Goal: Task Accomplishment & Management: Complete application form

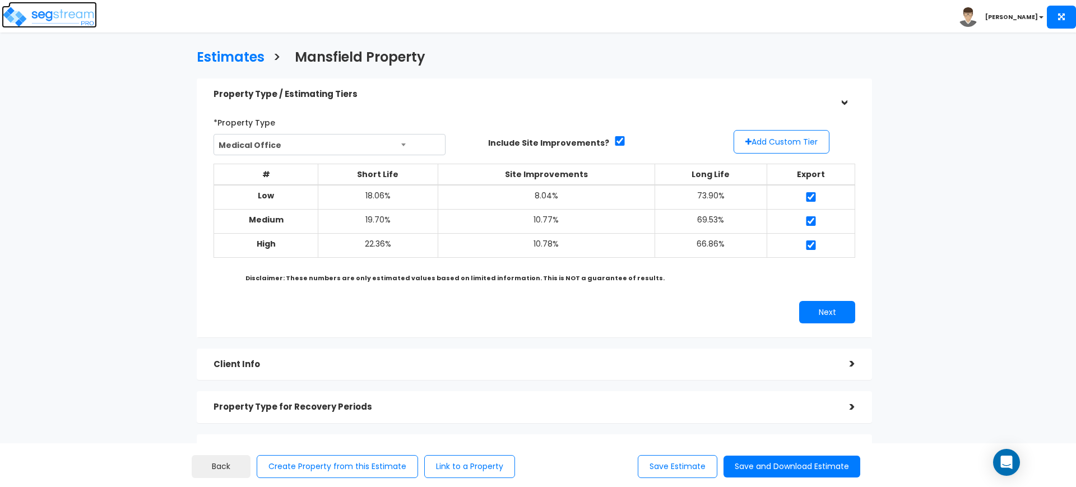
click at [63, 21] on img at bounding box center [49, 17] width 95 height 22
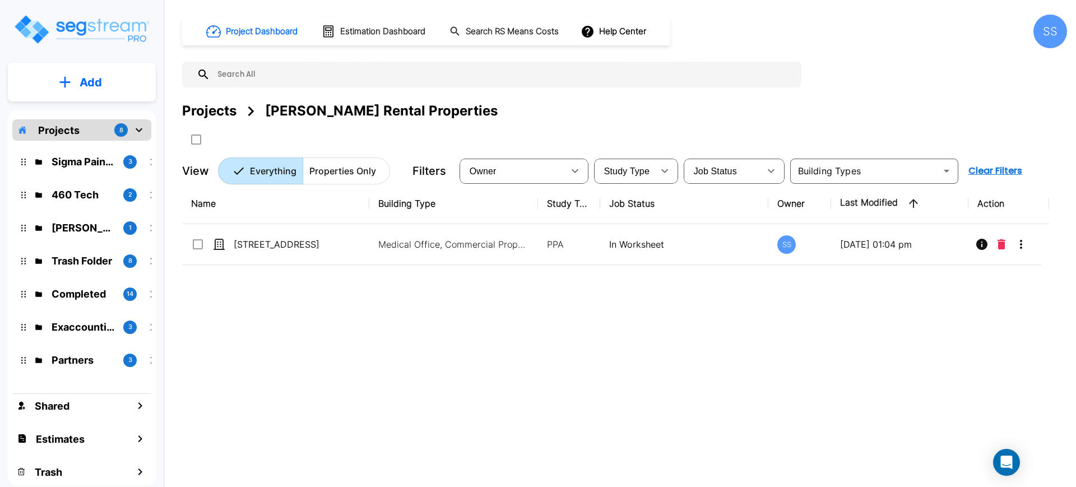
click at [613, 345] on div "Name Building Type Study Type Job Status Owner Last Modified Action 1411 SE 16t…" at bounding box center [615, 334] width 867 height 302
click at [85, 198] on p "460 Tech" at bounding box center [83, 194] width 63 height 15
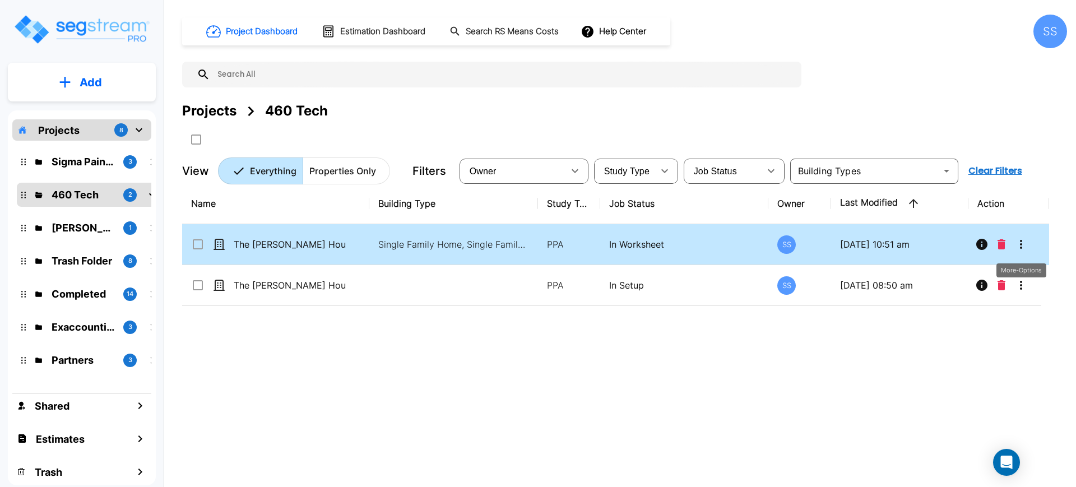
click at [1025, 240] on icon "More-Options" at bounding box center [1020, 244] width 13 height 13
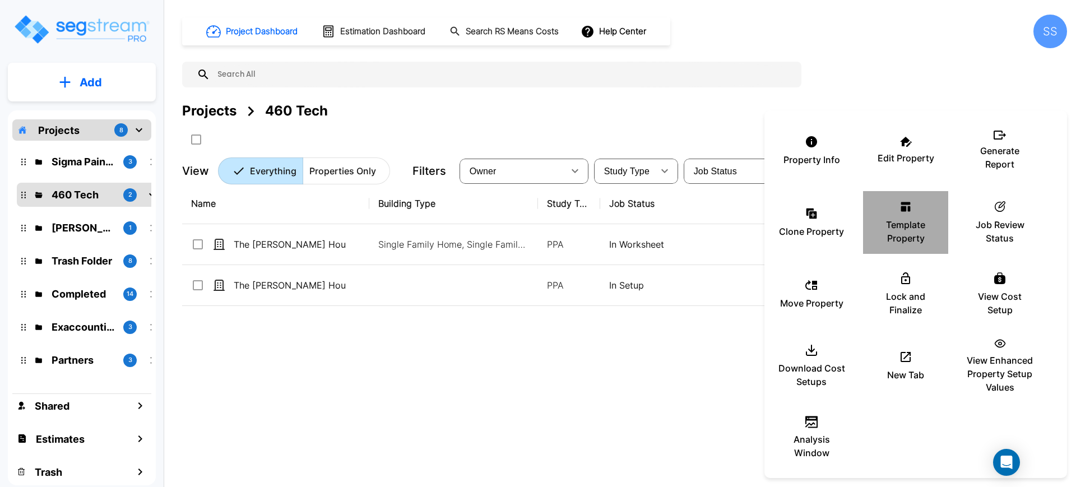
click at [906, 220] on p "Template Property" at bounding box center [905, 231] width 67 height 27
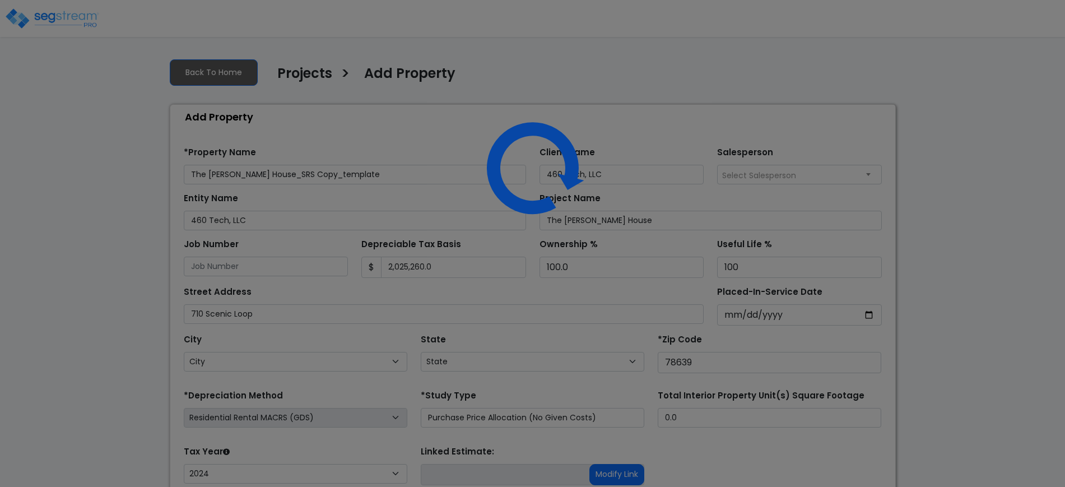
select select "RRM(_21"
select select "2024"
select select "TX"
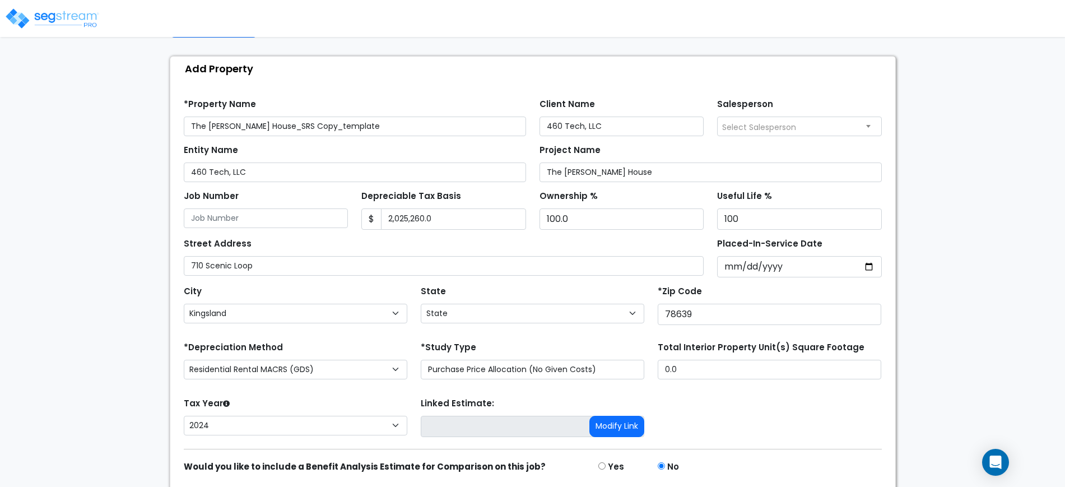
scroll to position [70, 0]
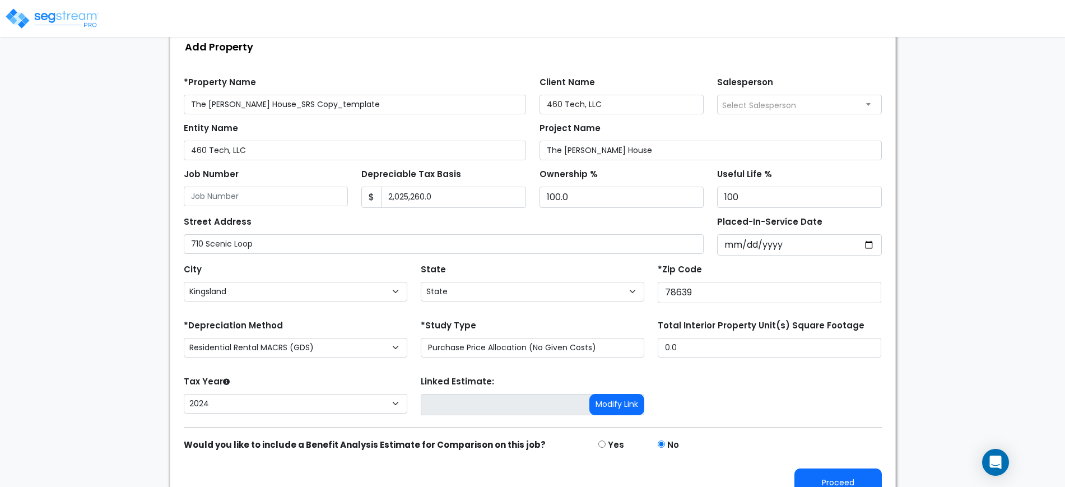
click at [589, 334] on div "*Study Type Purchase Price Allocation (No Given Costs) New Construction / Reno …" at bounding box center [533, 337] width 224 height 40
click at [589, 347] on select "Purchase Price Allocation (No Given Costs) New Construction / Reno / TI's (Give…" at bounding box center [533, 348] width 224 height 20
select select "NEW"
click at [421, 338] on select "Purchase Price Allocation (No Given Costs) New Construction / Reno / TI's (Give…" at bounding box center [533, 348] width 224 height 20
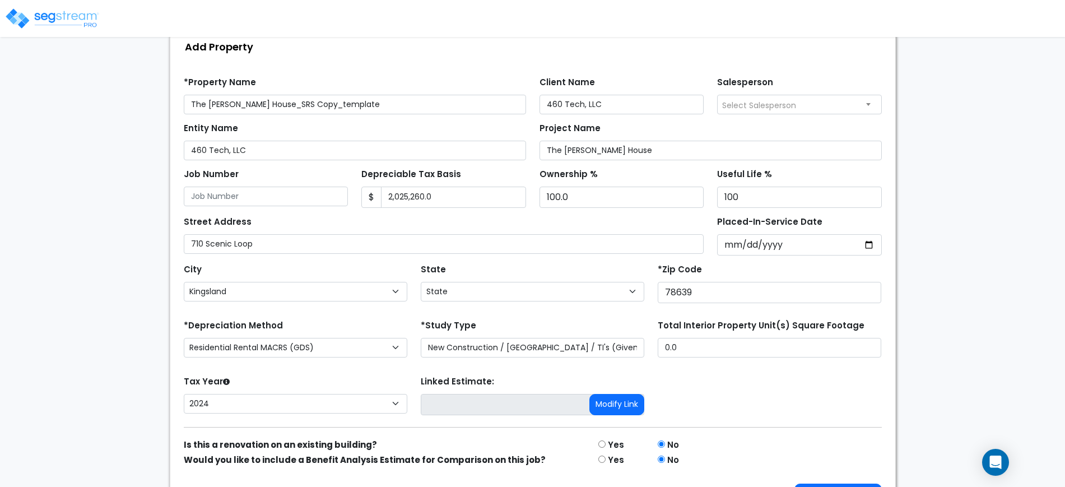
click at [594, 315] on form "*Property Name The Nelson House_SRS Copy_template Client Name 460 Tech, LLC Sal…" at bounding box center [533, 290] width 698 height 444
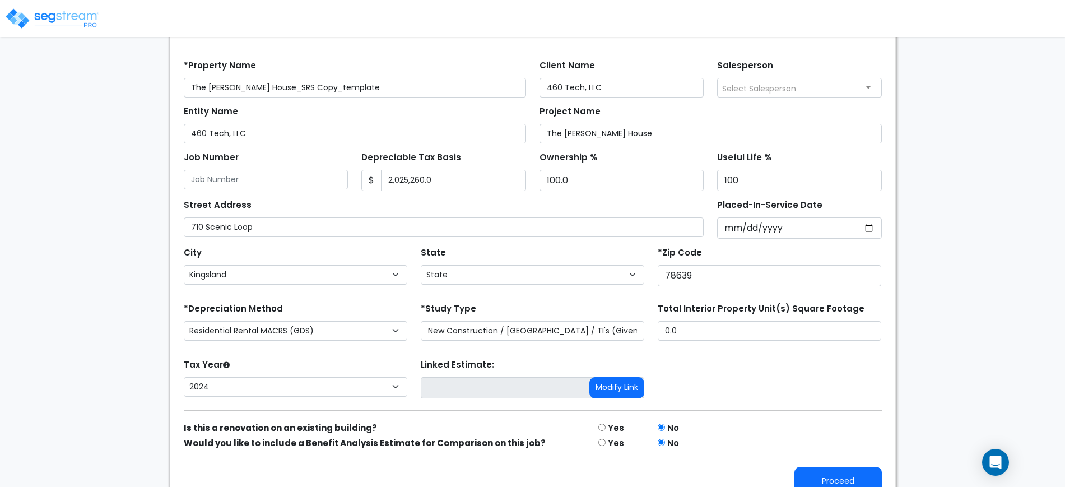
scroll to position [35, 0]
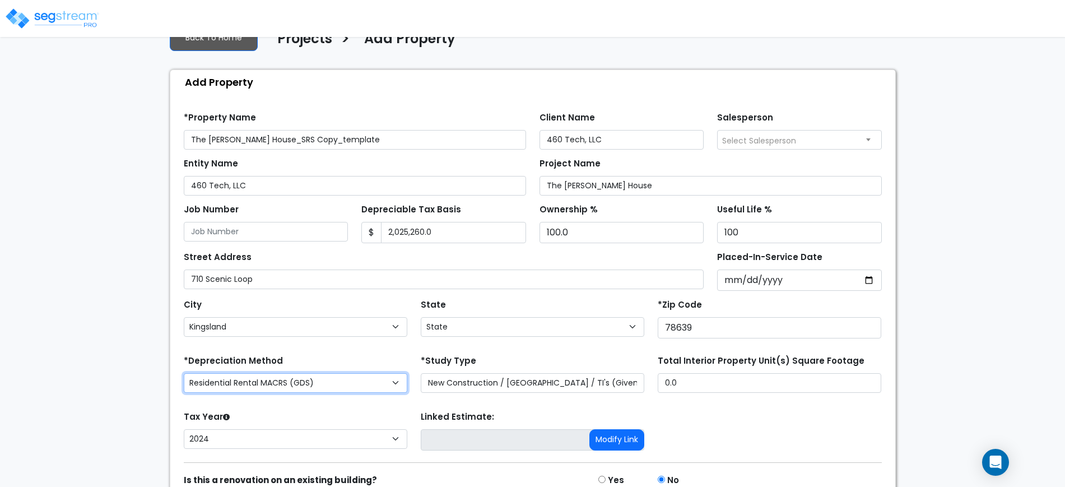
click at [270, 376] on select "Commercial MACRS (GDS) Residential Rental MACRS (GDS) Commercial MACRS (GDS) QIP" at bounding box center [296, 383] width 224 height 20
select select "CM(Q-FSSO_4"
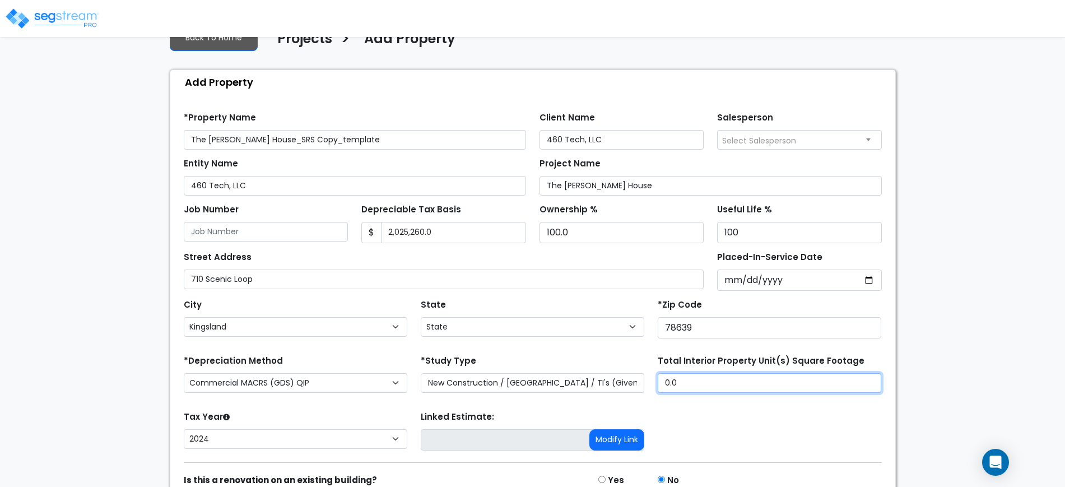
drag, startPoint x: 685, startPoint y: 379, endPoint x: 637, endPoint y: 376, distance: 48.8
click at [637, 376] on div "*Depreciation Method Commercial MACRS (GDS) Residential Rental MACRS (GDS) Comm…" at bounding box center [533, 374] width 712 height 45
type input "3,000"
click at [756, 414] on div "Tax Year Please Enter The Placed In Service Date First. 2026 2025 2024 Prior Ye…" at bounding box center [533, 430] width 712 height 45
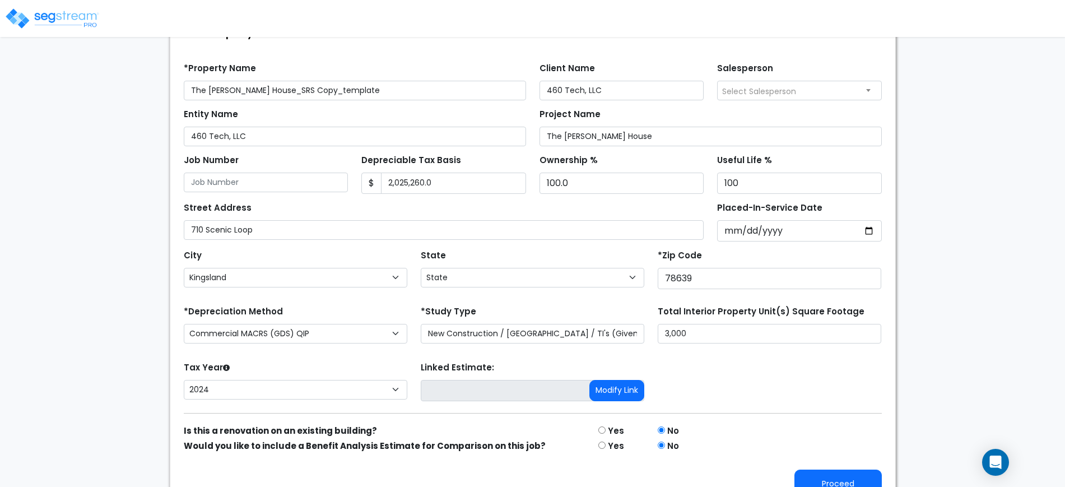
scroll to position [105, 0]
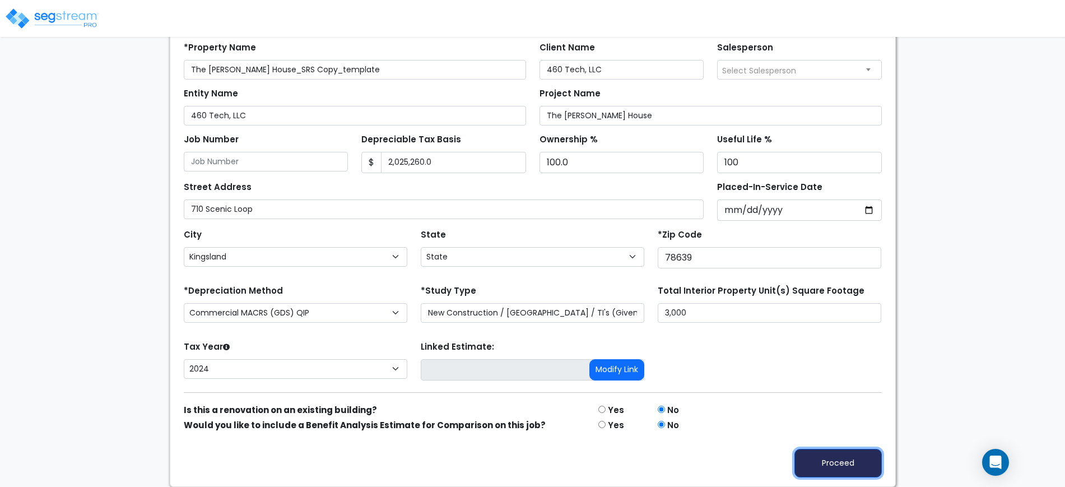
click at [842, 461] on button "Proceed" at bounding box center [838, 463] width 87 height 29
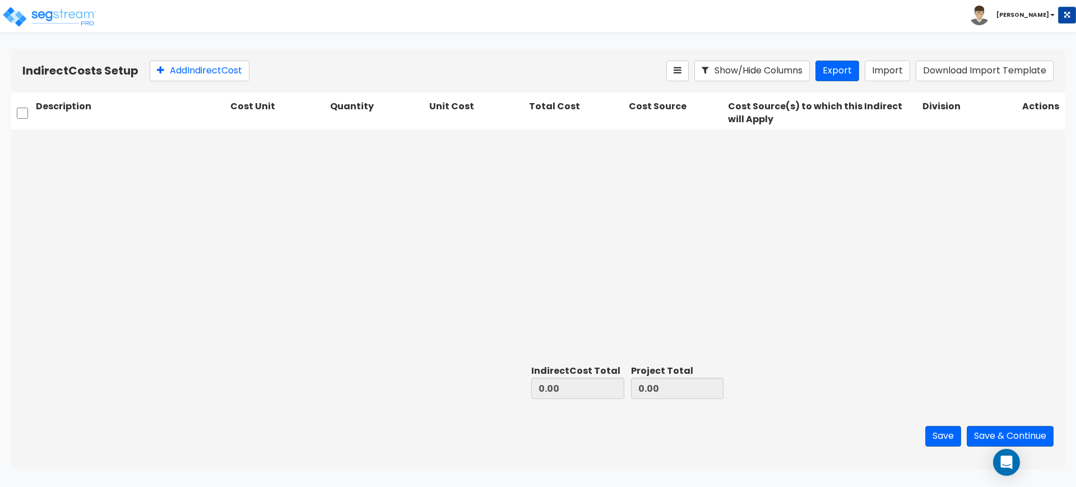
drag, startPoint x: 316, startPoint y: 239, endPoint x: 275, endPoint y: 203, distance: 54.4
click at [315, 239] on div at bounding box center [537, 244] width 1053 height 231
click at [205, 81] on button "Add Indirect Cost" at bounding box center [200, 71] width 100 height 21
type input "Builder's Fee 2nd Draw"
click at [285, 145] on div at bounding box center [271, 141] width 70 height 15
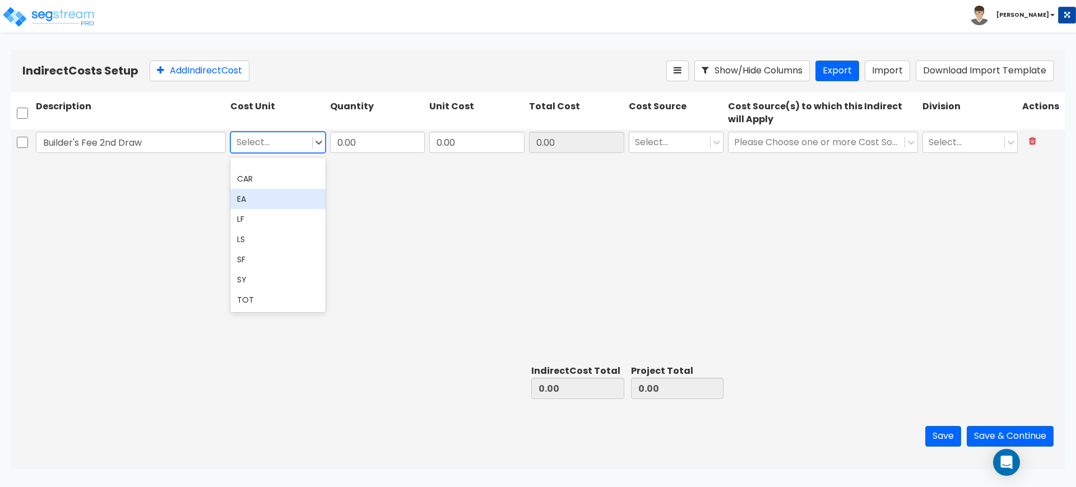
click at [263, 196] on div "EA" at bounding box center [277, 199] width 95 height 20
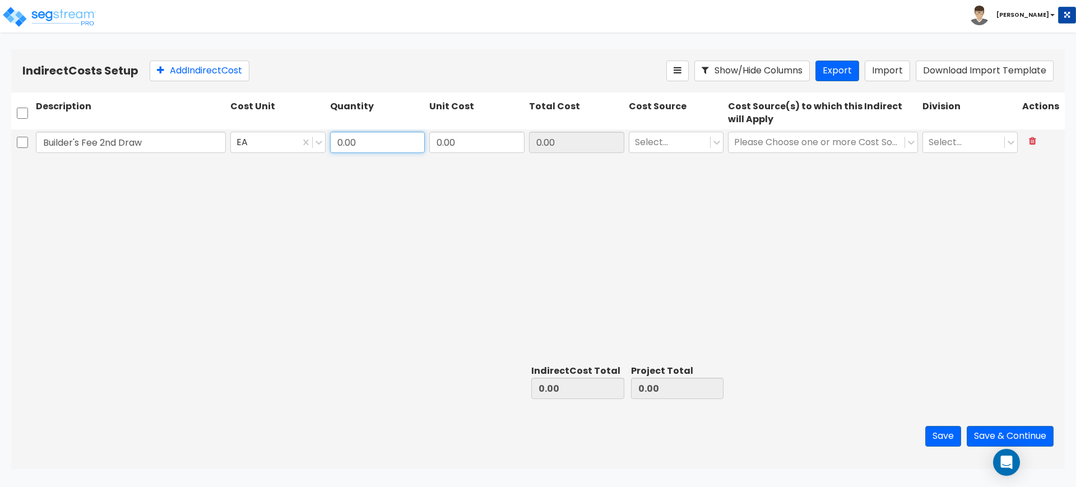
click at [403, 147] on input "0.00" at bounding box center [377, 142] width 95 height 21
type input "1"
type input "5,000"
type input "5,000.00"
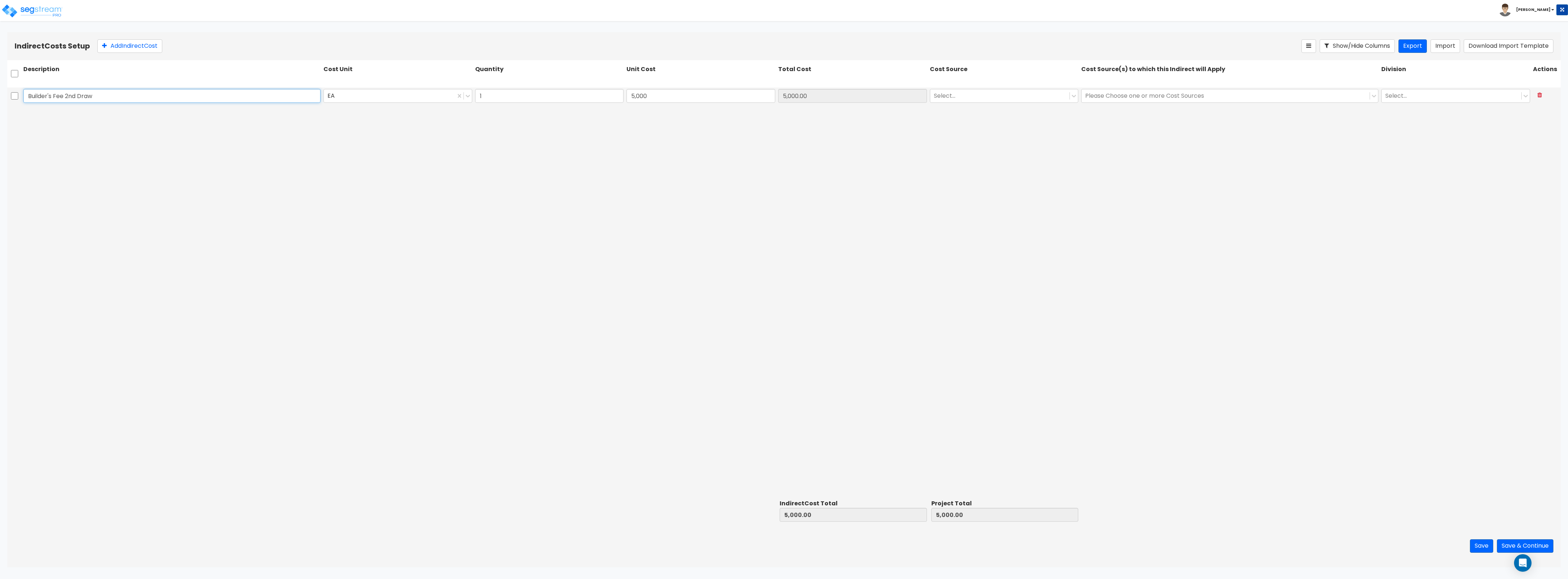
click at [111, 93] on input "Builder's Fee 2nd Draw" at bounding box center [172, 96] width 297 height 14
click at [700, 95] on div at bounding box center [1000, 96] width 132 height 10
click at [700, 117] on div "Client Cost" at bounding box center [1004, 114] width 149 height 13
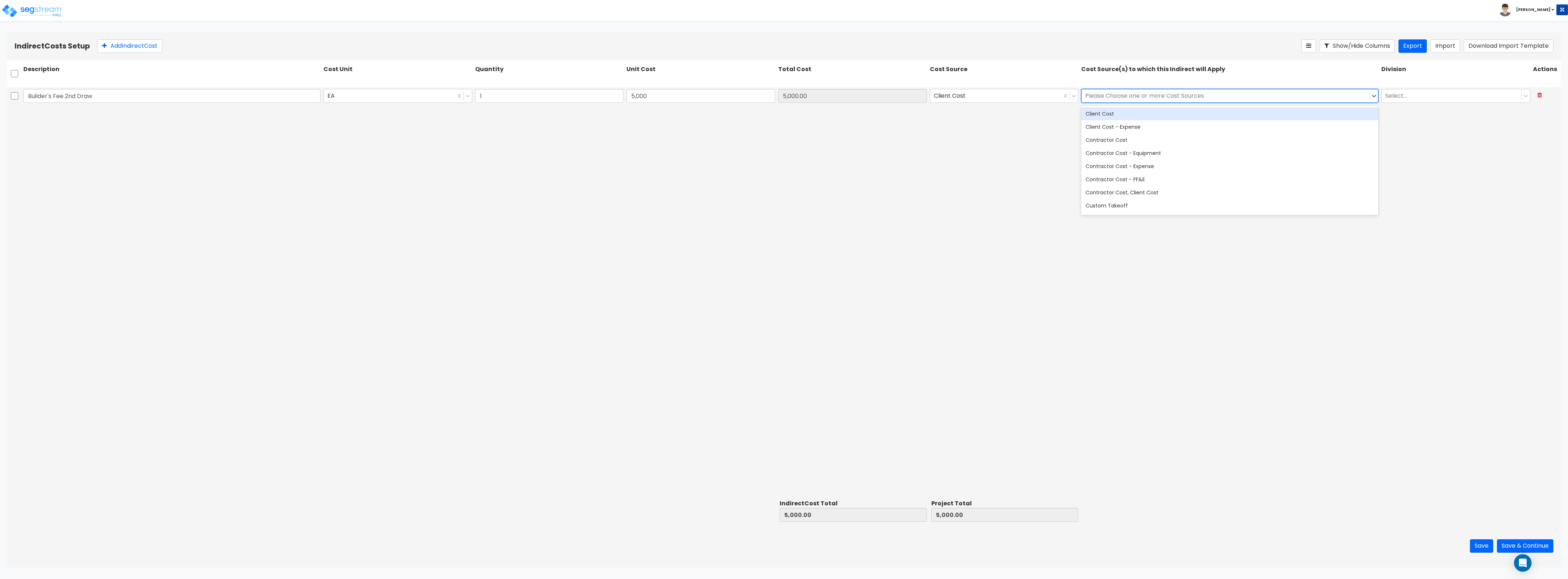
click at [700, 96] on div at bounding box center [1225, 96] width 281 height 10
click at [700, 111] on div "Client Cost" at bounding box center [1230, 114] width 297 height 13
click at [700, 116] on div "Client Cost" at bounding box center [1230, 114] width 297 height 13
click at [700, 126] on div "Client Cost - Expense" at bounding box center [1230, 127] width 297 height 13
click at [700, 116] on div "Client Cost" at bounding box center [1230, 114] width 297 height 13
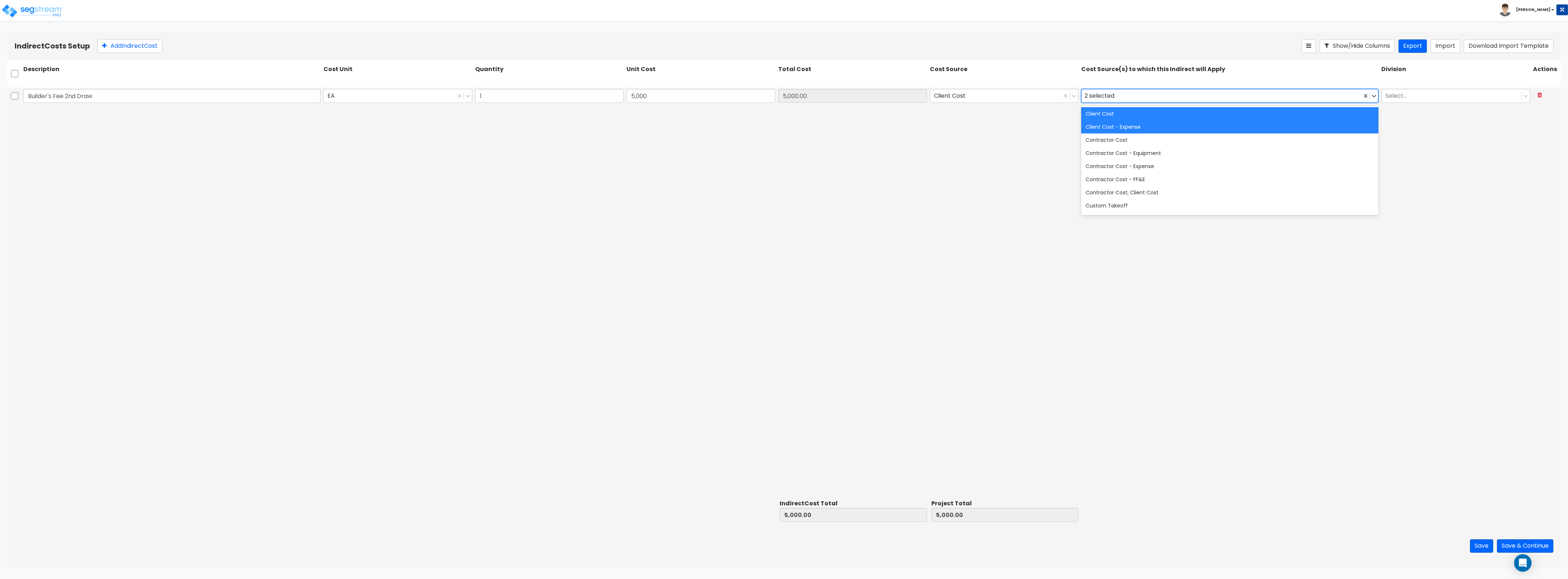
click at [700, 127] on div "Client Cost - Expense" at bounding box center [1230, 127] width 297 height 13
click at [700, 99] on div at bounding box center [1451, 96] width 132 height 10
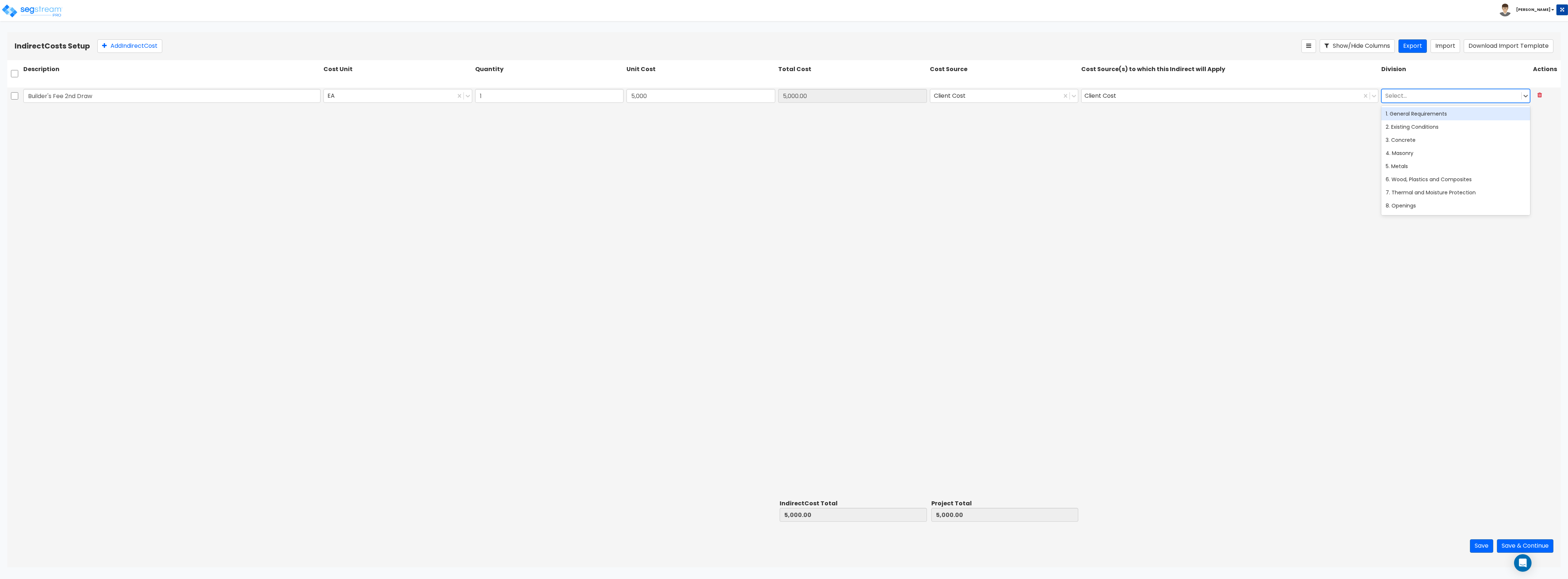
click at [700, 113] on div "1. General Requirements" at bounding box center [1455, 114] width 149 height 13
drag, startPoint x: 1175, startPoint y: 199, endPoint x: 1079, endPoint y: 239, distance: 104.0
click at [700, 199] on div "Builder's Fee 2nd Draw EA 1 5,000 5,000.00 Client Cost Client Cost 1. General R…" at bounding box center [784, 291] width 1554 height 409
click at [139, 46] on button "Add Indirect Cost" at bounding box center [130, 46] width 65 height 14
type input "Inspections - Plumbing Rough in"
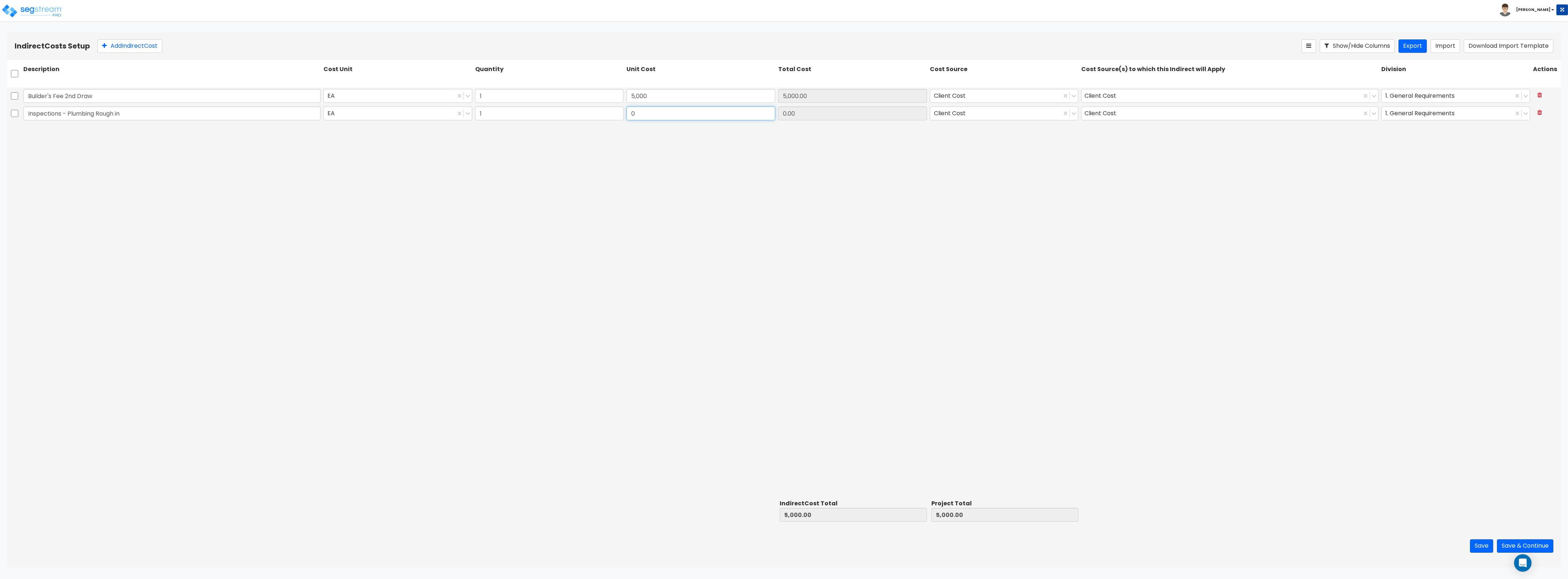
click at [659, 113] on input "0" at bounding box center [701, 113] width 149 height 14
type input "200"
type input "200.00"
click at [122, 49] on button "Add Indirect Cost" at bounding box center [130, 46] width 65 height 14
type input "Form Survey"
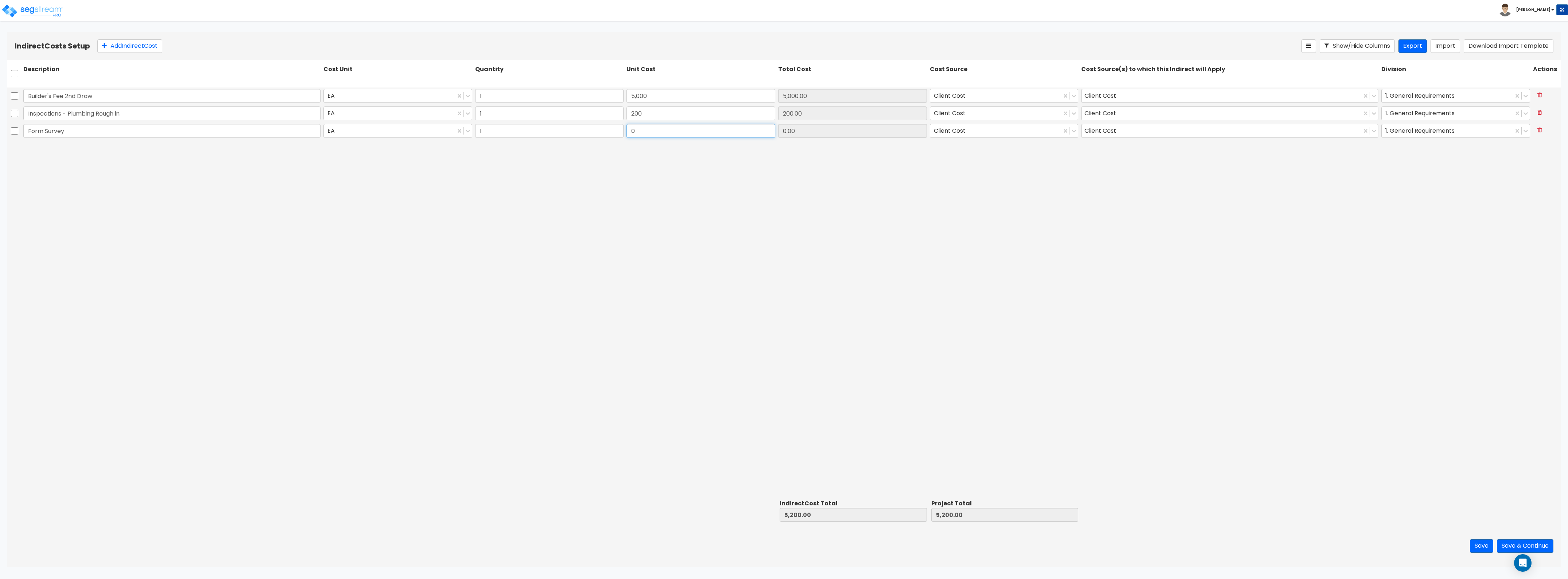
click at [670, 129] on input "0" at bounding box center [701, 131] width 149 height 14
type input "806.46"
click at [300, 218] on div "Builder's Fee 2nd Draw EA 1 5,000 5,000.00 Client Cost Client Cost 1. General R…" at bounding box center [784, 291] width 1554 height 409
click at [425, 29] on html "Toggle navigation To Worksheet Indirect Costs Setup Direct Costs Setup Sean x" at bounding box center [784, 284] width 1568 height 567
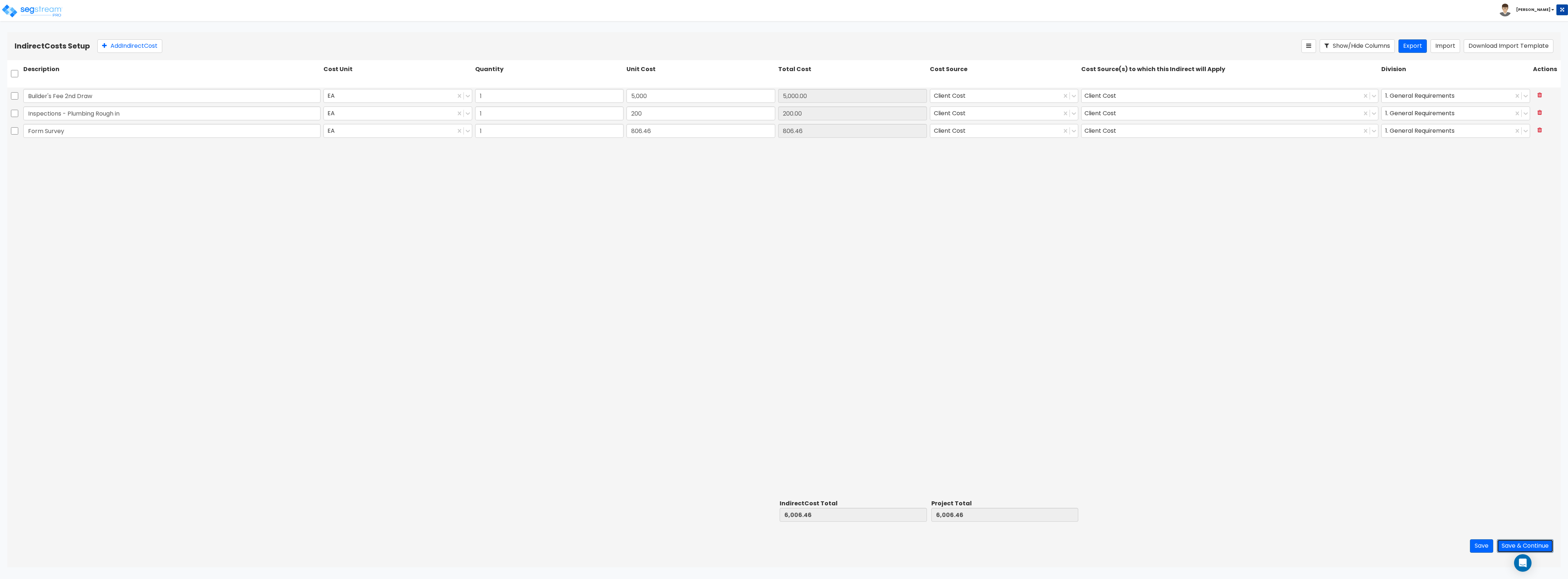
click at [700, 316] on button "Save & Continue" at bounding box center [1525, 546] width 57 height 14
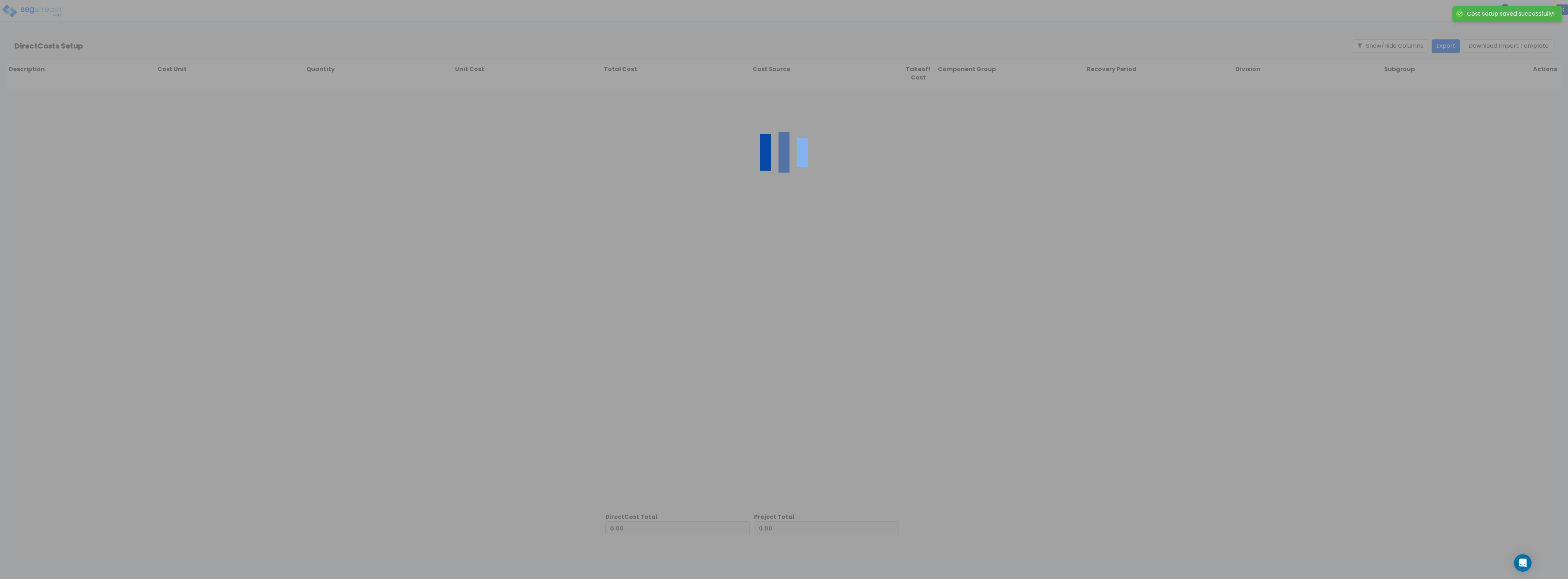
type input "6,006.46"
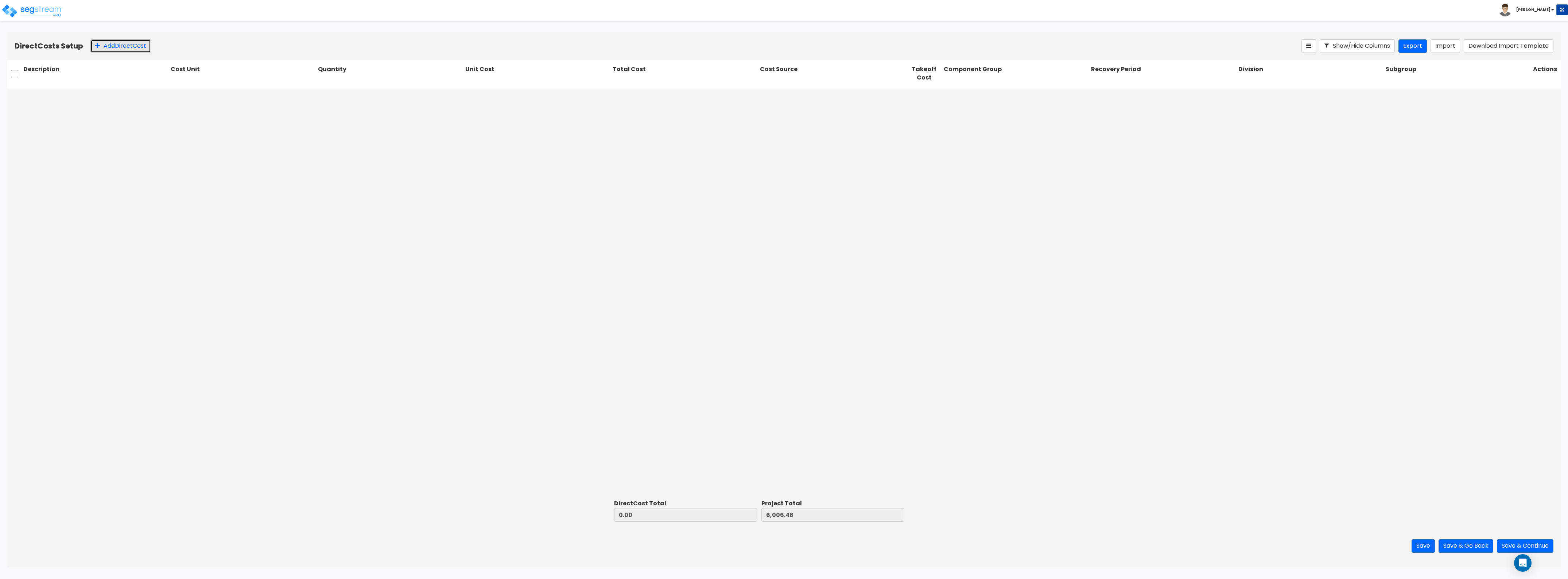
click at [122, 40] on button "Add Direct Cost" at bounding box center [120, 46] width 61 height 14
type input "Foundation 1st Draw"
click at [206, 96] on div at bounding box center [240, 96] width 129 height 10
click at [208, 131] on div "EA" at bounding box center [243, 134] width 145 height 13
click at [347, 91] on input "0.00" at bounding box center [392, 96] width 145 height 14
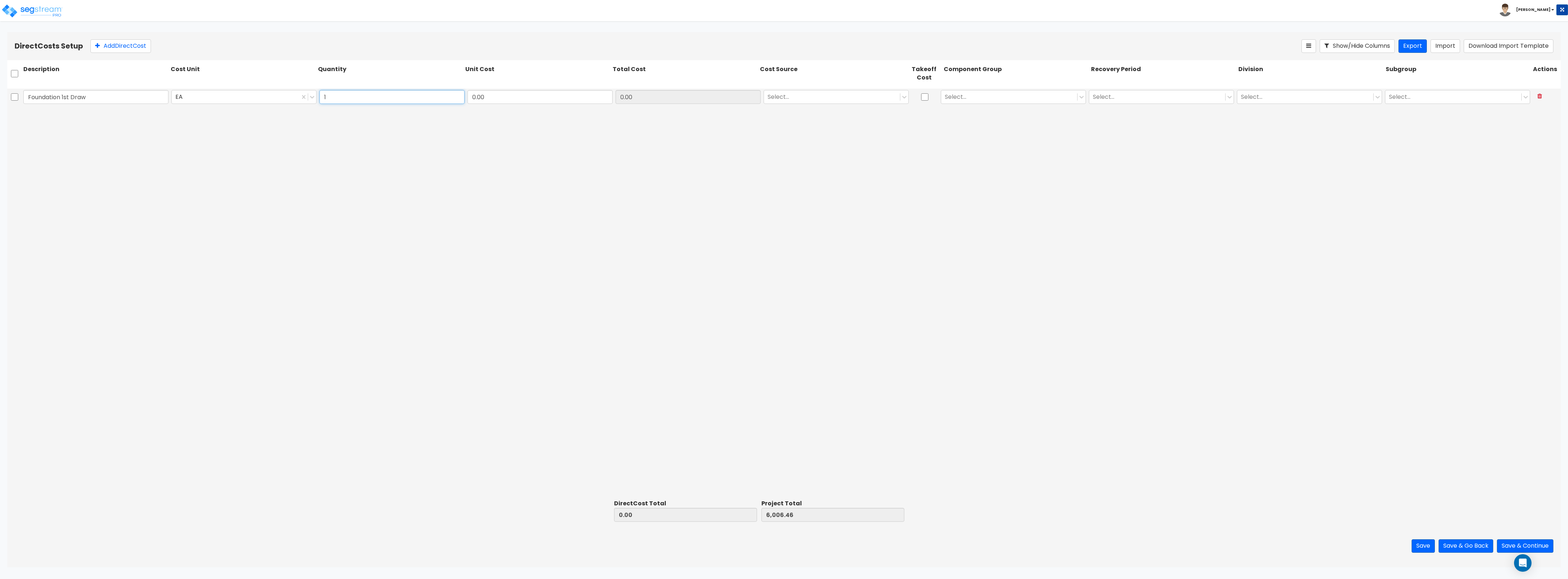
type input "1"
click at [508, 91] on input "0.00" at bounding box center [540, 96] width 145 height 14
type input "14,750"
type input "14,750.00"
type input "20,756.46"
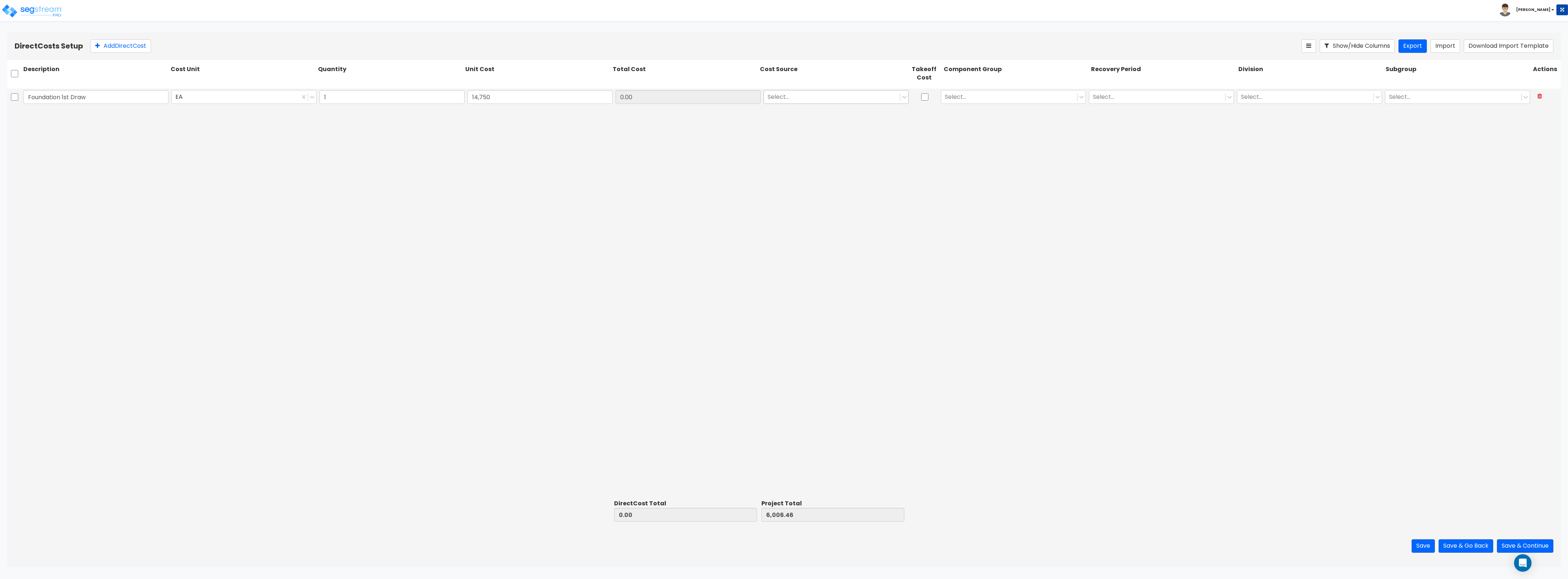
type input "14,750.00"
click at [700, 98] on div at bounding box center [832, 96] width 129 height 10
click at [700, 115] on div "Client Cost" at bounding box center [836, 114] width 145 height 13
click at [700, 97] on div at bounding box center [1010, 96] width 129 height 10
click at [700, 176] on div "6.00 - BLDG FOUNDATIONS" at bounding box center [1013, 180] width 145 height 13
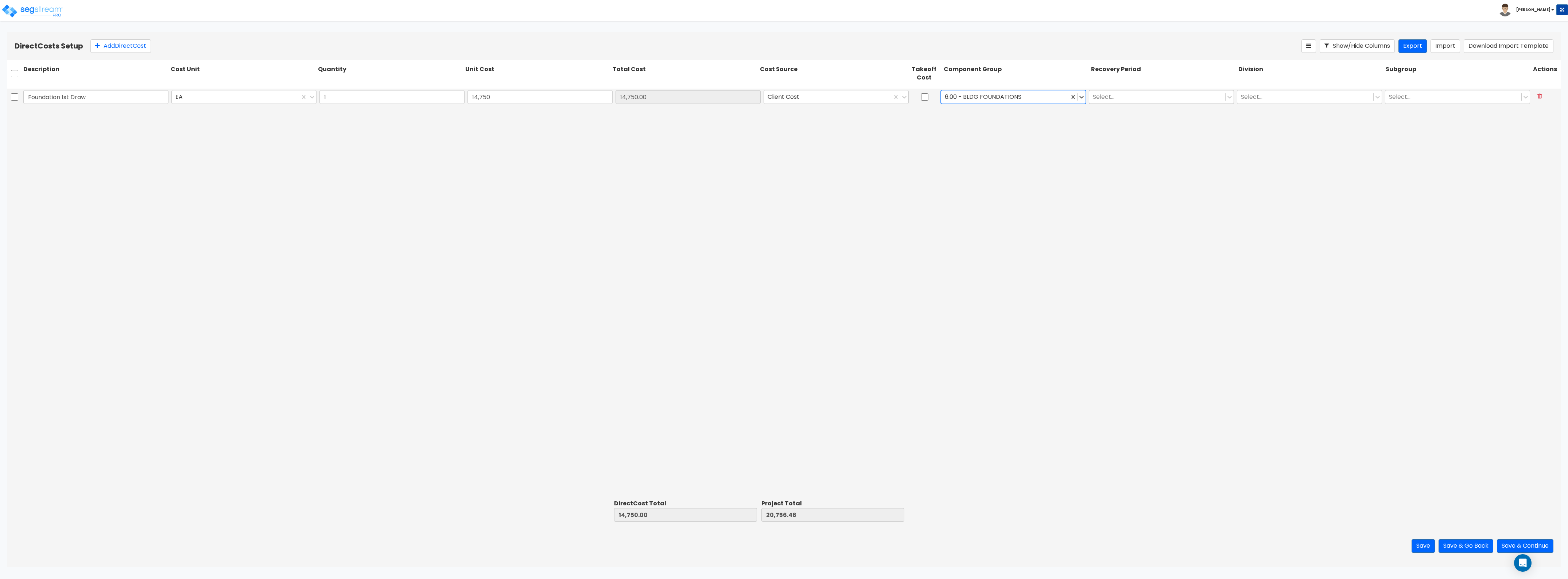
click at [700, 101] on div at bounding box center [1157, 96] width 129 height 10
click at [700, 165] on div "39 Year" at bounding box center [1161, 167] width 145 height 13
click at [700, 92] on div at bounding box center [1306, 96] width 129 height 10
click at [700, 141] on div "3. Concrete" at bounding box center [1310, 141] width 145 height 13
click at [700, 157] on div "Foundation 1st Draw EA 1 14,750 14,750.00 Client Cost 6.00 - BLDG FOUNDATIONS 3…" at bounding box center [784, 293] width 1554 height 409
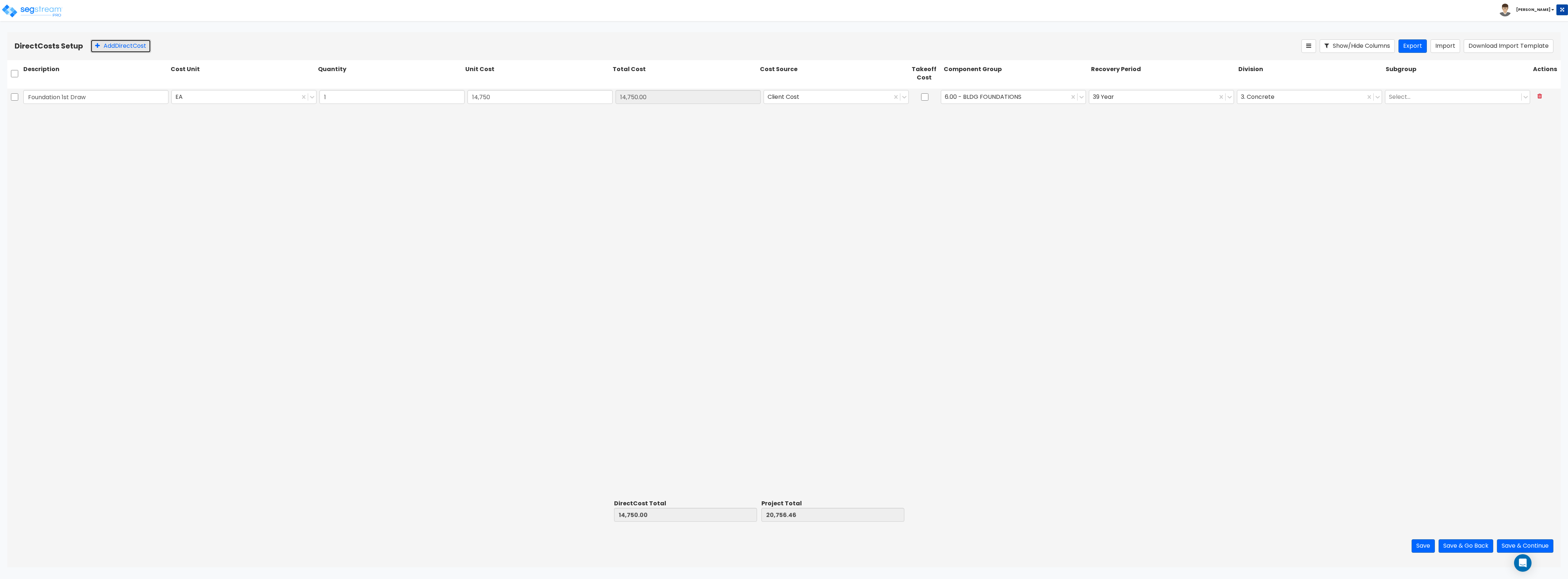
click at [107, 51] on button "Add Direct Cost" at bounding box center [120, 46] width 61 height 14
type input "Driveway & Leadwalk"
click at [484, 115] on input "0" at bounding box center [540, 114] width 145 height 14
type input "1,000"
type input "15,750.00"
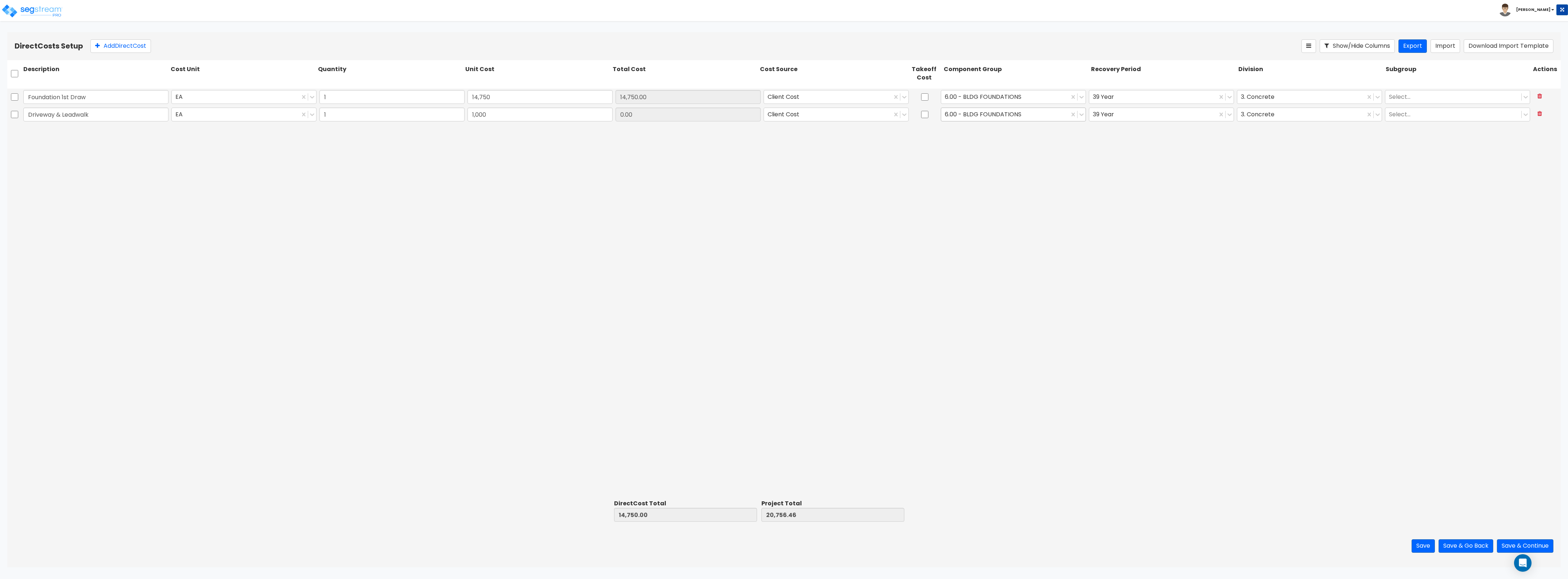
type input "21,756.46"
type input "1,000.00"
click at [700, 115] on div at bounding box center [1005, 114] width 120 height 10
type input "e"
type input "d"
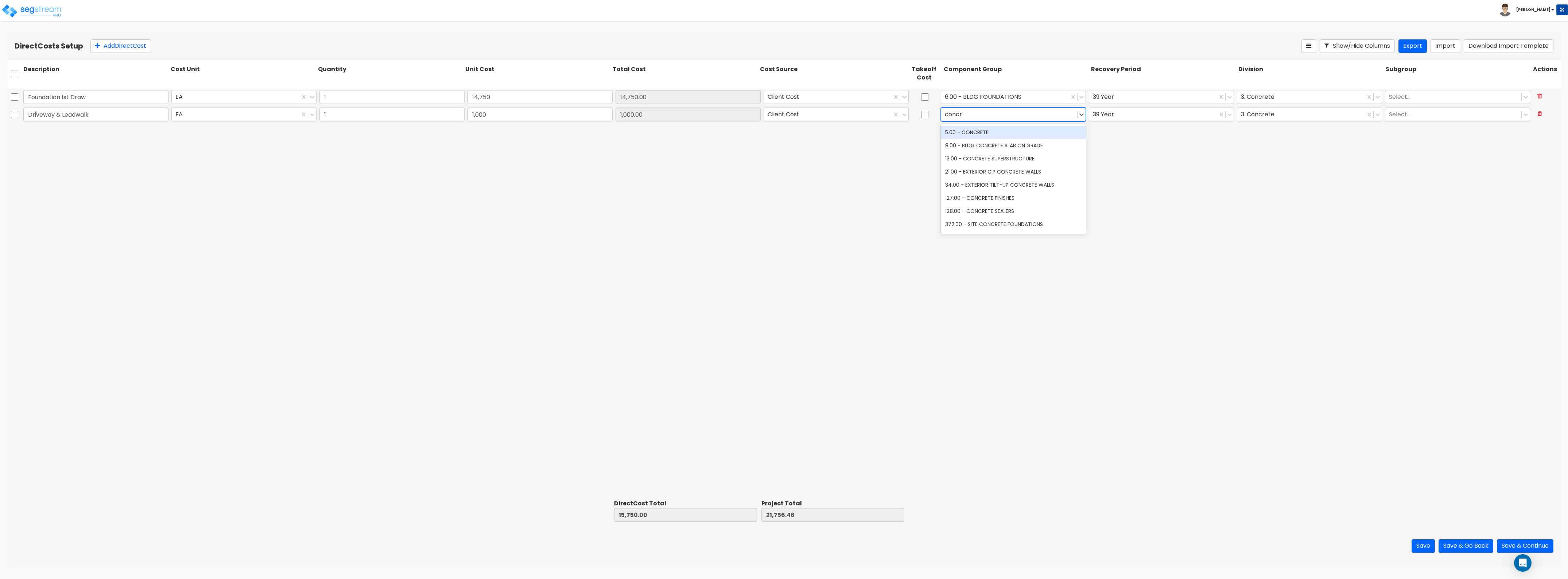
type input "concre"
click at [700, 200] on div "376.00 - SITE CONCRETE PAVING" at bounding box center [1013, 199] width 145 height 13
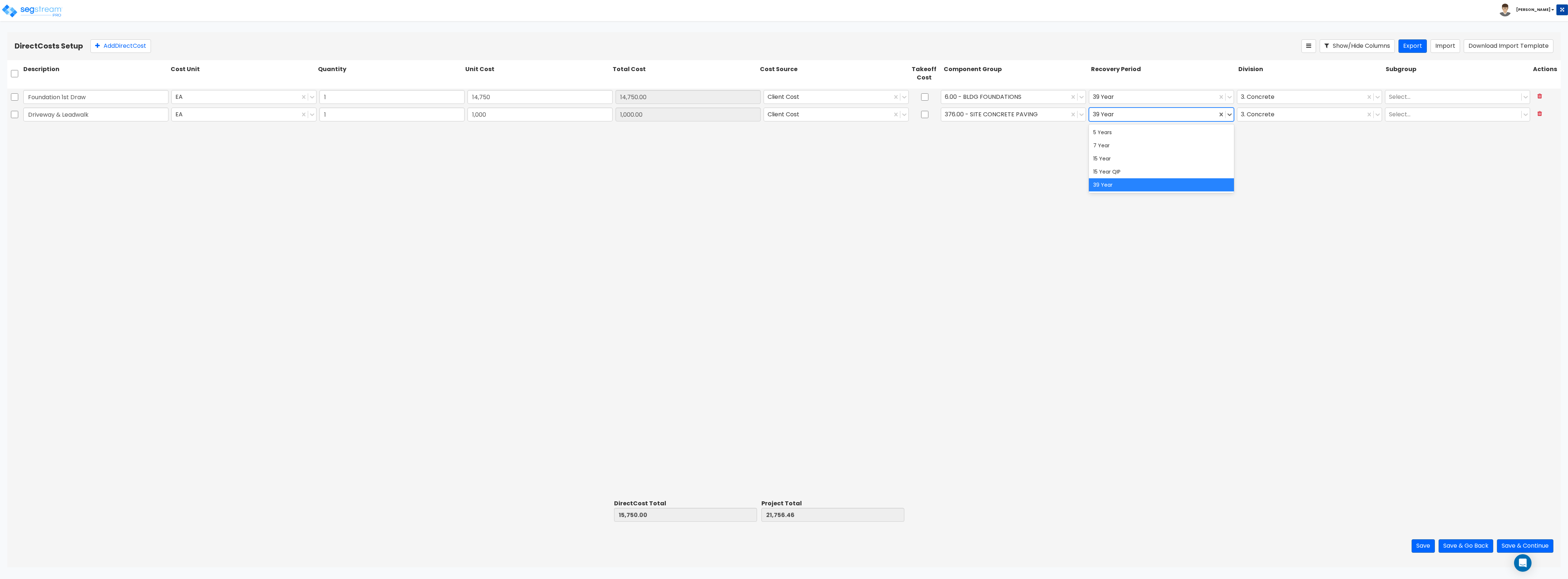
click at [700, 113] on div at bounding box center [1153, 114] width 120 height 10
click at [700, 157] on div "15 Year" at bounding box center [1161, 159] width 145 height 13
click at [700, 114] on div at bounding box center [1301, 114] width 120 height 10
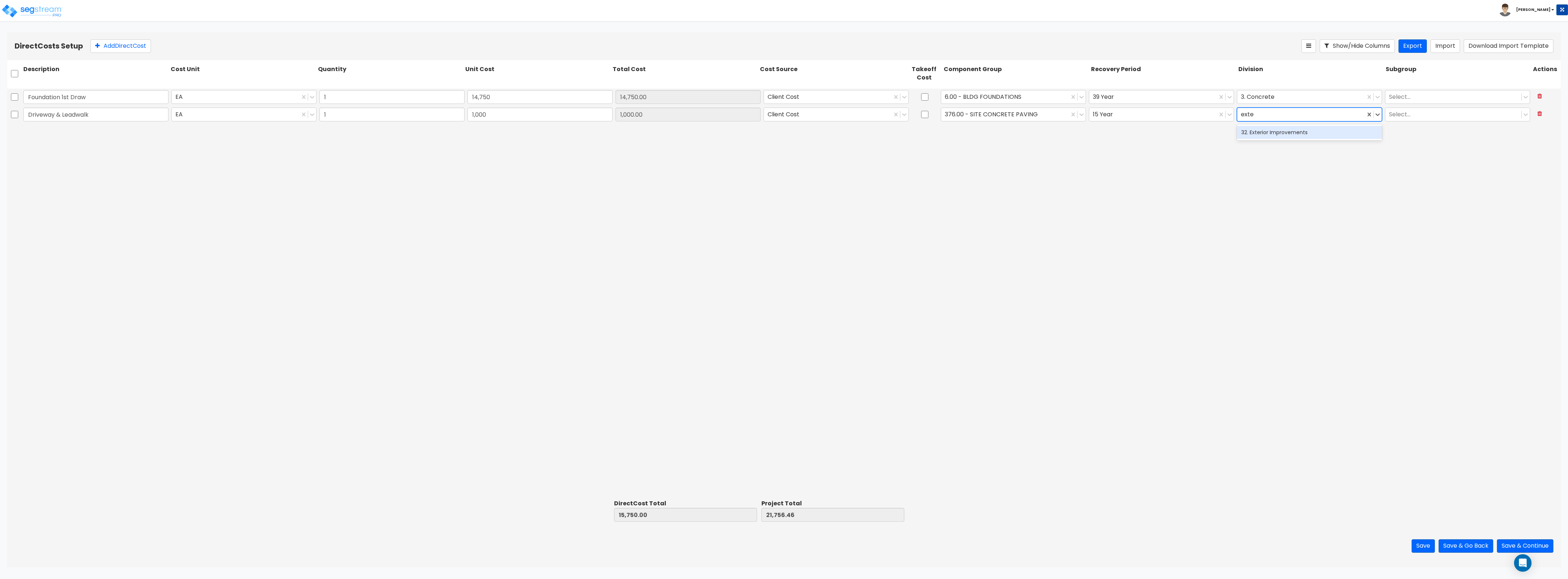
type input "exter"
click at [700, 129] on div "32. Exterior Improvements" at bounding box center [1310, 132] width 145 height 13
click at [127, 40] on button "Add Direct Cost" at bounding box center [120, 46] width 61 height 14
type input "Deposit - Sliding Glass Door"
click at [530, 135] on input "0" at bounding box center [540, 131] width 145 height 14
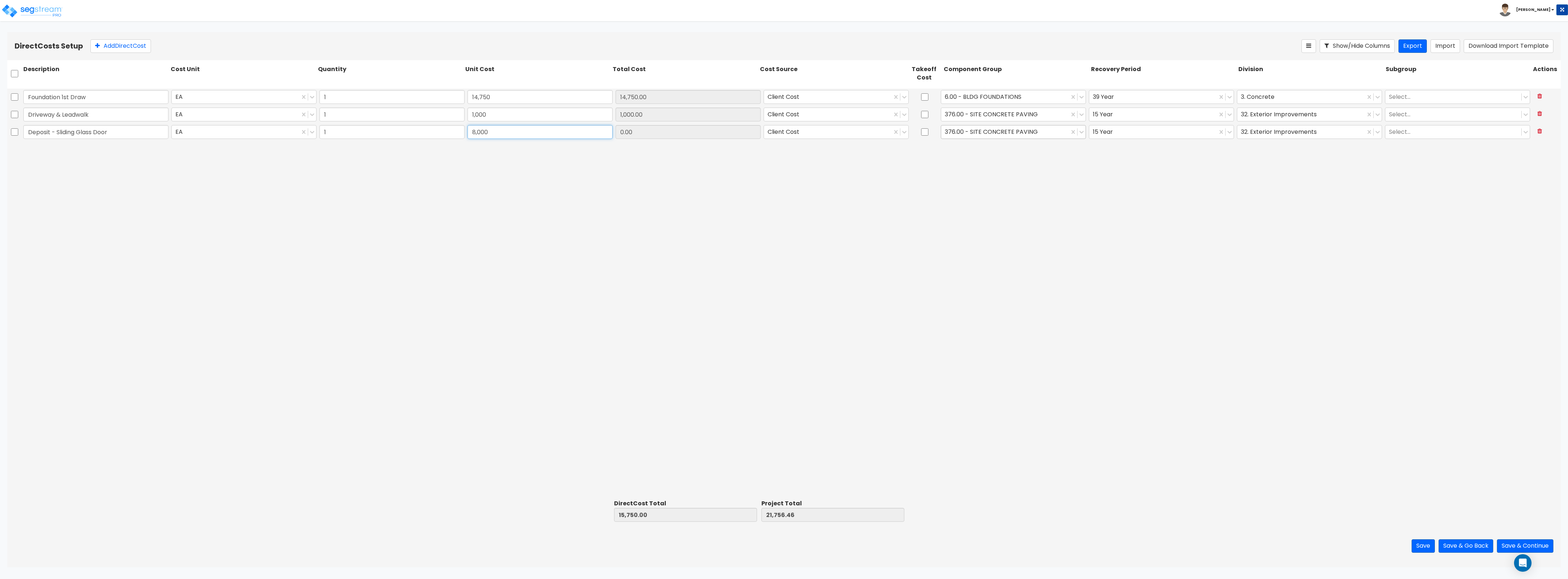
type input "8,000"
type input "23,750.00"
type input "29,756.46"
type input "8,000.00"
click at [700, 134] on div at bounding box center [1005, 131] width 120 height 10
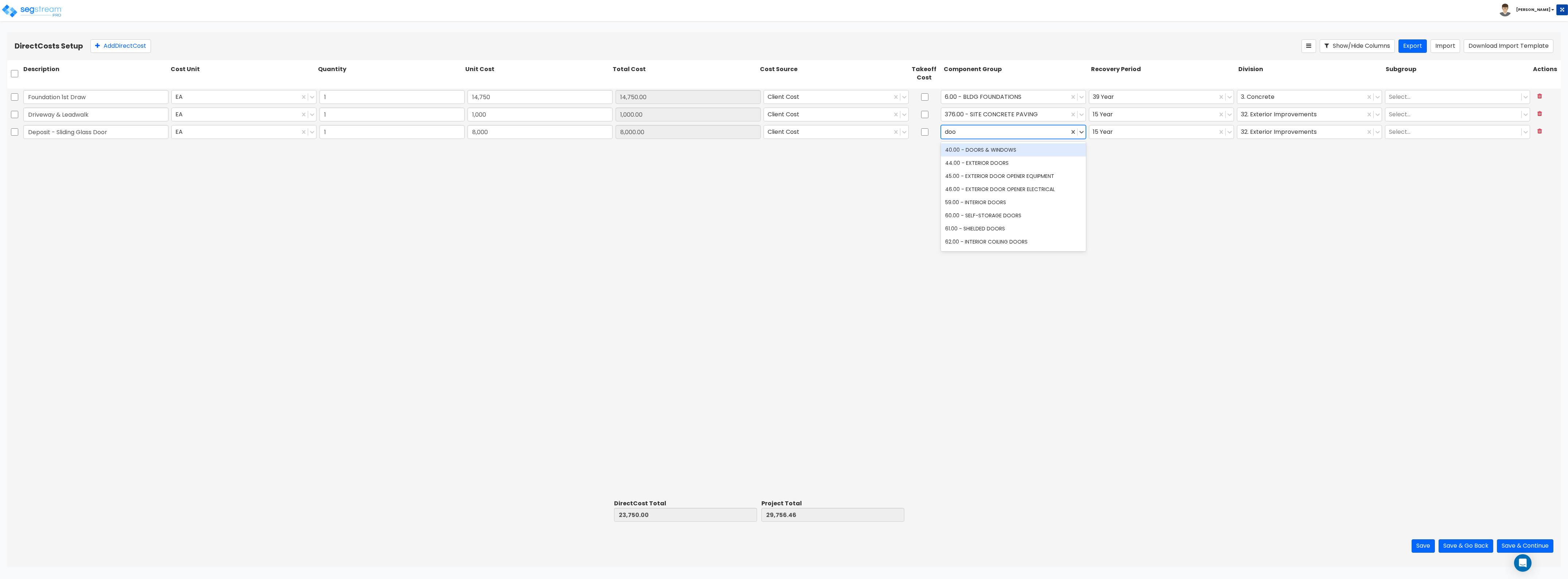
type input "door"
click at [700, 165] on div "44.00 - EXTERIOR DOORS" at bounding box center [1013, 163] width 145 height 13
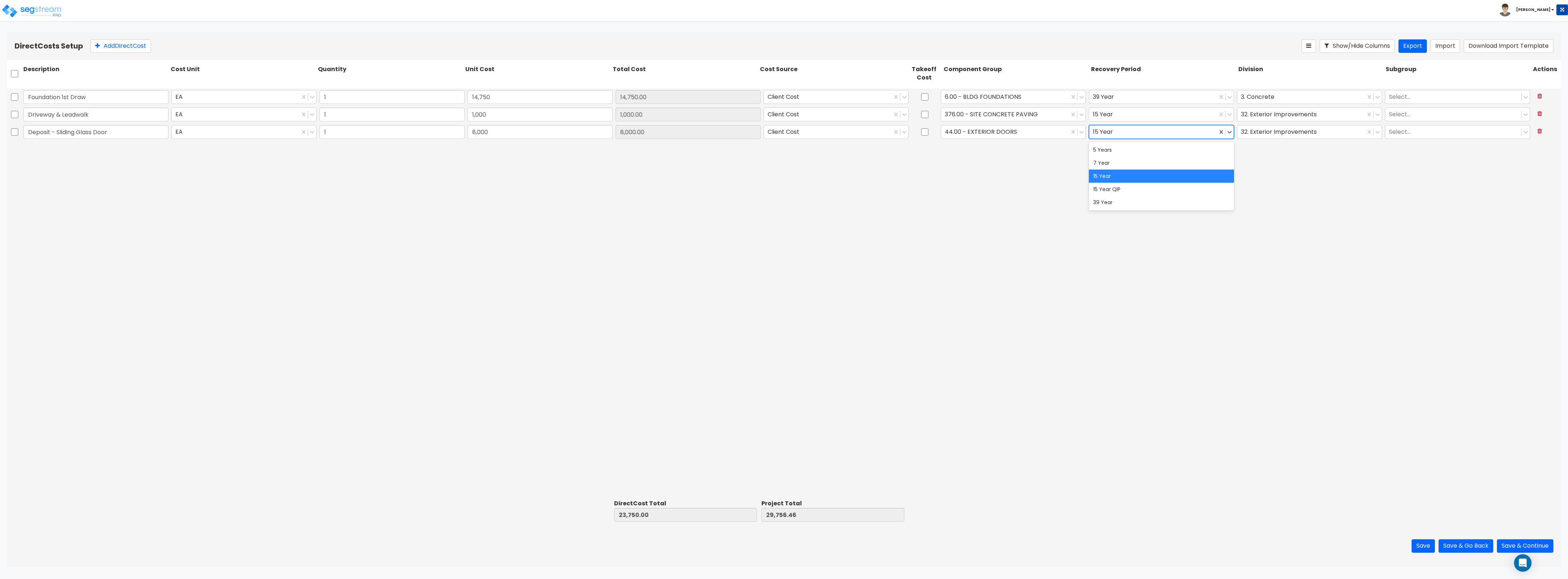
click at [700, 136] on div at bounding box center [1153, 131] width 120 height 10
click at [700, 202] on div "39 Year" at bounding box center [1161, 202] width 145 height 13
click at [700, 131] on div at bounding box center [1301, 131] width 120 height 10
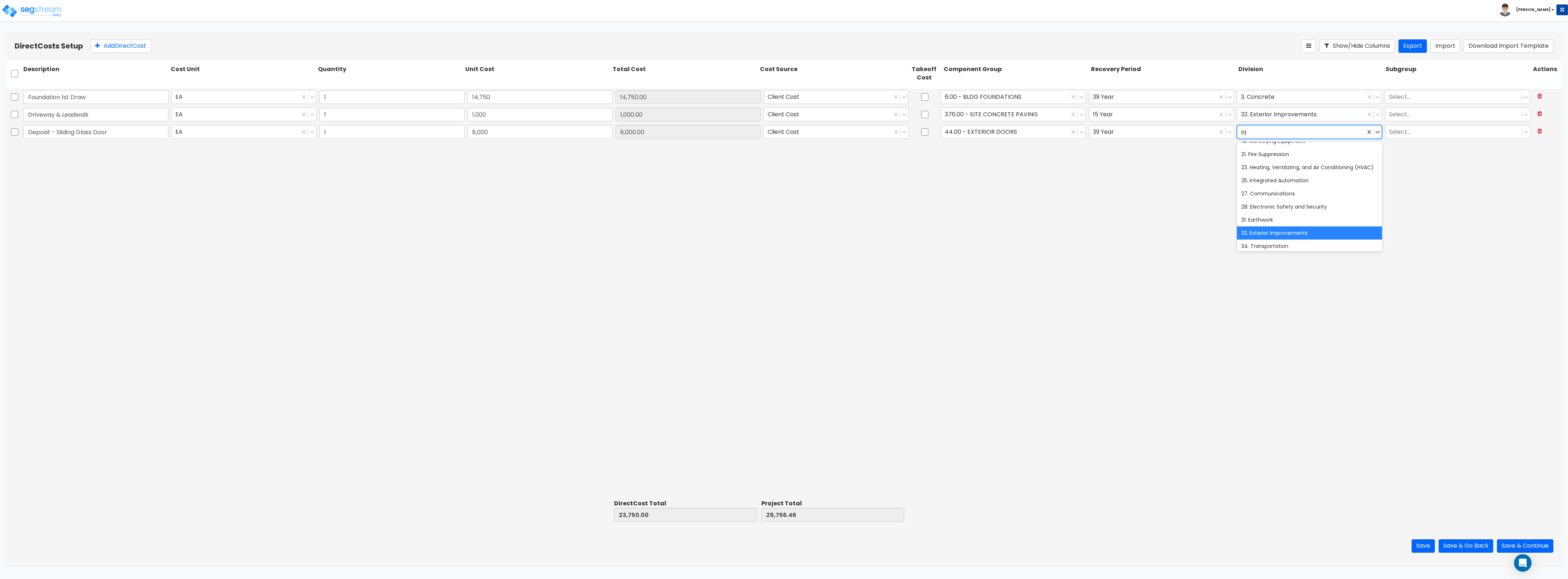
scroll to position [0, 0]
type input "open"
click at [118, 41] on button "Add Direct Cost" at bounding box center [120, 46] width 61 height 14
type input "Deposit for Windows"
click at [491, 150] on input "0" at bounding box center [540, 149] width 145 height 14
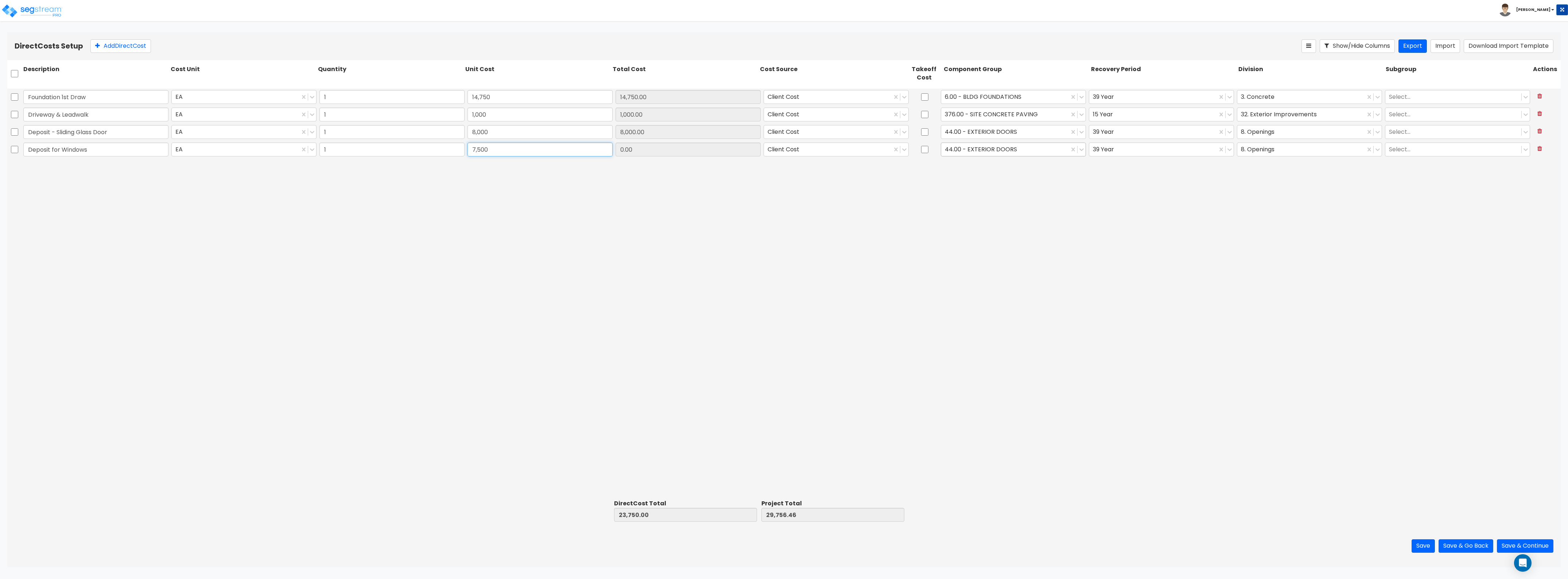
type input "7,500"
type input "31,250.00"
type input "37,256.46"
type input "7,500.00"
click at [700, 147] on div at bounding box center [1005, 149] width 120 height 10
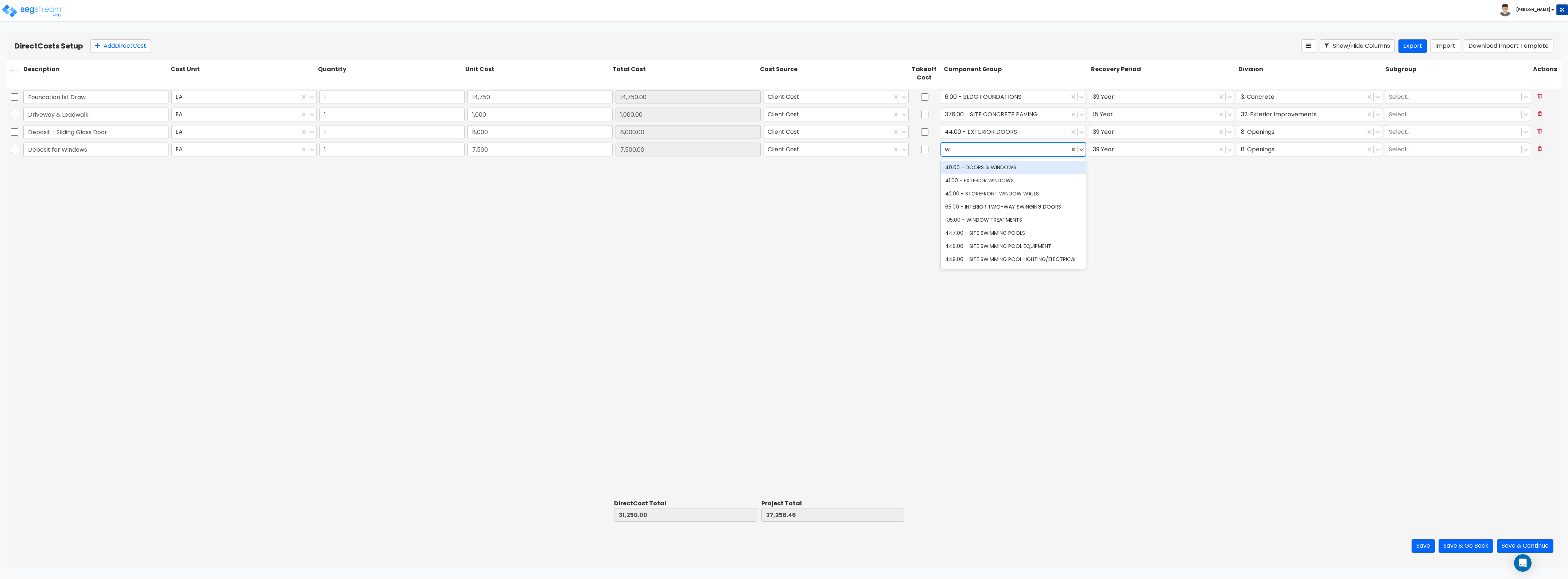
type input "win"
click at [700, 181] on div "41.00 - EXTERIOR WINDOWS" at bounding box center [1013, 180] width 145 height 13
click at [128, 42] on button "Add Direct Cost" at bounding box center [120, 46] width 61 height 14
type input "Plumbing Rough"
click at [545, 172] on input "0" at bounding box center [540, 167] width 145 height 14
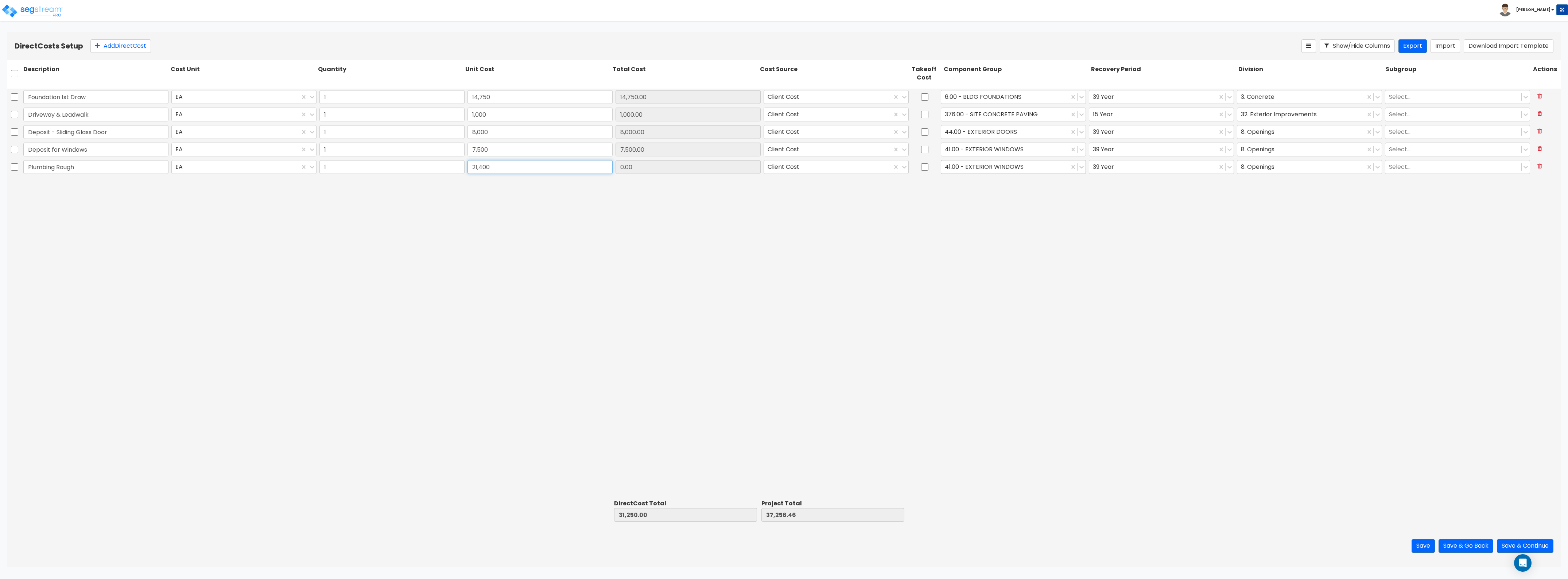
type input "21,400"
type input "52,650.00"
type input "58,656.46"
type input "21,400.00"
click at [700, 170] on div at bounding box center [1005, 167] width 120 height 10
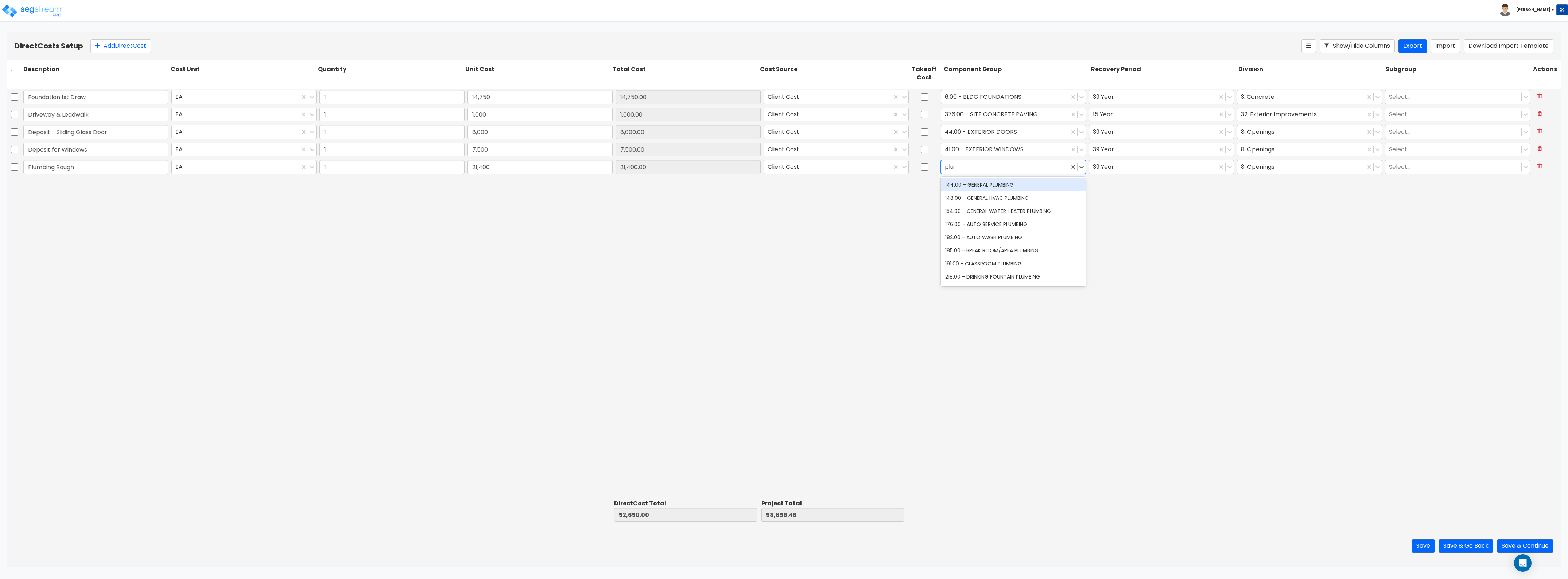
type input "plum"
click at [700, 180] on div "144.00 - GENERAL PLUMBING" at bounding box center [1013, 185] width 145 height 13
click at [700, 168] on input "checkbox" at bounding box center [924, 167] width 7 height 14
checkbox input "true"
click at [700, 167] on div at bounding box center [1301, 167] width 120 height 10
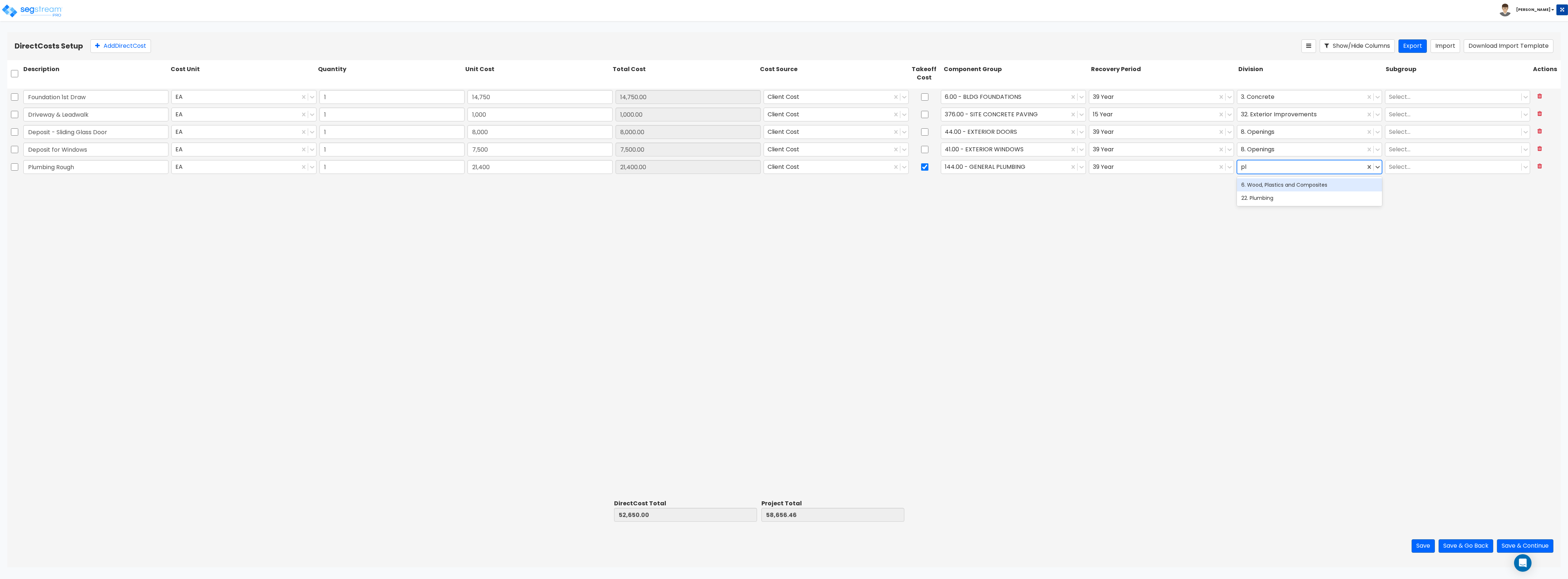
type input "plu"
click at [700, 187] on div "22. Plumbing" at bounding box center [1310, 185] width 145 height 13
click at [108, 46] on button "Add Direct Cost" at bounding box center [120, 46] width 61 height 14
type input "o"
click at [74, 182] on input "Foundation - FInal" at bounding box center [96, 184] width 145 height 14
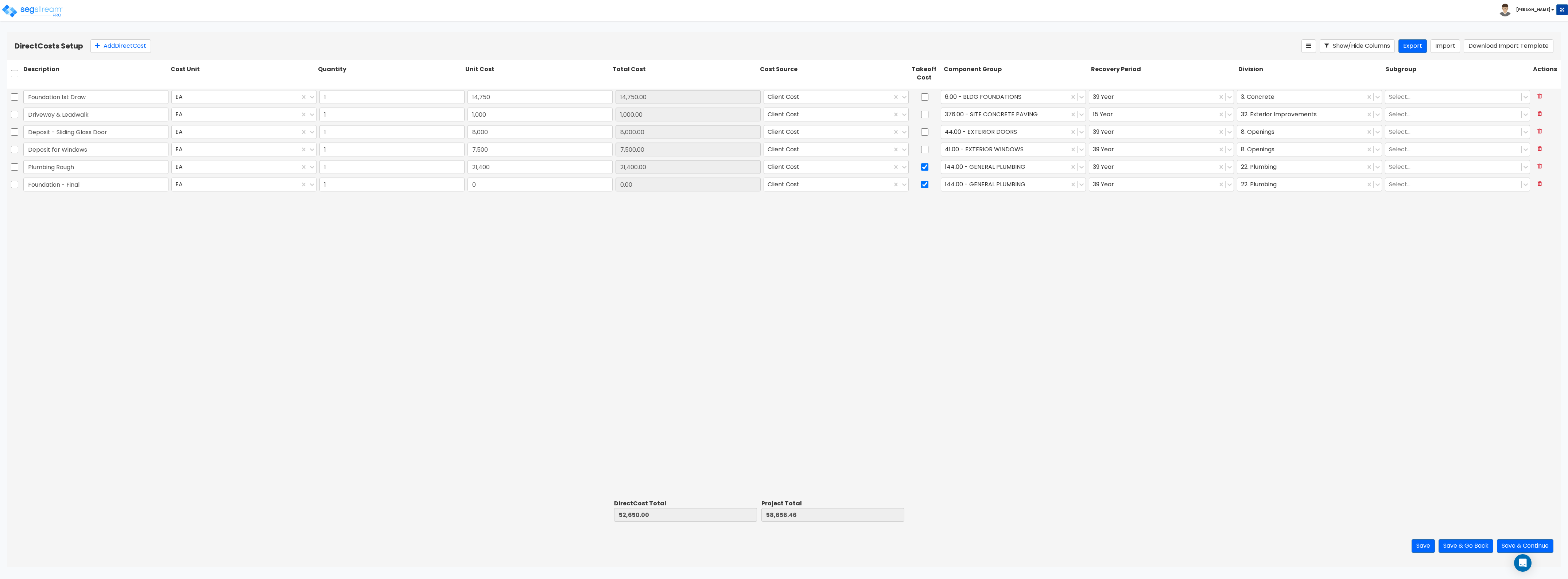
type input "Foundation - Final"
click at [493, 187] on input "0" at bounding box center [540, 184] width 145 height 14
type input "14,750"
type input "67,400.00"
type input "73,406.46"
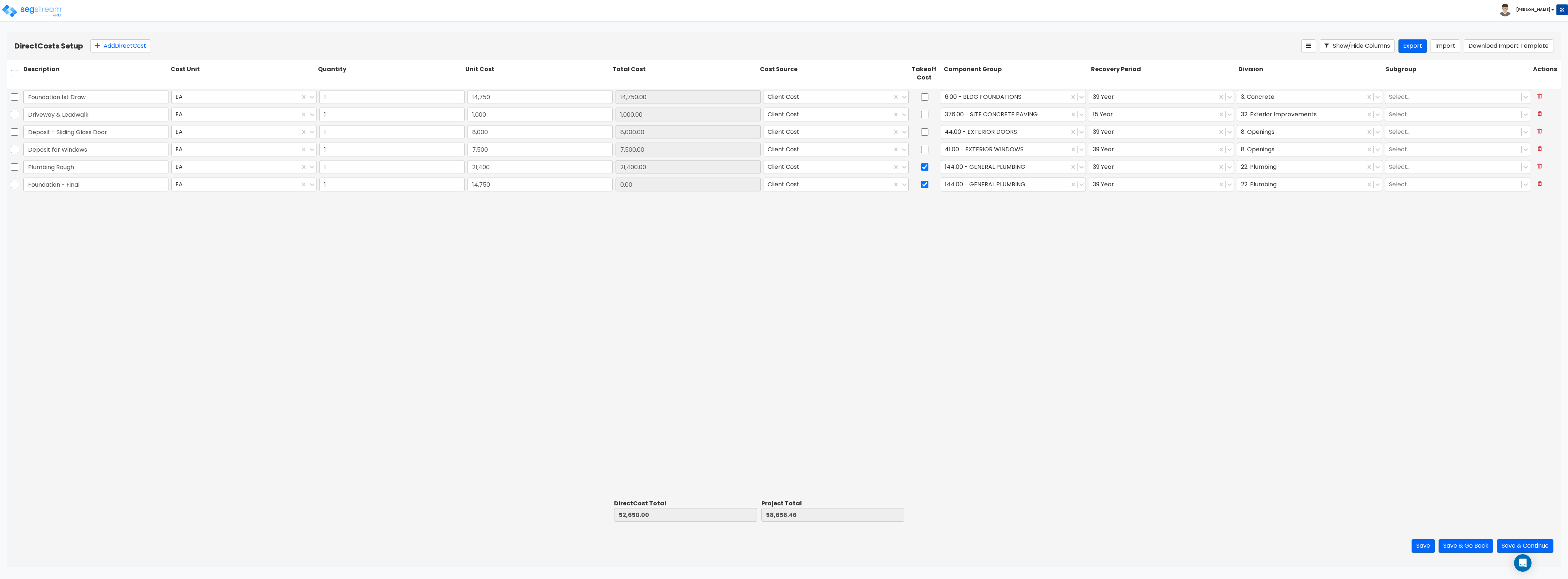
type input "14,750.00"
click at [700, 188] on div at bounding box center [1005, 184] width 120 height 10
type input "6"
click at [700, 265] on div "6.00 - BLDG FOUNDATIONS" at bounding box center [1013, 268] width 145 height 13
click at [700, 183] on div at bounding box center [1301, 184] width 120 height 10
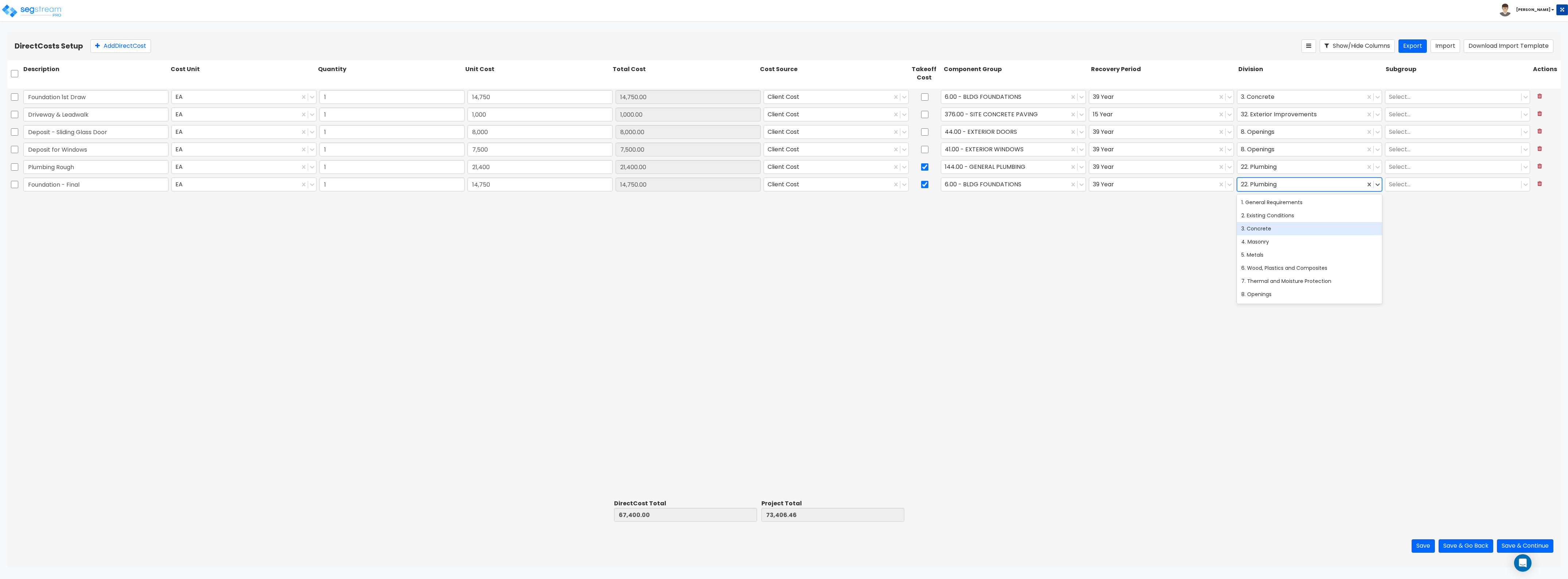
click at [700, 228] on div "3. Concrete" at bounding box center [1310, 228] width 145 height 13
click at [105, 48] on button "Add Direct Cost" at bounding box center [120, 46] width 61 height 14
type input "Elevator - Partial"
click at [504, 204] on input "0" at bounding box center [540, 202] width 145 height 14
type input "15,000"
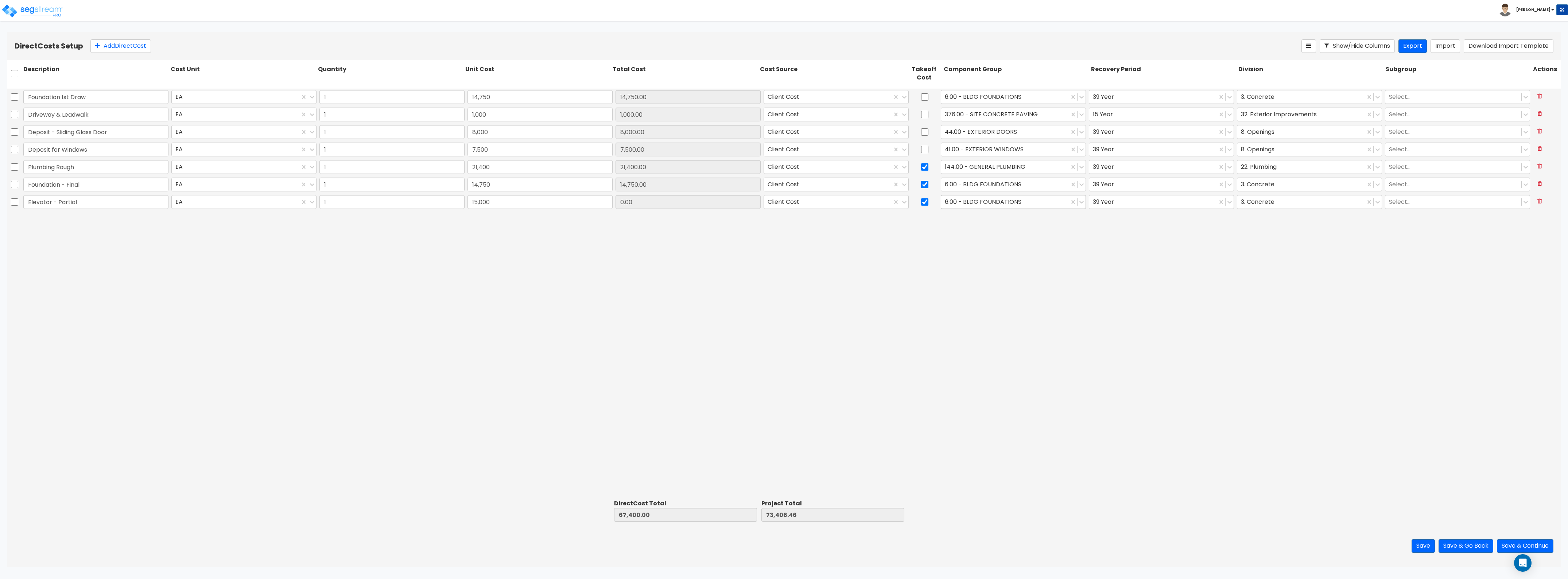
type input "82,400.00"
type input "88,406.46"
type input "15,000.00"
click at [700, 200] on div at bounding box center [1005, 202] width 120 height 10
click at [700, 185] on div at bounding box center [925, 185] width 29 height 17
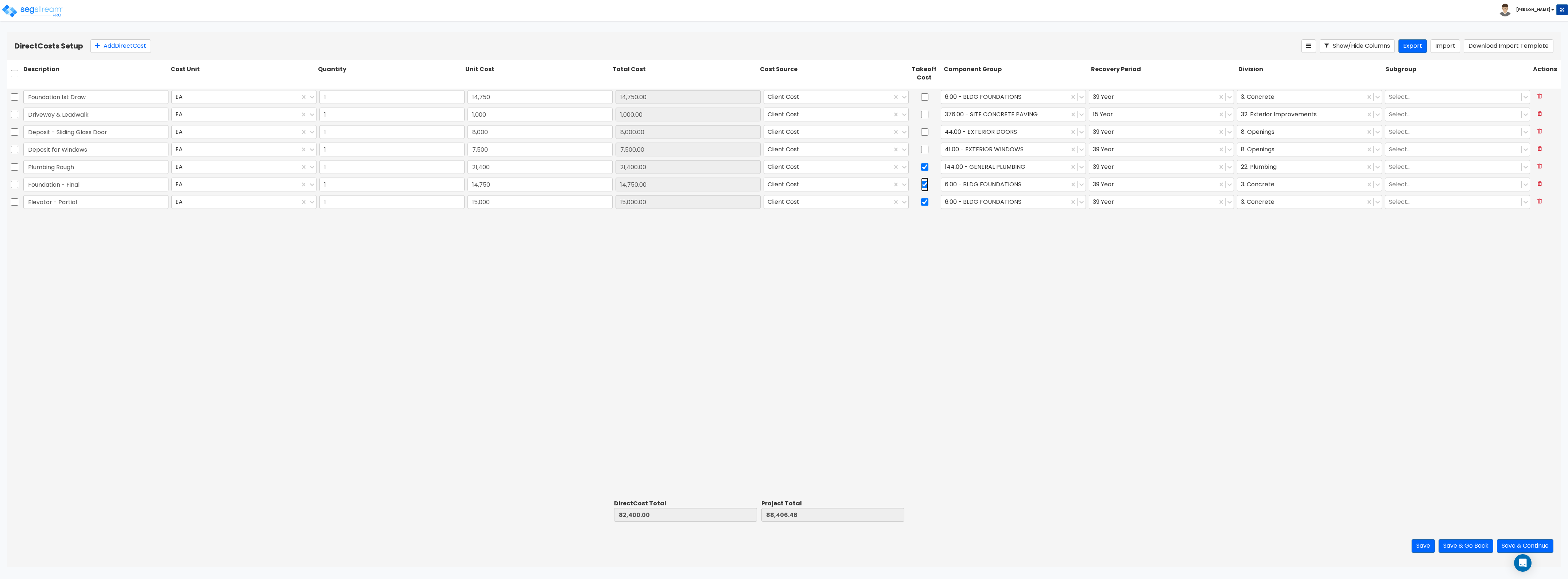
click at [700, 186] on input "checkbox" at bounding box center [924, 184] width 7 height 14
checkbox input "false"
click at [700, 202] on input "checkbox" at bounding box center [924, 202] width 7 height 14
checkbox input "false"
click at [700, 203] on div at bounding box center [1005, 202] width 120 height 10
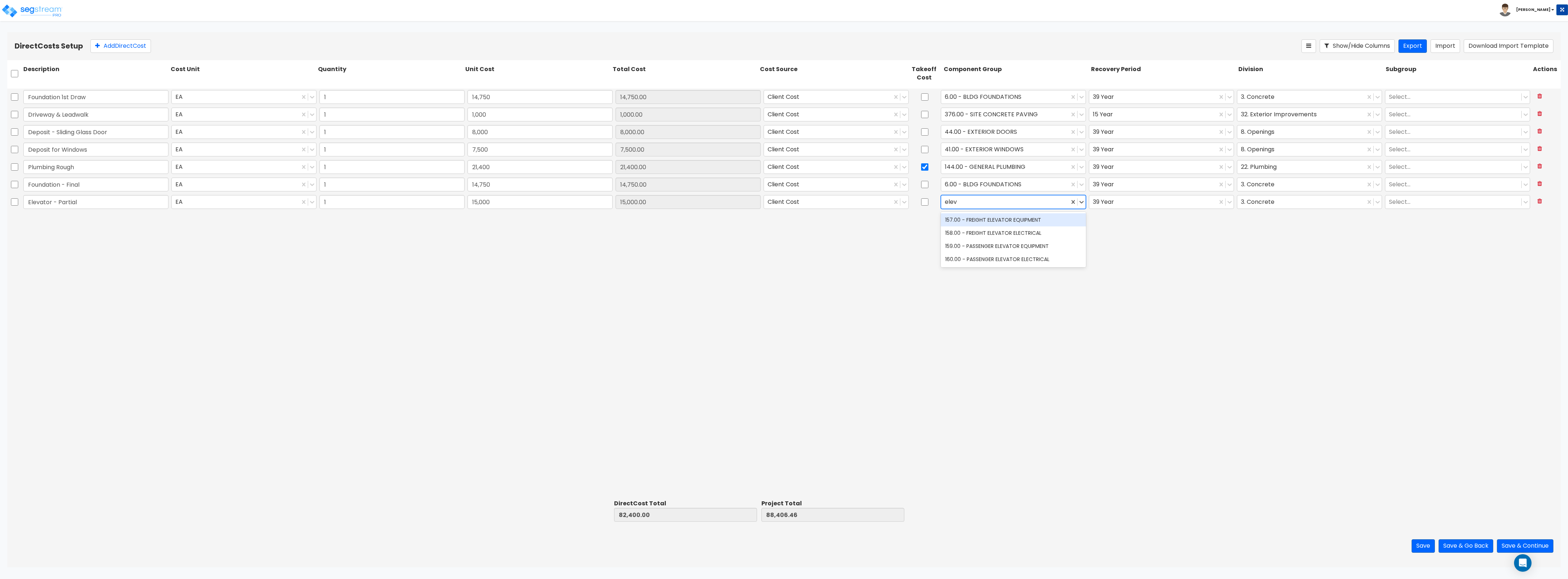
type input "eleva"
click at [700, 249] on div "159.00 - PASSENGER ELEVATOR EQUIPMENT" at bounding box center [1013, 246] width 145 height 13
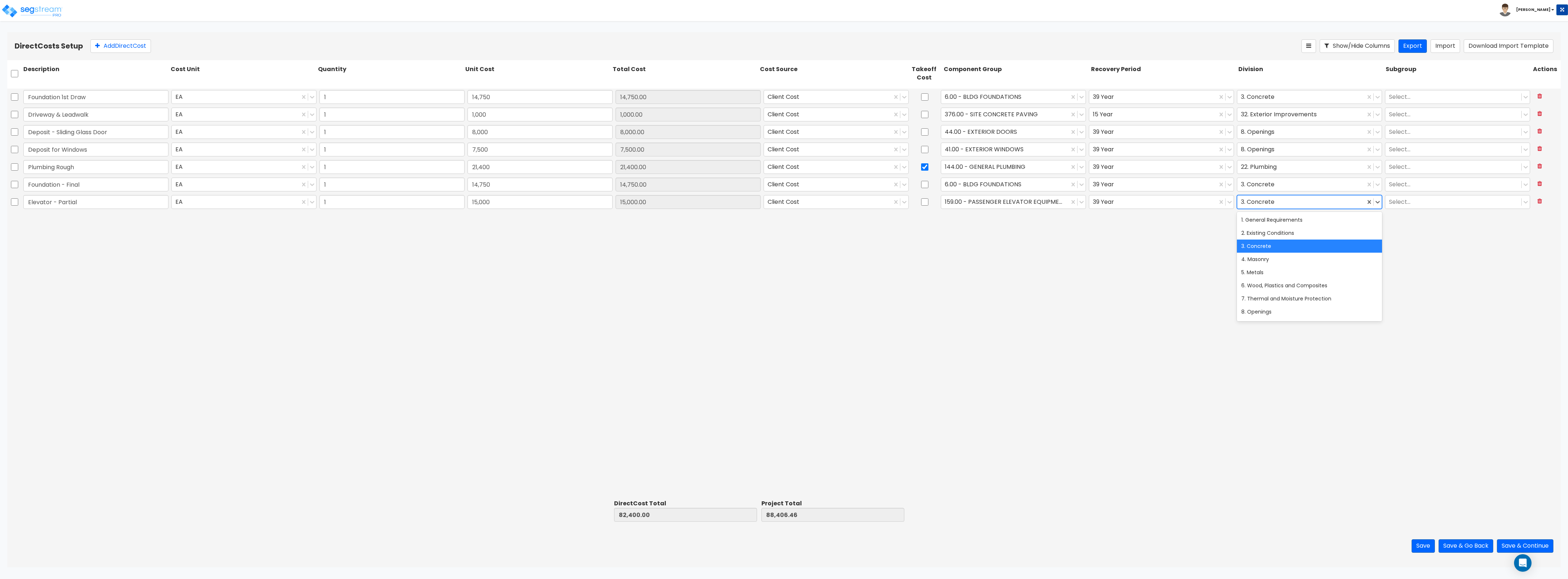
click at [700, 207] on div at bounding box center [1301, 202] width 120 height 10
type input "e"
click at [700, 267] on div "13. Special Construction" at bounding box center [1310, 265] width 145 height 13
click at [136, 46] on button "Add Direct Cost" at bounding box center [120, 46] width 61 height 14
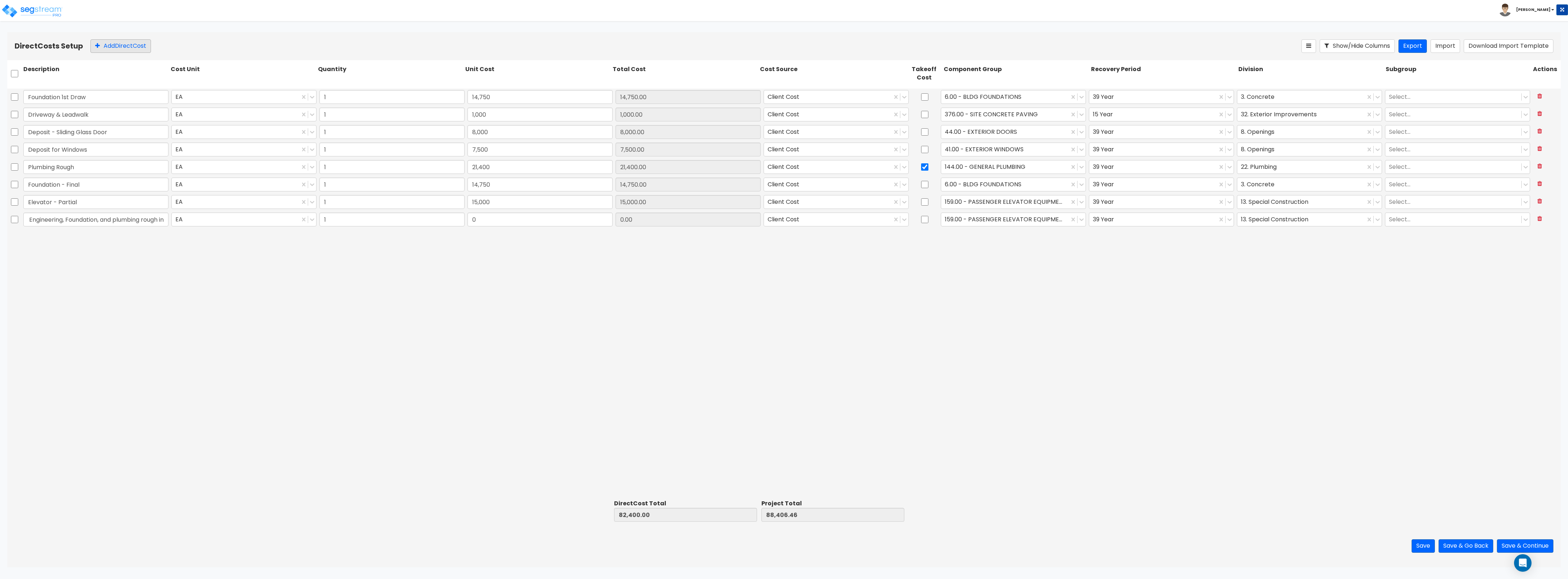
scroll to position [0, 23]
type input "Pool - Engineering, Foundation, and plumbing rough in"
click at [499, 219] on input "0" at bounding box center [540, 219] width 145 height 14
type input "25,000"
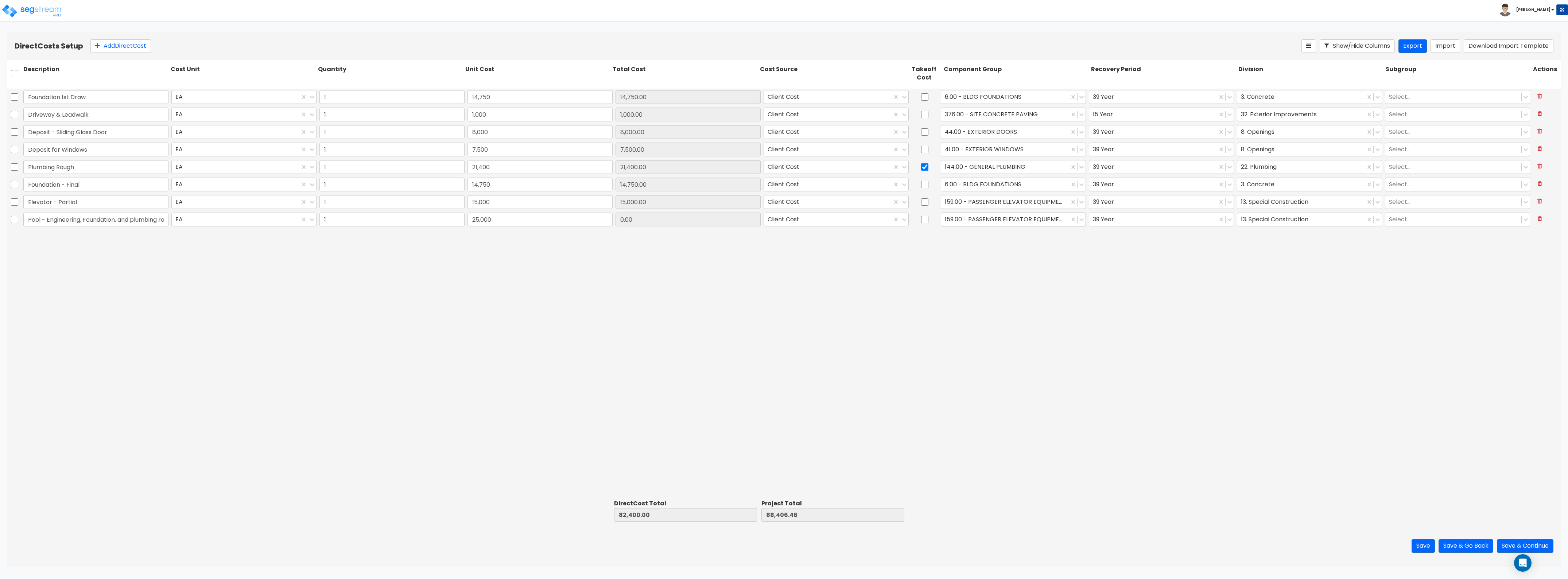
type input "107,400.00"
type input "113,406.46"
type input "25,000.00"
click at [700, 226] on div "159.00 - PASSENGER ELEVATOR EQUIPMENT" at bounding box center [1005, 219] width 128 height 13
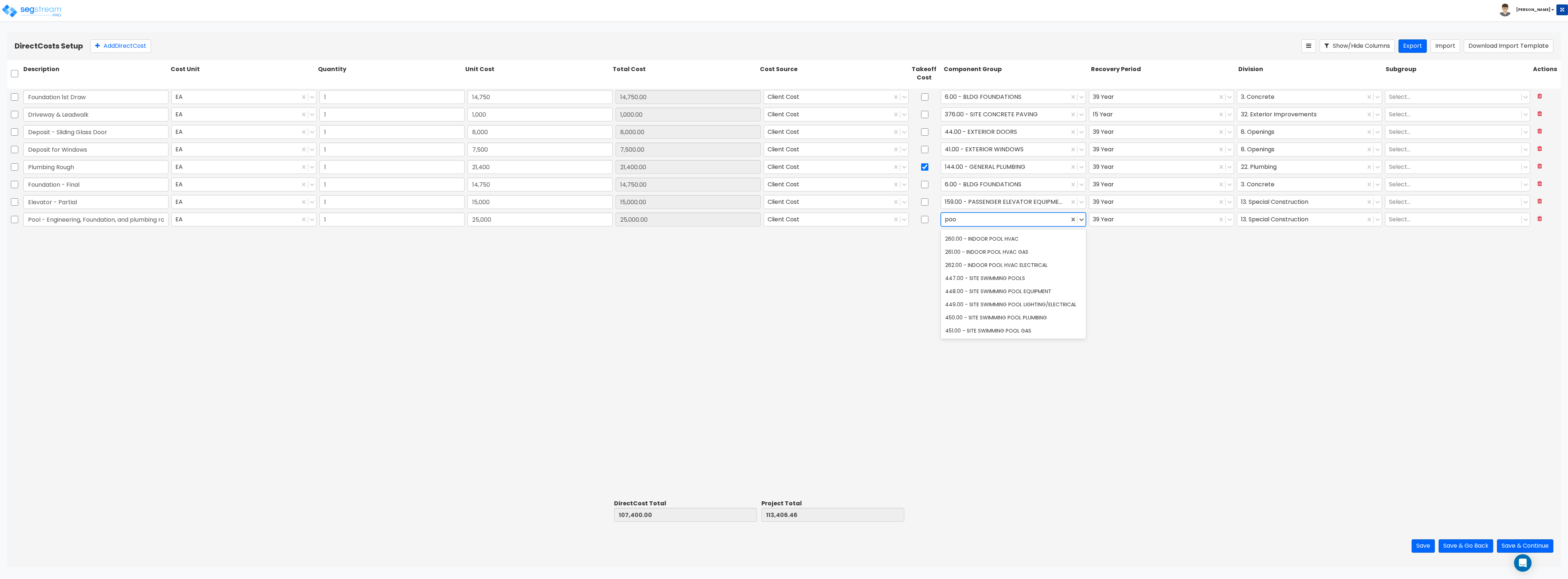
type input "pool"
click at [700, 276] on div "447.00 - SITE SWIMMING POOLS" at bounding box center [1013, 278] width 145 height 13
click at [700, 221] on div at bounding box center [1153, 219] width 120 height 10
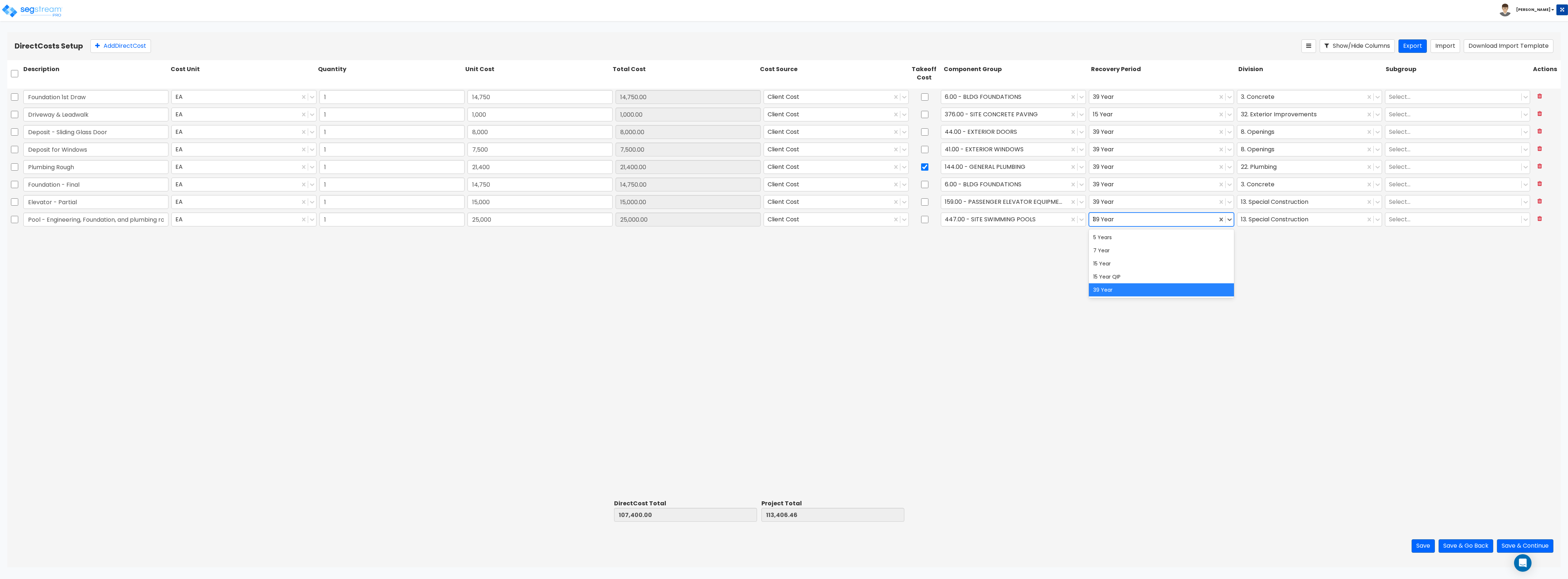
type input "15"
drag, startPoint x: 1139, startPoint y: 236, endPoint x: 1276, endPoint y: 221, distance: 137.8
click at [700, 236] on div "15 Year" at bounding box center [1161, 237] width 145 height 13
click at [700, 211] on div "13. Special Construction" at bounding box center [1309, 219] width 148 height 17
click at [700, 316] on button "Save" at bounding box center [1424, 546] width 23 height 14
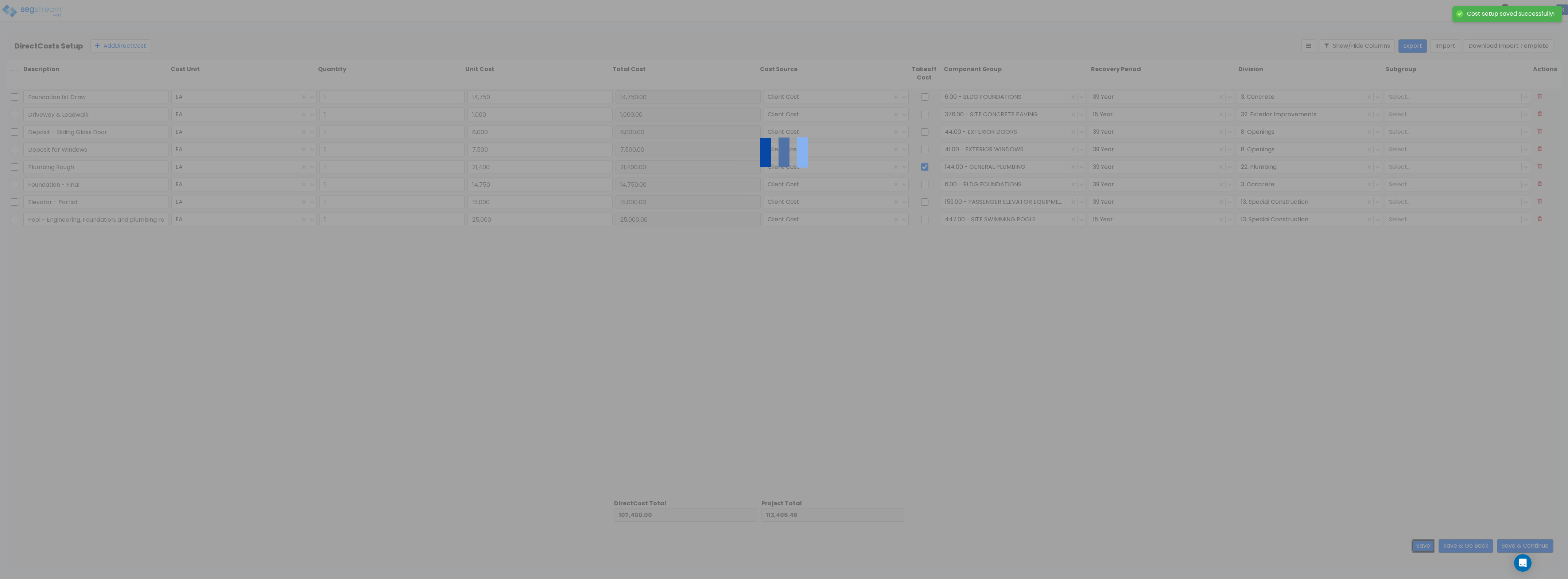
type input "1.00"
type input "14,750.00"
type input "1.00"
type input "1,000.00"
type input "1.00"
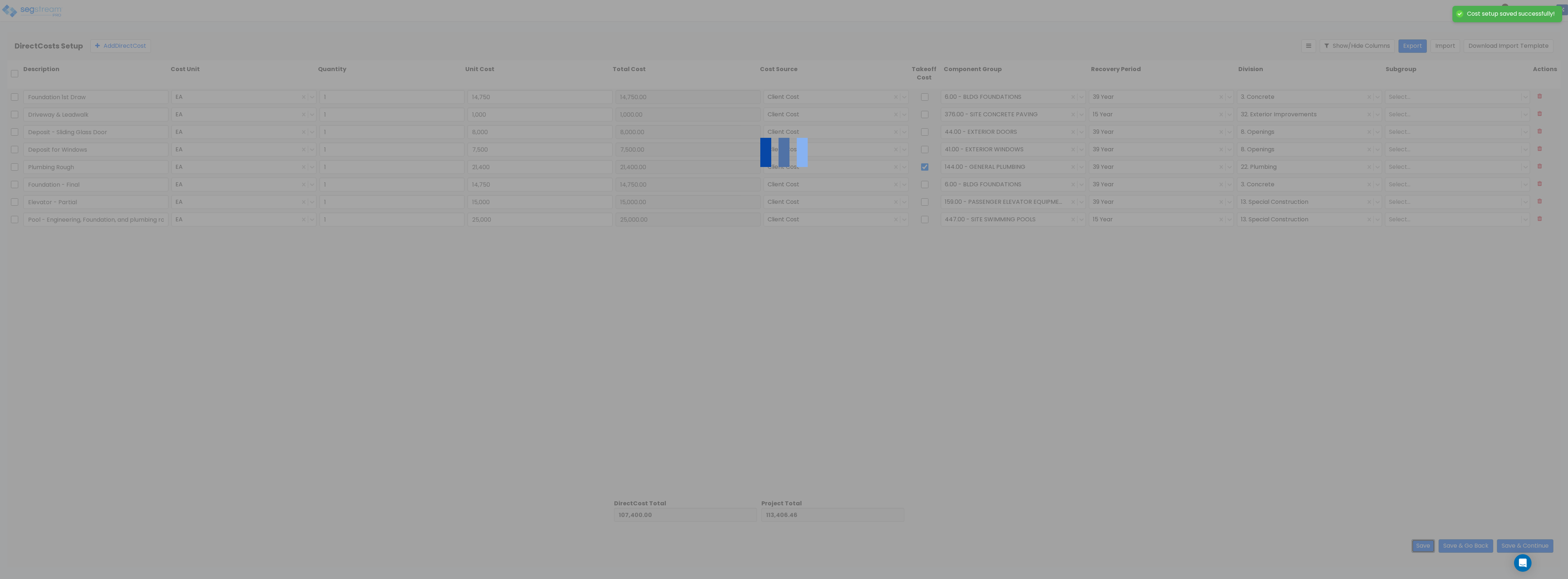
type input "8,000.00"
type input "1.00"
type input "7,500.00"
type input "1.00"
type input "21,400.00"
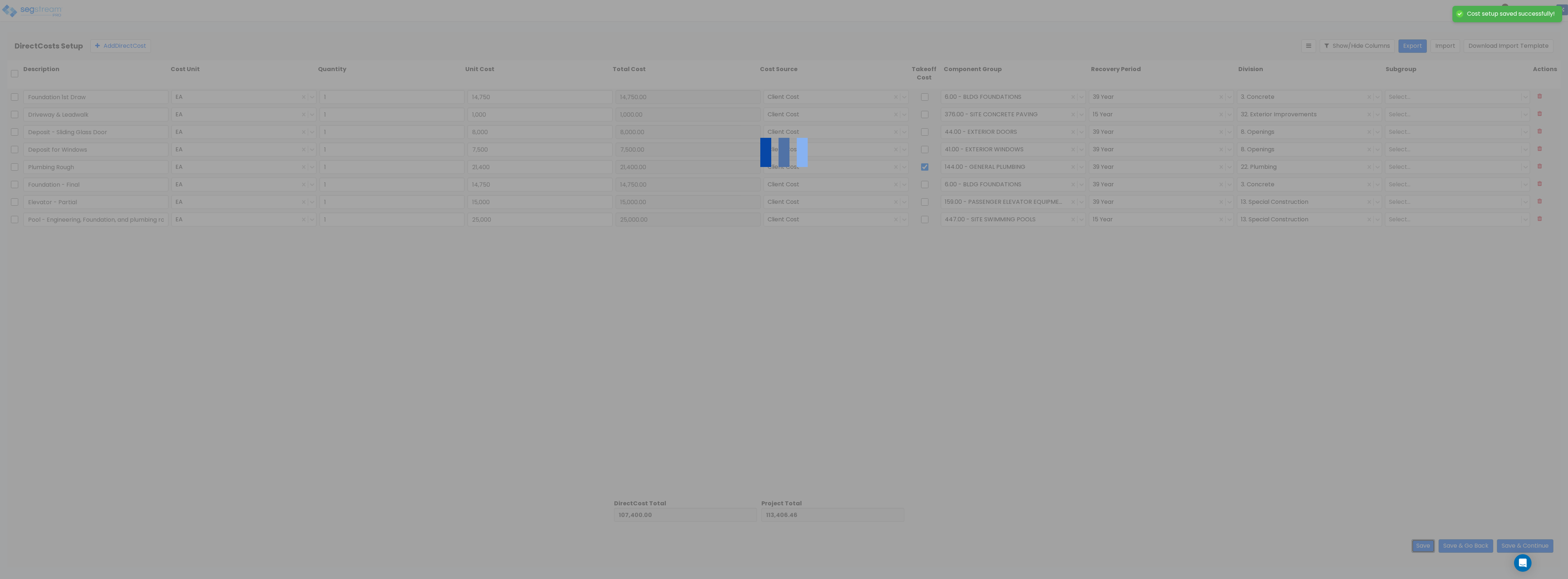
type input "1.00"
type input "14,750.00"
type input "1.00"
type input "15,000.00"
type input "1.00"
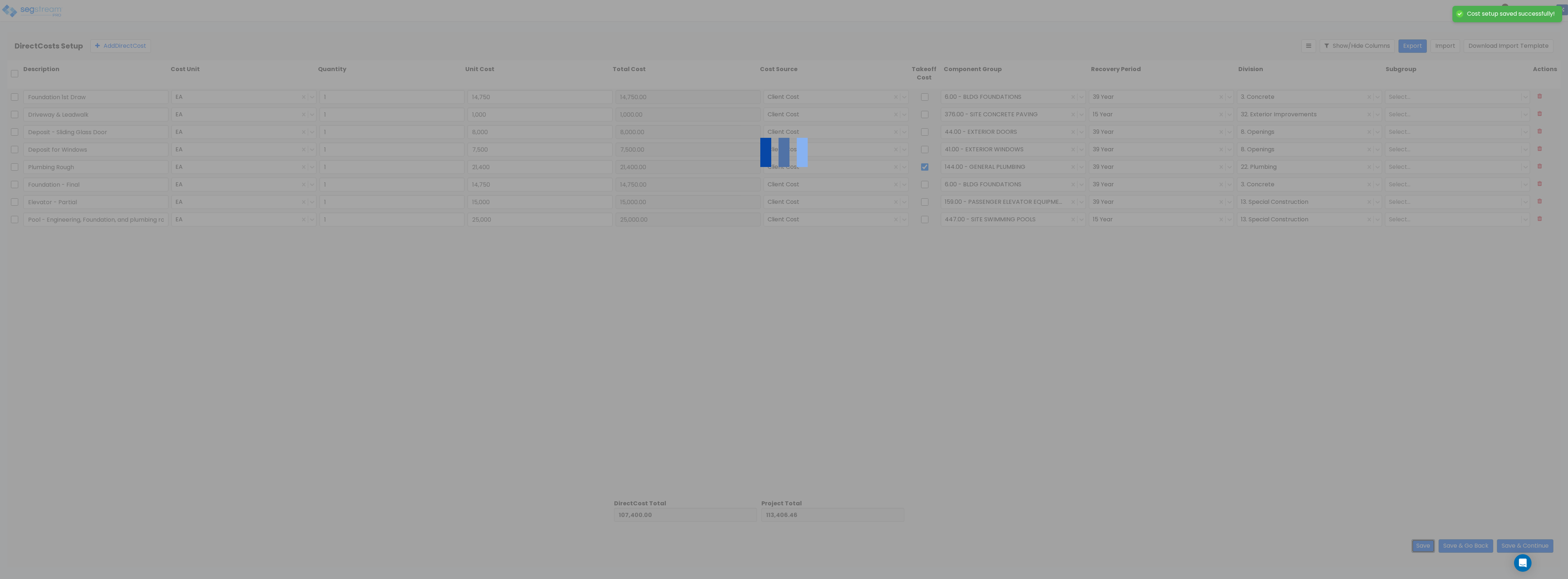
type input "25,000.00"
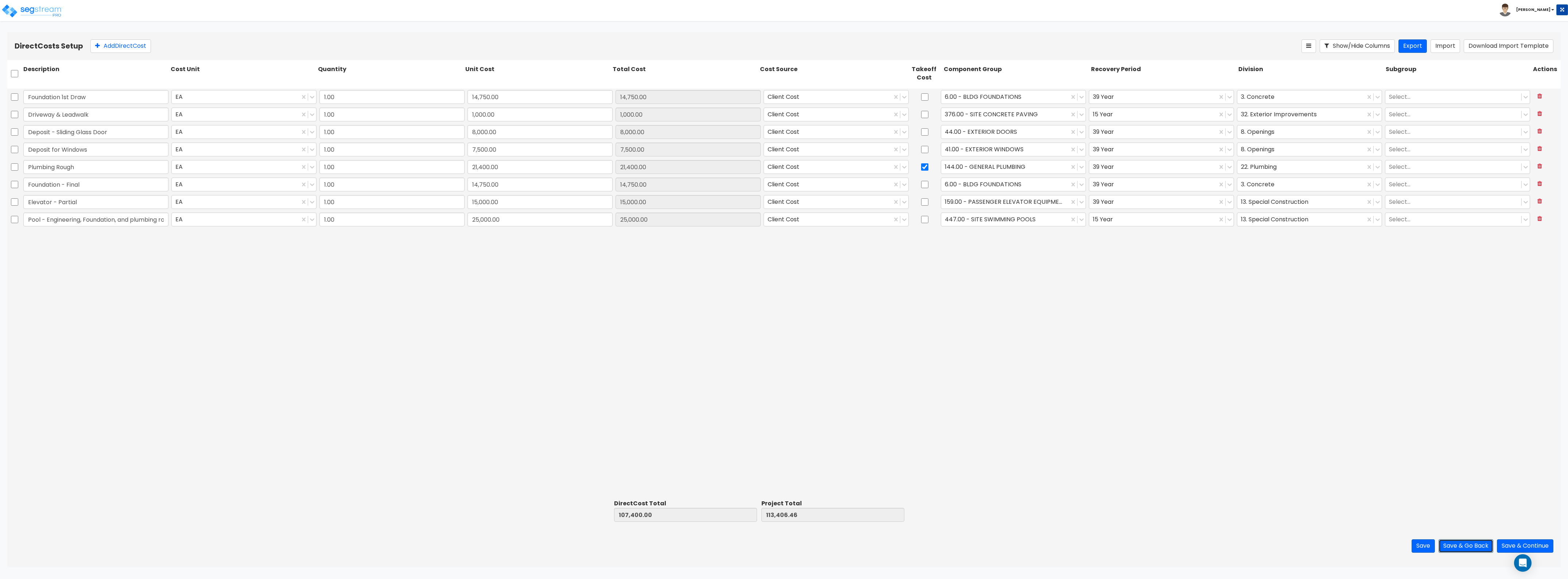
click at [700, 316] on button "Save & Go Back" at bounding box center [1466, 546] width 55 height 14
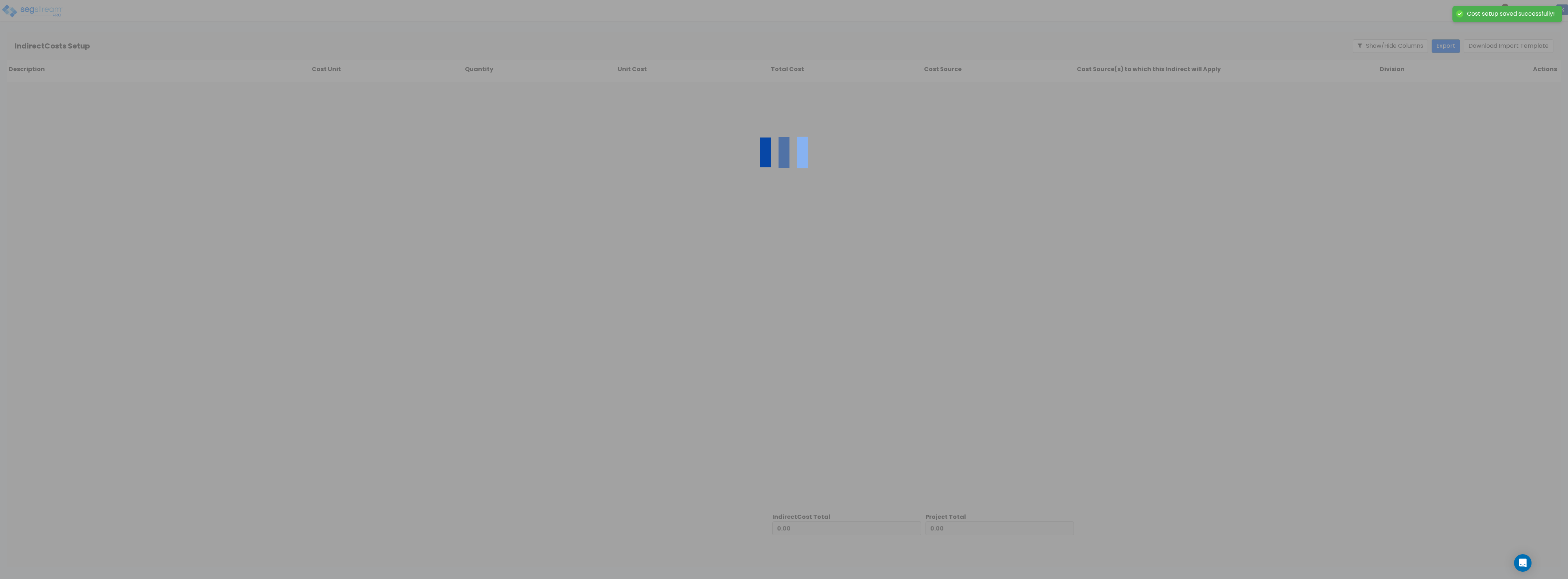
type input "107,400.00"
type input "6,006.46"
type input "113,406.46"
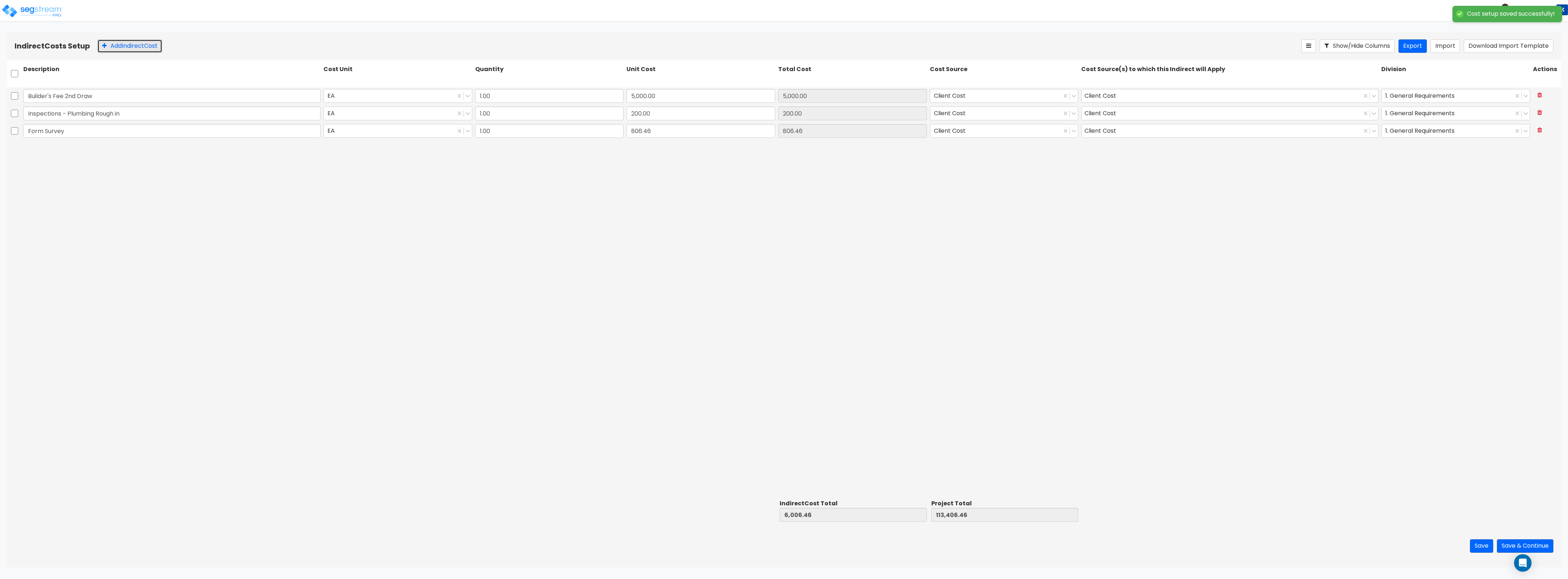
click at [146, 48] on button "Add Indirect Cost" at bounding box center [130, 46] width 65 height 14
type input "Builder's Fee - 3rd Draw"
click at [668, 147] on input "0" at bounding box center [701, 148] width 149 height 14
type input "5,000"
type input "11,006.46"
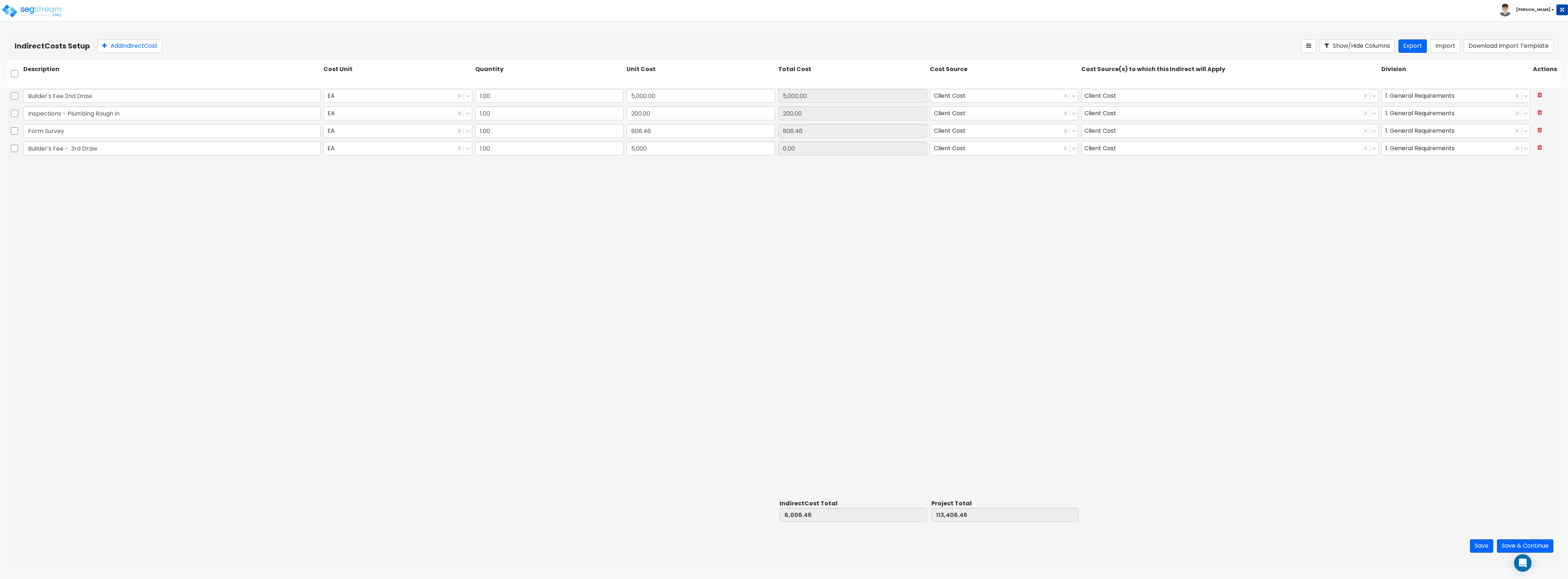
type input "118,406.46"
type input "5,000.00"
click at [700, 306] on div "Builder's Fee 2nd Draw EA 1.00 5,000.00 5,000.00 Client Cost Client Cost 1. Gen…" at bounding box center [784, 291] width 1554 height 409
click at [113, 40] on button "Add Indirect Cost" at bounding box center [130, 46] width 65 height 14
type input "Builder's Fee - 4th Draw"
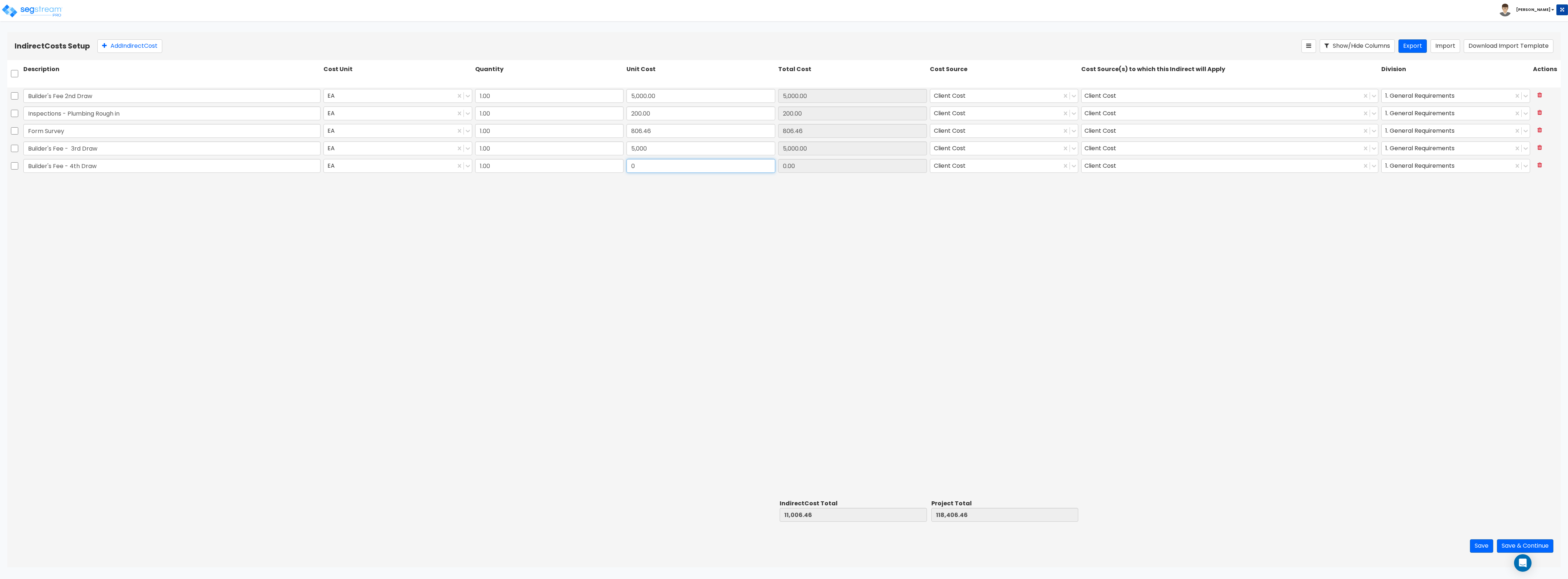
click at [700, 170] on input "0" at bounding box center [701, 165] width 149 height 14
type input "5,000"
type input "16,006.46"
type input "123,406.46"
type input "5,000.00"
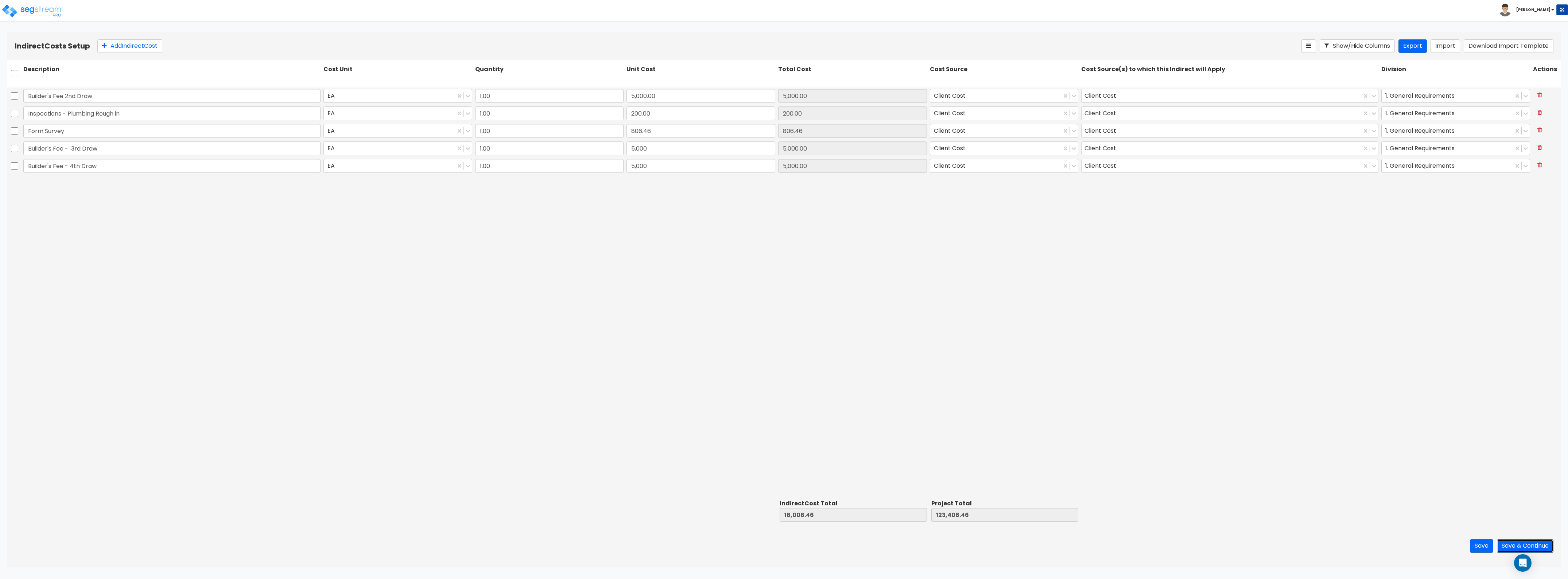
click at [700, 316] on button "Save & Continue" at bounding box center [1525, 546] width 57 height 14
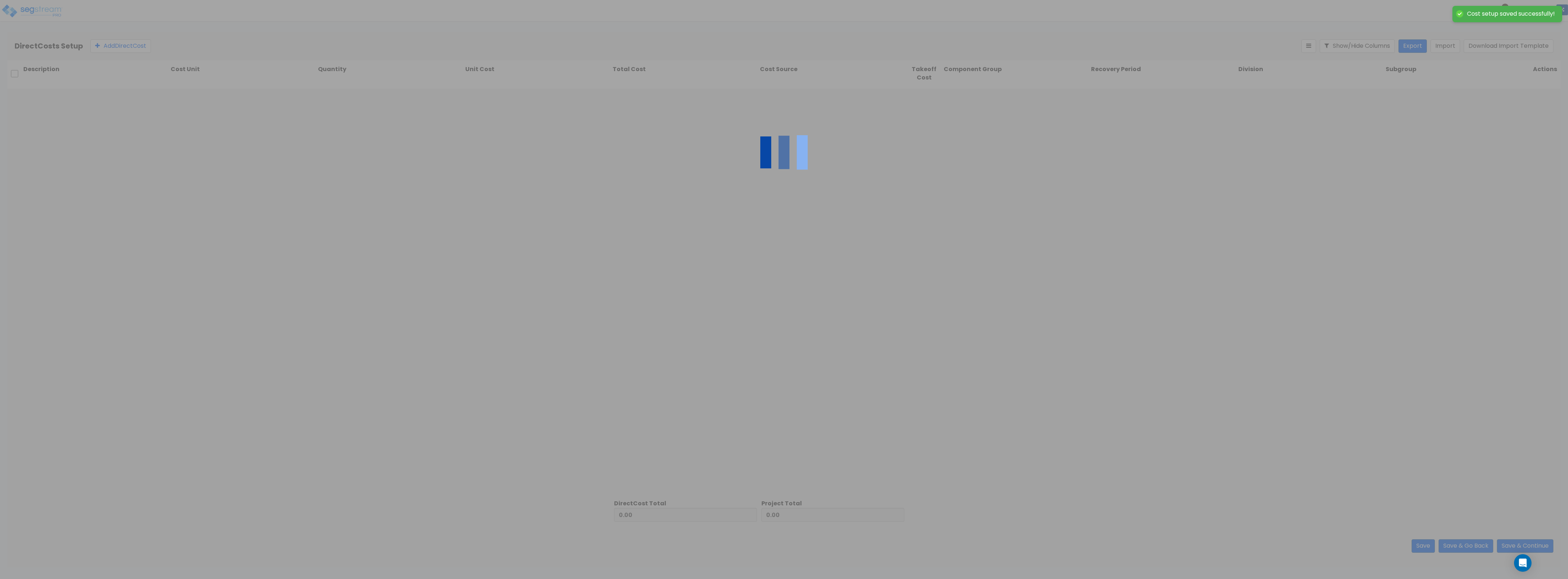
type input "16,006.46"
type input "107,400.00"
type input "123,406.46"
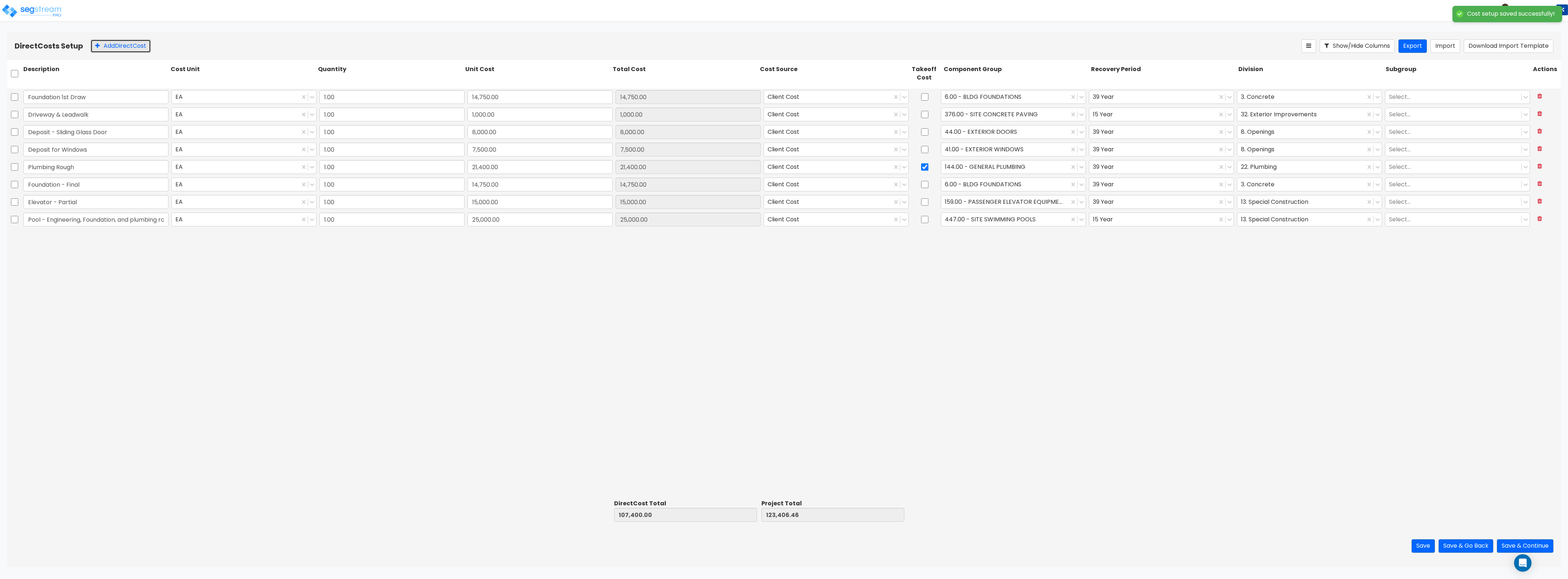
click at [124, 47] on button "Add Direct Cost" at bounding box center [120, 46] width 61 height 14
type input "Framing Partial"
click at [512, 232] on input "0" at bounding box center [540, 237] width 145 height 14
type input "50,000"
type input "157,400.00"
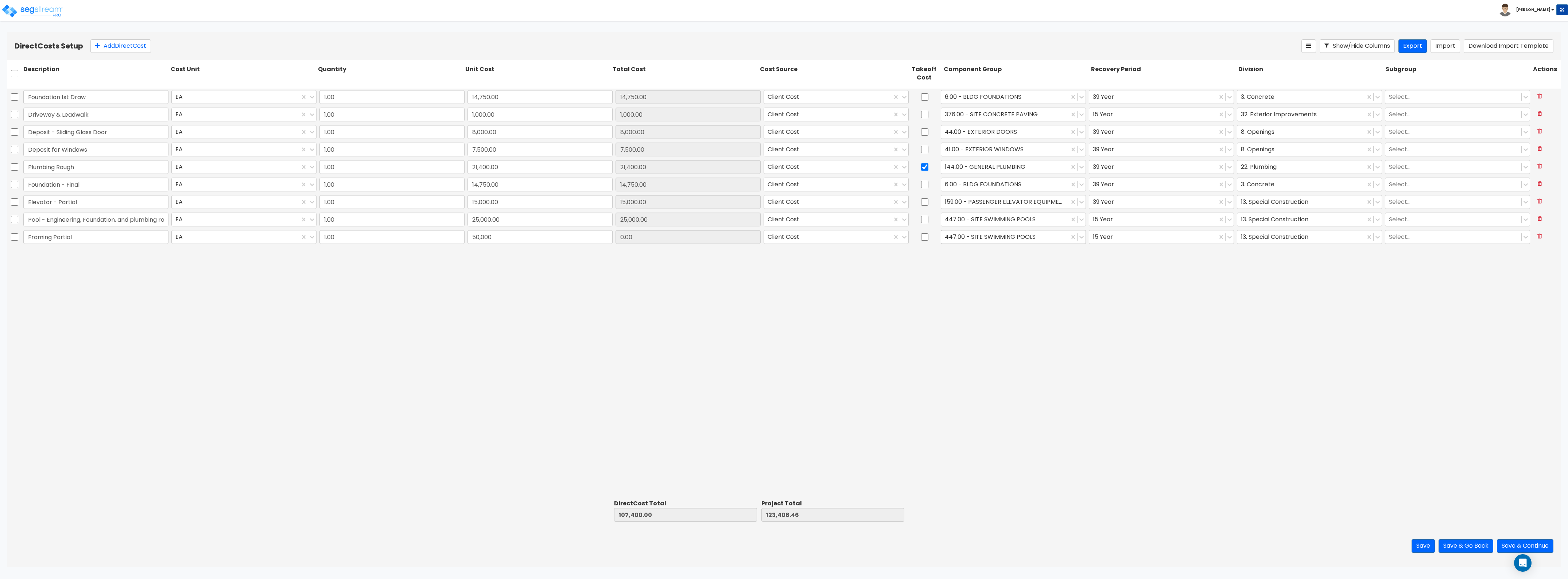
type input "173,406.46"
type input "50,000.00"
click at [700, 241] on div at bounding box center [1005, 236] width 120 height 10
type input "f"
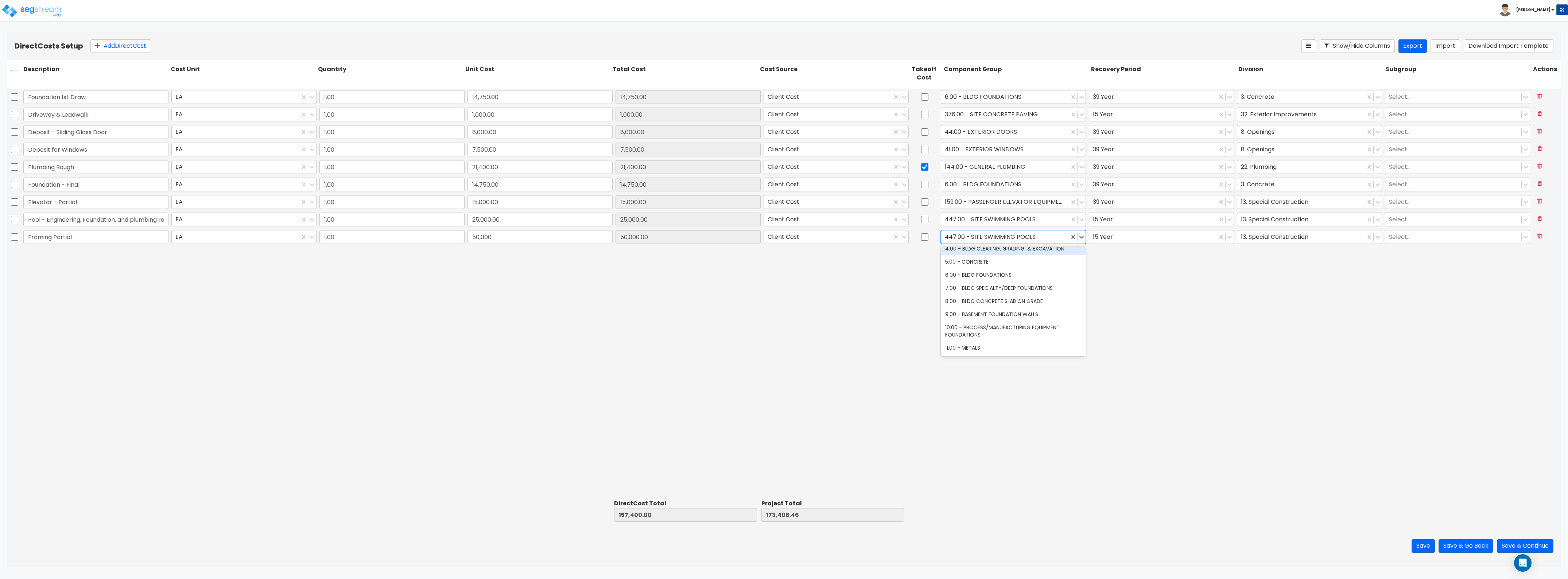
click at [700, 96] on div at bounding box center [1005, 96] width 120 height 10
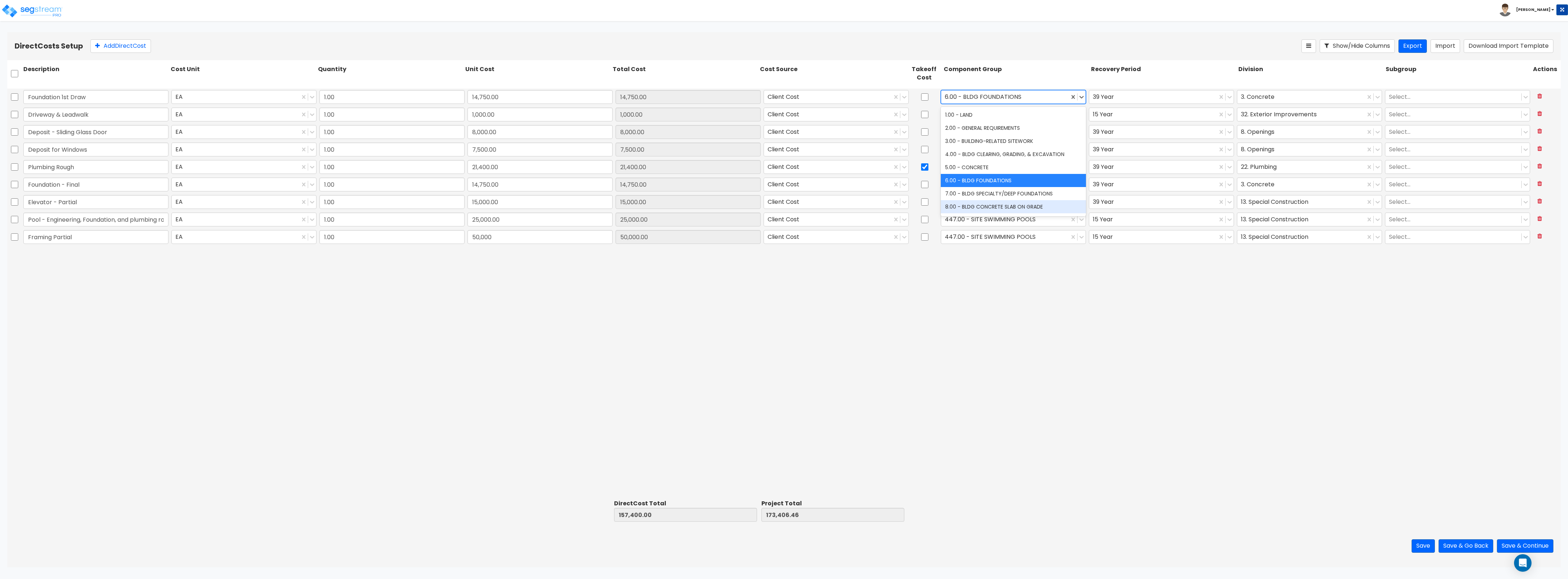
click at [700, 209] on div "8.00 - BLDG CONCRETE SLAB ON GRADE" at bounding box center [1013, 207] width 145 height 13
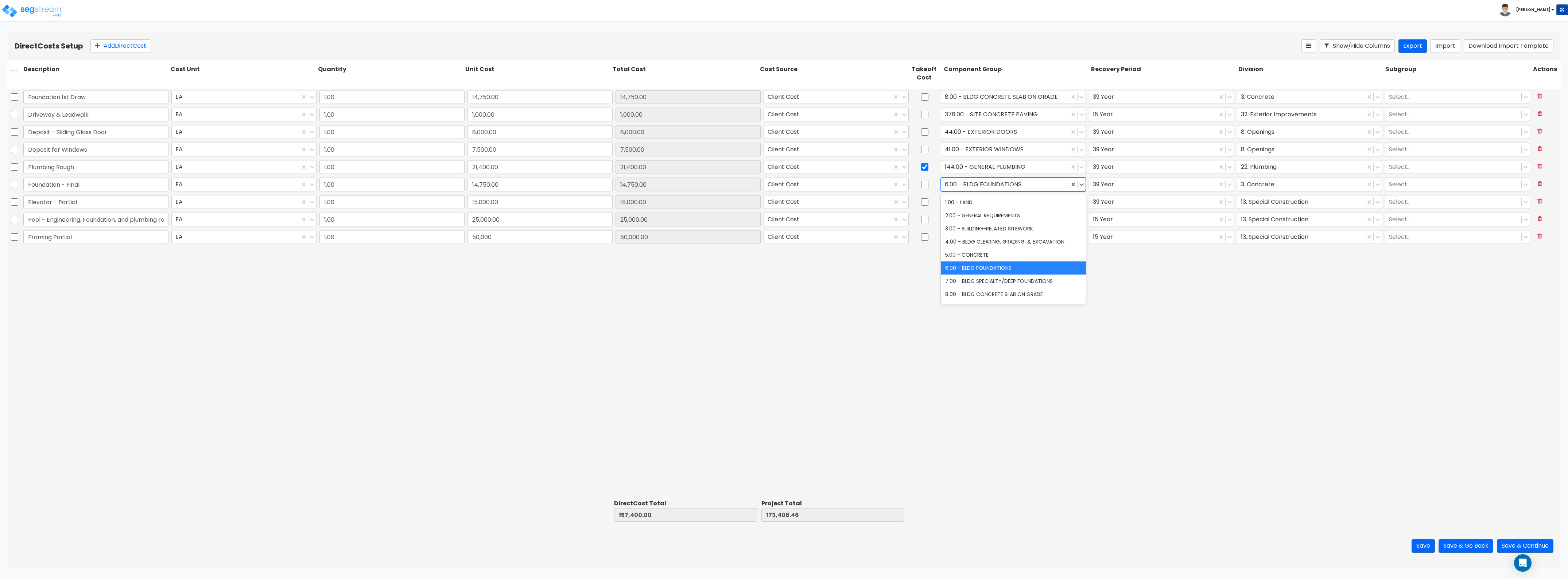
click at [700, 183] on div at bounding box center [1005, 184] width 120 height 10
click at [700, 291] on div "8.00 - BLDG CONCRETE SLAB ON GRADE" at bounding box center [1013, 294] width 145 height 13
click at [700, 241] on div at bounding box center [1005, 236] width 120 height 10
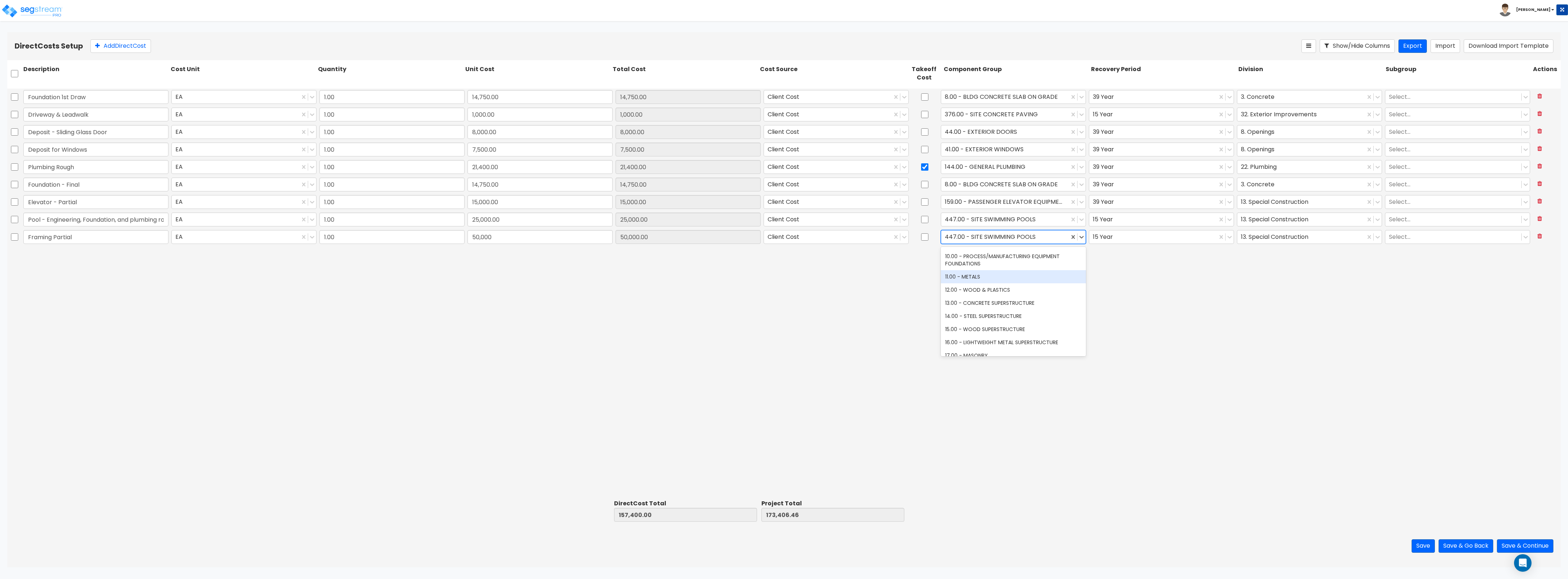
scroll to position [137, 0]
click at [700, 307] on div "15.00 - WOOD SUPERSTRUCTURE" at bounding box center [1013, 309] width 145 height 13
click at [700, 239] on div at bounding box center [1153, 236] width 120 height 10
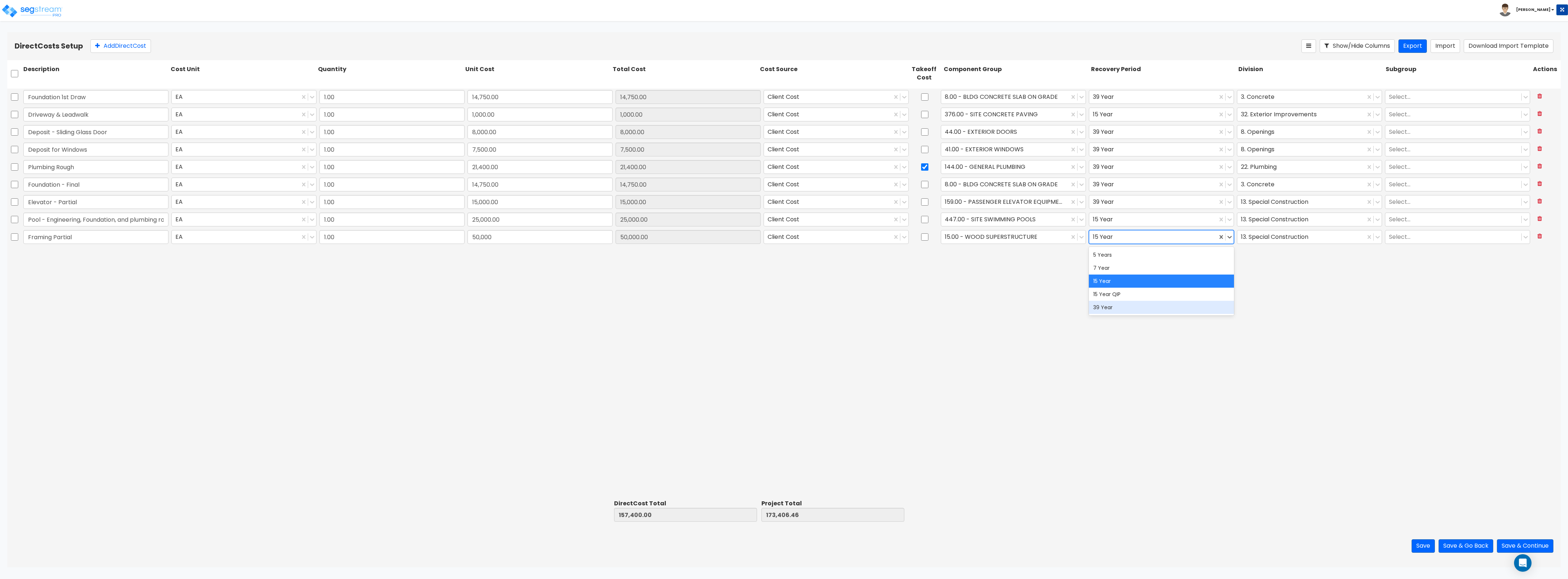
click at [700, 308] on div "39 Year" at bounding box center [1161, 307] width 145 height 13
click at [700, 238] on div at bounding box center [1301, 236] width 120 height 10
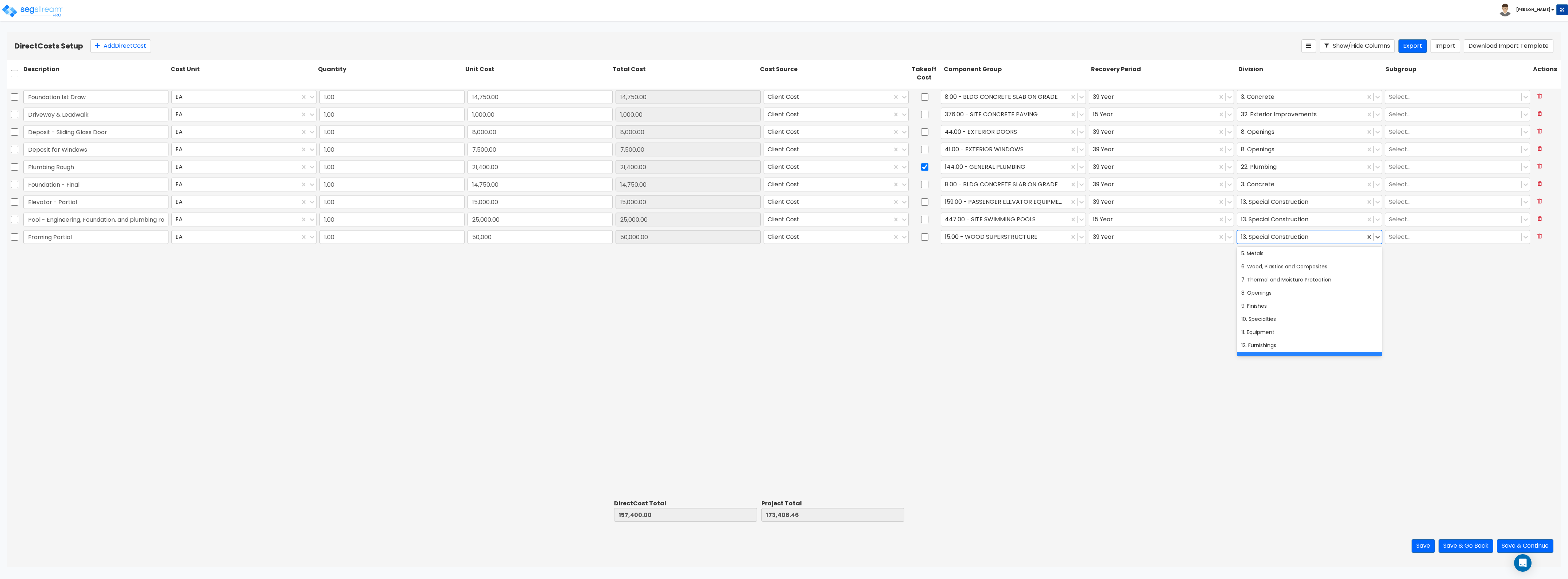
scroll to position [0, 0]
click at [700, 316] on div "6. Wood, Plastics and Composites" at bounding box center [1310, 320] width 145 height 13
click at [120, 47] on button "Add Direct Cost" at bounding box center [120, 46] width 61 height 14
type input "Framing - Partial"
click at [52, 237] on input "Framing Partial" at bounding box center [96, 237] width 145 height 14
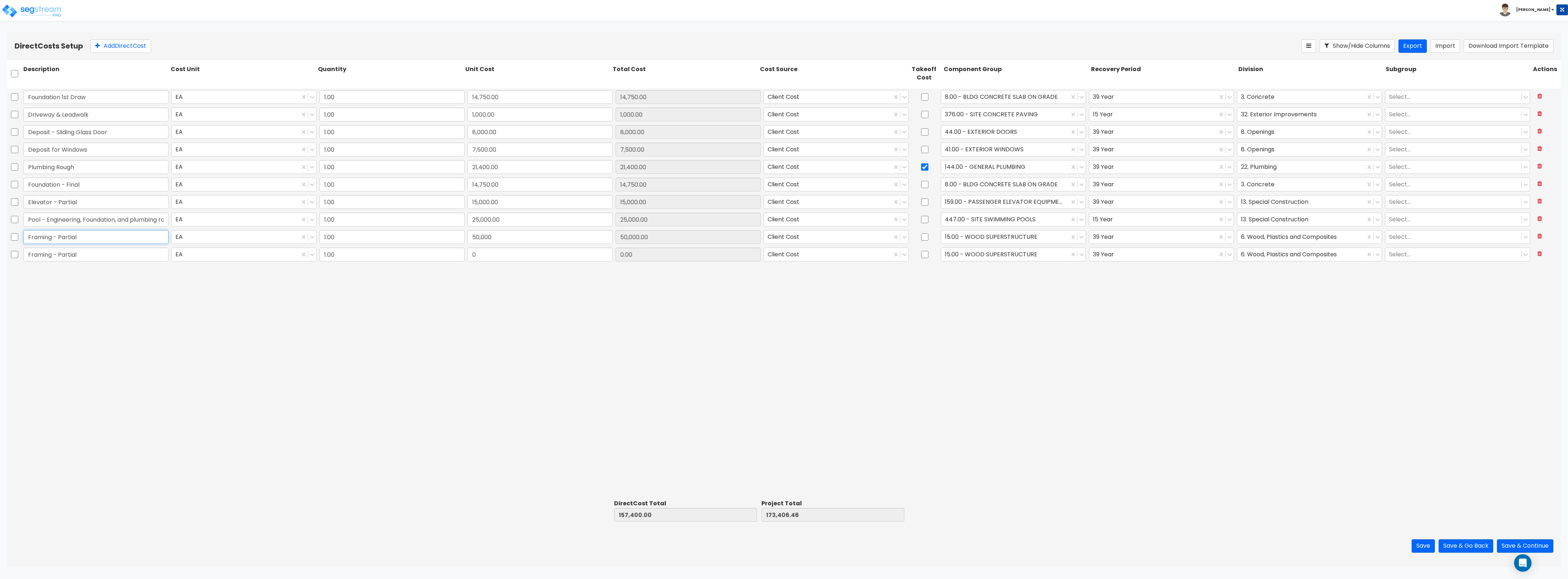
type input "Framing - Partial"
click at [554, 258] on input "0" at bounding box center [540, 254] width 145 height 14
type input "100,000"
type input "257,400.00"
type input "273,406.46"
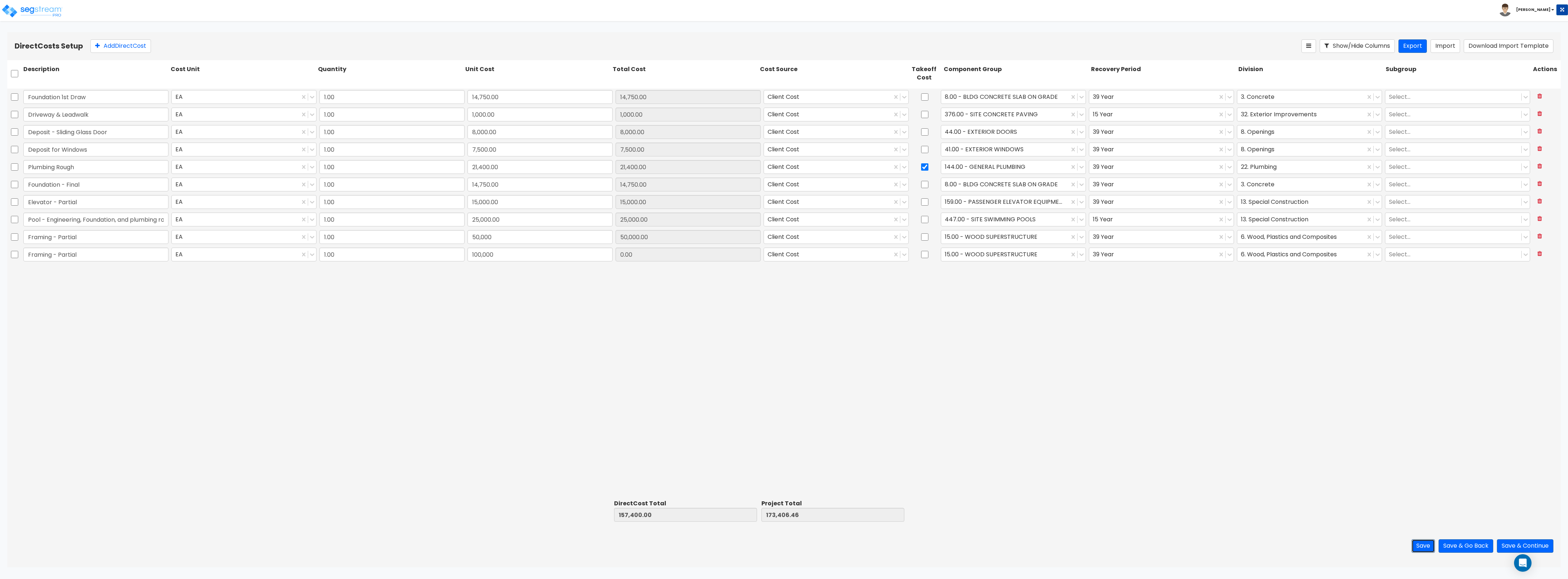
type input "100,000.00"
click at [700, 316] on button "Save" at bounding box center [1424, 546] width 23 height 14
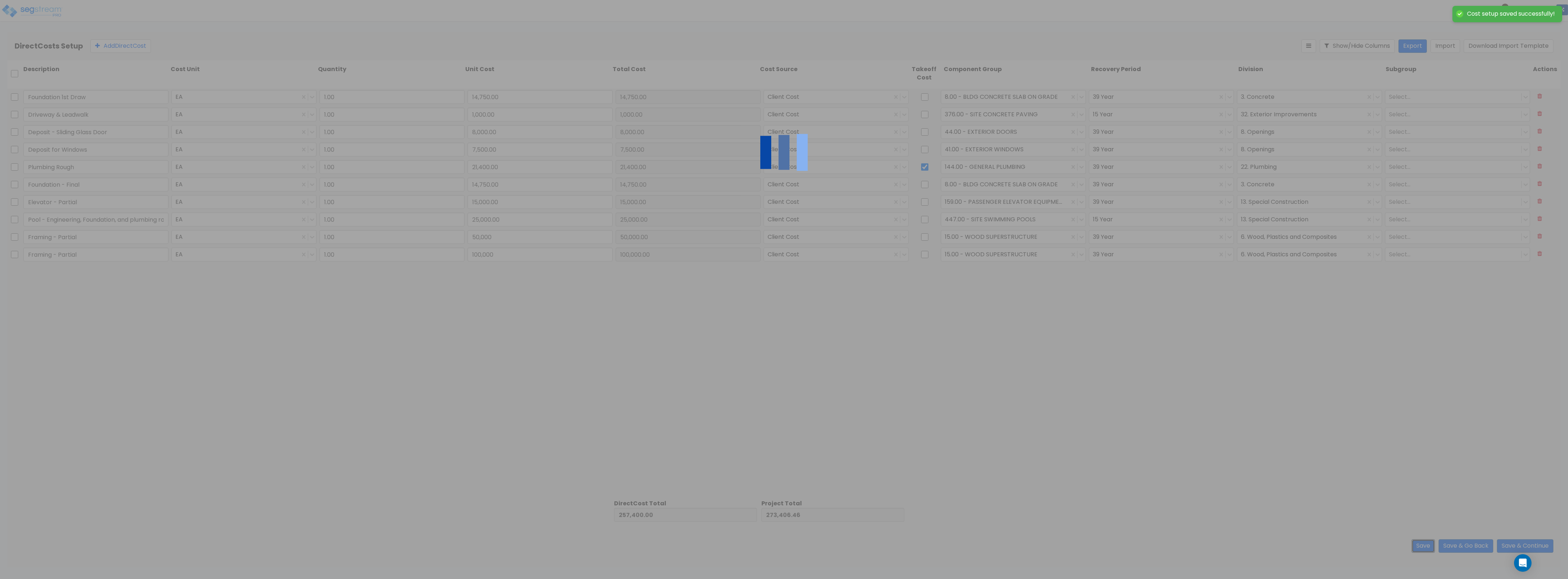
type input "50,000.00"
type input "100,000.00"
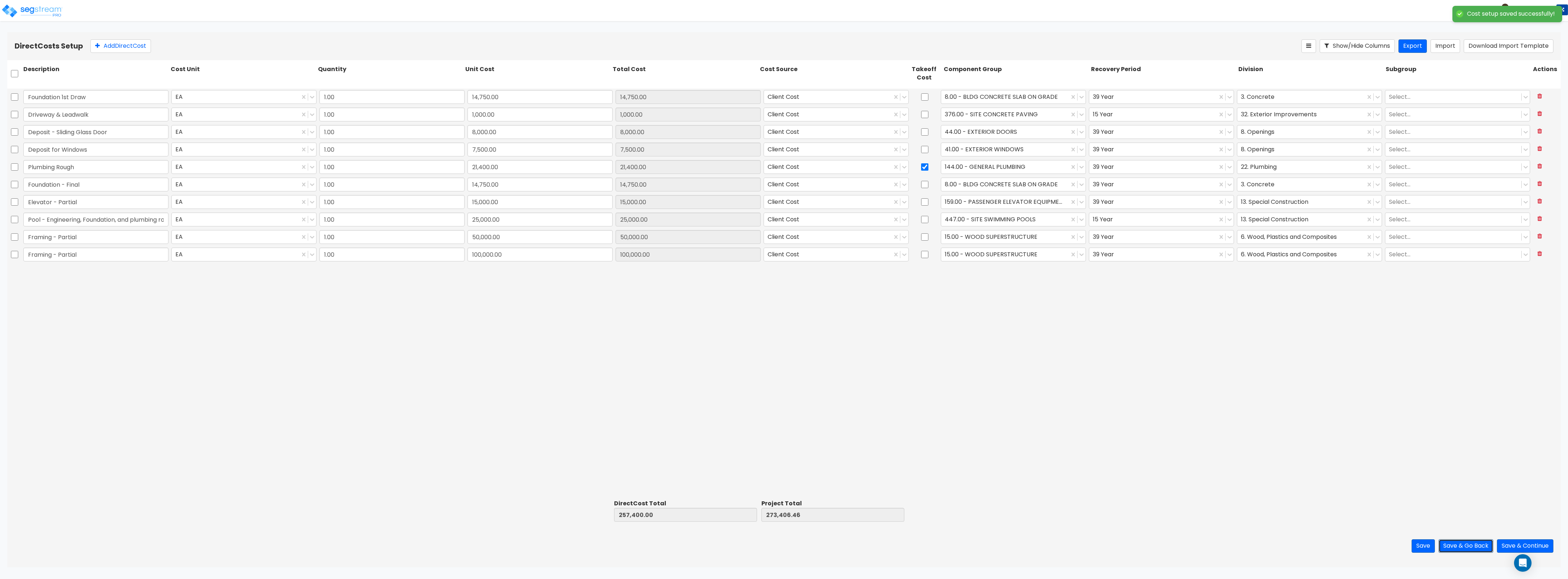
click at [700, 316] on button "Save & Go Back" at bounding box center [1466, 546] width 55 height 14
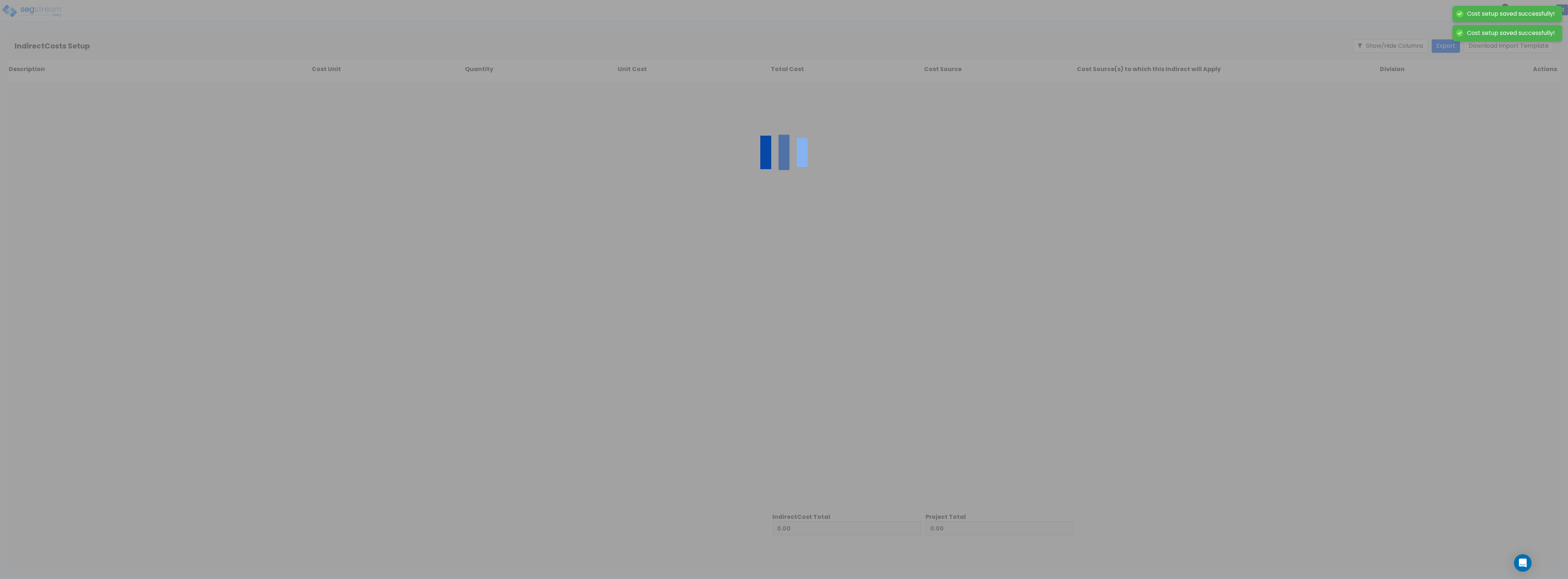
type input "257,400.00"
type input "16,006.46"
type input "273,406.46"
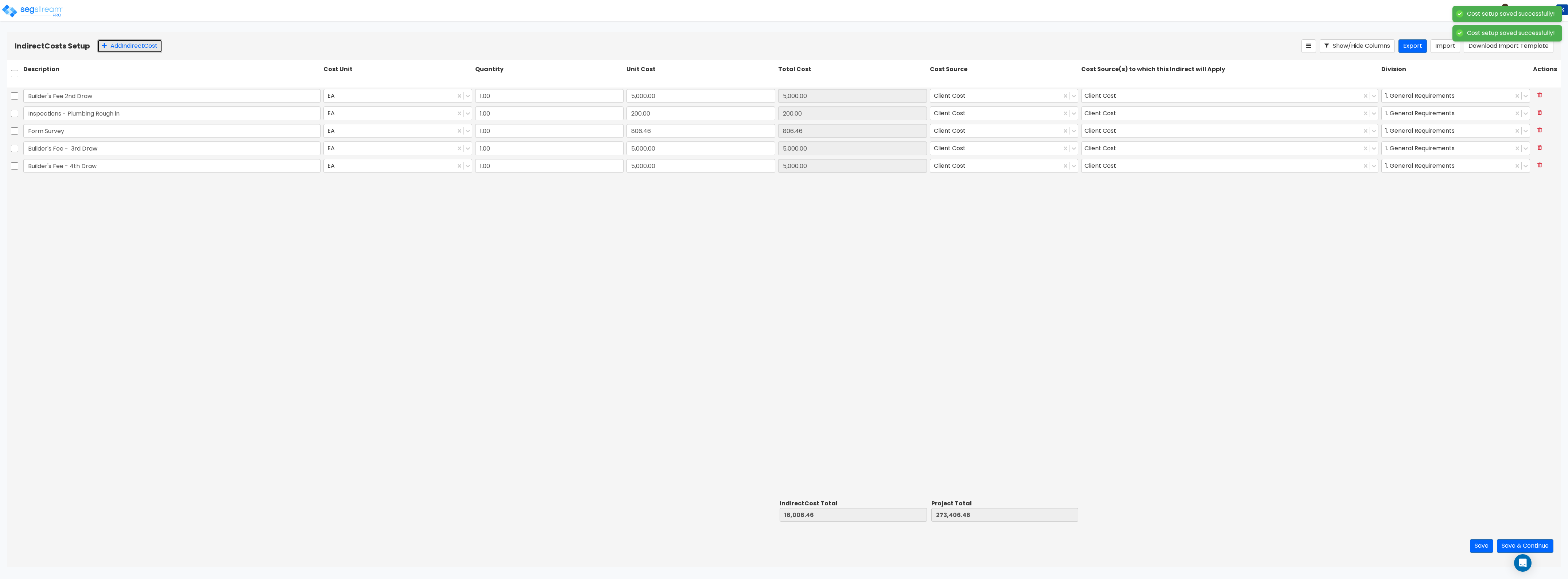
click at [138, 43] on button "Add Indirect Cost" at bounding box center [130, 46] width 65 height 14
type input "Inspections - Partial"
click at [672, 178] on input "0" at bounding box center [701, 183] width 149 height 14
type input "300"
type input "16,306.46"
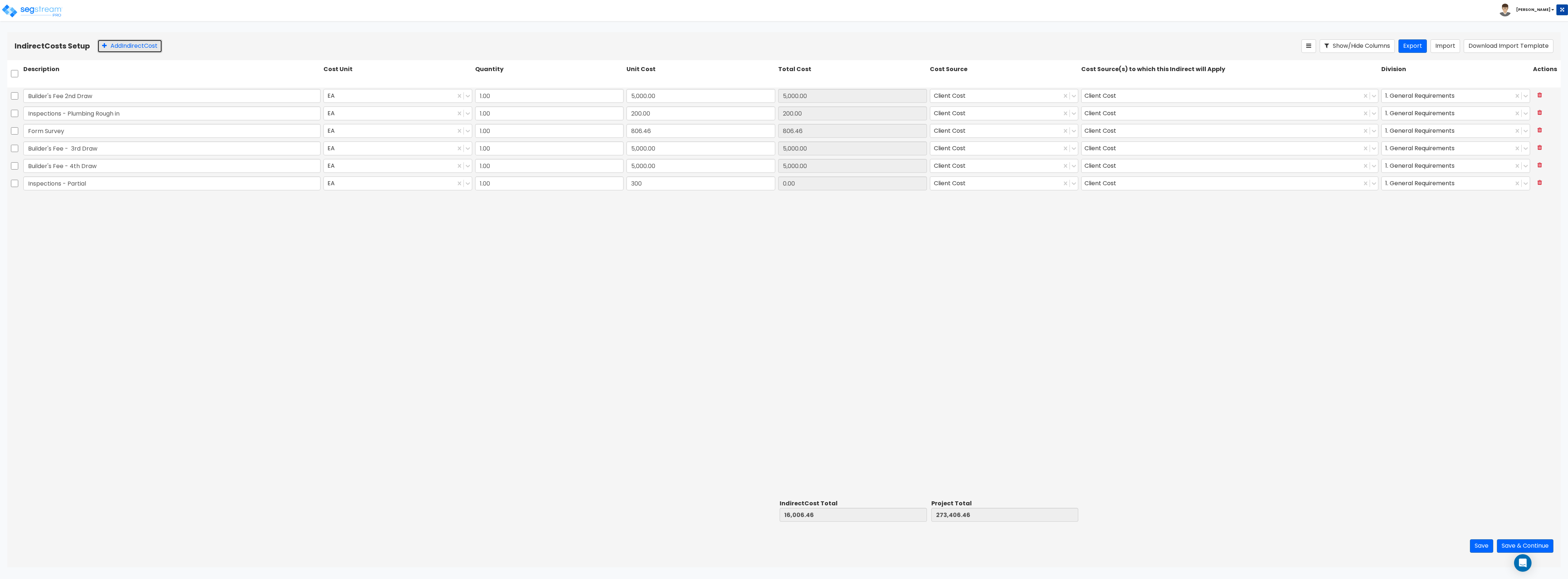
type input "273,706.46"
type input "300.00"
click at [123, 44] on button "Add Indirect Cost" at bounding box center [130, 46] width 65 height 14
type input "Porta Potty Rental"
click at [637, 200] on input "0" at bounding box center [701, 200] width 149 height 14
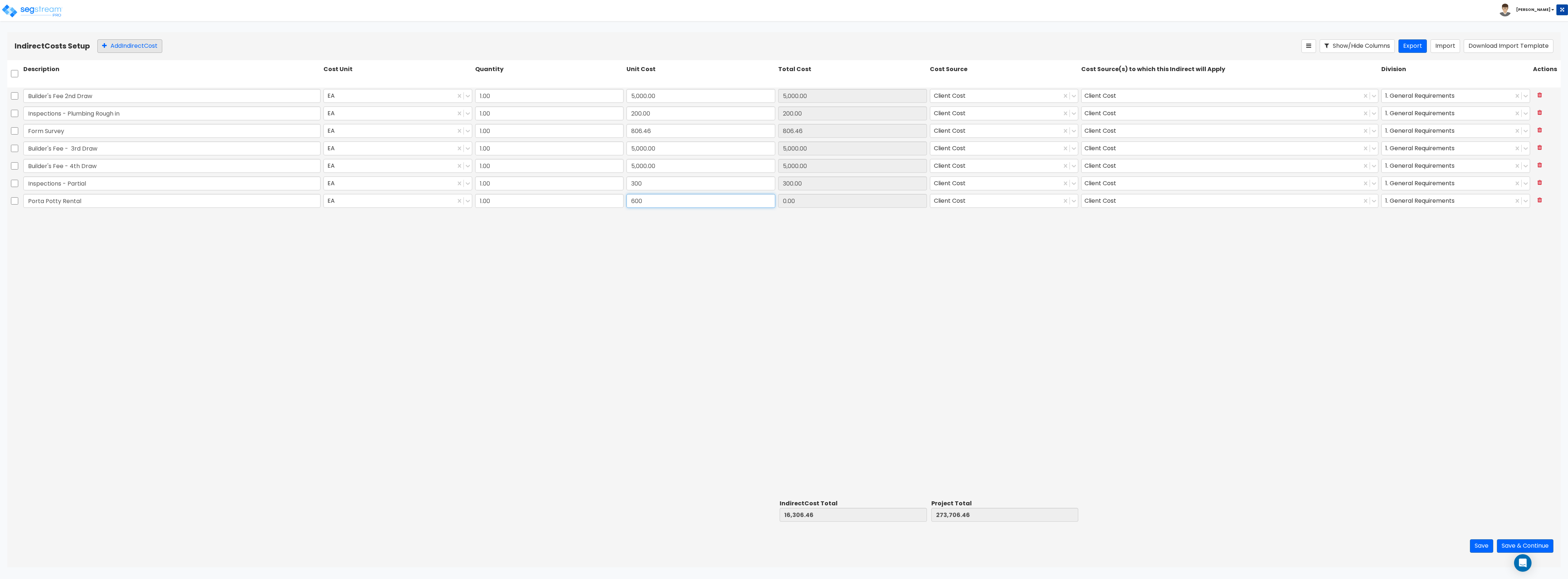
type input "600"
type input "16,906.46"
type input "274,306.46"
type input "600.00"
click at [122, 43] on button "Add Indirect Cost" at bounding box center [130, 46] width 65 height 14
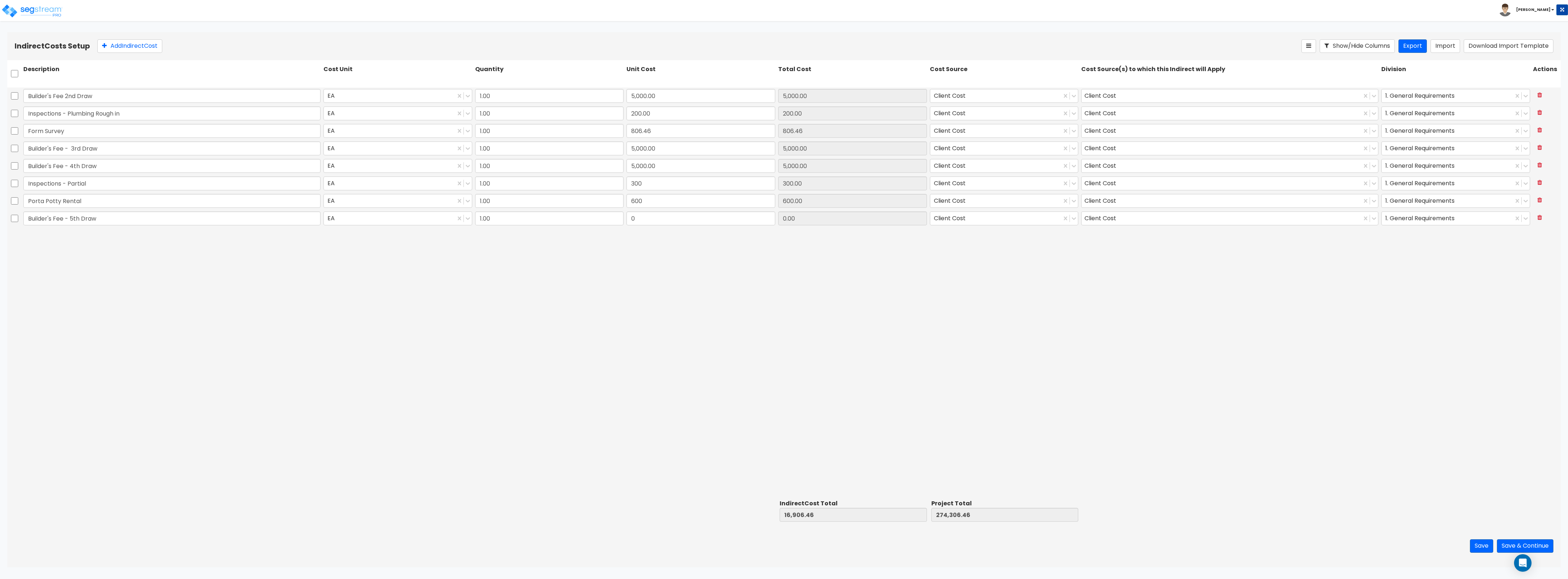
type input "Builder's Fee - 5th Draw"
click at [642, 213] on input "0" at bounding box center [701, 218] width 149 height 14
type input "10,000"
type input "26,906.46"
type input "284,306.46"
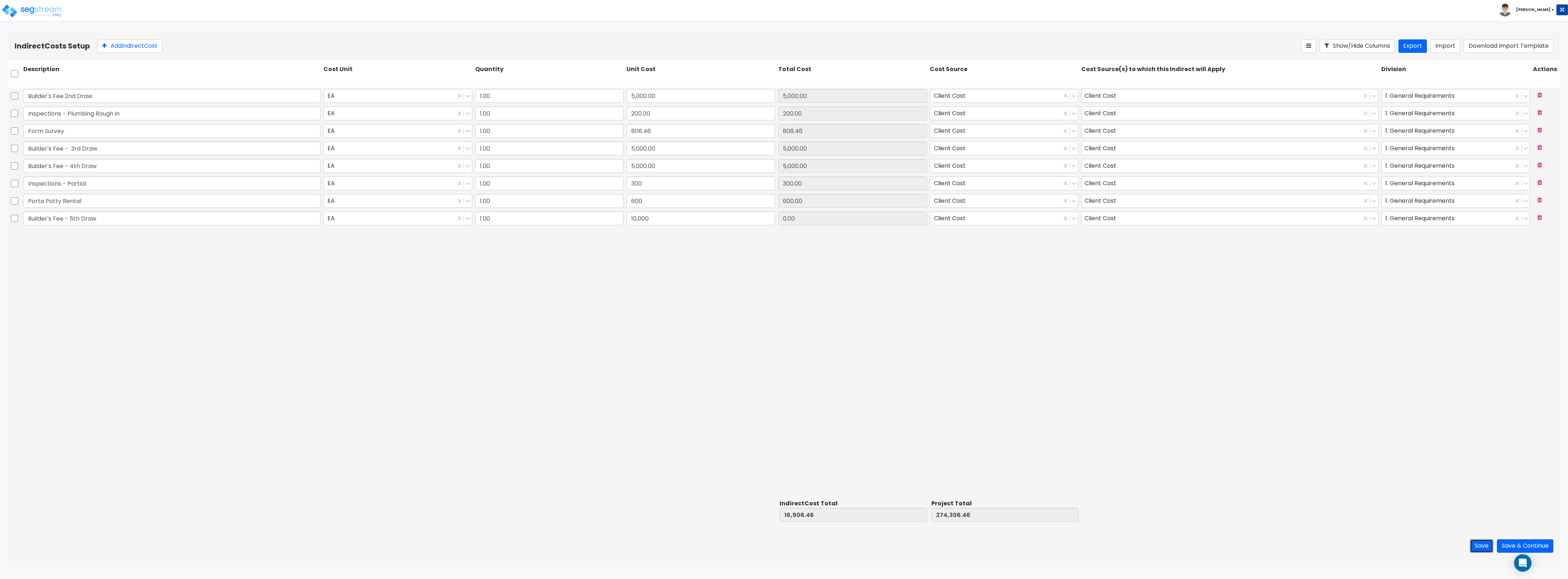
type input "10,000.00"
click at [700, 316] on button "Save" at bounding box center [1482, 546] width 23 height 14
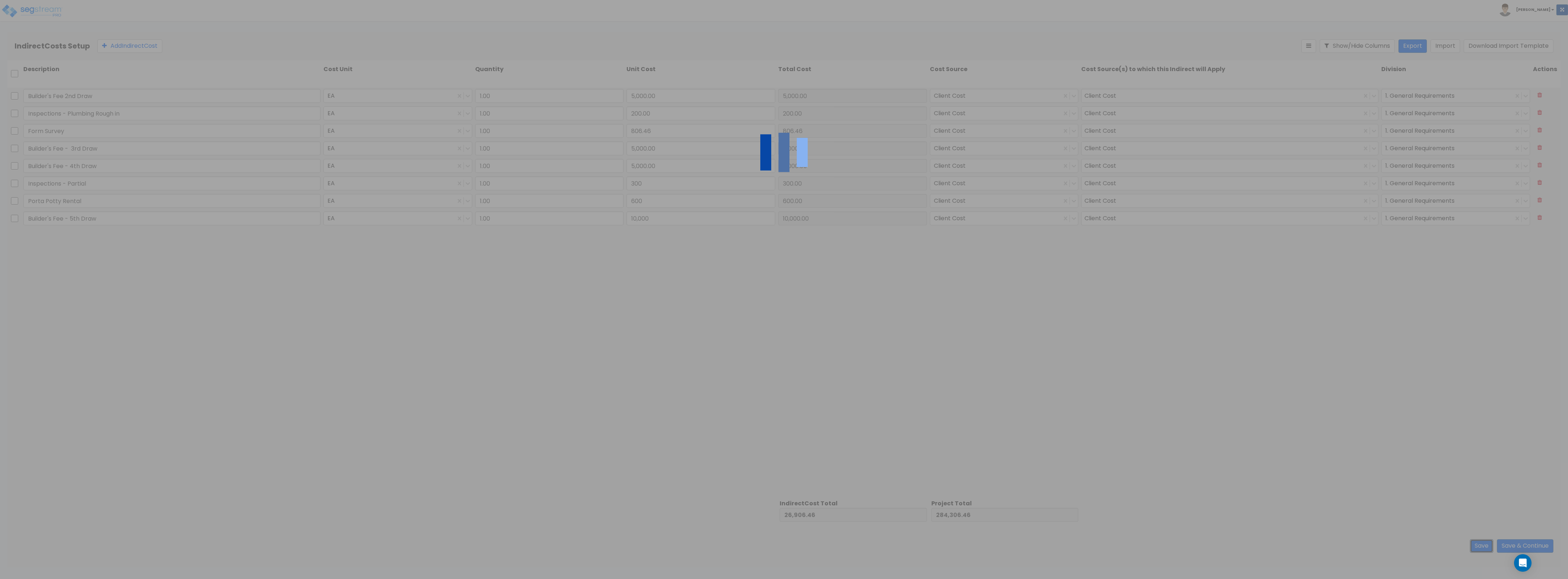
type input "300.00"
type input "600.00"
type input "10,000.00"
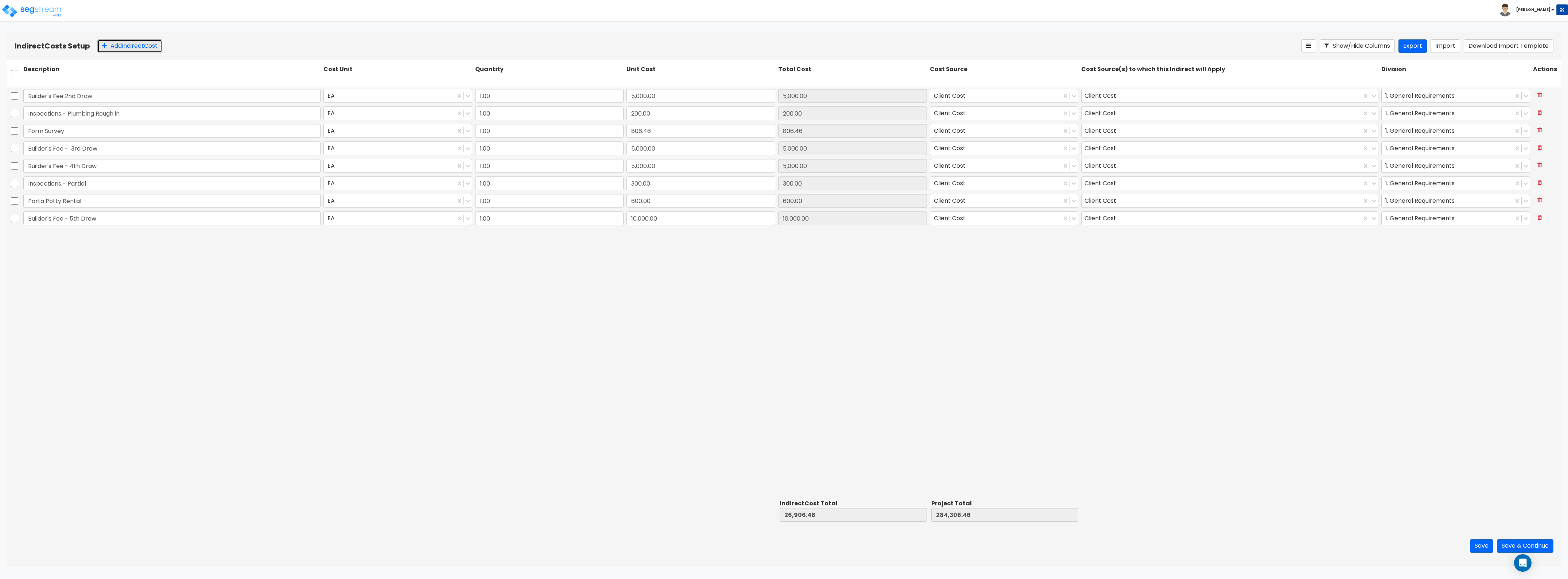
click at [122, 46] on button "Add Indirect Cost" at bounding box center [130, 46] width 65 height 14
type input "Inspections - Partial 710-06"
click at [163, 217] on input "Builder's Fee - 5th Draw" at bounding box center [172, 218] width 297 height 14
click at [148, 180] on input "Inspections - Partial" at bounding box center [172, 183] width 297 height 14
type input "Inspections - Partial 710-05"
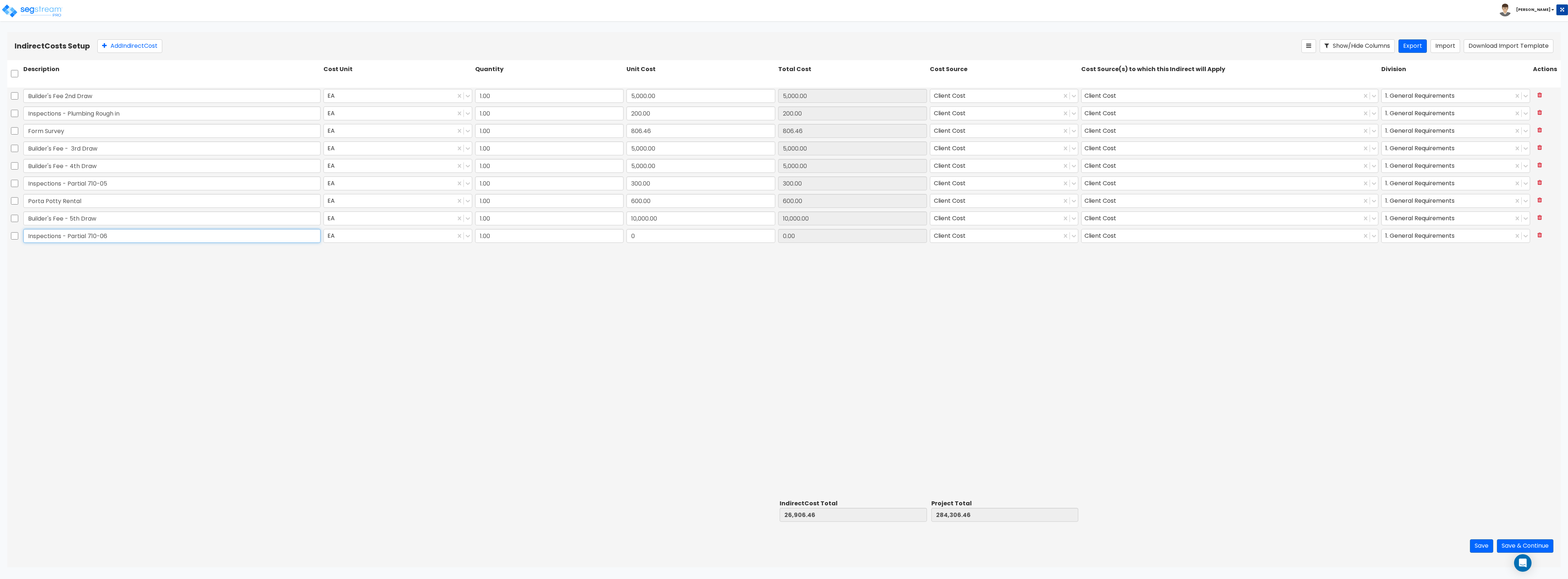
drag, startPoint x: 137, startPoint y: 234, endPoint x: 150, endPoint y: 234, distance: 13.0
click at [138, 234] on input "Inspections - Partial 710-06" at bounding box center [172, 236] width 297 height 14
click at [651, 237] on input "0" at bounding box center [701, 236] width 149 height 14
type input "300"
type input "27,206.46"
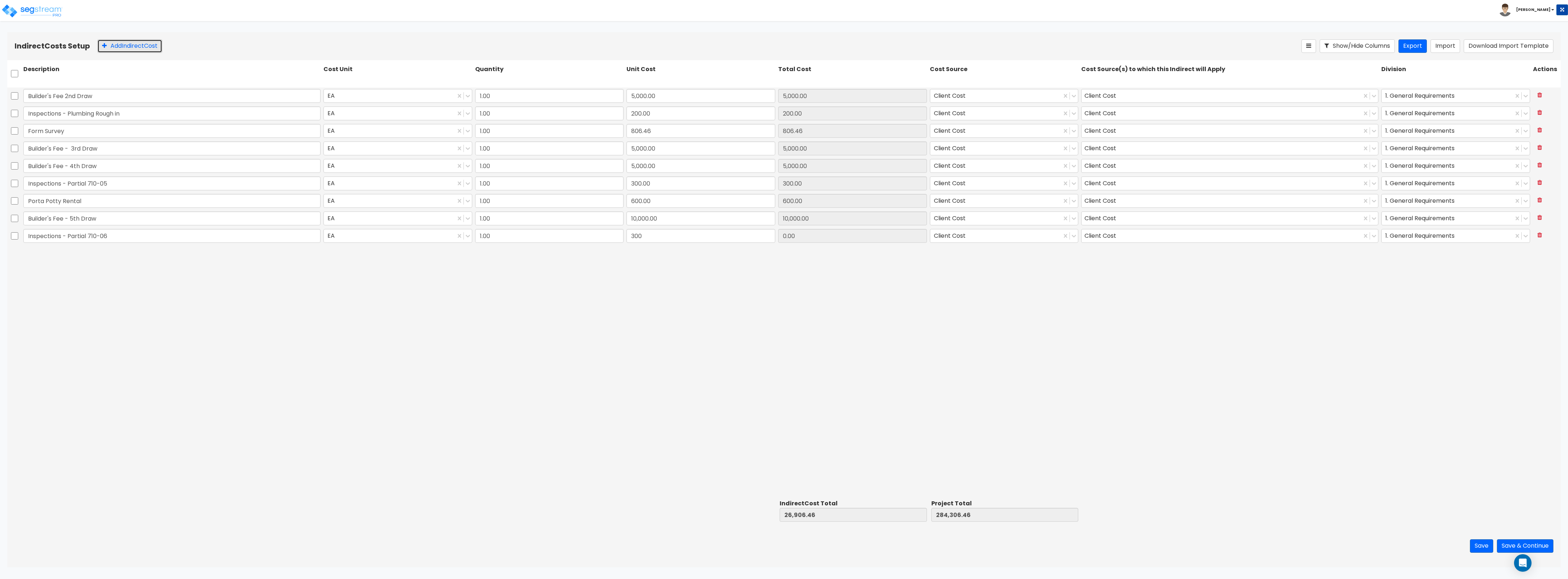
type input "284,606.46"
type input "300.00"
click at [156, 45] on button "Add Indirect Cost" at bounding box center [130, 46] width 65 height 14
type input "Trash Pick Up"
click at [663, 262] on div "Trash Pick Up EA 1.00 0 0.00 Client Cost Client Cost 1. General Requirements" at bounding box center [784, 254] width 1554 height 18
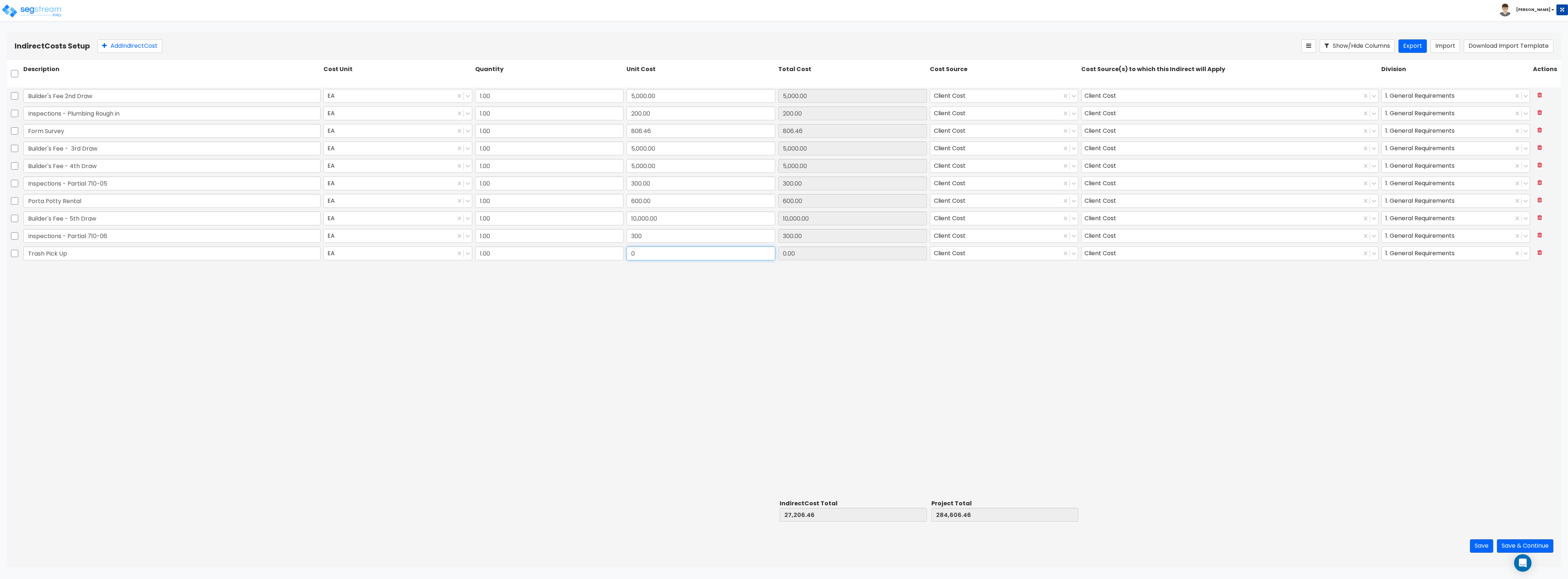
click at [662, 256] on input "0" at bounding box center [701, 253] width 149 height 14
type input "3,000"
type input "30,206.46"
type input "287,606.46"
type input "3,000.00"
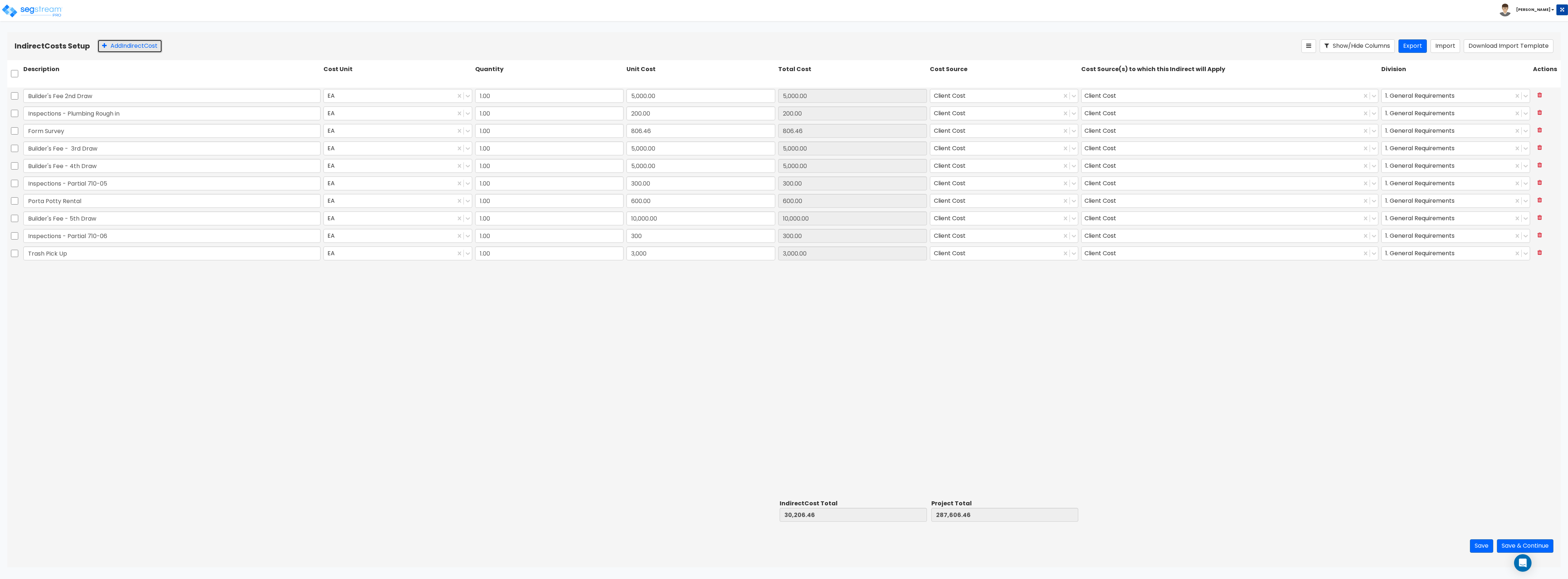
click at [122, 45] on button "Add Indirect Cost" at bounding box center [130, 46] width 65 height 14
type input "Builder's Fee - 6th Draw"
click at [634, 275] on input "0" at bounding box center [701, 271] width 149 height 14
type input "10,000"
type input "40,206.46"
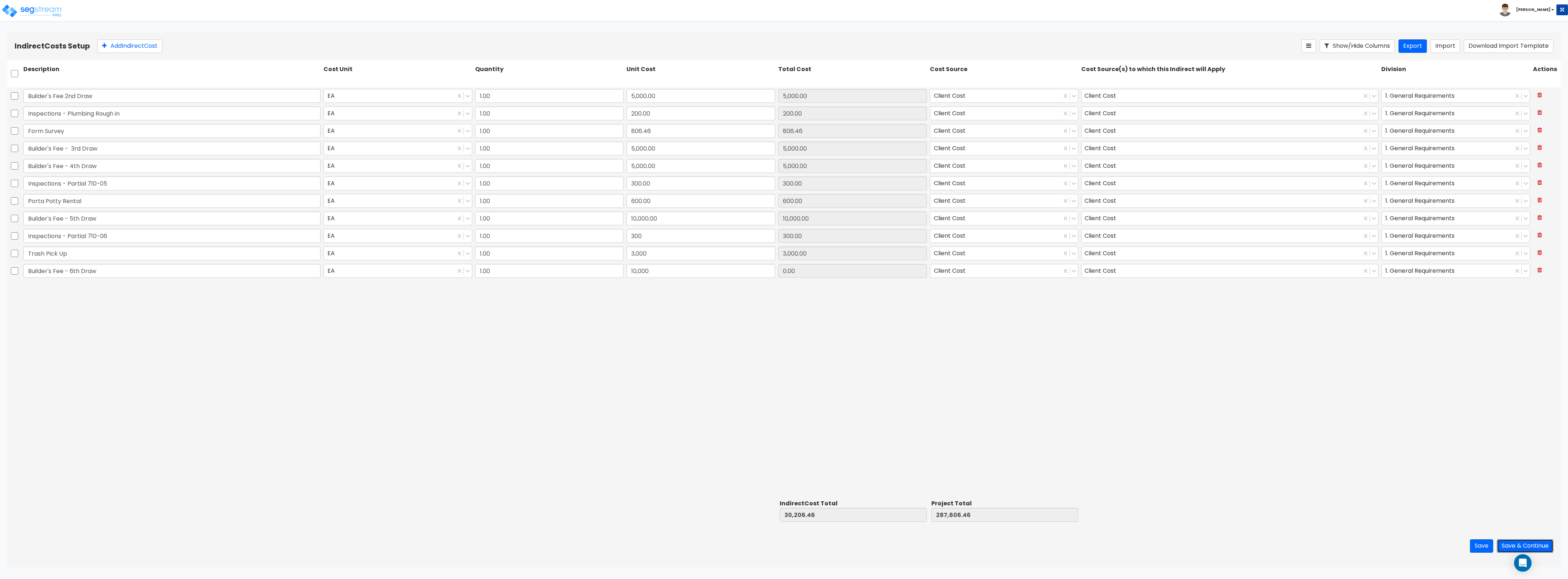
type input "297,606.46"
type input "10,000.00"
click at [700, 316] on button "Save & Continue" at bounding box center [1525, 546] width 57 height 14
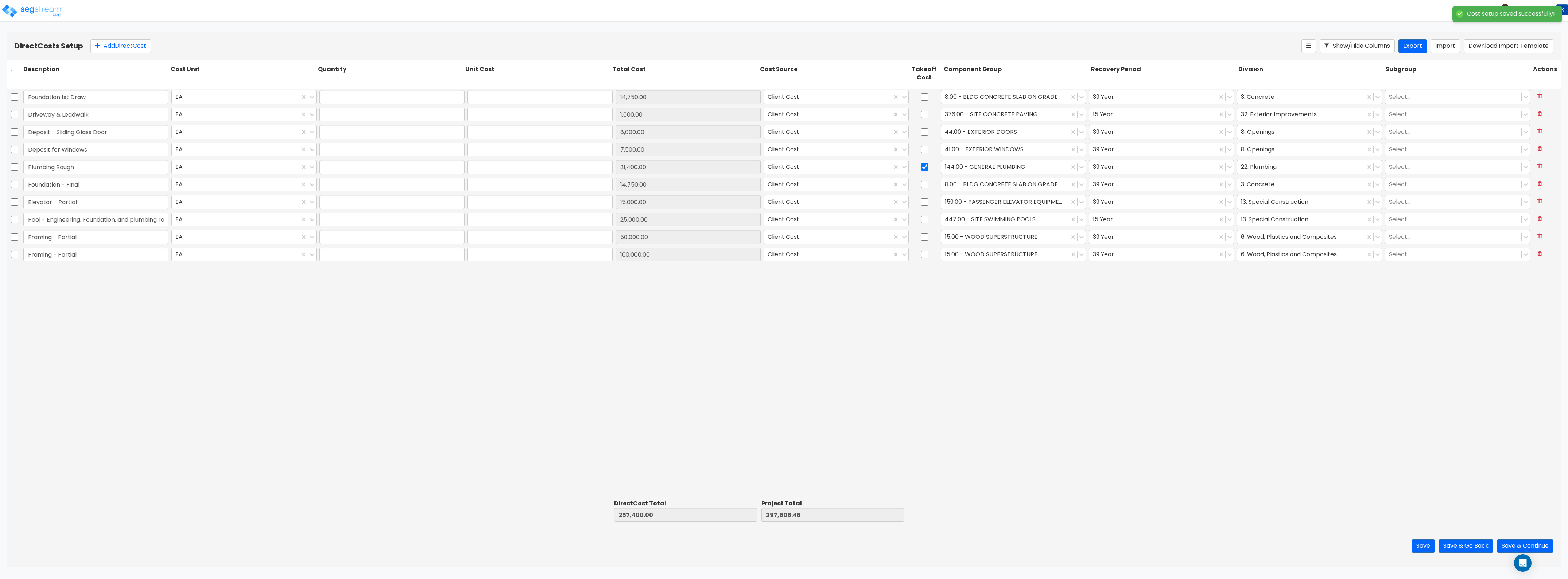
type input "1.00"
type input "14,750.00"
type input "1.00"
type input "1,000.00"
type input "1.00"
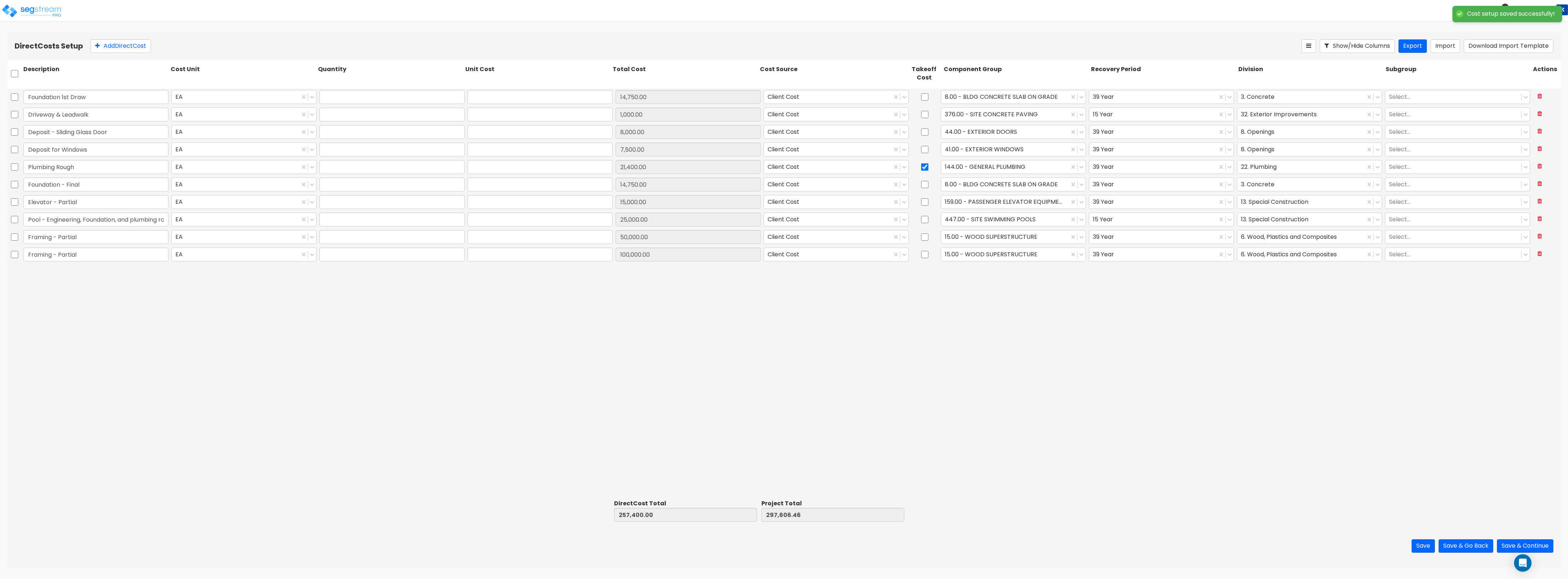
type input "8,000.00"
type input "1.00"
type input "7,500.00"
type input "1.00"
type input "21,400.00"
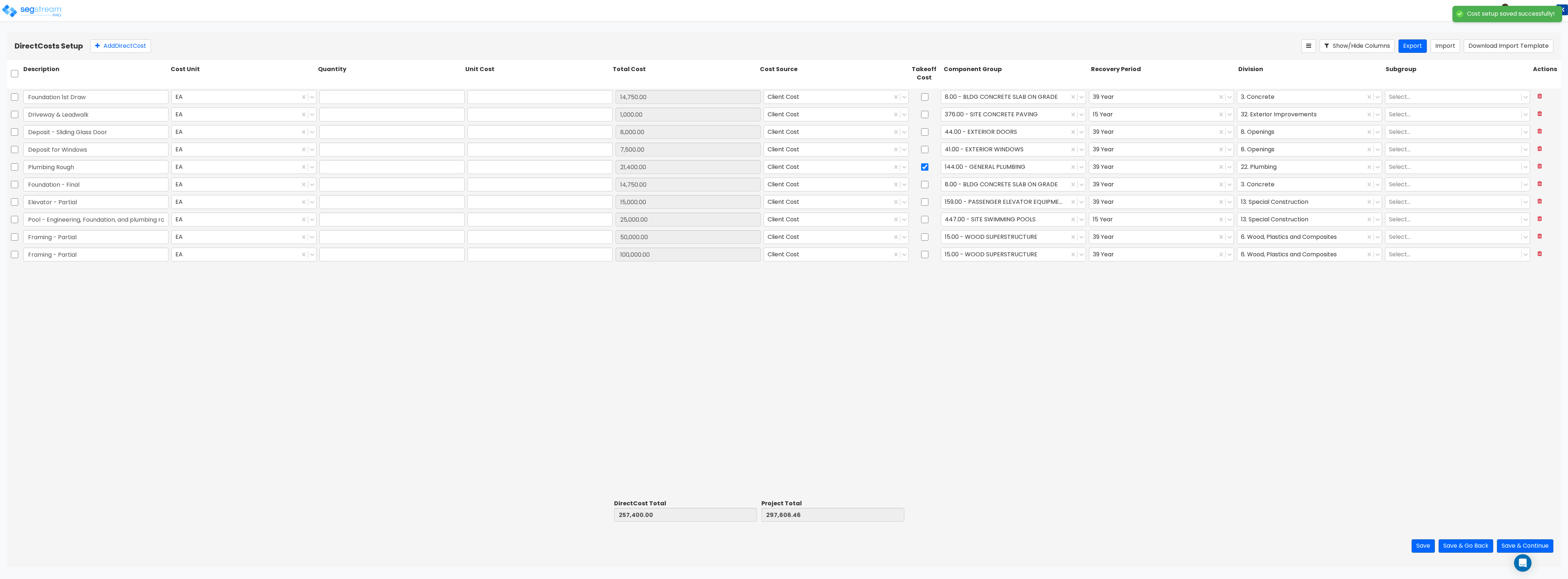
type input "1.00"
type input "14,750.00"
type input "1.00"
type input "15,000.00"
type input "1.00"
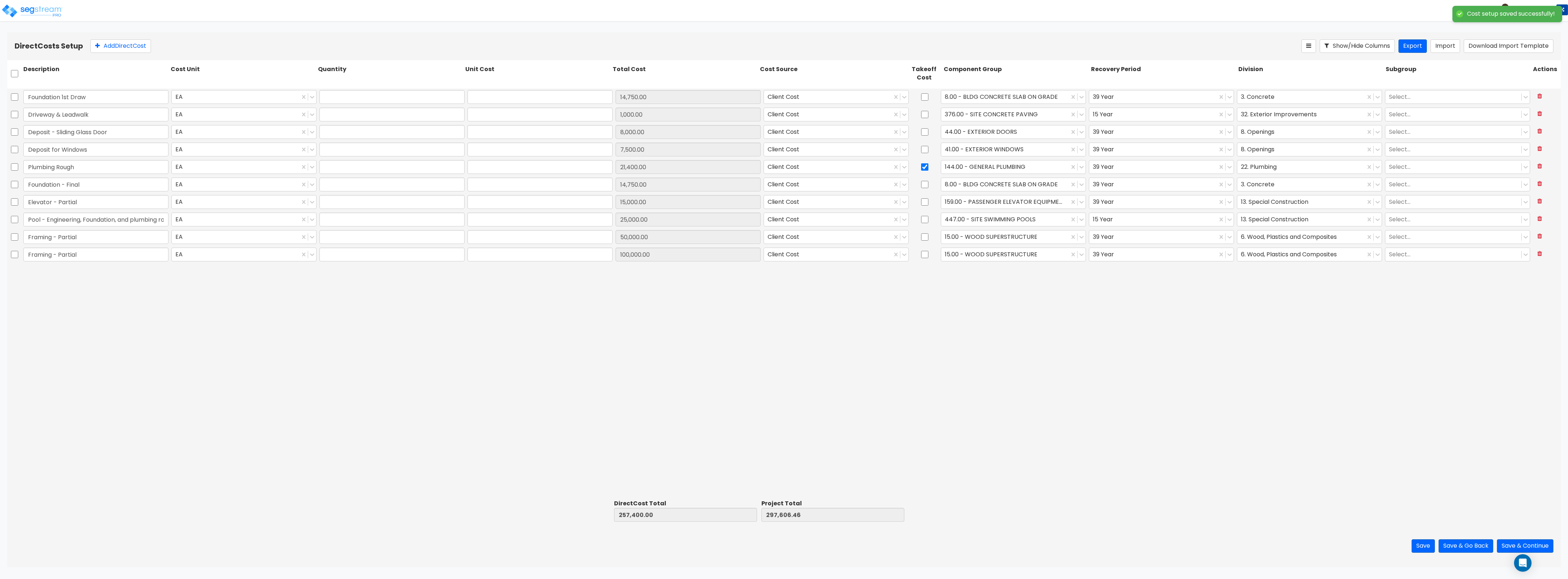
type input "25,000.00"
type input "1.00"
type input "50,000.00"
type input "1.00"
type input "100,000.00"
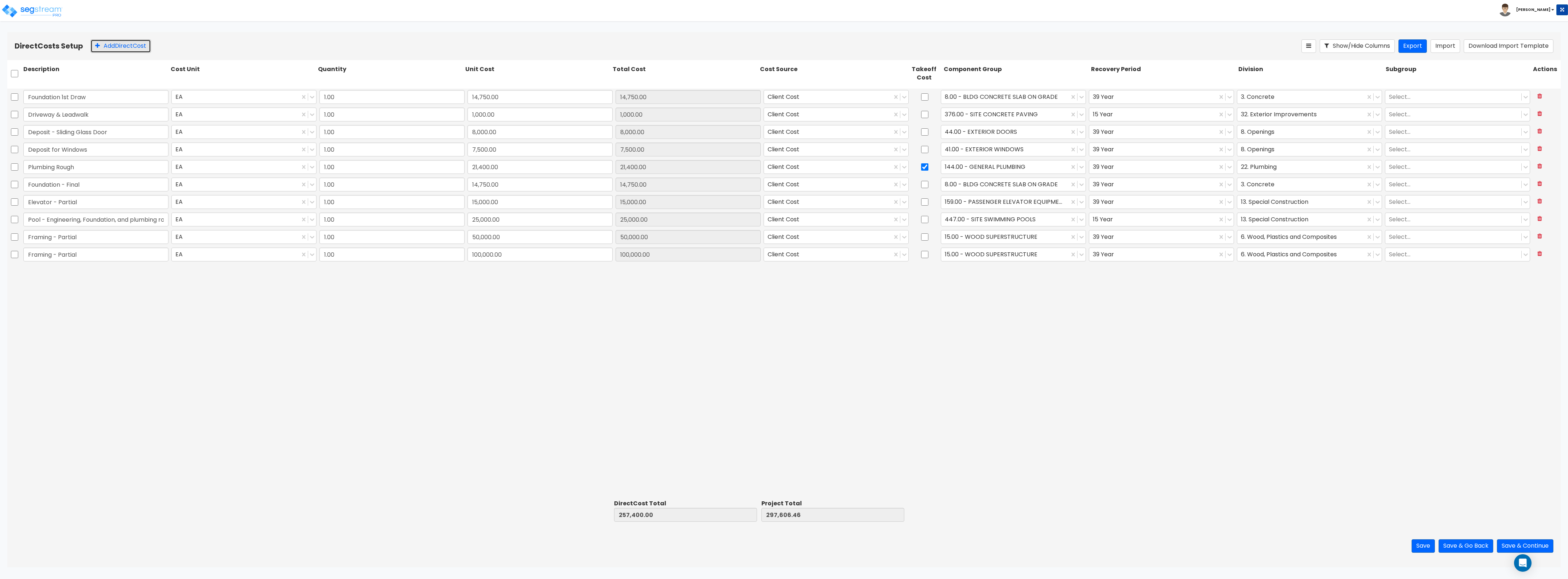
click at [116, 44] on button "Add Direct Cost" at bounding box center [120, 46] width 61 height 14
type input "AC Deck - Partial"
click at [497, 274] on input "0" at bounding box center [540, 271] width 145 height 14
type input "2,000"
type input "259,400.00"
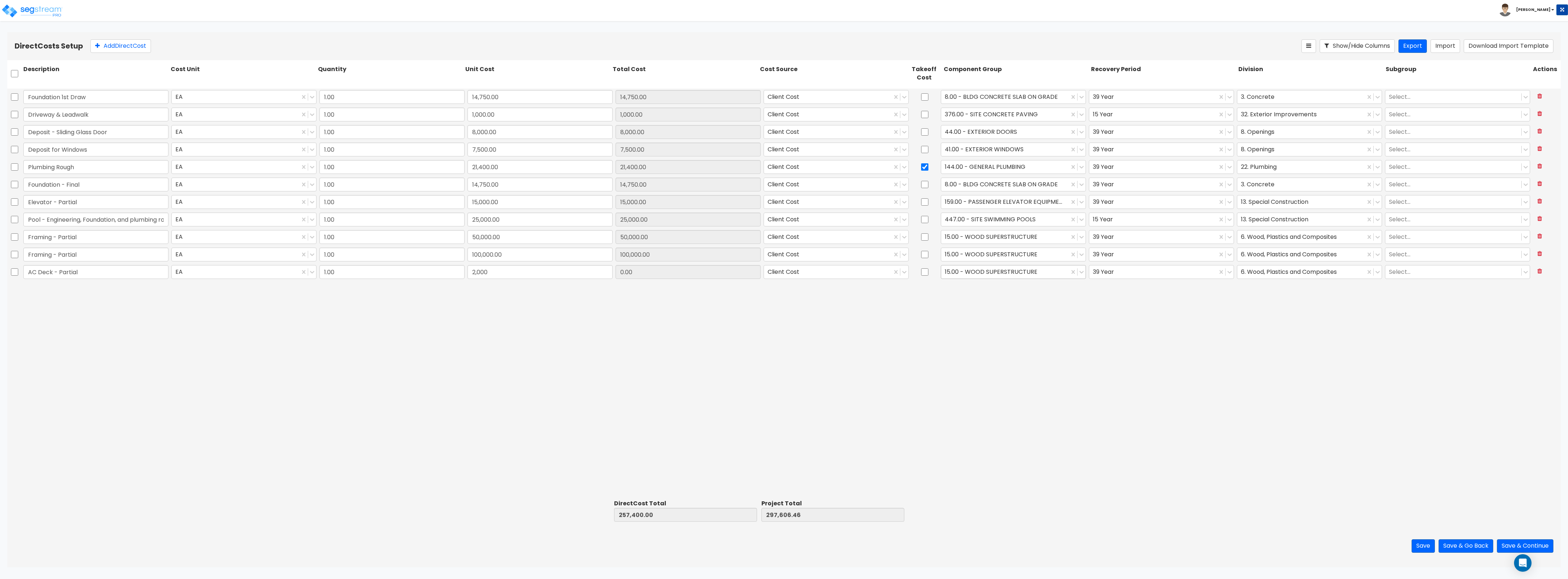
type input "299,606.46"
type input "2,000.00"
click at [700, 276] on div at bounding box center [1005, 271] width 120 height 10
type input "b"
type input "de"
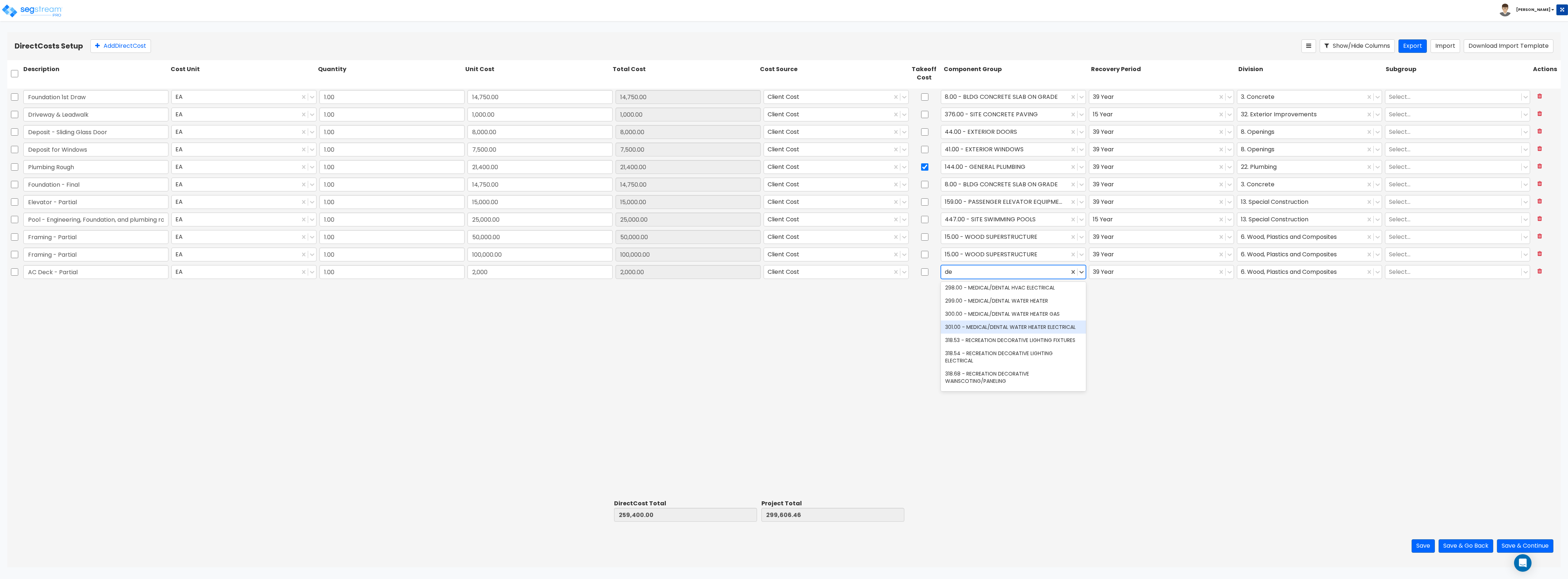
scroll to position [364, 0]
drag, startPoint x: 959, startPoint y: 274, endPoint x: 939, endPoint y: 274, distance: 20.0
click at [700, 274] on div "15.00 - WOOD SUPERSTRUCTURE" at bounding box center [1013, 272] width 148 height 17
type input "b"
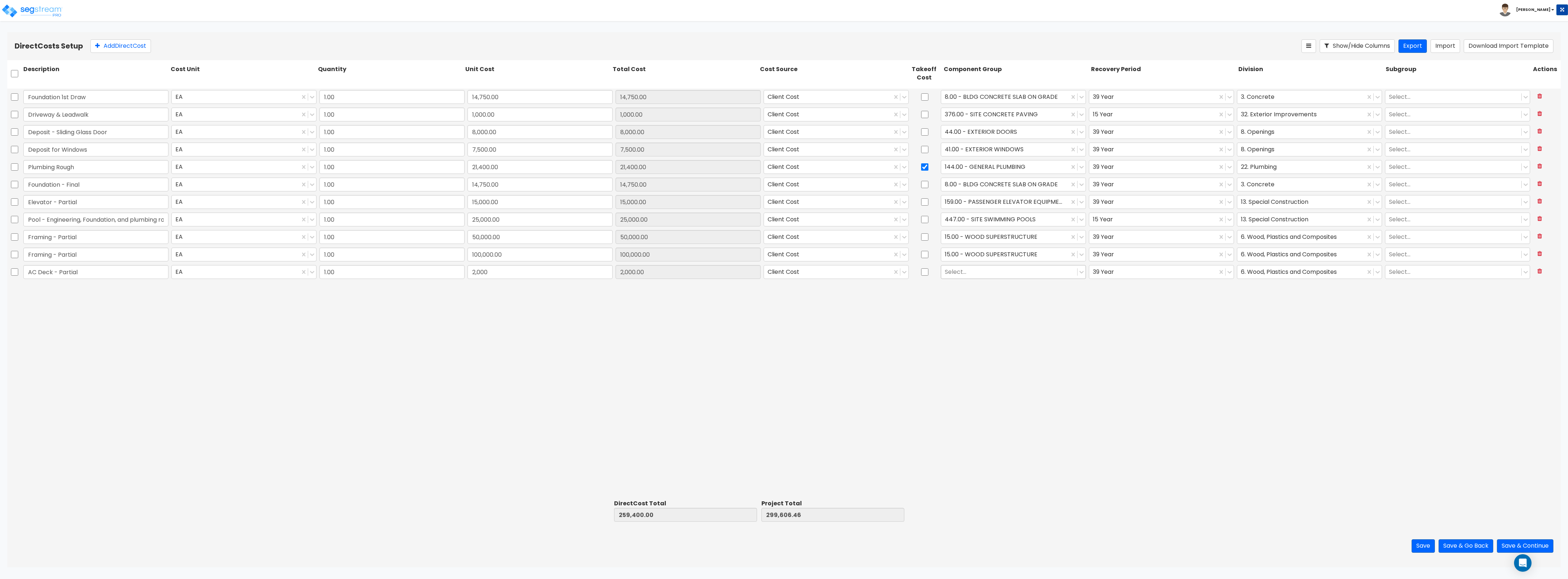
click at [700, 275] on div at bounding box center [1010, 271] width 129 height 10
click at [700, 281] on div "AC Deck - Partial EA 1.00 2,000 2,000.00 Client Cost Select... 39 Year 6. Wood,…" at bounding box center [784, 272] width 1554 height 18
click at [700, 265] on div "Select..." at bounding box center [1013, 271] width 145 height 14
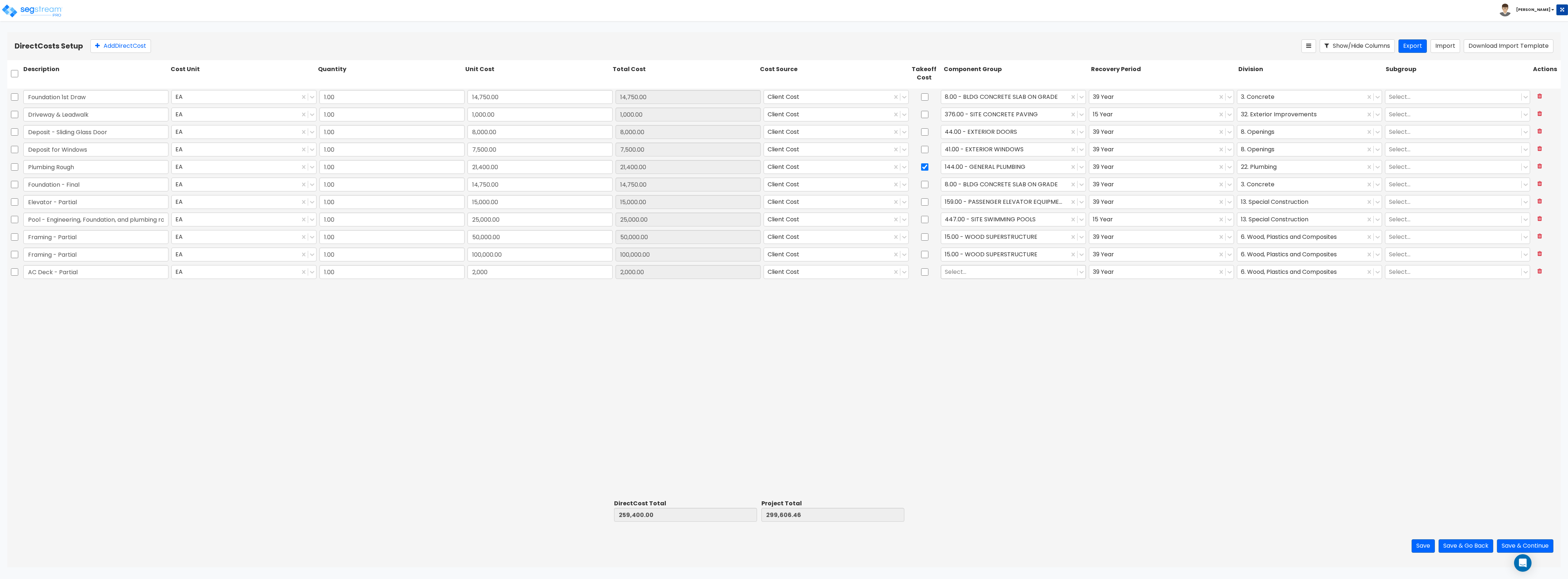
click at [700, 273] on div at bounding box center [1010, 271] width 129 height 10
click at [700, 267] on div "Select..." at bounding box center [1009, 272] width 136 height 13
type input "42"
click at [700, 276] on div at bounding box center [1010, 271] width 129 height 10
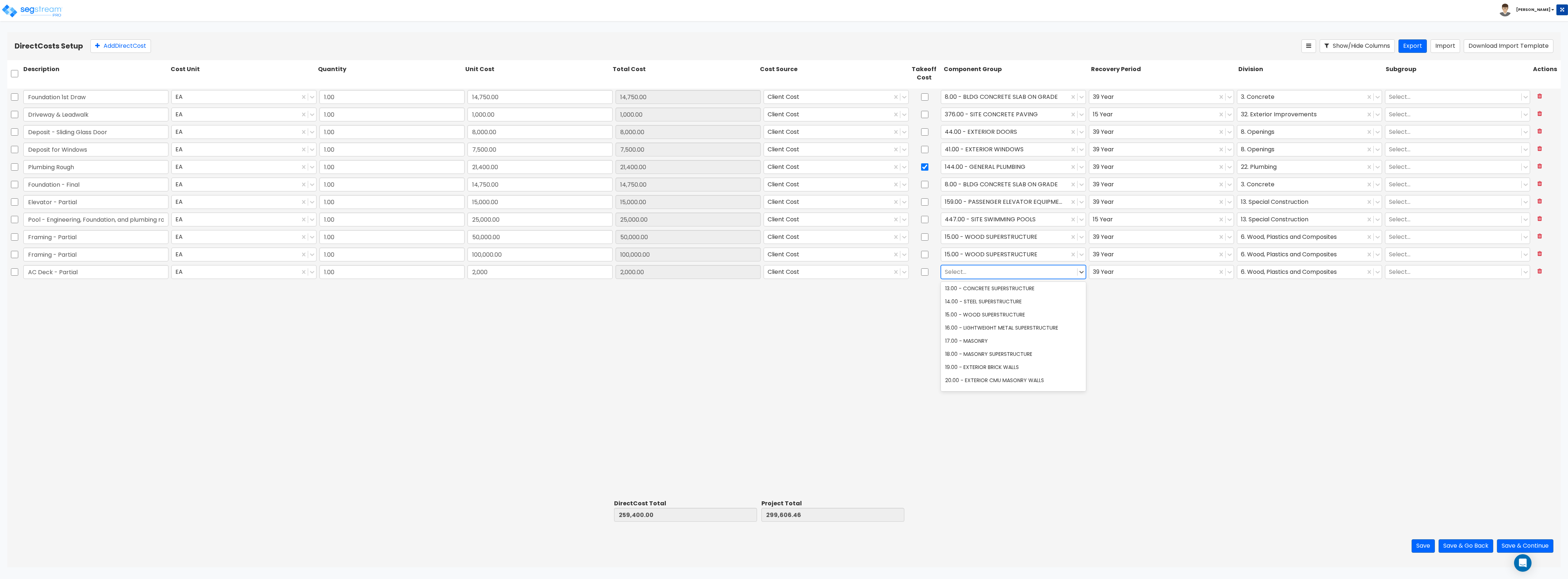
scroll to position [182, 0]
drag, startPoint x: 1012, startPoint y: 334, endPoint x: 962, endPoint y: 316, distance: 53.1
click at [700, 316] on div "Foundation 1st Draw EA 1.00 14,750.00 14,750.00 Client Cost 8.00 - BLDG CONCRET…" at bounding box center [784, 293] width 1554 height 409
click at [700, 316] on button "Save" at bounding box center [1424, 546] width 23 height 14
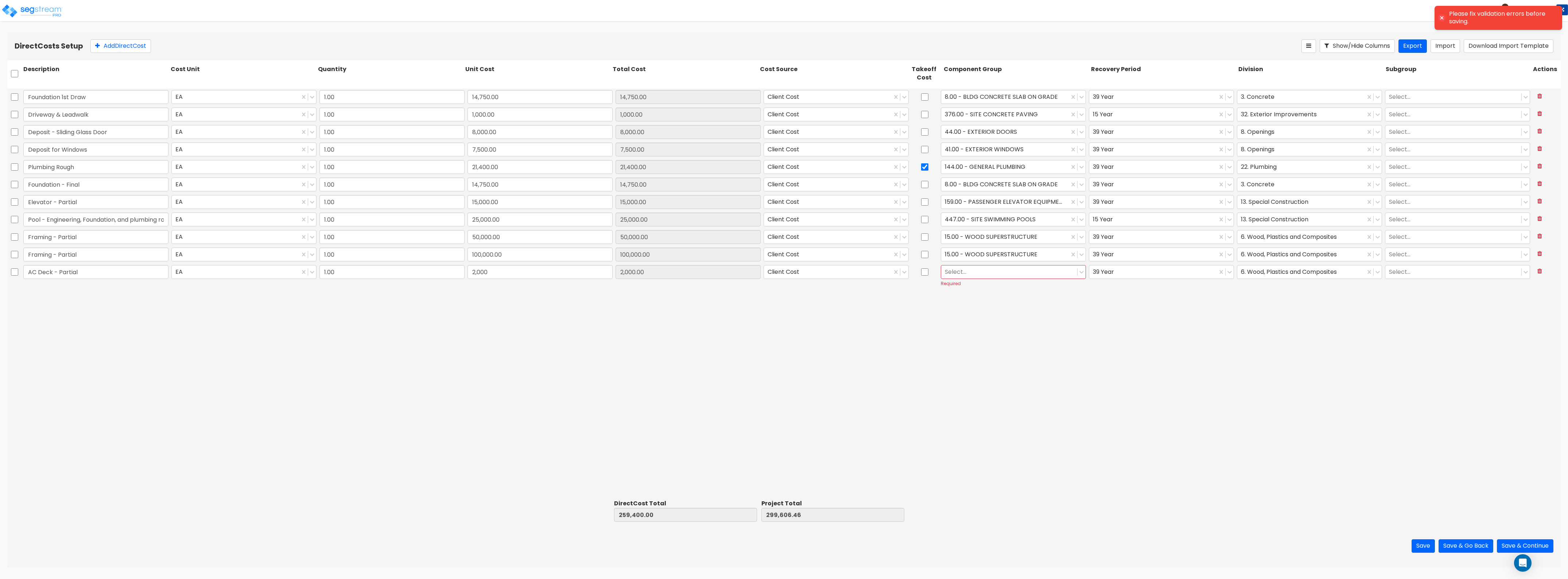
drag, startPoint x: 1377, startPoint y: 386, endPoint x: 1262, endPoint y: 372, distance: 115.8
click at [700, 316] on div "Foundation 1st Draw EA 1.00 14,750.00 14,750.00 Client Cost 8.00 - BLDG CONCRET…" at bounding box center [784, 293] width 1554 height 409
click at [700, 275] on div at bounding box center [1010, 271] width 129 height 10
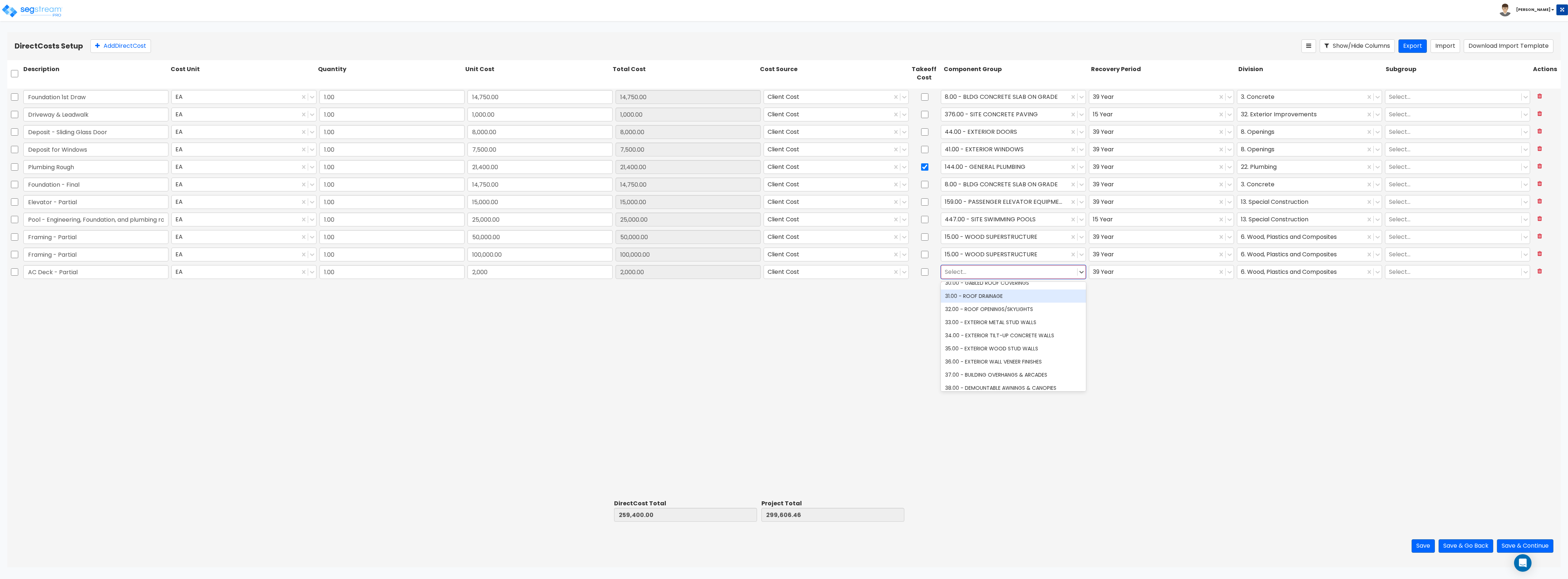
scroll to position [410, 0]
click at [700, 316] on div "37.00 - BUILDING OVERHANGS & ARCADES" at bounding box center [1013, 359] width 145 height 13
click at [700, 278] on div "6. Wood, Plastics and Composites" at bounding box center [1301, 272] width 128 height 13
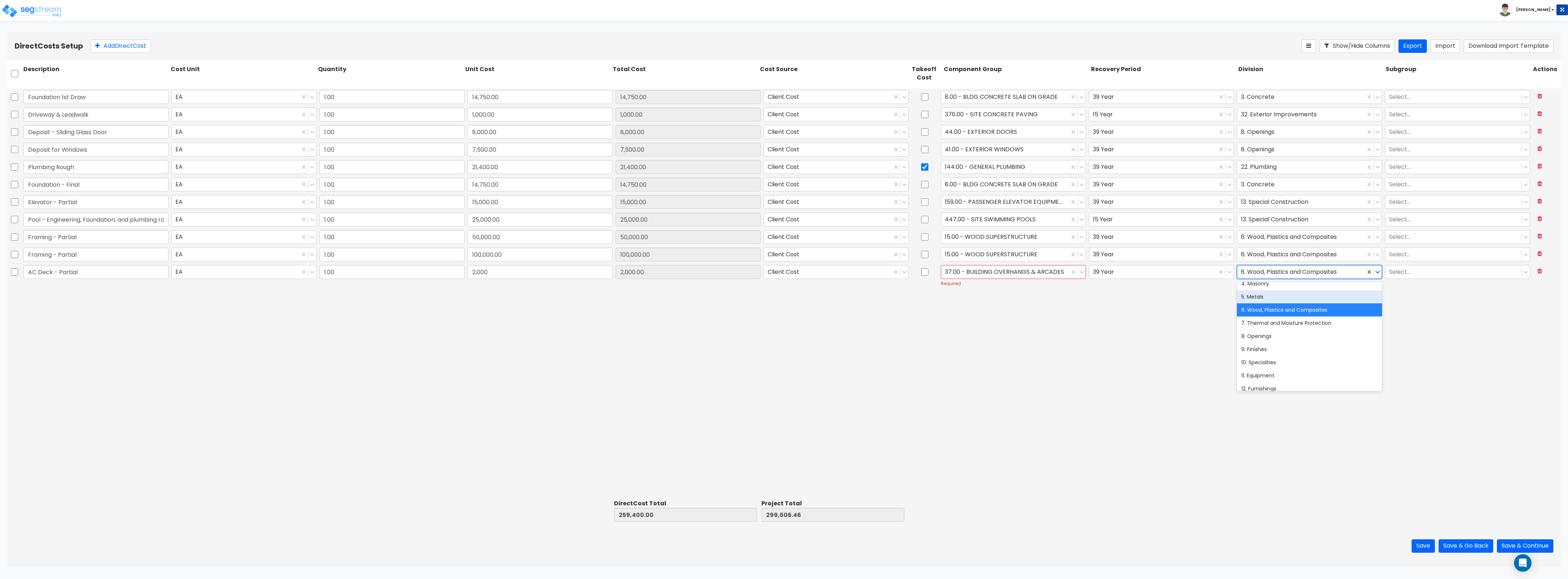
scroll to position [91, 0]
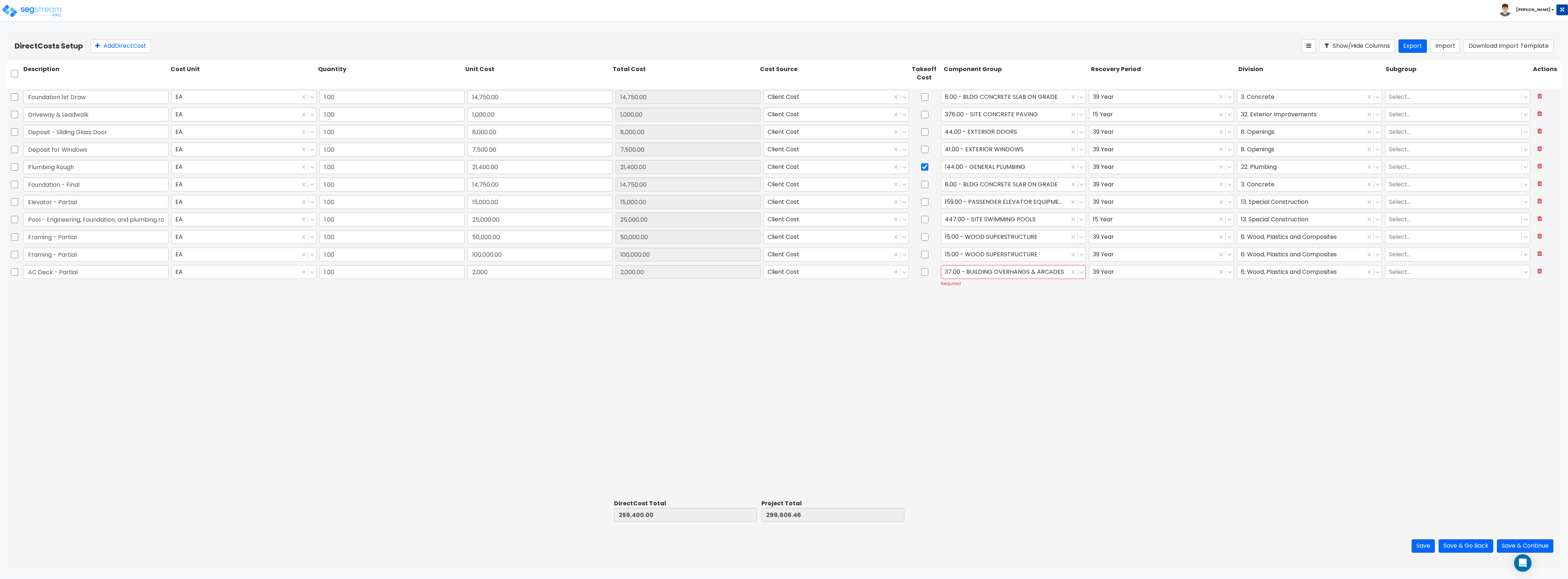
click at [700, 316] on div "Foundation 1st Draw EA 1.00 14,750.00 14,750.00 Client Cost 8.00 - BLDG CONCRET…" at bounding box center [784, 293] width 1554 height 409
click at [700, 316] on button "Save" at bounding box center [1424, 546] width 23 height 14
type input "2,000.00"
click at [700, 316] on div "Foundation 1st Draw EA 1.00 14,750.00 14,750.00 Client Cost 8.00 - BLDG CONCRET…" at bounding box center [784, 293] width 1554 height 409
click at [413, 316] on div "Foundation 1st Draw EA 1.00 14,750.00 14,750.00 Client Cost 8.00 - BLDG CONCRET…" at bounding box center [784, 293] width 1554 height 409
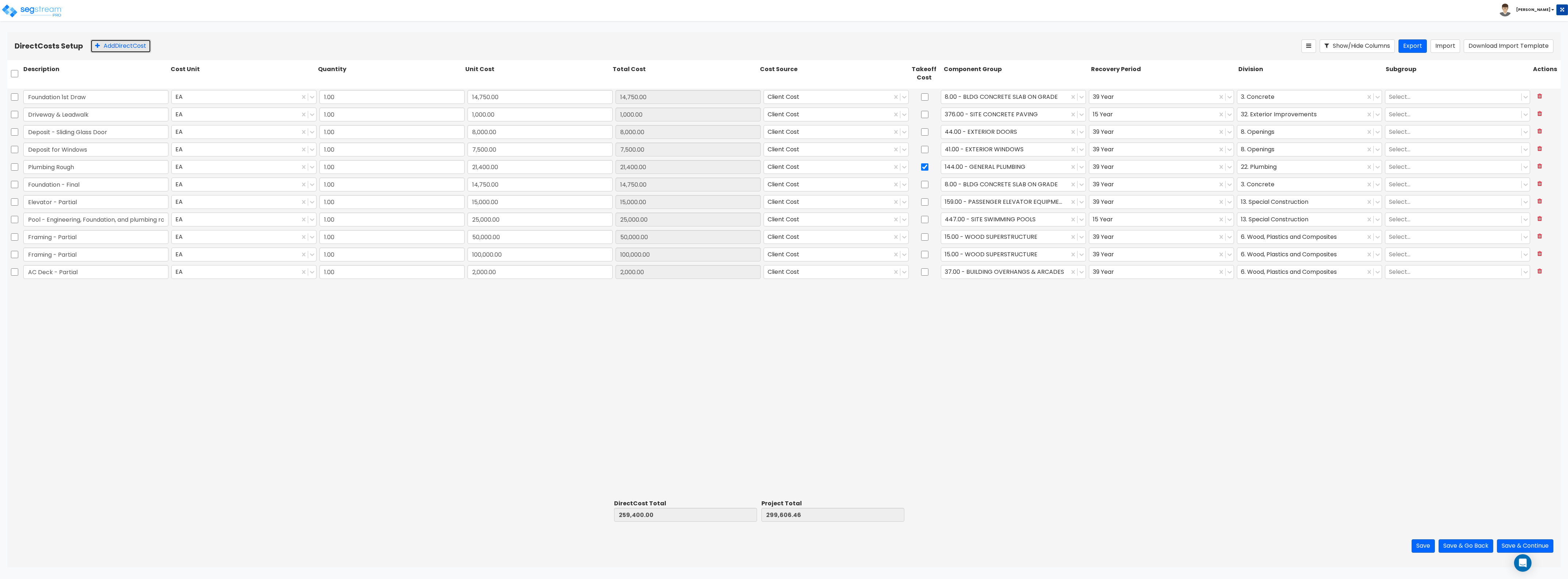
click at [111, 40] on button "Add Direct Cost" at bounding box center [120, 46] width 61 height 14
type input "Framing - Final"
click at [497, 292] on input "0" at bounding box center [540, 289] width 145 height 14
type input "55,000"
type input "314,400.00"
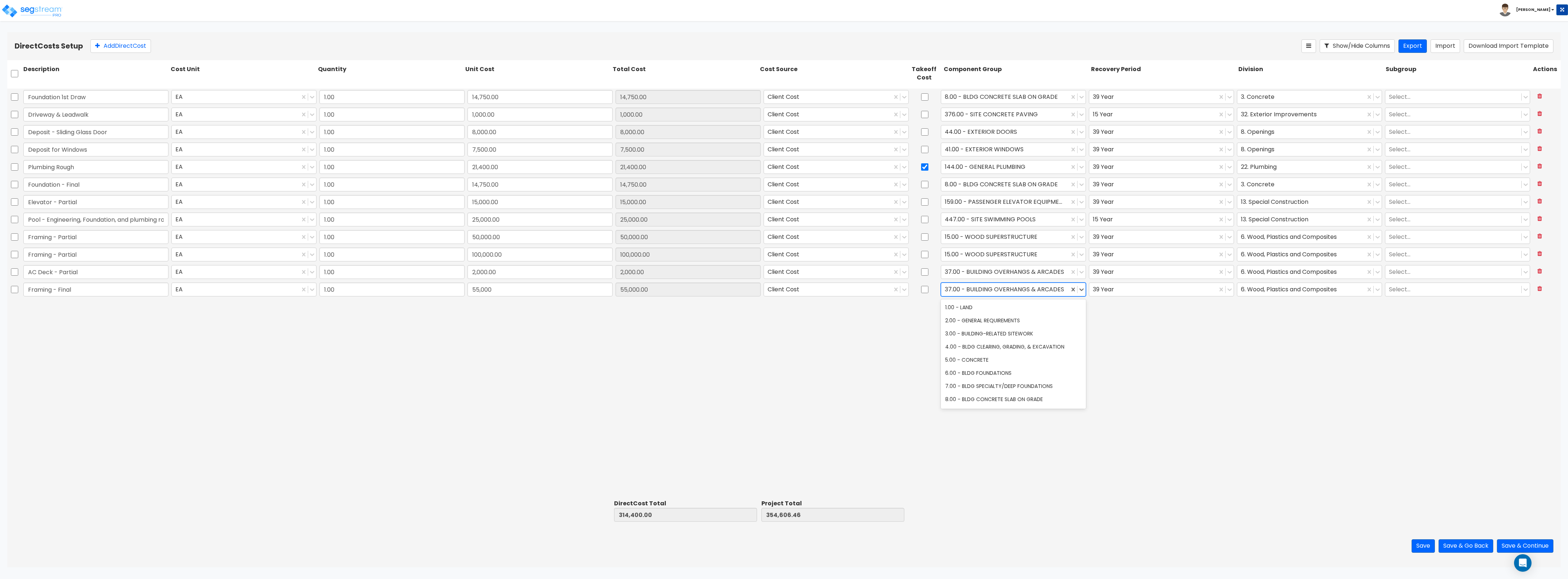
click at [700, 289] on div at bounding box center [1005, 289] width 120 height 10
click at [700, 308] on div "15.00 - WOOD SUPERSTRUCTURE" at bounding box center [1013, 307] width 145 height 13
click at [128, 50] on button "Add Direct Cost" at bounding box center [120, 46] width 61 height 14
click at [510, 307] on input "0" at bounding box center [540, 306] width 145 height 14
click at [700, 300] on div "15.00 - WOOD SUPERSTRUCTURE" at bounding box center [1013, 306] width 145 height 14
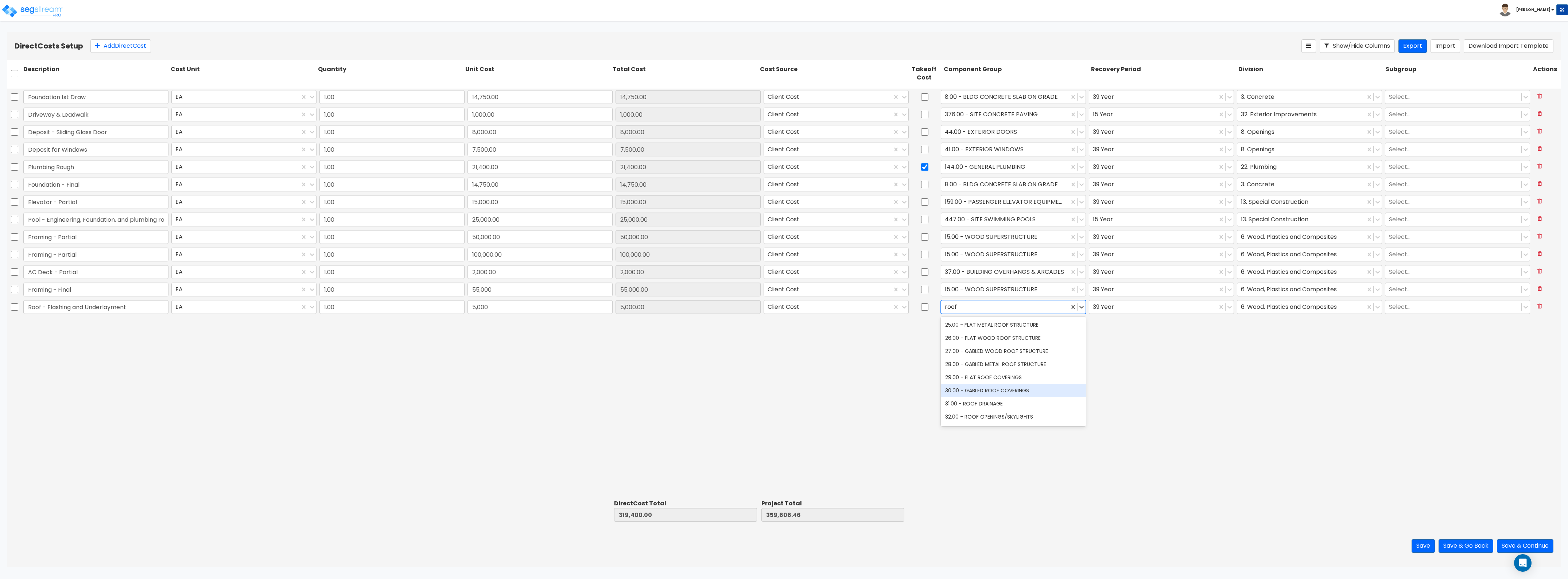
scroll to position [25, 0]
click at [700, 316] on div "30.00 - GABLED ROOF COVERINGS" at bounding box center [1013, 366] width 145 height 13
click at [700, 307] on div at bounding box center [1301, 306] width 120 height 10
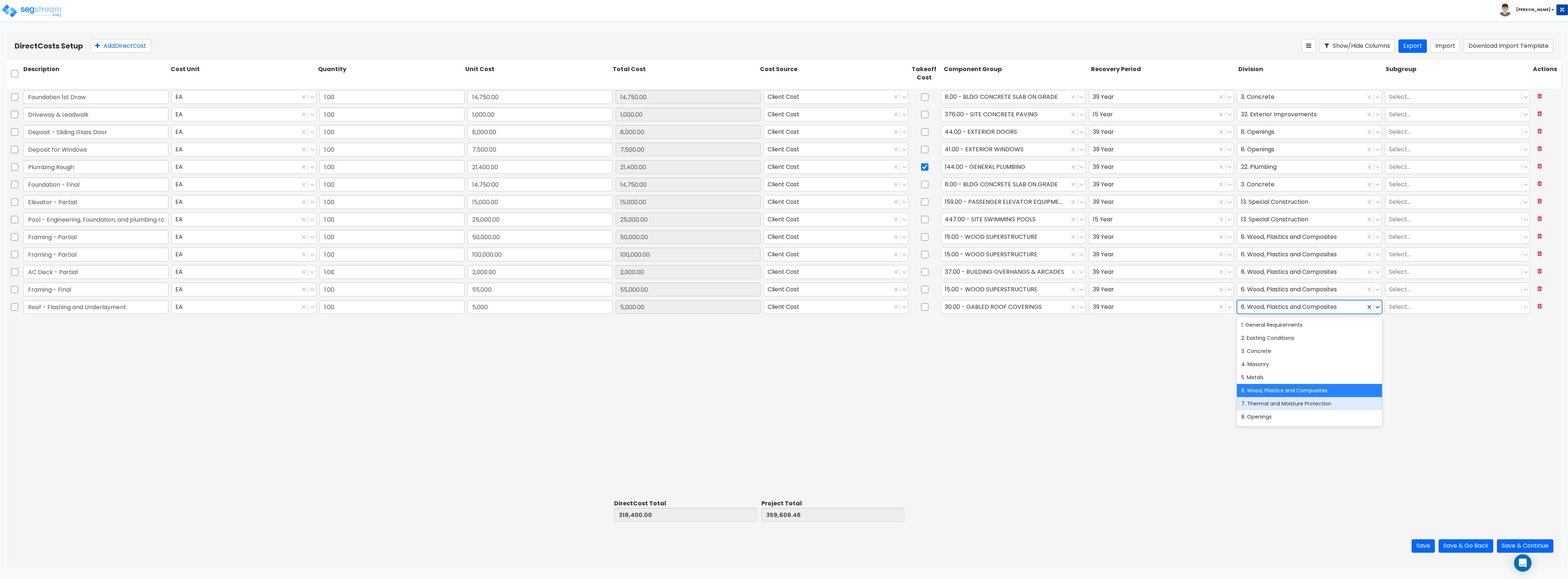
click at [700, 316] on div "7. Thermal and Moisture Protection" at bounding box center [1310, 403] width 145 height 13
click at [104, 44] on button "Add Direct Cost" at bounding box center [120, 46] width 61 height 14
click at [497, 316] on input "0" at bounding box center [540, 324] width 145 height 14
click at [700, 316] on div at bounding box center [1005, 324] width 120 height 10
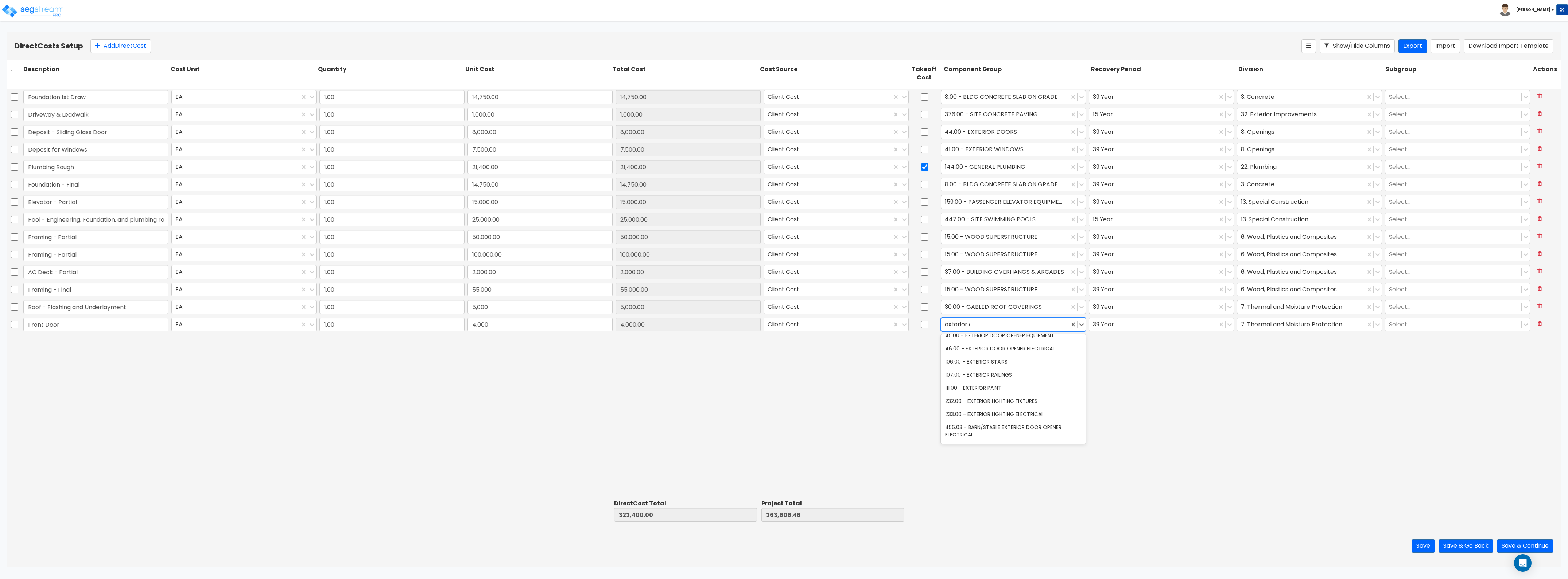
scroll to position [0, 0]
click at [700, 316] on div "44.00 - EXTERIOR DOORS" at bounding box center [1013, 342] width 145 height 13
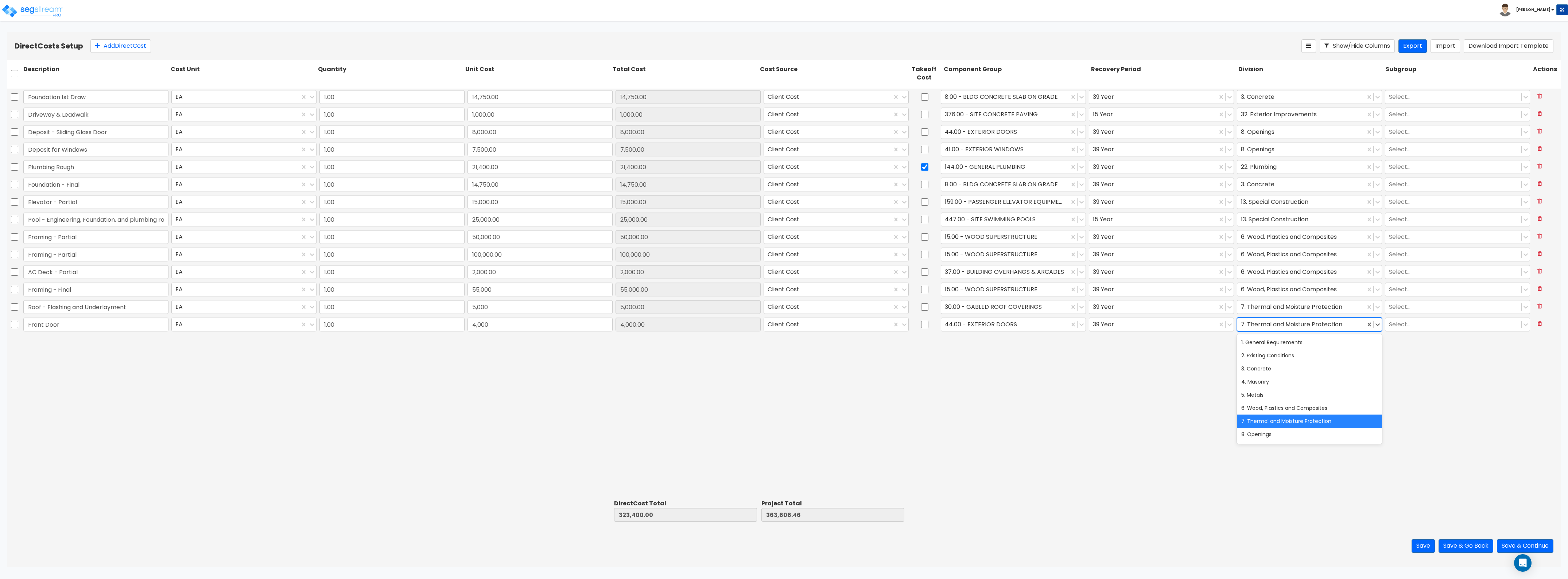
click at [700, 316] on div at bounding box center [1301, 324] width 120 height 10
click at [700, 316] on div "8. Openings" at bounding box center [1310, 388] width 145 height 13
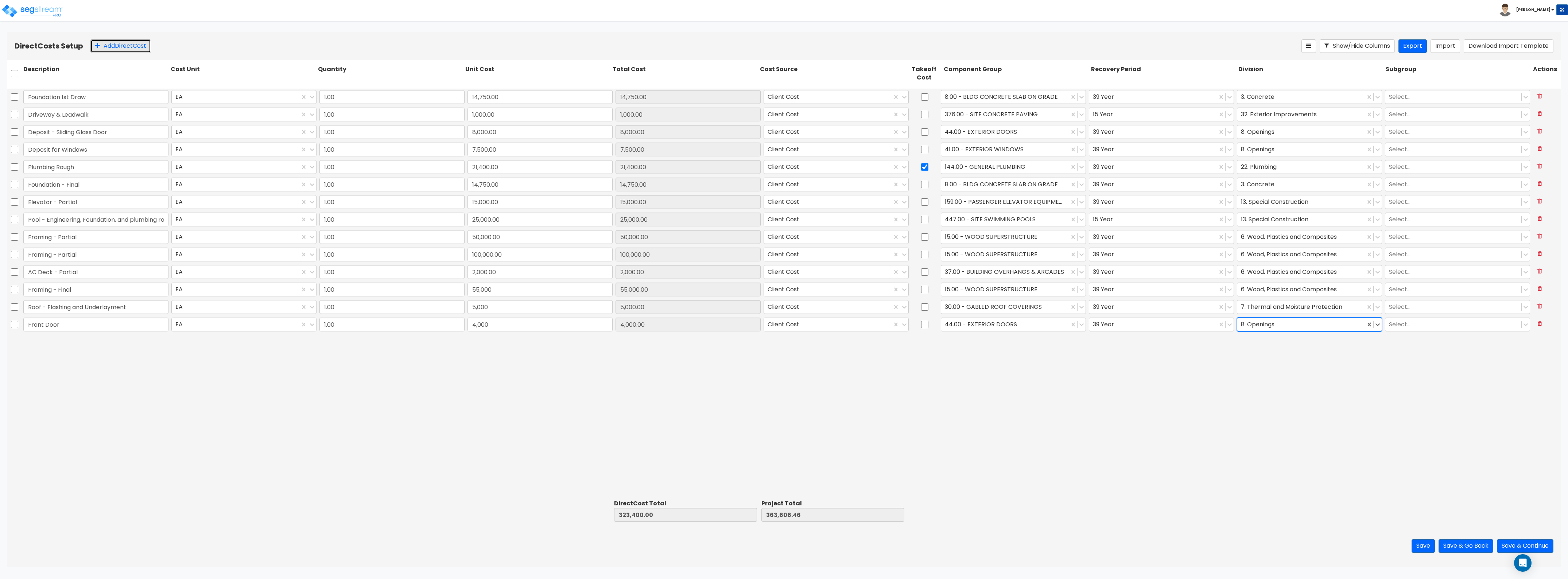
click at [108, 45] on button "Add Direct Cost" at bounding box center [120, 46] width 61 height 14
click at [488, 316] on input "0" at bounding box center [540, 342] width 145 height 14
click at [113, 53] on div "Direct Costs Setup Add Direct Cost Show/Hide Columns Export Import Download Imp…" at bounding box center [784, 46] width 1554 height 28
click at [116, 49] on button "Add Direct Cost" at bounding box center [120, 46] width 61 height 14
click at [486, 316] on input "0" at bounding box center [540, 359] width 145 height 14
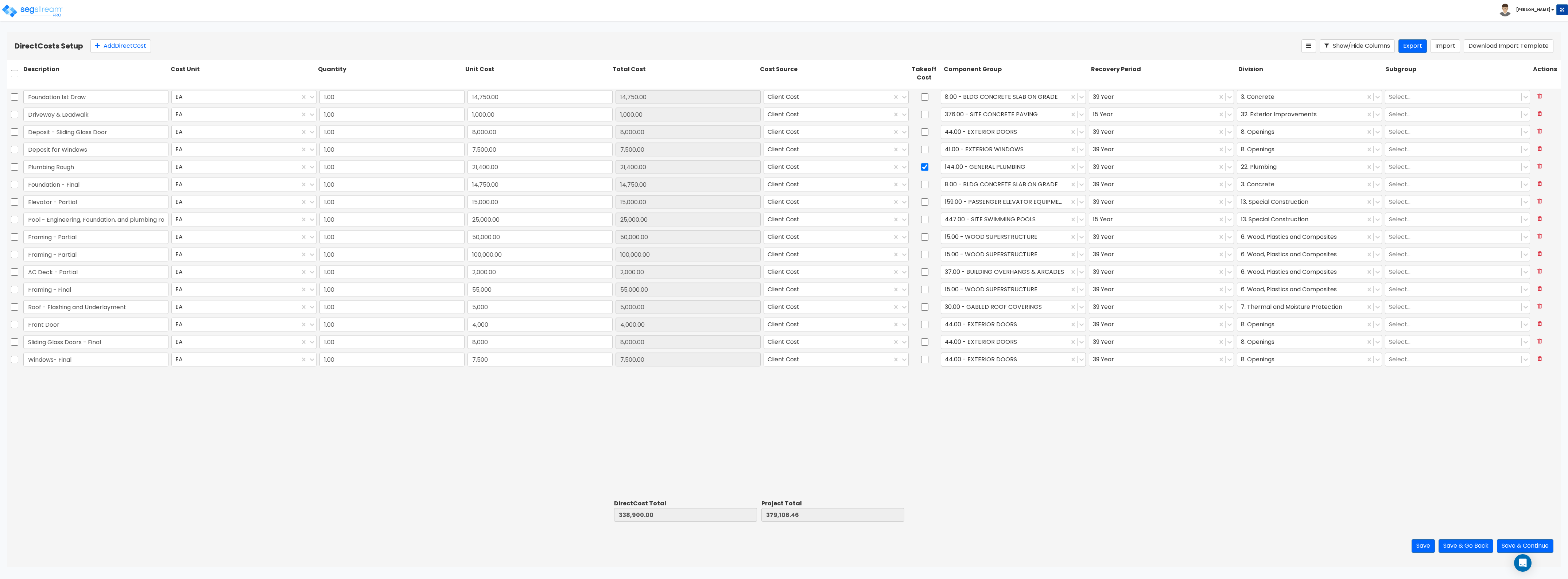
click at [700, 316] on div at bounding box center [1005, 359] width 120 height 10
click at [700, 316] on div "41.00 - EXTERIOR WINDOWS" at bounding box center [1013, 390] width 145 height 13
click at [141, 46] on button "Add Direct Cost" at bounding box center [120, 46] width 61 height 14
click at [569, 316] on input "0" at bounding box center [540, 377] width 145 height 14
click at [700, 316] on div at bounding box center [1005, 377] width 120 height 10
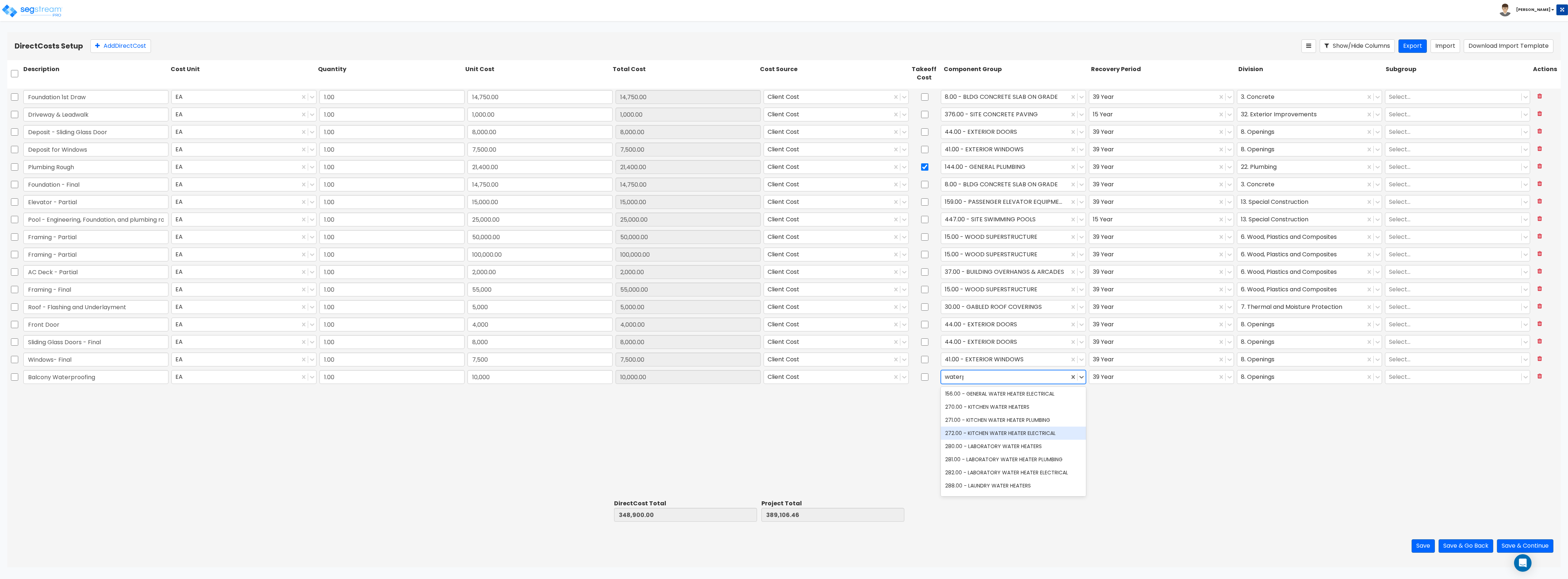
scroll to position [0, 0]
click at [700, 316] on div "24.00 - THERMAL & MOISTURE PROTECTION" at bounding box center [1013, 395] width 145 height 13
click at [700, 316] on div at bounding box center [1301, 377] width 120 height 10
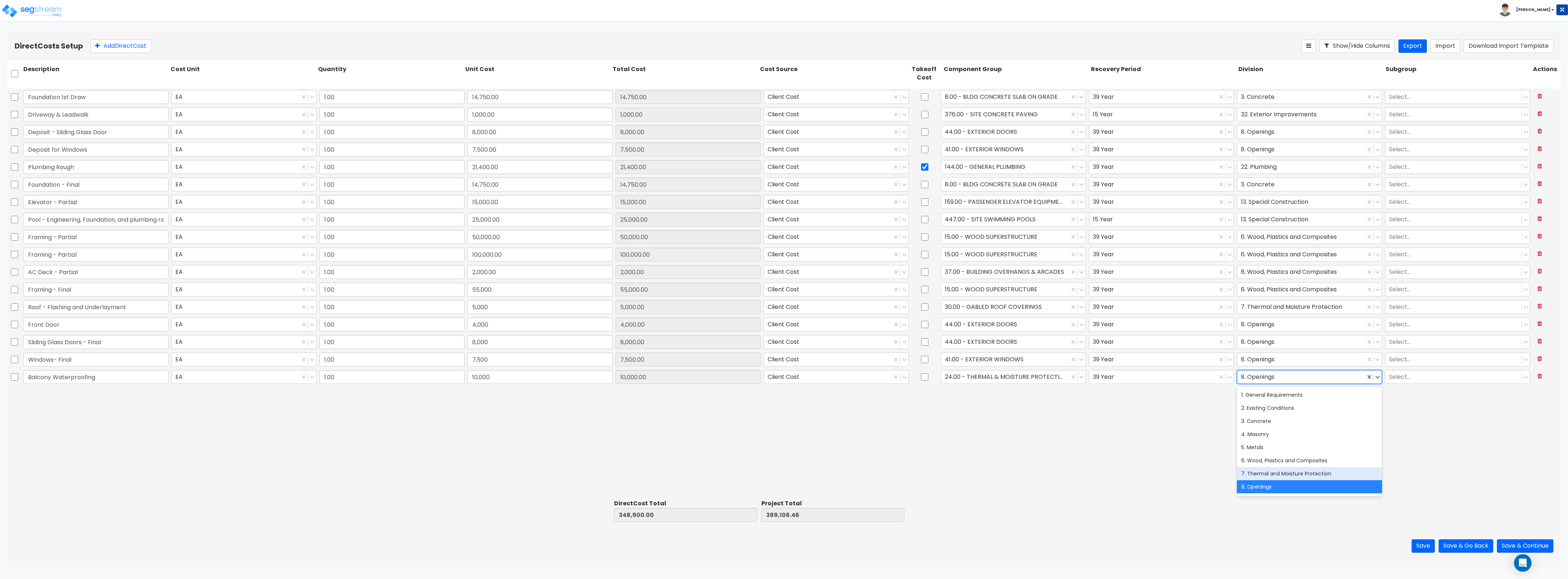
click at [700, 316] on div "7. Thermal and Moisture Protection" at bounding box center [1310, 474] width 145 height 13
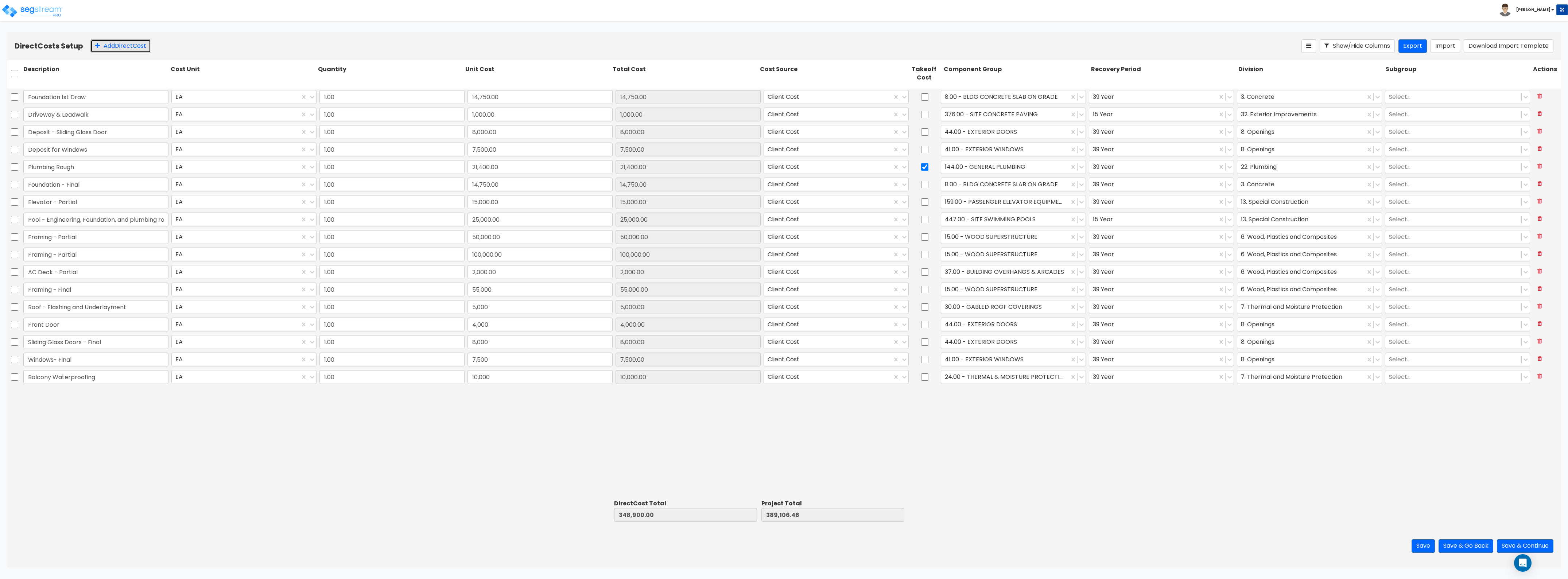
click at [141, 49] on button "Add Direct Cost" at bounding box center [120, 46] width 61 height 14
click at [493, 316] on input "0" at bounding box center [540, 394] width 145 height 14
click at [700, 316] on div at bounding box center [1005, 394] width 120 height 10
click at [700, 316] on div "111.00 - EXTERIOR PAINT" at bounding box center [1013, 412] width 145 height 13
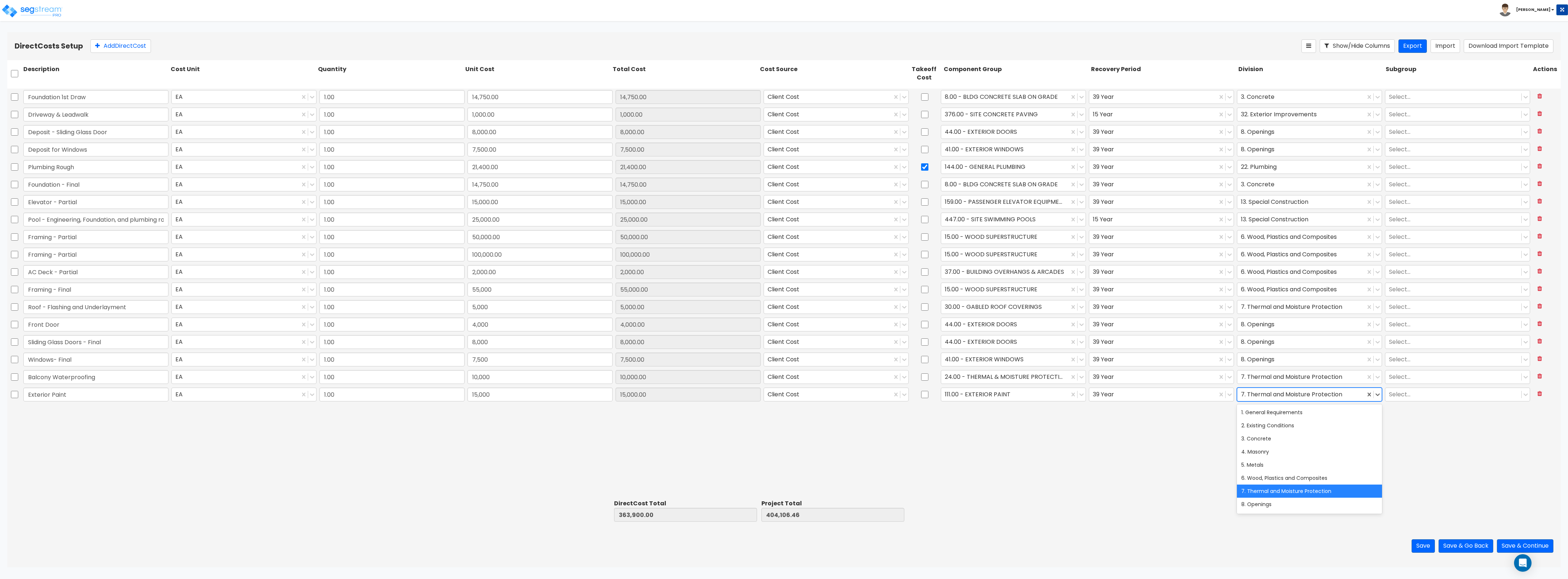
click at [700, 316] on div at bounding box center [1301, 394] width 120 height 10
click at [700, 316] on div "9. Finishes" at bounding box center [1310, 472] width 145 height 13
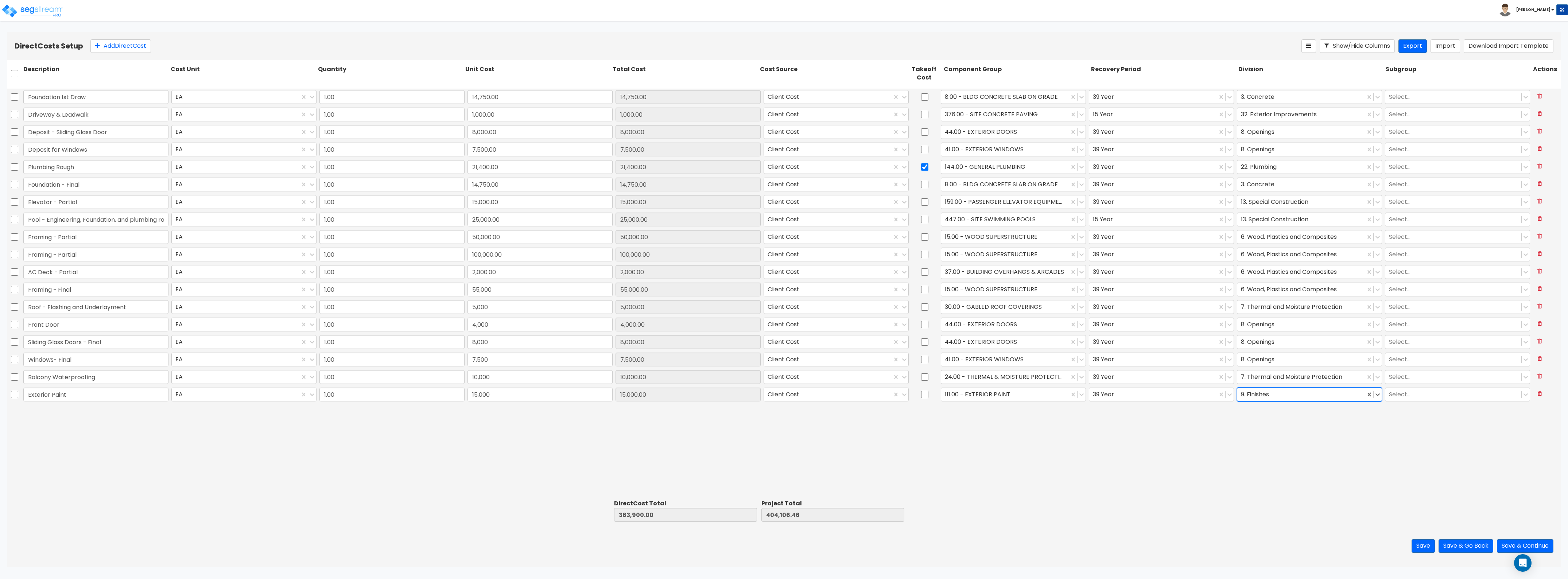
click at [700, 316] on div "Foundation 1st Draw EA 1.00 14,750.00 14,750.00 Client Cost 8.00 - BLDG CONCRET…" at bounding box center [784, 293] width 1554 height 409
click at [109, 50] on button "Add Direct Cost" at bounding box center [120, 46] width 61 height 14
click at [487, 316] on input "0" at bounding box center [540, 411] width 145 height 14
click at [700, 316] on div at bounding box center [1005, 411] width 120 height 10
click at [700, 316] on div "147.00 - GENERAL HVAC EQUIPMENT/DUCTWORK" at bounding box center [1013, 430] width 145 height 13
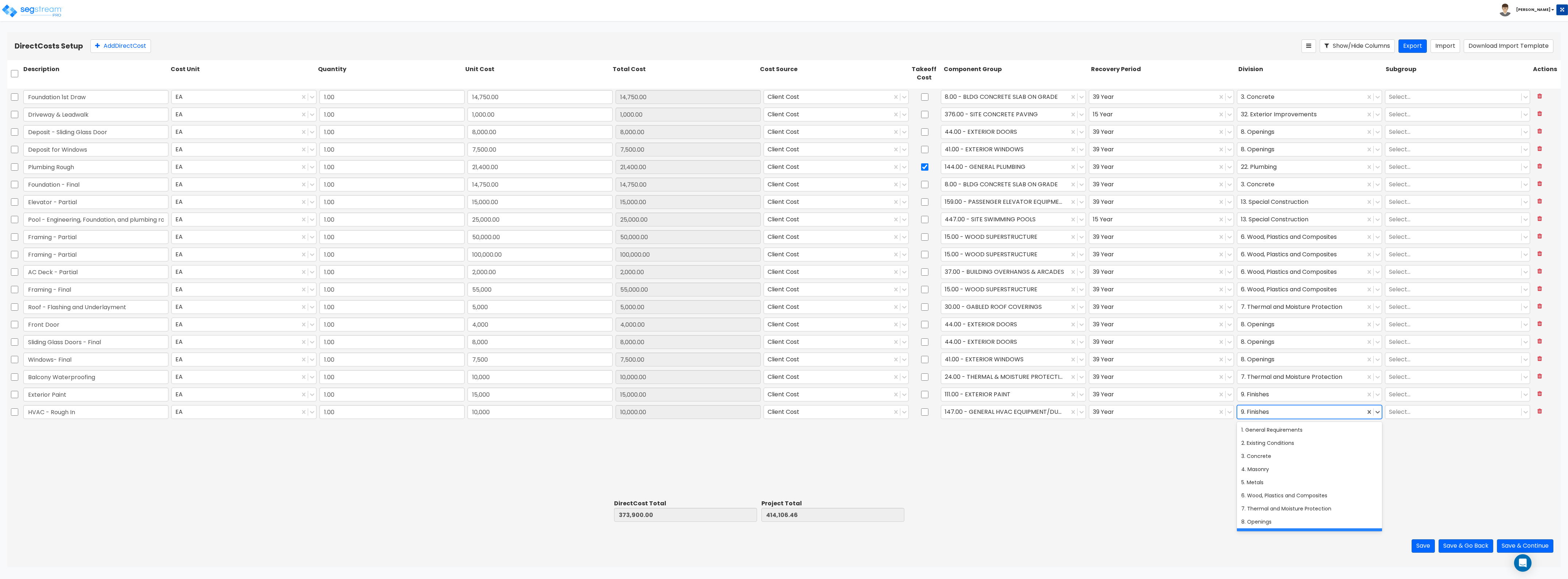
click at [700, 316] on div at bounding box center [1301, 411] width 120 height 10
drag, startPoint x: 1278, startPoint y: 482, endPoint x: 1262, endPoint y: 481, distance: 16.0
click at [700, 316] on div "23. Heating, Ventilating, and Air Conditioning (HVAC)" at bounding box center [1310, 482] width 145 height 13
click at [117, 44] on button "Add Direct Cost" at bounding box center [120, 46] width 61 height 14
click at [483, 316] on input "0" at bounding box center [540, 429] width 145 height 14
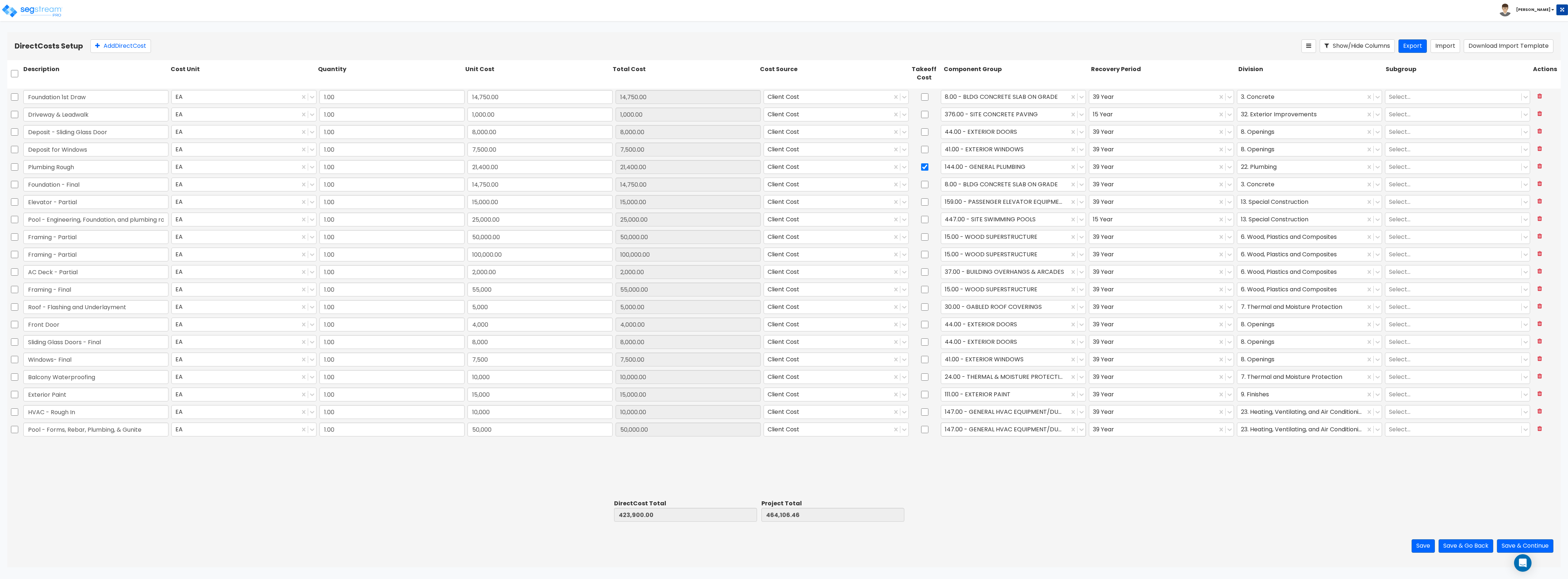
click at [700, 316] on div at bounding box center [1005, 429] width 120 height 10
click at [700, 316] on div "447.00 - SITE SWIMMING POOLS" at bounding box center [1013, 488] width 145 height 13
click at [700, 316] on div at bounding box center [1153, 429] width 120 height 10
click at [700, 316] on div "15 Year" at bounding box center [1161, 474] width 145 height 13
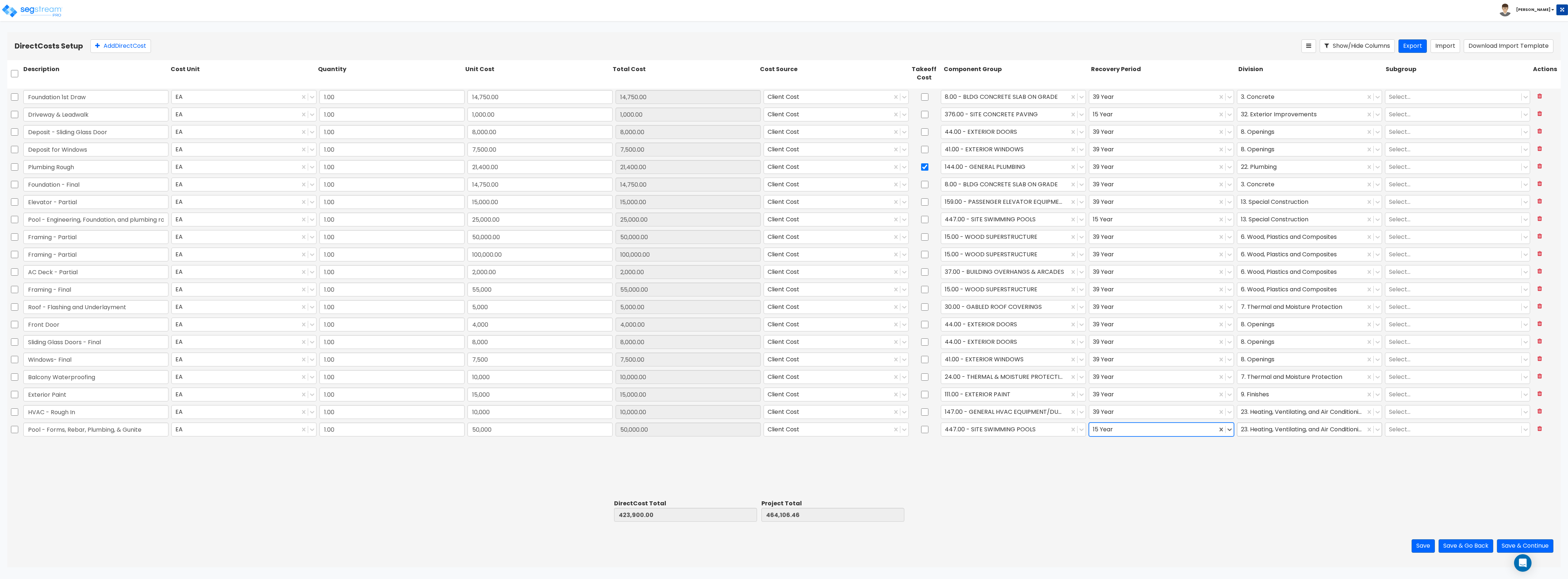
click at [700, 316] on div at bounding box center [1301, 429] width 120 height 10
click at [700, 316] on div "13. Special Construction" at bounding box center [1310, 513] width 145 height 13
click at [138, 51] on button "Add Direct Cost" at bounding box center [120, 46] width 61 height 14
click at [37, 316] on input "Diirs & Trim - Exterior Doors" at bounding box center [96, 446] width 145 height 14
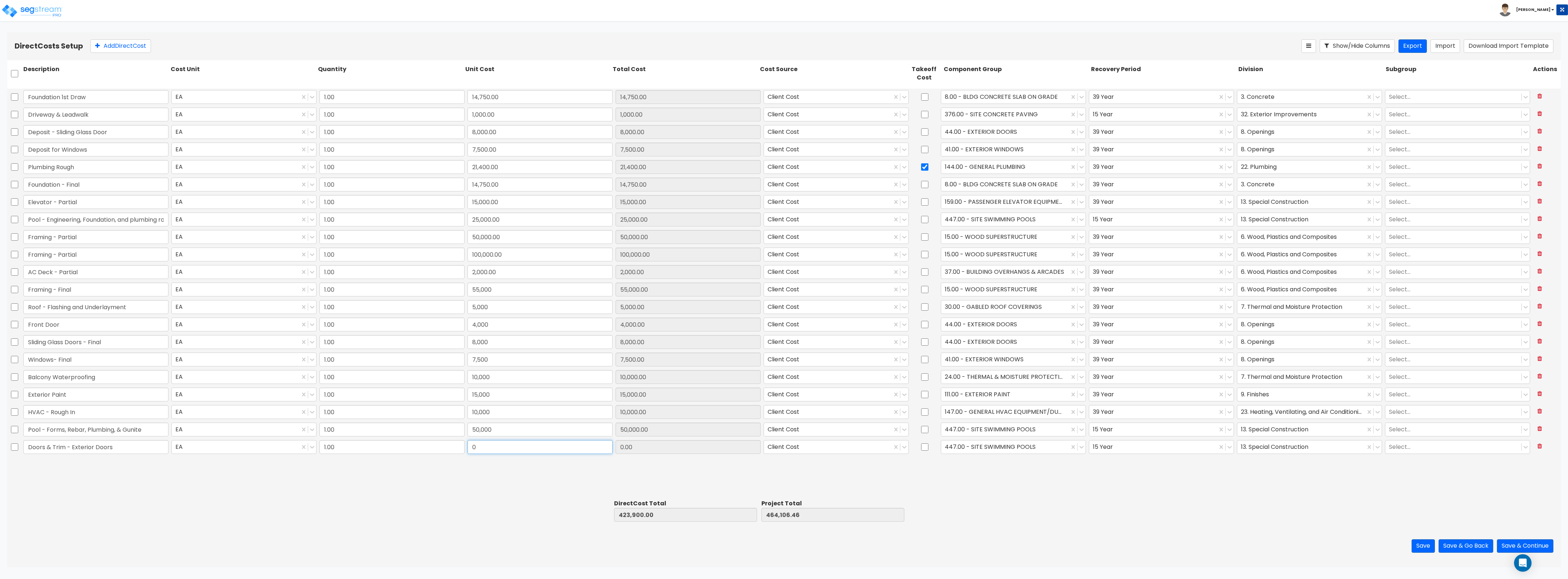
click at [522, 316] on input "0" at bounding box center [540, 446] width 145 height 14
click at [700, 316] on div at bounding box center [1005, 446] width 120 height 10
click at [700, 316] on div "44.00 - EXTERIOR DOORS" at bounding box center [1013, 465] width 145 height 13
click at [700, 316] on div at bounding box center [1153, 446] width 120 height 10
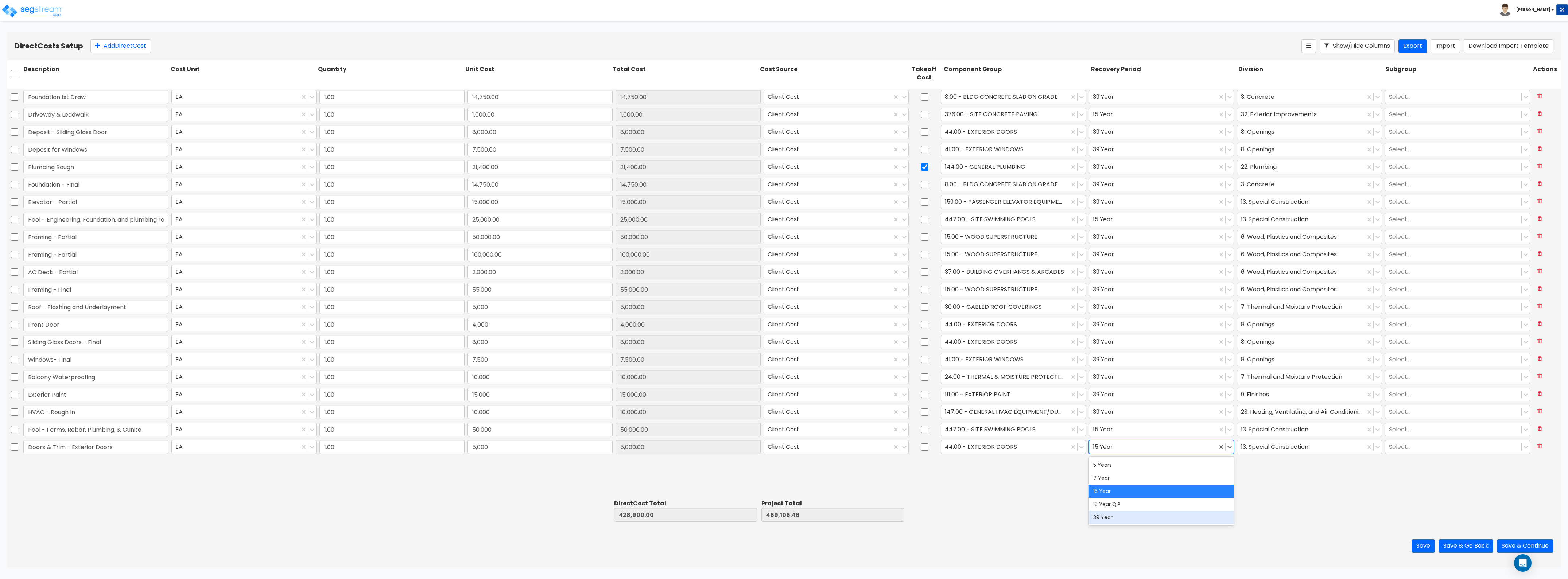
click at [700, 316] on div "39 Year" at bounding box center [1161, 517] width 145 height 13
click at [700, 316] on div "13. Special Construction" at bounding box center [1301, 447] width 128 height 13
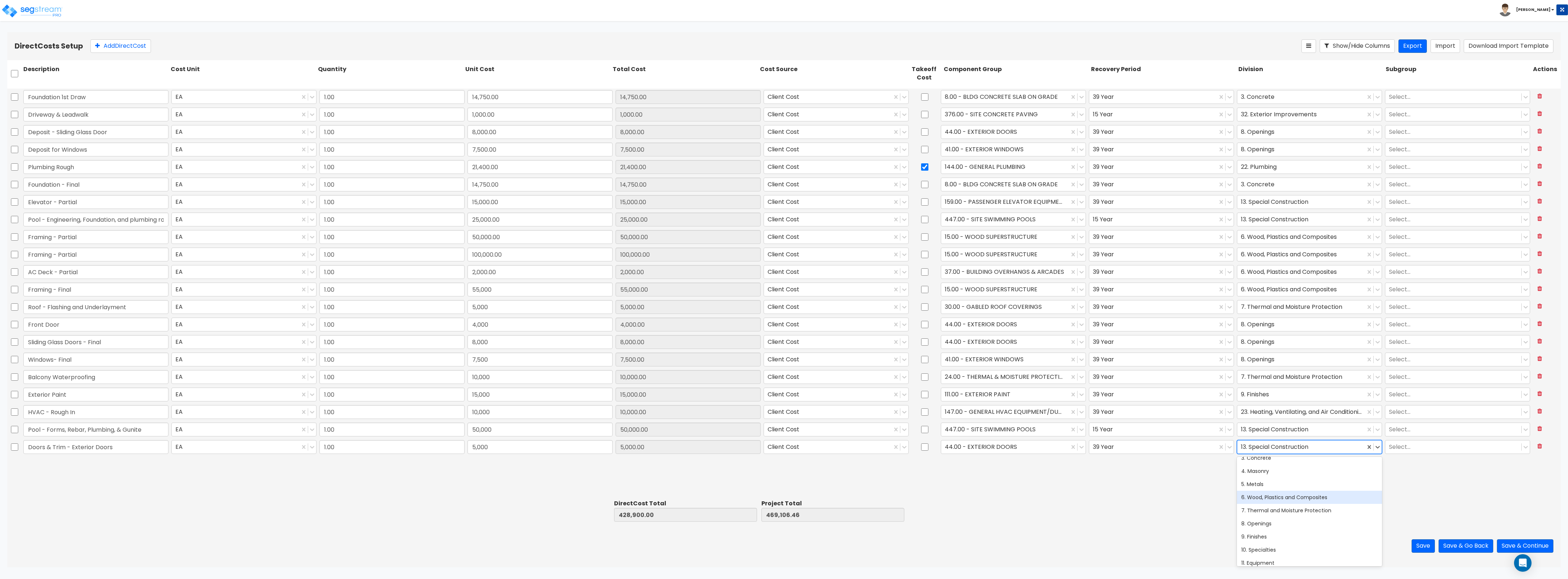
scroll to position [46, 0]
click at [700, 316] on div "8. Openings" at bounding box center [1310, 511] width 145 height 13
click at [700, 316] on button "Save" at bounding box center [1424, 546] width 23 height 14
click at [700, 316] on button "Save & Go Back" at bounding box center [1466, 546] width 55 height 14
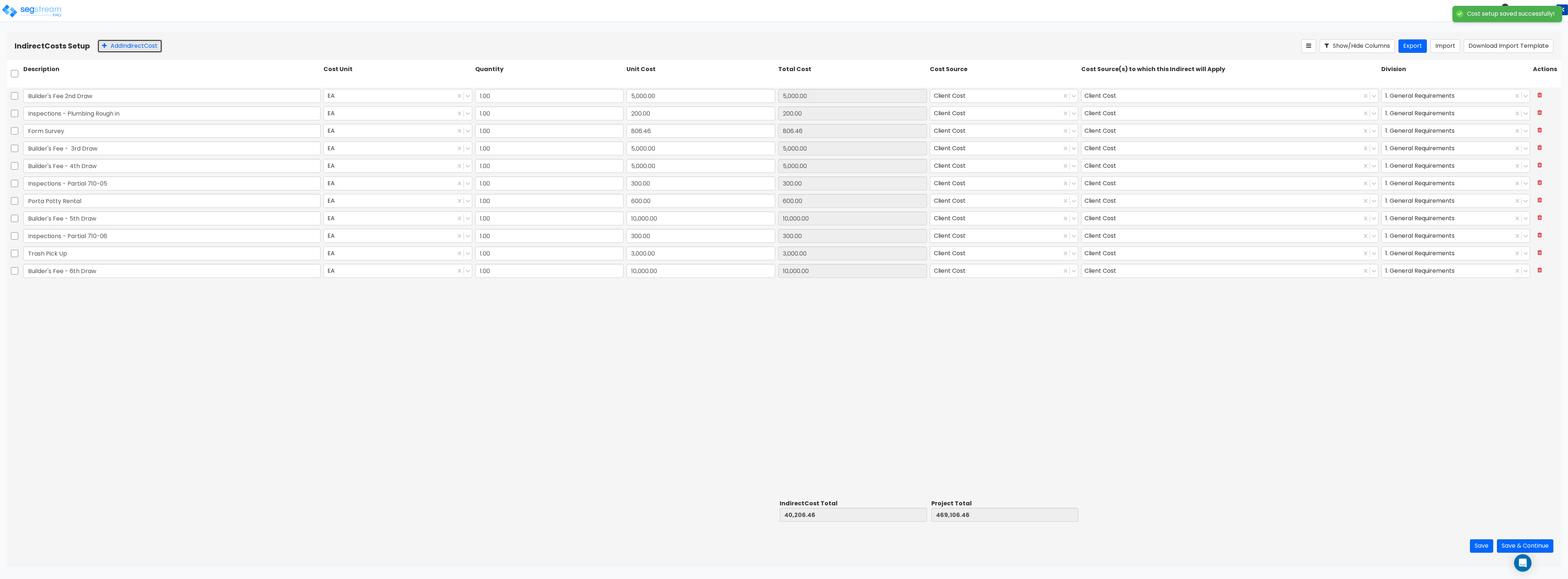
click at [144, 44] on button "Add Indirect Cost" at bounding box center [130, 46] width 65 height 14
click at [640, 289] on input "0" at bounding box center [701, 288] width 149 height 14
drag, startPoint x: 962, startPoint y: 352, endPoint x: 818, endPoint y: 323, distance: 146.9
click at [700, 316] on div "Builder's Fee 2nd Draw EA 1.00 5,000.00 5,000.00 Client Cost Client Cost 1. Gen…" at bounding box center [784, 291] width 1554 height 409
click at [150, 44] on button "Add Indirect Cost" at bounding box center [130, 46] width 65 height 14
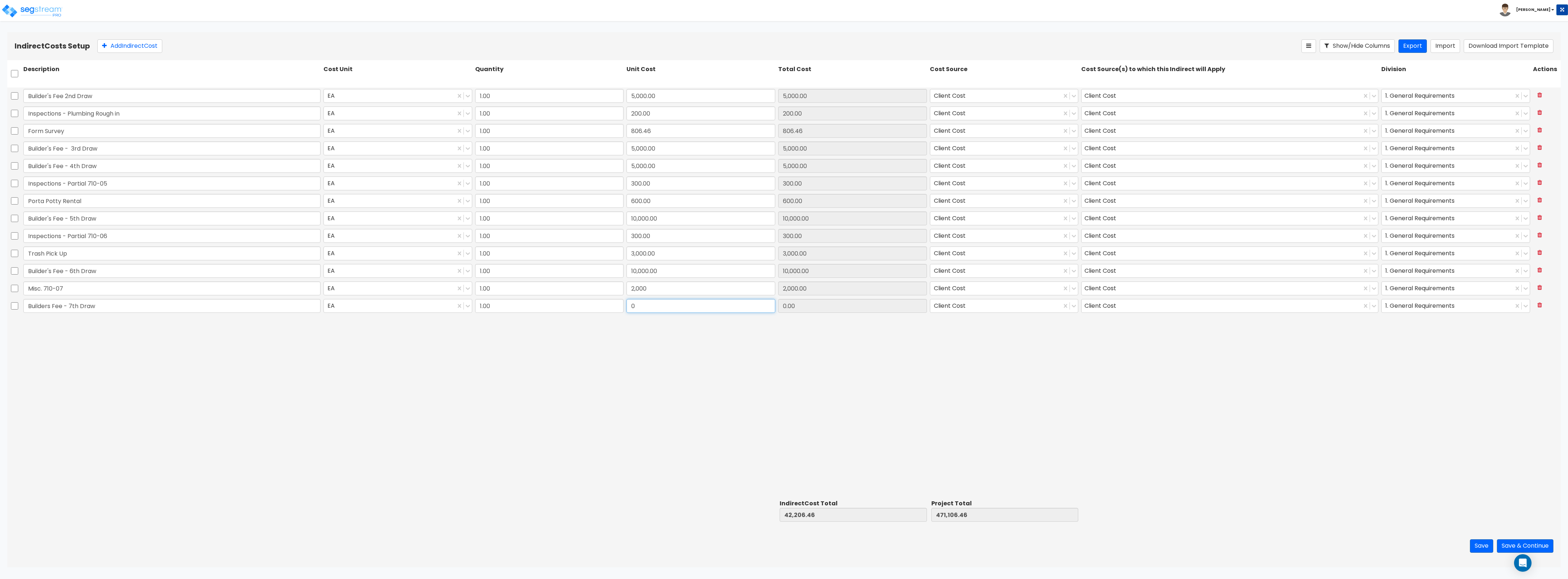
click at [660, 306] on input "0" at bounding box center [701, 305] width 149 height 14
click at [113, 198] on input "Porta Potty Rental" at bounding box center [172, 200] width 297 height 14
click at [122, 46] on button "Add Indirect Cost" at bounding box center [130, 46] width 65 height 14
click at [637, 316] on input "0" at bounding box center [701, 323] width 149 height 14
click at [150, 43] on button "Add Indirect Cost" at bounding box center [130, 46] width 65 height 14
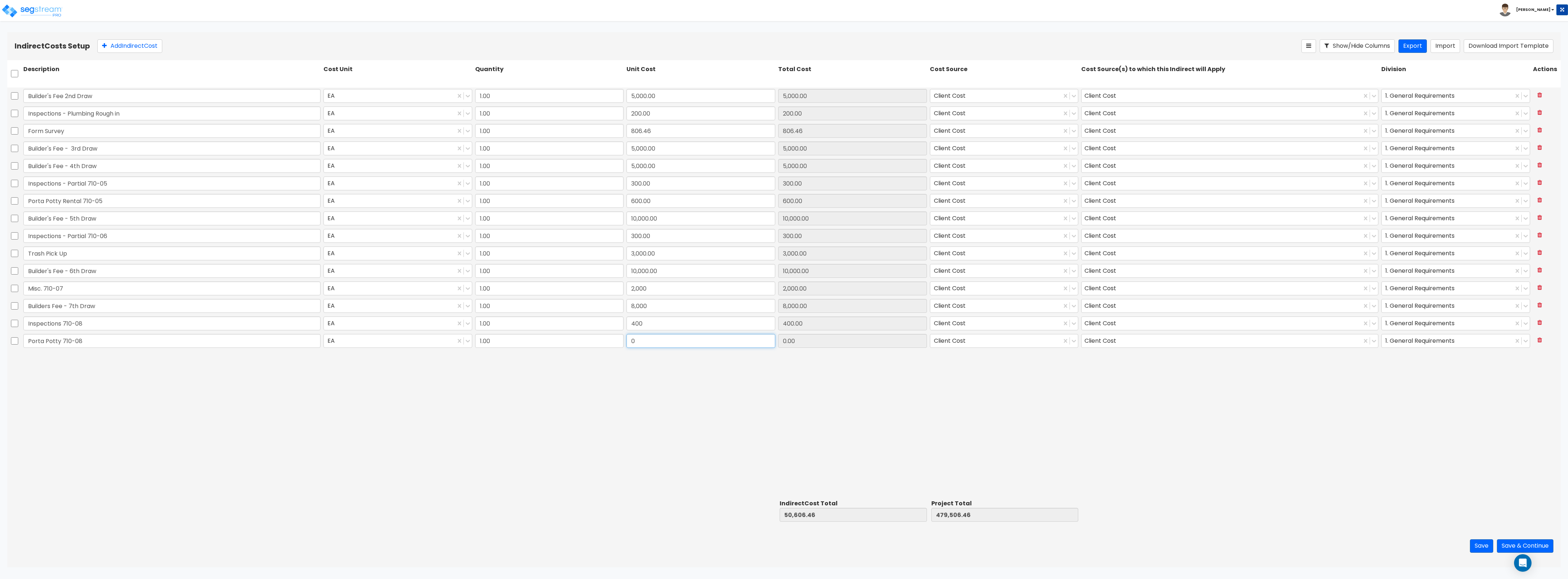
click at [663, 316] on input "0" at bounding box center [701, 340] width 149 height 14
click at [129, 40] on button "Add Indirect Cost" at bounding box center [130, 46] width 65 height 14
click at [44, 316] on input "Misc 710-08" at bounding box center [172, 358] width 297 height 14
click at [688, 316] on input "0" at bounding box center [701, 358] width 149 height 14
click at [146, 42] on button "Add Indirect Cost" at bounding box center [130, 46] width 65 height 14
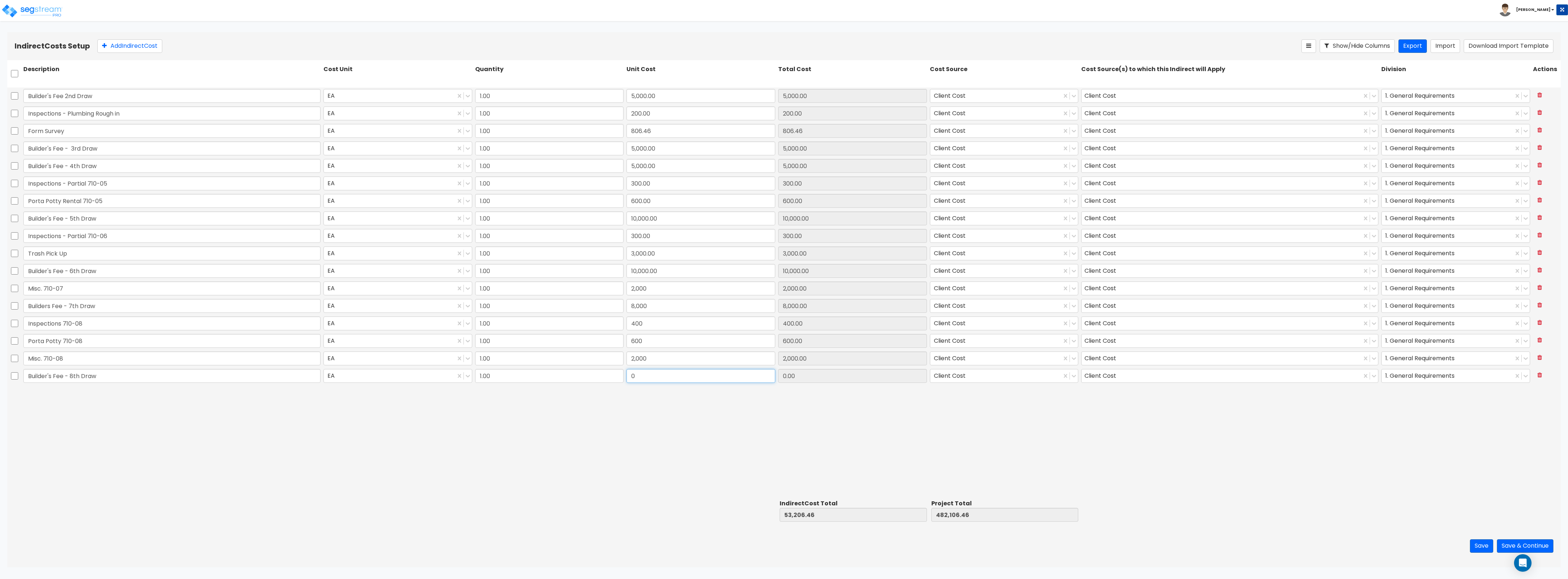
click at [646, 316] on input "0" at bounding box center [701, 375] width 149 height 14
click at [700, 316] on button "Save" at bounding box center [1482, 546] width 23 height 14
click at [700, 316] on button "Save & Continue" at bounding box center [1525, 546] width 57 height 14
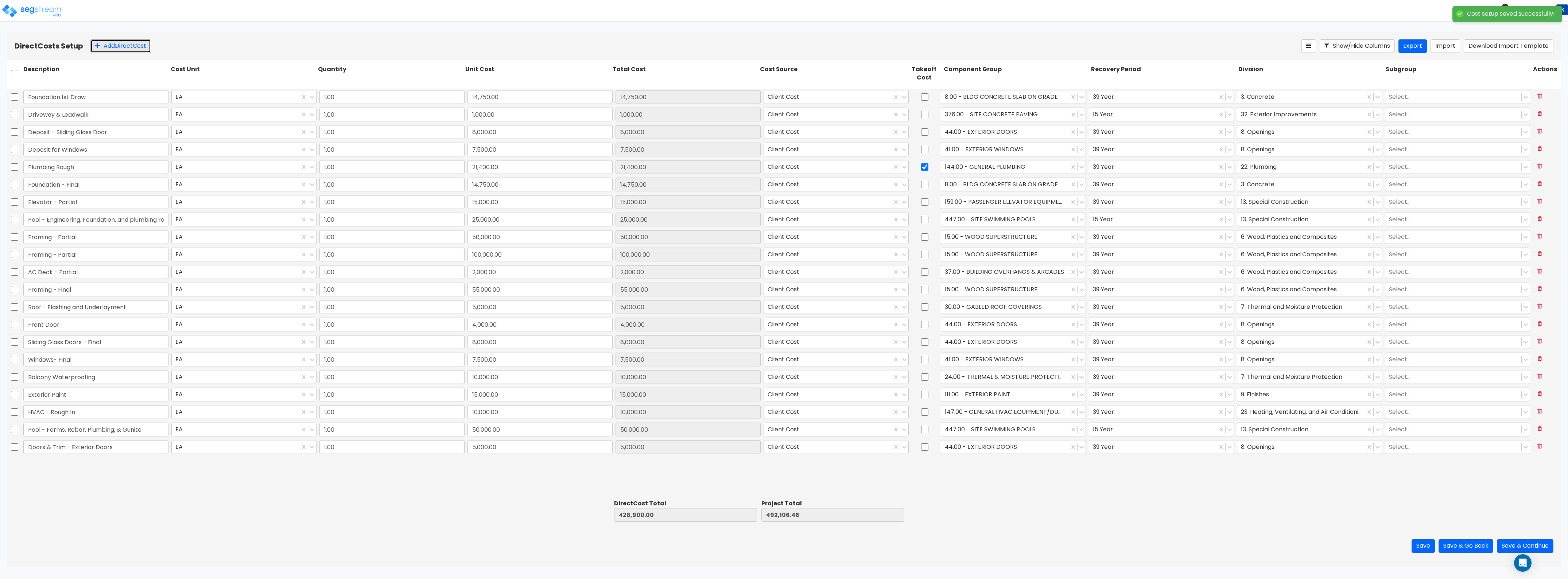
click at [126, 46] on button "Add Direct Cost" at bounding box center [120, 46] width 61 height 14
click at [501, 316] on input "0" at bounding box center [540, 464] width 145 height 14
click at [700, 316] on div at bounding box center [1005, 464] width 120 height 10
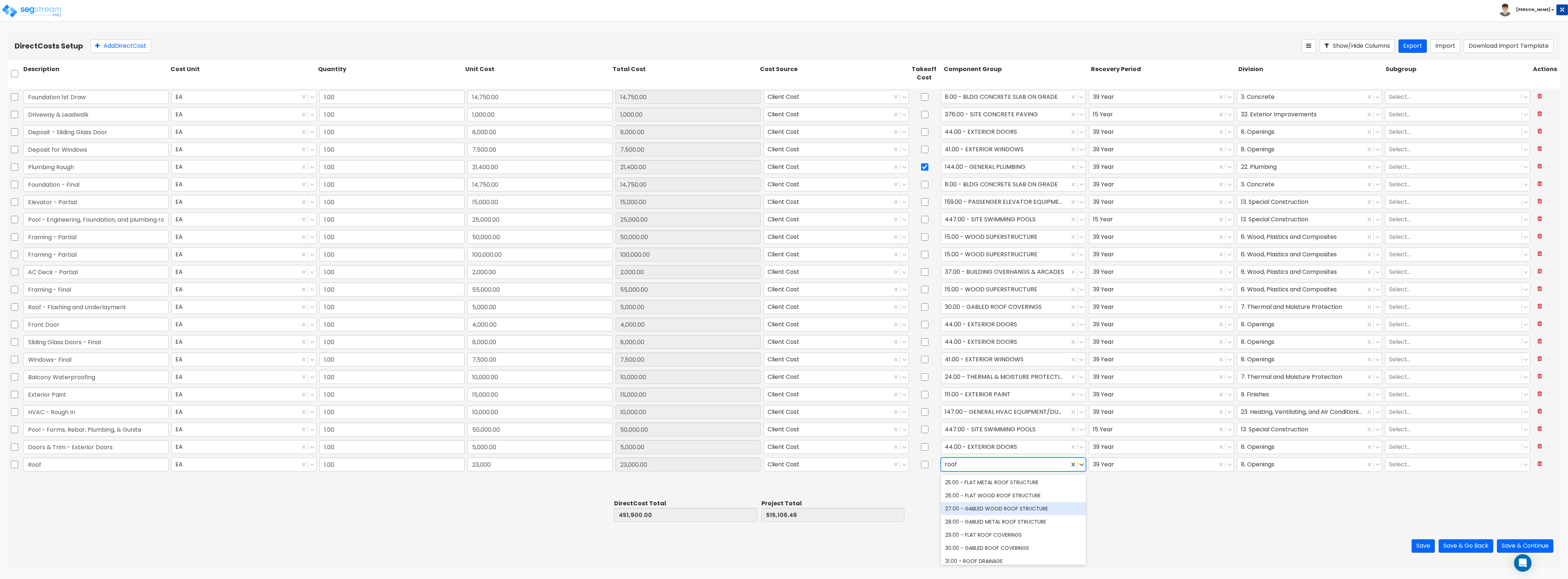
click at [700, 316] on div "27.00 - GABLED WOOD ROOF STRUCTURE" at bounding box center [1013, 509] width 145 height 13
click at [700, 316] on div at bounding box center [1301, 464] width 120 height 10
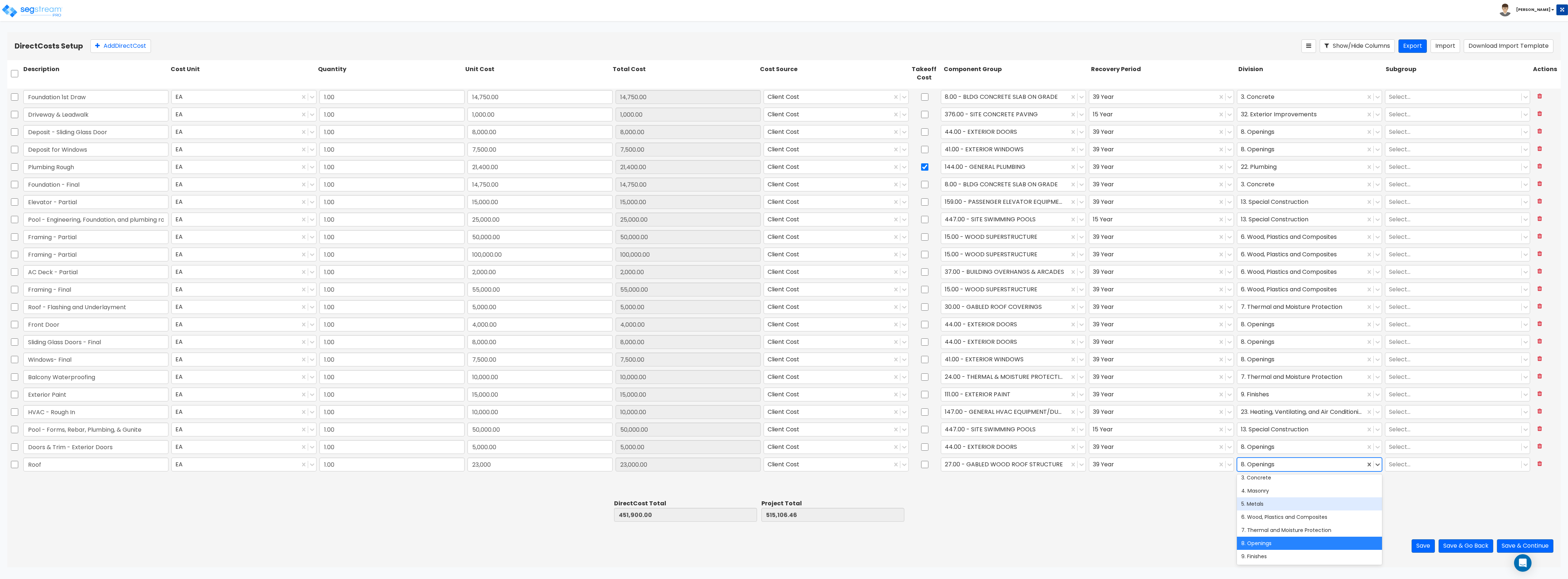
scroll to position [46, 0]
click at [700, 316] on div "7. Thermal and Moisture Protection" at bounding box center [1310, 515] width 145 height 13
click at [700, 316] on div at bounding box center [1301, 464] width 120 height 10
click at [700, 316] on div "Save Save & Go Back Save & Continue" at bounding box center [784, 546] width 1554 height 43
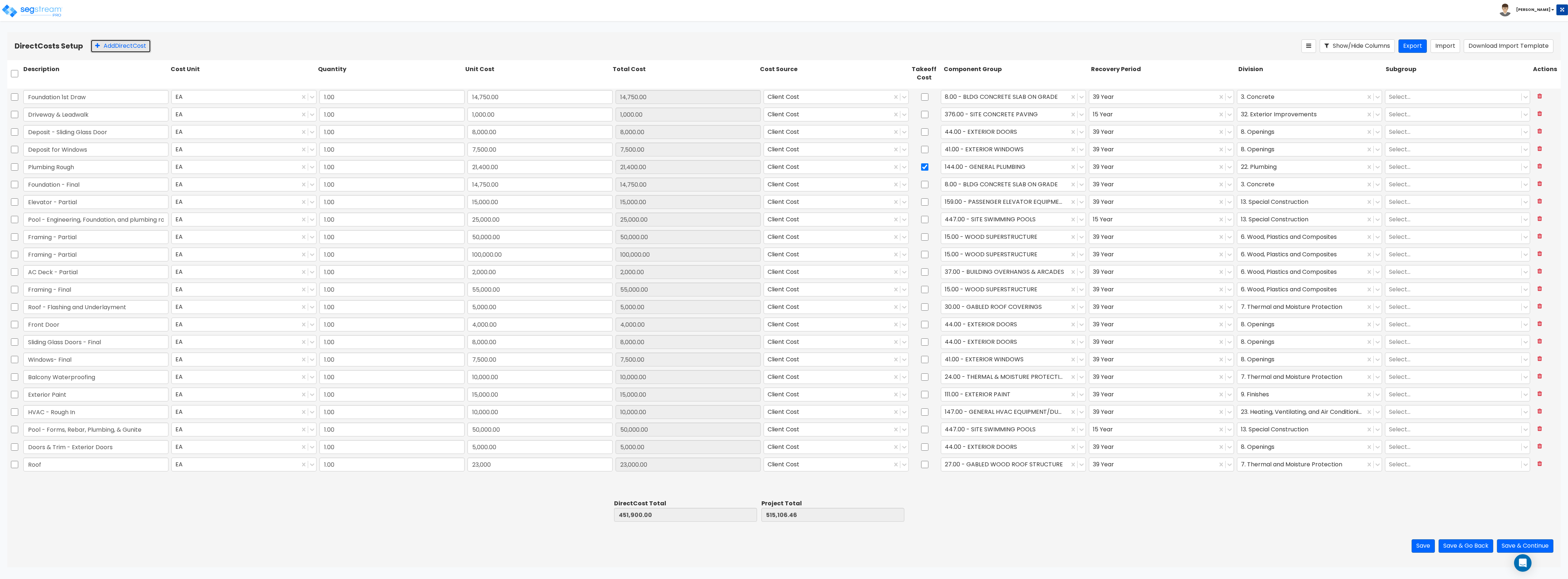
click at [117, 44] on button "Add Direct Cost" at bounding box center [120, 46] width 61 height 14
click at [489, 316] on input "0" at bounding box center [540, 481] width 145 height 14
click at [700, 316] on input "checkbox" at bounding box center [924, 481] width 7 height 14
click at [700, 316] on div at bounding box center [1005, 481] width 120 height 10
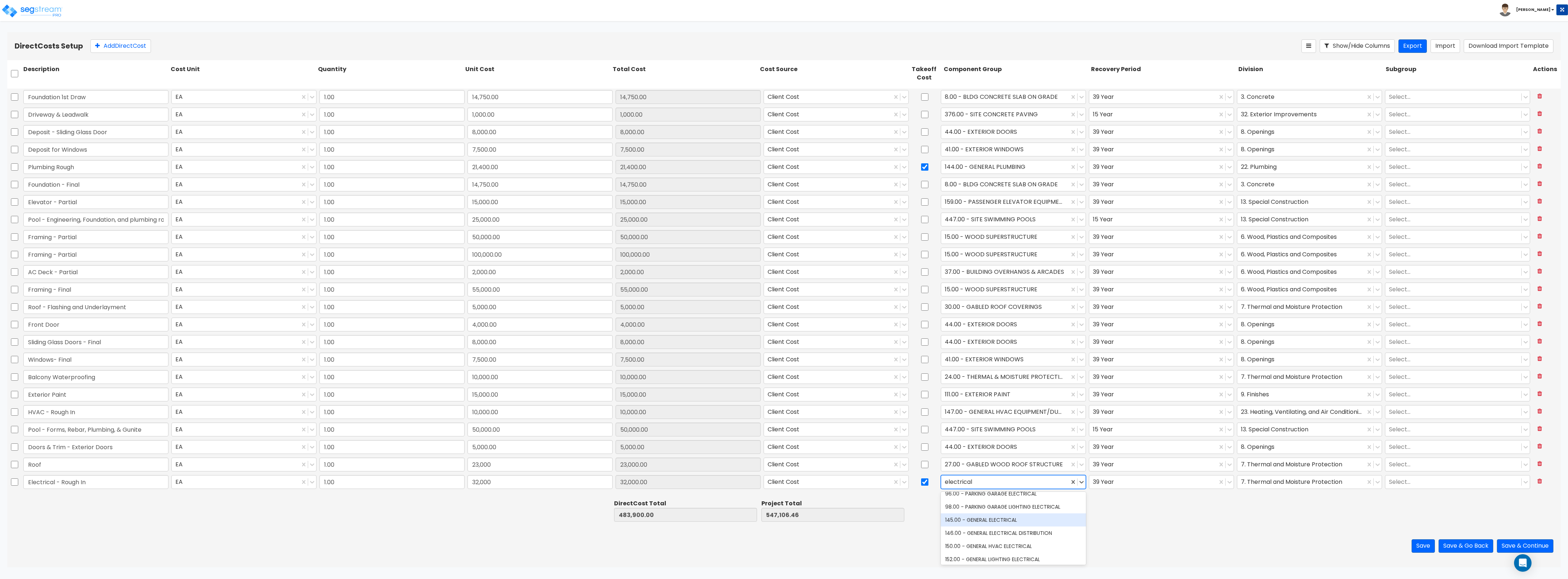
click at [700, 316] on div "145.00 - GENERAL ELECTRICAL" at bounding box center [1013, 520] width 145 height 13
click at [700, 316] on div at bounding box center [1301, 481] width 120 height 10
click at [700, 316] on div "26. Electrical" at bounding box center [1310, 533] width 145 height 13
click at [120, 49] on button "Add Direct Cost" at bounding box center [120, 46] width 61 height 14
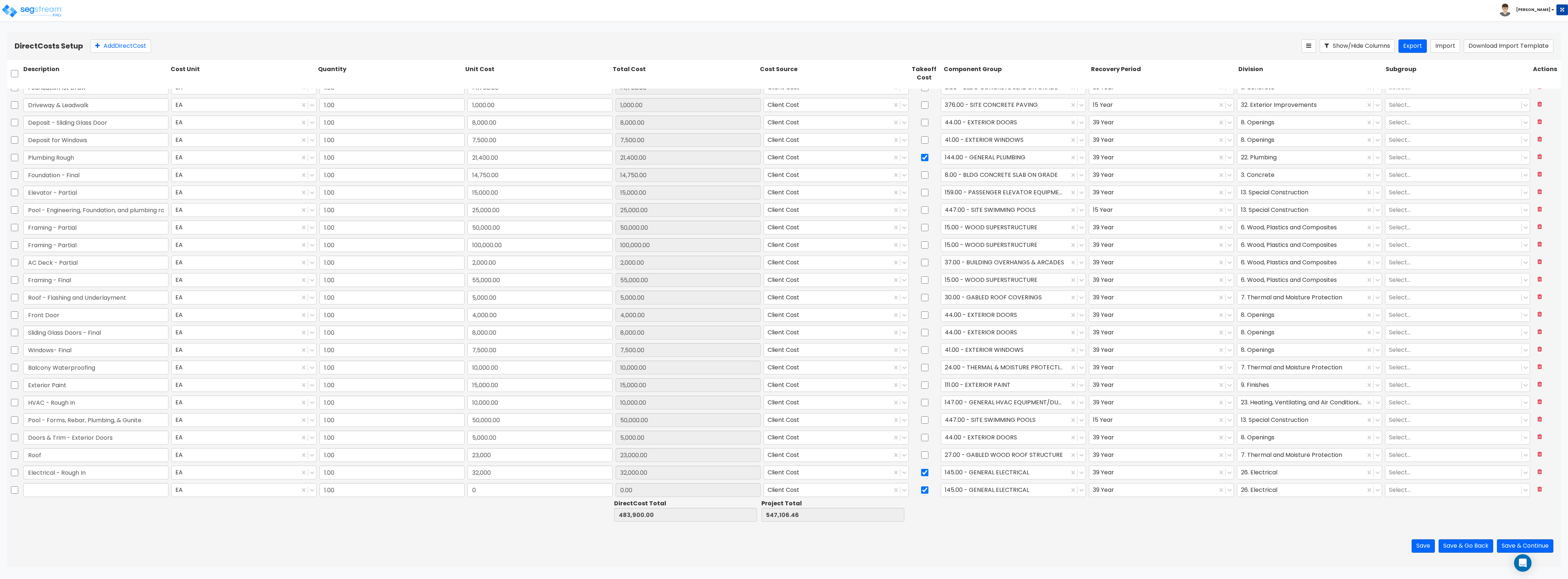
click at [93, 316] on input "text" at bounding box center [96, 489] width 145 height 14
click at [94, 316] on input "text" at bounding box center [96, 489] width 145 height 14
click at [93, 316] on input "text" at bounding box center [96, 489] width 145 height 14
click at [95, 316] on input "text" at bounding box center [96, 489] width 145 height 14
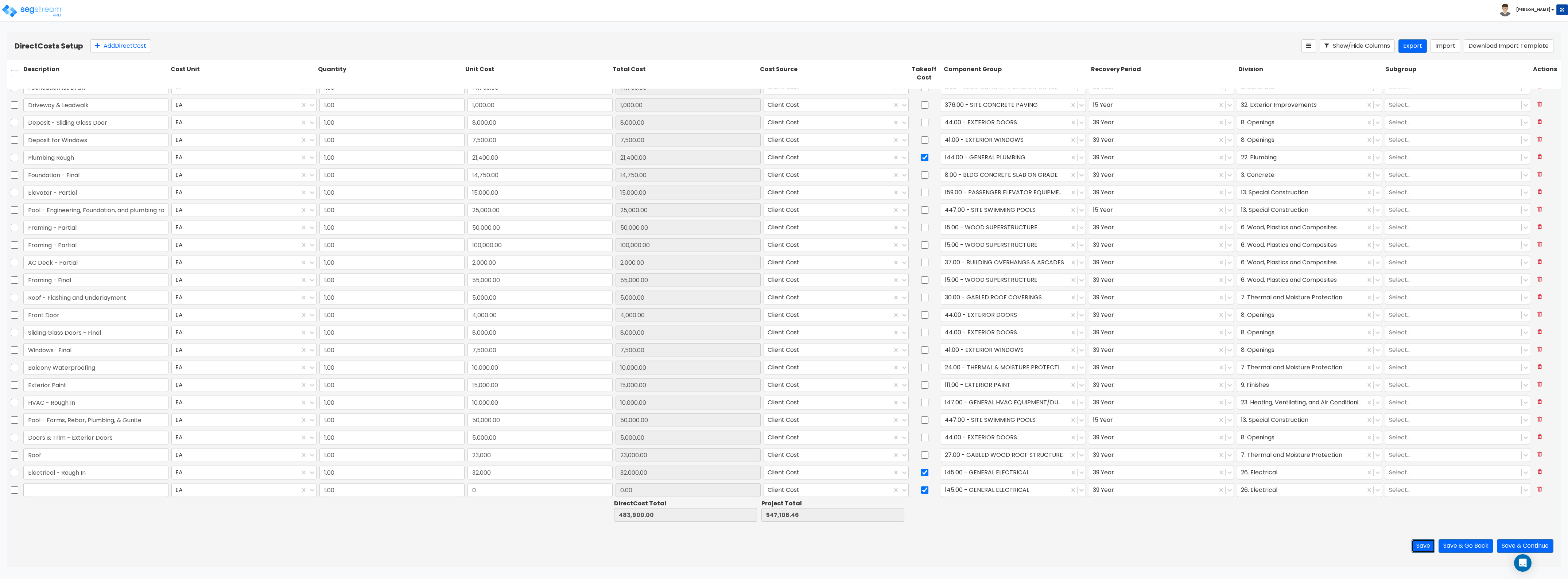
click at [700, 316] on button "Save" at bounding box center [1424, 546] width 23 height 14
click at [92, 316] on input "text" at bounding box center [96, 489] width 145 height 14
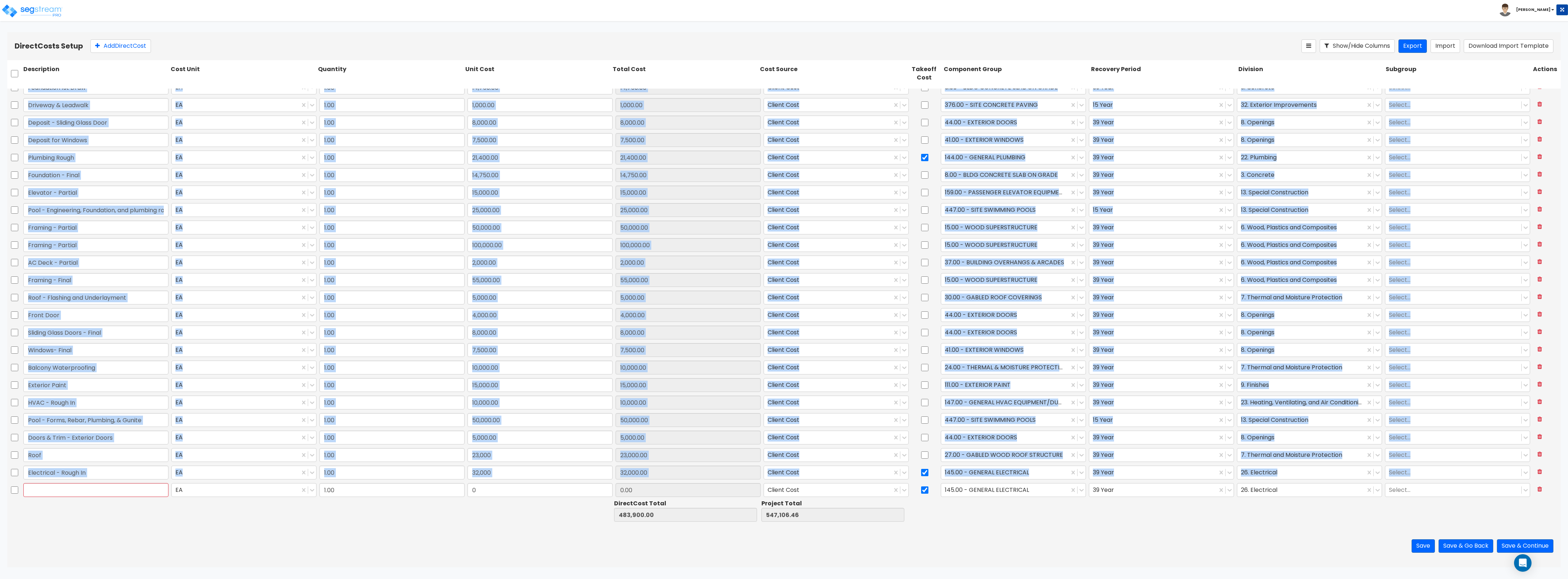
drag, startPoint x: 22, startPoint y: 488, endPoint x: 19, endPoint y: 489, distance: 3.2
click at [19, 316] on div "Foundation 1st Draw EA 1.00 14,750.00 14,750.00 Client Cost 8.00 - BLDG CONCRET…" at bounding box center [784, 293] width 1554 height 409
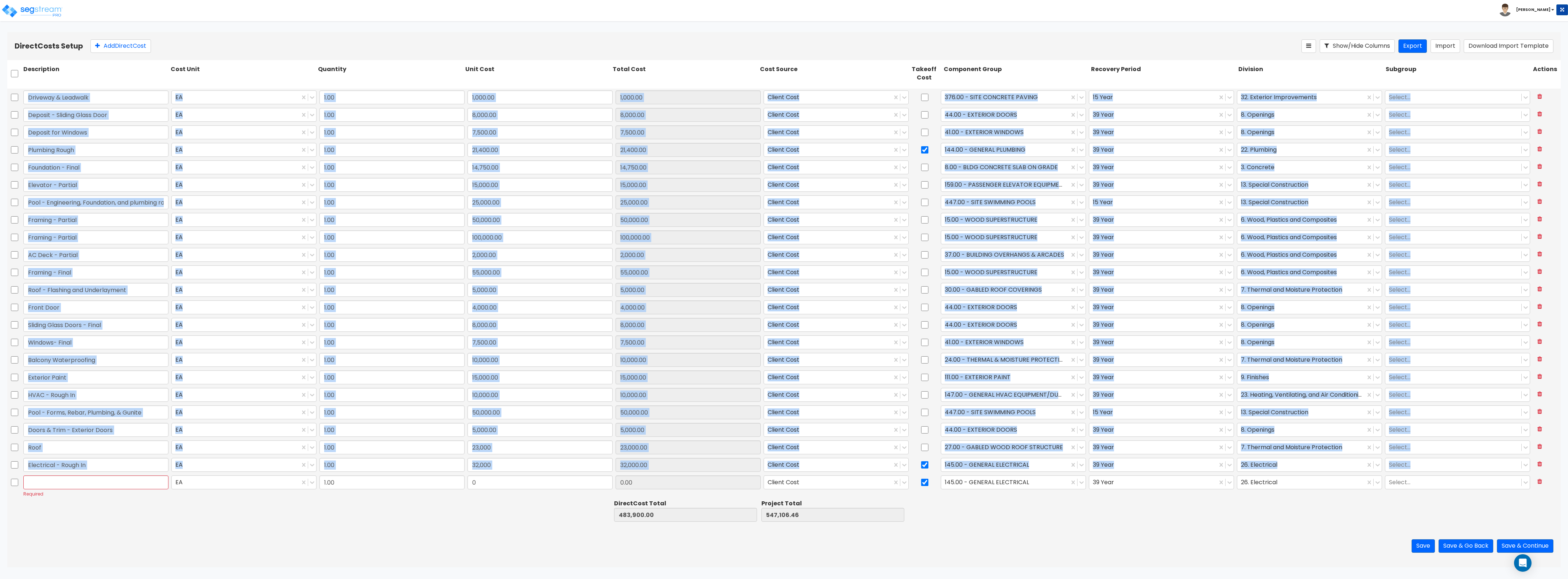
click at [18, 316] on div at bounding box center [14, 486] width 14 height 25
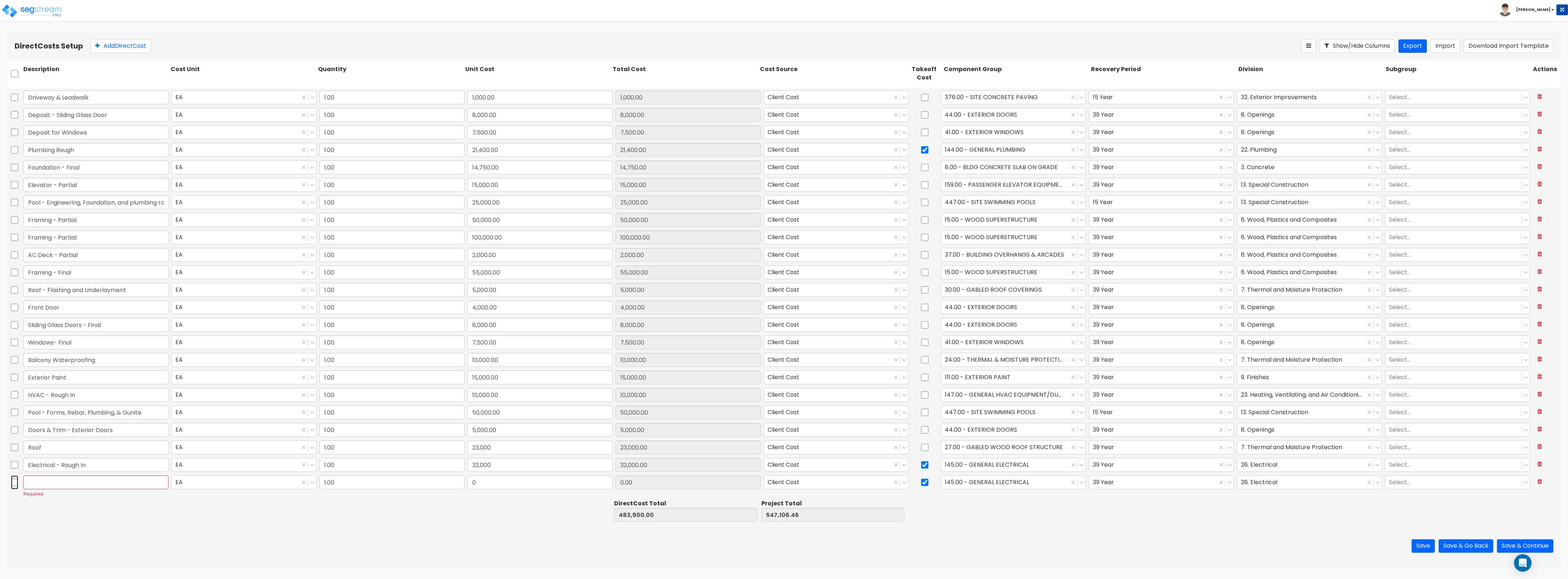
click at [15, 316] on input "checkbox" at bounding box center [14, 482] width 7 height 14
click at [700, 316] on icon at bounding box center [1539, 481] width 5 height 6
click at [700, 316] on button "Save" at bounding box center [1424, 546] width 23 height 14
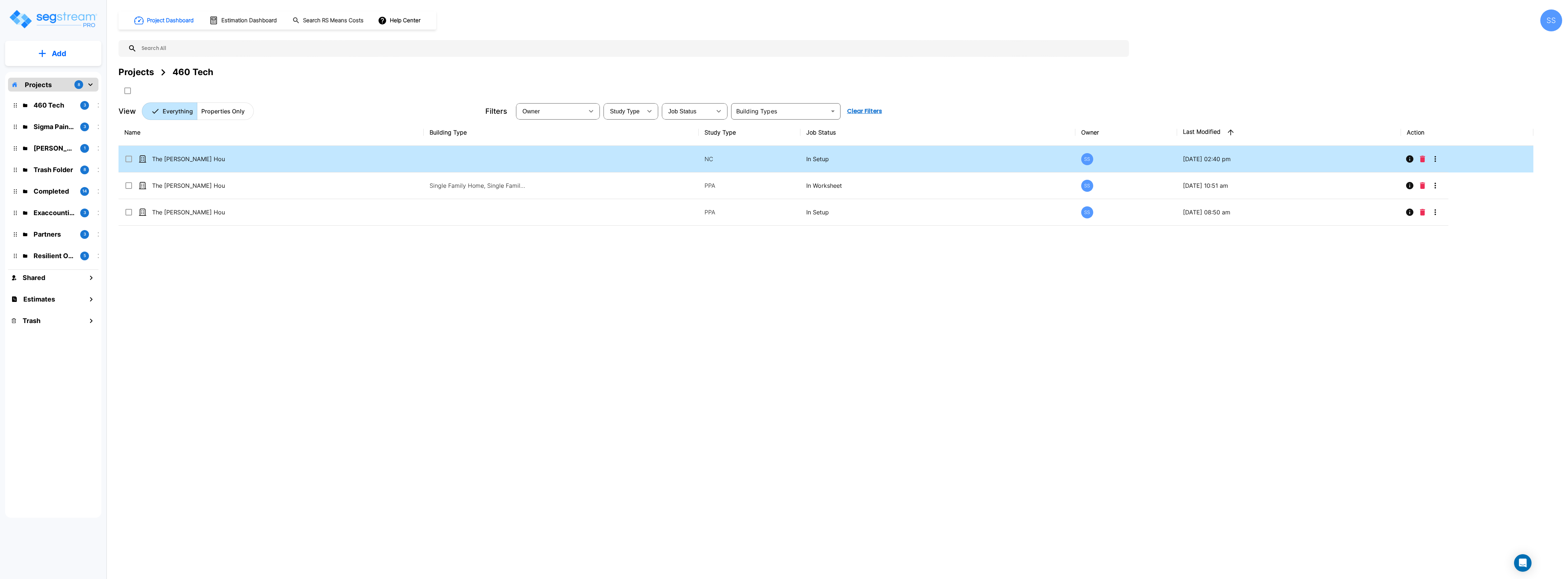
click at [228, 159] on div "The [PERSON_NAME] House_SRS Copy_template" at bounding box center [179, 159] width 109 height 8
checkbox input "true"
click at [228, 159] on div "The [PERSON_NAME] House_SRS Copy_template" at bounding box center [179, 159] width 109 height 8
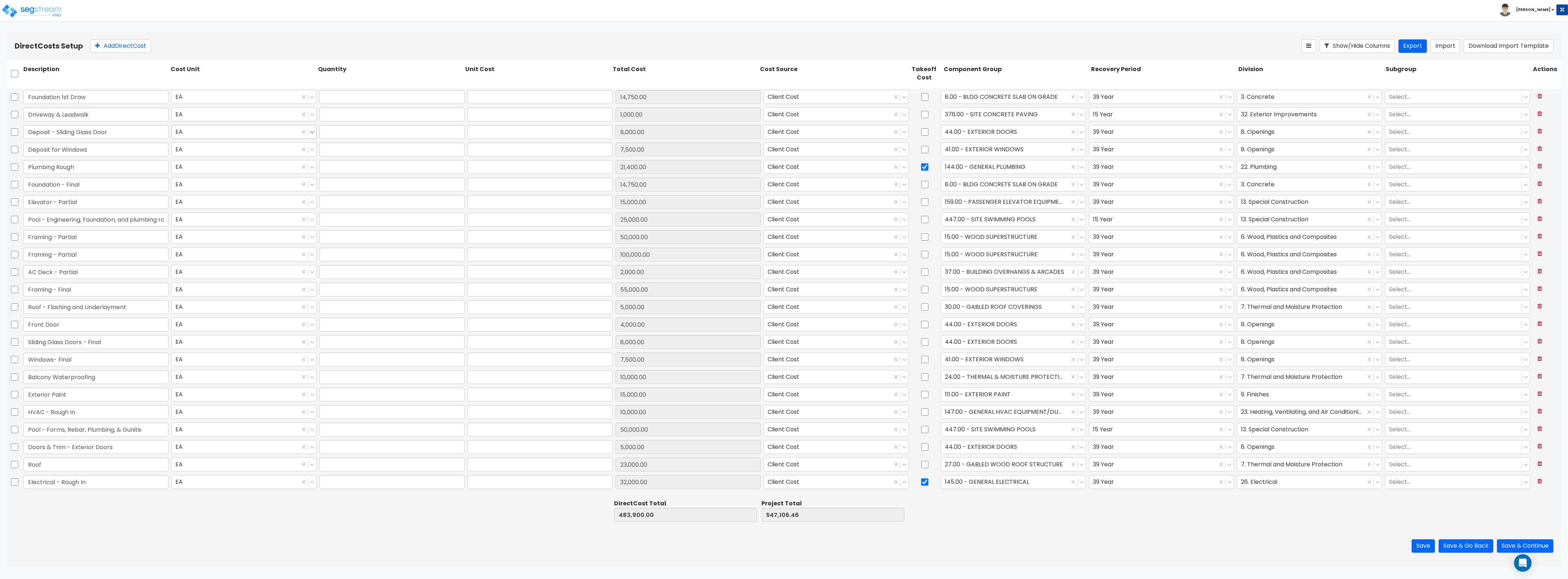
type input "1.00"
type input "14,750.00"
type input "1.00"
type input "1,000.00"
type input "1.00"
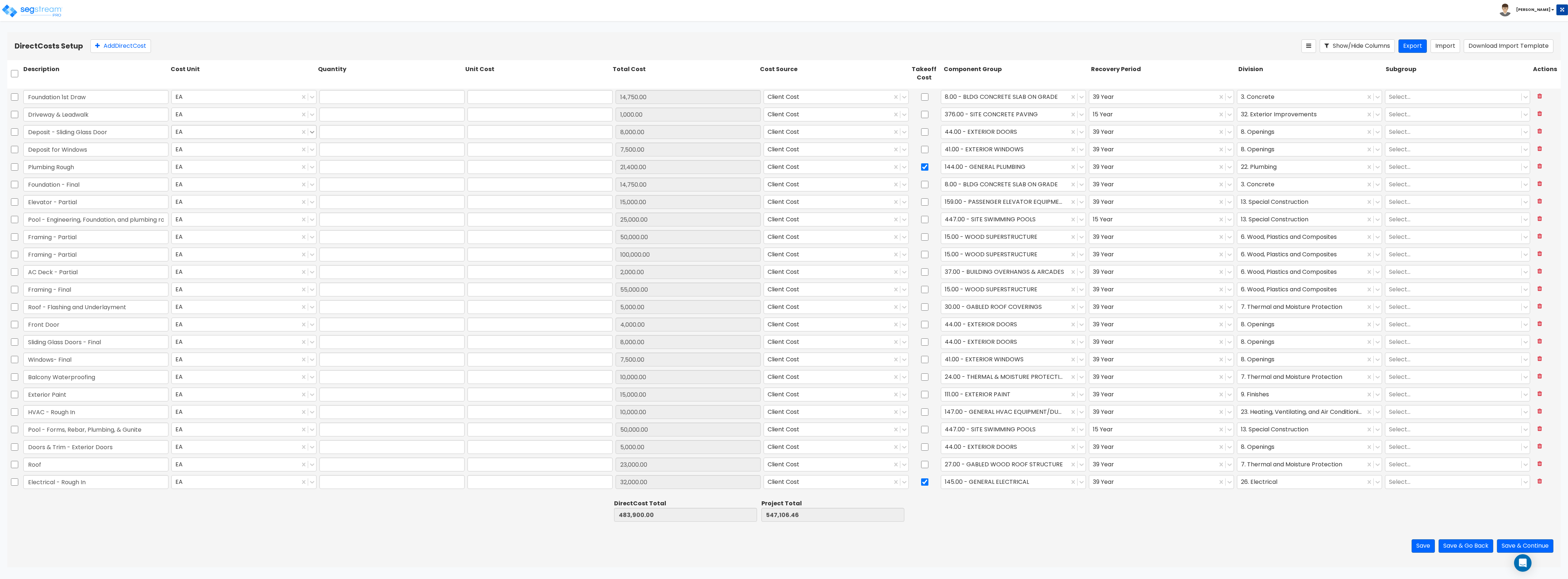
type input "8,000.00"
type input "1.00"
type input "7,500.00"
type input "1.00"
type input "21,400.00"
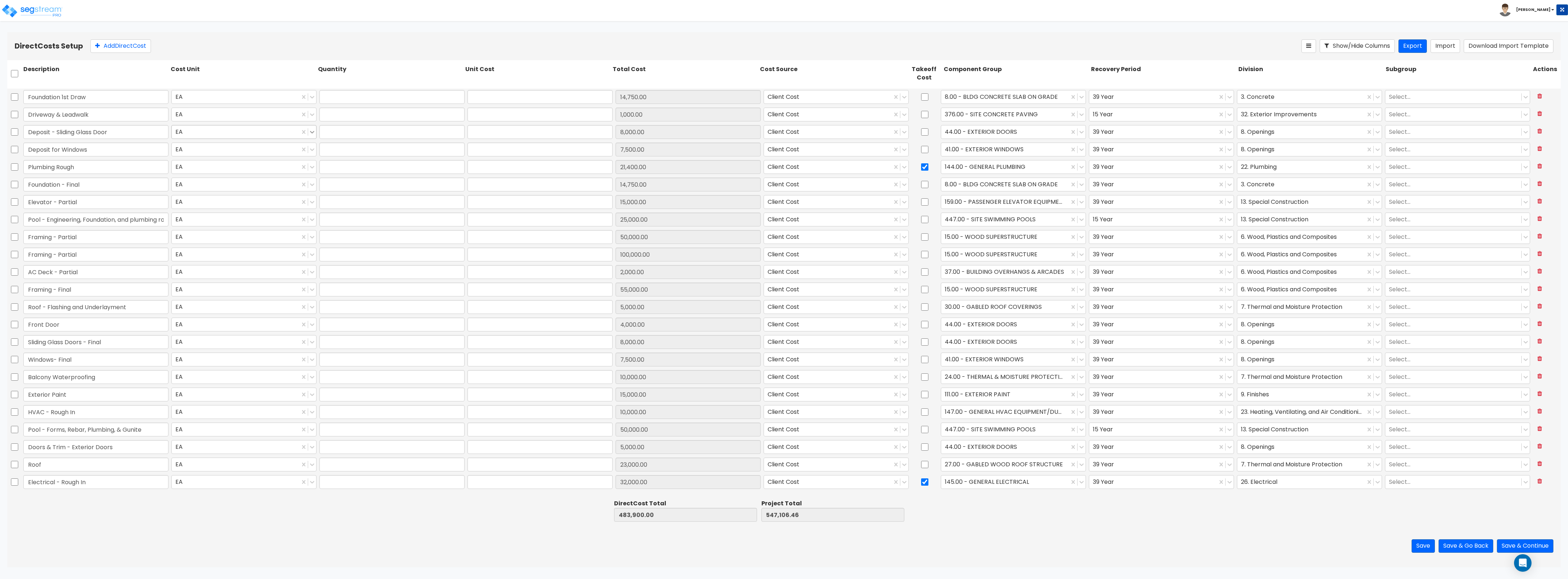
type input "1.00"
type input "14,750.00"
type input "1.00"
type input "15,000.00"
type input "1.00"
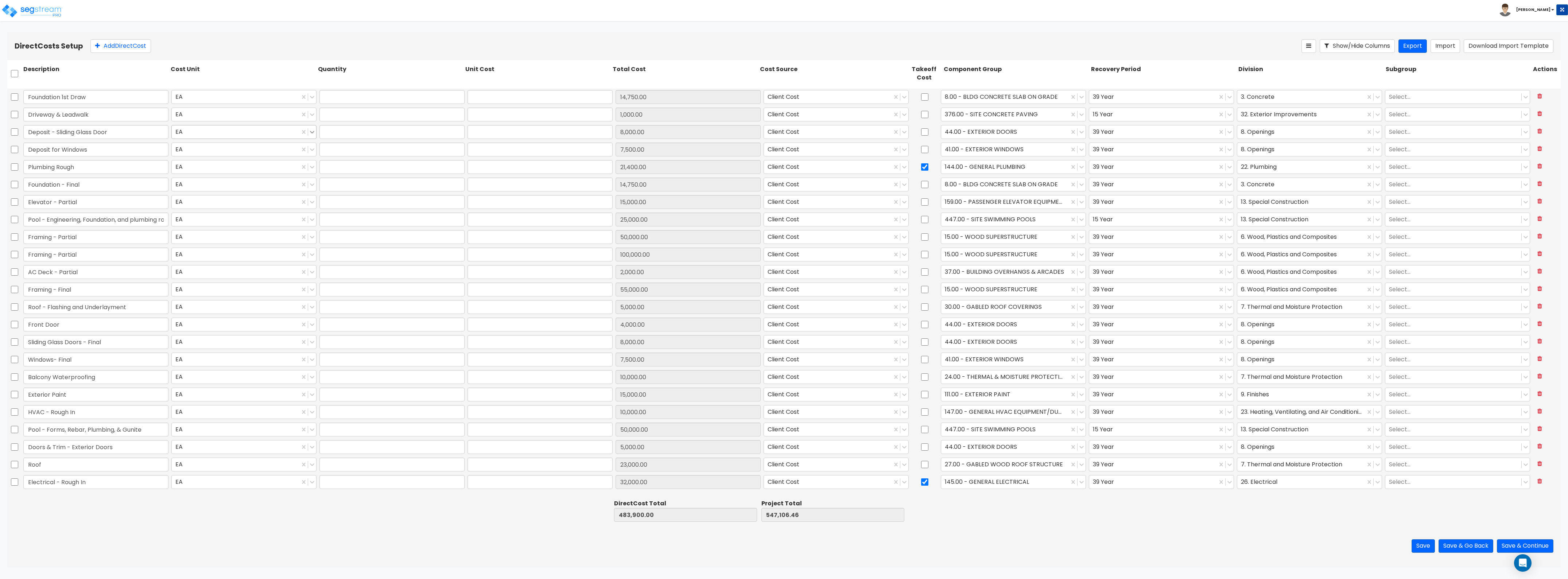
type input "25,000.00"
type input "1.00"
type input "50,000.00"
type input "1.00"
type input "100,000.00"
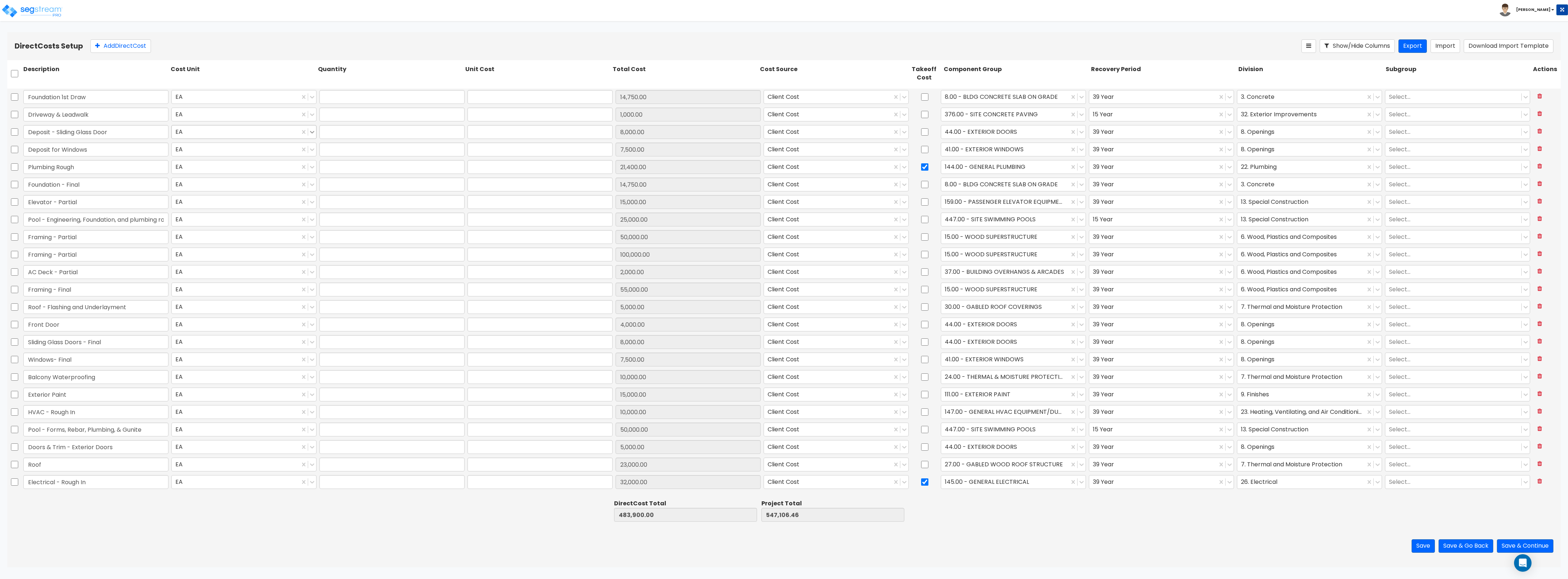
type input "1.00"
type input "2,000.00"
type input "1.00"
type input "55,000.00"
type input "1.00"
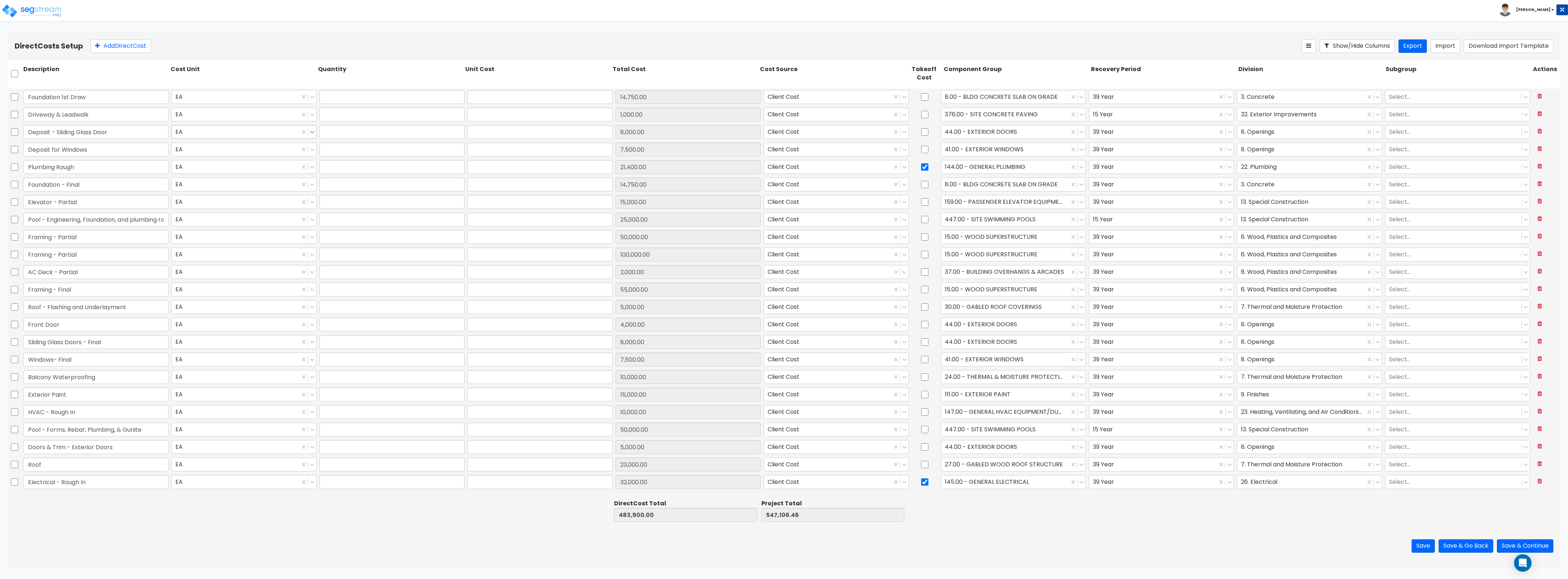
type input "5,000.00"
type input "1.00"
type input "4,000.00"
type input "1.00"
type input "8,000.00"
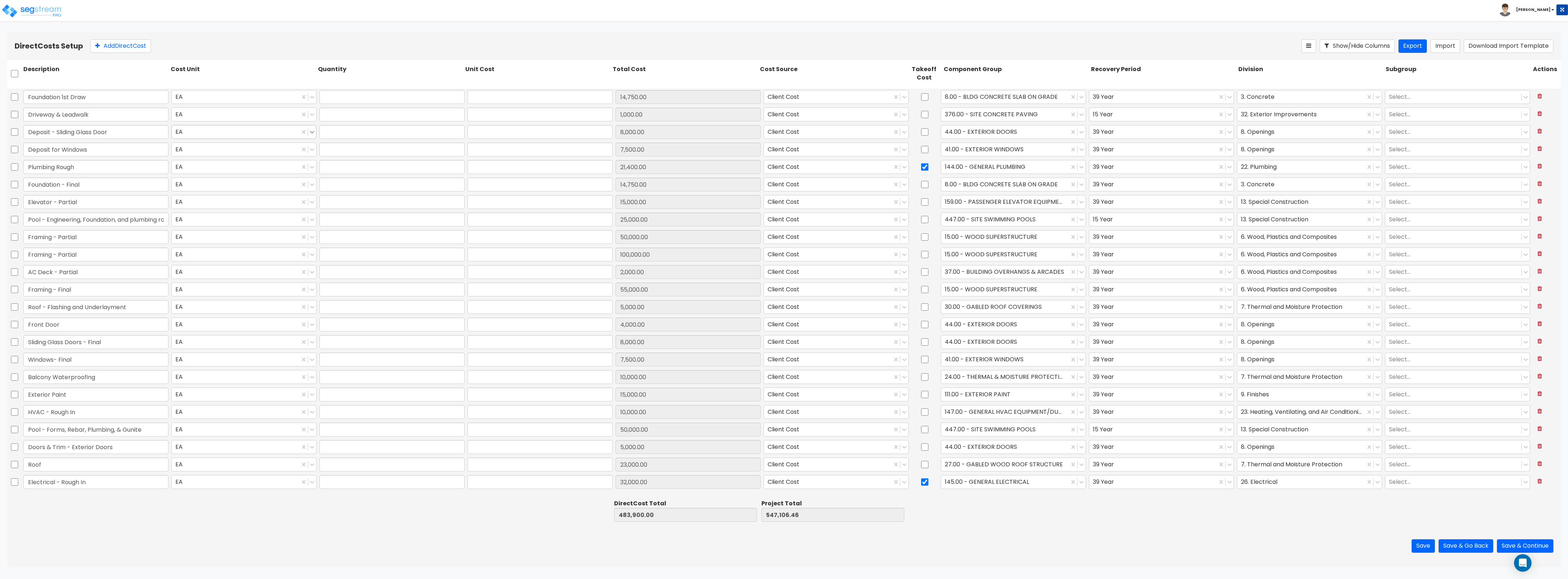
type input "1.00"
type input "7,500.00"
type input "1.00"
type input "10,000.00"
type input "1.00"
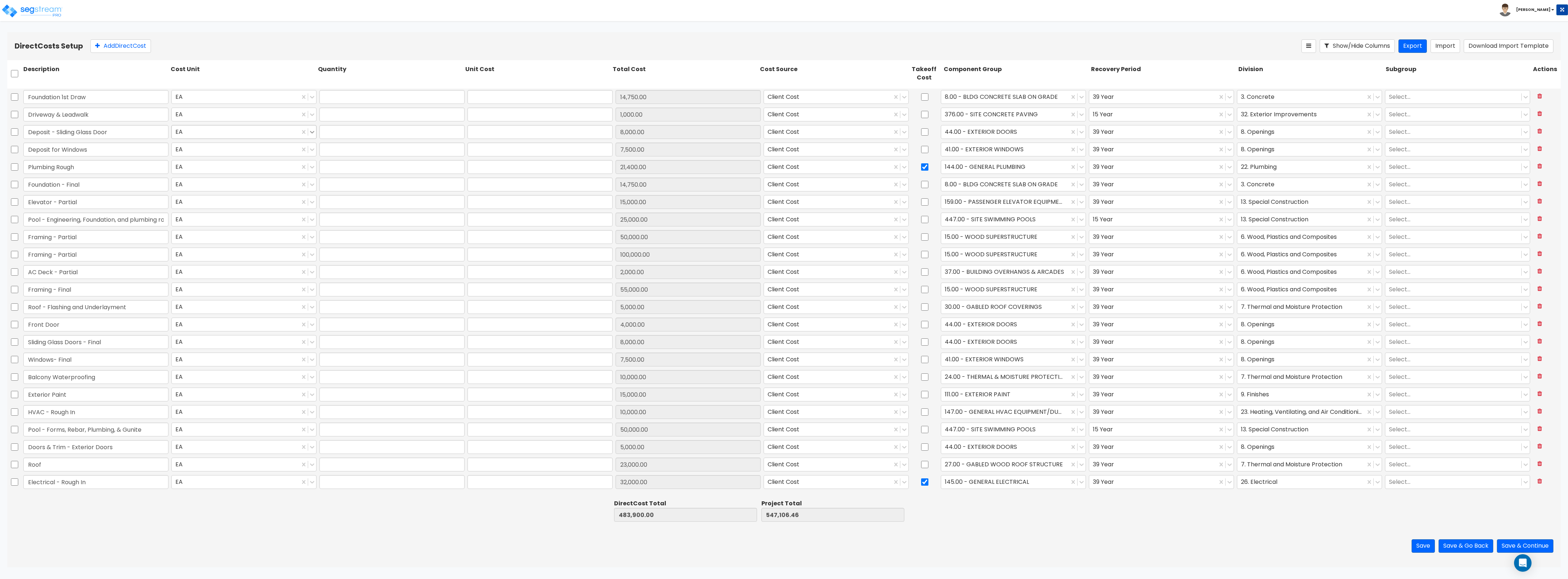
type input "15,000.00"
type input "1.00"
type input "10,000.00"
type input "1.00"
type input "50,000.00"
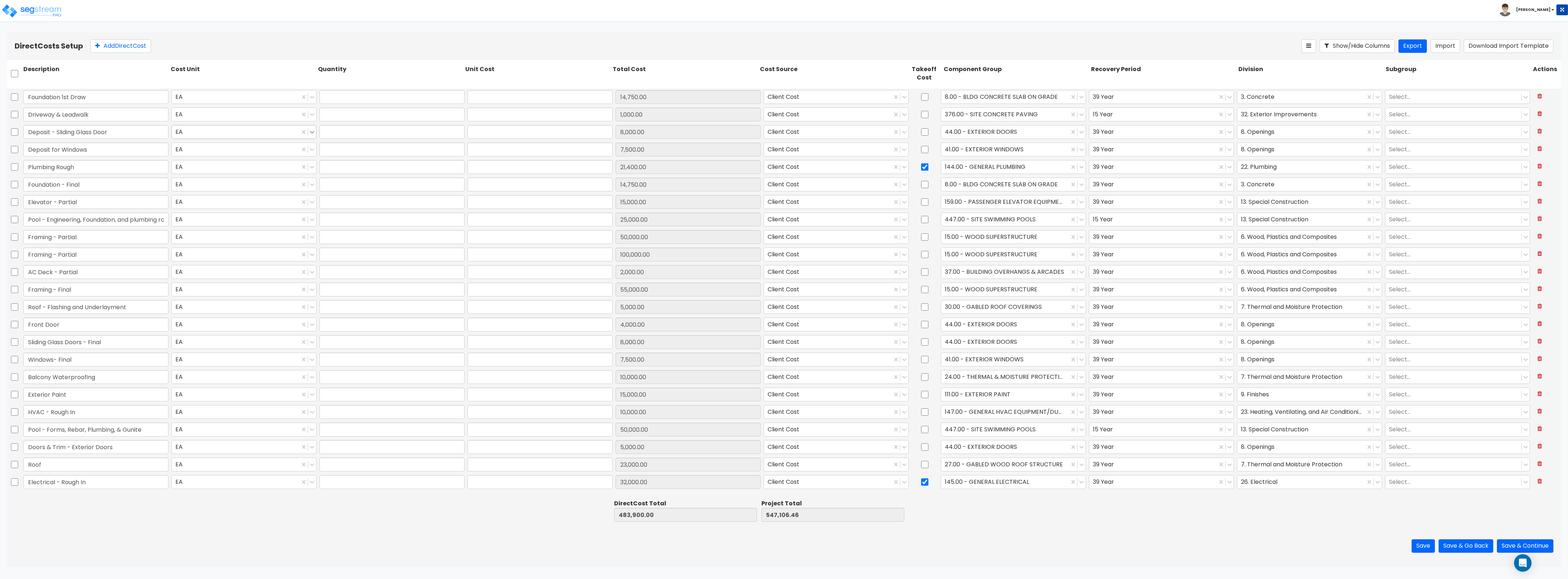
type input "1.00"
type input "5,000.00"
type input "1.00"
type input "23,000.00"
type input "1.00"
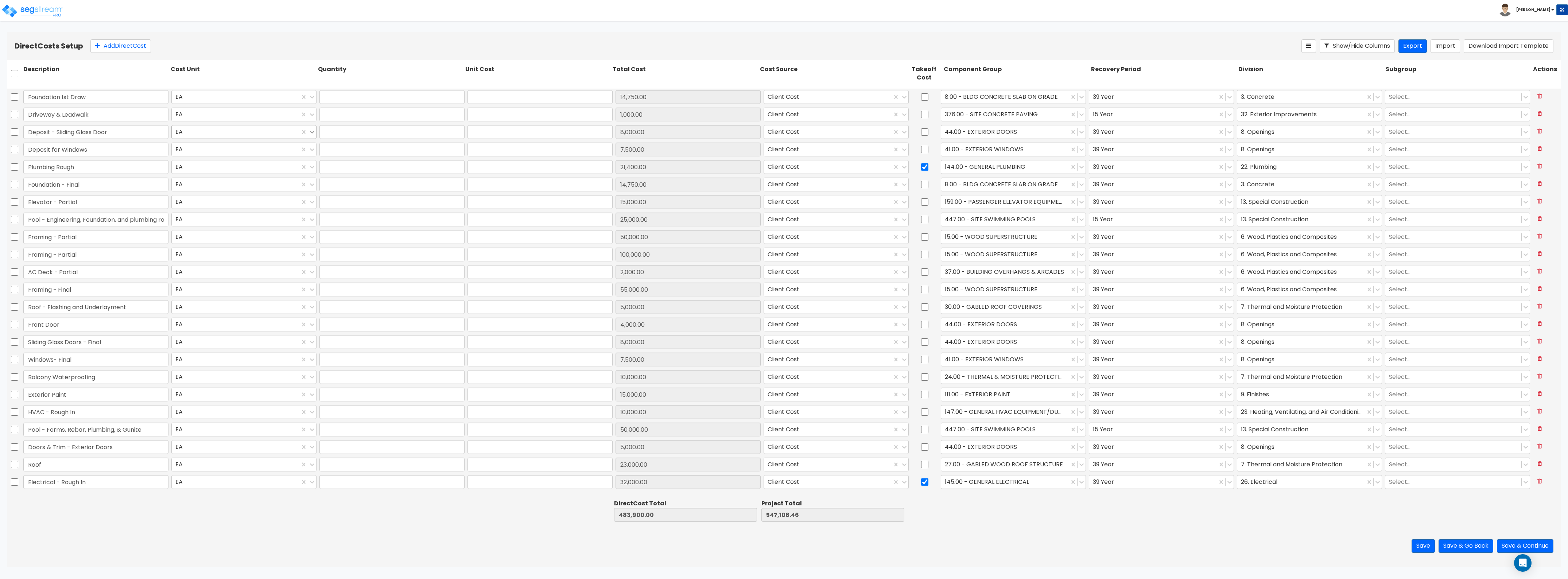
type input "32,000.00"
click at [115, 53] on button "Add Direct Cost" at bounding box center [120, 46] width 61 height 14
click at [85, 491] on input "text" at bounding box center [96, 489] width 145 height 14
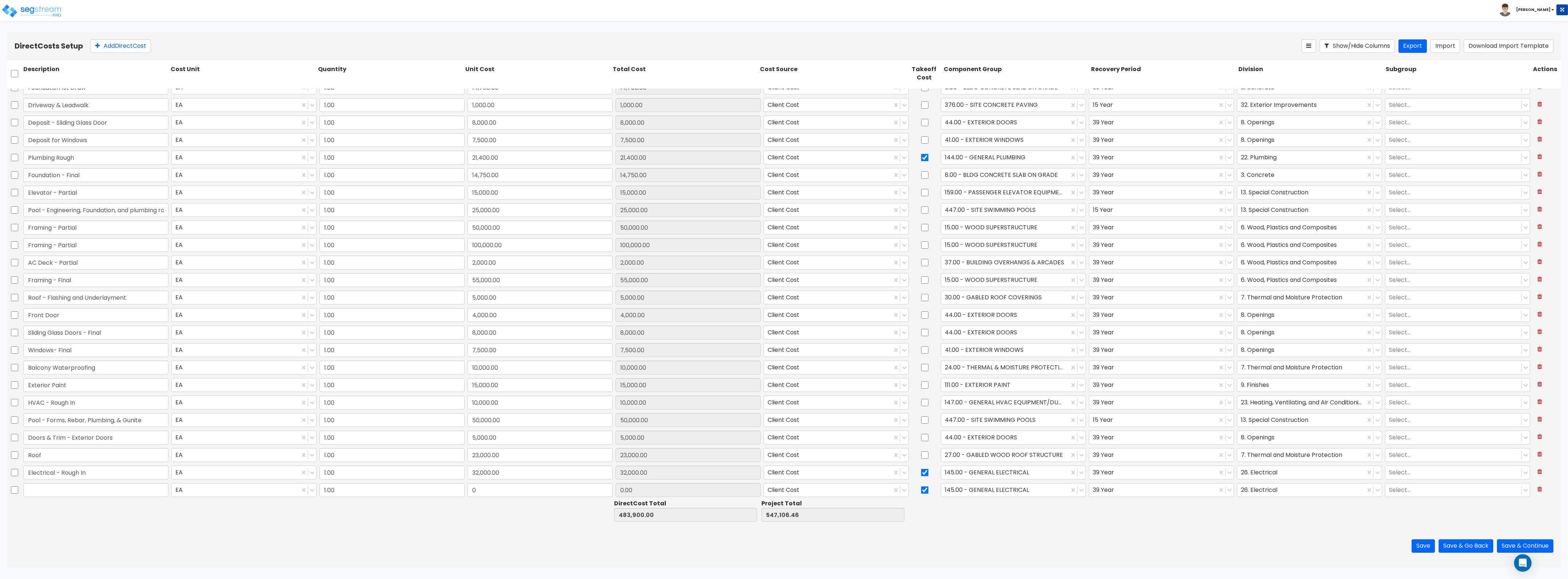
scroll to position [12, 0]
click at [247, 489] on div at bounding box center [236, 487] width 120 height 10
click at [227, 489] on div at bounding box center [236, 487] width 120 height 10
click at [137, 491] on input "text" at bounding box center [96, 487] width 145 height 14
type input "Plumbing - Top Out"
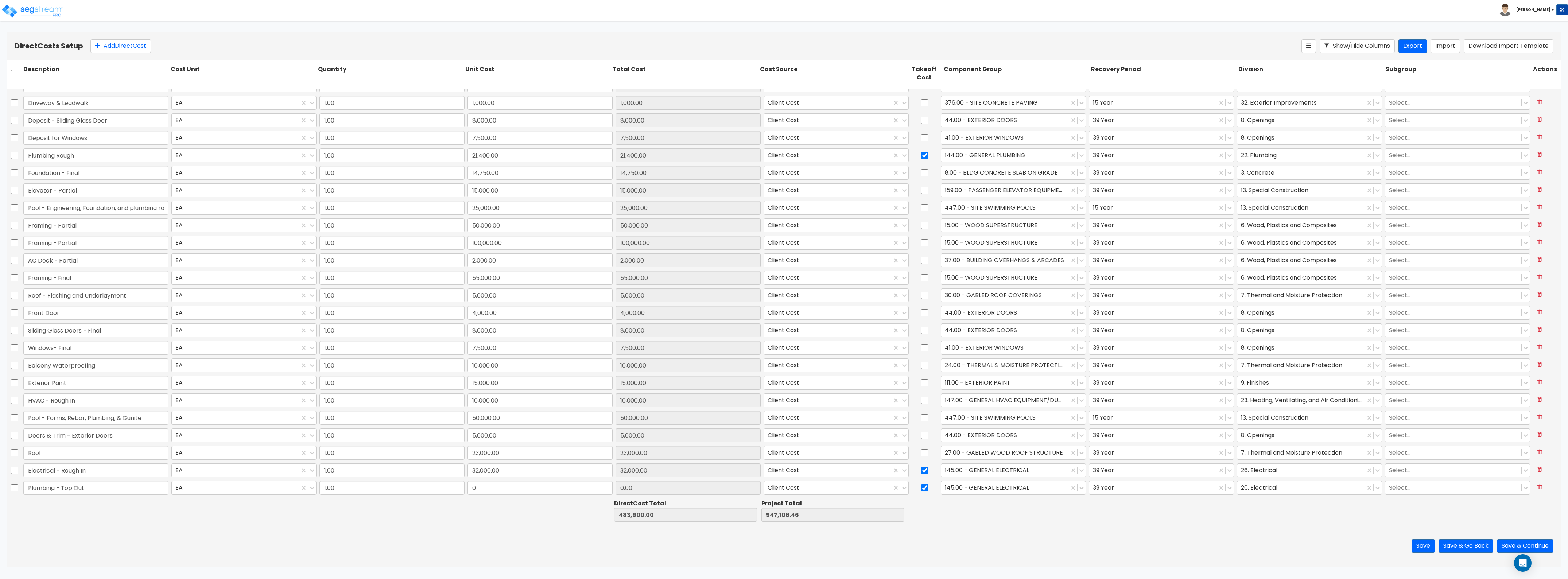
click at [540, 496] on div "Plumbing - Top Out EA 1.00 0 0.00 Client Cost 145.00 - GENERAL ELECTRICAL 39 Ye…" at bounding box center [784, 488] width 1554 height 18
click at [534, 487] on input "0" at bounding box center [540, 487] width 145 height 14
type input "16,300"
click at [959, 491] on div at bounding box center [1005, 487] width 120 height 10
type input "16,300.00"
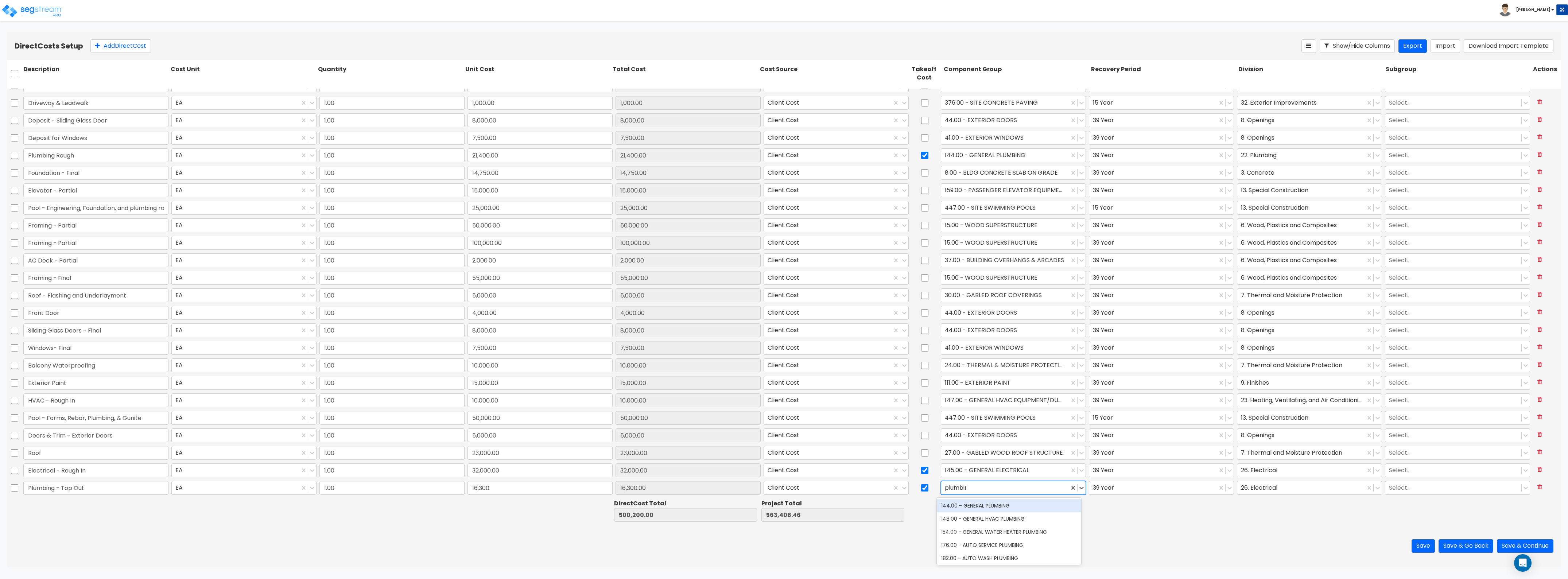
type input "plumbing"
click at [999, 504] on div "144.00 - GENERAL PLUMBING" at bounding box center [1009, 505] width 144 height 13
click at [1254, 484] on div at bounding box center [1301, 487] width 120 height 10
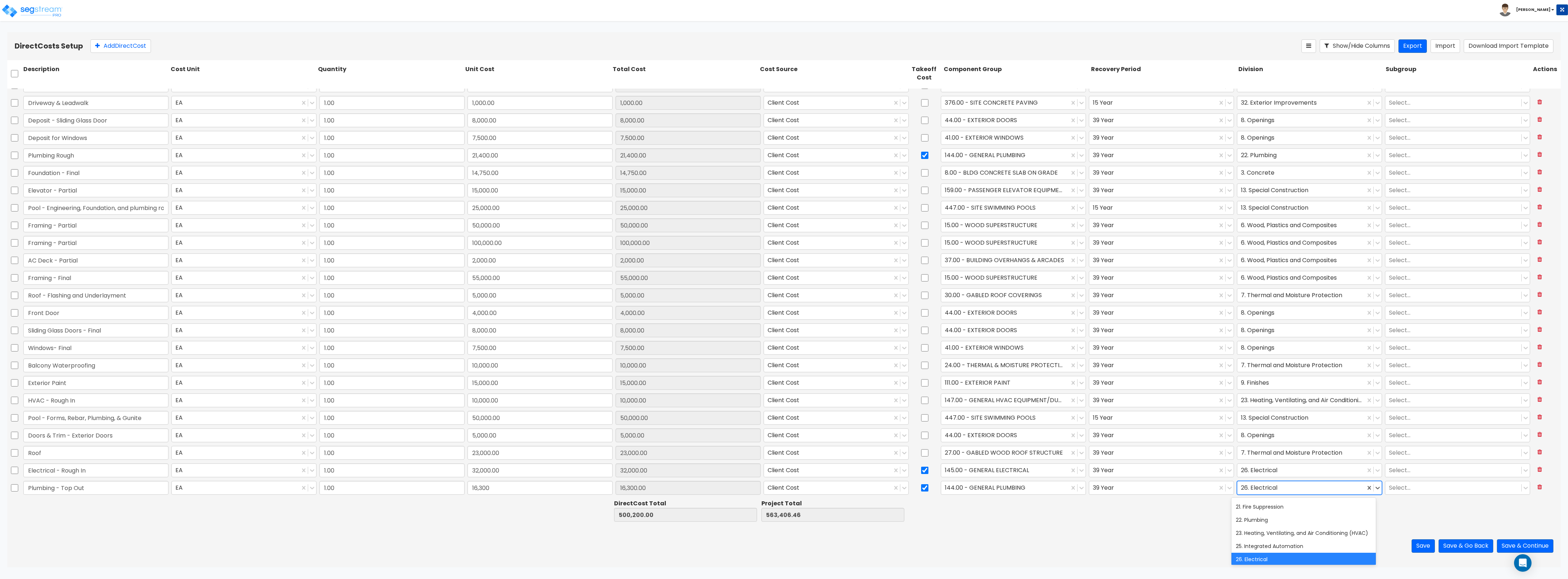
scroll to position [182, 0]
click at [1261, 518] on div "22. Plumbing" at bounding box center [1304, 520] width 144 height 13
click at [139, 45] on button "Add Direct Cost" at bounding box center [120, 46] width 61 height 14
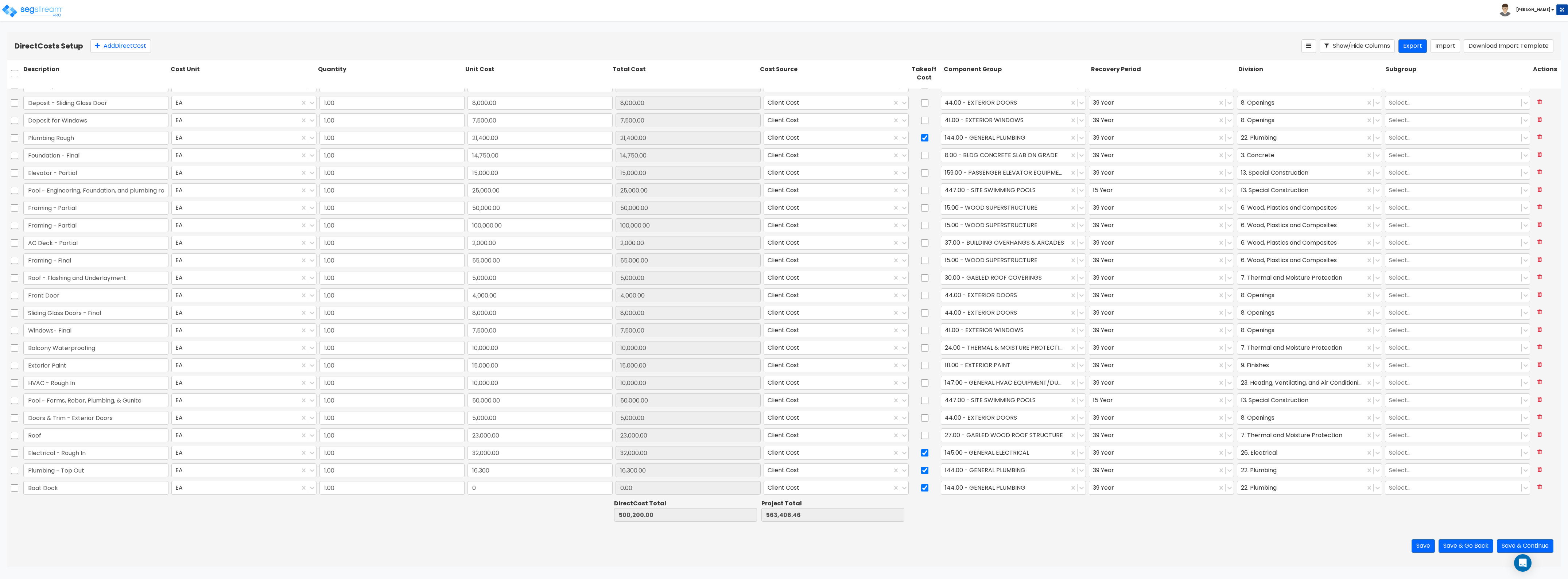
type input "Boat Dock"
click at [488, 485] on input "0" at bounding box center [540, 487] width 145 height 14
type input "60,000"
click at [1021, 489] on div at bounding box center [1005, 487] width 120 height 10
type input "60,000.00"
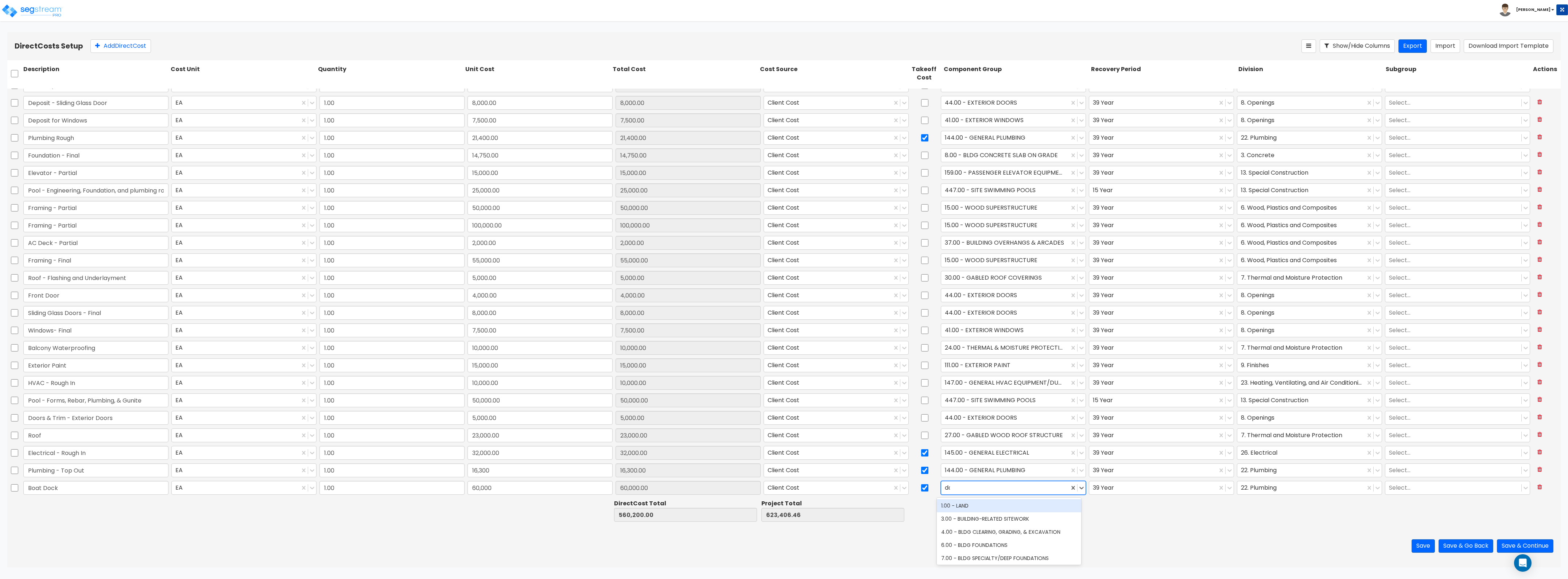
type input "dock"
click at [1000, 537] on div "364.00 - SITE BOAT DOCKS" at bounding box center [1009, 532] width 144 height 13
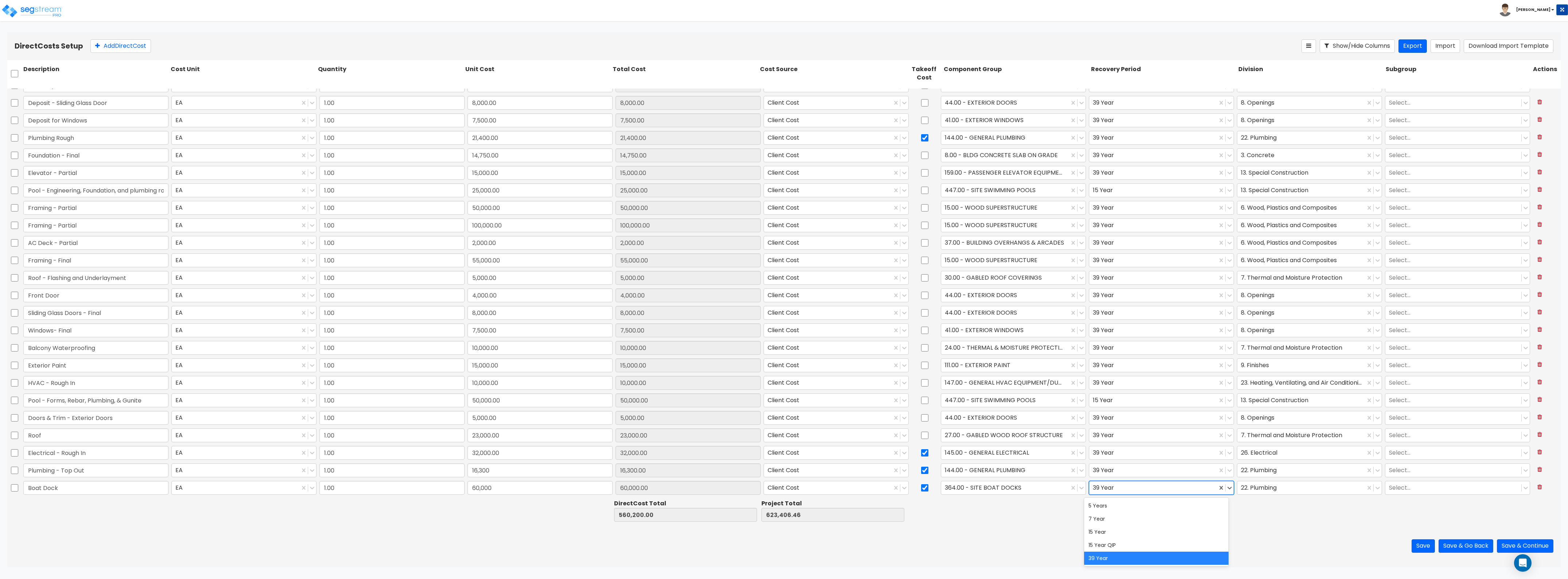
click at [1155, 494] on div "39 Year" at bounding box center [1153, 488] width 128 height 13
click at [1126, 528] on div "15 Year" at bounding box center [1157, 532] width 144 height 13
click at [1274, 487] on div at bounding box center [1301, 487] width 120 height 10
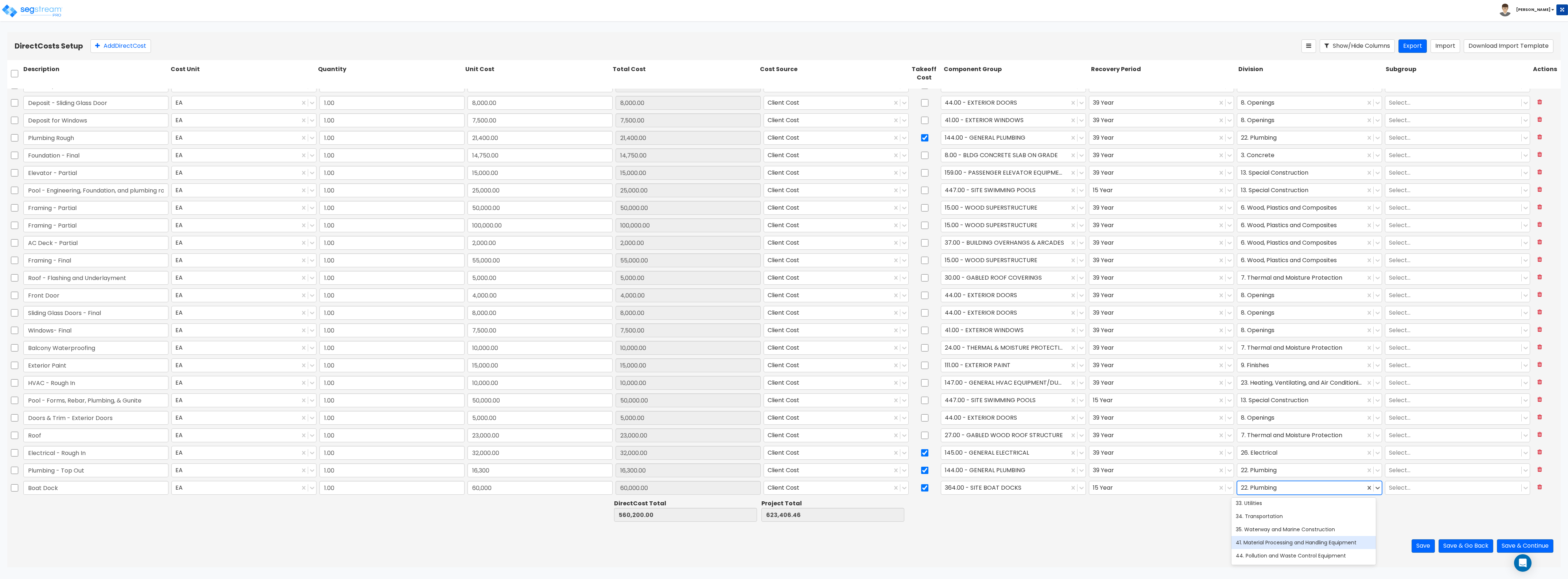
scroll to position [291, 0]
click at [1271, 548] on div "35. Waterway and Marine Construction" at bounding box center [1304, 543] width 144 height 13
click at [1207, 533] on div "Save Save & Go Back Save & Continue" at bounding box center [784, 546] width 1554 height 43
click at [105, 41] on button "Add Direct Cost" at bounding box center [120, 46] width 61 height 14
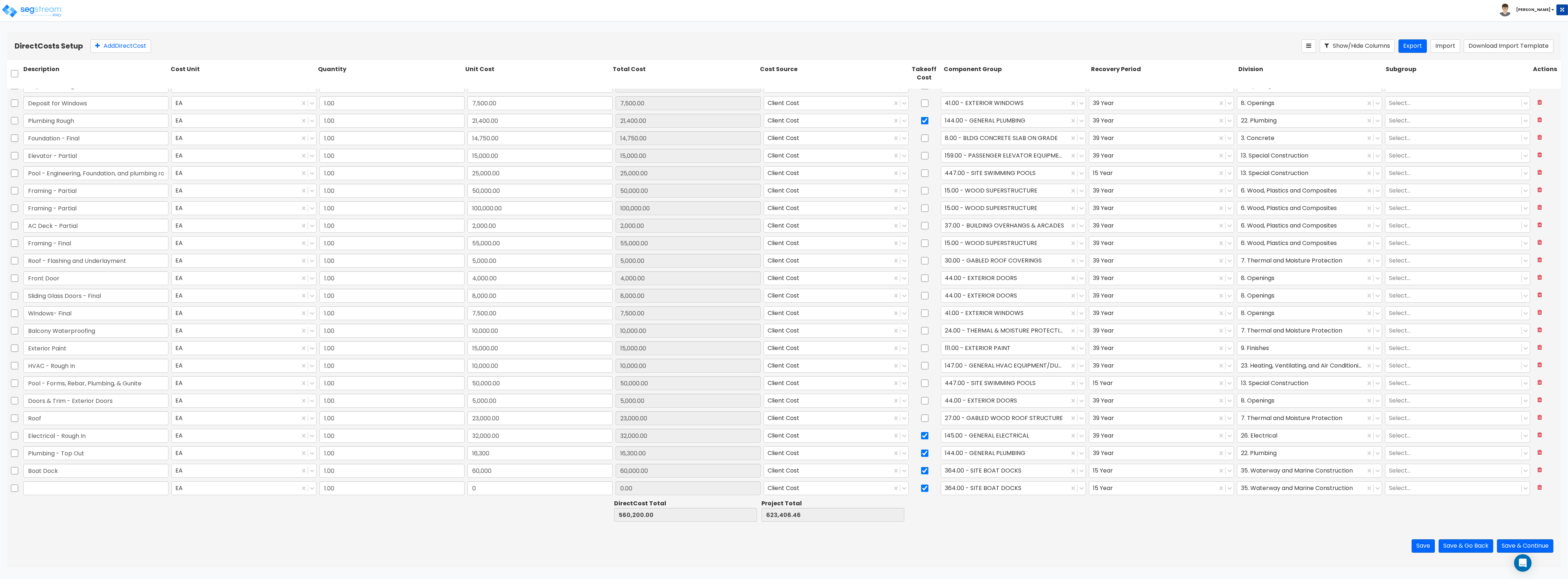
click at [1465, 539] on div "Save Save & Go Back Save & Continue" at bounding box center [784, 546] width 1554 height 43
click at [1465, 543] on button "Save & Go Back" at bounding box center [1466, 546] width 55 height 14
click at [41, 487] on input "text" at bounding box center [96, 488] width 145 height 14
type input "Trash Pick Up 710-08"
click at [1537, 487] on icon at bounding box center [1539, 487] width 5 height 6
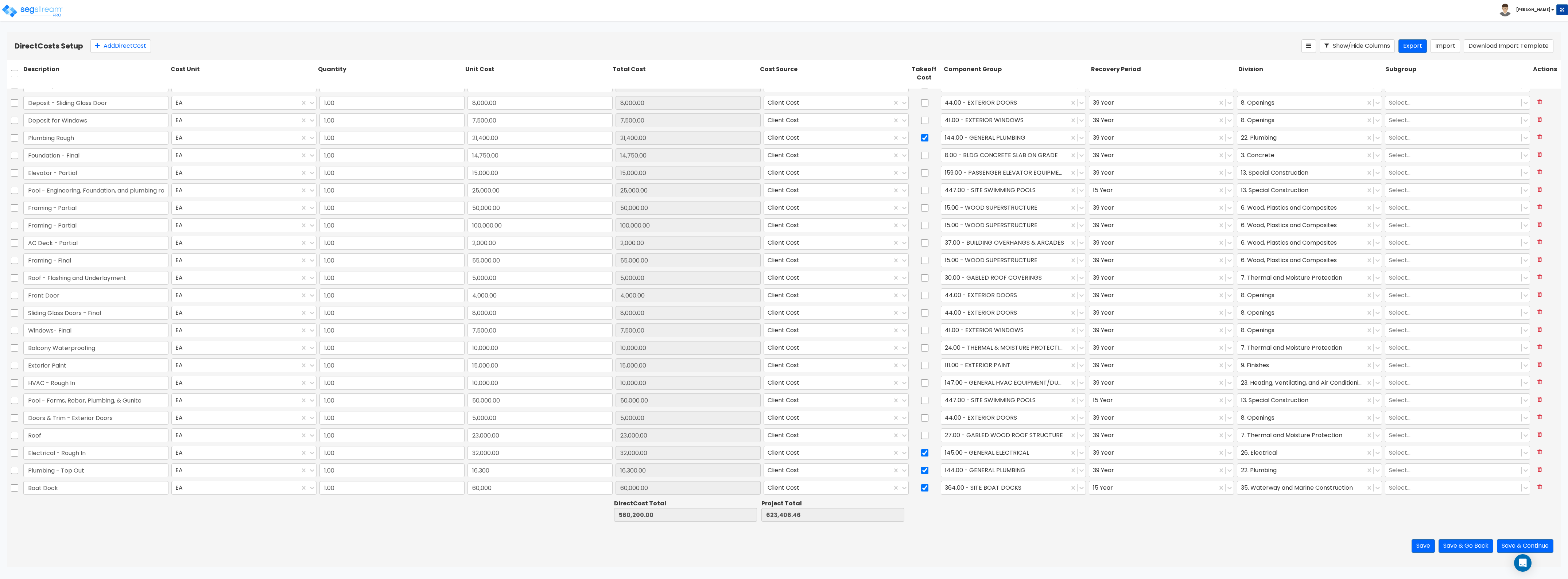
scroll to position [29, 0]
click at [1465, 544] on button "Save & Go Back" at bounding box center [1466, 546] width 55 height 14
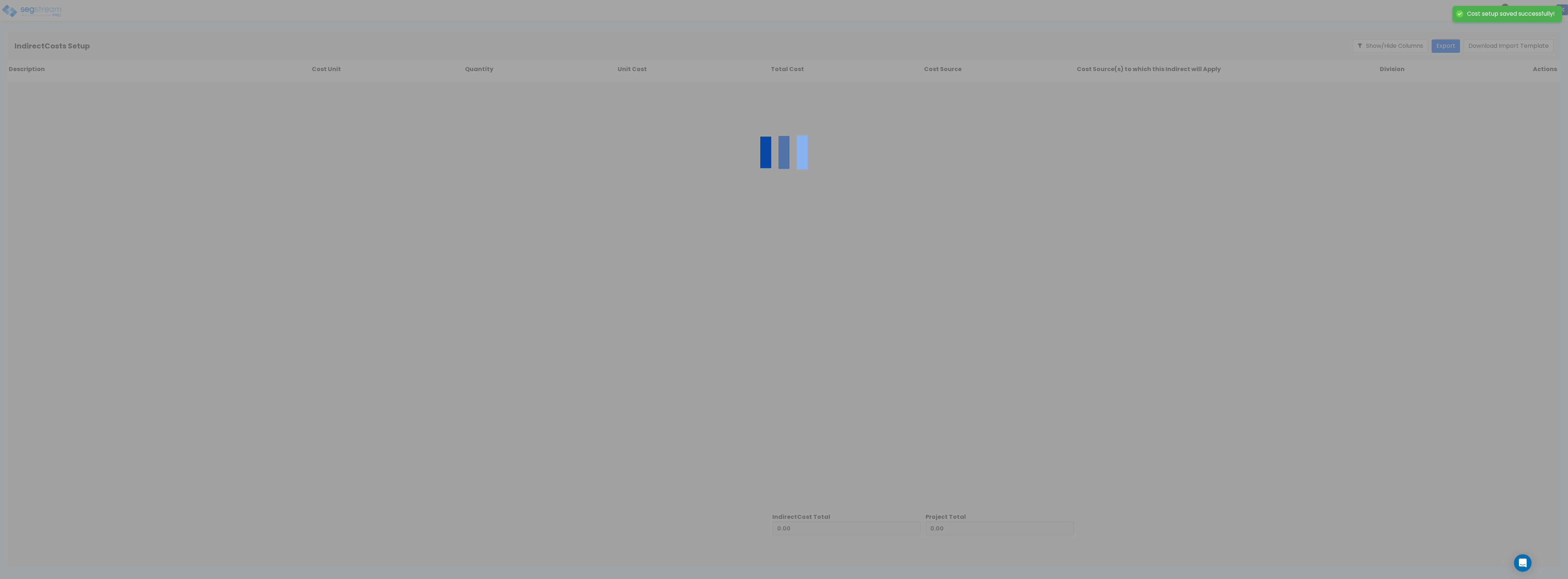
type input "560,200.00"
type input "63,206.46"
type input "623,406.46"
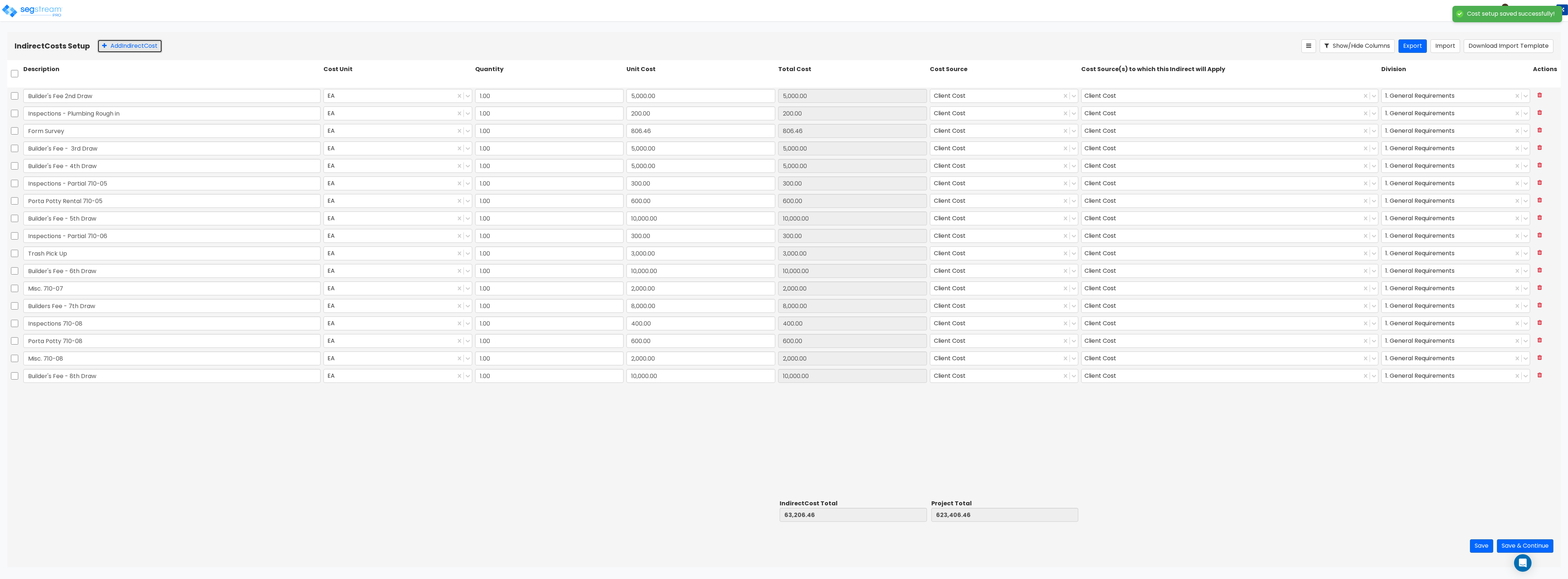
click at [124, 42] on button "Add Indirect Cost" at bounding box center [130, 46] width 65 height 14
type input "Trash Pick Up 710-08"
click at [640, 395] on input "0" at bounding box center [701, 393] width 149 height 14
type input "2,000"
type input "65,206.46"
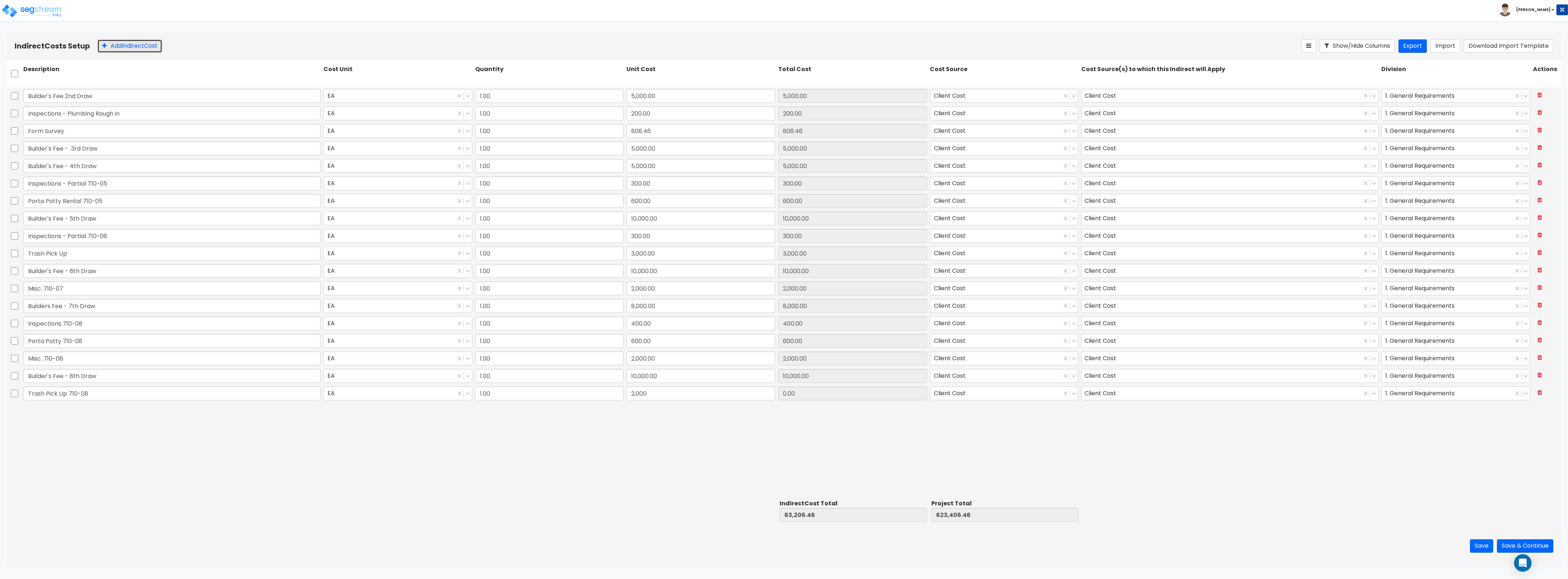
type input "625,406.46"
type input "2,000.00"
click at [128, 48] on button "Add Indirect Cost" at bounding box center [130, 46] width 65 height 14
type input "1.00"
type input "0"
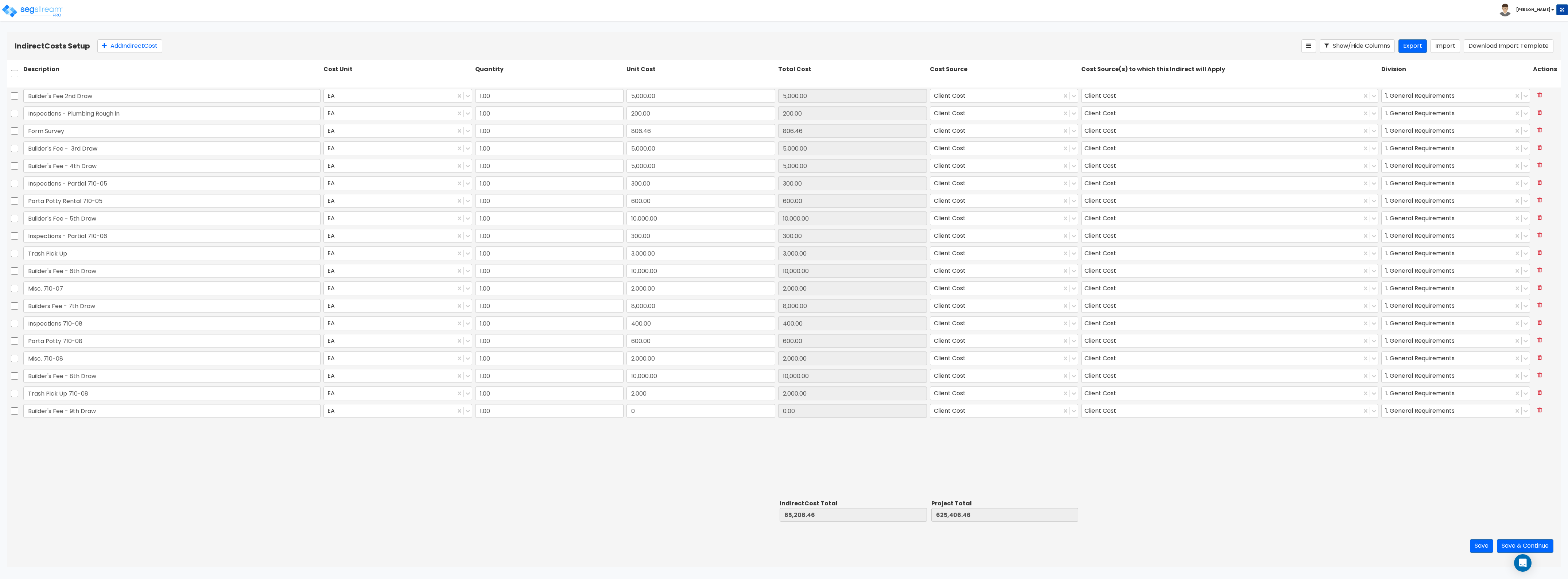
type input "Builder's Fee - 9th Draw"
click at [657, 420] on div "Builder's Fee 2nd Draw EA 1.00 5,000.00 5,000.00 Client Cost Client Cost 1. Gen…" at bounding box center [784, 291] width 1554 height 409
click at [651, 412] on input "0" at bounding box center [701, 411] width 149 height 14
type input "7,500"
type input "72,706.46"
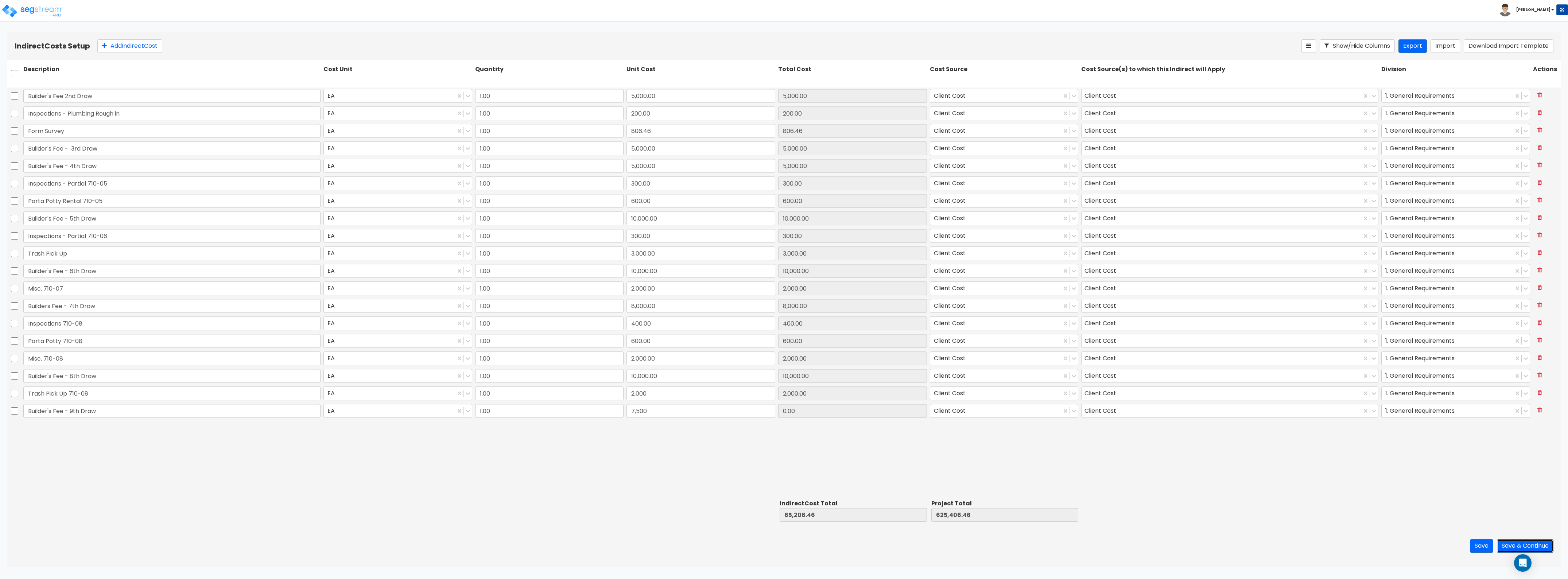
type input "632,906.46"
type input "7,500.00"
click at [1522, 541] on button "Save & Continue" at bounding box center [1525, 546] width 57 height 14
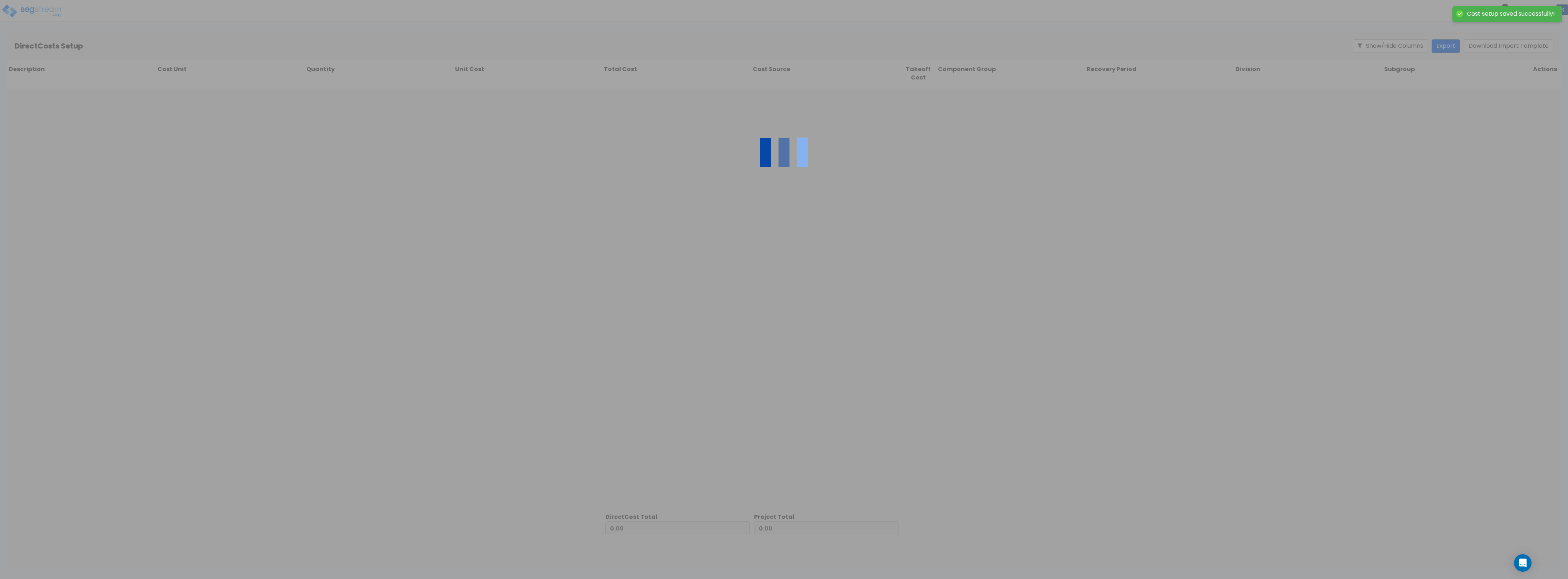
type input "72,706.46"
type input "560,200.00"
type input "632,906.46"
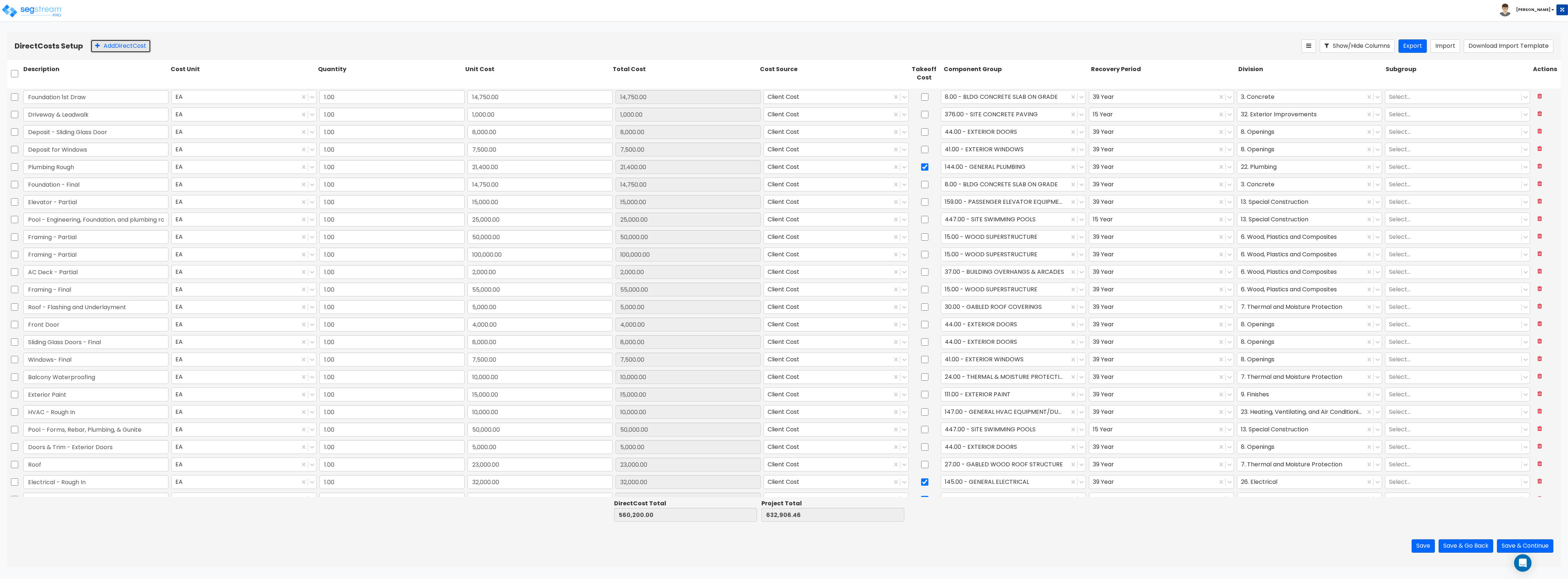
click at [136, 46] on button "Add Direct Cost" at bounding box center [120, 46] width 61 height 14
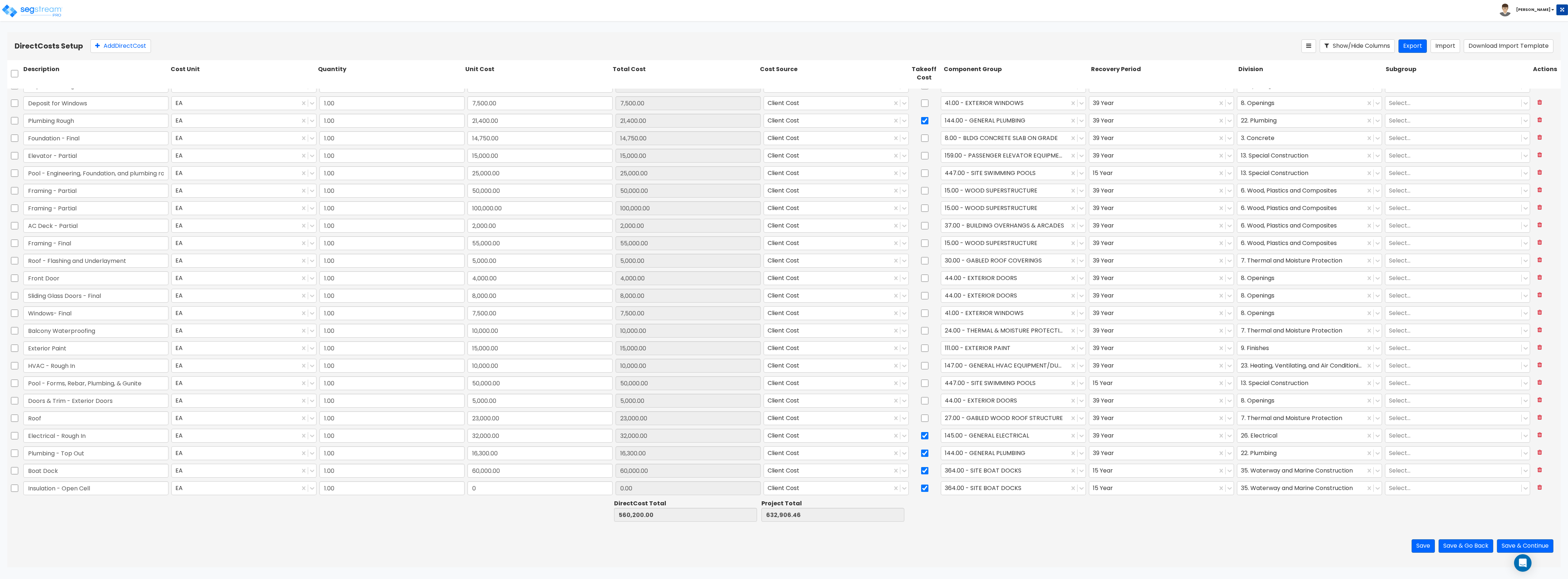
type input "Insulation - Open Cell"
click at [478, 485] on input "0" at bounding box center [540, 488] width 145 height 14
type input "18,000"
click at [1015, 485] on div at bounding box center [1005, 487] width 120 height 10
type input "578,200.00"
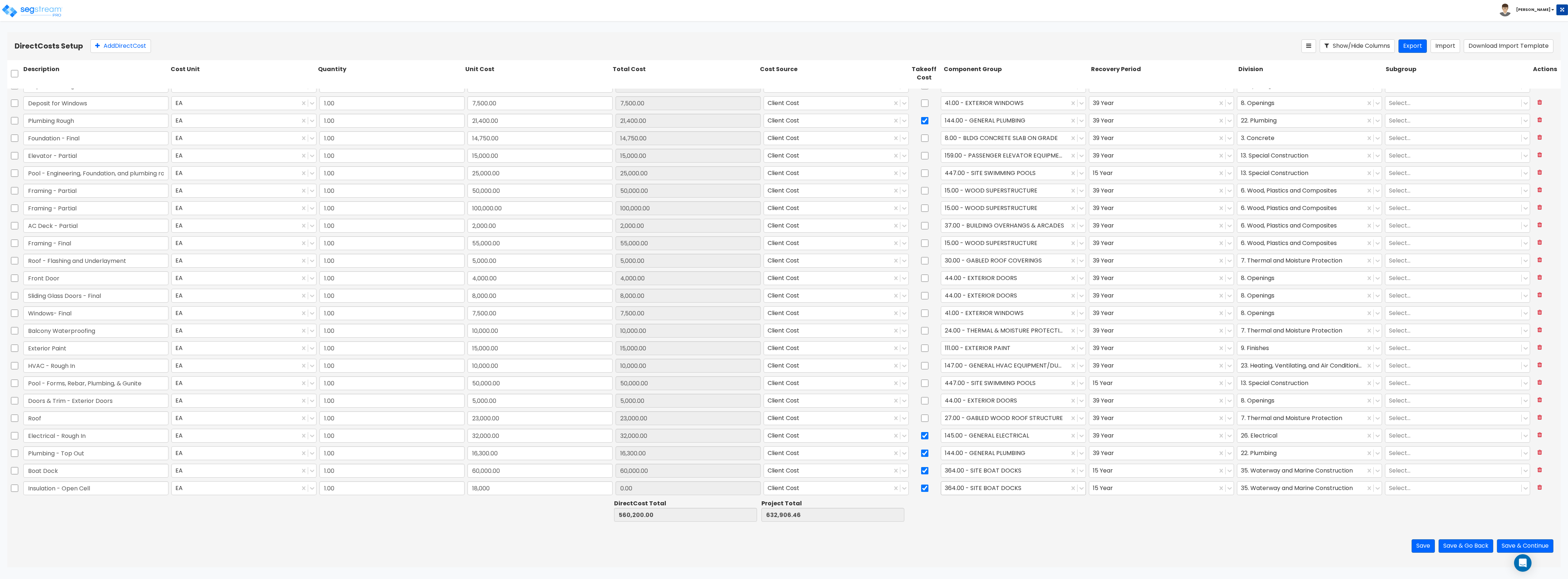
type input "650,906.46"
type input "18,000.00"
click at [922, 487] on input "checkbox" at bounding box center [924, 488] width 7 height 14
checkbox input "false"
click at [956, 489] on div at bounding box center [1005, 487] width 120 height 10
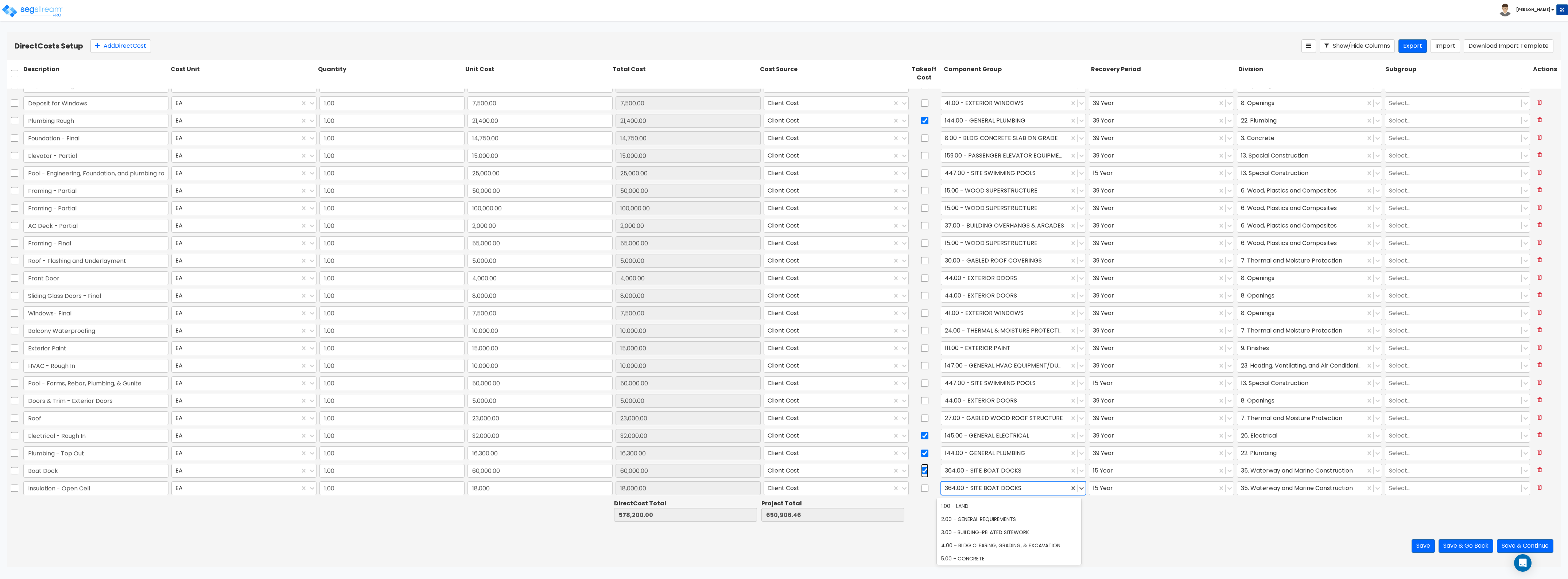
click at [922, 471] on input "checkbox" at bounding box center [924, 470] width 7 height 14
checkbox input "false"
click at [985, 494] on div "364.00 - SITE BOAT DOCKS" at bounding box center [1005, 488] width 128 height 13
type input "therma"
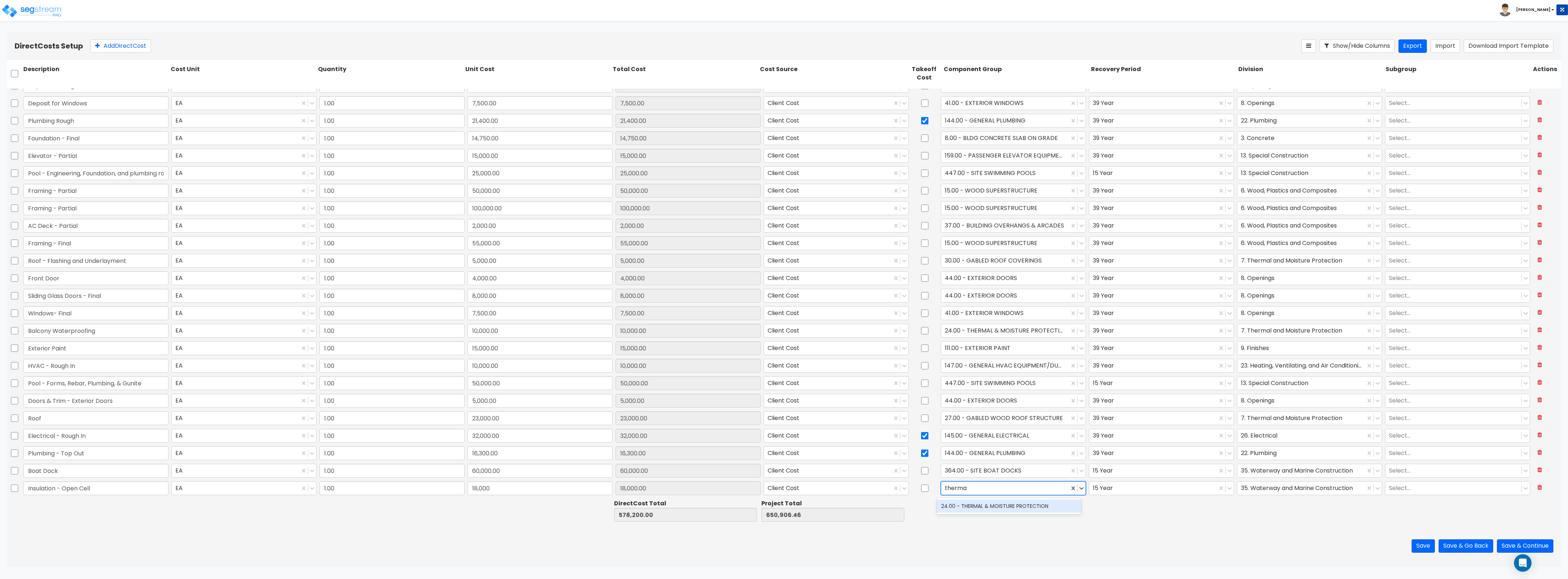
drag, startPoint x: 986, startPoint y: 505, endPoint x: 996, endPoint y: 505, distance: 10.0
click at [987, 505] on div "24.00 - THERMAL & MOISTURE PROTECTION" at bounding box center [1009, 506] width 144 height 13
click at [1278, 486] on div at bounding box center [1301, 487] width 120 height 10
type input "therma"
click at [1276, 502] on div "7. Thermal and Moisture Protection" at bounding box center [1304, 506] width 144 height 13
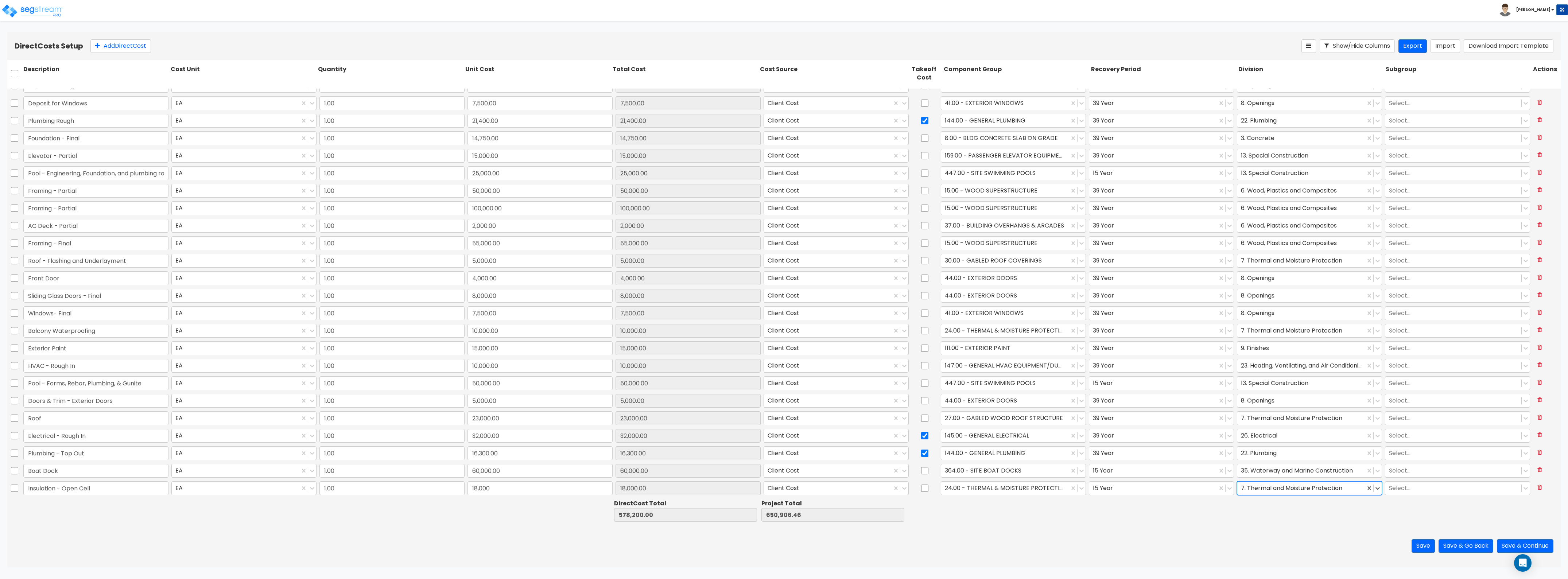
click at [99, 53] on div "Direct Costs Setup Add Direct Cost Show/Hide Columns Export Import Download Imp…" at bounding box center [784, 46] width 1554 height 28
click at [105, 47] on button "Add Direct Cost" at bounding box center [120, 46] width 61 height 14
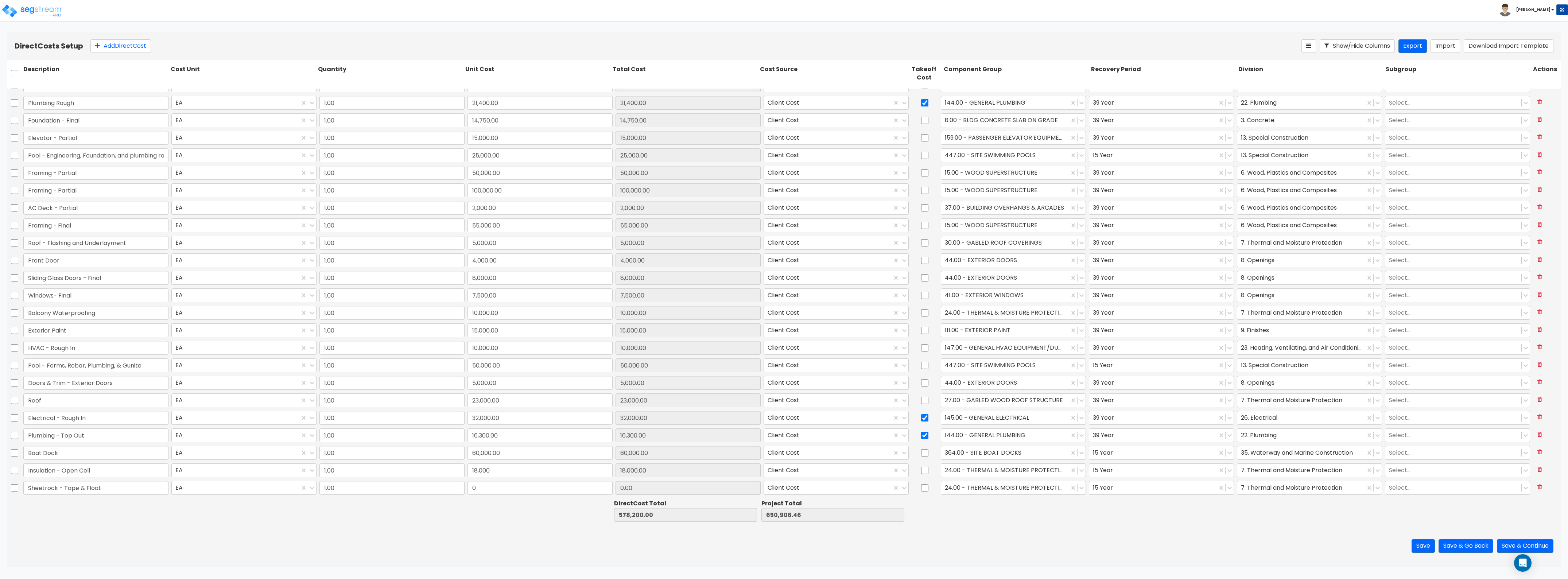
type input "Sheetrock - Tape & Float"
click at [525, 496] on div "0" at bounding box center [540, 488] width 148 height 17
click at [524, 491] on input "0" at bounding box center [540, 487] width 145 height 14
type input "26,070"
click at [1014, 489] on div at bounding box center [1005, 487] width 120 height 10
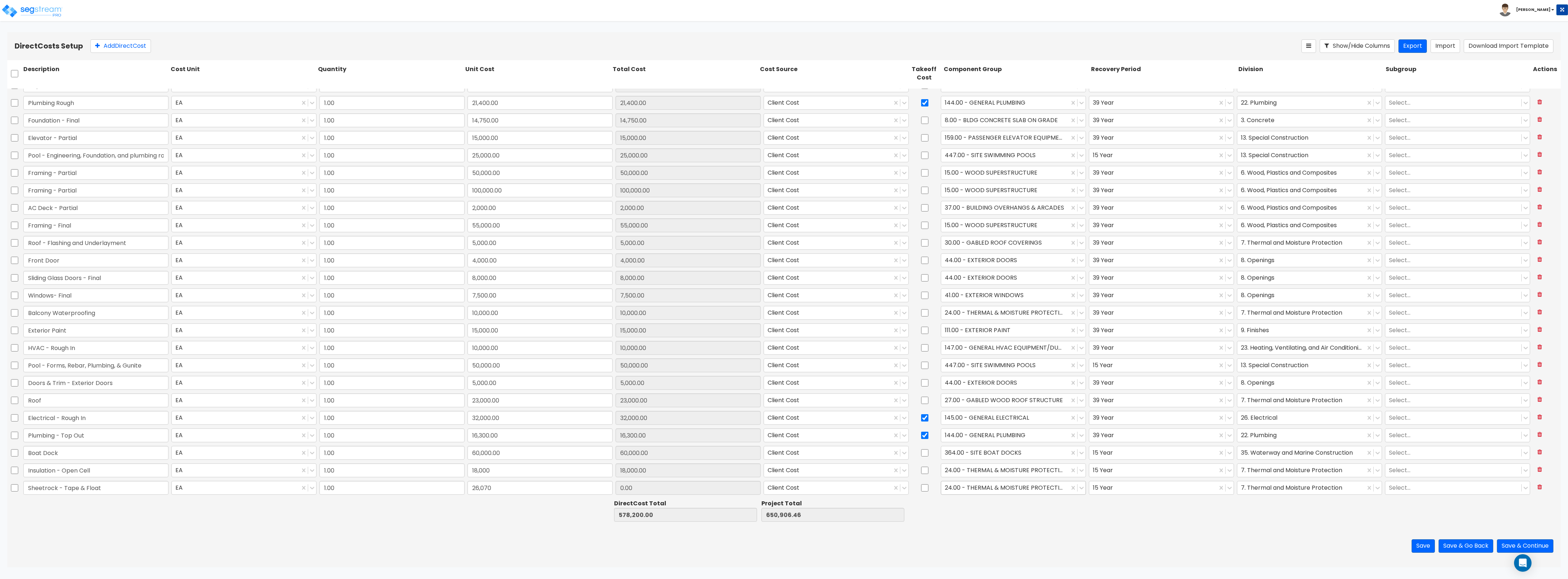
type input "604,270.00"
type input "676,976.46"
type input "26,070.00"
type input "d"
type input "t"
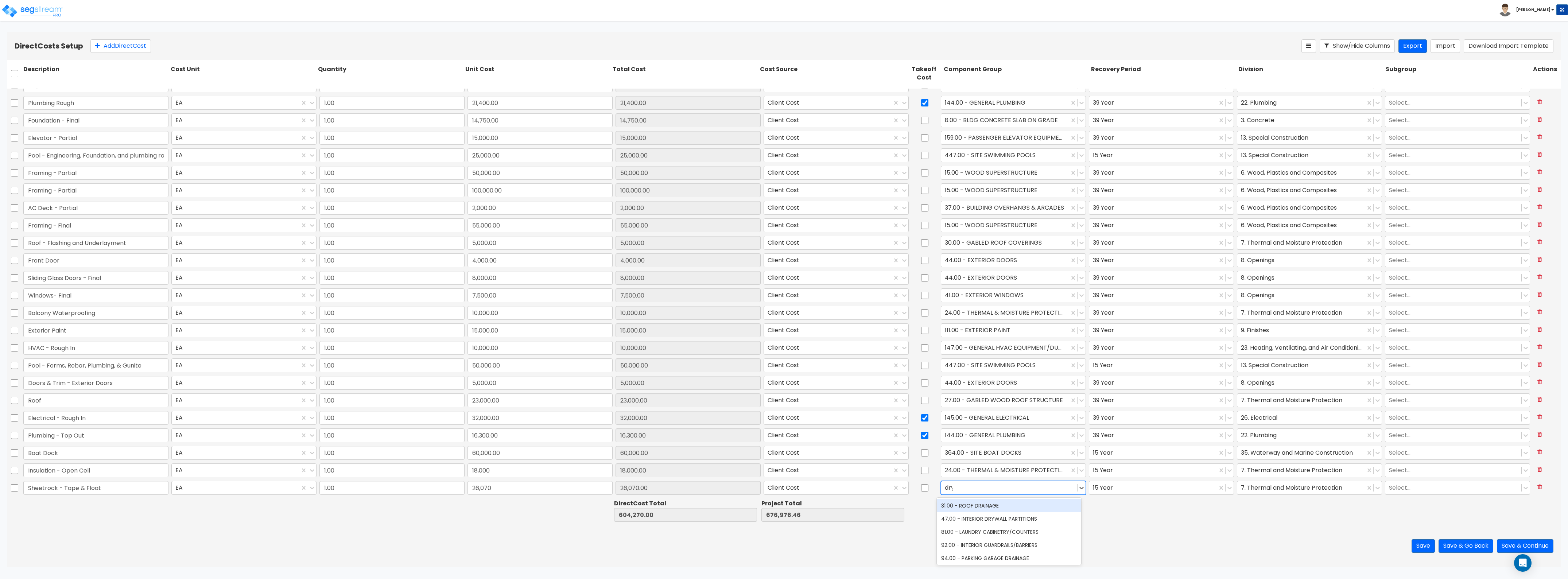
type input "dryw"
click at [1009, 502] on div "47.00 - INTERIOR DRYWALL PARTITIONS" at bounding box center [1009, 505] width 144 height 13
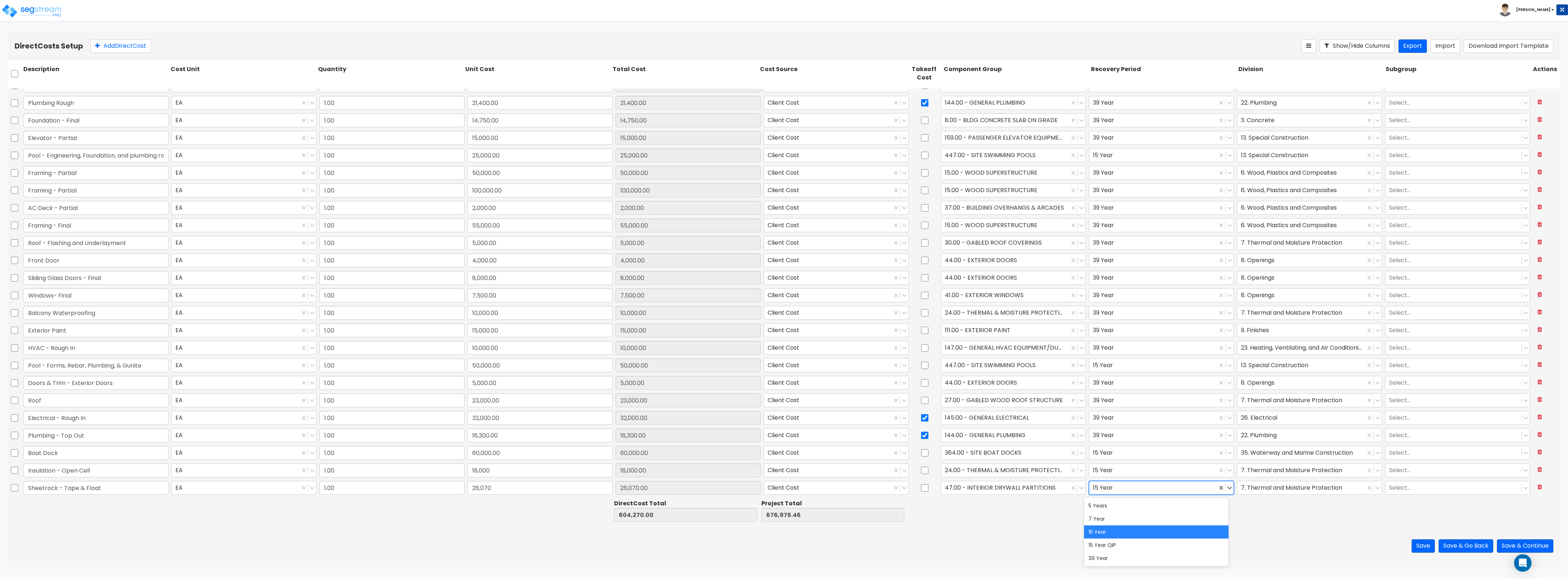
click at [1142, 483] on div at bounding box center [1153, 487] width 120 height 10
click at [1129, 558] on div "39 Year" at bounding box center [1157, 558] width 144 height 13
click at [1131, 474] on div at bounding box center [1153, 470] width 120 height 10
click at [1119, 543] on div "39 Year" at bounding box center [1157, 541] width 144 height 13
click at [1269, 483] on div at bounding box center [1301, 487] width 120 height 10
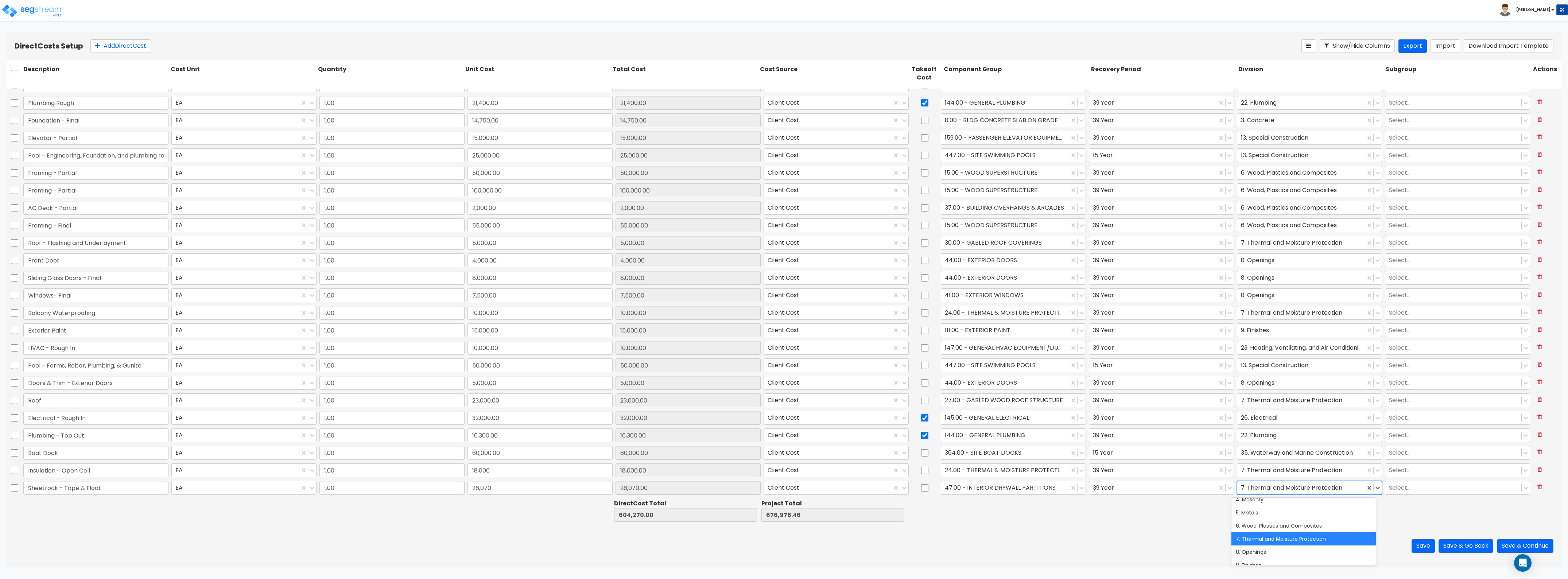
scroll to position [91, 0]
click at [1266, 520] on div "9. Finishes" at bounding box center [1304, 519] width 144 height 13
click at [1149, 524] on div "Direct Cost Total 604,270.00 Project Total 676,976.46" at bounding box center [784, 510] width 1554 height 28
click at [116, 45] on button "Add Direct Cost" at bounding box center [120, 46] width 61 height 14
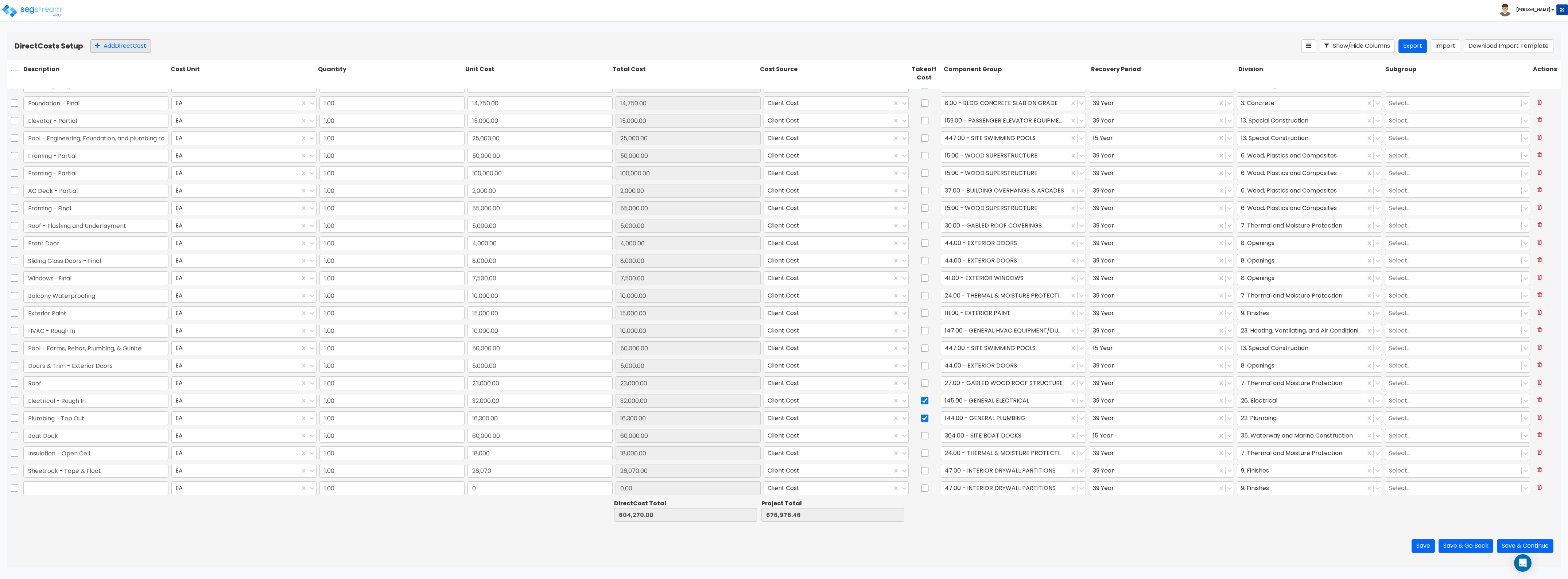
type input "1.00"
type input "8,000.00"
type input "Waterproof Shower Pans"
click at [491, 488] on input "0" at bounding box center [540, 488] width 145 height 14
type input "4,500"
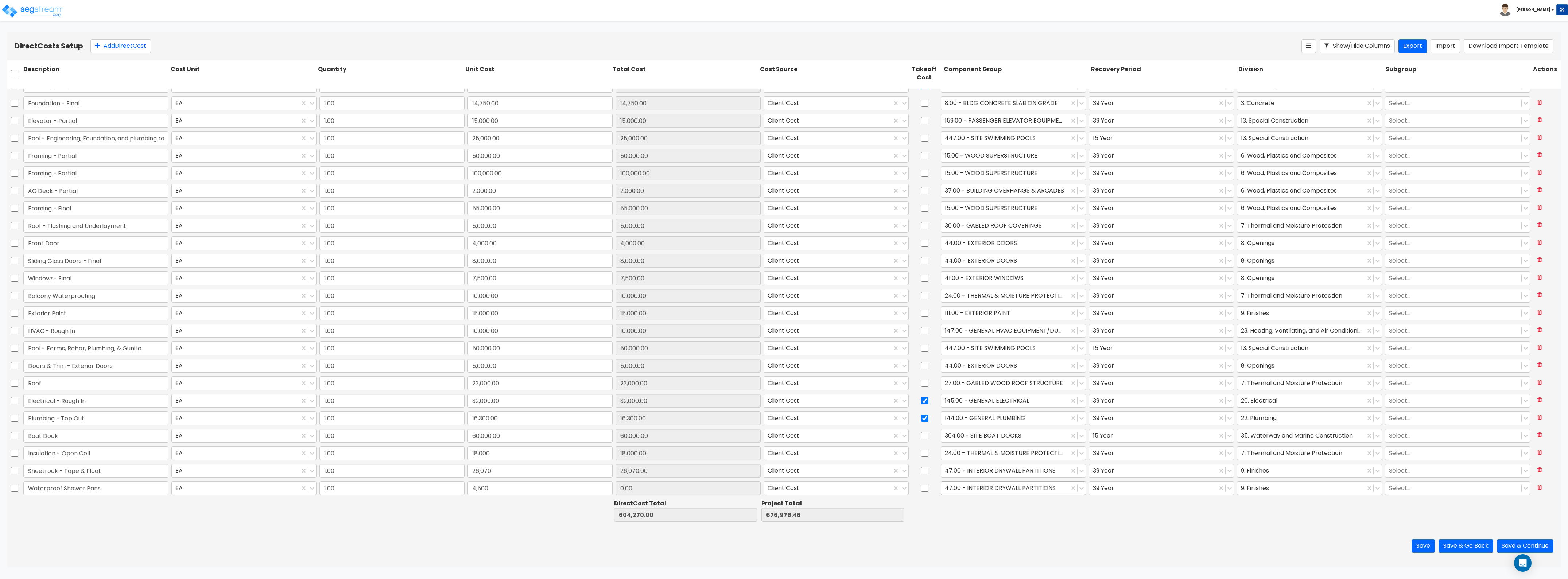
click at [1009, 487] on div at bounding box center [1005, 487] width 120 height 10
type input "608,770.00"
type input "681,476.46"
type input "4,500.00"
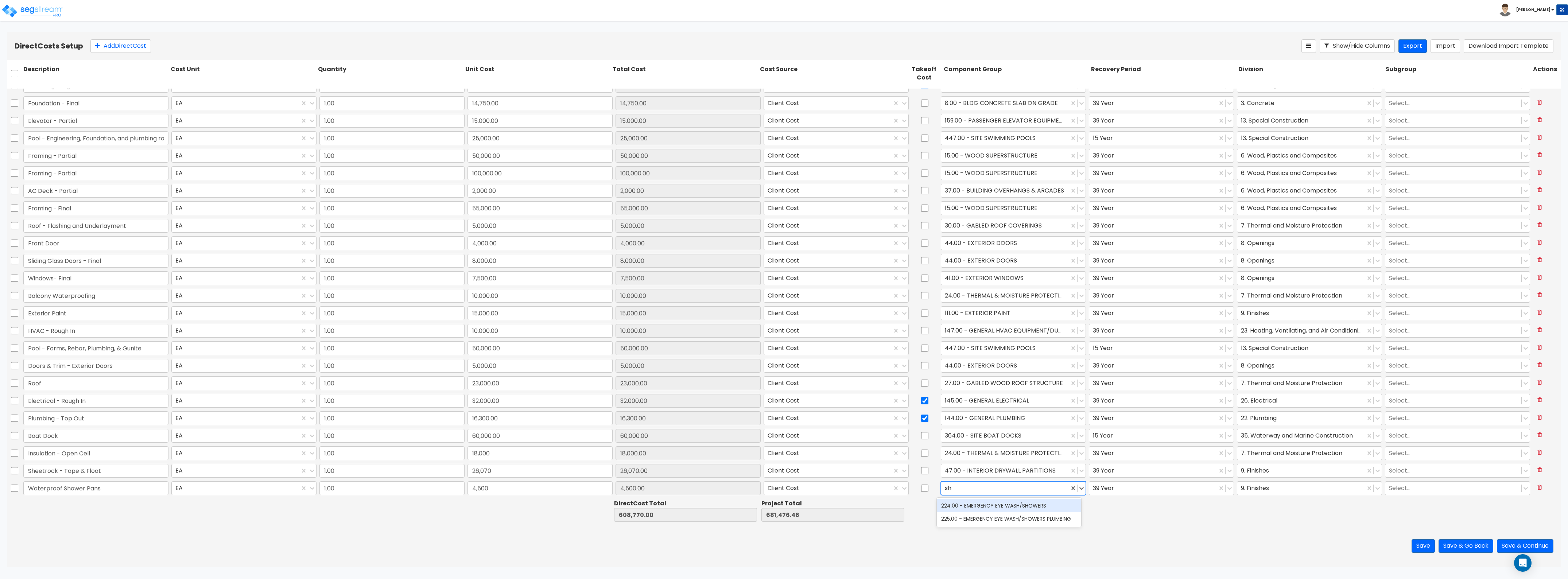
type input "s"
type input "plumbing"
drag, startPoint x: 993, startPoint y: 487, endPoint x: 933, endPoint y: 482, distance: 60.2
click at [933, 482] on div "Waterproof Shower Pans EA 1.00 4,500 4,500.00 Client Cost All selected options …" at bounding box center [784, 488] width 1554 height 17
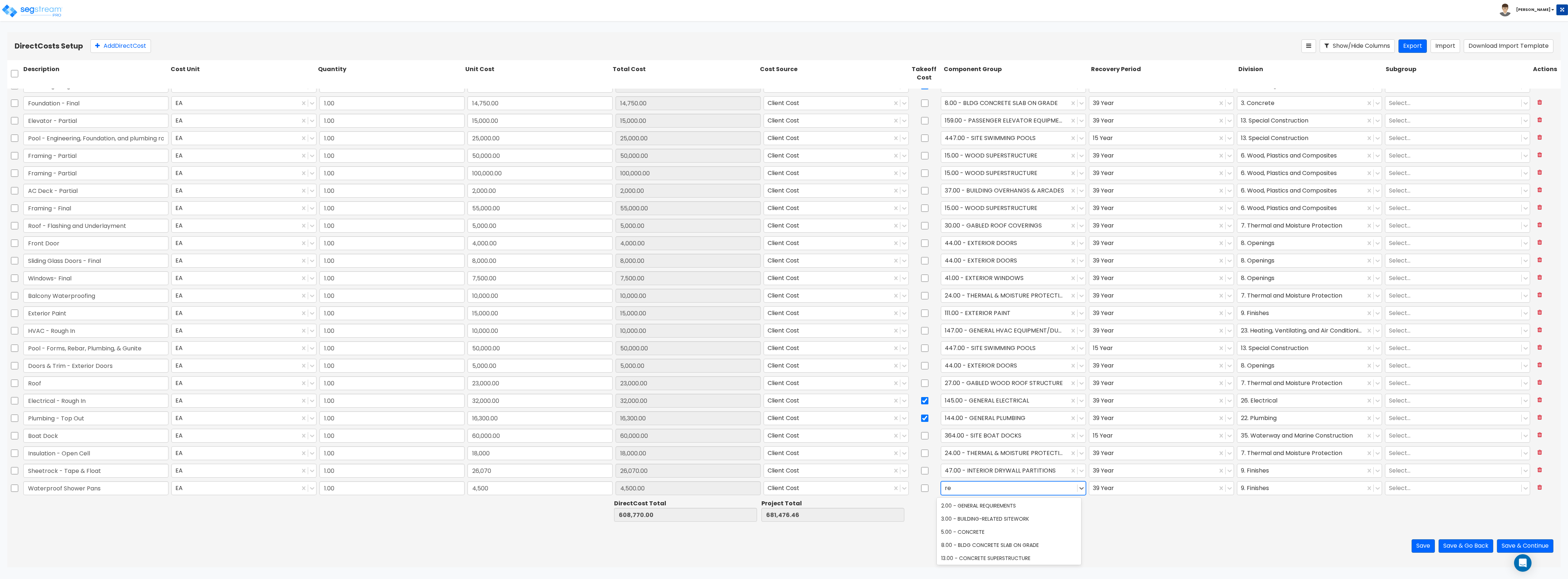
type input "r"
type input "l"
type input "p"
type input "plumbing"
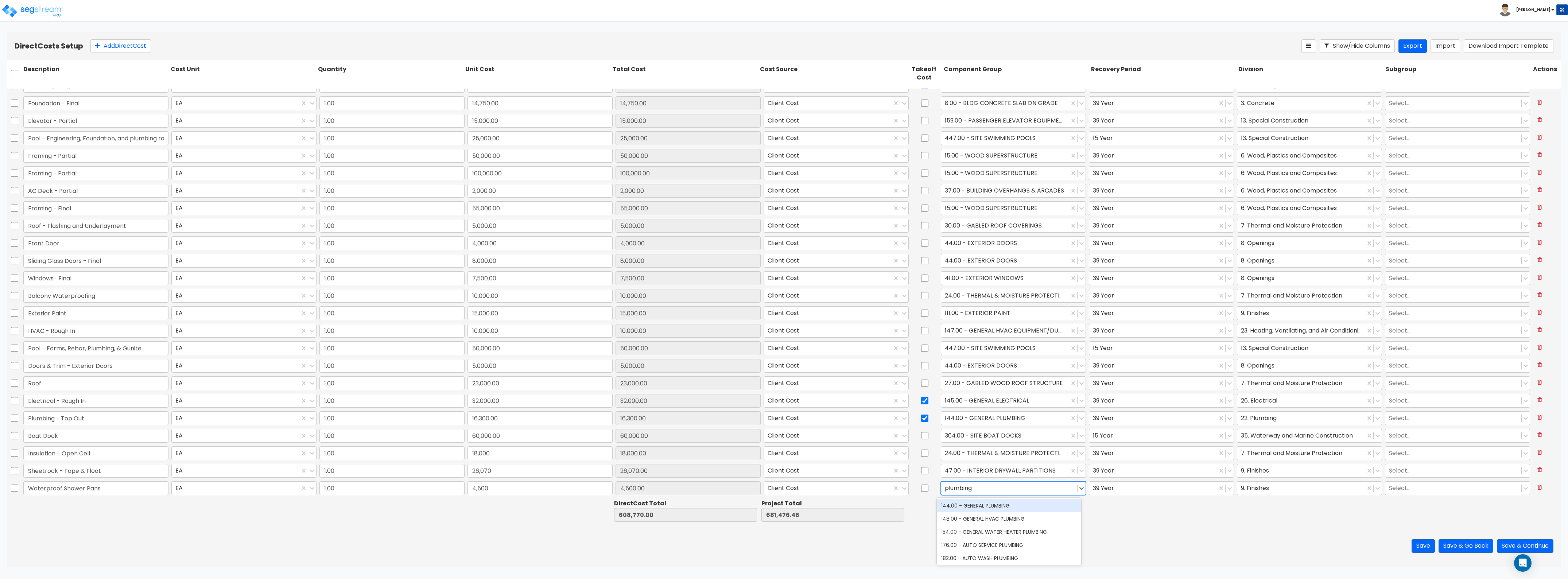
click at [1000, 504] on div "144.00 - GENERAL PLUMBING" at bounding box center [1009, 505] width 144 height 13
click at [924, 489] on div at bounding box center [925, 488] width 29 height 17
click at [921, 489] on input "checkbox" at bounding box center [924, 488] width 7 height 14
checkbox input "true"
click at [1259, 489] on div at bounding box center [1301, 487] width 120 height 10
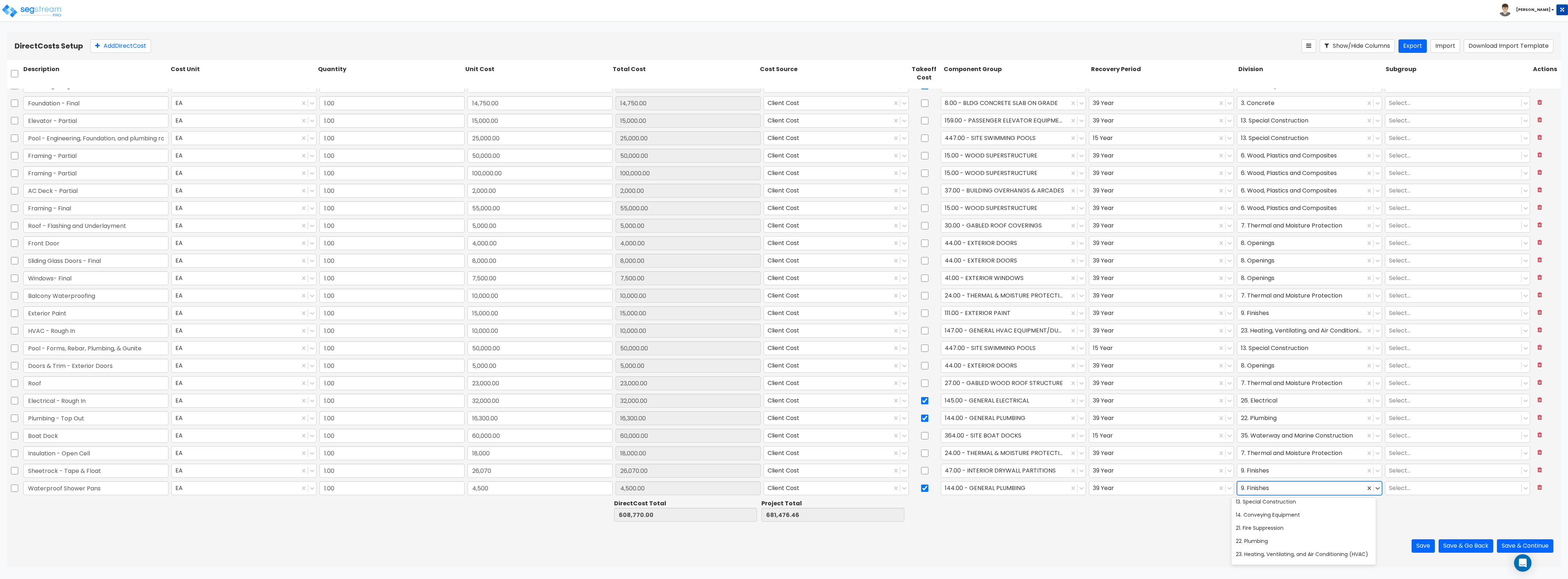
scroll to position [182, 0]
click at [1260, 518] on div "22. Plumbing" at bounding box center [1304, 520] width 144 height 13
click at [1195, 517] on div at bounding box center [1163, 510] width 147 height 25
click at [126, 47] on button "Add Direct Cost" at bounding box center [120, 46] width 61 height 14
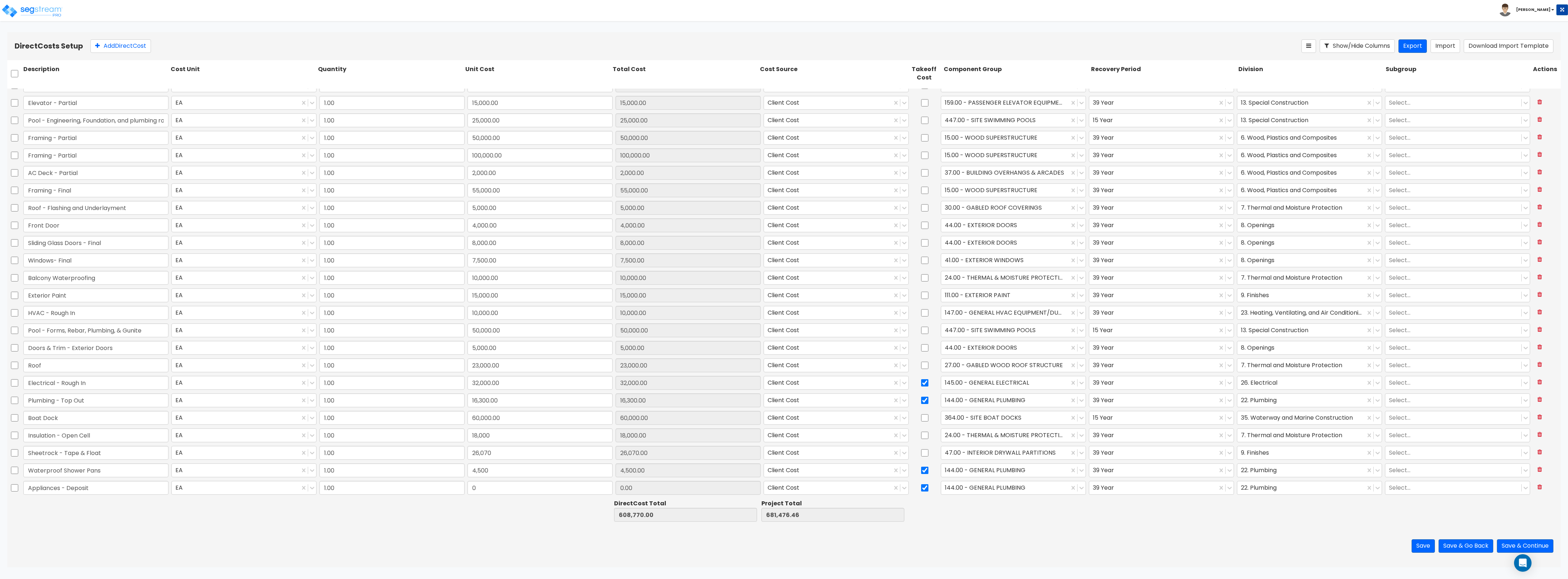
type input "Appliances - Deposit"
click at [488, 487] on input "0" at bounding box center [540, 487] width 145 height 14
type input "14,811.85"
type input "623,581.85"
type input "696,288.31"
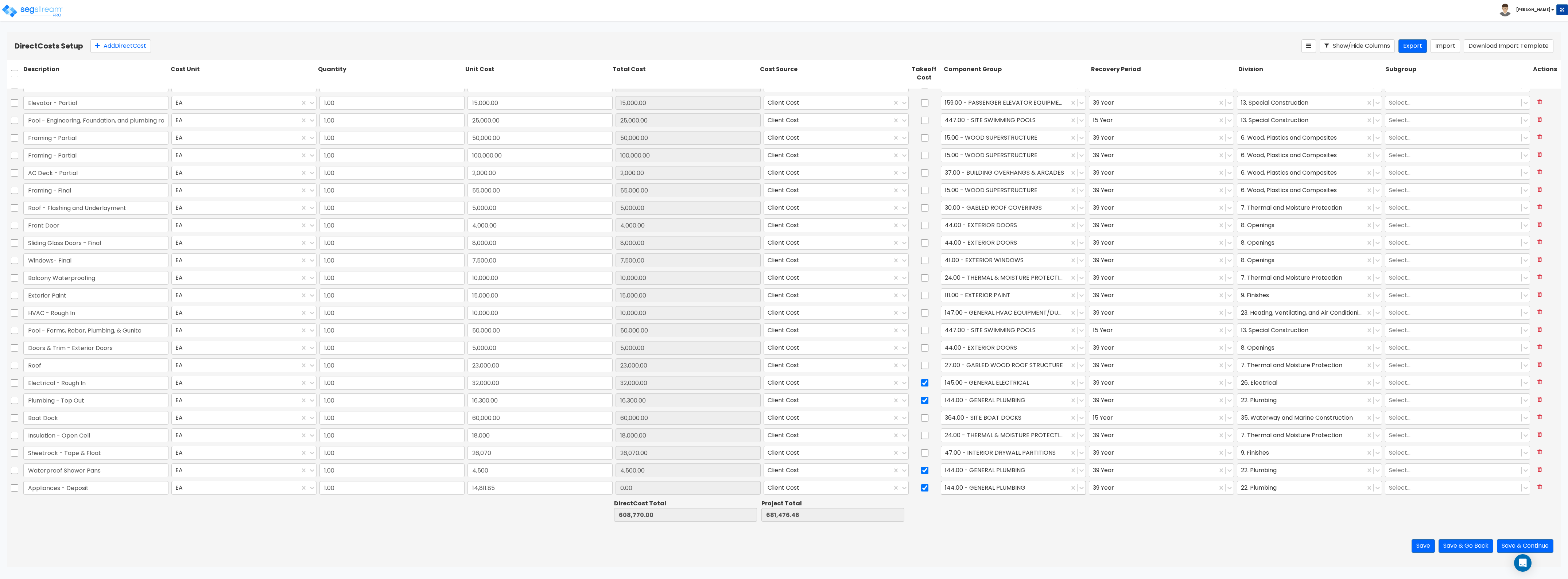
type input "14,811.85"
click at [963, 491] on div at bounding box center [1005, 487] width 120 height 10
type input "a"
type input "e"
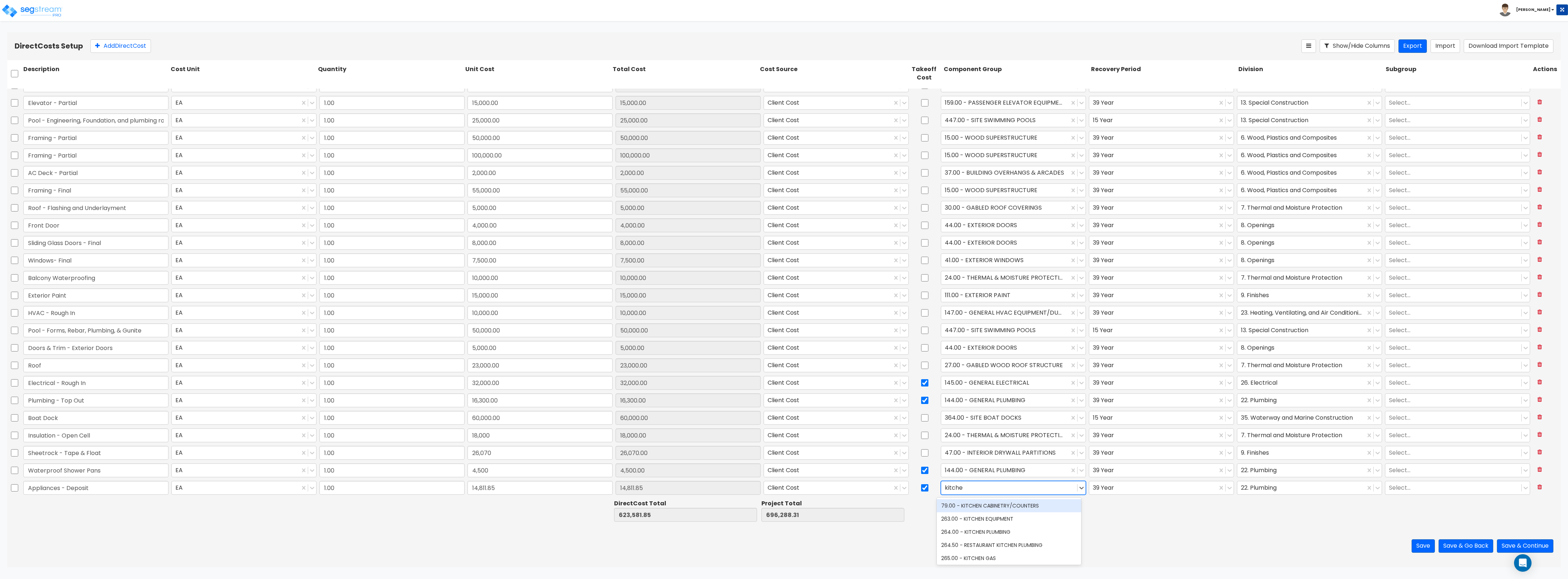
type input "kitchen"
click at [985, 515] on div "263.00 - KITCHEN EQUIPMENT" at bounding box center [1009, 518] width 144 height 13
click at [1136, 483] on div at bounding box center [1153, 487] width 120 height 10
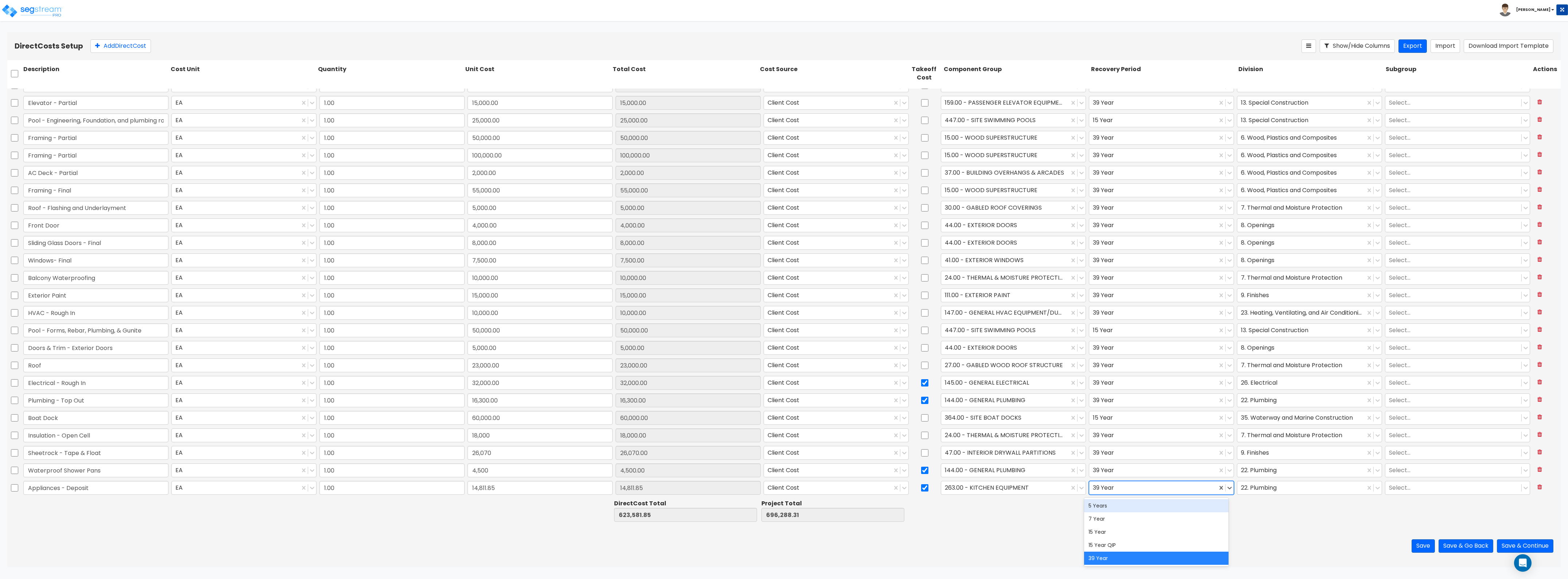
click at [1121, 505] on div "5 Years" at bounding box center [1157, 505] width 144 height 13
click at [1263, 484] on div at bounding box center [1301, 487] width 120 height 10
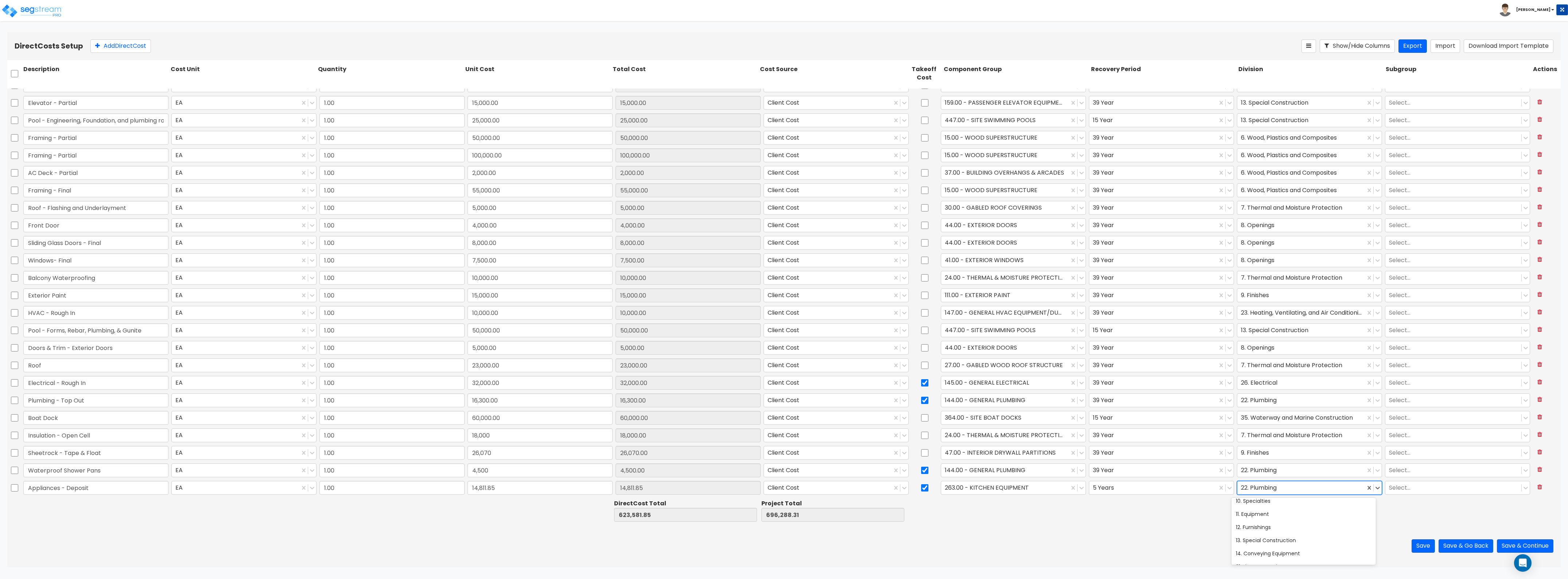
scroll to position [137, 0]
click at [1265, 502] on div "11. Equipment" at bounding box center [1304, 500] width 144 height 13
click at [118, 49] on button "Add Direct Cost" at bounding box center [120, 46] width 61 height 14
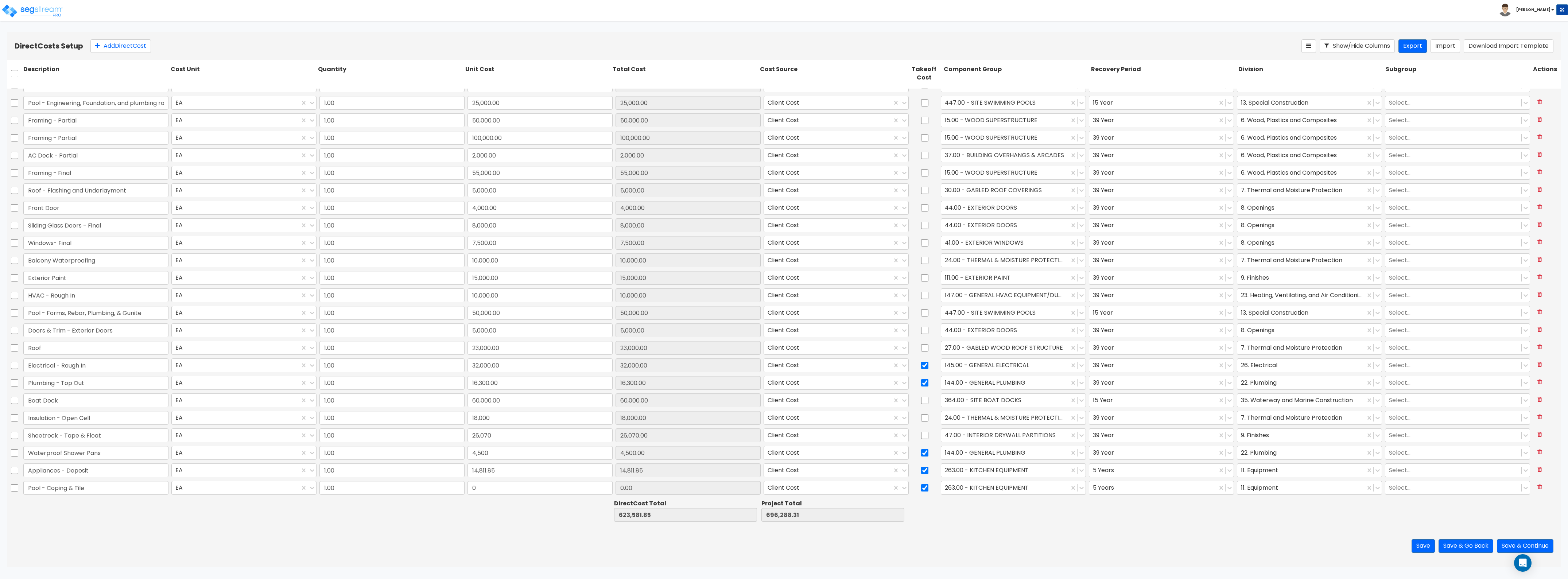
type input "Pool - Coping & Tile"
click at [493, 486] on input "0" at bounding box center [540, 487] width 145 height 14
type input "15,000"
type input "638,581.85"
type input "711,288.31"
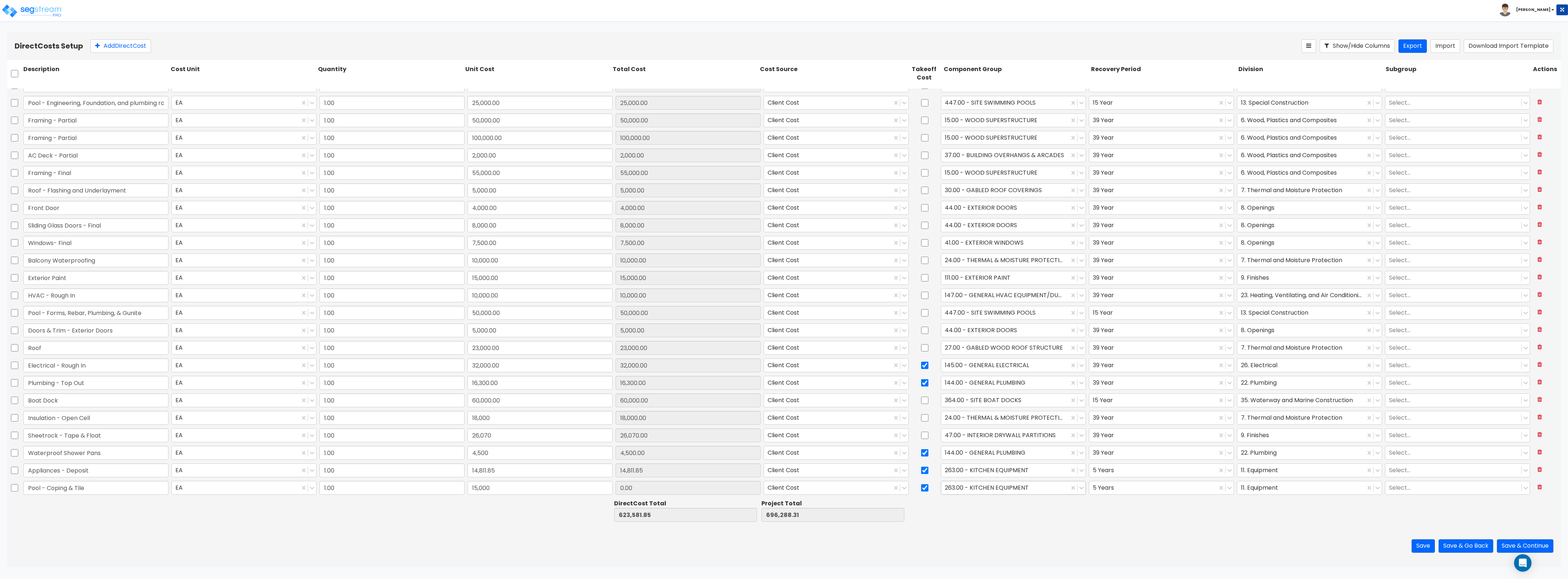
type input "15,000.00"
click at [980, 481] on div "263.00 - KITCHEN EQUIPMENT" at bounding box center [1005, 488] width 128 height 13
type input "pool"
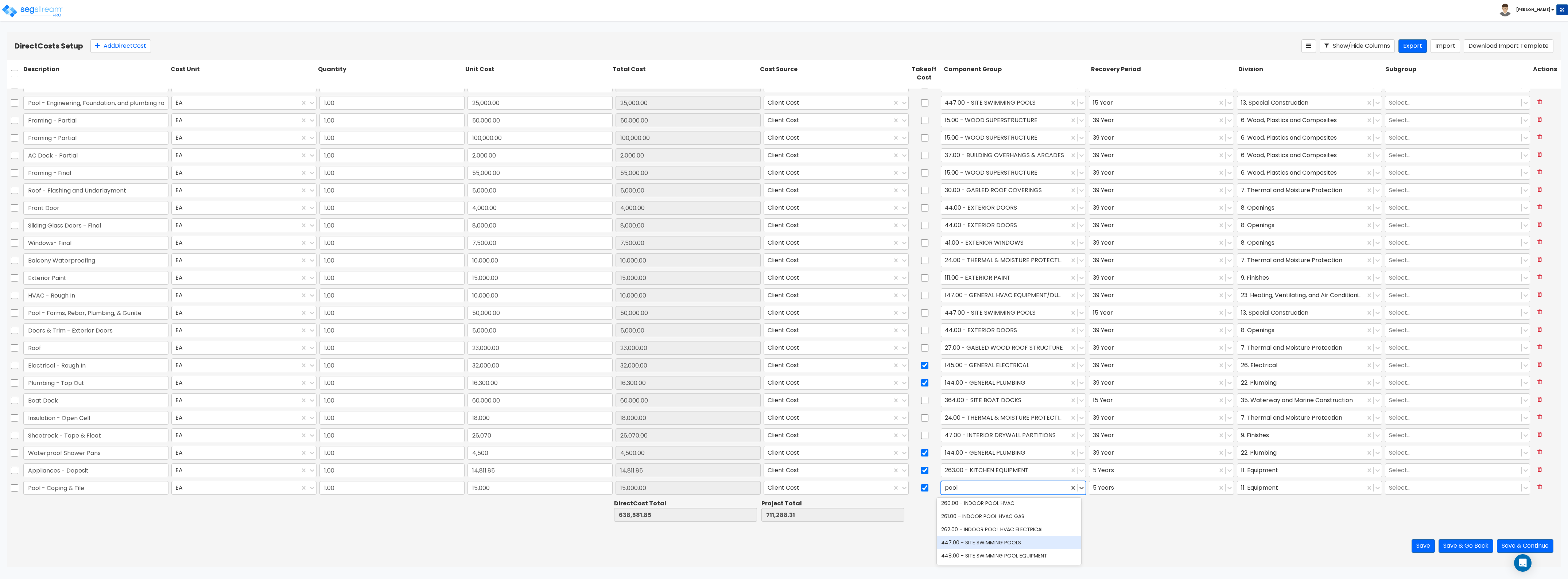
click at [996, 538] on div "447.00 - SITE SWIMMING POOLS" at bounding box center [1009, 543] width 144 height 13
click at [1122, 486] on div at bounding box center [1153, 487] width 120 height 10
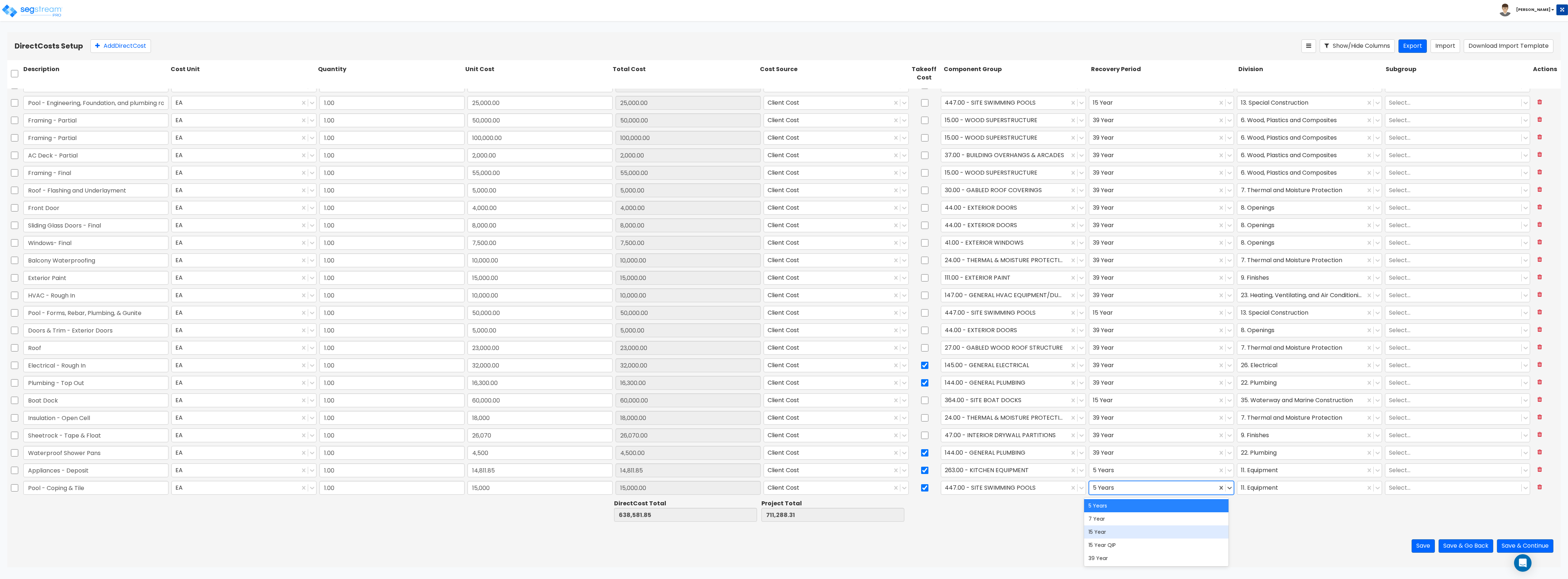
click at [1116, 536] on div "15 Year" at bounding box center [1157, 532] width 144 height 13
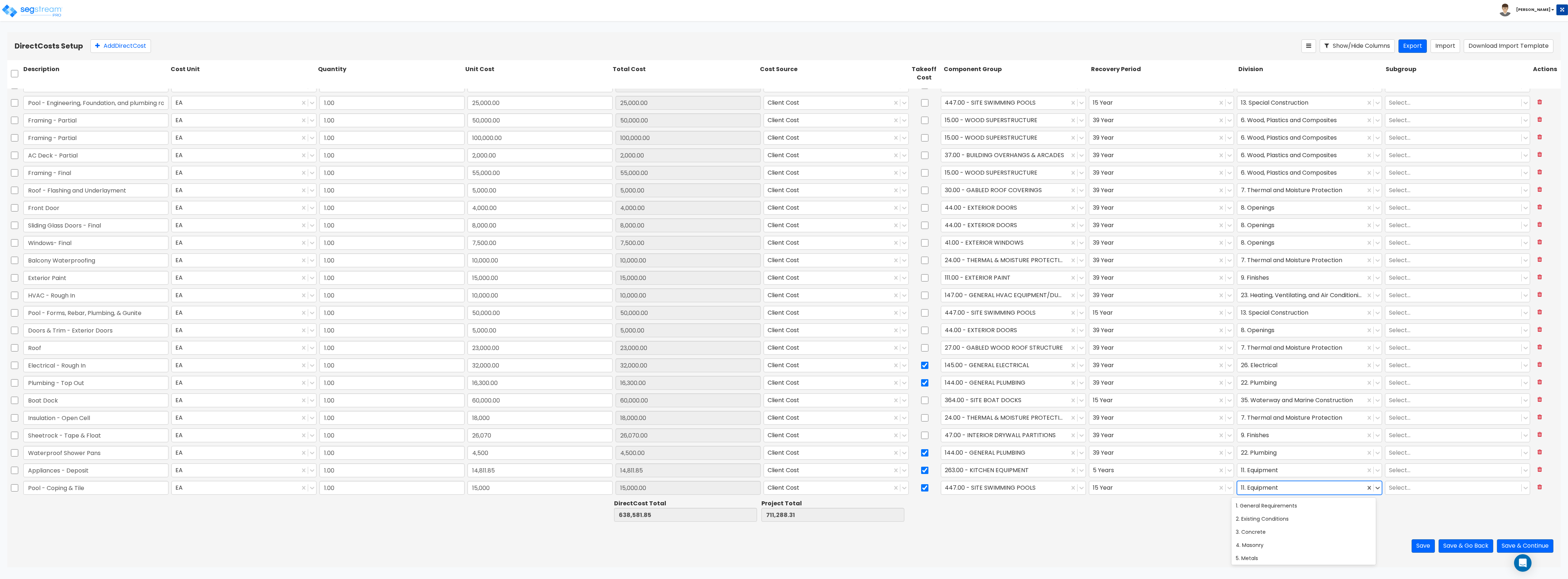
click at [1271, 491] on div at bounding box center [1301, 487] width 120 height 10
click at [1261, 527] on div "13. Special Construction" at bounding box center [1304, 526] width 144 height 13
click at [111, 40] on button "Add Direct Cost" at bounding box center [120, 46] width 61 height 14
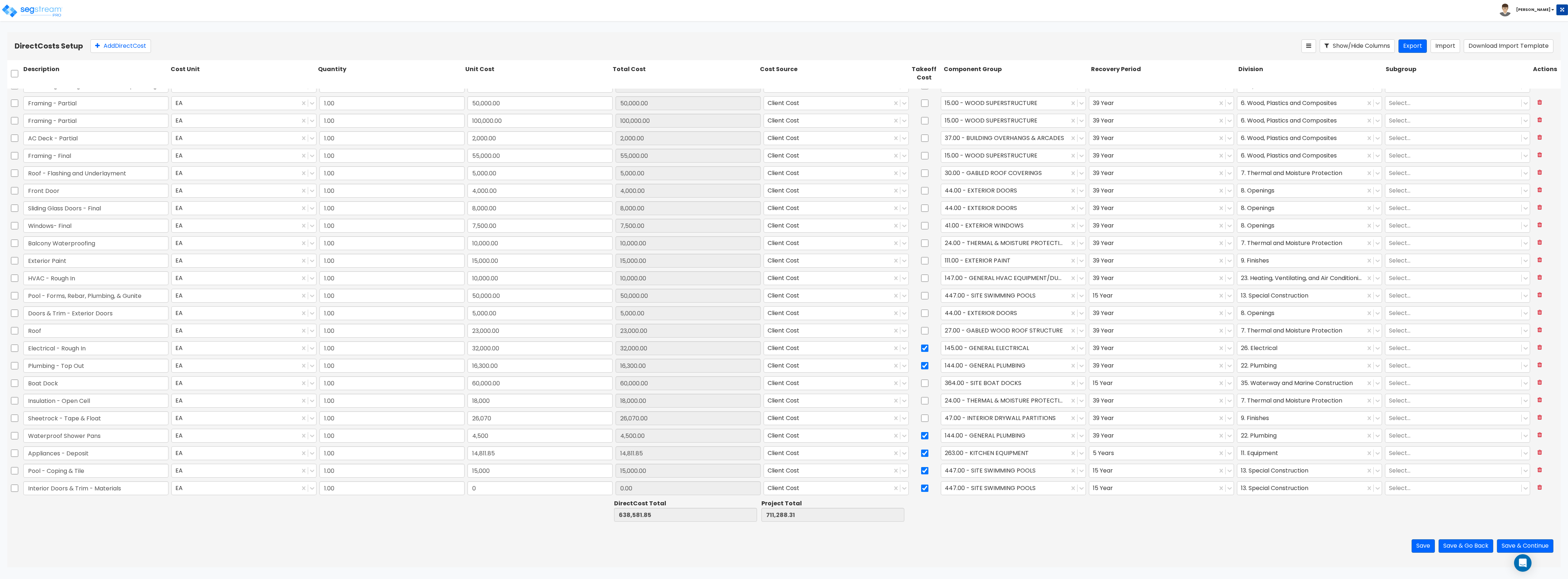
type input "Interior Doors & Trim - Materials"
click at [501, 485] on input "0" at bounding box center [540, 488] width 145 height 14
type input "15,000"
type input "653,581.85"
type input "726,288.31"
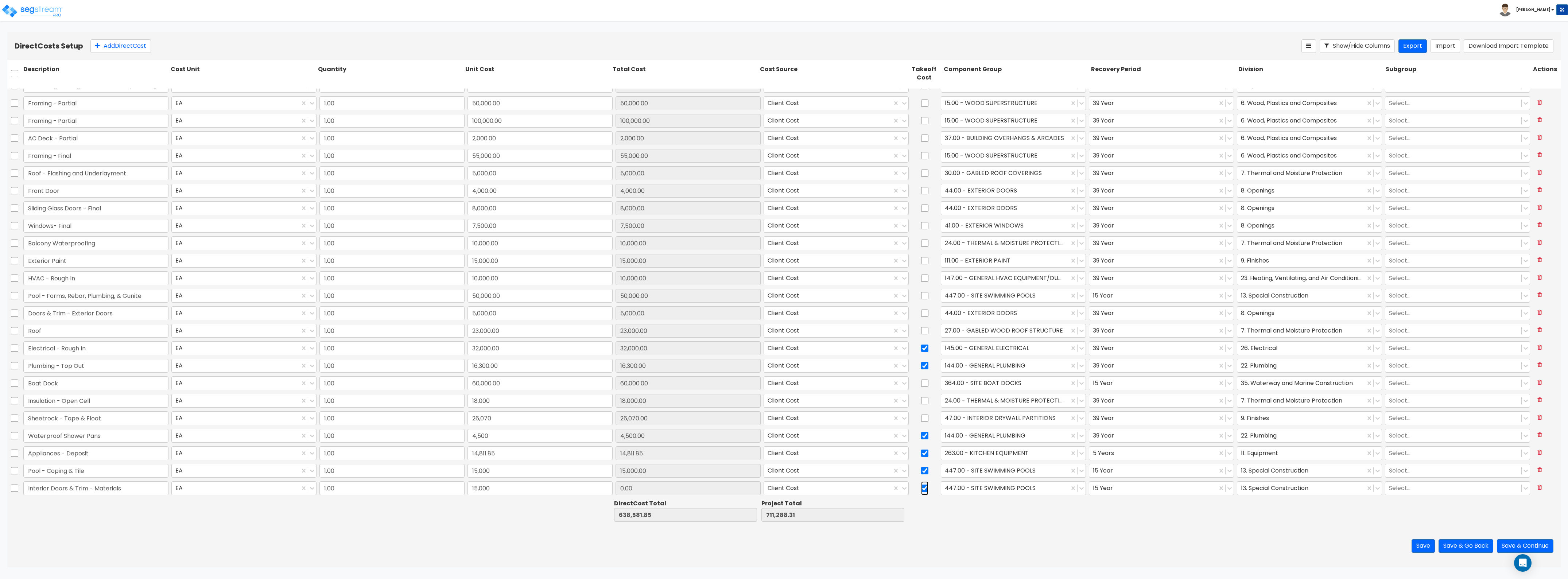
type input "15,000.00"
click at [921, 488] on input "checkbox" at bounding box center [924, 488] width 7 height 14
checkbox input "false"
click at [921, 475] on input "checkbox" at bounding box center [924, 470] width 7 height 14
checkbox input "false"
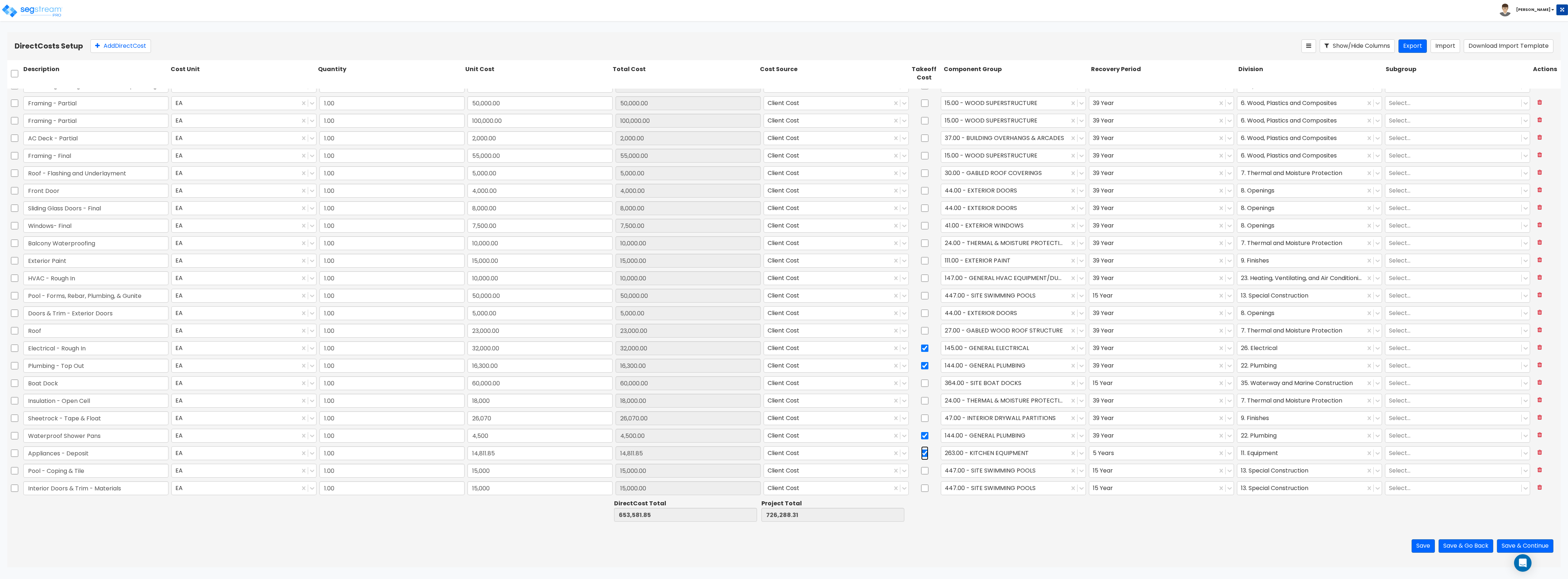
click at [922, 456] on input "checkbox" at bounding box center [924, 453] width 7 height 14
checkbox input "false"
click at [974, 487] on div at bounding box center [1005, 487] width 120 height 10
type input "interior do"
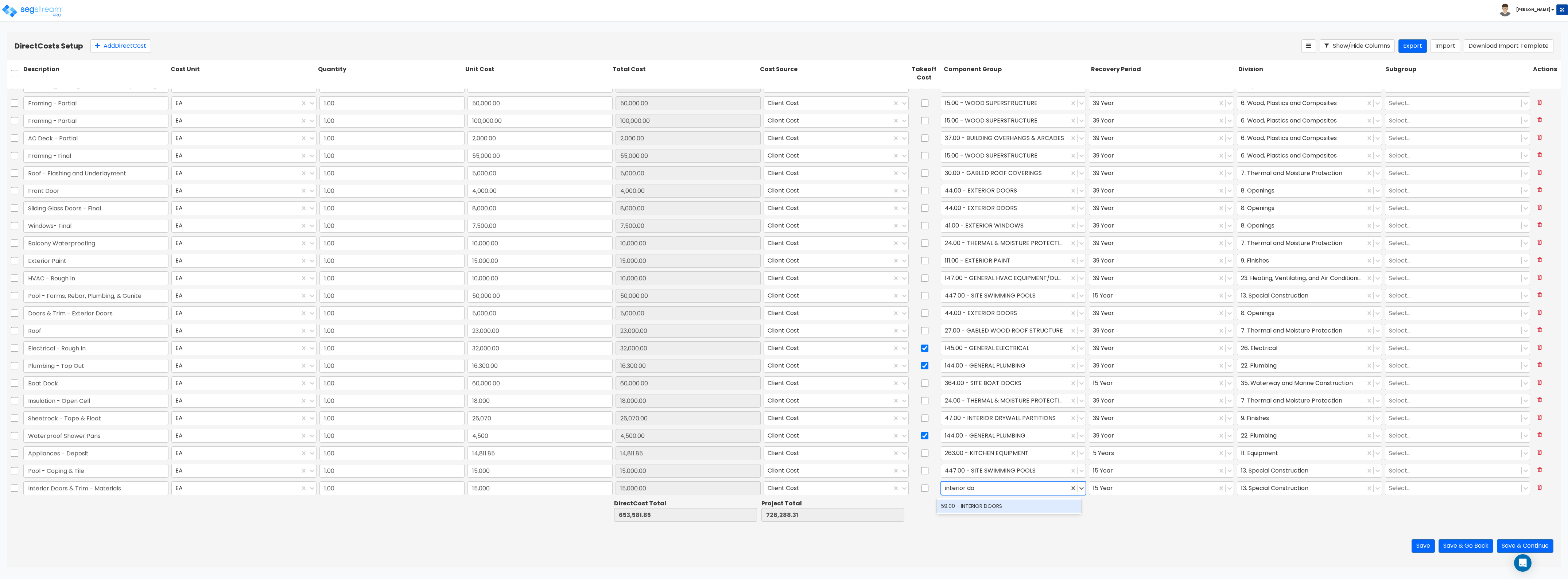
click at [978, 506] on div "59.00 - INTERIOR DOORS" at bounding box center [1009, 506] width 144 height 13
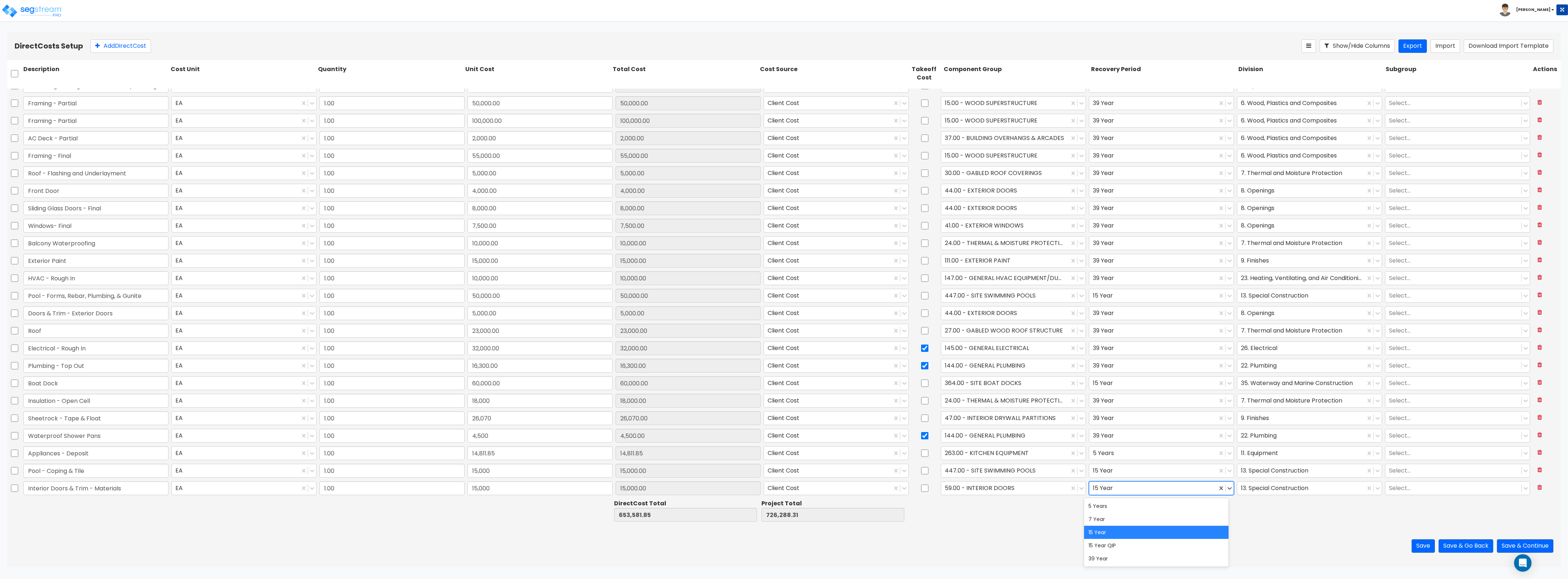
click at [1098, 486] on div at bounding box center [1153, 487] width 120 height 10
click at [1110, 555] on div "39 Year" at bounding box center [1157, 558] width 144 height 13
click at [1292, 502] on div at bounding box center [1311, 510] width 147 height 25
click at [1293, 496] on div "13. Special Construction" at bounding box center [1309, 488] width 148 height 17
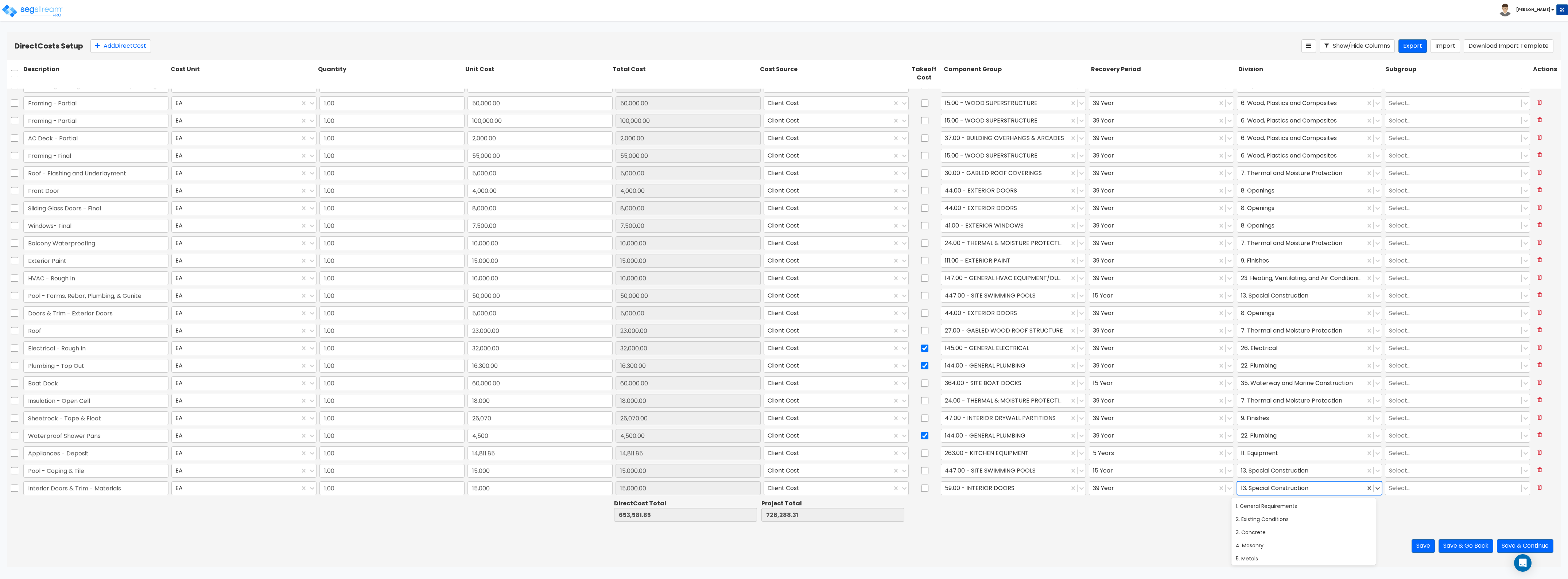
click at [1297, 489] on div at bounding box center [1301, 487] width 120 height 10
type input "open"
click at [1290, 504] on div "8. Openings" at bounding box center [1304, 506] width 144 height 13
click at [120, 44] on button "Add Direct Cost" at bounding box center [120, 46] width 61 height 14
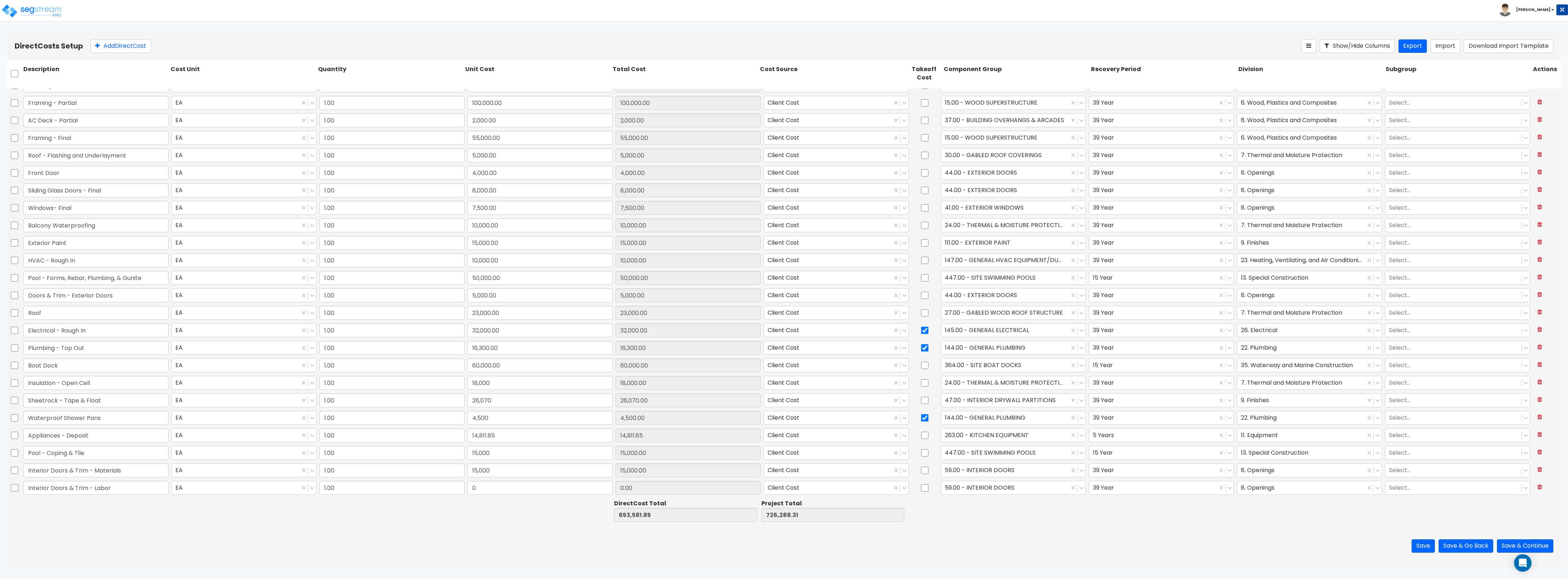
type input "Interior Doors & Trim - Labor"
click at [475, 487] on input "0" at bounding box center [540, 487] width 145 height 14
type input "14,000"
type input "667,581.85"
type input "740,288.31"
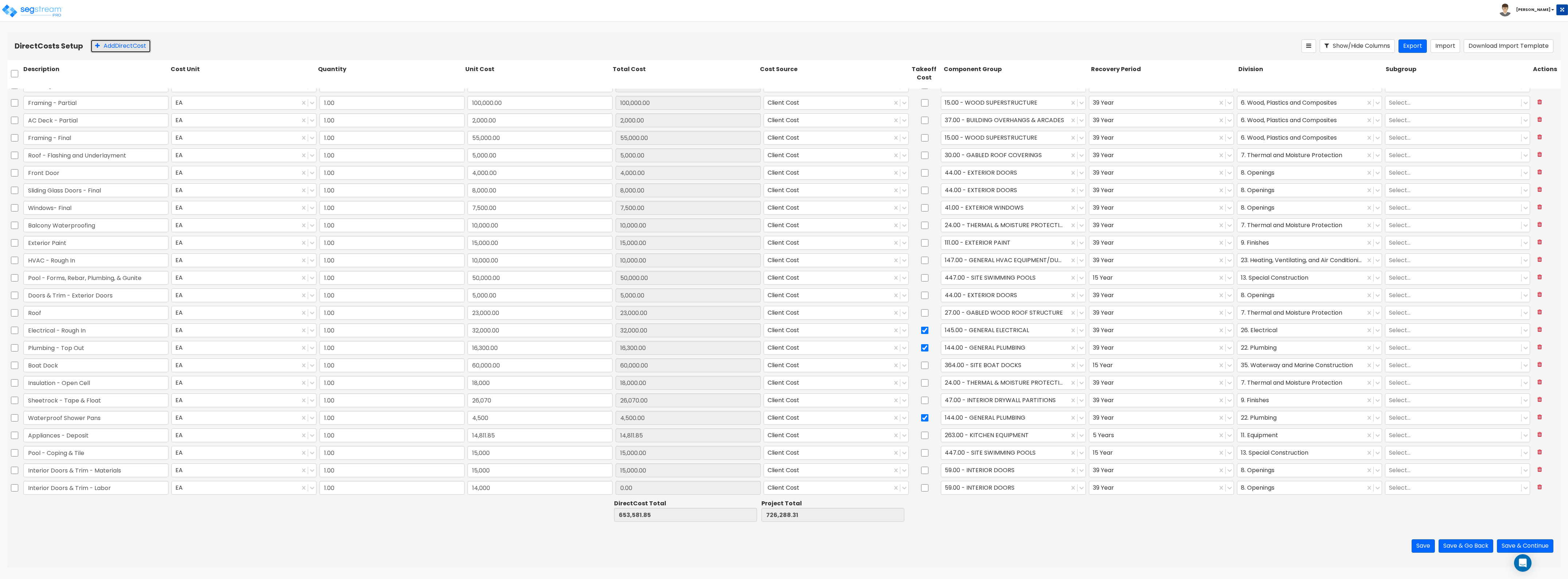
type input "14,000.00"
click at [104, 40] on button "Add Direct Cost" at bounding box center [120, 46] width 61 height 14
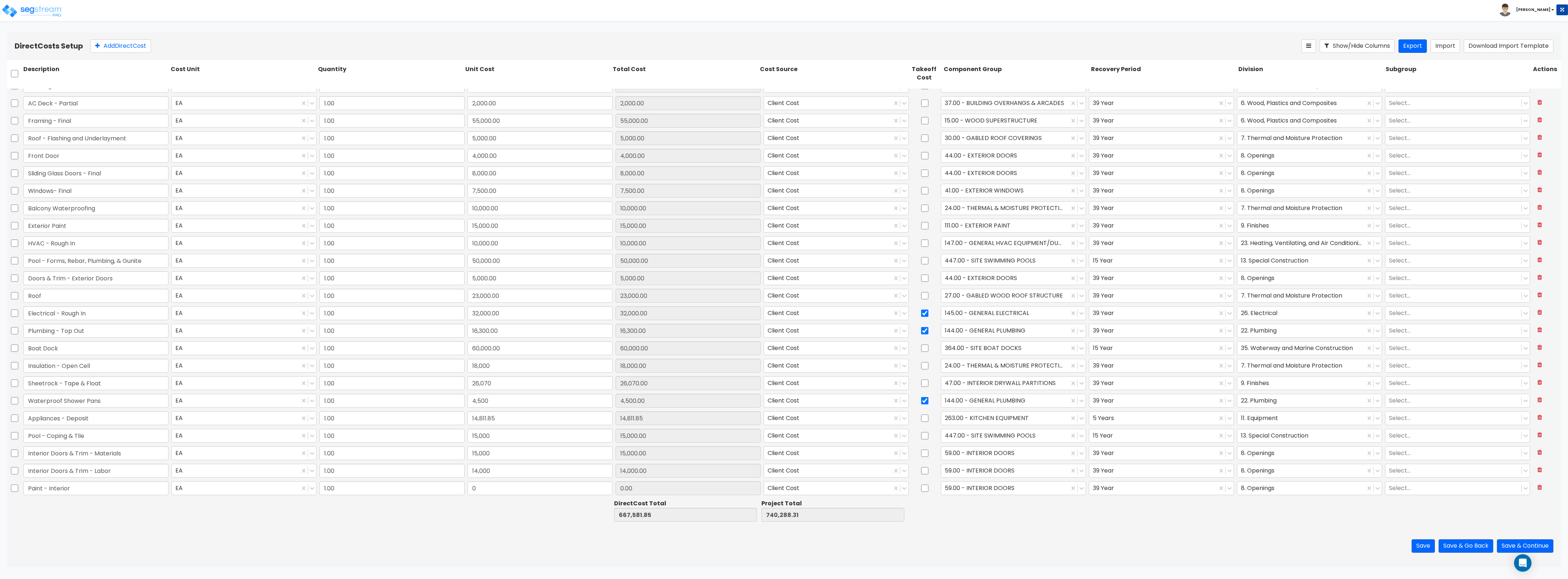
type input "Paint - Interior"
click at [522, 489] on input "0" at bounding box center [540, 488] width 145 height 14
type input "13,035"
type input "680,616.85"
type input "753,323.31"
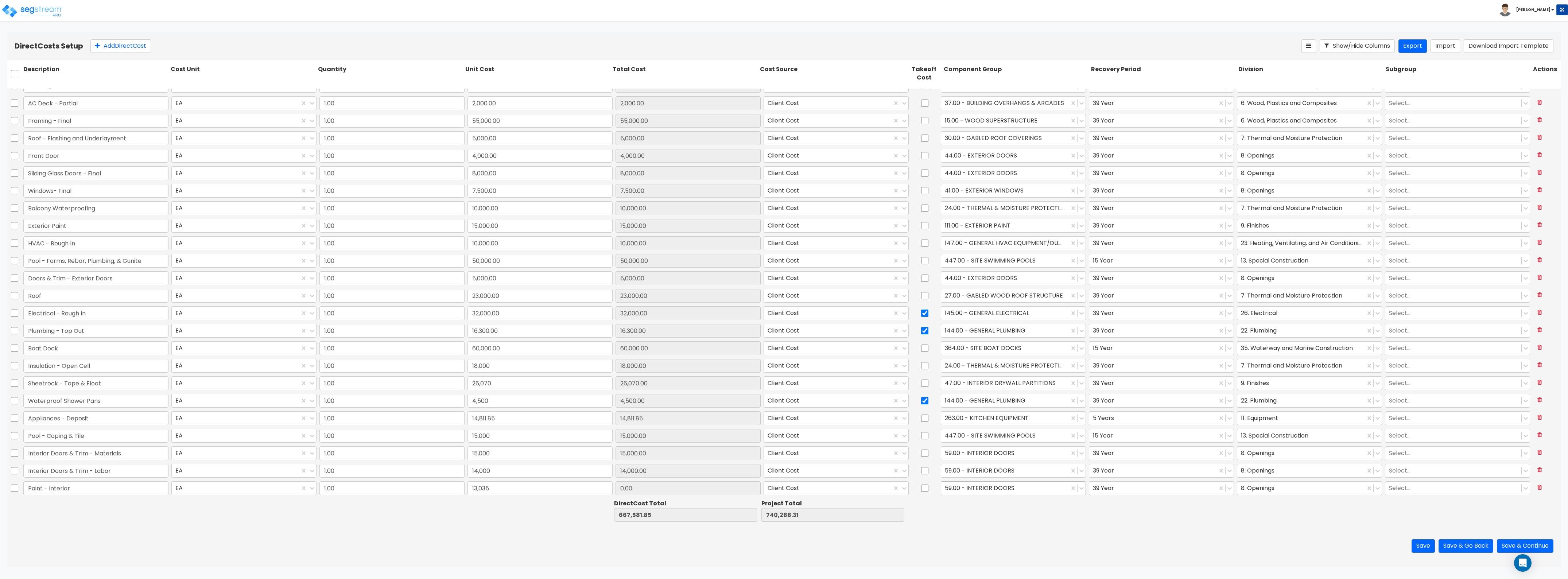
type input "13,035.00"
click at [1037, 483] on div at bounding box center [1005, 487] width 120 height 10
type input "paint"
click at [1019, 517] on div "112.00 - INTERIOR PAINT" at bounding box center [1009, 518] width 144 height 13
click at [1259, 483] on div at bounding box center [1301, 487] width 120 height 10
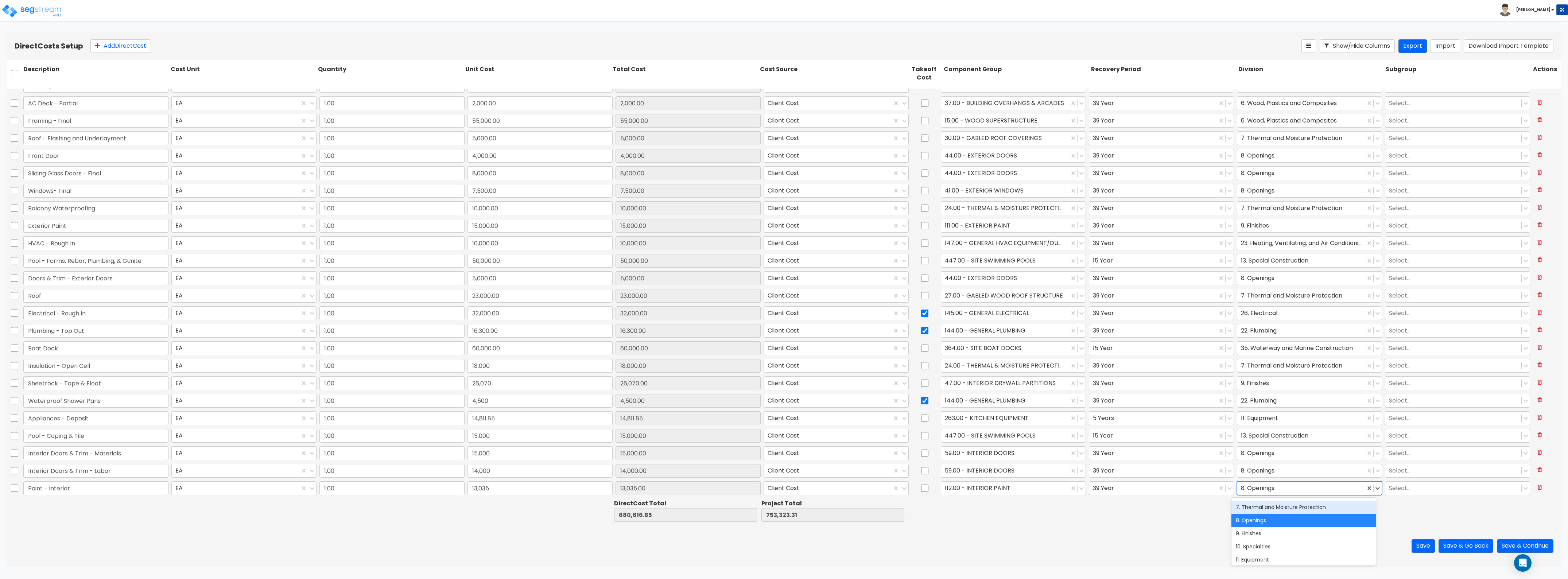
scroll to position [91, 0]
click at [1266, 522] on div "9. Finishes" at bounding box center [1304, 519] width 144 height 13
click at [141, 44] on button "Add Direct Cost" at bounding box center [120, 46] width 61 height 14
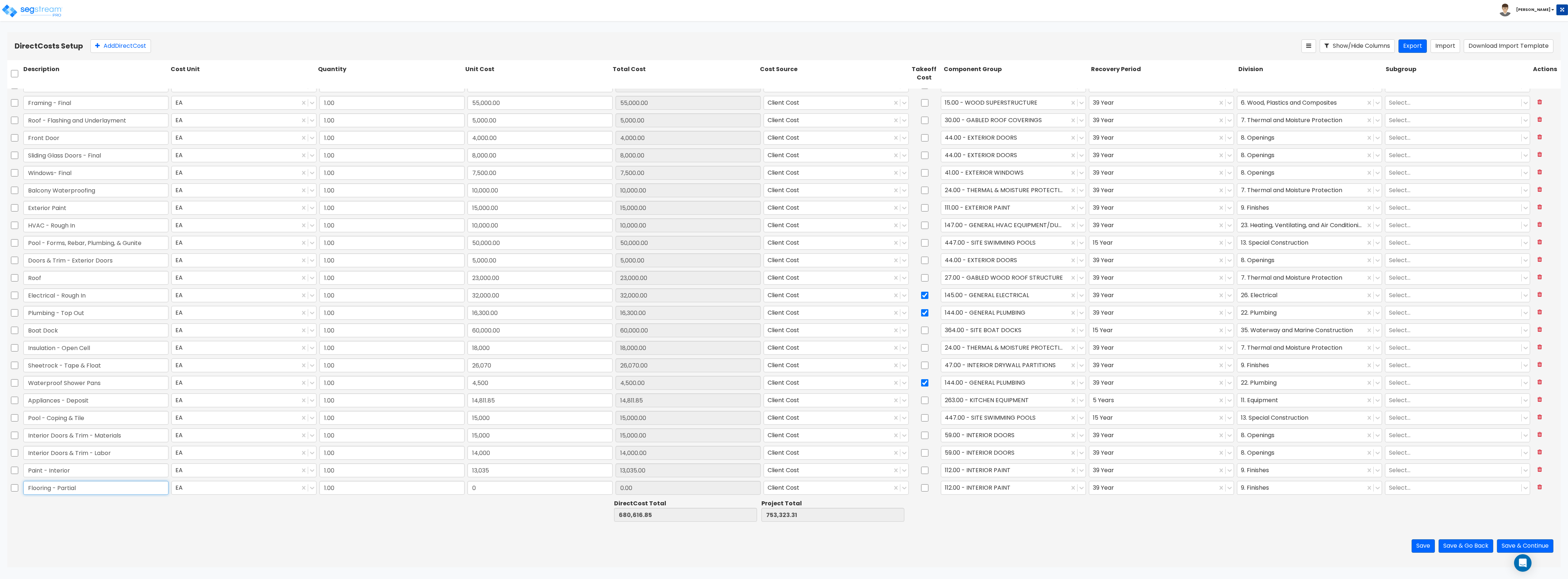
type input "Flooring - Partial"
click at [507, 483] on input "0" at bounding box center [540, 487] width 145 height 14
type input "10,000"
type input "690,616.85"
type input "763,323.31"
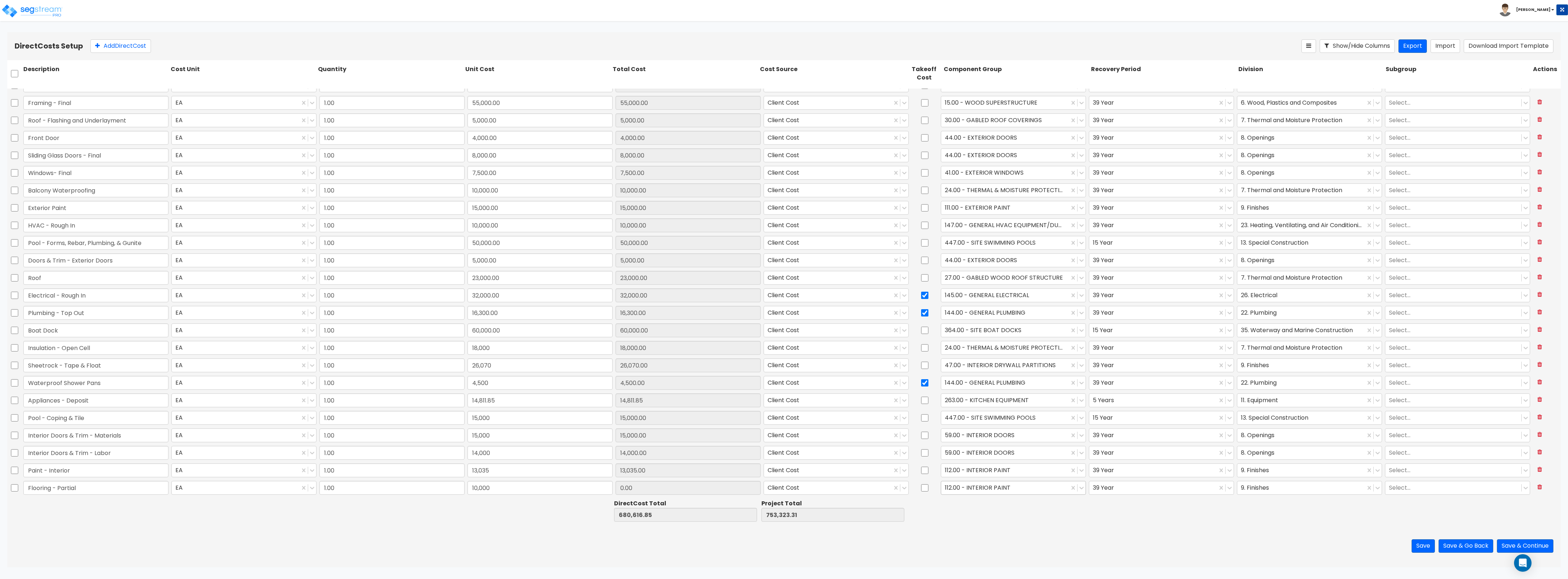
type input "10,000.00"
click at [995, 483] on div at bounding box center [1005, 487] width 120 height 10
type input "floor"
click at [1002, 517] on div "131.00 - WOOD FLOORING" at bounding box center [1009, 518] width 144 height 13
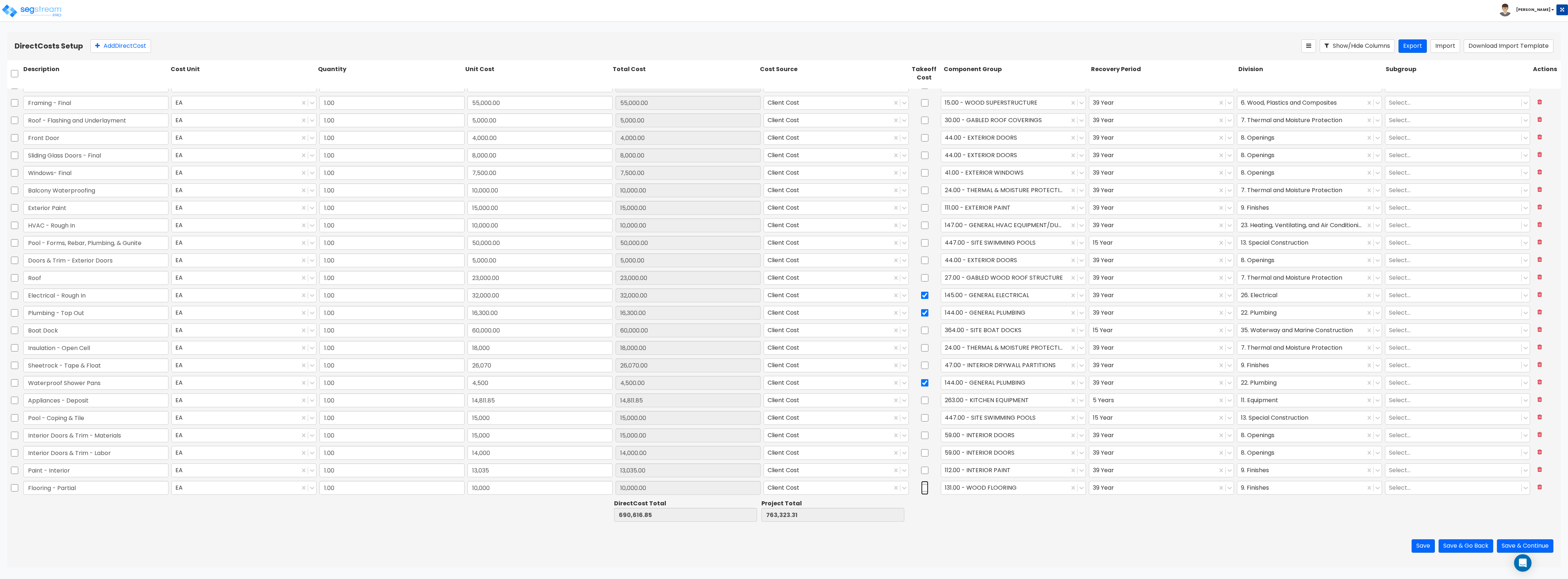
click at [921, 487] on input "checkbox" at bounding box center [924, 487] width 7 height 14
checkbox input "true"
click at [1244, 486] on div at bounding box center [1301, 487] width 120 height 10
click at [1166, 516] on div at bounding box center [1163, 510] width 147 height 25
click at [131, 50] on button "Add Direct Cost" at bounding box center [120, 46] width 61 height 14
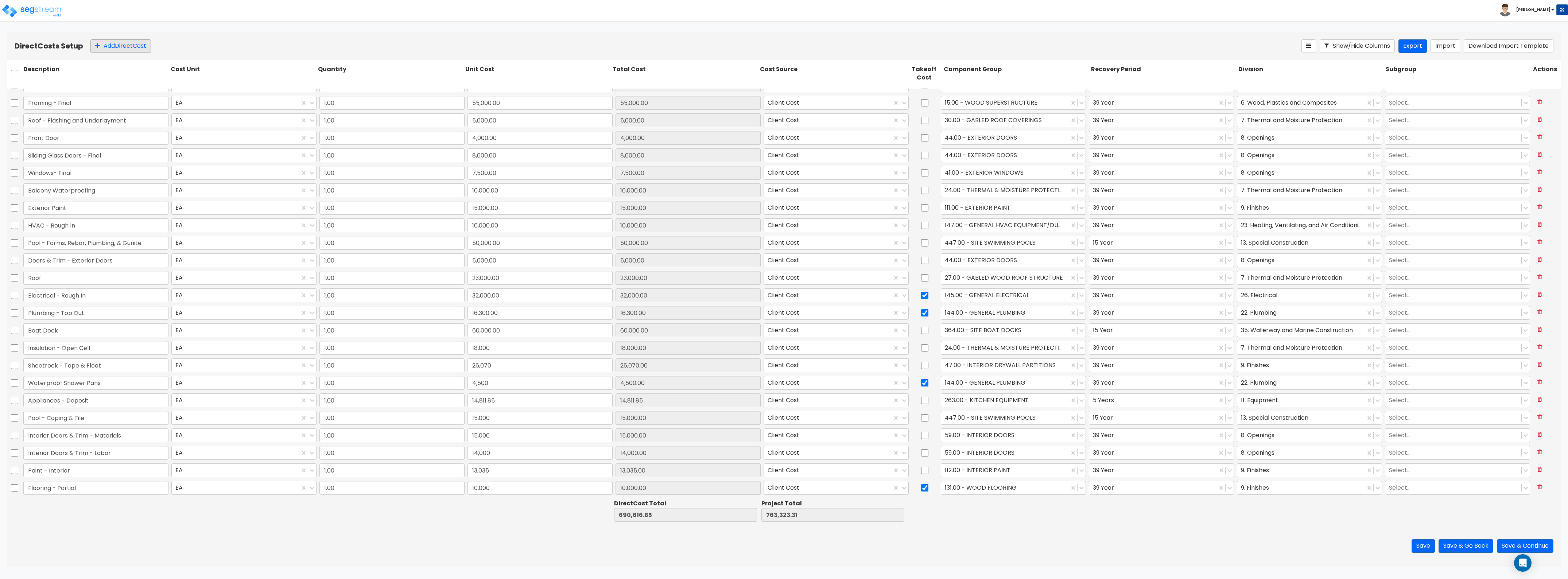
scroll to position [204, 0]
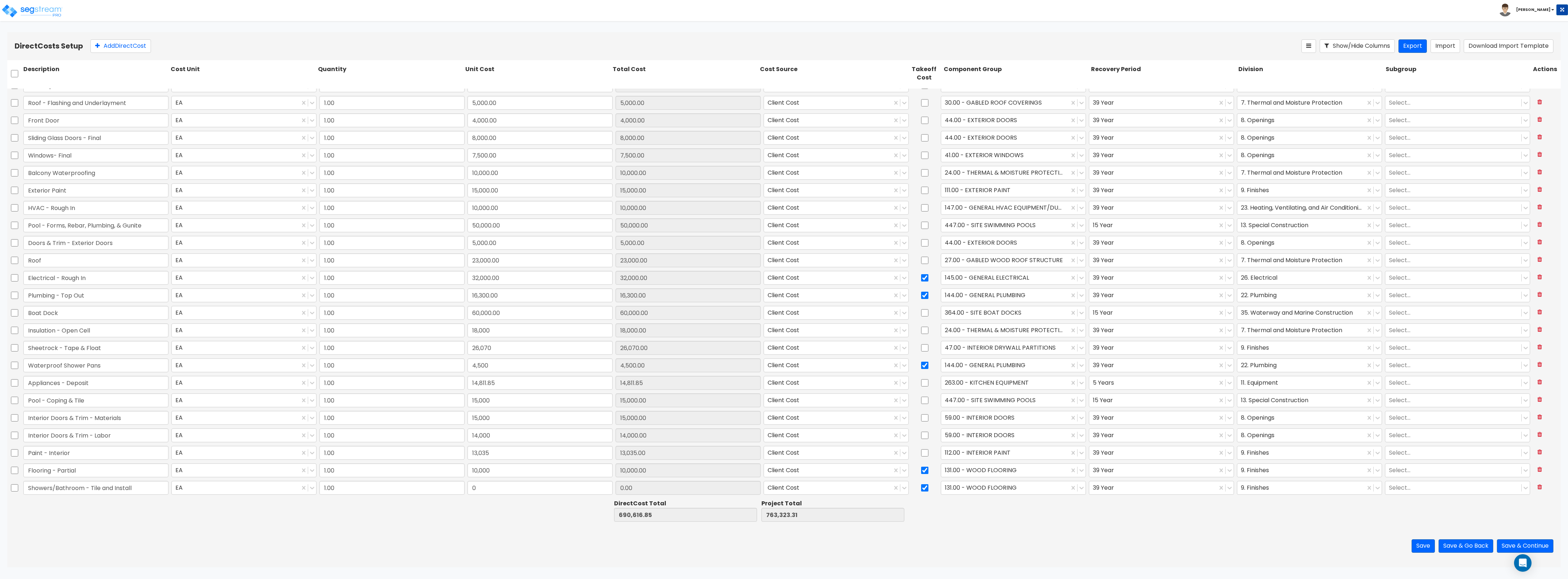
type input "Showers/Bathroom - Tile and Install"
click at [491, 489] on input "0" at bounding box center [540, 487] width 145 height 14
type input "22,000"
type input "712,616.85"
type input "785,323.31"
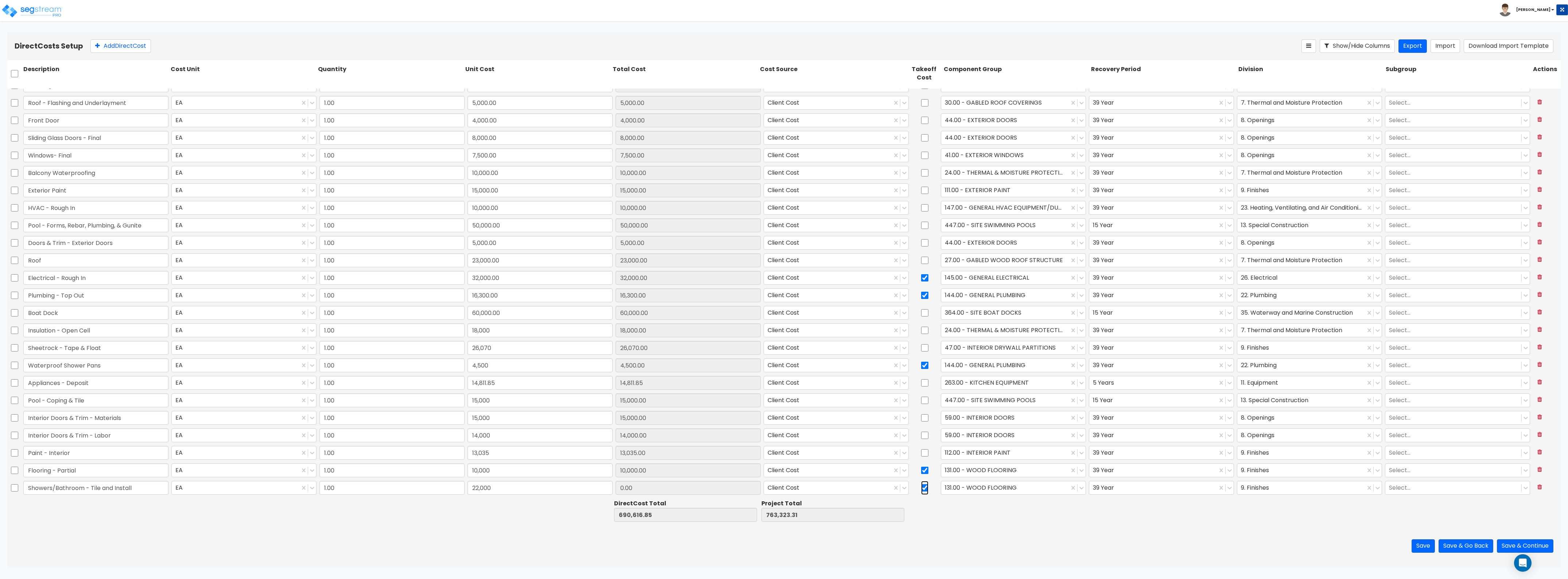
type input "22,000.00"
drag, startPoint x: 921, startPoint y: 489, endPoint x: 930, endPoint y: 492, distance: 9.5
click at [922, 491] on input "checkbox" at bounding box center [924, 487] width 7 height 14
checkbox input "false"
click at [973, 489] on div at bounding box center [1005, 487] width 120 height 10
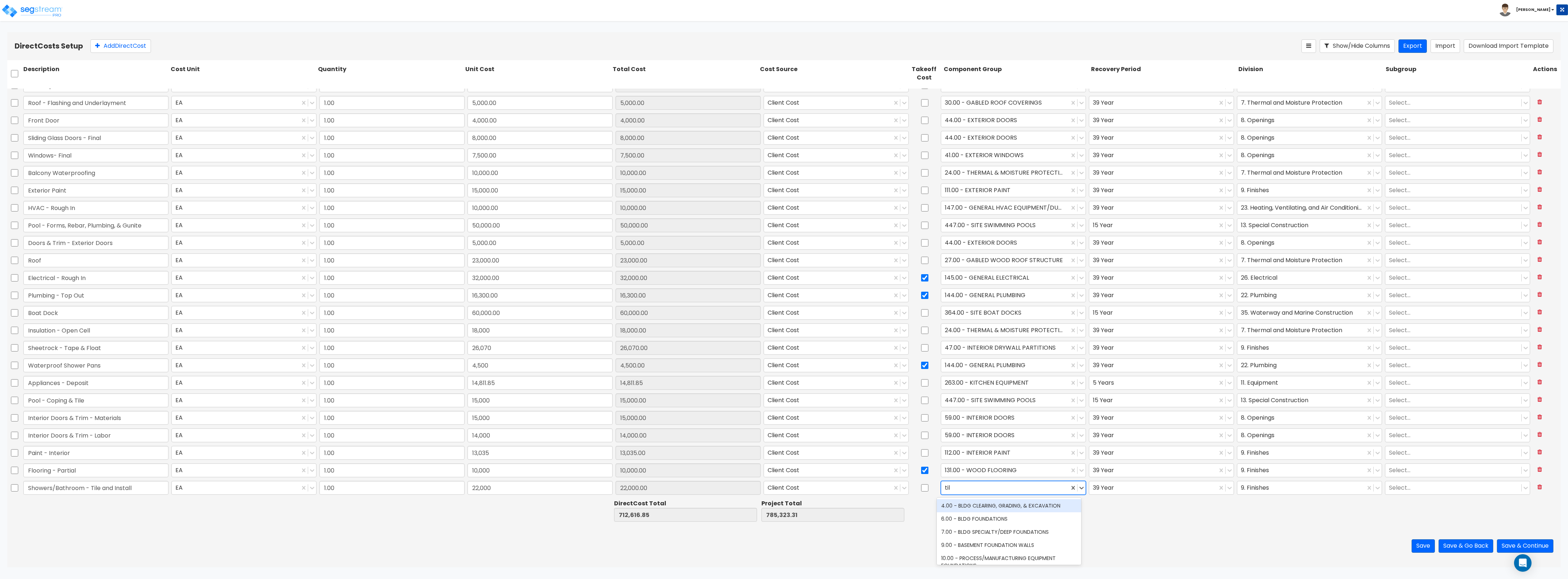
type input "tile"
click at [983, 505] on div "123.00 - CERAMIC TILE" at bounding box center [1009, 505] width 144 height 13
click at [111, 40] on button "Add Direct Cost" at bounding box center [120, 46] width 61 height 14
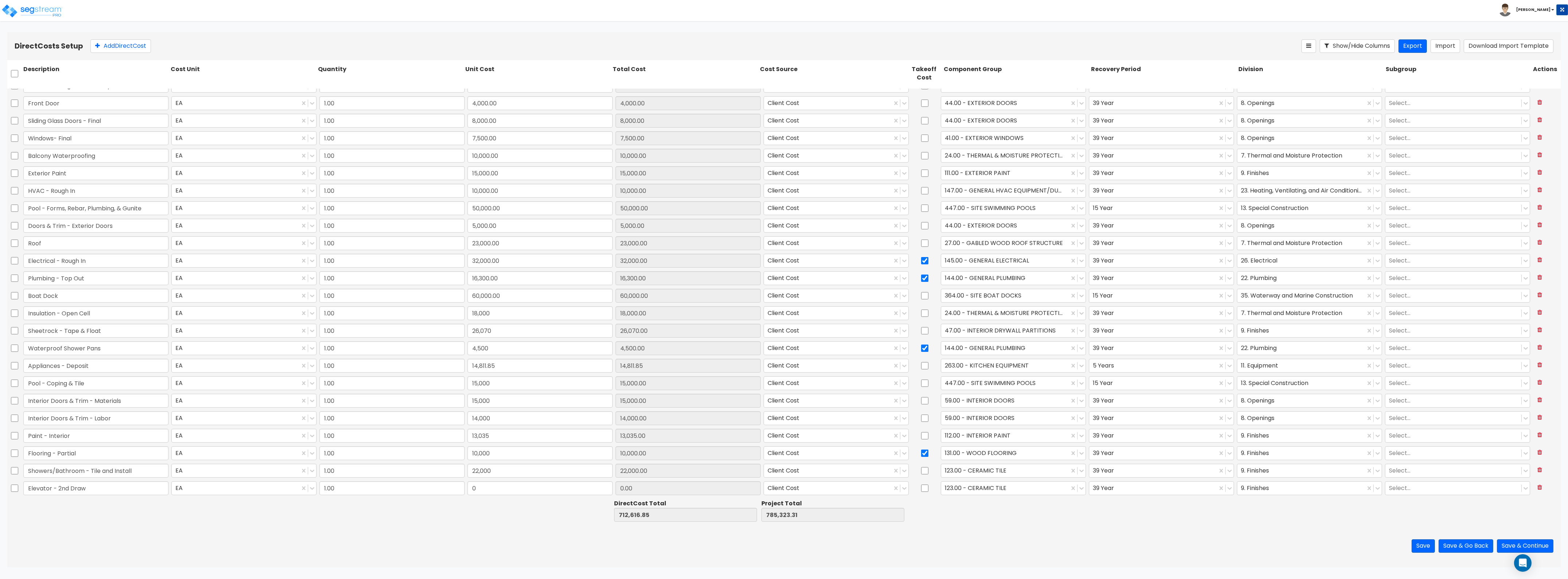
type input "Elevator - 2nd Draw"
click at [495, 484] on input "0" at bounding box center [540, 488] width 145 height 14
type input "15,000"
type input "727,616.85"
type input "800,323.31"
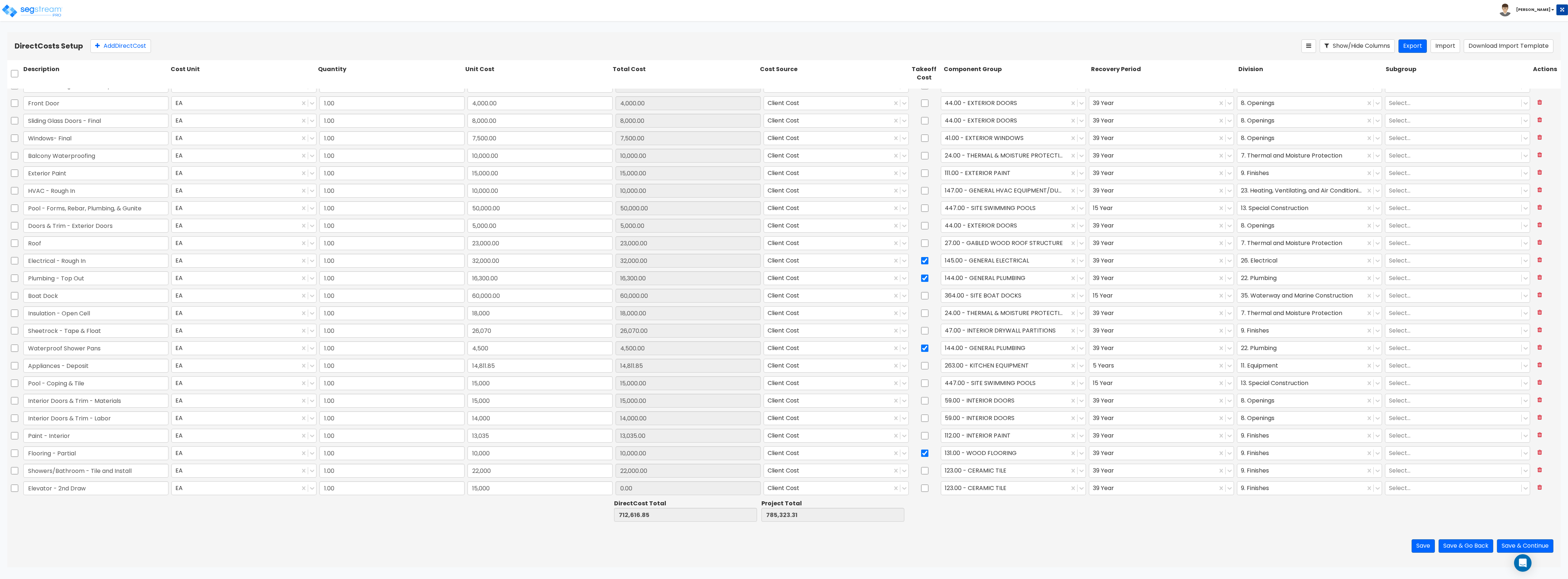
type input "15,000.00"
click at [989, 487] on div at bounding box center [1005, 487] width 120 height 10
type input "pas"
click at [995, 504] on div "159.00 - PASSENGER ELEVATOR EQUIPMENT" at bounding box center [1009, 506] width 144 height 13
click at [1263, 487] on div at bounding box center [1301, 487] width 120 height 10
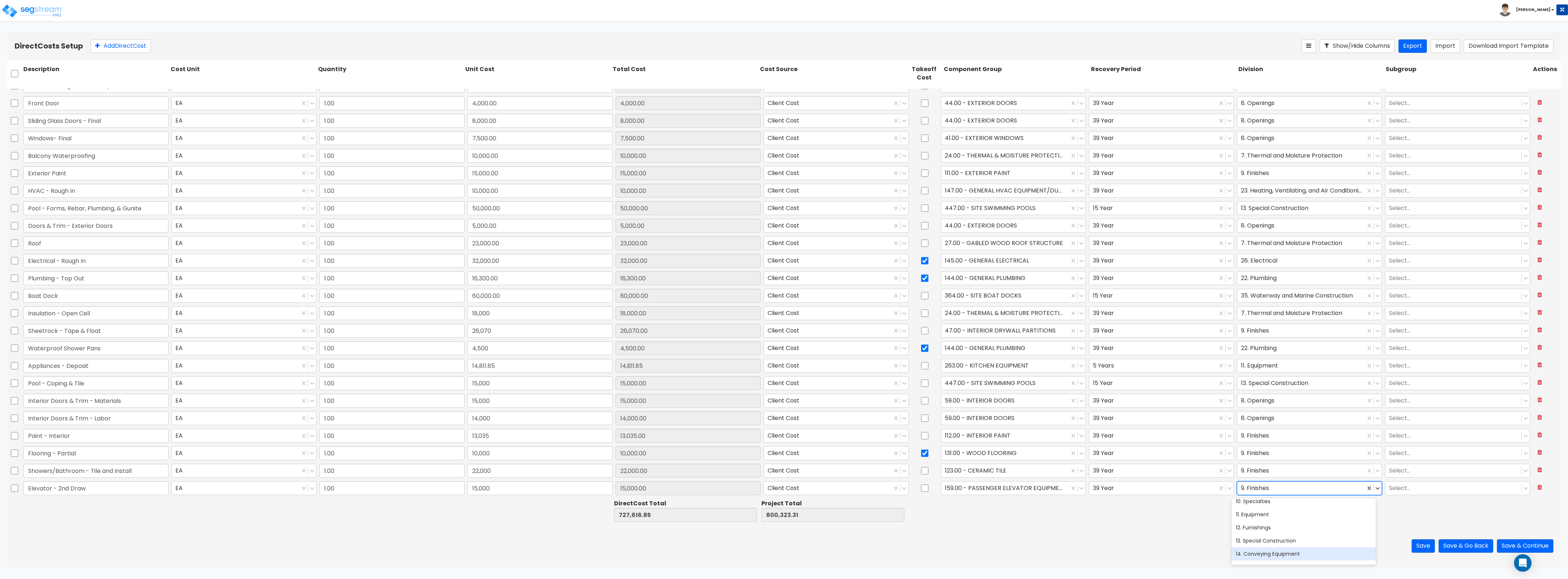
scroll to position [137, 0]
click at [1263, 530] on div "13. Special Construction" at bounding box center [1304, 527] width 144 height 13
click at [119, 44] on button "Add Direct Cost" at bounding box center [120, 46] width 61 height 14
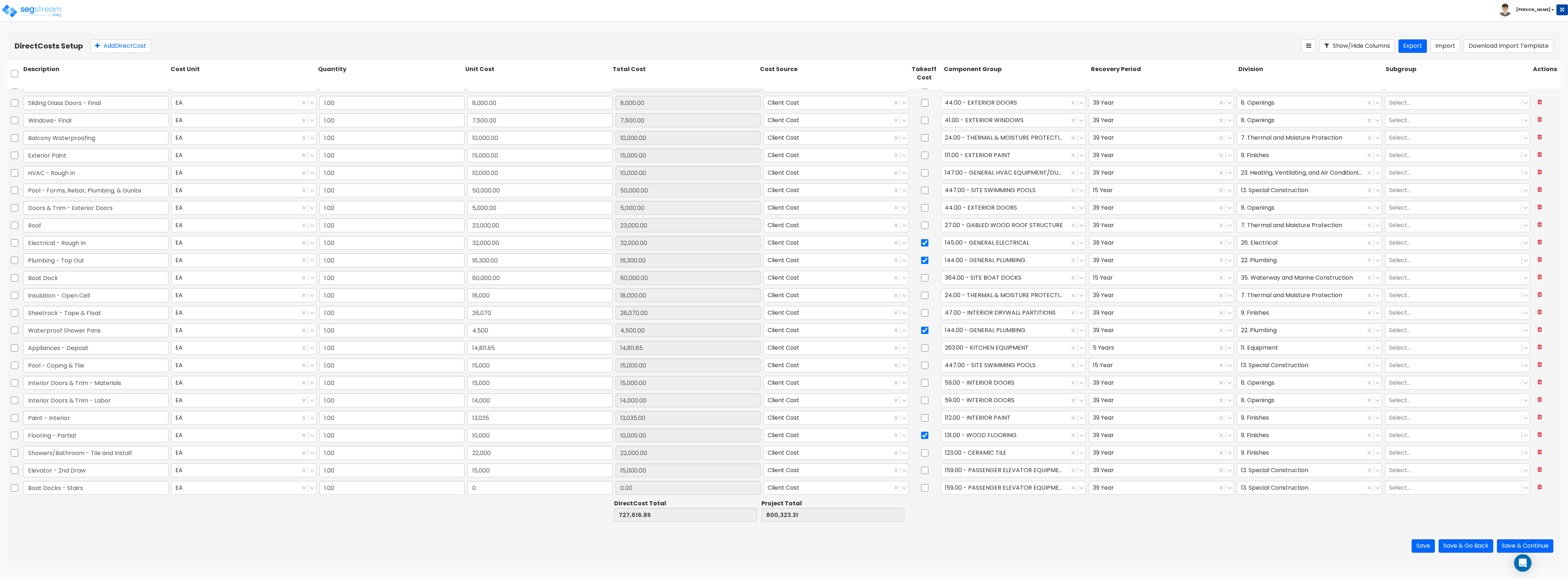
type input "Boat Docks - Stairs"
click at [532, 493] on input "0" at bounding box center [540, 487] width 145 height 14
type input "10,000"
click at [992, 487] on div at bounding box center [1005, 487] width 120 height 10
type input "737,616.85"
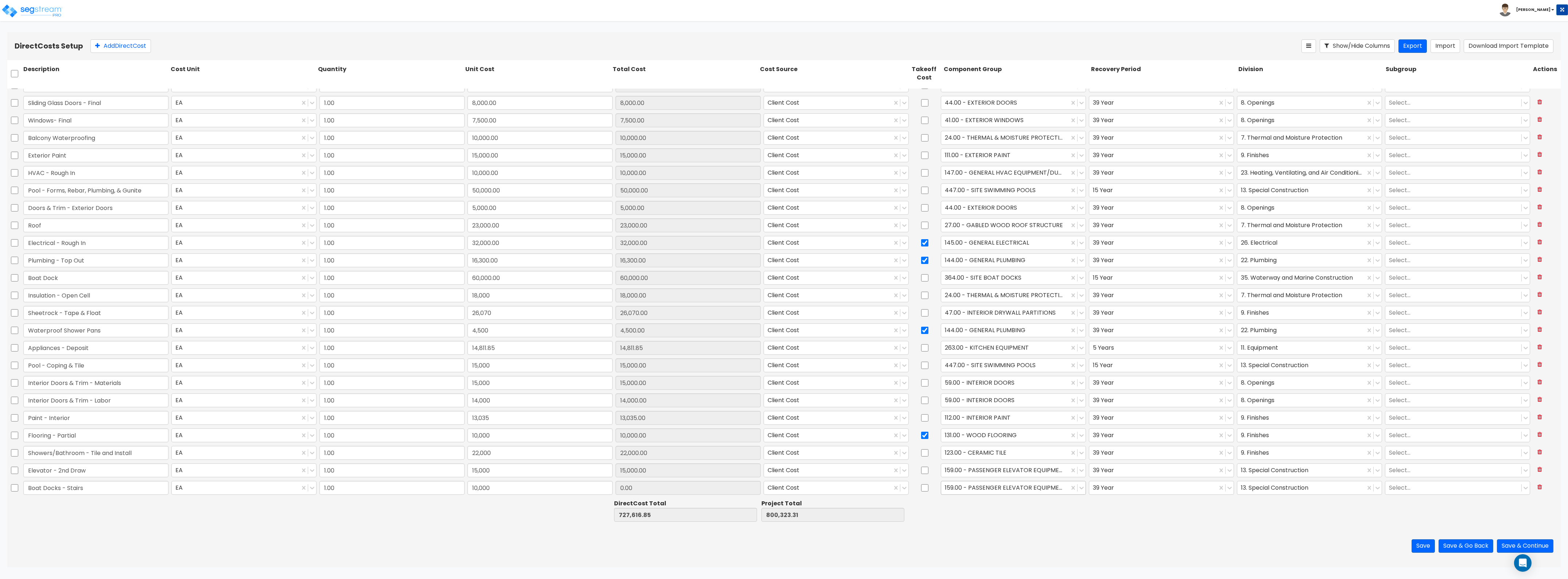
type input "810,323.31"
type input "10,000.00"
type input "stair"
click at [996, 532] on div "442.00 - SITE STAIRS" at bounding box center [1009, 532] width 144 height 13
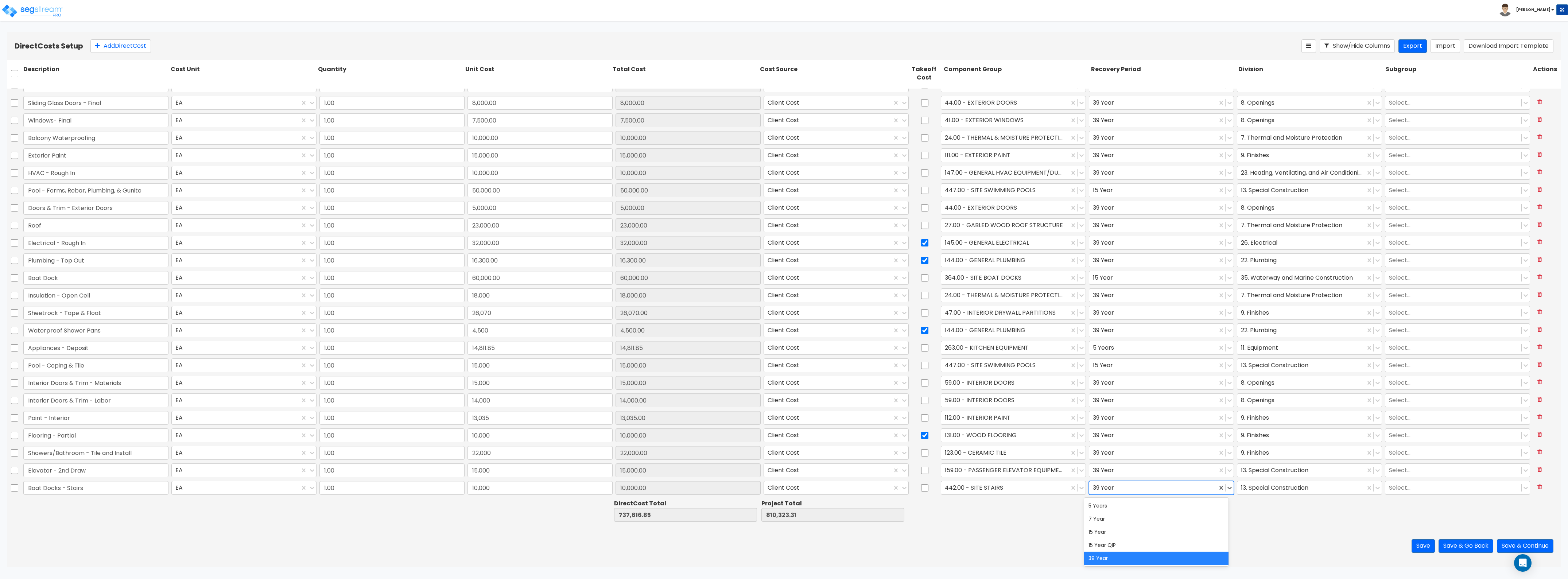
click at [1159, 489] on div at bounding box center [1153, 487] width 120 height 10
click at [1144, 528] on div "15 Year" at bounding box center [1157, 532] width 144 height 13
click at [1265, 485] on div at bounding box center [1301, 487] width 120 height 10
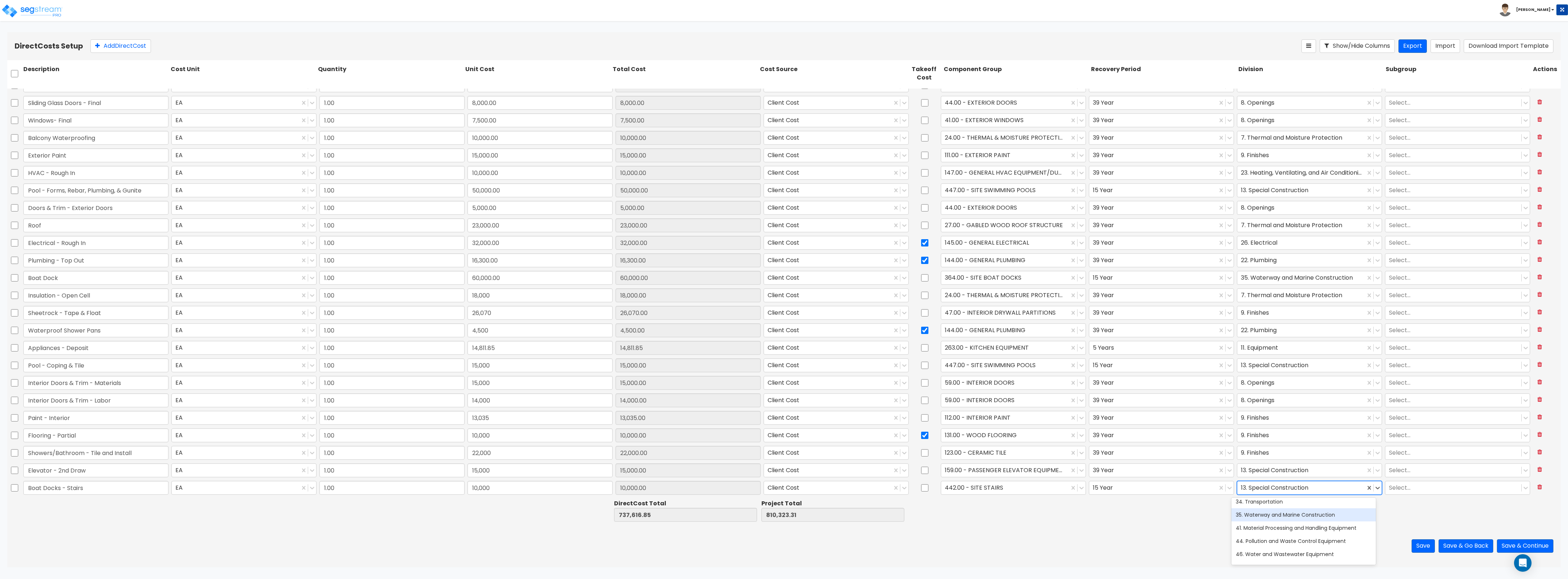
click at [1250, 520] on div "35. Waterway and Marine Construction" at bounding box center [1304, 515] width 144 height 13
click at [1187, 523] on div "Direct Cost Total 737,616.85 Project Total 810,323.31" at bounding box center [784, 510] width 1554 height 28
click at [130, 44] on button "Add Direct Cost" at bounding box center [120, 46] width 61 height 14
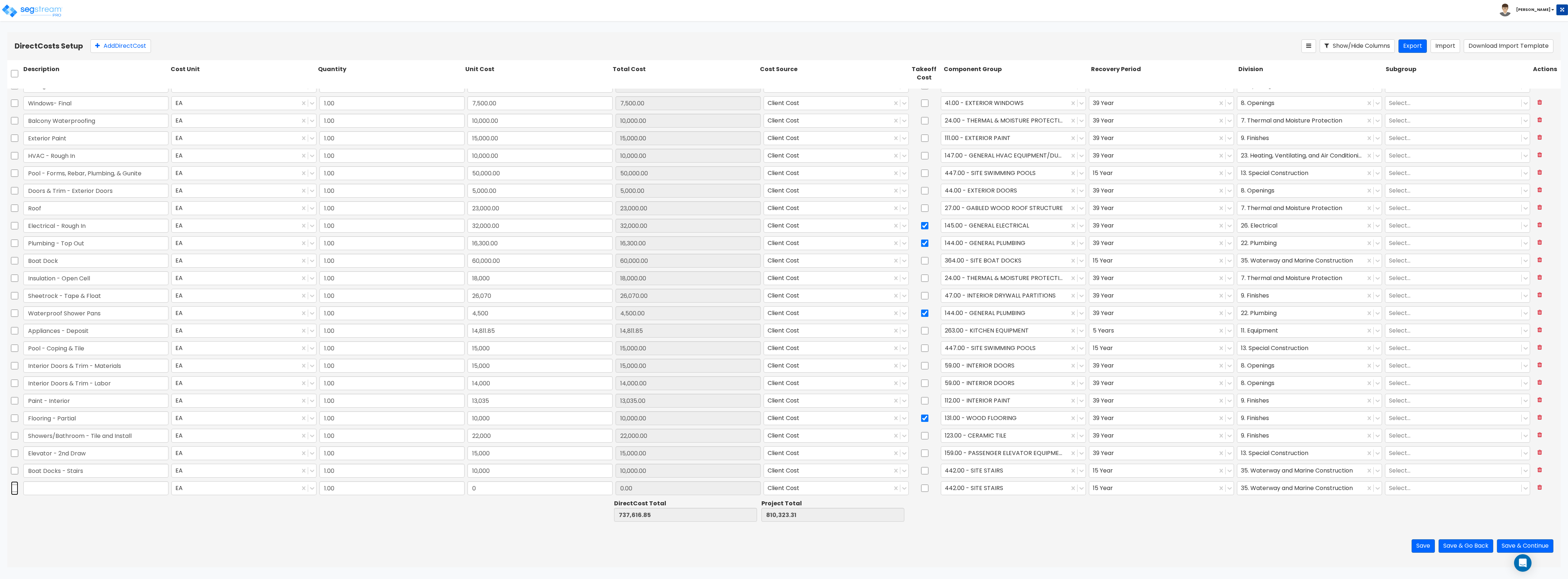
click at [16, 489] on input "checkbox" at bounding box center [14, 488] width 7 height 14
checkbox input "true"
click at [1538, 489] on button at bounding box center [1540, 488] width 14 height 13
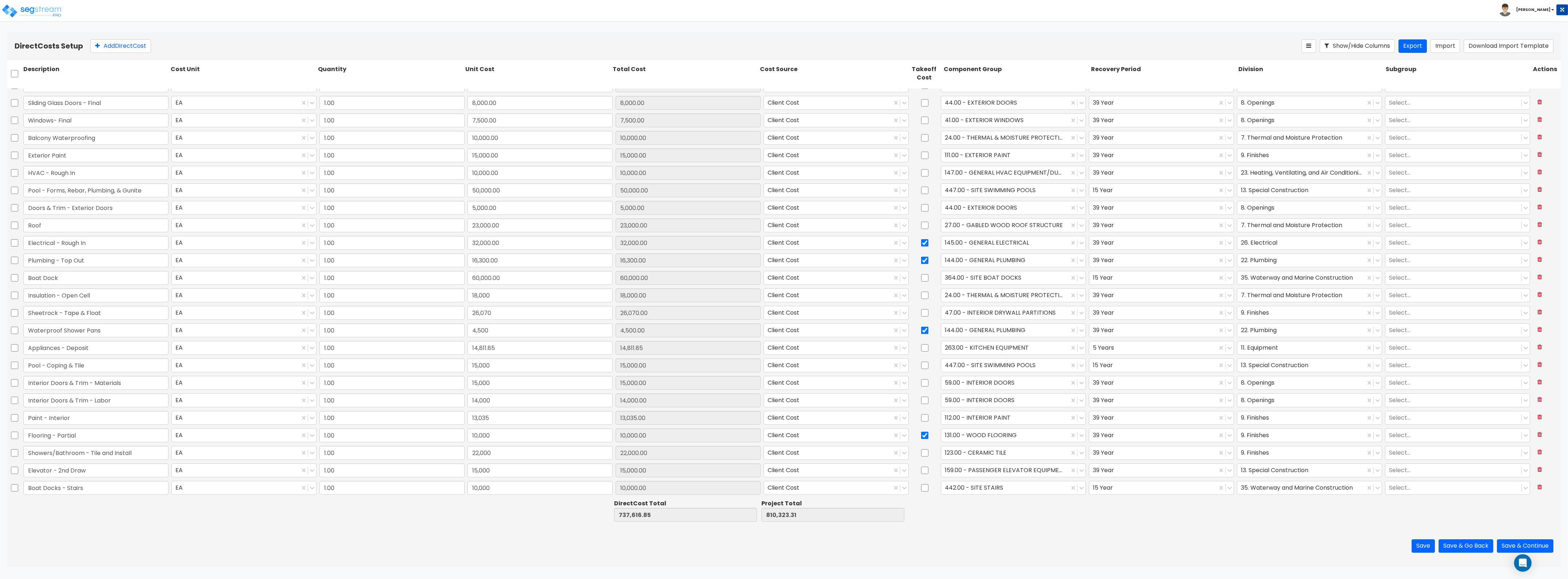
type input "1.00"
type input "55,000.00"
click at [1424, 550] on button "Save" at bounding box center [1424, 546] width 23 height 14
type input "18,000.00"
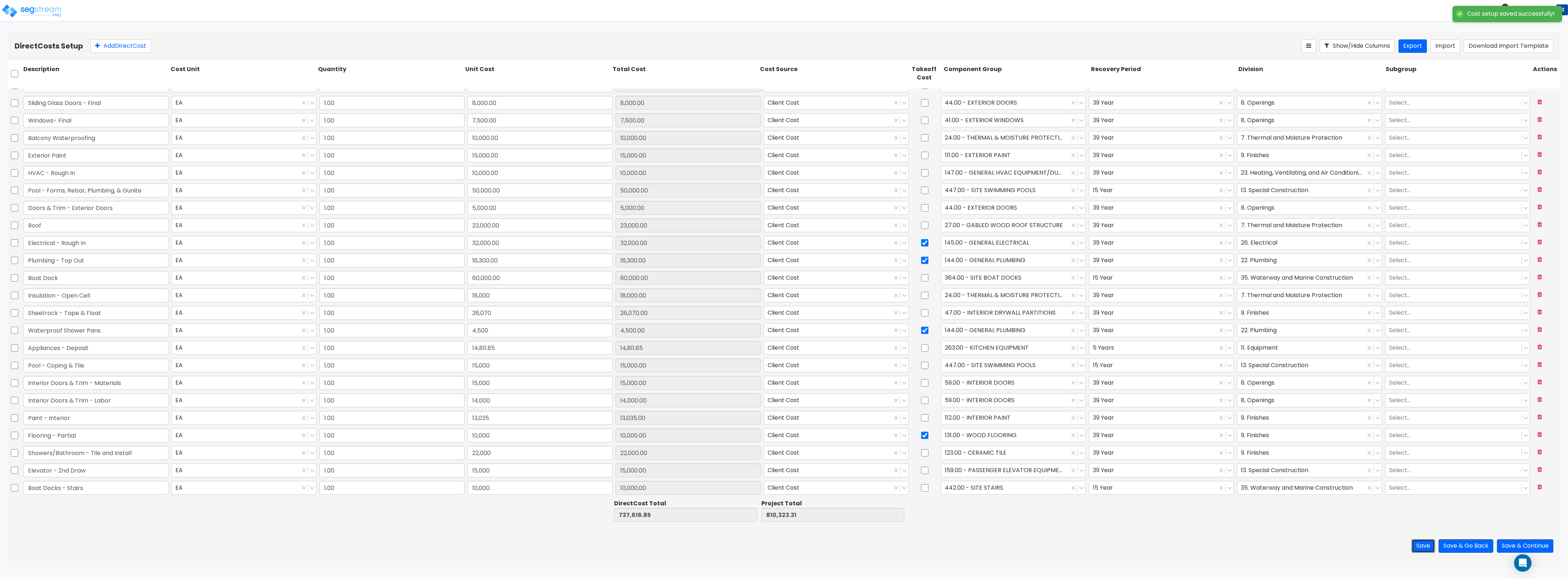
type input "26,070.00"
type input "4,500.00"
type input "15,000.00"
type input "14,000.00"
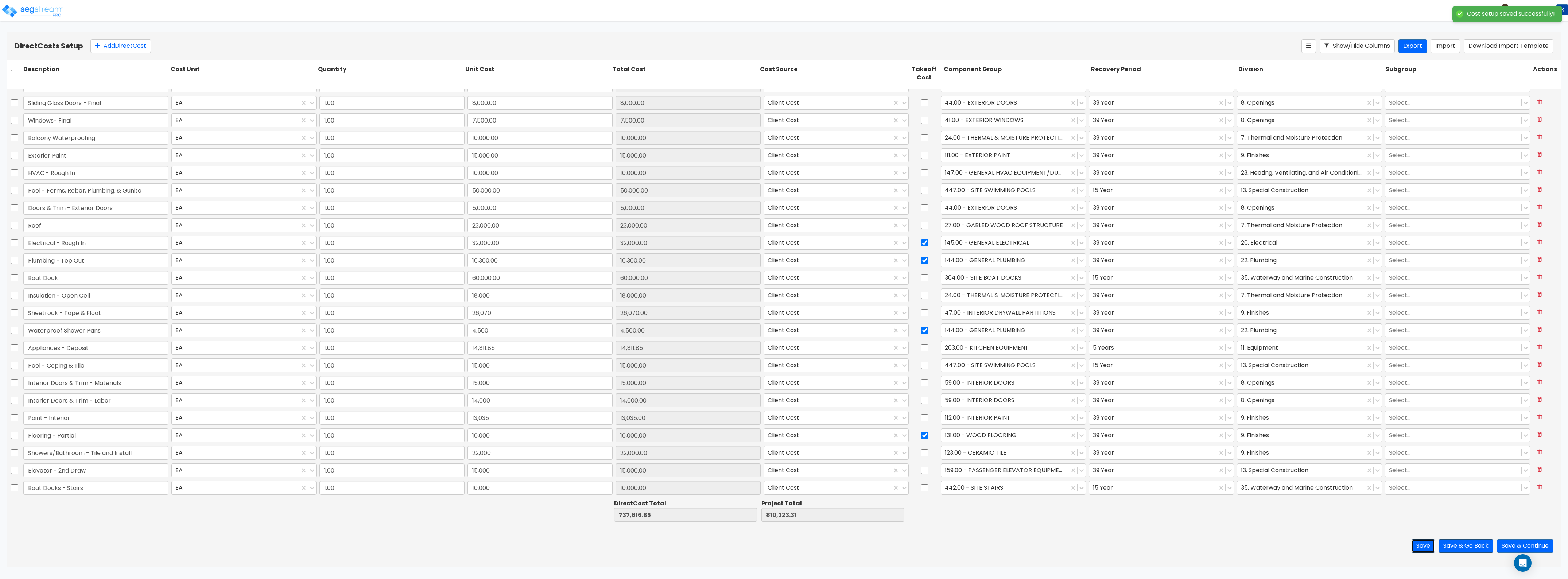
type input "13,035.00"
type input "10,000.00"
type input "22,000.00"
type input "15,000.00"
type input "10,000.00"
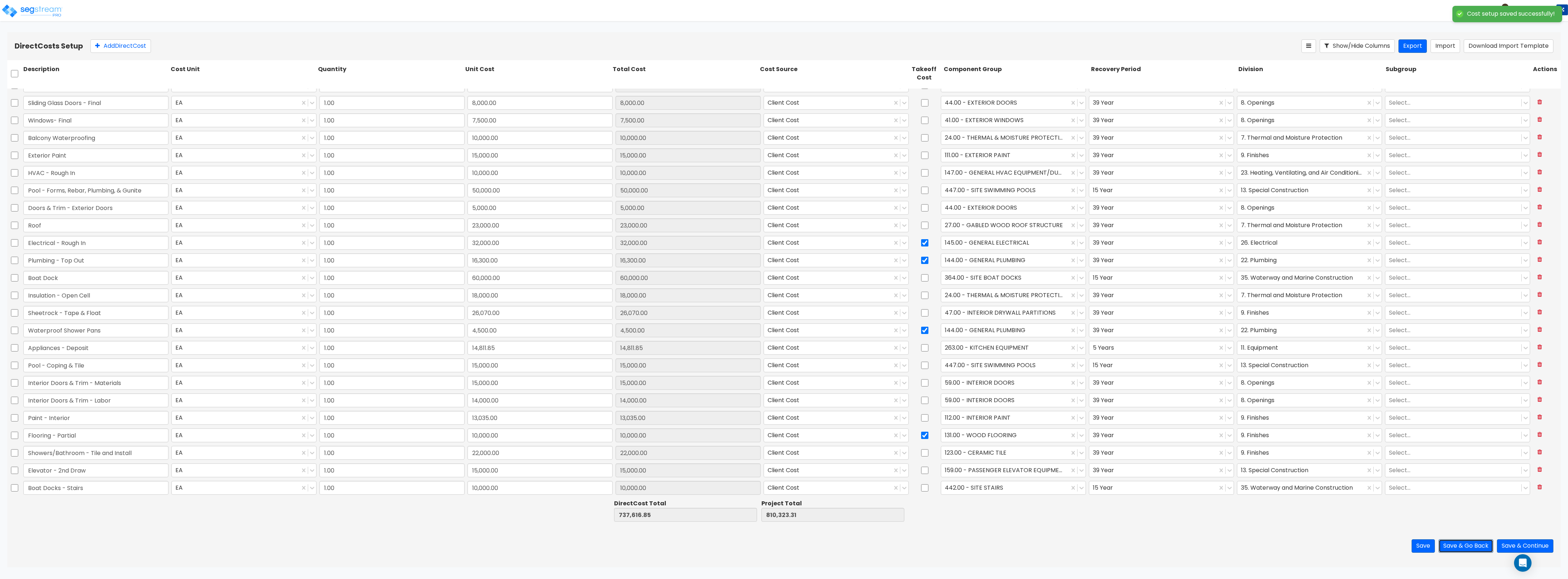
click at [1452, 543] on button "Save & Go Back" at bounding box center [1466, 546] width 55 height 14
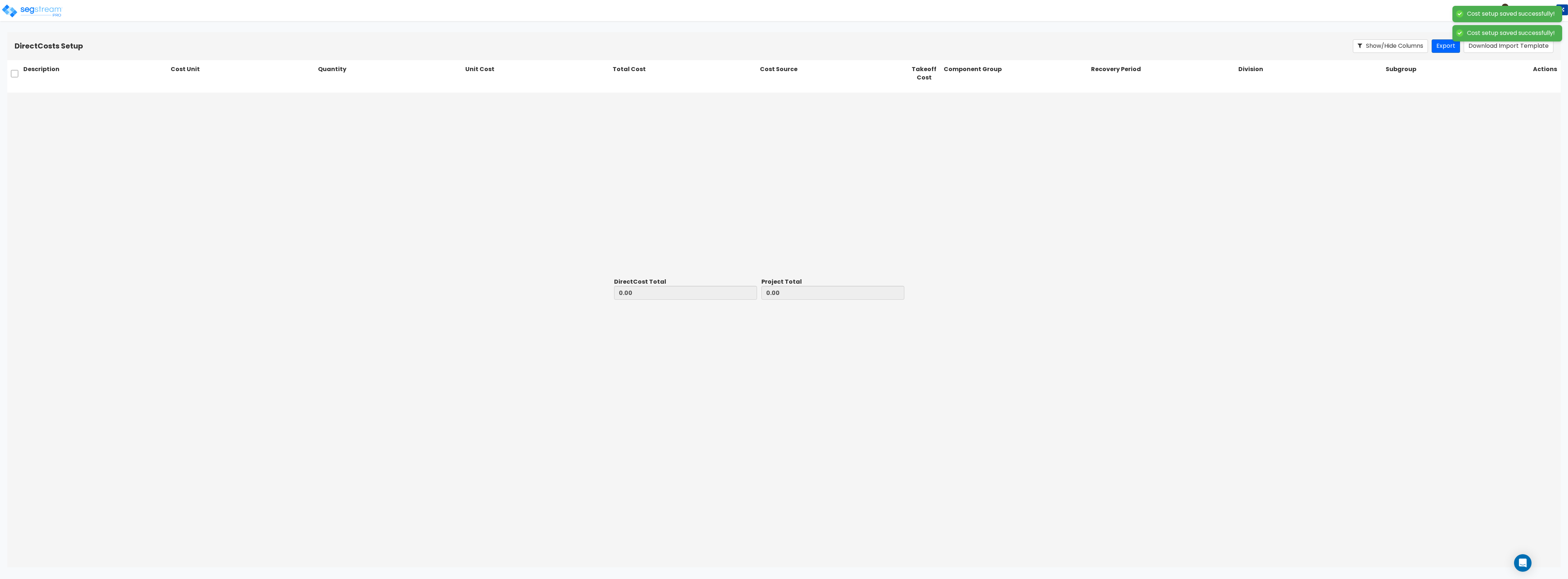
type input "737,616.85"
type input "72,706.46"
type input "810,323.31"
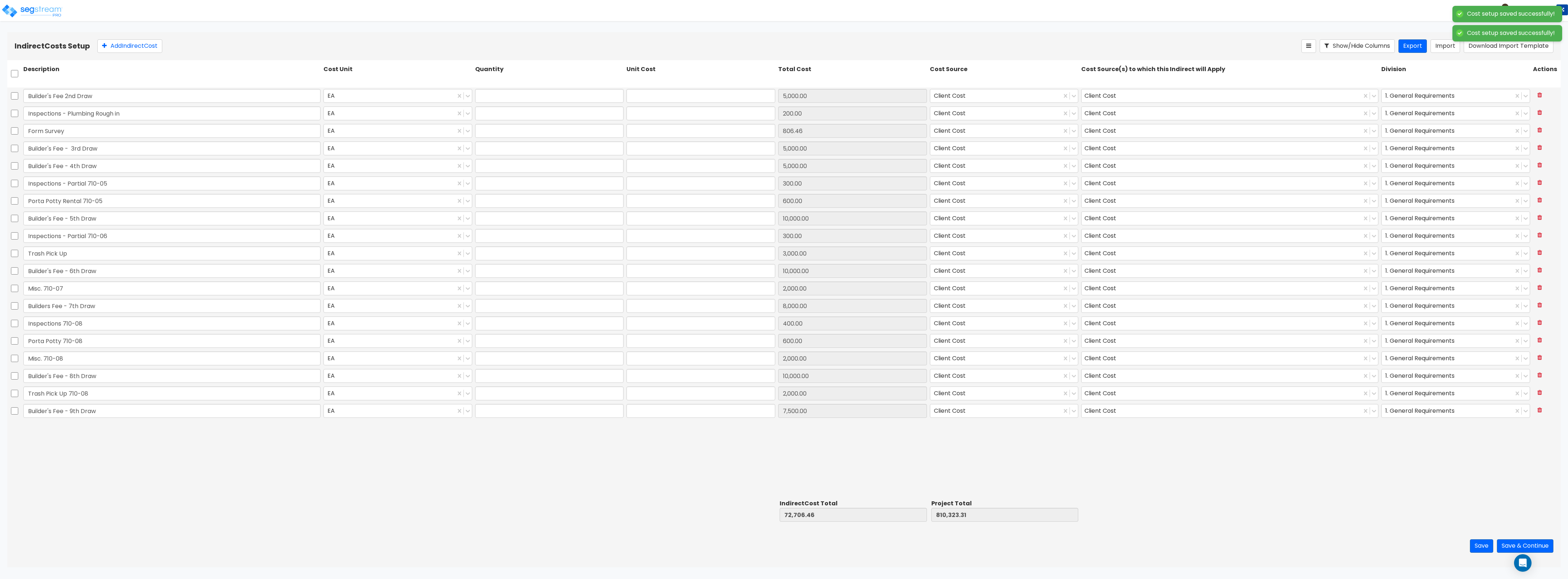
type input "1.00"
type input "5,000.00"
click at [133, 43] on button "Add Indirect Cost" at bounding box center [130, 46] width 65 height 14
click at [646, 431] on input "0" at bounding box center [701, 428] width 149 height 14
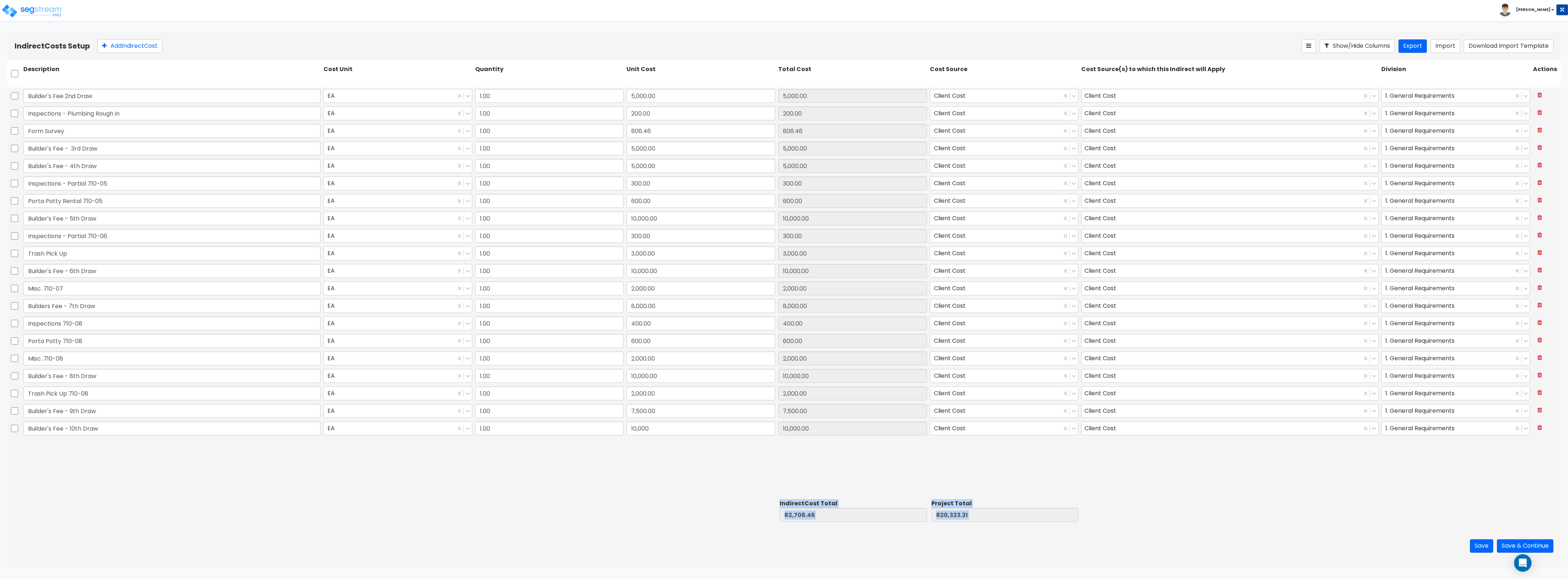
click at [642, 524] on div "Indirect Costs Setup Add Indirect Cost Show/Hide Columns Export Import Download…" at bounding box center [784, 299] width 1554 height 535
click at [1472, 545] on button "Save" at bounding box center [1482, 546] width 23 height 14
click at [708, 461] on div "Builder's Fee 2nd Draw EA 1.00 5,000.00 5,000.00 Client Cost Client Cost 1. Gen…" at bounding box center [784, 291] width 1554 height 409
click at [141, 45] on button "Add Indirect Cost" at bounding box center [130, 46] width 65 height 14
click at [653, 452] on input "0" at bounding box center [701, 446] width 149 height 14
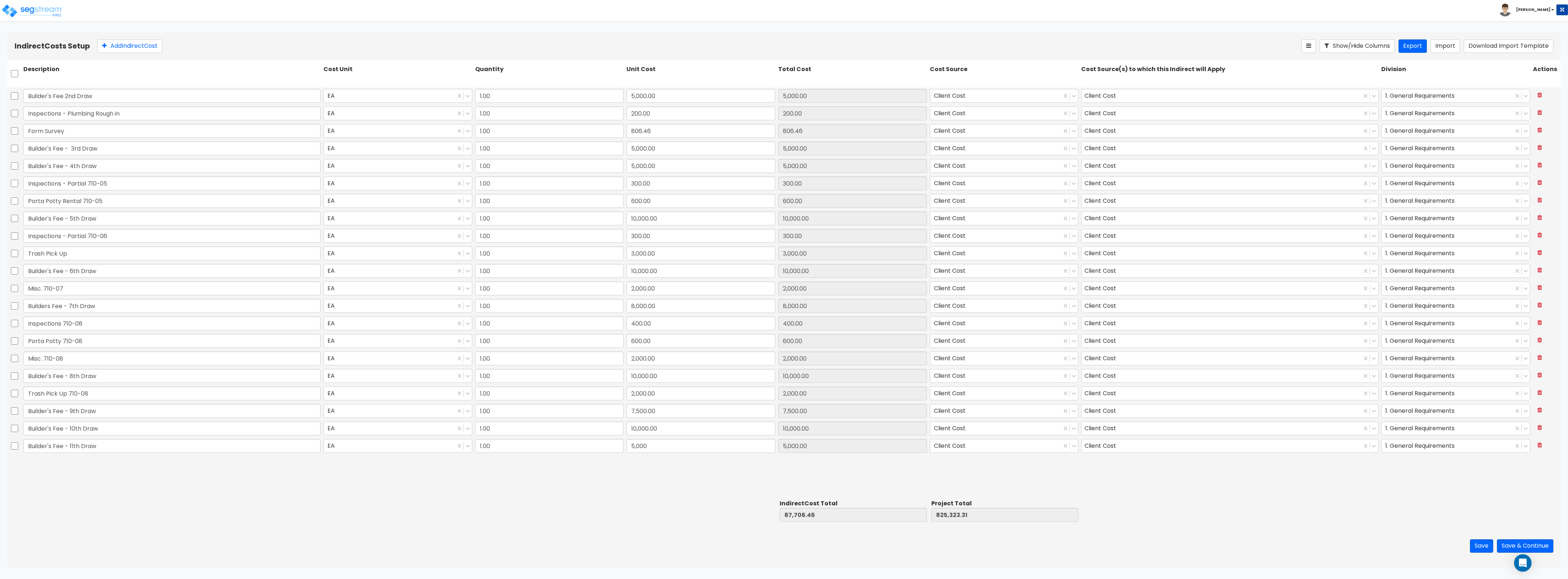
drag, startPoint x: 691, startPoint y: 483, endPoint x: 965, endPoint y: 494, distance: 274.2
click at [694, 483] on div "Builder's Fee 2nd Draw EA 1.00 5,000.00 5,000.00 Client Cost Client Cost 1. Gen…" at bounding box center [784, 291] width 1554 height 409
click at [1472, 546] on button "Save" at bounding box center [1482, 546] width 23 height 14
click at [1516, 548] on button "Save & Continue" at bounding box center [1525, 546] width 57 height 14
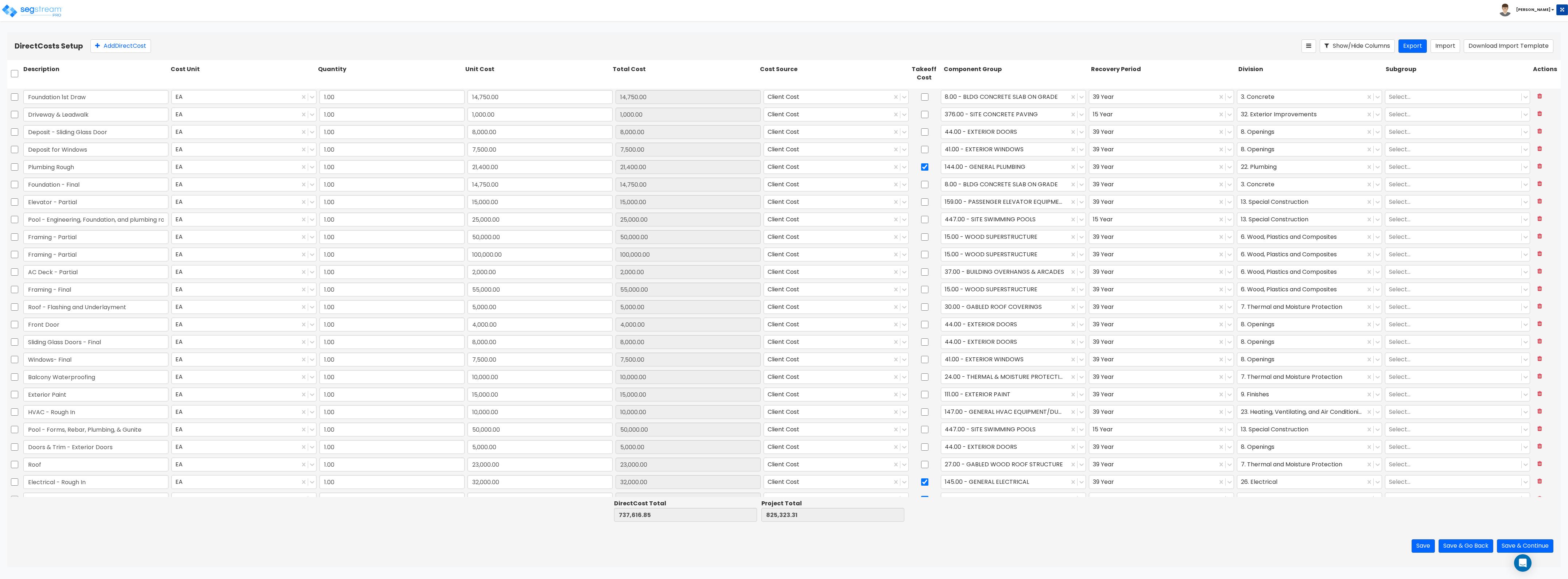
scroll to position [239, 0]
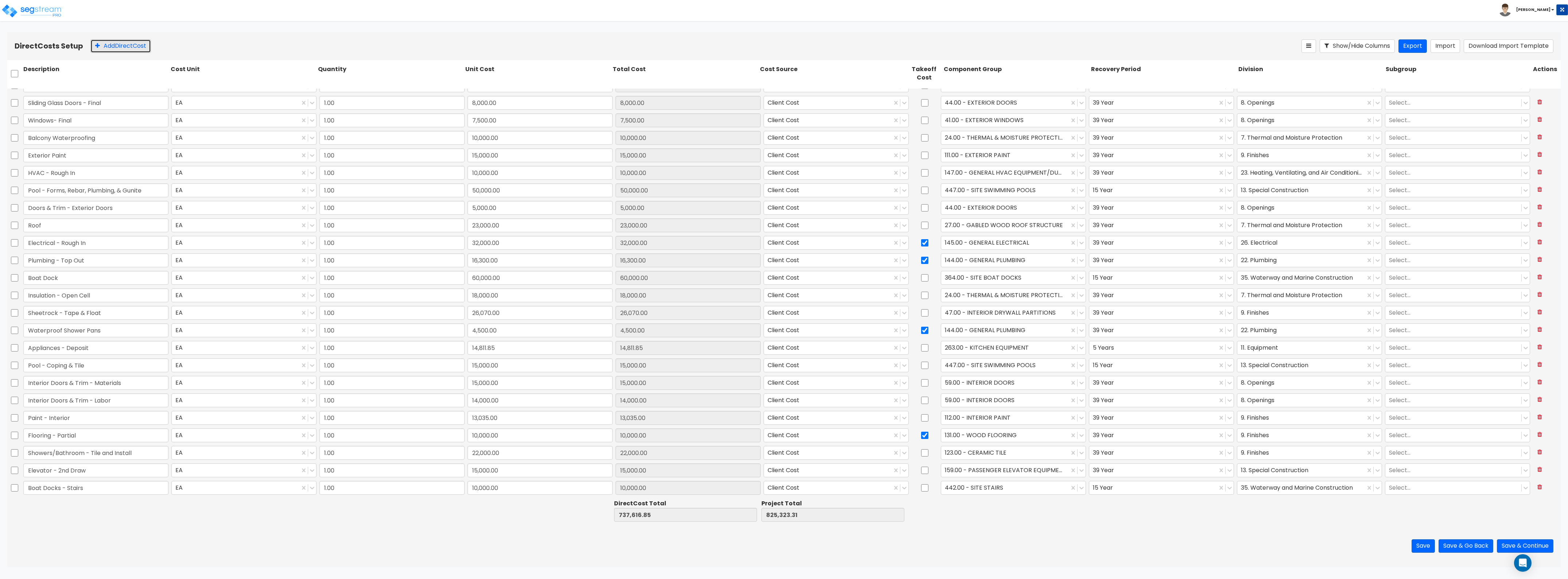
click at [144, 47] on button "Add Direct Cost" at bounding box center [120, 46] width 61 height 14
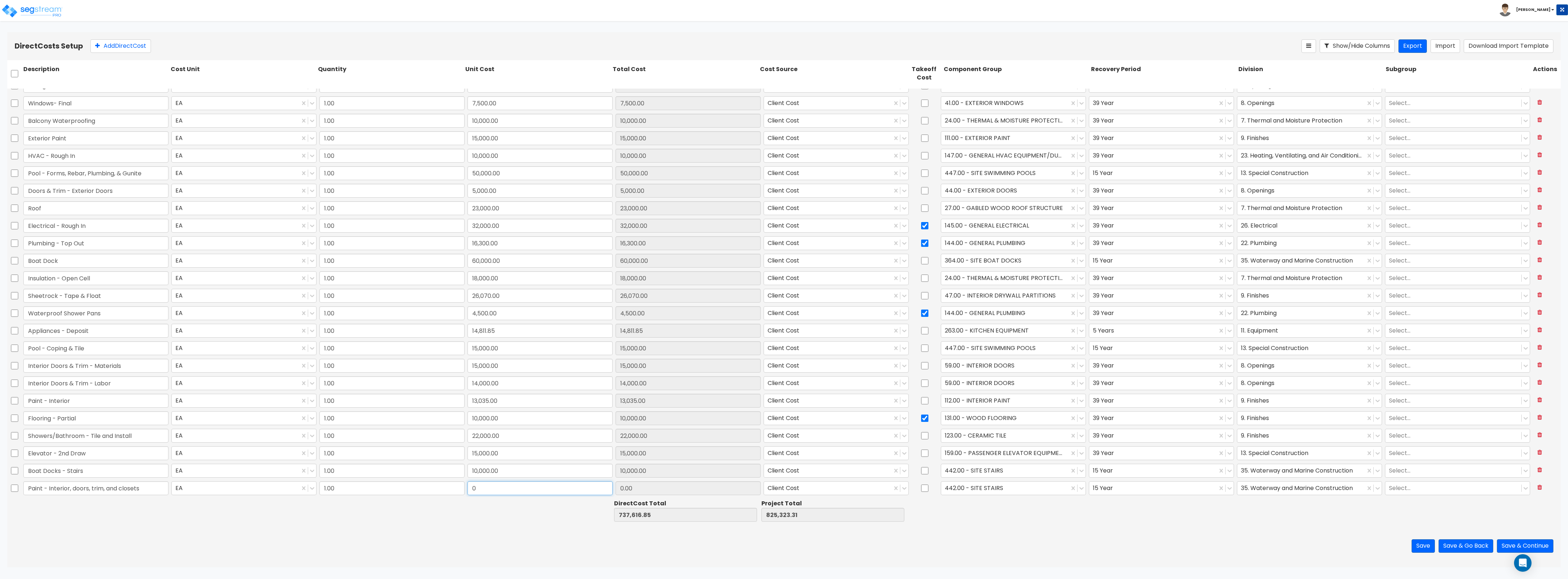
click at [473, 491] on input "0" at bounding box center [540, 488] width 145 height 14
click at [469, 487] on input "3,035" at bounding box center [540, 488] width 145 height 14
click at [976, 483] on div at bounding box center [1005, 487] width 120 height 10
click at [996, 513] on div "112.00 - INTERIOR PAINT" at bounding box center [1009, 518] width 144 height 13
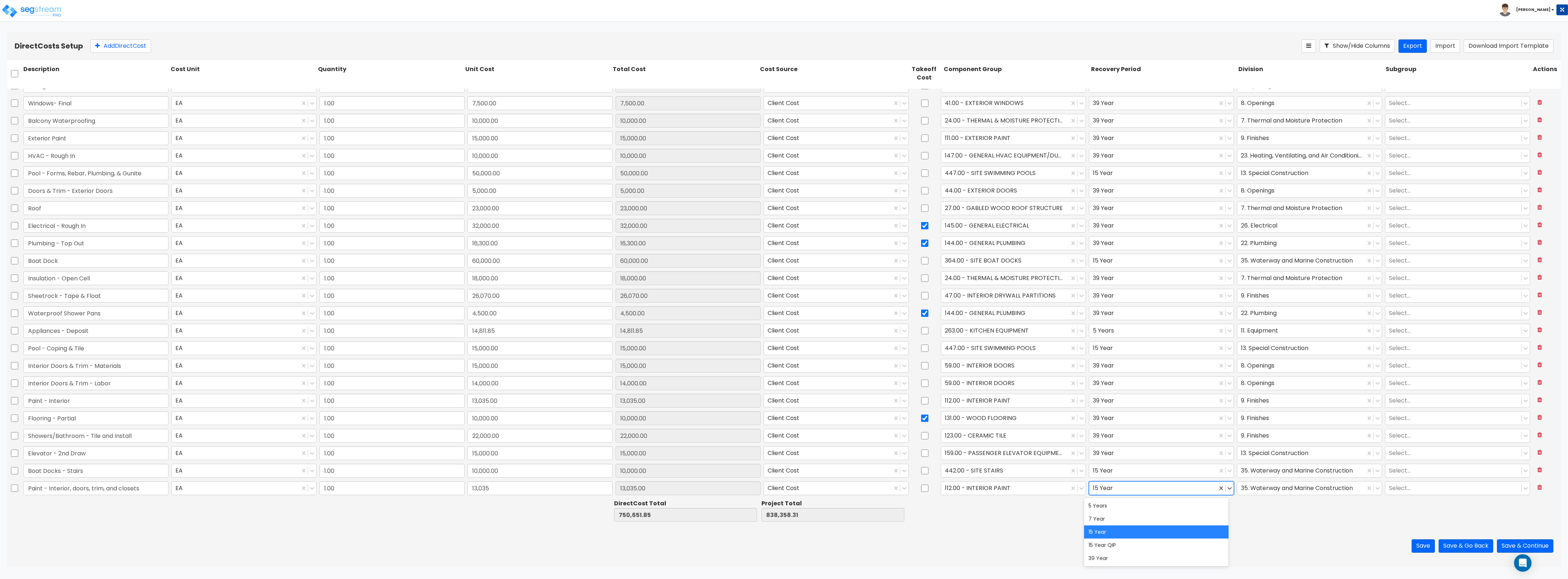
click at [1177, 485] on div at bounding box center [1153, 487] width 120 height 10
click at [1153, 557] on div "39 Year" at bounding box center [1157, 558] width 144 height 13
click at [1256, 483] on div "35. Waterway and Marine Construction" at bounding box center [1301, 488] width 128 height 13
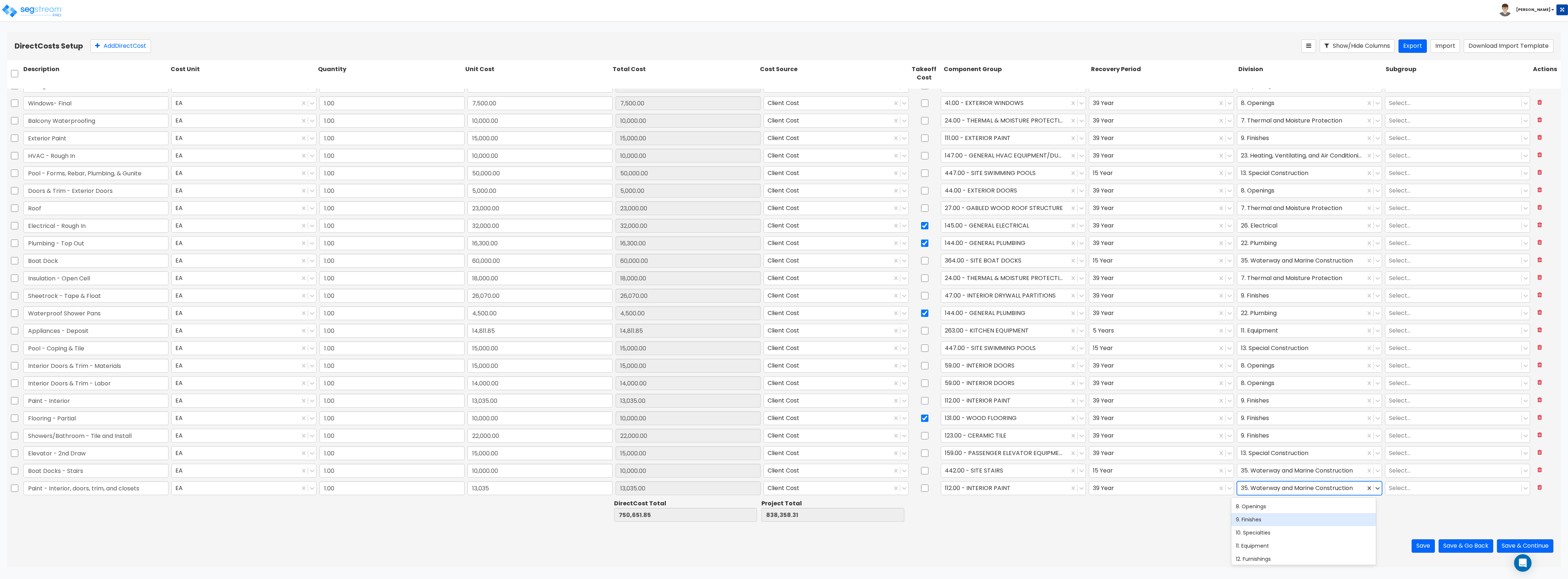
click at [1263, 514] on div "9. Finishes" at bounding box center [1304, 519] width 144 height 13
click at [125, 48] on button "Add Direct Cost" at bounding box center [120, 46] width 61 height 14
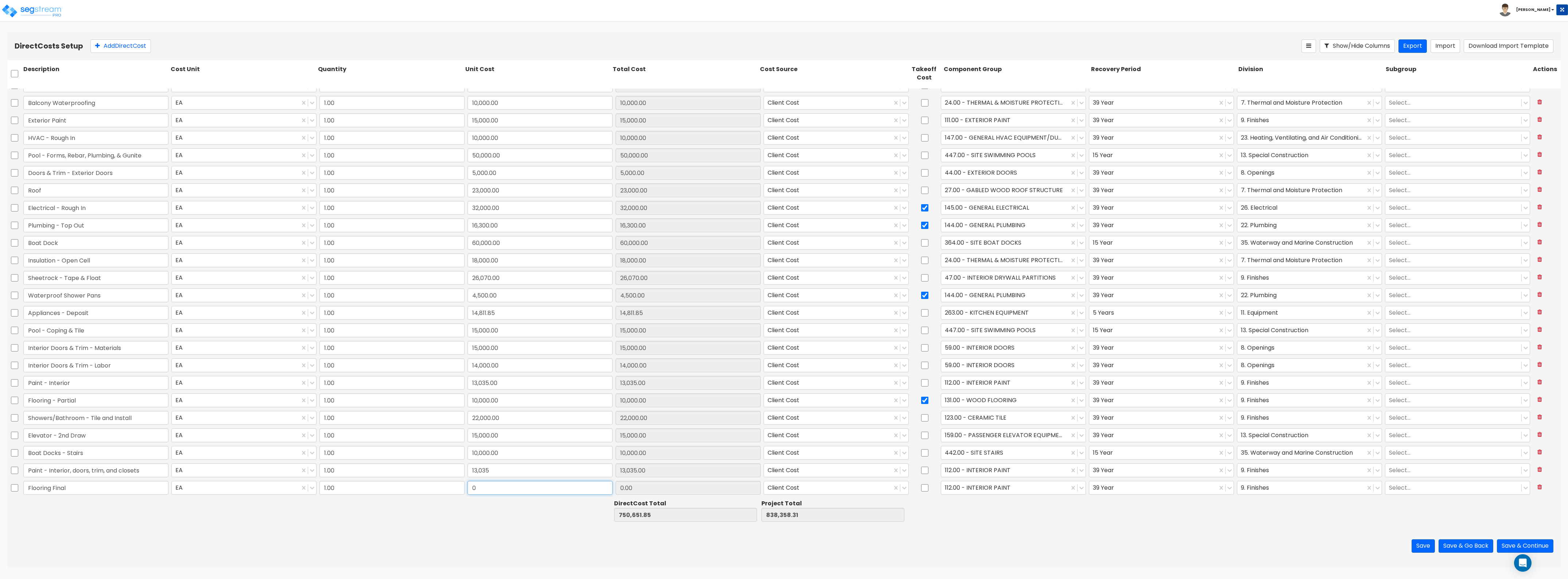
click at [480, 488] on input "0" at bounding box center [540, 487] width 145 height 14
click at [1005, 485] on div at bounding box center [1005, 487] width 120 height 10
click at [1023, 518] on div "131.00 - WOOD FLOORING" at bounding box center [1009, 518] width 144 height 13
click at [1252, 489] on div at bounding box center [1301, 487] width 120 height 10
drag, startPoint x: 1159, startPoint y: 526, endPoint x: 940, endPoint y: 495, distance: 221.2
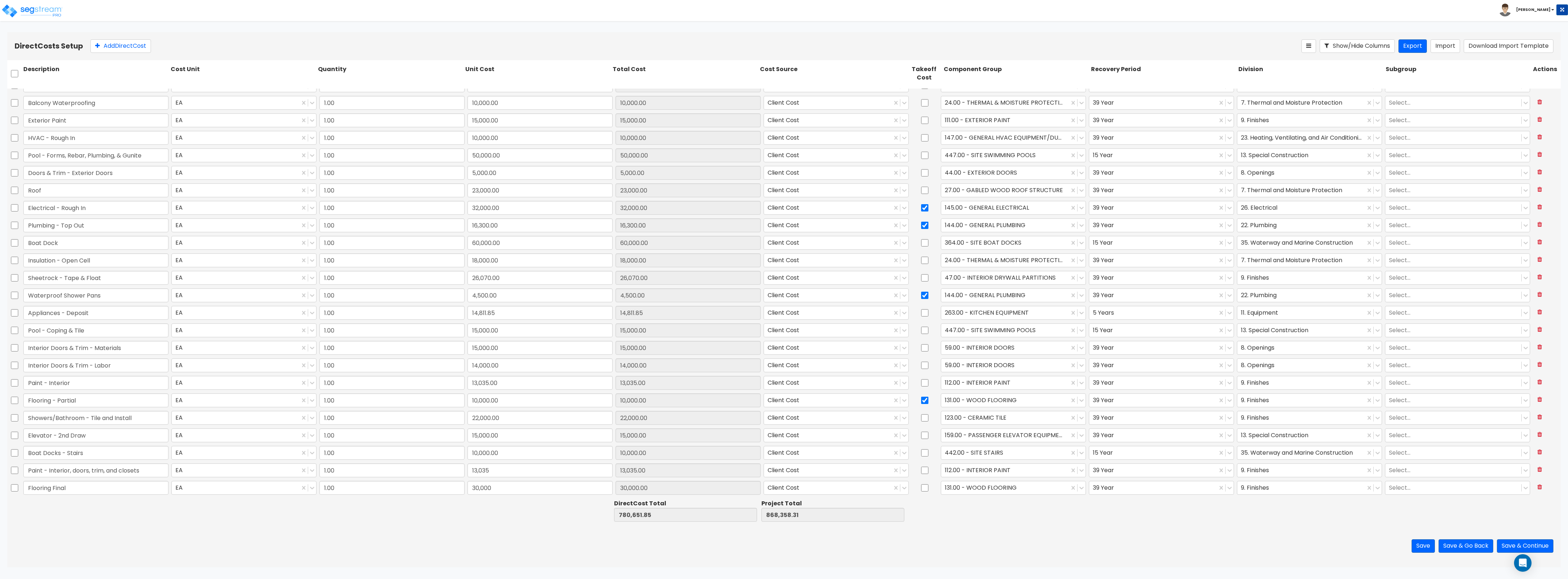
click at [1157, 526] on div "Save Save & Go Back Save & Continue" at bounding box center [784, 546] width 1554 height 43
click at [111, 41] on button "Add Direct Cost" at bounding box center [120, 46] width 61 height 14
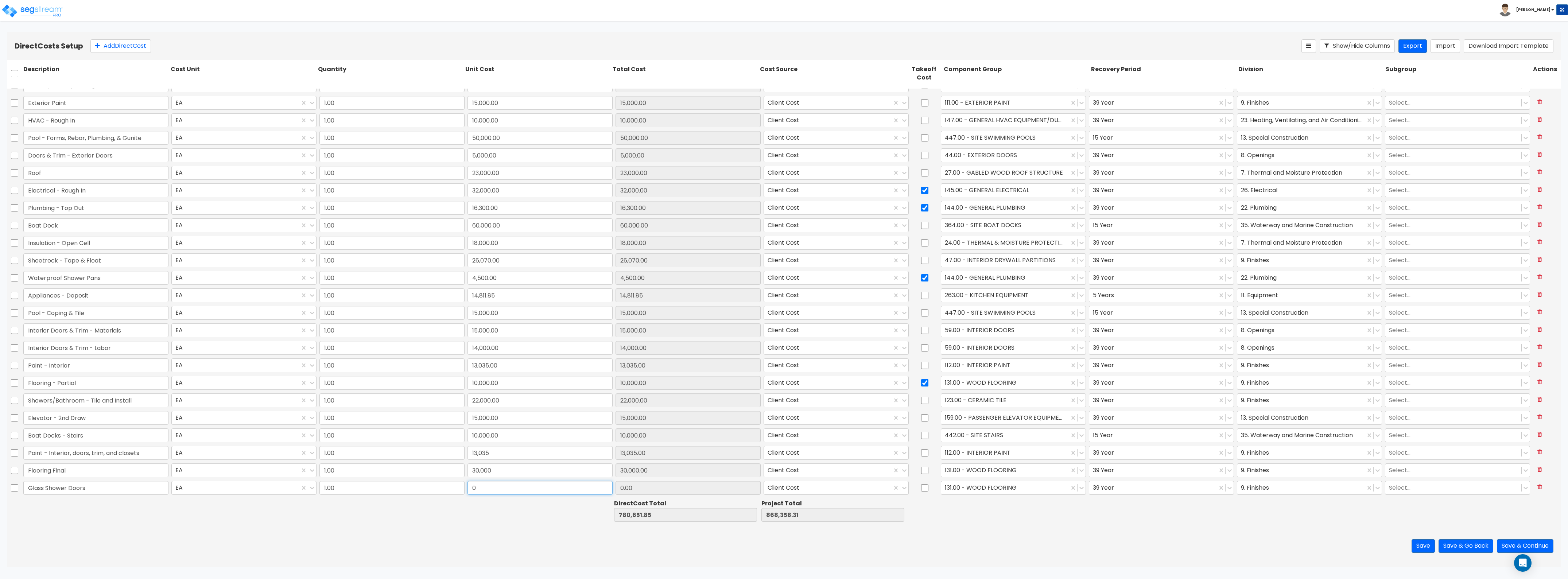
click at [489, 487] on input "0" at bounding box center [540, 487] width 145 height 14
click at [1017, 491] on div at bounding box center [1005, 487] width 120 height 10
drag, startPoint x: 962, startPoint y: 491, endPoint x: 905, endPoint y: 487, distance: 57.1
click at [905, 487] on div "Glass Shower Doors EA 1.00 8,000 8,000.00 Client Cost 131.00 - WOOD FLOORING 39…" at bounding box center [784, 488] width 1554 height 17
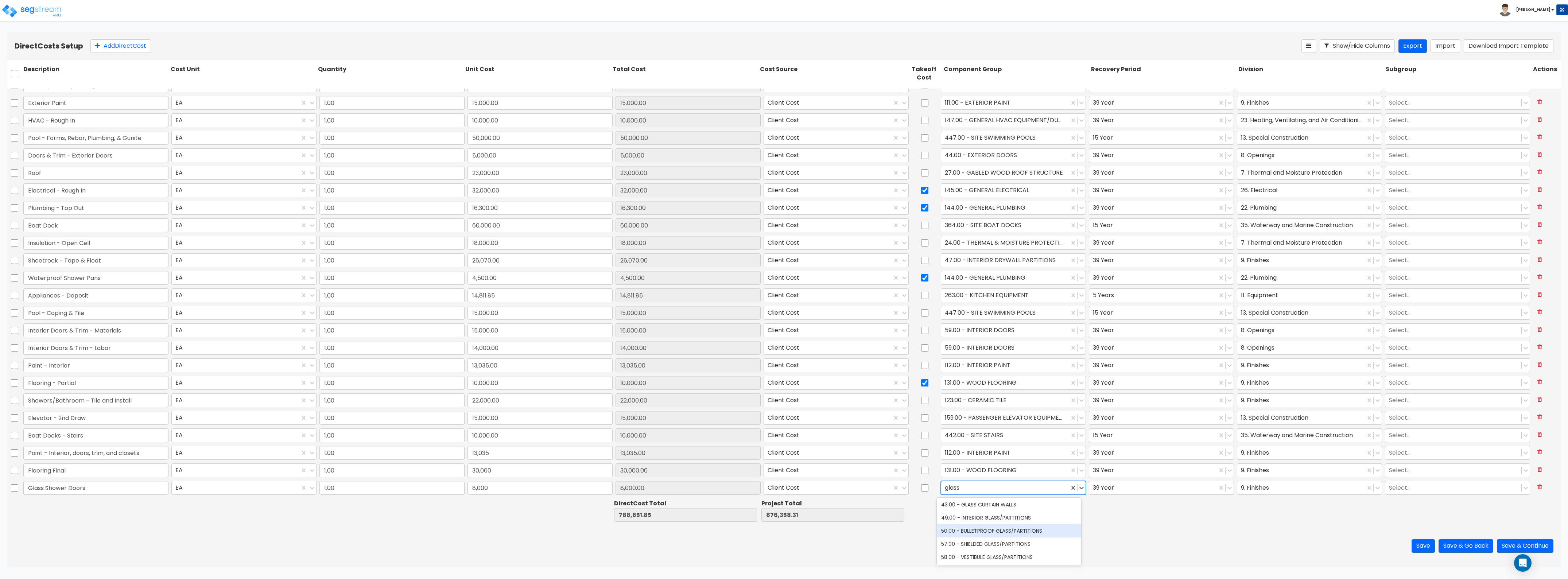
drag, startPoint x: 991, startPoint y: 520, endPoint x: 994, endPoint y: 516, distance: 5.0
click at [991, 520] on div "49.00 - INTERIOR GLASS/PARTITIONS" at bounding box center [1009, 518] width 144 height 13
click at [1264, 487] on div at bounding box center [1301, 487] width 120 height 10
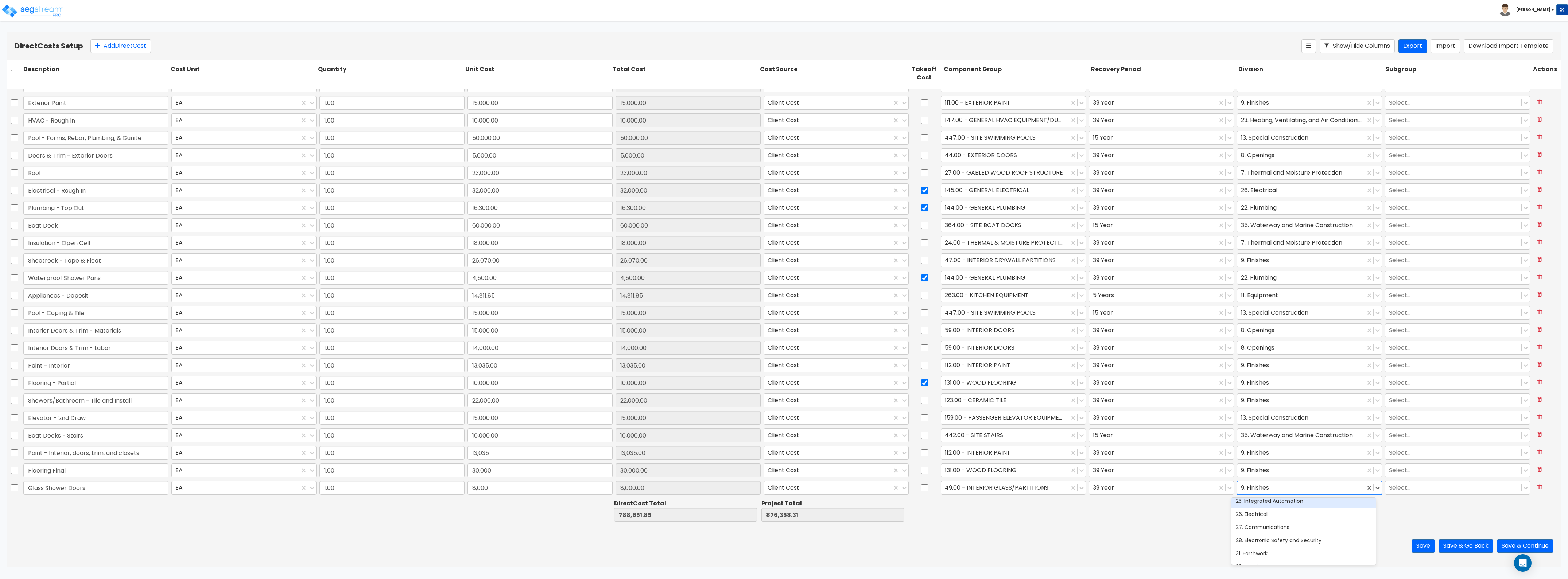
scroll to position [273, 0]
click at [1224, 525] on div "Save Save & Go Back Save & Continue" at bounding box center [784, 546] width 1554 height 43
click at [1261, 493] on div "9. Finishes" at bounding box center [1301, 488] width 128 height 13
click at [1257, 550] on div "8. Openings" at bounding box center [1304, 552] width 144 height 13
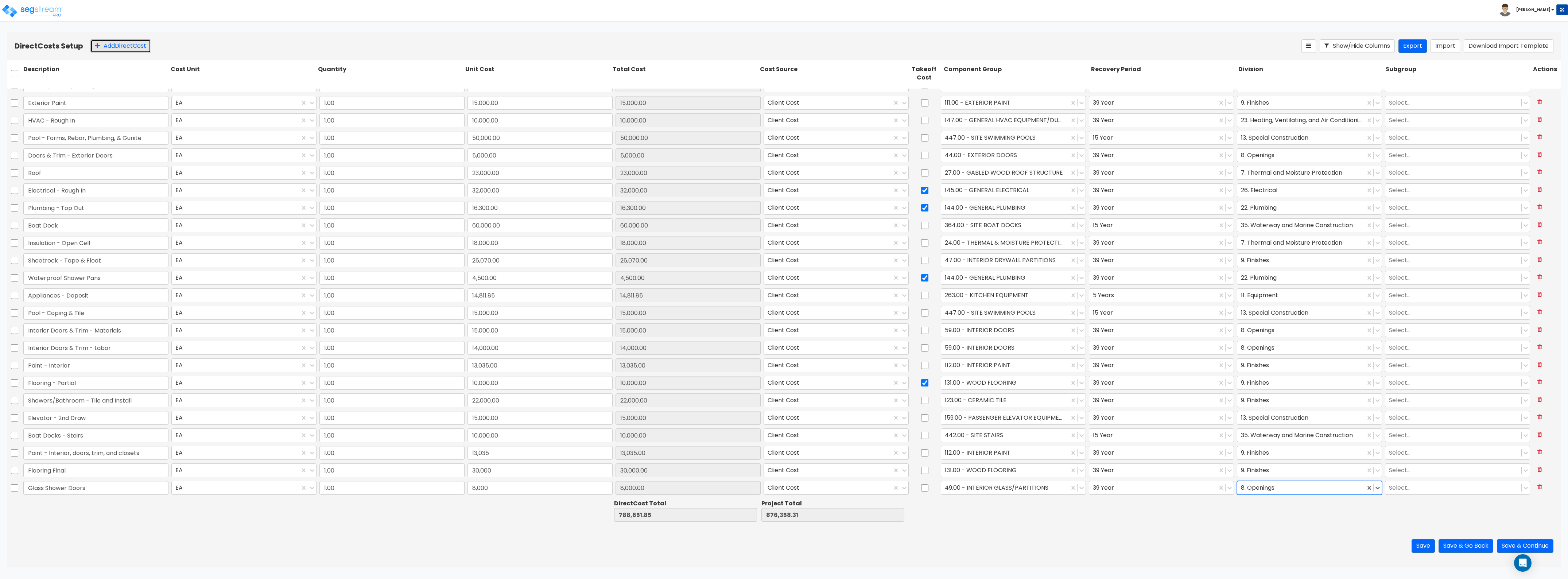
click at [113, 46] on button "Add Direct Cost" at bounding box center [120, 46] width 61 height 14
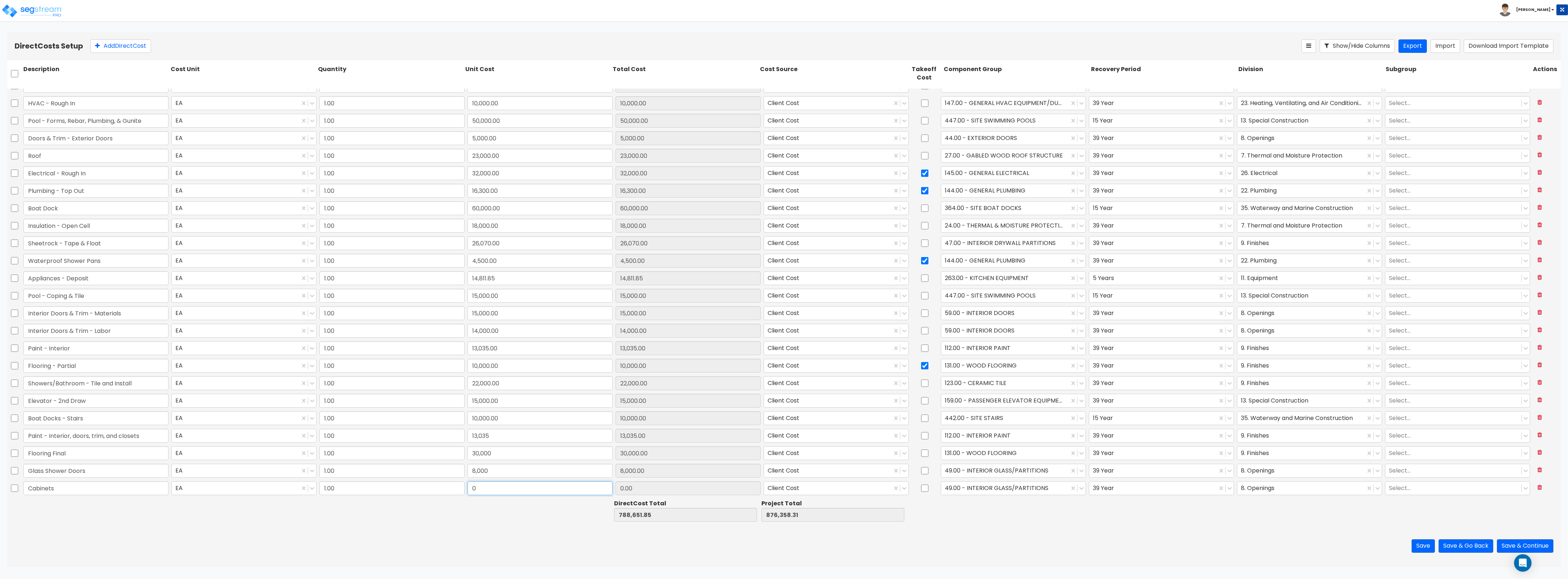
click at [478, 485] on input "0" at bounding box center [540, 488] width 145 height 14
click at [1023, 489] on div at bounding box center [1005, 487] width 120 height 10
click at [990, 518] on div "79.00 - KITCHEN CABINETRY/COUNTERS" at bounding box center [1009, 520] width 144 height 13
click at [923, 487] on input "checkbox" at bounding box center [924, 488] width 7 height 14
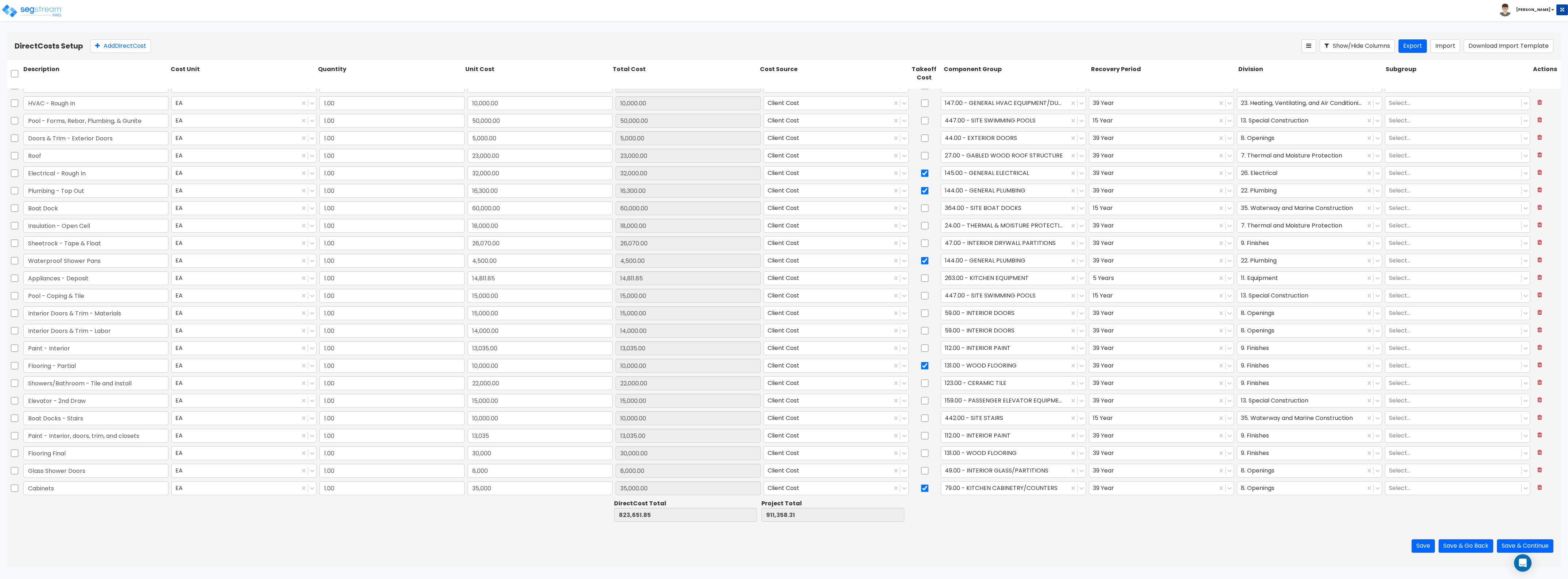
click at [1111, 479] on div "39 Year" at bounding box center [1161, 470] width 148 height 17
click at [1114, 484] on div at bounding box center [1153, 487] width 120 height 10
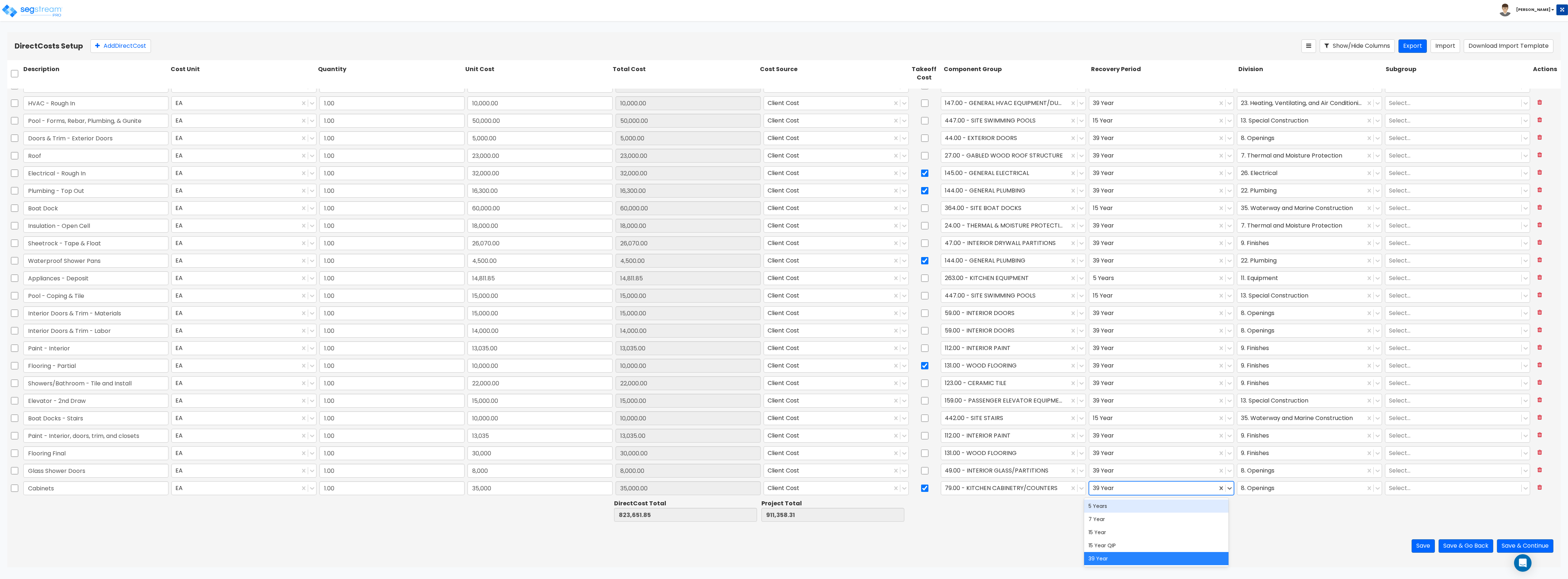
click at [1115, 505] on div "5 Years" at bounding box center [1157, 506] width 144 height 13
click at [1259, 485] on div at bounding box center [1301, 487] width 120 height 10
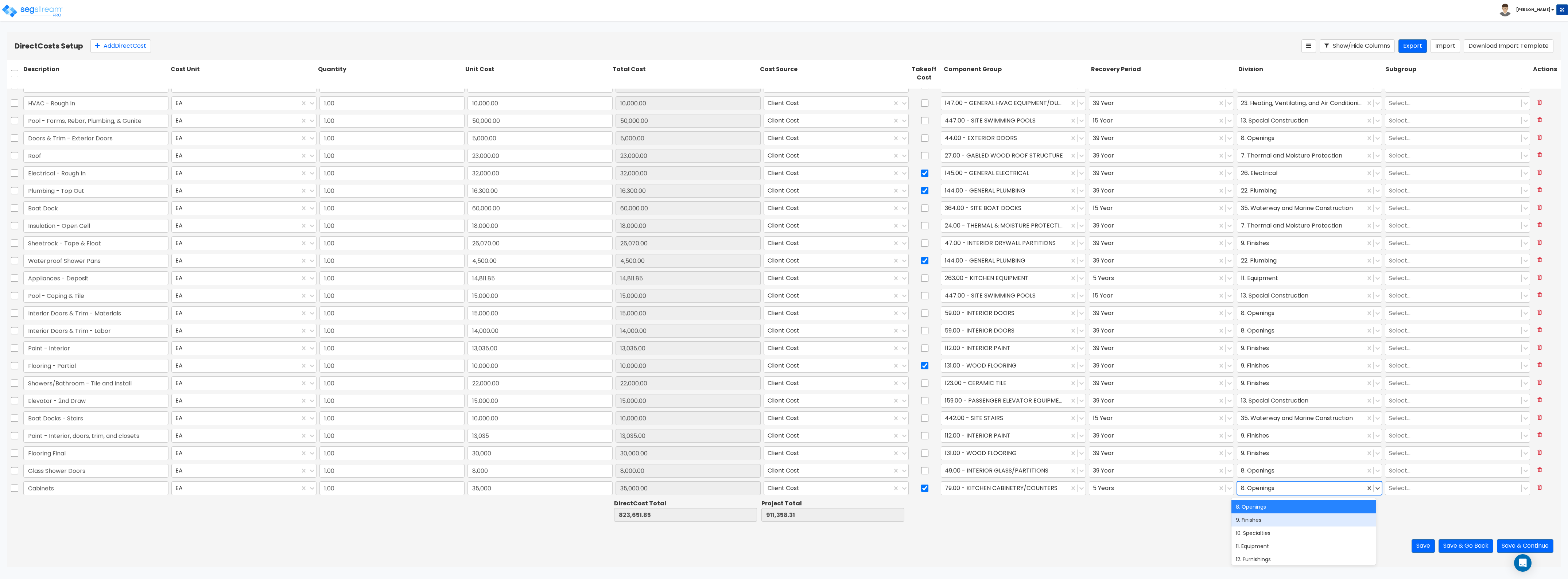
click at [1265, 515] on div "9. Finishes" at bounding box center [1304, 520] width 144 height 13
click at [1251, 492] on div at bounding box center [1301, 487] width 120 height 10
click at [1259, 553] on div "12. Furnishings" at bounding box center [1304, 559] width 144 height 13
click at [1158, 518] on div at bounding box center [1163, 510] width 147 height 25
click at [137, 45] on button "Add Direct Cost" at bounding box center [120, 46] width 61 height 14
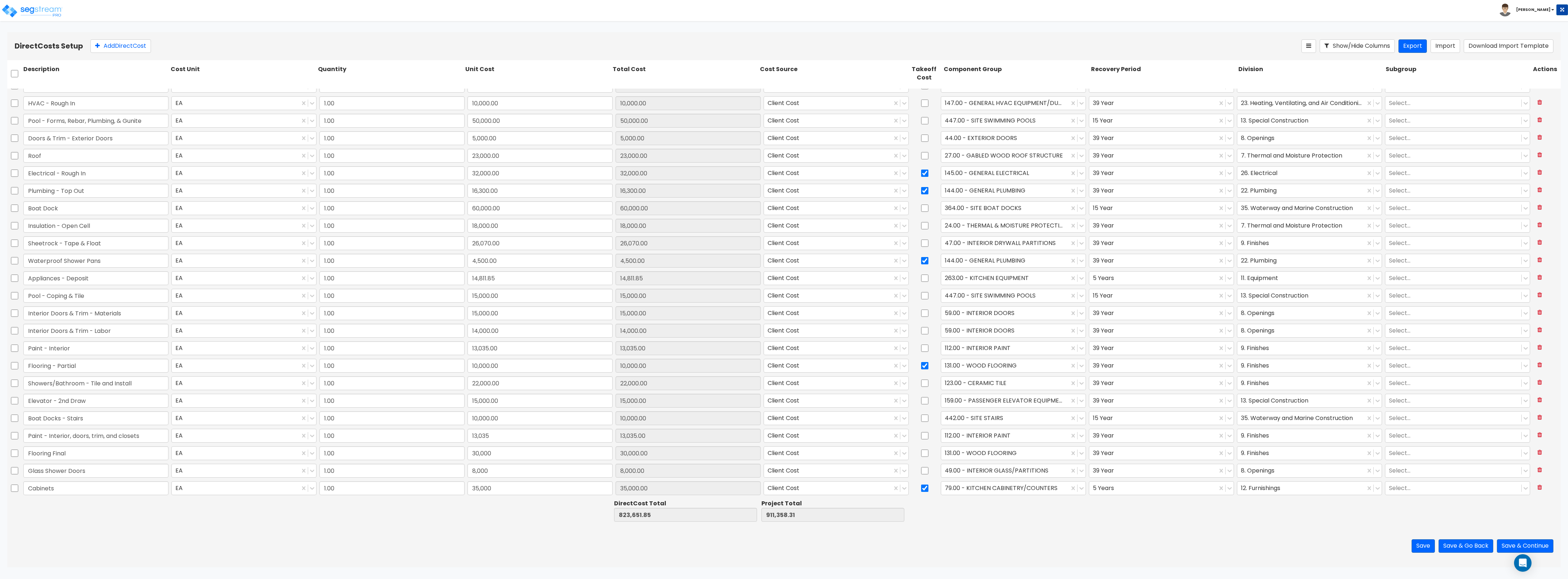
scroll to position [327, 0]
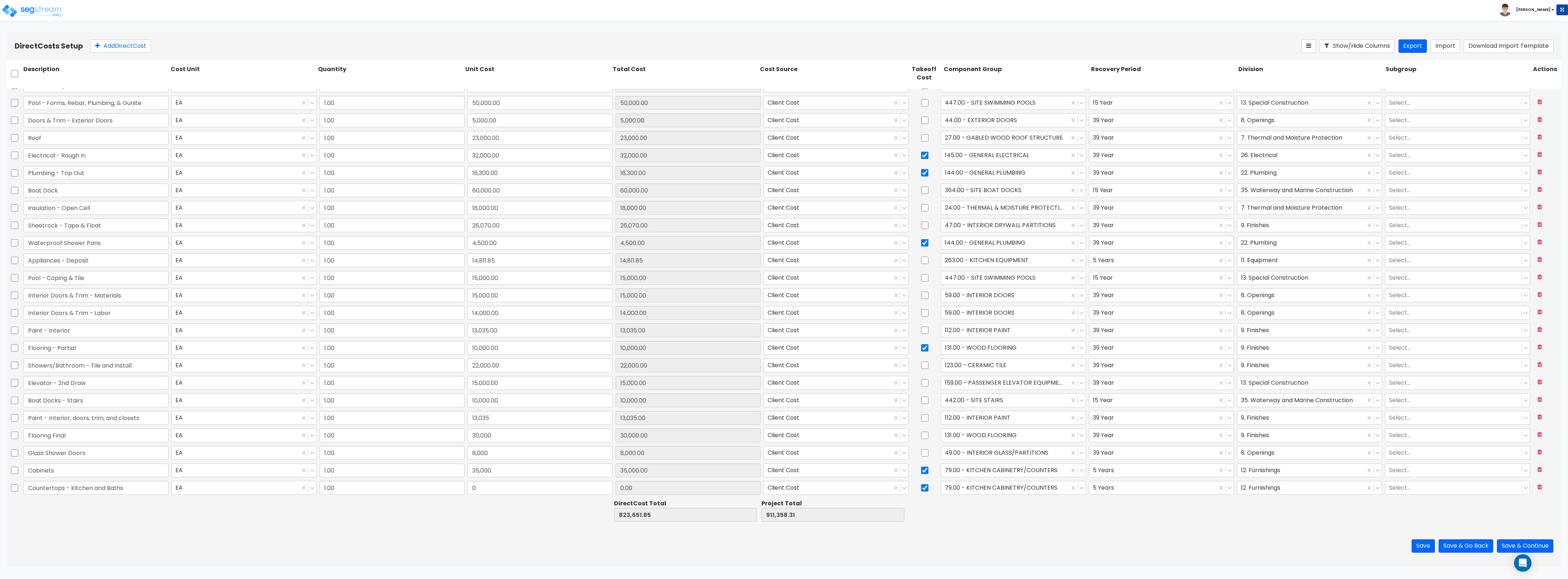
click at [521, 478] on div "35,000" at bounding box center [540, 470] width 148 height 17
click at [513, 487] on input "0" at bounding box center [540, 487] width 145 height 14
click at [120, 34] on div "Direct Costs Setup Add Direct Cost Show/Hide Columns Export Import Download Imp…" at bounding box center [784, 46] width 1554 height 28
click at [118, 44] on button "Add Direct Cost" at bounding box center [120, 46] width 61 height 14
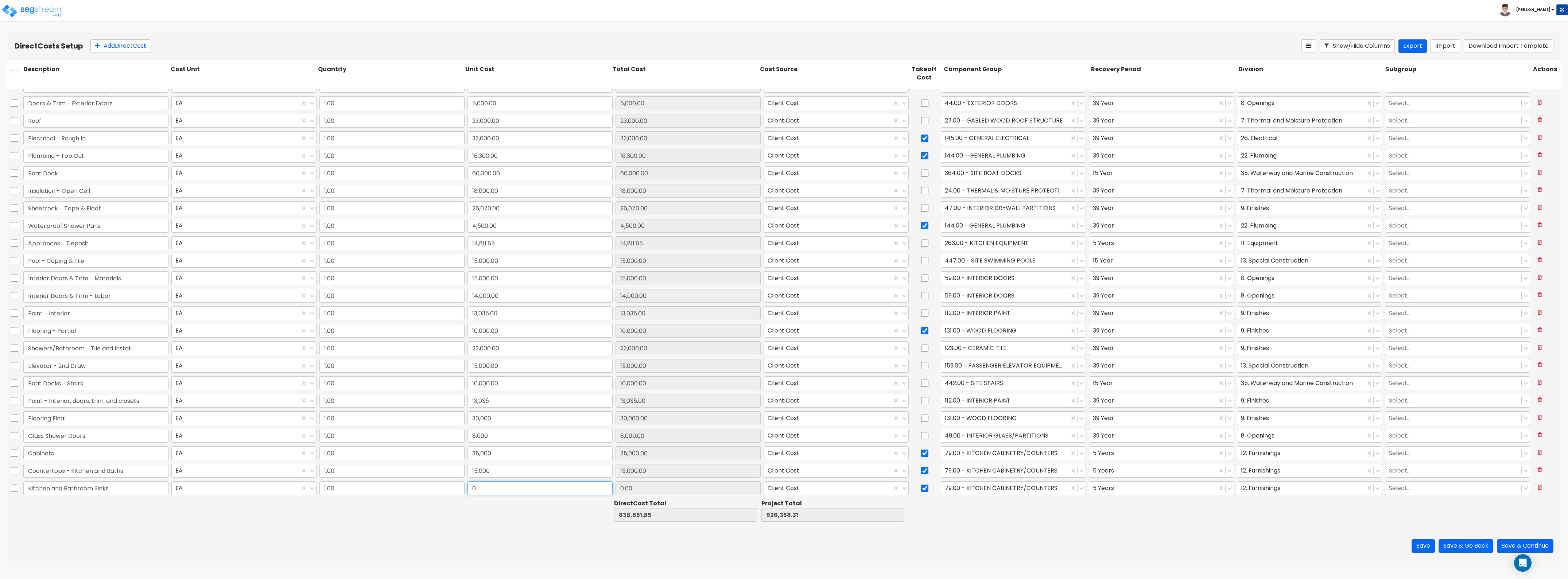
click at [467, 489] on input "0" at bounding box center [540, 488] width 145 height 14
click at [992, 485] on div at bounding box center [1005, 487] width 120 height 10
click at [986, 488] on div at bounding box center [1005, 487] width 120 height 10
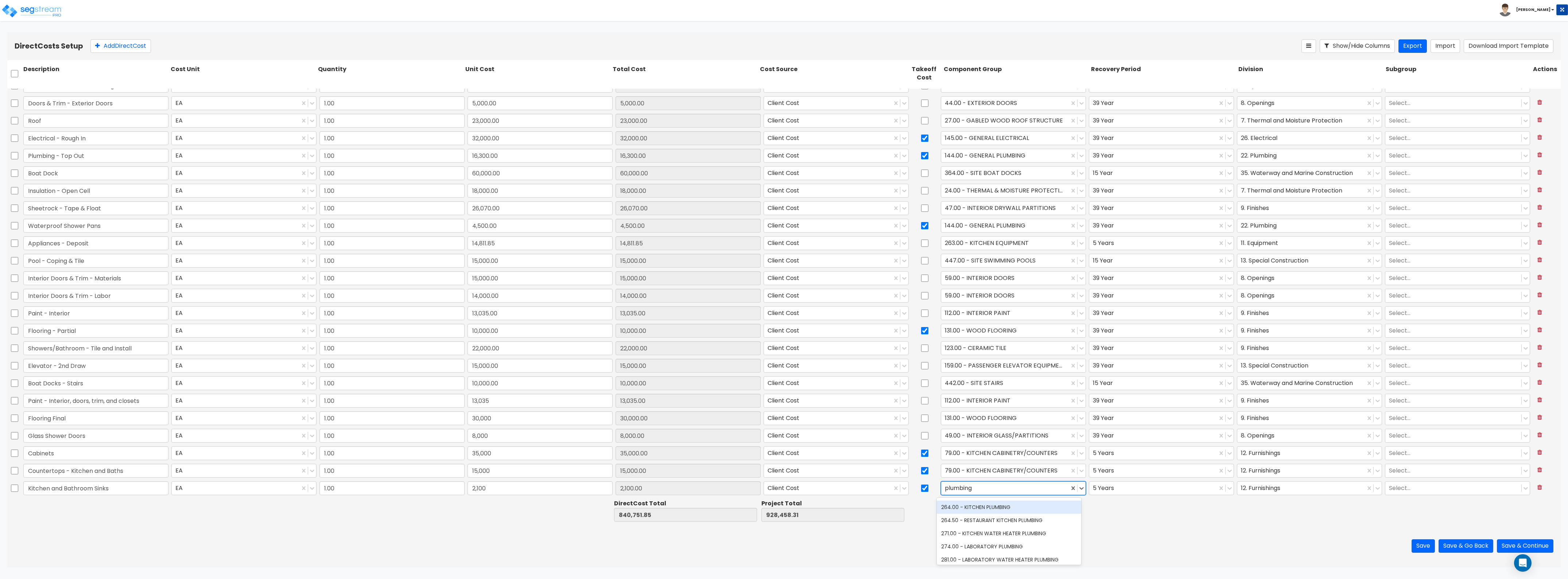
click at [989, 510] on div "264.00 - KITCHEN PLUMBING" at bounding box center [1009, 507] width 144 height 13
click at [1297, 476] on div "12. Furnishings" at bounding box center [1301, 470] width 128 height 13
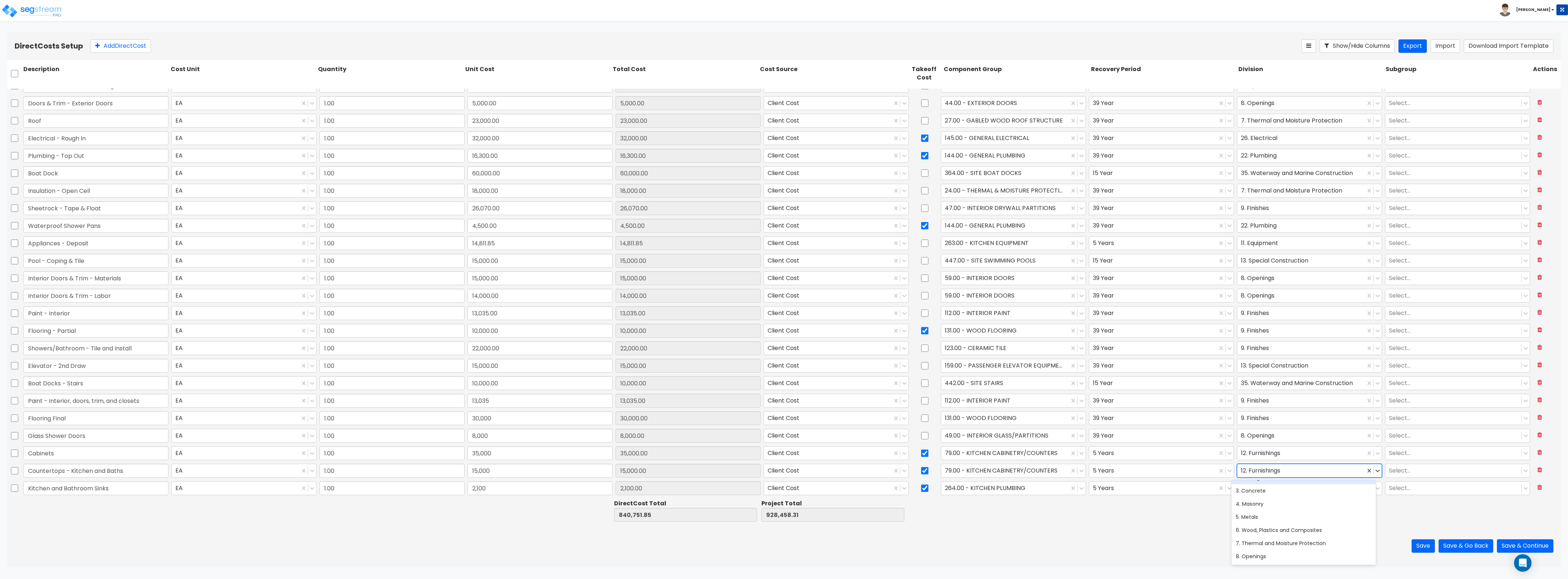
scroll to position [46, 0]
drag, startPoint x: 1194, startPoint y: 534, endPoint x: 1244, endPoint y: 514, distance: 53.9
click at [1197, 532] on div "Save Save & Go Back Save & Continue" at bounding box center [784, 546] width 1554 height 43
click at [1274, 492] on div at bounding box center [1301, 487] width 120 height 10
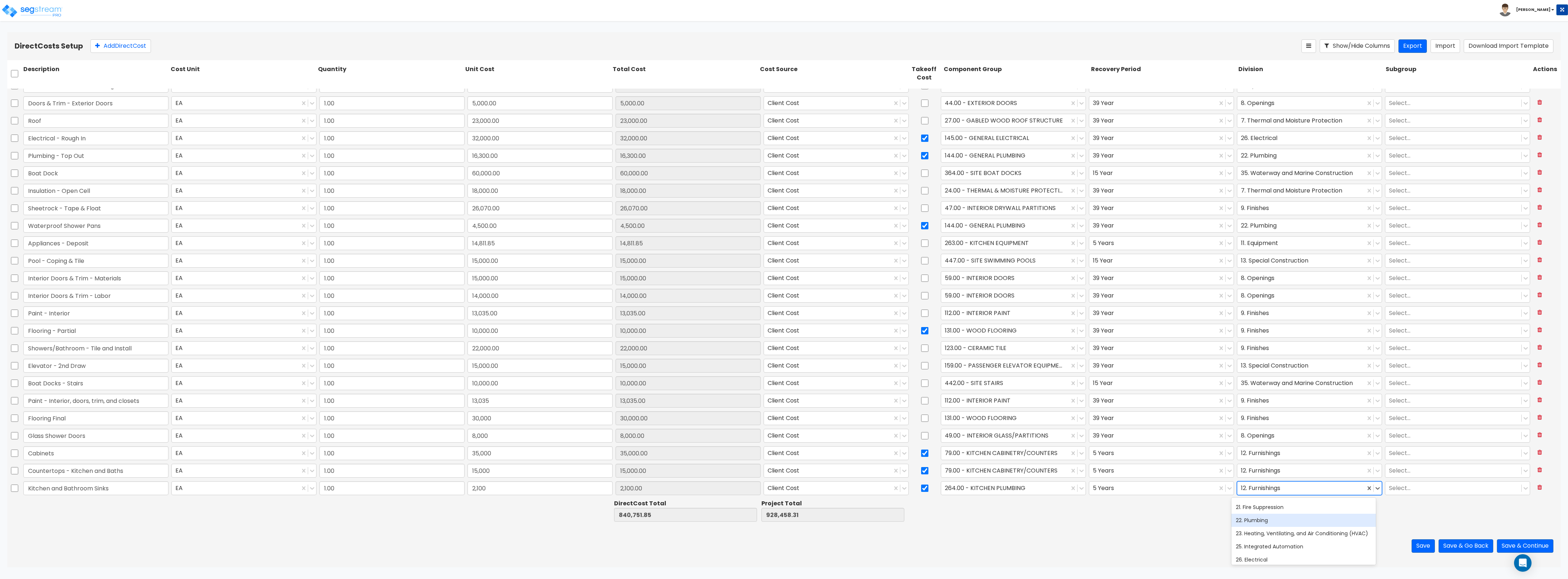
click at [1264, 520] on div "22. Plumbing" at bounding box center [1304, 520] width 144 height 13
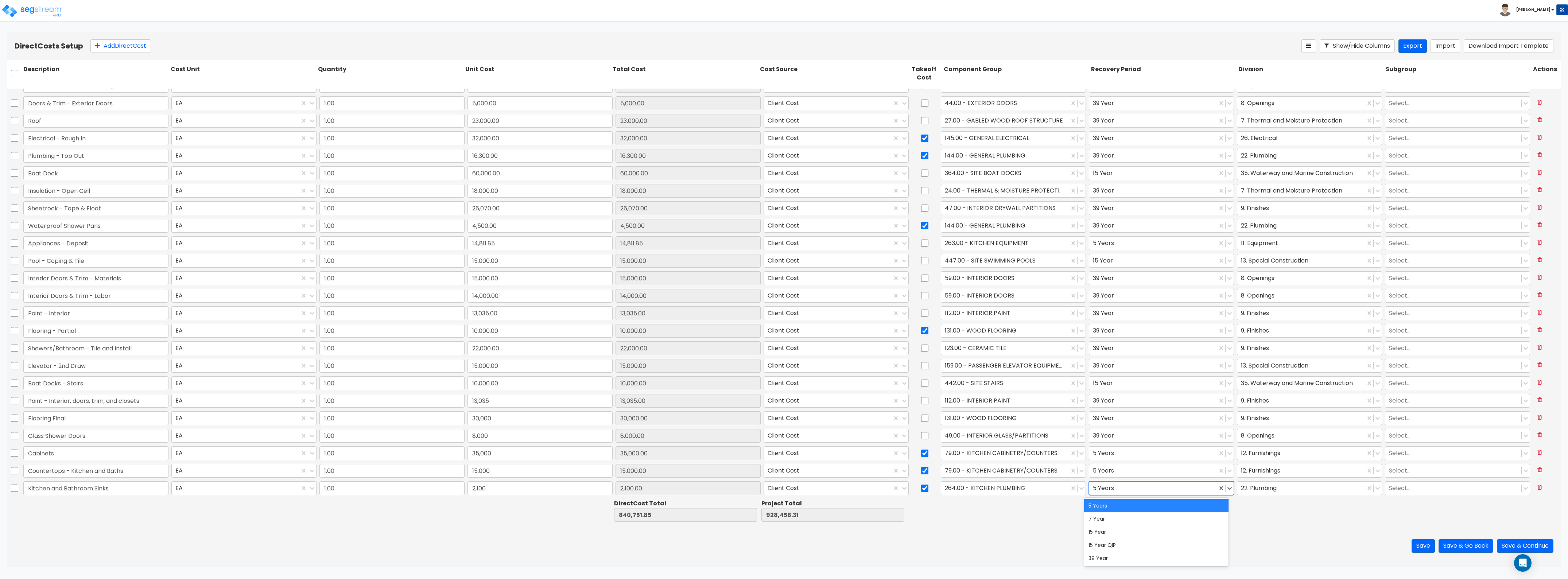
click at [1104, 485] on div at bounding box center [1153, 487] width 120 height 10
click at [1111, 556] on div "39 Year" at bounding box center [1157, 558] width 144 height 13
click at [120, 49] on button "Add Direct Cost" at bounding box center [120, 46] width 61 height 14
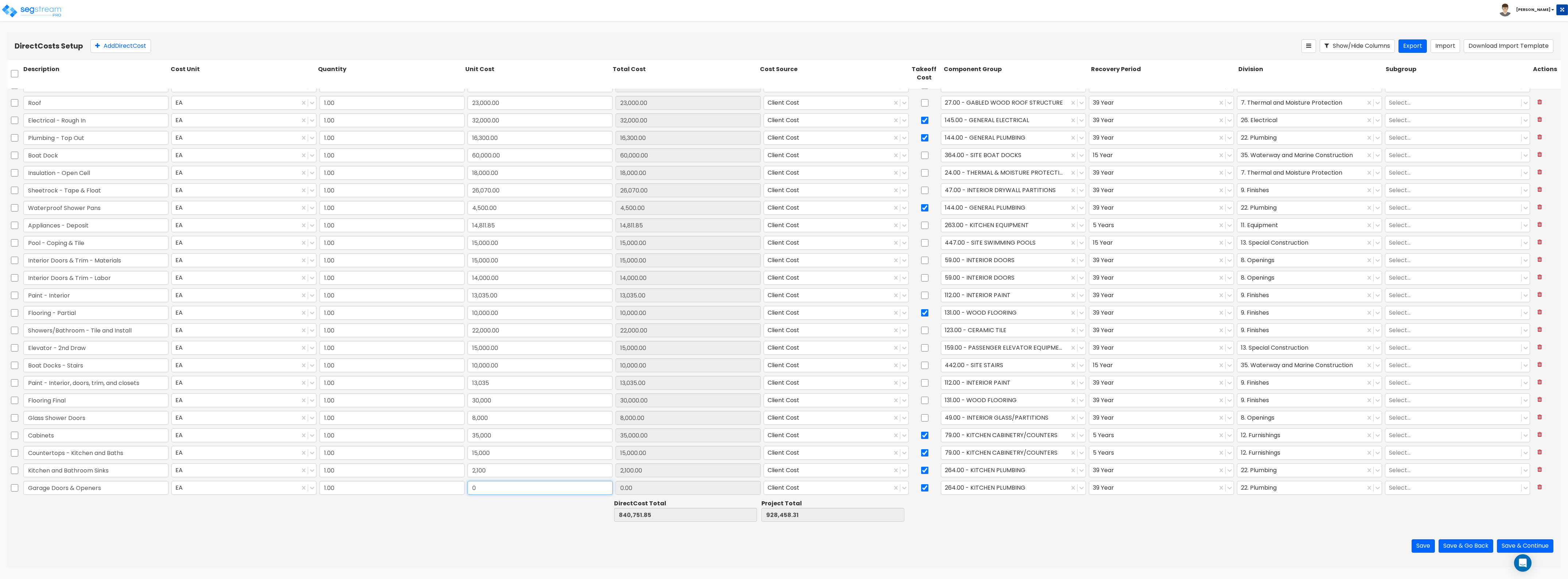
click at [476, 489] on input "0" at bounding box center [540, 487] width 145 height 14
click at [1002, 485] on div at bounding box center [1005, 487] width 120 height 10
click at [1003, 532] on div "45.00 - EXTERIOR DOOR OPENER EQUIPMENT" at bounding box center [1009, 532] width 144 height 13
click at [1263, 491] on div at bounding box center [1301, 487] width 120 height 10
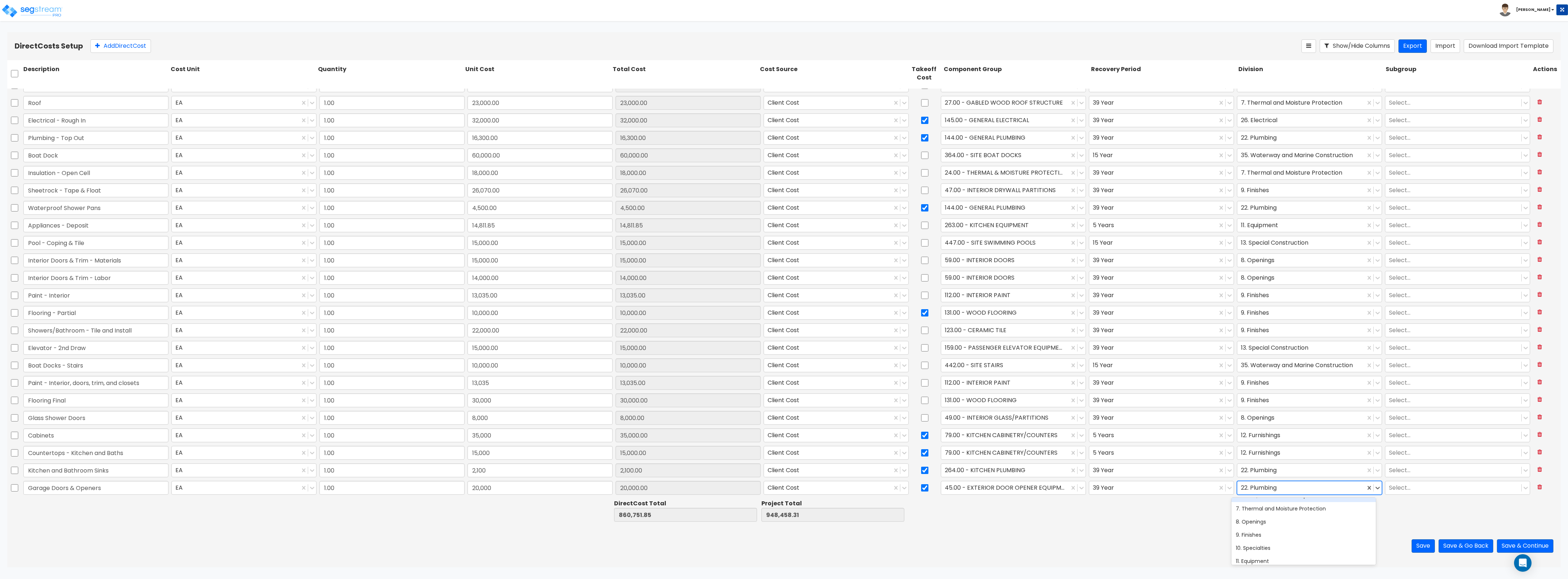
scroll to position [91, 0]
click at [1269, 504] on div "8. Openings" at bounding box center [1304, 506] width 144 height 13
click at [1211, 539] on div "Save Save & Go Back Save & Continue" at bounding box center [784, 546] width 1554 height 43
click at [135, 44] on button "Add Direct Cost" at bounding box center [120, 46] width 61 height 14
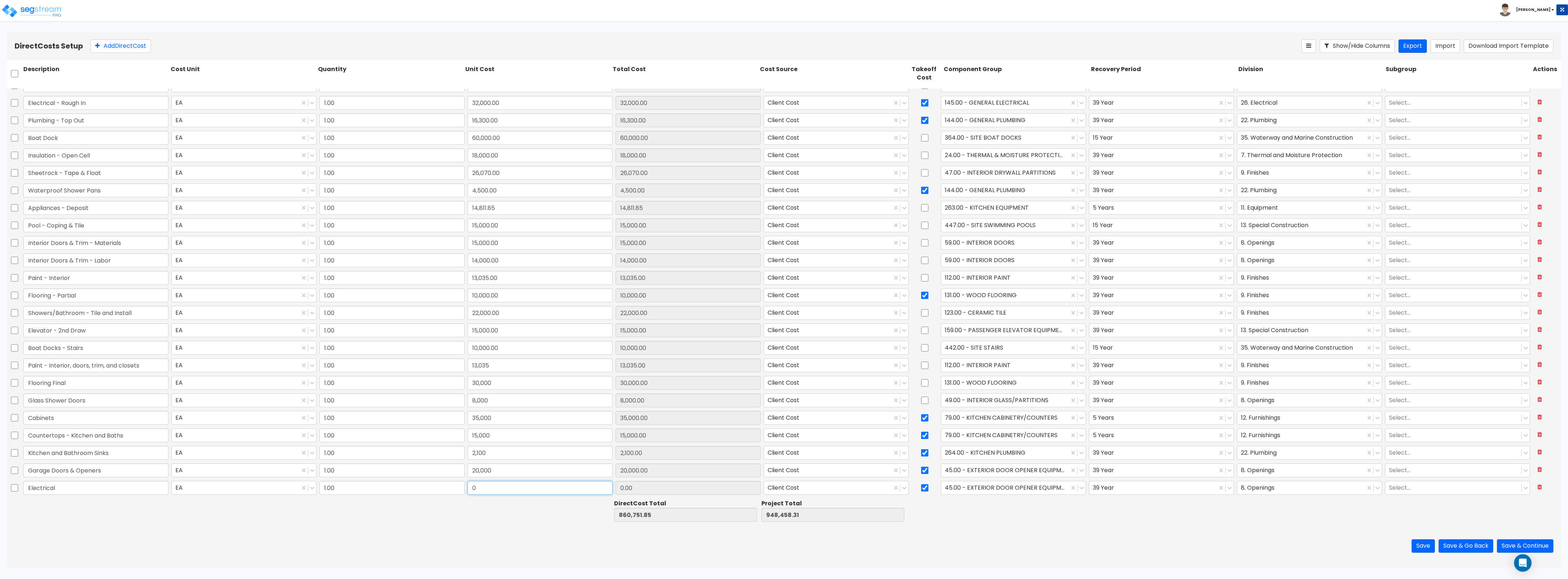
drag, startPoint x: 484, startPoint y: 493, endPoint x: 479, endPoint y: 489, distance: 6.4
click at [483, 493] on input "0" at bounding box center [540, 487] width 145 height 14
click at [922, 468] on input "checkbox" at bounding box center [924, 470] width 7 height 14
click at [961, 482] on div "45.00 - EXTERIOR DOOR OPENER EQUIPMENT" at bounding box center [1005, 488] width 128 height 13
click at [994, 532] on div "145.00 - GENERAL ELECTRICAL" at bounding box center [1009, 532] width 144 height 13
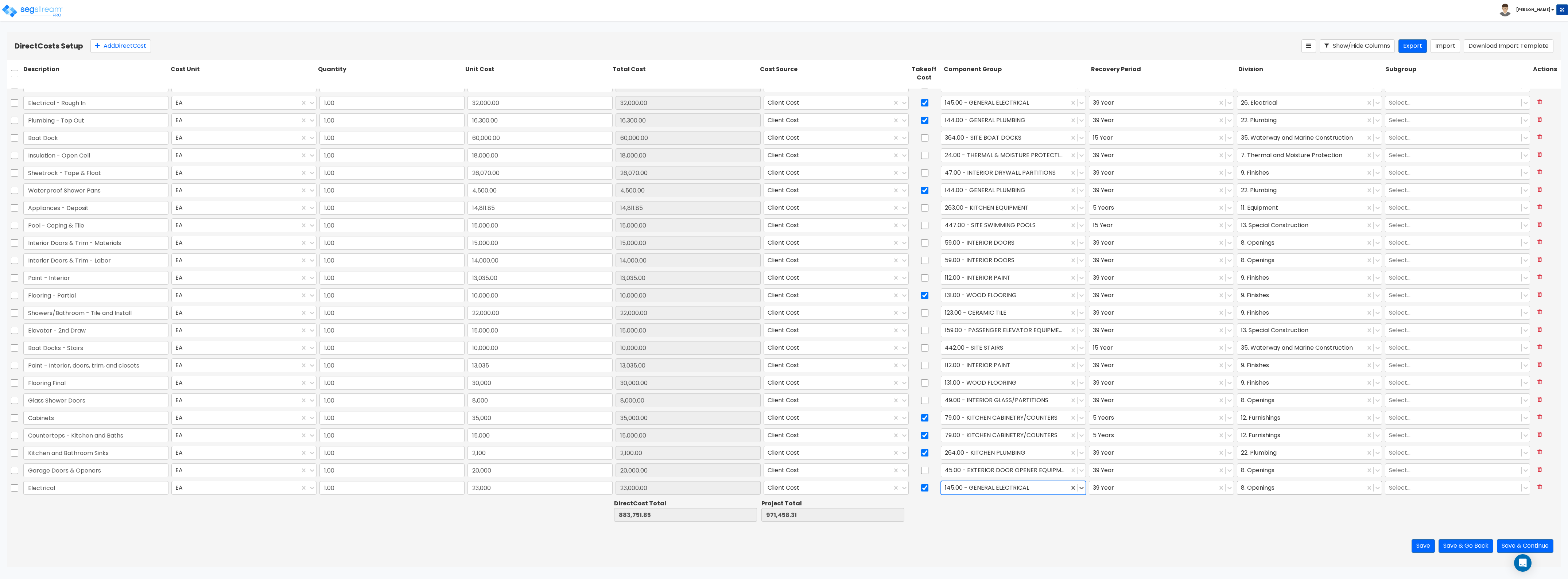
click at [1252, 487] on div at bounding box center [1301, 487] width 120 height 10
click at [1251, 513] on div "26. Electrical" at bounding box center [1304, 505] width 144 height 16
click at [1258, 506] on div "26. Electrical" at bounding box center [1304, 505] width 144 height 13
click at [126, 42] on button "Add Direct Cost" at bounding box center [120, 46] width 61 height 14
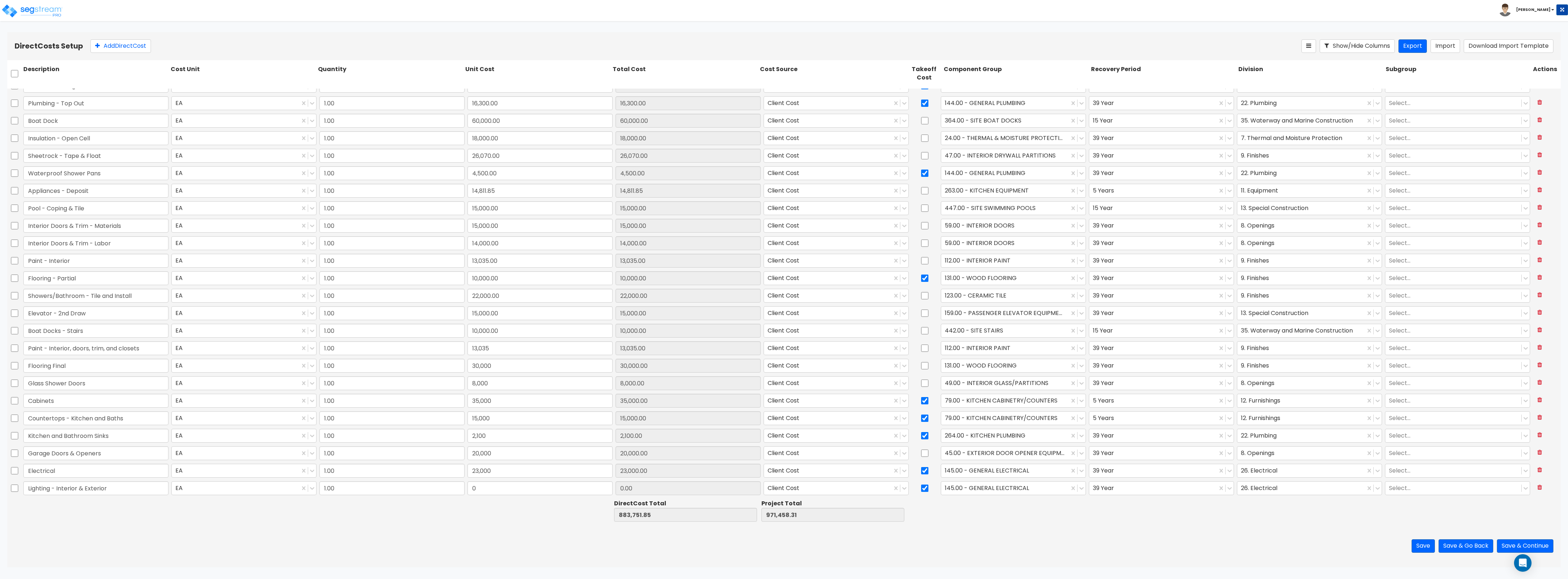
click at [473, 495] on div "0" at bounding box center [540, 488] width 148 height 17
click at [475, 492] on input "0" at bounding box center [540, 488] width 145 height 14
click at [948, 484] on div at bounding box center [1005, 487] width 120 height 10
click at [1003, 533] on div "151.00 - GENERAL LIGHTING FIXTURES" at bounding box center [1009, 532] width 144 height 13
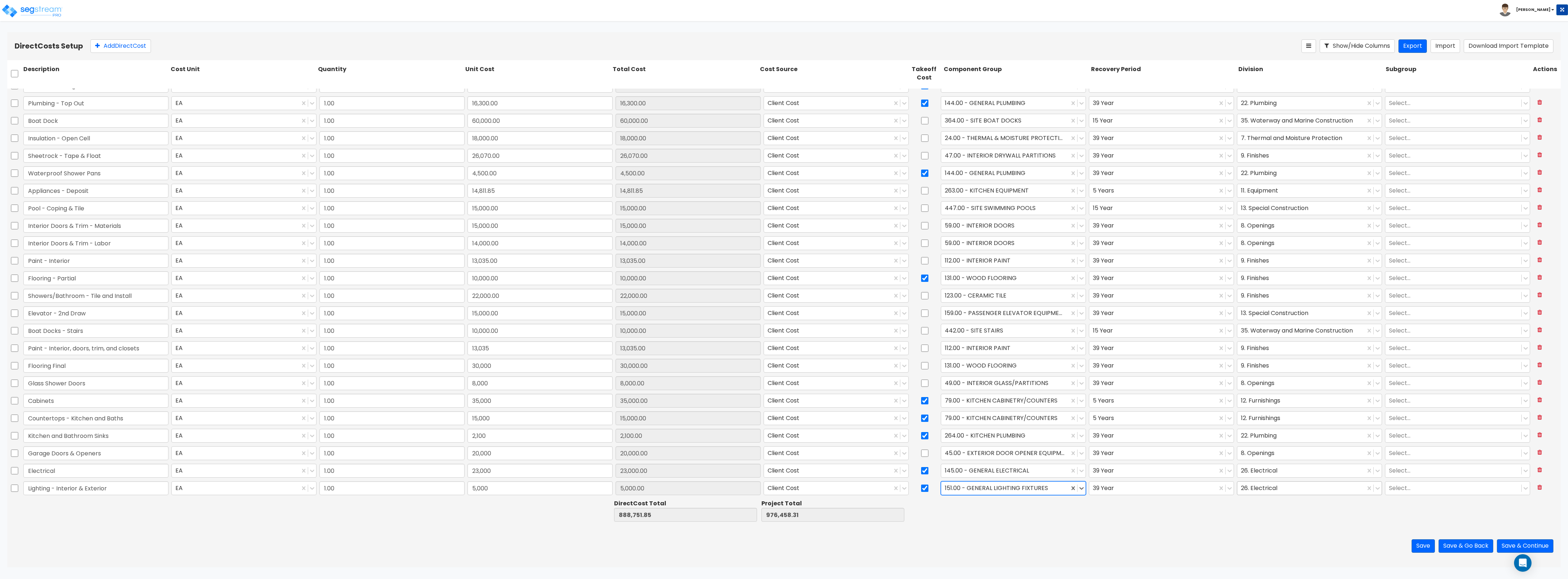
click at [1250, 489] on div at bounding box center [1301, 487] width 120 height 10
click at [1210, 515] on div at bounding box center [1163, 510] width 147 height 25
click at [921, 489] on input "checkbox" at bounding box center [924, 488] width 7 height 14
drag, startPoint x: 1112, startPoint y: 554, endPoint x: 971, endPoint y: 500, distance: 151.0
click at [1108, 551] on div "Save Save & Go Back Save & Continue" at bounding box center [784, 546] width 1554 height 43
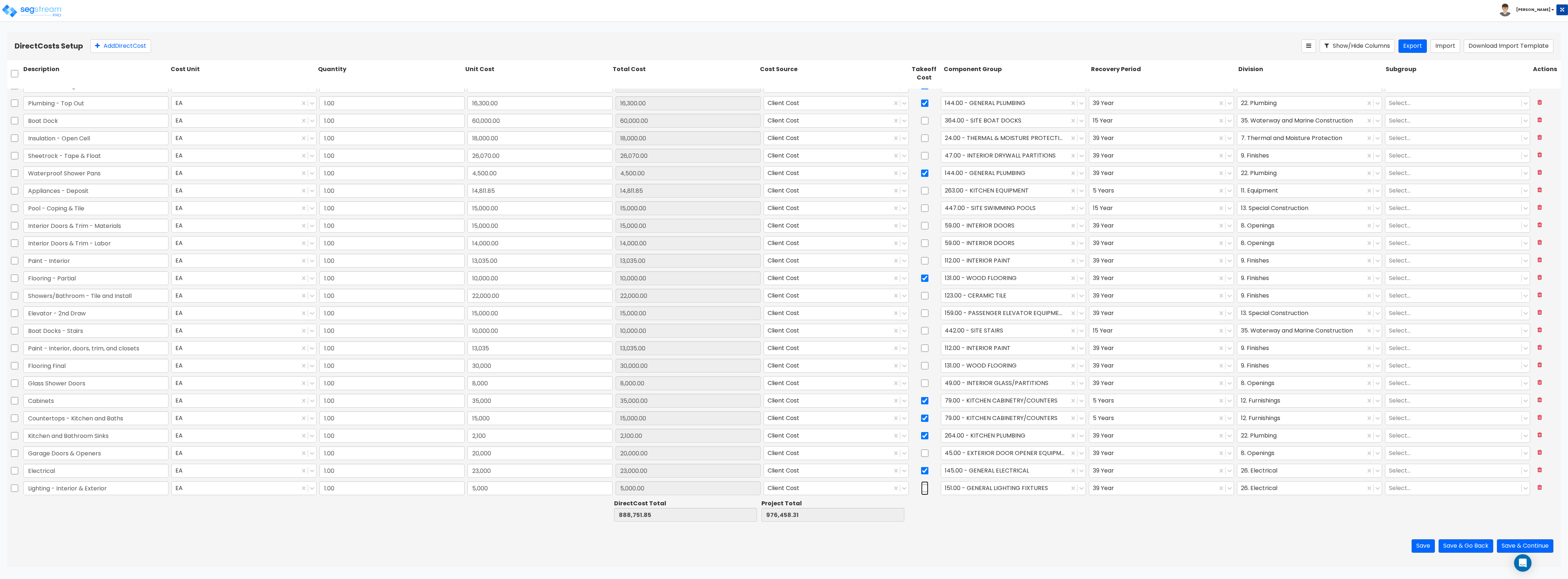
click at [921, 487] on input "checkbox" at bounding box center [924, 488] width 7 height 14
click at [137, 42] on button "Add Direct Cost" at bounding box center [120, 46] width 61 height 14
click at [527, 492] on input "0" at bounding box center [540, 487] width 145 height 14
click at [989, 481] on div "151.00 - GENERAL LIGHTING FIXTURES" at bounding box center [1013, 488] width 148 height 17
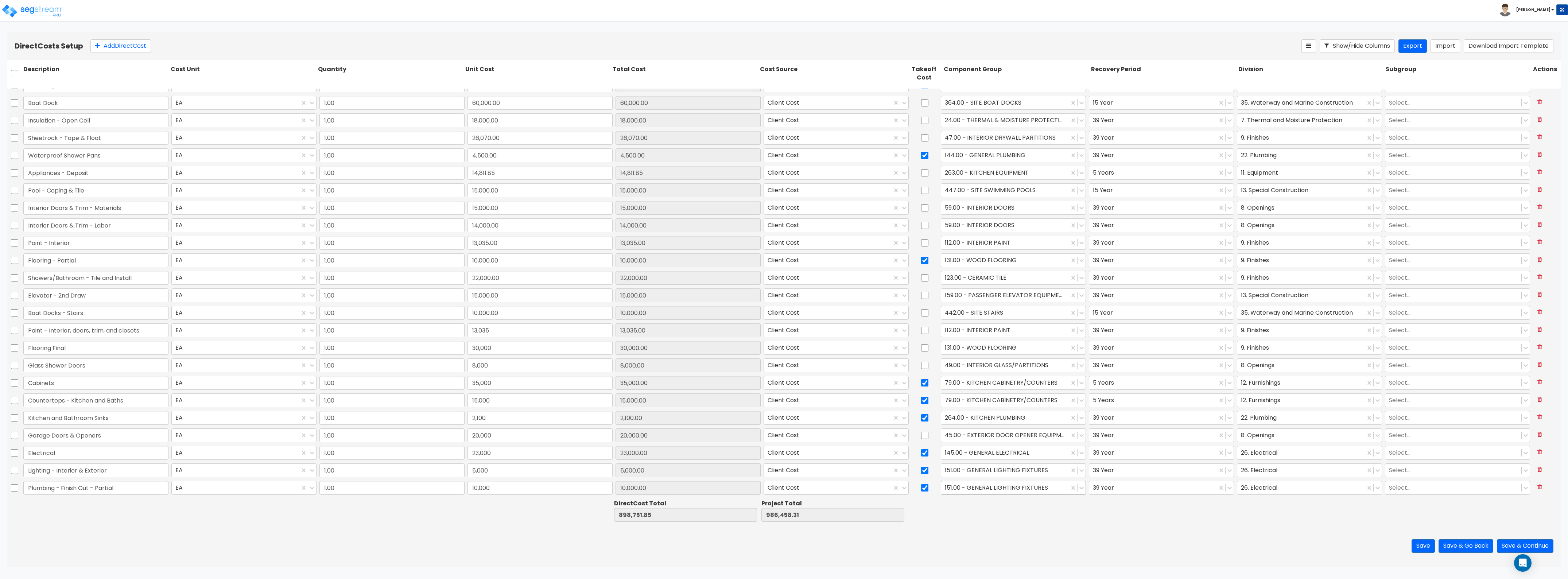
click at [989, 487] on div at bounding box center [1005, 487] width 120 height 10
click at [1026, 506] on div "144.00 - GENERAL PLUMBING" at bounding box center [1009, 505] width 144 height 13
click at [1262, 485] on div at bounding box center [1301, 487] width 120 height 10
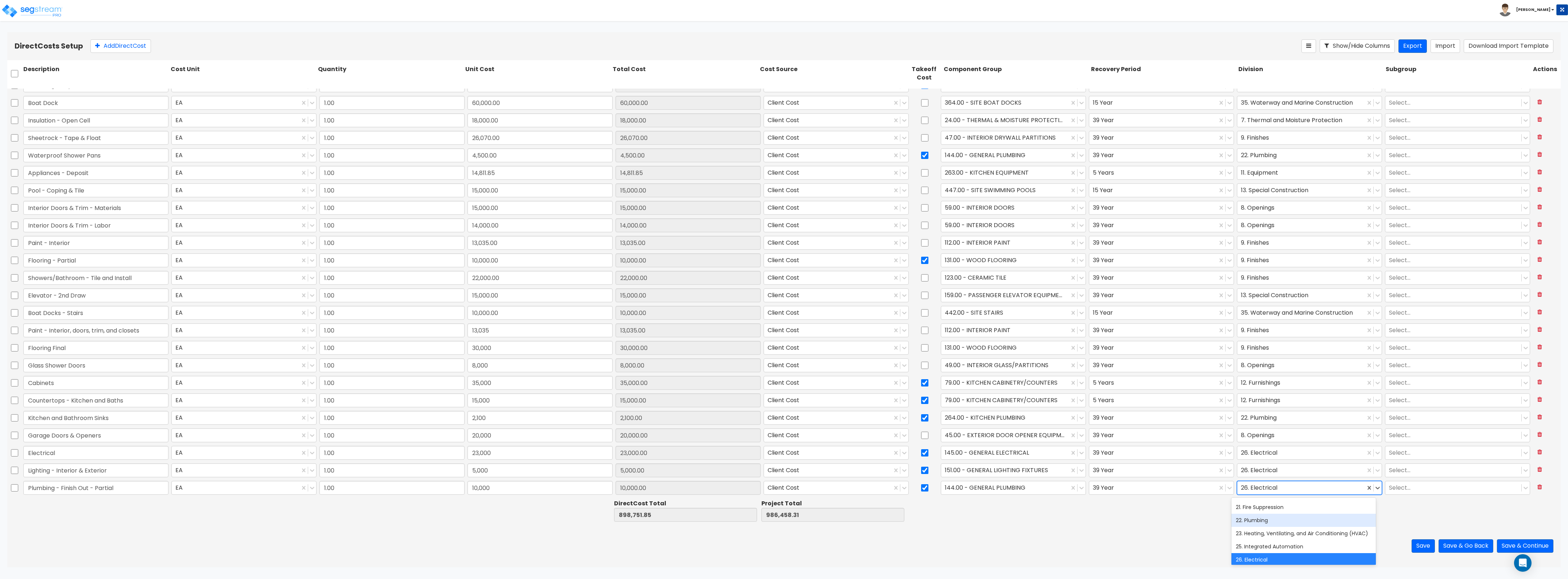
click at [1281, 522] on div "22. Plumbing" at bounding box center [1304, 520] width 144 height 13
click at [117, 42] on button "Add Direct Cost" at bounding box center [120, 46] width 61 height 14
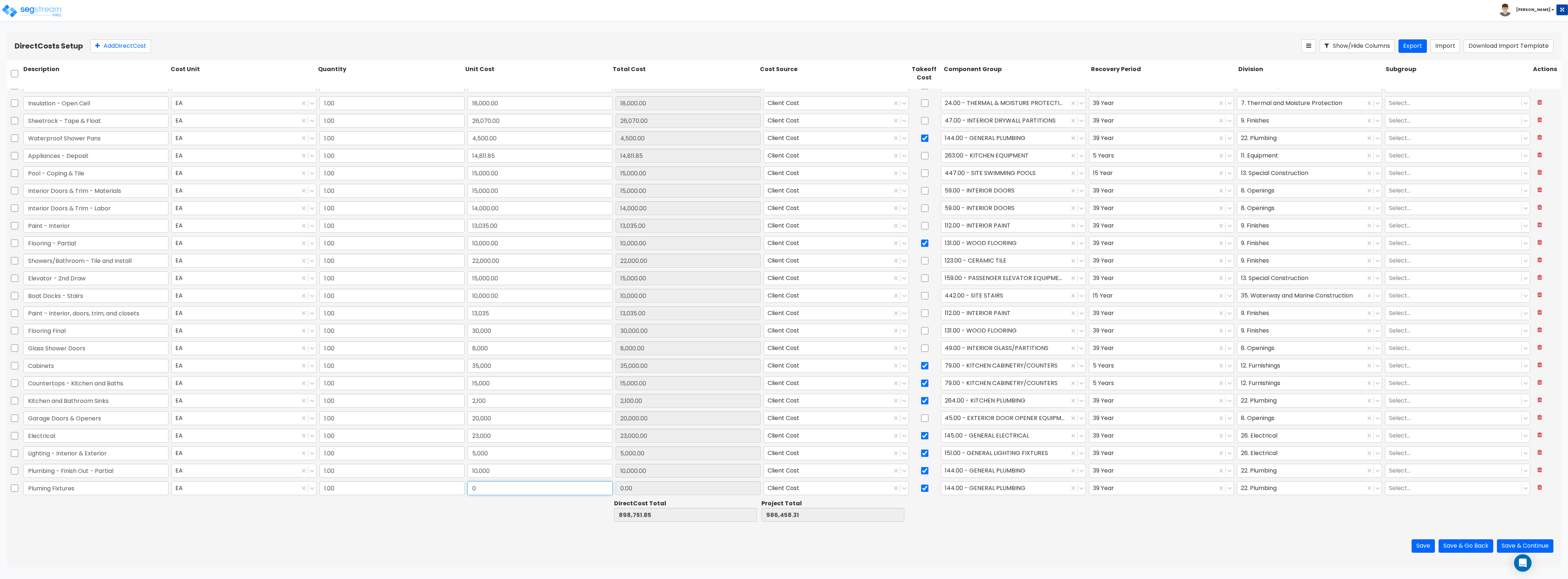
click at [473, 486] on input "0" at bounding box center [540, 488] width 145 height 14
click at [115, 46] on button "Add Direct Cost" at bounding box center [120, 46] width 61 height 14
click at [519, 488] on input "0" at bounding box center [540, 487] width 145 height 14
click at [927, 487] on div at bounding box center [925, 488] width 29 height 17
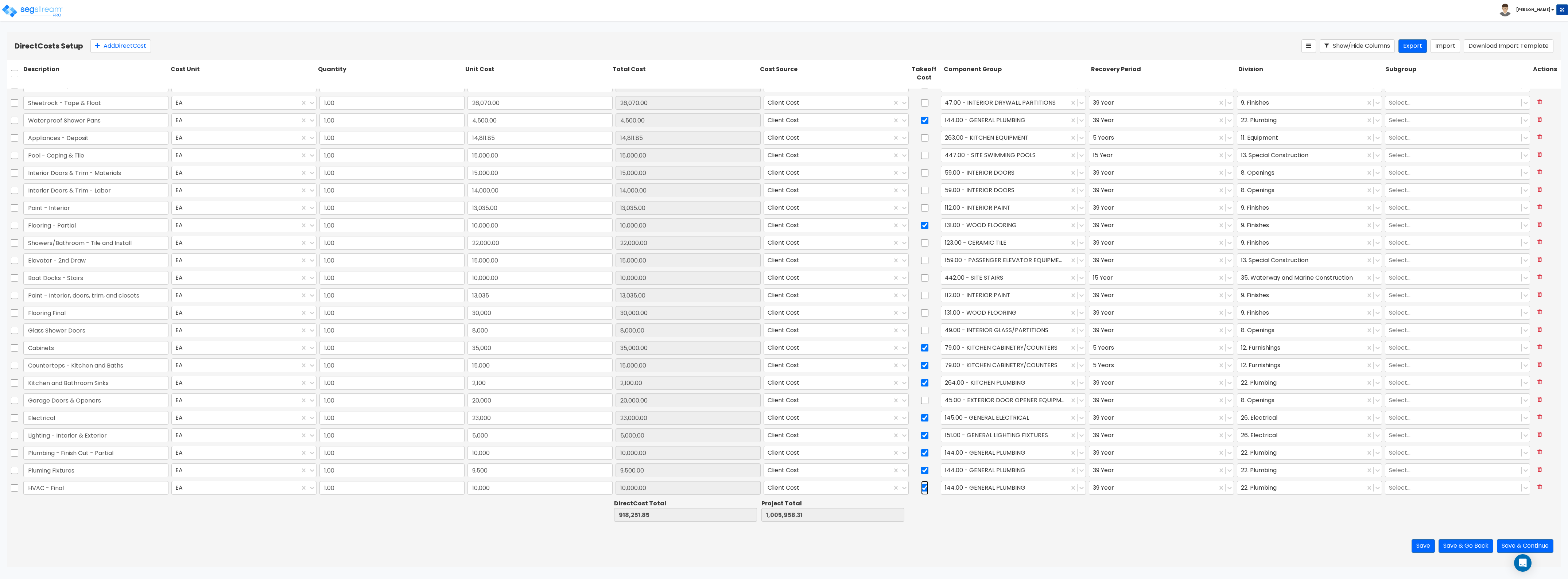
click at [923, 487] on input "checkbox" at bounding box center [924, 487] width 7 height 14
click at [980, 485] on div at bounding box center [1005, 487] width 120 height 10
drag, startPoint x: 987, startPoint y: 505, endPoint x: 997, endPoint y: 501, distance: 10.8
click at [987, 505] on div "147.00 - GENERAL HVAC EQUIPMENT/DUCTWORK" at bounding box center [1009, 505] width 144 height 13
click at [1253, 491] on div at bounding box center [1301, 487] width 120 height 10
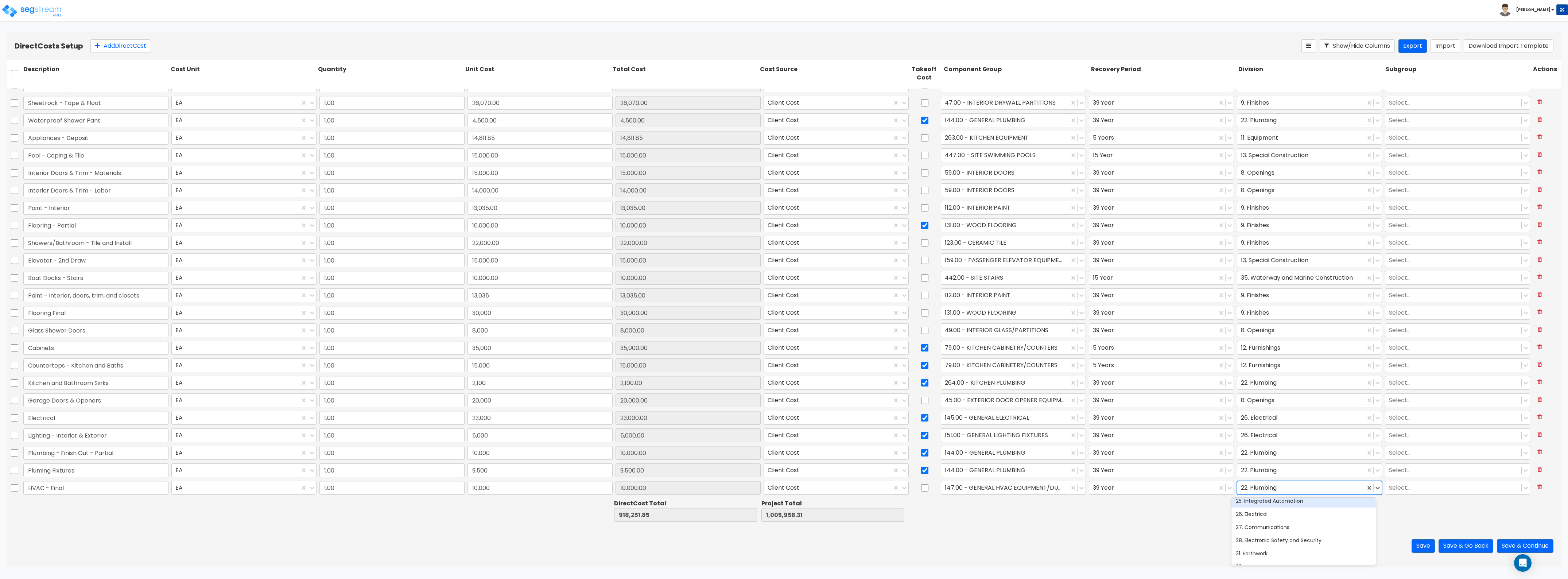
scroll to position [182, 0]
click at [1264, 533] on div "23. Heating, Ventilating, and Air Conditioning (HVAC)" at bounding box center [1304, 533] width 144 height 13
click at [137, 41] on button "Add Direct Cost" at bounding box center [120, 46] width 61 height 14
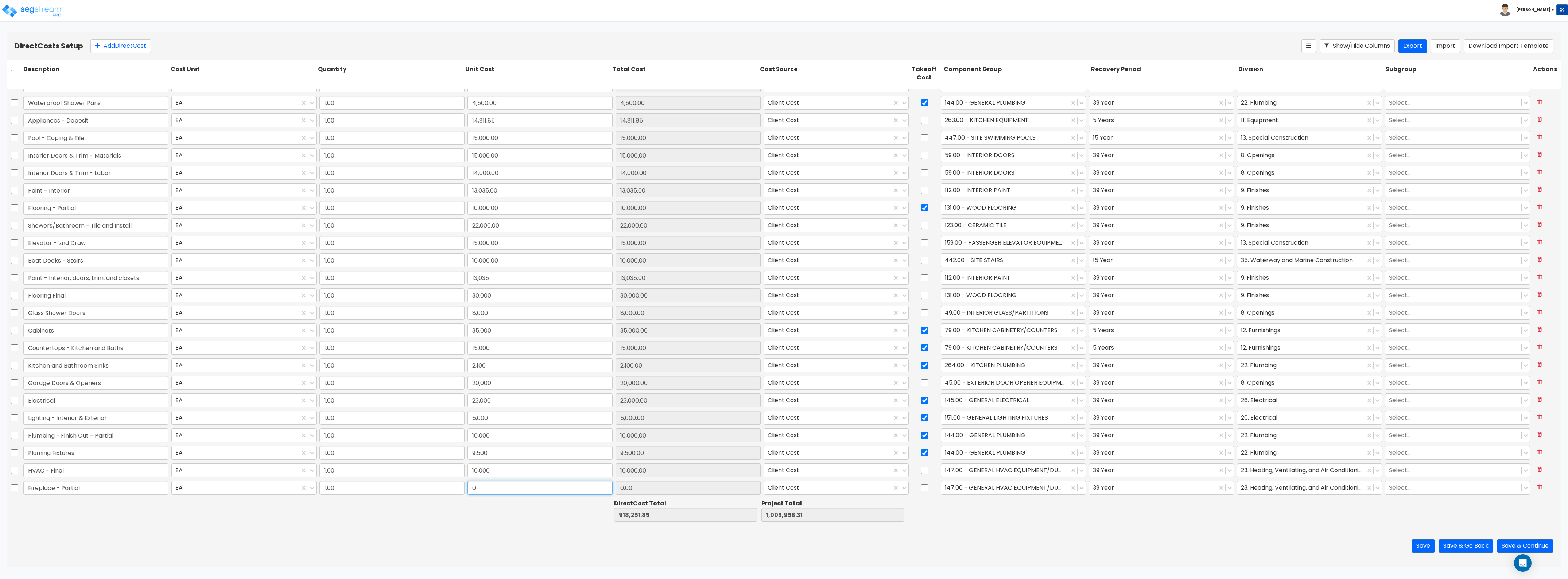
click at [502, 481] on input "0" at bounding box center [540, 487] width 145 height 14
click at [997, 489] on div at bounding box center [1005, 487] width 120 height 10
click at [1007, 525] on div "166.00 - FIREPLACE EQUIPMENT" at bounding box center [1009, 526] width 144 height 13
click at [1245, 495] on div "23. Heating, Ventilating, and Air Conditioning (HVAC)" at bounding box center [1309, 488] width 148 height 17
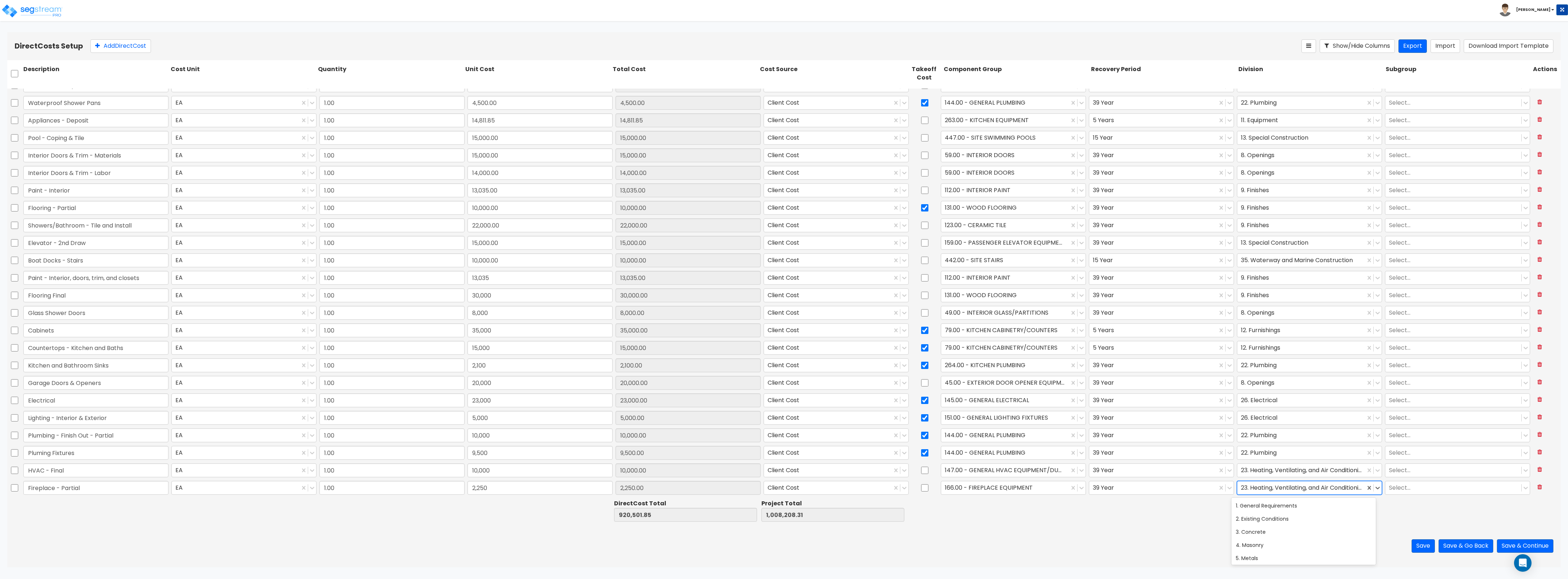
click at [1248, 489] on div at bounding box center [1301, 487] width 120 height 10
click at [1257, 529] on div "10. Specialties" at bounding box center [1304, 533] width 144 height 13
click at [115, 47] on button "Add Direct Cost" at bounding box center [120, 46] width 61 height 14
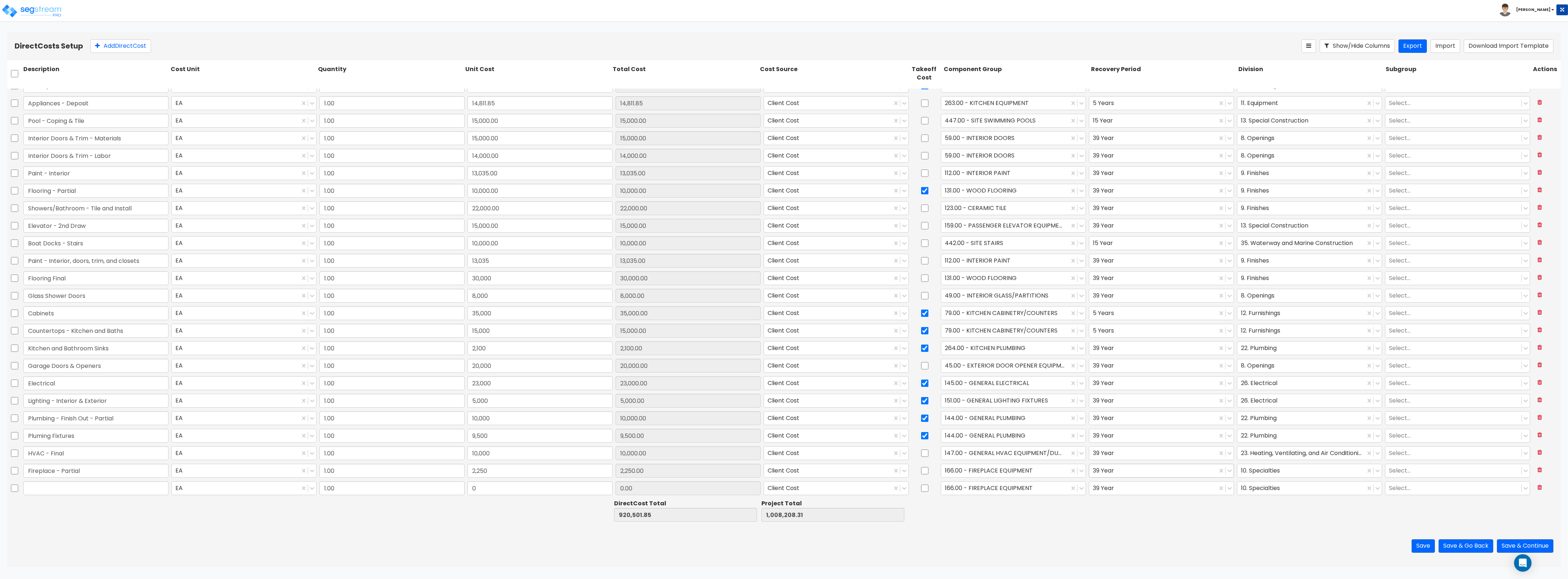
click at [1133, 470] on div at bounding box center [1153, 470] width 120 height 10
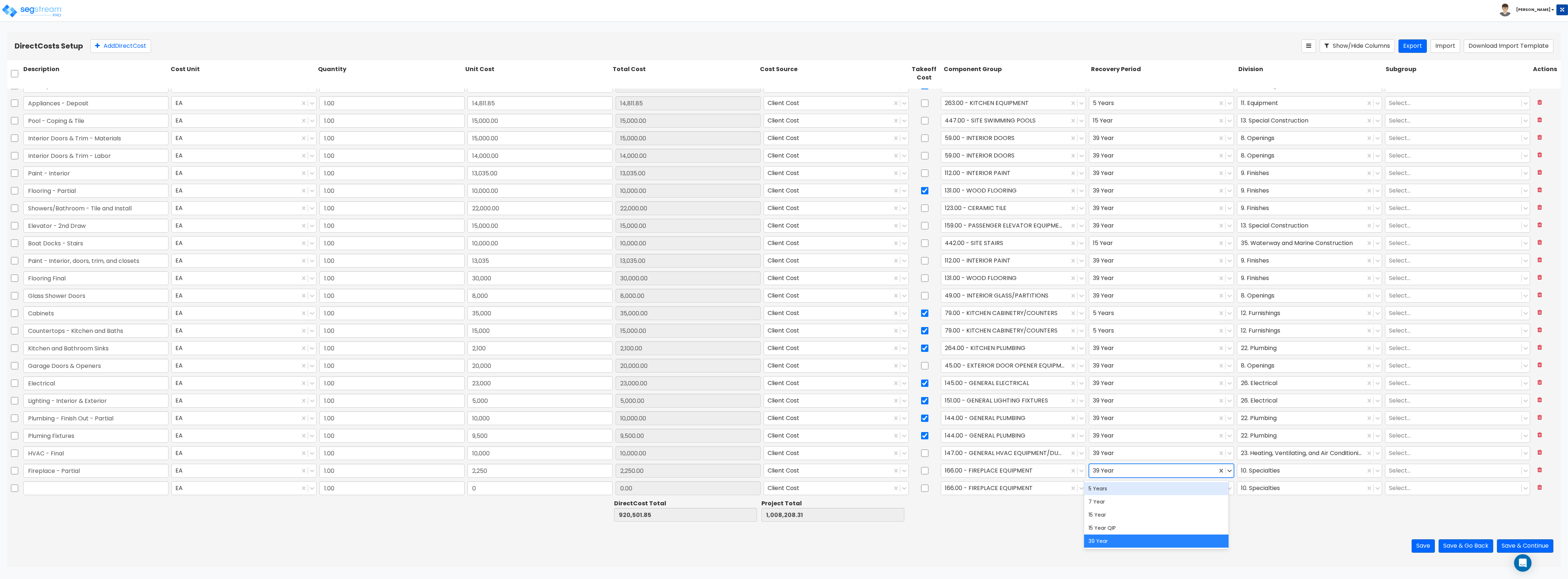
click at [1124, 491] on div "5 Years" at bounding box center [1157, 489] width 144 height 13
click at [89, 494] on input "text" at bounding box center [96, 488] width 145 height 14
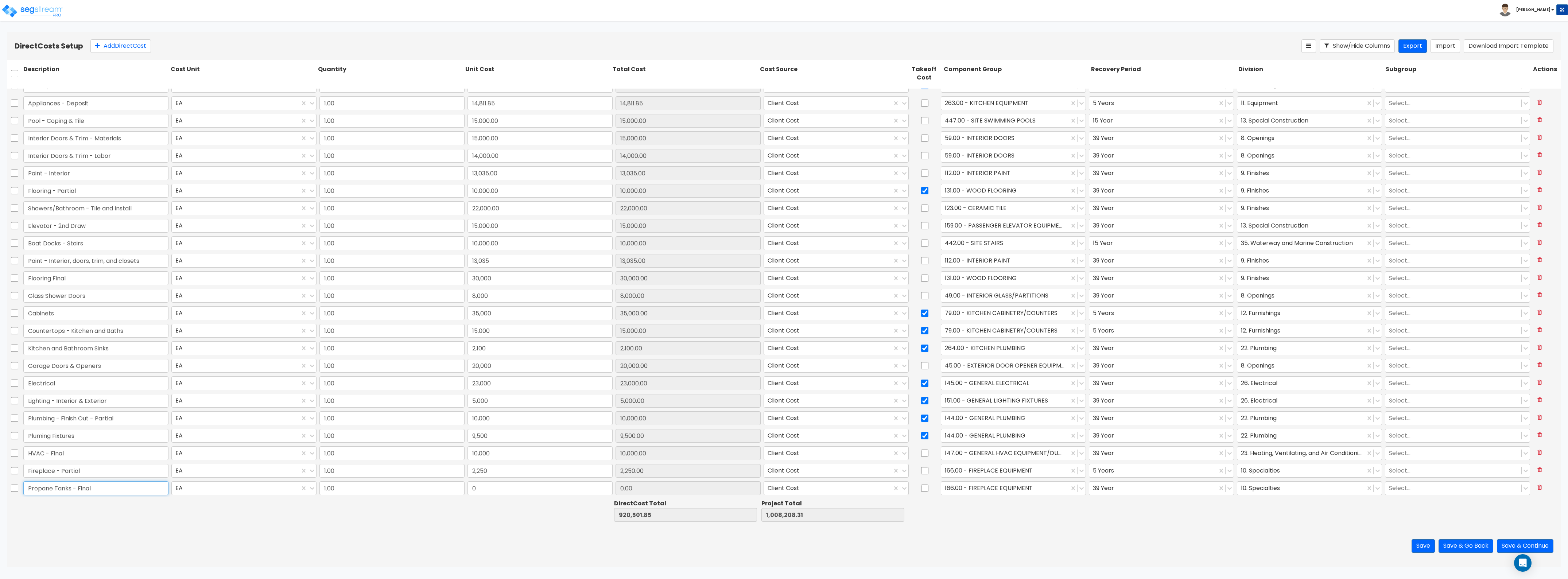
click at [82, 486] on input "Propane Tanks - Final" at bounding box center [96, 488] width 145 height 14
click at [501, 492] on input "0" at bounding box center [540, 488] width 145 height 14
click at [997, 489] on div at bounding box center [1005, 487] width 120 height 10
click at [1012, 505] on div "445.00 - SITE STORAGE TANKS" at bounding box center [1009, 506] width 144 height 13
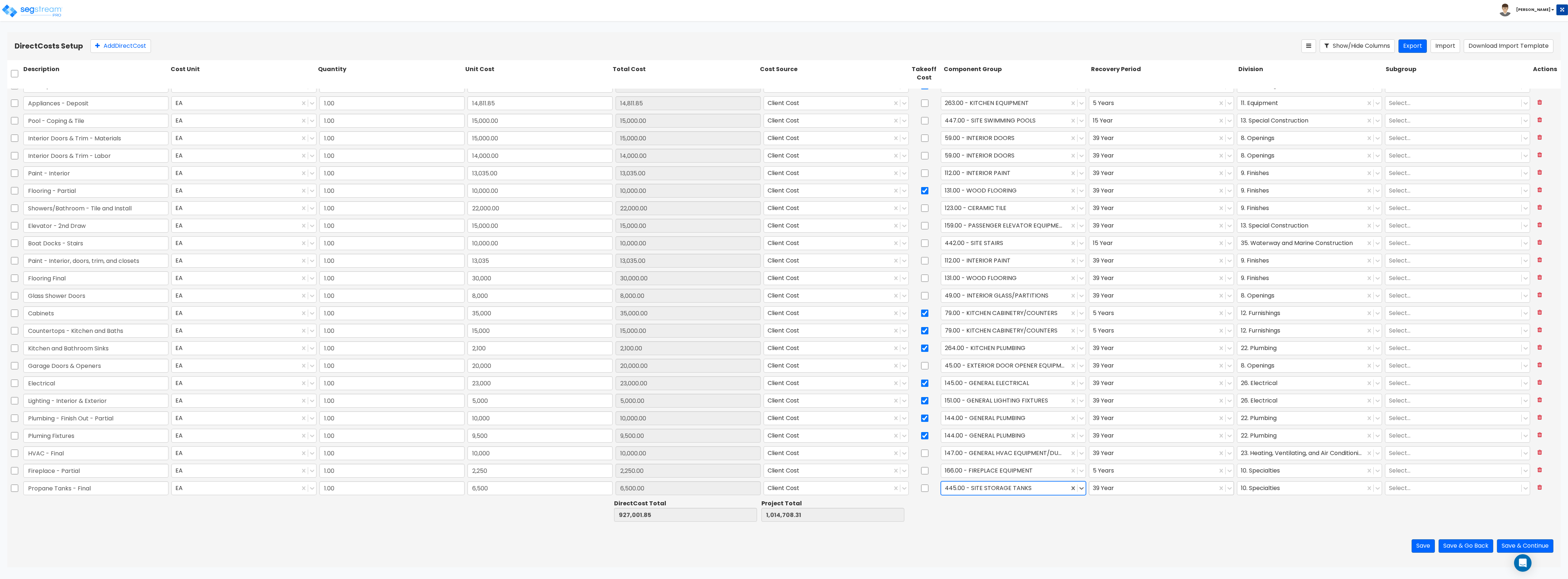
click at [1112, 488] on div at bounding box center [1153, 487] width 120 height 10
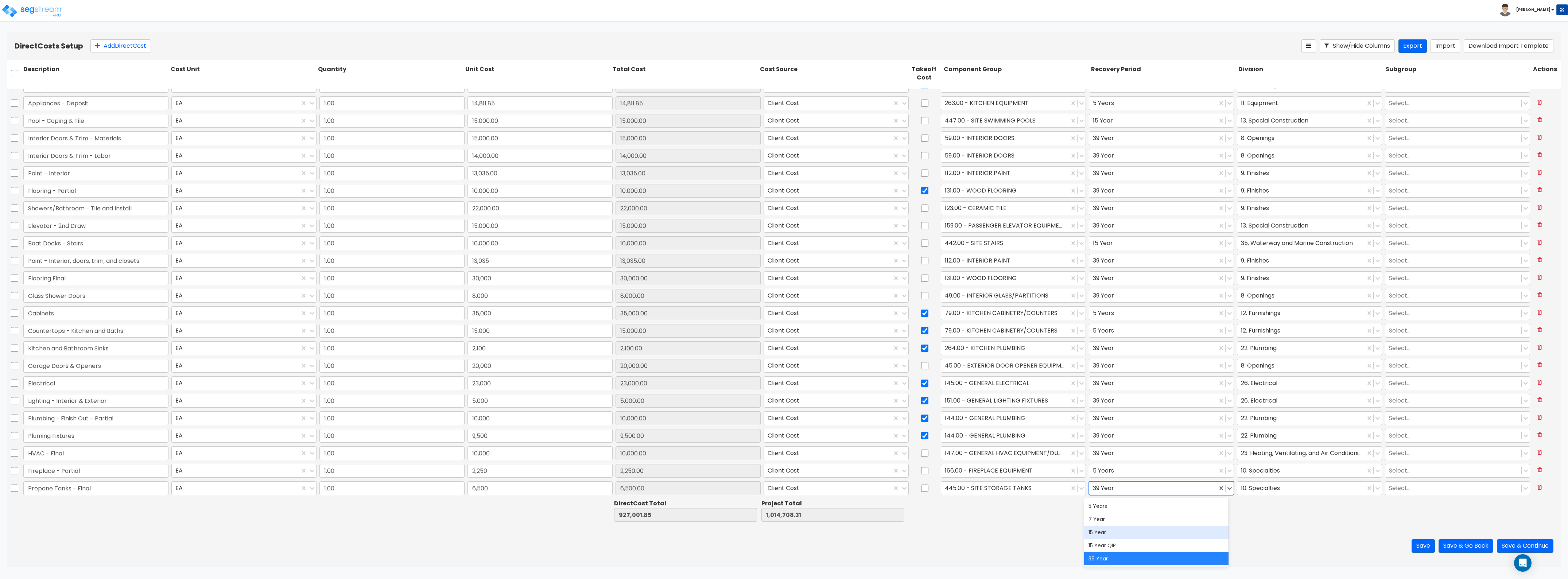
click at [1105, 531] on div "15 Year" at bounding box center [1157, 532] width 144 height 13
click at [1309, 478] on div "10. Specialties" at bounding box center [1309, 470] width 148 height 17
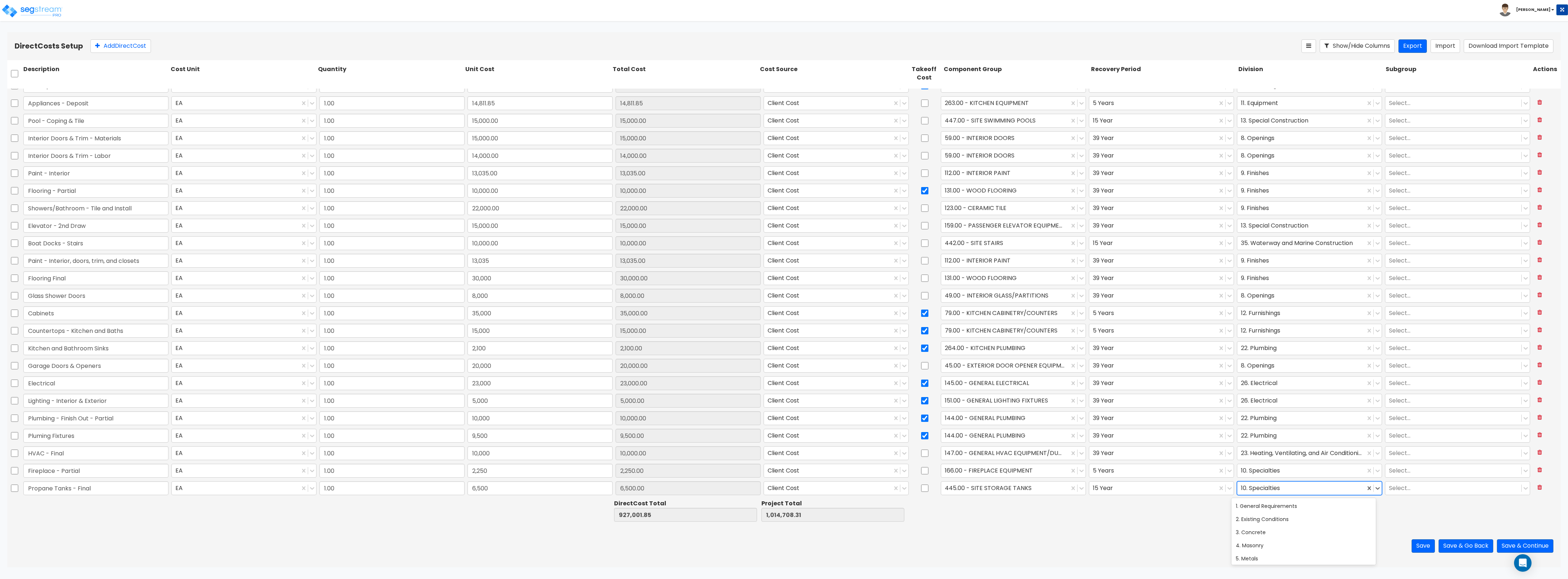
click at [1309, 488] on div at bounding box center [1301, 487] width 120 height 10
click at [1269, 552] on div "32. Exterior Improvements" at bounding box center [1304, 548] width 144 height 13
click at [114, 43] on button "Add Direct Cost" at bounding box center [120, 46] width 61 height 14
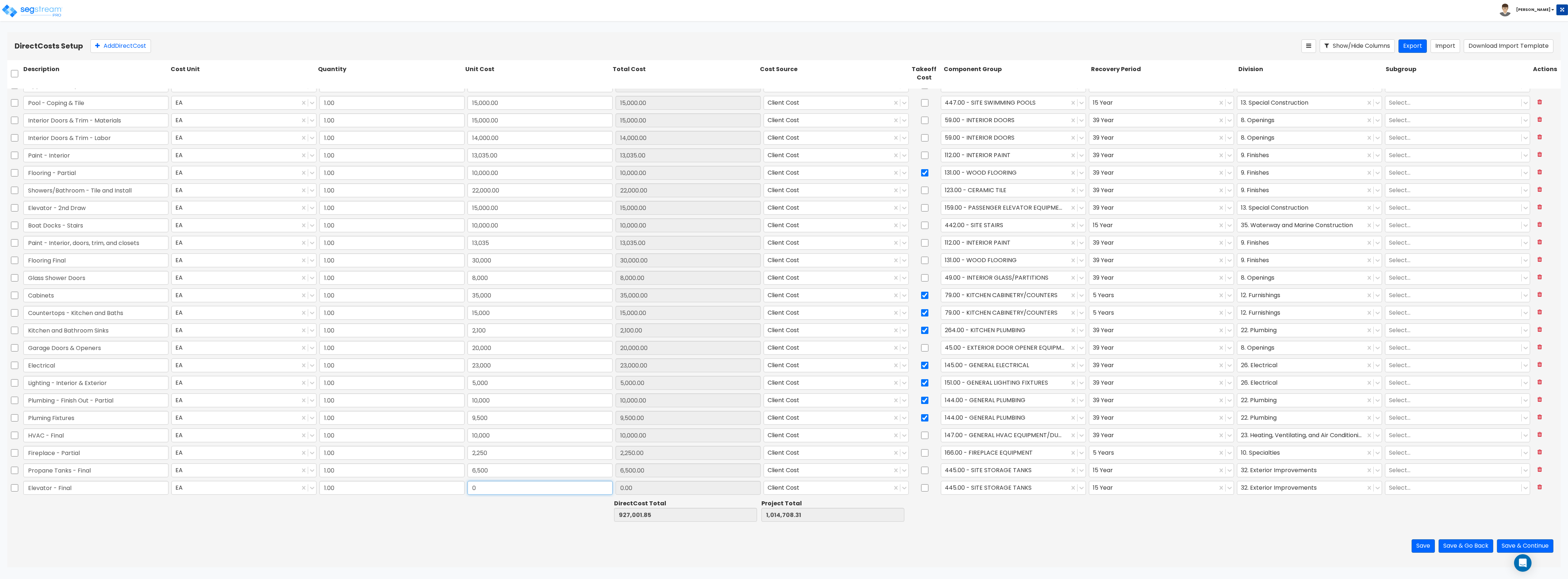
click at [498, 487] on input "0" at bounding box center [540, 487] width 145 height 14
click at [965, 489] on div at bounding box center [1005, 487] width 120 height 10
click at [981, 507] on div "159.00 - PASSENGER ELEVATOR EQUIPMENT" at bounding box center [1009, 505] width 144 height 13
click at [1172, 494] on div "15 Year" at bounding box center [1161, 488] width 148 height 17
click at [1172, 489] on div at bounding box center [1153, 487] width 120 height 10
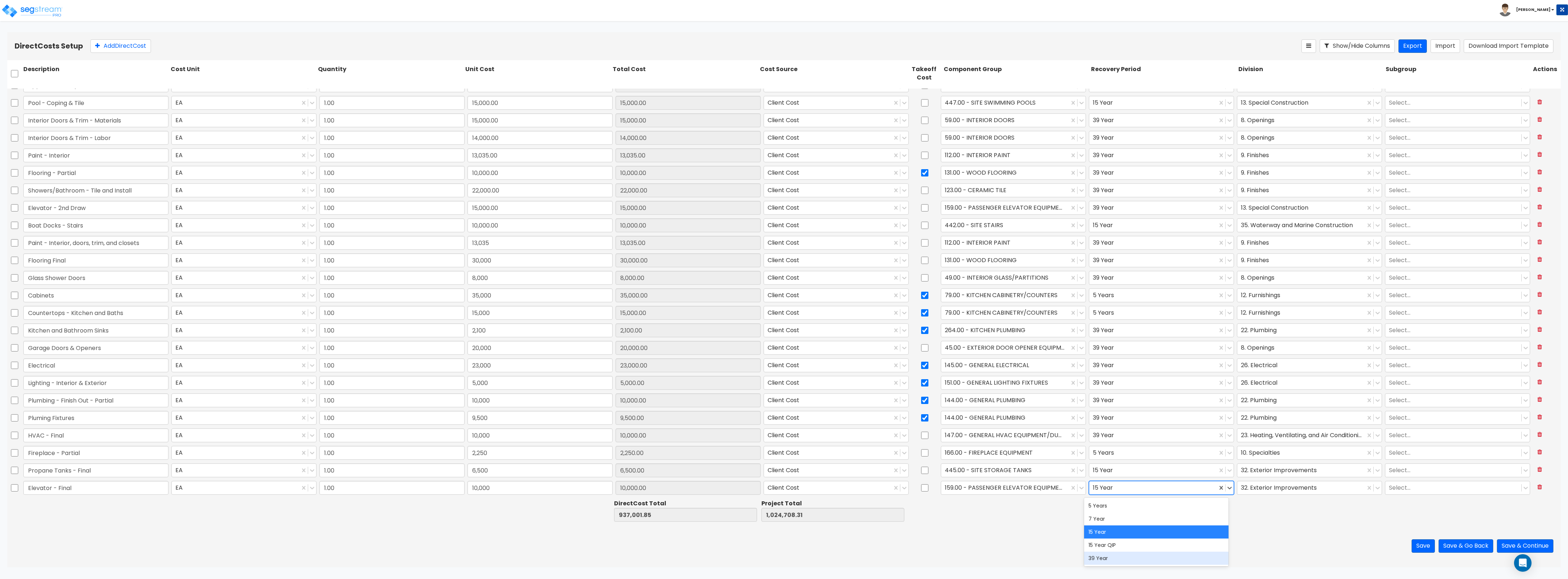
click at [1154, 553] on div "39 Year" at bounding box center [1157, 558] width 144 height 13
click at [1262, 489] on div at bounding box center [1301, 487] width 120 height 10
click at [133, 42] on button "Add Direct Cost" at bounding box center [120, 46] width 61 height 14
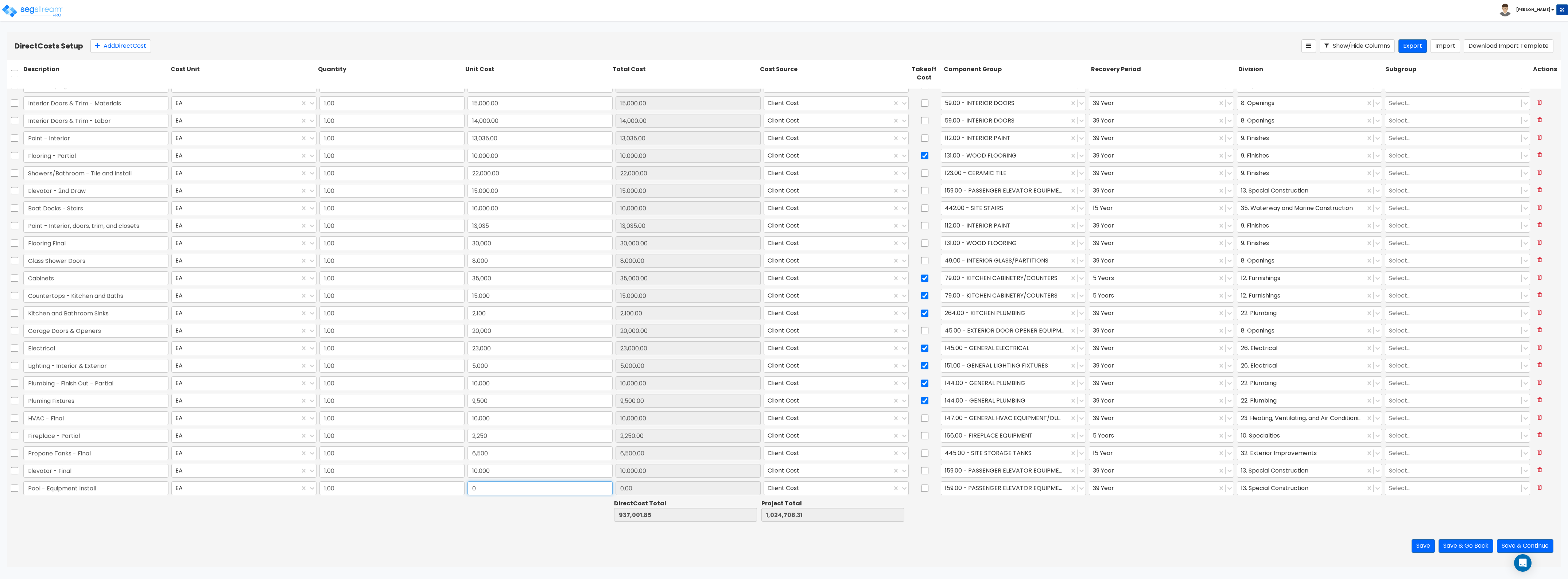
click at [486, 485] on input "0" at bounding box center [540, 488] width 145 height 14
click at [1004, 485] on div at bounding box center [1005, 487] width 120 height 10
click at [1010, 510] on div "448.00 - SITE SWIMMING POOL EQUIPMENT" at bounding box center [1009, 517] width 144 height 13
click at [1190, 491] on div at bounding box center [1153, 487] width 120 height 10
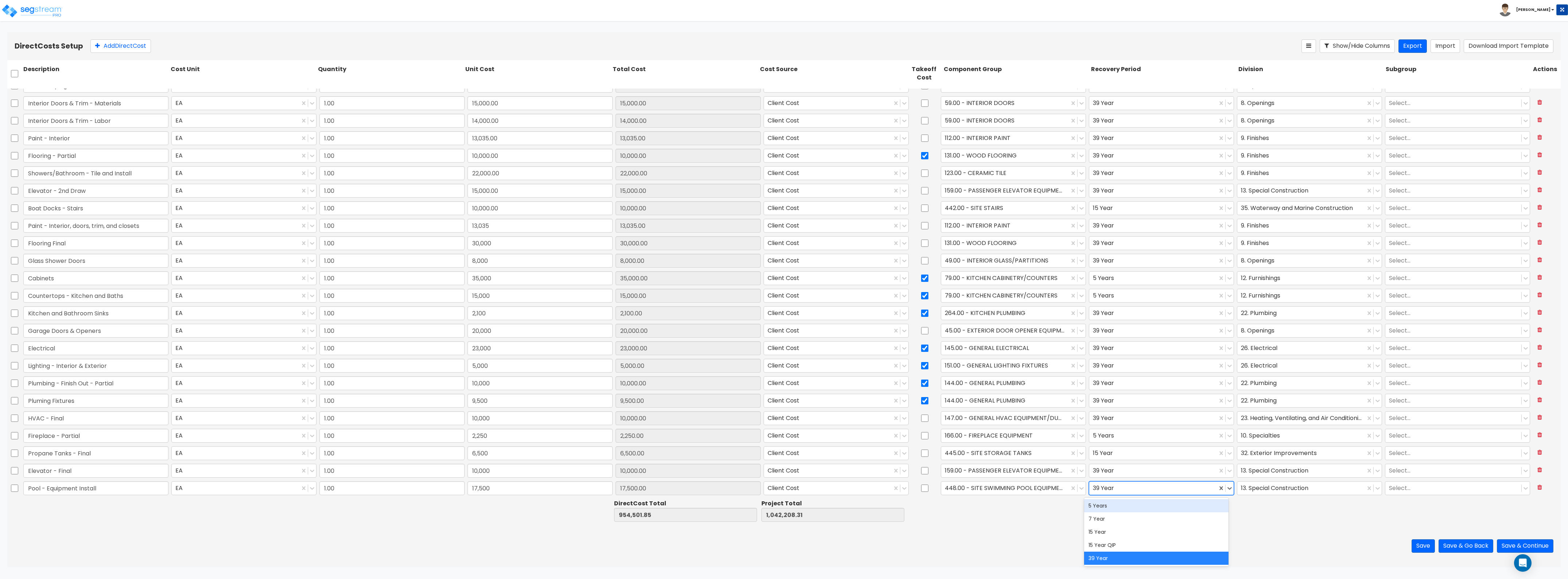
click at [1176, 507] on div "5 Years" at bounding box center [1157, 505] width 144 height 13
click at [1314, 479] on div "13. Special Construction" at bounding box center [1309, 470] width 148 height 17
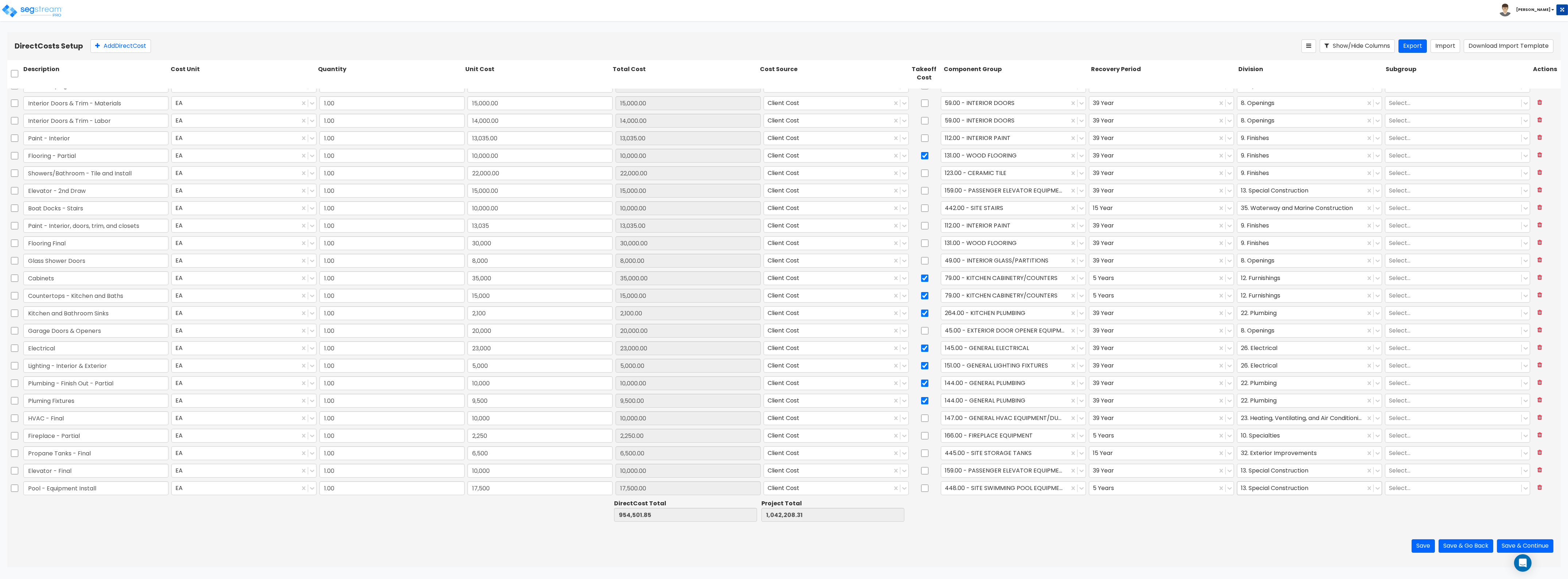
click at [1305, 485] on div at bounding box center [1301, 487] width 120 height 10
click at [1303, 489] on div at bounding box center [1301, 487] width 120 height 10
click at [1097, 528] on div "Save Save & Go Back Save & Continue" at bounding box center [784, 546] width 1554 height 43
click at [118, 47] on button "Add Direct Cost" at bounding box center [120, 46] width 61 height 14
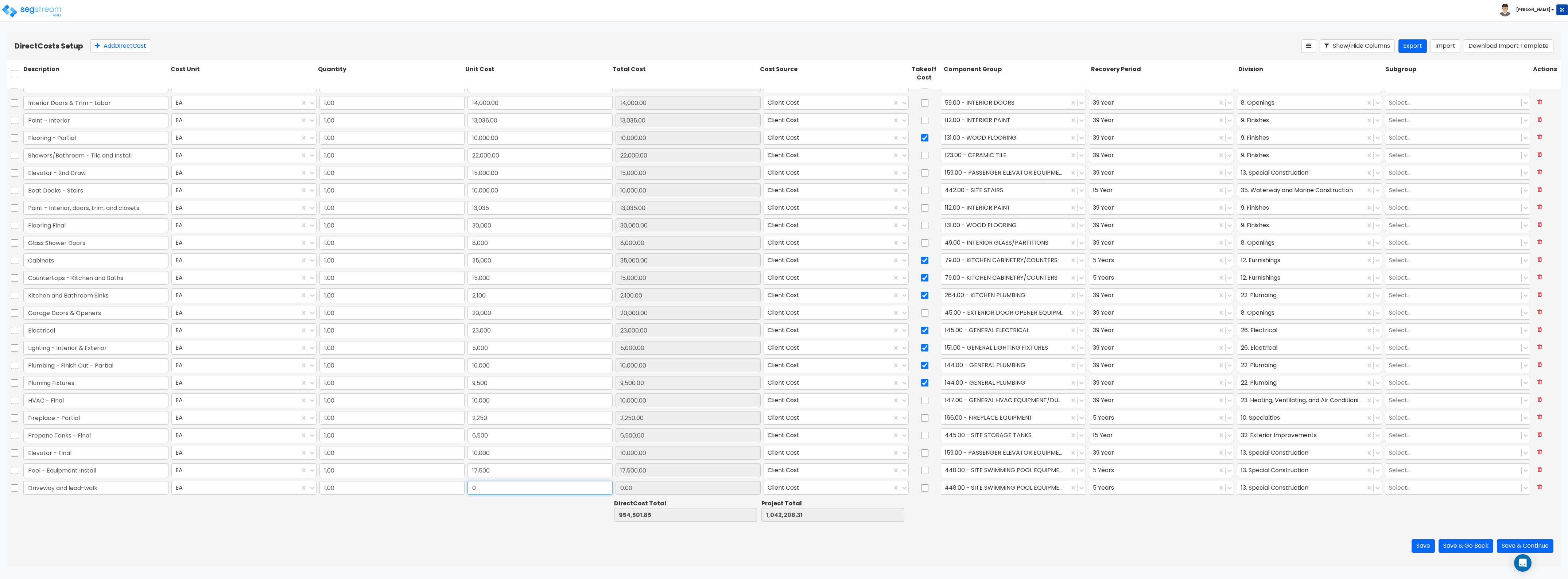
click at [478, 488] on input "0" at bounding box center [540, 487] width 145 height 14
click at [965, 484] on div at bounding box center [1005, 487] width 120 height 10
click at [1003, 530] on div "376.00 - SITE CONCRETE PAVING" at bounding box center [1009, 530] width 144 height 13
click at [1116, 485] on div at bounding box center [1153, 487] width 120 height 10
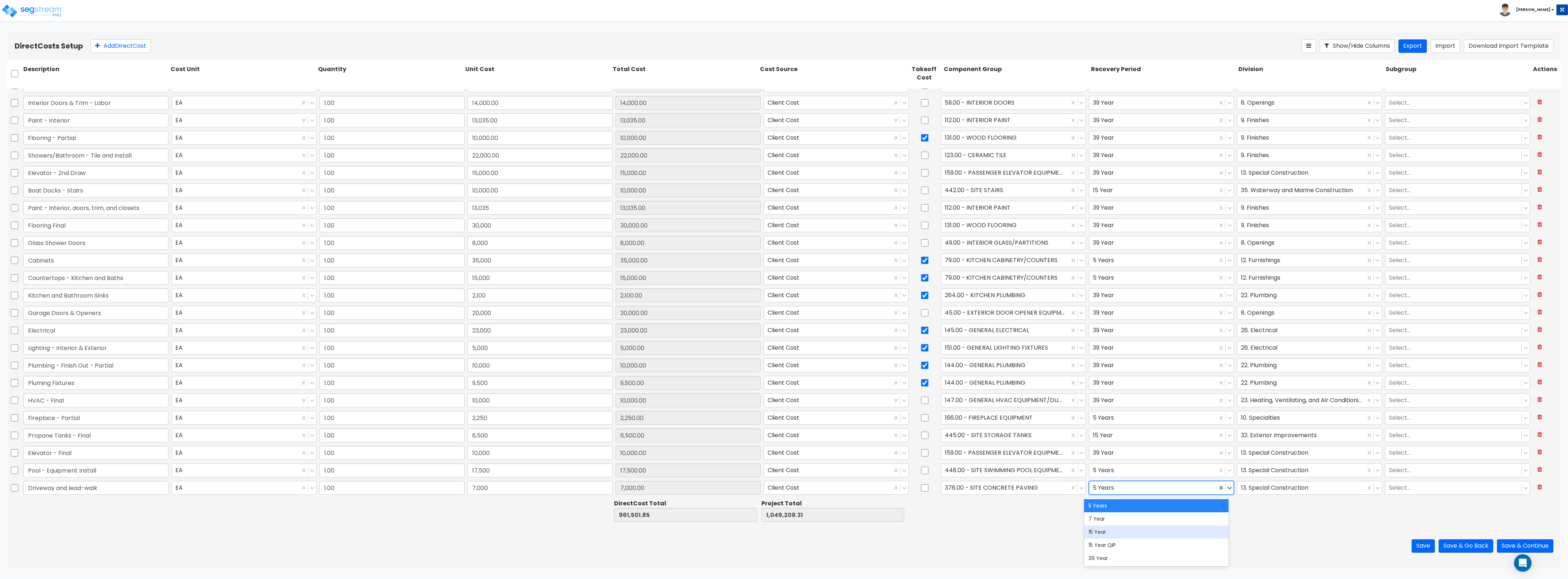
click at [1111, 535] on div "15 Year" at bounding box center [1157, 532] width 144 height 13
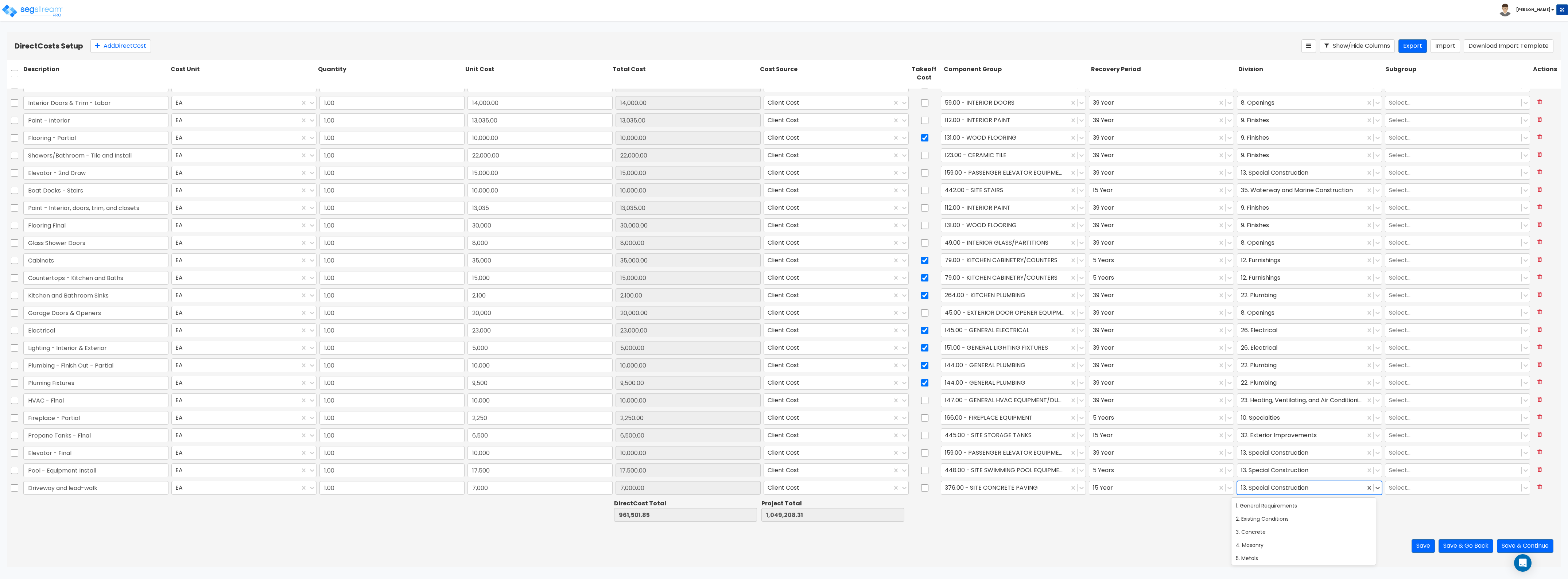
click at [1267, 483] on div at bounding box center [1301, 487] width 120 height 10
click at [1259, 531] on div "3. Concrete" at bounding box center [1304, 532] width 144 height 13
click at [128, 46] on button "Add Direct Cost" at bounding box center [120, 46] width 61 height 14
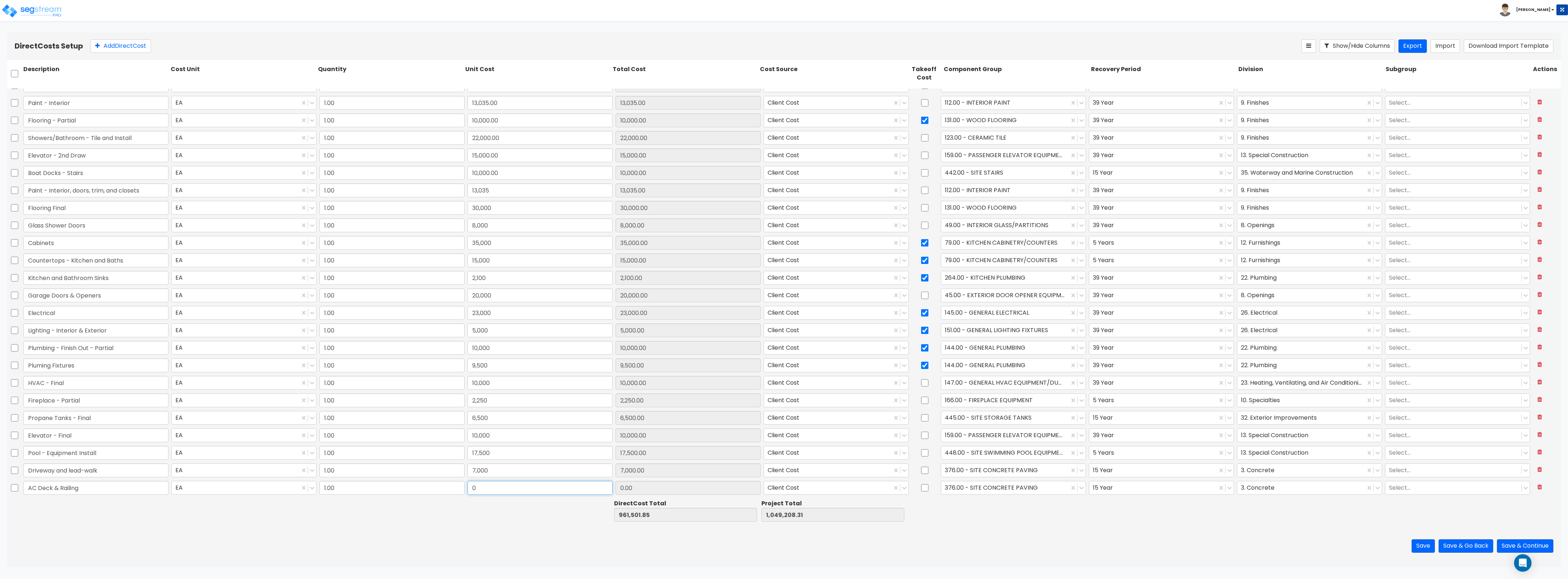
click at [480, 491] on input "0" at bounding box center [540, 487] width 145 height 14
click at [978, 487] on div at bounding box center [1005, 487] width 120 height 10
click at [983, 482] on div "376.00 - SITE CONCRETE PAVING" at bounding box center [1005, 488] width 128 height 13
click at [996, 519] on div "37.00 - BUILDING OVERHANGS & ARCADES" at bounding box center [1009, 518] width 144 height 13
click at [1314, 491] on div at bounding box center [1301, 487] width 120 height 10
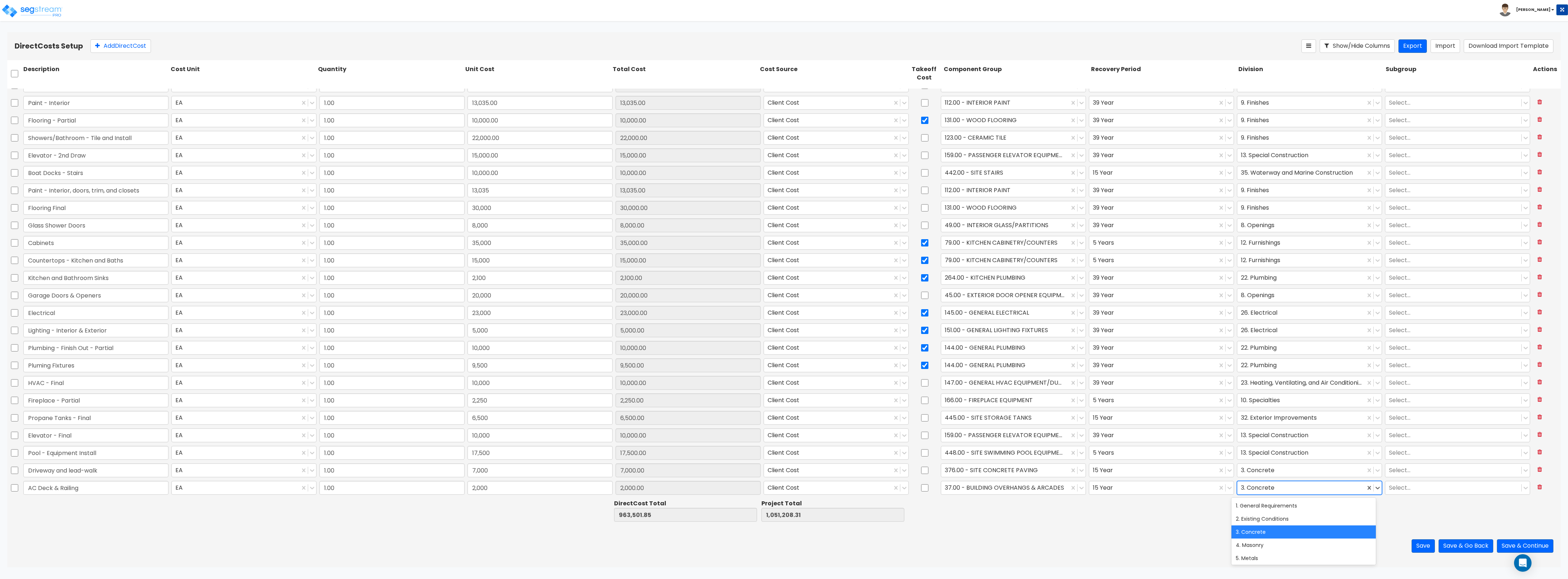
click at [1265, 491] on div at bounding box center [1301, 487] width 120 height 10
click at [1266, 524] on div "6. Wood, Plastics and Composites" at bounding box center [1304, 526] width 144 height 13
click at [116, 40] on button "Add Direct Cost" at bounding box center [120, 46] width 61 height 14
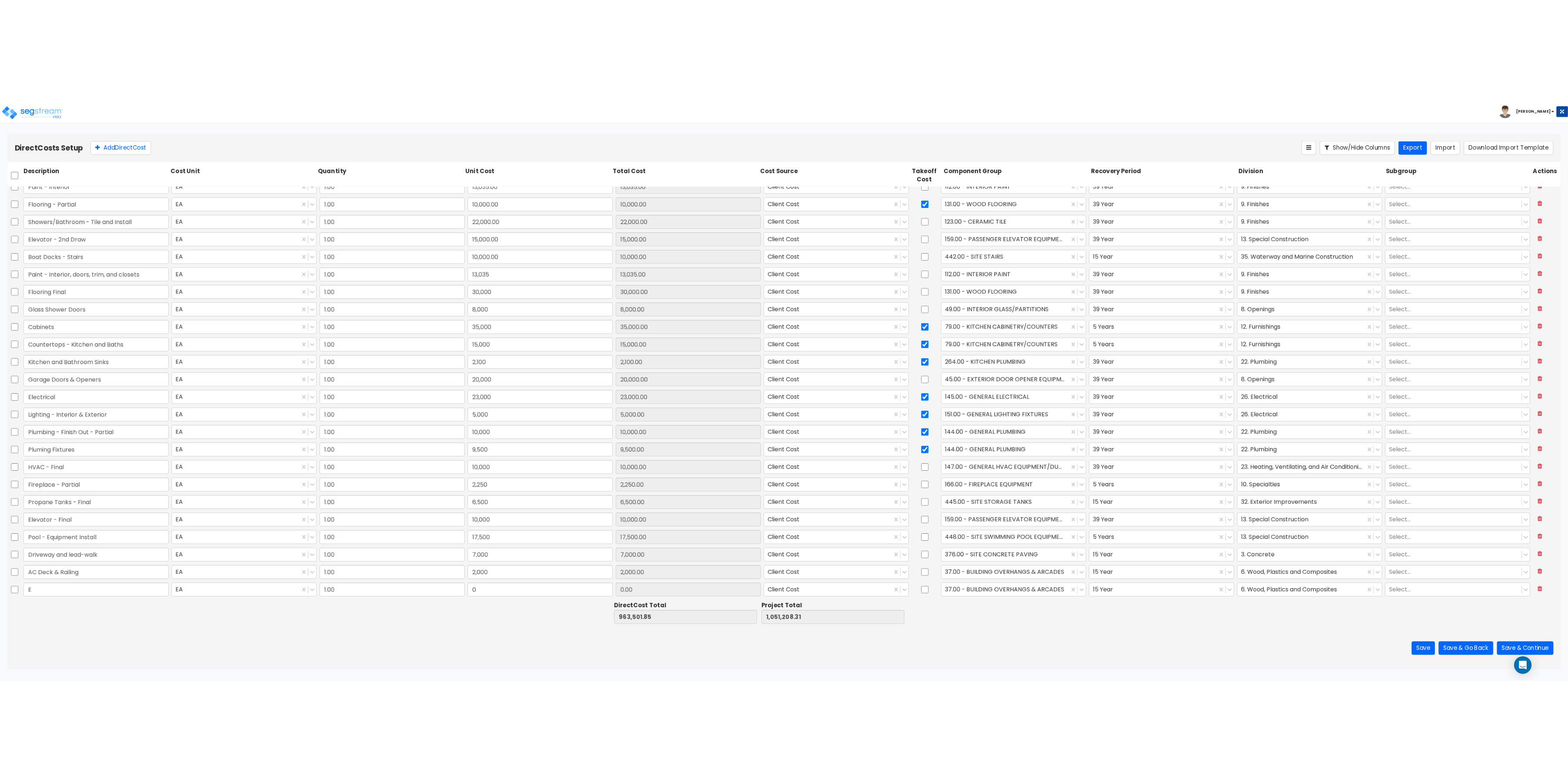
scroll to position [591, 0]
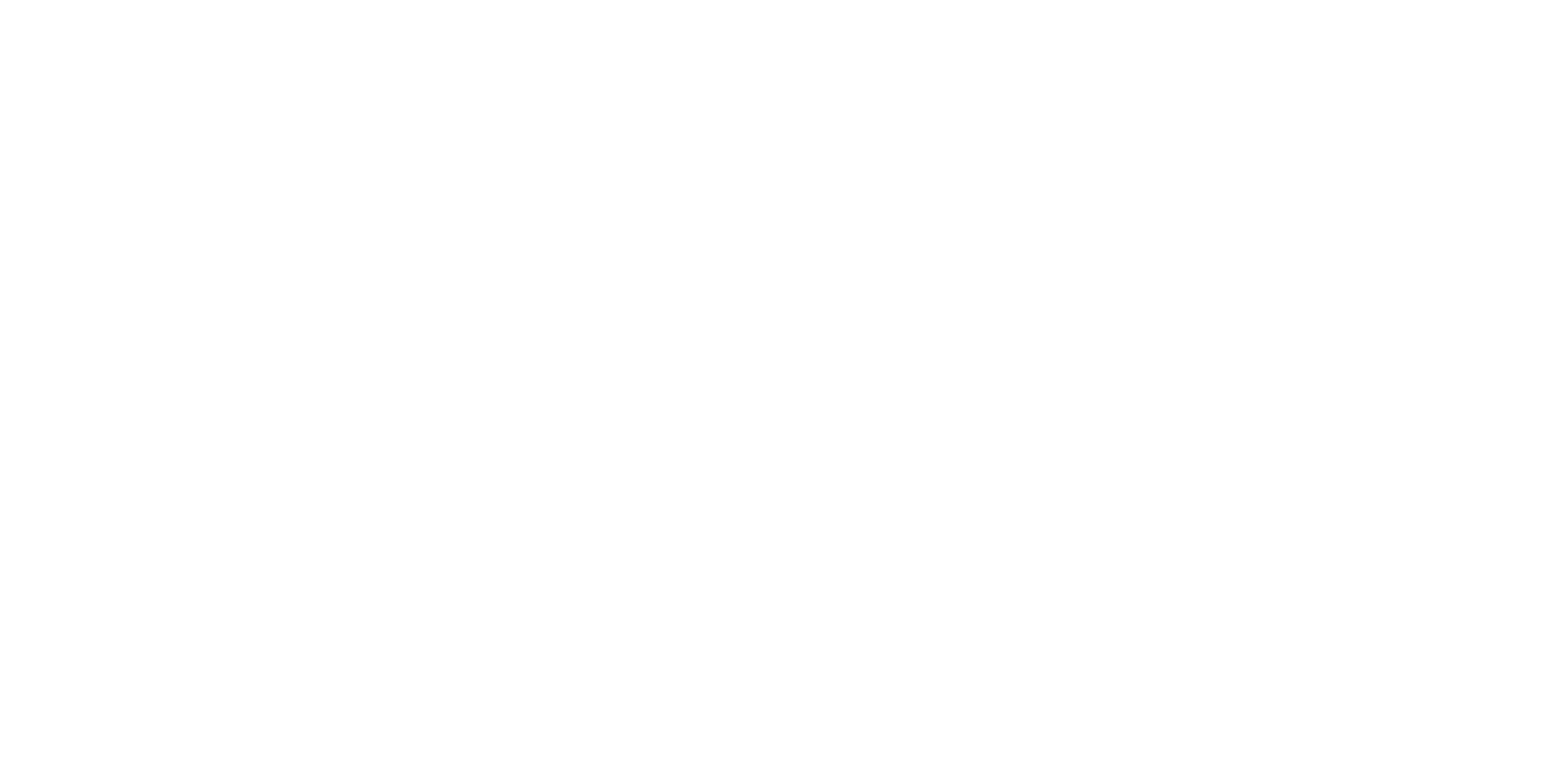
click at [1241, 0] on html at bounding box center [935, 0] width 1870 height 0
drag, startPoint x: 522, startPoint y: 108, endPoint x: 546, endPoint y: 255, distance: 148.9
click at [546, 0] on html at bounding box center [935, 0] width 1870 height 0
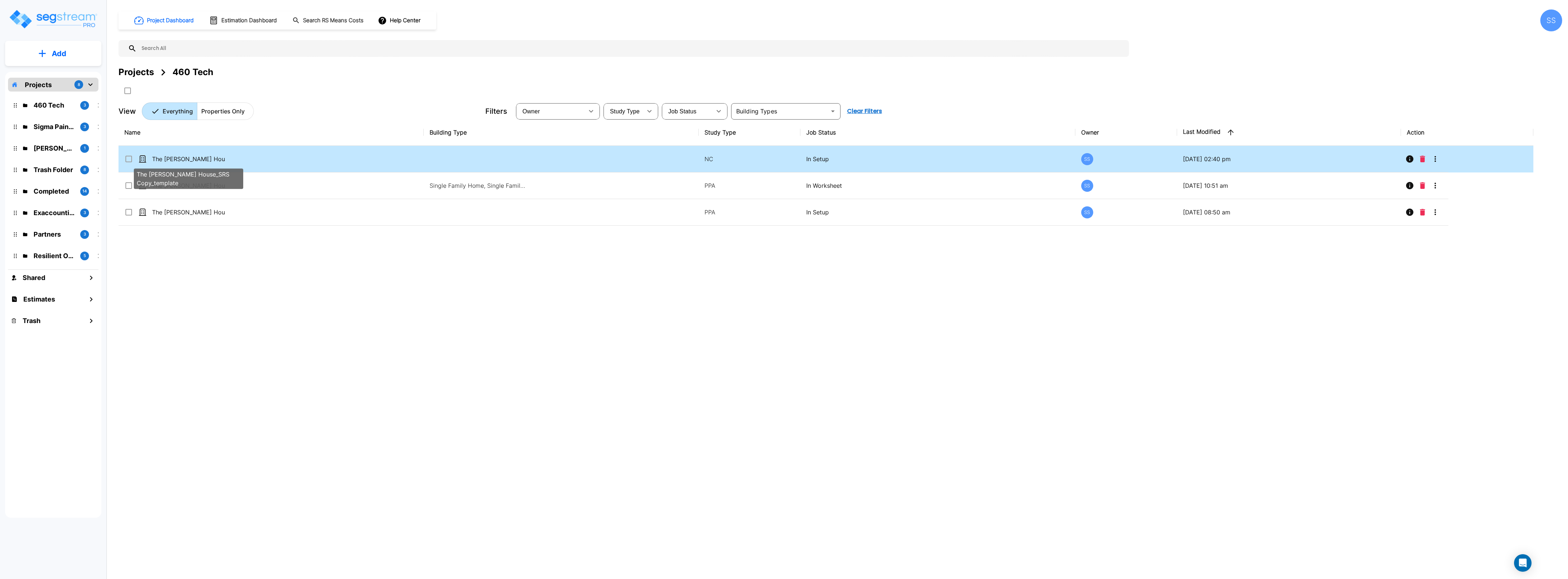
click at [188, 157] on p "The Nelson House_SRS Copy_template" at bounding box center [189, 159] width 73 height 8
checkbox input "true"
click at [188, 157] on p "The Nelson House_SRS Copy_template" at bounding box center [189, 159] width 73 height 8
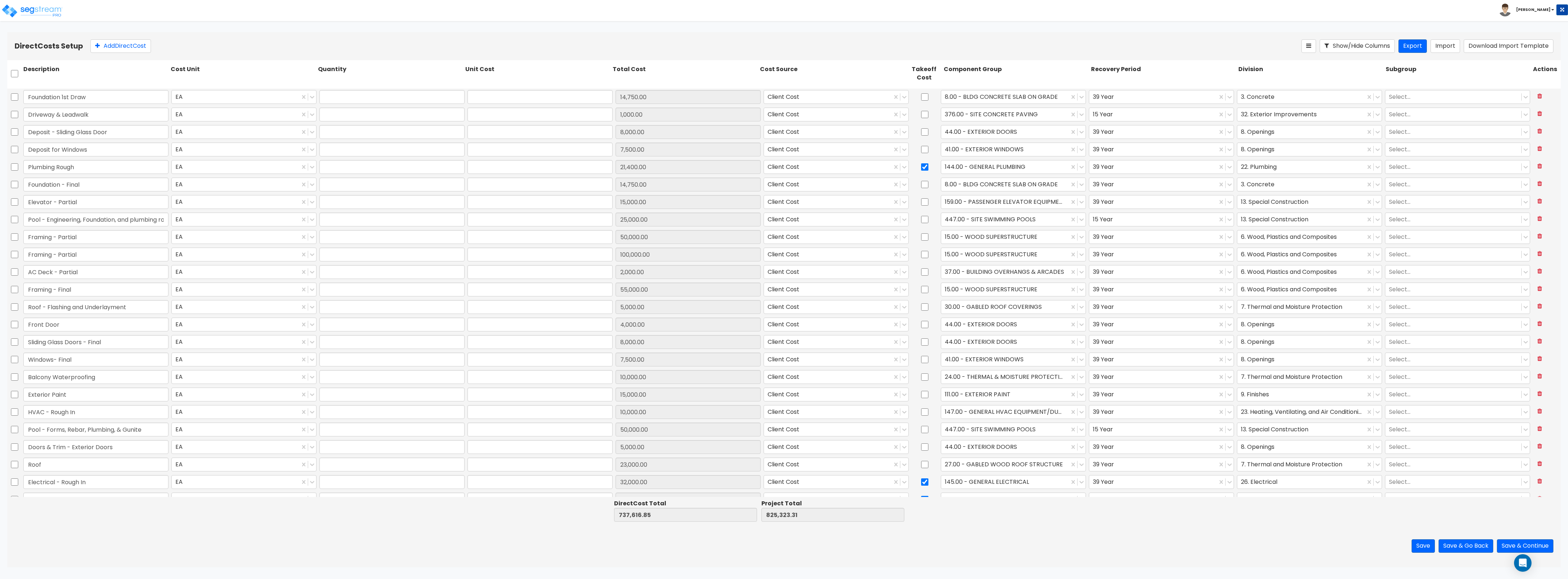
type input "1.00"
type input "14,750.00"
type input "1.00"
type input "1,000.00"
type input "1.00"
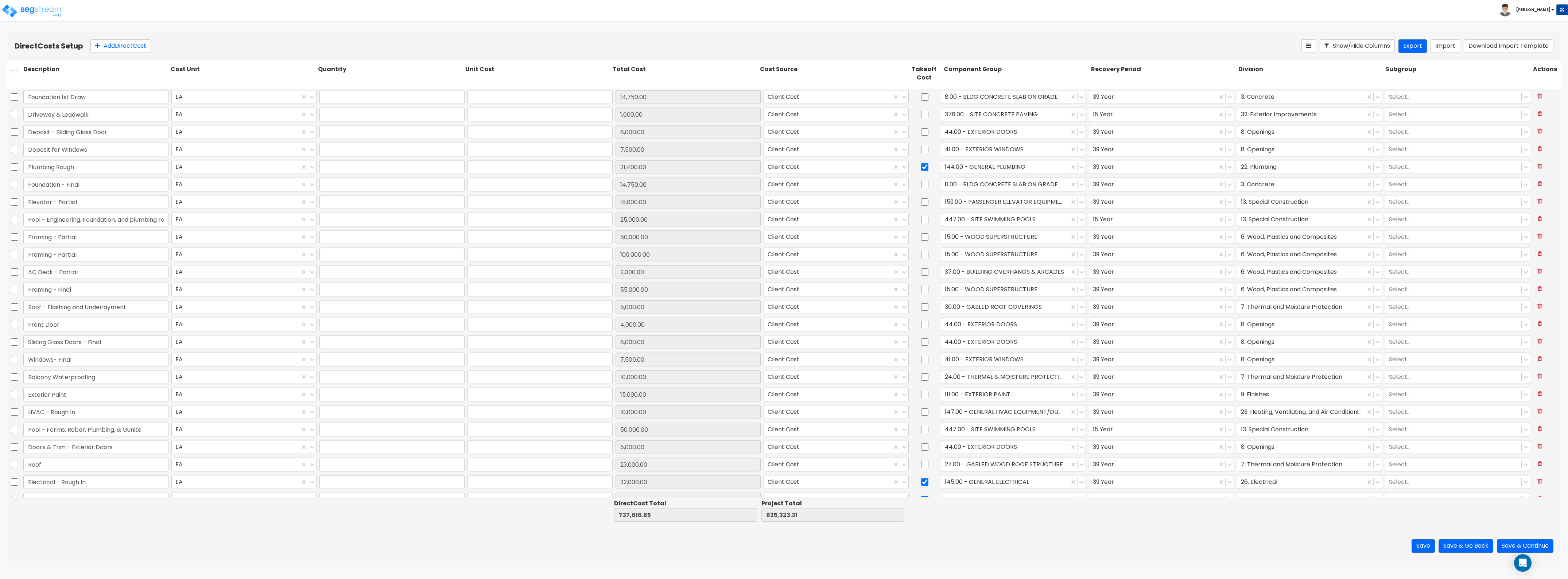
type input "8,000.00"
type input "1.00"
type input "7,500.00"
type input "1.00"
type input "21,400.00"
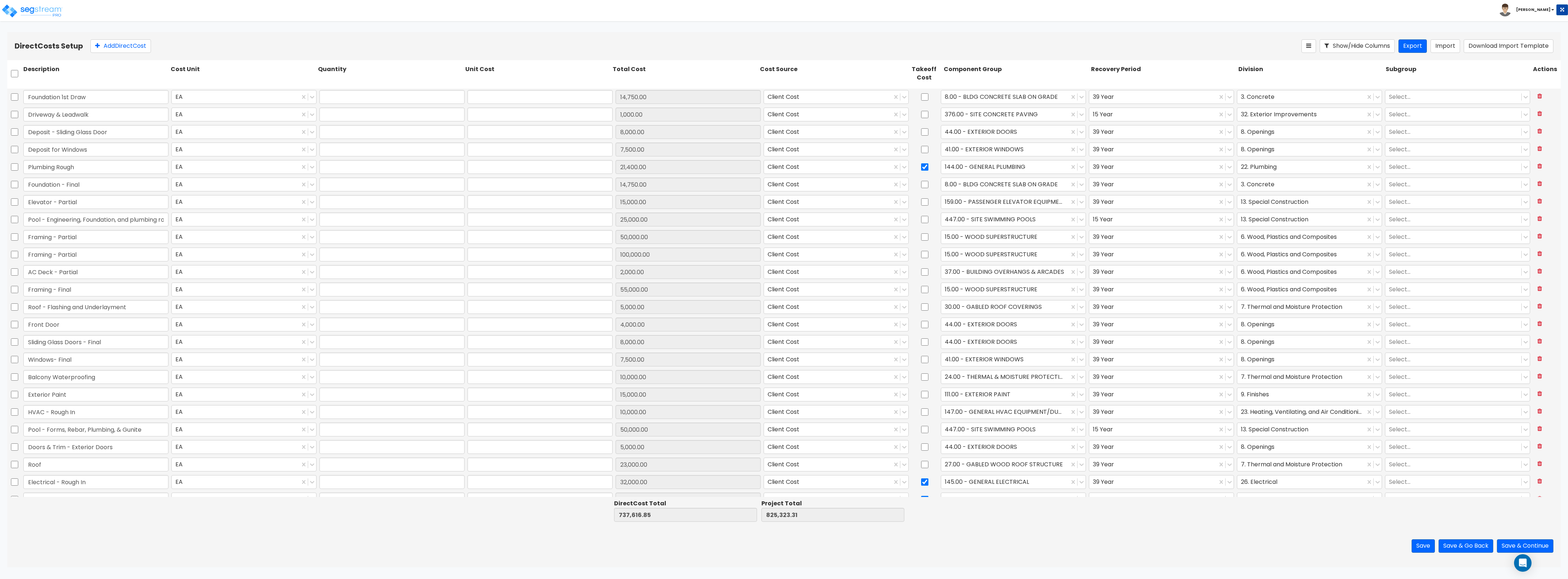
type input "1.00"
type input "14,750.00"
type input "1.00"
type input "15,000.00"
type input "1.00"
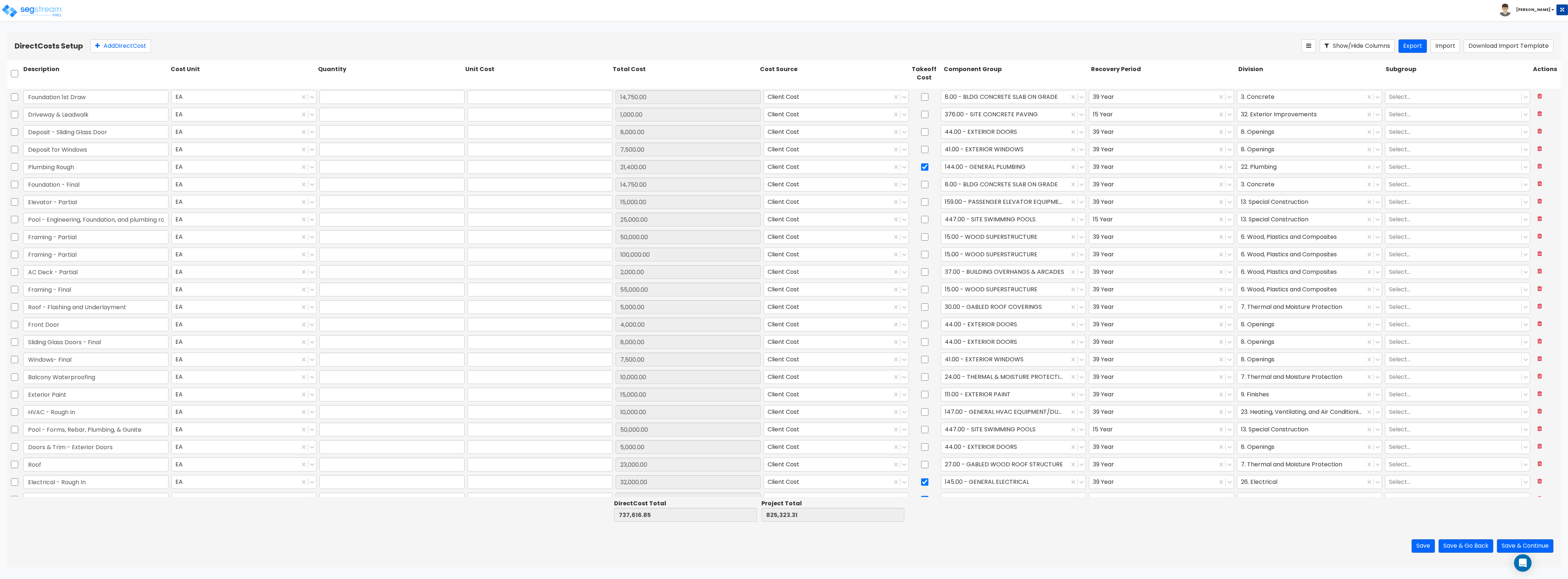
type input "25,000.00"
type input "1.00"
type input "50,000.00"
type input "1.00"
type input "100,000.00"
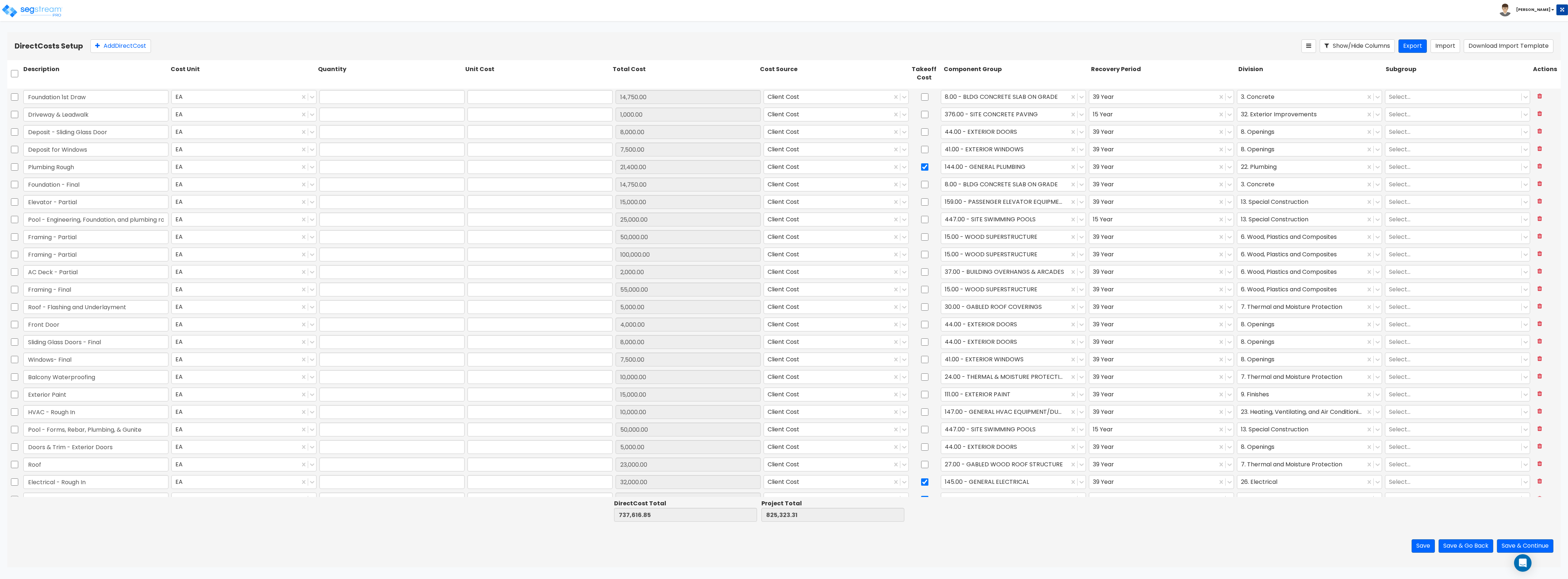
type input "1.00"
type input "2,000.00"
type input "1.00"
type input "55,000.00"
type input "1.00"
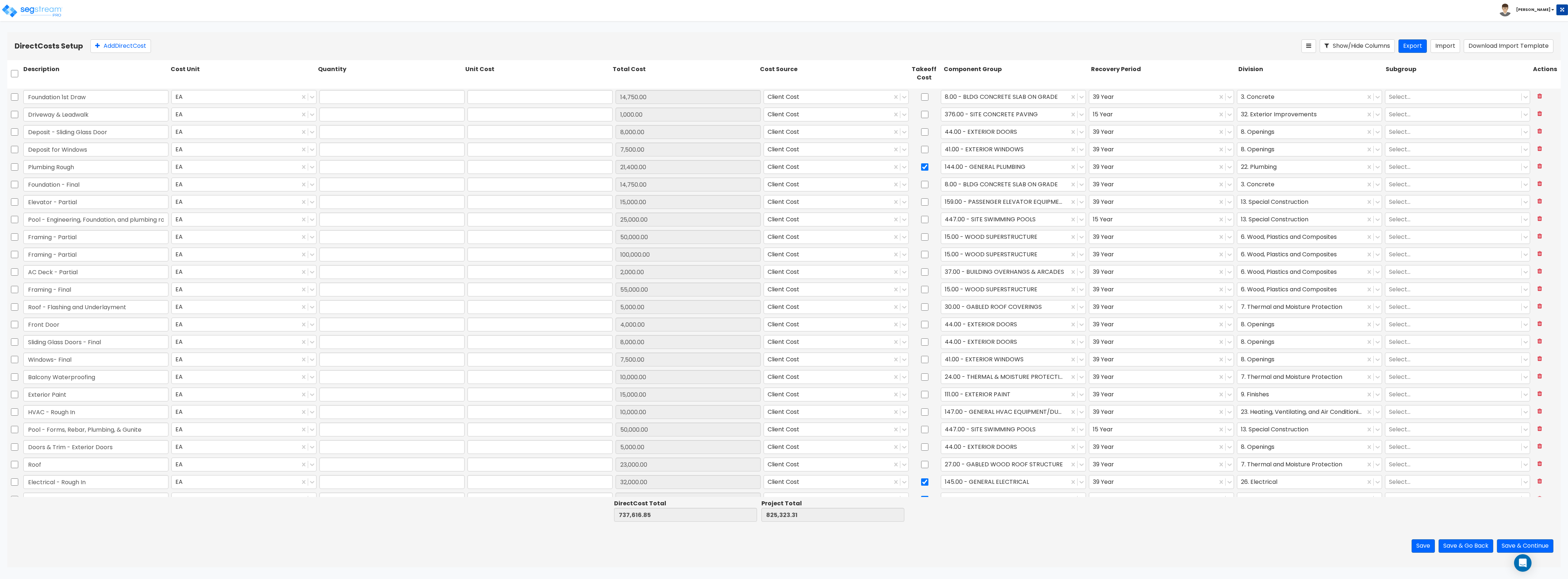
type input "5,000.00"
type input "1.00"
type input "4,000.00"
type input "1.00"
type input "8,000.00"
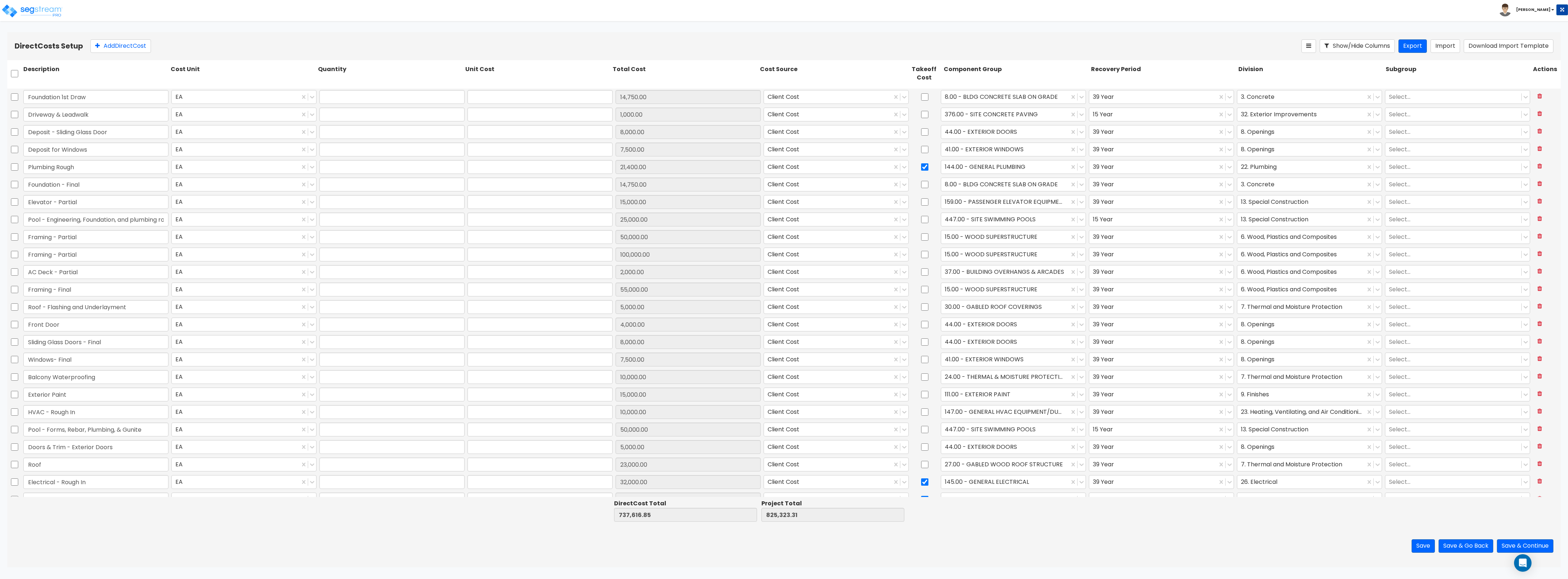
type input "1.00"
type input "7,500.00"
type input "1.00"
type input "10,000.00"
type input "1.00"
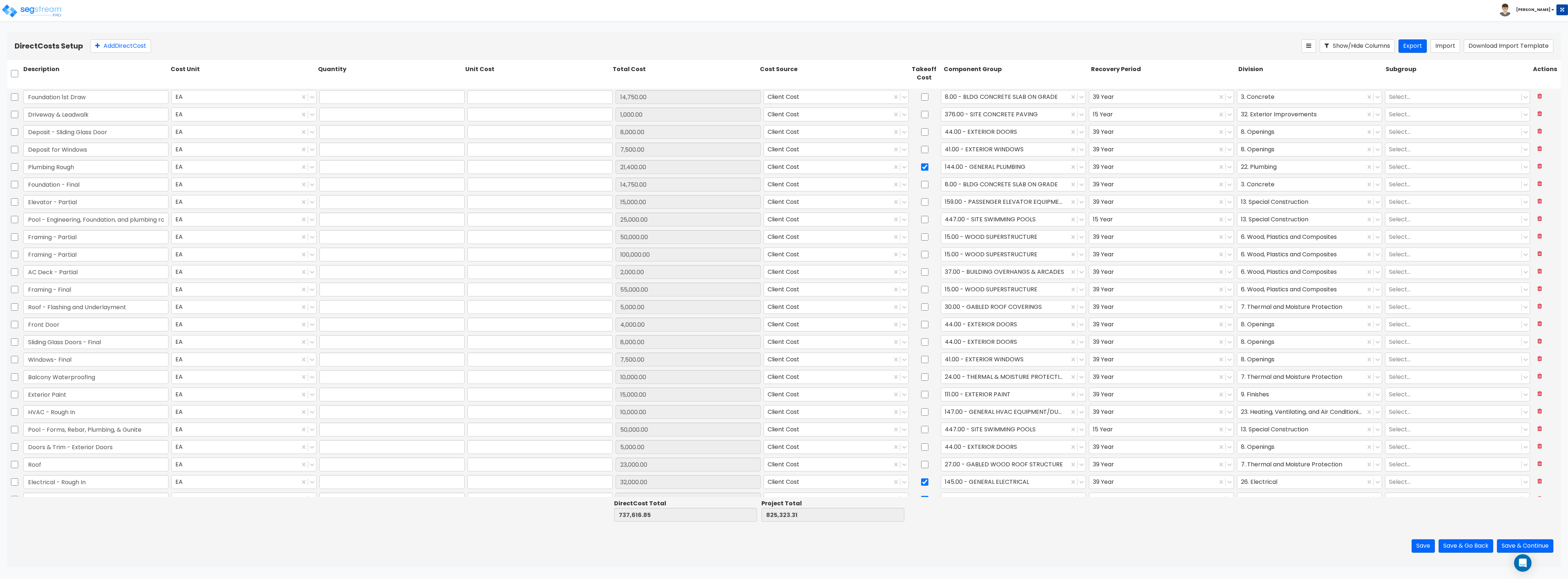
type input "15,000.00"
type input "1.00"
type input "10,000.00"
type input "1.00"
type input "50,000.00"
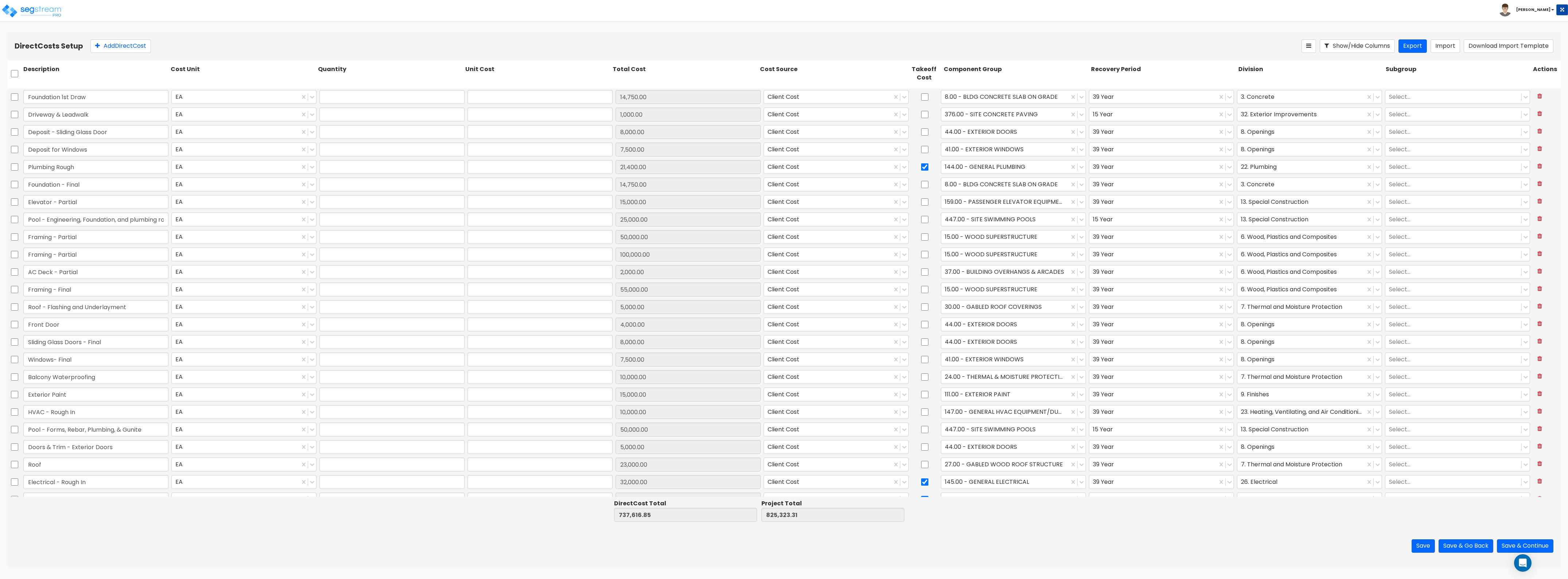
type input "1.00"
type input "5,000.00"
type input "1.00"
type input "23,000.00"
type input "1.00"
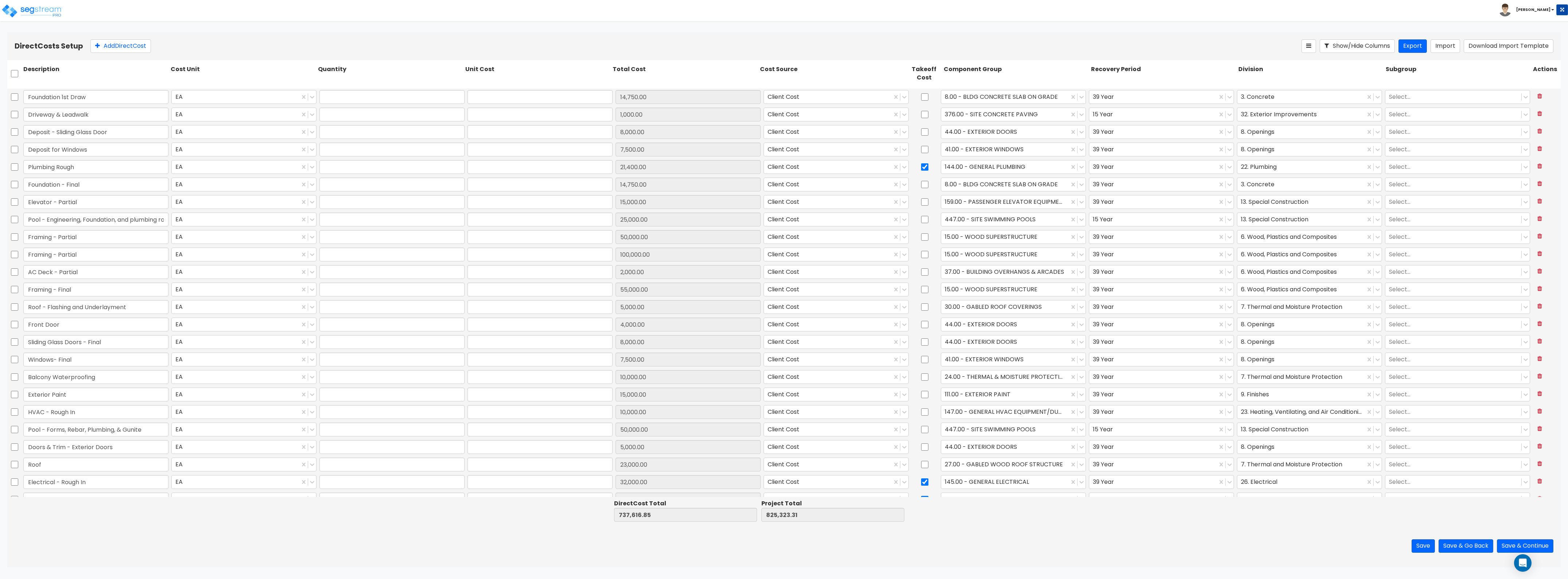
type input "32,000.00"
type input "1.00"
type input "16,300.00"
type input "1.00"
type input "60,000.00"
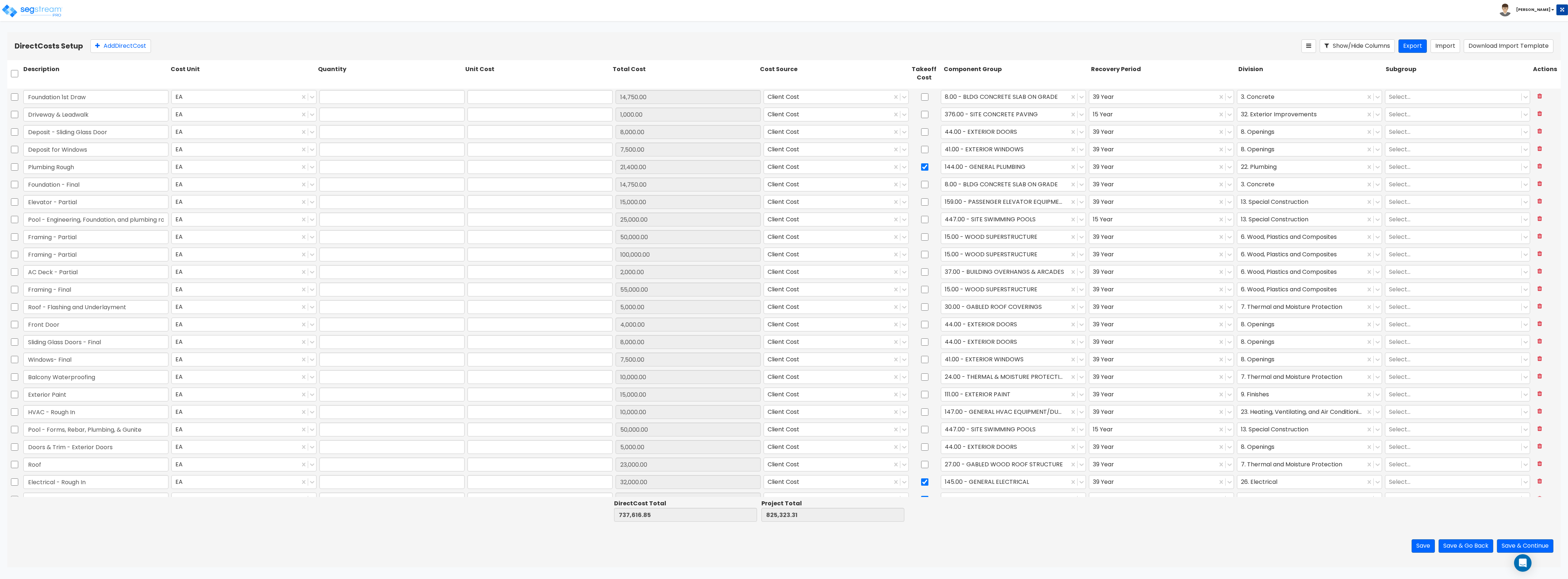
type input "1.00"
type input "18,000.00"
type input "1.00"
type input "26,070.00"
type input "1.00"
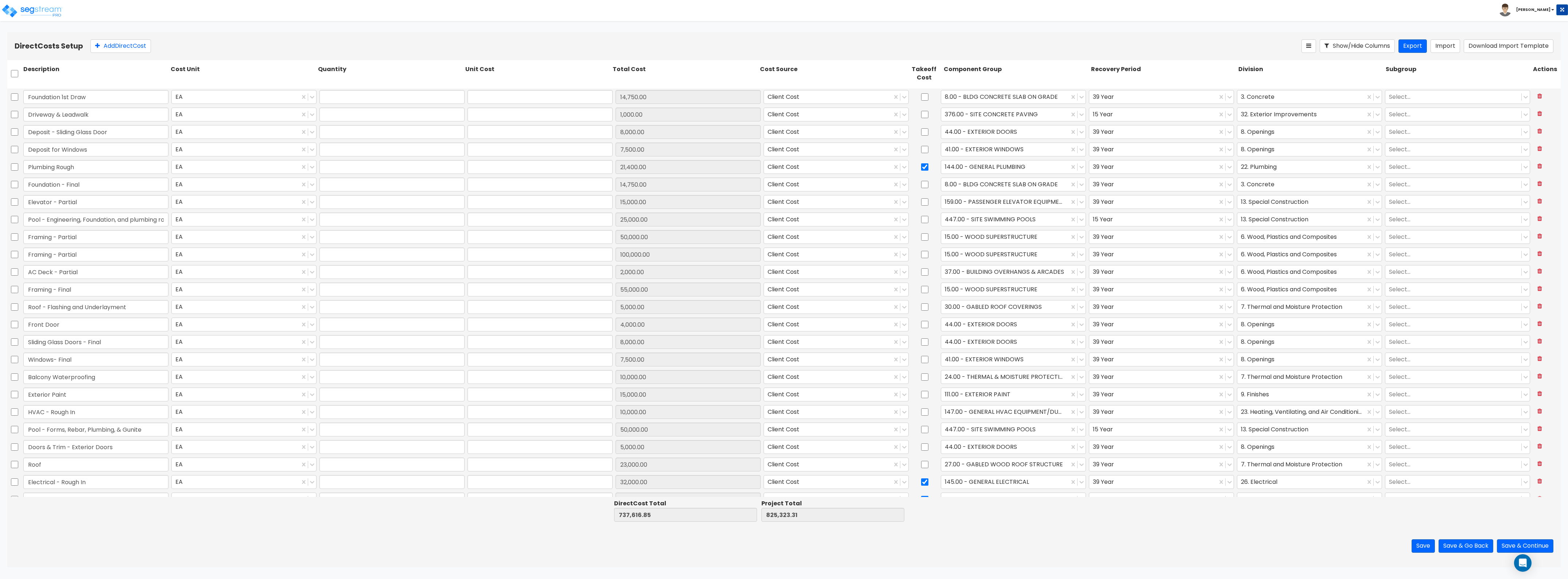
type input "4,500.00"
type input "1.00"
type input "14,811.85"
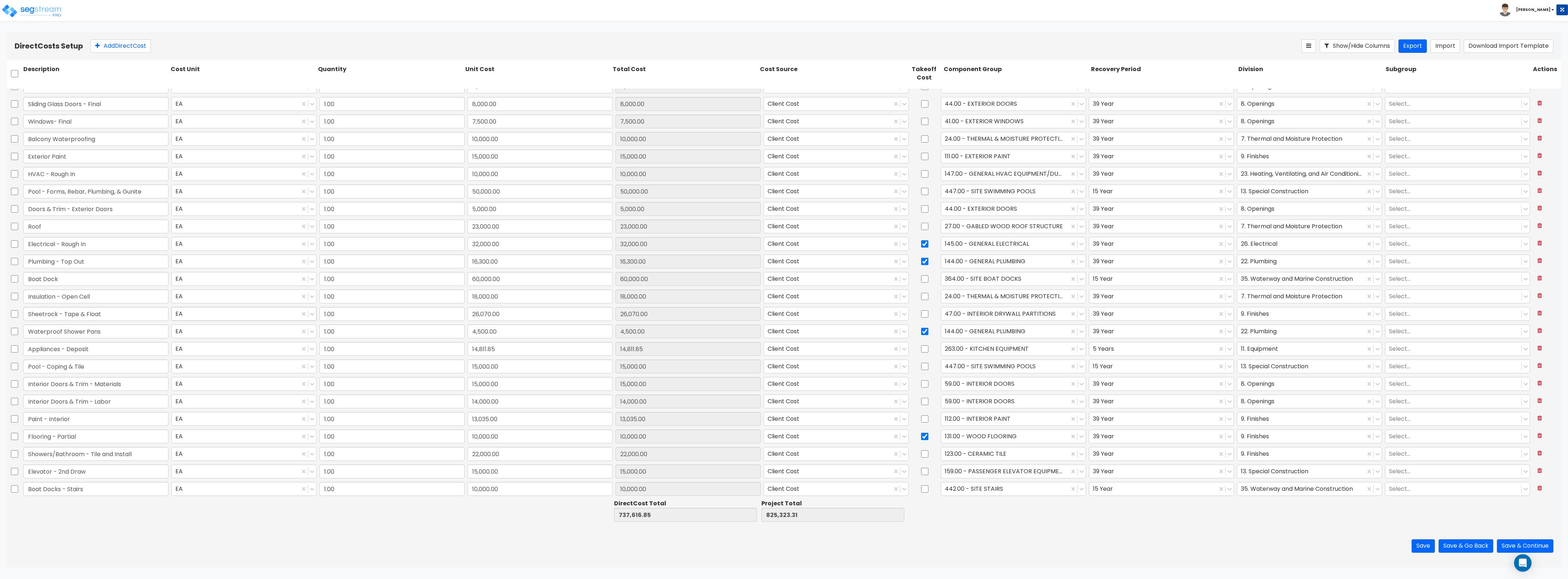
scroll to position [239, 0]
click at [1476, 548] on button "Save & Go Back" at bounding box center [1466, 546] width 55 height 14
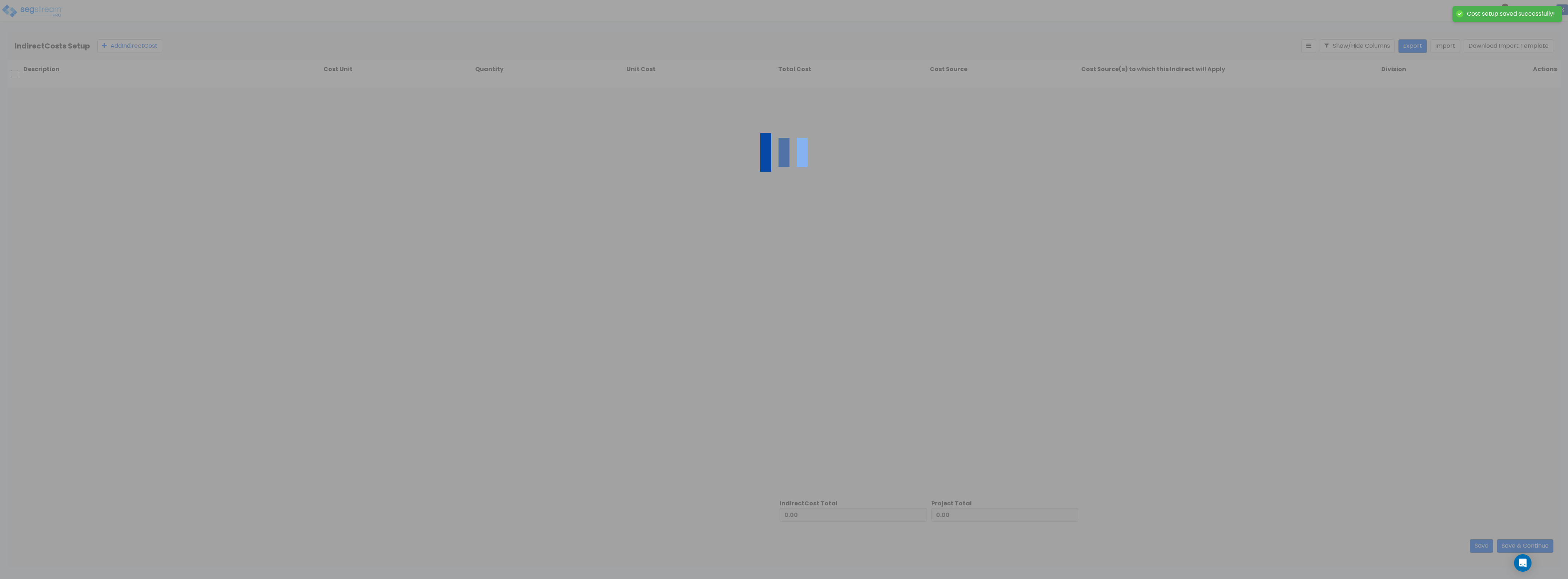
type input "737,616.85"
type input "87,706.46"
type input "825,323.31"
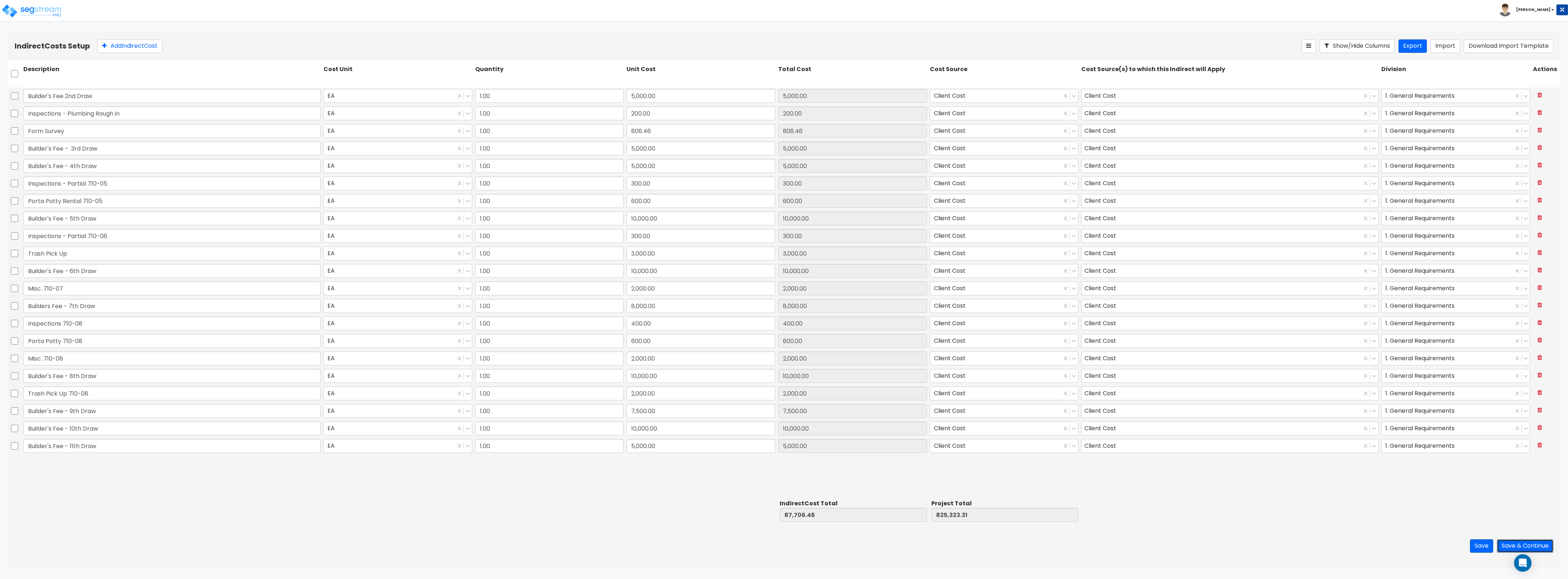
click at [1524, 546] on button "Save & Continue" at bounding box center [1525, 546] width 57 height 14
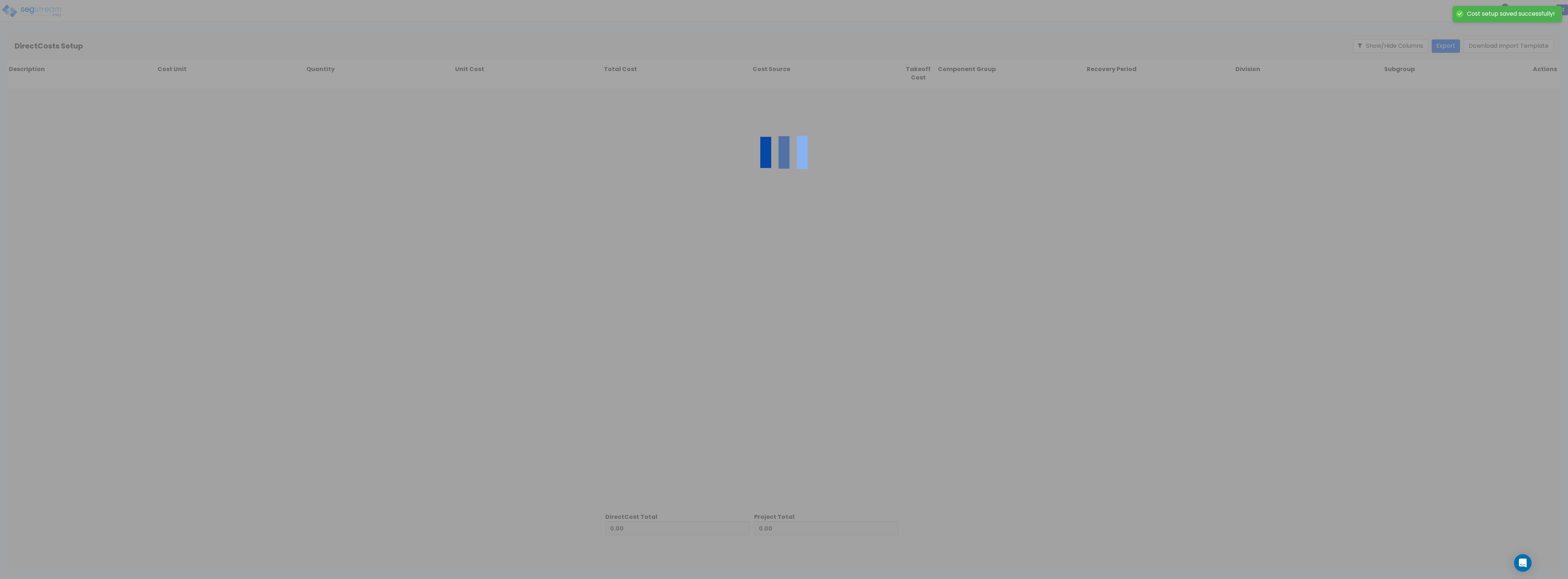
type input "87,706.46"
type input "737,616.85"
type input "825,323.31"
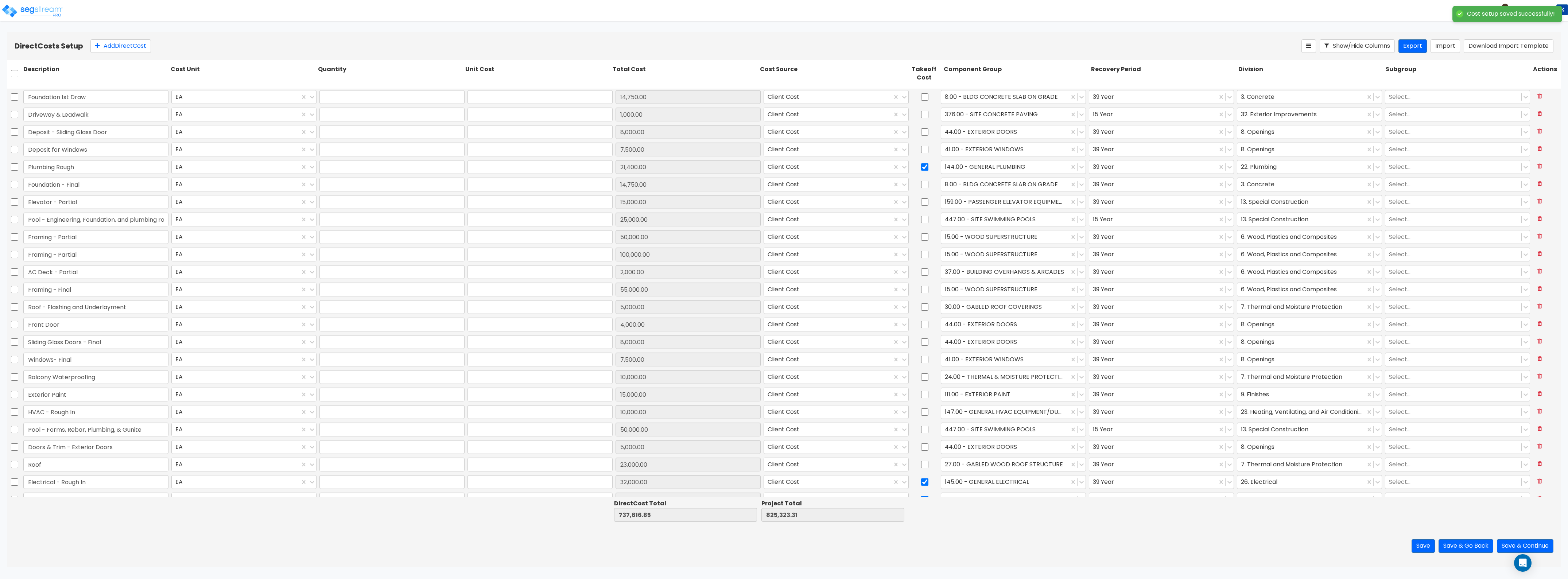
type input "1.00"
type input "14,750.00"
type input "1.00"
type input "1,000.00"
type input "1.00"
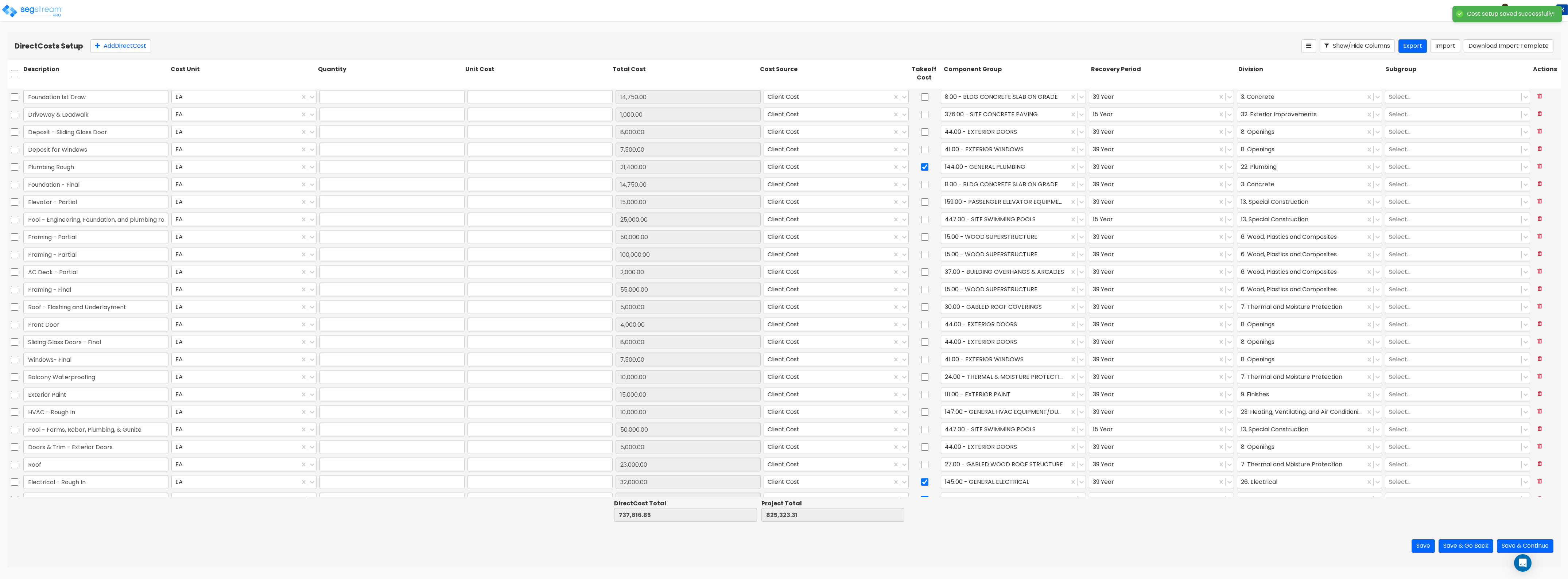
type input "8,000.00"
type input "1.00"
type input "7,500.00"
type input "1.00"
type input "21,400.00"
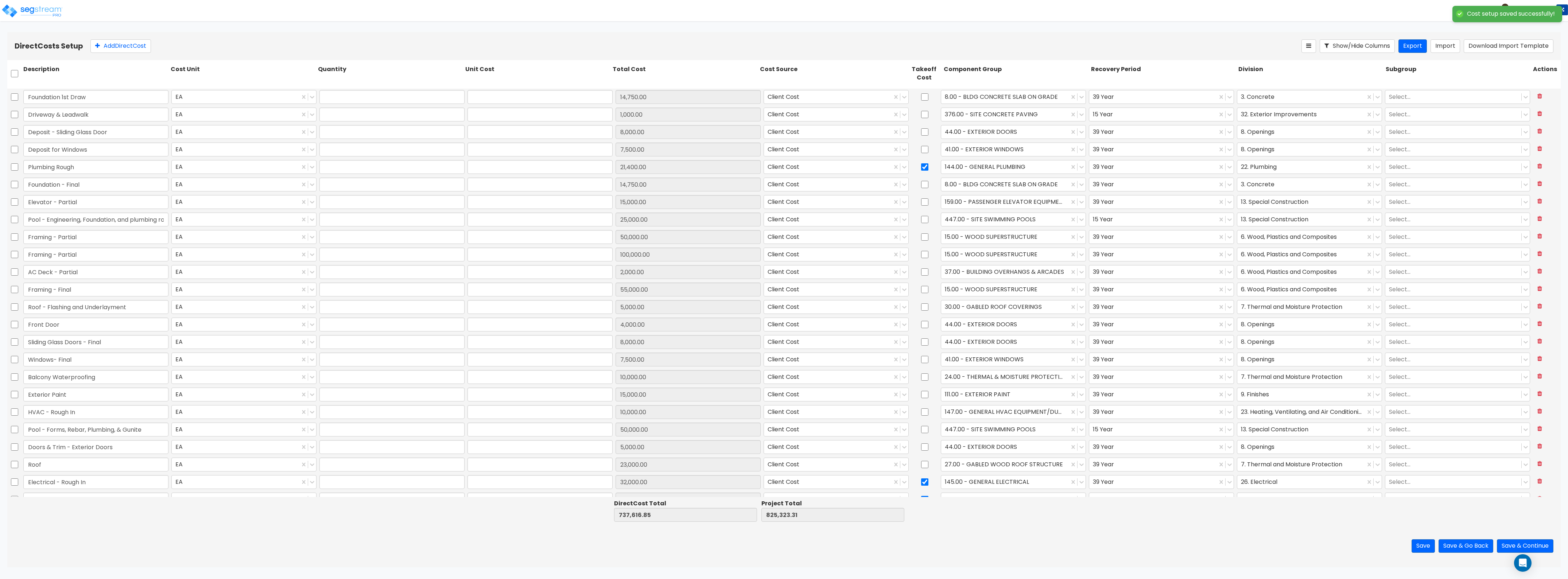
type input "1.00"
type input "14,750.00"
type input "1.00"
type input "15,000.00"
type input "1.00"
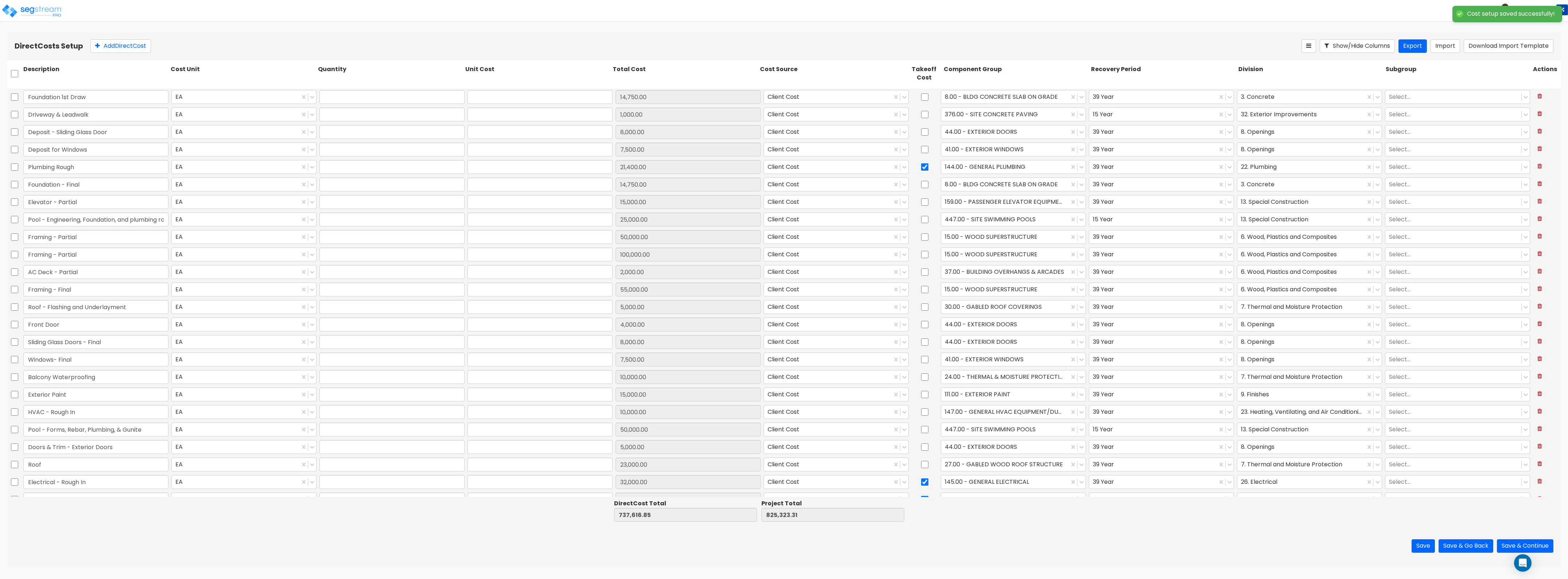
type input "25,000.00"
type input "1.00"
type input "50,000.00"
type input "1.00"
type input "100,000.00"
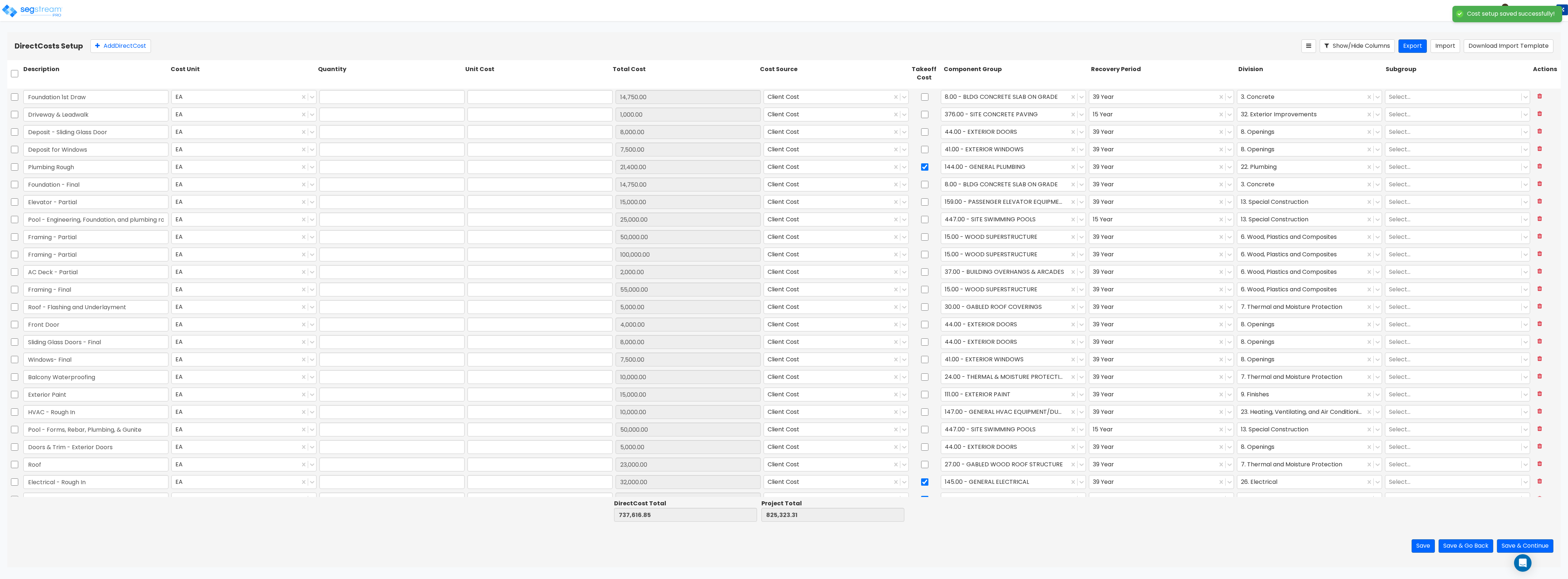
type input "1.00"
type input "2,000.00"
type input "1.00"
type input "55,000.00"
type input "1.00"
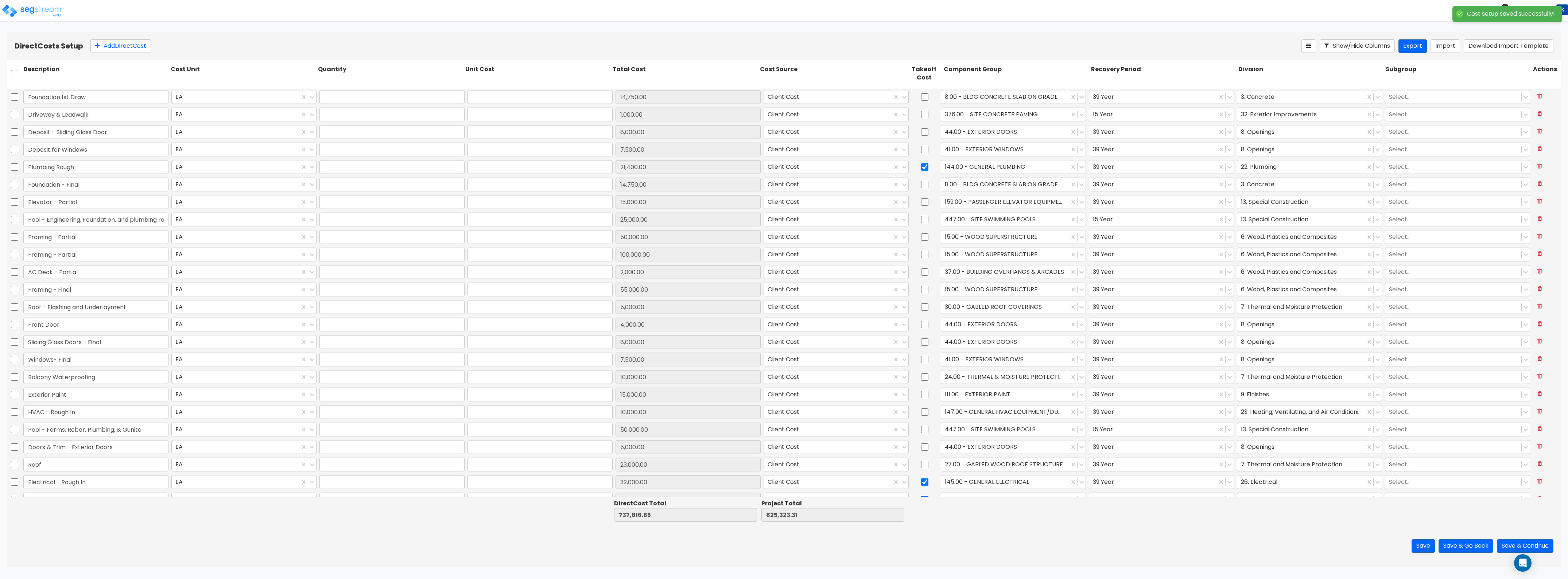
type input "5,000.00"
type input "1.00"
type input "4,000.00"
type input "1.00"
type input "8,000.00"
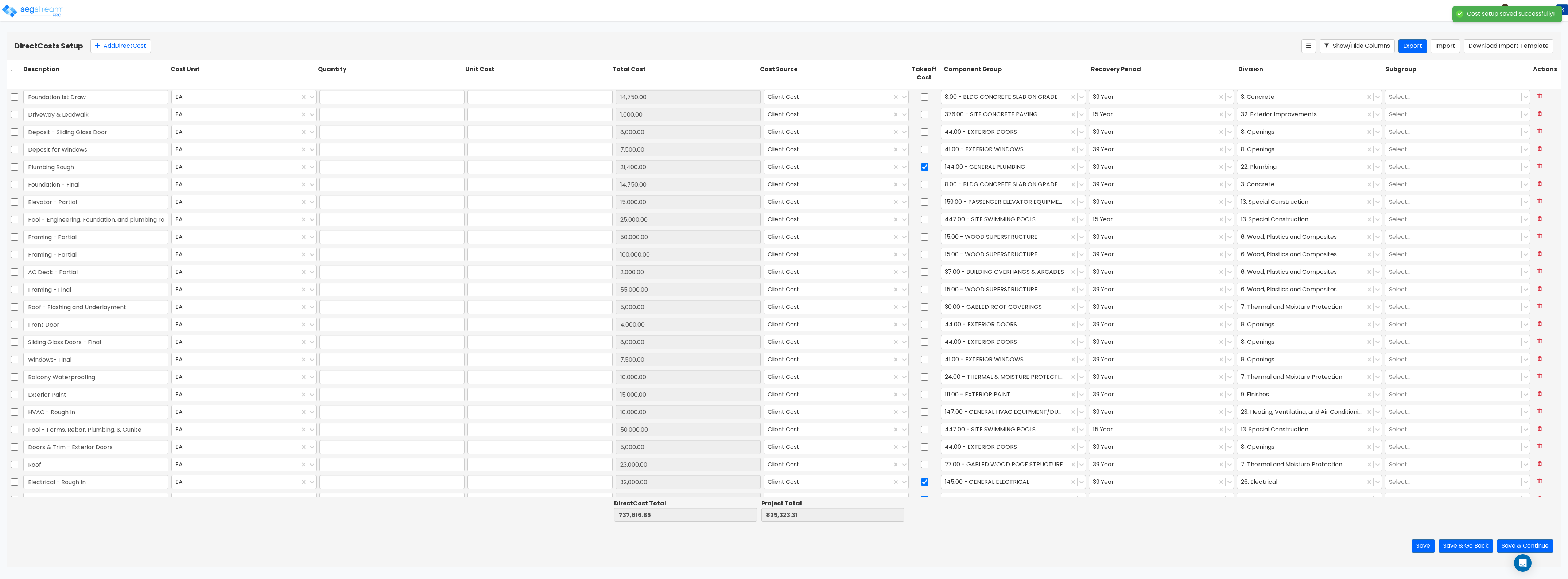
type input "1.00"
type input "7,500.00"
type input "1.00"
type input "10,000.00"
type input "1.00"
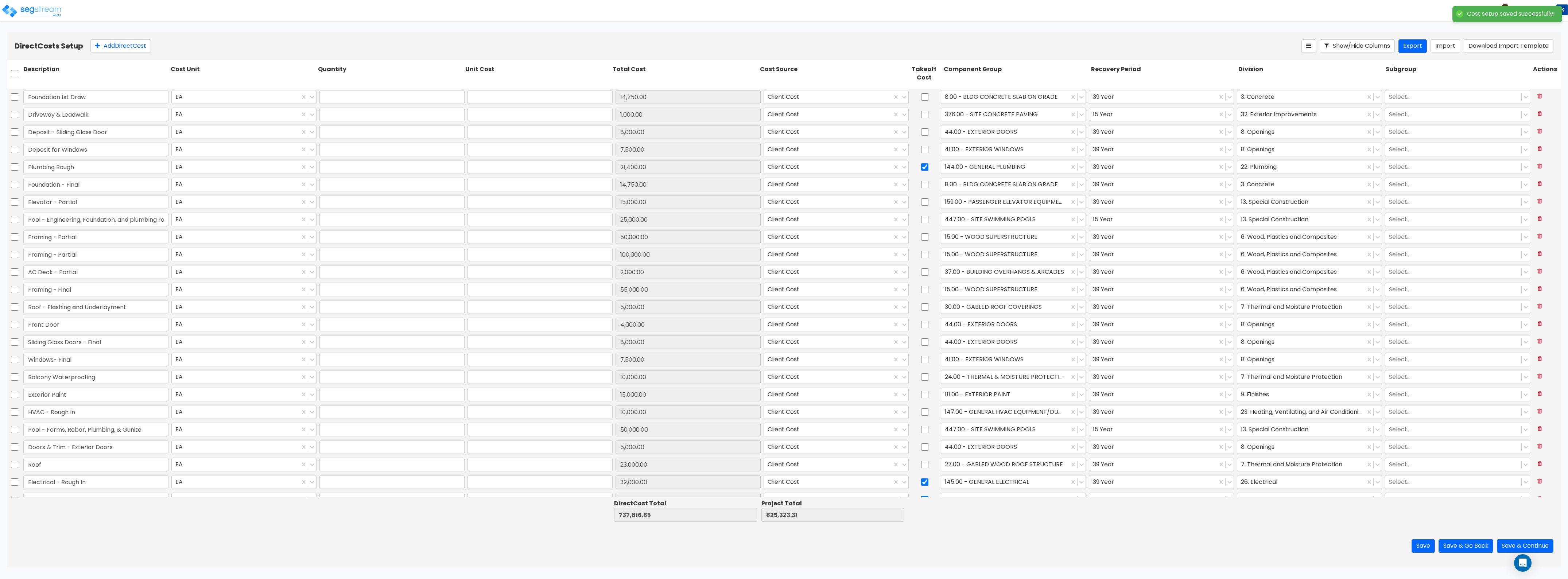
type input "15,000.00"
type input "1.00"
type input "10,000.00"
type input "1.00"
type input "50,000.00"
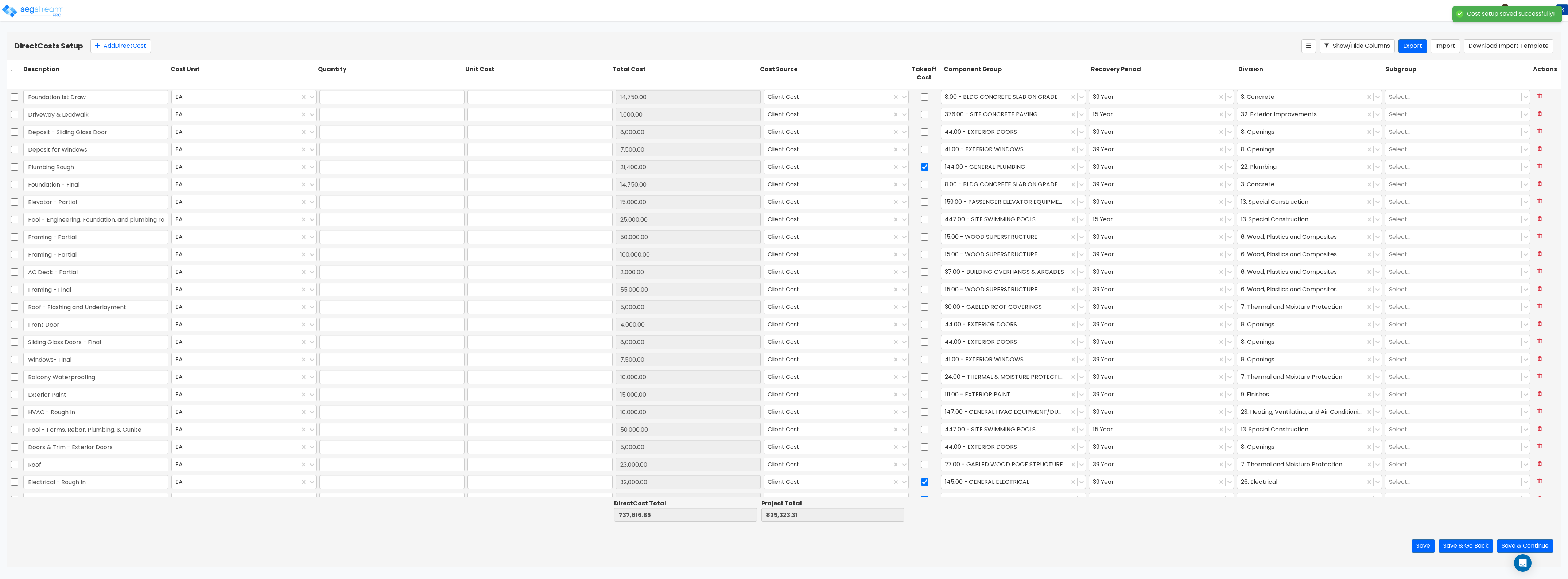
type input "1.00"
type input "5,000.00"
type input "1.00"
type input "23,000.00"
type input "1.00"
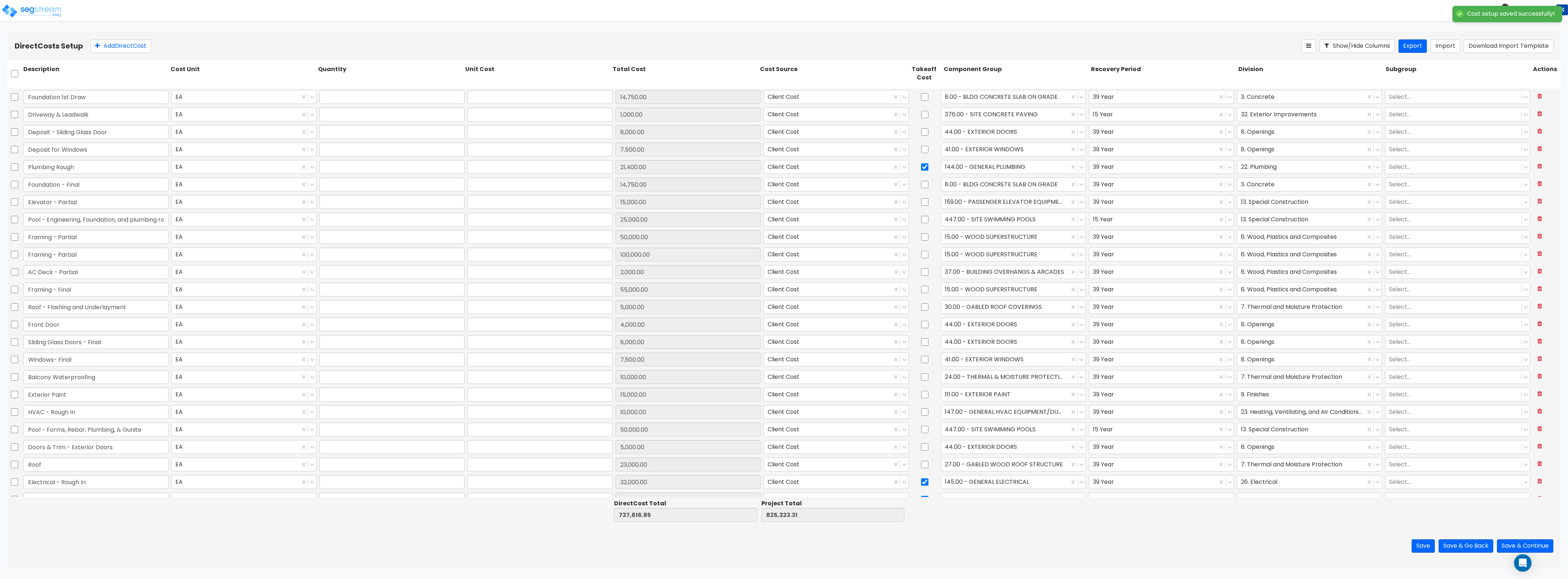
type input "32,000.00"
type input "1.00"
type input "16,300.00"
type input "1.00"
type input "60,000.00"
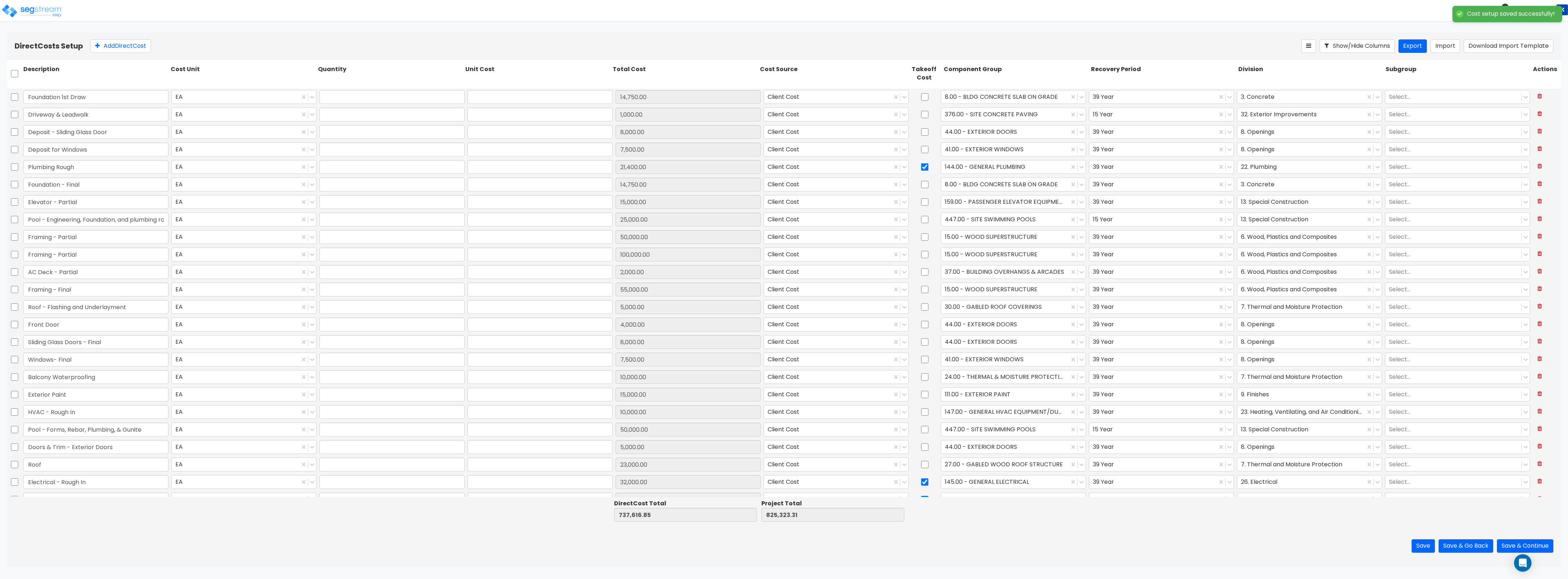
type input "1.00"
type input "18,000.00"
type input "1.00"
type input "26,070.00"
type input "1.00"
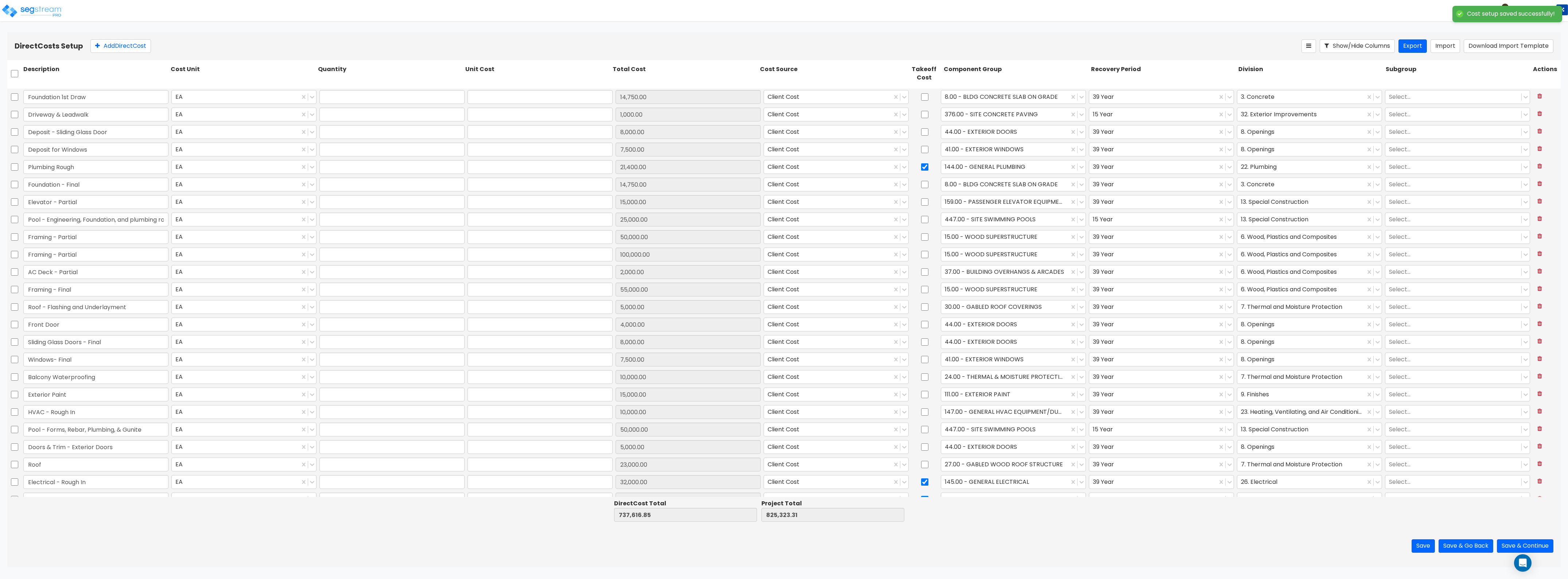
type input "4,500.00"
type input "1.00"
type input "14,811.85"
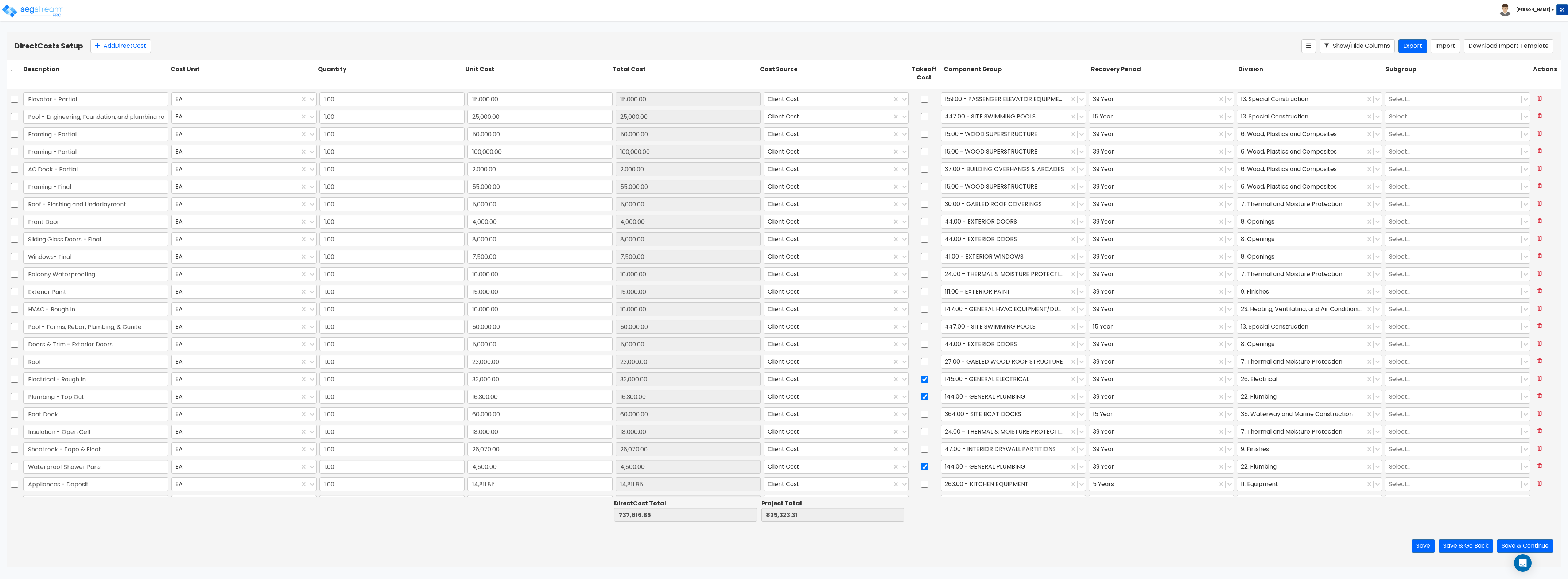
type input "1.00"
type input "15,000.00"
type input "1.00"
type input "14,000.00"
type input "1.00"
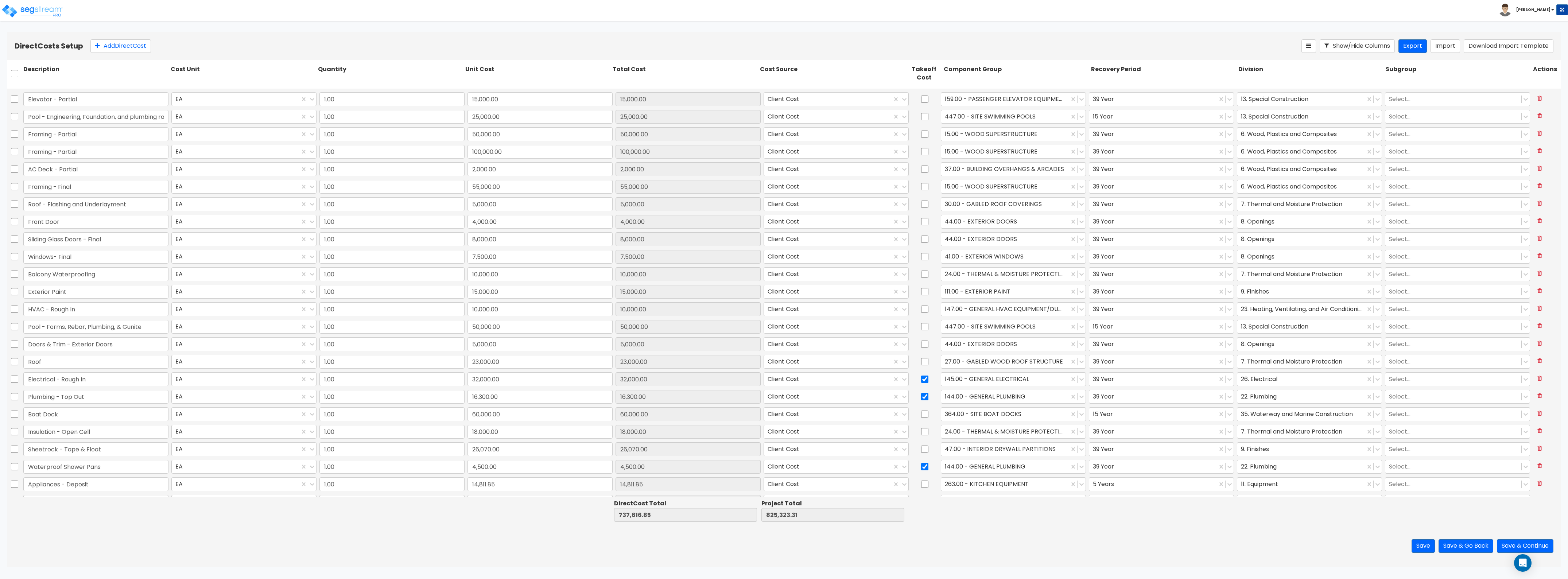
type input "13,035.00"
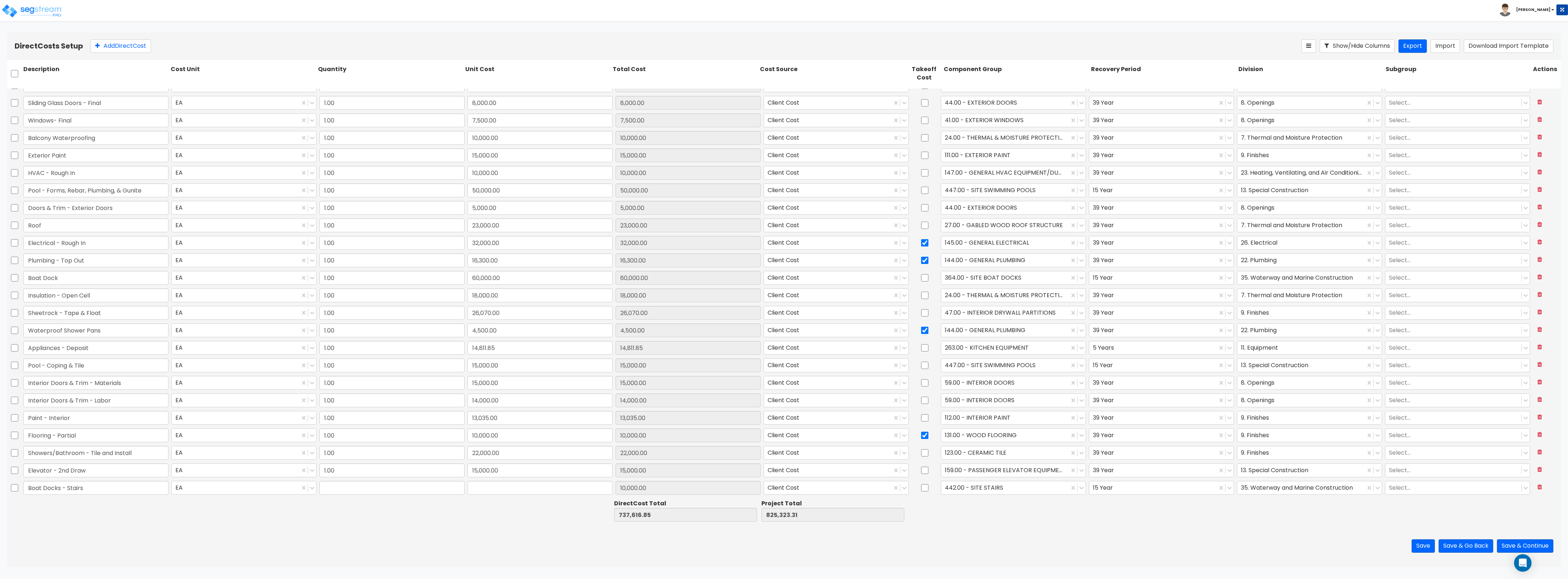
type input "1.00"
type input "10,000.00"
click at [122, 46] on button "Add Direct Cost" at bounding box center [120, 46] width 61 height 14
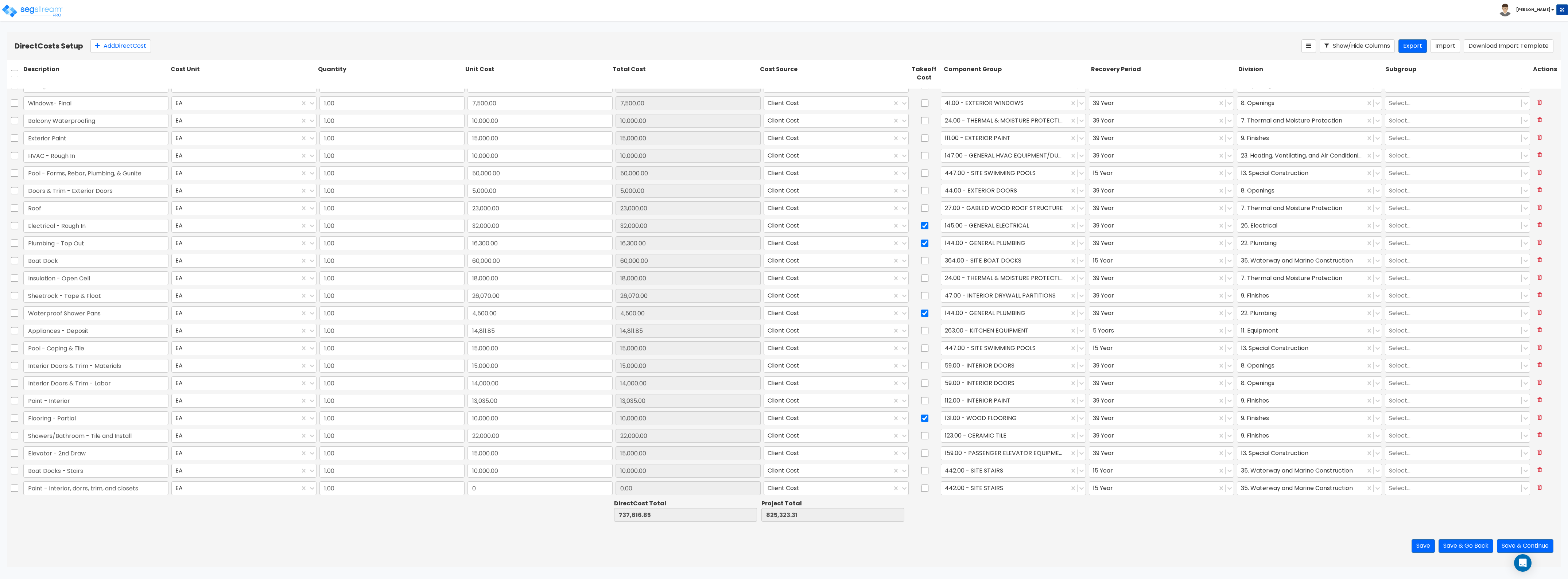
type input "Paint - Interior, dorrs, trim, and closets"
click at [504, 480] on div "0" at bounding box center [540, 488] width 148 height 17
click at [502, 484] on input "0" at bounding box center [540, 488] width 145 height 14
type input "13,035"
type input "750,651.85"
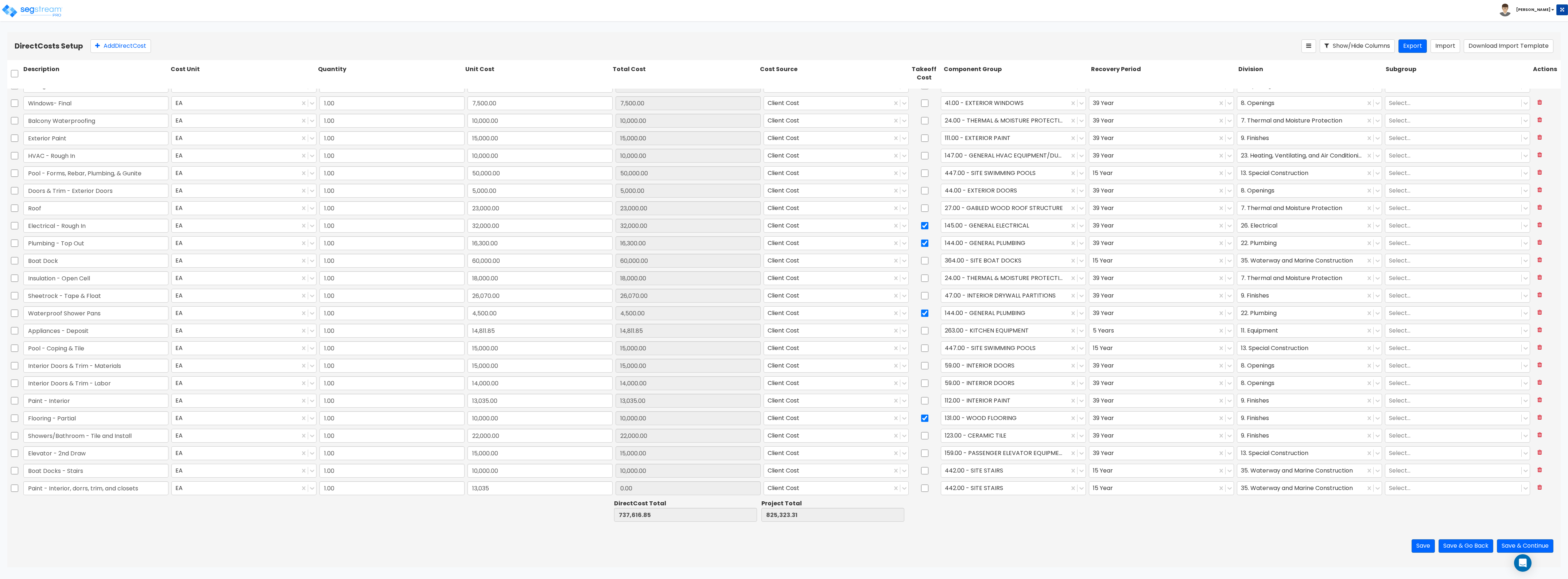
type input "838,358.31"
type input "13,035.00"
click at [958, 479] on div "442.00 - SITE STAIRS" at bounding box center [1013, 470] width 148 height 17
click at [960, 485] on div at bounding box center [1005, 487] width 120 height 10
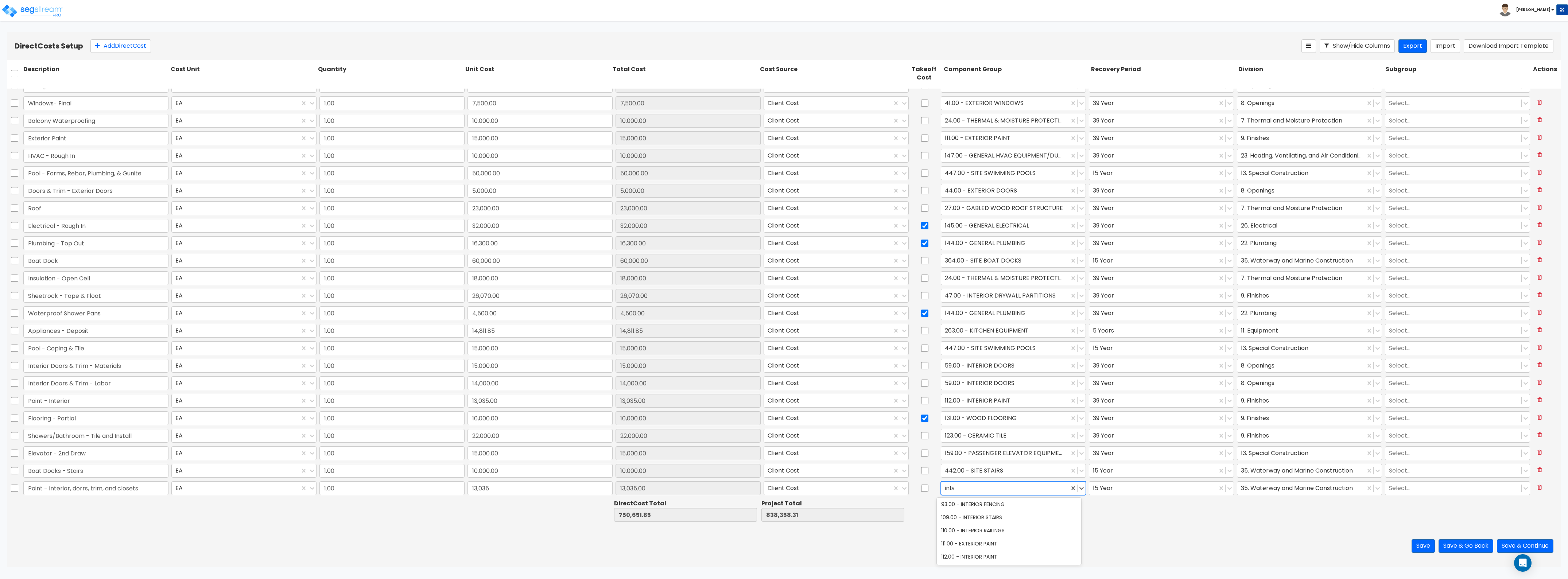
type input "interi"
click at [987, 542] on div "112.00 - INTERIOR PAINT" at bounding box center [1009, 543] width 144 height 13
click at [1124, 489] on div at bounding box center [1153, 487] width 120 height 10
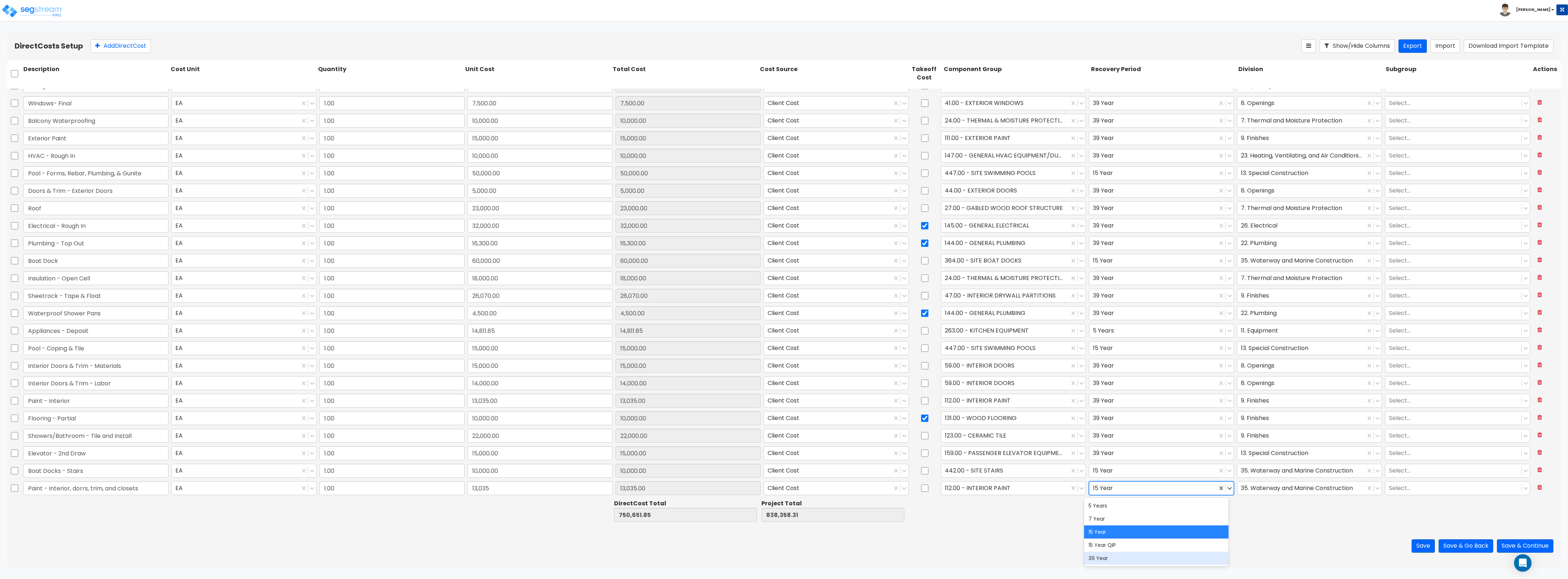
click at [1106, 557] on div "39 Year" at bounding box center [1157, 558] width 144 height 13
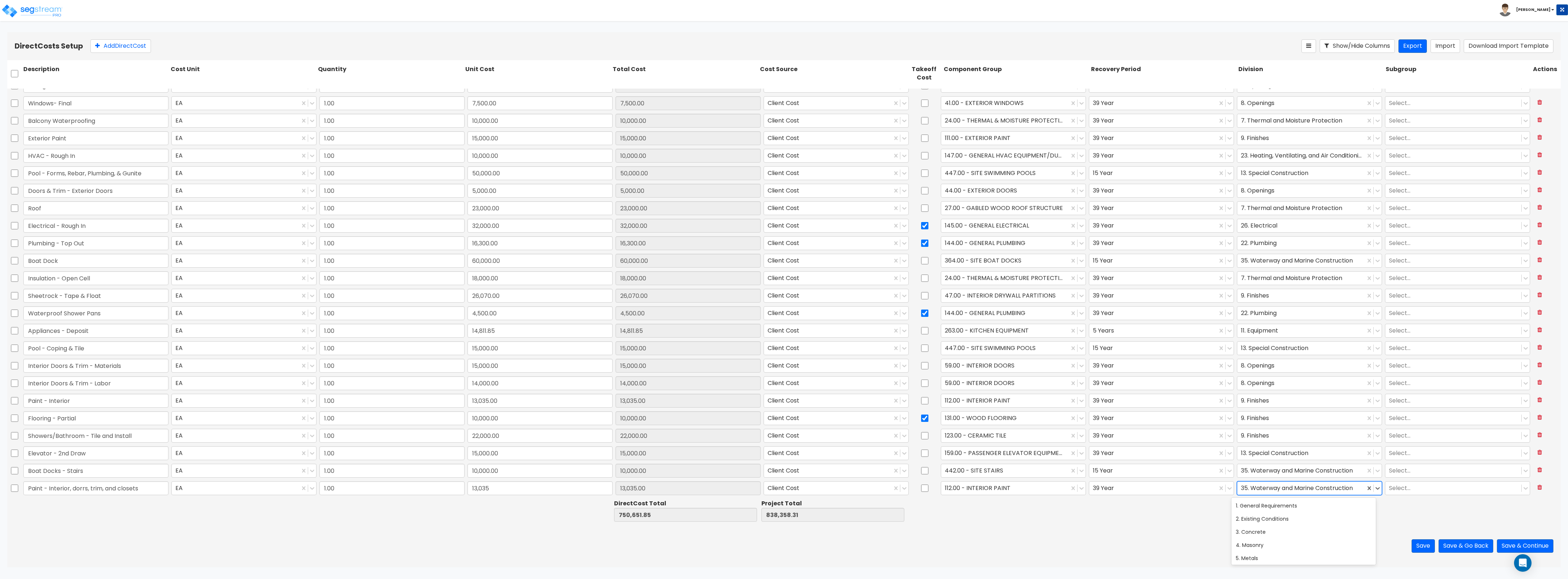
click at [1280, 492] on div at bounding box center [1301, 487] width 120 height 10
type input "fin"
click at [1265, 505] on div "9. Finishes" at bounding box center [1304, 505] width 144 height 13
click at [135, 44] on button "Add Direct Cost" at bounding box center [120, 46] width 61 height 14
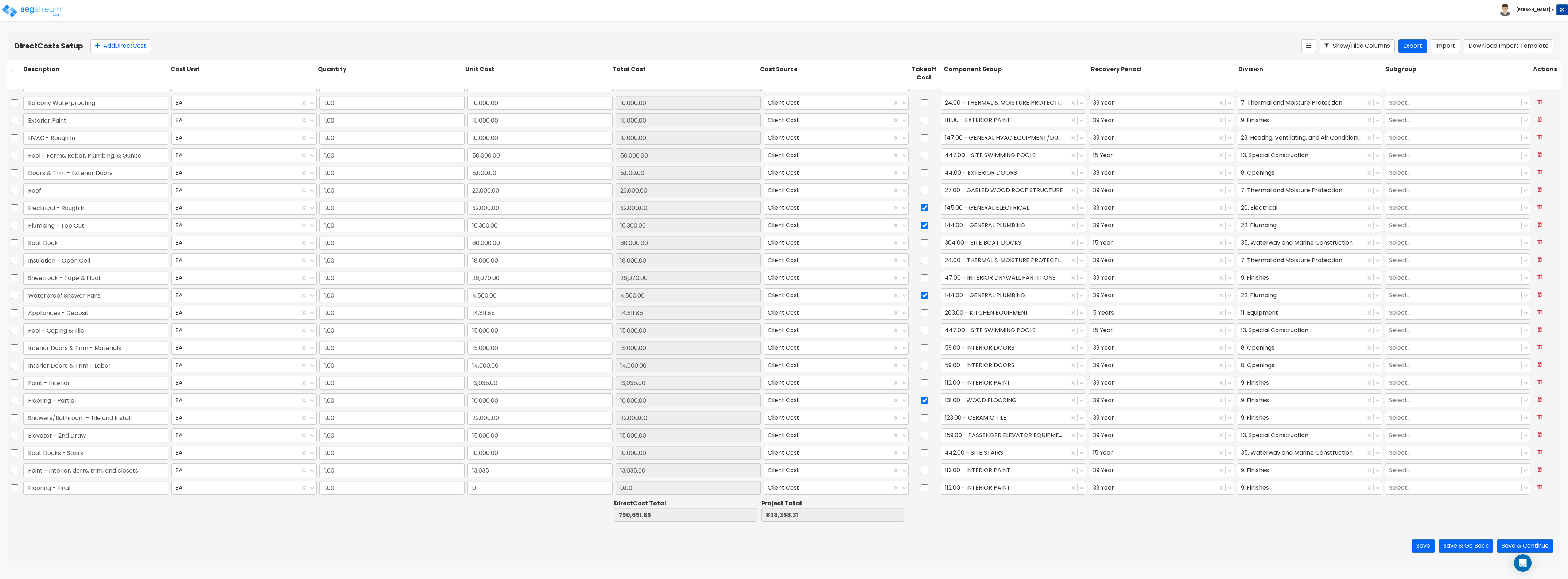
type input "Flooring - Final"
click at [489, 489] on input "0" at bounding box center [540, 487] width 145 height 14
type input "."
type input "30,000"
type input "780,651.85"
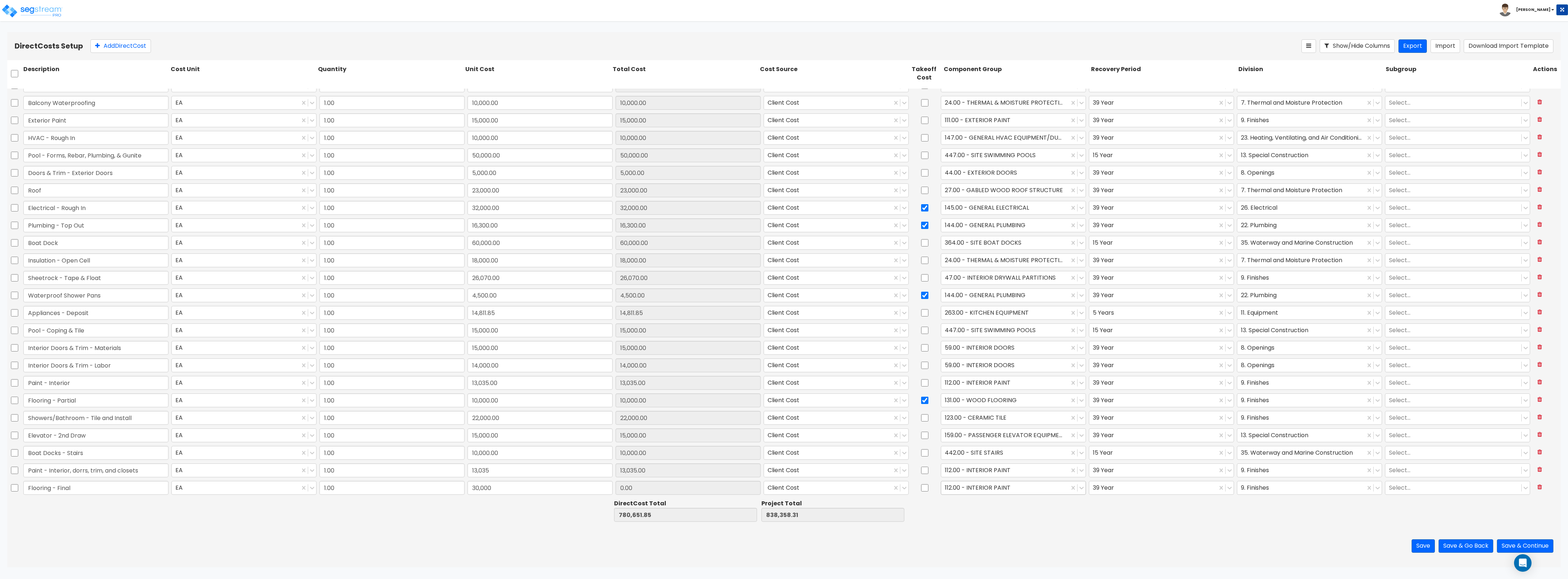
type input "868,358.31"
type input "30,000.00"
click at [999, 489] on div at bounding box center [1005, 487] width 120 height 10
type input "wood fl"
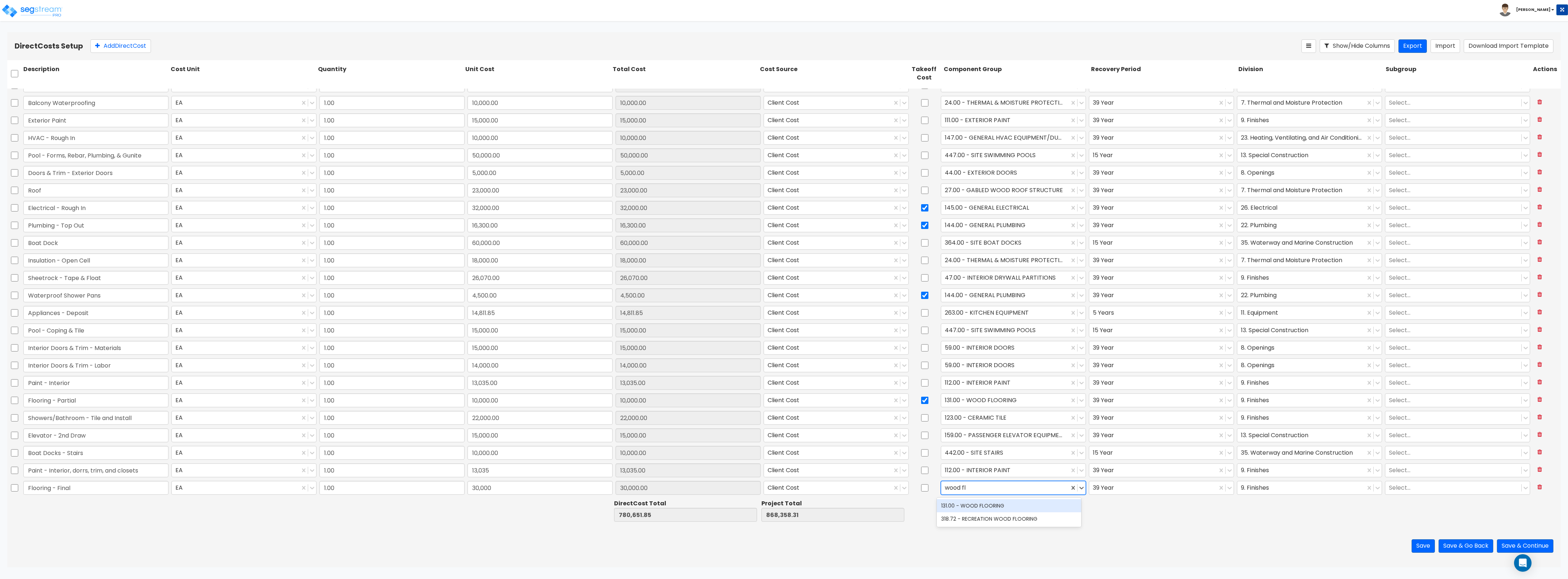
click at [998, 505] on div "131.00 - WOOD FLOORING" at bounding box center [1009, 505] width 144 height 13
click at [1256, 483] on div at bounding box center [1301, 487] width 120 height 10
click at [1115, 533] on div "Save Save & Go Back Save & Continue" at bounding box center [784, 546] width 1554 height 43
click at [1427, 545] on button "Save" at bounding box center [1424, 546] width 23 height 14
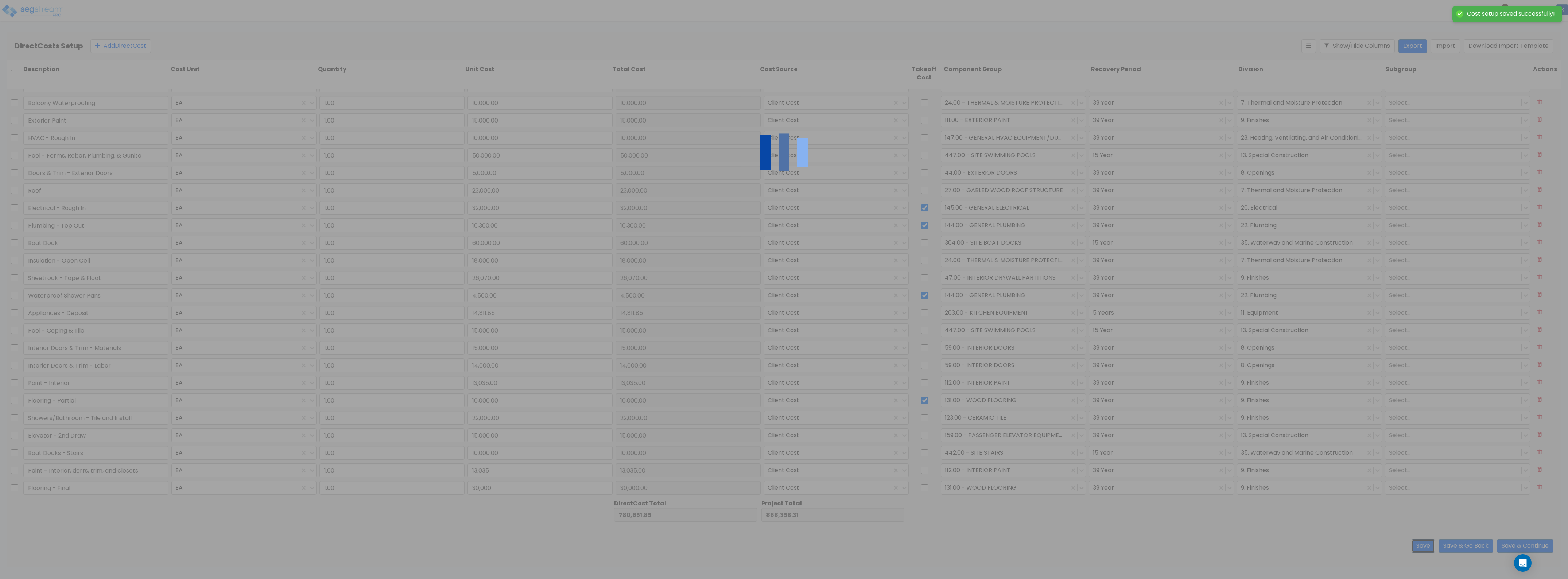
type input "13,035.00"
type input "30,000.00"
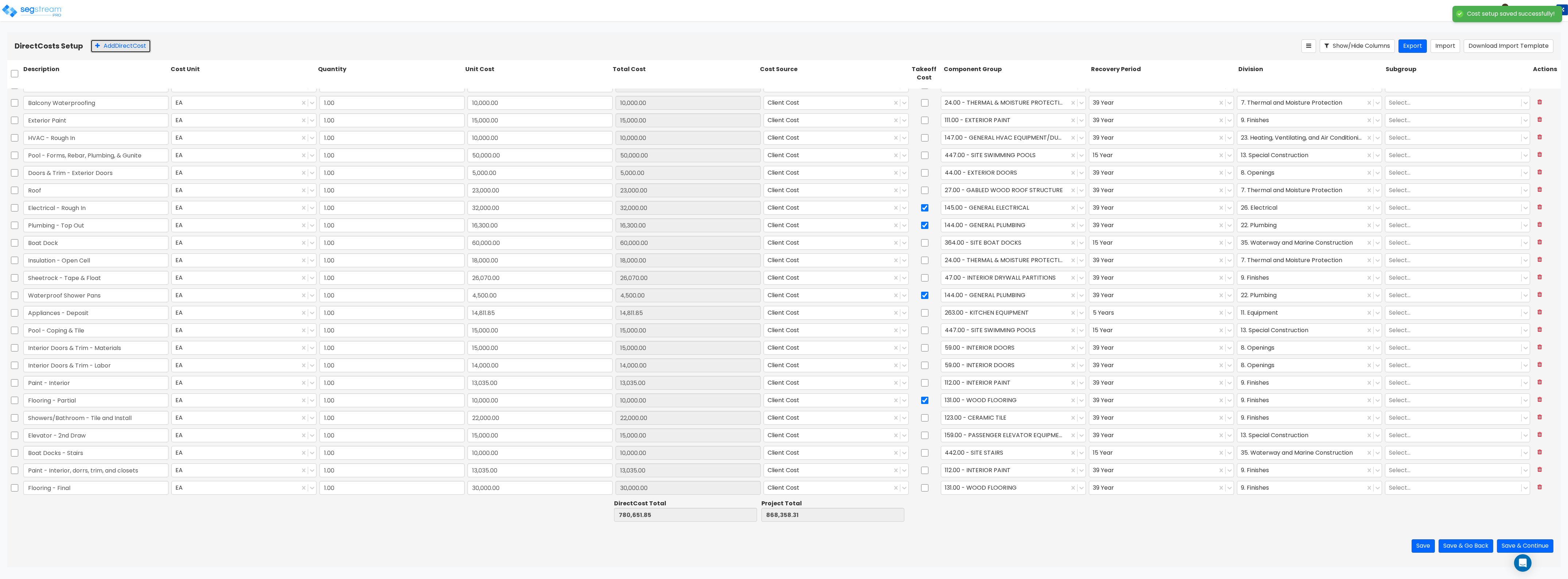
click at [128, 43] on button "Add Direct Cost" at bounding box center [120, 46] width 61 height 14
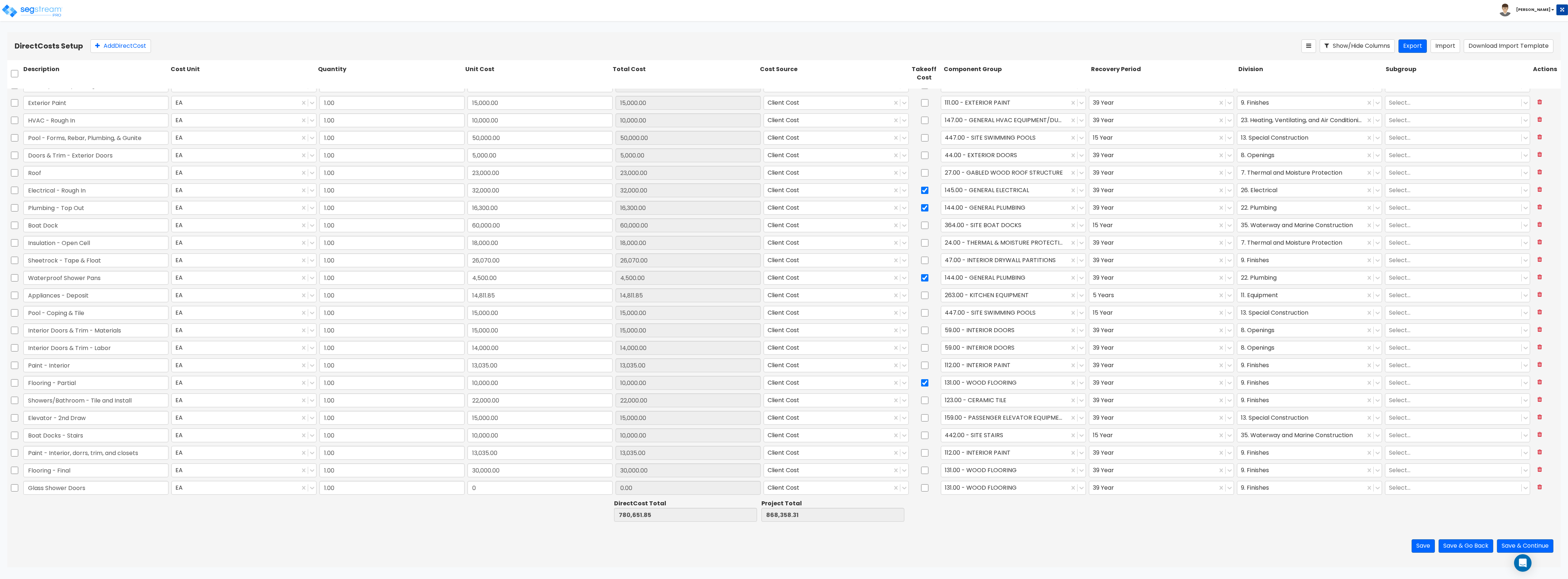
type input "Glass Shower Doors"
click at [477, 491] on input "0" at bounding box center [540, 487] width 145 height 14
type input "8,000"
click at [983, 486] on div at bounding box center [1005, 487] width 120 height 10
type input "788,651.85"
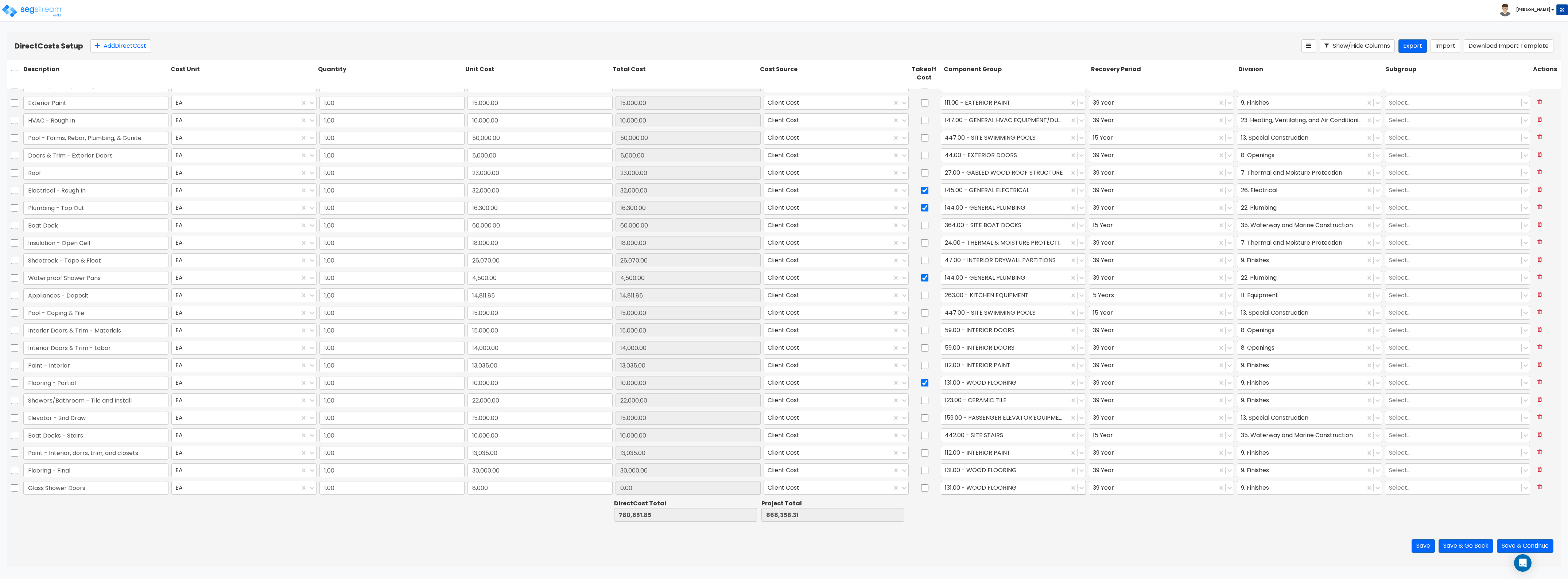
type input "876,358.31"
type input "8,000.00"
type input "interior"
drag, startPoint x: 980, startPoint y: 491, endPoint x: 938, endPoint y: 491, distance: 42.0
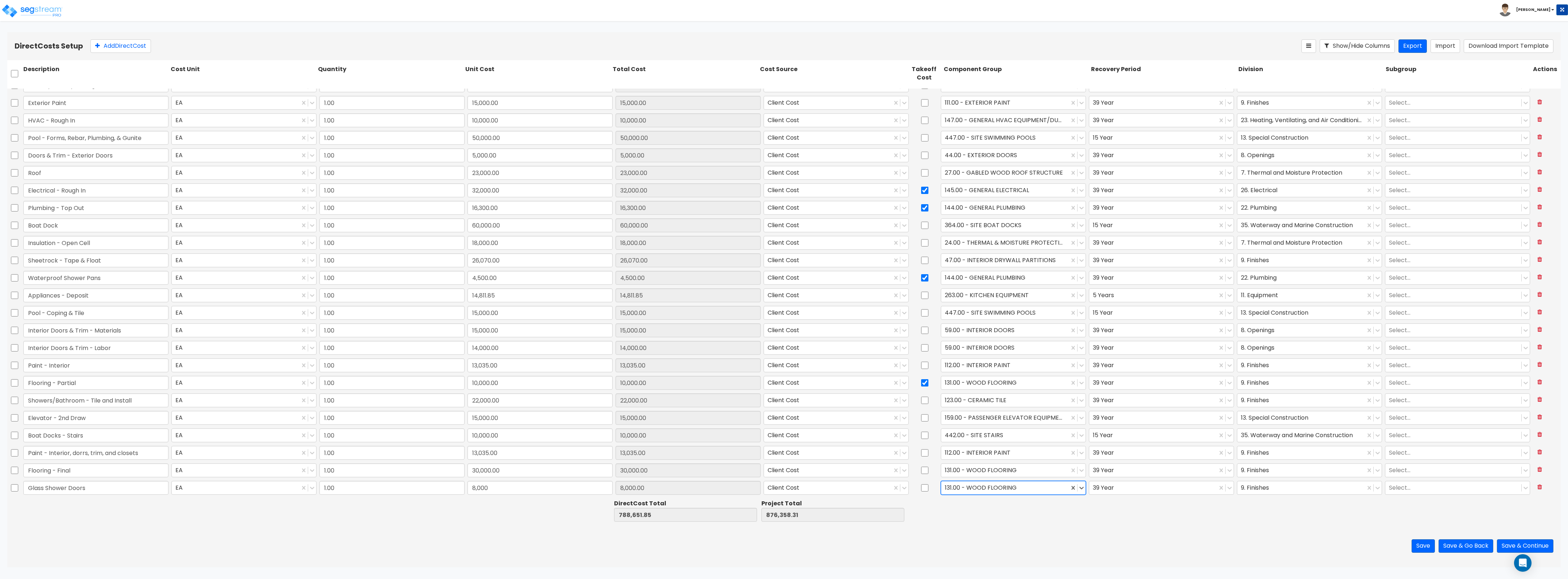
click at [941, 491] on div "131.00 - WOOD FLOORING" at bounding box center [1005, 488] width 128 height 13
click at [945, 491] on input "text" at bounding box center [946, 487] width 1 height 8
drag, startPoint x: 1034, startPoint y: 485, endPoint x: 943, endPoint y: 482, distance: 91.0
click at [945, 482] on div "131.00 - WOOD FLOORING" at bounding box center [1005, 488] width 128 height 13
type input "door"
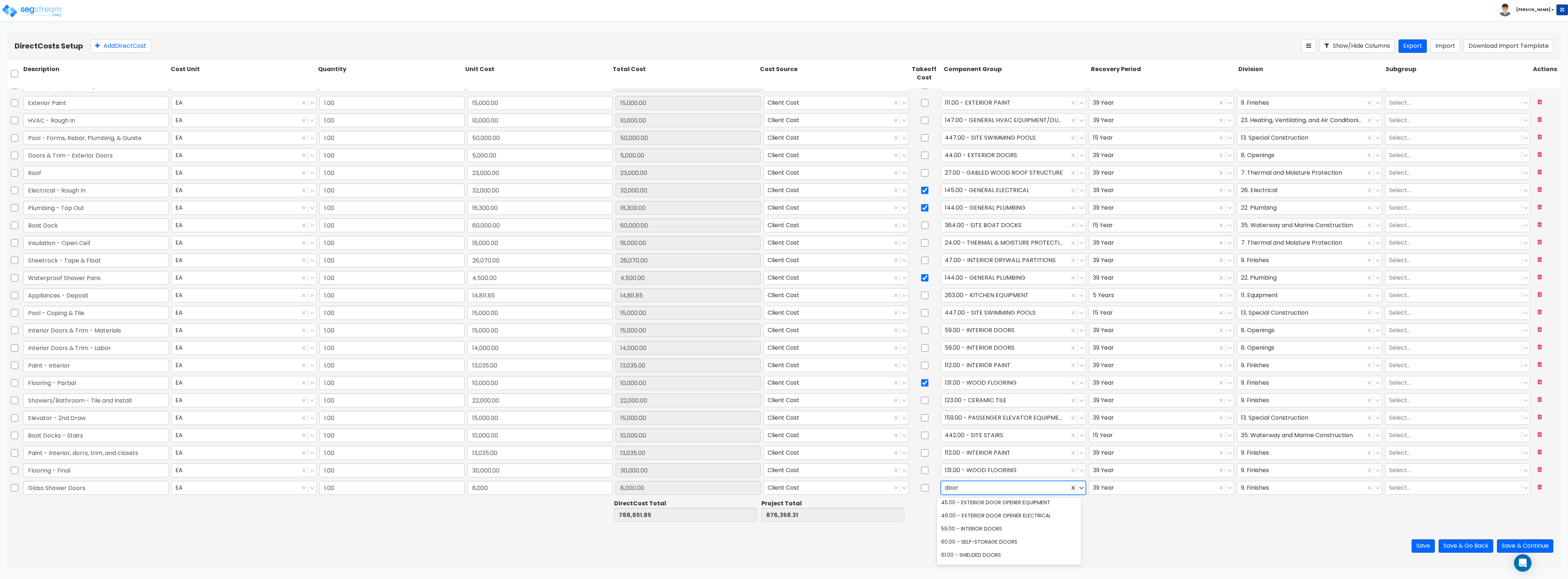
scroll to position [46, 0]
click at [994, 510] on div "59.00 - INTERIOR DOORS" at bounding box center [1009, 513] width 144 height 13
click at [1272, 487] on div at bounding box center [1301, 487] width 120 height 10
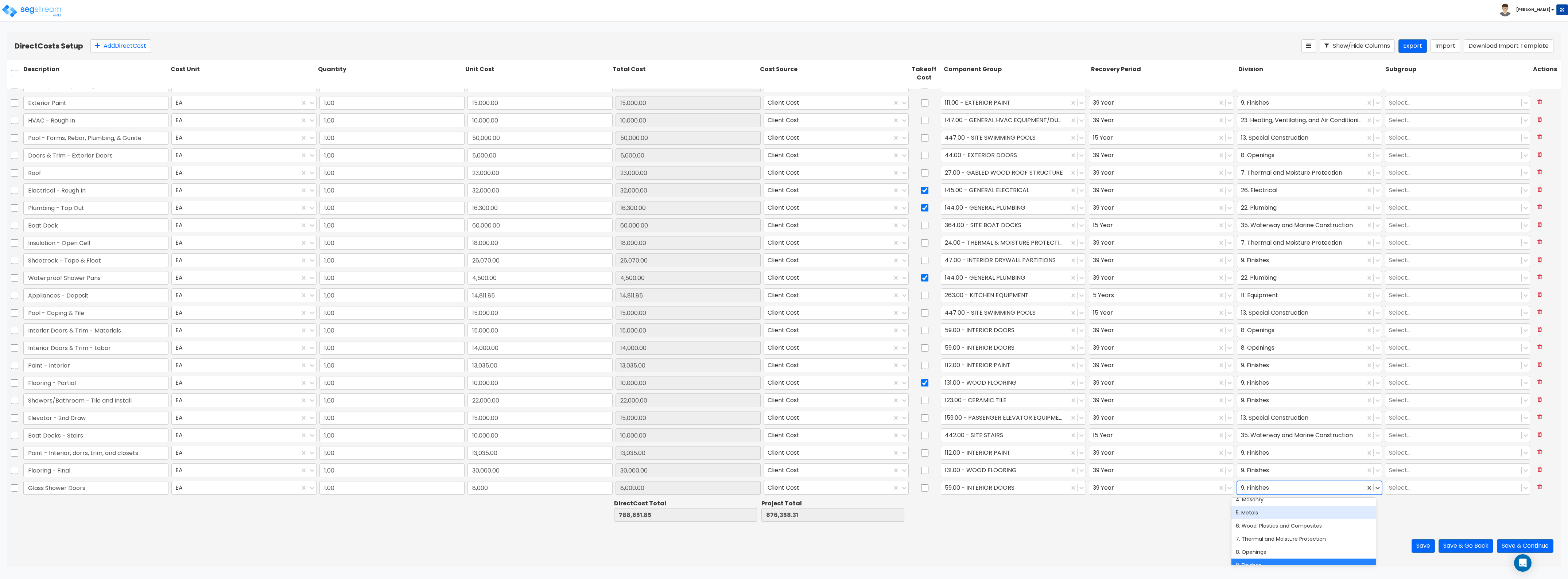
scroll to position [91, 0]
click at [1271, 506] on div "8. Openings" at bounding box center [1304, 506] width 144 height 13
click at [119, 47] on button "Add Direct Cost" at bounding box center [120, 46] width 61 height 14
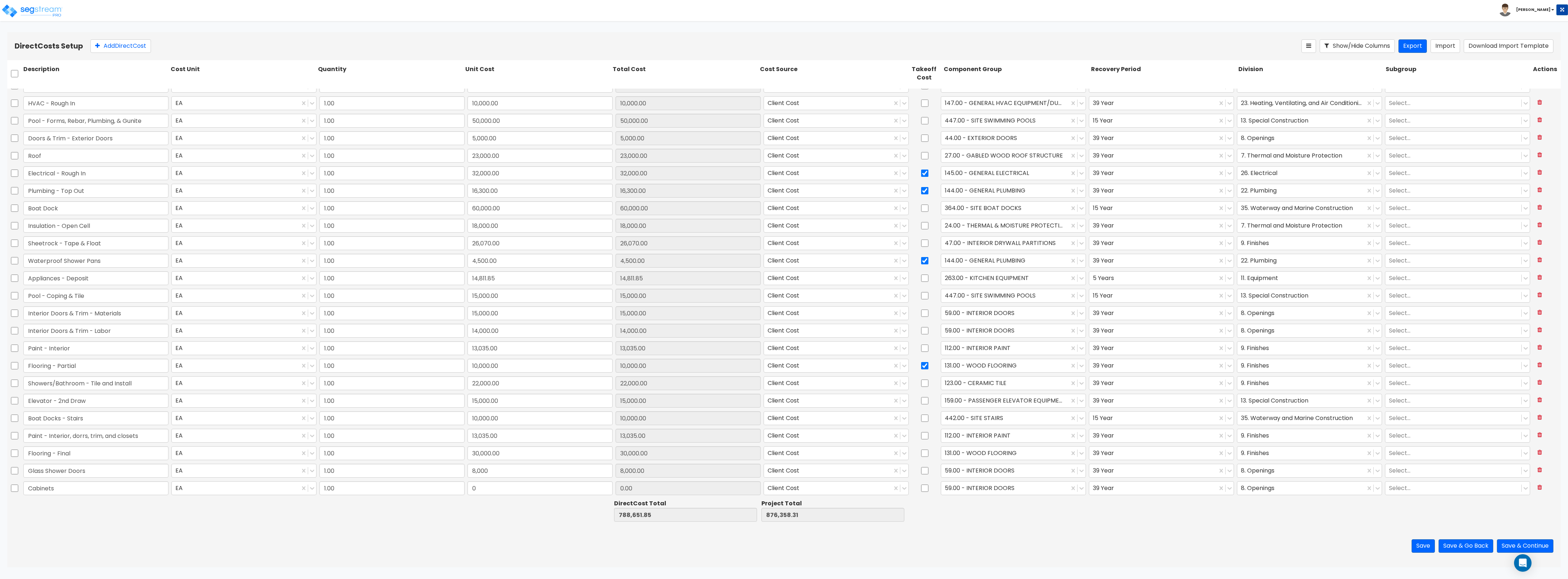
type input "Cabinets"
click at [521, 493] on input "0" at bounding box center [540, 488] width 145 height 14
type input "35,000"
type input "823,651.85"
type input "911,358.31"
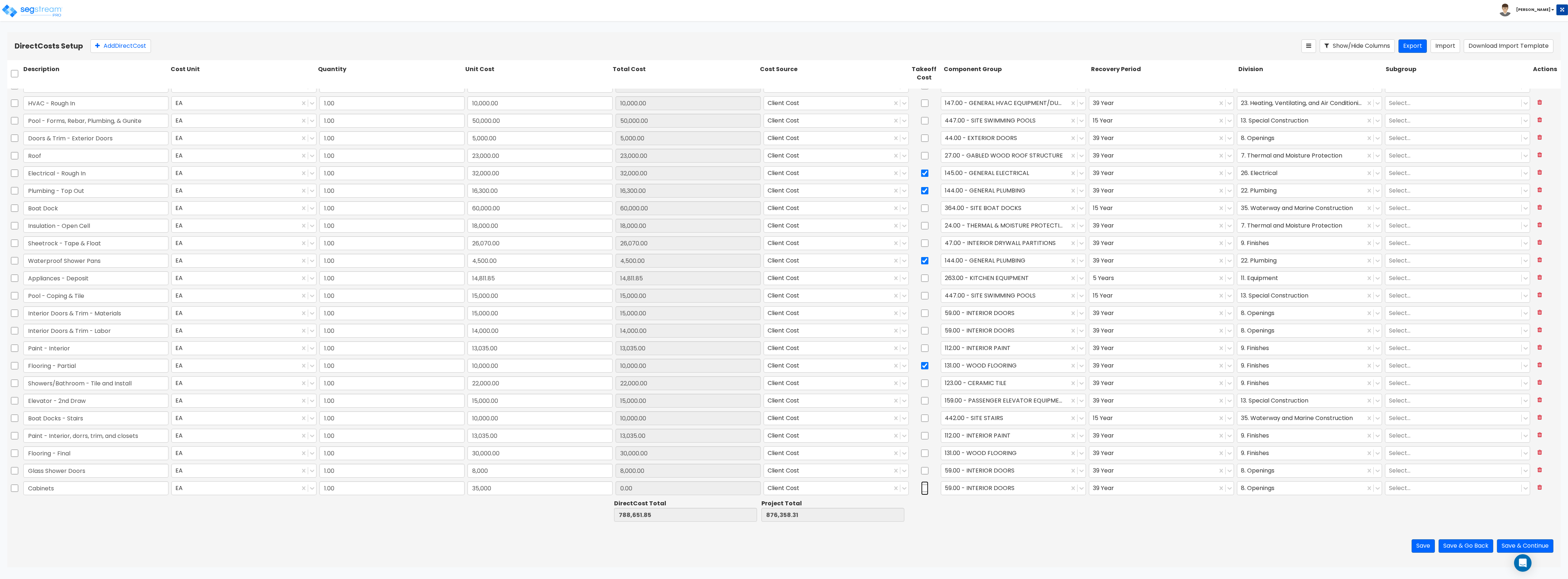
type input "35,000.00"
click at [921, 489] on input "checkbox" at bounding box center [924, 488] width 7 height 14
checkbox input "true"
click at [959, 487] on div at bounding box center [1005, 487] width 120 height 10
type input "cabinet"
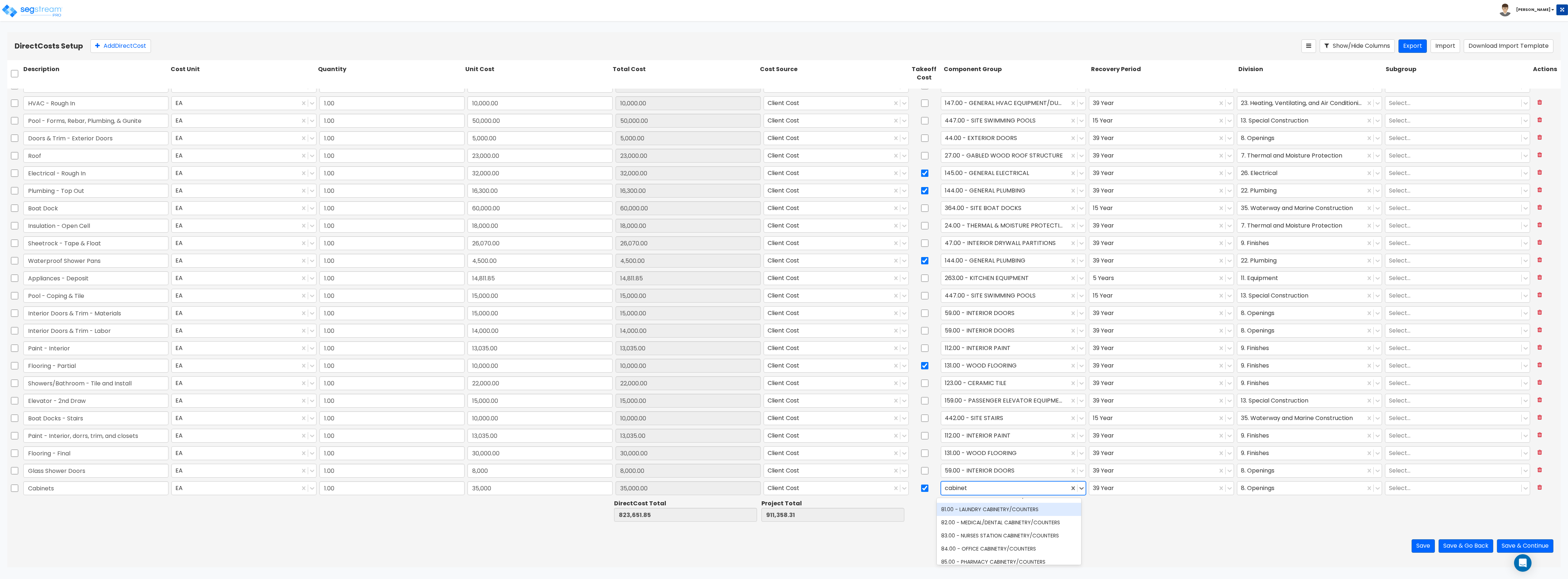
scroll to position [83, 0]
click at [985, 523] on div "79.00 - KITCHEN CABINETRY/COUNTERS" at bounding box center [1009, 528] width 144 height 13
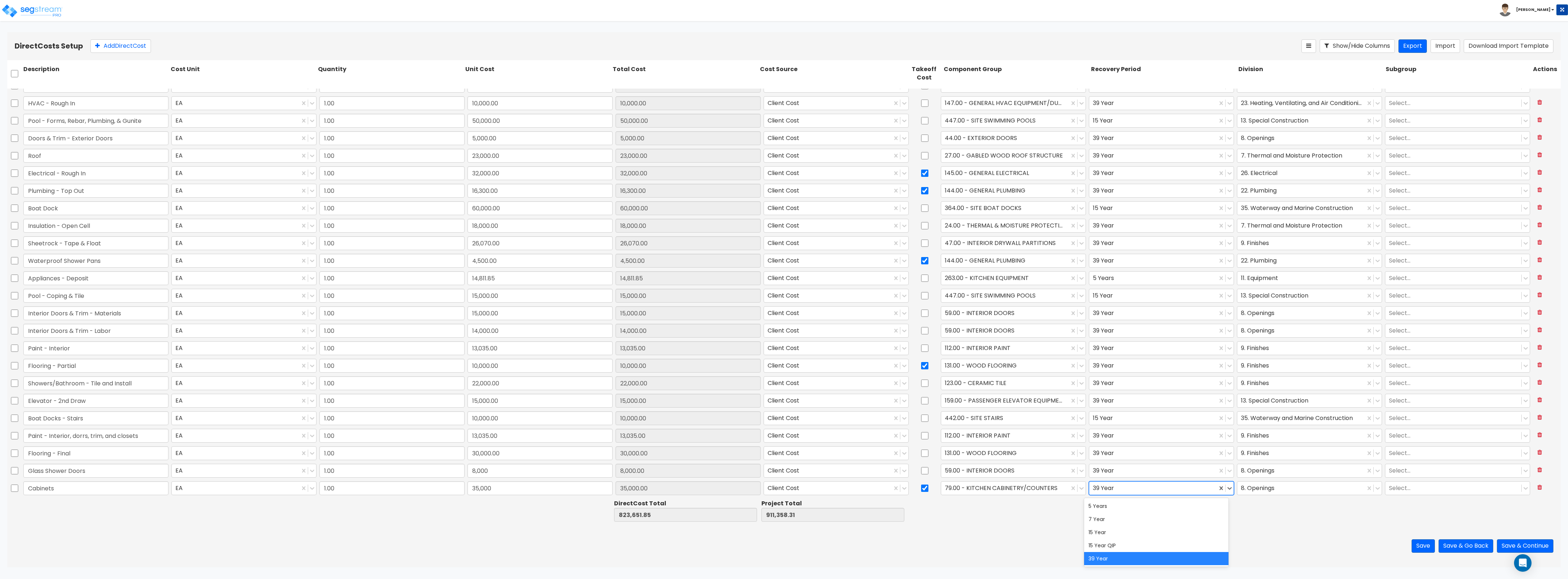
click at [1159, 487] on div at bounding box center [1153, 487] width 120 height 10
click at [1157, 507] on div "5 Years" at bounding box center [1157, 506] width 144 height 13
click at [1257, 479] on div "8. Openings" at bounding box center [1309, 488] width 148 height 17
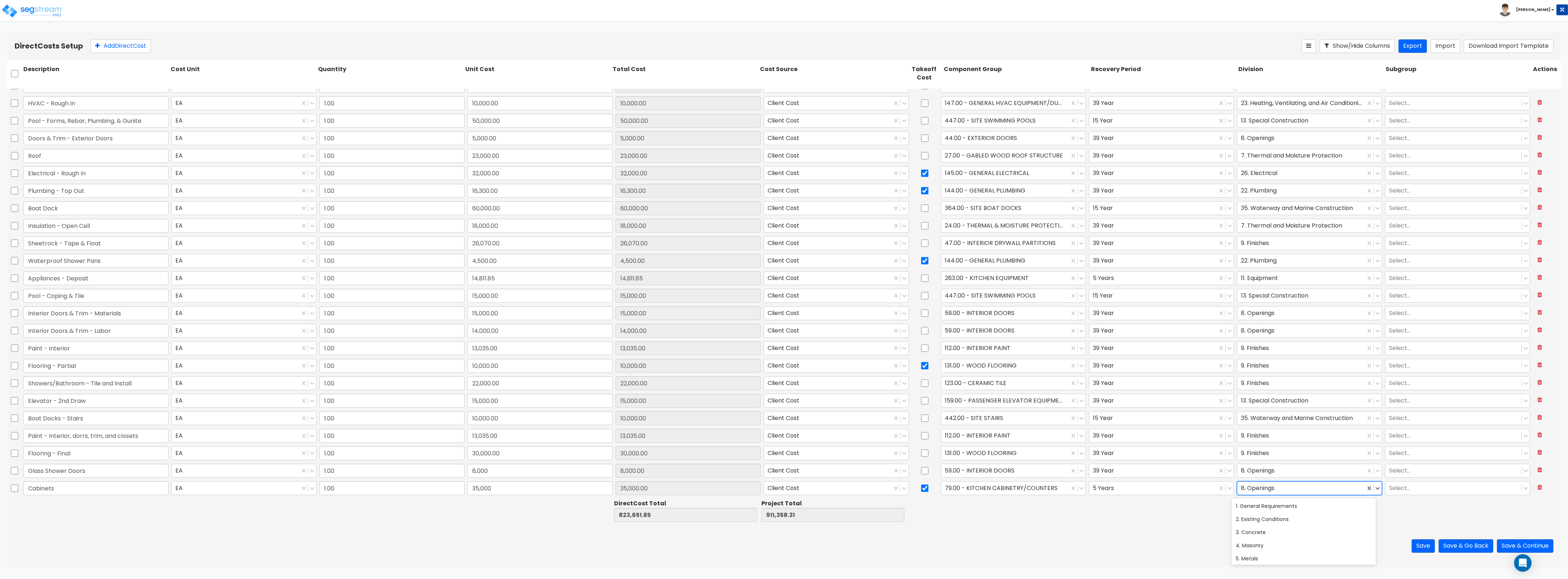
click at [1256, 486] on div at bounding box center [1301, 487] width 120 height 10
click at [1265, 558] on div "12. Furnishings" at bounding box center [1304, 559] width 144 height 13
click at [1419, 548] on button "Save" at bounding box center [1424, 546] width 23 height 14
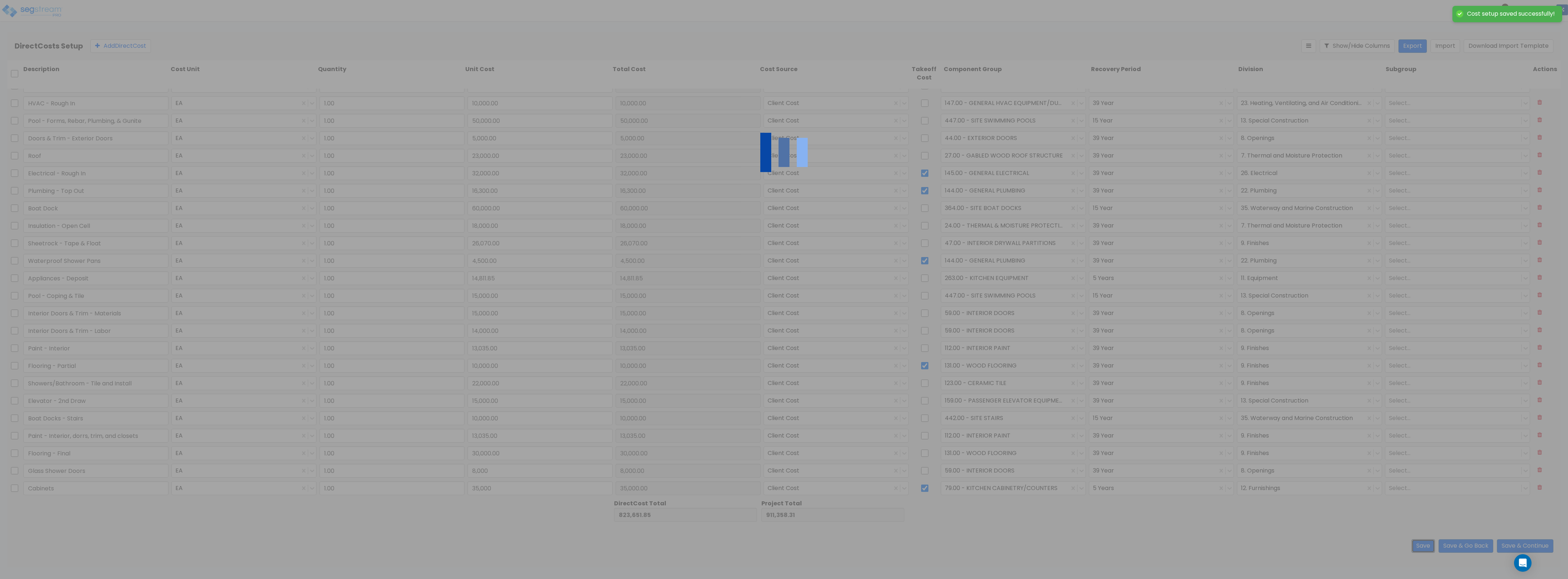
type input "8,000.00"
type input "35,000.00"
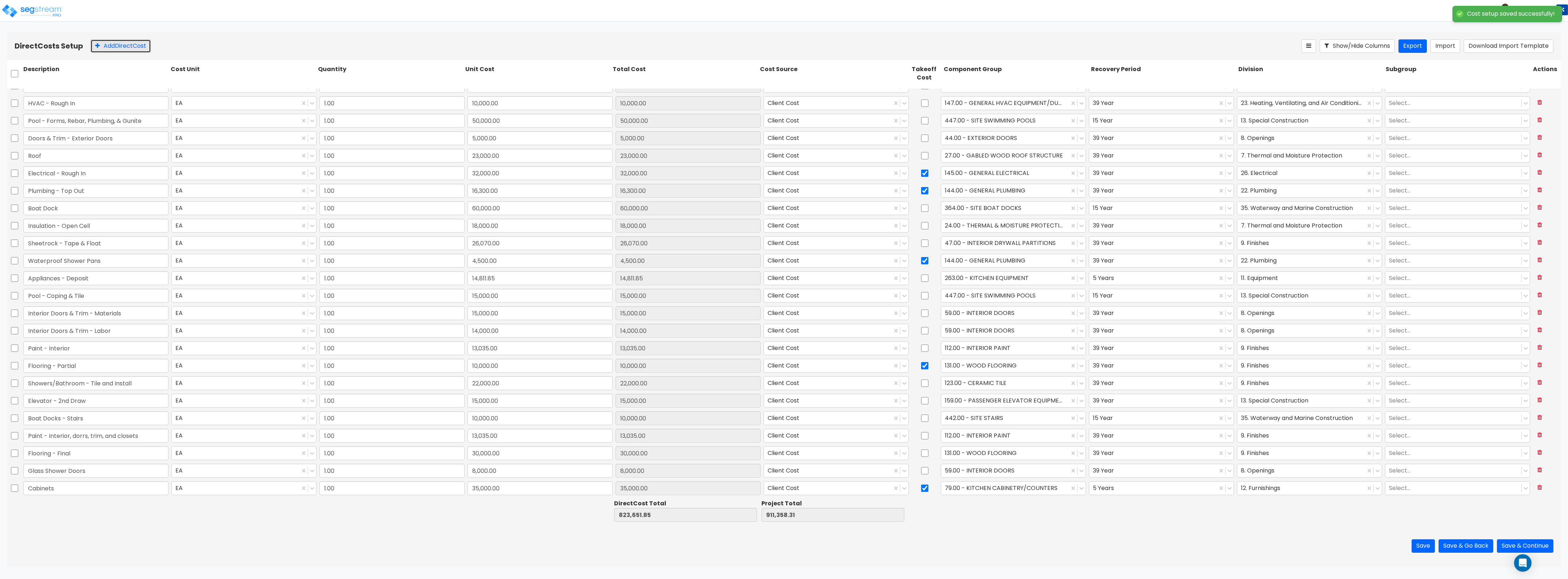
click at [110, 47] on button "Add Direct Cost" at bounding box center [120, 46] width 61 height 14
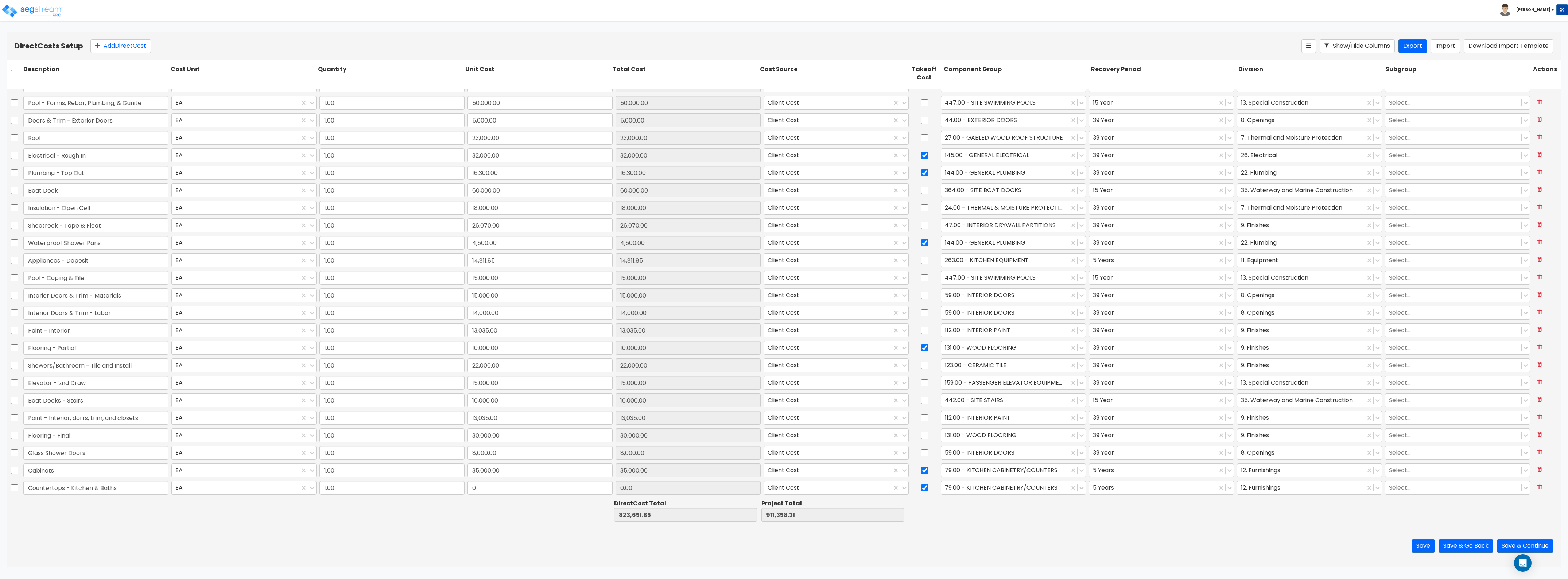
type input "Countertops - Kitchen & Baths"
click at [473, 494] on input "0" at bounding box center [540, 487] width 145 height 14
type input "15,000"
type input "838,651.85"
type input "926,358.31"
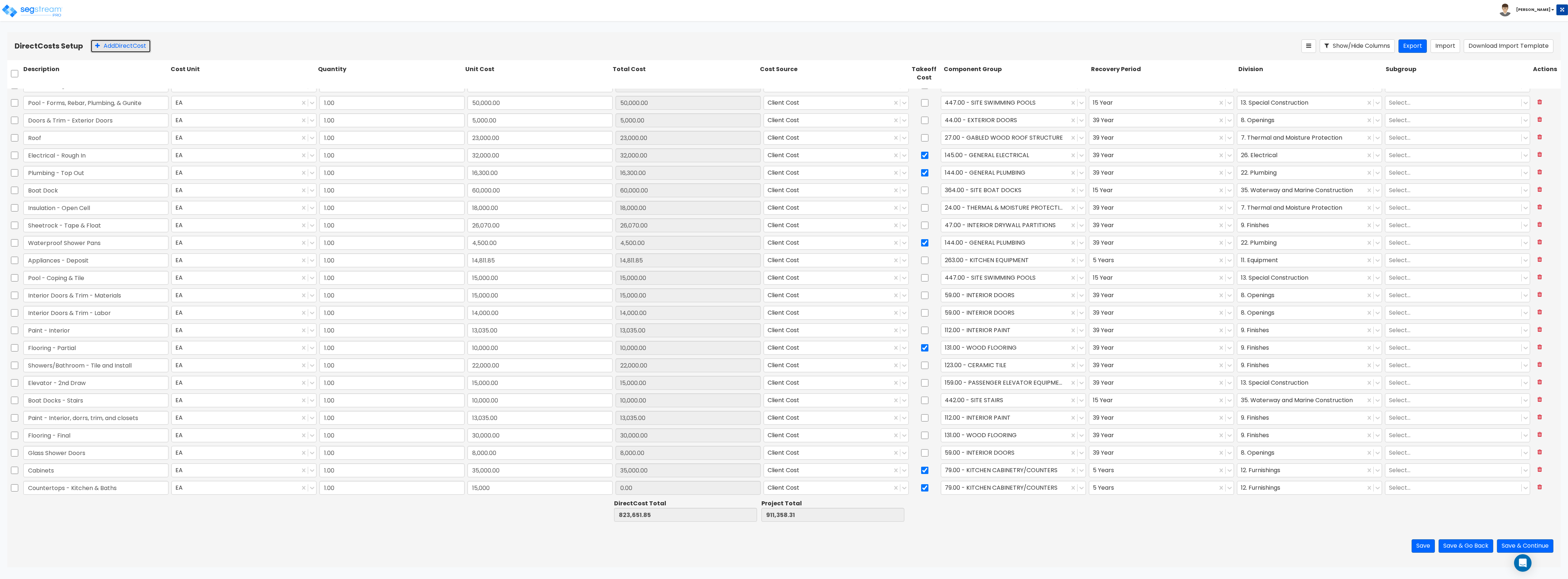
type input "15,000.00"
click at [128, 46] on button "Add Direct Cost" at bounding box center [120, 46] width 61 height 14
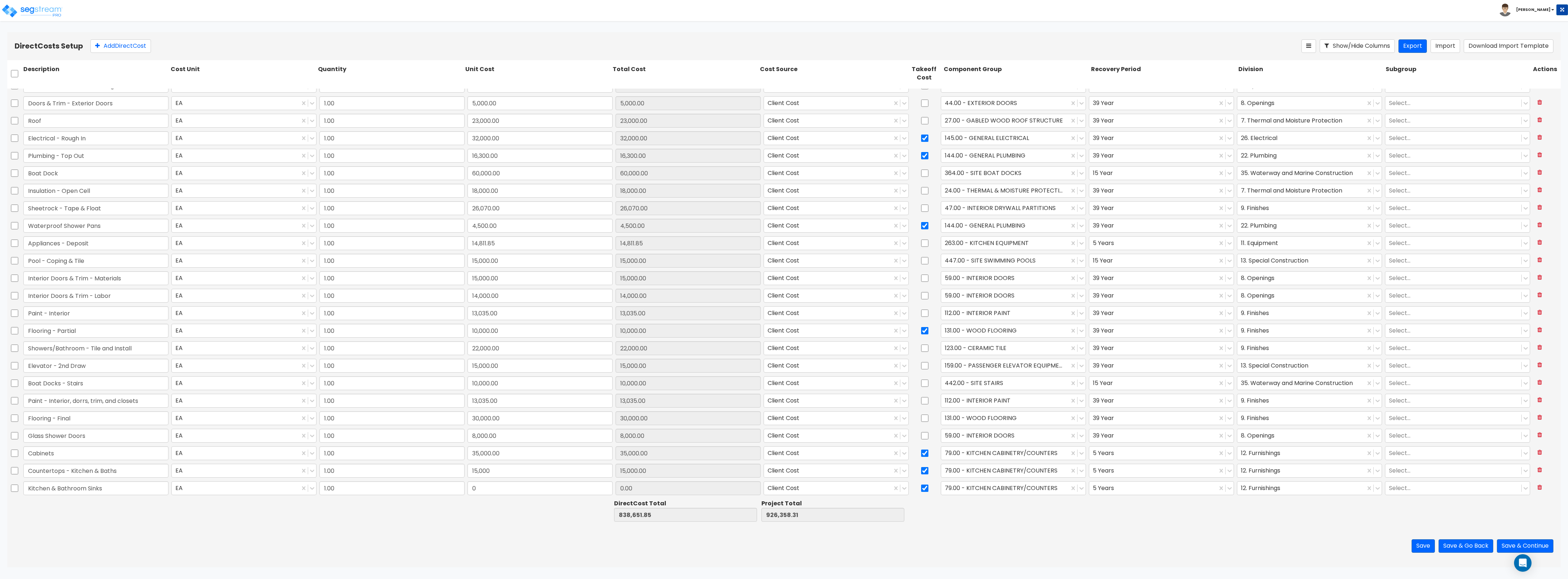
type input "Kitchen & Bathroom Sinks"
click at [479, 484] on input "0" at bounding box center [540, 488] width 145 height 14
type input "2,100"
click at [1006, 476] on div "79.00 - KITCHEN CABINETRY/COUNTERS" at bounding box center [1005, 470] width 128 height 13
type input "840,751.85"
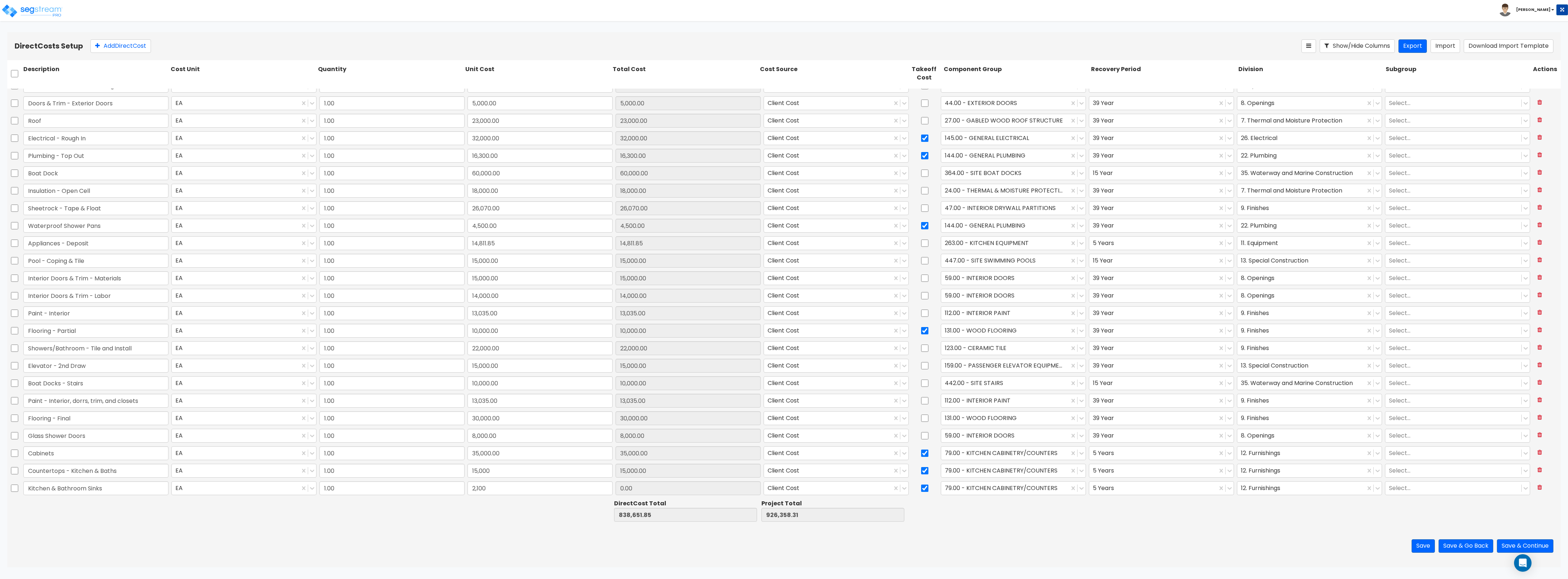
type input "928,458.31"
type input "2,100.00"
click at [1002, 487] on div "1.00 - LAND" at bounding box center [1009, 488] width 144 height 13
click at [993, 466] on div at bounding box center [1005, 470] width 120 height 10
click at [913, 546] on div "Save Save & Go Back Save & Continue" at bounding box center [784, 546] width 1554 height 43
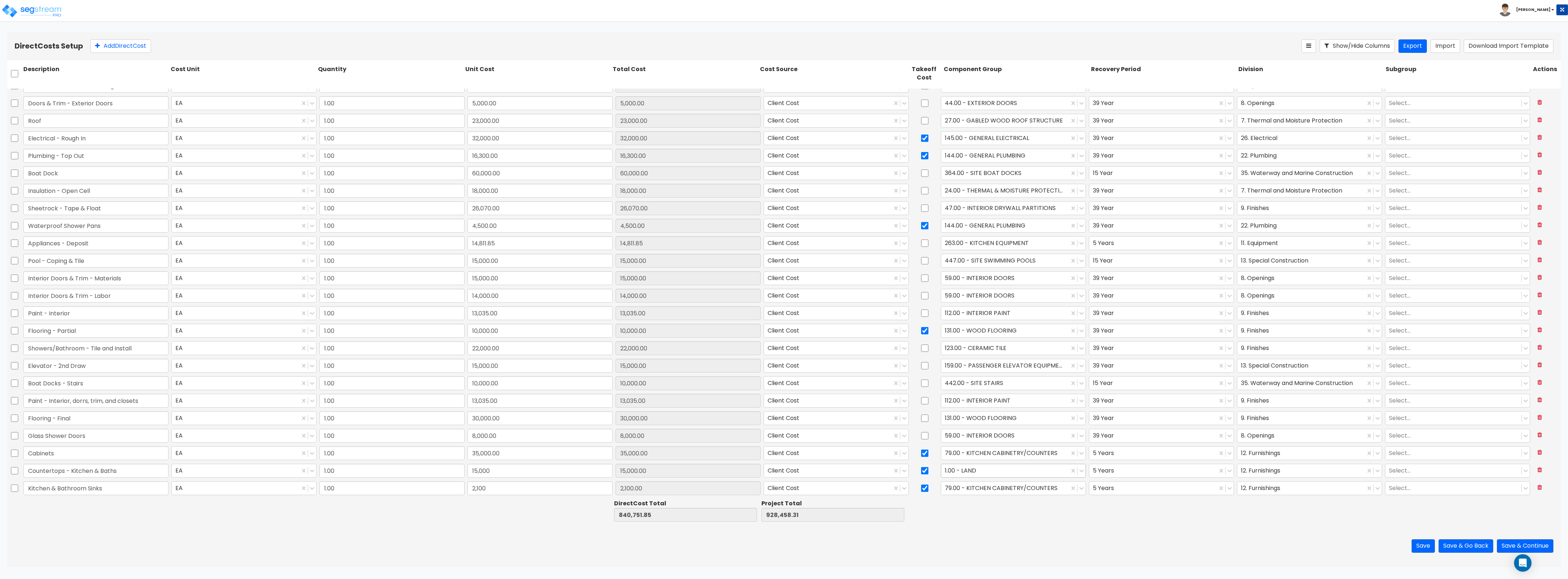
click at [976, 467] on div at bounding box center [1005, 470] width 120 height 10
type input "79"
click at [988, 496] on div "79.00 - KITCHEN CABINETRY/COUNTERS" at bounding box center [1009, 501] width 144 height 13
click at [986, 489] on div at bounding box center [1005, 487] width 120 height 10
click at [924, 489] on input "checkbox" at bounding box center [924, 488] width 7 height 14
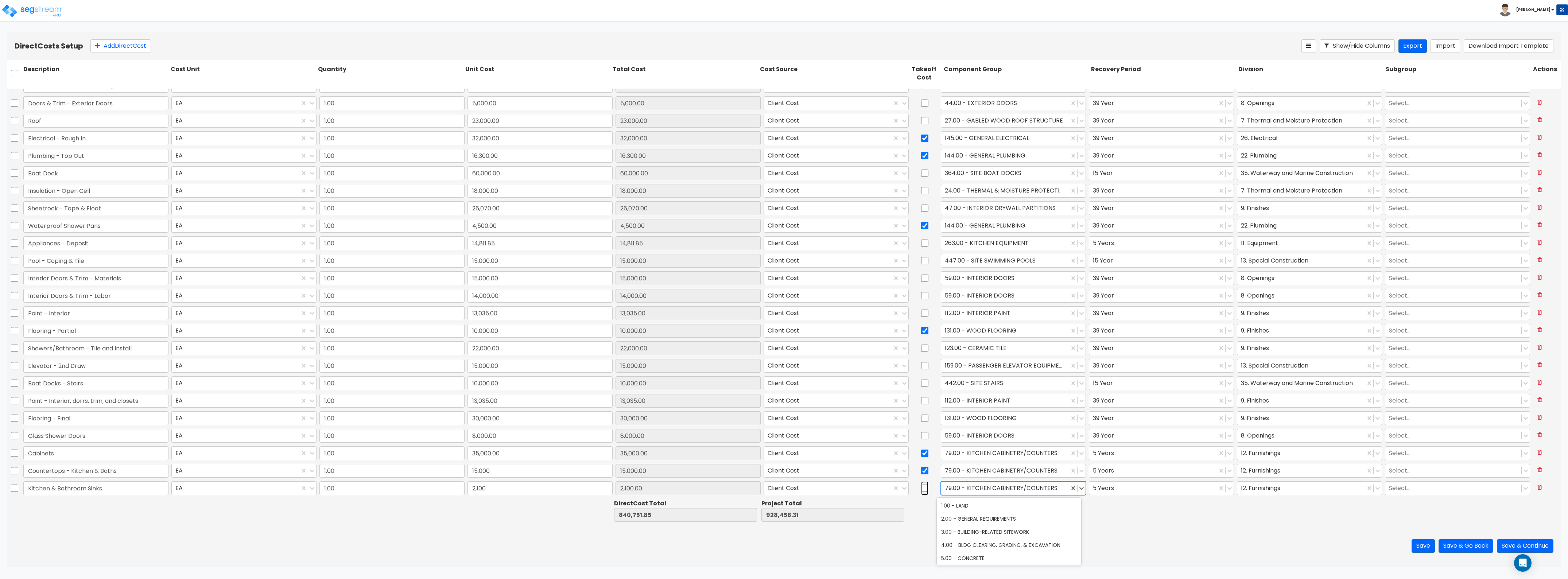
checkbox input "false"
click at [972, 484] on div at bounding box center [1005, 487] width 120 height 10
type input "s"
type input "f"
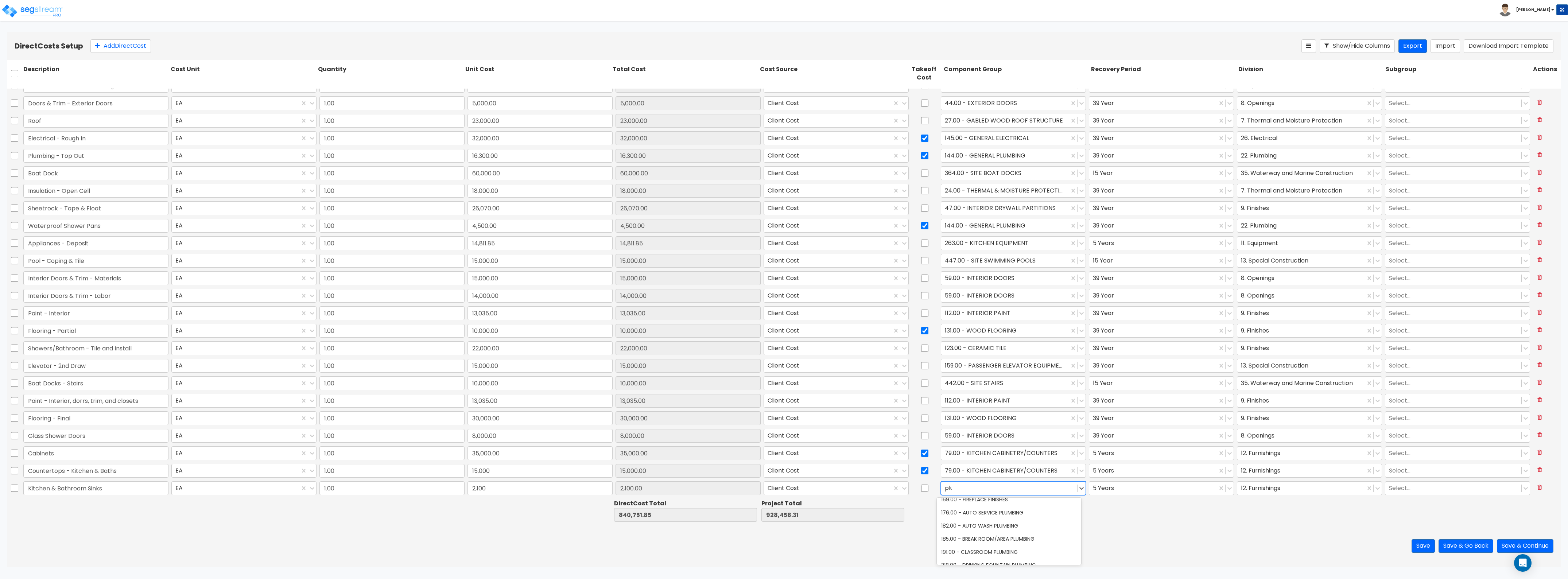
scroll to position [32, 0]
type input "plumbing"
click at [963, 513] on div "264.00 - KITCHEN PLUMBING" at bounding box center [1009, 507] width 144 height 13
drag, startPoint x: 922, startPoint y: 487, endPoint x: 993, endPoint y: 485, distance: 71.0
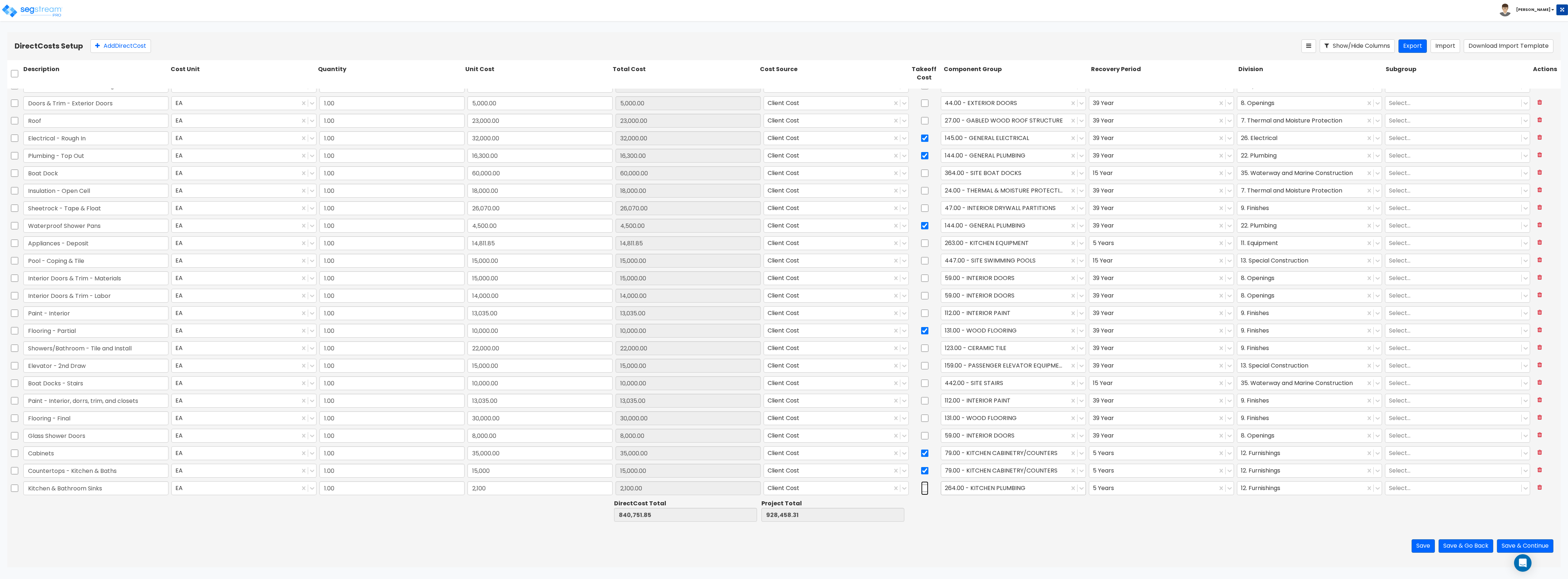
click at [925, 487] on div at bounding box center [925, 488] width 29 height 17
click at [926, 487] on div at bounding box center [925, 488] width 29 height 17
drag, startPoint x: 922, startPoint y: 489, endPoint x: 949, endPoint y: 483, distance: 27.7
click at [921, 489] on input "checkbox" at bounding box center [924, 488] width 7 height 14
checkbox input "true"
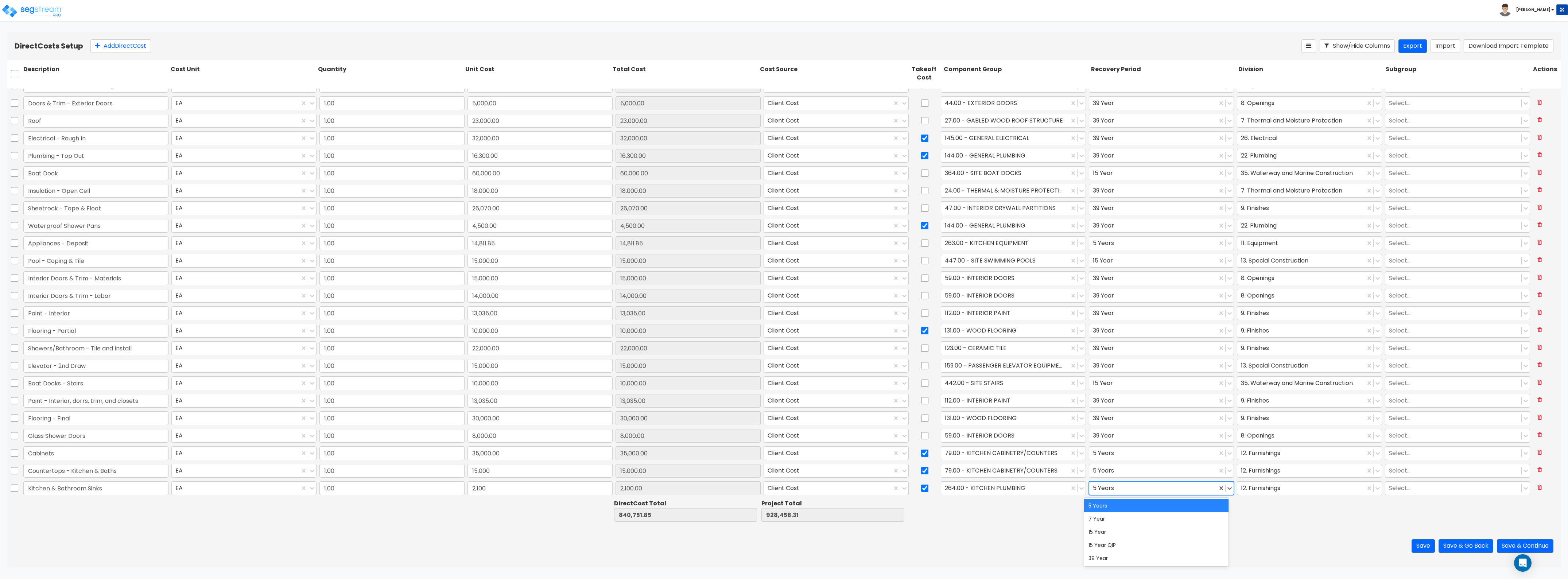
click at [1103, 491] on div at bounding box center [1153, 487] width 120 height 10
click at [1105, 559] on div "39 Year" at bounding box center [1157, 558] width 144 height 13
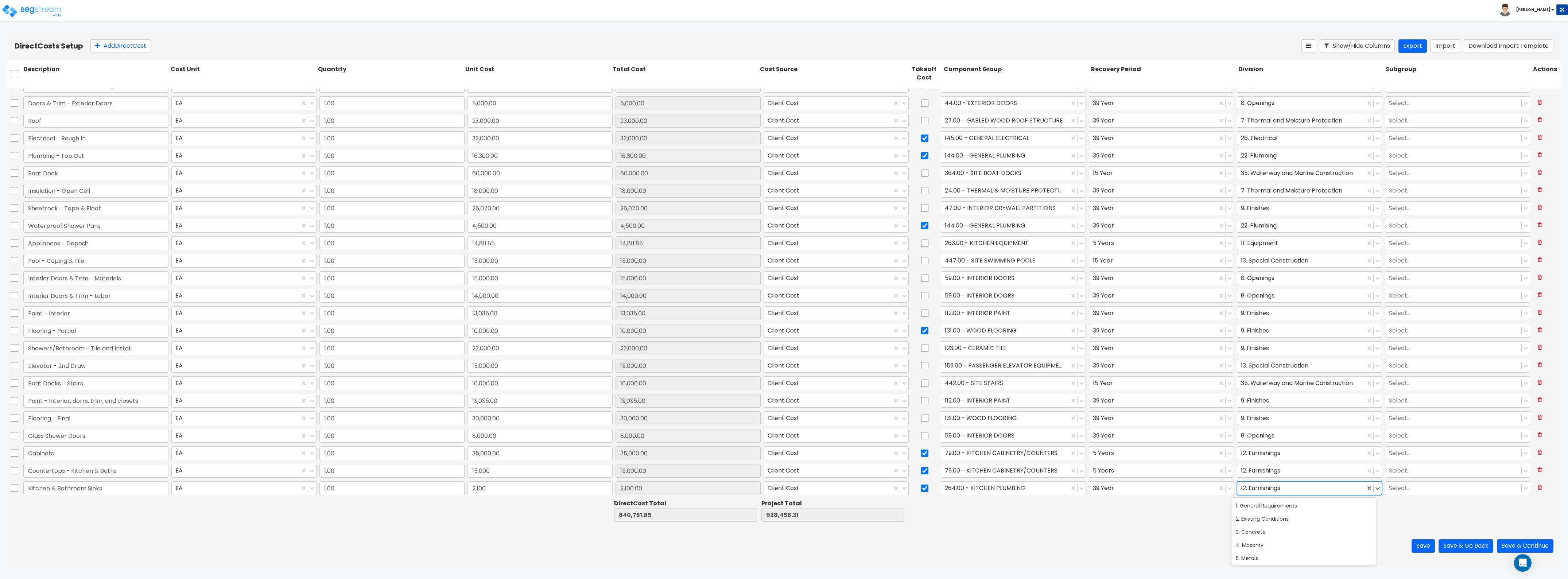
click at [1293, 487] on div at bounding box center [1301, 487] width 120 height 10
click at [1261, 520] on div "22. Plumbing" at bounding box center [1304, 520] width 144 height 13
click at [1261, 520] on div at bounding box center [1311, 510] width 147 height 25
click at [1423, 548] on button "Save" at bounding box center [1424, 546] width 23 height 14
type input "15,000.00"
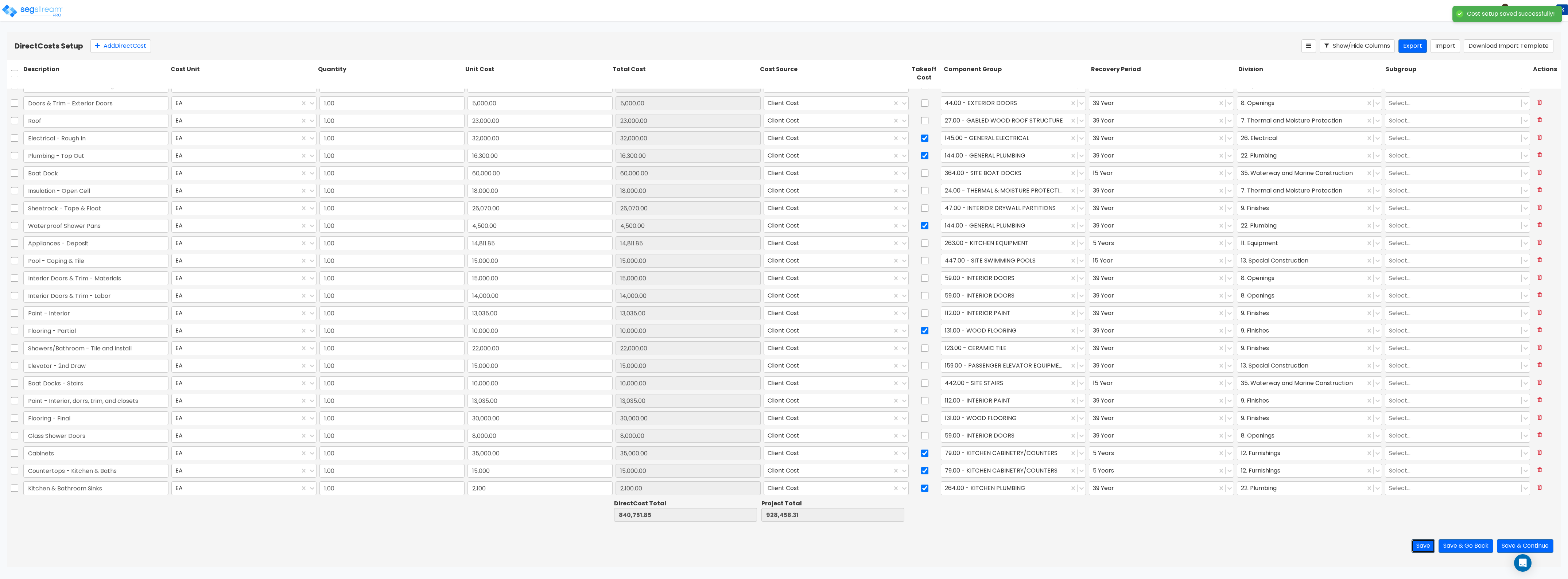
type input "2,100.00"
click at [102, 43] on button "Add Direct Cost" at bounding box center [120, 46] width 61 height 14
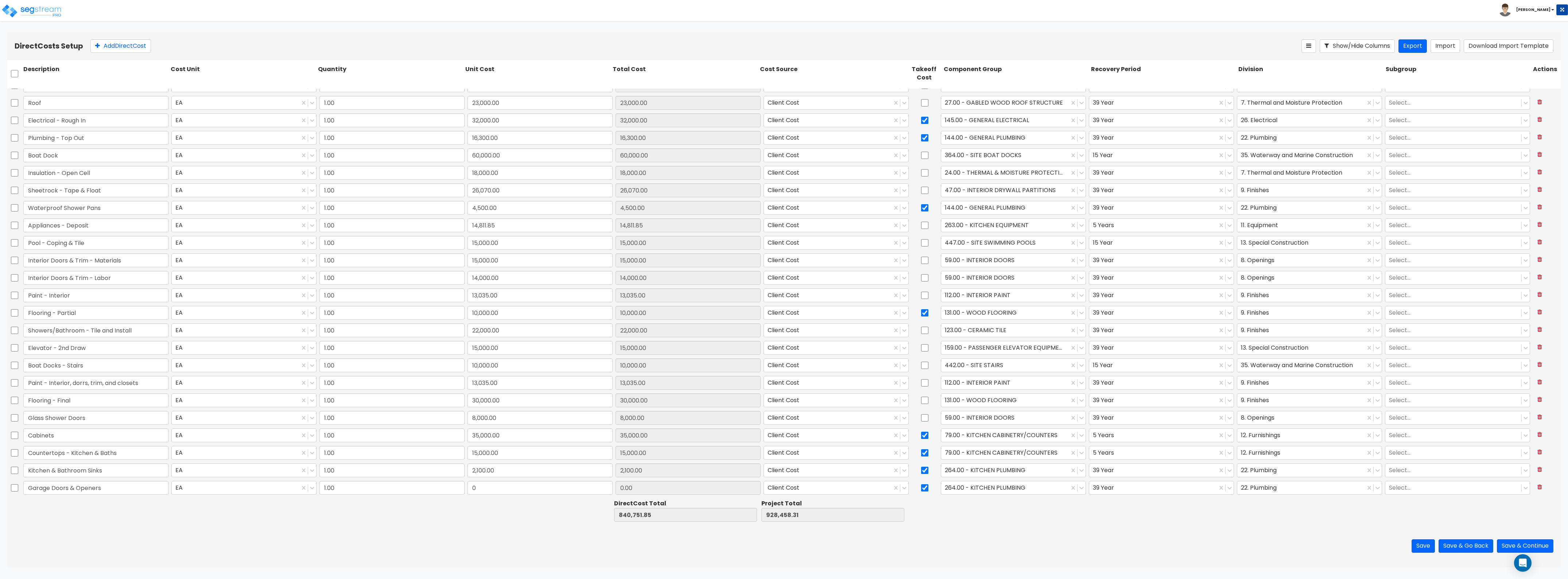
type input "Garage Doors & Openers"
click at [475, 493] on input "0" at bounding box center [540, 487] width 145 height 14
type input "20,000"
type input "860,751.85"
type input "948,458.31"
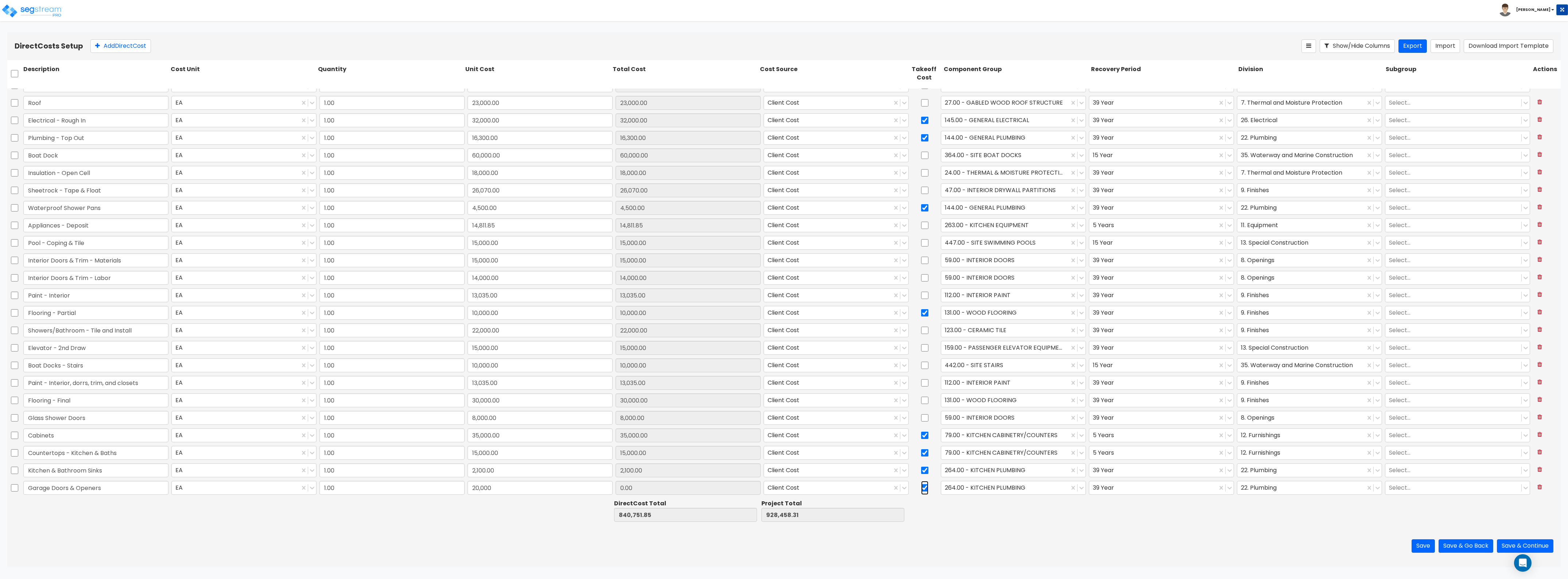
type input "20,000.00"
click at [921, 485] on input "checkbox" at bounding box center [924, 487] width 7 height 14
checkbox input "false"
click at [965, 487] on div at bounding box center [1005, 487] width 120 height 10
type input "door"
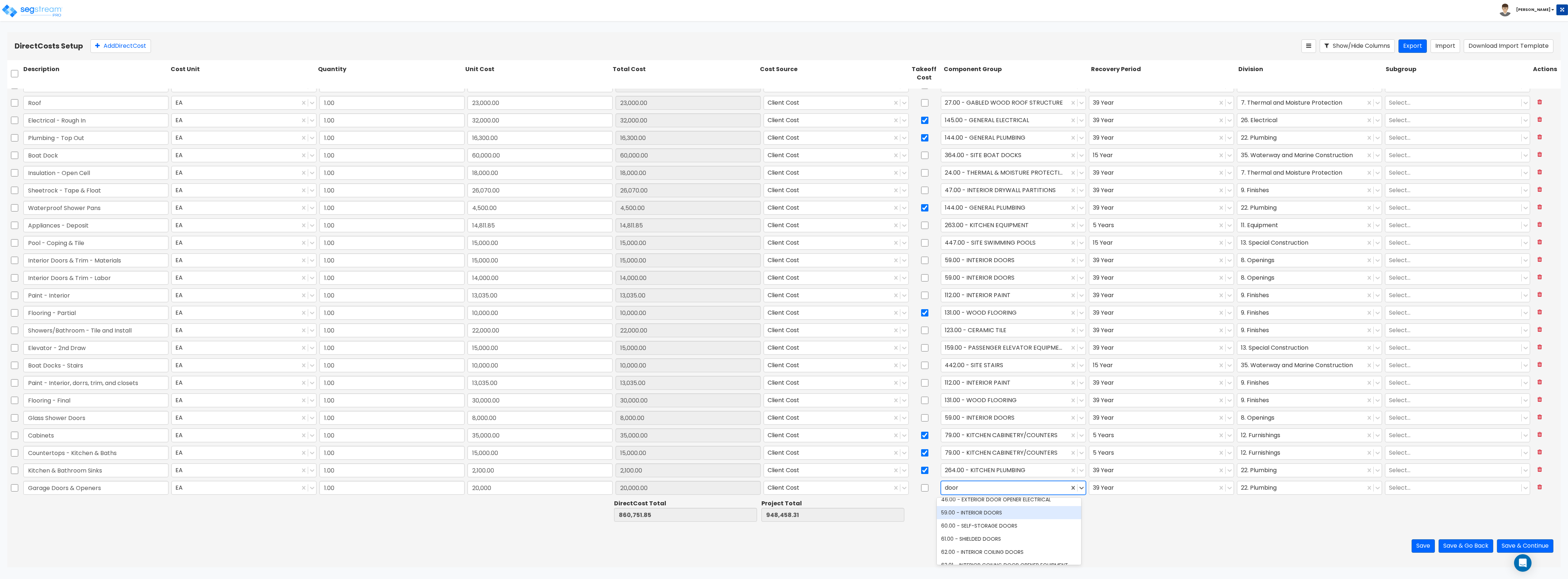
scroll to position [0, 0]
click at [976, 529] on div "45.00 - EXTERIOR DOOR OPENER EQUIPMENT" at bounding box center [1009, 532] width 144 height 13
click at [1263, 487] on div at bounding box center [1301, 487] width 120 height 10
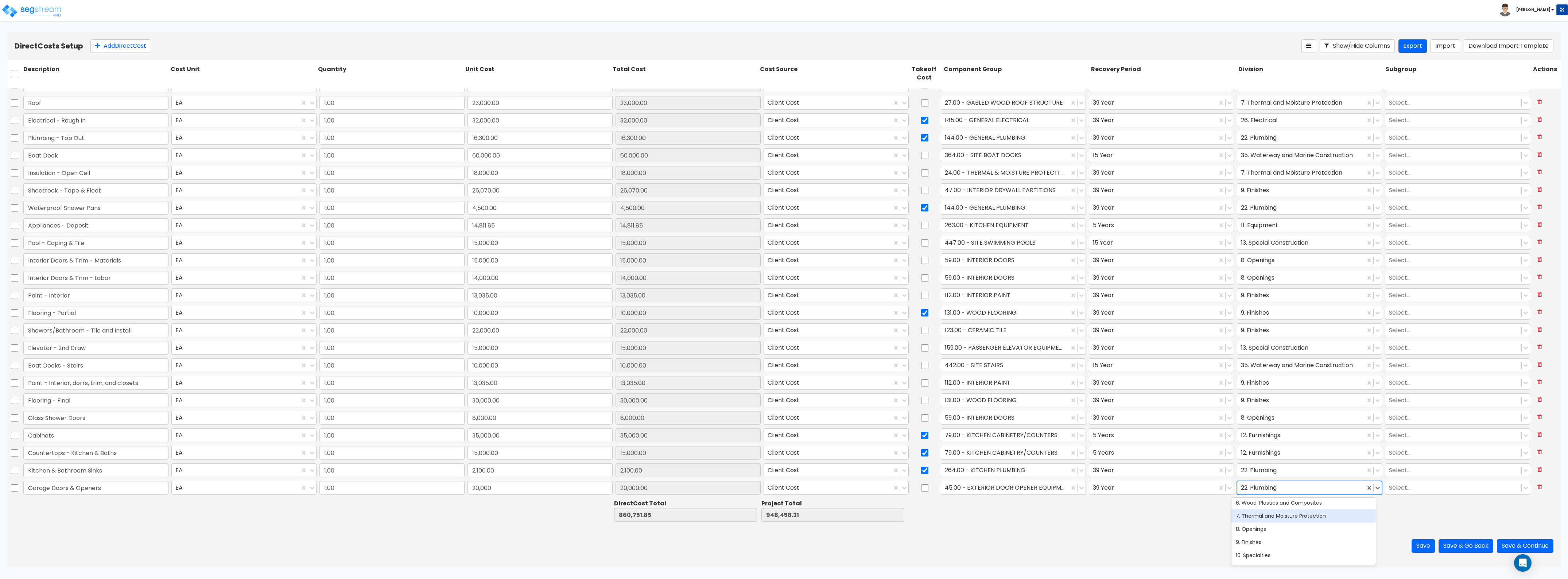
scroll to position [91, 0]
click at [1253, 504] on div "8. Openings" at bounding box center [1304, 506] width 144 height 13
click at [123, 44] on button "Add Direct Cost" at bounding box center [120, 46] width 61 height 14
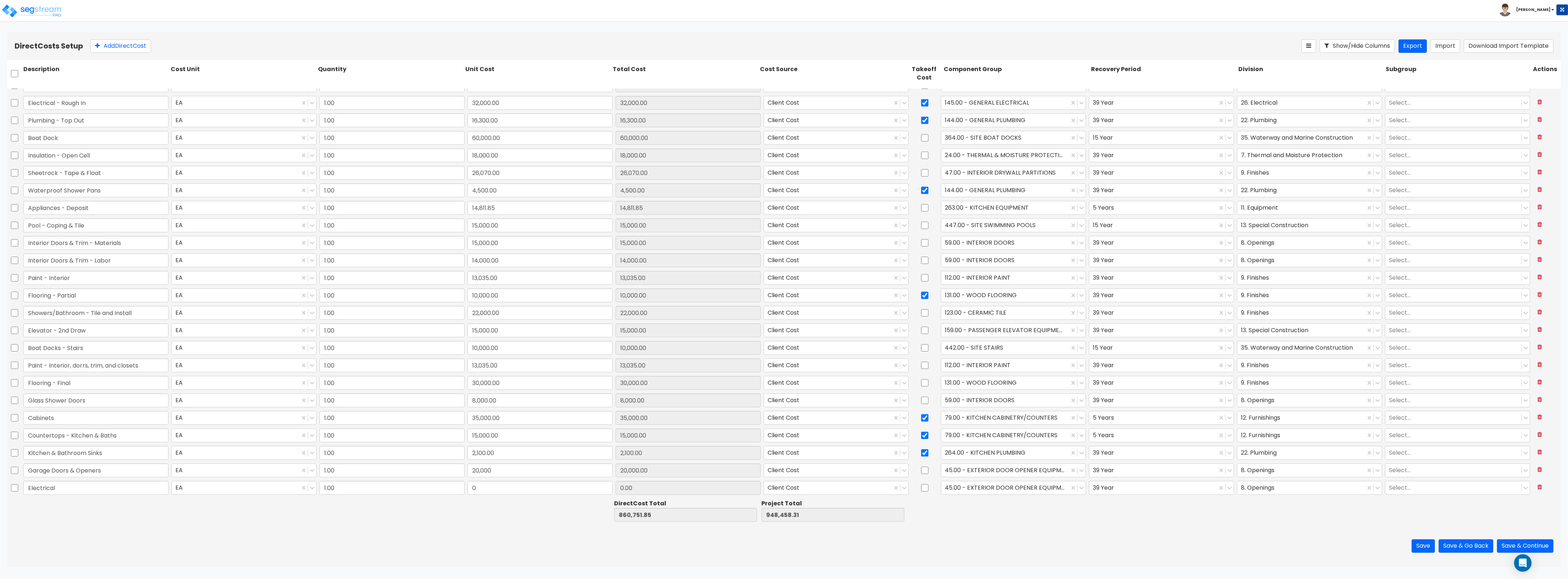
type input "Electrical"
click at [494, 496] on div "0" at bounding box center [540, 488] width 148 height 17
drag, startPoint x: 495, startPoint y: 495, endPoint x: 500, endPoint y: 489, distance: 7.8
click at [496, 493] on div "0" at bounding box center [540, 488] width 148 height 17
click at [501, 489] on input "0" at bounding box center [540, 487] width 145 height 14
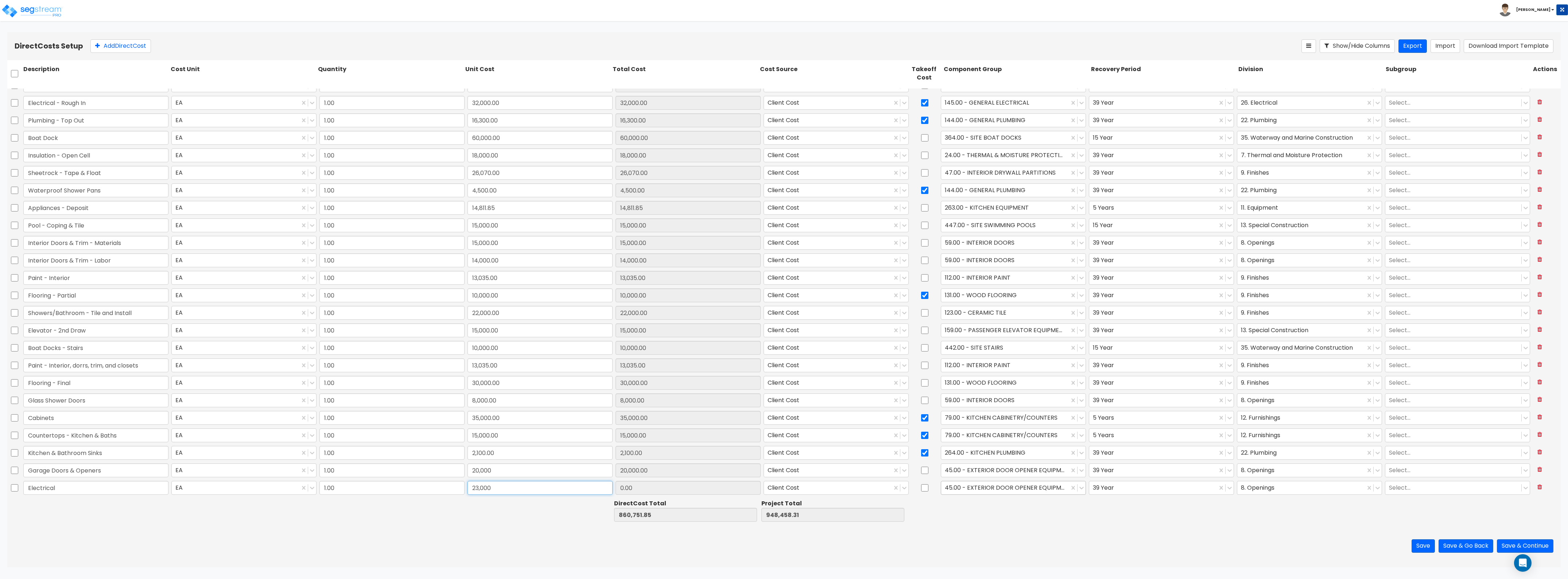
type input "23,000"
click at [1008, 485] on div at bounding box center [1005, 487] width 120 height 10
type input "883,751.85"
type input "971,458.31"
type input "23,000.00"
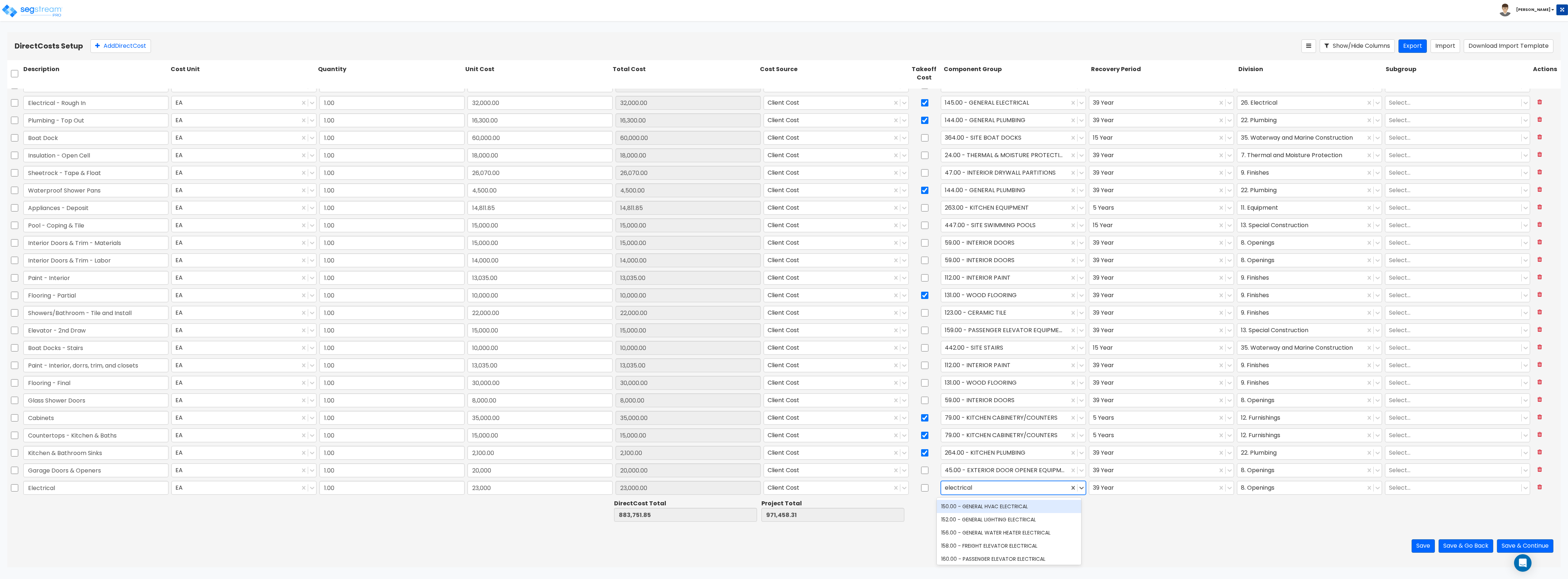
scroll to position [46, 0]
click at [998, 525] on div "145.00 - GENERAL ELECTRICAL" at bounding box center [1009, 526] width 144 height 13
click at [921, 483] on input "checkbox" at bounding box center [924, 487] width 7 height 14
click at [1251, 489] on div at bounding box center [1301, 487] width 120 height 10
click at [1291, 502] on div "26. Electrical" at bounding box center [1304, 505] width 144 height 13
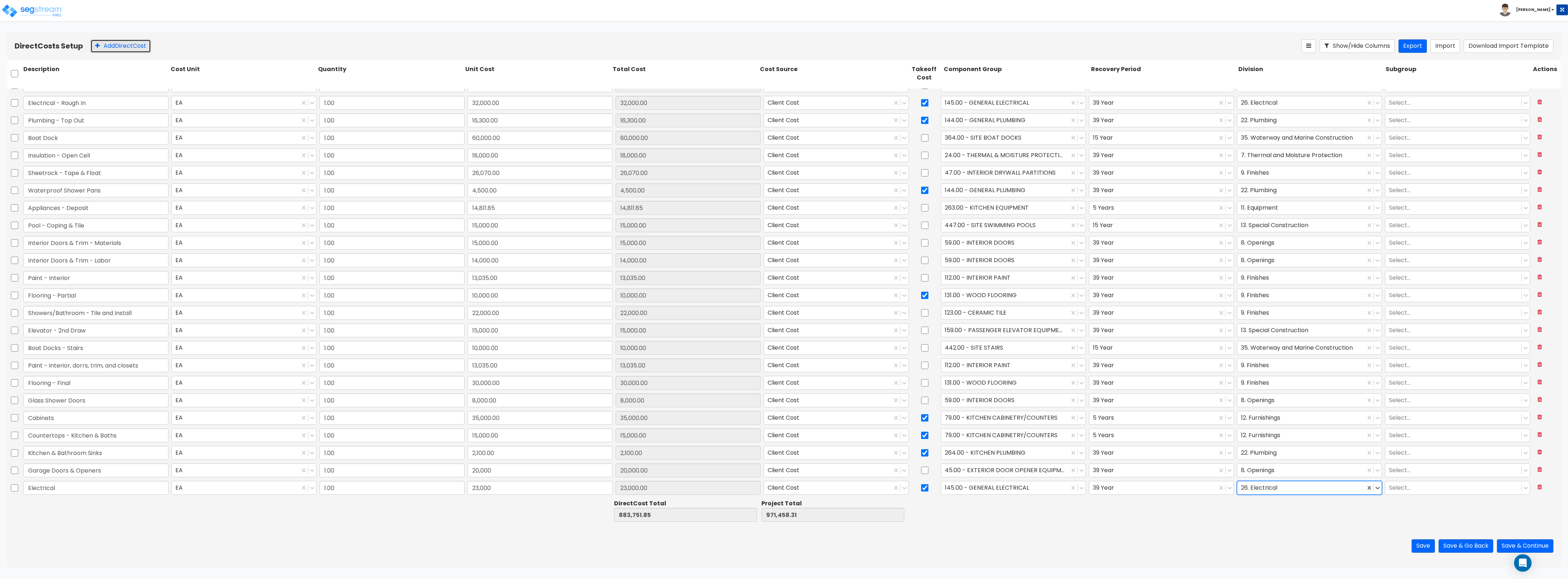
click at [130, 47] on button "Add Direct Cost" at bounding box center [120, 46] width 61 height 14
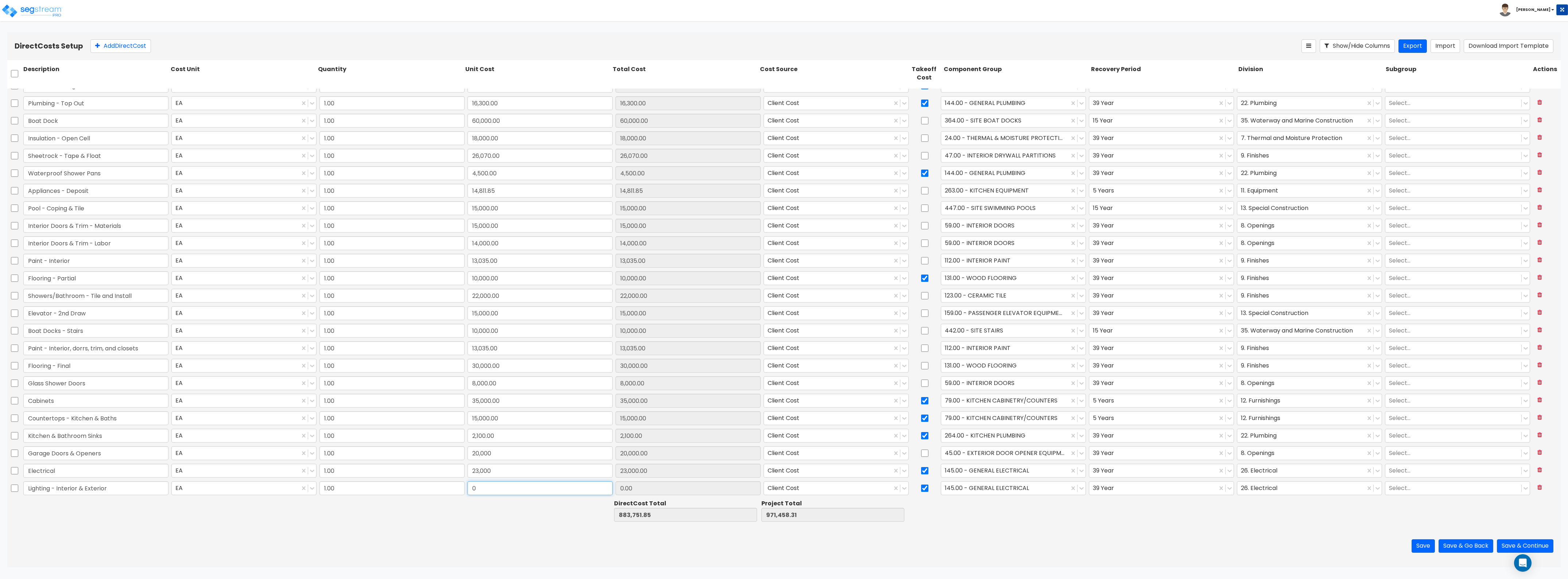
click at [478, 488] on input "0" at bounding box center [540, 488] width 145 height 14
click at [991, 491] on div at bounding box center [1005, 487] width 120 height 10
click at [993, 517] on div "151.00 - GENERAL LIGHTING FIXTURES" at bounding box center [1009, 513] width 144 height 13
click at [1253, 487] on div at bounding box center [1301, 487] width 120 height 10
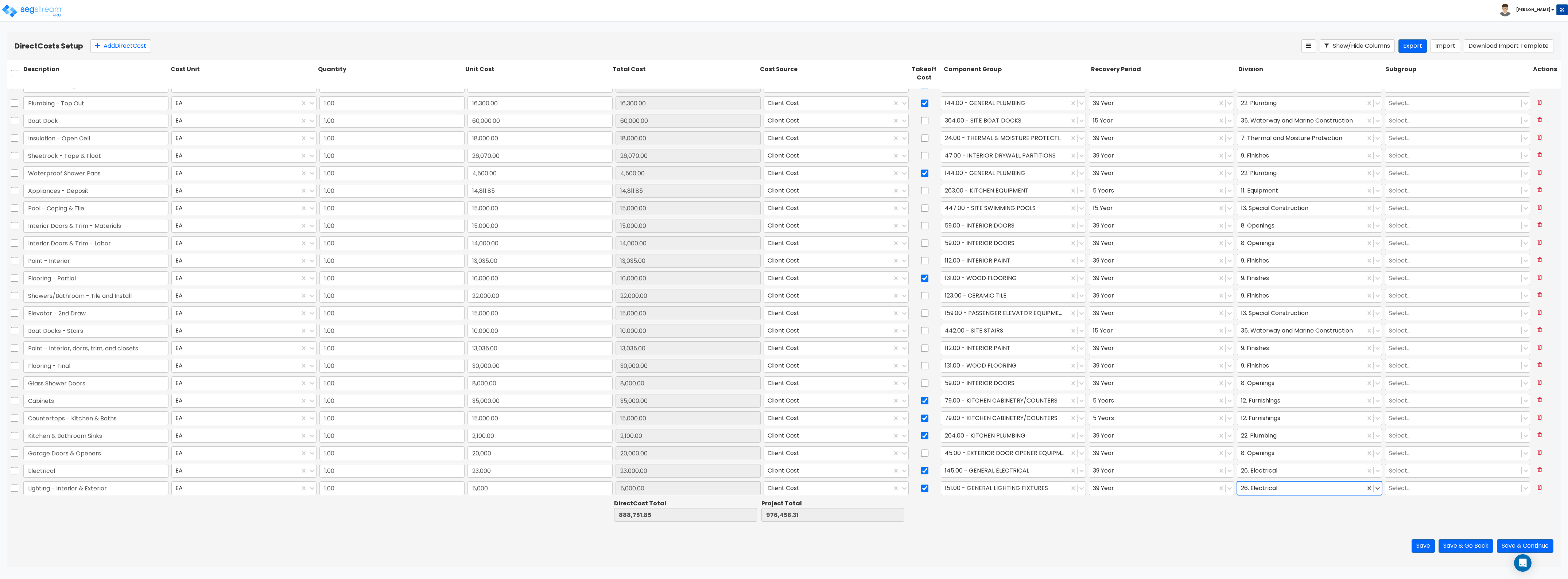
click at [1253, 487] on div at bounding box center [1301, 487] width 120 height 10
click at [131, 48] on button "Add Direct Cost" at bounding box center [120, 46] width 61 height 14
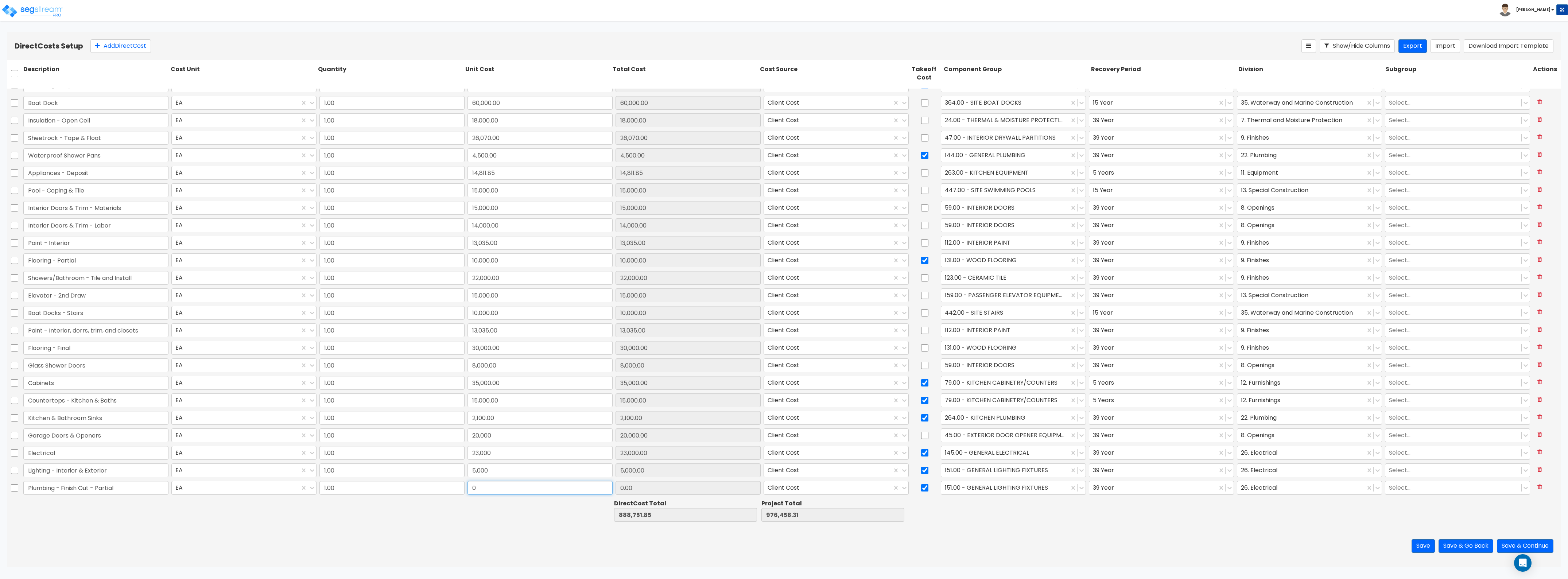
click at [482, 483] on input "0" at bounding box center [540, 487] width 145 height 14
click at [986, 489] on div at bounding box center [1005, 487] width 120 height 10
click at [1015, 508] on div "144.00 - GENERAL PLUMBING" at bounding box center [1009, 507] width 144 height 13
click at [1255, 487] on div at bounding box center [1301, 487] width 120 height 10
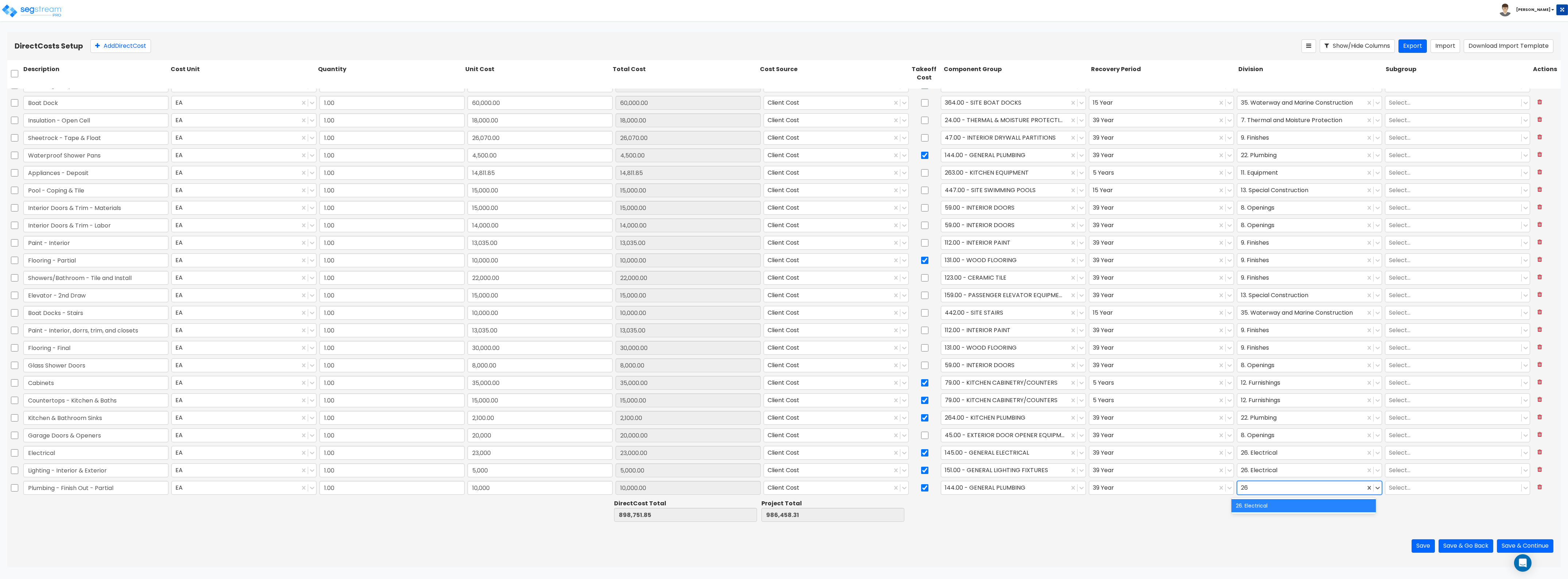
scroll to position [0, 0]
click at [1260, 505] on div "22. Plumbing" at bounding box center [1304, 505] width 144 height 13
click at [138, 46] on button "Add Direct Cost" at bounding box center [120, 46] width 61 height 14
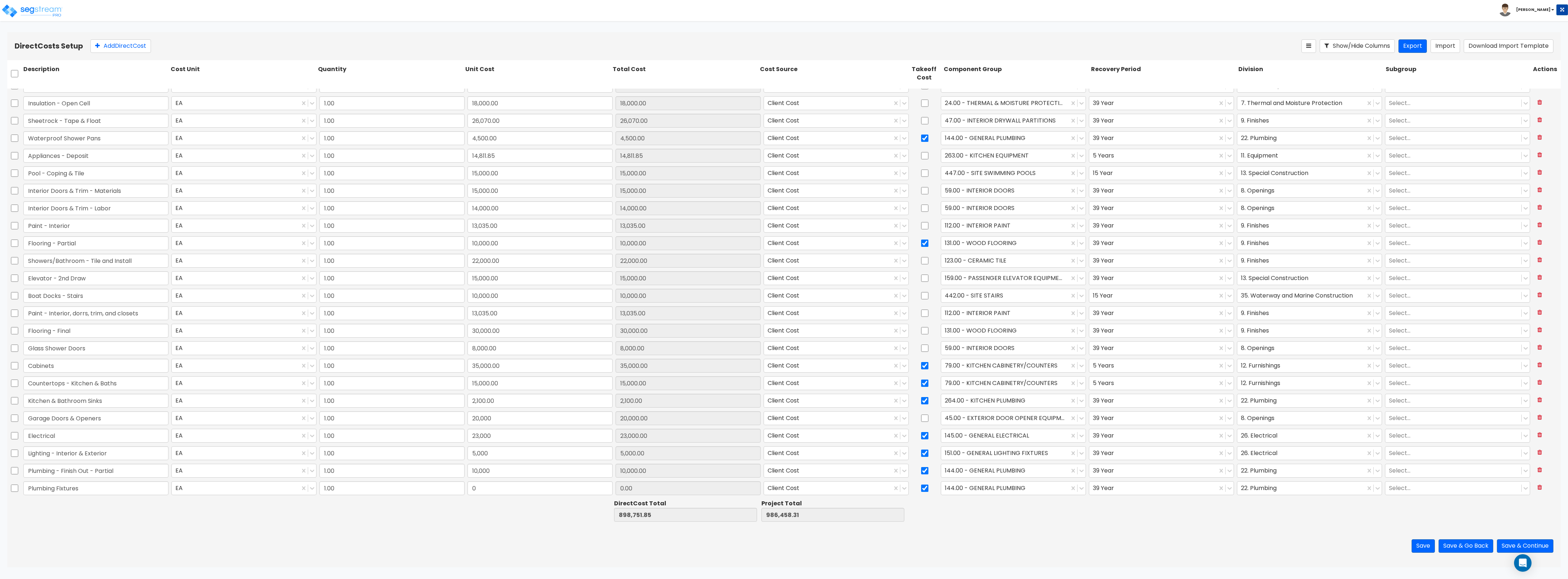
click at [502, 480] on div "0" at bounding box center [540, 488] width 148 height 17
click at [494, 485] on input "0" at bounding box center [540, 488] width 145 height 14
click at [130, 44] on button "Add Direct Cost" at bounding box center [120, 46] width 61 height 14
click at [497, 493] on input "0" at bounding box center [540, 487] width 145 height 14
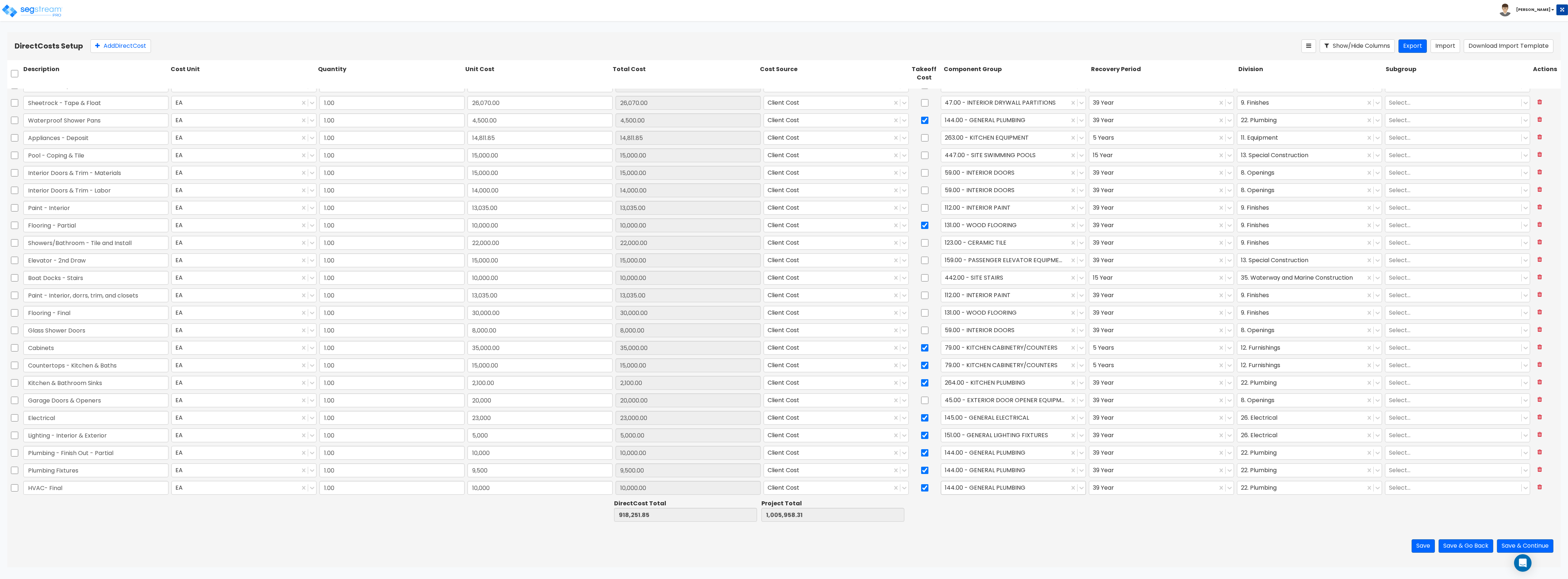
click at [993, 483] on div at bounding box center [1005, 487] width 120 height 10
click at [996, 507] on div "147.00 - GENERAL HVAC EQUIPMENT/DUCTWORK" at bounding box center [1009, 505] width 144 height 13
click at [1280, 491] on div at bounding box center [1301, 487] width 120 height 10
click at [1274, 506] on div "23. Heating, Ventilating, and Air Conditioning (HVAC)" at bounding box center [1304, 505] width 144 height 13
click at [1198, 513] on div at bounding box center [1163, 510] width 147 height 25
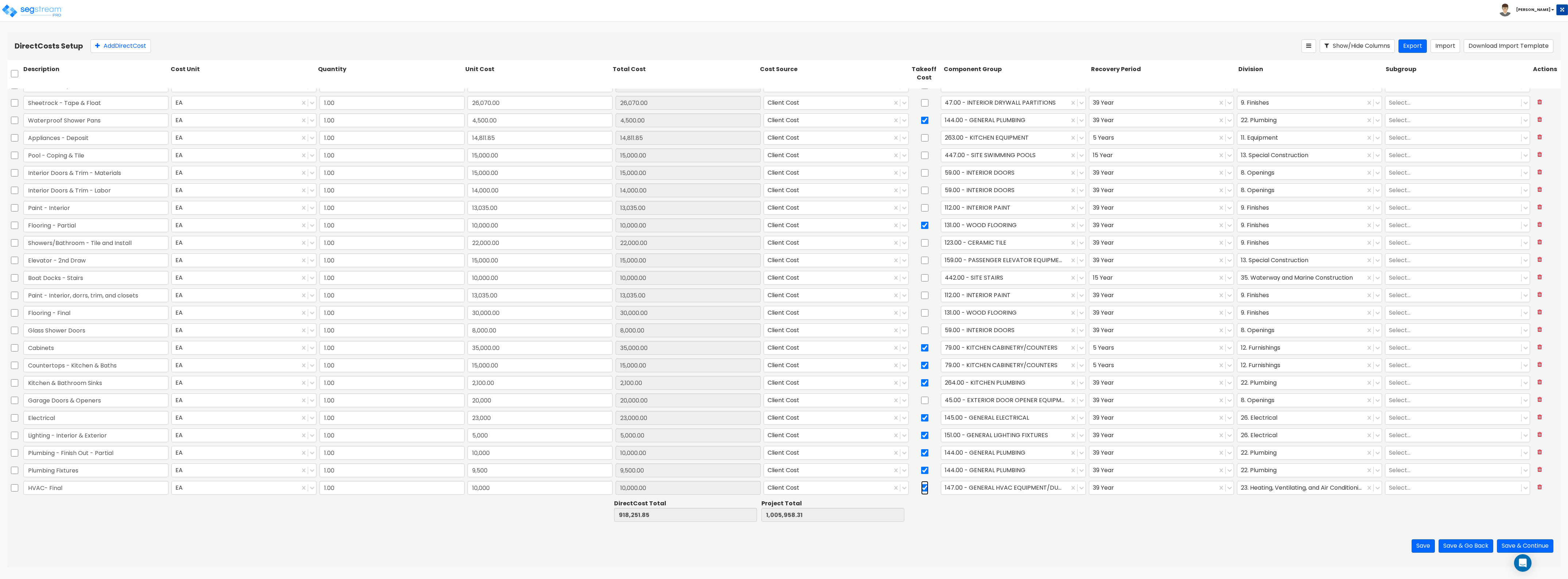
click at [921, 487] on input "checkbox" at bounding box center [924, 487] width 7 height 14
click at [118, 49] on button "Add Direct Cost" at bounding box center [120, 46] width 61 height 14
click at [489, 491] on input "0" at bounding box center [540, 487] width 145 height 14
click at [983, 494] on div "147.00 - GENERAL HVAC EQUIPMENT/DUCTWORK" at bounding box center [1005, 488] width 128 height 13
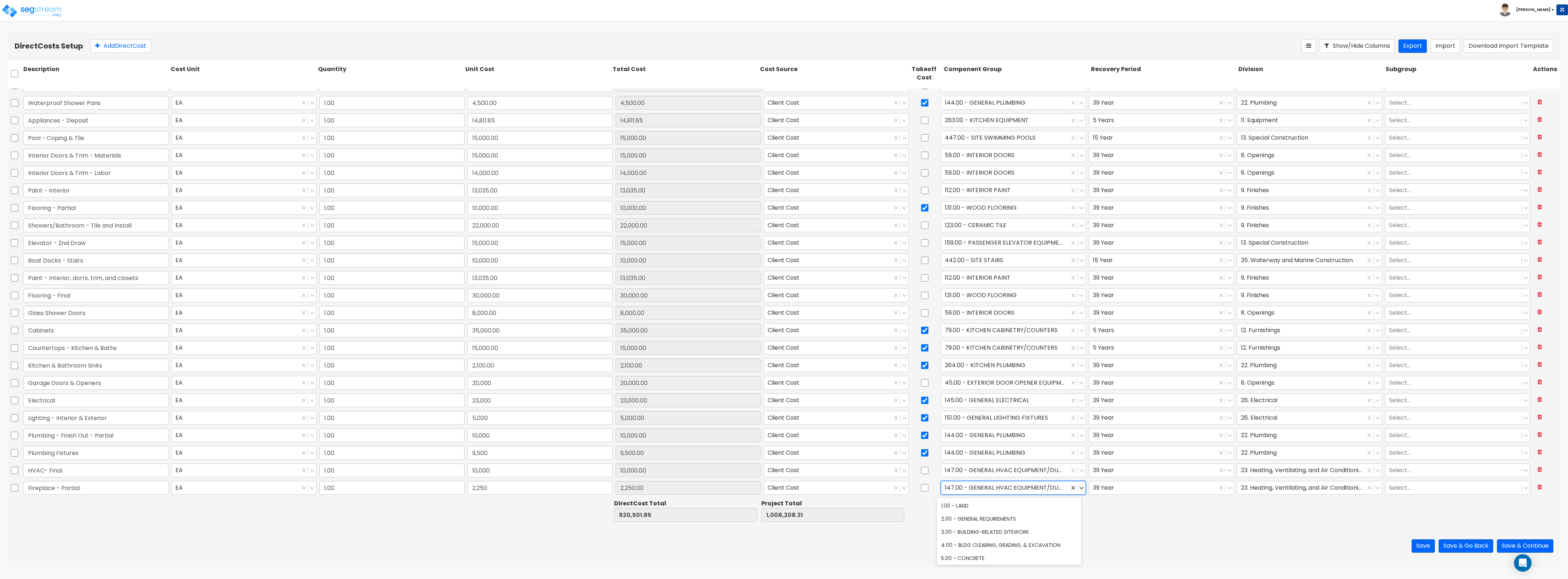
click at [985, 491] on div at bounding box center [1005, 487] width 120 height 10
click at [986, 491] on div at bounding box center [1005, 487] width 120 height 10
click at [988, 513] on div "166.00 - FIREPLACE EQUIPMENT" at bounding box center [1009, 518] width 144 height 13
click at [1112, 489] on div at bounding box center [1153, 487] width 120 height 10
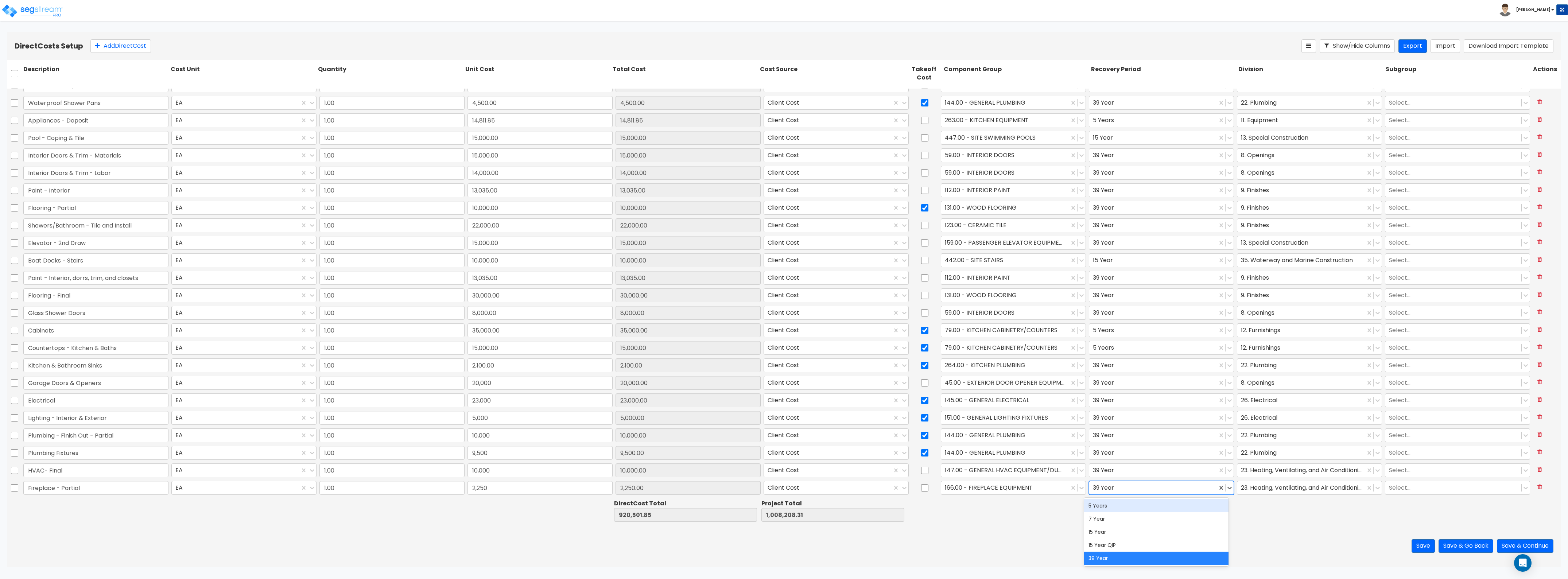
click at [1118, 503] on div "5 Years" at bounding box center [1157, 505] width 144 height 13
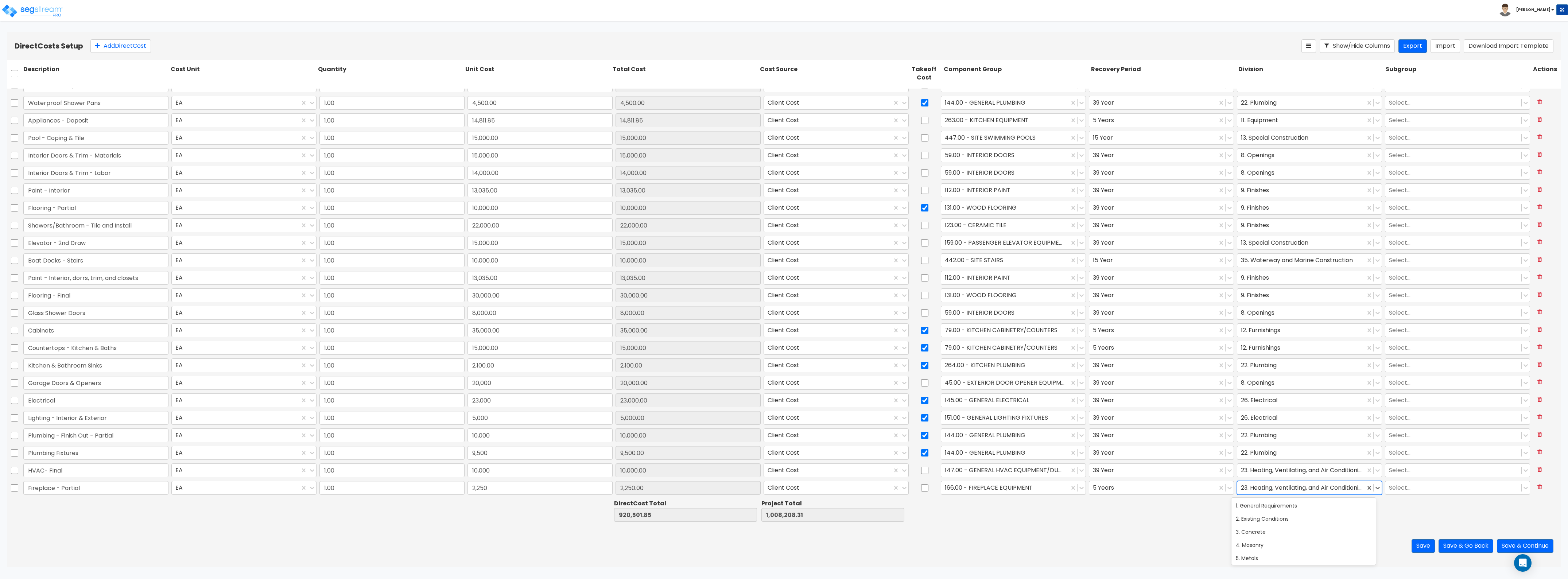
click at [1268, 491] on div at bounding box center [1301, 487] width 120 height 10
click at [1259, 537] on div "10. Specialties" at bounding box center [1304, 533] width 144 height 13
click at [1412, 547] on button "Save" at bounding box center [1424, 546] width 23 height 14
click at [137, 42] on button "Add Direct Cost" at bounding box center [120, 46] width 61 height 14
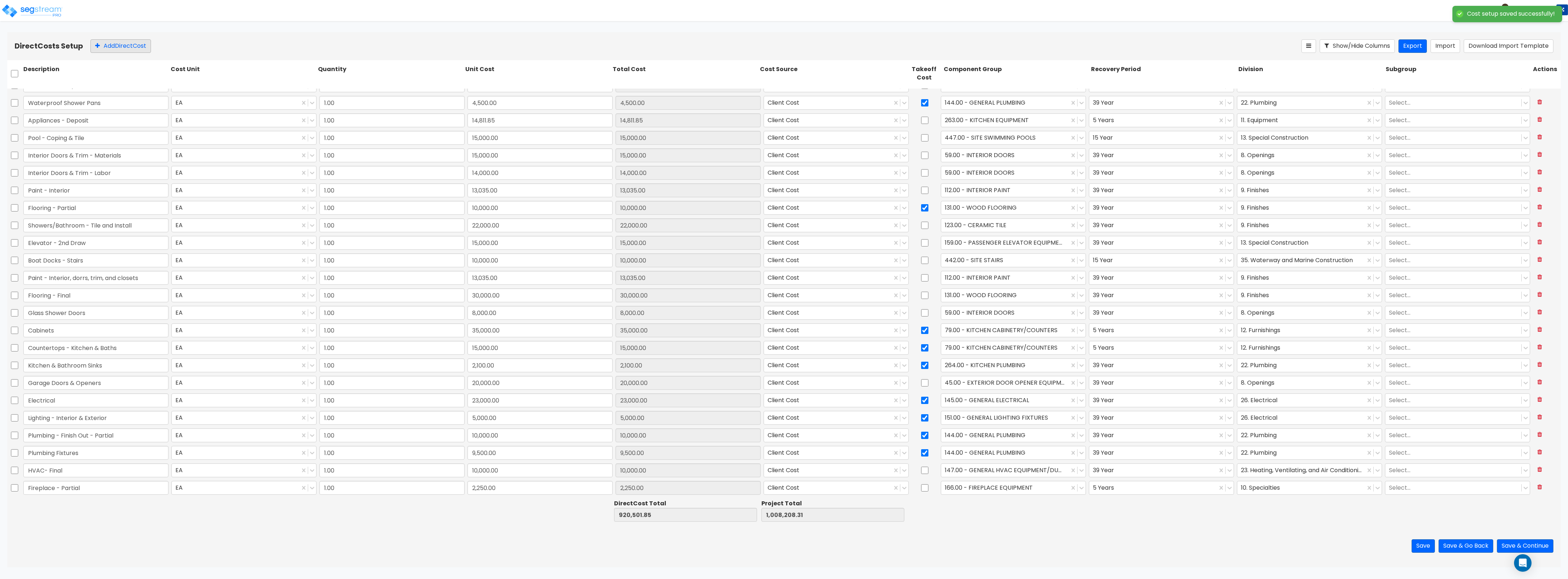
scroll to position [484, 0]
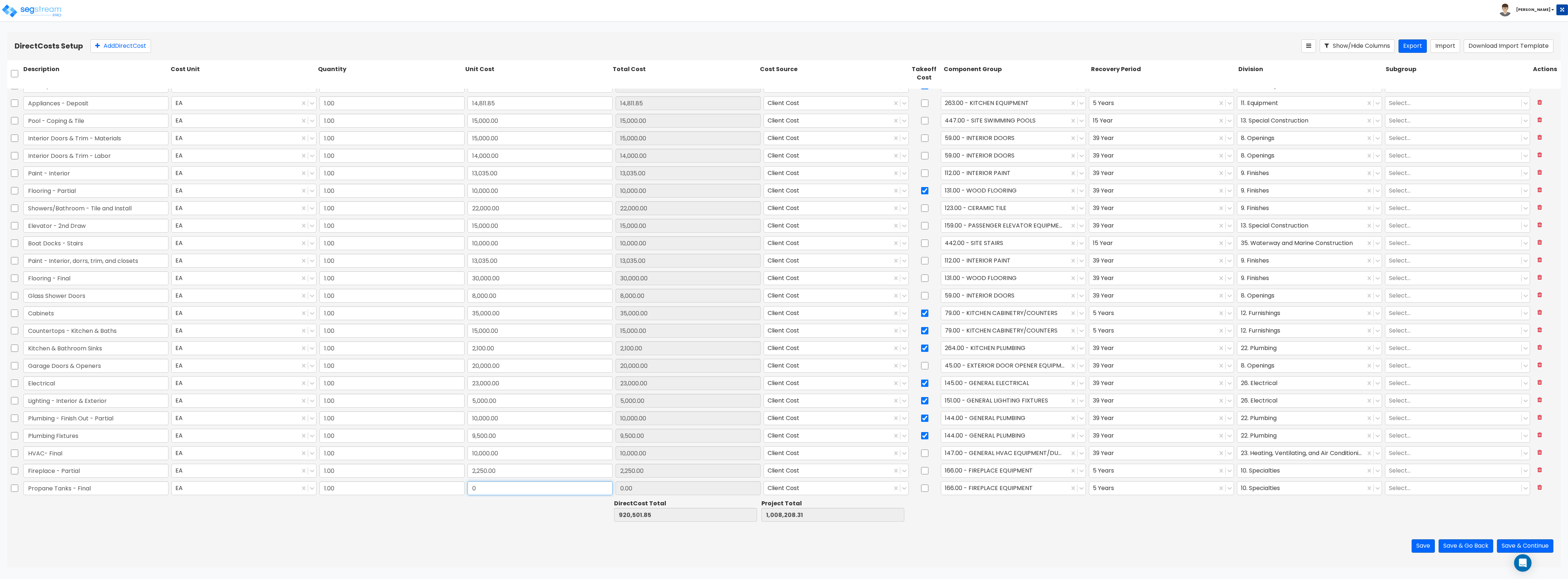
click at [482, 491] on input "0" at bounding box center [540, 488] width 145 height 14
click at [1015, 482] on div "166.00 - FIREPLACE EQUIPMENT" at bounding box center [1005, 488] width 128 height 13
click at [998, 503] on div "445.00 - SITE STORAGE TANKS" at bounding box center [1009, 506] width 144 height 13
click at [1115, 485] on div at bounding box center [1153, 487] width 120 height 10
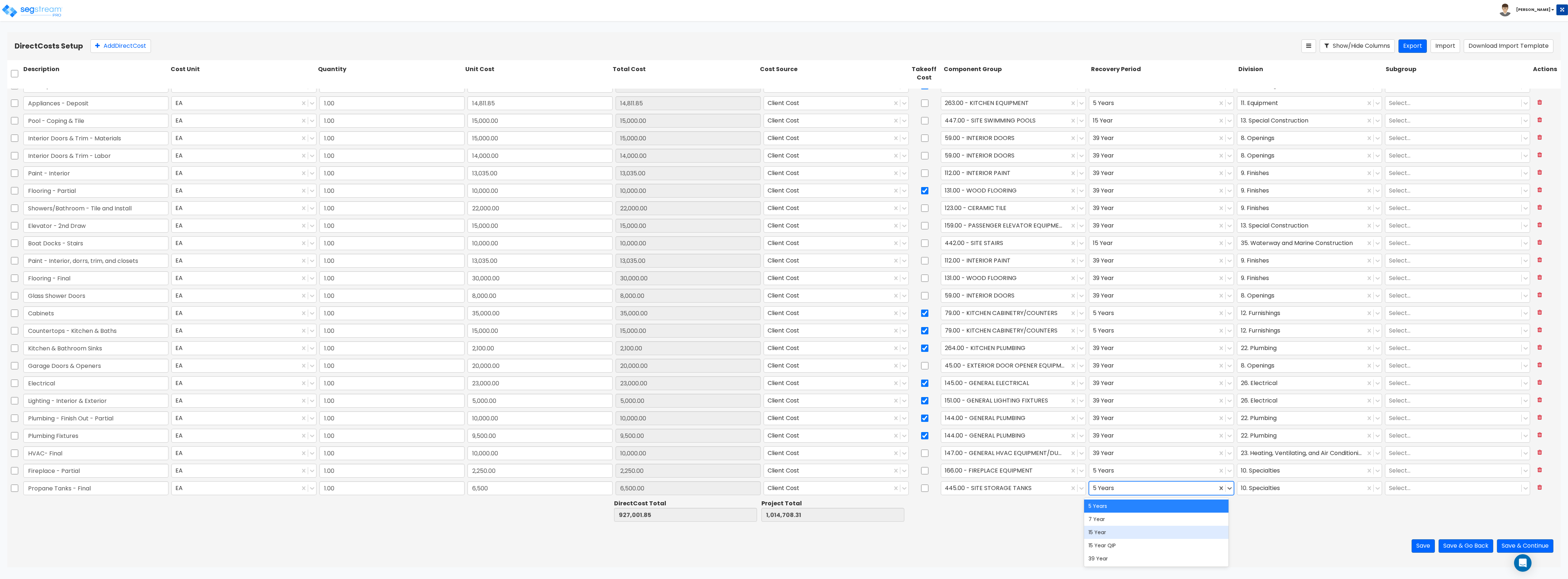
click at [1110, 528] on div "15 Year" at bounding box center [1157, 532] width 144 height 13
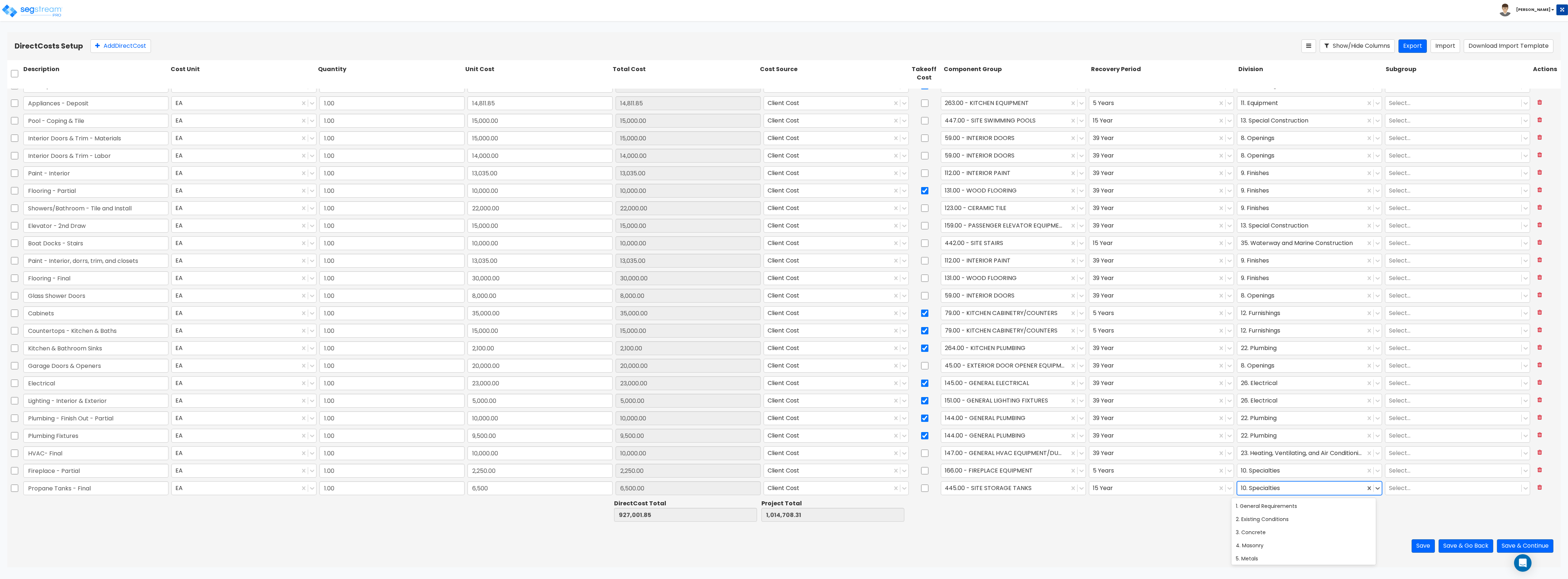
click at [1271, 491] on div at bounding box center [1301, 487] width 120 height 10
click at [1268, 518] on div "32. Exterior Improvements" at bounding box center [1304, 519] width 144 height 13
click at [122, 37] on div "Direct Costs Setup Add Direct Cost Show/Hide Columns Export Import Download Imp…" at bounding box center [784, 46] width 1554 height 28
click at [122, 43] on button "Add Direct Cost" at bounding box center [120, 46] width 61 height 14
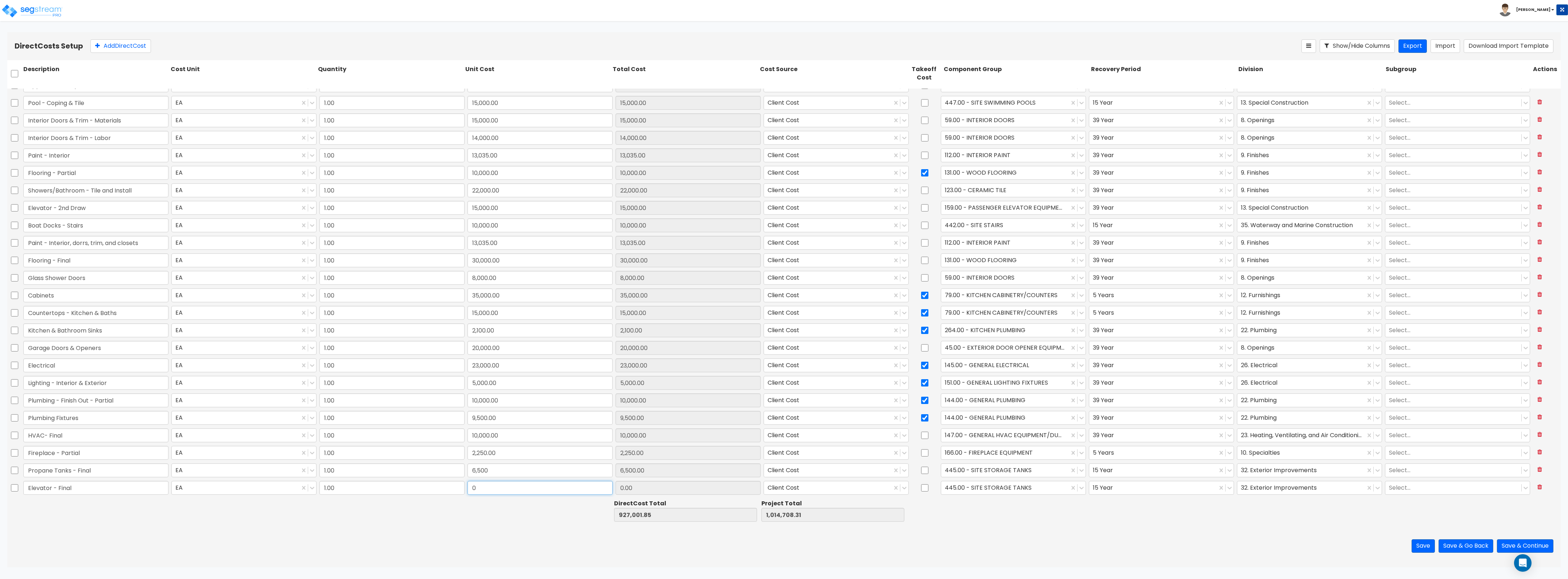
click at [485, 491] on input "0" at bounding box center [540, 487] width 145 height 14
click at [961, 478] on div "445.00 - SITE STORAGE TANKS" at bounding box center [1013, 470] width 148 height 17
click at [952, 491] on div at bounding box center [1005, 487] width 120 height 10
click at [976, 502] on div "159.00 - PASSENGER ELEVATOR EQUIPMENT" at bounding box center [1009, 505] width 144 height 13
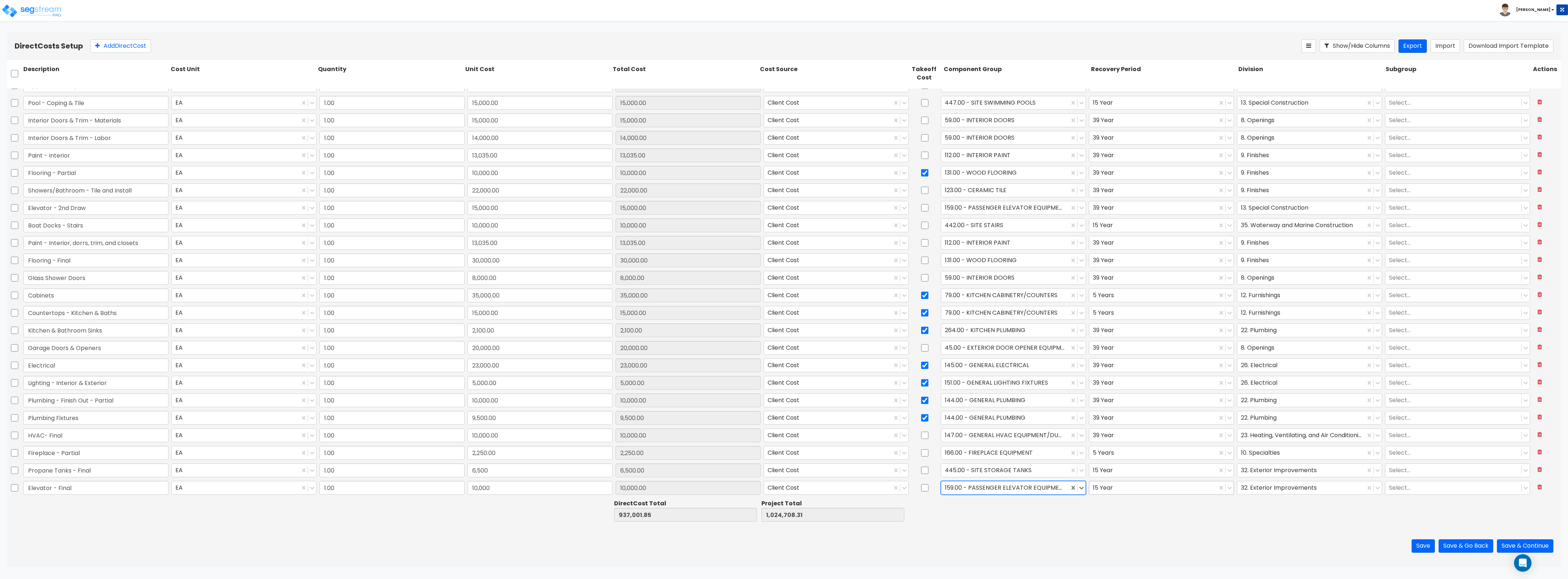
click at [1116, 484] on div at bounding box center [1153, 487] width 120 height 10
click at [1108, 554] on div "39 Year" at bounding box center [1157, 558] width 144 height 13
click at [1271, 489] on div at bounding box center [1301, 487] width 120 height 10
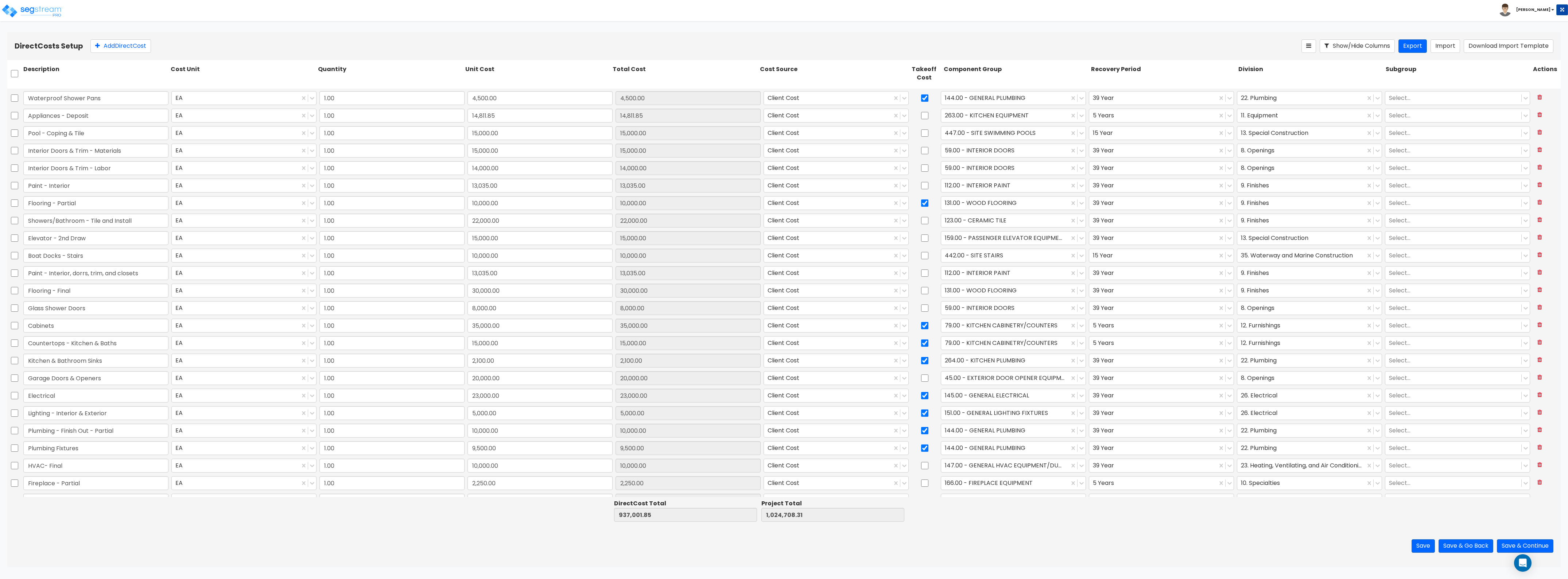
scroll to position [502, 0]
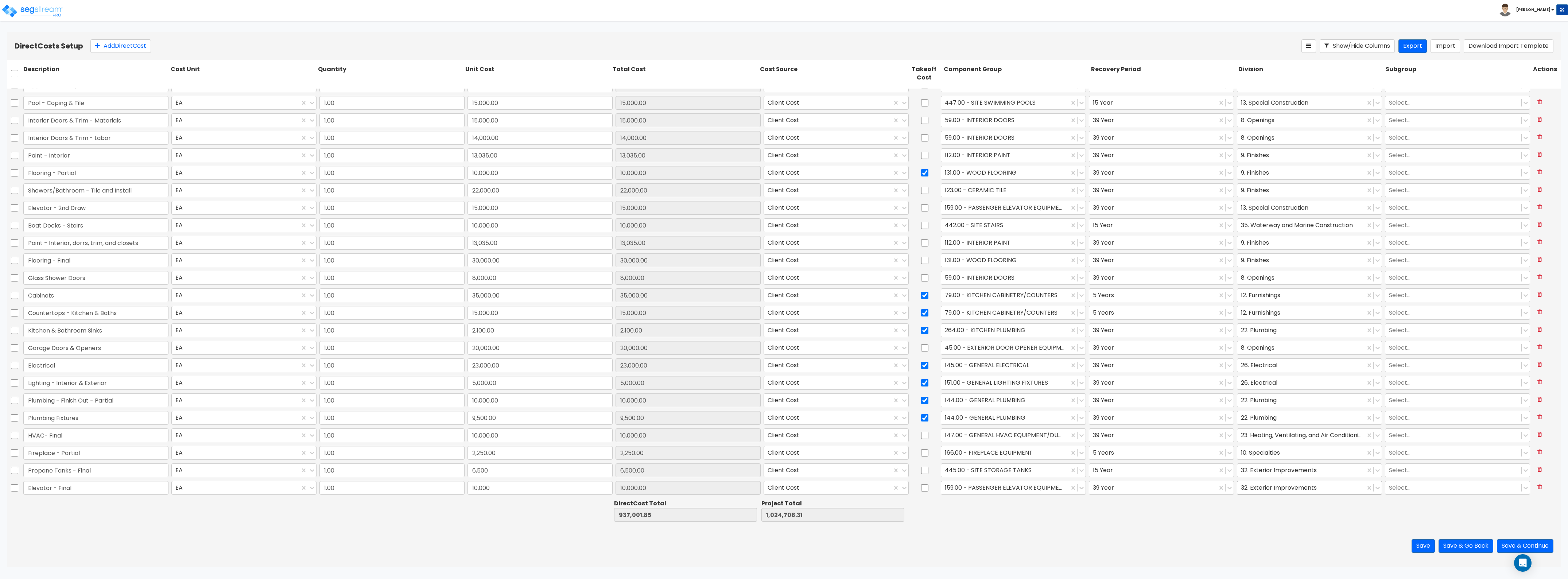
click at [1291, 487] on div at bounding box center [1301, 487] width 120 height 10
click at [1275, 522] on div "13. Special Construction" at bounding box center [1304, 526] width 144 height 13
click at [119, 46] on button "Add Direct Cost" at bounding box center [120, 46] width 61 height 14
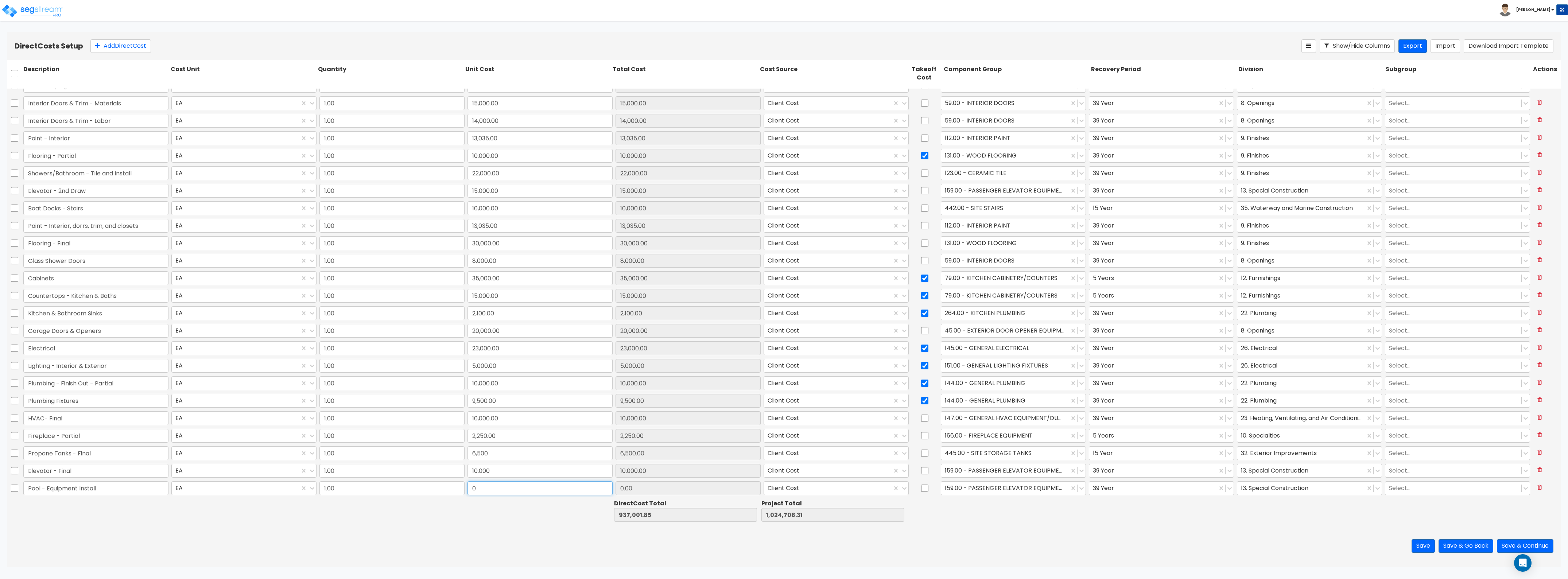
click at [531, 493] on input "0" at bounding box center [540, 488] width 145 height 14
click at [982, 482] on div "159.00 - PASSENGER ELEVATOR EQUIPMENT" at bounding box center [1005, 488] width 128 height 13
click at [987, 512] on div "448.00 - SITE SWIMMING POOL EQUIPMENT" at bounding box center [1009, 517] width 144 height 13
click at [1124, 484] on div at bounding box center [1153, 487] width 120 height 10
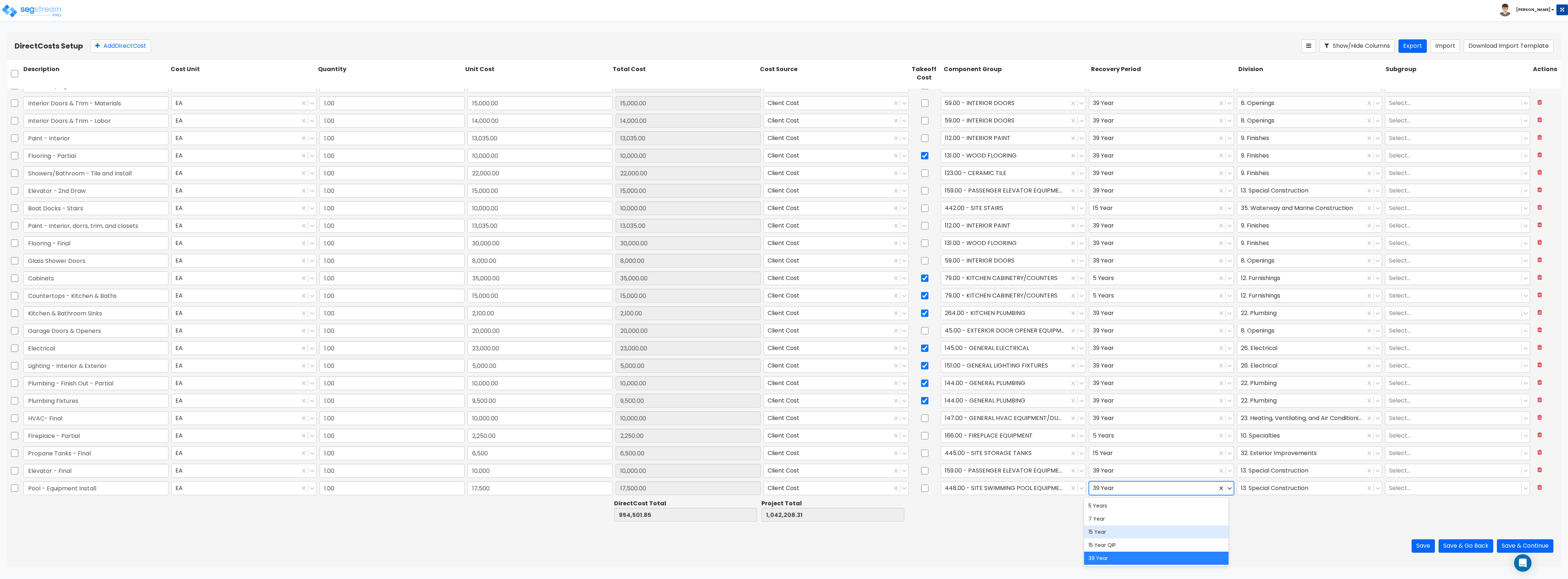
click at [1112, 531] on div "15 Year" at bounding box center [1157, 532] width 144 height 13
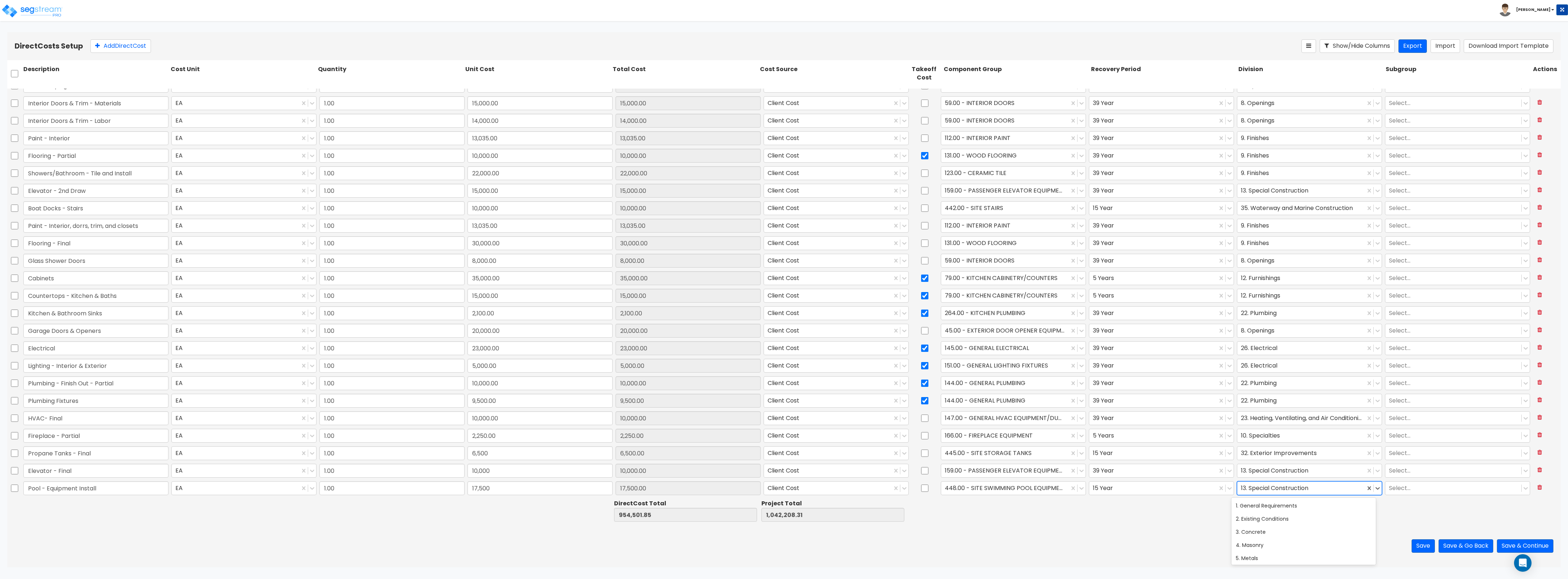
click at [1268, 483] on div at bounding box center [1301, 487] width 120 height 10
click at [1263, 500] on div "11. Equipment" at bounding box center [1304, 500] width 144 height 13
click at [1408, 546] on div "Save Save & Go Back Save & Continue" at bounding box center [784, 546] width 1554 height 43
click at [1412, 546] on button "Save" at bounding box center [1424, 546] width 23 height 14
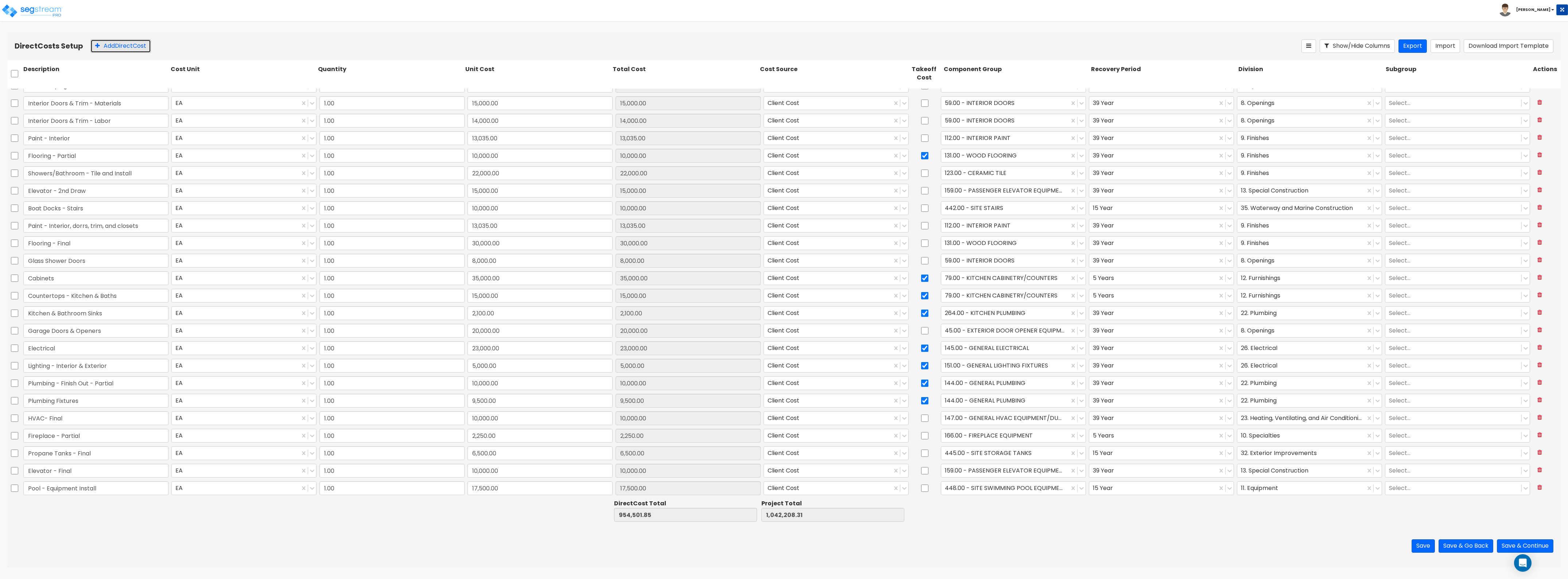
click at [120, 40] on button "Add Direct Cost" at bounding box center [120, 46] width 61 height 14
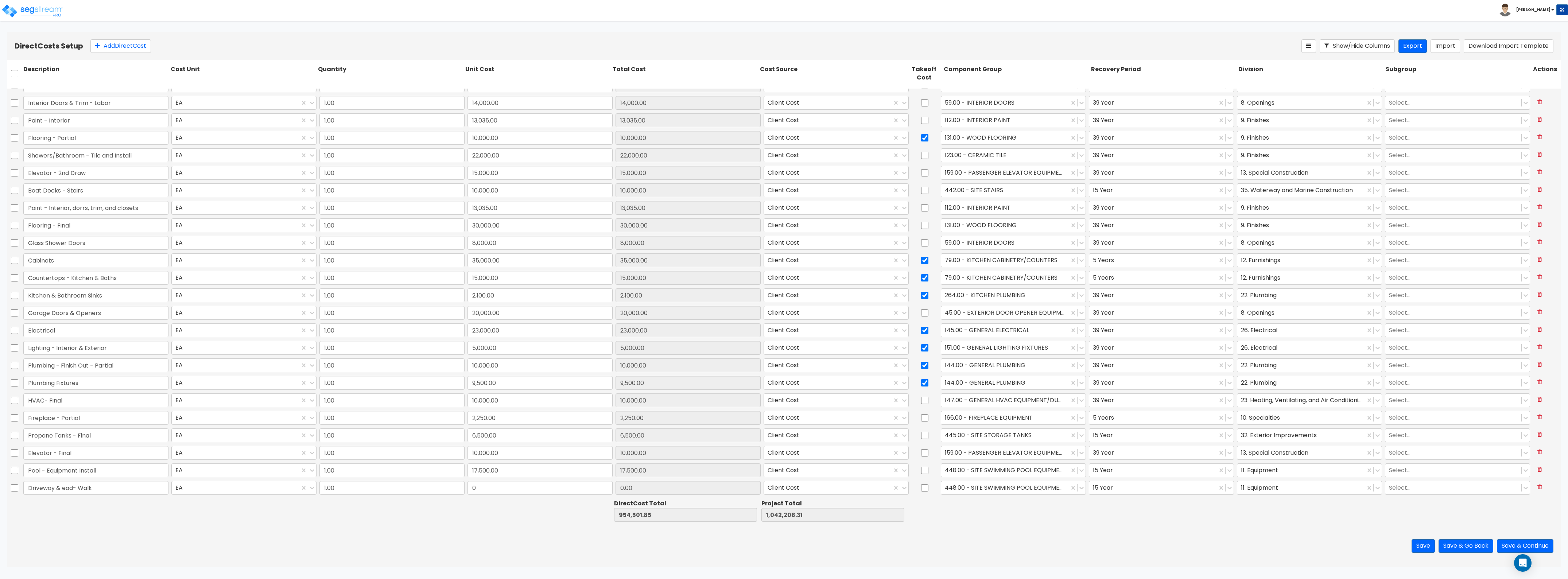
click at [63, 483] on input "Driveway & ead- Walk" at bounding box center [96, 487] width 145 height 14
click at [507, 481] on input "0" at bounding box center [540, 487] width 145 height 14
click at [949, 491] on div at bounding box center [1005, 487] width 120 height 10
click at [974, 518] on div "376.00 - SITE CONCRETE PAVING" at bounding box center [1009, 518] width 144 height 13
click at [1250, 487] on div at bounding box center [1301, 487] width 120 height 10
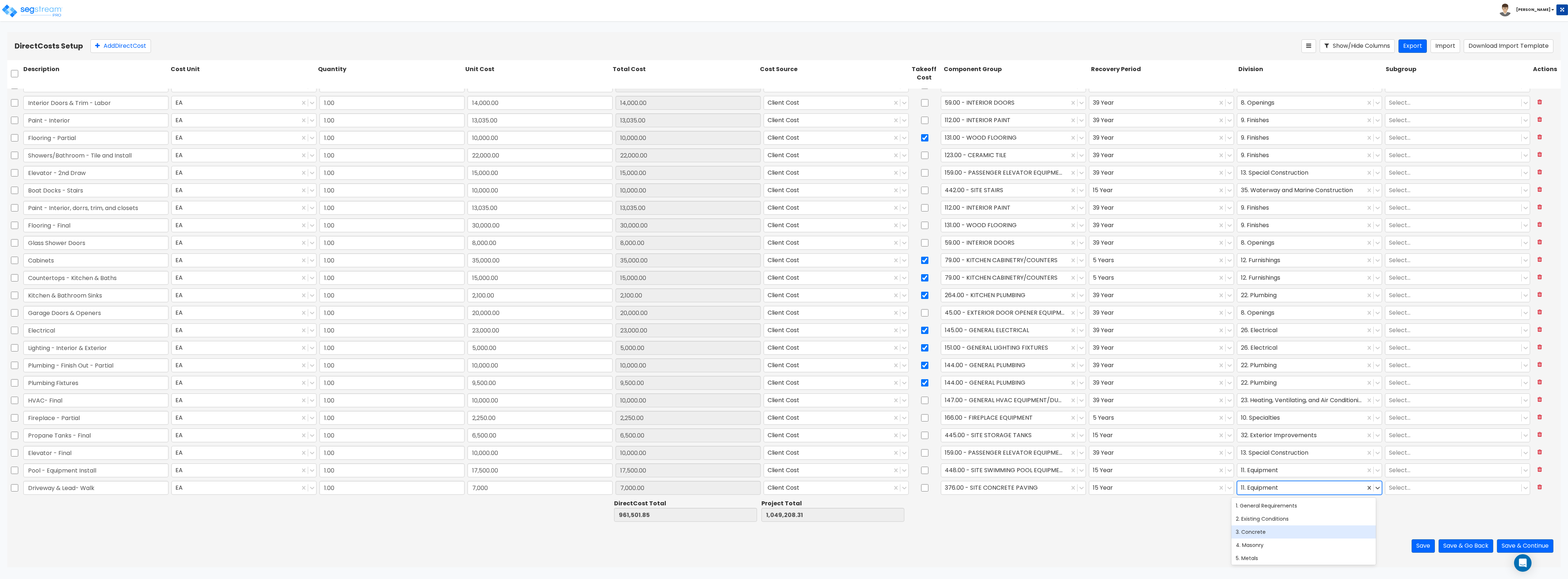
click at [1256, 531] on div "3. Concrete" at bounding box center [1304, 532] width 144 height 13
click at [123, 43] on button "Add Direct Cost" at bounding box center [120, 46] width 61 height 14
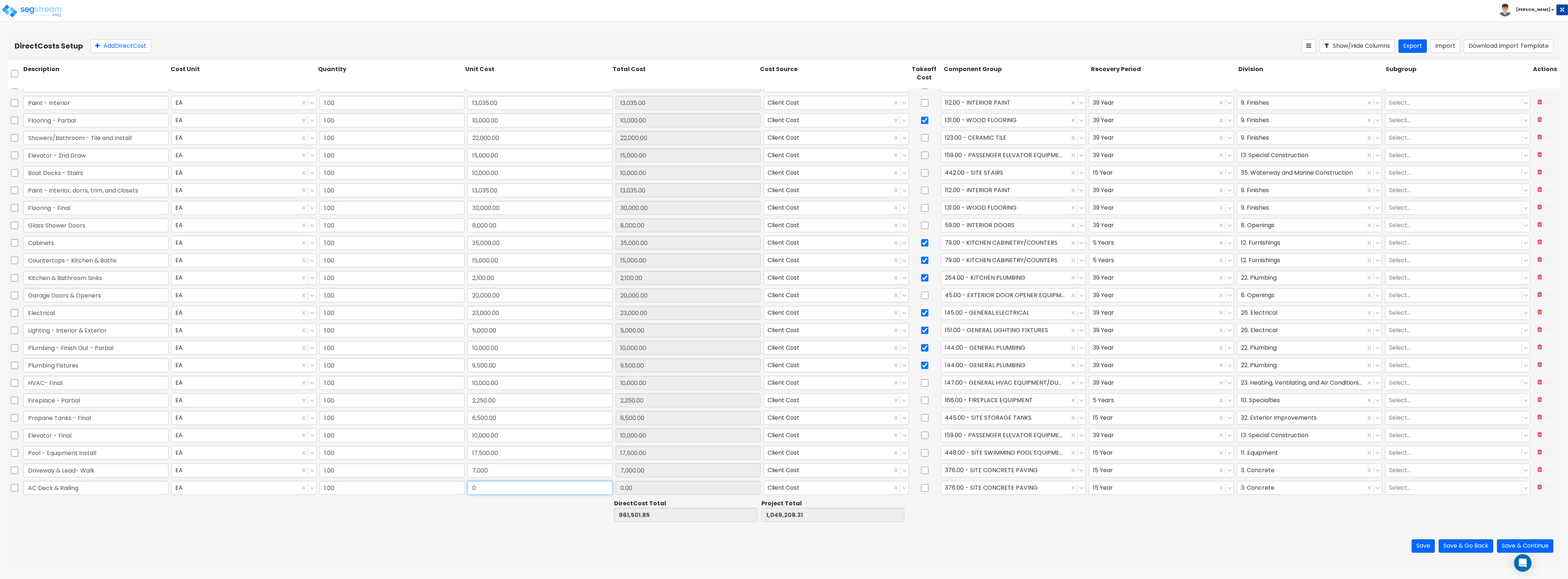
click at [476, 487] on input "0" at bounding box center [540, 487] width 145 height 14
click at [978, 488] on div at bounding box center [1005, 487] width 120 height 10
click at [976, 491] on div at bounding box center [1005, 487] width 120 height 10
click at [997, 517] on div "37.00 - BUILDING OVERHANGS & ARCADES" at bounding box center [1009, 518] width 144 height 13
click at [1266, 487] on div at bounding box center [1301, 487] width 120 height 10
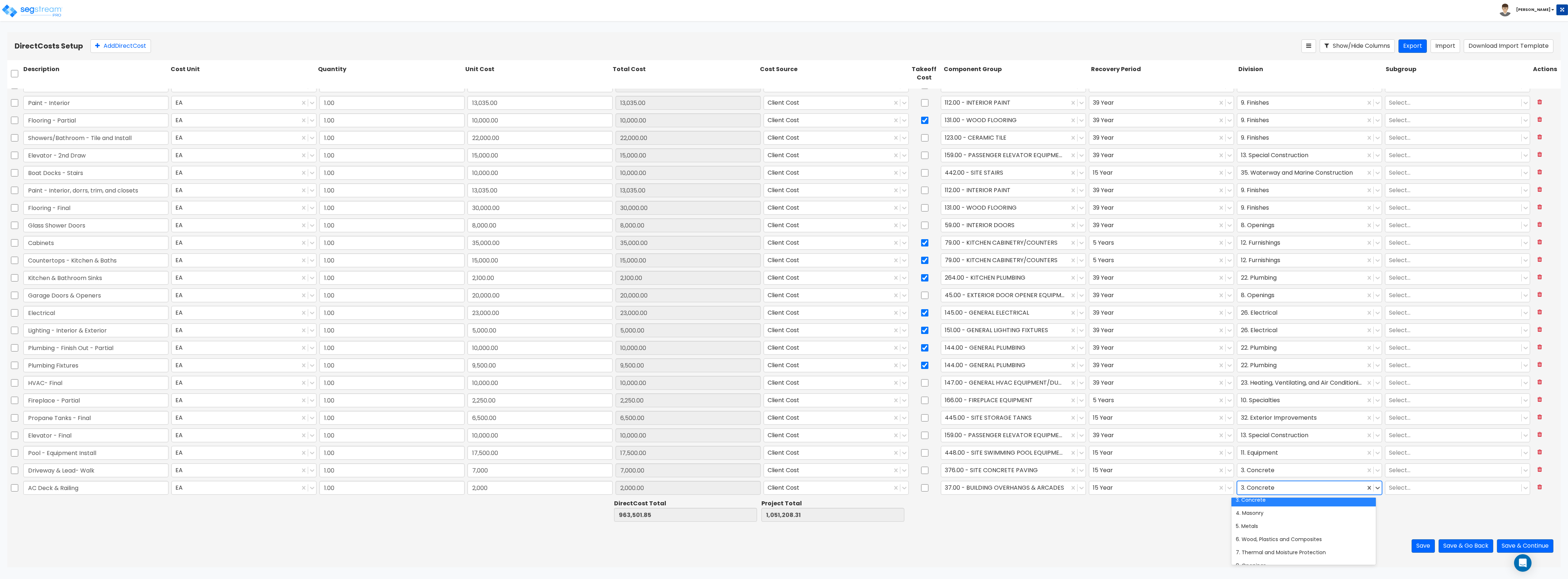
scroll to position [46, 0]
click at [1261, 526] on div "6. Wood, Plastics and Composites" at bounding box center [1304, 526] width 144 height 13
click at [1109, 485] on div at bounding box center [1153, 487] width 120 height 10
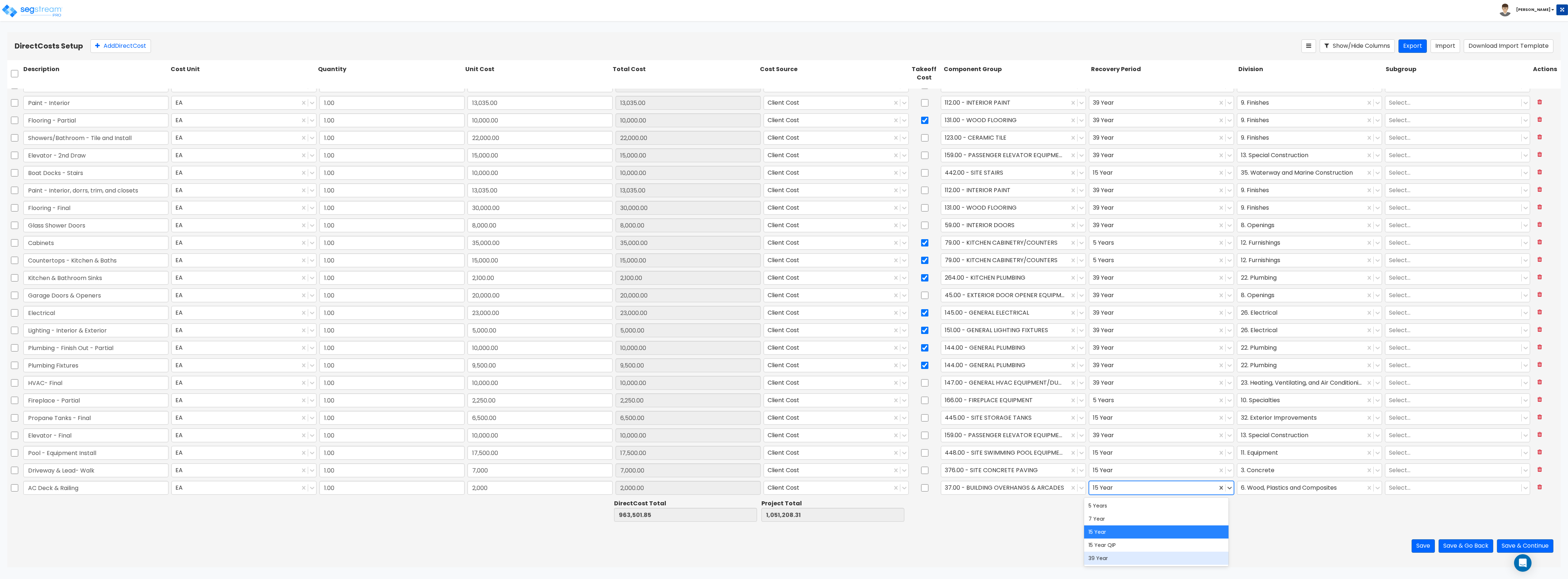
click at [1110, 557] on div "39 Year" at bounding box center [1157, 558] width 144 height 13
click at [123, 47] on button "Add Direct Cost" at bounding box center [120, 46] width 61 height 14
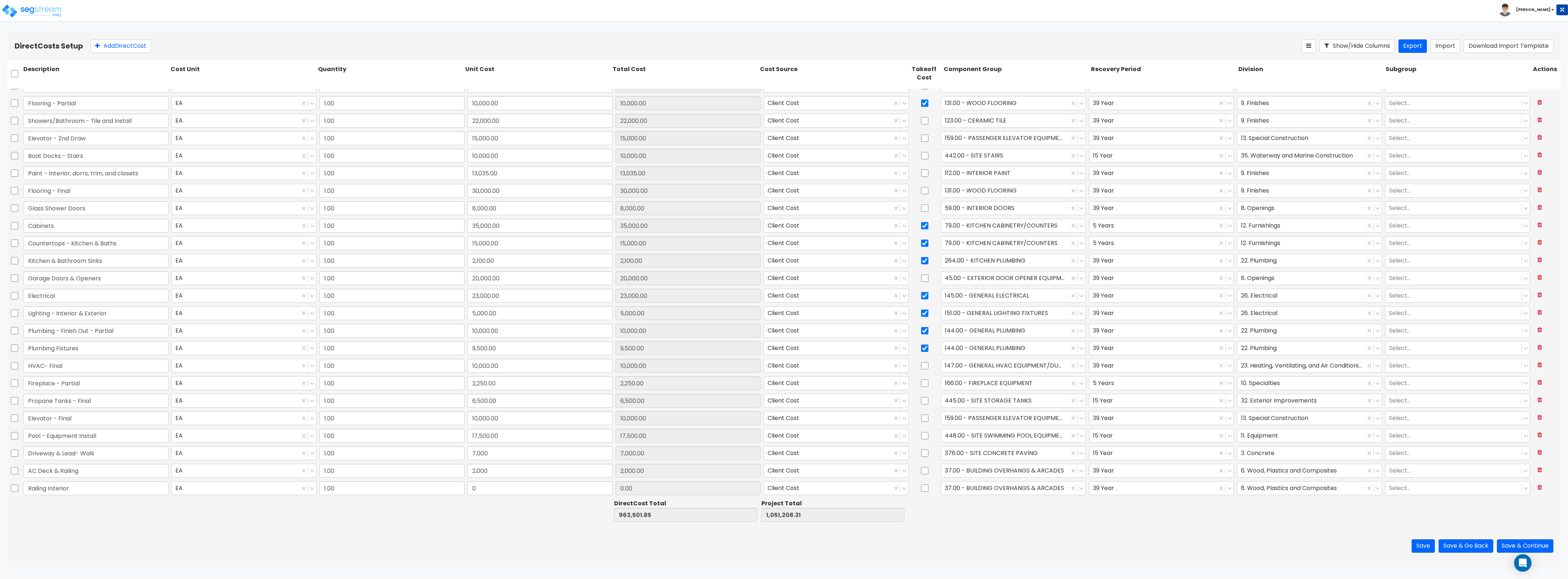
click at [498, 498] on div at bounding box center [538, 510] width 147 height 25
click at [498, 489] on input "0" at bounding box center [540, 488] width 145 height 14
click at [1015, 487] on div at bounding box center [1005, 487] width 120 height 10
click at [1013, 530] on div "110.00 - INTERIOR RAILINGS" at bounding box center [1009, 532] width 144 height 13
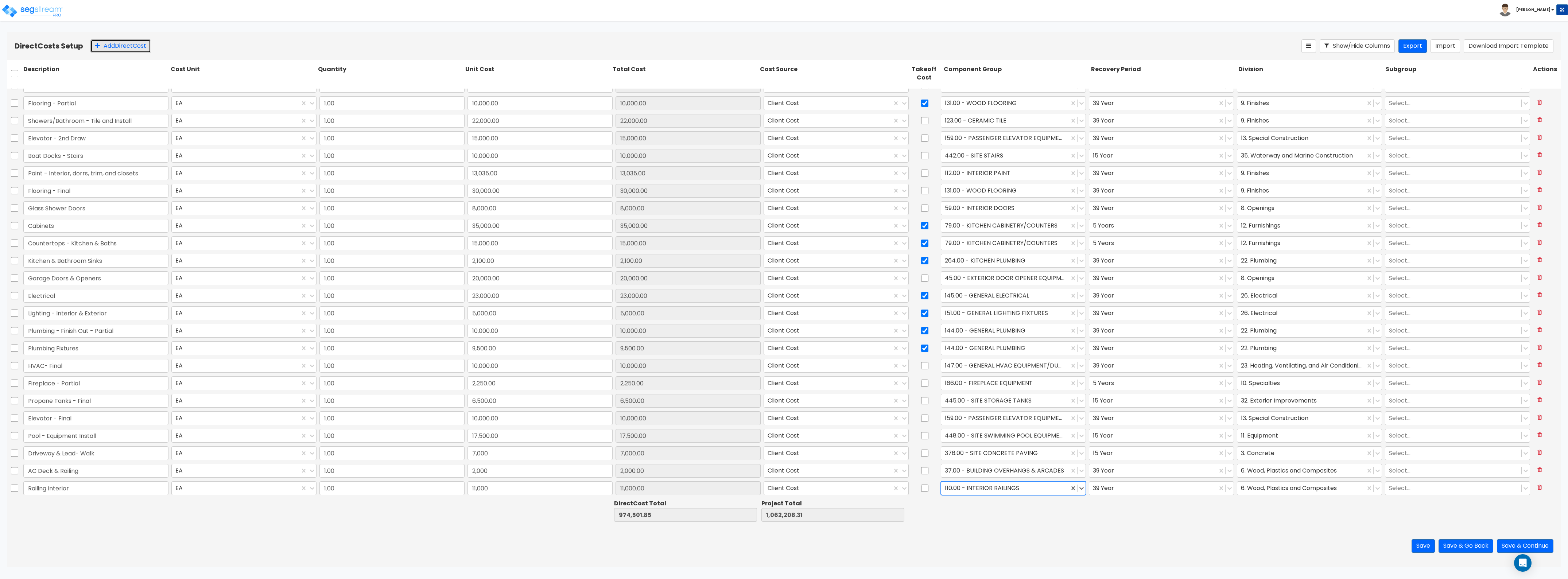
click at [135, 44] on button "Add Direct Cost" at bounding box center [120, 46] width 61 height 14
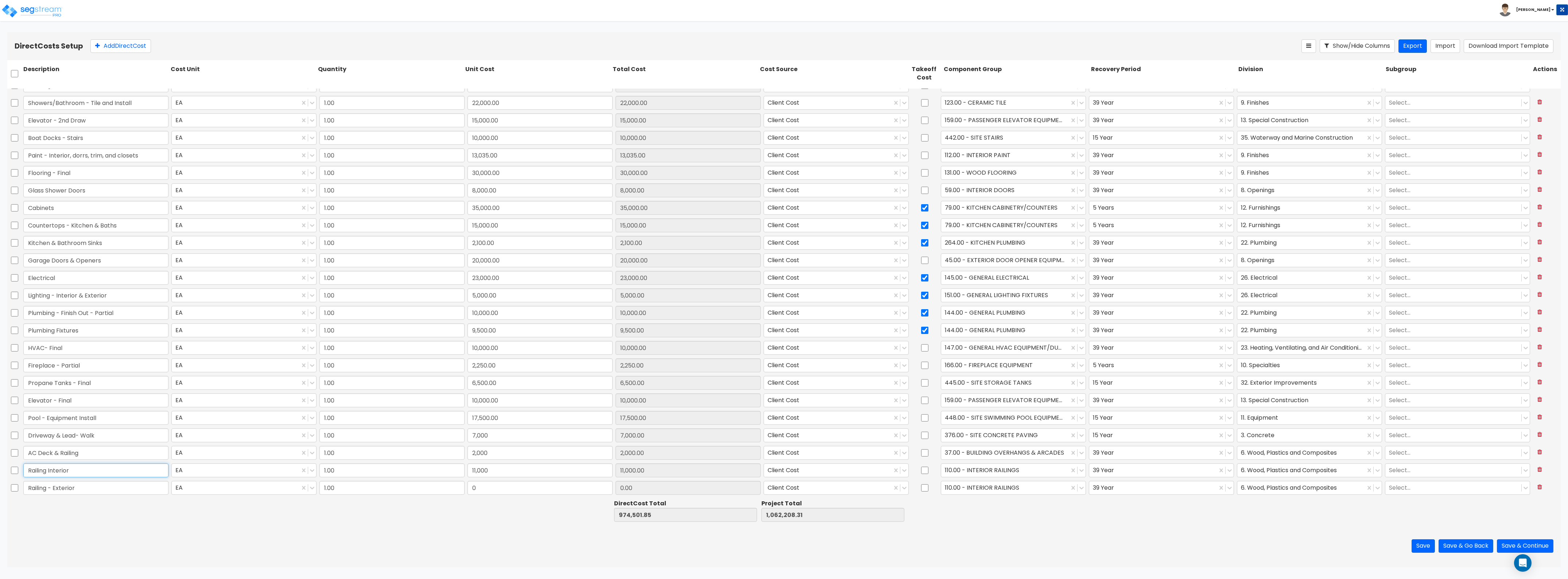
click at [46, 471] on input "Railing Interior" at bounding box center [96, 470] width 145 height 14
click at [506, 491] on input "0" at bounding box center [540, 487] width 145 height 14
click at [1008, 481] on div "110.00 - INTERIOR RAILINGS" at bounding box center [1013, 487] width 145 height 14
click at [1000, 502] on div "107.00 - EXTERIOR RAILINGS" at bounding box center [1009, 505] width 144 height 13
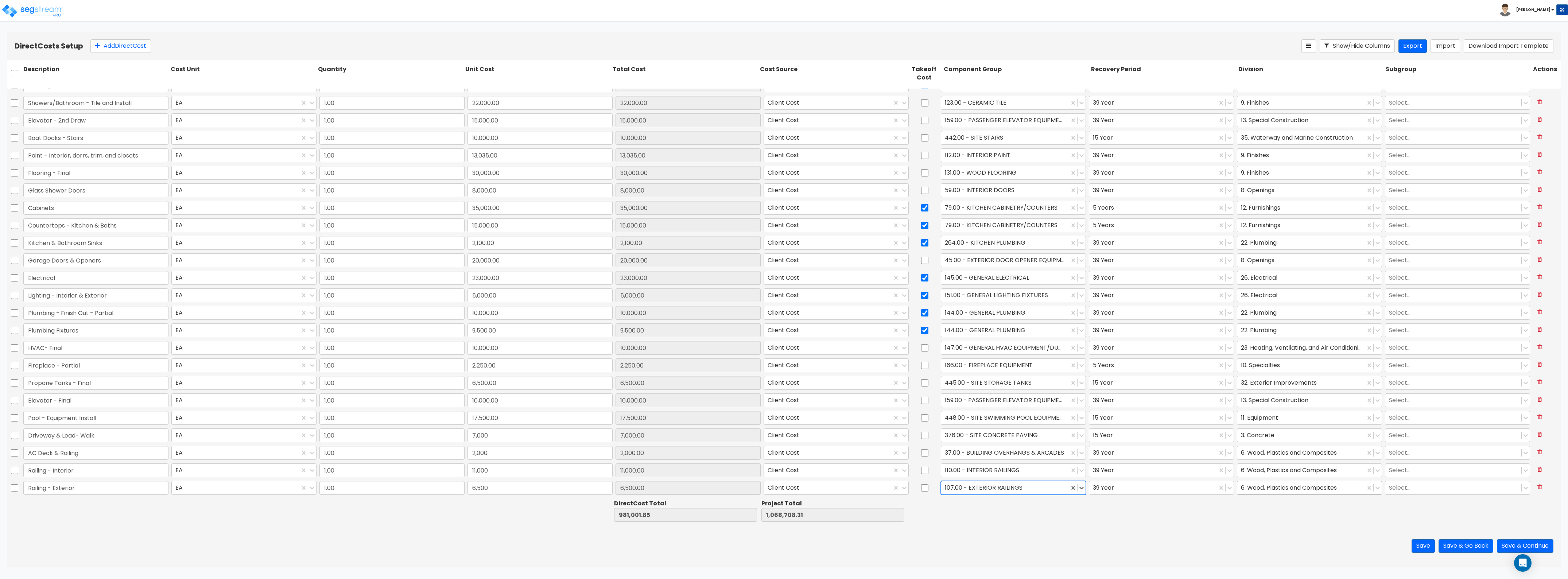
click at [1268, 493] on div "6. Wood, Plastics and Composites" at bounding box center [1301, 488] width 128 height 13
click at [1251, 511] on div "5. Metals" at bounding box center [1304, 513] width 144 height 13
click at [131, 46] on button "Add Direct Cost" at bounding box center [120, 46] width 61 height 14
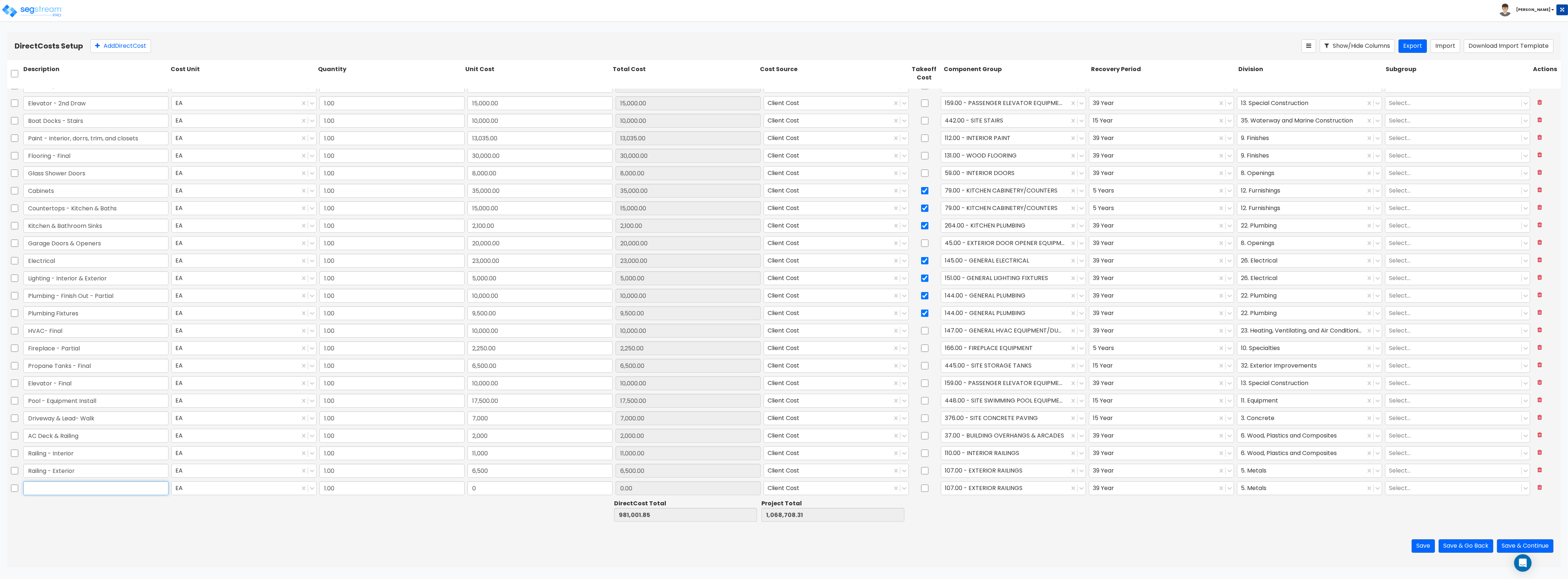
click at [45, 489] on input "text" at bounding box center [96, 488] width 145 height 14
click at [493, 491] on input "text" at bounding box center [540, 488] width 145 height 14
click at [996, 487] on div at bounding box center [1005, 487] width 120 height 10
click at [1006, 504] on div "70.00 - RESTROOM ACCESSORIES" at bounding box center [1009, 505] width 144 height 13
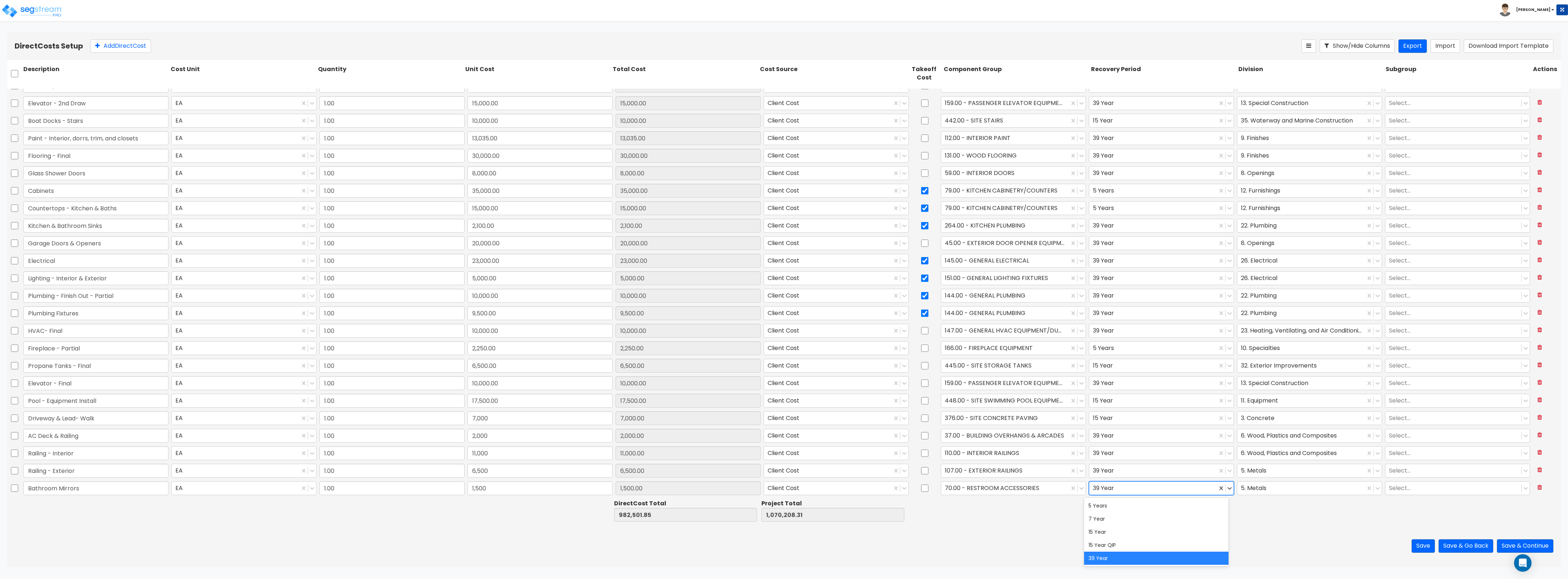
click at [1117, 492] on div at bounding box center [1153, 487] width 120 height 10
click at [1116, 500] on div "5 Years" at bounding box center [1157, 505] width 144 height 13
click at [1303, 489] on div at bounding box center [1301, 487] width 120 height 10
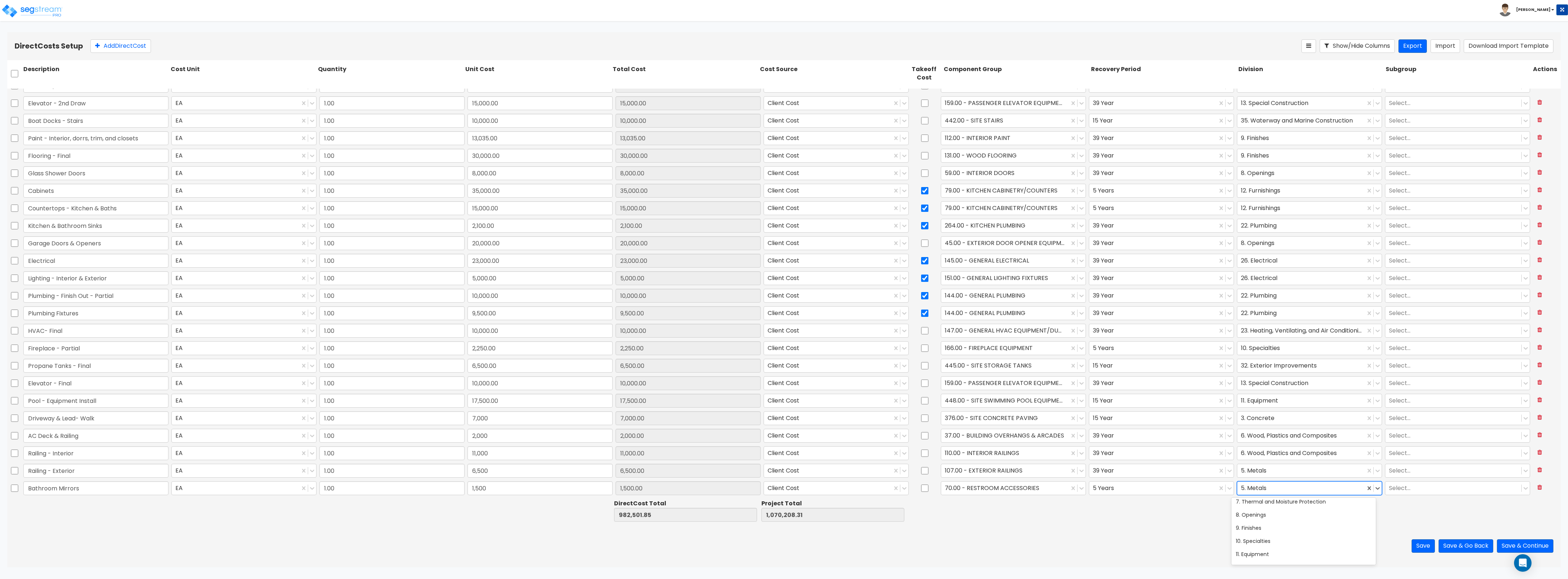
scroll to position [91, 0]
click at [1282, 527] on div "10. Specialties" at bounding box center [1304, 533] width 144 height 13
click at [143, 41] on button "Add Direct Cost" at bounding box center [120, 46] width 61 height 14
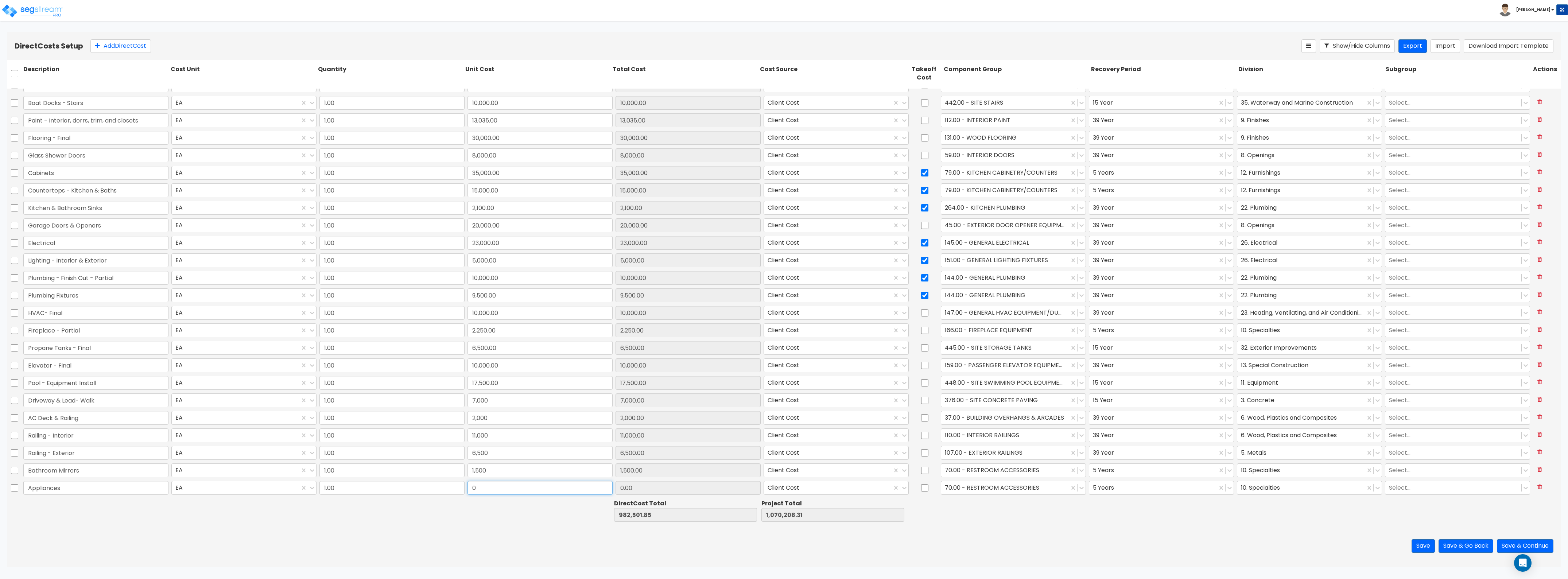
click at [475, 491] on input "0" at bounding box center [540, 487] width 145 height 14
click at [1018, 491] on div at bounding box center [1005, 487] width 120 height 10
drag, startPoint x: 972, startPoint y: 481, endPoint x: 939, endPoint y: 485, distance: 33.2
click at [941, 485] on div "70.00 - RESTROOM ACCESSORIES" at bounding box center [1005, 488] width 128 height 13
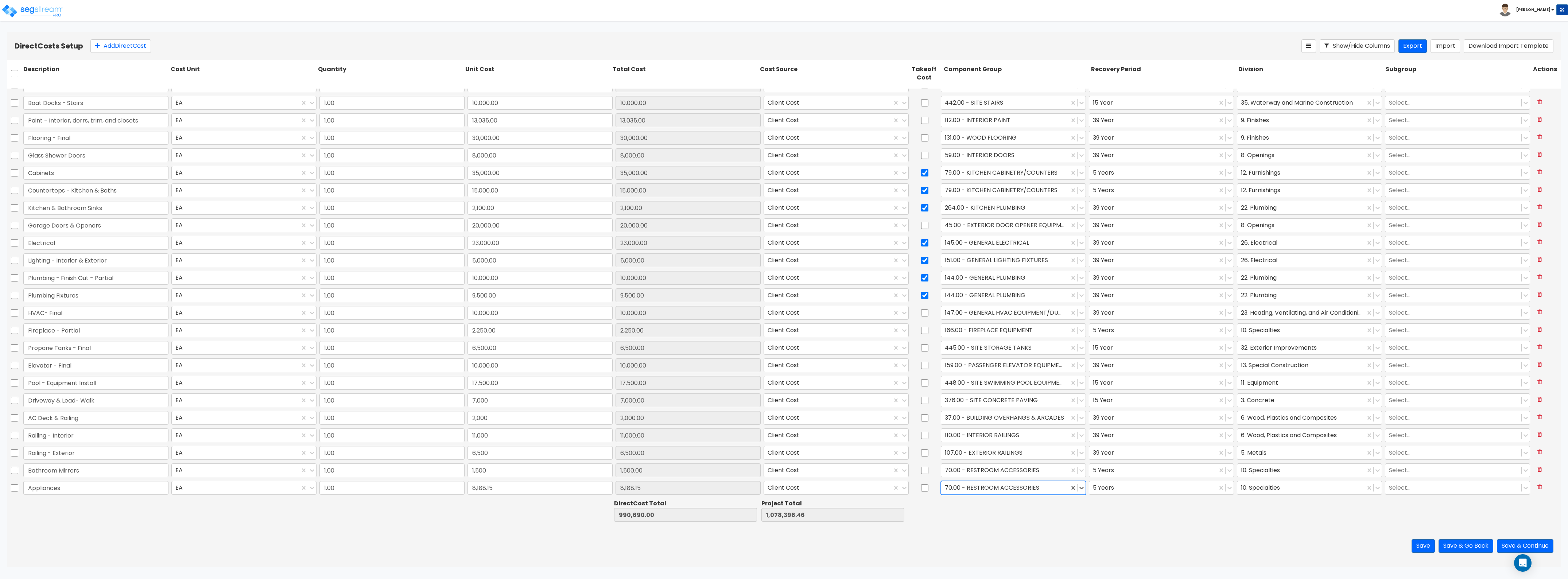
click at [965, 487] on div at bounding box center [1005, 487] width 120 height 10
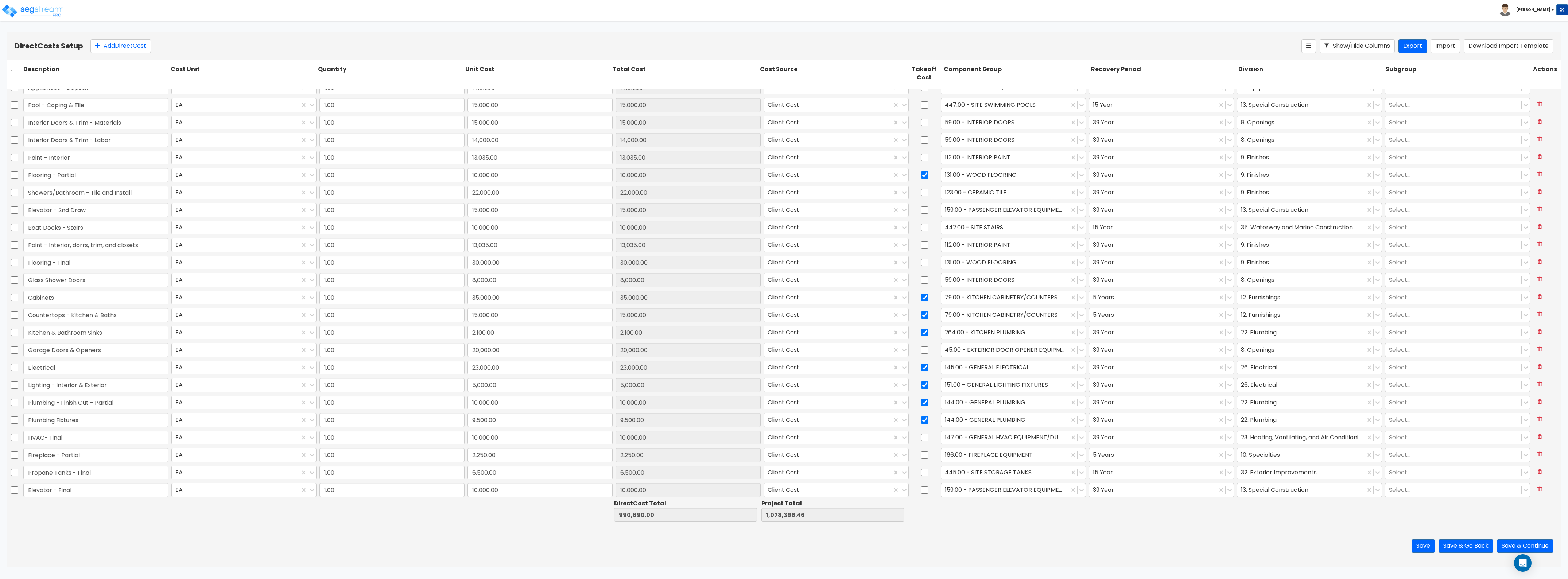
scroll to position [624, 0]
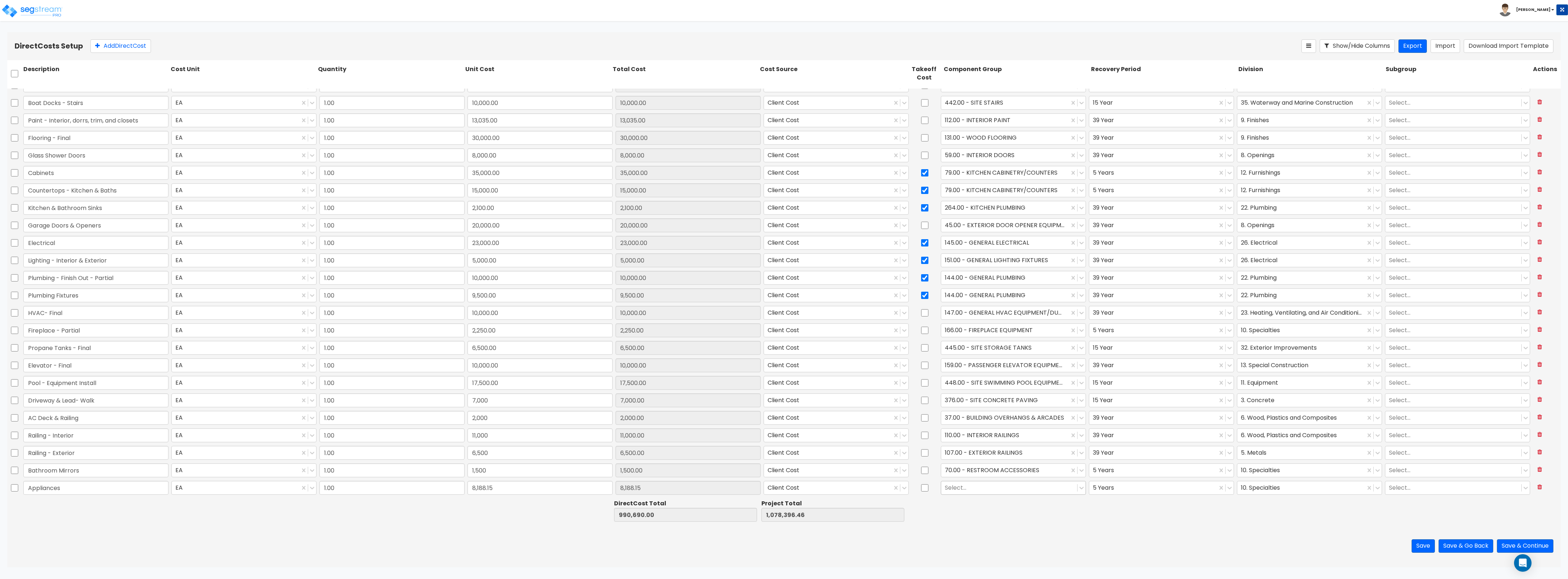
click at [991, 491] on div at bounding box center [1010, 487] width 129 height 10
click at [992, 515] on div "263.00 - KITCHEN EQUIPMENT" at bounding box center [1009, 518] width 144 height 13
click at [1256, 487] on div at bounding box center [1301, 487] width 120 height 10
click at [1263, 505] on div "11. Equipment" at bounding box center [1304, 500] width 144 height 13
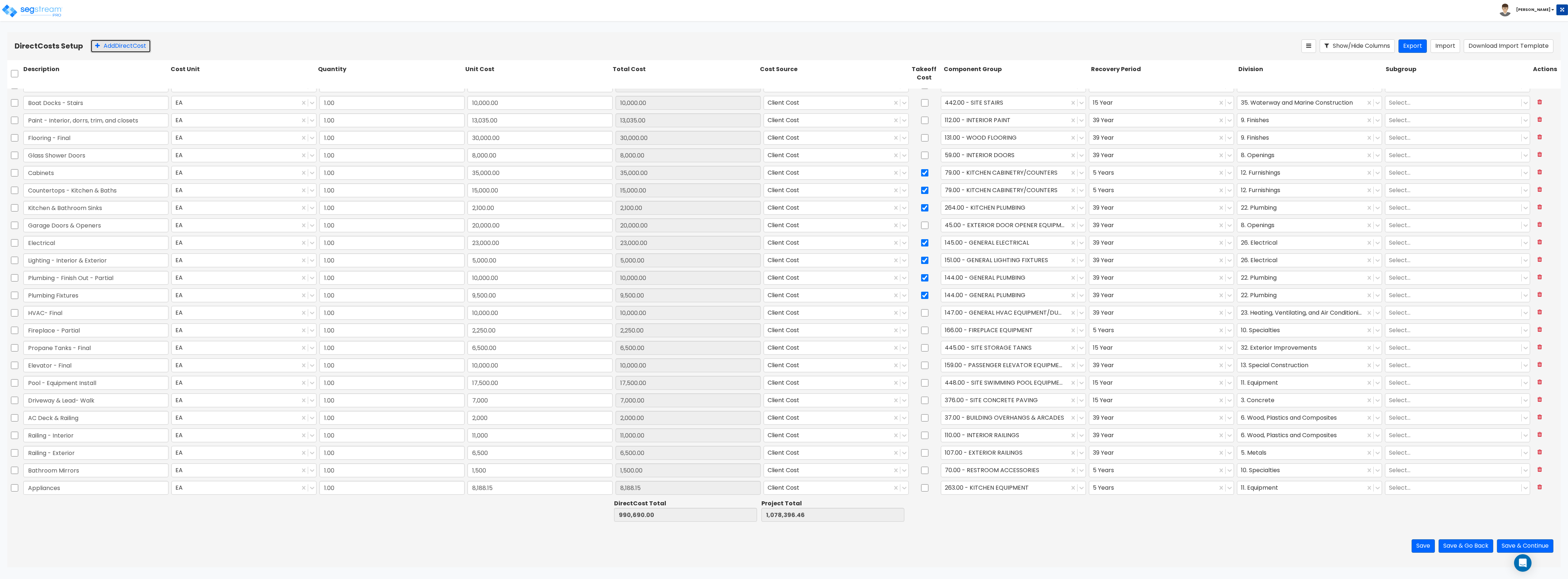
click at [114, 44] on button "Add Direct Cost" at bounding box center [120, 46] width 61 height 14
click at [531, 486] on input "0" at bounding box center [540, 487] width 145 height 14
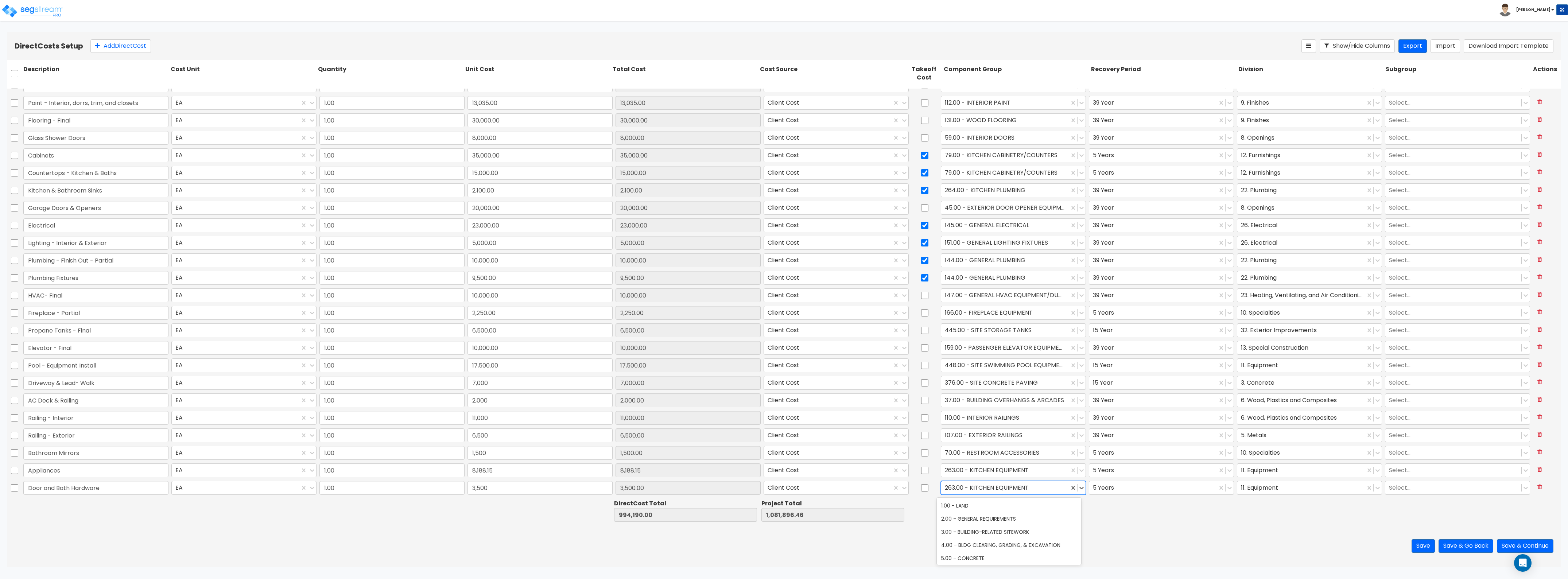
click at [965, 489] on div at bounding box center [1005, 487] width 120 height 10
click at [985, 505] on div "40.00 - DOORS & WINDOWS" at bounding box center [1009, 505] width 144 height 13
click at [1097, 491] on div at bounding box center [1153, 487] width 120 height 10
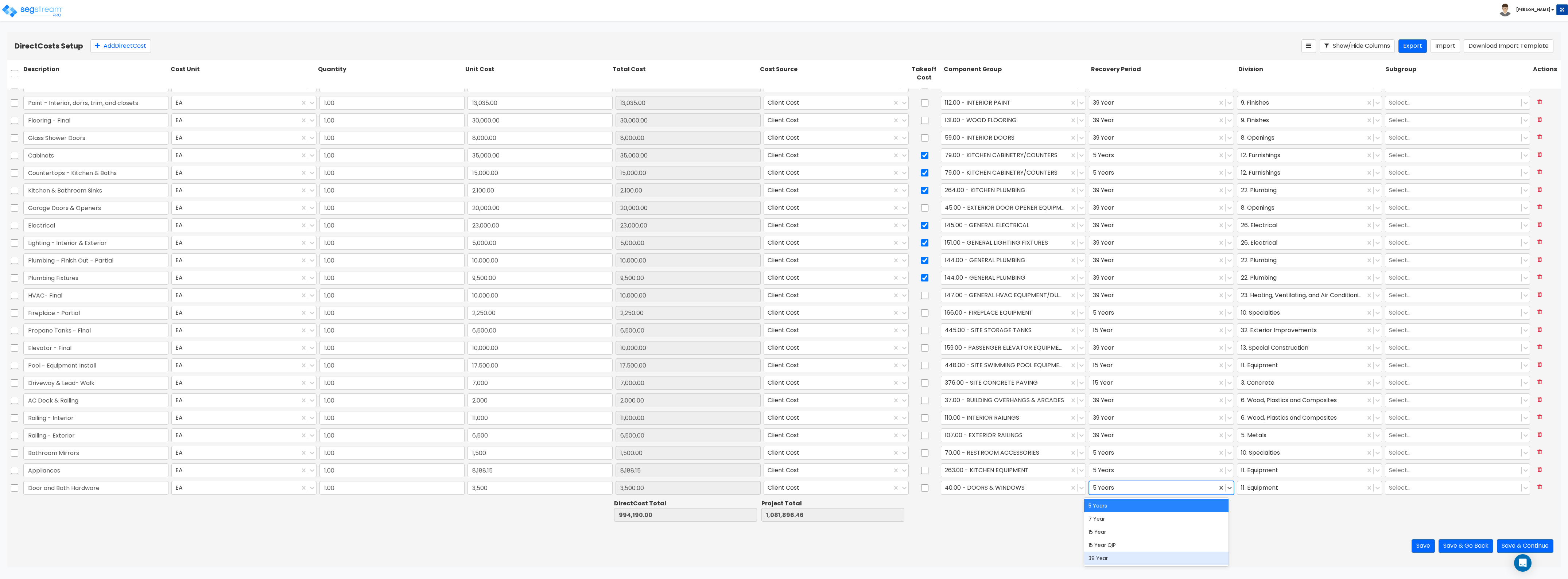
click at [1140, 556] on div "39 Year" at bounding box center [1157, 558] width 144 height 13
click at [1304, 482] on div "11. Equipment" at bounding box center [1301, 488] width 128 height 13
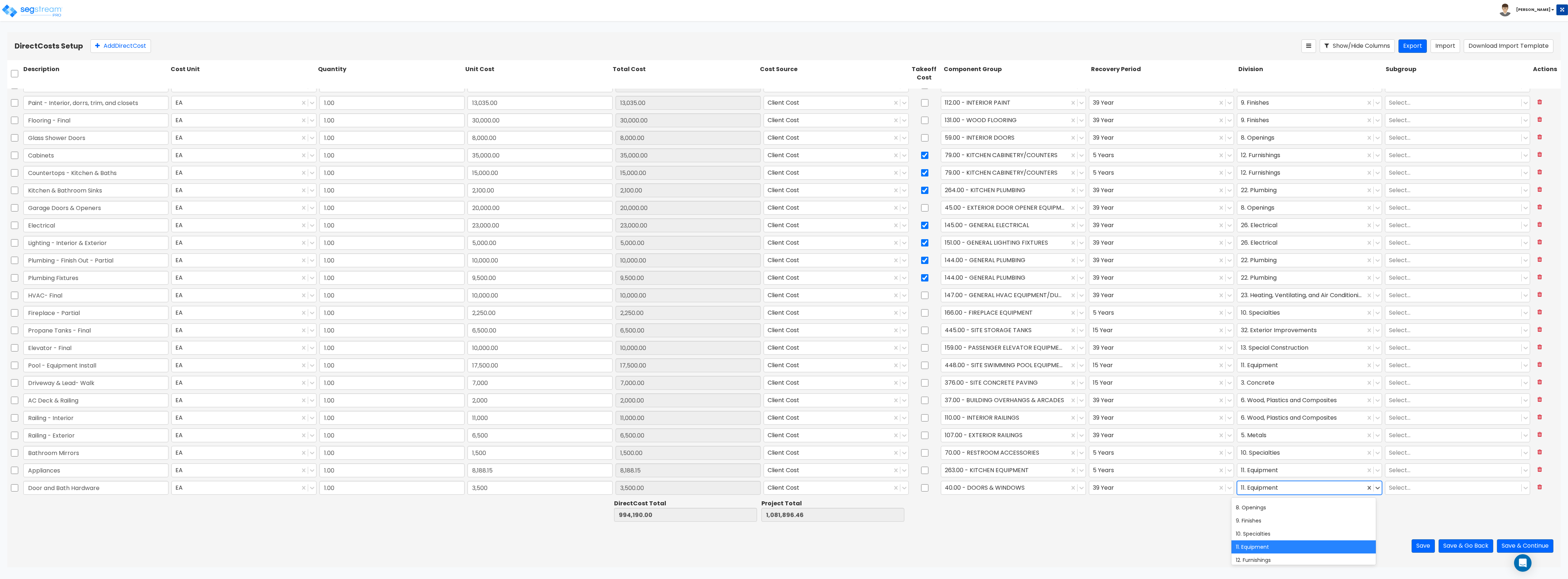
scroll to position [91, 0]
click at [1278, 509] on div "8. Openings" at bounding box center [1304, 506] width 144 height 13
click at [111, 51] on button "Add Direct Cost" at bounding box center [120, 46] width 61 height 14
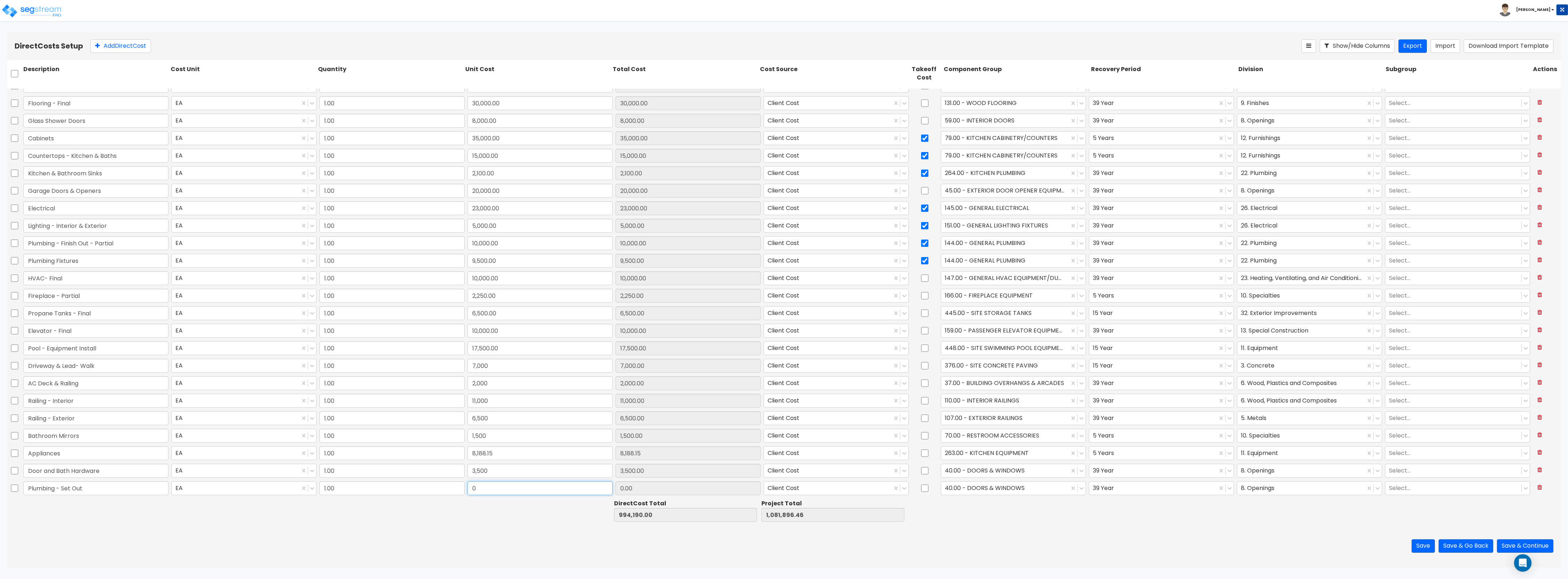
click at [506, 481] on input "0" at bounding box center [540, 488] width 145 height 14
click at [1030, 487] on div at bounding box center [1005, 487] width 120 height 10
click at [1006, 515] on div "144.00 - GENERAL PLUMBING" at bounding box center [1009, 519] width 144 height 13
click at [921, 489] on input "checkbox" at bounding box center [924, 488] width 7 height 14
click at [1259, 487] on div at bounding box center [1301, 487] width 120 height 10
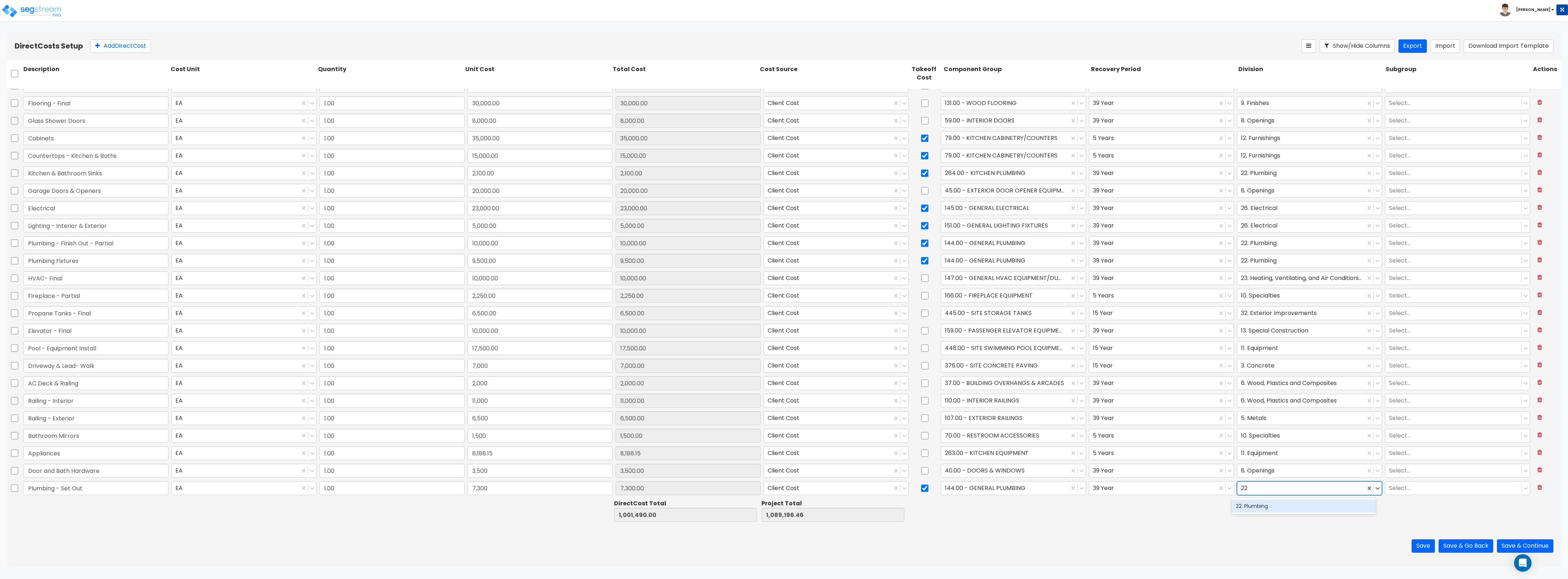
click at [1284, 502] on div "22. Plumbing" at bounding box center [1304, 506] width 144 height 13
click at [132, 44] on button "Add Direct Cost" at bounding box center [120, 46] width 61 height 14
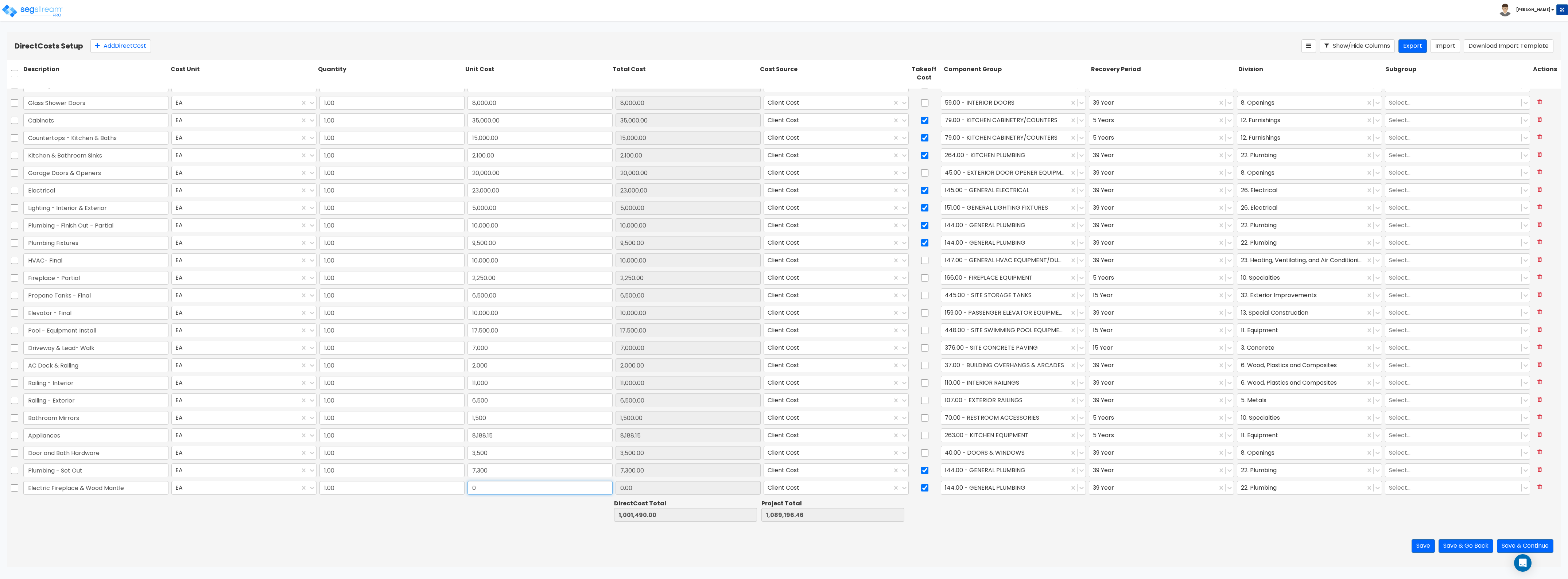
click at [474, 489] on input "0" at bounding box center [540, 487] width 145 height 14
click at [1039, 485] on div at bounding box center [1005, 487] width 120 height 10
click at [925, 484] on div at bounding box center [925, 488] width 29 height 17
click at [921, 487] on input "checkbox" at bounding box center [924, 487] width 7 height 14
click at [981, 487] on div at bounding box center [1005, 487] width 120 height 10
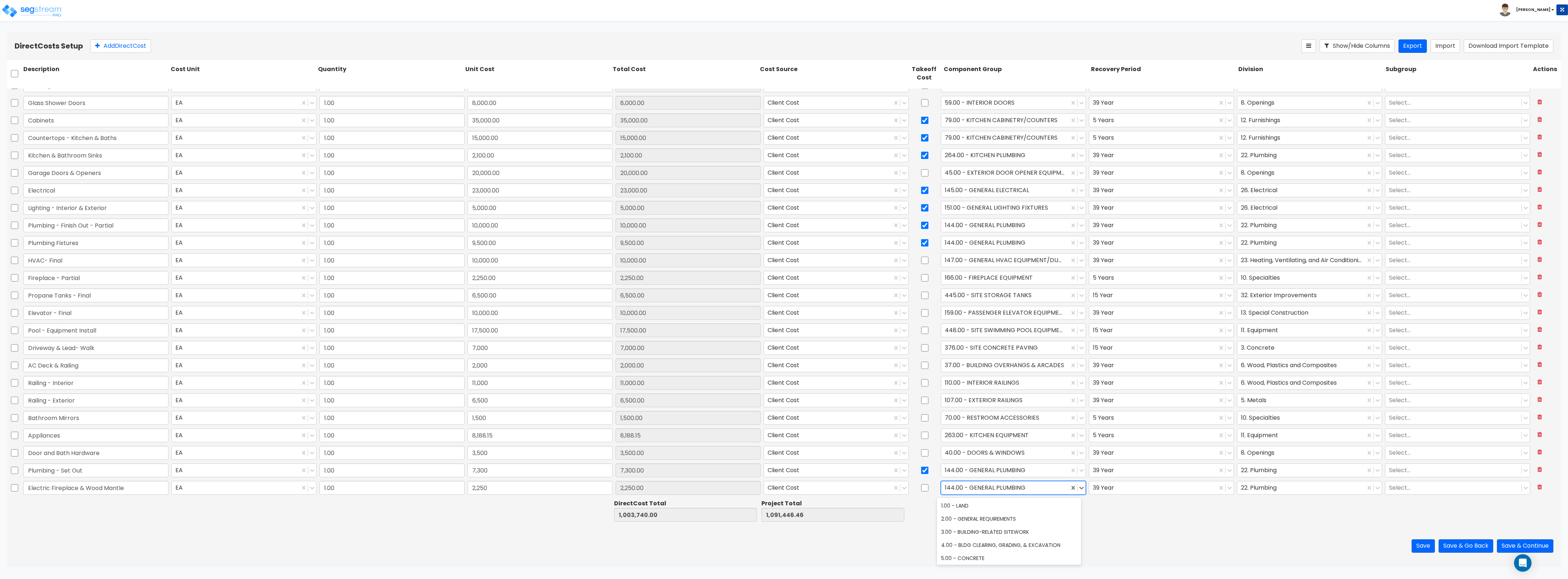
click at [997, 489] on div at bounding box center [1005, 487] width 120 height 10
click at [988, 521] on div "166.00 - FIREPLACE EQUIPMENT" at bounding box center [1009, 518] width 144 height 13
click at [1142, 487] on div at bounding box center [1153, 487] width 120 height 10
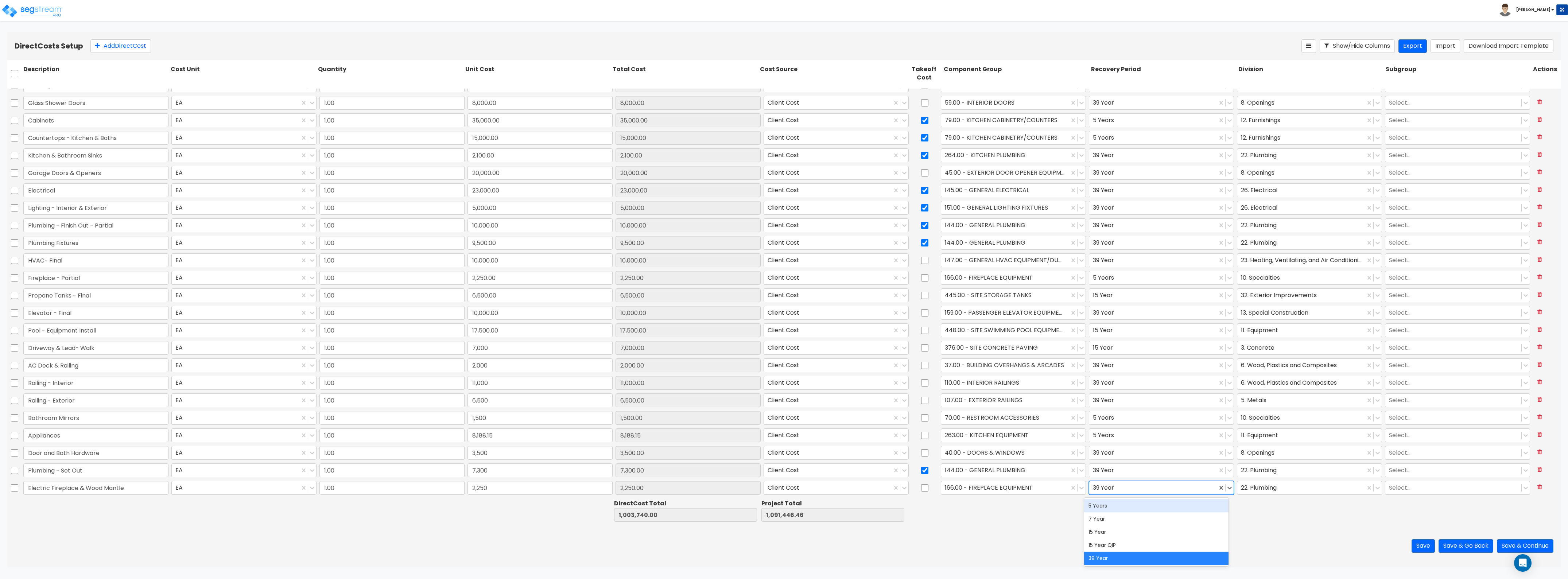
drag, startPoint x: 1132, startPoint y: 507, endPoint x: 1144, endPoint y: 504, distance: 12.4
click at [1133, 507] on div "5 Years" at bounding box center [1157, 505] width 144 height 13
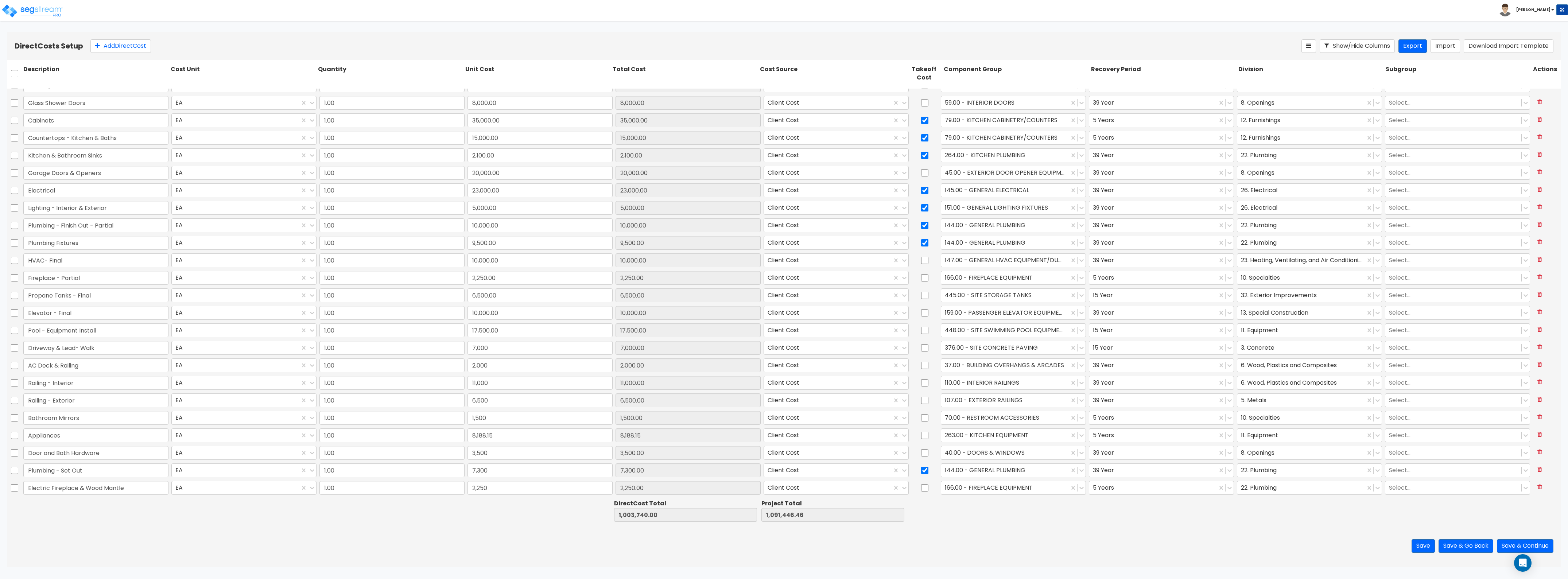
click at [1272, 479] on div "Plumbing - Set Out EA 1.00 7,300 7,300.00 Client Cost 144.00 - GENERAL PLUMBING…" at bounding box center [784, 470] width 1554 height 18
click at [1270, 485] on div at bounding box center [1301, 487] width 120 height 10
click at [1268, 528] on div "10. Specialties" at bounding box center [1304, 533] width 144 height 13
click at [1233, 522] on div at bounding box center [1163, 510] width 147 height 25
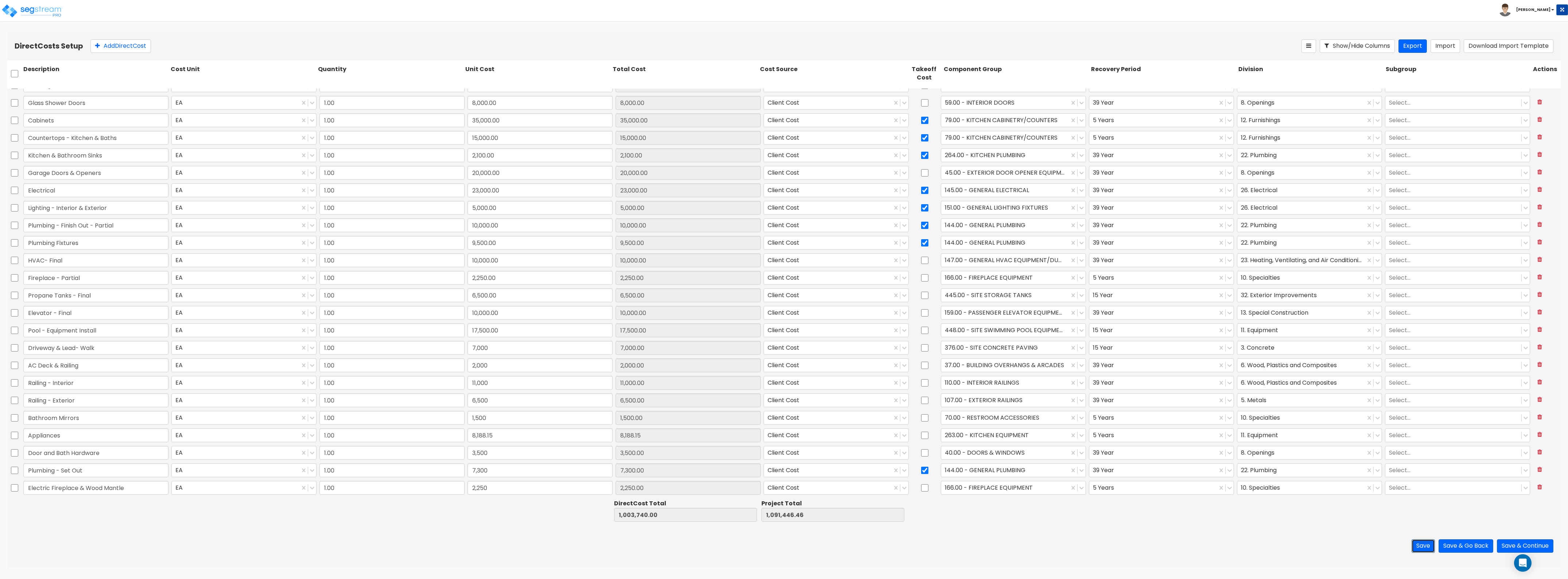
click at [1425, 546] on button "Save" at bounding box center [1424, 546] width 23 height 14
click at [124, 46] on button "Add Direct Cost" at bounding box center [120, 46] width 61 height 14
click at [482, 493] on input "0" at bounding box center [540, 488] width 145 height 14
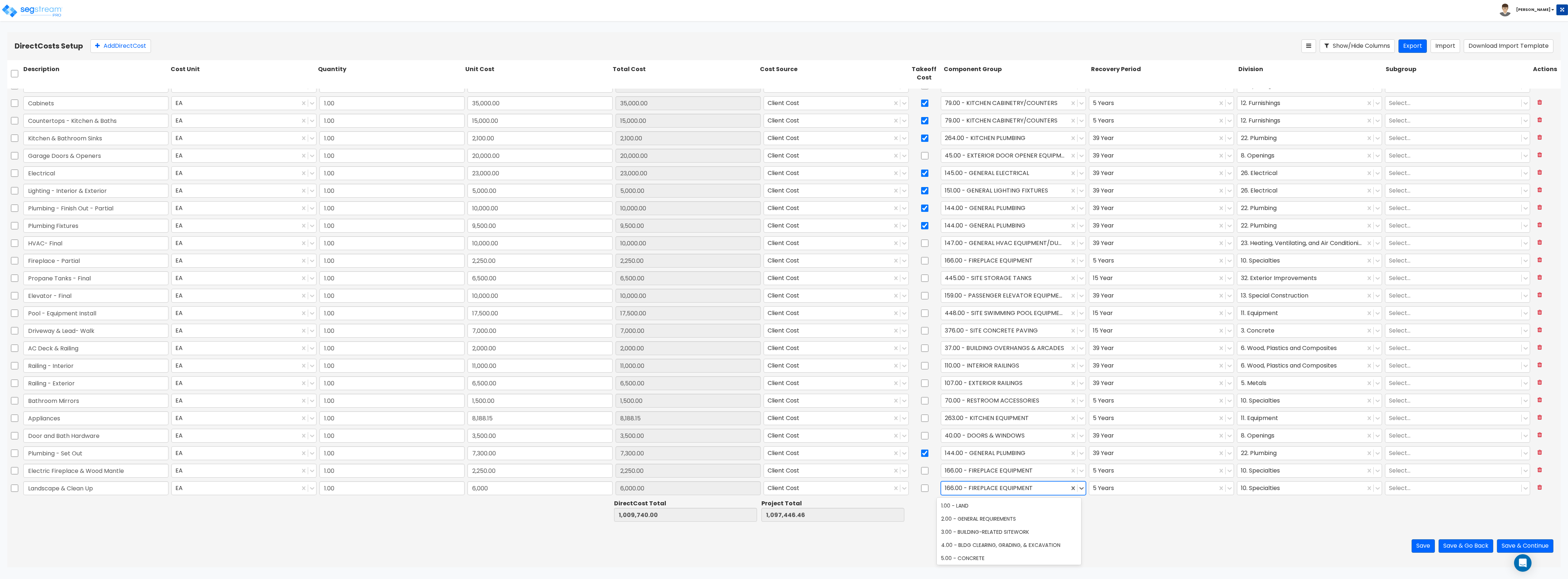
click at [959, 493] on div "166.00 - FIREPLACE EQUIPMENT" at bounding box center [1005, 488] width 128 height 13
click at [998, 510] on div "413.00 - SITE LANDSCAPING" at bounding box center [1009, 505] width 144 height 13
click at [1110, 487] on div at bounding box center [1153, 487] width 120 height 10
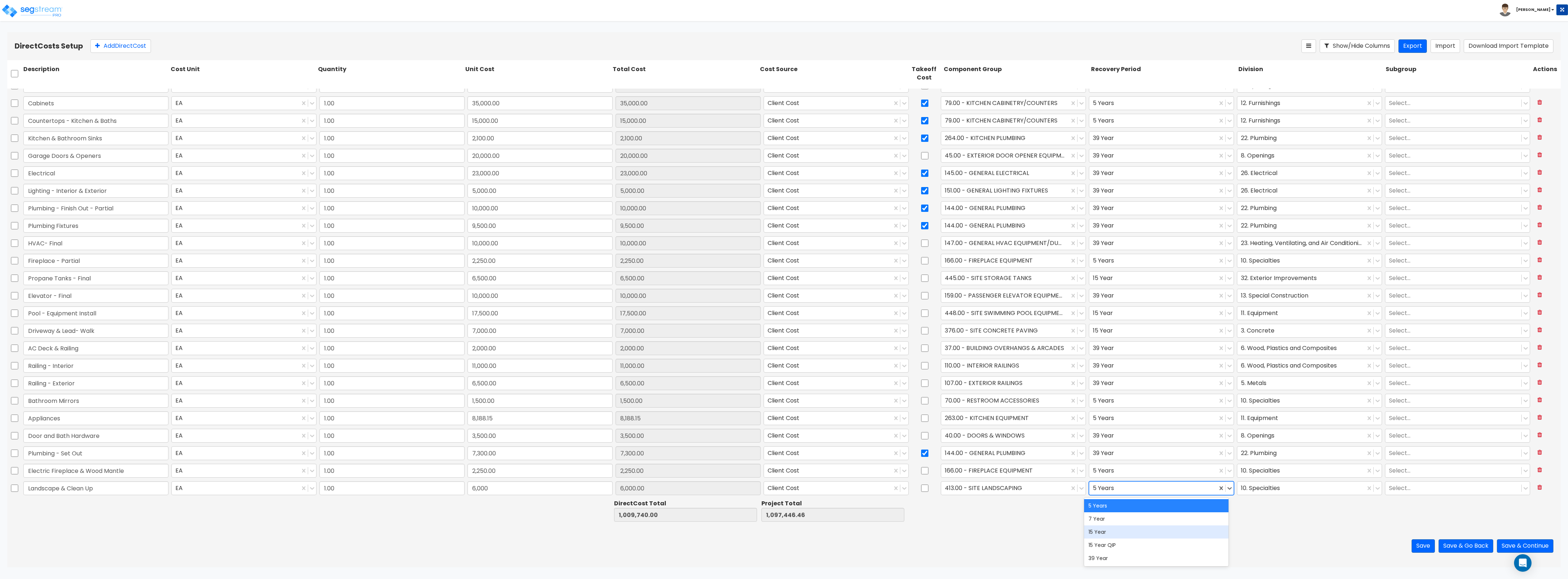
click at [1109, 528] on div "15 Year" at bounding box center [1157, 532] width 144 height 13
click at [1269, 482] on div "10. Specialties" at bounding box center [1301, 488] width 128 height 13
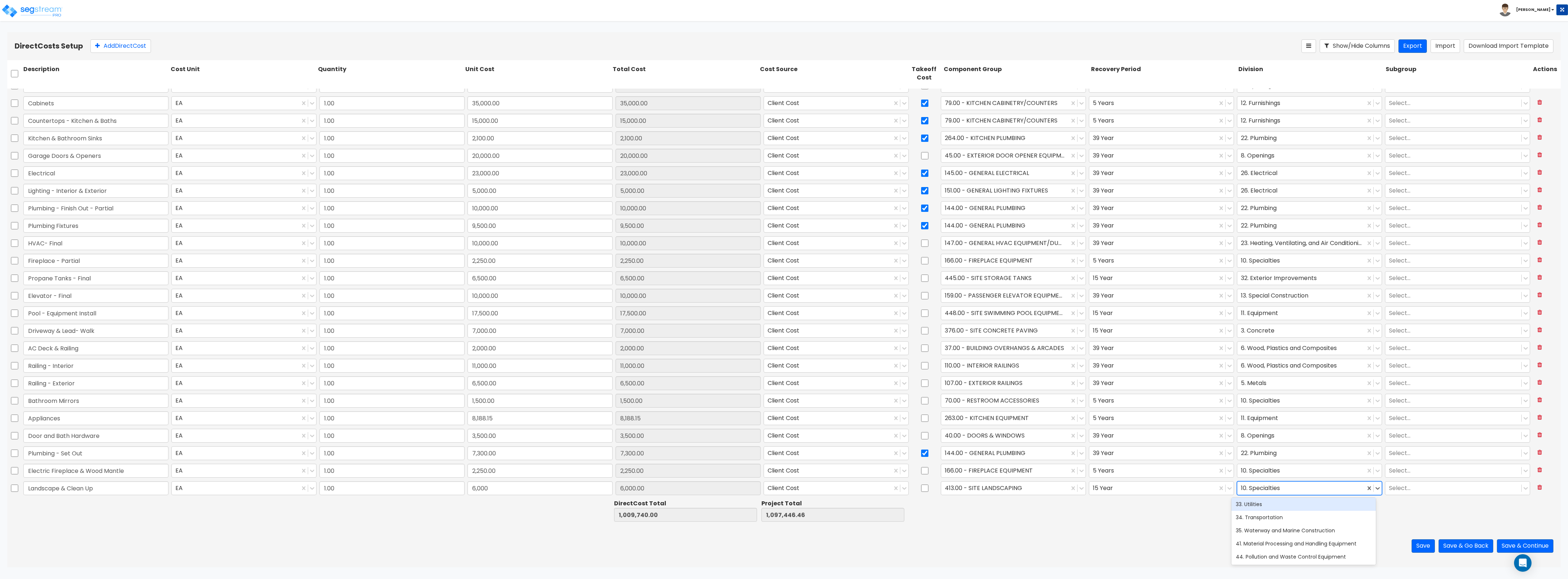
scroll to position [291, 0]
click at [1281, 509] on div "32. Exterior Improvements" at bounding box center [1304, 504] width 144 height 13
click at [133, 40] on button "Add Direct Cost" at bounding box center [120, 46] width 61 height 14
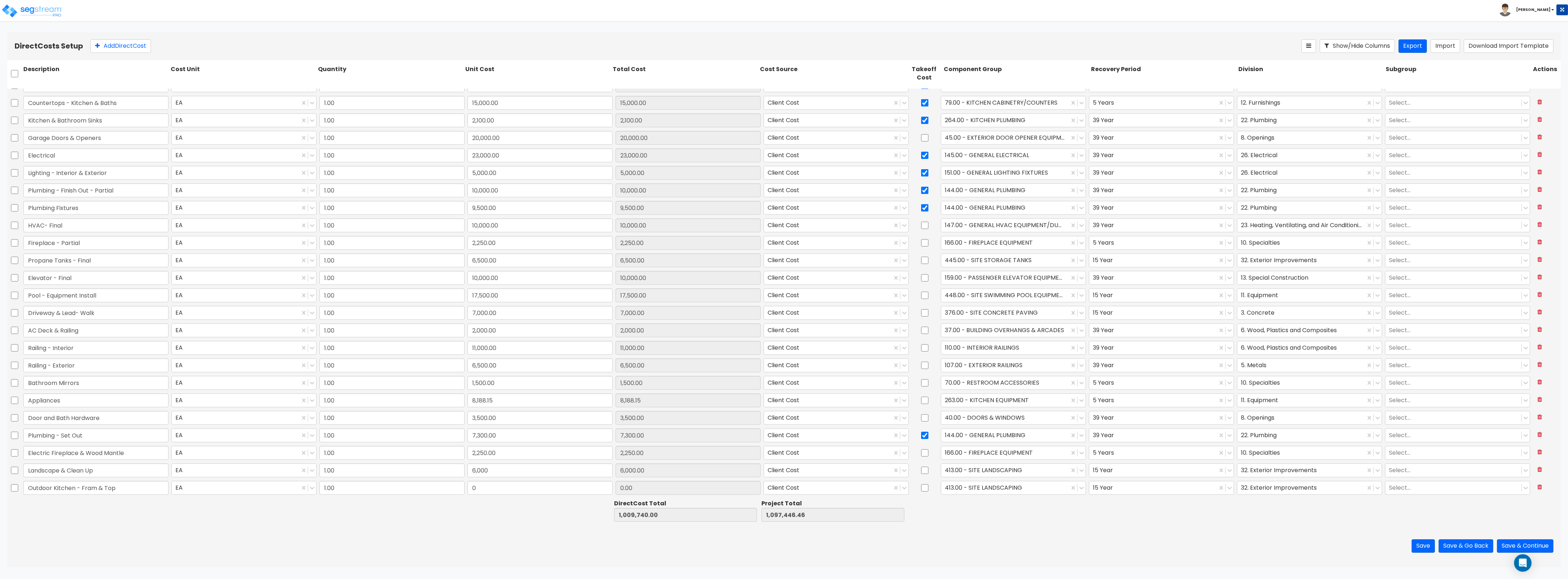
click at [100, 486] on input "Outdoor Kitchen - Fram & Top" at bounding box center [96, 487] width 145 height 14
click at [507, 485] on input "0" at bounding box center [540, 487] width 145 height 14
click at [958, 483] on div at bounding box center [1005, 487] width 120 height 10
click at [1022, 509] on div "408.00 - SITE KITCHEN" at bounding box center [1009, 504] width 144 height 13
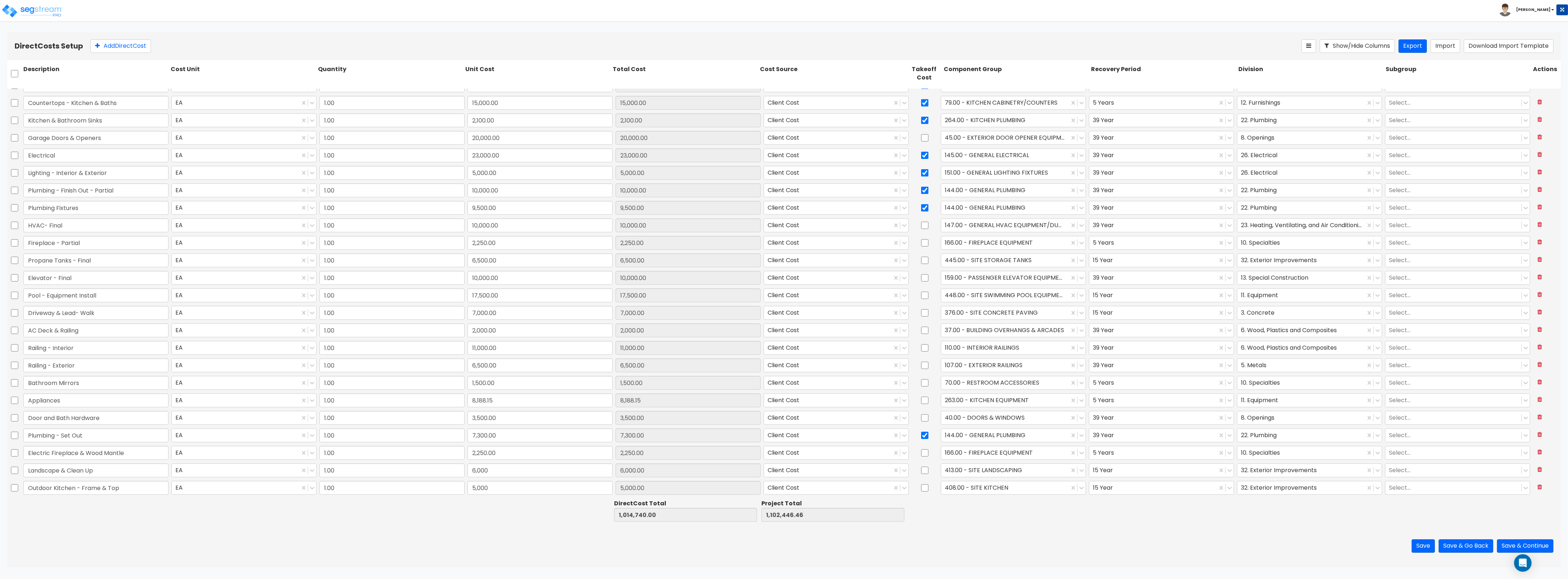
click at [1136, 479] on div "15 Year" at bounding box center [1161, 488] width 148 height 17
click at [1128, 488] on div at bounding box center [1153, 487] width 120 height 10
click at [1123, 504] on div "5 Years" at bounding box center [1157, 505] width 144 height 13
click at [1226, 489] on icon at bounding box center [1230, 487] width 7 height 7
click at [1261, 502] on div at bounding box center [1311, 510] width 147 height 25
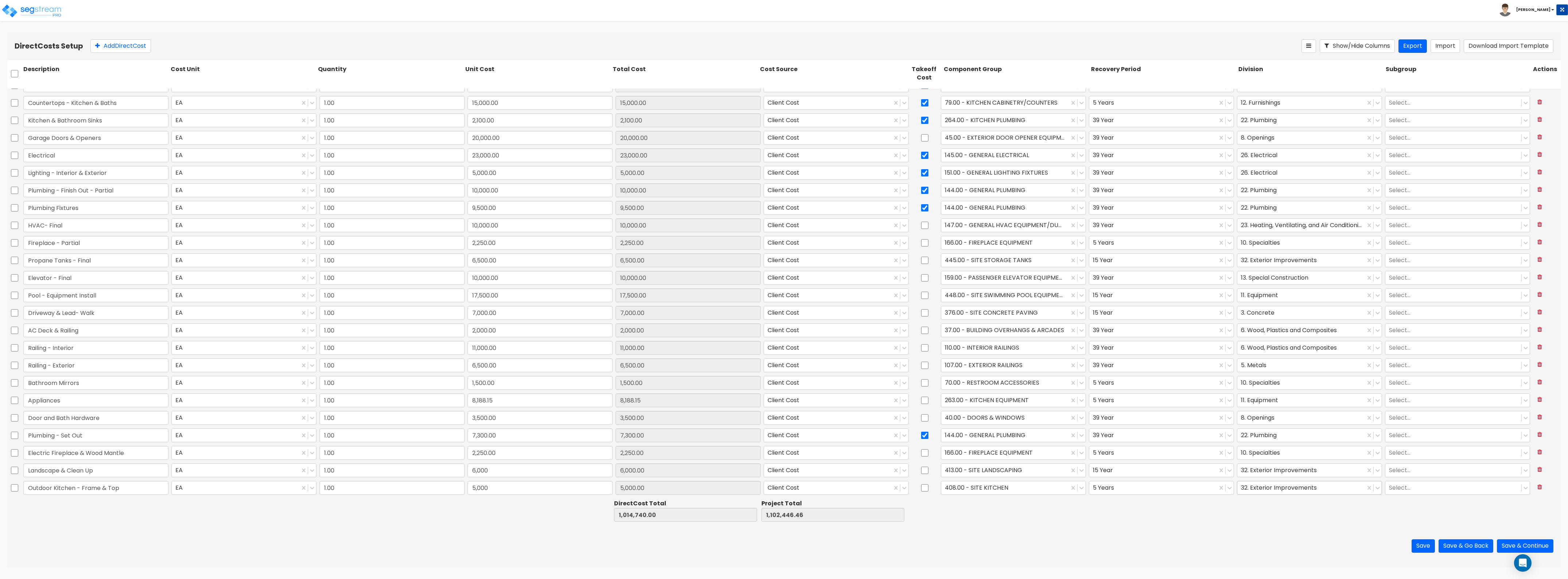
click at [1262, 487] on div at bounding box center [1301, 487] width 120 height 10
click at [1127, 543] on div "Save Save & Go Back Save & Continue" at bounding box center [784, 546] width 1554 height 43
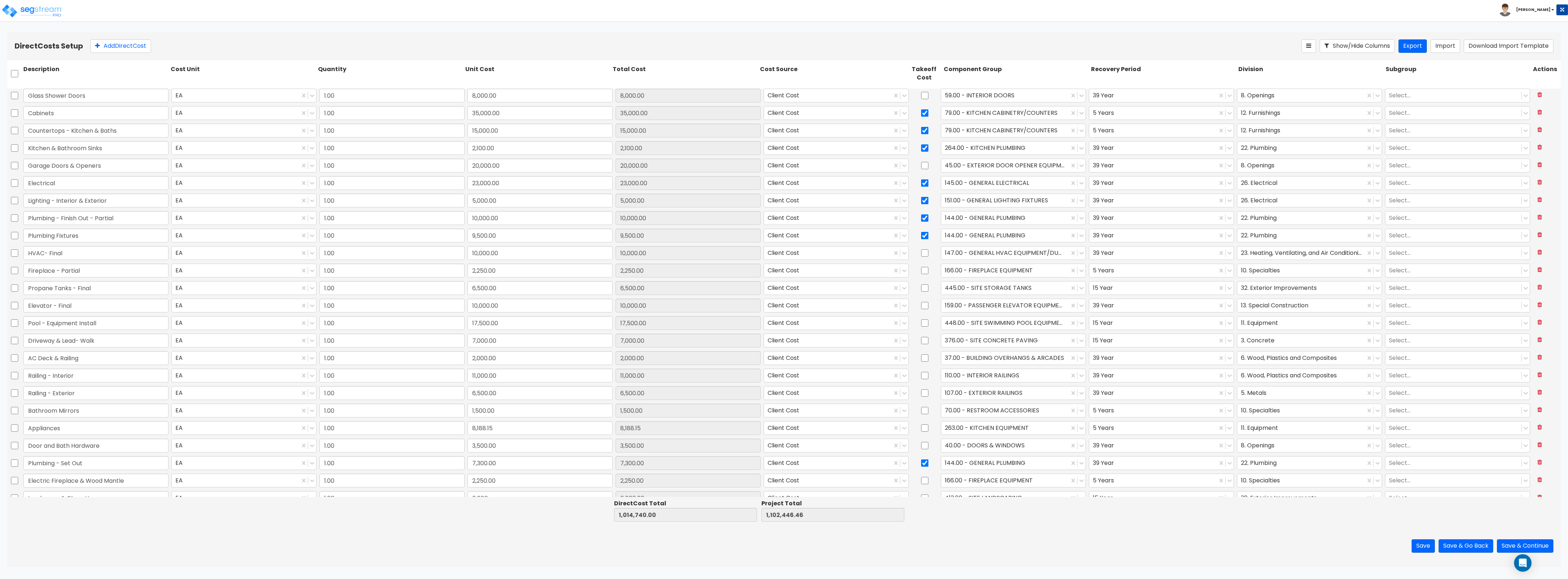
scroll to position [712, 0]
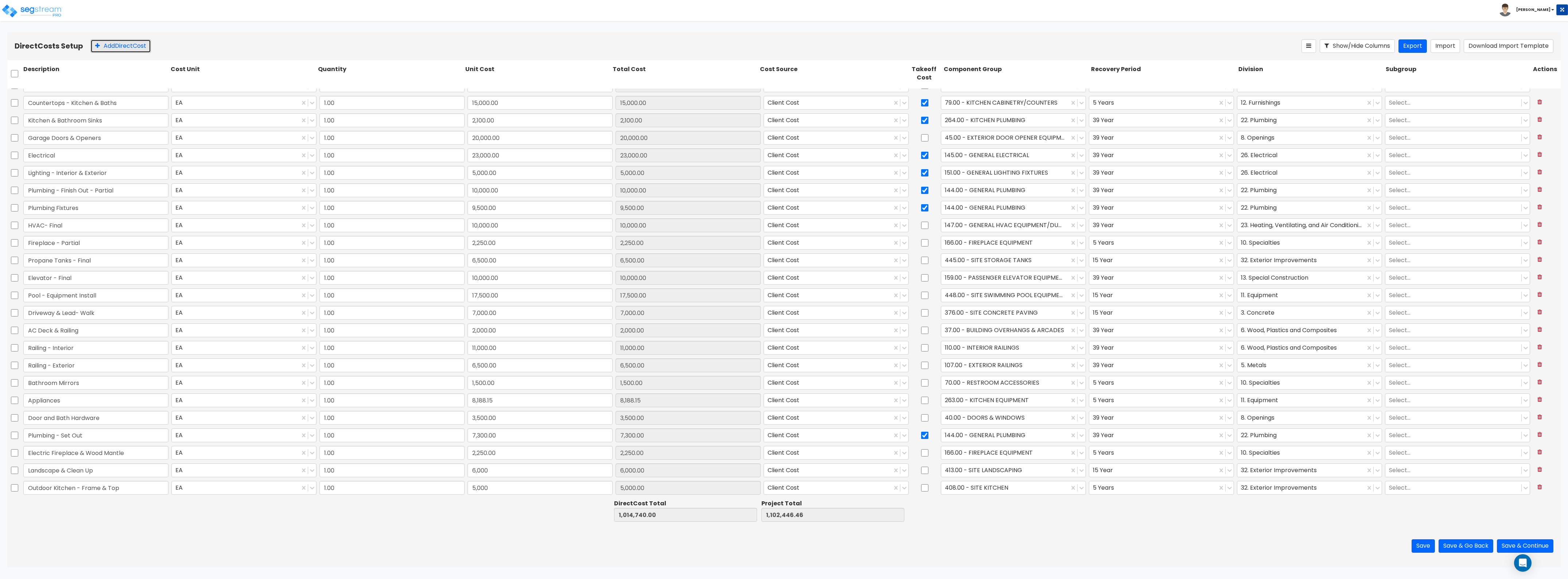
click at [124, 52] on button "Add Direct Cost" at bounding box center [120, 46] width 61 height 14
click at [476, 482] on input "0" at bounding box center [540, 487] width 145 height 14
click at [1006, 491] on div at bounding box center [1005, 487] width 120 height 10
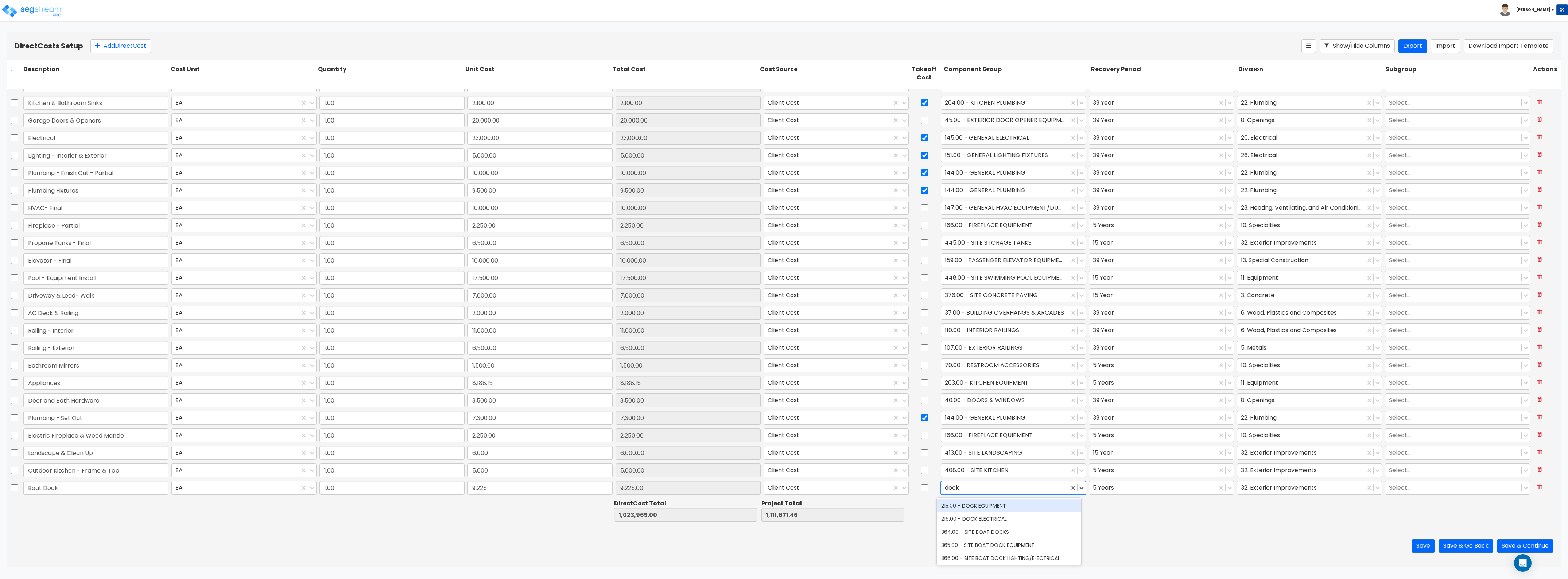
click at [1011, 503] on div "215.00 - DOCK EQUIPMENT" at bounding box center [1009, 505] width 144 height 13
click at [1017, 489] on div at bounding box center [1005, 487] width 120 height 10
click at [1017, 525] on div "364.00 - SITE BOAT DOCKS" at bounding box center [1009, 532] width 144 height 13
click at [1126, 487] on div at bounding box center [1153, 487] width 120 height 10
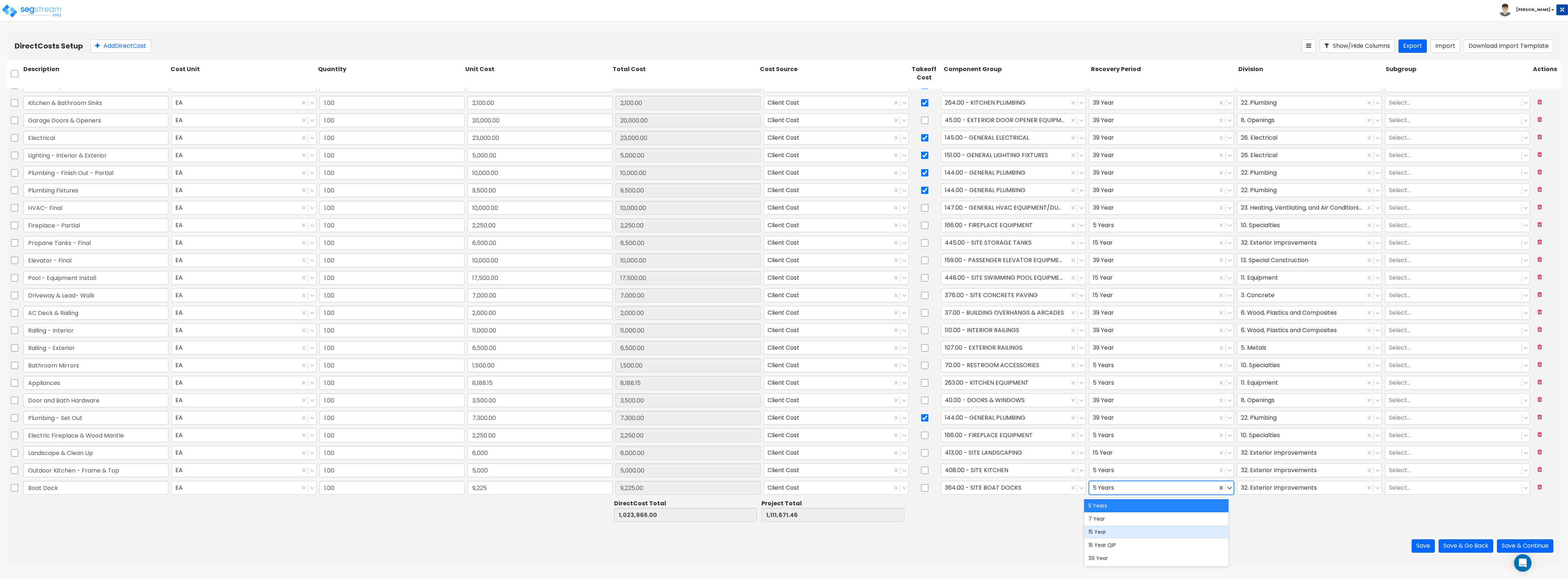
click at [1120, 528] on div "15 Year" at bounding box center [1157, 532] width 144 height 13
click at [1286, 487] on div at bounding box center [1301, 487] width 120 height 10
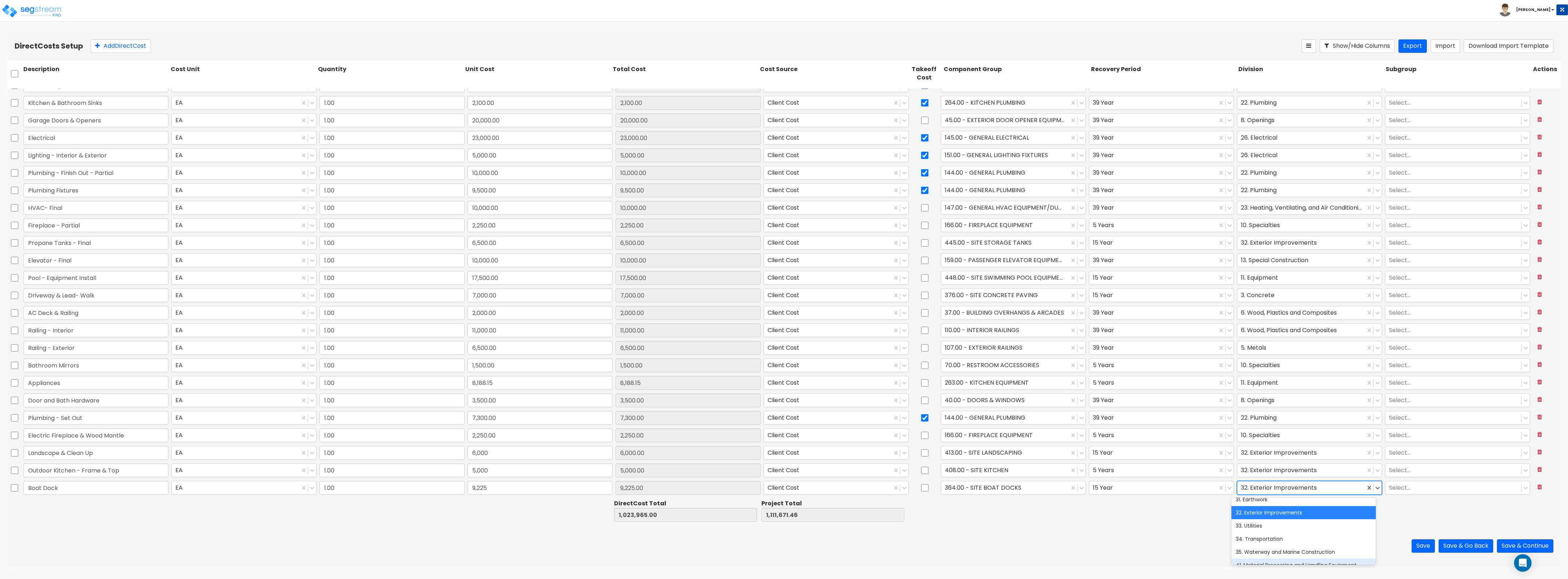
scroll to position [336, 0]
click at [1283, 505] on div "35. Waterway and Marine Construction" at bounding box center [1304, 504] width 144 height 13
click at [123, 41] on button "Add Direct Cost" at bounding box center [120, 46] width 61 height 14
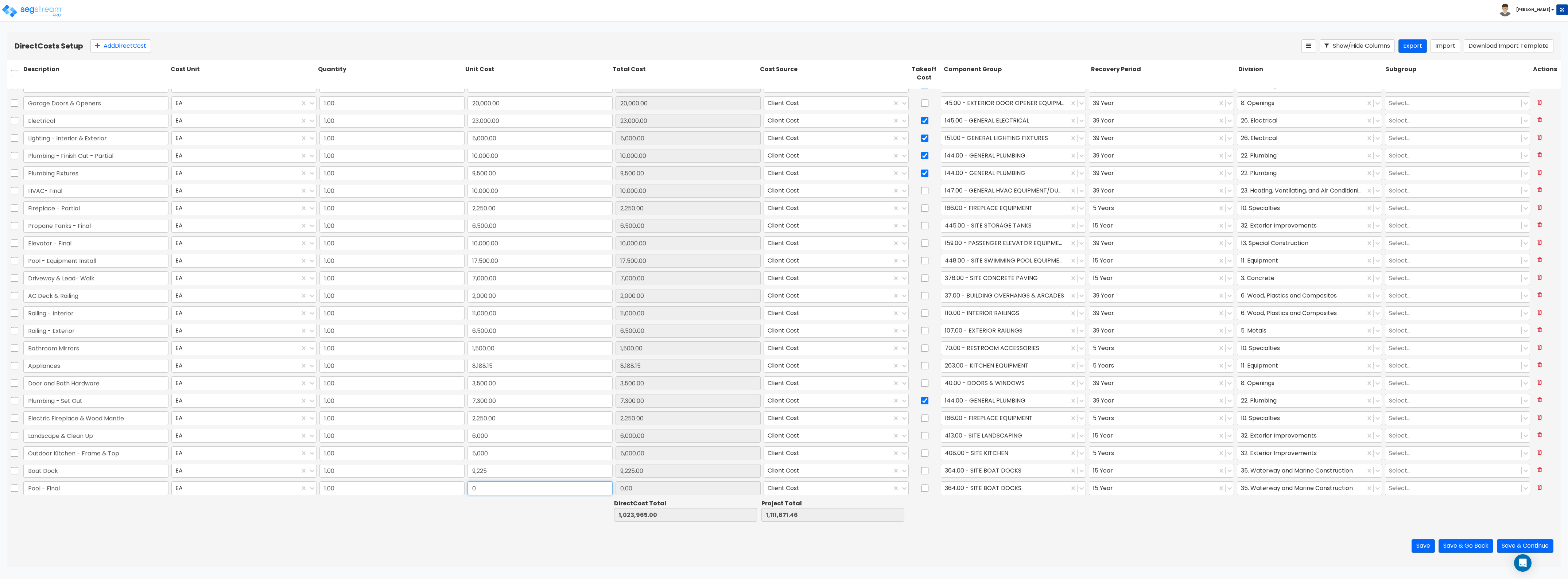
click at [476, 491] on input "0" at bounding box center [540, 488] width 145 height 14
click at [970, 491] on div at bounding box center [1005, 487] width 120 height 10
click at [987, 518] on div "447.00 - SITE SWIMMING POOLS" at bounding box center [1009, 520] width 144 height 13
click at [1271, 489] on div at bounding box center [1301, 487] width 120 height 10
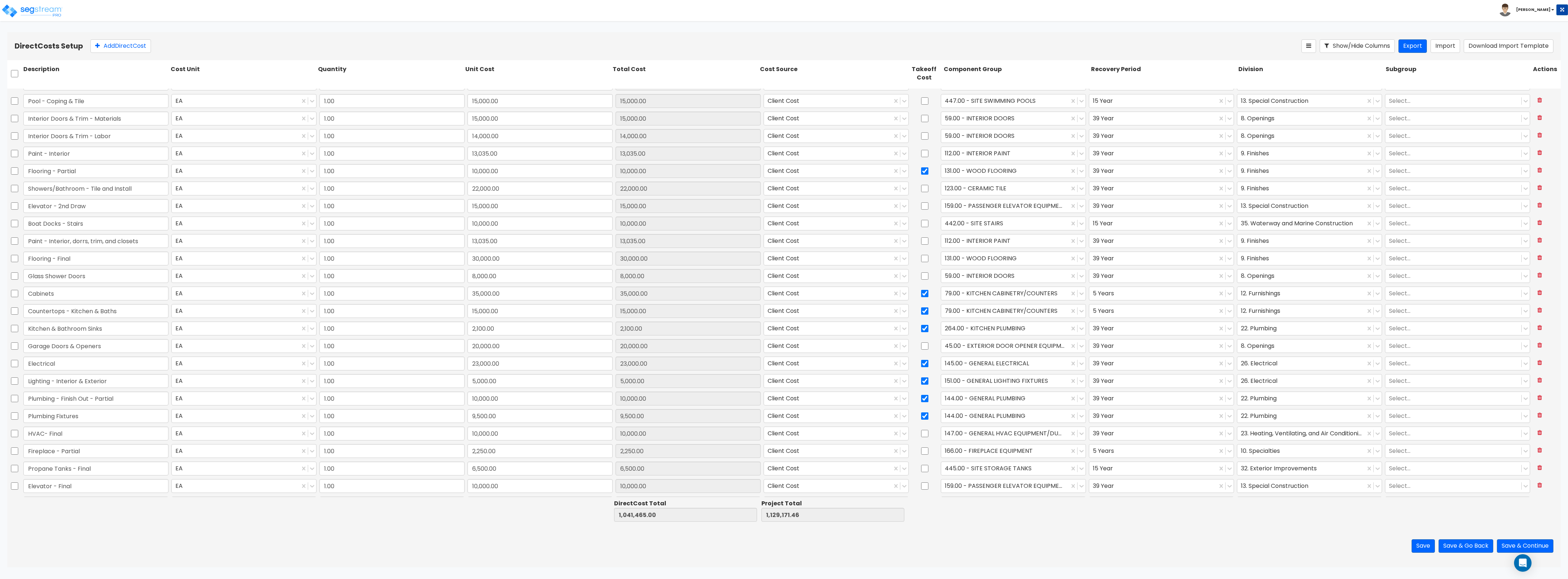
scroll to position [746, 0]
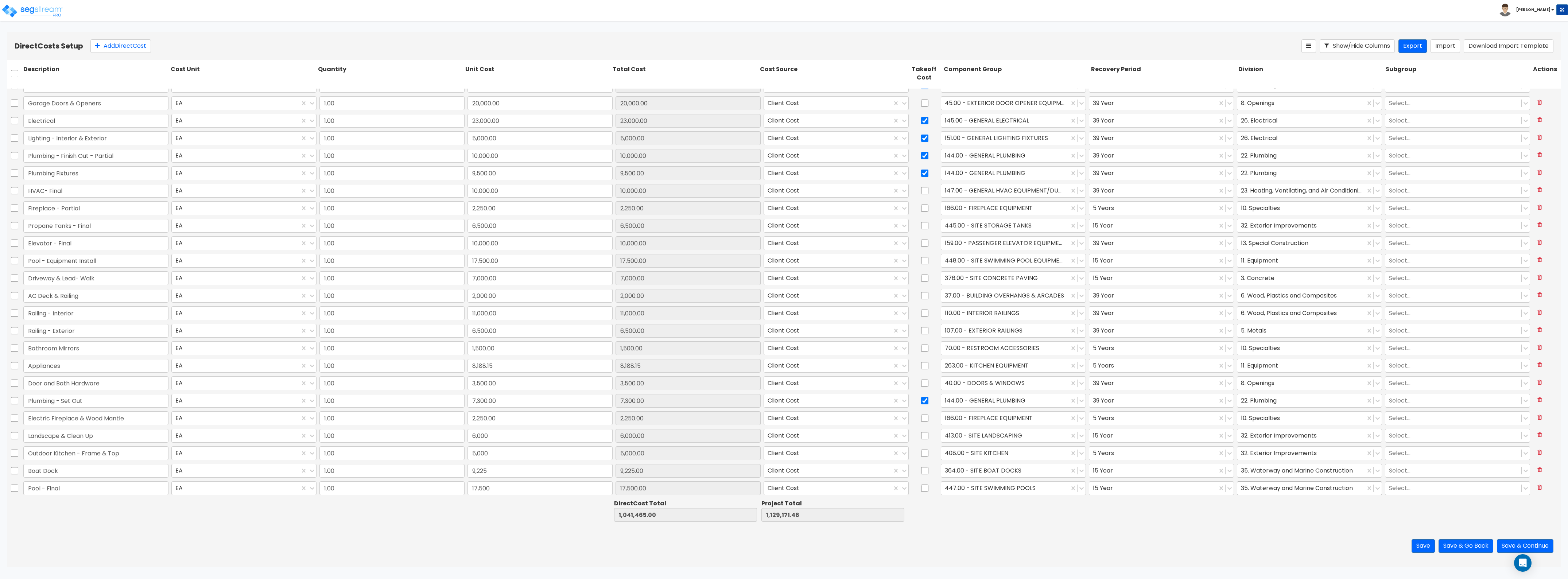
click at [1268, 489] on div at bounding box center [1301, 487] width 120 height 10
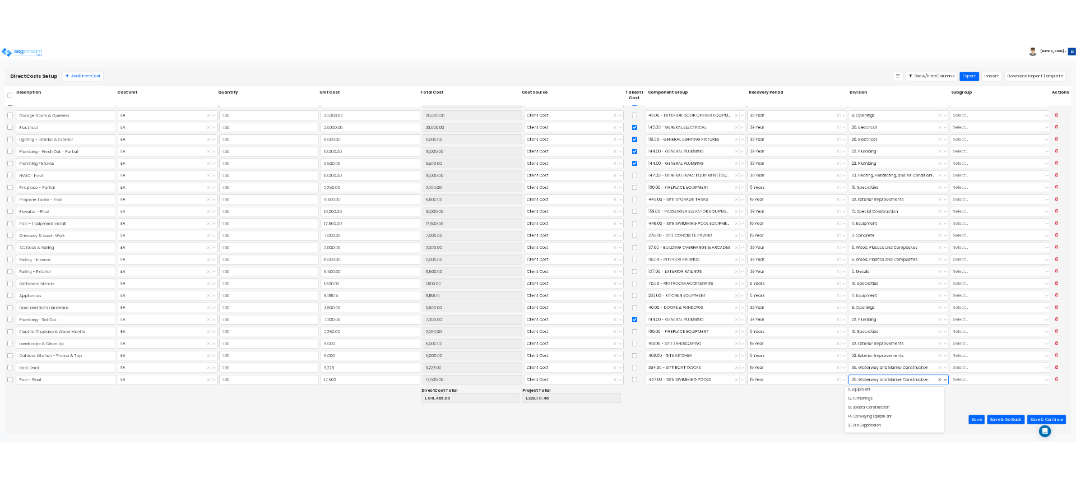
scroll to position [210, 0]
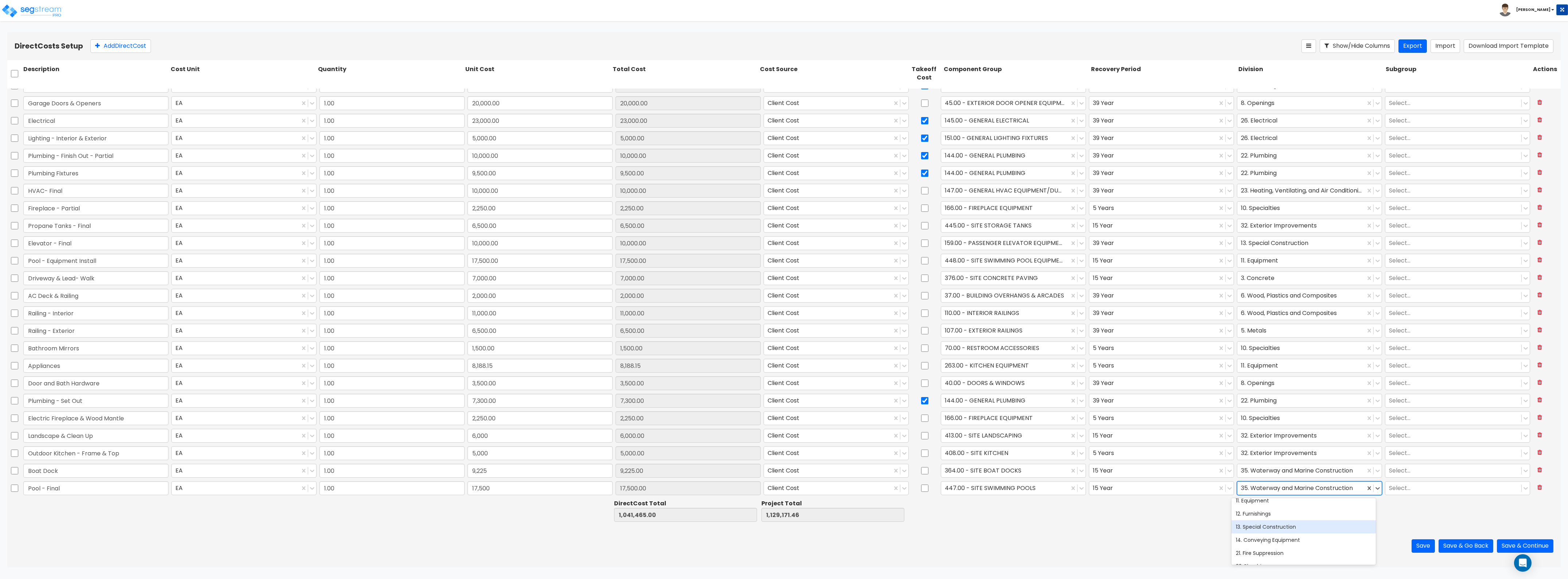
click at [1264, 522] on div "13. Special Construction" at bounding box center [1304, 527] width 144 height 13
click at [1422, 542] on button "Save" at bounding box center [1424, 546] width 23 height 14
click at [1474, 542] on button "Save & Go Back" at bounding box center [1466, 546] width 55 height 14
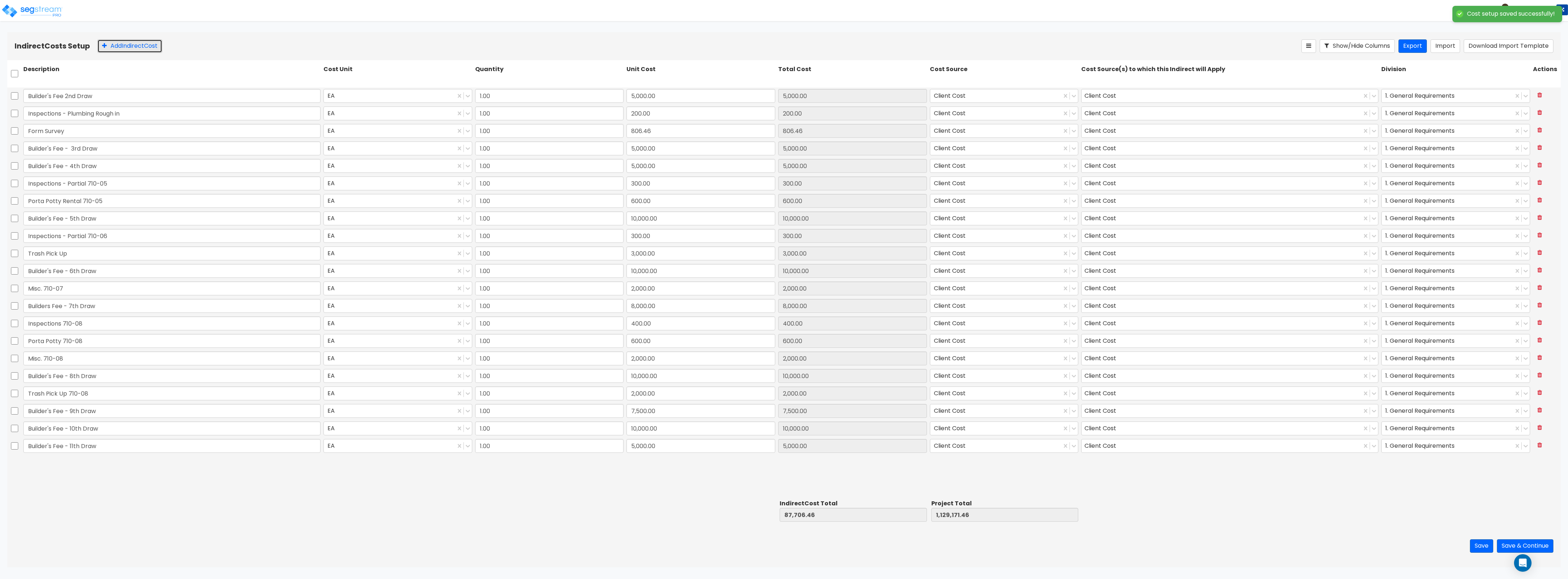
click at [135, 44] on button "Add Indirect Cost" at bounding box center [130, 46] width 65 height 14
click at [646, 466] on input "0" at bounding box center [701, 463] width 149 height 14
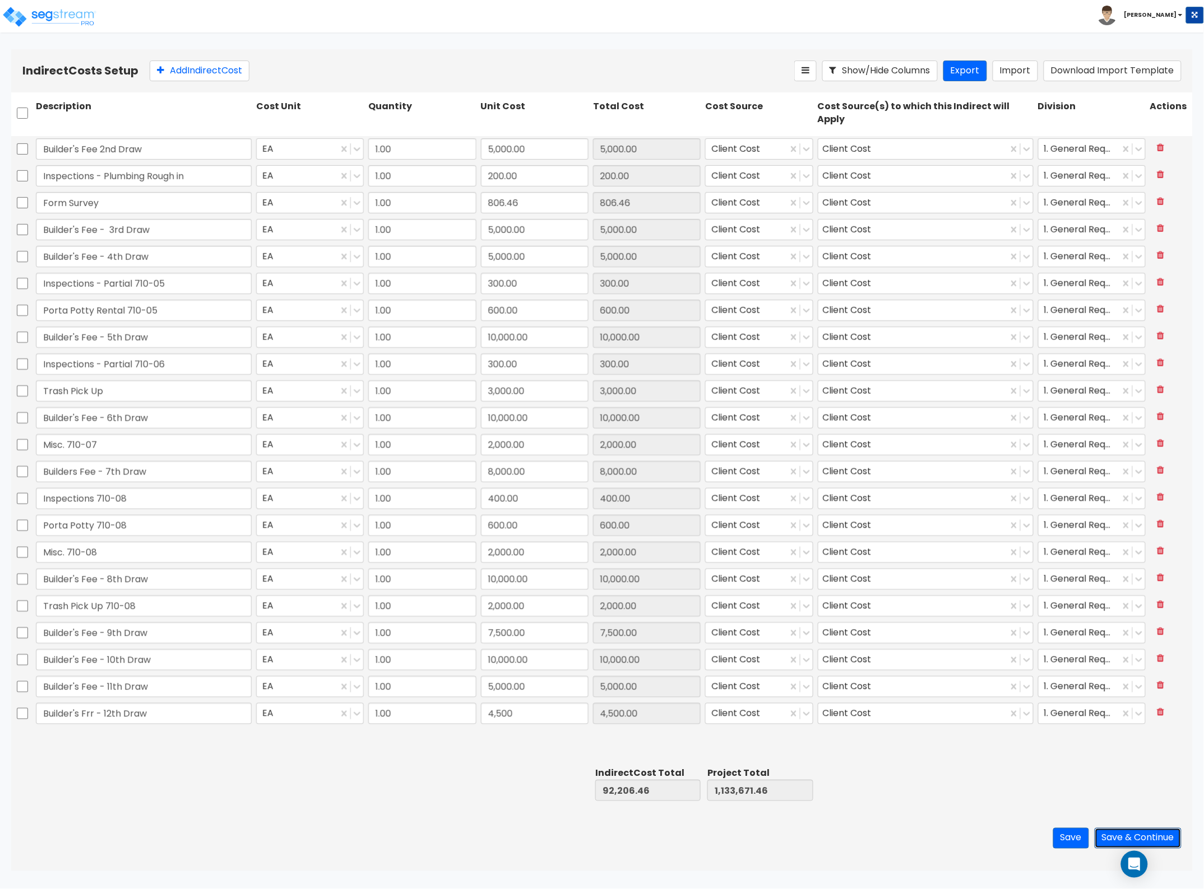
click at [1119, 837] on button "Save & Continue" at bounding box center [1137, 838] width 87 height 21
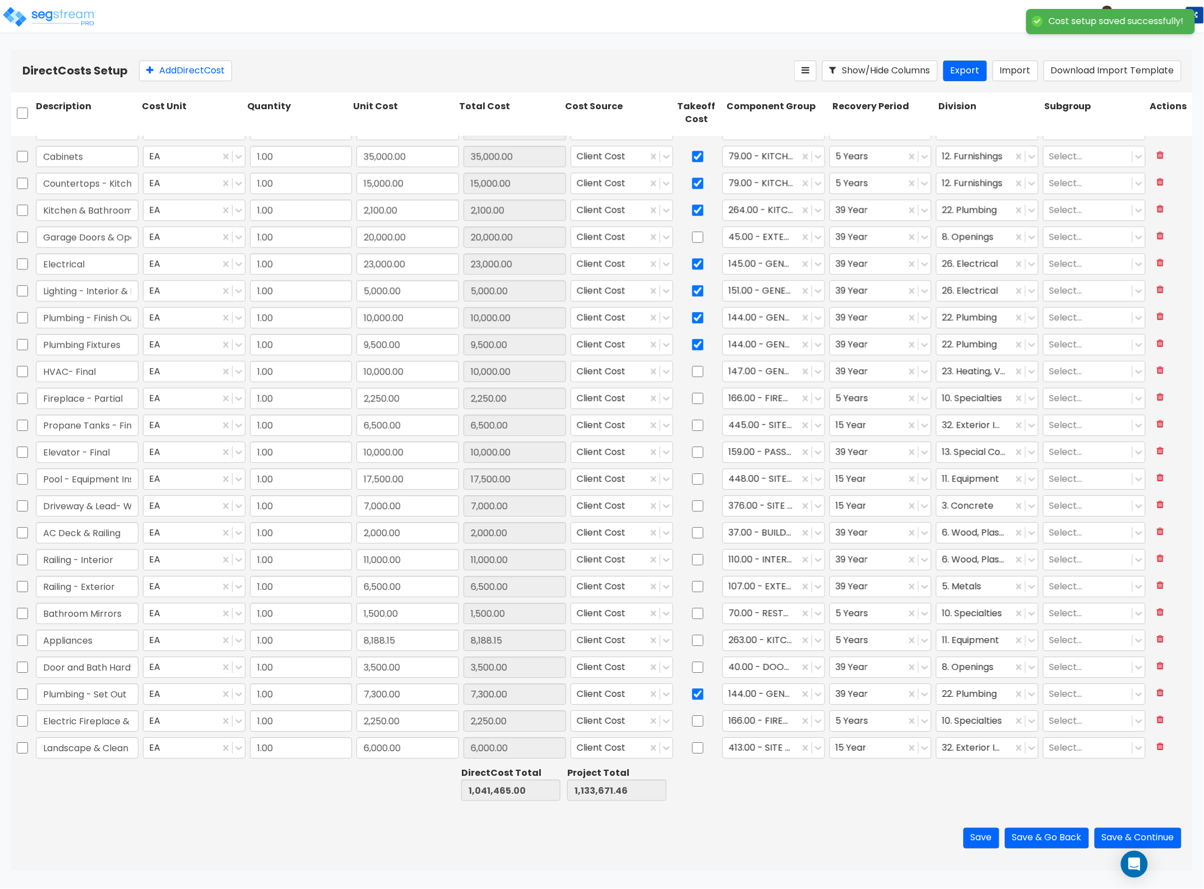
scroll to position [1148, 0]
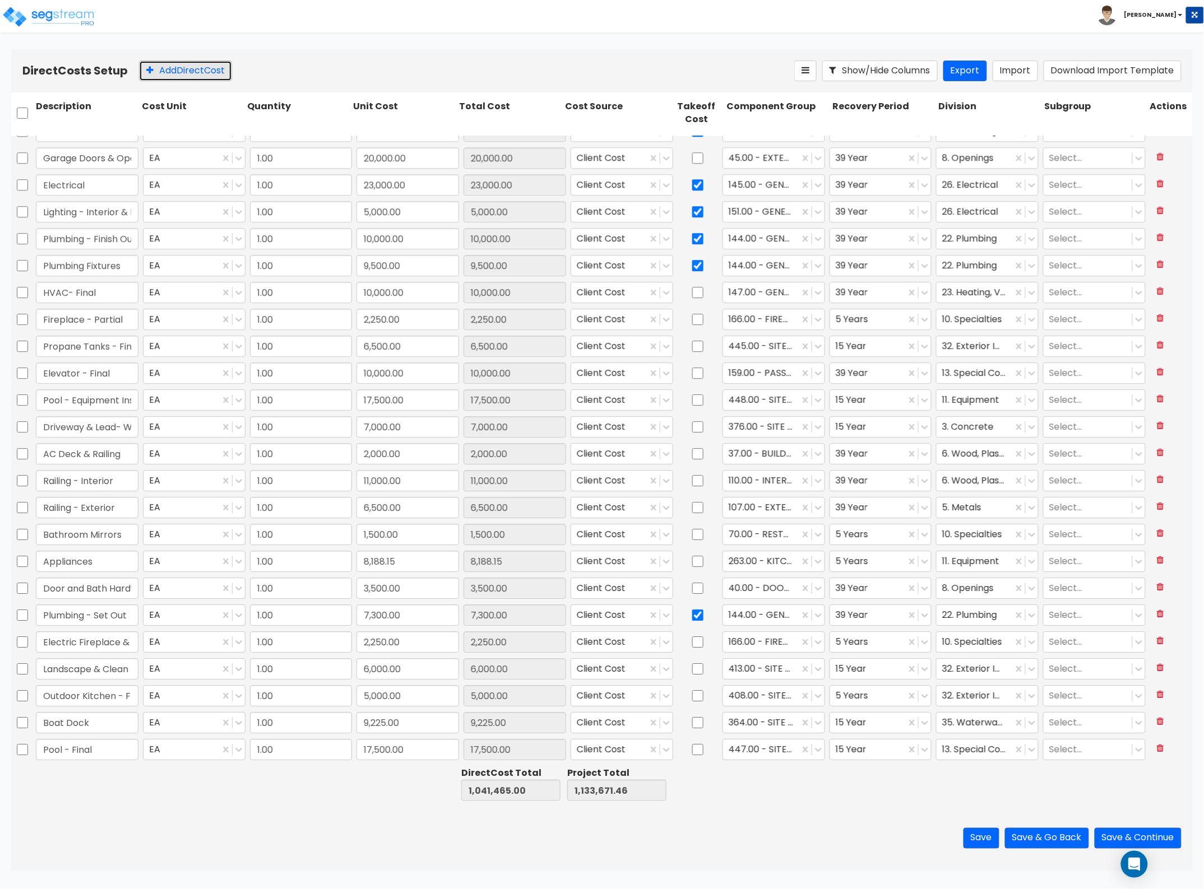
click at [174, 71] on button "Add Direct Cost" at bounding box center [185, 71] width 93 height 21
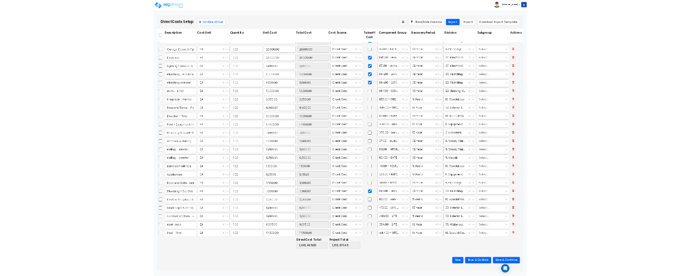
scroll to position [1175, 0]
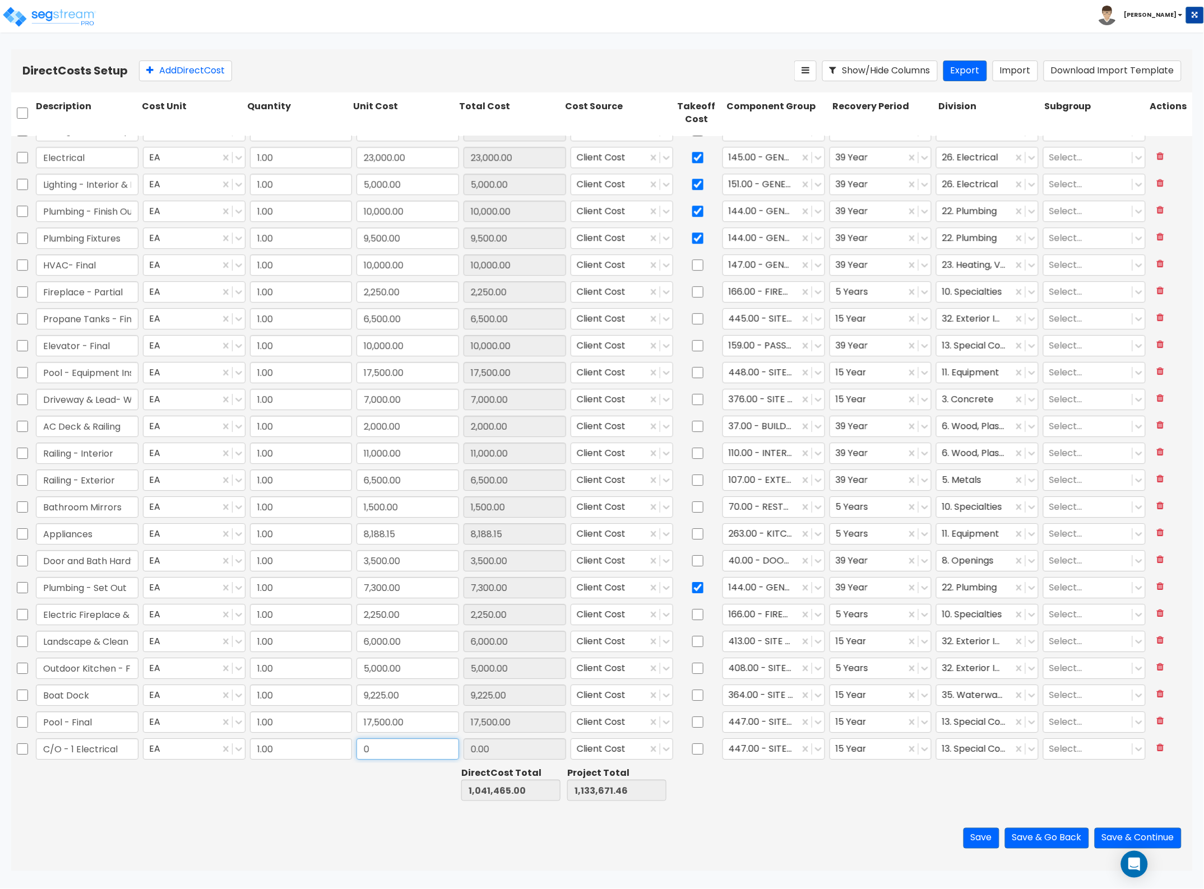
click at [398, 743] on input "0" at bounding box center [407, 748] width 103 height 21
click at [744, 421] on div at bounding box center [760, 426] width 65 height 15
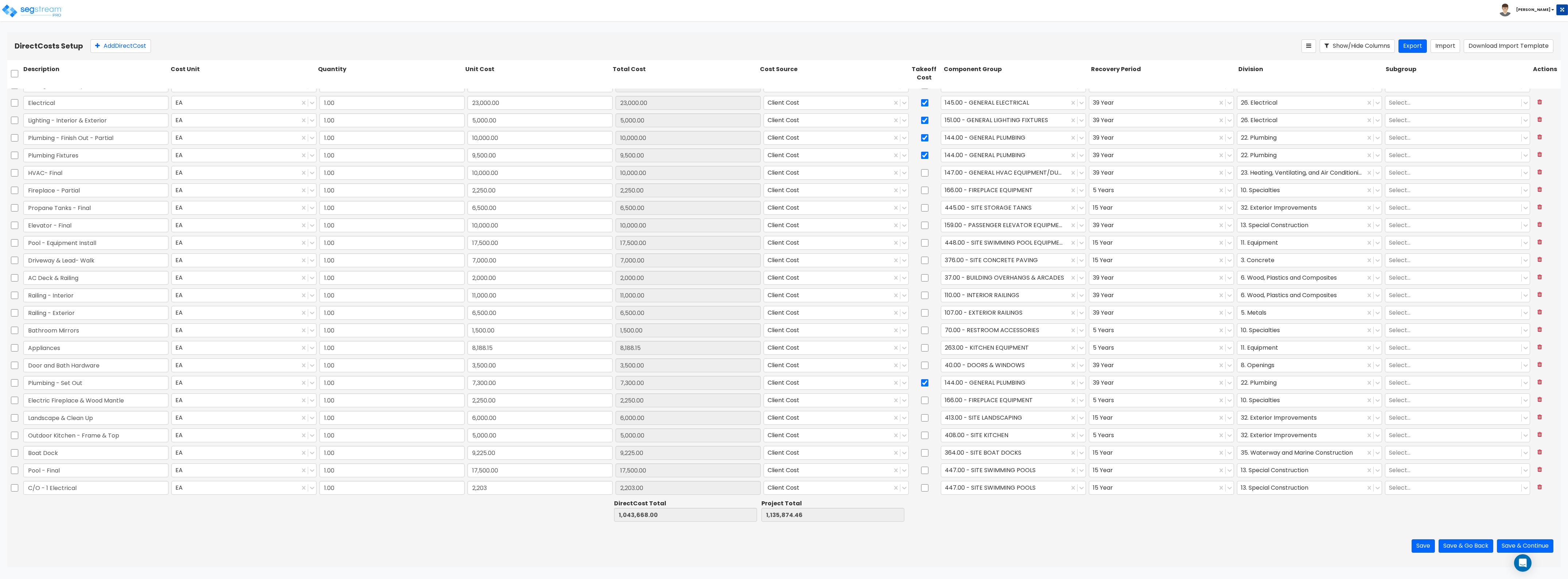
scroll to position [764, 0]
click at [1025, 488] on div at bounding box center [1005, 487] width 120 height 10
click at [1025, 500] on div "145.00 - GENERAL ELECTRICAL" at bounding box center [1009, 505] width 144 height 13
click at [1104, 489] on div at bounding box center [1153, 487] width 120 height 10
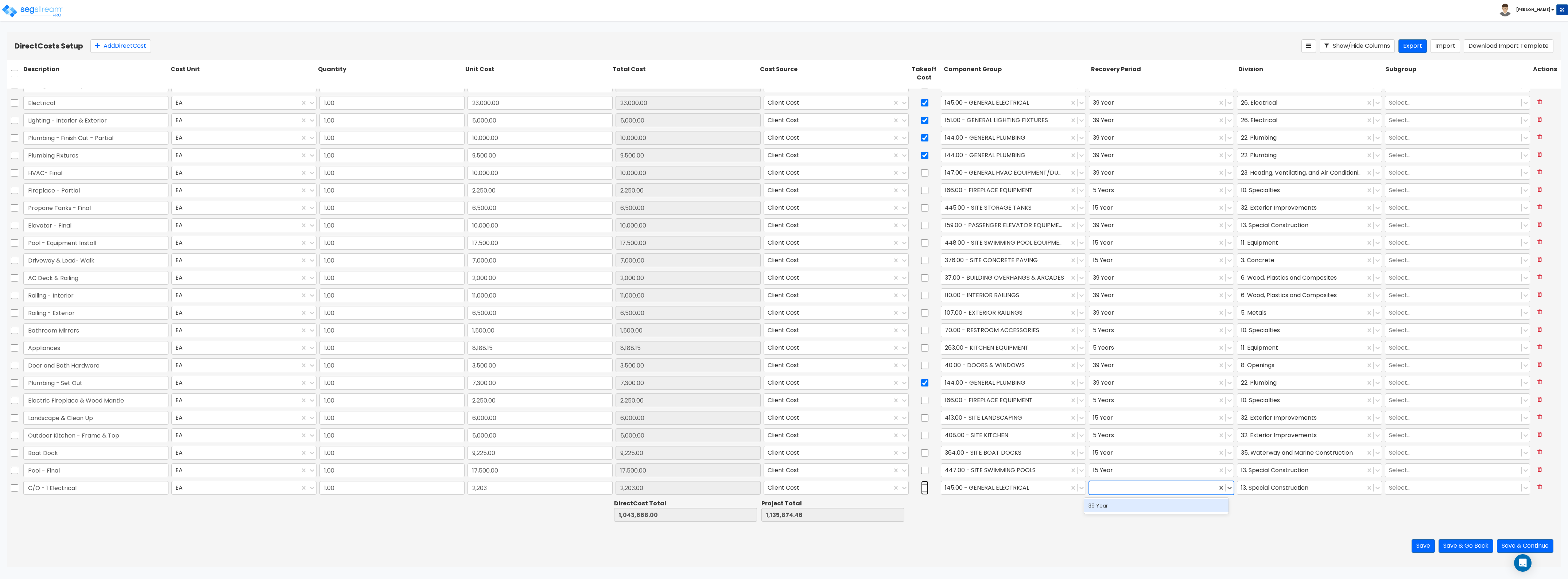
click at [924, 487] on input "checkbox" at bounding box center [924, 487] width 7 height 14
click at [1276, 485] on div at bounding box center [1301, 487] width 120 height 10
click at [1276, 502] on div "26. Electrical" at bounding box center [1304, 505] width 144 height 13
click at [141, 40] on button "Add Direct Cost" at bounding box center [120, 46] width 61 height 14
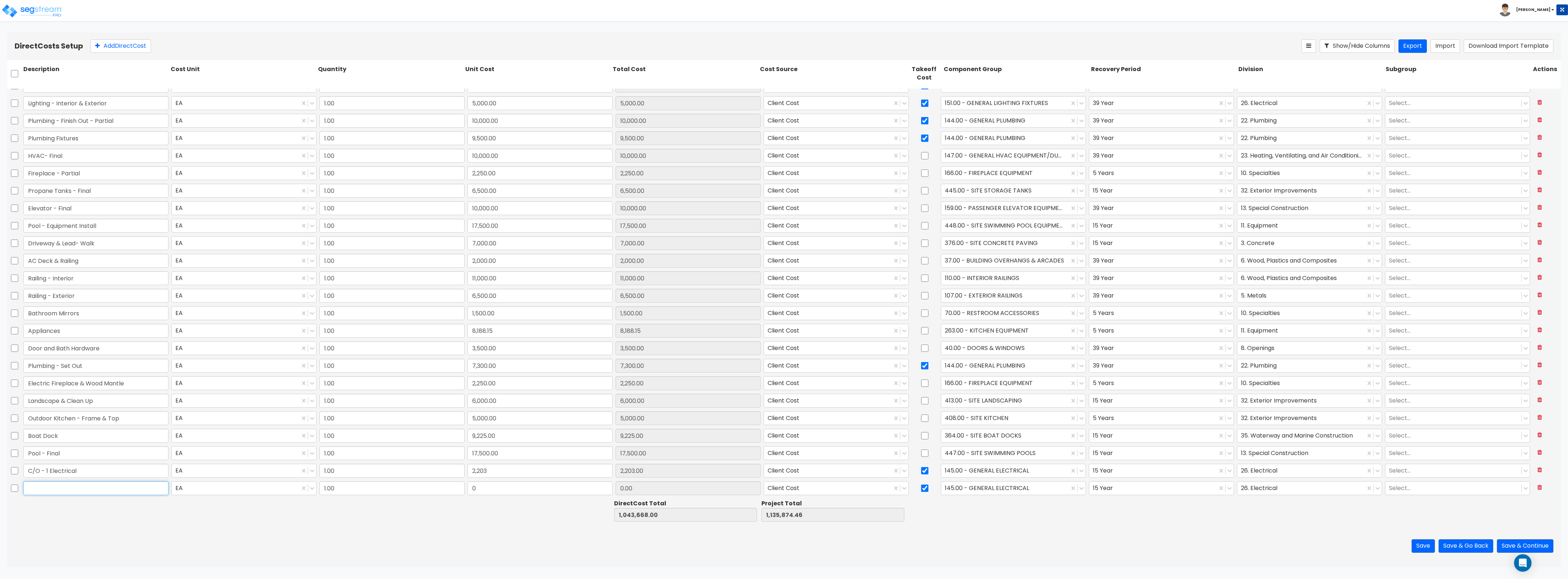
click at [109, 487] on input "text" at bounding box center [96, 488] width 145 height 14
click at [491, 485] on input "0" at bounding box center [540, 488] width 145 height 14
click at [989, 489] on div at bounding box center [1005, 487] width 120 height 10
click at [923, 489] on input "checkbox" at bounding box center [924, 488] width 7 height 14
click at [961, 489] on div at bounding box center [1005, 487] width 120 height 10
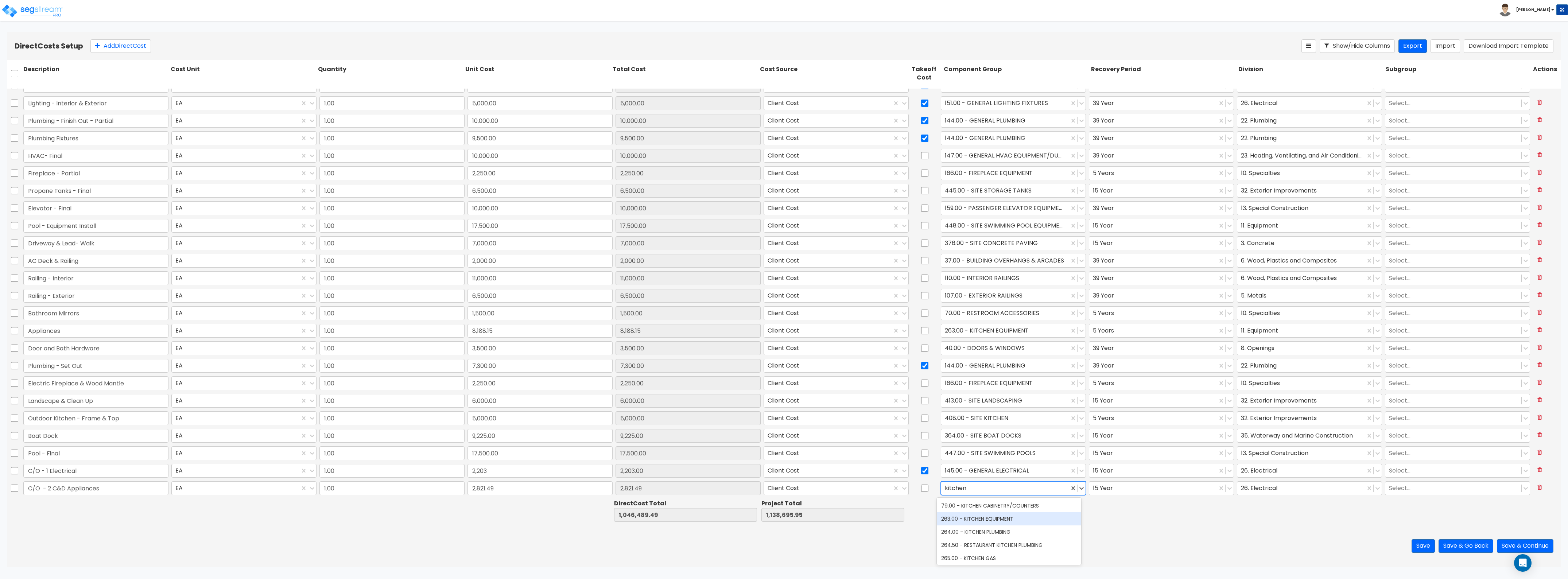
click at [978, 519] on div "263.00 - KITCHEN EQUIPMENT" at bounding box center [1009, 518] width 144 height 13
click at [1172, 492] on div at bounding box center [1153, 487] width 120 height 10
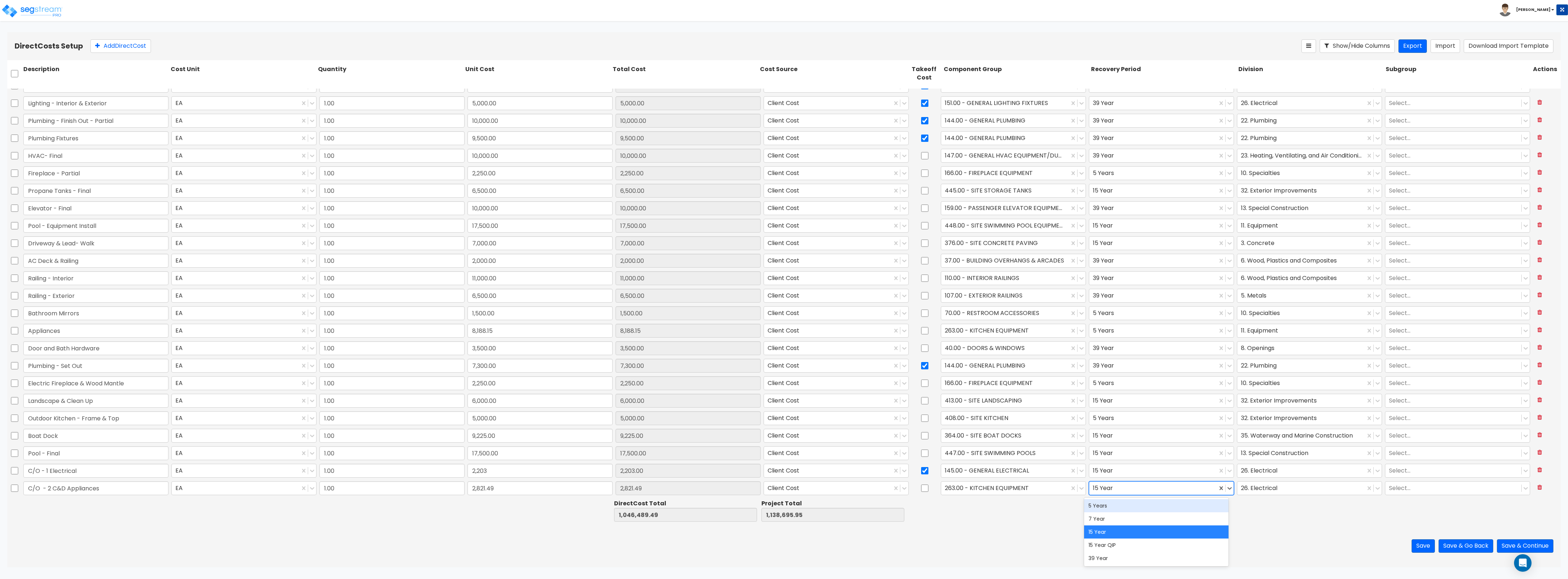
click at [1144, 507] on div "5 Years" at bounding box center [1157, 505] width 144 height 13
click at [1125, 473] on div at bounding box center [1153, 470] width 120 height 10
click at [1112, 537] on div "39 Year" at bounding box center [1157, 541] width 144 height 13
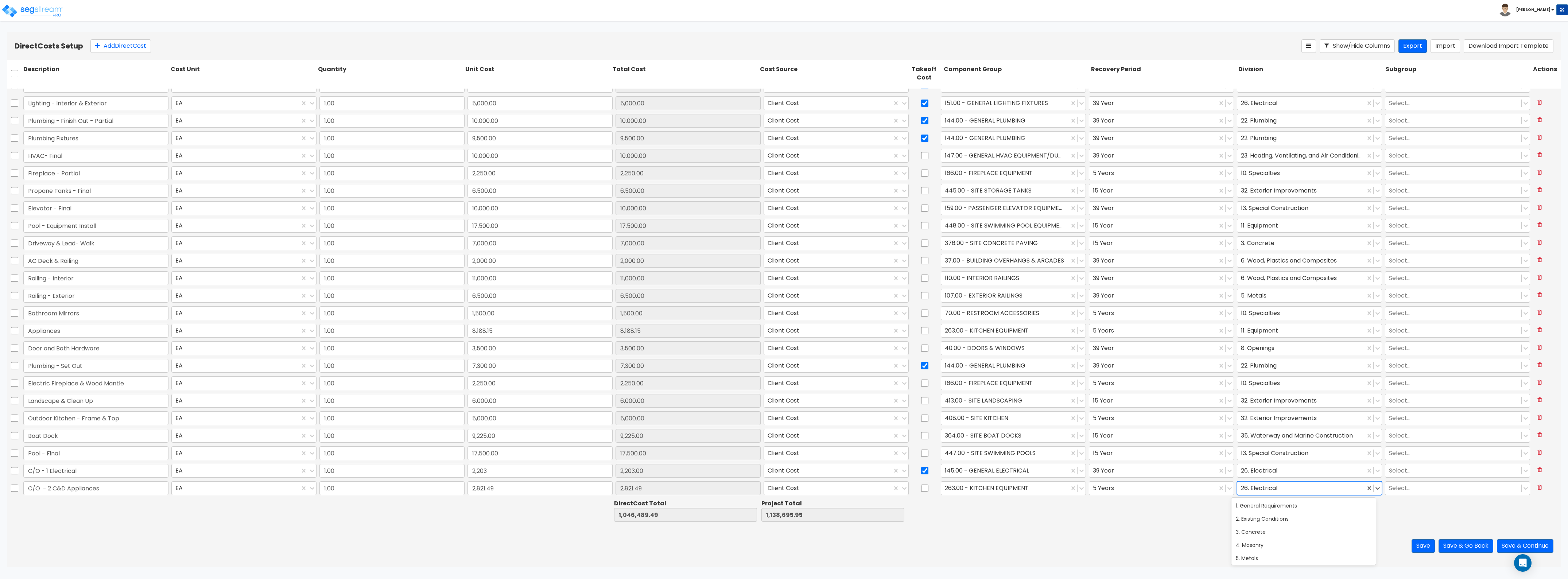
click at [1272, 484] on div at bounding box center [1301, 487] width 120 height 10
click at [1261, 517] on div "11. Equipment" at bounding box center [1304, 518] width 144 height 13
click at [137, 49] on button "Add Direct Cost" at bounding box center [120, 46] width 61 height 14
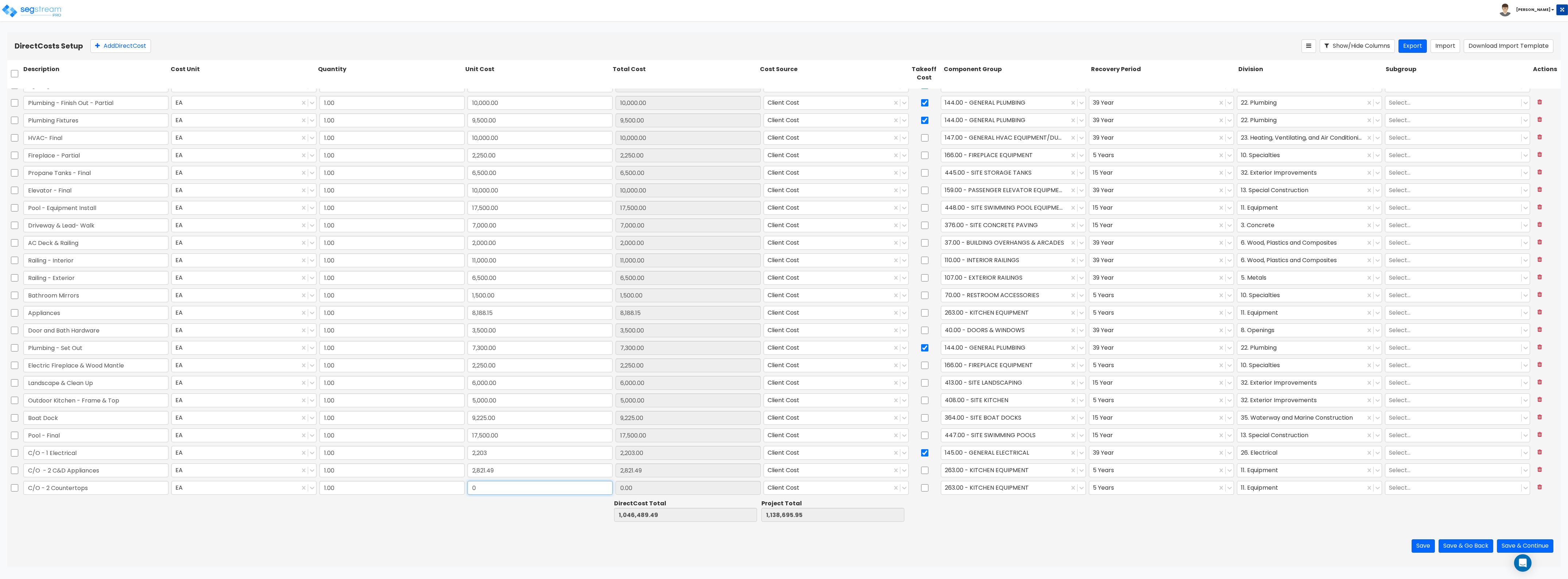
click at [555, 491] on input "0" at bounding box center [540, 487] width 145 height 14
click at [1013, 496] on div "C/O - 2 Countertops EA 1.00 8,135 8,135.00 Client Cost 263.00 - KITCHEN EQUIPME…" at bounding box center [784, 488] width 1554 height 18
click at [1023, 485] on div at bounding box center [1005, 487] width 120 height 10
click at [1038, 500] on div "79.00 - KITCHEN CABINETRY/COUNTERS" at bounding box center [1009, 505] width 144 height 13
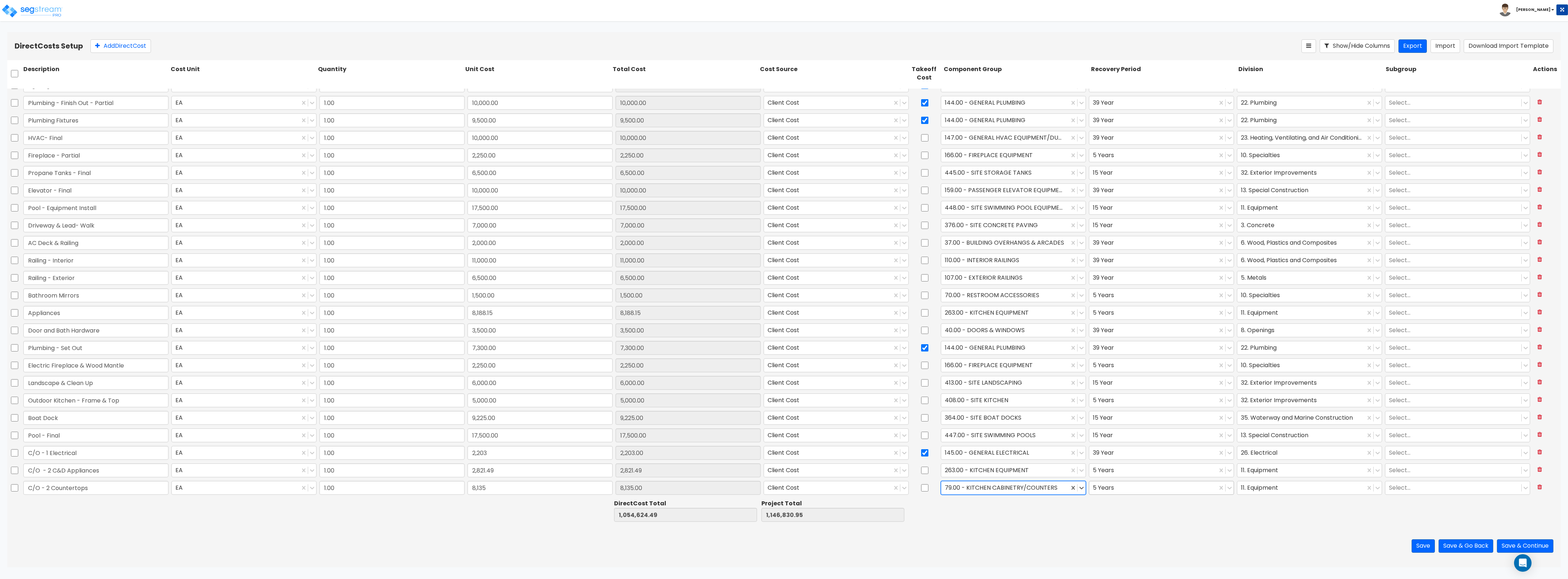
click at [1123, 485] on div at bounding box center [1153, 487] width 120 height 10
drag, startPoint x: 1246, startPoint y: 480, endPoint x: 1250, endPoint y: 486, distance: 7.2
click at [1246, 480] on div "11. Equipment" at bounding box center [1309, 488] width 148 height 17
click at [1250, 487] on div at bounding box center [1301, 487] width 120 height 10
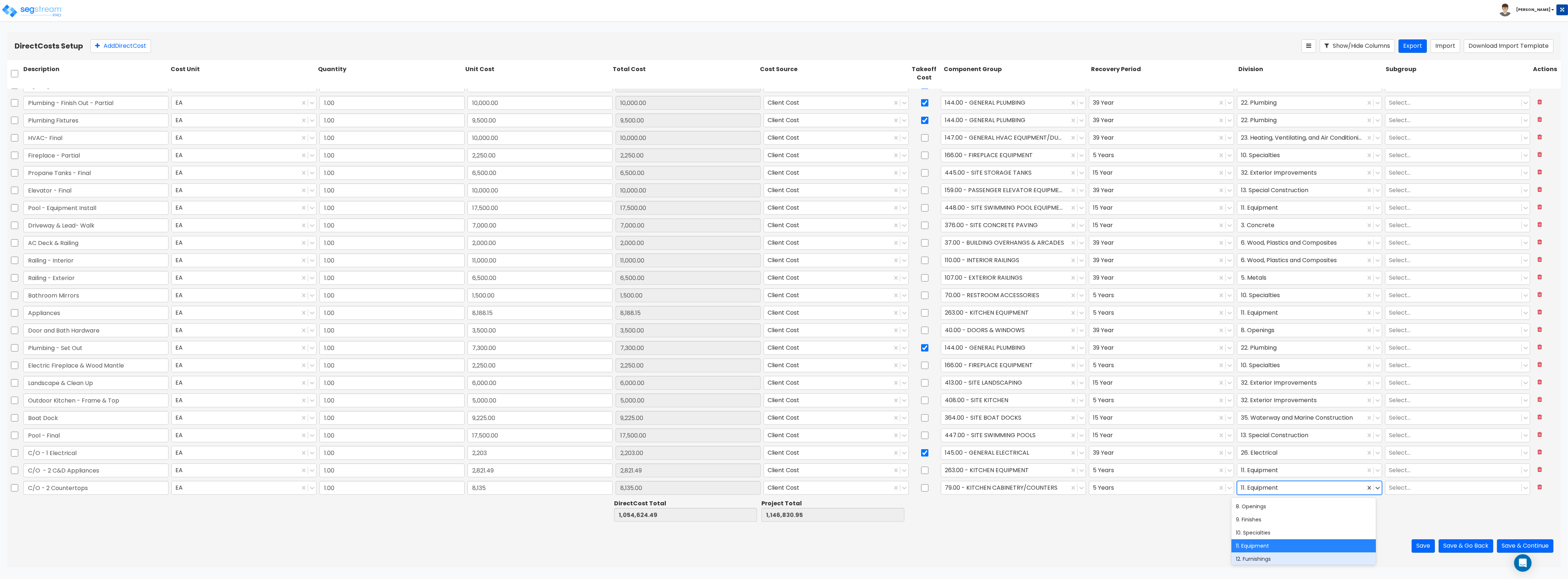
click at [1263, 558] on div "12. Furnishings" at bounding box center [1304, 559] width 144 height 13
click at [122, 46] on button "Add Direct Cost" at bounding box center [120, 46] width 61 height 14
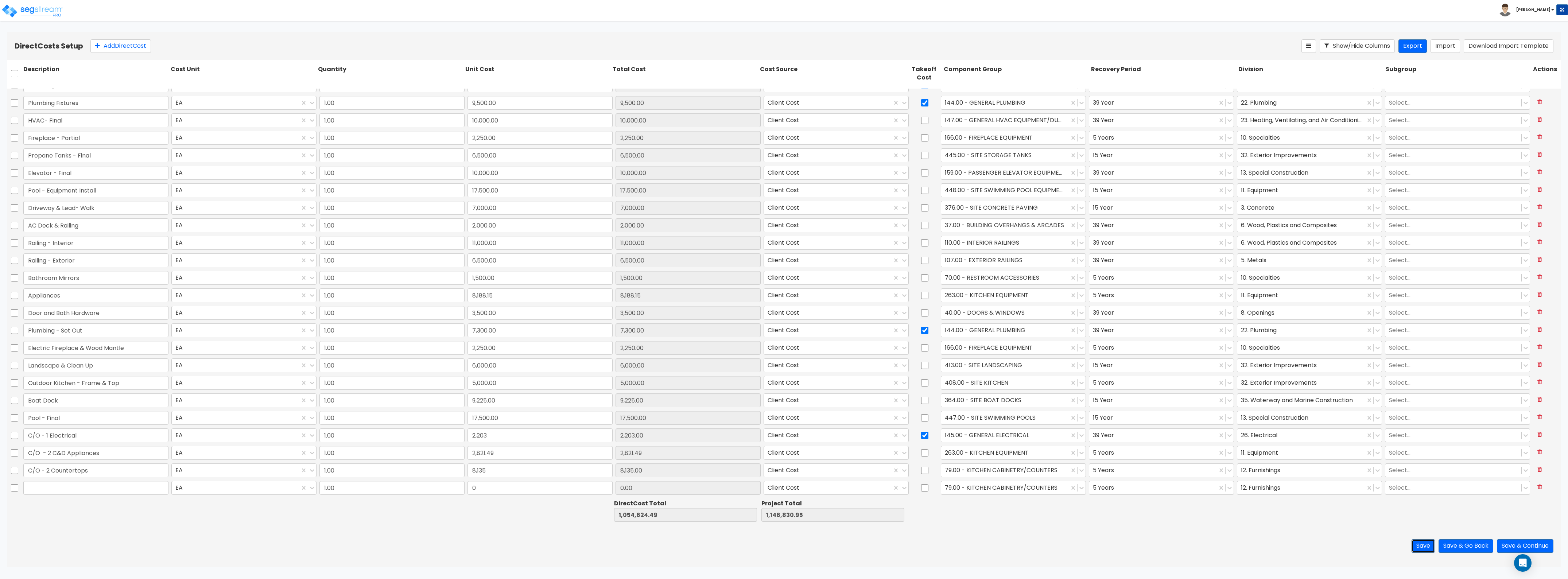
click at [1422, 539] on button "Save" at bounding box center [1424, 546] width 23 height 14
drag, startPoint x: 61, startPoint y: 493, endPoint x: 68, endPoint y: 484, distance: 11.4
click at [61, 492] on input "text" at bounding box center [96, 487] width 145 height 14
click at [478, 479] on input "0" at bounding box center [540, 480] width 145 height 14
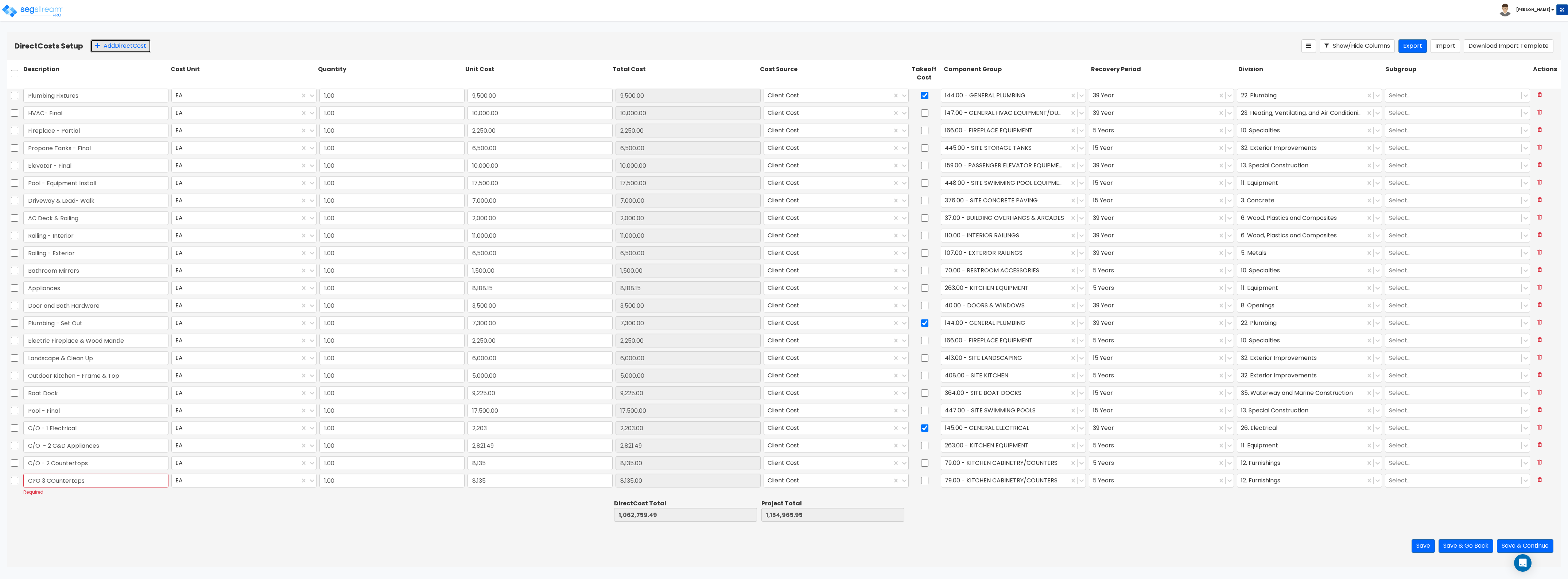
click at [123, 52] on button "Add Direct Cost" at bounding box center [120, 46] width 61 height 14
click at [35, 466] on input "C?O 3 COuntertops" at bounding box center [96, 463] width 145 height 14
click at [44, 502] on div at bounding box center [96, 510] width 147 height 25
click at [53, 489] on input "text" at bounding box center [96, 488] width 145 height 14
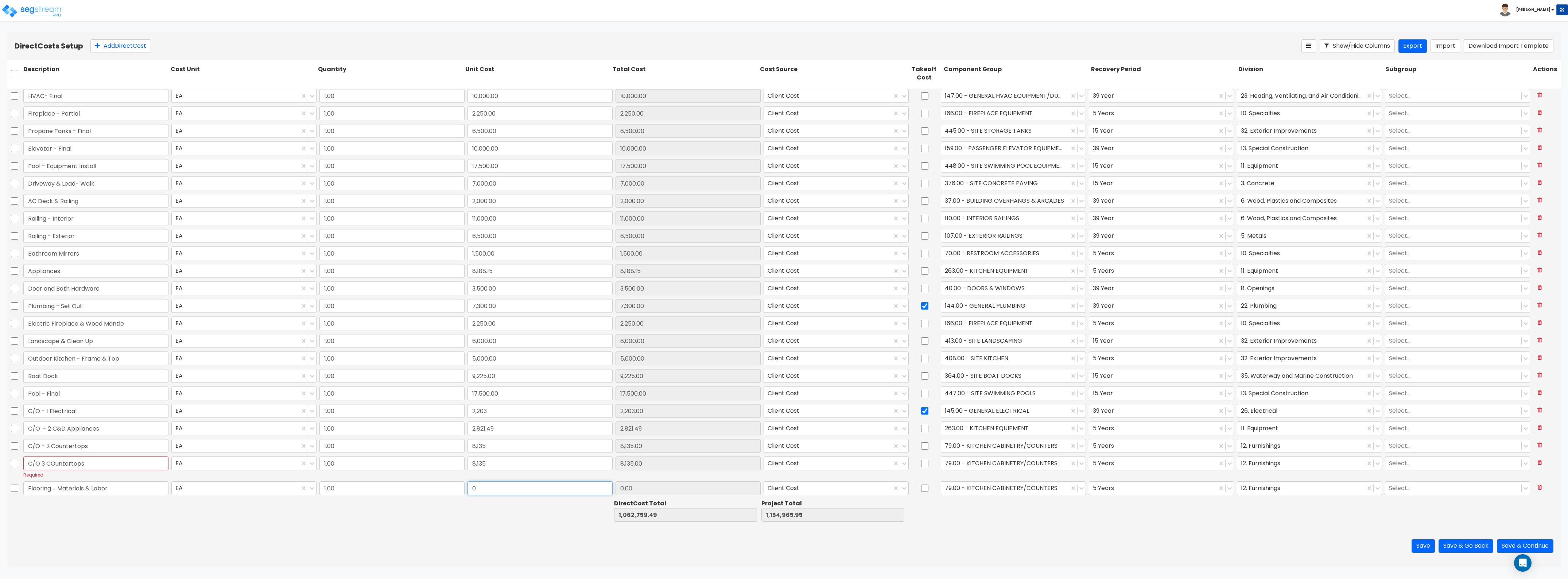
click at [476, 492] on input "0" at bounding box center [540, 488] width 145 height 14
click at [1011, 488] on div at bounding box center [1005, 487] width 120 height 10
click at [1005, 504] on div "131.00 - WOOD FLOORING" at bounding box center [1009, 506] width 144 height 13
click at [1148, 491] on div at bounding box center [1153, 487] width 120 height 10
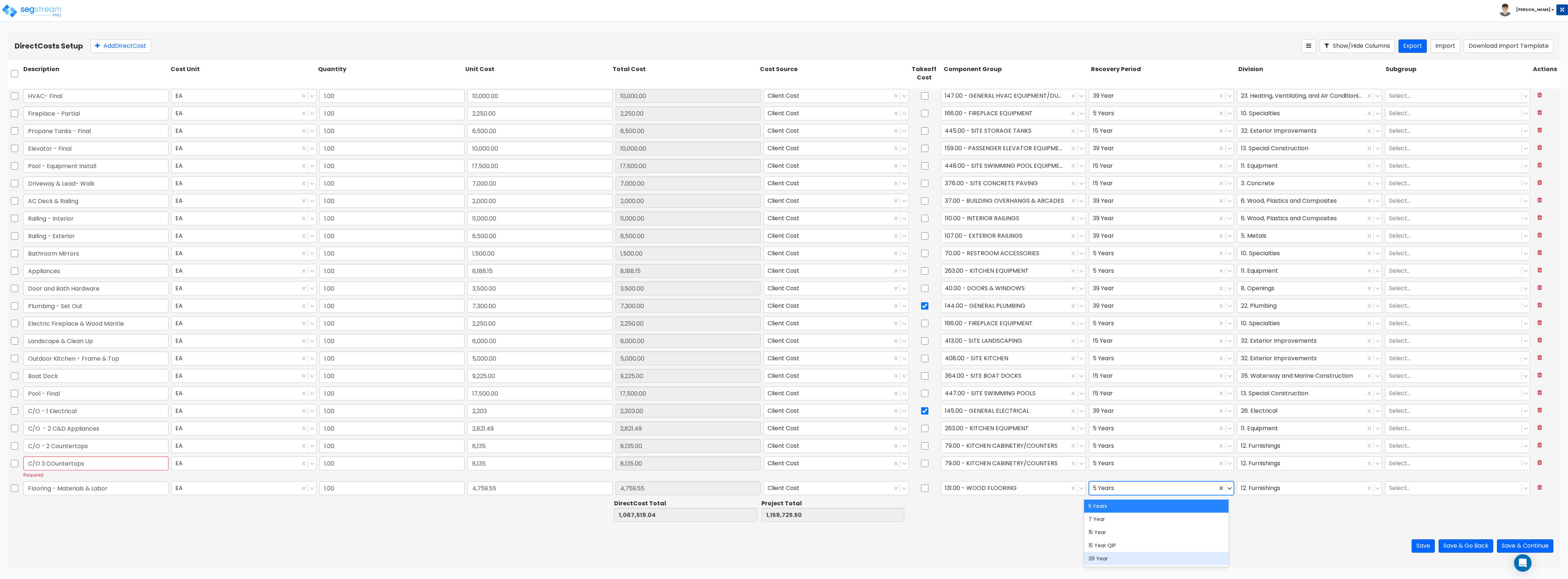
click at [1126, 557] on div "39 Year" at bounding box center [1157, 558] width 144 height 13
click at [921, 491] on input "checkbox" at bounding box center [924, 488] width 7 height 14
click at [1265, 489] on div at bounding box center [1301, 487] width 120 height 10
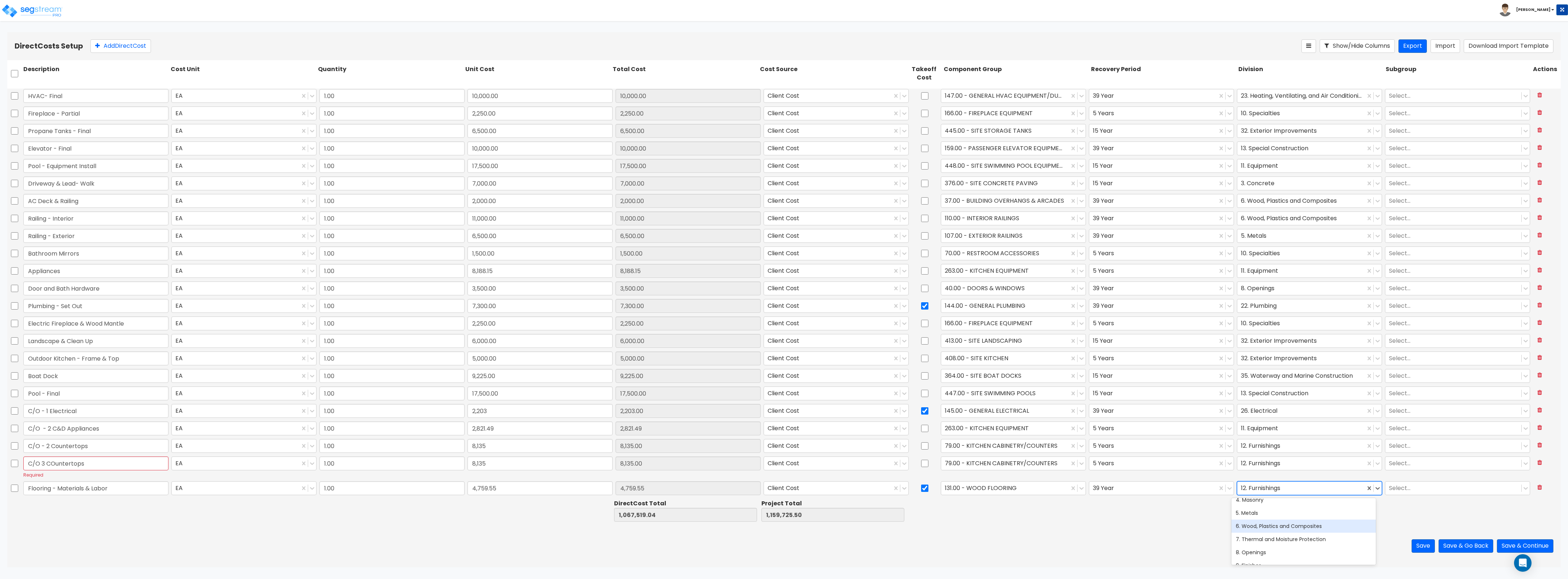
scroll to position [91, 0]
click at [1267, 518] on div "9. Finishes" at bounding box center [1304, 520] width 144 height 13
click at [90, 464] on input "C/O 3 COuntertops" at bounding box center [96, 463] width 145 height 14
click at [384, 537] on div "Save Save & Go Back Save & Continue" at bounding box center [784, 546] width 1554 height 43
click at [116, 42] on button "Add Direct Cost" at bounding box center [120, 46] width 61 height 14
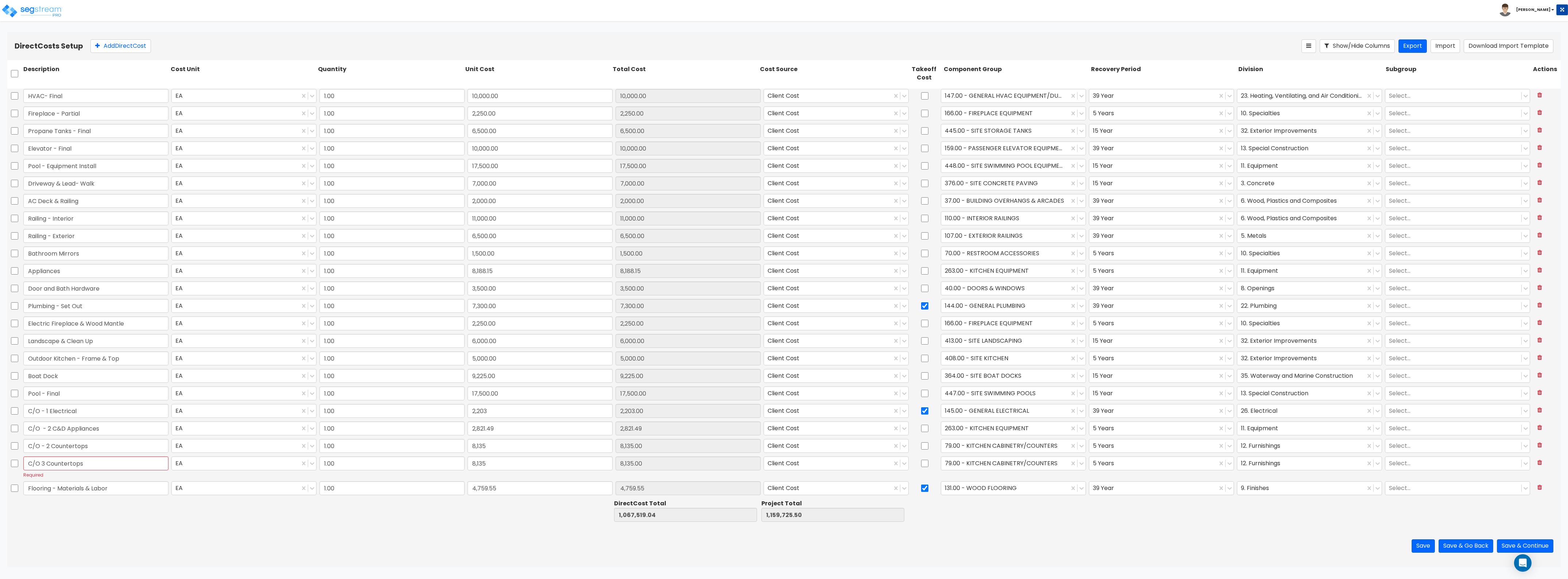
scroll to position [859, 0]
click at [59, 443] on input "C/O 3 Countertops" at bounding box center [96, 445] width 145 height 14
click at [95, 446] on input "C/O 3 Countertops" at bounding box center [96, 445] width 145 height 14
click at [42, 443] on input "C/O 3 Countertops" at bounding box center [96, 445] width 145 height 14
click at [94, 509] on div at bounding box center [96, 510] width 147 height 25
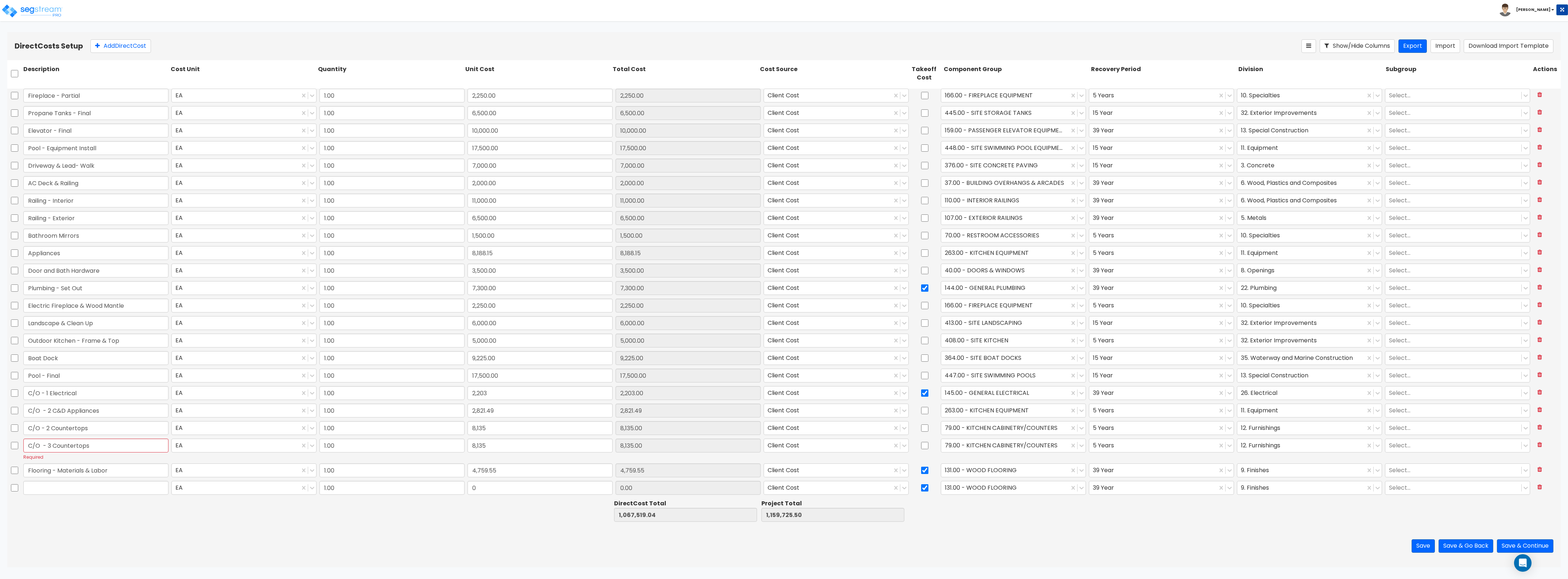
click at [104, 498] on div "Direct Cost Total 1,067,519.04 Project Total 1,159,725.50" at bounding box center [784, 510] width 1554 height 28
click at [107, 492] on input "text" at bounding box center [96, 487] width 145 height 14
drag, startPoint x: 112, startPoint y: 489, endPoint x: 27, endPoint y: 486, distance: 85.1
click at [28, 486] on input "Appliances" at bounding box center [96, 487] width 145 height 14
click at [26, 472] on input "Flooring - Materials & Labor" at bounding box center [96, 470] width 145 height 14
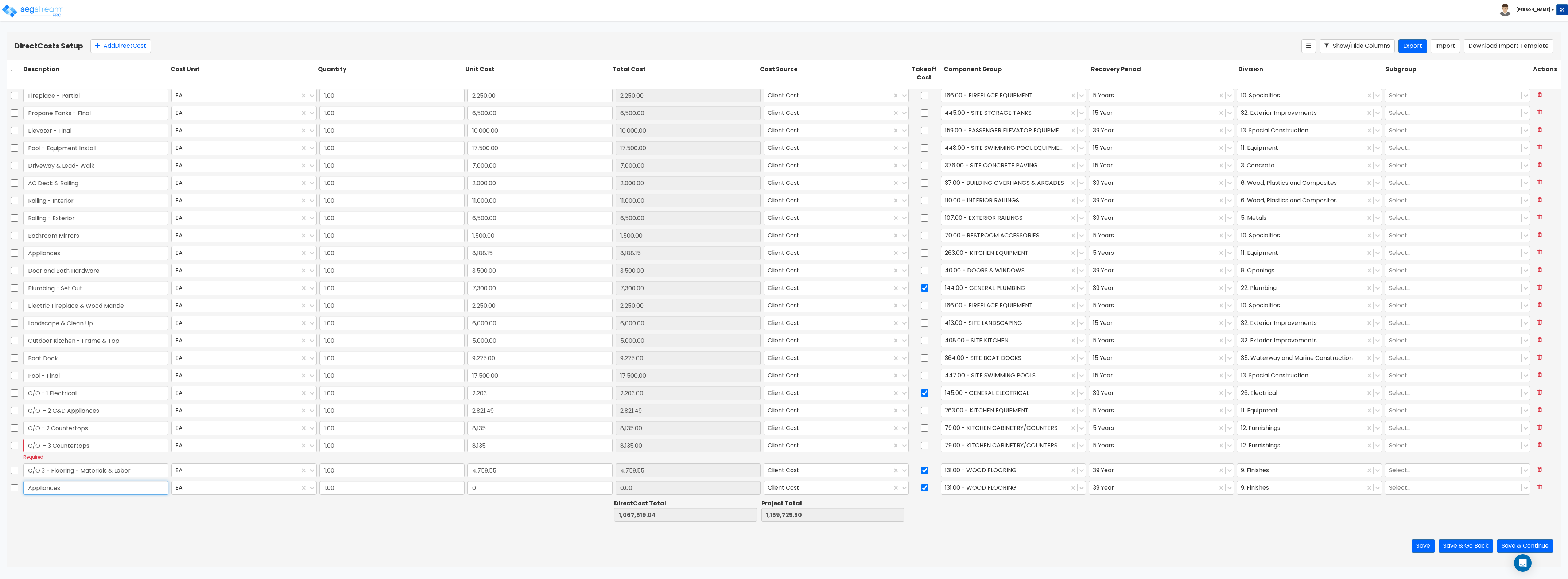
click at [31, 485] on input "Appliances" at bounding box center [96, 487] width 145 height 14
click at [525, 482] on input "0" at bounding box center [540, 487] width 145 height 14
click at [993, 487] on div at bounding box center [1005, 487] width 120 height 10
click at [922, 484] on input "checkbox" at bounding box center [924, 487] width 7 height 14
click at [957, 492] on div at bounding box center [1005, 487] width 120 height 10
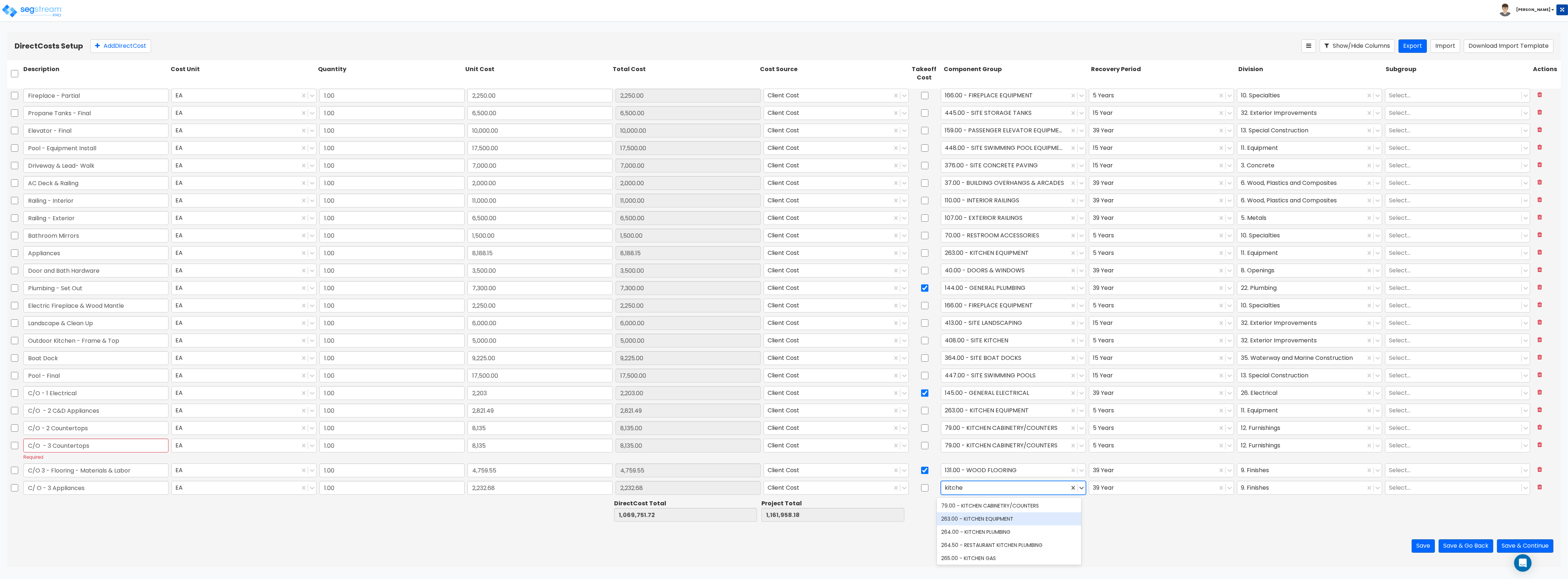
click at [982, 513] on div "263.00 - KITCHEN EQUIPMENT" at bounding box center [1009, 518] width 144 height 13
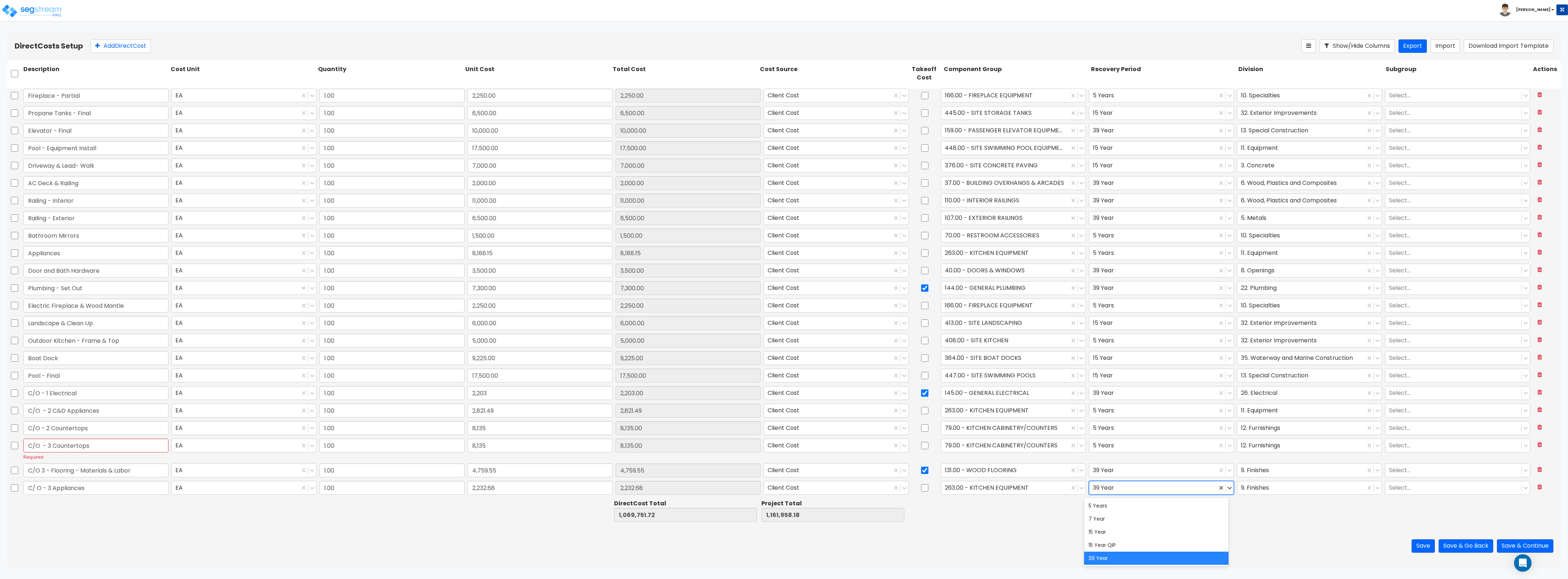
click at [1138, 491] on div at bounding box center [1153, 487] width 120 height 10
click at [1129, 509] on div "5 Years" at bounding box center [1157, 505] width 144 height 13
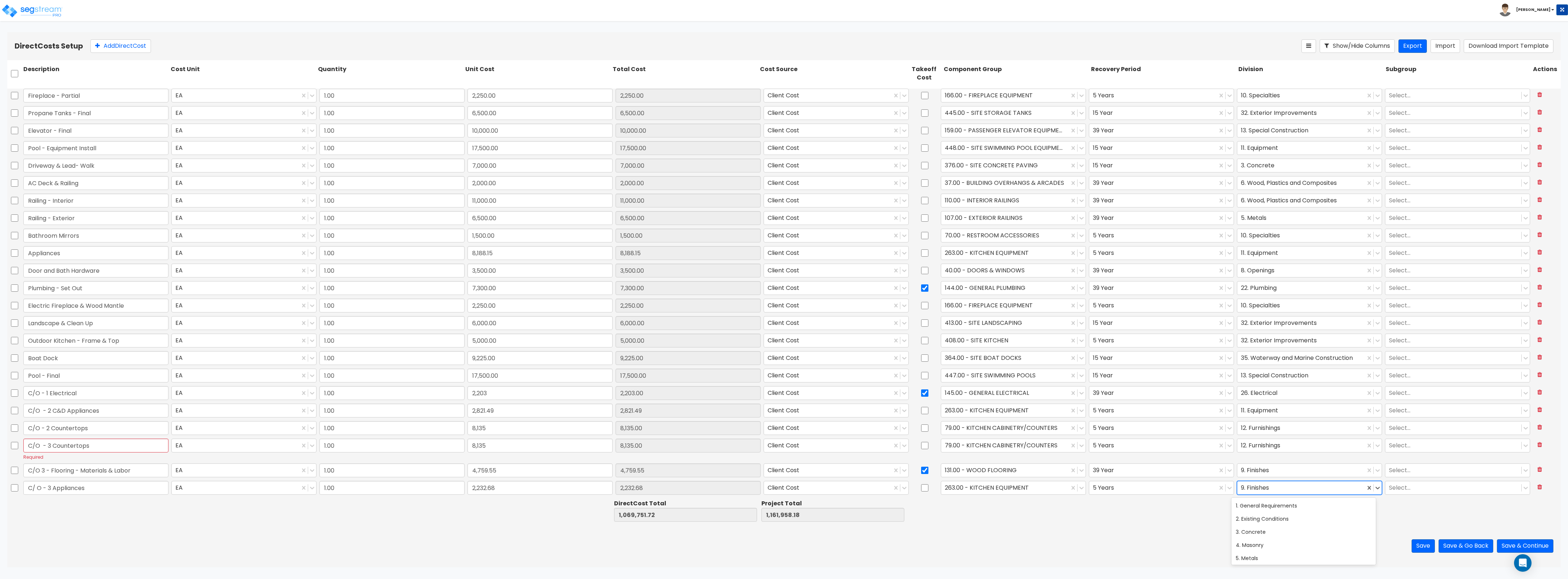
click at [1261, 484] on div at bounding box center [1301, 487] width 120 height 10
click at [1253, 518] on div "11. Equipment" at bounding box center [1304, 518] width 144 height 13
click at [129, 40] on button "Add Direct Cost" at bounding box center [120, 46] width 61 height 14
click at [13, 485] on input "checkbox" at bounding box center [14, 488] width 7 height 14
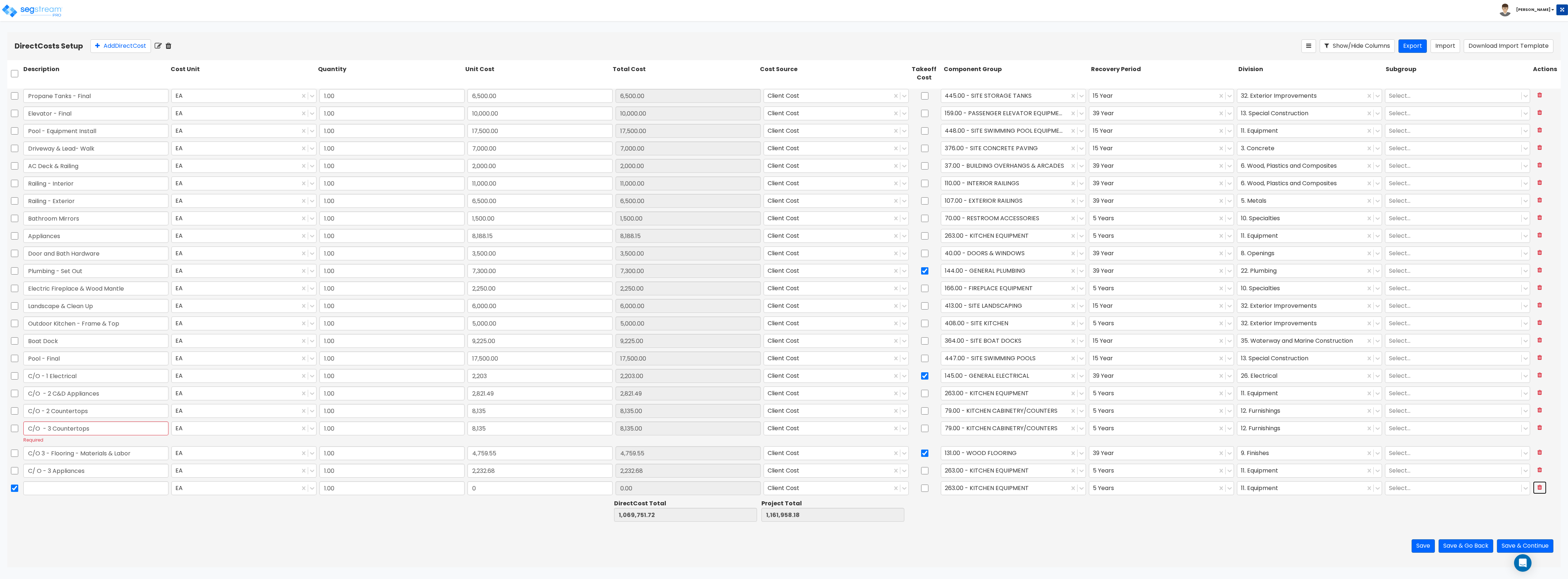
click at [1537, 489] on icon at bounding box center [1539, 487] width 5 height 6
click at [1417, 549] on button "Save" at bounding box center [1424, 546] width 23 height 14
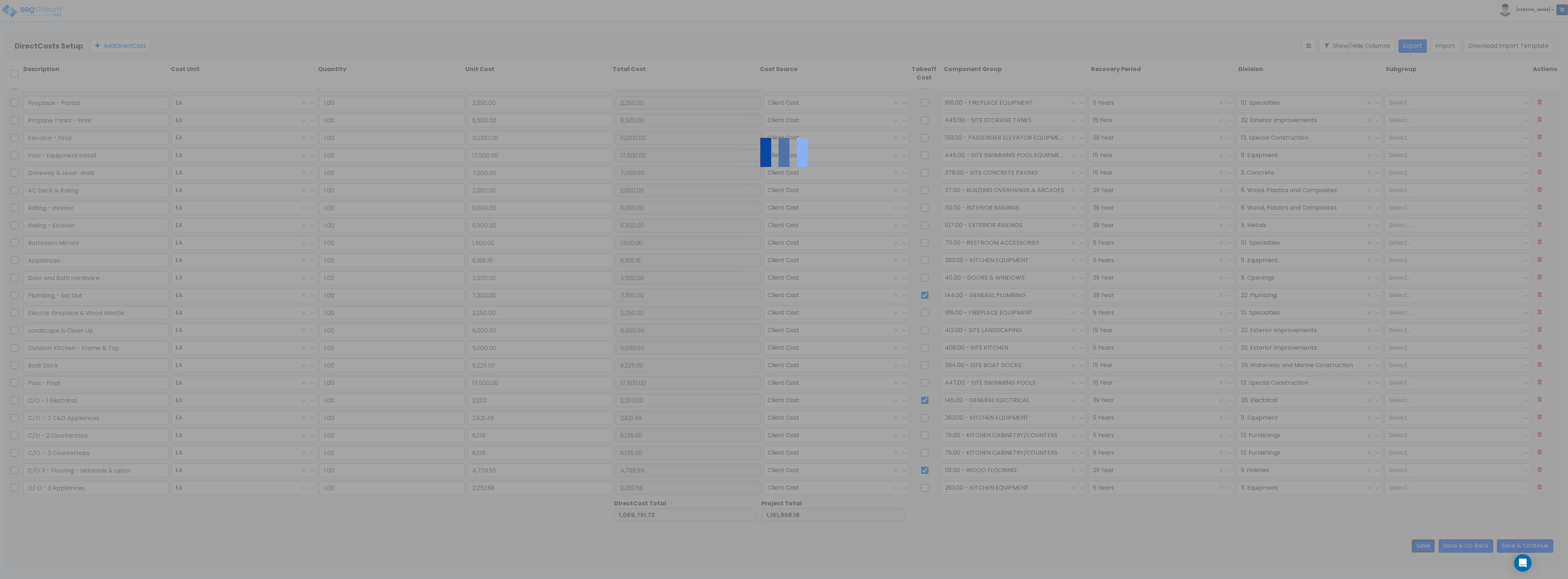
scroll to position [852, 0]
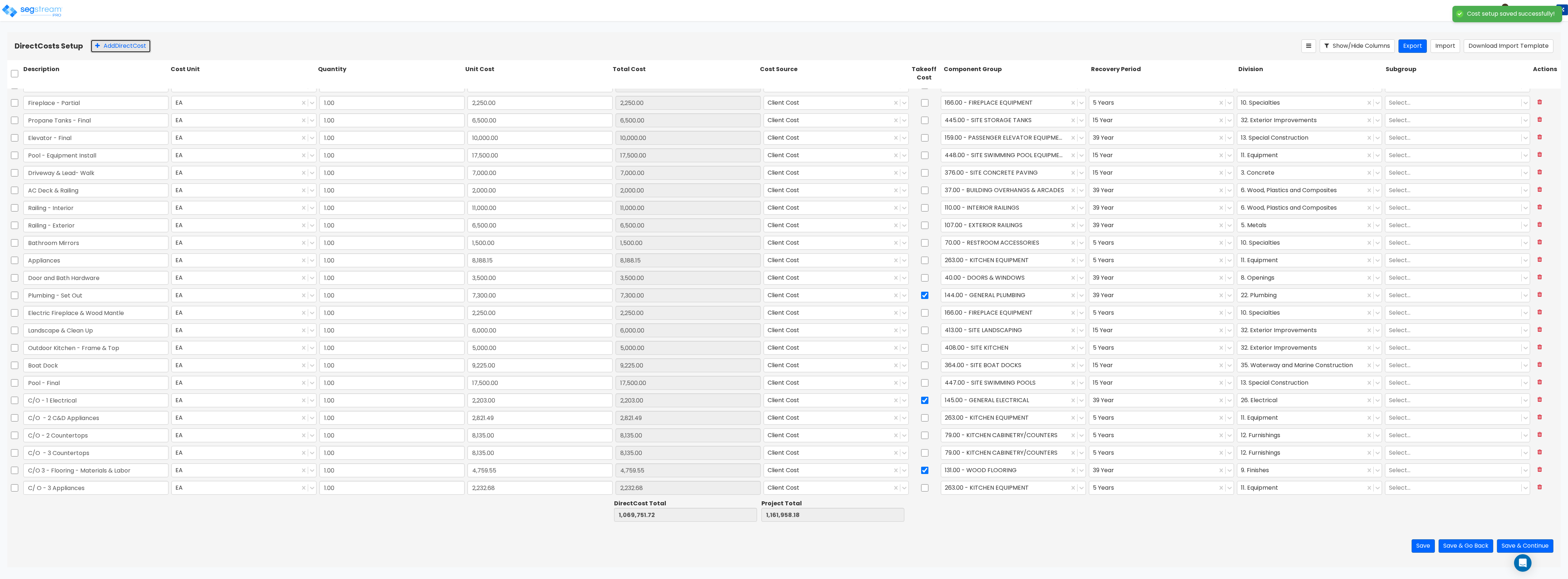
click at [111, 49] on button "Add Direct Cost" at bounding box center [120, 46] width 61 height 14
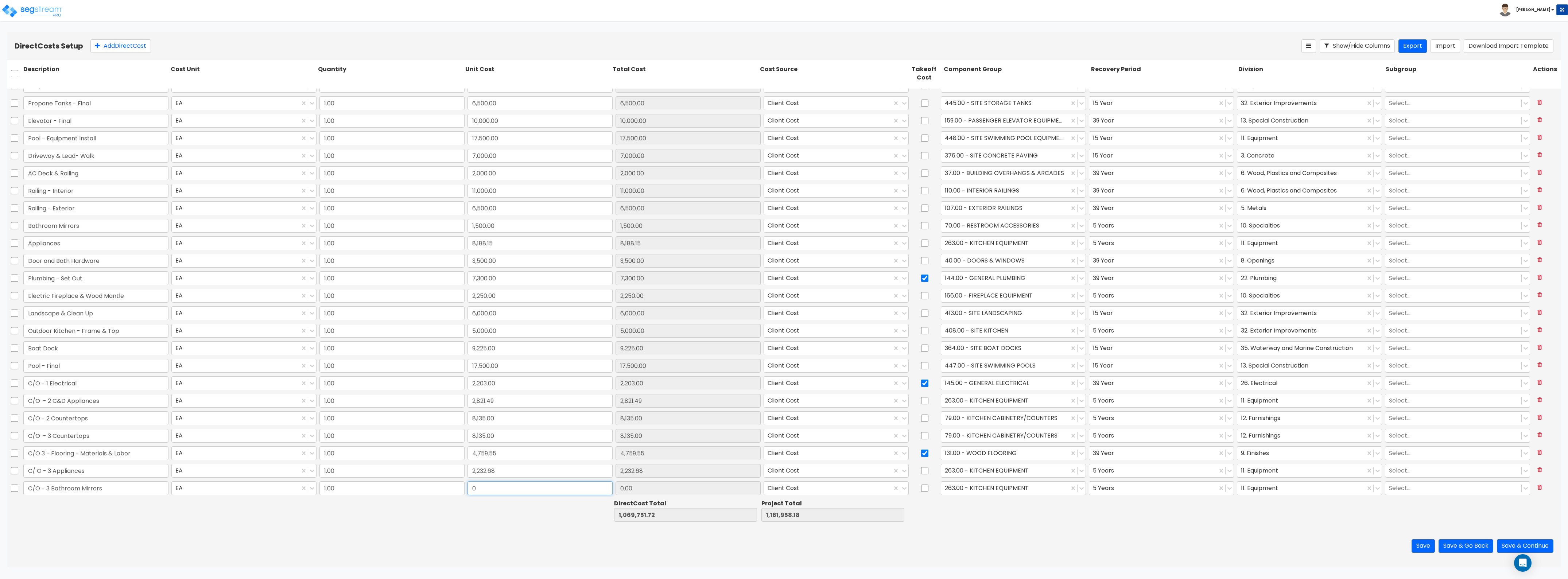
click at [582, 492] on input "0" at bounding box center [540, 488] width 145 height 14
click at [991, 491] on div at bounding box center [1005, 487] width 120 height 10
click at [996, 505] on div "70.00 - RESTROOM ACCESSORIES" at bounding box center [1009, 505] width 144 height 13
click at [1308, 487] on div at bounding box center [1301, 487] width 120 height 10
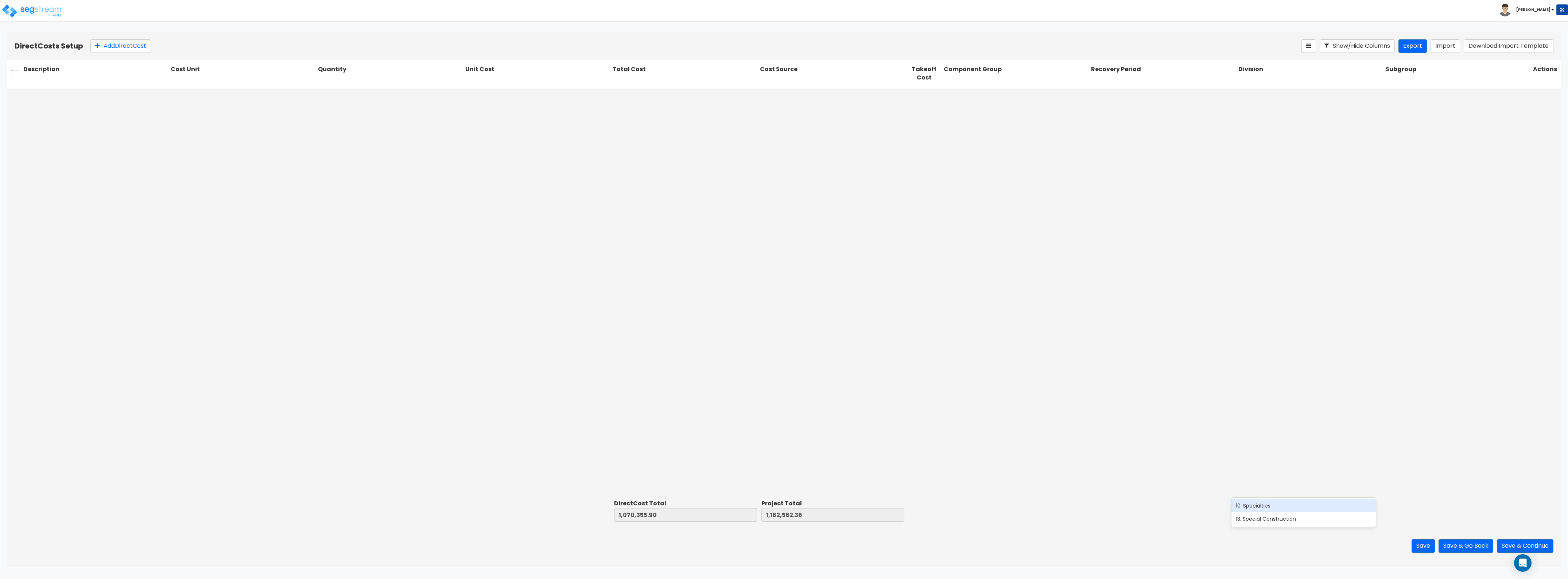
scroll to position [868, 0]
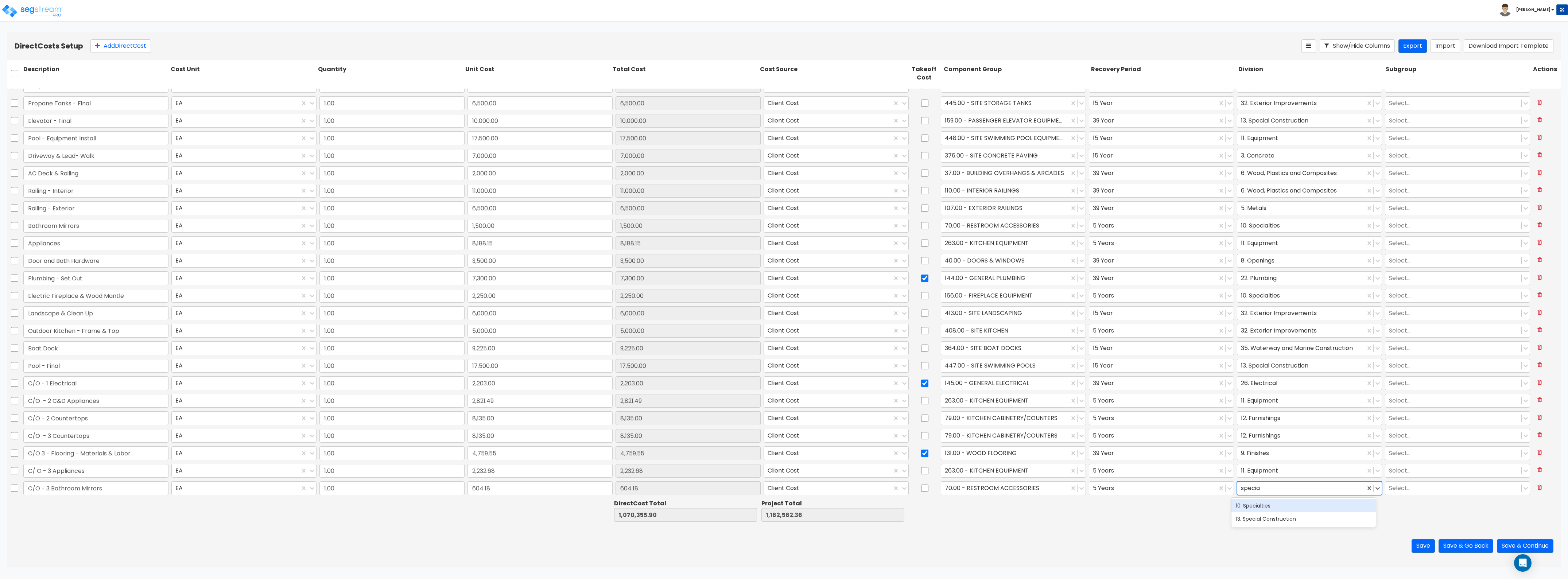
click at [1283, 501] on div "10. Specialties" at bounding box center [1304, 505] width 144 height 13
click at [124, 47] on button "Add Direct Cost" at bounding box center [120, 46] width 61 height 14
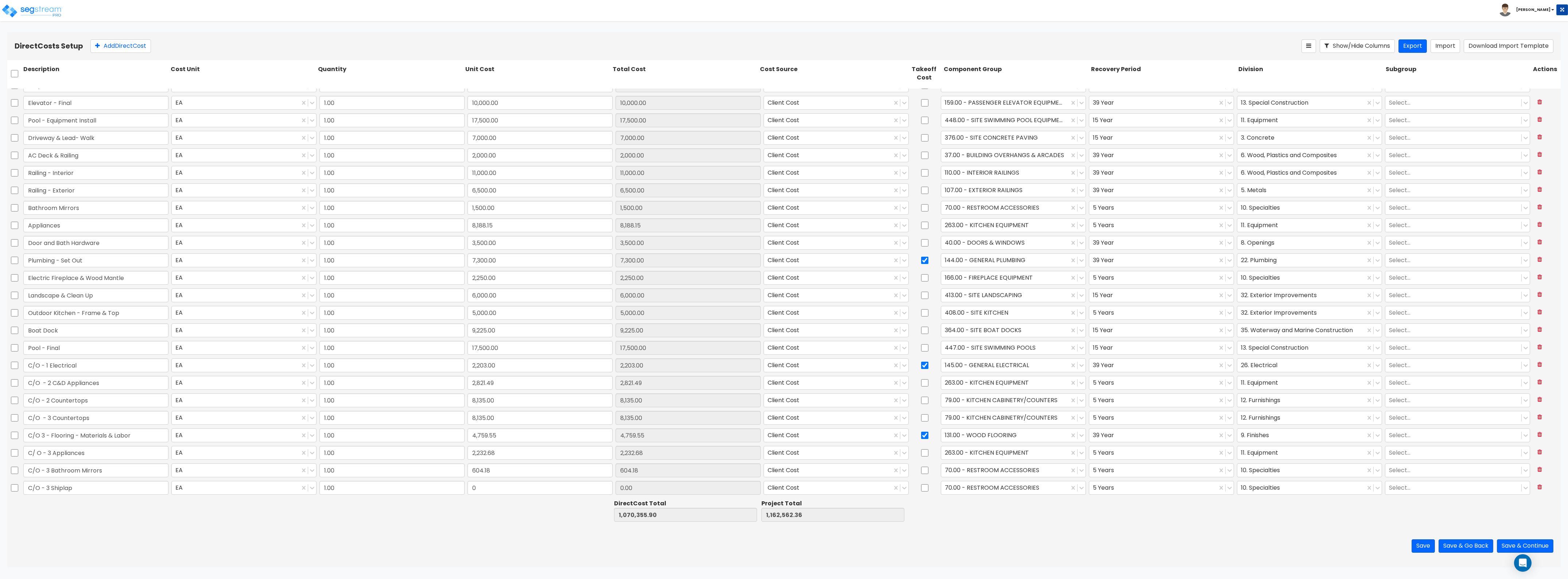
type input "C/O - 3 Shiplap"
click at [473, 485] on input "0" at bounding box center [540, 487] width 145 height 14
type input "750"
type input "750.00"
click at [970, 484] on div at bounding box center [1005, 487] width 120 height 10
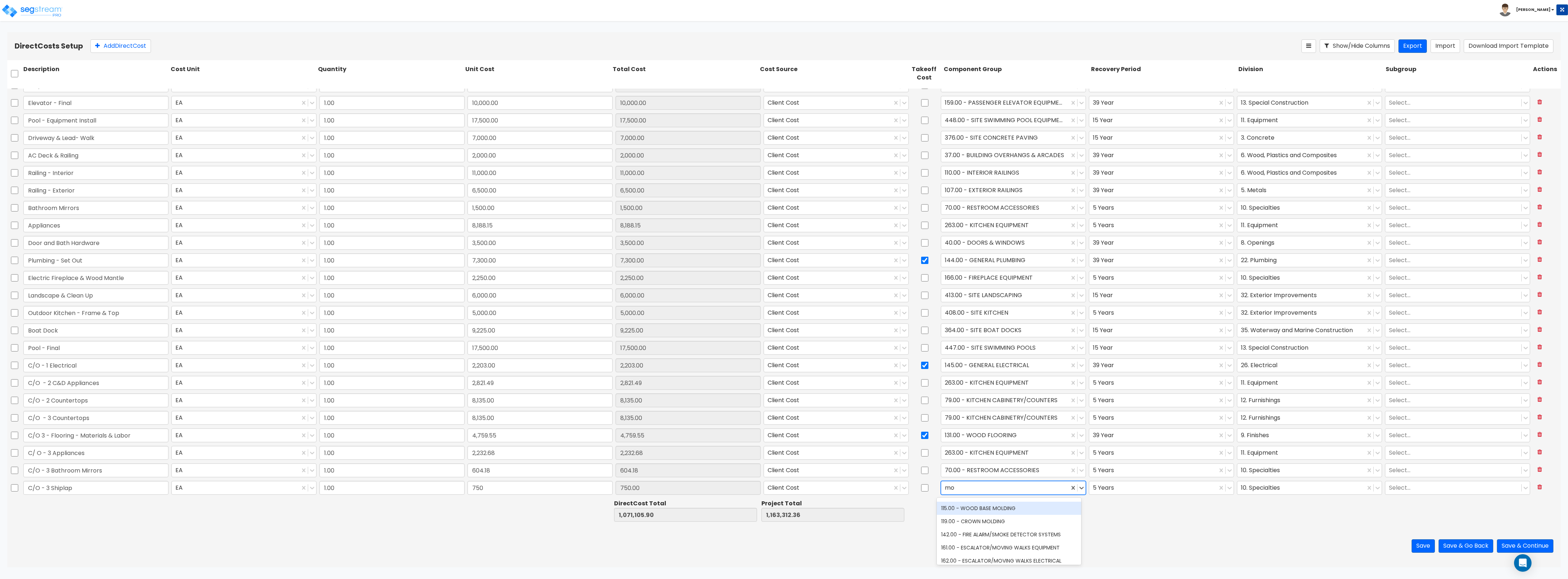
scroll to position [114, 0]
type input "m"
type input "s"
type input "m"
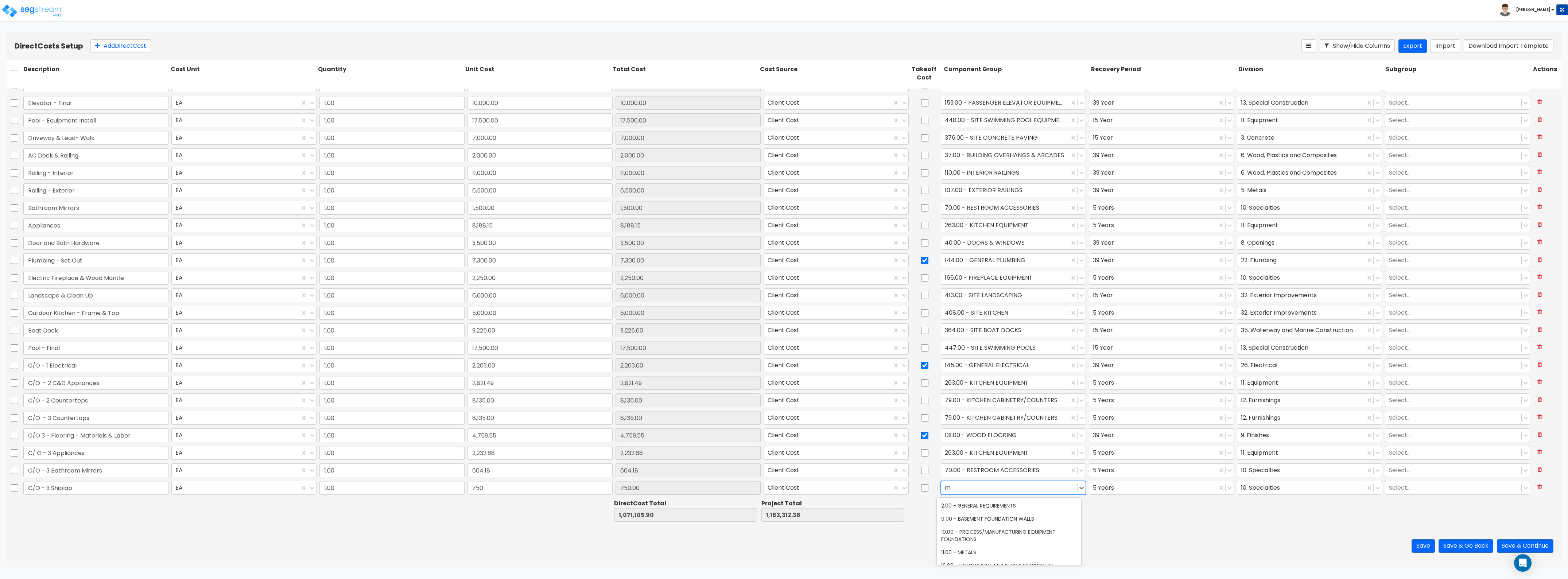
type input "mo"
click at [1006, 520] on div "115.00 - WOOD BASE MOLDING" at bounding box center [1009, 519] width 144 height 13
click at [1268, 484] on div at bounding box center [1301, 487] width 120 height 10
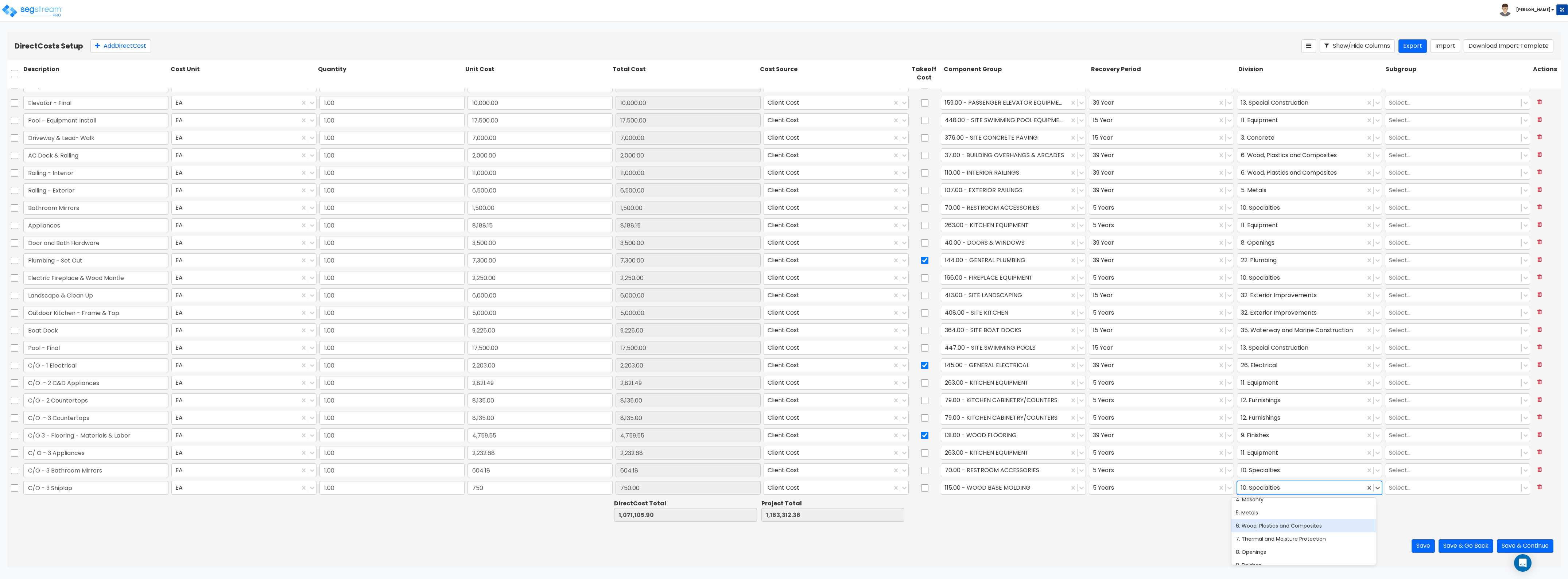
click at [1266, 527] on div "6. Wood, Plastics and Composites" at bounding box center [1304, 526] width 144 height 13
click at [114, 41] on button "Add Direct Cost" at bounding box center [120, 46] width 61 height 14
type input "1.00"
type input "0"
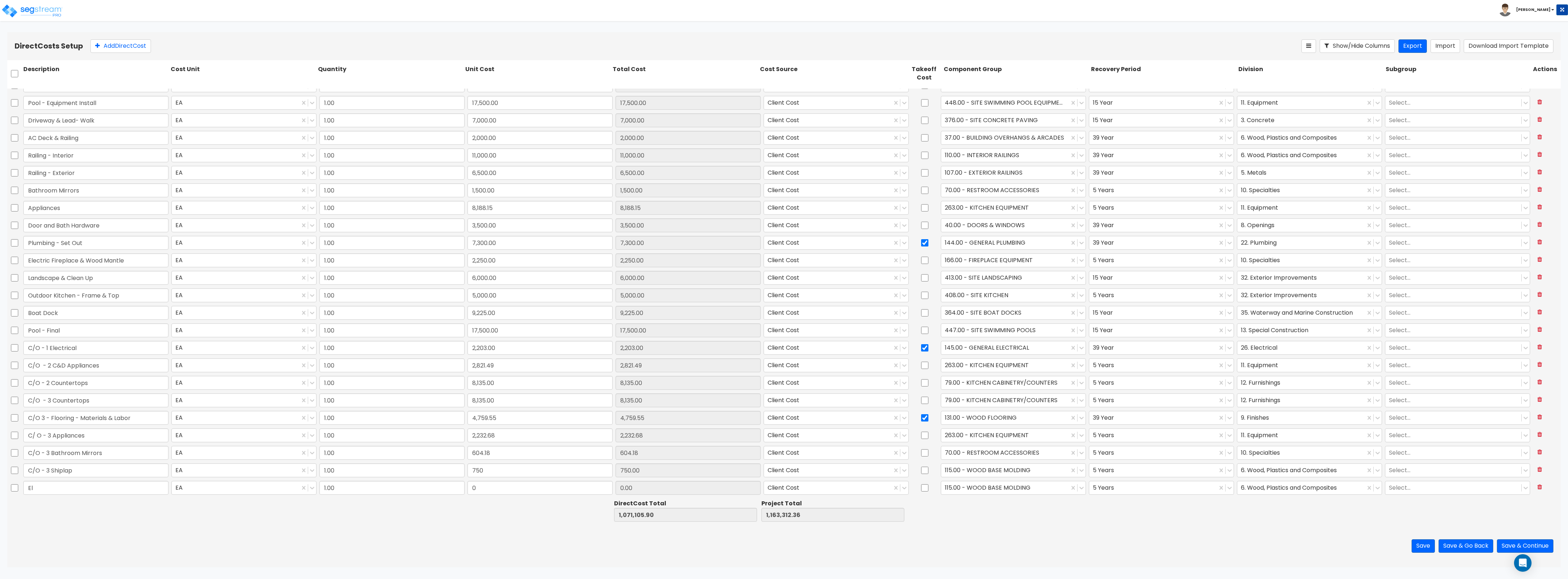
type input "E"
type input "C/O - 3 Electrical at [GEOGRAPHIC_DATA]"
click at [500, 482] on input "0" at bounding box center [540, 487] width 145 height 14
drag, startPoint x: 506, startPoint y: 487, endPoint x: 450, endPoint y: 487, distance: 56.0
click at [450, 487] on div "C/O - 3 Electrical at Boat Dock EA 1.00 6,000 0.00 Client Cost 115.00 - WOOD BA…" at bounding box center [784, 488] width 1554 height 17
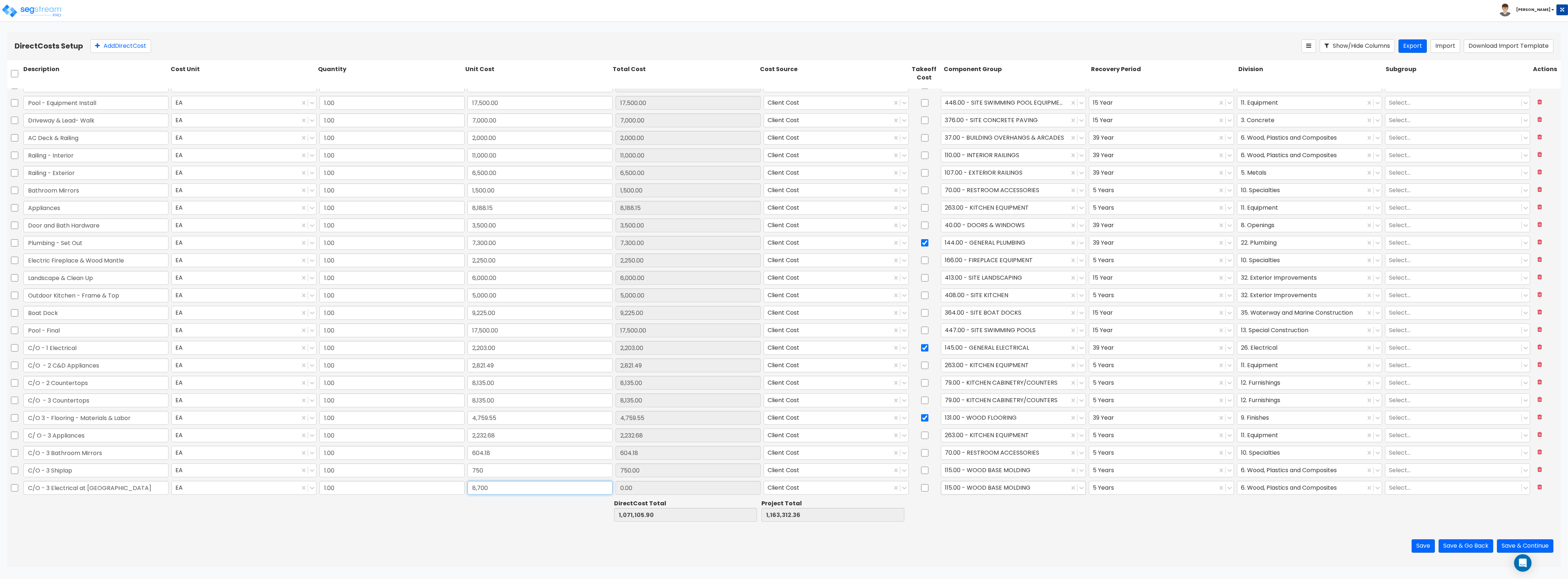
type input "8,700"
click at [996, 487] on div at bounding box center [1005, 487] width 120 height 10
type input "8,700.00"
type input "dock"
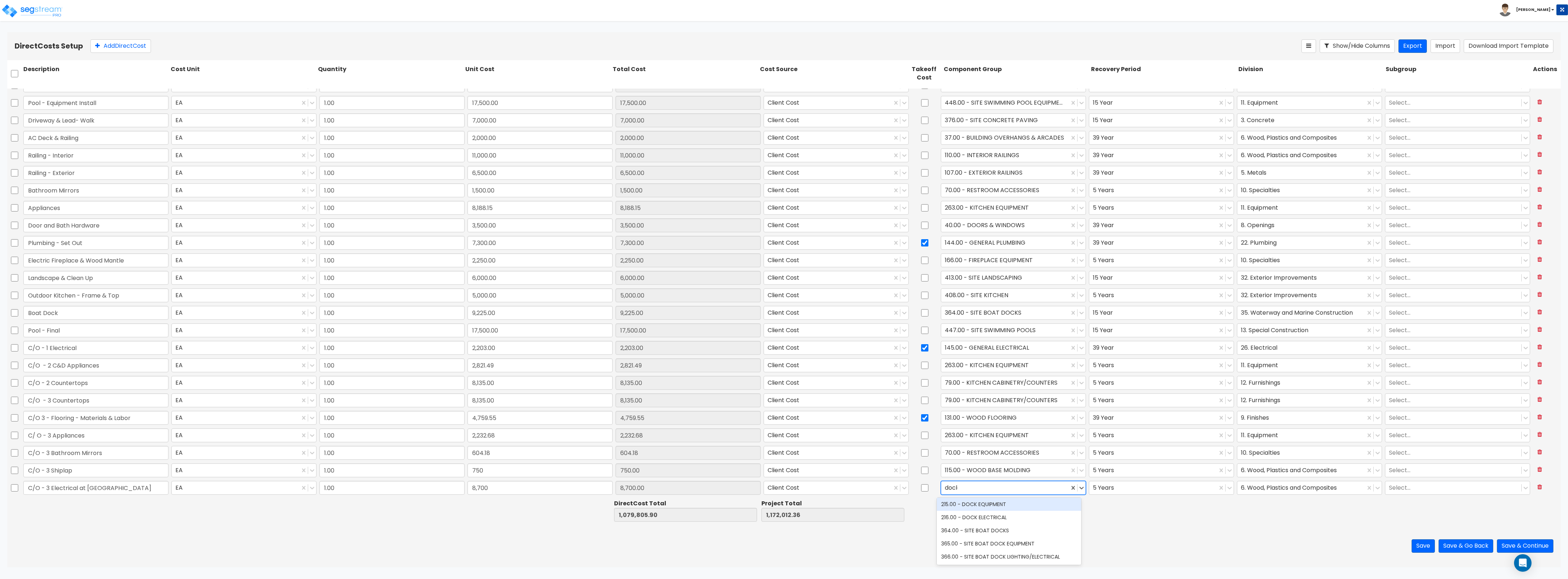
scroll to position [0, 0]
click at [993, 515] on div "216.00 - DOCK ELECTRICAL" at bounding box center [1009, 518] width 144 height 13
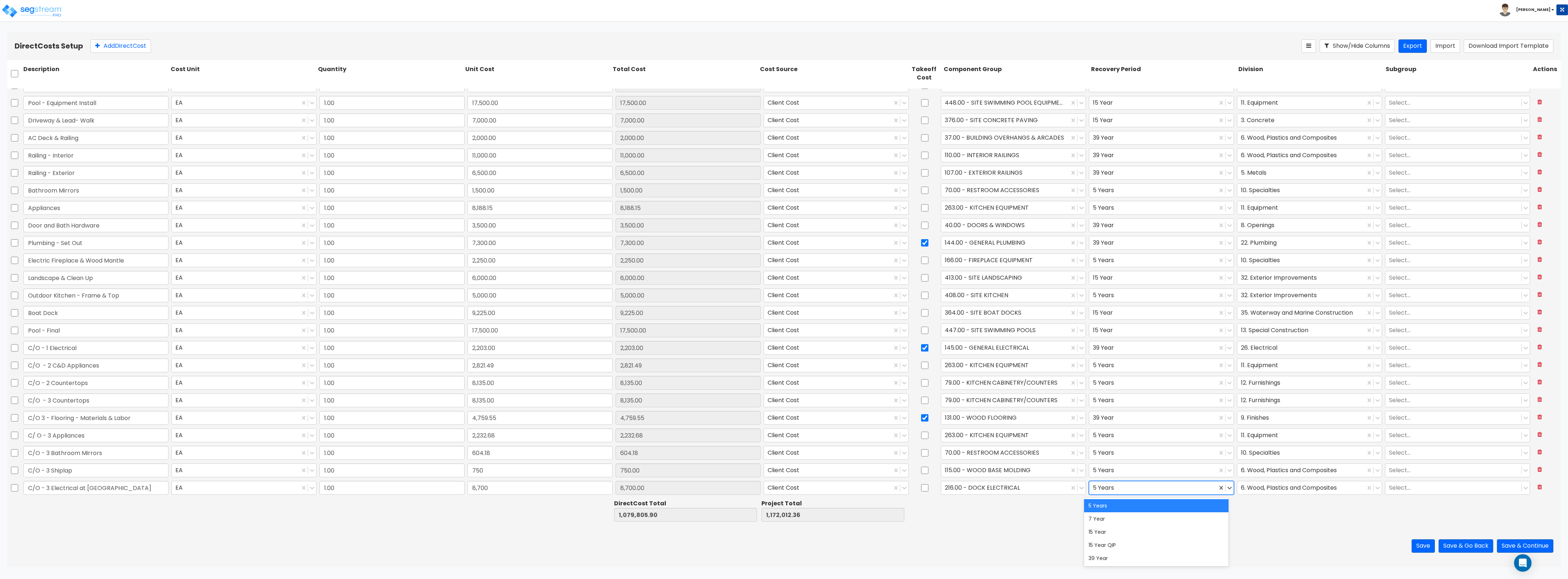
drag, startPoint x: 1155, startPoint y: 492, endPoint x: 1151, endPoint y: 496, distance: 5.7
click at [1155, 492] on div at bounding box center [1153, 487] width 120 height 10
click at [1135, 525] on div "15 Year" at bounding box center [1157, 532] width 144 height 13
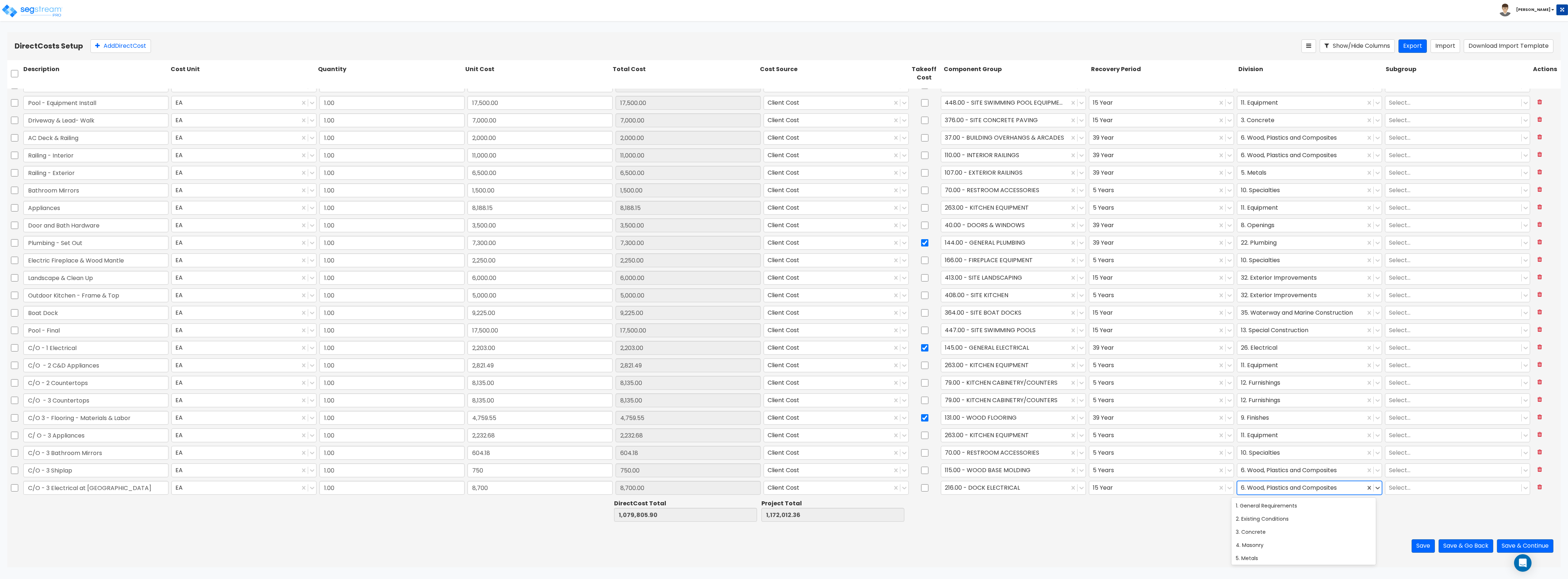
click at [1258, 484] on div at bounding box center [1301, 487] width 120 height 10
click at [1260, 549] on div "35. Waterway and Marine Construction" at bounding box center [1304, 543] width 144 height 13
click at [1414, 543] on button "Save" at bounding box center [1424, 546] width 23 height 14
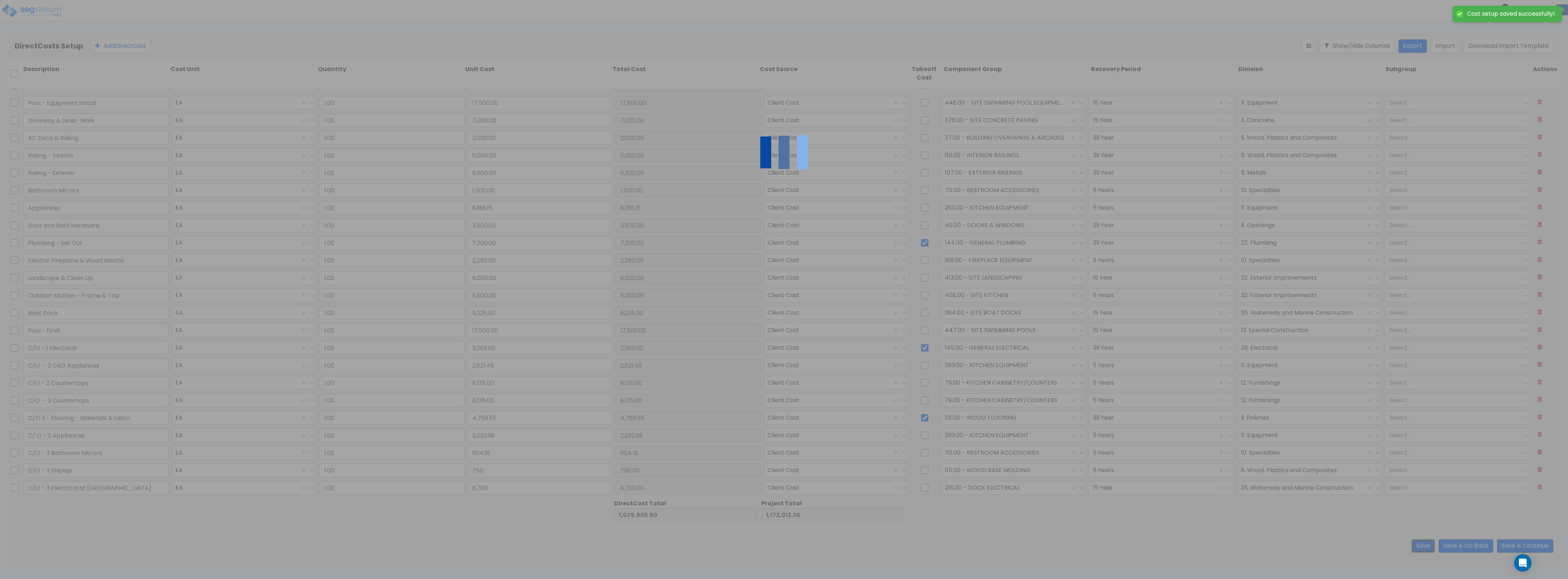
type input "750.00"
type input "8,700.00"
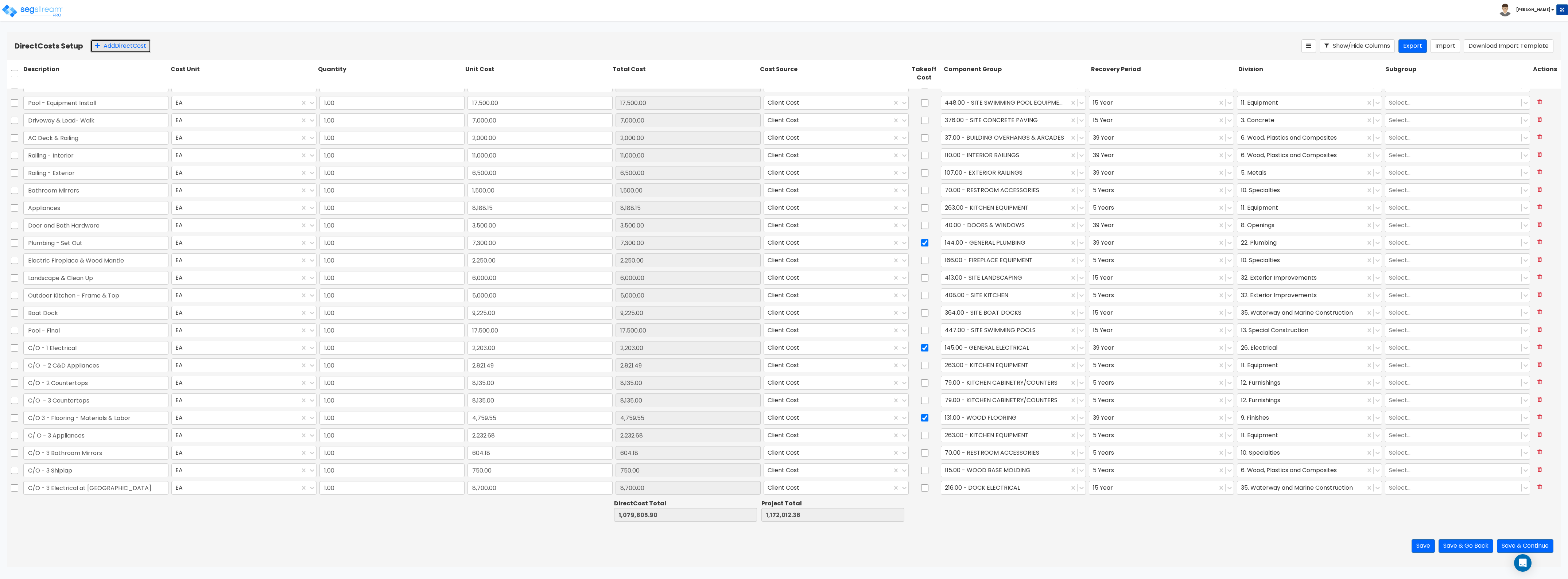
click at [130, 42] on button "Add Direct Cost" at bounding box center [120, 46] width 61 height 14
type input "C/O - 4 Barn Door"
click at [508, 488] on input "0" at bounding box center [540, 488] width 145 height 14
type input "990"
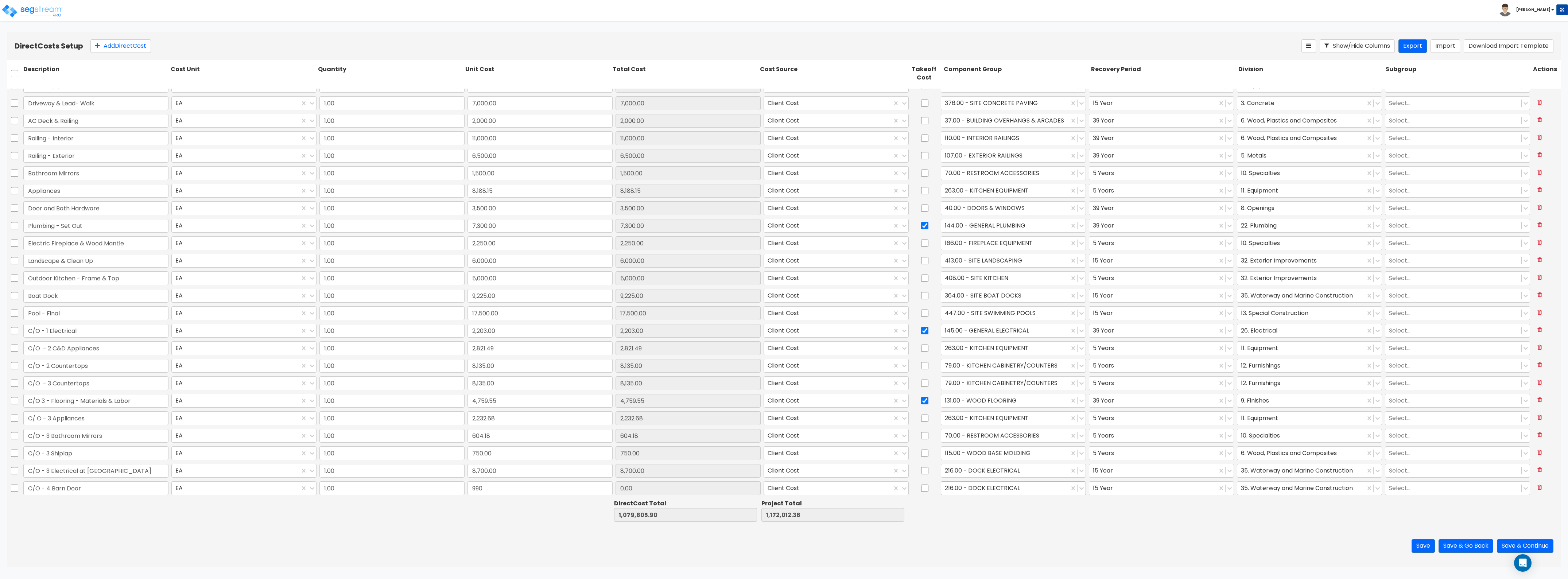
type input "990.00"
click at [1022, 489] on div at bounding box center [1005, 487] width 120 height 10
type input "interior do"
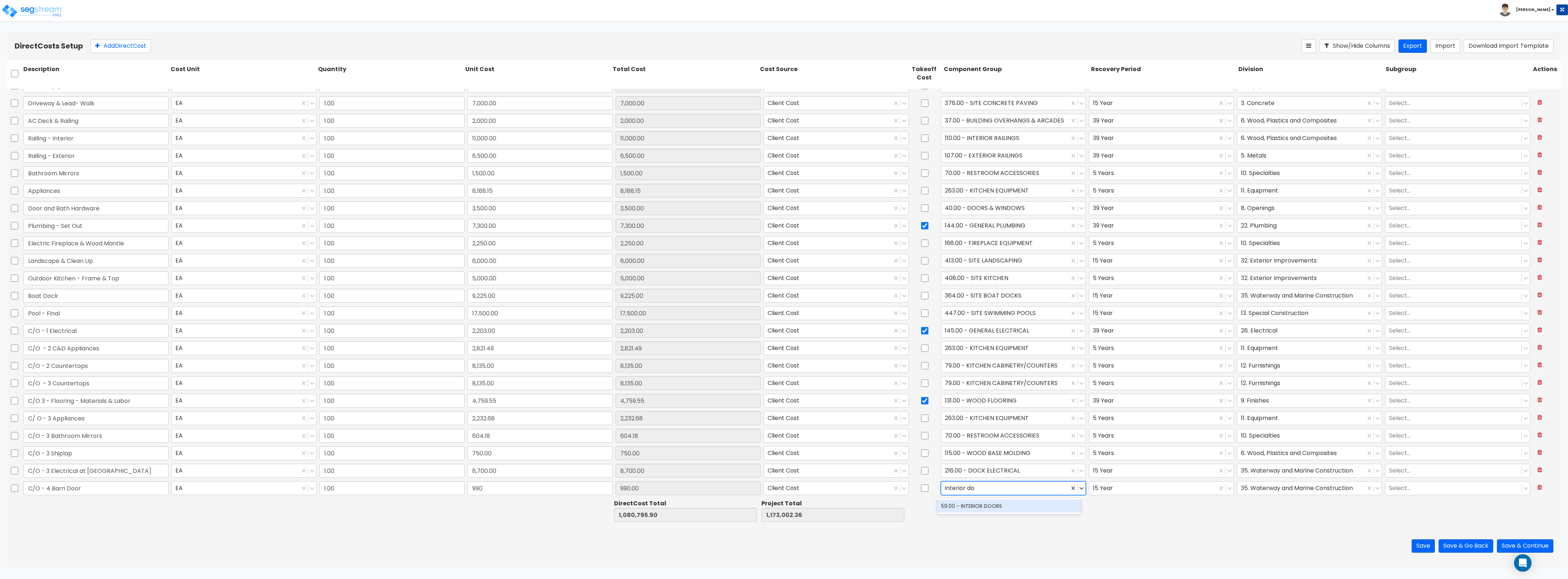
click at [1011, 509] on div "59.00 - INTERIOR DOORS" at bounding box center [1009, 506] width 144 height 13
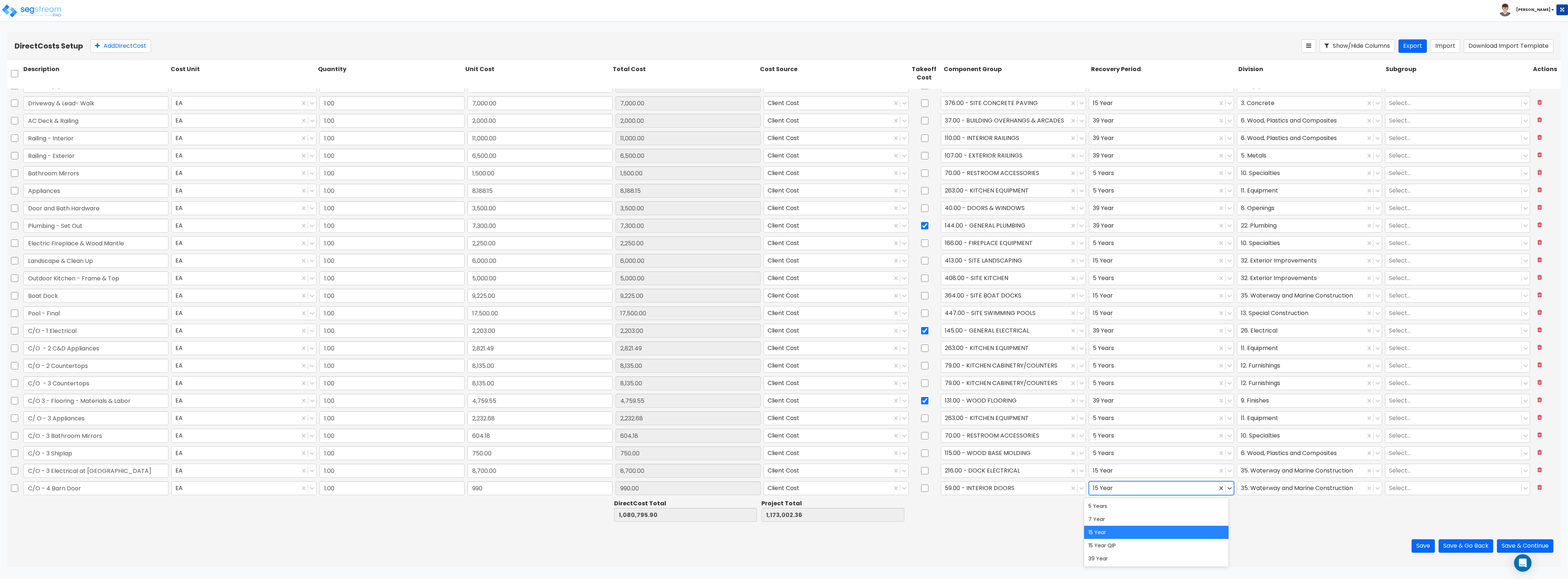
click at [1118, 493] on div at bounding box center [1153, 487] width 120 height 10
click at [1117, 557] on div "39 Year" at bounding box center [1157, 558] width 144 height 13
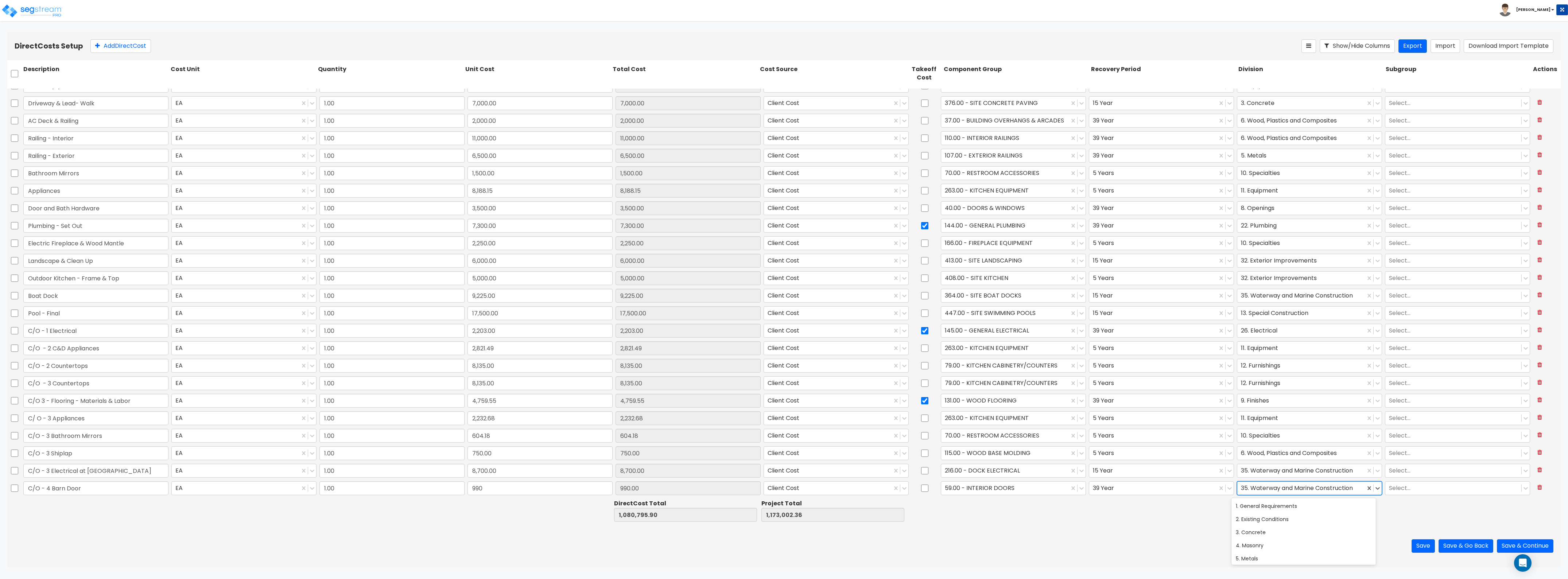
click at [1259, 488] on div at bounding box center [1301, 487] width 120 height 10
type input "ope"
click at [1259, 504] on div "8. Openings" at bounding box center [1304, 506] width 144 height 13
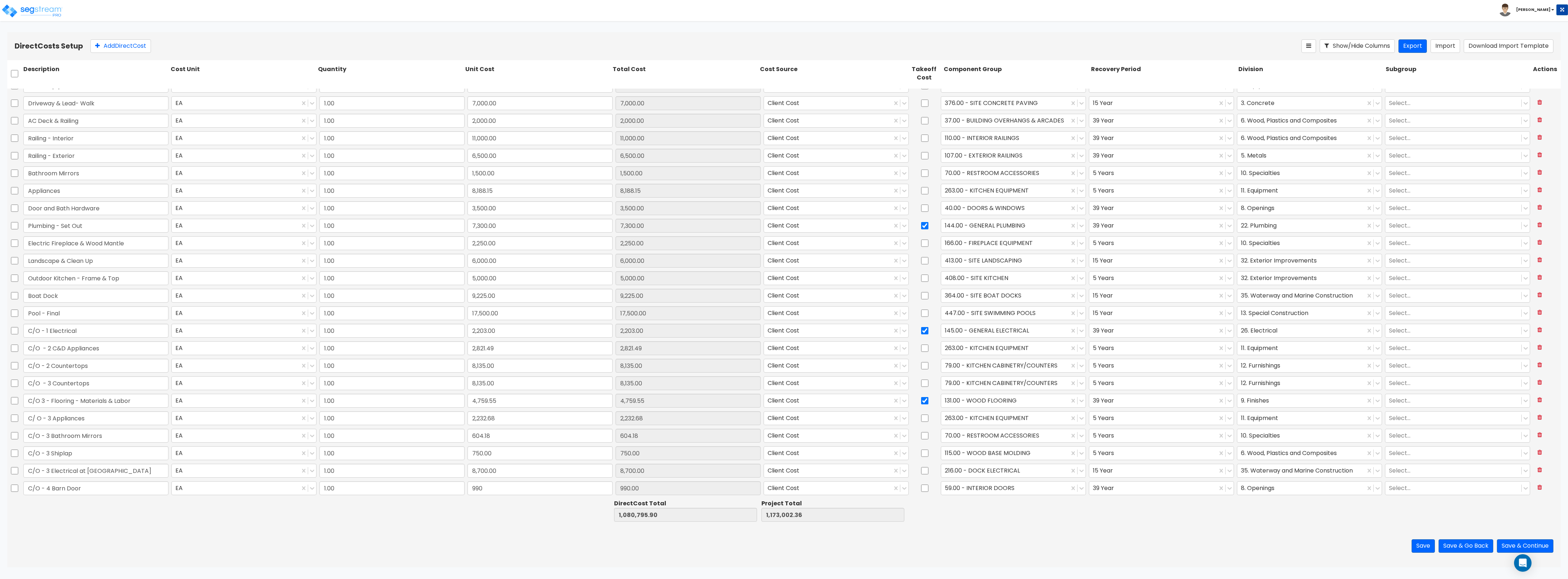
click at [440, 534] on div "Save Save & Go Back Save & Continue" at bounding box center [784, 546] width 1554 height 43
click at [125, 40] on button "Add Direct Cost" at bounding box center [120, 46] width 61 height 14
type input "Jet Ski Racks"
drag, startPoint x: 497, startPoint y: 493, endPoint x: 497, endPoint y: 489, distance: 4.0
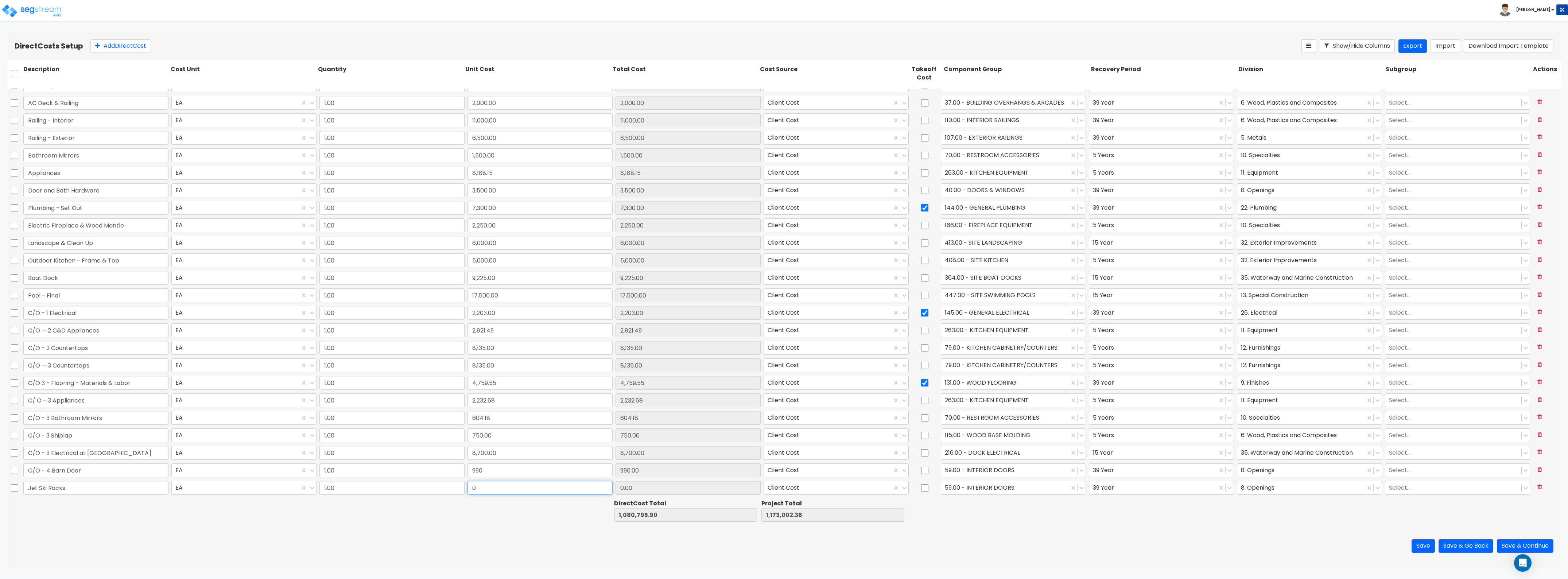
click at [497, 493] on input "0" at bounding box center [540, 487] width 145 height 14
type input "18,000"
type input "18,000.00"
click at [1036, 489] on div at bounding box center [1005, 487] width 120 height 10
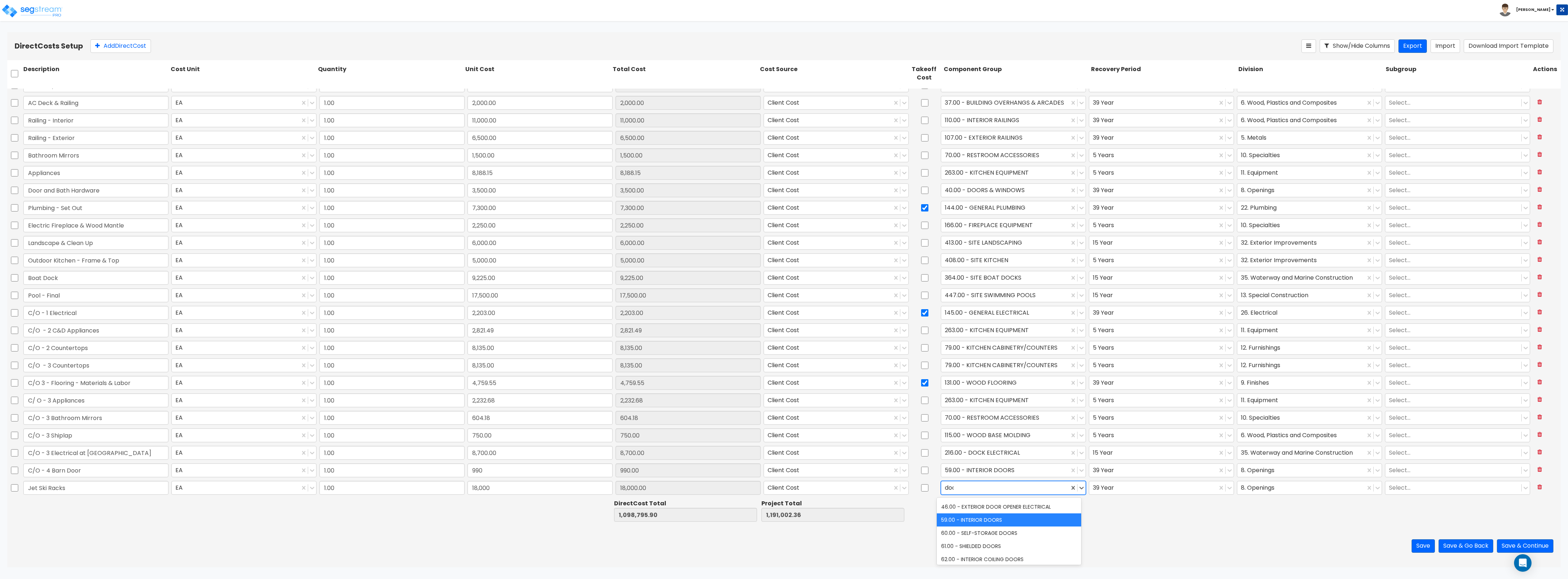
type input "dock"
click at [1008, 533] on div "364.00 - SITE BOAT DOCKS" at bounding box center [1009, 531] width 144 height 13
click at [1015, 455] on div at bounding box center [1005, 452] width 120 height 10
click at [1151, 508] on div at bounding box center [1163, 510] width 147 height 25
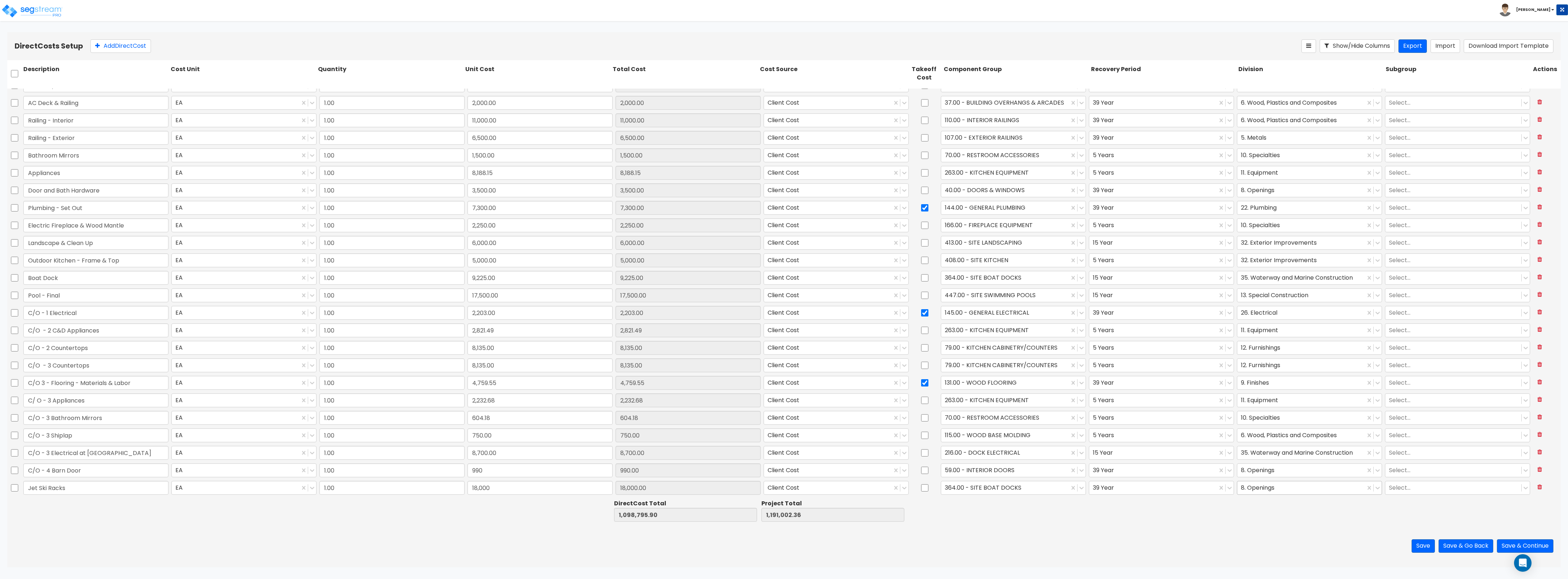
click at [1286, 484] on div at bounding box center [1301, 487] width 120 height 10
click at [1149, 489] on div at bounding box center [1153, 487] width 120 height 10
click at [1131, 531] on div "15 Year" at bounding box center [1157, 532] width 144 height 13
click at [1250, 487] on div at bounding box center [1301, 487] width 120 height 10
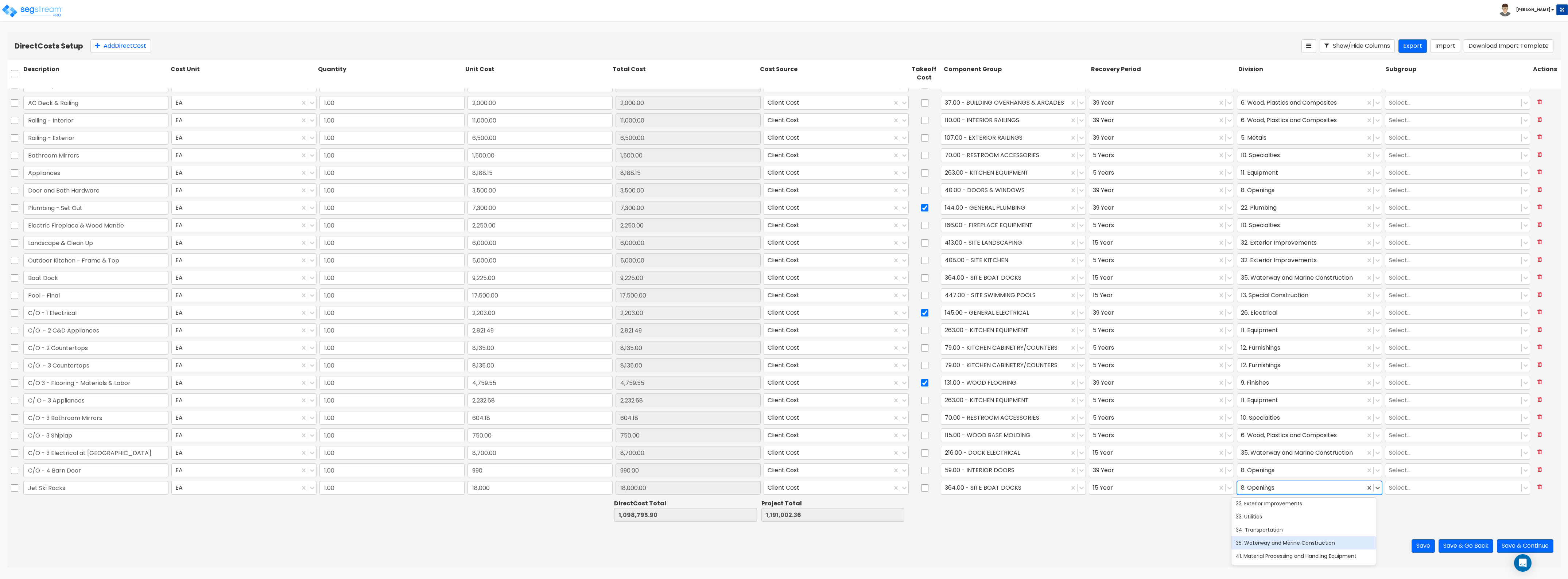
click at [1280, 549] on div "35. Waterway and Marine Construction" at bounding box center [1304, 543] width 144 height 13
click at [1417, 546] on button "Save" at bounding box center [1424, 546] width 23 height 14
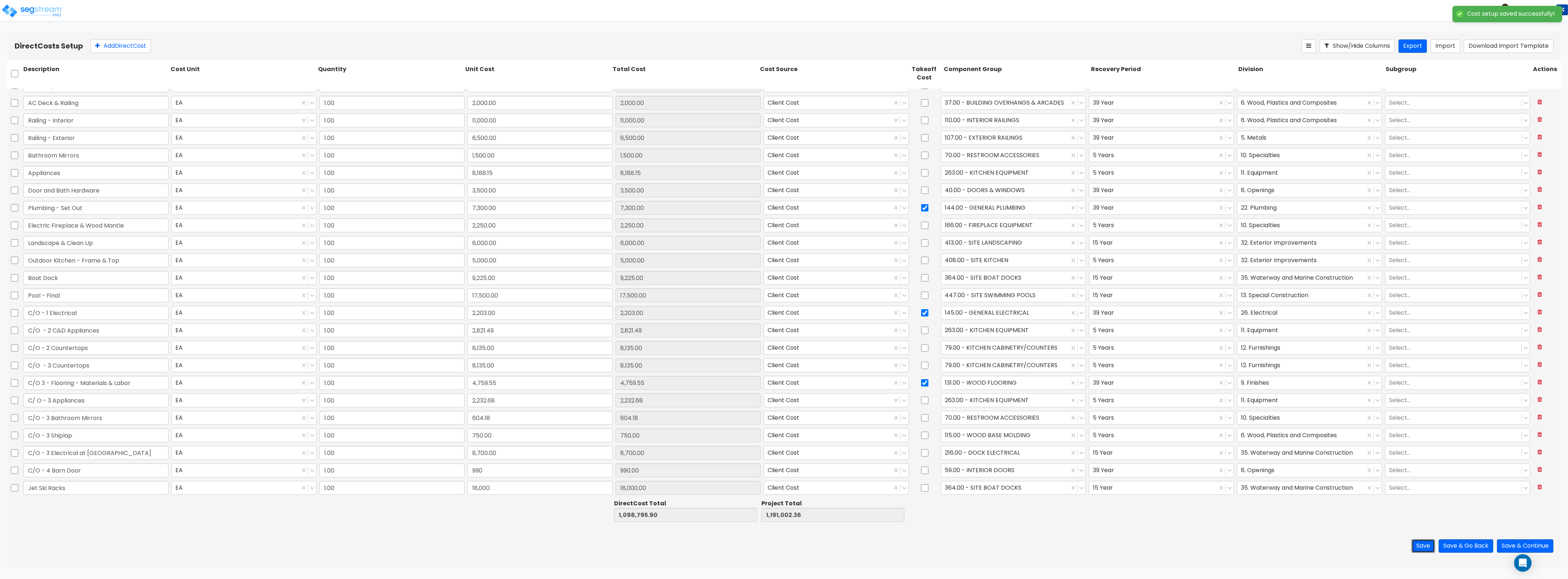
type input "990.00"
type input "18,000.00"
drag, startPoint x: 123, startPoint y: 48, endPoint x: 70, endPoint y: 84, distance: 64.1
click at [70, 84] on div "Direct Costs Setup Add Direct Cost Show/Hide Columns Export Import Download Imp…" at bounding box center [784, 299] width 1554 height 535
click at [1458, 547] on button "Save & Go Back" at bounding box center [1466, 546] width 55 height 14
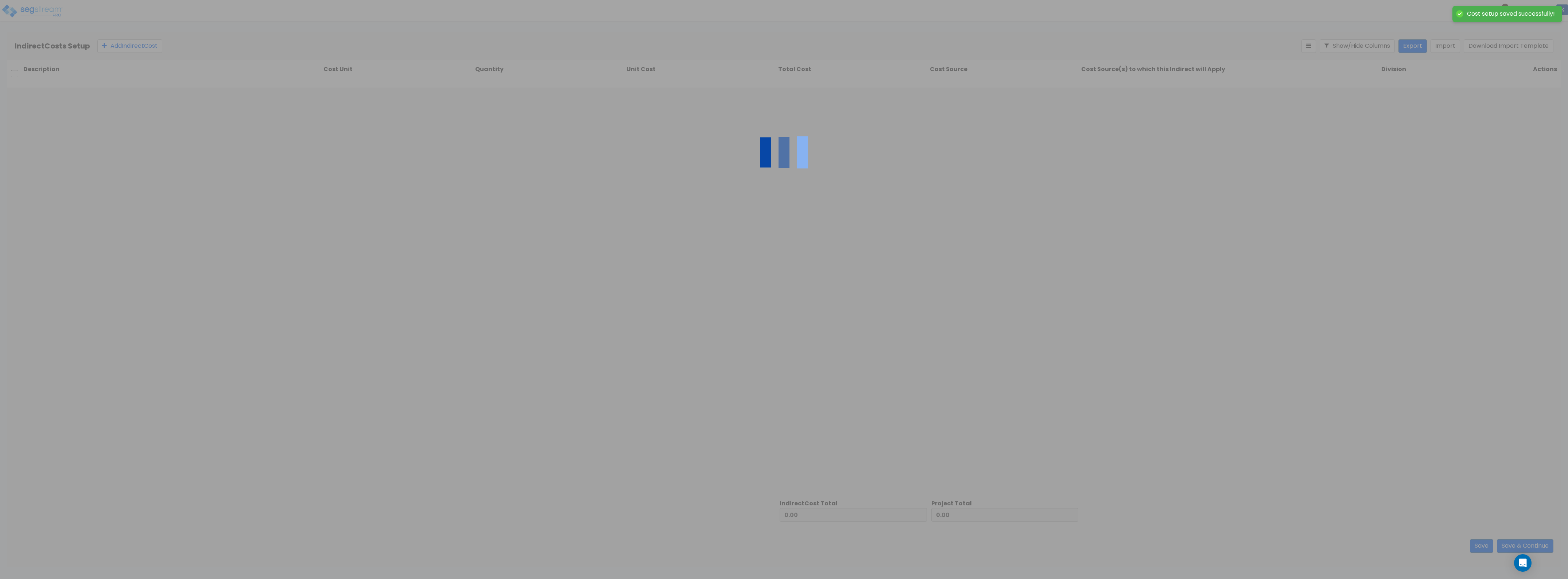
type input "1,098,795.90"
type input "92,206.46"
type input "1,191,002.36"
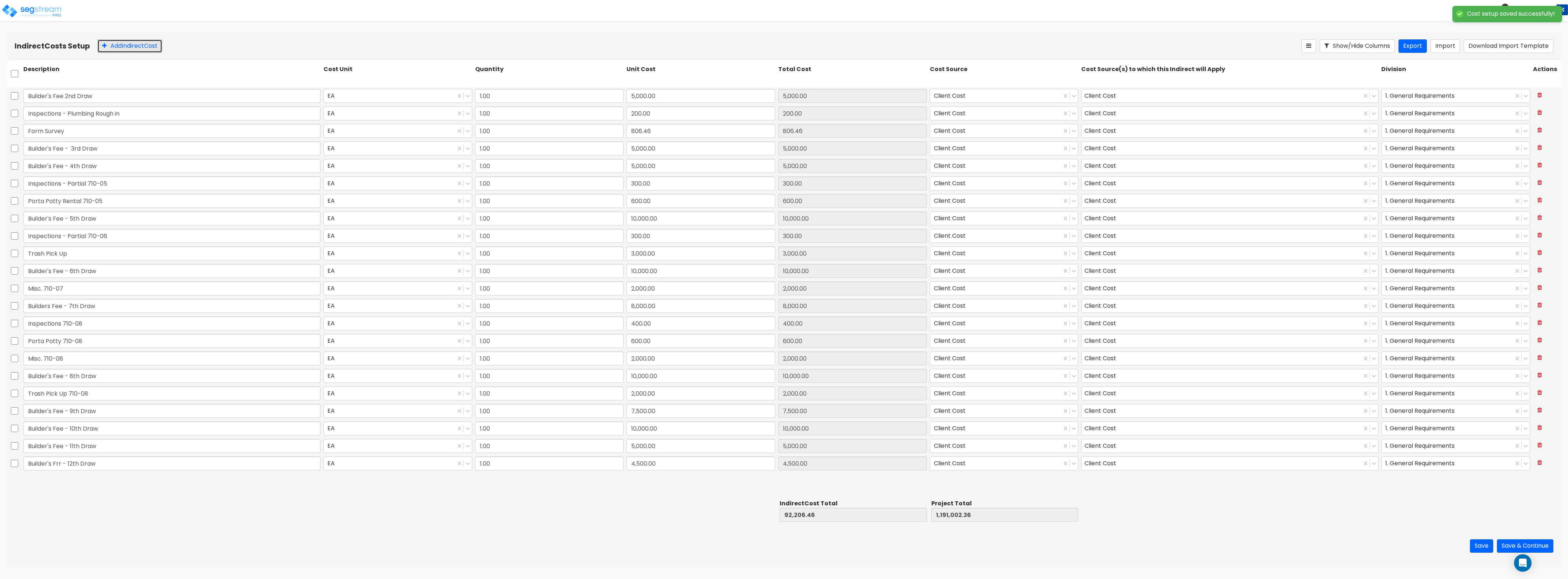
click at [128, 47] on button "Add Indirect Cost" at bounding box center [130, 46] width 65 height 14
click at [126, 486] on input "text" at bounding box center [172, 480] width 297 height 14
type input "Design Fees"
click at [635, 481] on input "0" at bounding box center [701, 480] width 149 height 14
type input "20,275"
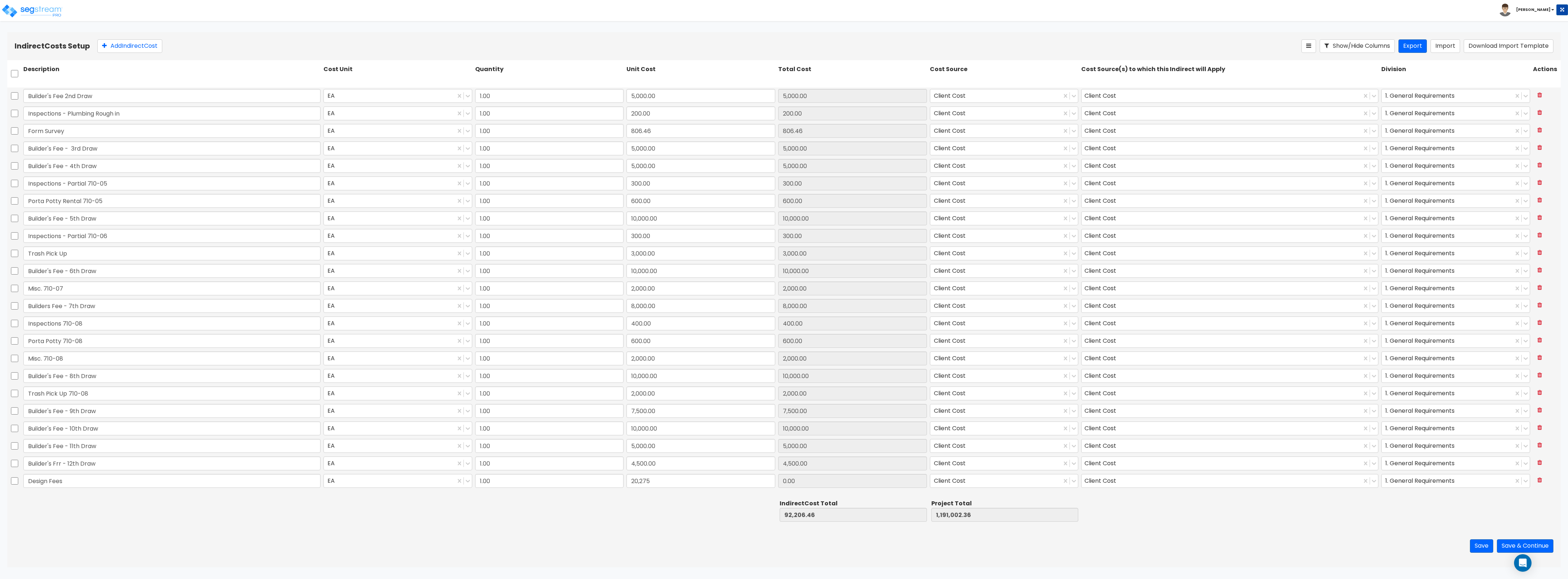
type input "112,481.46"
type input "1,211,277.36"
type input "20,275.00"
click at [640, 502] on div at bounding box center [700, 510] width 152 height 25
click at [123, 40] on button "Add Indirect Cost" at bounding box center [130, 46] width 65 height 14
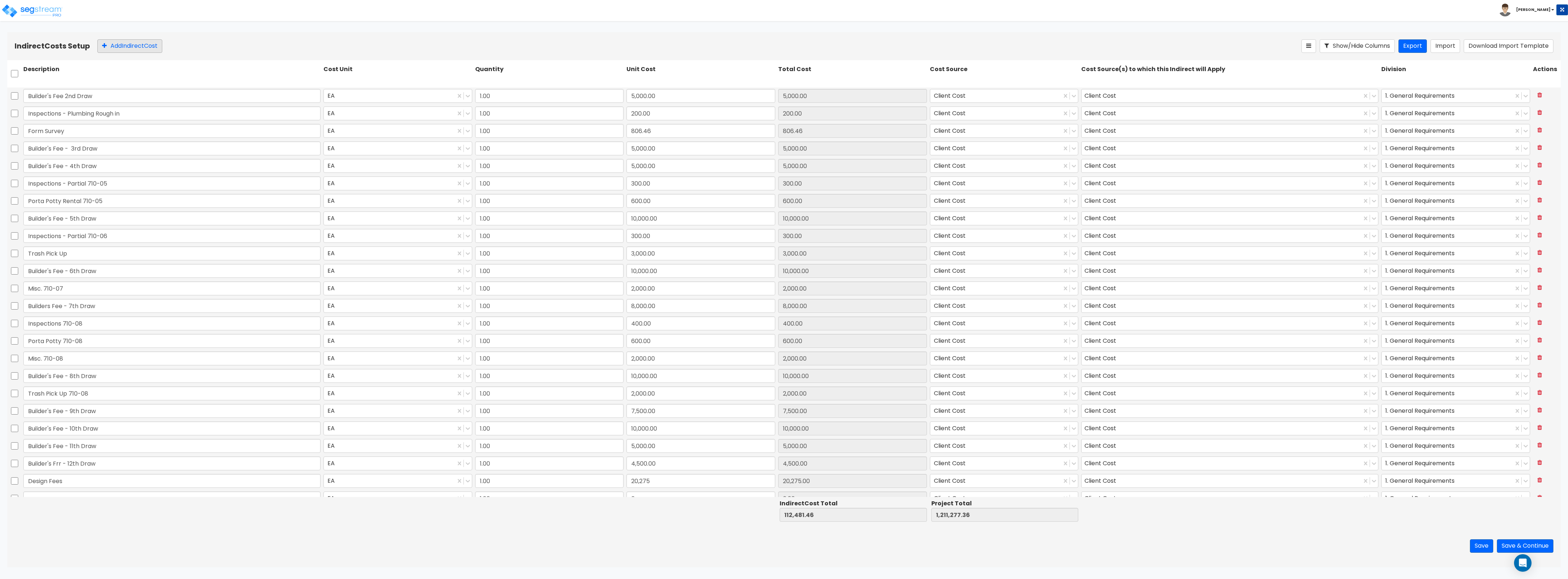
scroll to position [8, 0]
click at [642, 495] on input "0" at bounding box center [701, 489] width 149 height 14
type input "36,268.54"
type input "148,750.00"
type input "1,247,545.90"
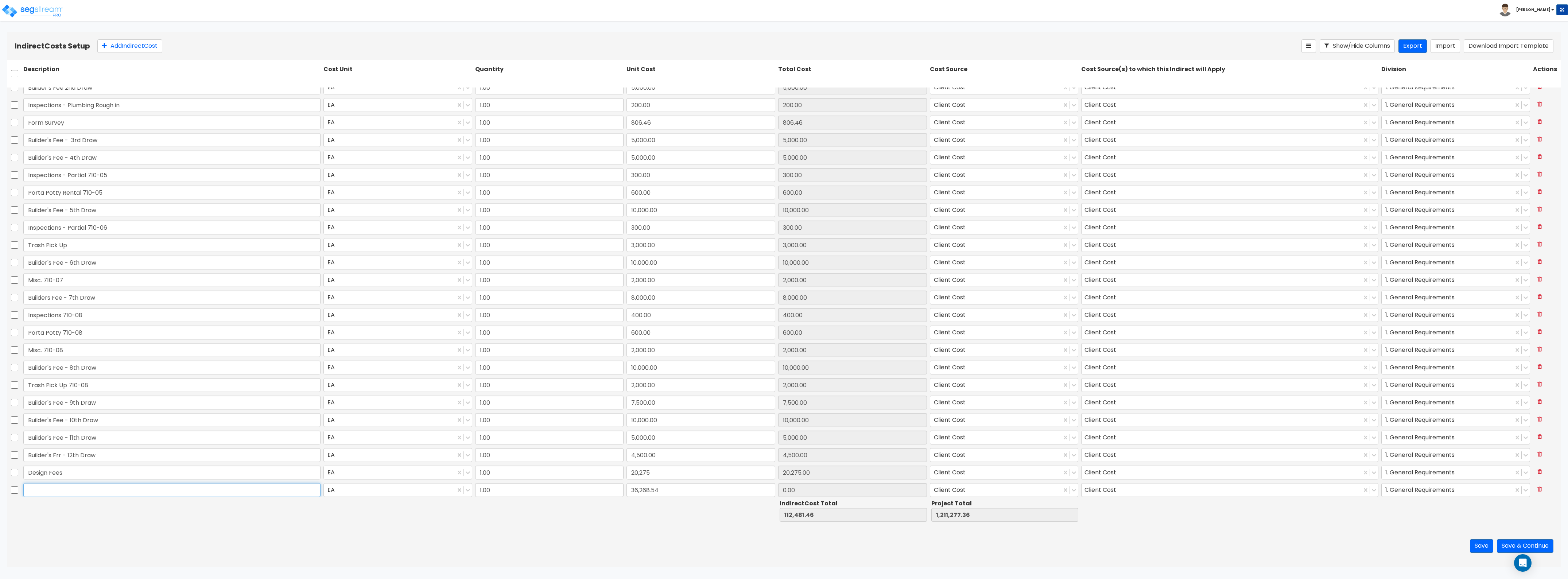
type input "36,268.54"
click at [163, 485] on input "text" at bounding box center [172, 489] width 297 height 14
type input "Misc."
click at [1509, 541] on button "Save & Continue" at bounding box center [1525, 546] width 57 height 14
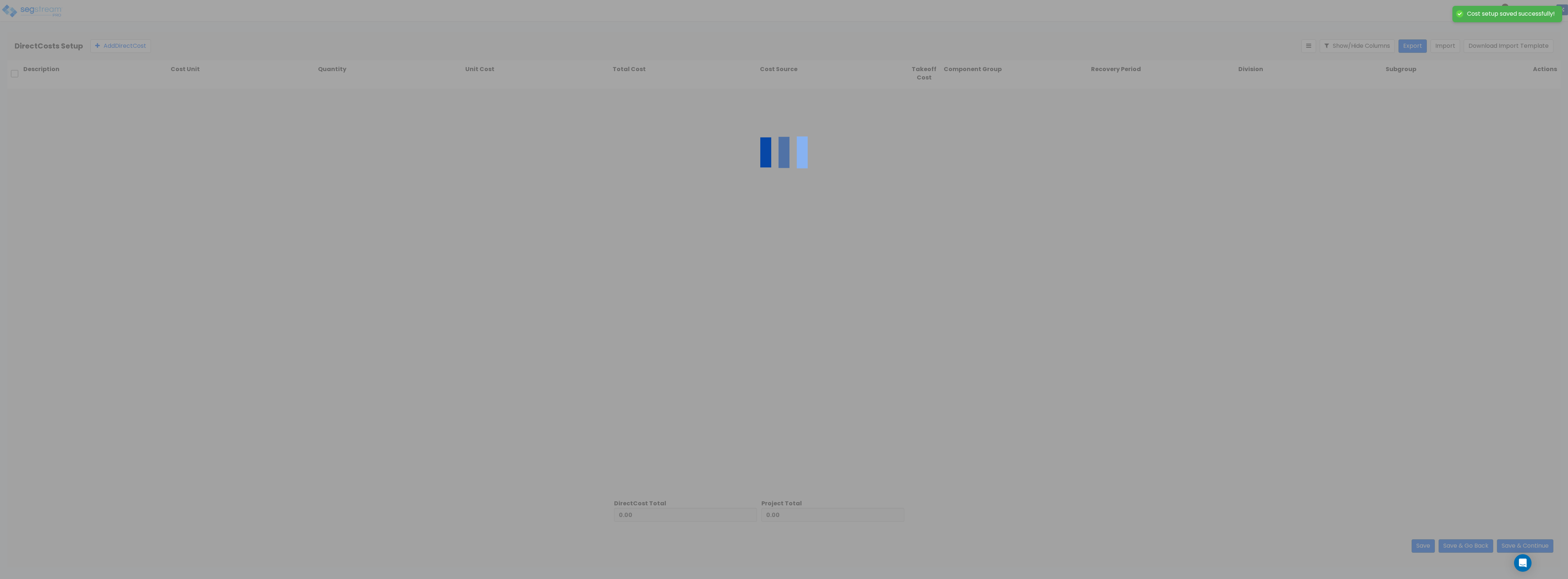
type input "148,750.00"
type input "1,098,795.90"
type input "1,247,545.90"
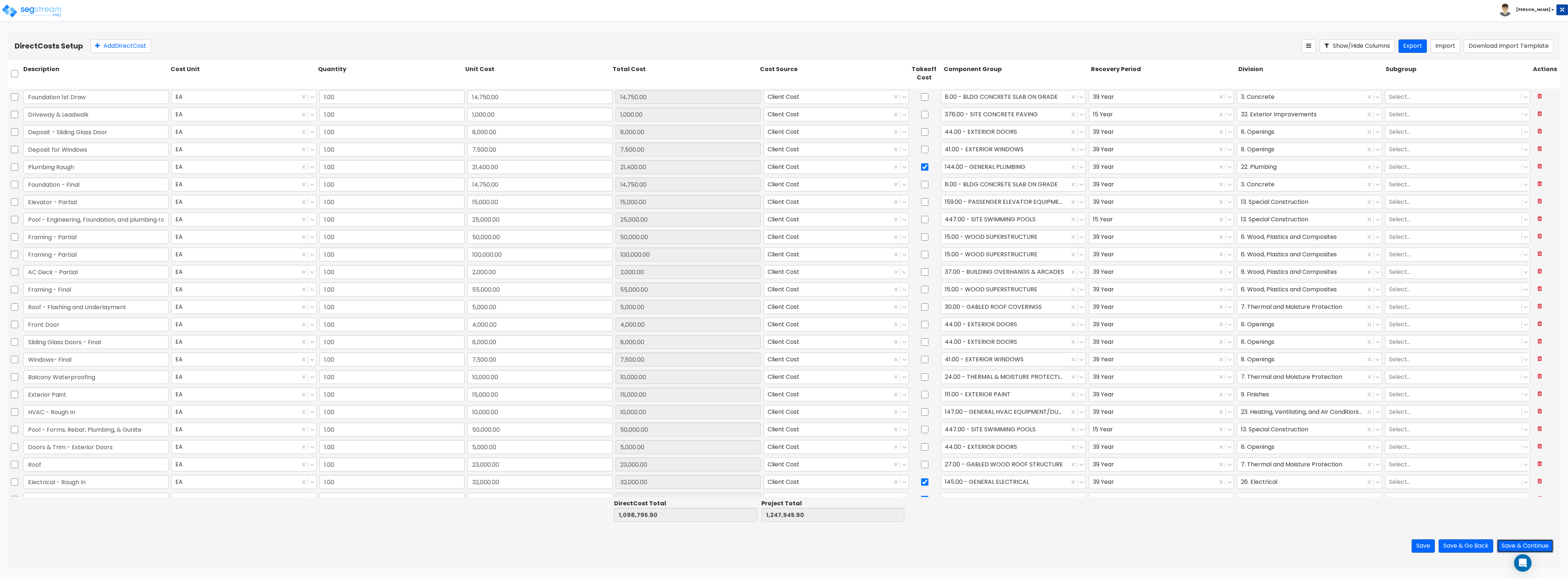
click at [1523, 541] on button "Save & Continue" at bounding box center [1525, 546] width 57 height 14
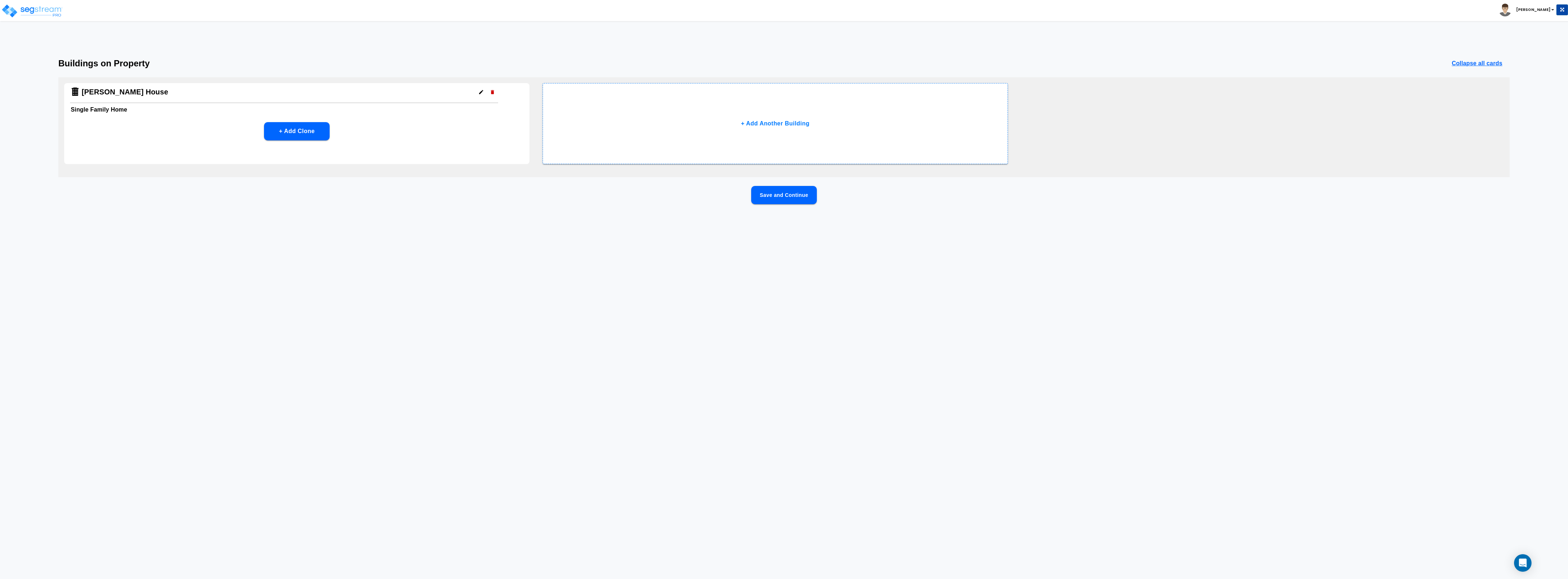
click at [793, 199] on button "Save and Continue" at bounding box center [784, 195] width 66 height 18
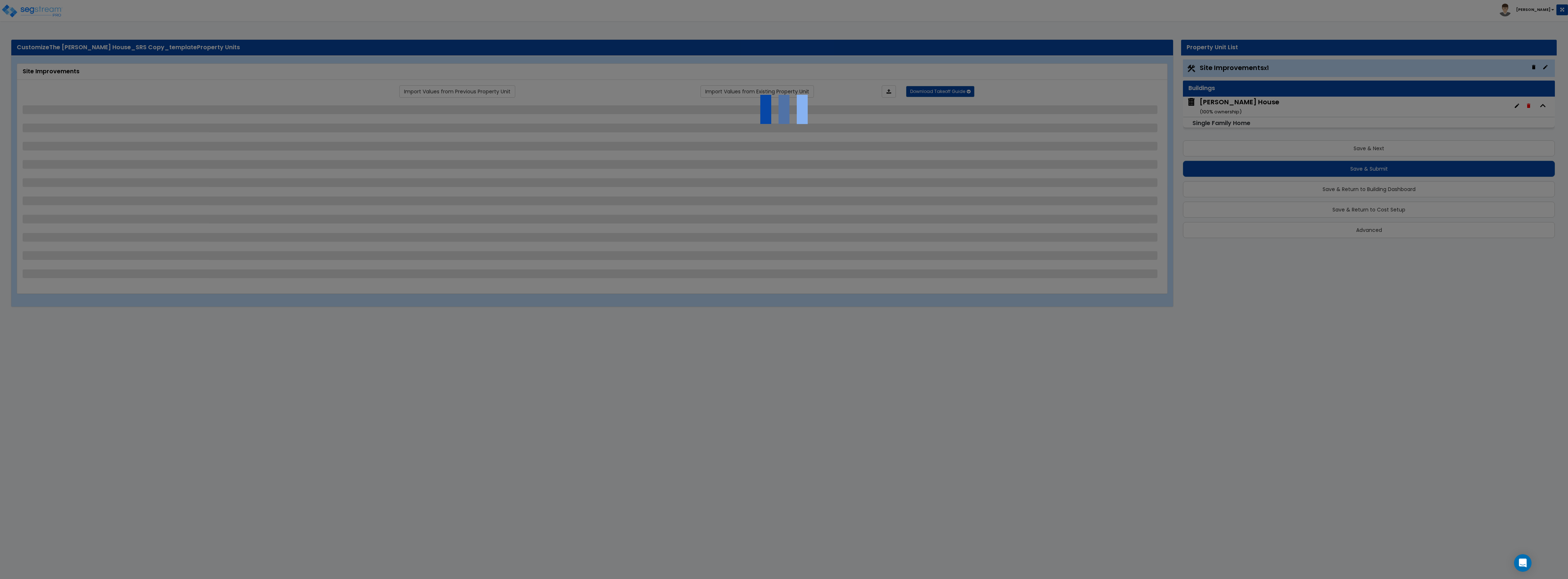
select select "2"
select select "1"
select select "2"
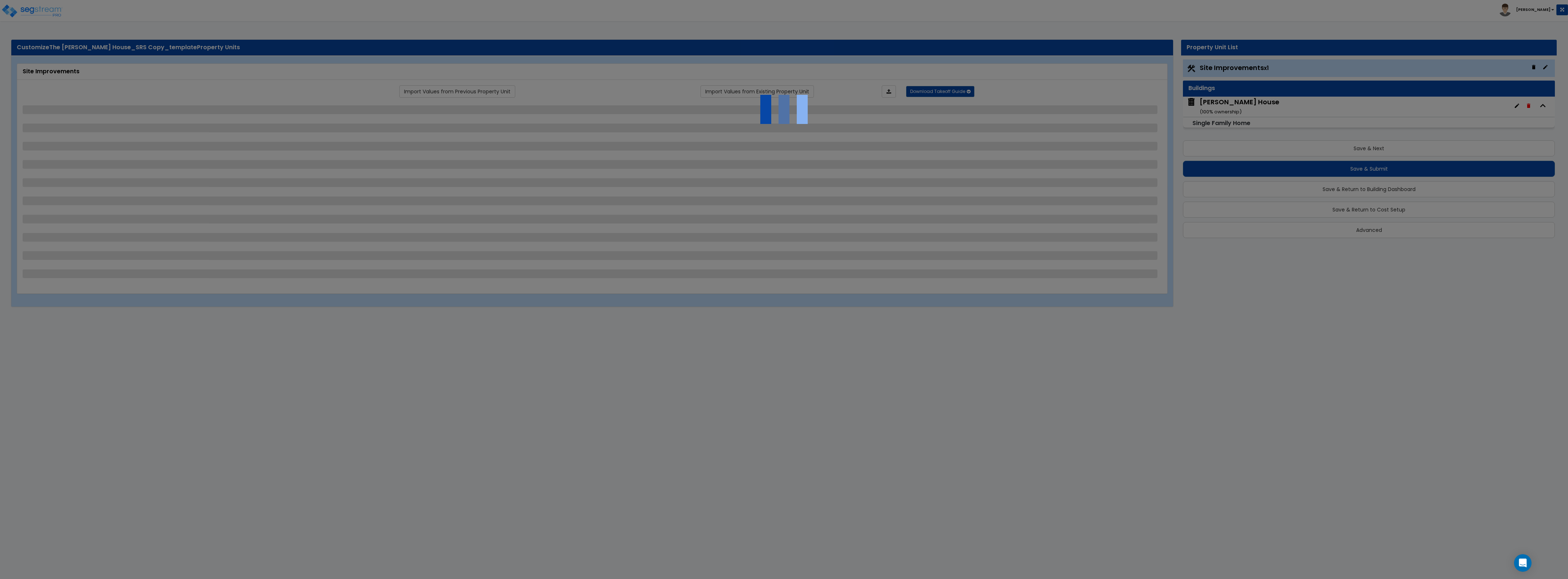
select select "1"
select select "3"
select select "1"
select select "5"
select select "1"
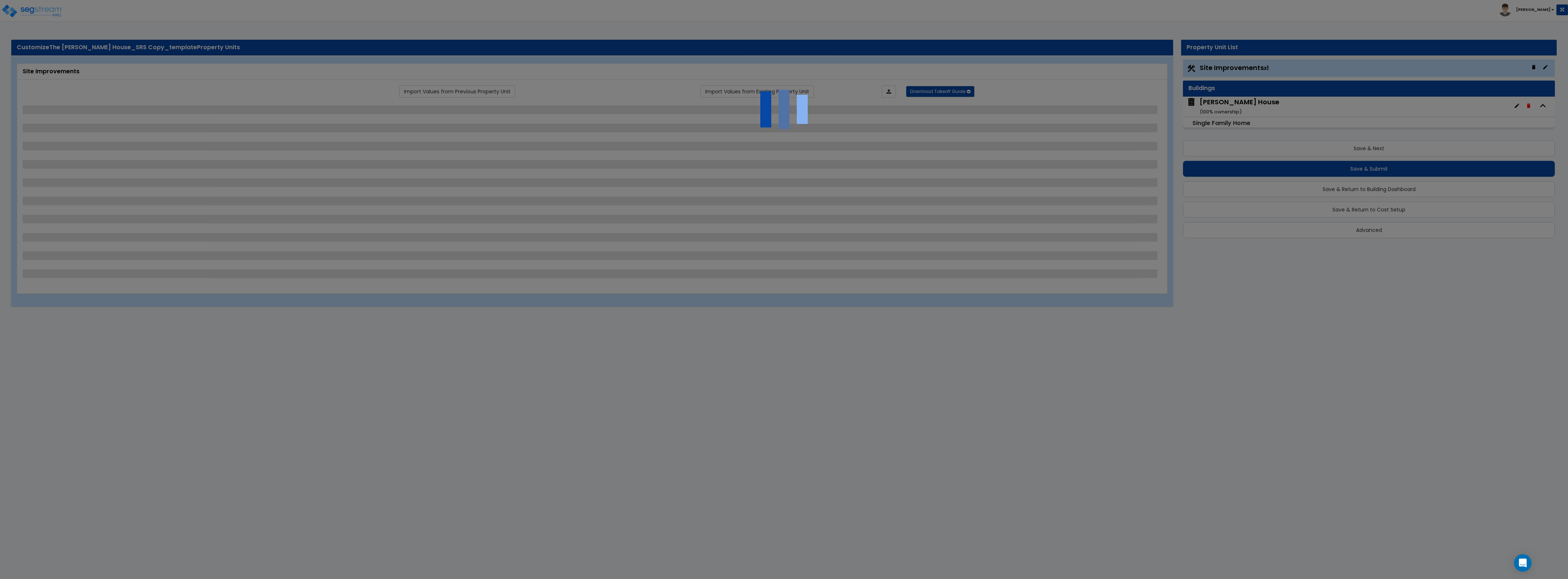
select select "1"
select select "2"
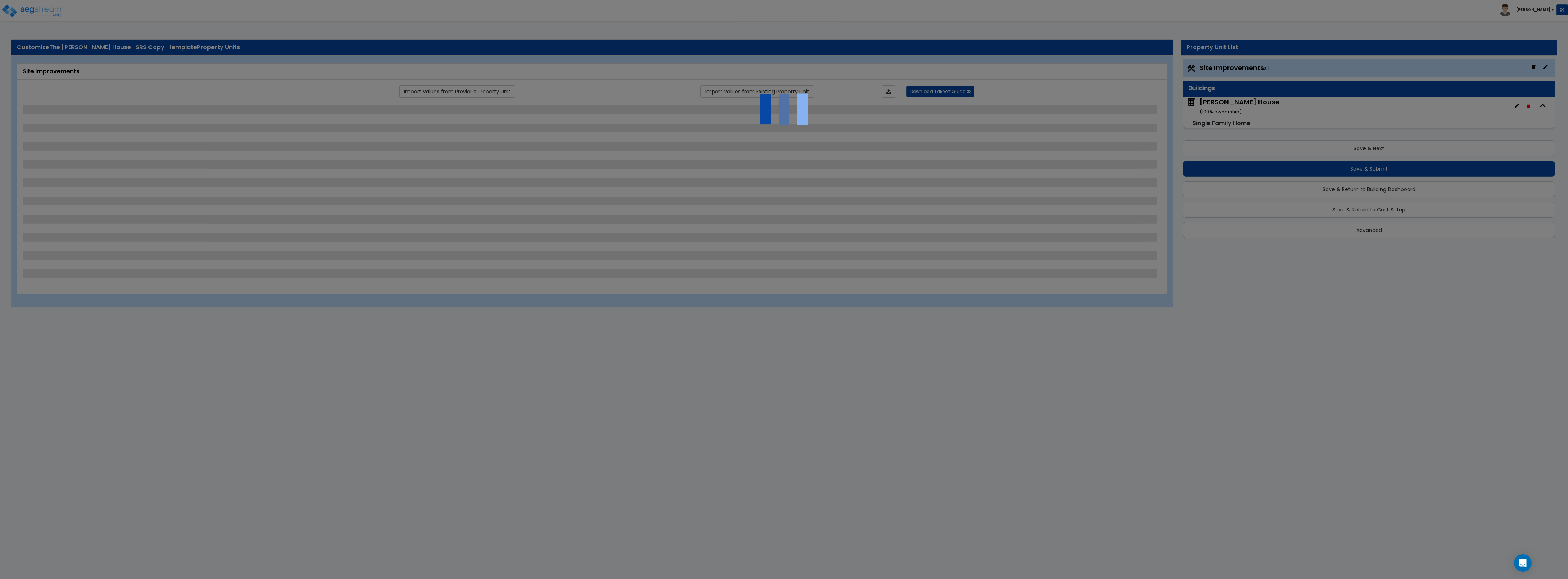
select select "3"
select select "1"
select select "3"
select select "1"
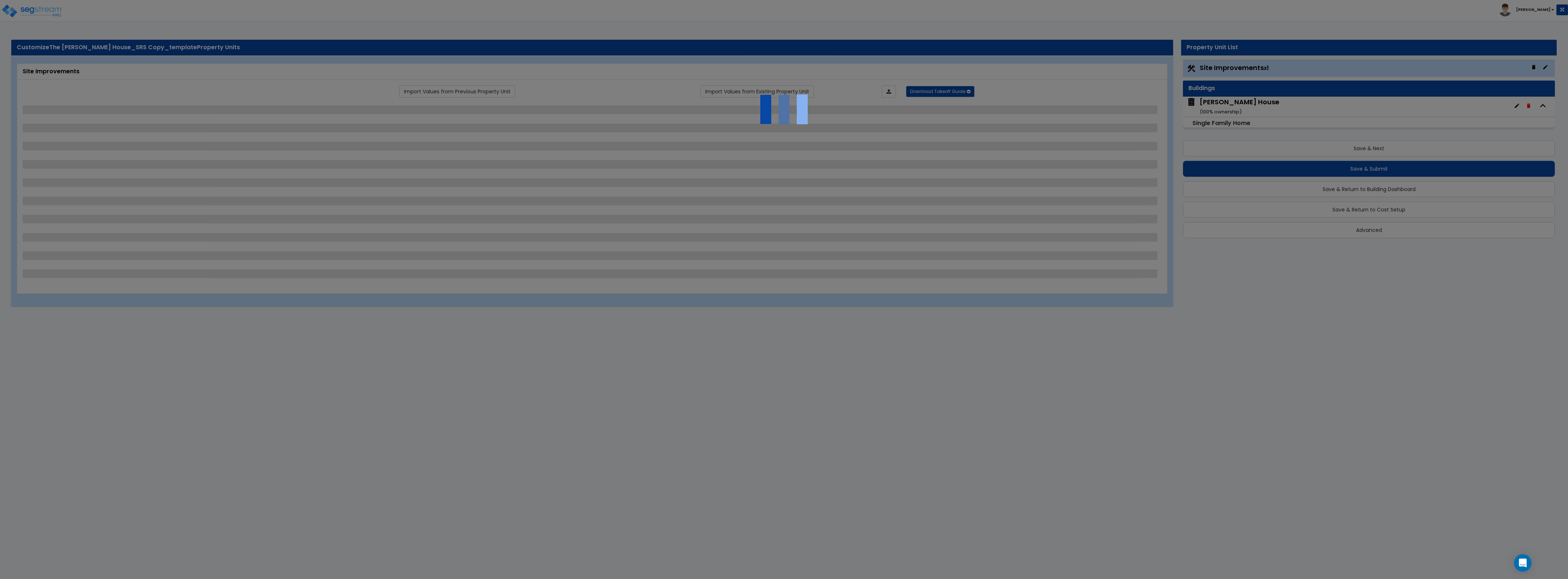
select select "1"
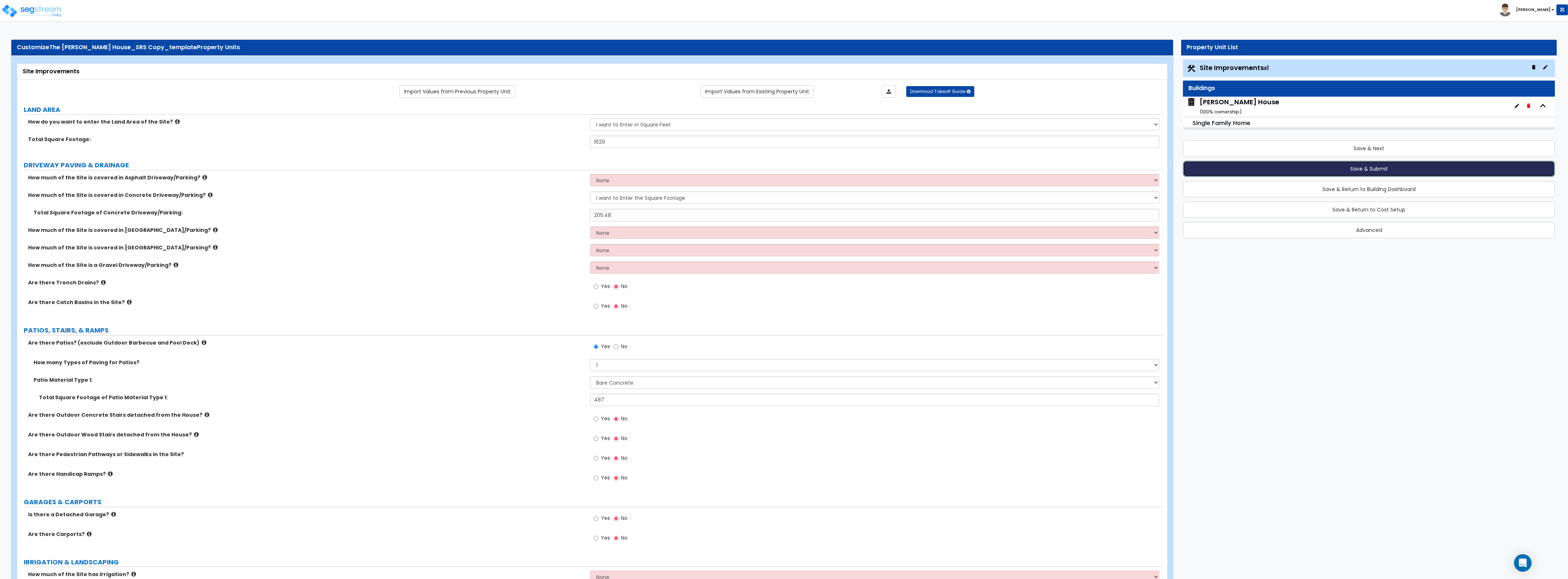
click at [1377, 163] on button "Save & Submit" at bounding box center [1369, 168] width 372 height 16
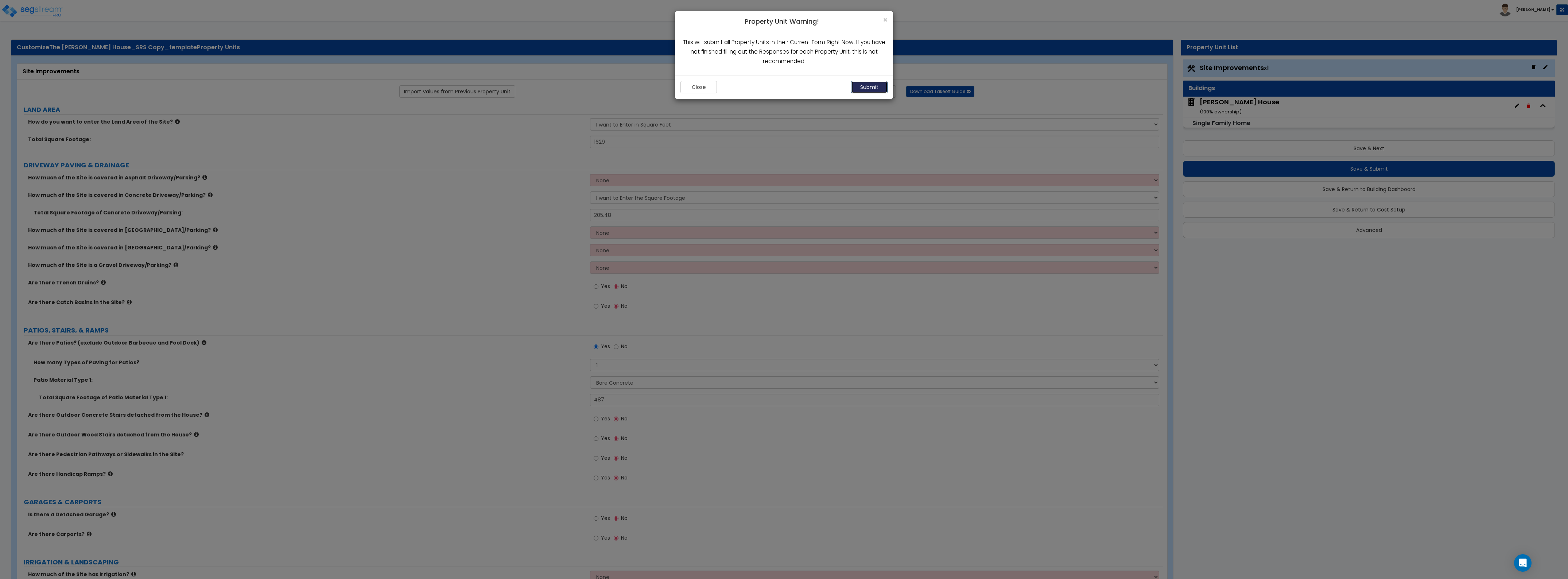
click at [857, 90] on button "Submit" at bounding box center [870, 87] width 36 height 12
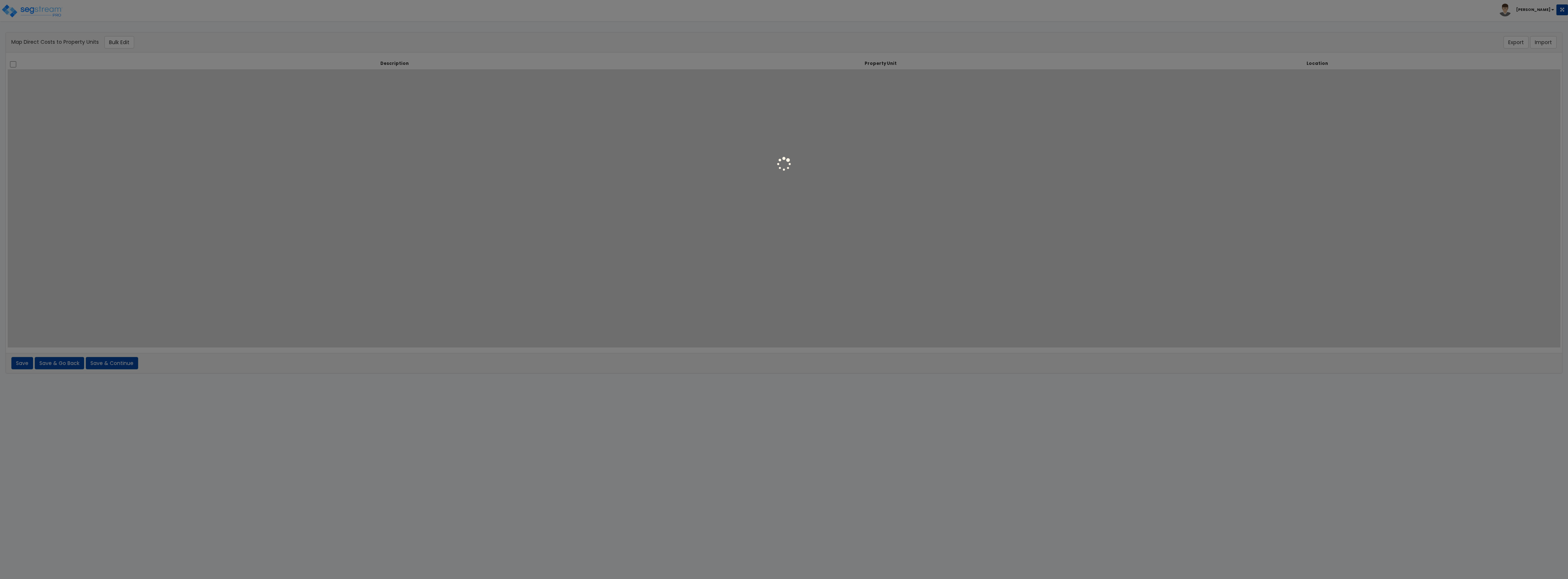
select select
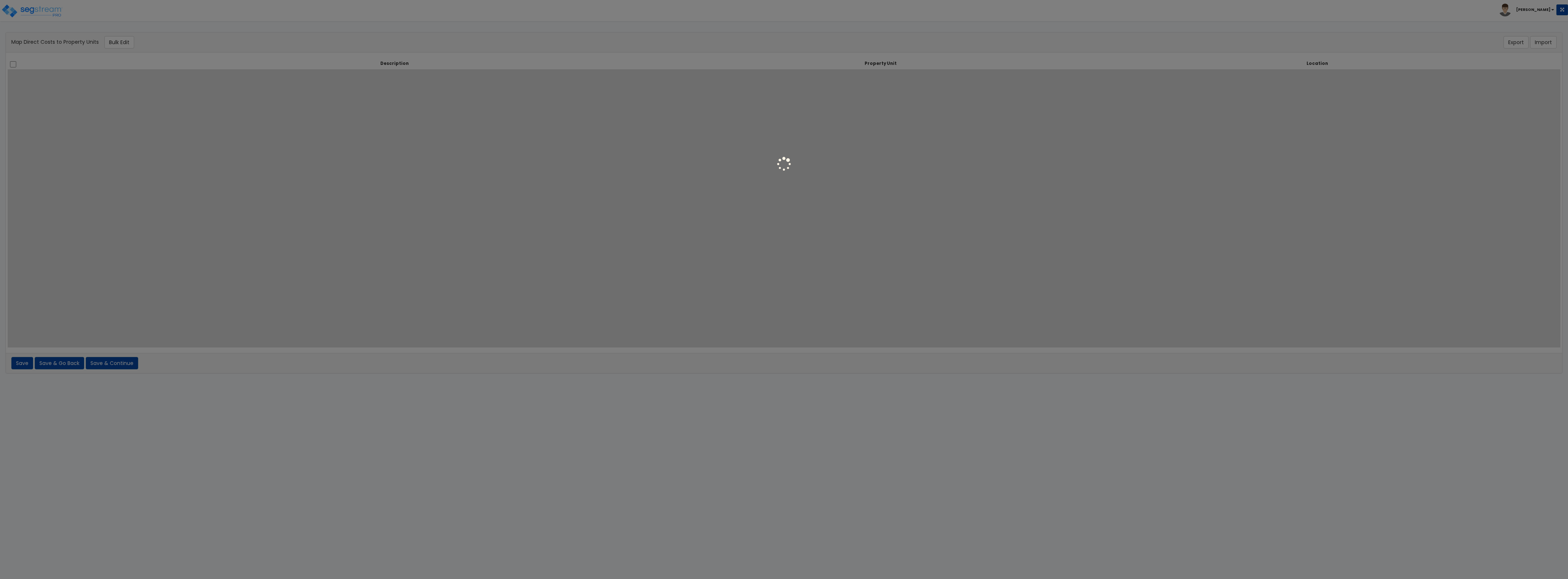
select select
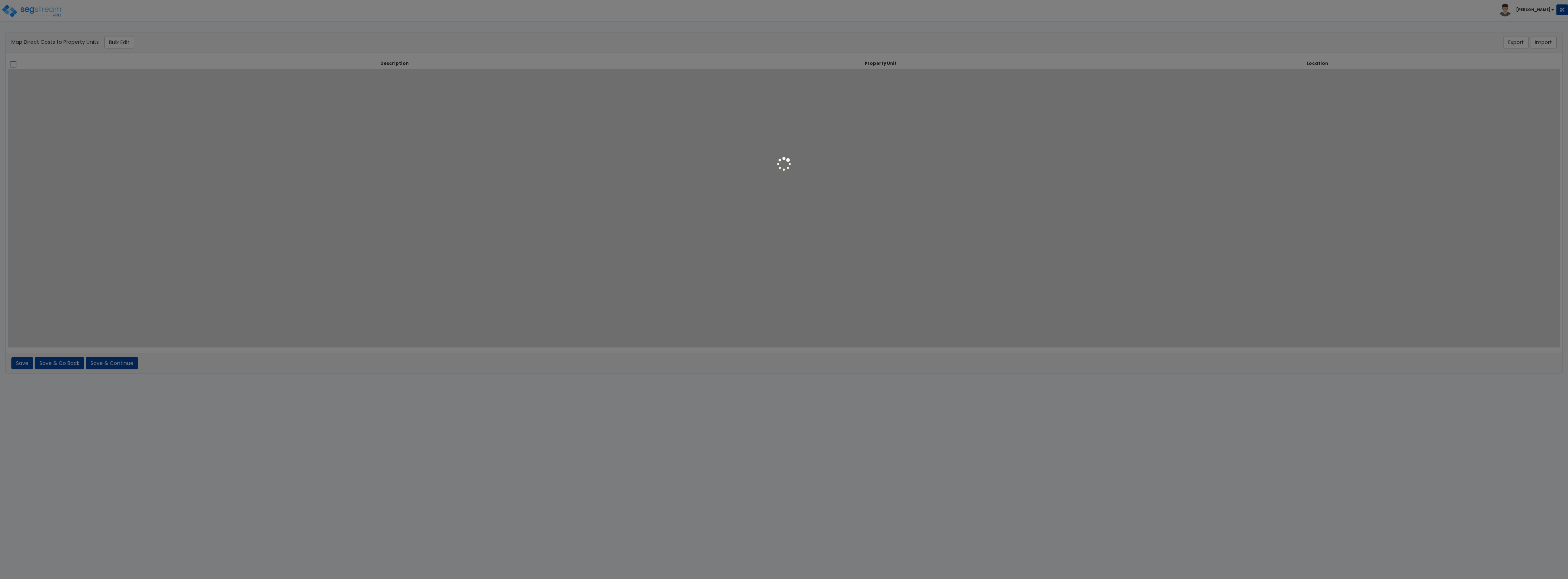
select select
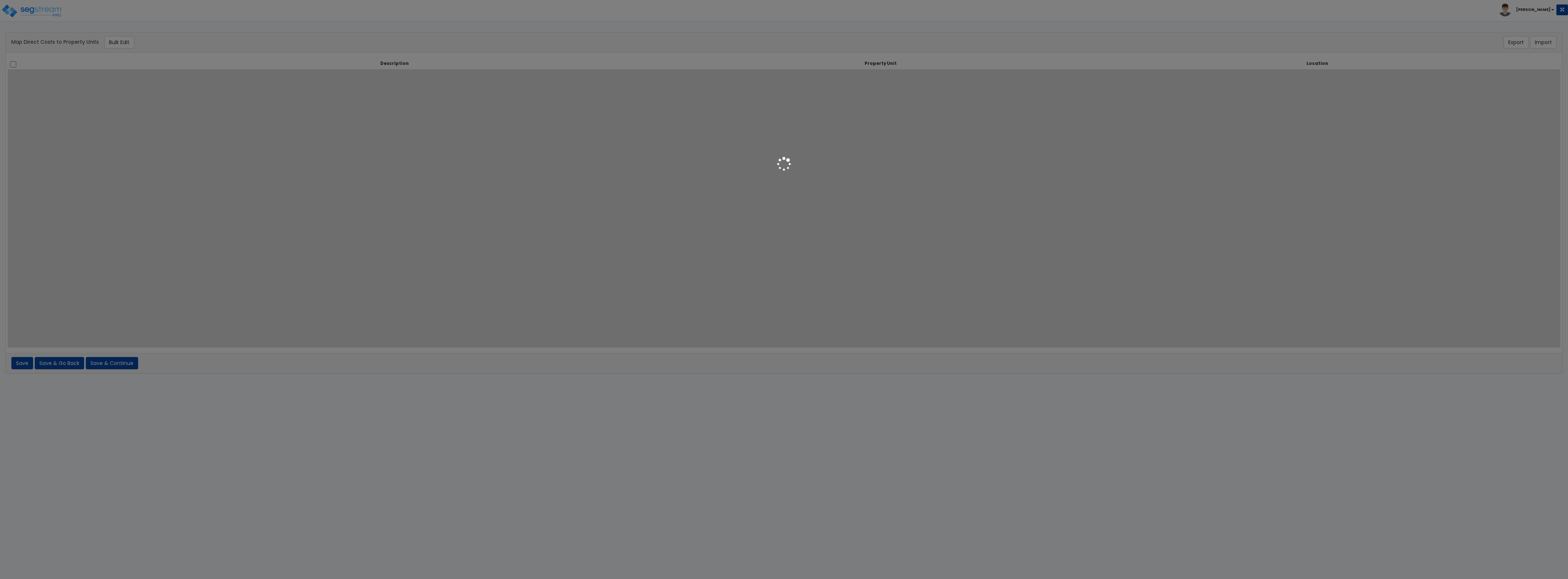
select select
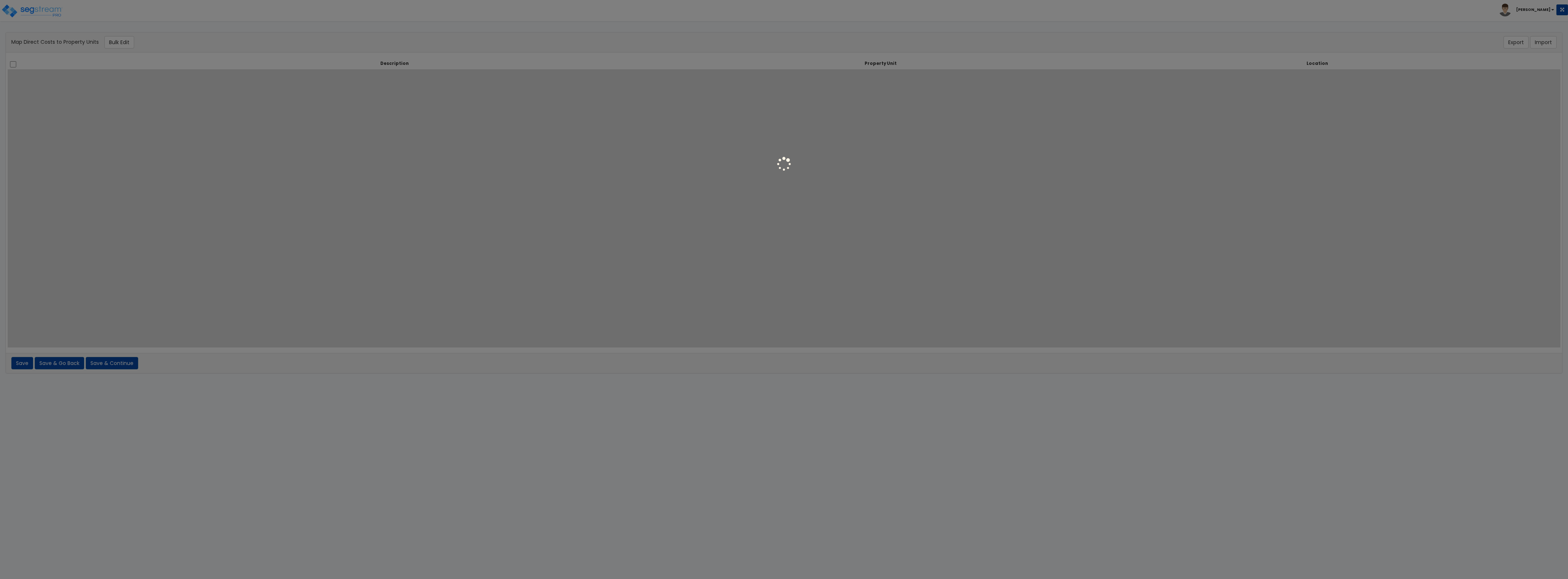
select select
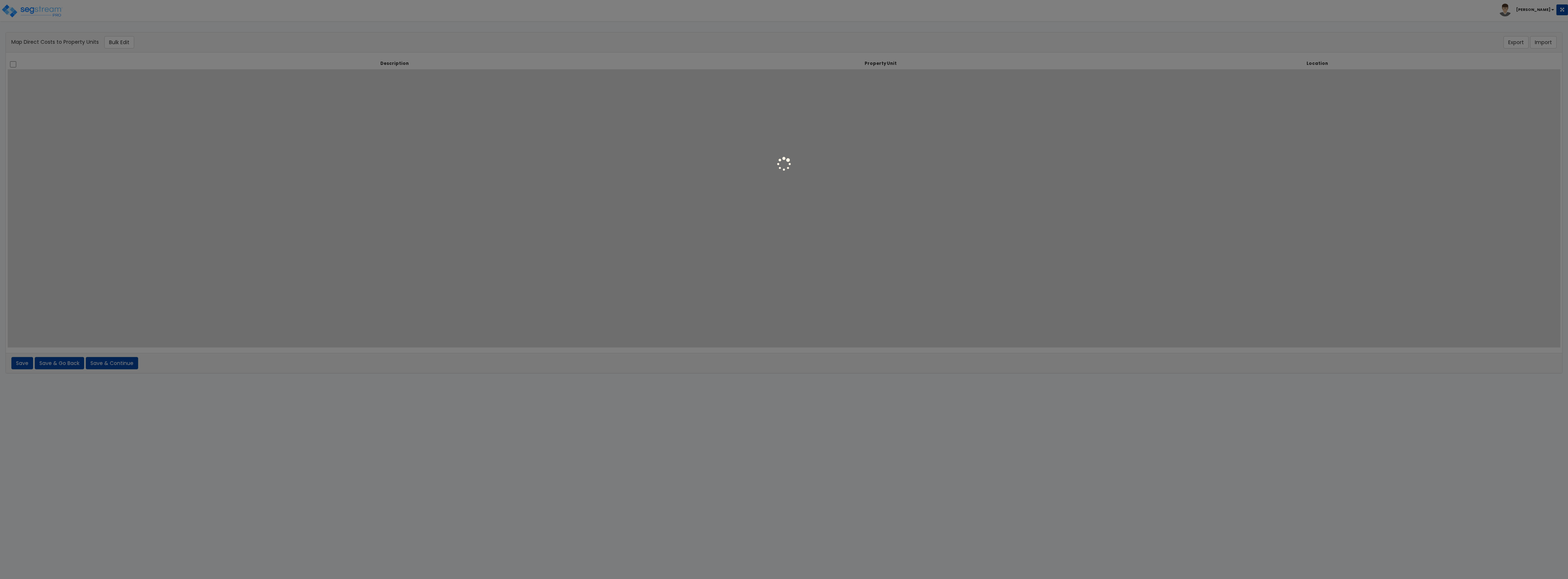
select select
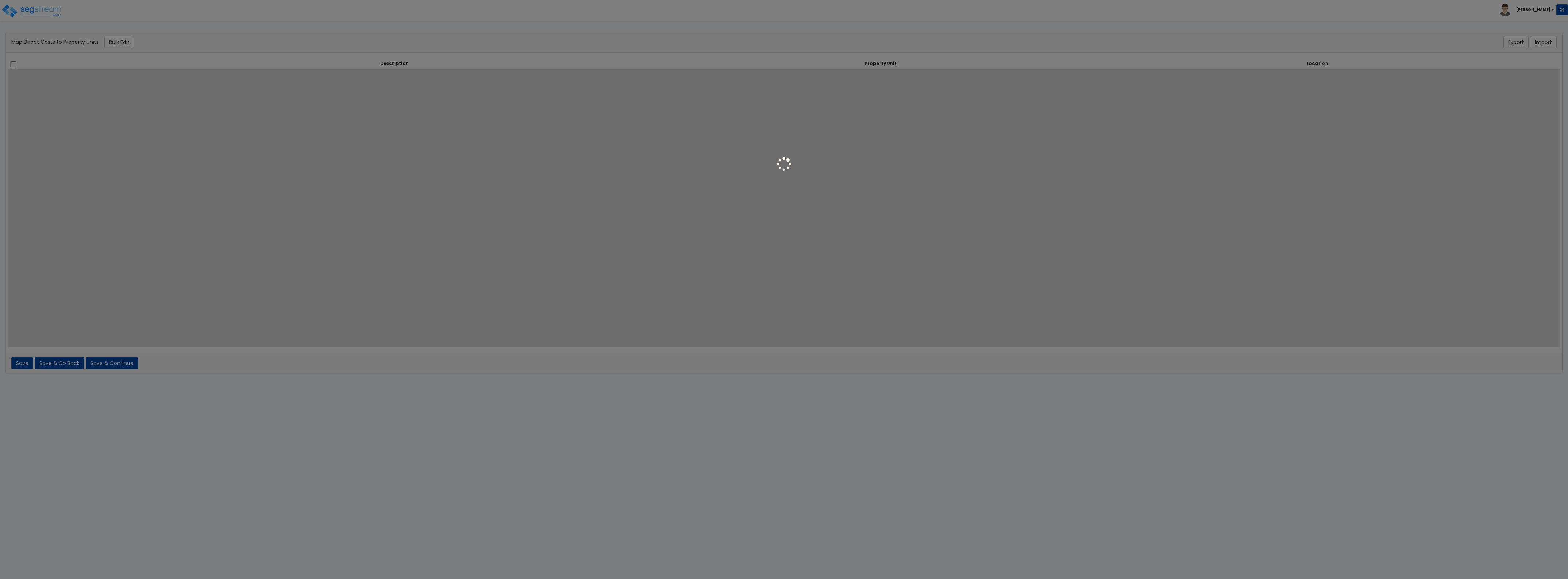
select select
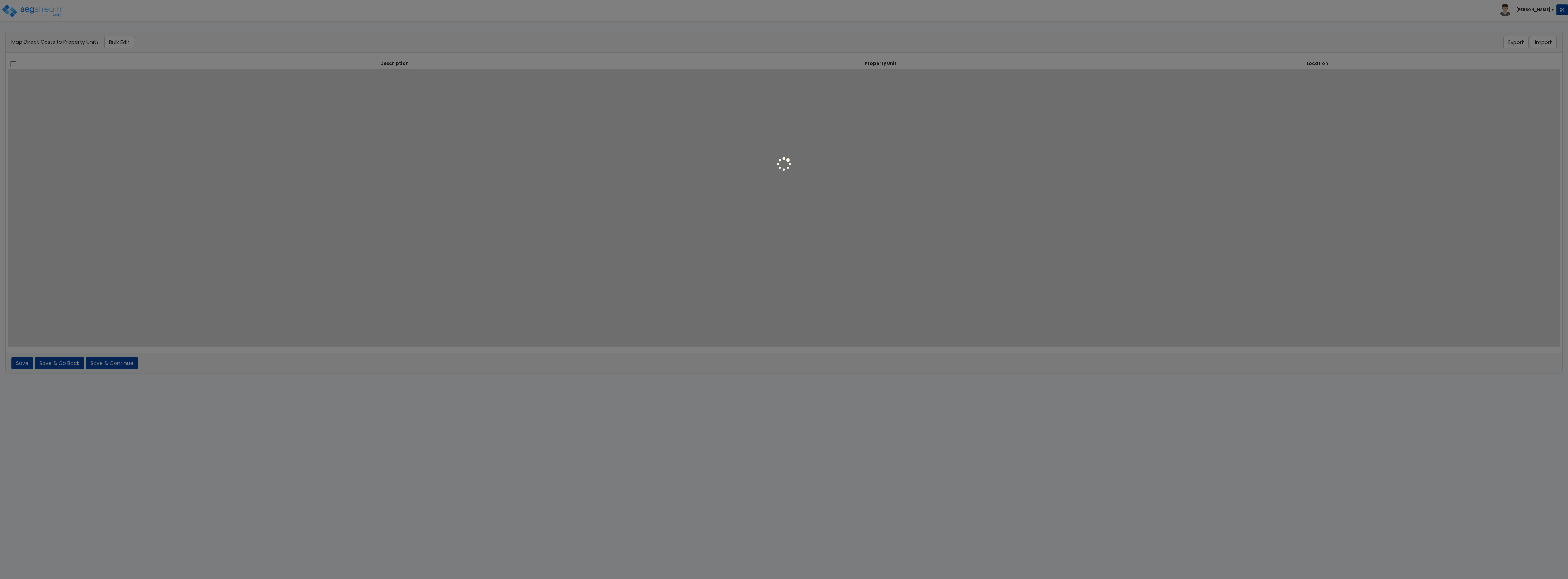
select select
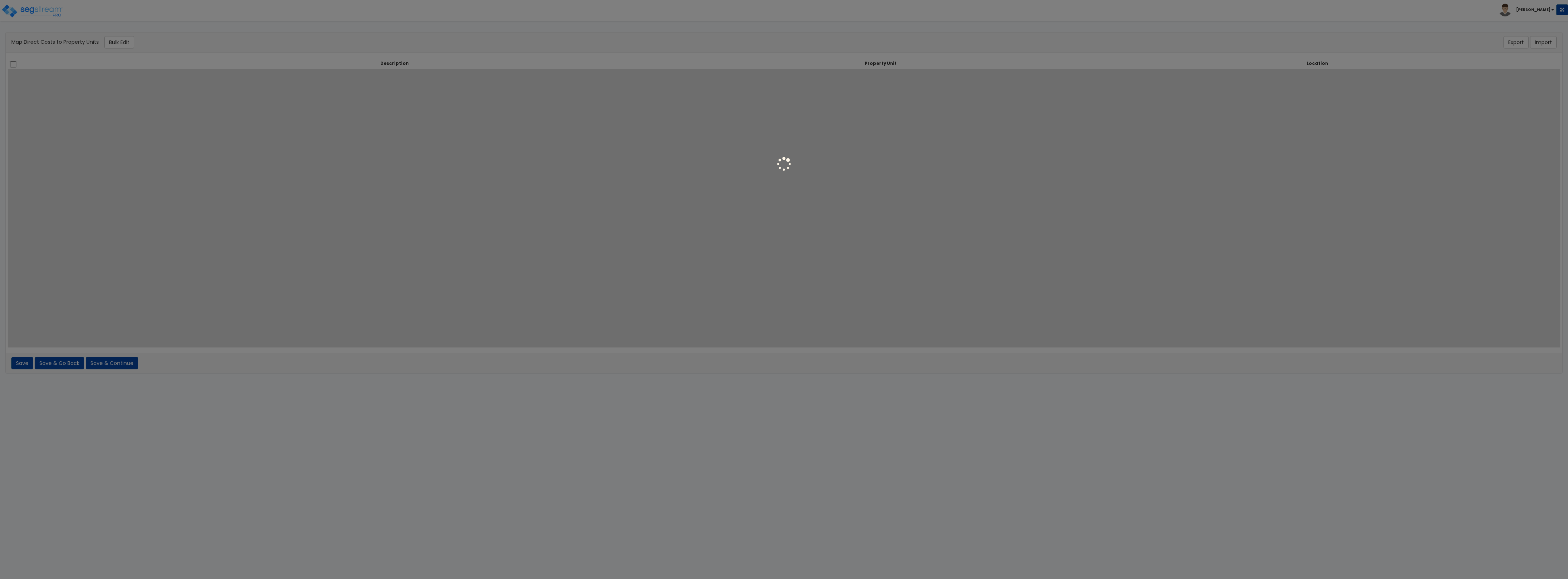
select select
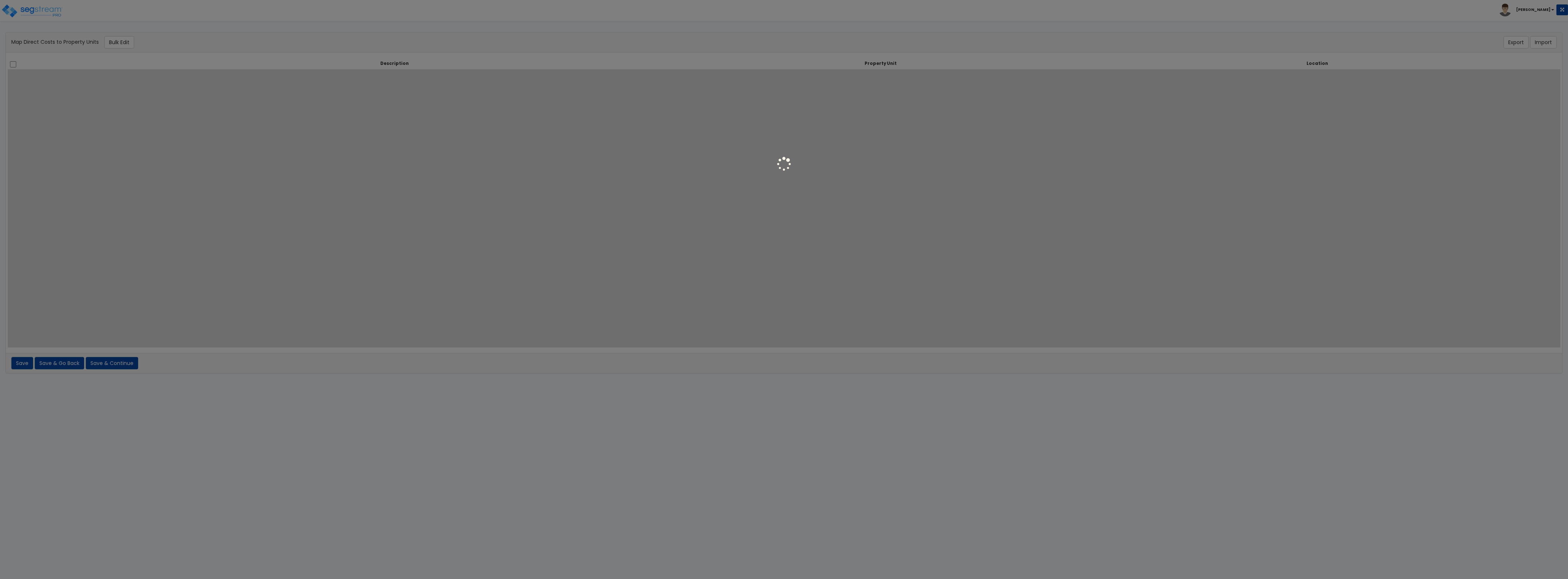
select select
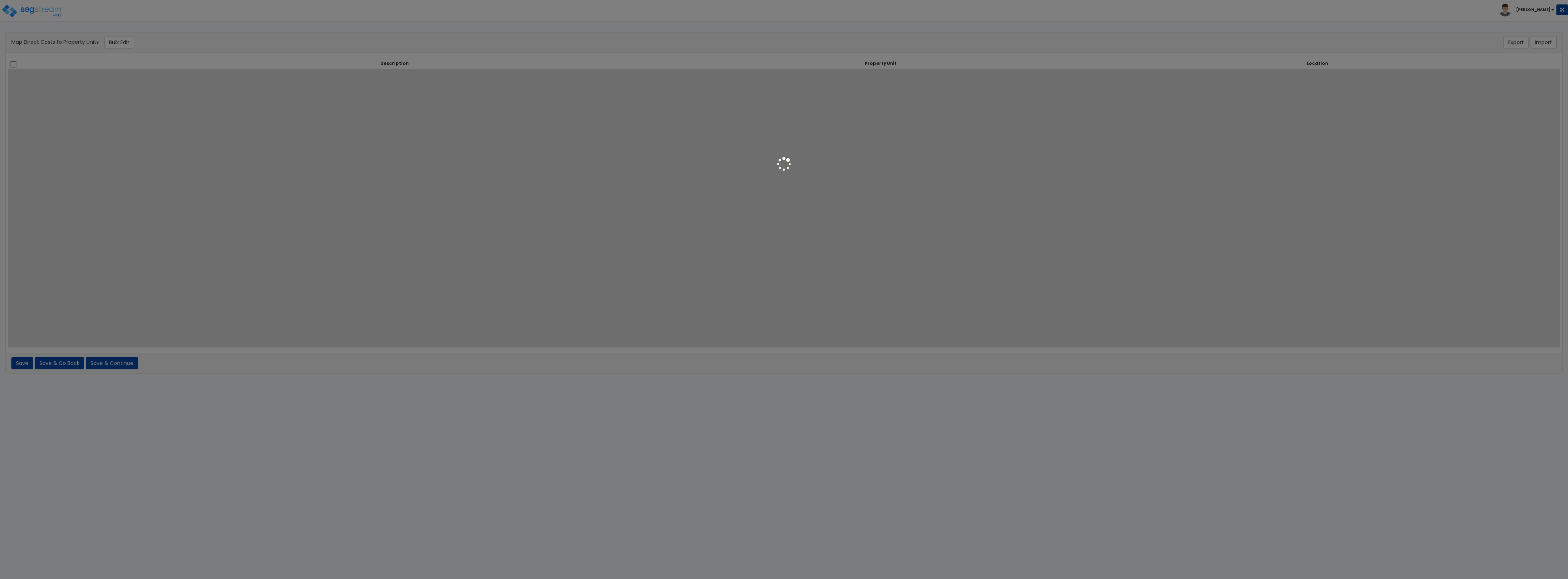
select select
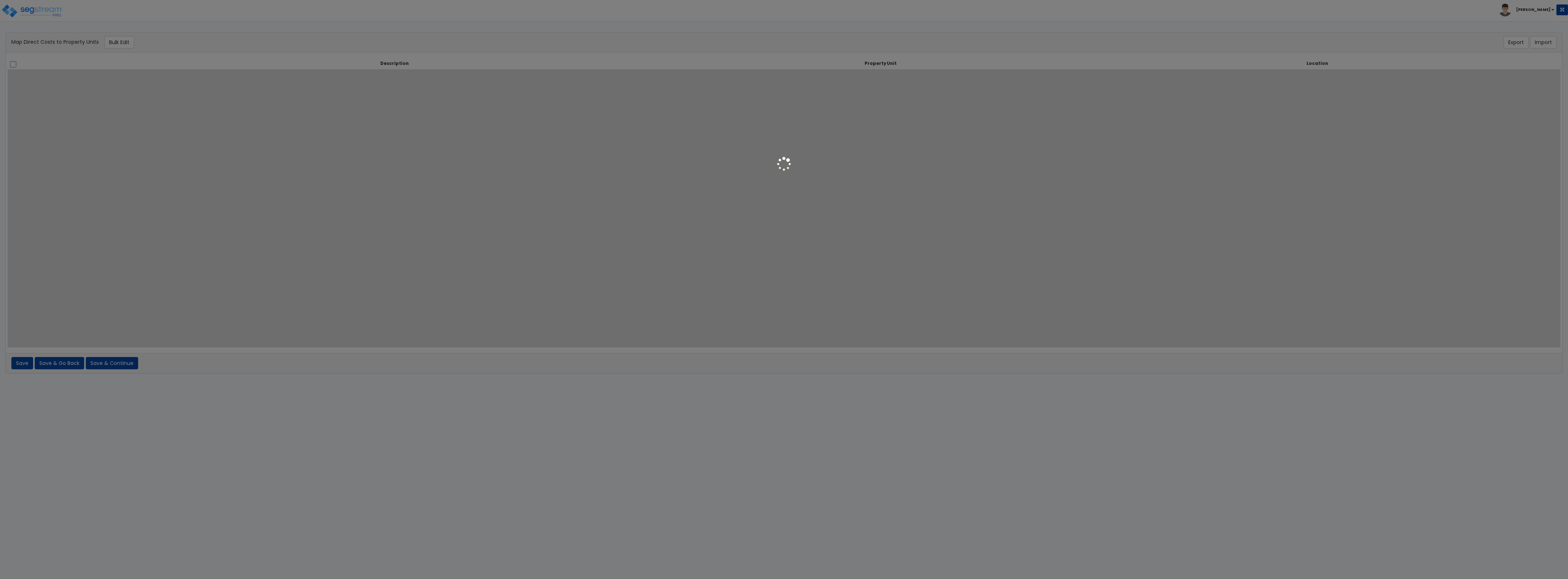
select select
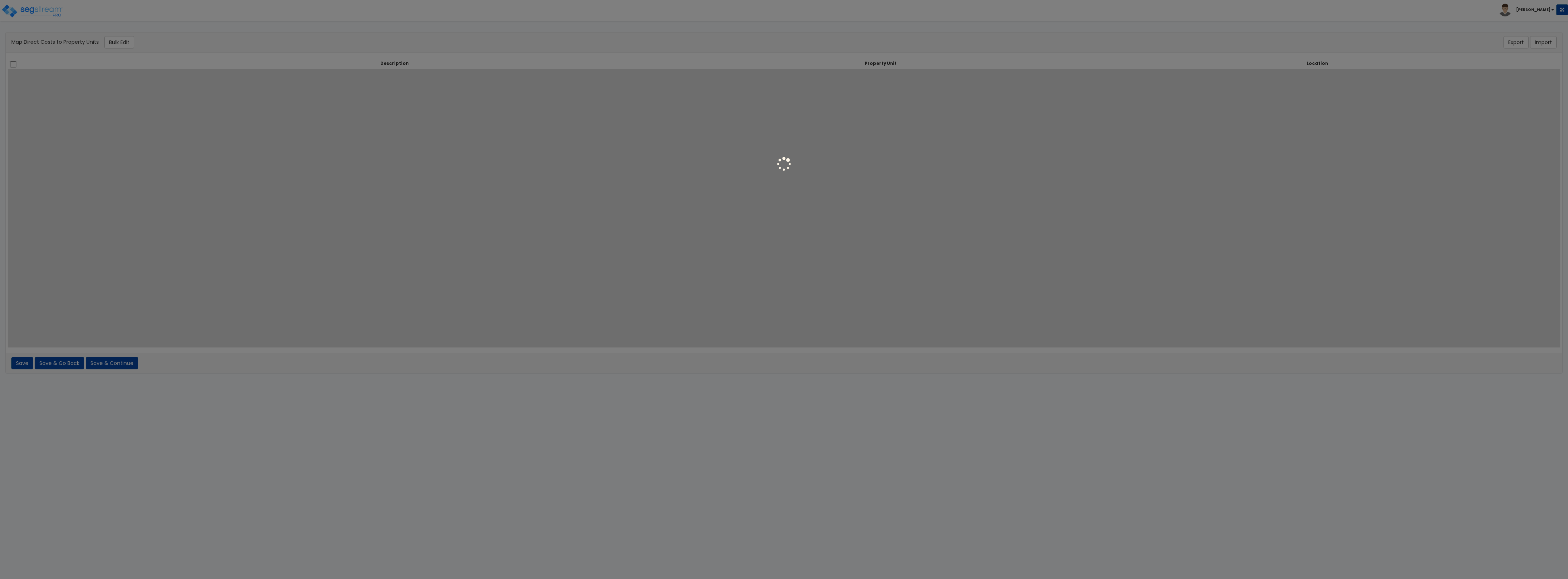
select select
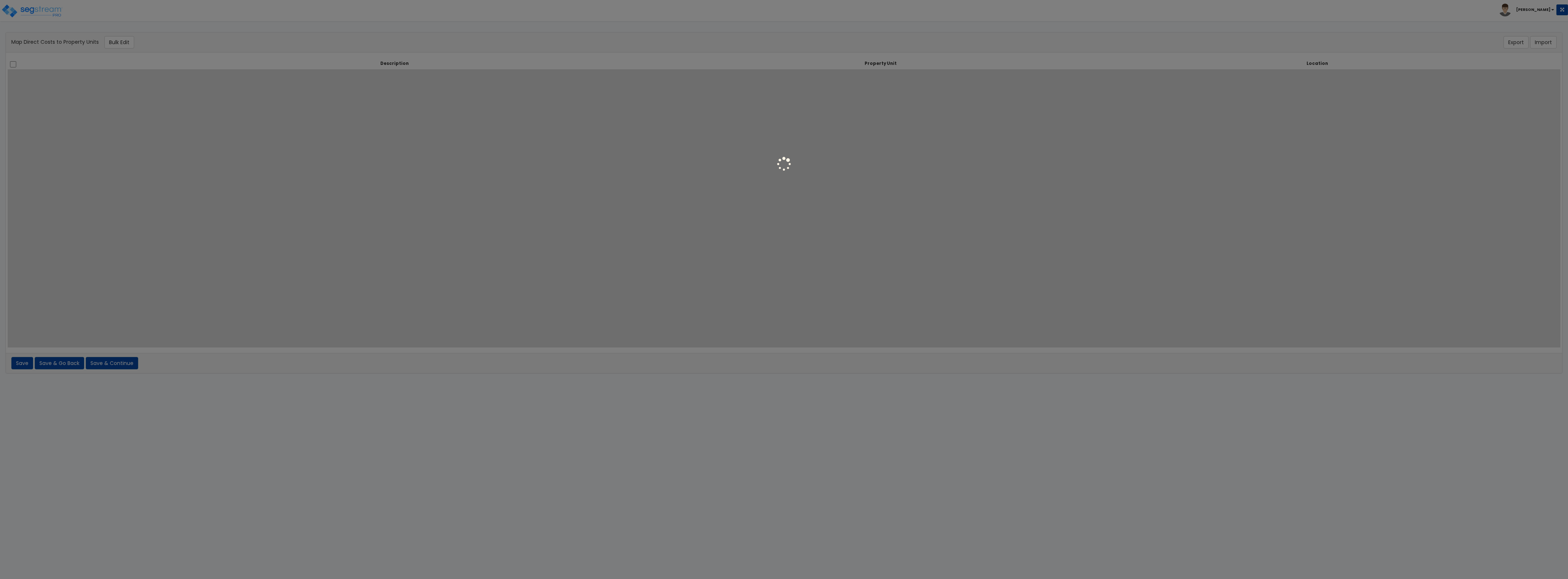
select select
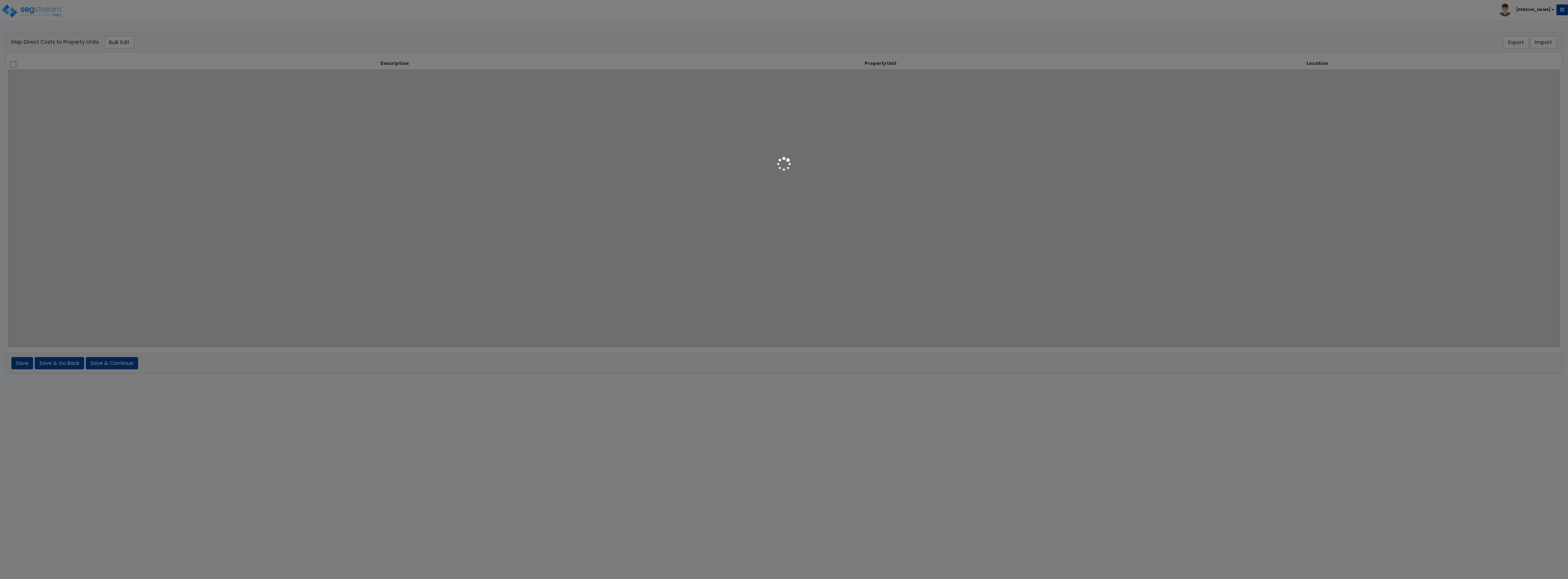
select select
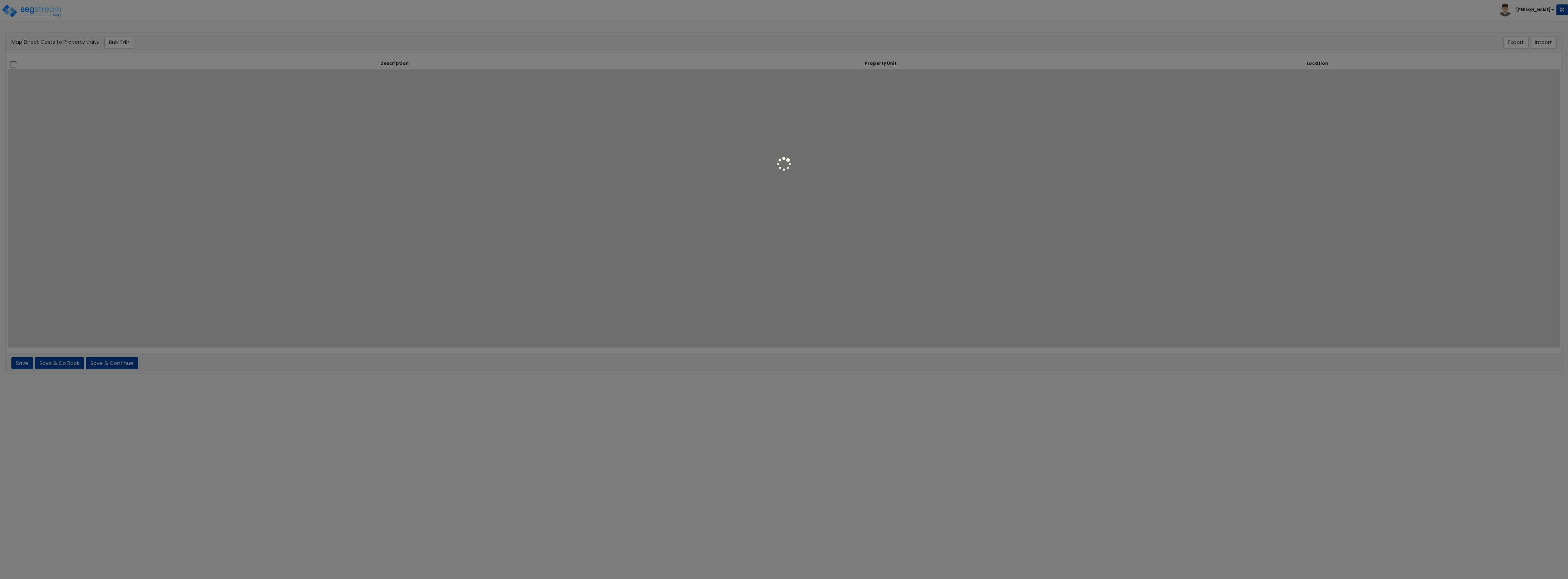
select select
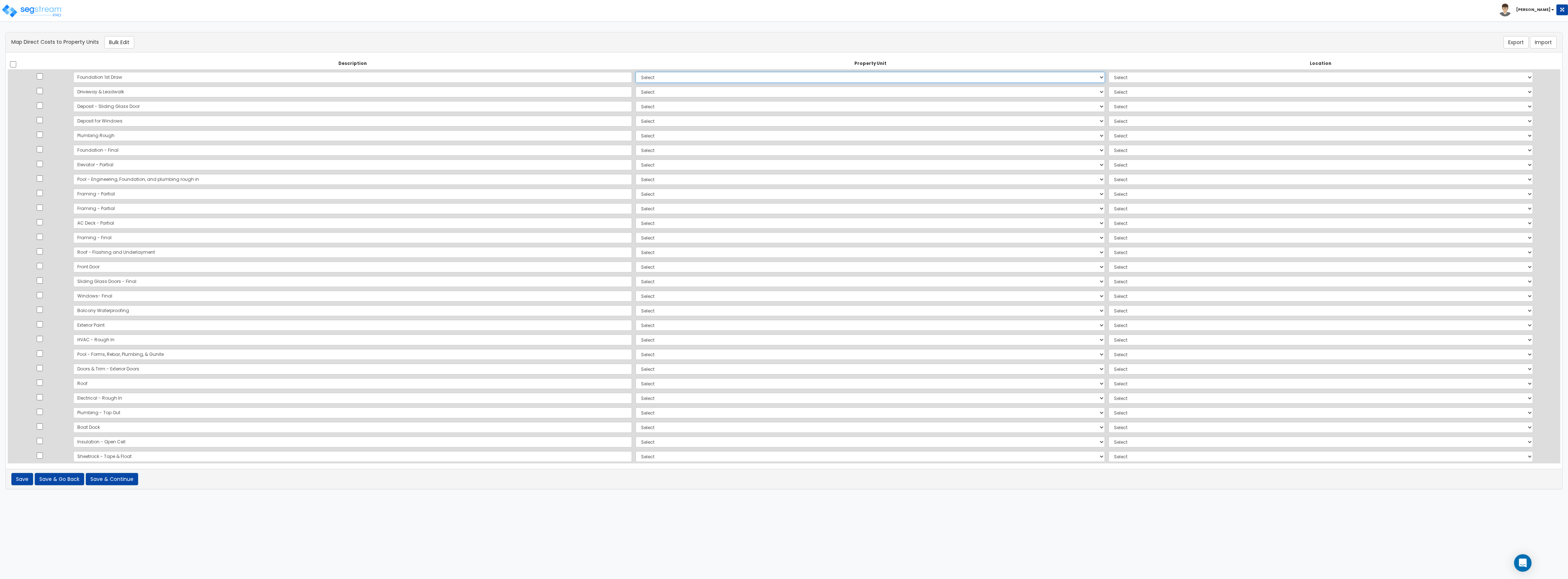
click at [636, 74] on select "Select [PERSON_NAME][GEOGRAPHIC_DATA] Site Improvements Add Additional Property…" at bounding box center [870, 77] width 469 height 11
select select "164614"
click at [636, 72] on select "Select [PERSON_NAME][GEOGRAPHIC_DATA] Site Improvements Add Additional Property…" at bounding box center [870, 77] width 469 height 11
click at [1158, 81] on select "Select Add Additional Location Building Building Interior" at bounding box center [1321, 77] width 424 height 11
select select "6"
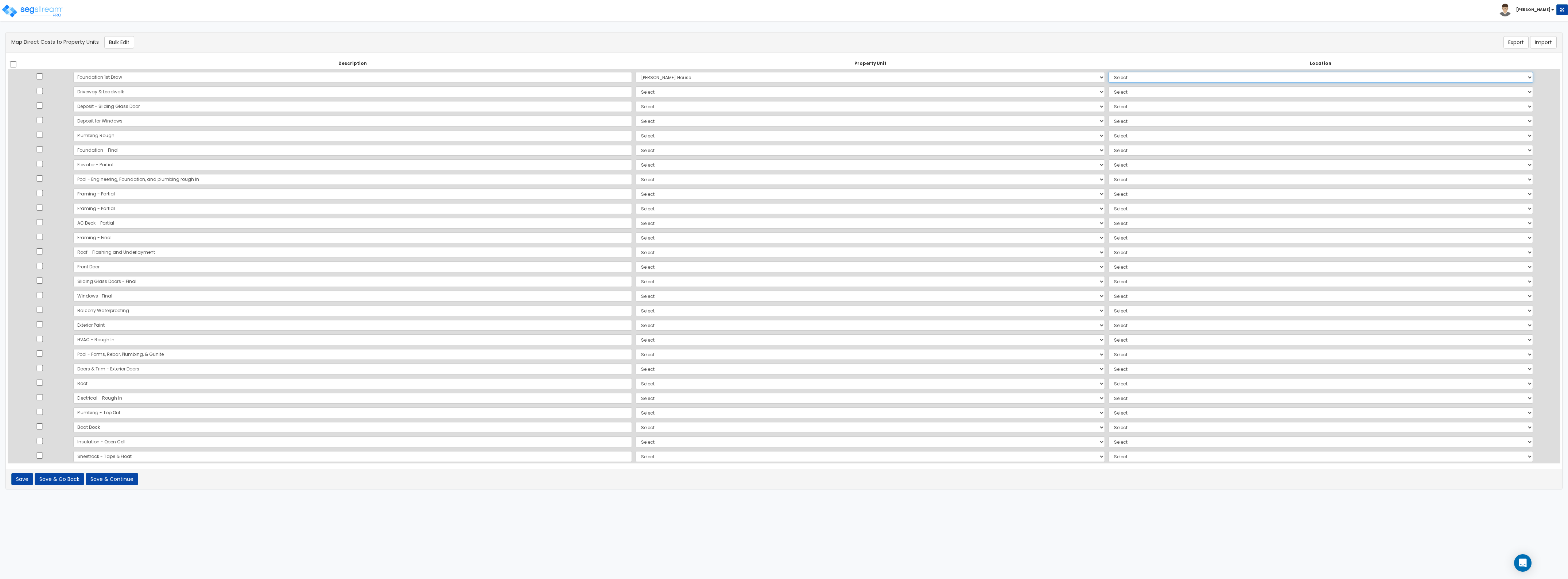
click at [1108, 72] on select "Select Add Additional Location Building Building Interior" at bounding box center [1321, 77] width 424 height 11
click at [732, 88] on select "Select [PERSON_NAME][GEOGRAPHIC_DATA] Site Improvements Add Additional Property…" at bounding box center [870, 92] width 469 height 11
select select "164615"
click at [636, 87] on select "Select [PERSON_NAME][GEOGRAPHIC_DATA] Site Improvements Add Additional Property…" at bounding box center [870, 92] width 469 height 11
click at [1107, 85] on td "Select Add Additional Location Building Site Exterior" at bounding box center [1321, 92] width 428 height 14
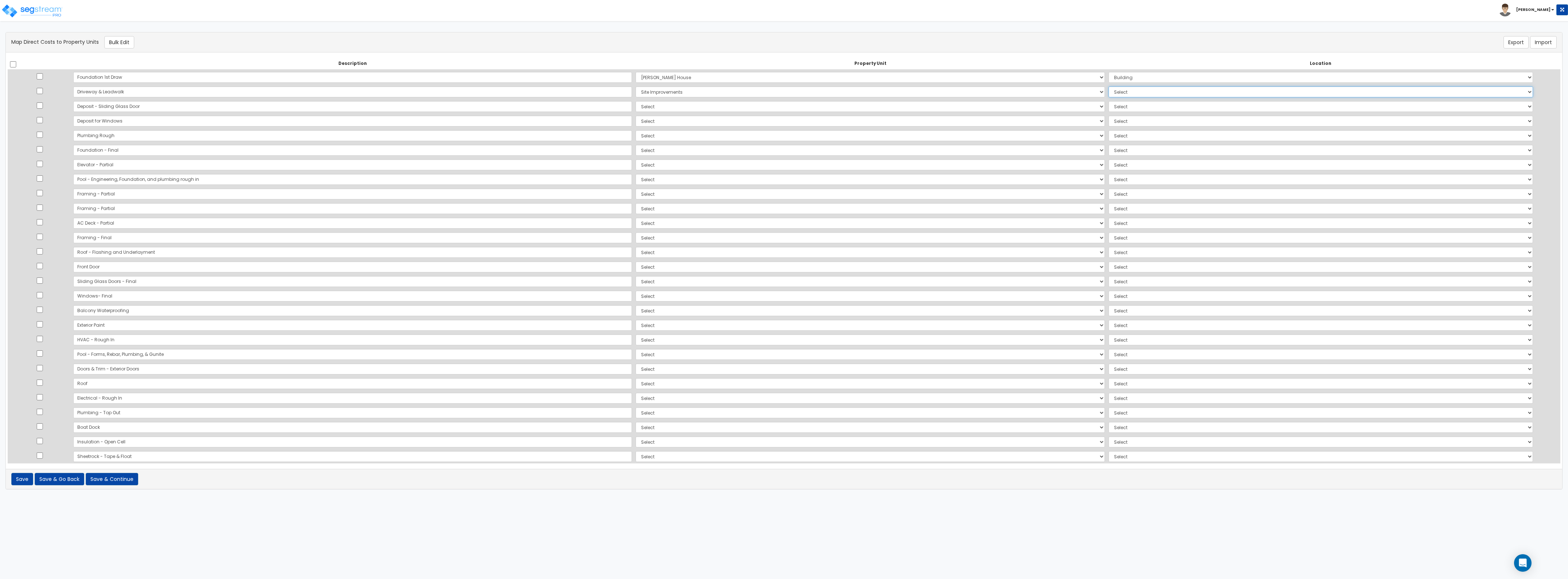
click at [1108, 92] on select "Select Add Additional Location Building Site Exterior" at bounding box center [1321, 92] width 424 height 11
select select "462"
click at [1108, 87] on select "Select Add Additional Location Building Site Exterior" at bounding box center [1321, 92] width 424 height 11
click at [892, 105] on select "Select [PERSON_NAME][GEOGRAPHIC_DATA] Site Improvements Add Additional Property…" at bounding box center [870, 106] width 469 height 11
select select "164614"
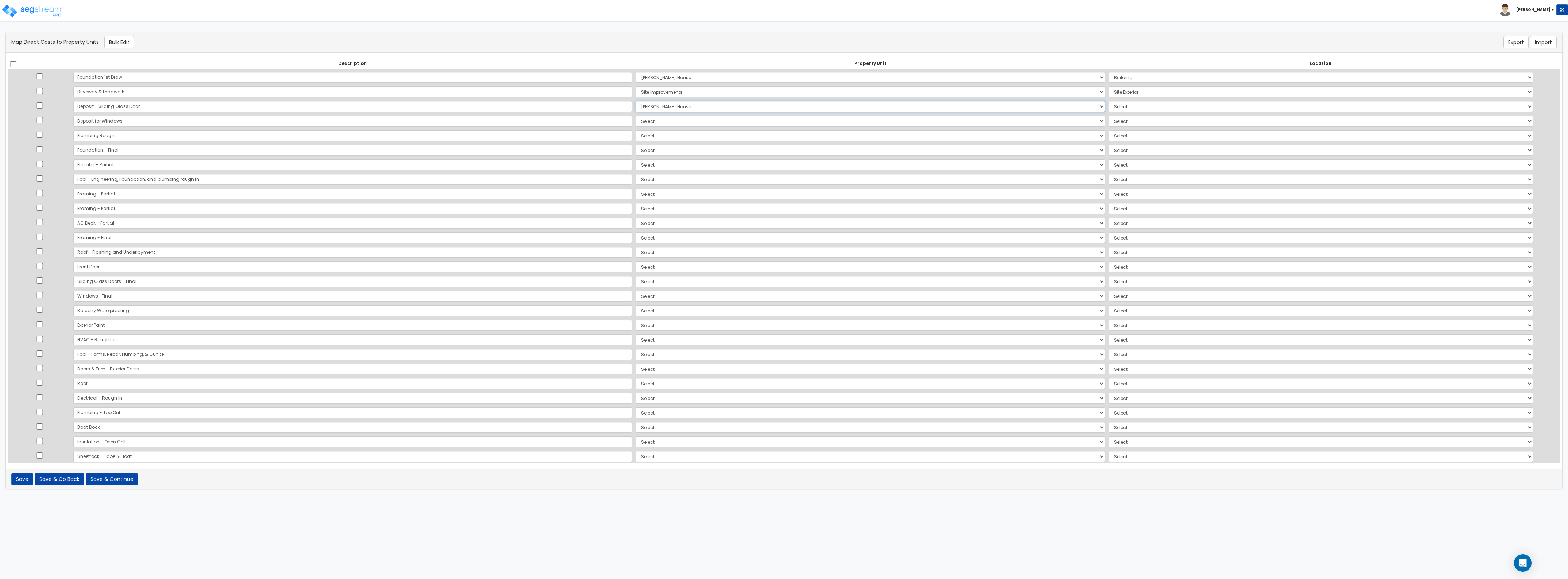
click at [636, 101] on select "Select [PERSON_NAME][GEOGRAPHIC_DATA] Site Improvements Add Additional Property…" at bounding box center [870, 106] width 469 height 11
click at [1131, 107] on select "Select Add Additional Location Building Building Interior" at bounding box center [1321, 106] width 424 height 11
select select "6"
click at [1108, 101] on select "Select Add Additional Location Building Building Interior" at bounding box center [1321, 106] width 424 height 11
click at [636, 122] on select "Select [PERSON_NAME][GEOGRAPHIC_DATA] Site Improvements Add Additional Property…" at bounding box center [870, 121] width 469 height 11
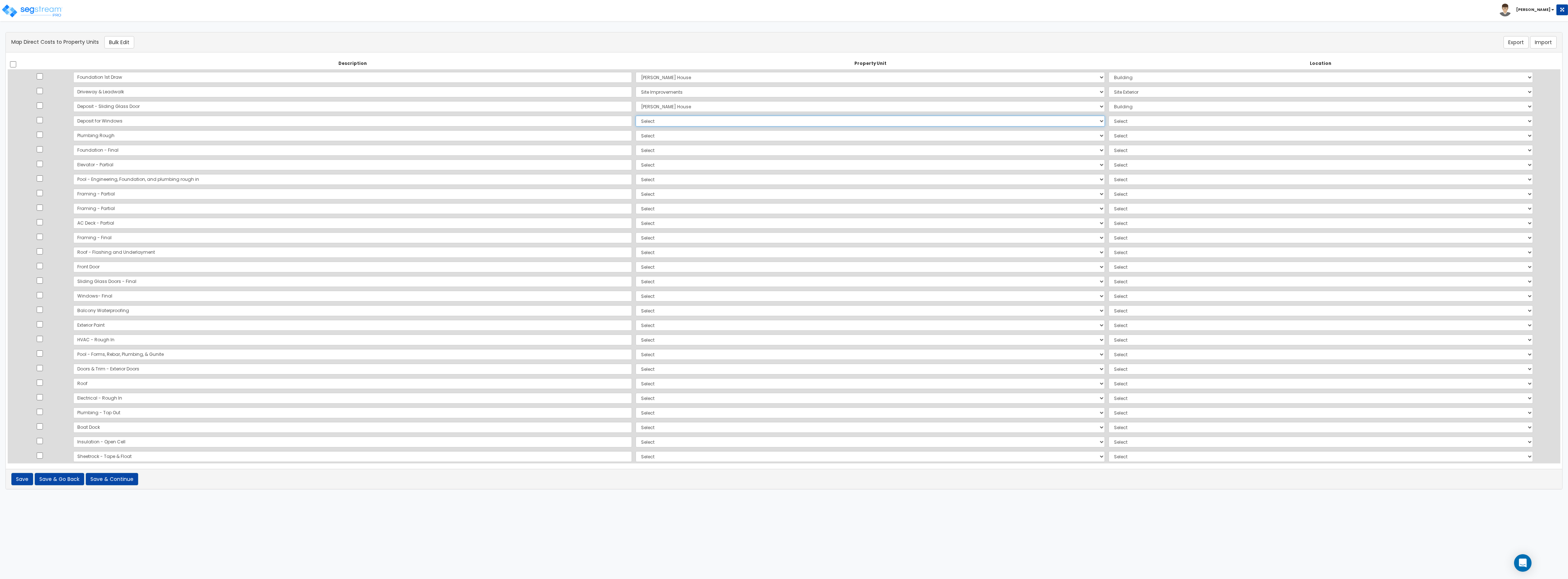
select select "164614"
click at [636, 116] on select "Select [PERSON_NAME][GEOGRAPHIC_DATA] Site Improvements Add Additional Property…" at bounding box center [870, 121] width 469 height 11
click at [1108, 119] on select "Select Add Additional Location Building Building Interior" at bounding box center [1321, 121] width 424 height 11
select select "6"
click at [1108, 116] on select "Select Add Additional Location Building Building Interior" at bounding box center [1321, 121] width 424 height 11
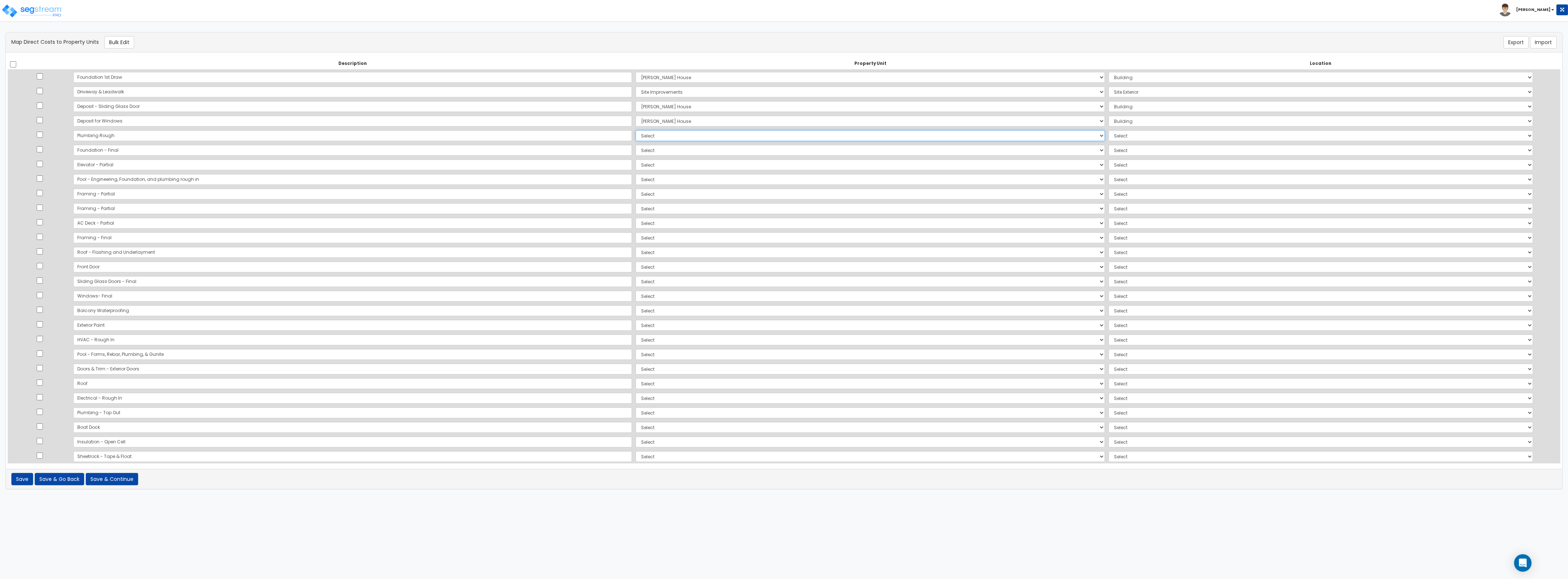
click at [636, 140] on select "Select [PERSON_NAME][GEOGRAPHIC_DATA] Site Improvements Add Additional Property…" at bounding box center [870, 135] width 469 height 11
select select "164614"
click at [636, 130] on select "Select [PERSON_NAME][GEOGRAPHIC_DATA] Site Improvements Add Additional Property…" at bounding box center [870, 135] width 469 height 11
click at [1108, 134] on select "Select Add Additional Location Building Building Interior" at bounding box center [1321, 135] width 424 height 11
select select "6"
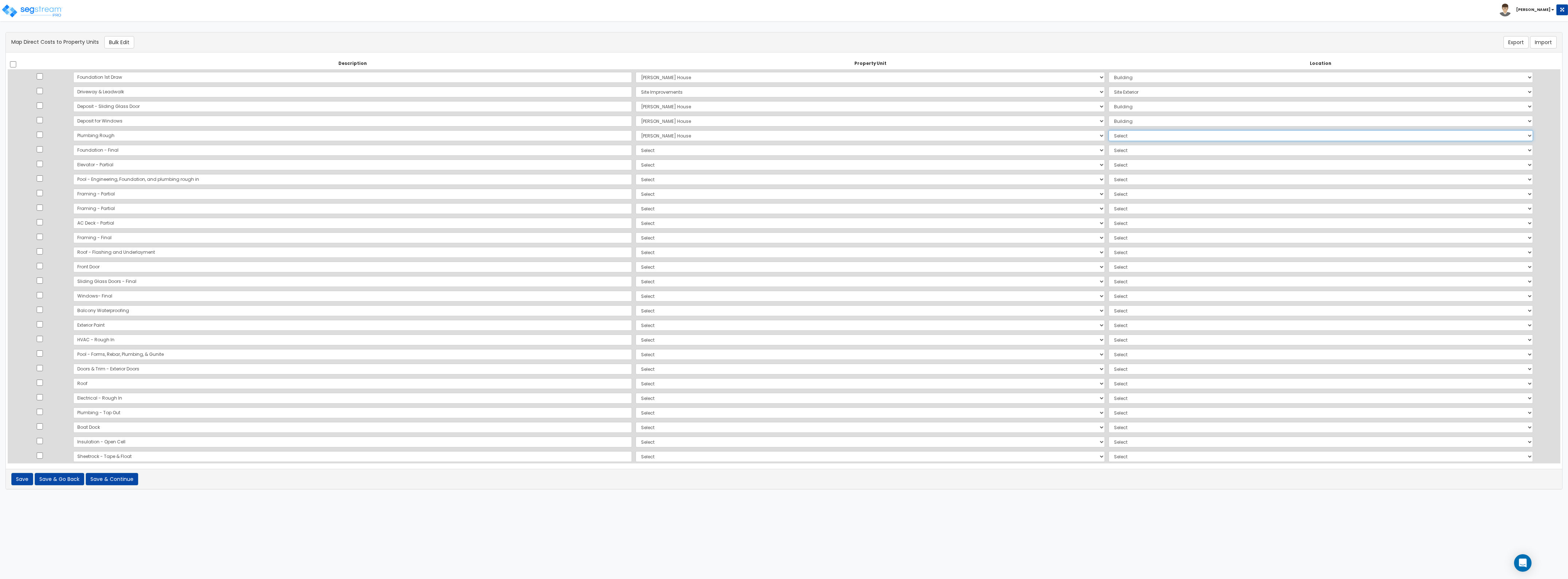
click at [1108, 130] on select "Select Add Additional Location Building Building Interior" at bounding box center [1321, 135] width 424 height 11
click at [14, 474] on button "Save" at bounding box center [22, 479] width 22 height 12
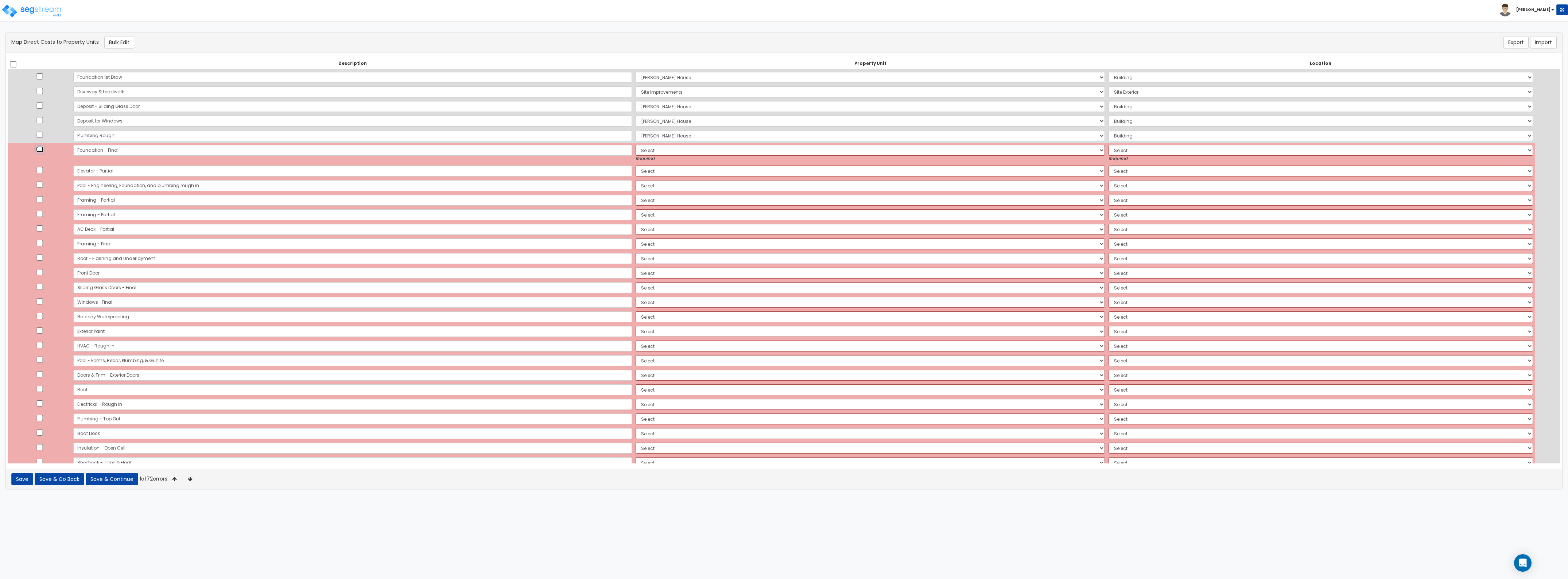
click at [43, 148] on input "checkbox" at bounding box center [39, 150] width 7 height 7
checkbox input "true"
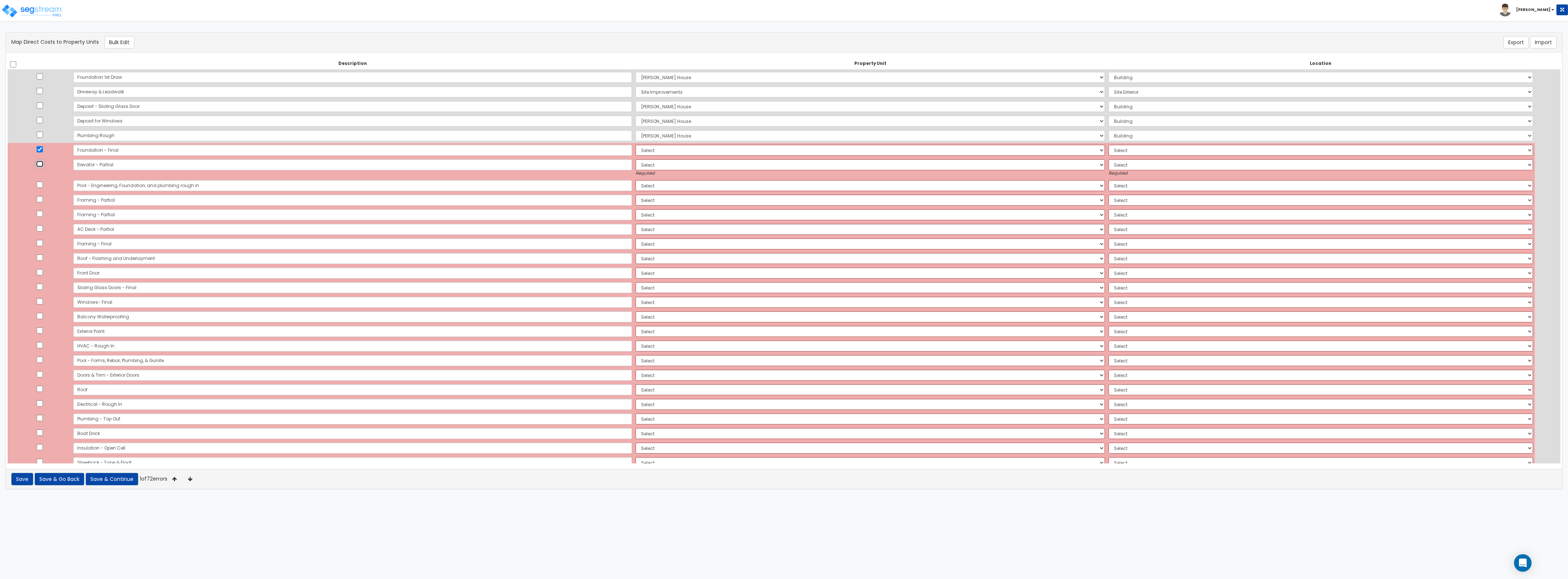
click at [44, 161] on input "checkbox" at bounding box center [39, 164] width 7 height 7
checkbox input "true"
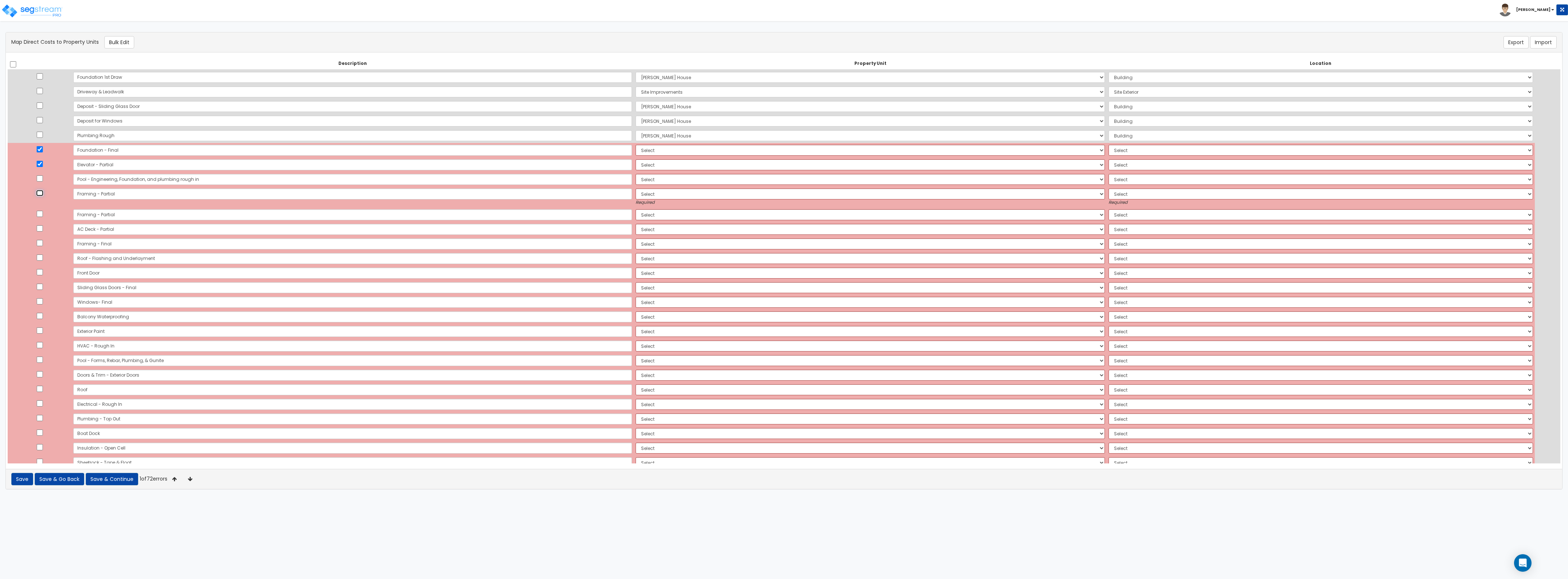
click at [44, 191] on input "checkbox" at bounding box center [39, 193] width 7 height 7
checkbox input "true"
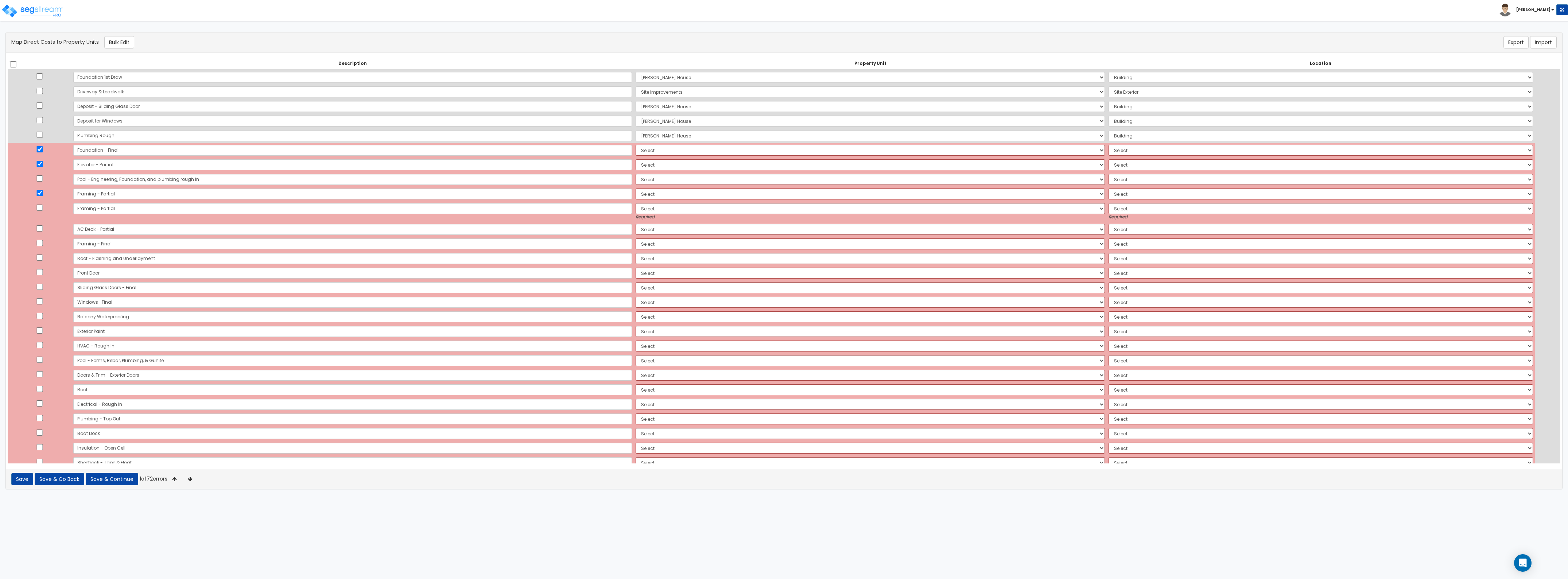
click at [44, 201] on td at bounding box center [40, 211] width 64 height 21
click at [43, 206] on input "checkbox" at bounding box center [39, 208] width 7 height 7
checkbox input "true"
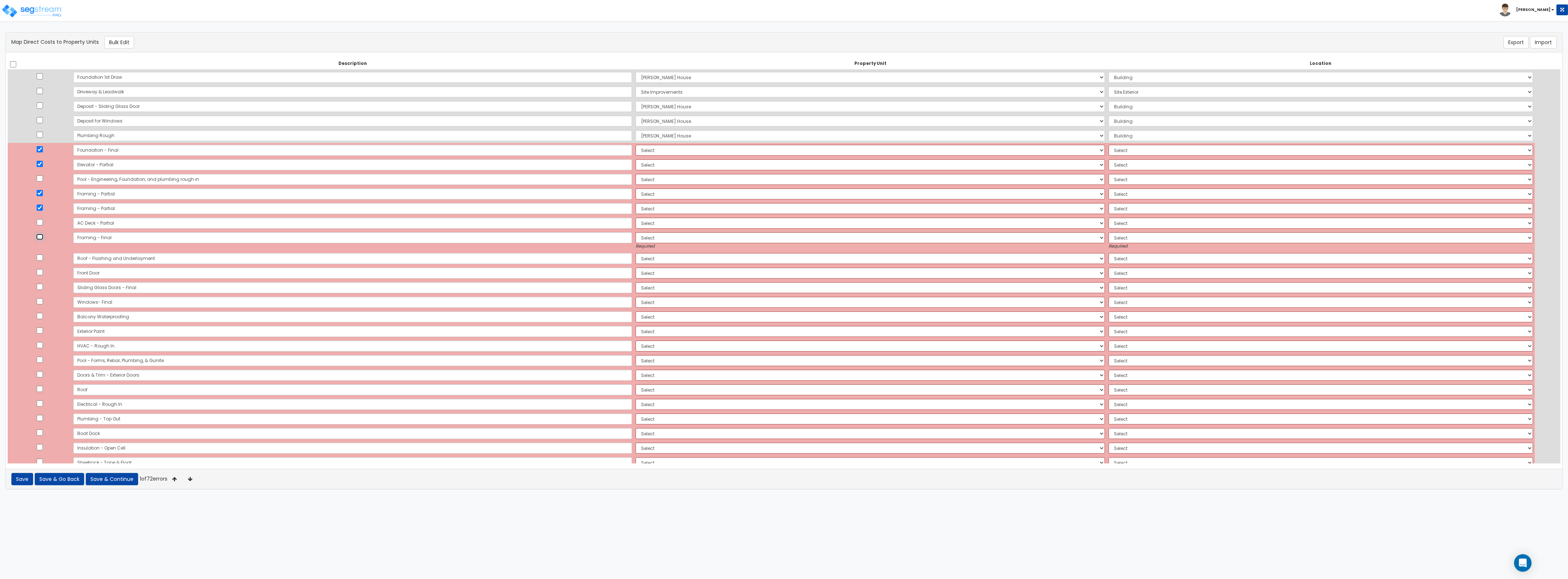
click at [42, 237] on input "checkbox" at bounding box center [39, 237] width 7 height 7
checkbox input "true"
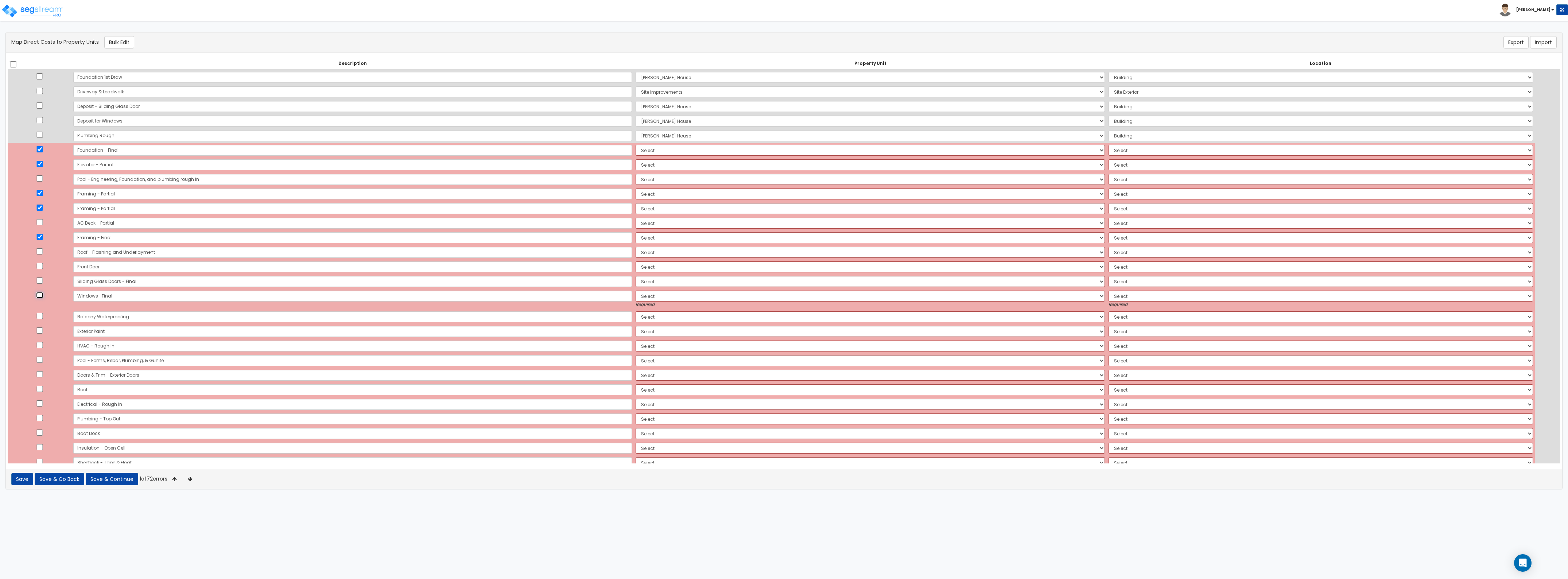
click at [44, 294] on input "checkbox" at bounding box center [39, 295] width 7 height 7
checkbox input "true"
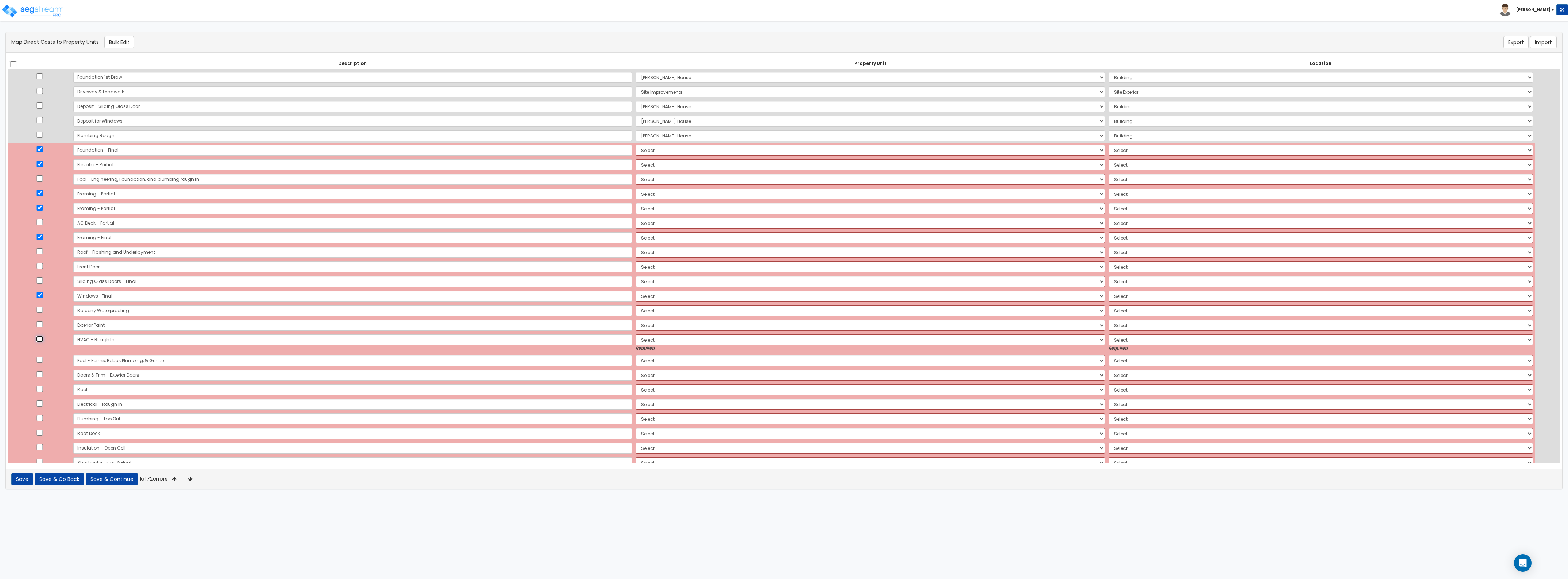
click at [43, 338] on input "checkbox" at bounding box center [39, 339] width 7 height 7
checkbox input "true"
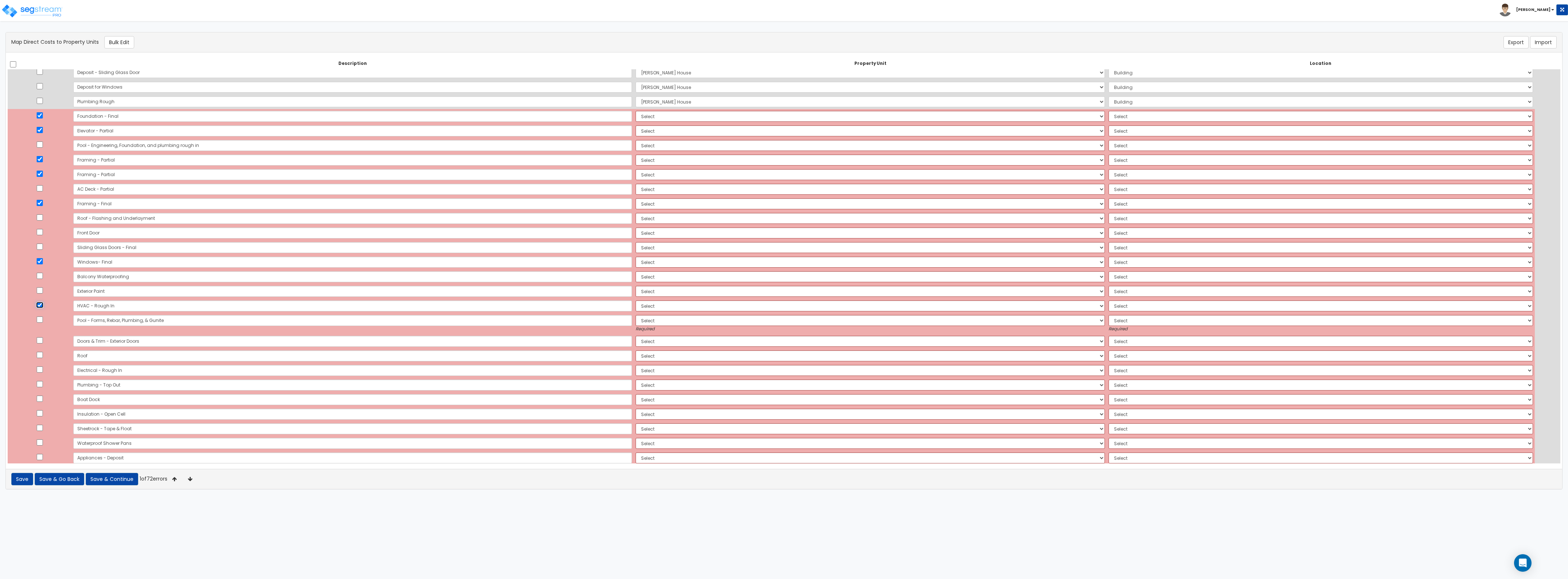
scroll to position [137, 0]
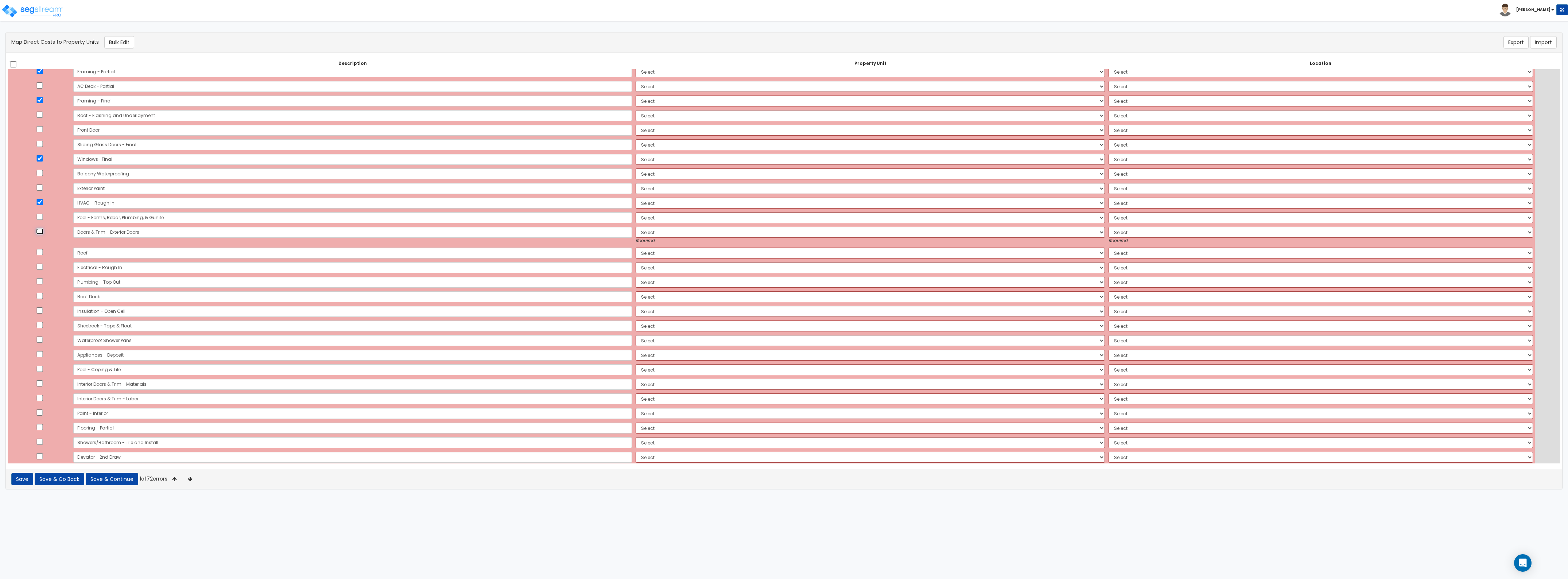
click at [44, 232] on input "checkbox" at bounding box center [39, 232] width 7 height 7
click at [44, 232] on input "checkbox" at bounding box center [39, 232] width 7 height 7
checkbox input "false"
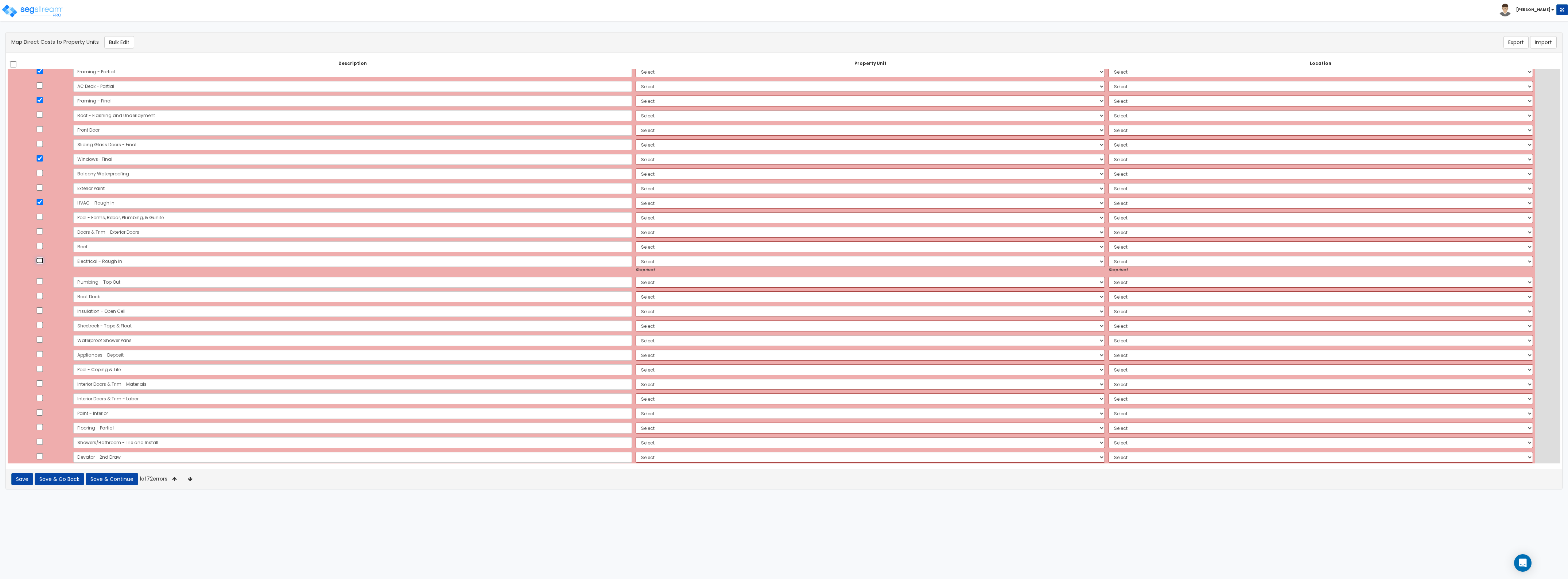
click at [43, 262] on input "checkbox" at bounding box center [39, 261] width 7 height 7
checkbox input "true"
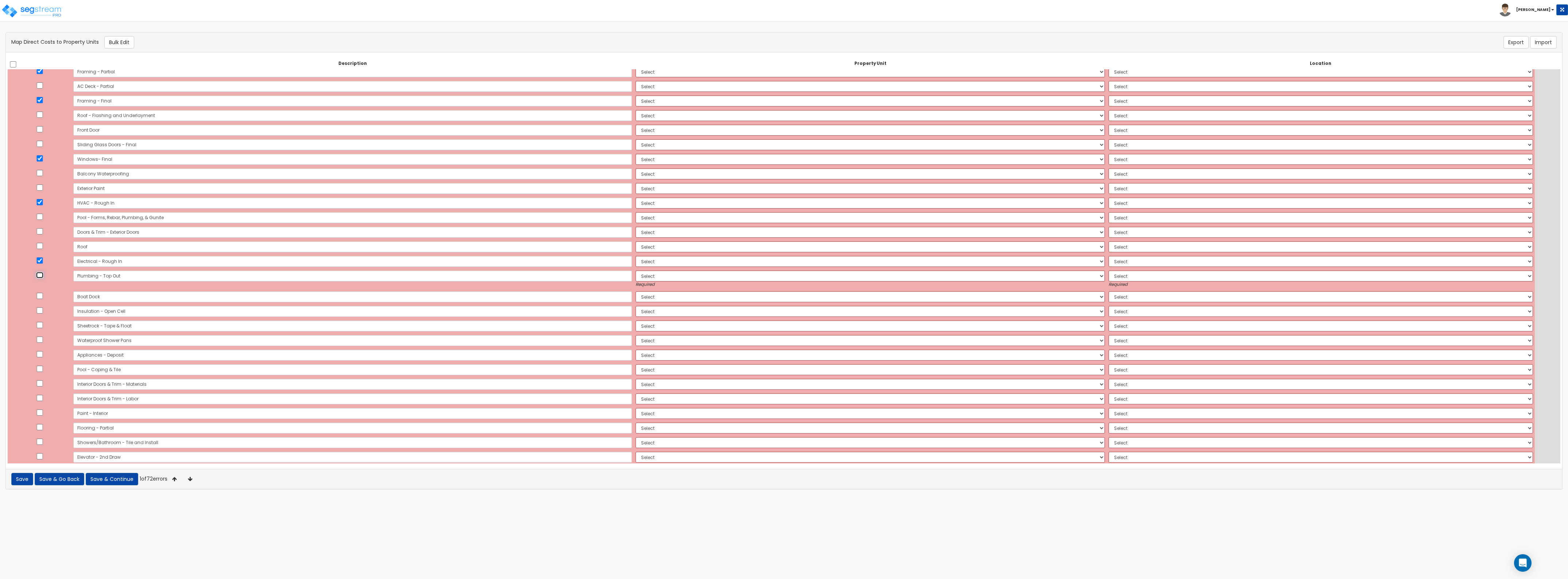
click at [43, 277] on input "checkbox" at bounding box center [39, 275] width 7 height 7
checkbox input "true"
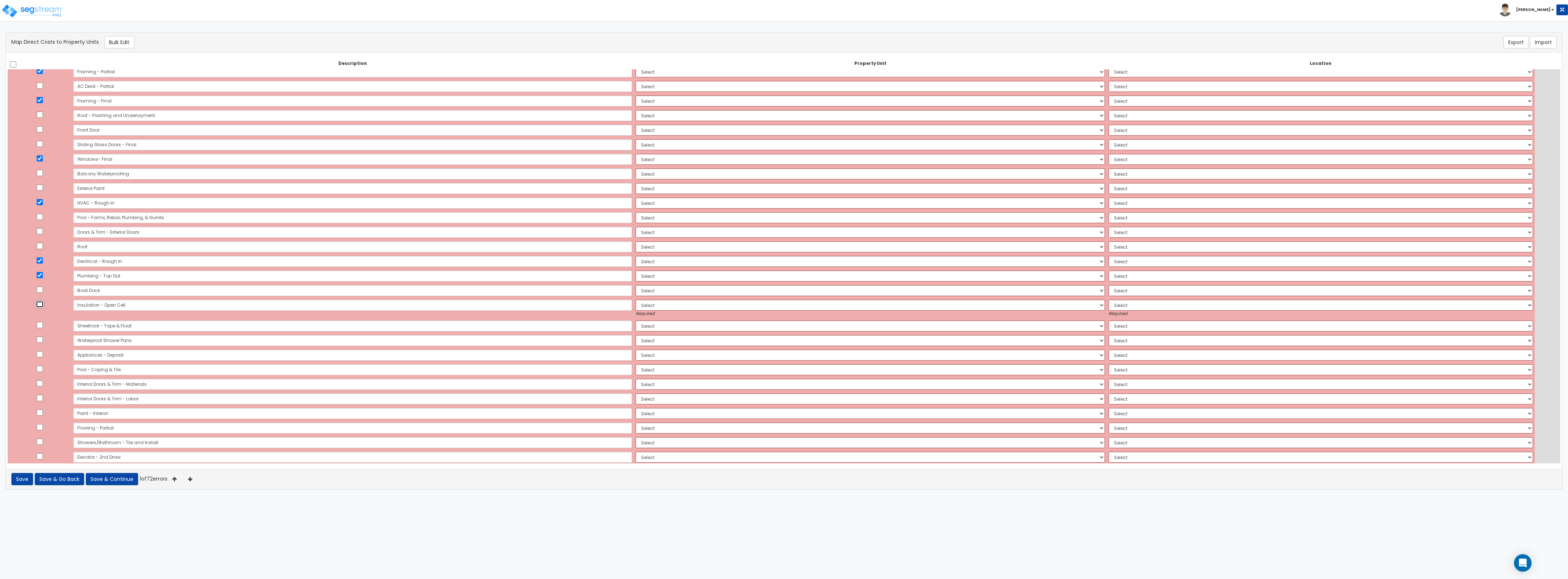
click at [43, 306] on input "checkbox" at bounding box center [39, 304] width 7 height 7
checkbox input "true"
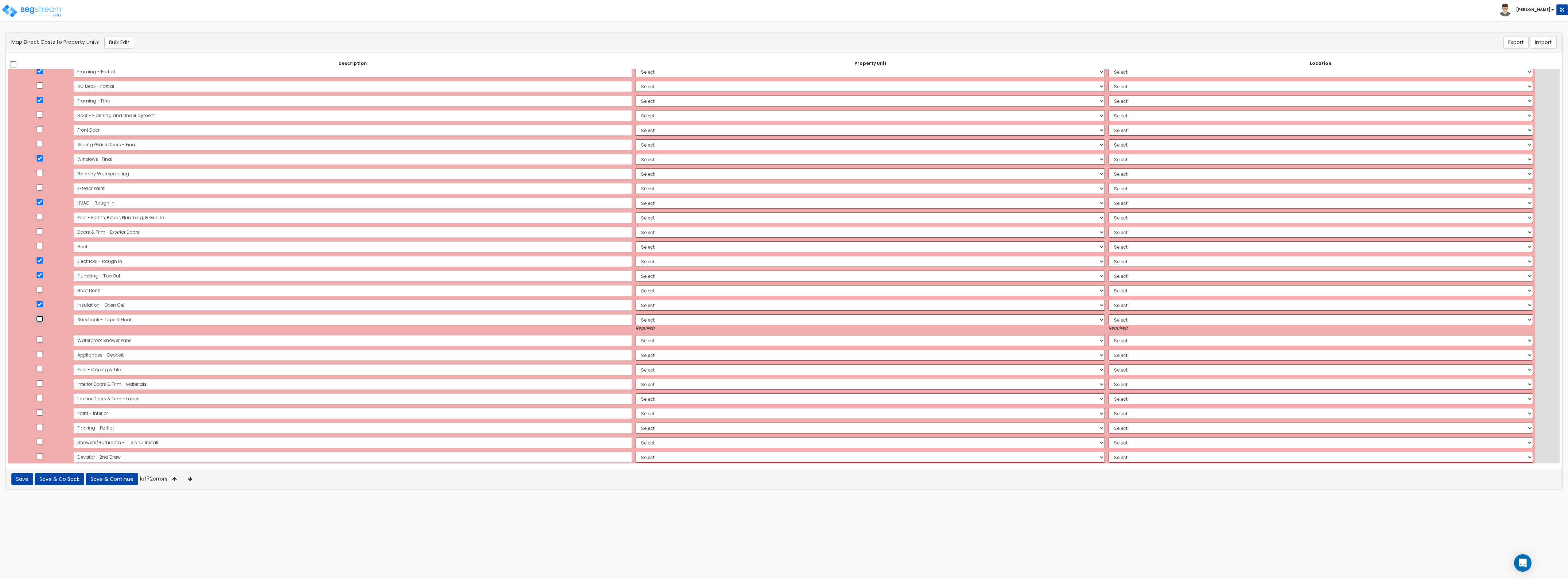
click at [42, 319] on input "checkbox" at bounding box center [39, 319] width 7 height 7
checkbox input "true"
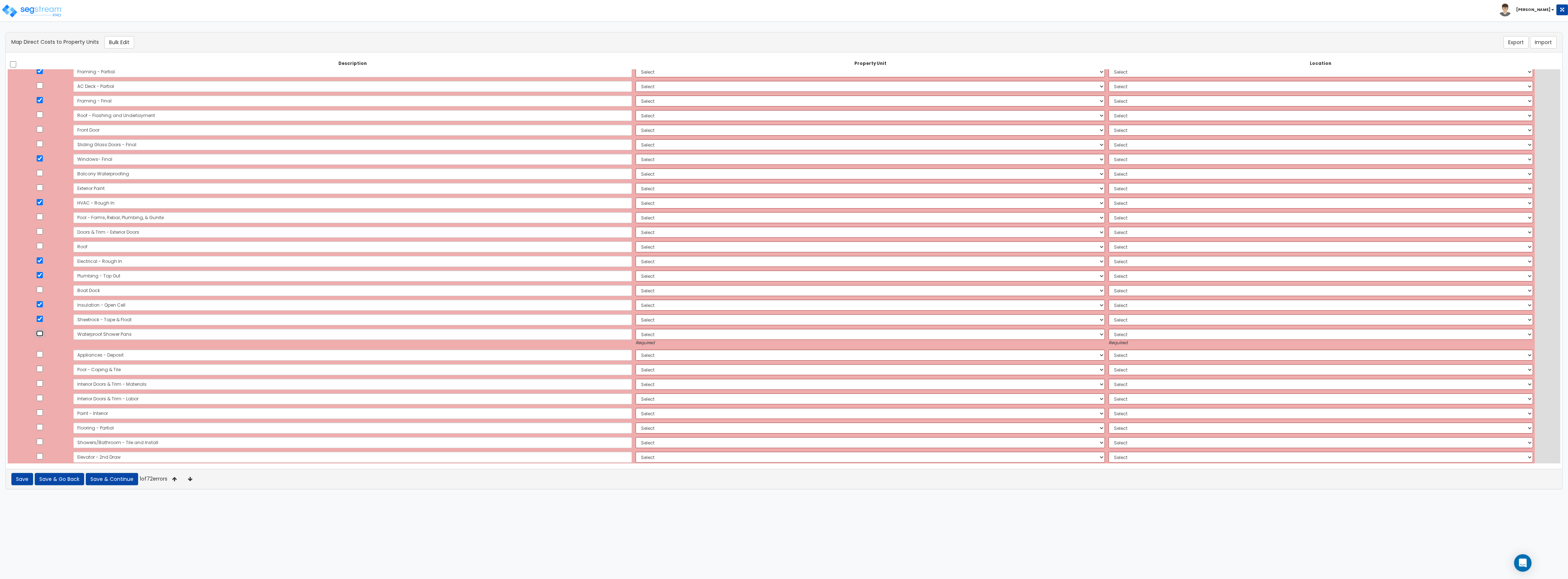
click at [44, 335] on input "checkbox" at bounding box center [39, 334] width 7 height 7
checkbox input "true"
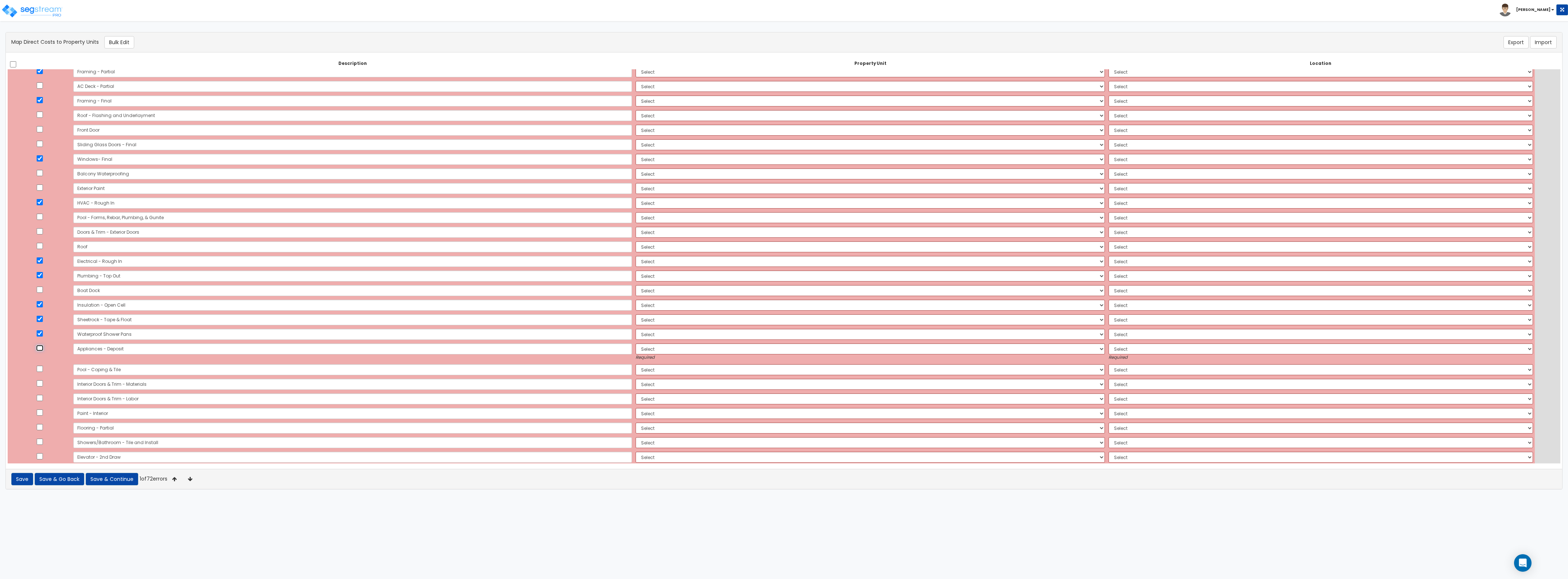
click at [42, 349] on input "checkbox" at bounding box center [39, 348] width 7 height 7
checkbox input "true"
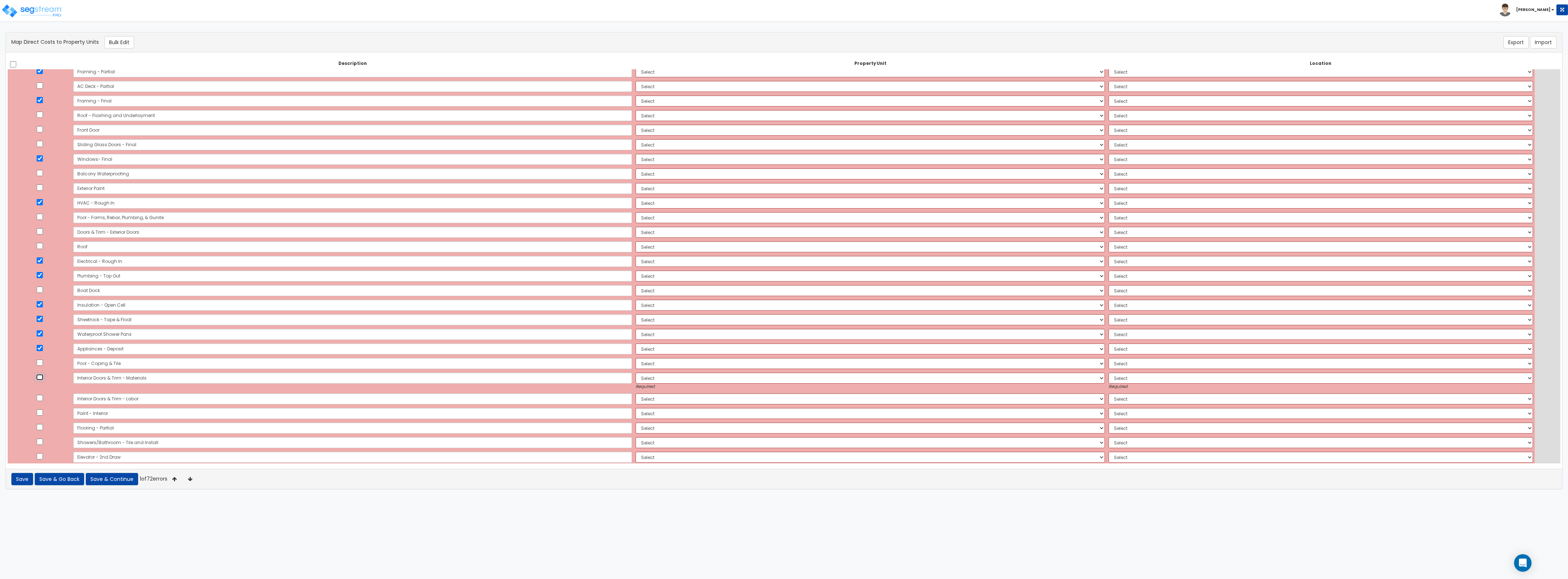
click at [44, 377] on input "checkbox" at bounding box center [39, 377] width 7 height 7
checkbox input "true"
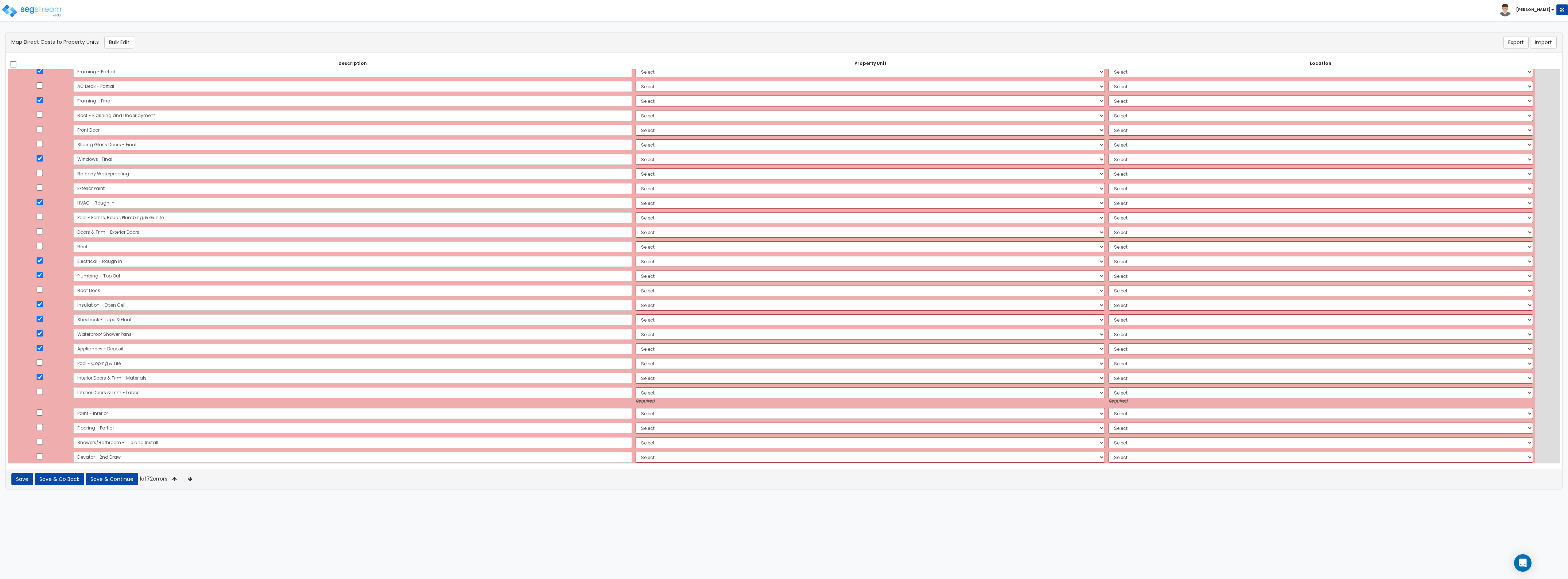
click at [41, 397] on td at bounding box center [40, 396] width 64 height 21
click at [44, 391] on input "checkbox" at bounding box center [39, 392] width 7 height 7
checkbox input "true"
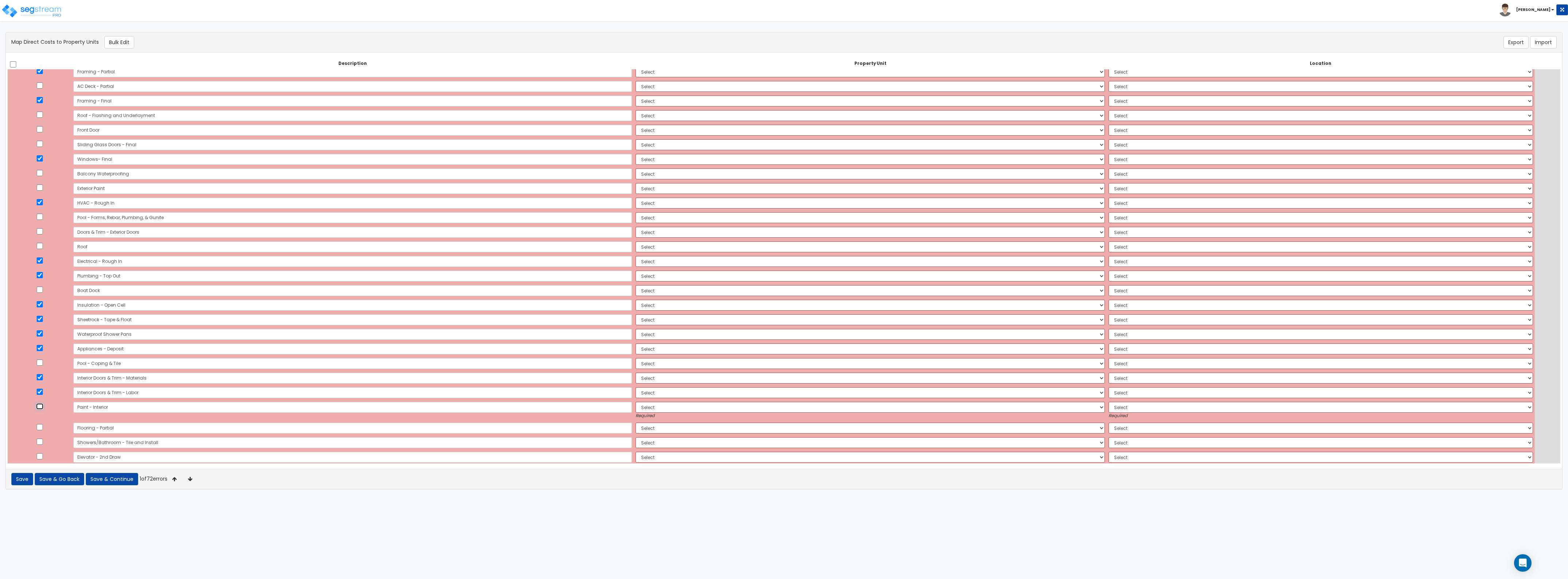
click at [43, 409] on input "checkbox" at bounding box center [39, 407] width 7 height 7
checkbox input "true"
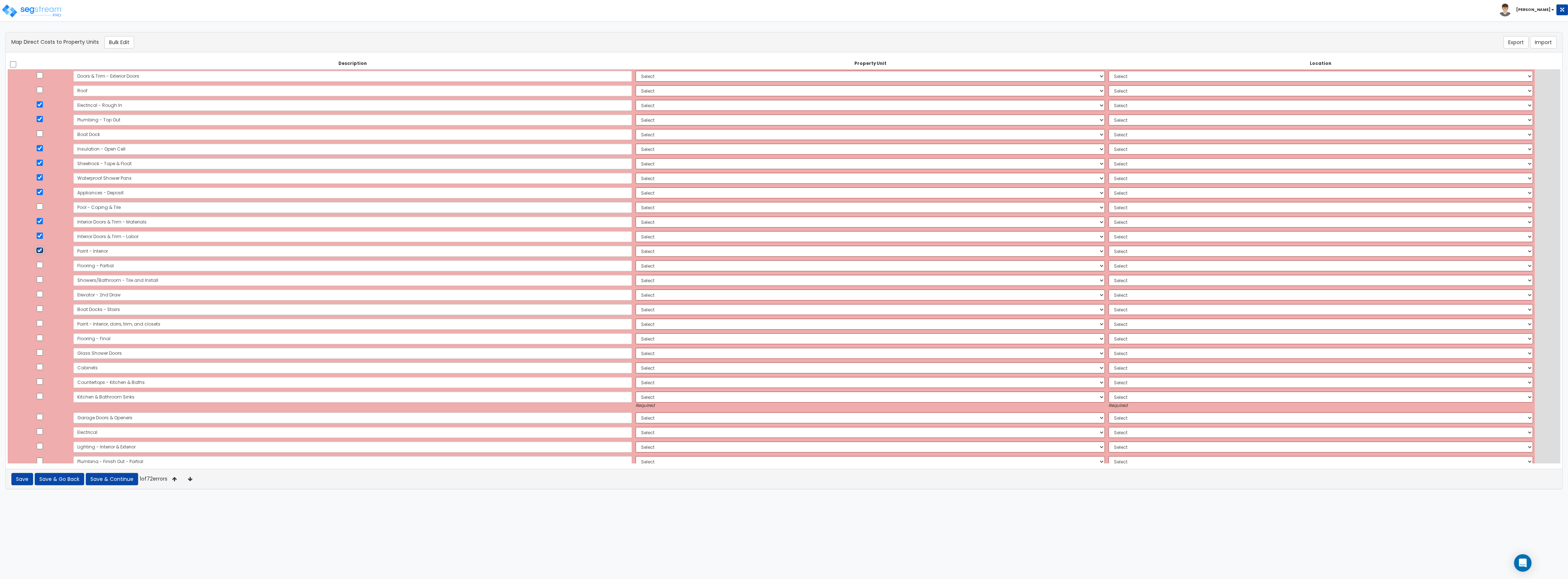
scroll to position [319, 0]
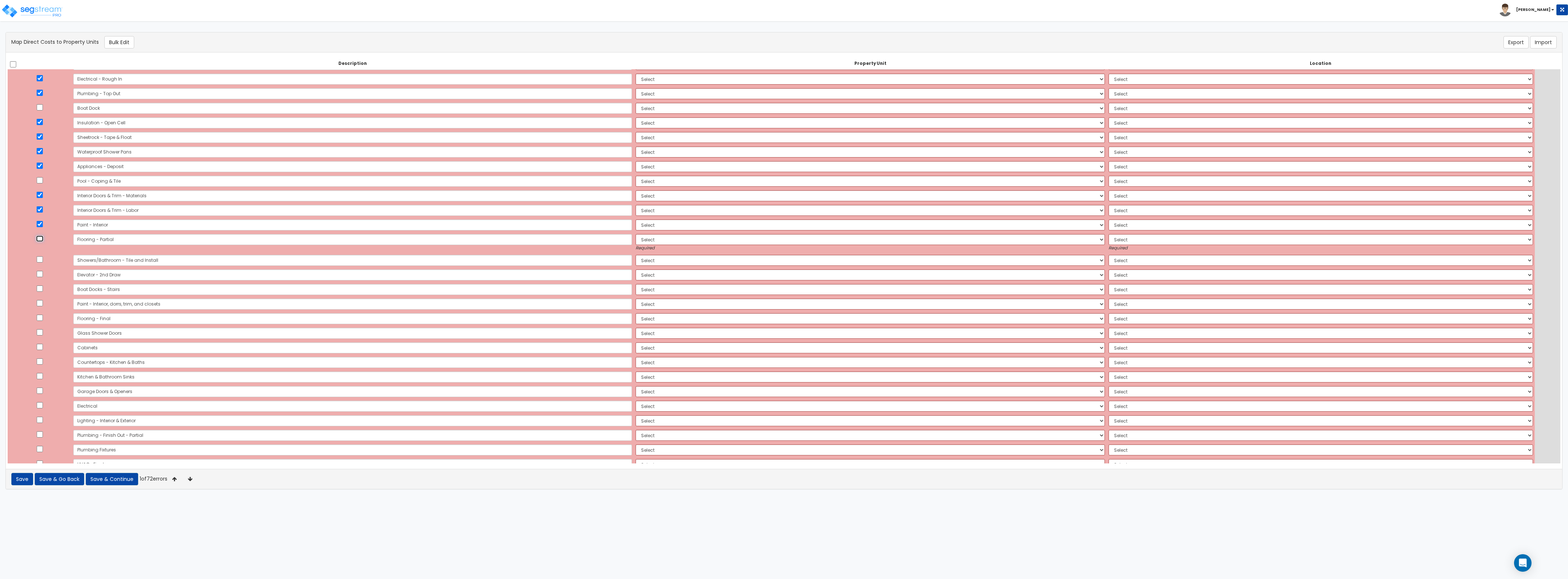
click at [44, 236] on input "checkbox" at bounding box center [39, 239] width 7 height 7
checkbox input "true"
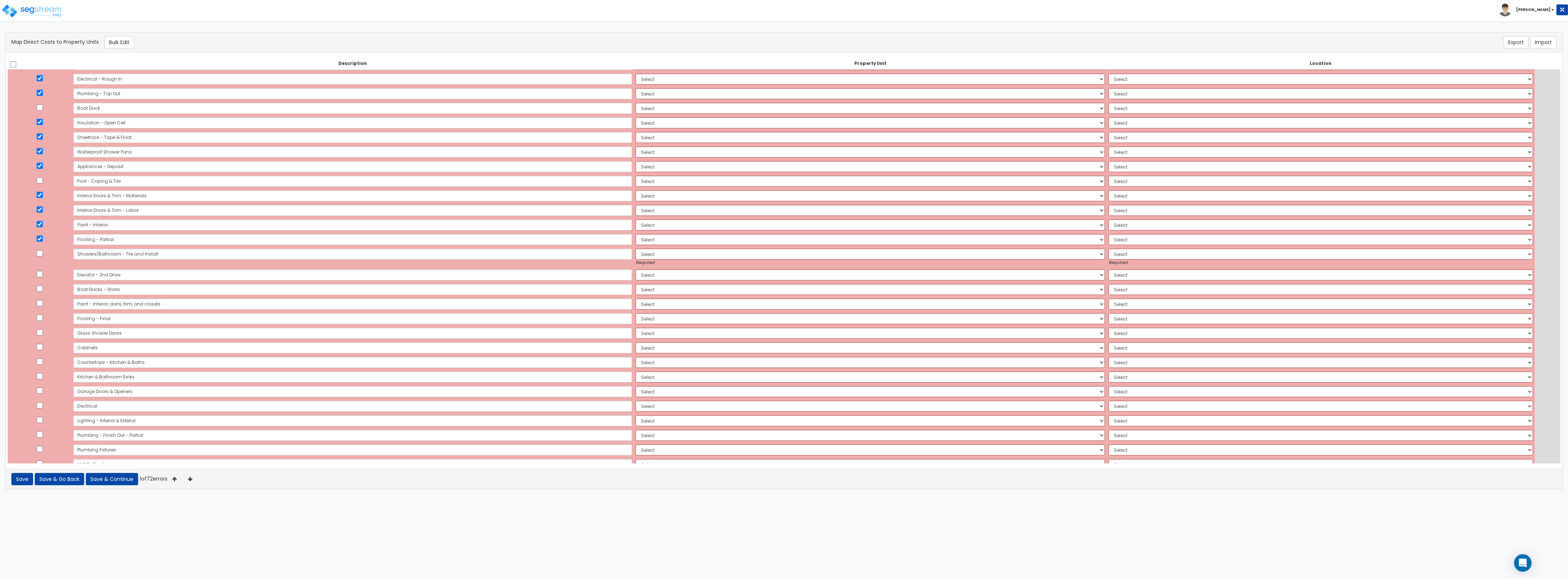
click at [44, 259] on td at bounding box center [40, 257] width 64 height 21
click at [44, 257] on td at bounding box center [40, 257] width 64 height 21
click at [44, 252] on input "checkbox" at bounding box center [39, 253] width 7 height 7
checkbox input "true"
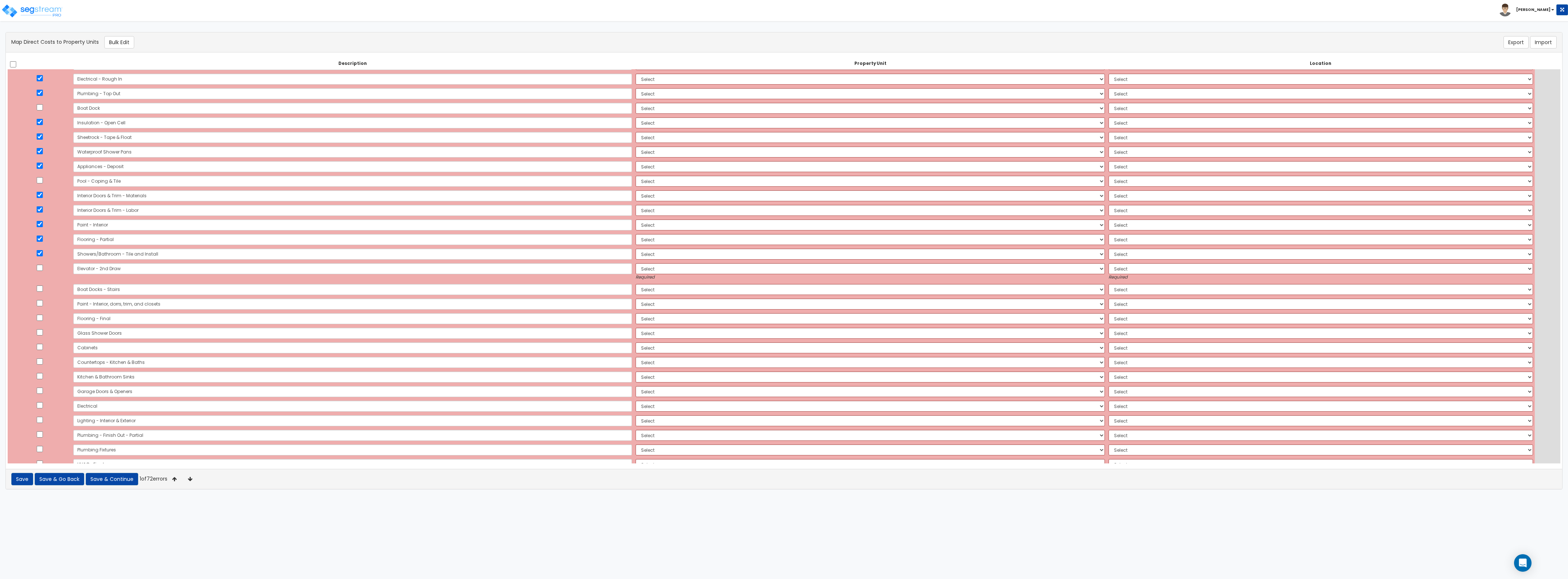
click at [41, 271] on td at bounding box center [40, 272] width 64 height 21
click at [43, 265] on input "checkbox" at bounding box center [39, 268] width 7 height 7
checkbox input "true"
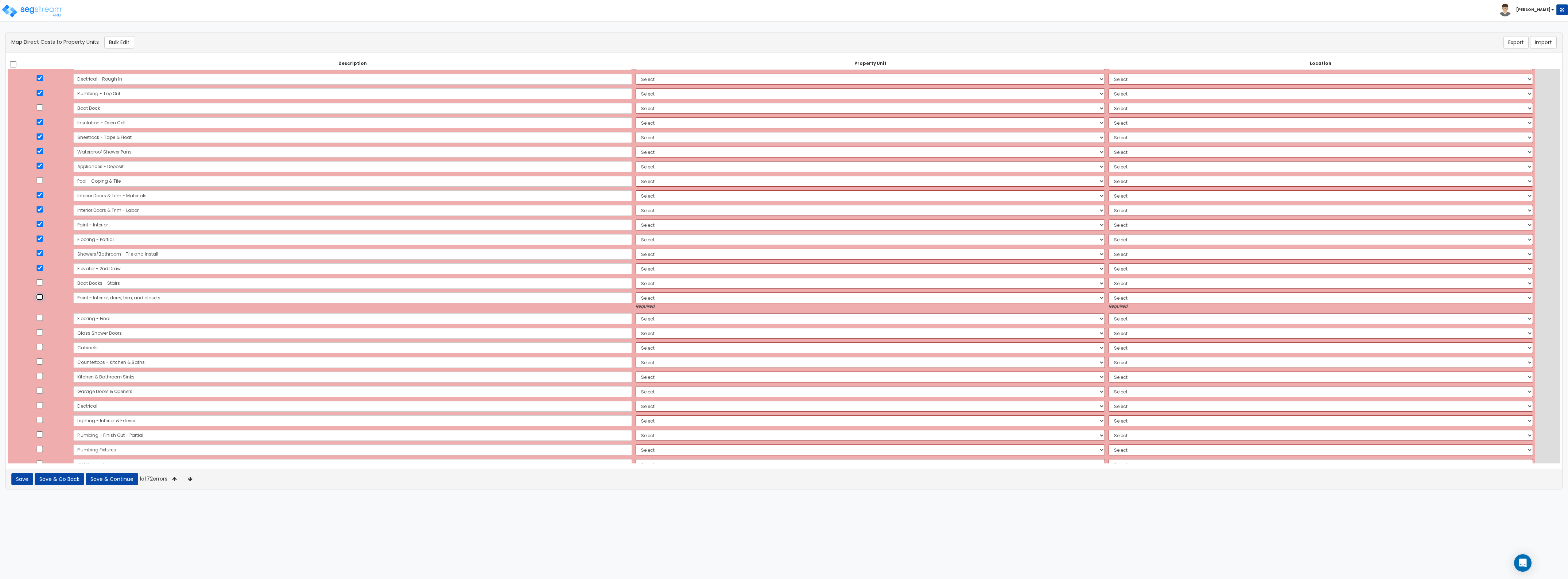
click at [44, 297] on input "checkbox" at bounding box center [39, 297] width 7 height 7
checkbox input "true"
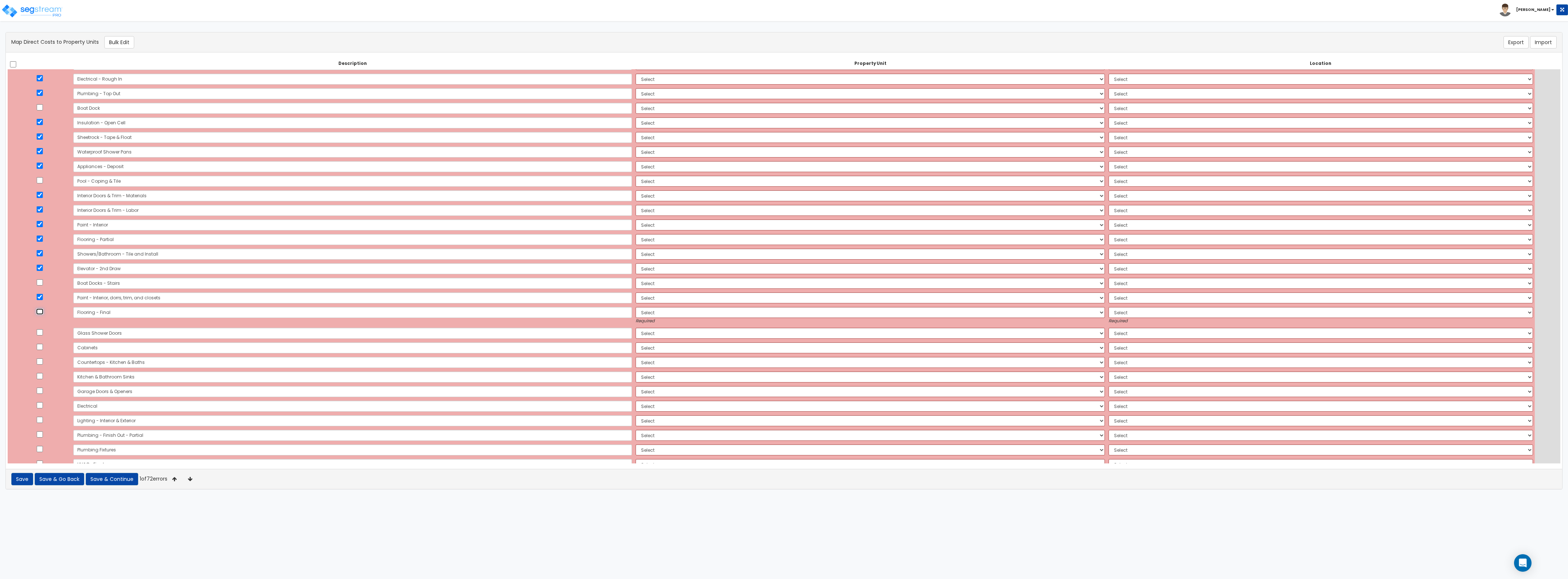
click at [44, 312] on input "checkbox" at bounding box center [39, 312] width 7 height 7
checkbox input "true"
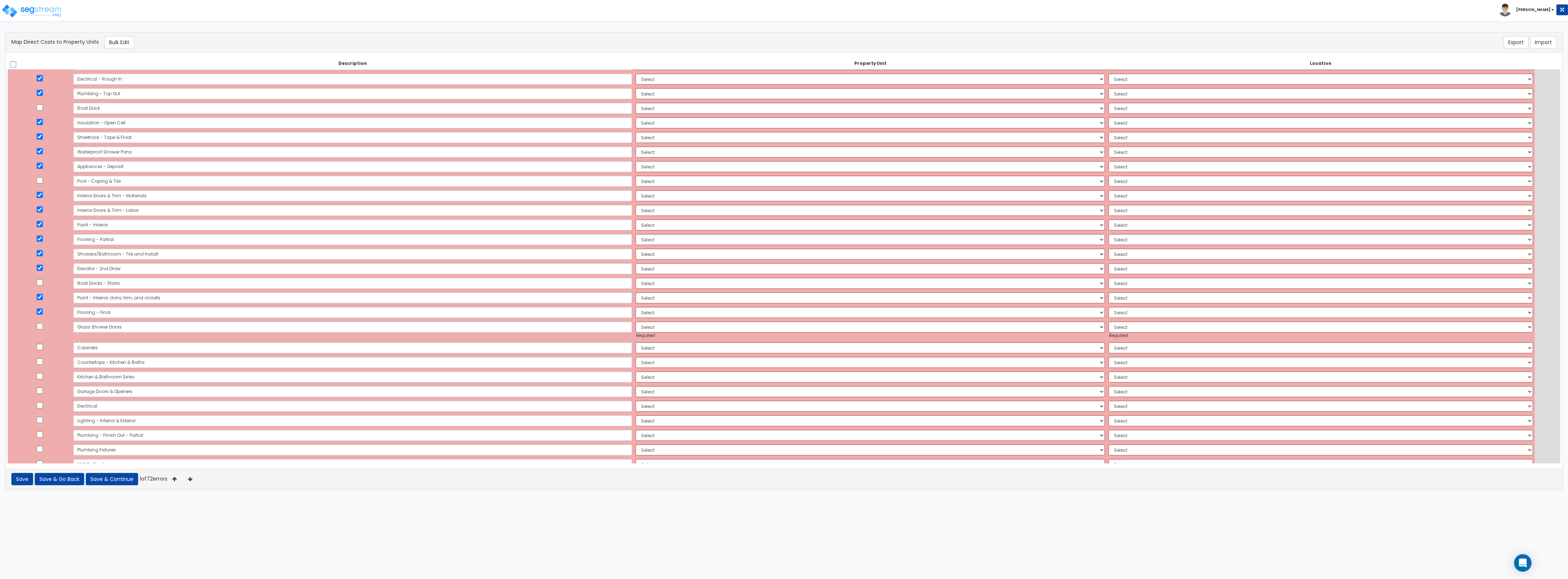
click at [44, 330] on td at bounding box center [40, 330] width 64 height 21
click at [43, 325] on input "checkbox" at bounding box center [39, 326] width 7 height 7
checkbox input "true"
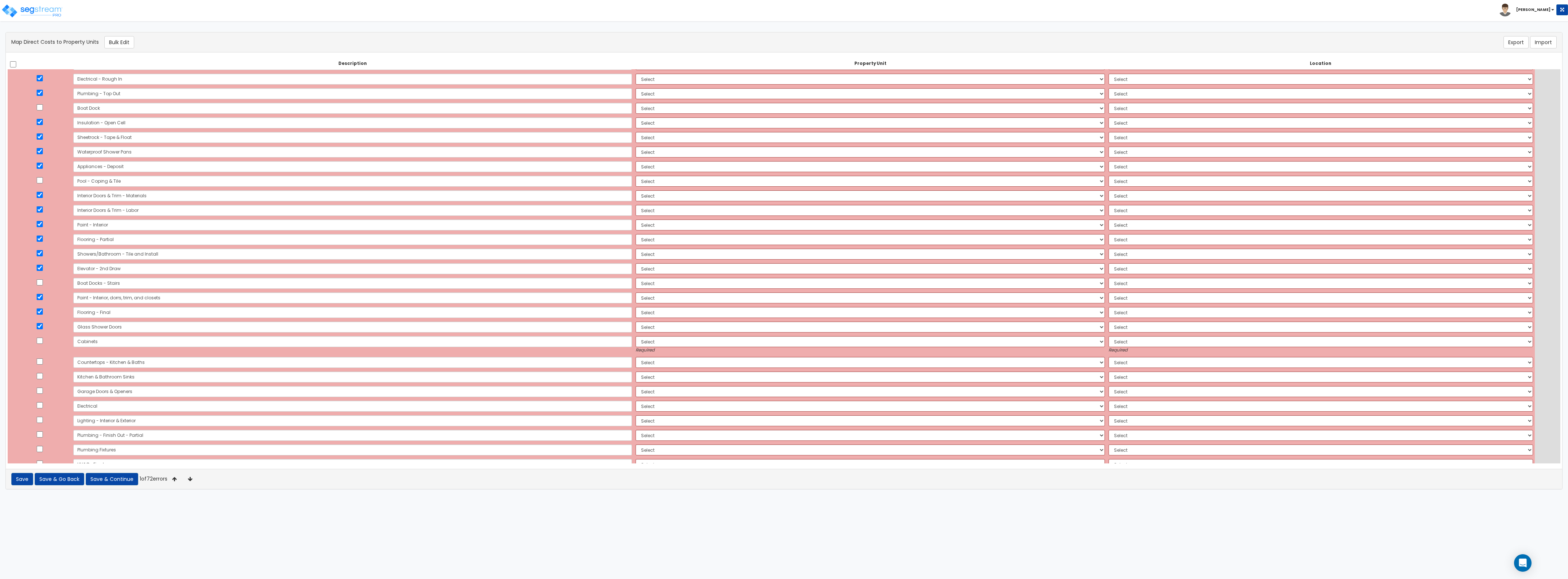
click at [42, 345] on td at bounding box center [40, 345] width 64 height 21
click at [42, 340] on input "checkbox" at bounding box center [39, 341] width 7 height 7
checkbox input "true"
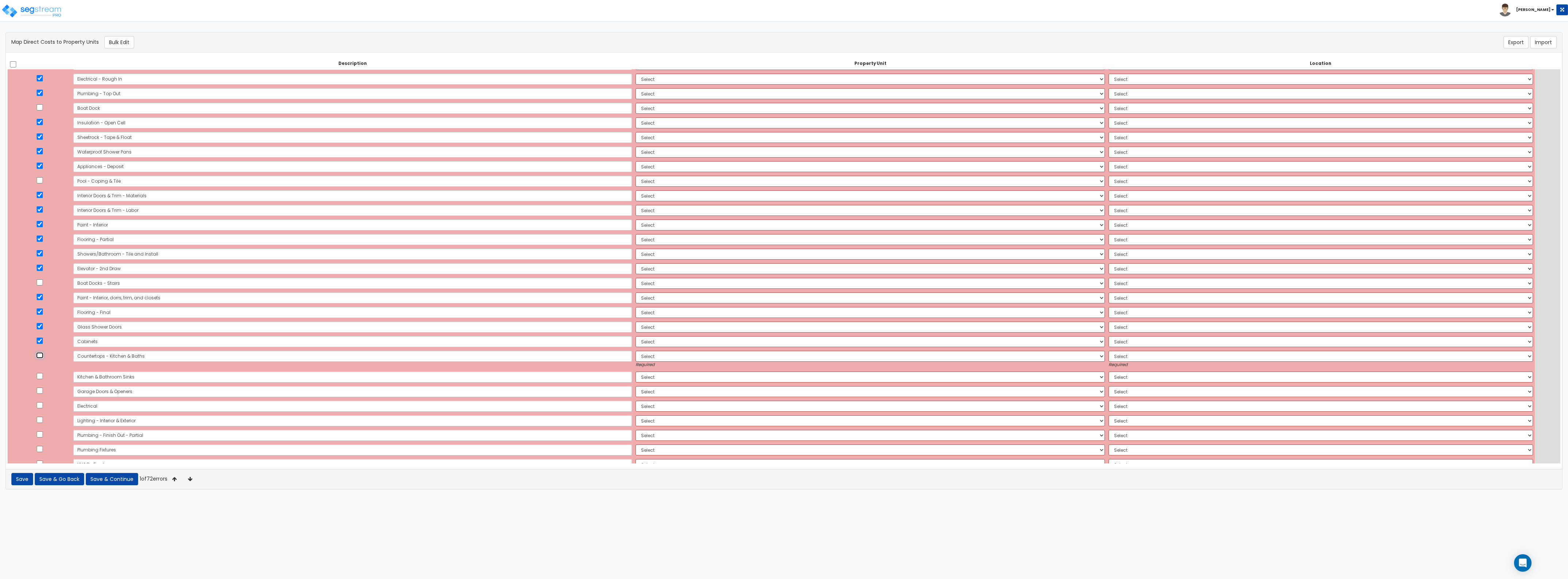
click at [43, 357] on input "checkbox" at bounding box center [39, 355] width 7 height 7
checkbox input "true"
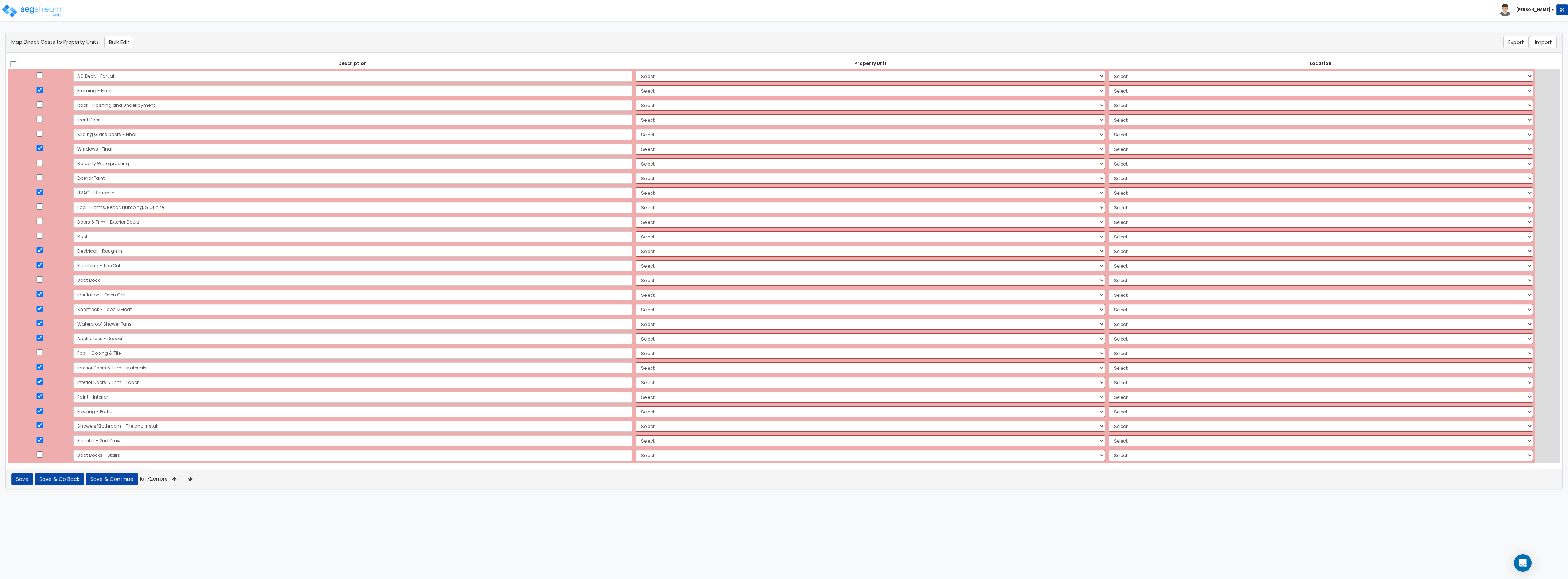
scroll to position [0, 0]
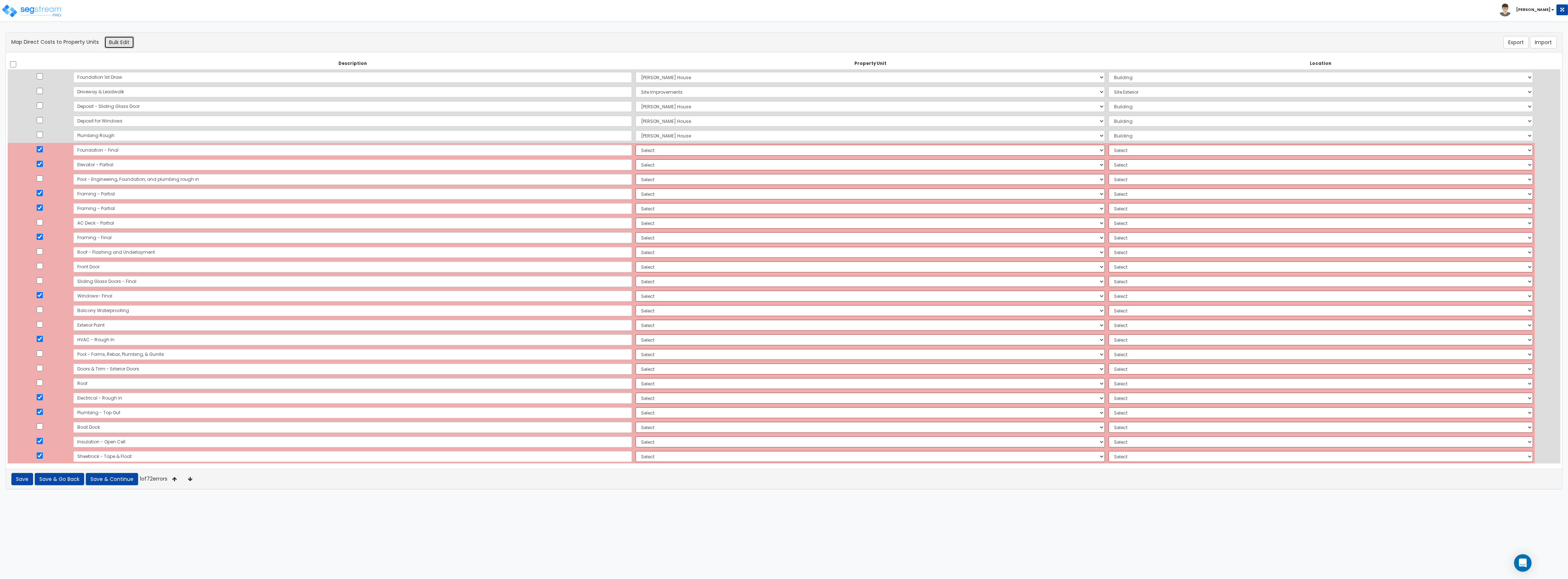
click at [125, 43] on button "Bulk Edit" at bounding box center [119, 42] width 30 height 12
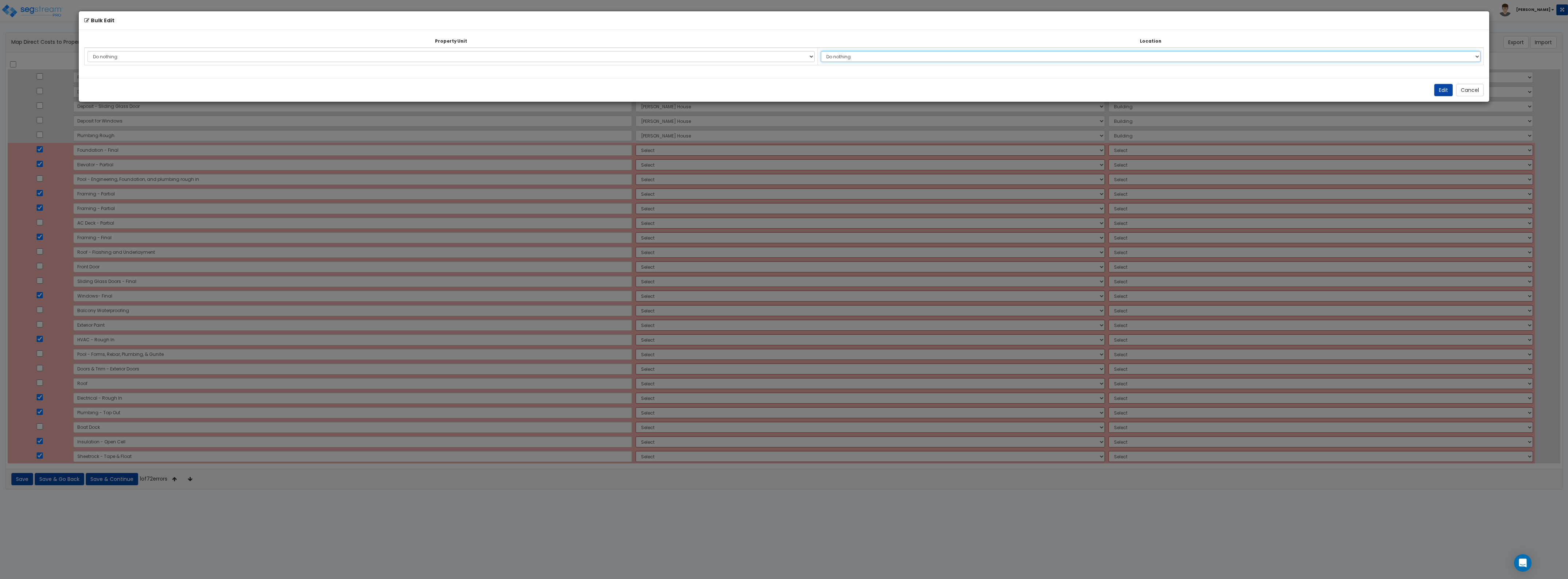
click at [948, 55] on select "Do nothing Add Additional Location" at bounding box center [1151, 56] width 660 height 11
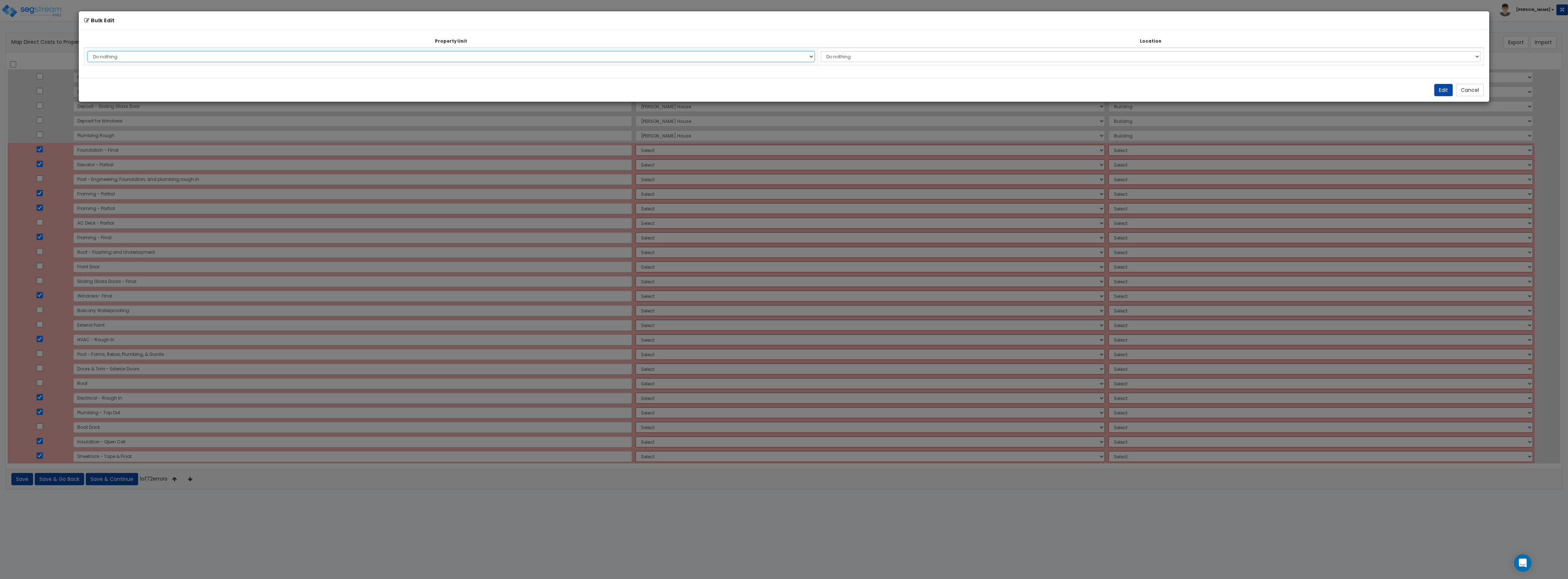
click at [737, 55] on select "Do nothing [PERSON_NAME][GEOGRAPHIC_DATA] Site Improvements Add Additional Prop…" at bounding box center [450, 56] width 727 height 11
select select "164614"
click at [87, 51] on select "Do nothing [PERSON_NAME][GEOGRAPHIC_DATA] Site Improvements Add Additional Prop…" at bounding box center [450, 56] width 727 height 11
drag, startPoint x: 826, startPoint y: 59, endPoint x: 831, endPoint y: 59, distance: 5.0
click at [831, 59] on td "Do nothing Add Additional Location Building Building Interior" at bounding box center [1150, 56] width 666 height 18
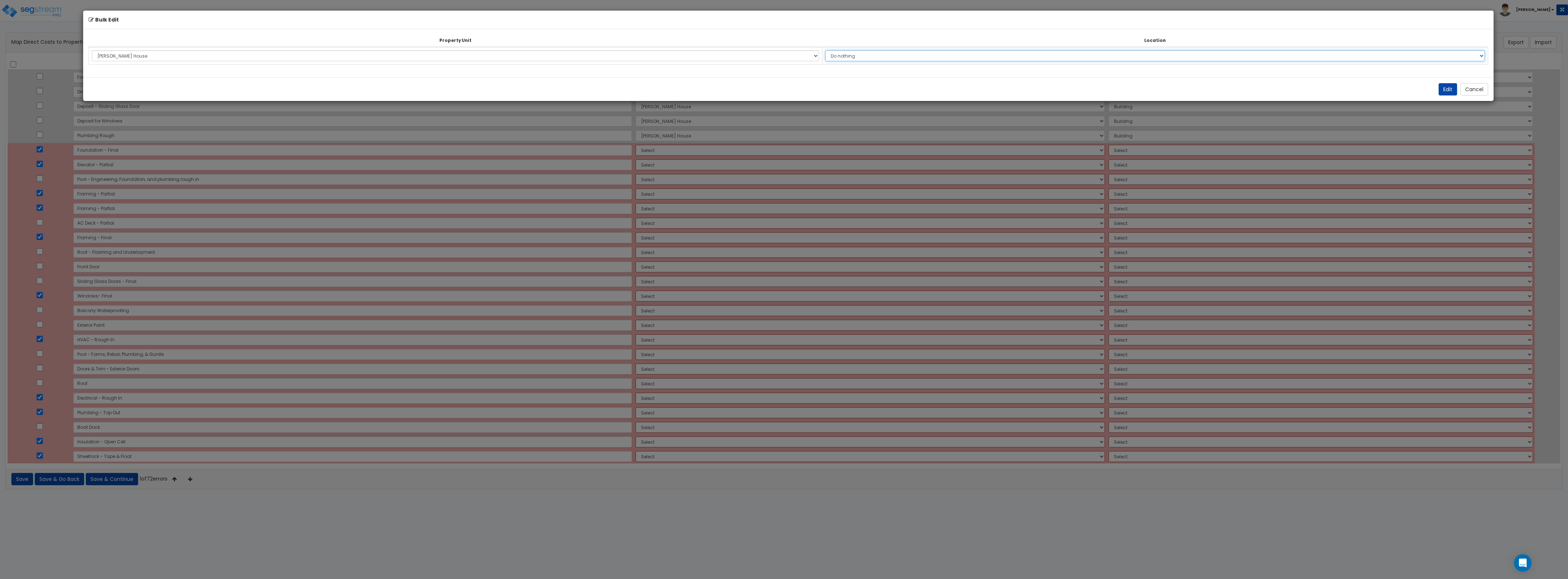
click at [855, 55] on select "Do nothing Add Additional Location Building Building Interior" at bounding box center [1155, 55] width 660 height 11
select select "461"
click at [831, 50] on select "Do nothing Add Additional Location Building Building Interior" at bounding box center [1155, 55] width 660 height 11
click at [1443, 90] on button "Edit" at bounding box center [1448, 89] width 19 height 12
select select "164614"
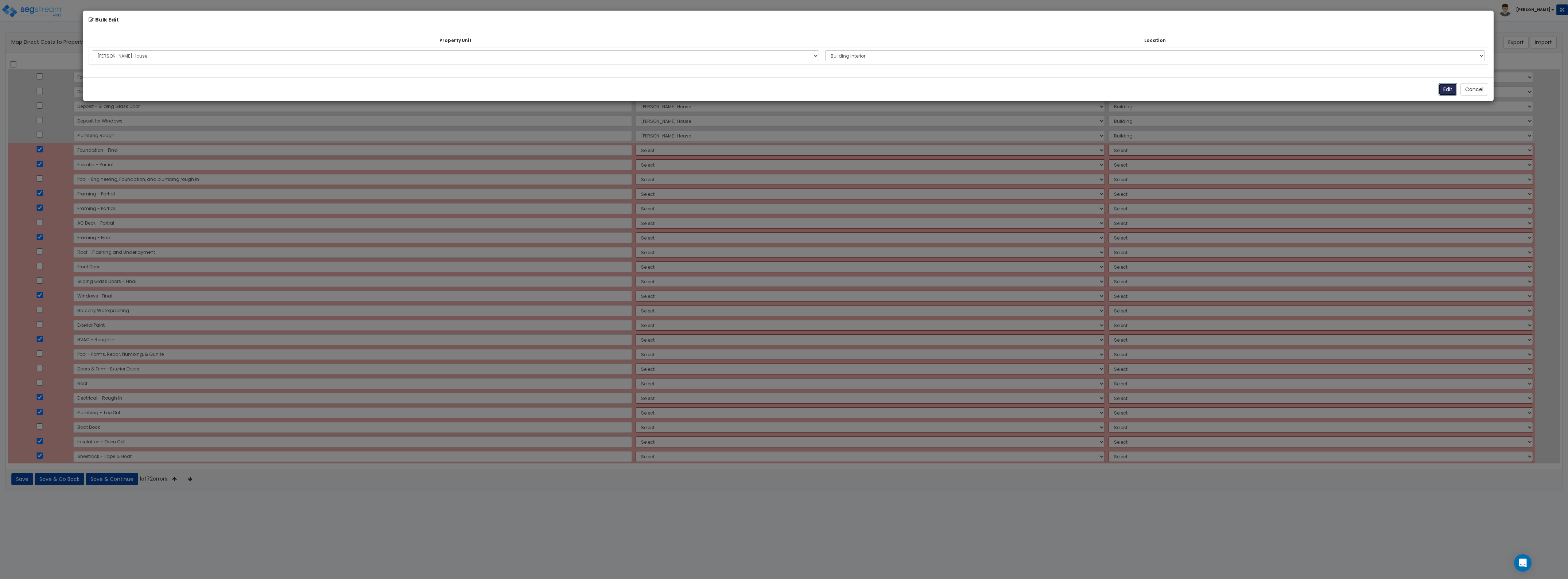
select select "164614"
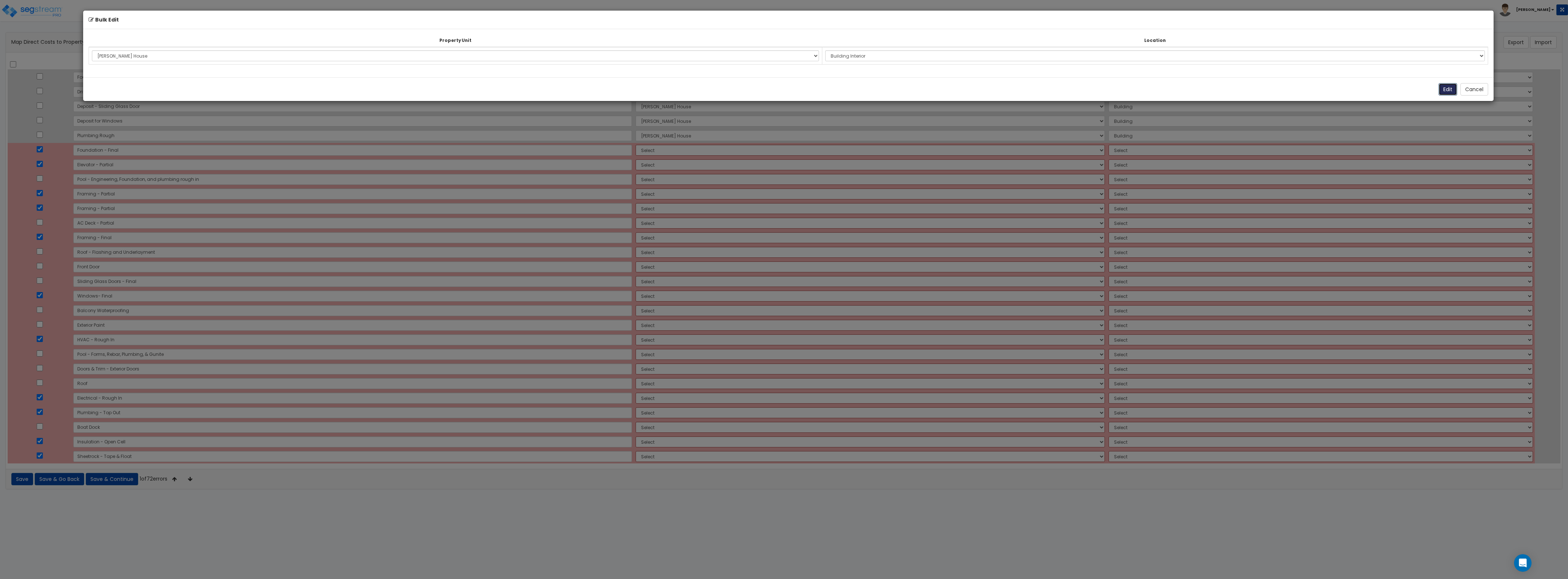
select select "164614"
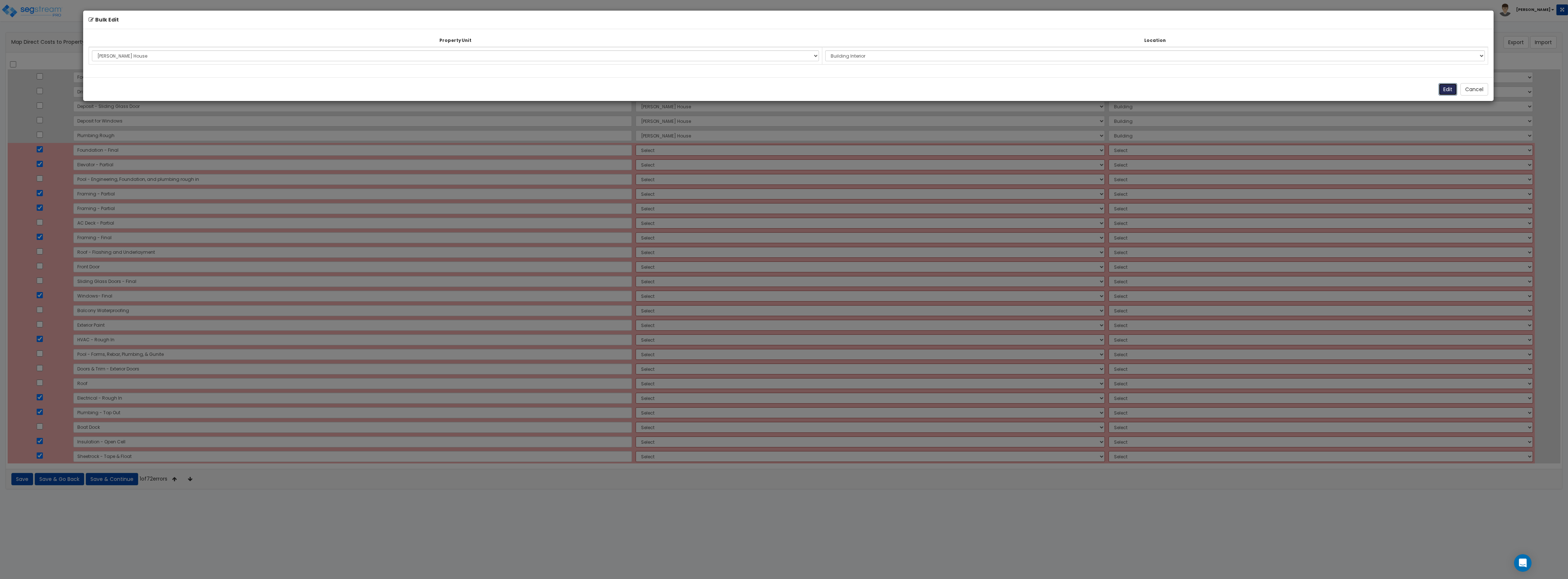
select select "164614"
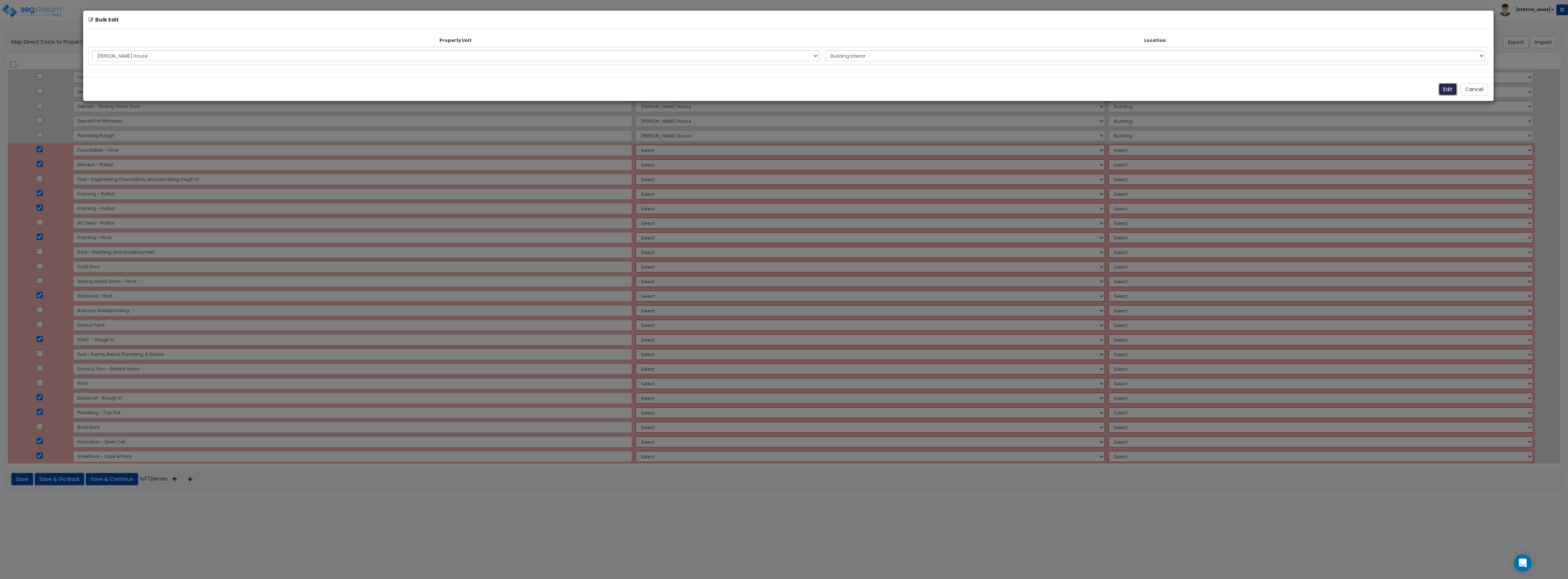
select select "164614"
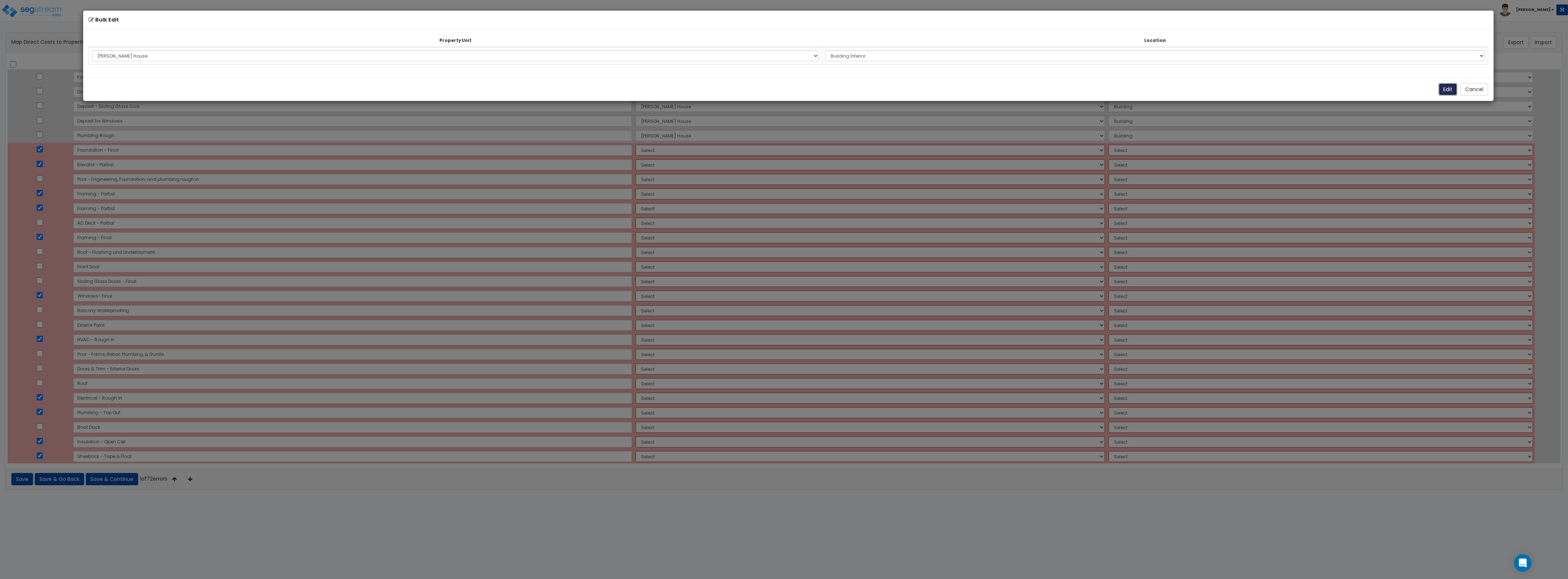
select select "164614"
select select "461"
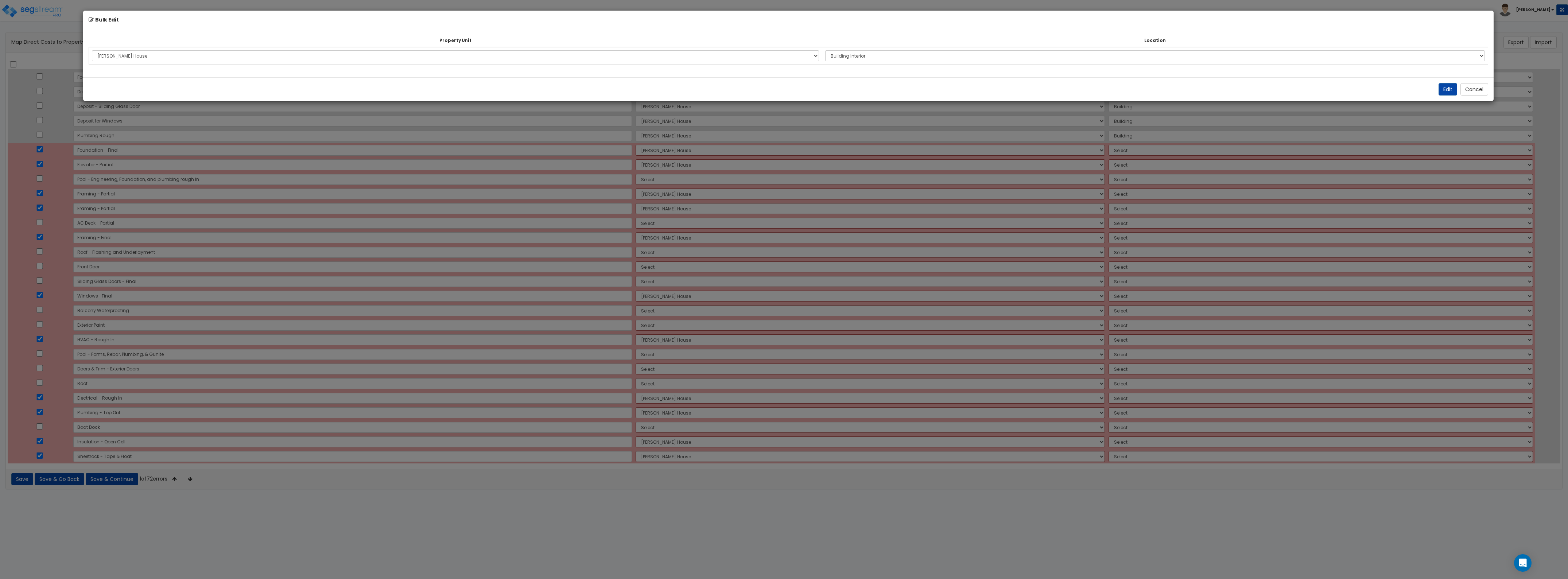
select select "461"
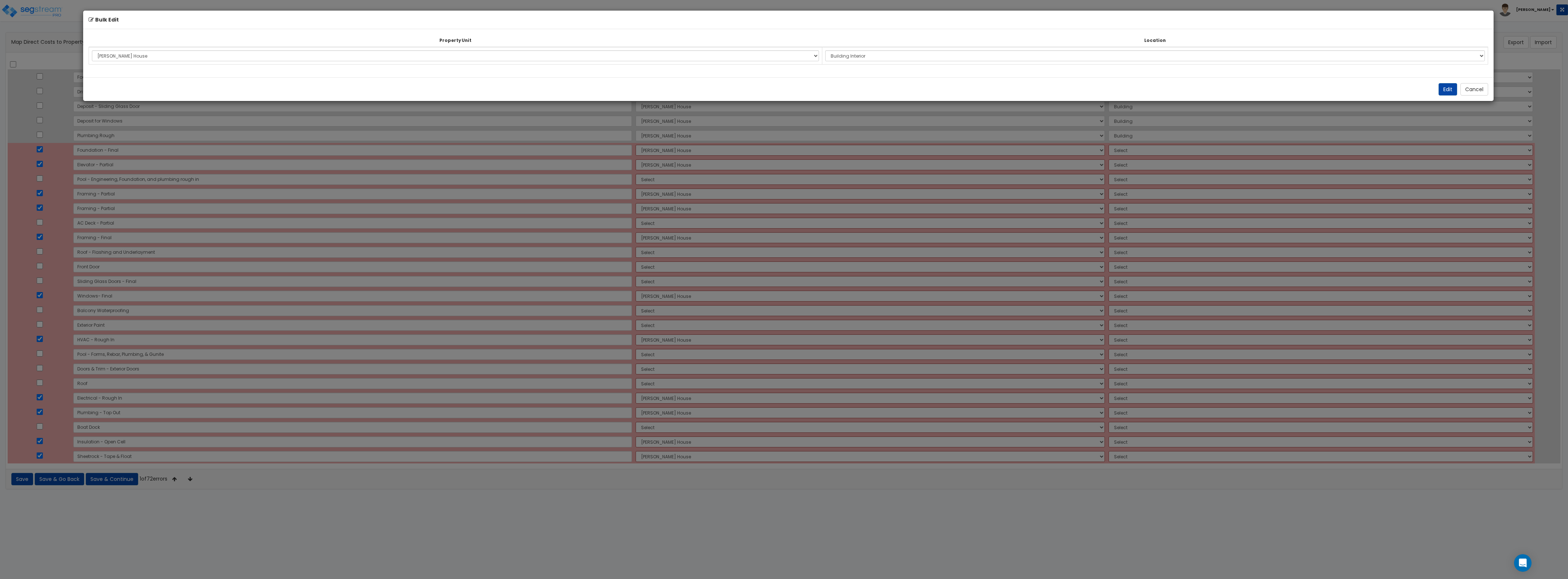
select select "461"
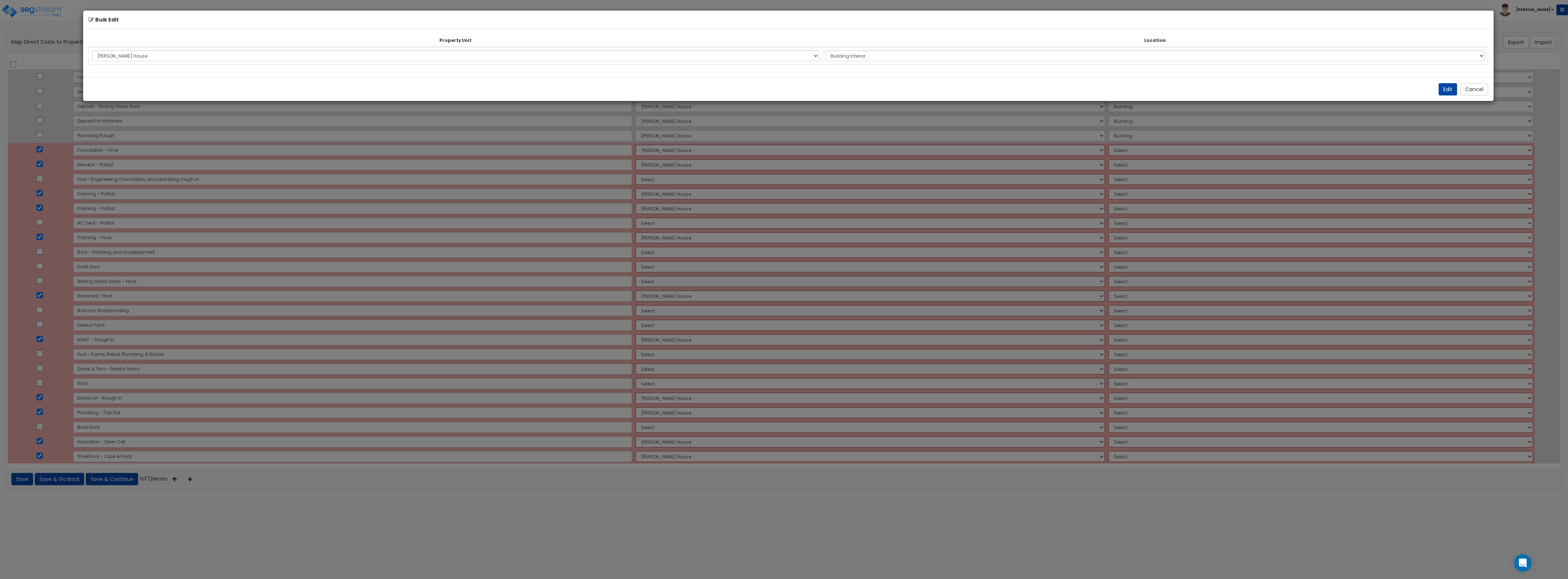
select select "461"
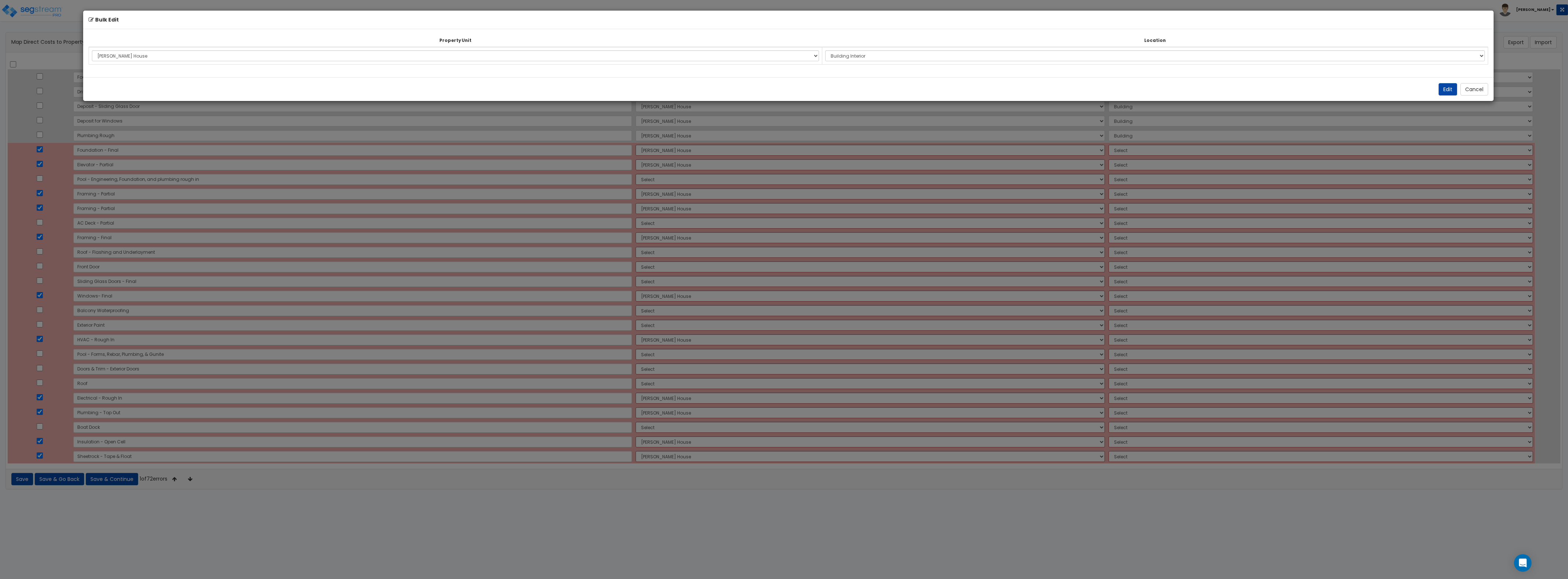
select select "461"
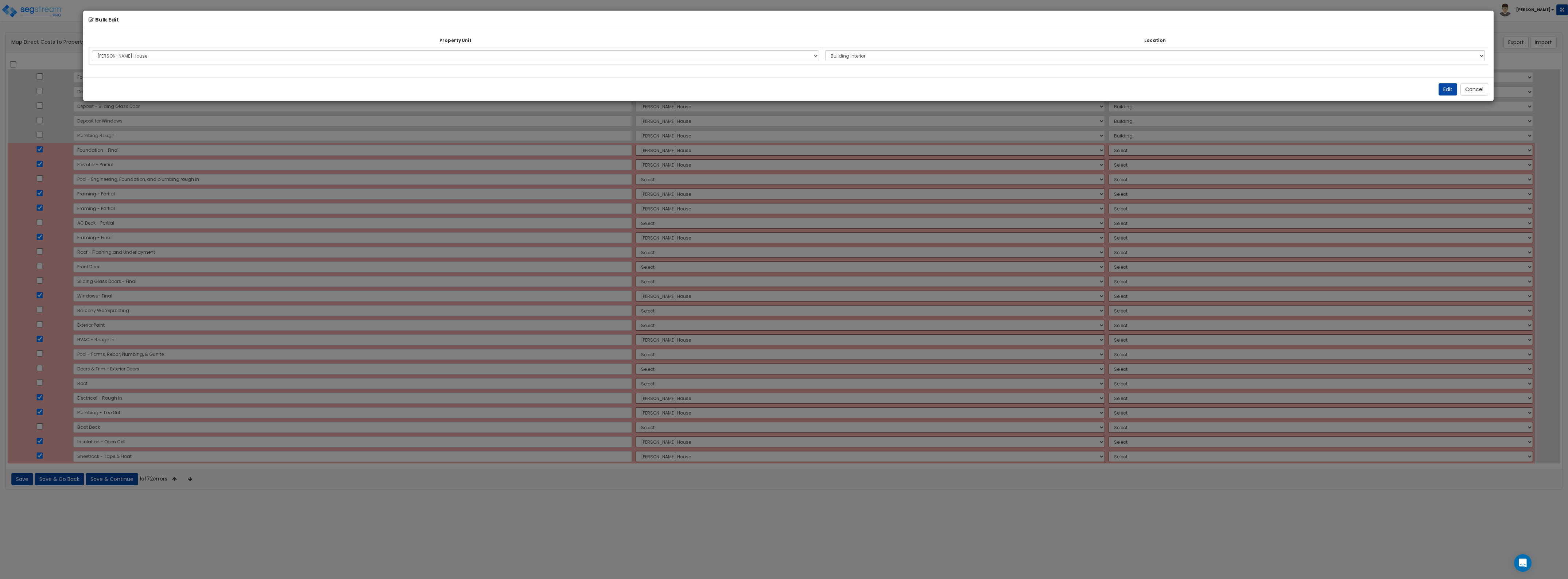
select select "461"
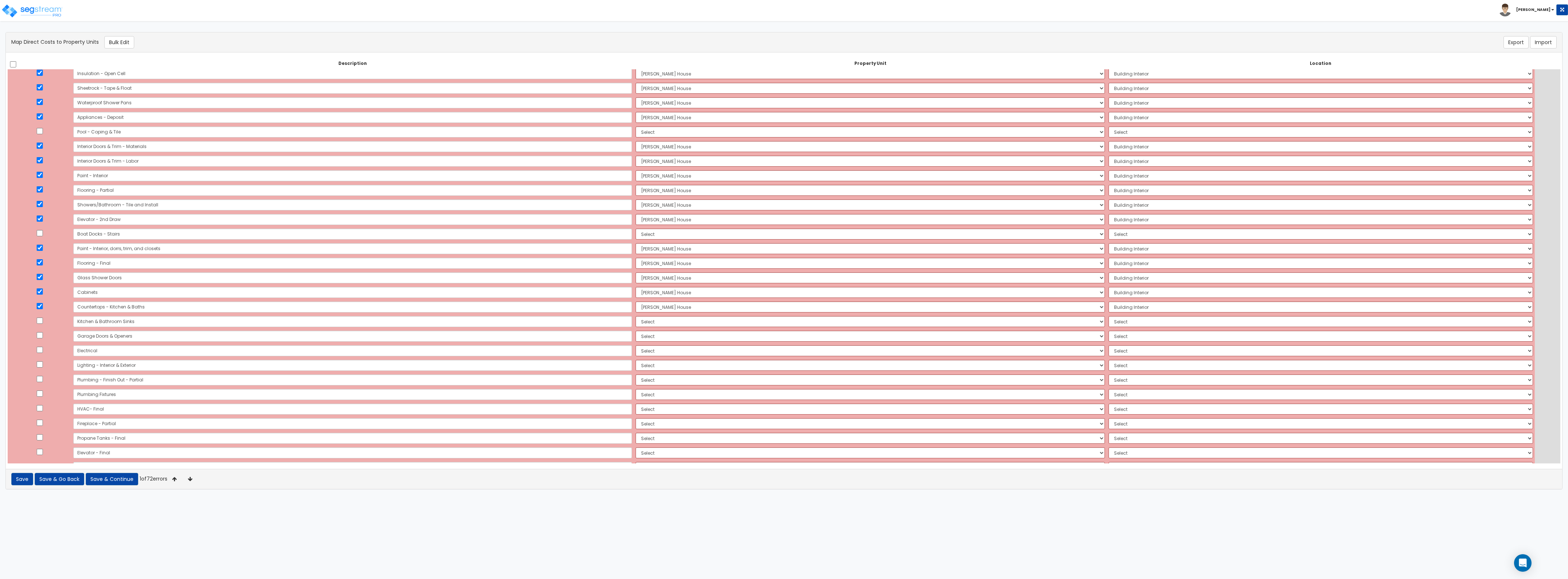
scroll to position [241, 0]
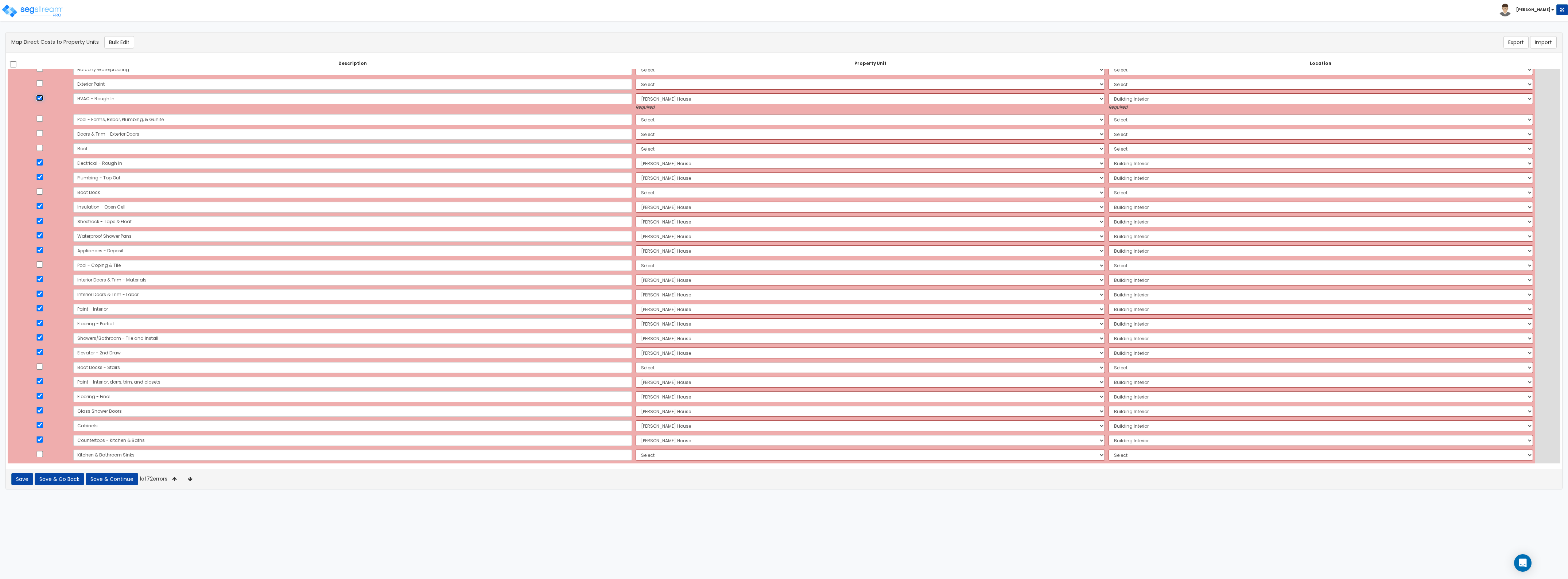
click at [41, 99] on input "checkbox" at bounding box center [39, 98] width 7 height 7
checkbox input "false"
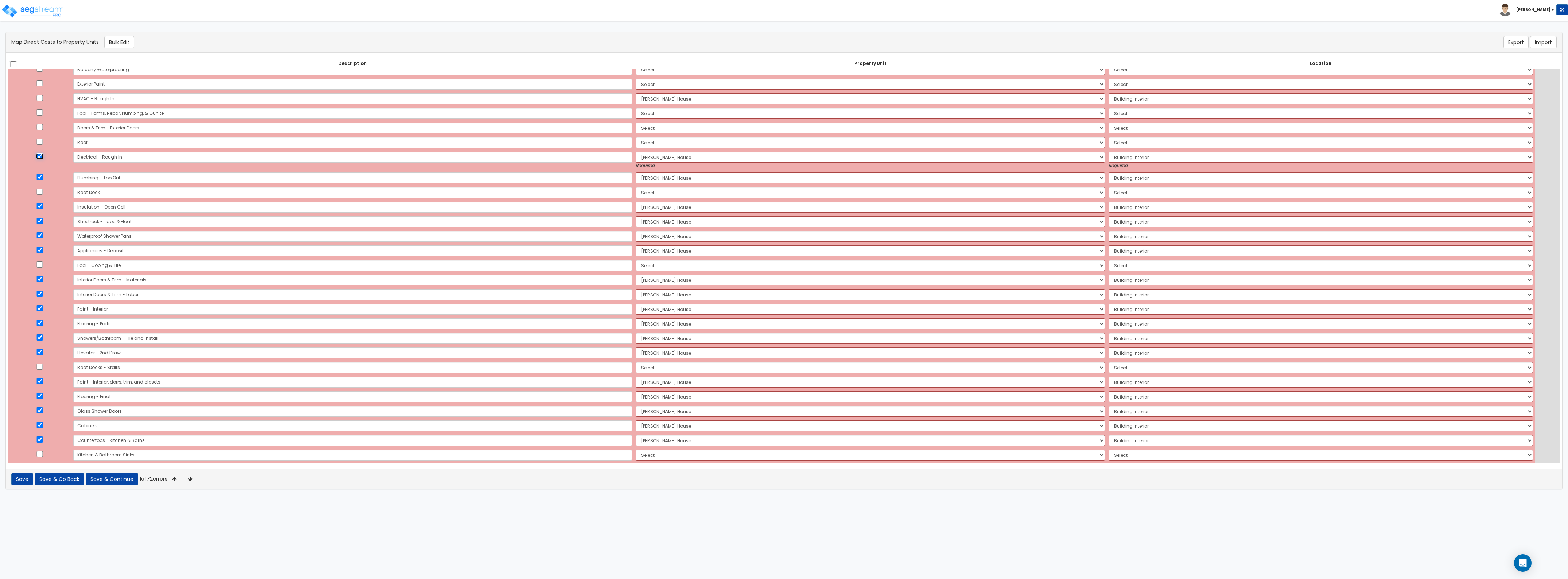
click at [42, 159] on input "checkbox" at bounding box center [39, 156] width 7 height 7
checkbox input "false"
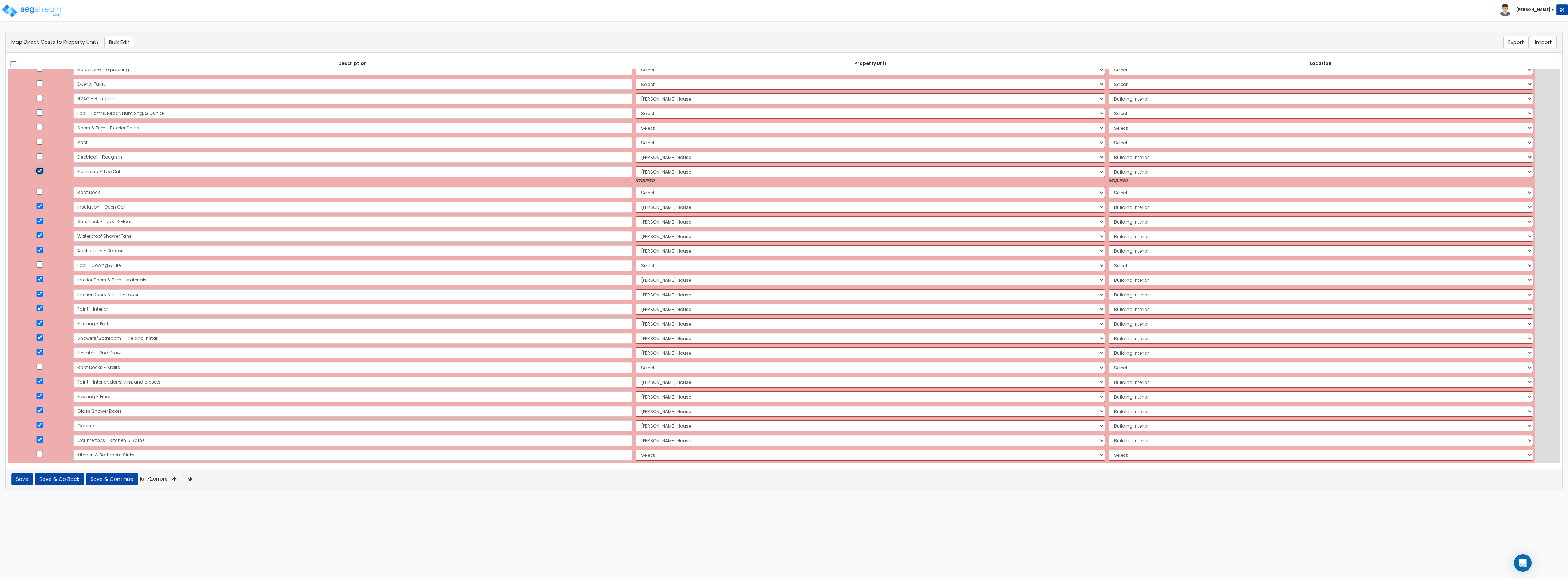
click at [42, 171] on input "checkbox" at bounding box center [39, 171] width 7 height 7
checkbox input "false"
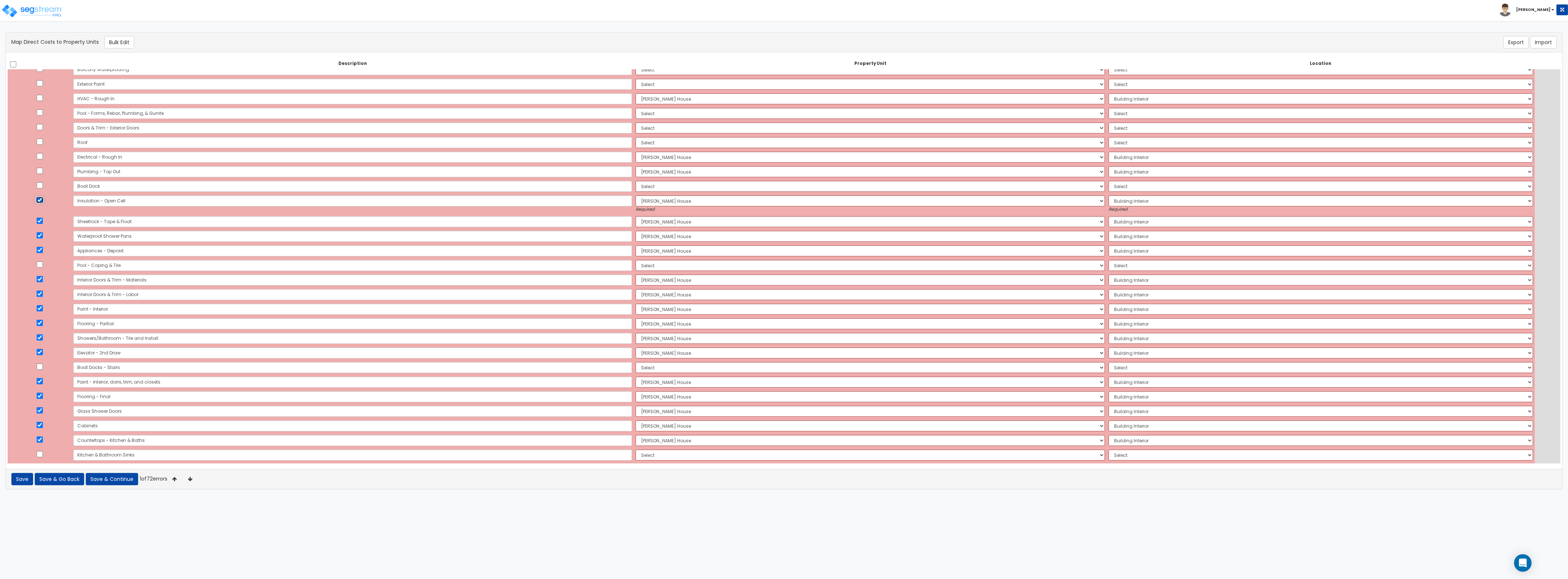
click at [44, 201] on input "checkbox" at bounding box center [39, 200] width 7 height 7
checkbox input "false"
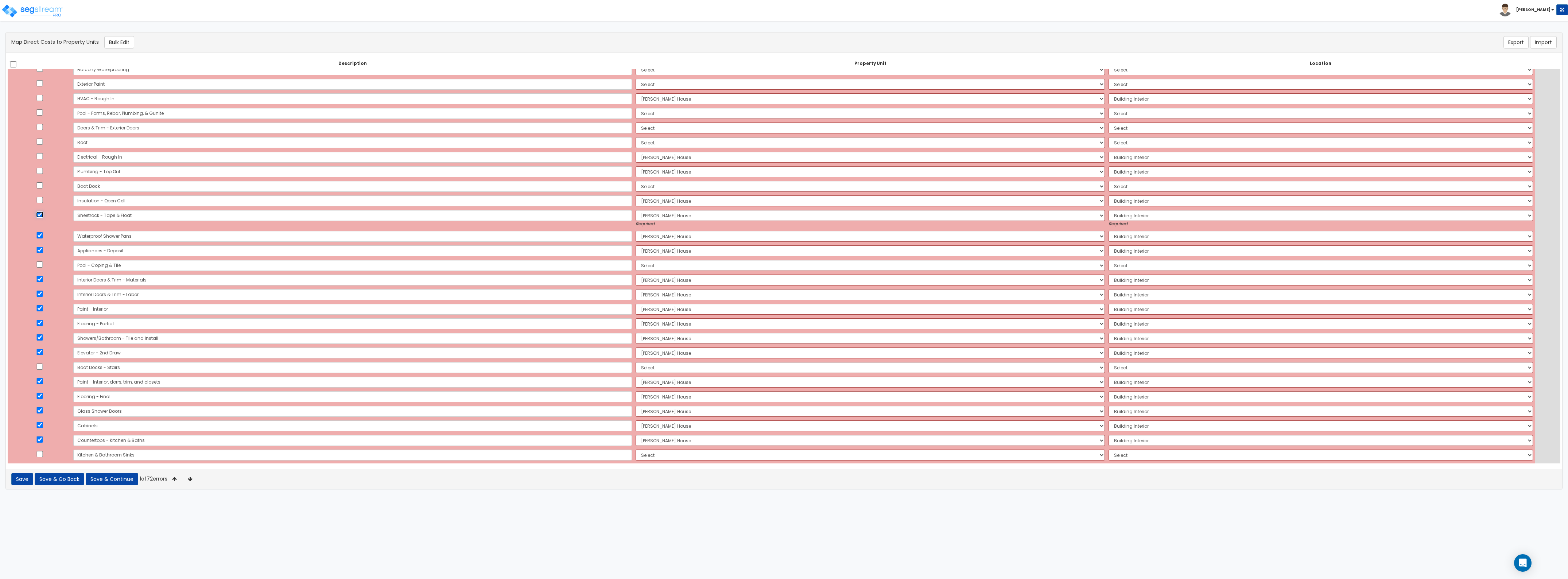
click at [40, 214] on input "checkbox" at bounding box center [39, 215] width 7 height 7
checkbox input "false"
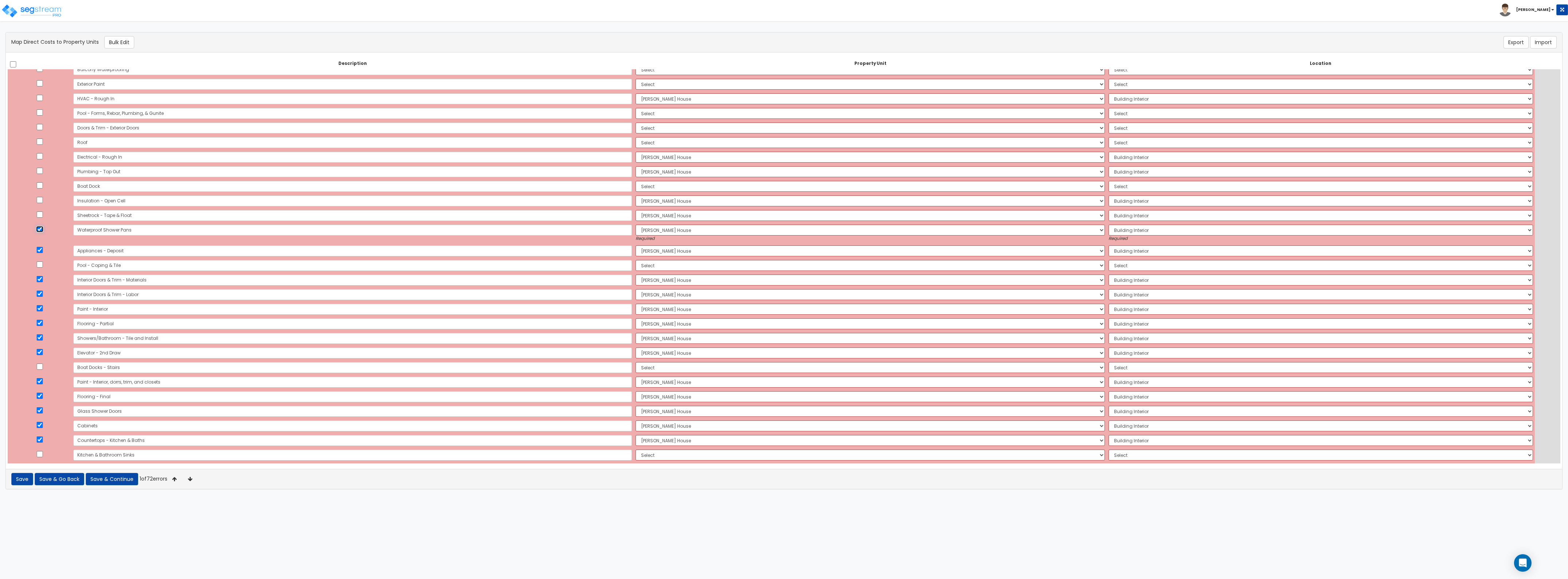
click at [44, 231] on input "checkbox" at bounding box center [39, 229] width 7 height 7
checkbox input "false"
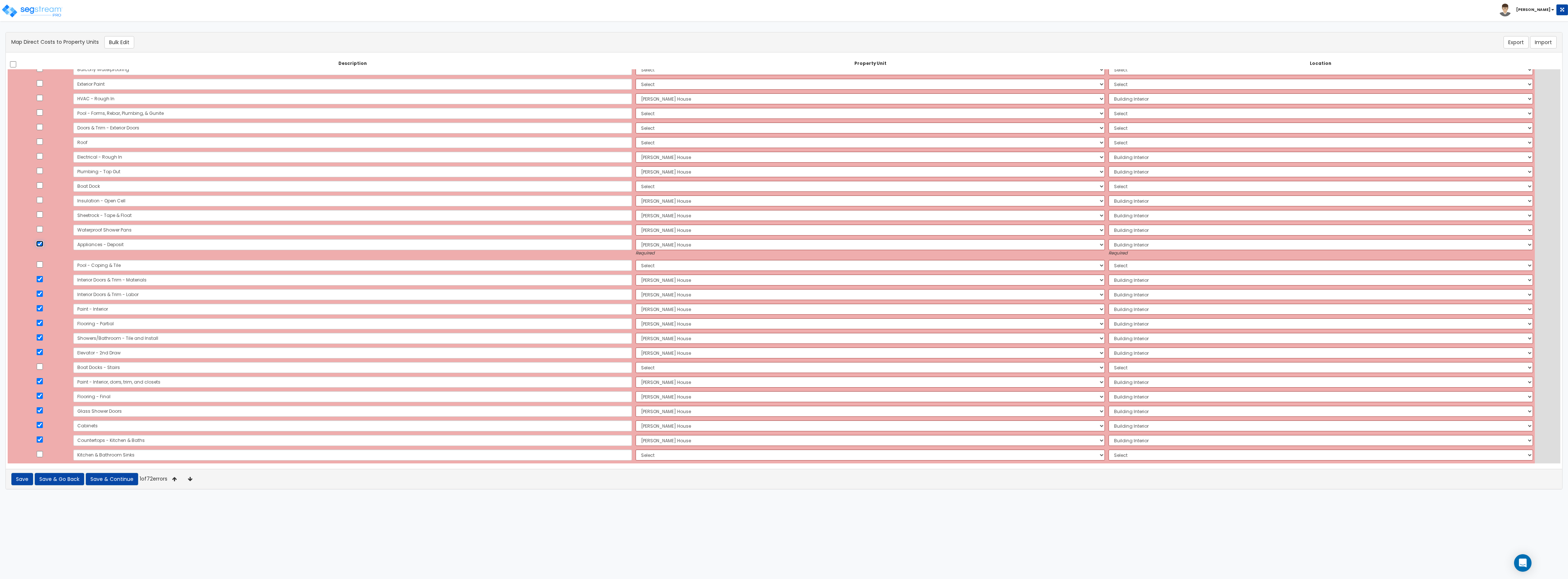
click at [42, 243] on input "checkbox" at bounding box center [39, 244] width 7 height 7
checkbox input "false"
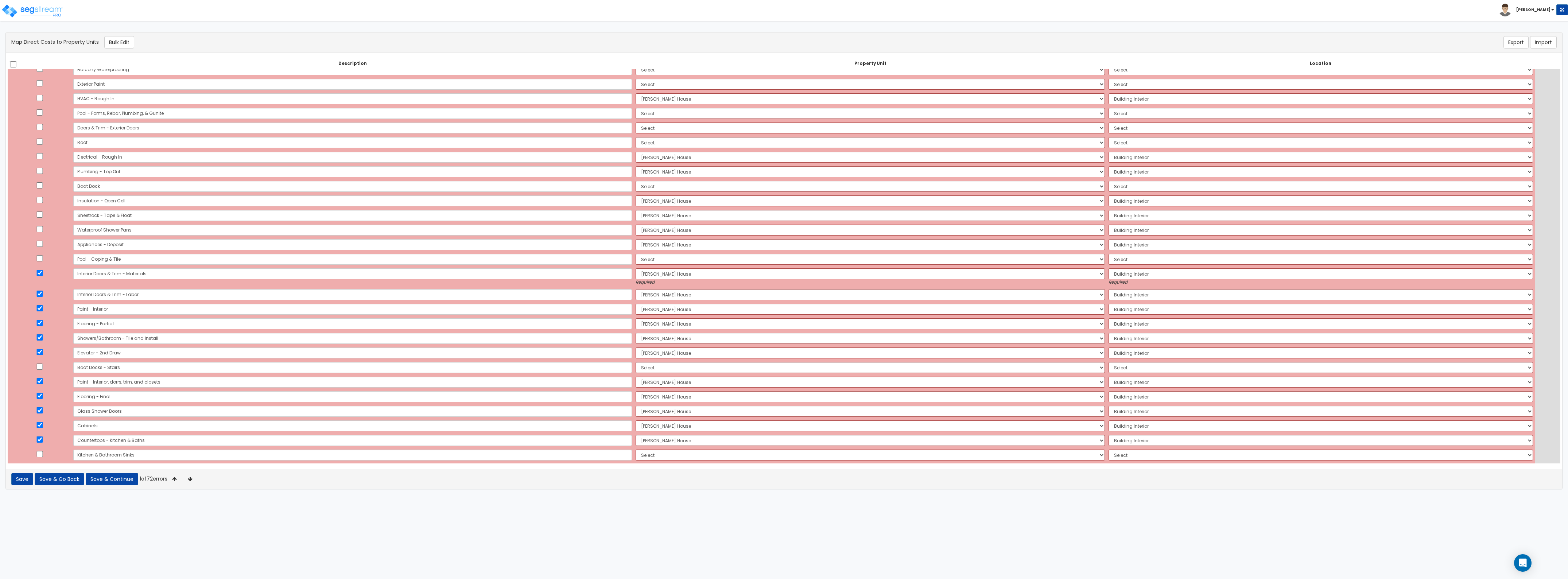
click at [44, 277] on td at bounding box center [40, 277] width 64 height 21
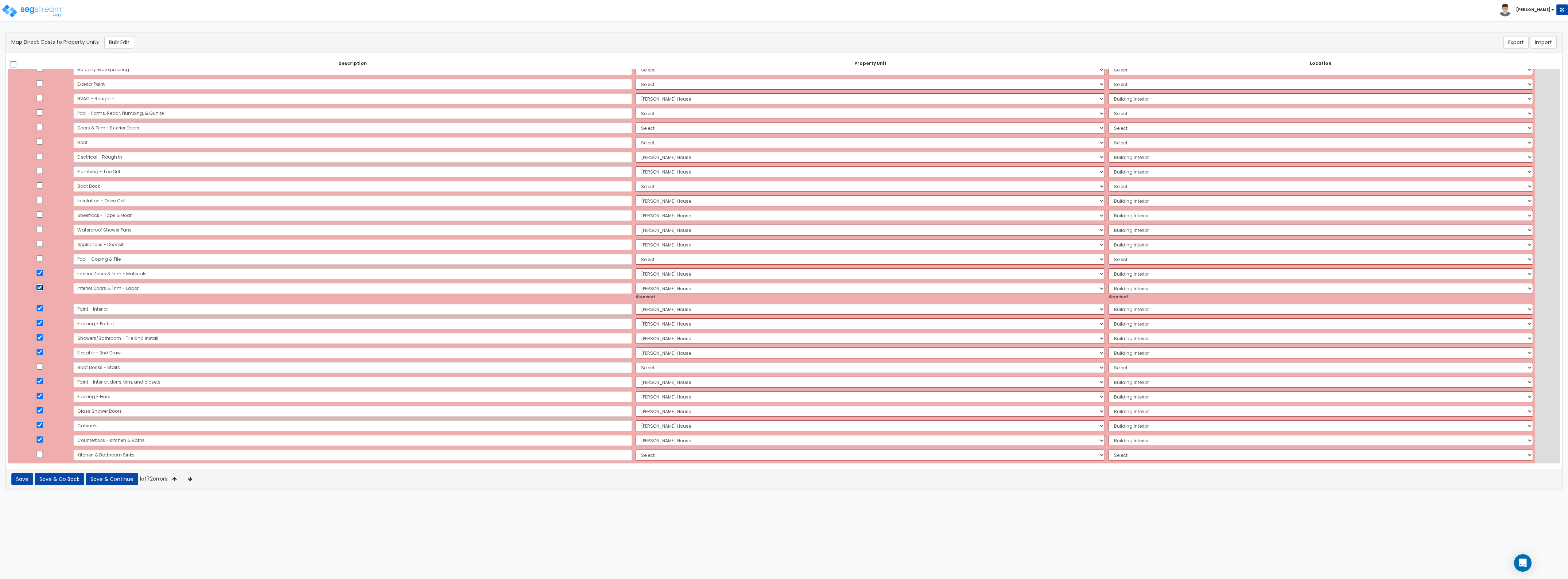
click at [42, 289] on input "checkbox" at bounding box center [39, 288] width 7 height 7
checkbox input "false"
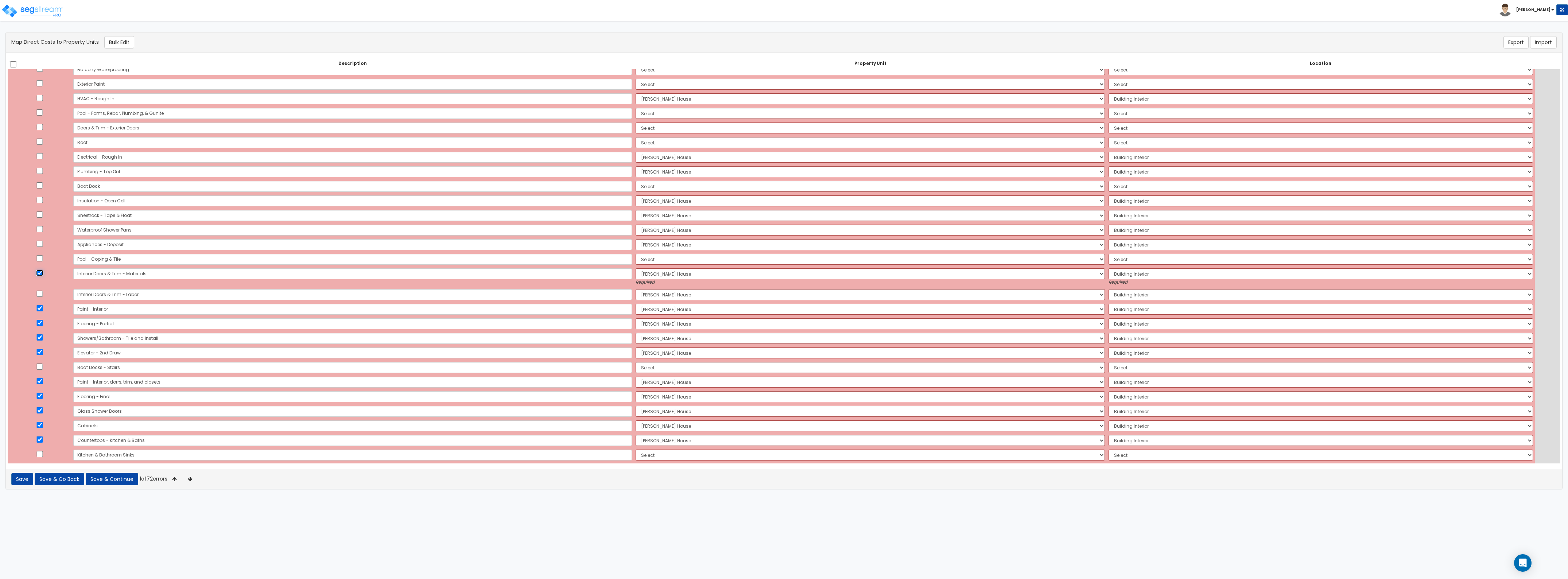
click at [40, 271] on input "checkbox" at bounding box center [39, 273] width 7 height 7
checkbox input "false"
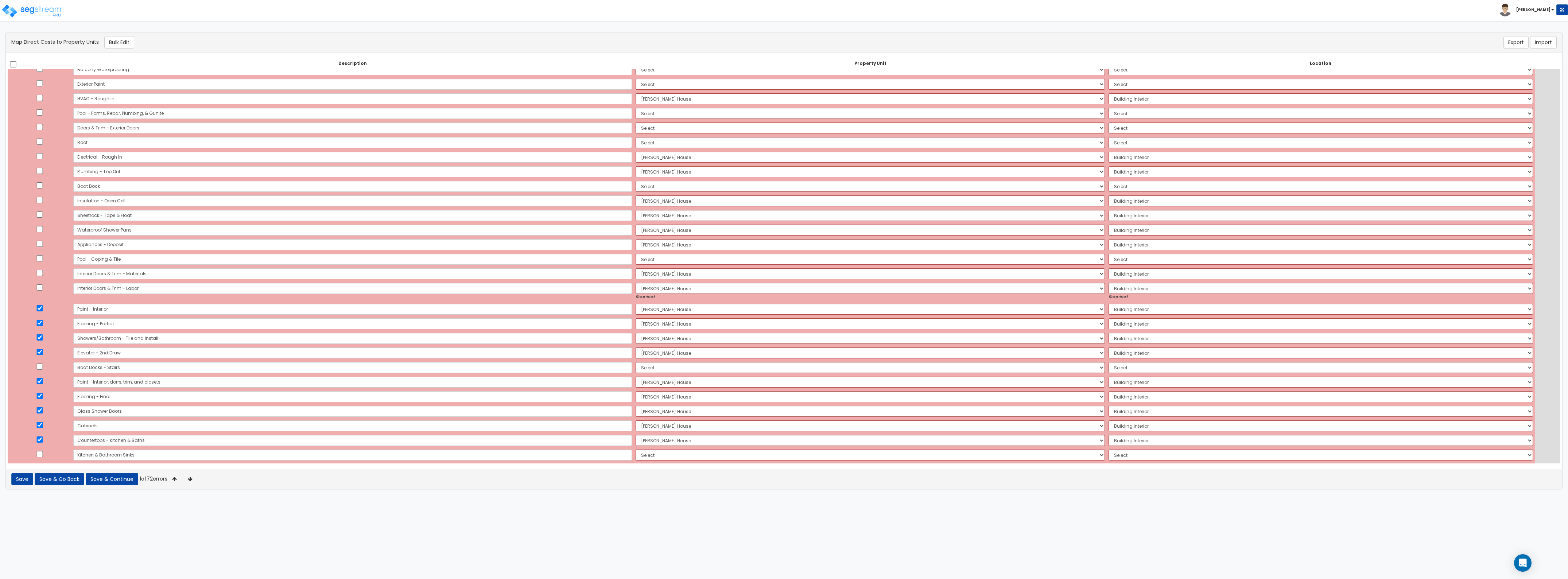
click at [43, 301] on td at bounding box center [40, 291] width 64 height 21
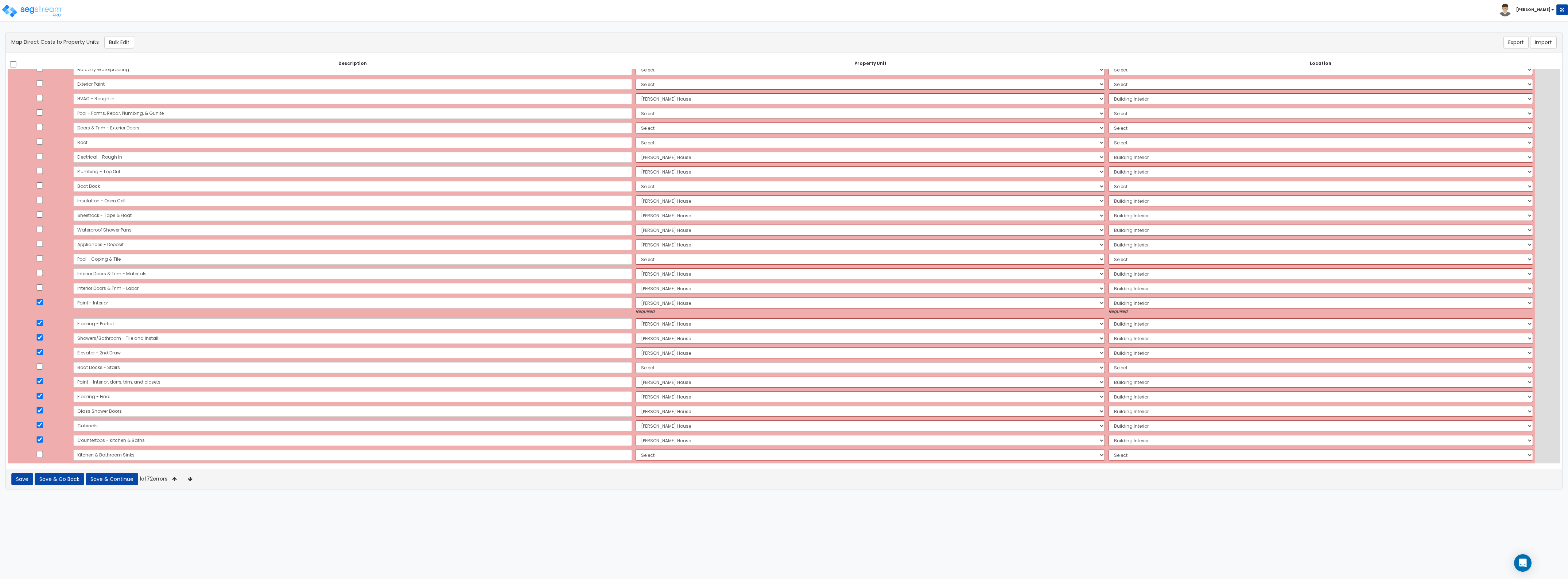
click at [43, 306] on td at bounding box center [40, 306] width 64 height 21
click at [42, 302] on input "checkbox" at bounding box center [39, 302] width 7 height 7
checkbox input "false"
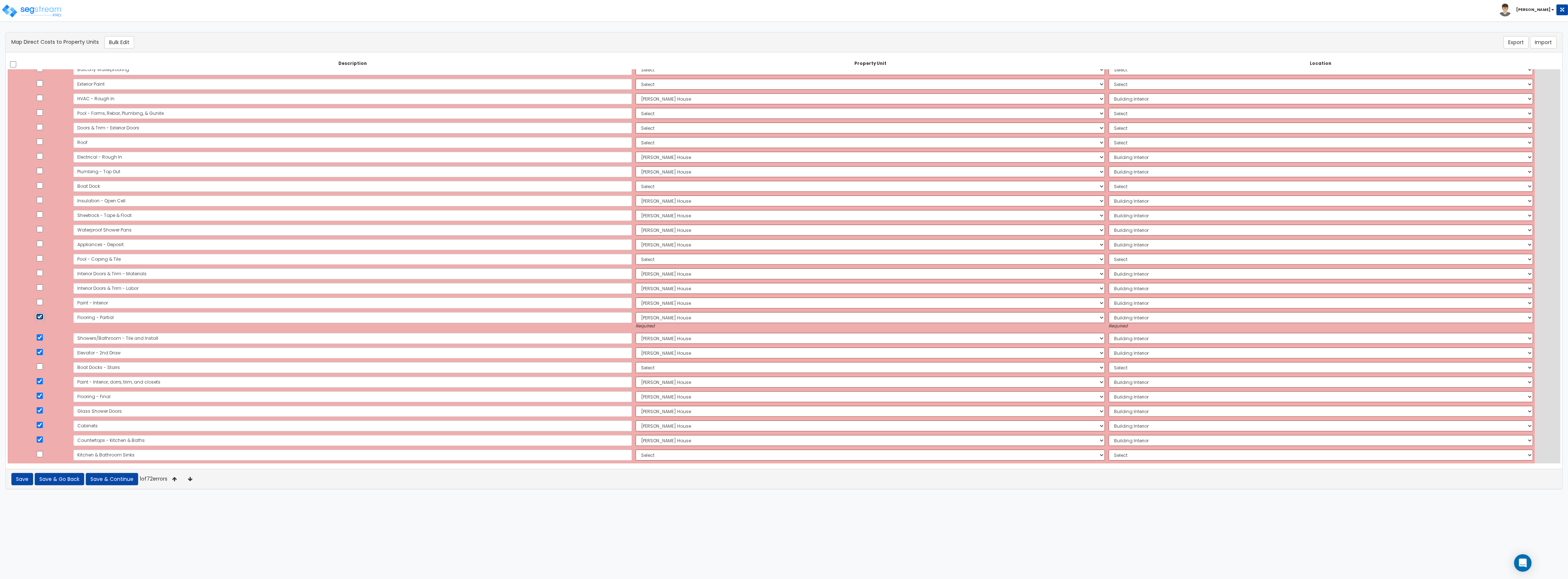
click at [44, 316] on input "checkbox" at bounding box center [39, 317] width 7 height 7
checkbox input "false"
click at [44, 330] on td at bounding box center [40, 321] width 64 height 21
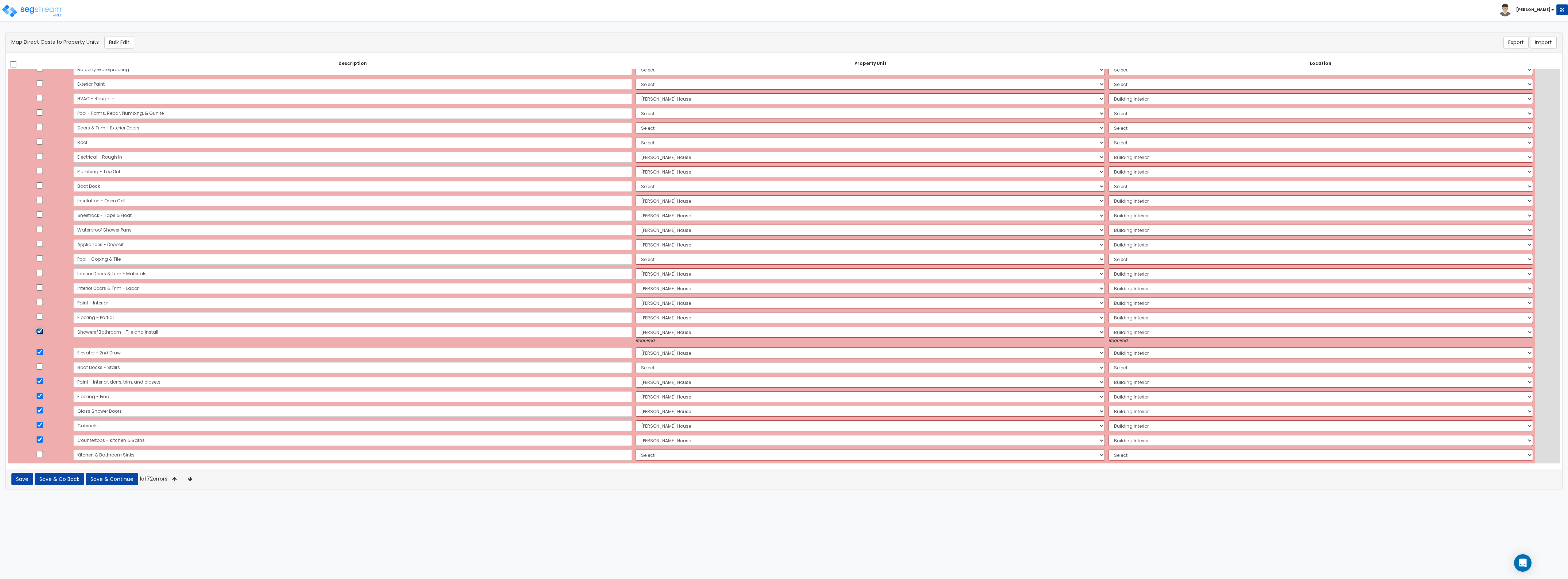
click at [44, 334] on input "checkbox" at bounding box center [39, 331] width 7 height 7
checkbox input "false"
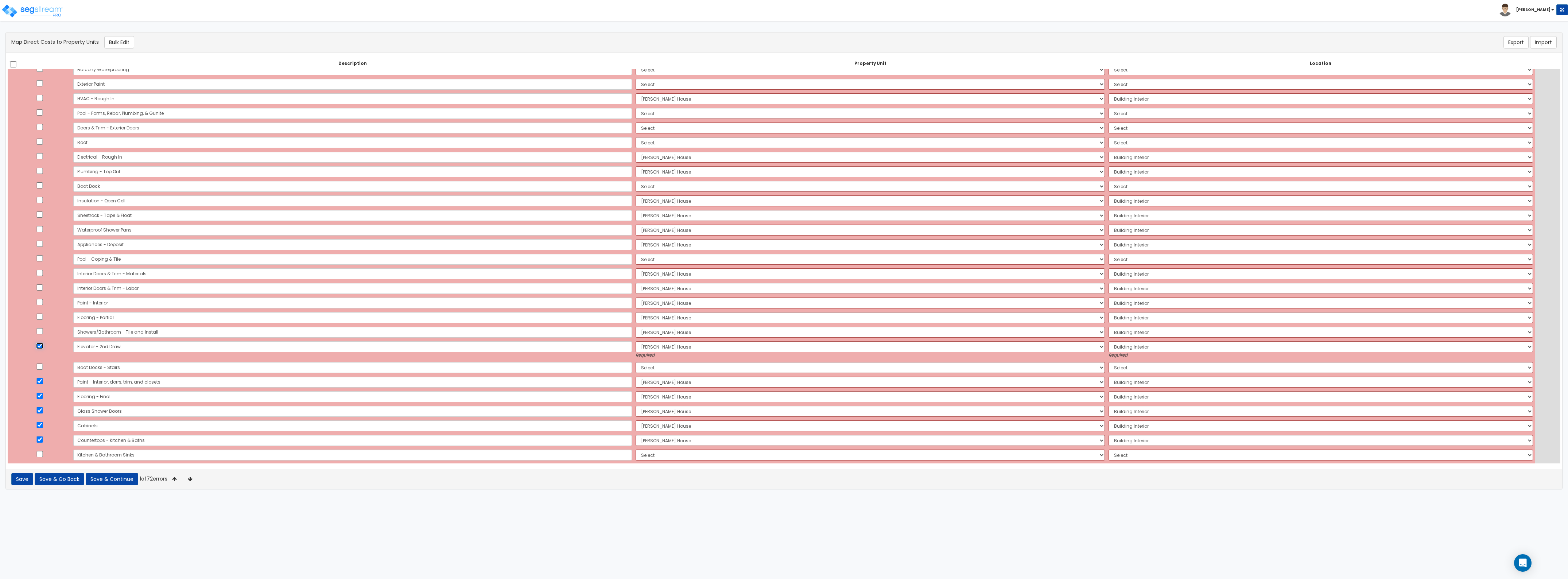
click at [43, 348] on input "checkbox" at bounding box center [39, 346] width 7 height 7
checkbox input "false"
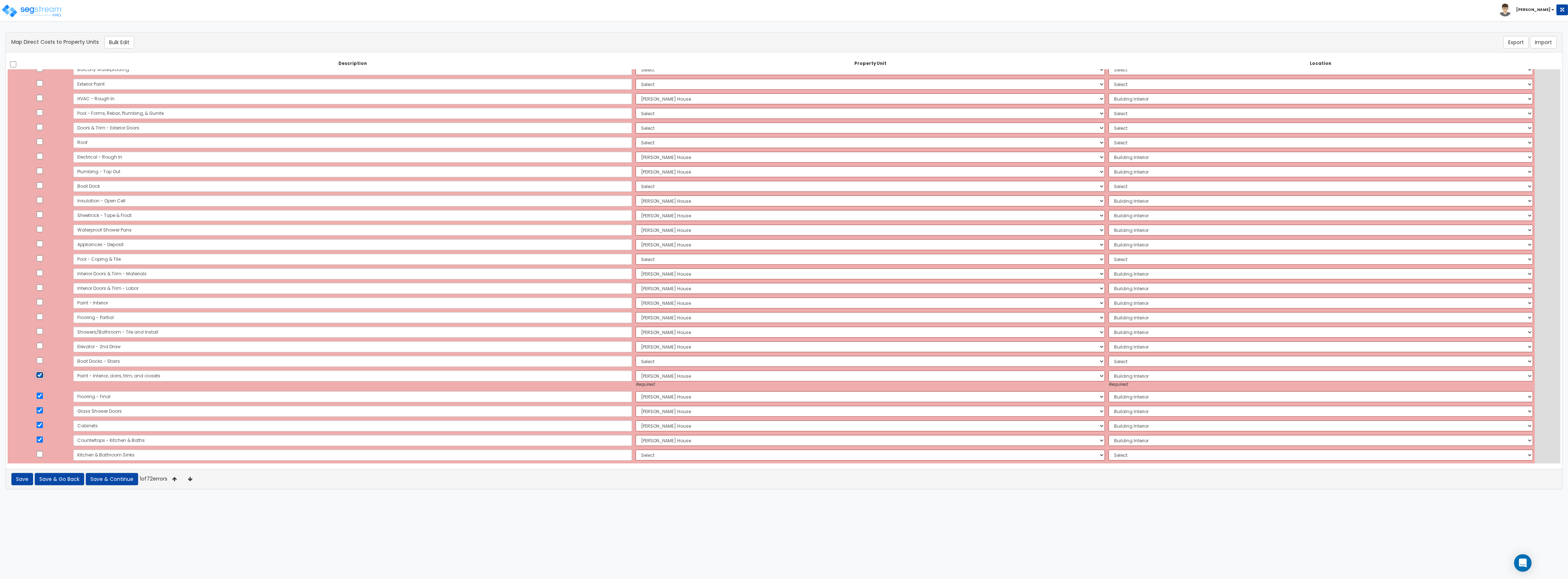
click at [40, 377] on input "checkbox" at bounding box center [39, 375] width 7 height 7
checkbox input "false"
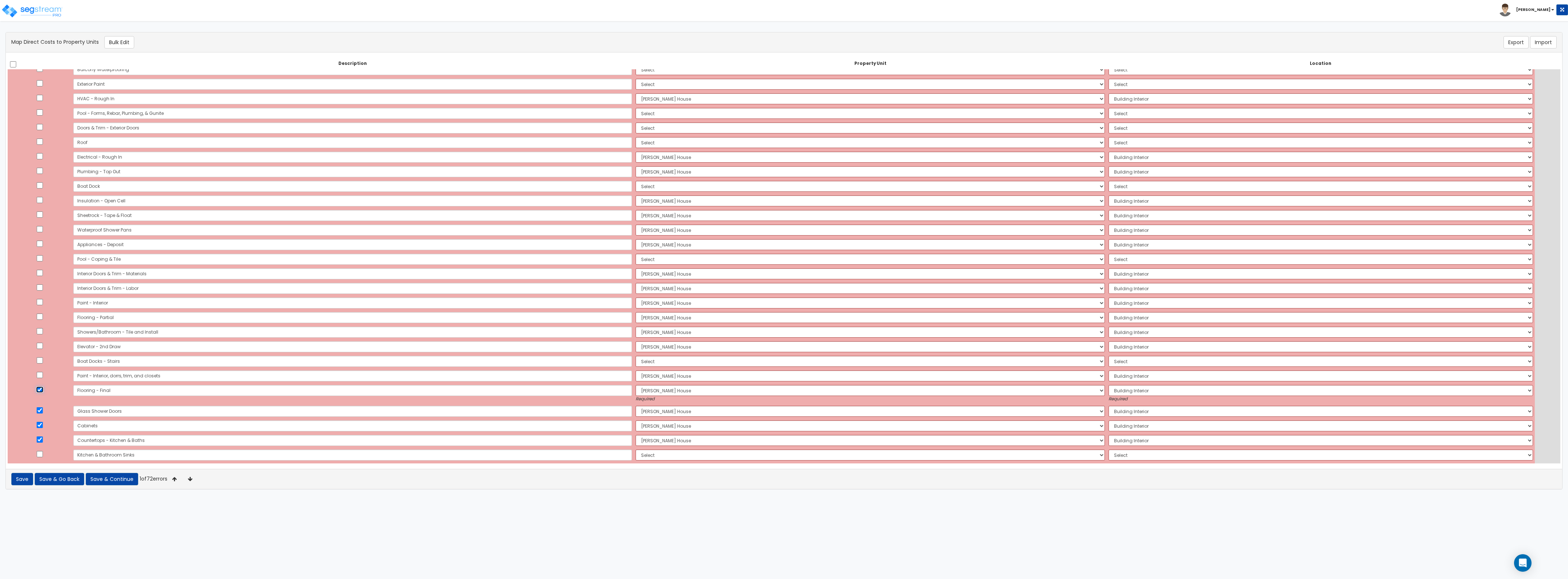
click at [43, 391] on input "checkbox" at bounding box center [39, 390] width 7 height 7
checkbox input "false"
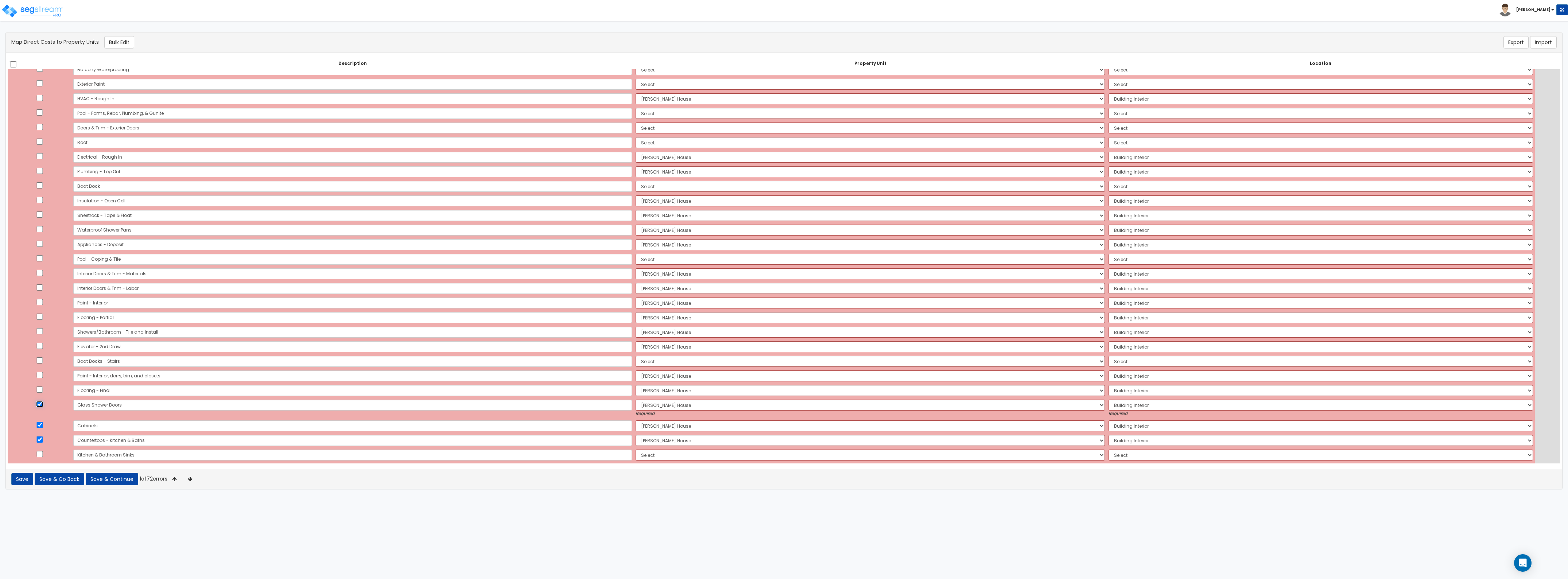
click at [41, 406] on input "checkbox" at bounding box center [39, 404] width 7 height 7
checkbox input "false"
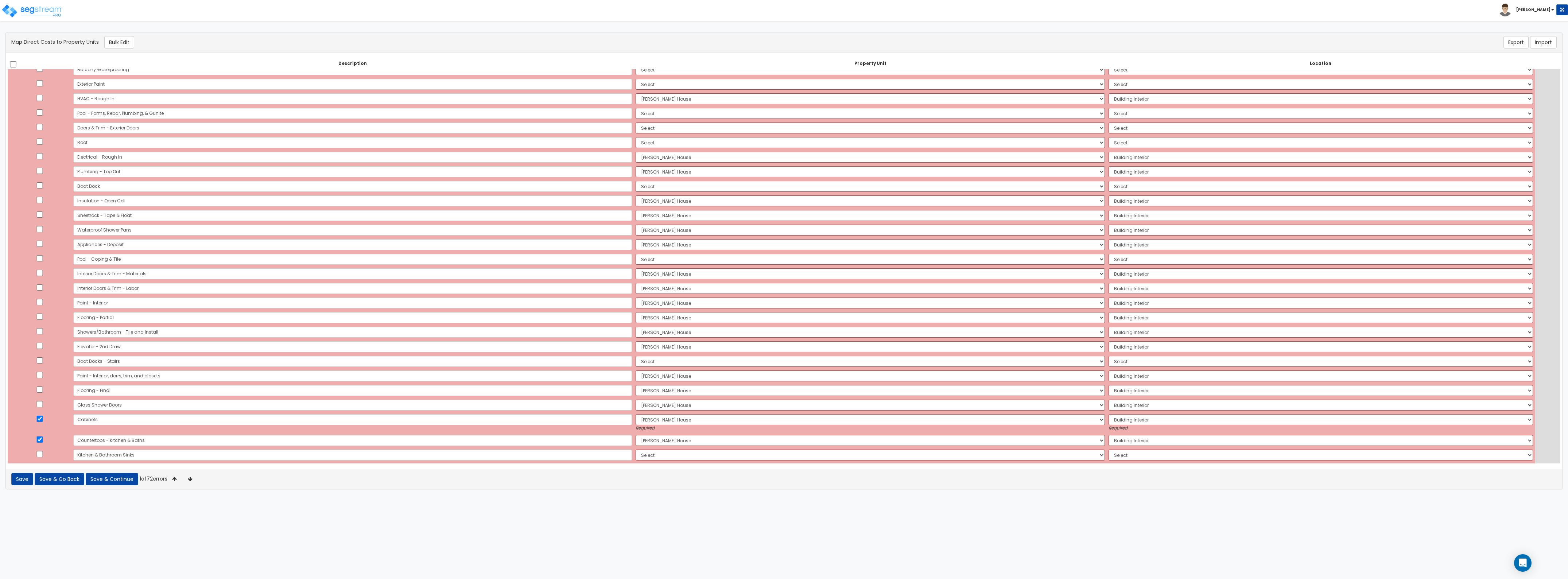
click at [41, 422] on td at bounding box center [40, 423] width 64 height 21
click at [41, 419] on input "checkbox" at bounding box center [39, 419] width 7 height 7
checkbox input "false"
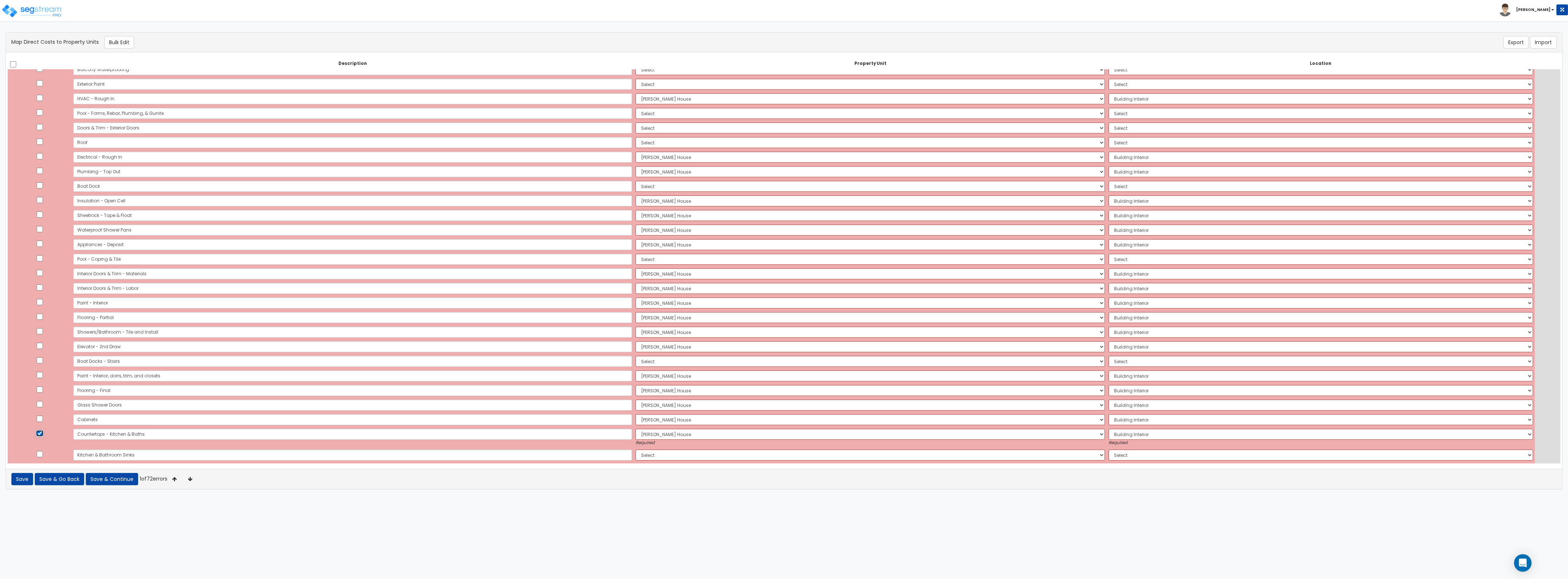
click at [40, 435] on input "checkbox" at bounding box center [39, 433] width 7 height 7
checkbox input "false"
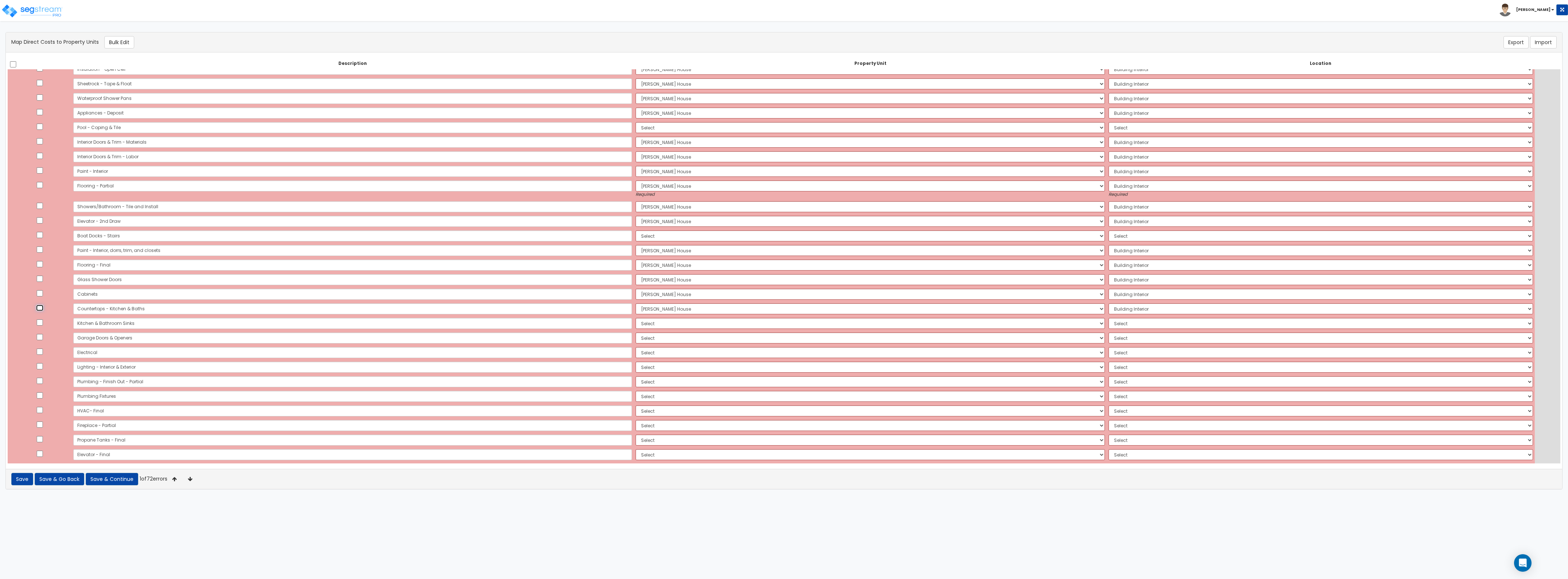
scroll to position [377, 0]
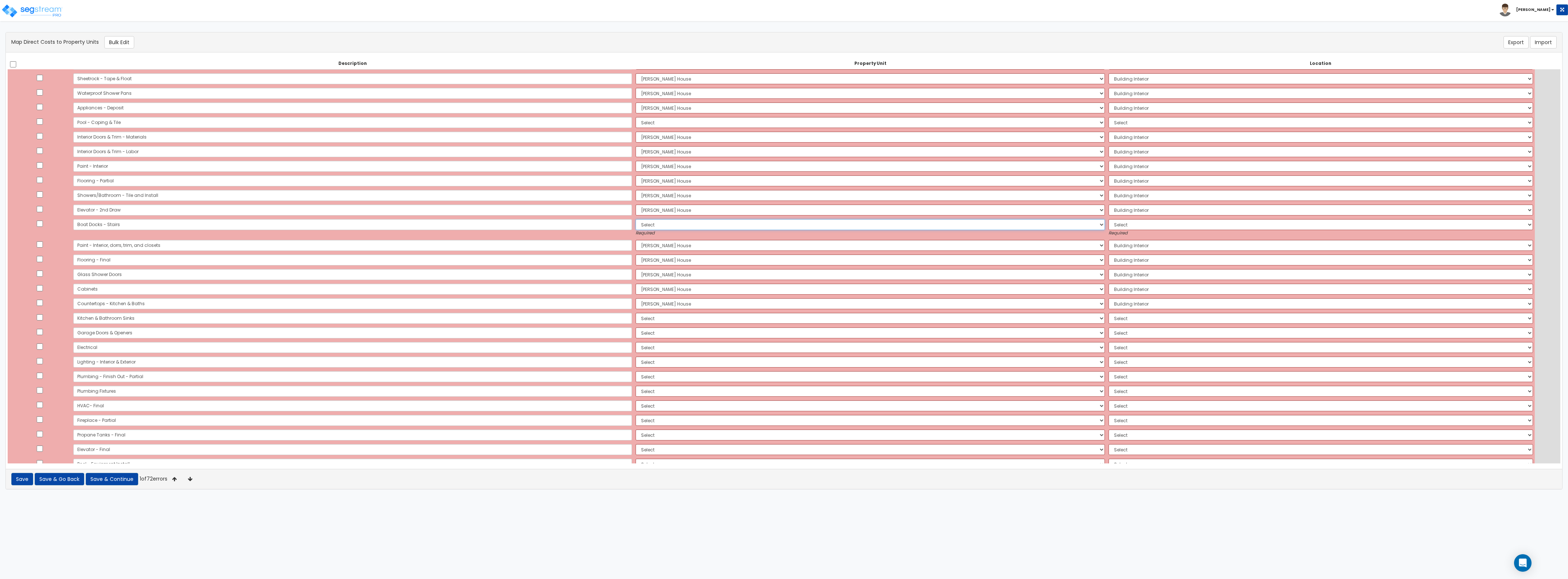
click at [636, 226] on select "Select [PERSON_NAME][GEOGRAPHIC_DATA] Site Improvements Add Additional Property…" at bounding box center [870, 224] width 469 height 11
select select "164615"
click at [636, 219] on select "Select [PERSON_NAME][GEOGRAPHIC_DATA] Site Improvements Add Additional Property…" at bounding box center [870, 224] width 469 height 11
click at [1108, 221] on select "Select Add Additional Location Building Site Exterior" at bounding box center [1321, 224] width 424 height 11
select select "462"
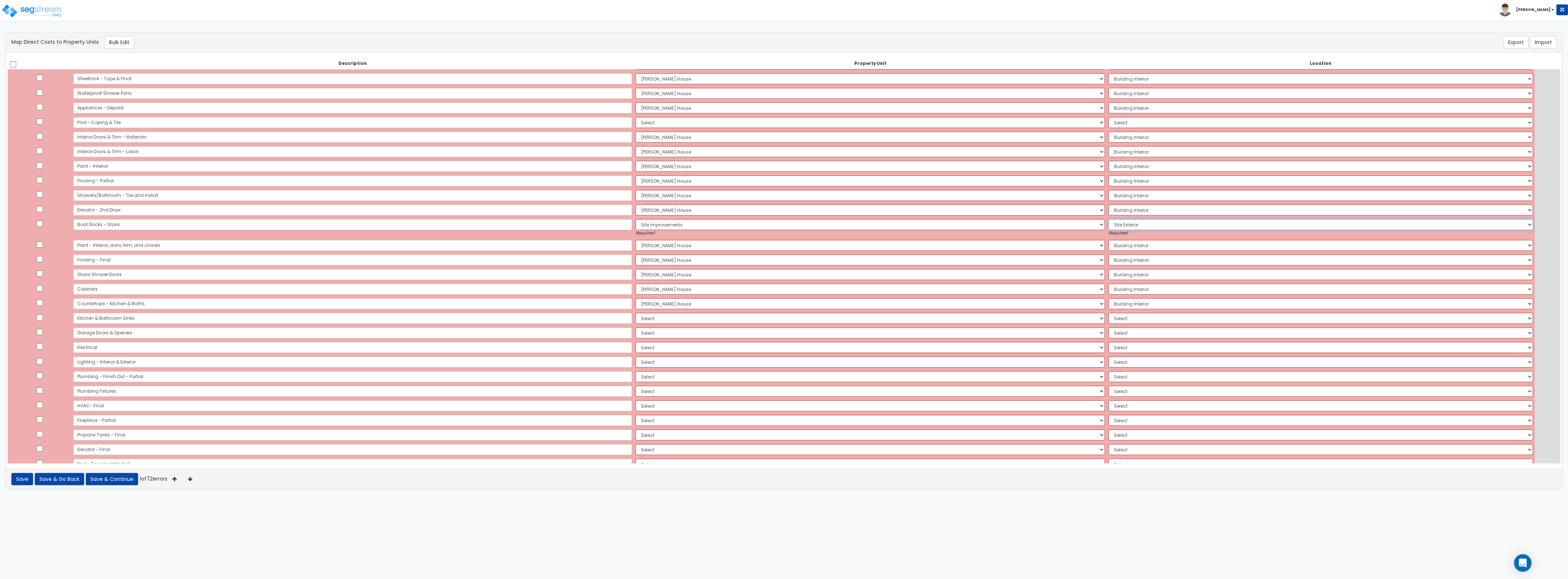
click at [1108, 219] on select "Select Add Additional Location Building Site Exterior" at bounding box center [1321, 224] width 424 height 11
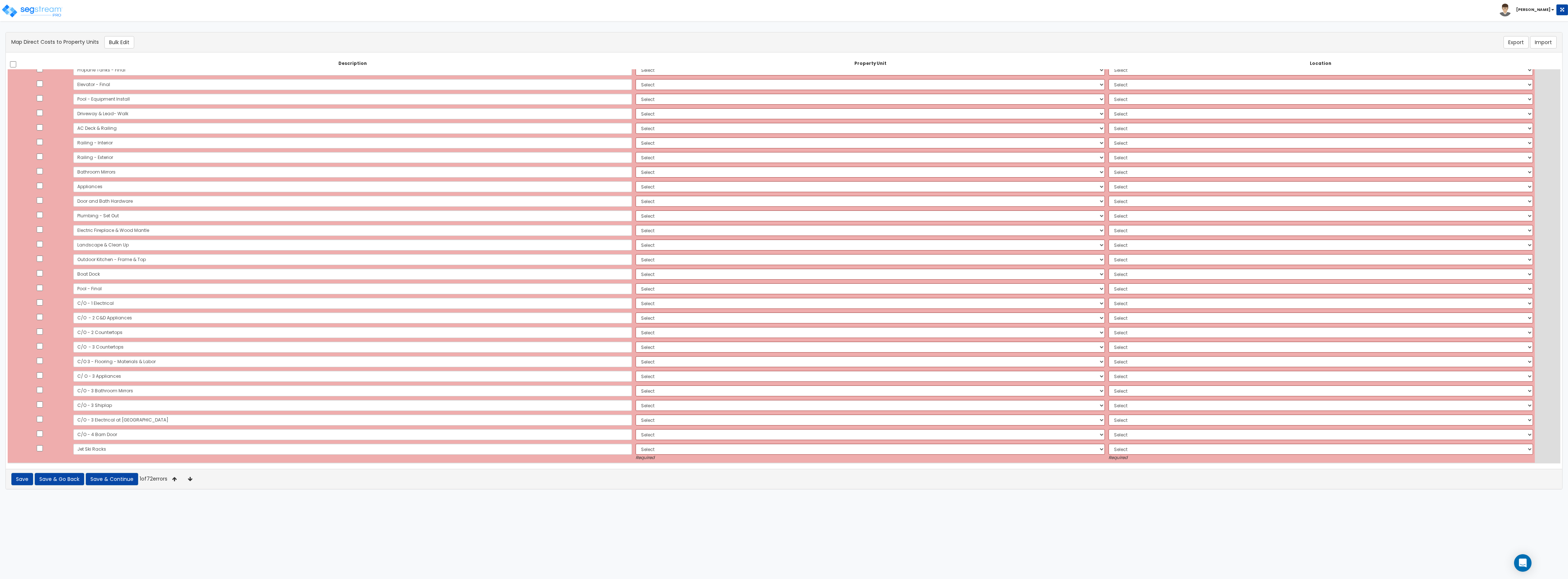
scroll to position [742, 0]
click at [636, 442] on select "Select [PERSON_NAME][GEOGRAPHIC_DATA] Site Improvements Add Additional Property…" at bounding box center [870, 443] width 469 height 11
select select "164615"
click at [636, 438] on select "Select [PERSON_NAME][GEOGRAPHIC_DATA] Site Improvements Add Additional Property…" at bounding box center [870, 443] width 469 height 11
click at [1108, 450] on small "Required" at bounding box center [1321, 452] width 424 height 7
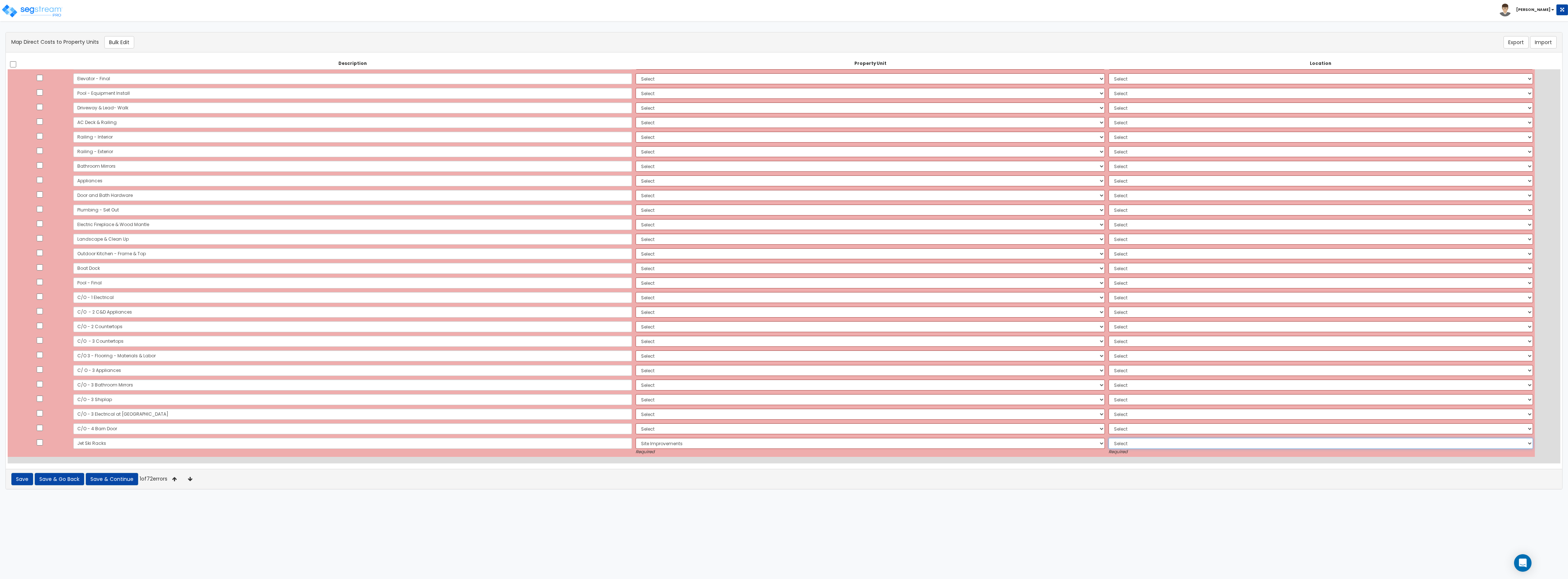
click at [1108, 440] on select "Select Add Additional Location Building Site Exterior" at bounding box center [1321, 443] width 424 height 11
select select "462"
click at [1108, 438] on select "Select Add Additional Location Building Site Exterior" at bounding box center [1321, 443] width 424 height 11
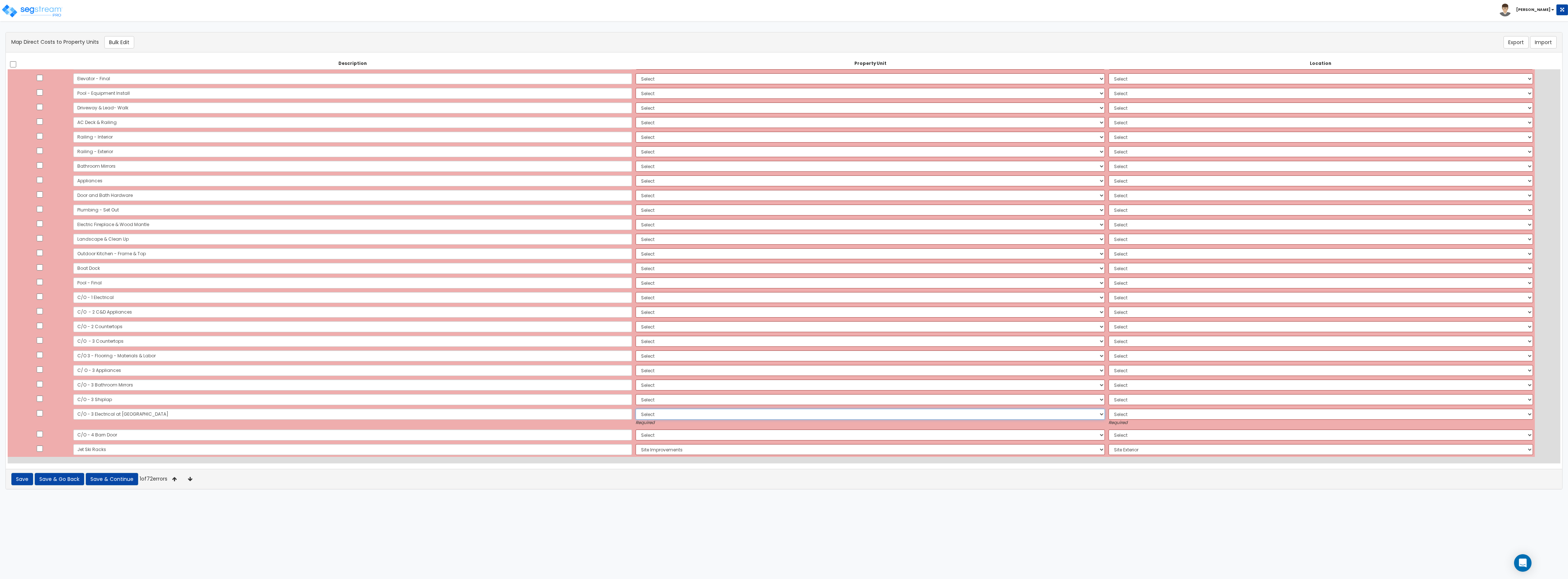
click at [655, 411] on select "Select [PERSON_NAME][GEOGRAPHIC_DATA] Site Improvements Add Additional Property…" at bounding box center [870, 414] width 469 height 11
select select "164615"
click at [636, 409] on select "Select [PERSON_NAME][GEOGRAPHIC_DATA] Site Improvements Add Additional Property…" at bounding box center [870, 414] width 469 height 11
click at [1108, 412] on select "Select Add Additional Location Building Site Exterior" at bounding box center [1321, 414] width 424 height 11
select select "462"
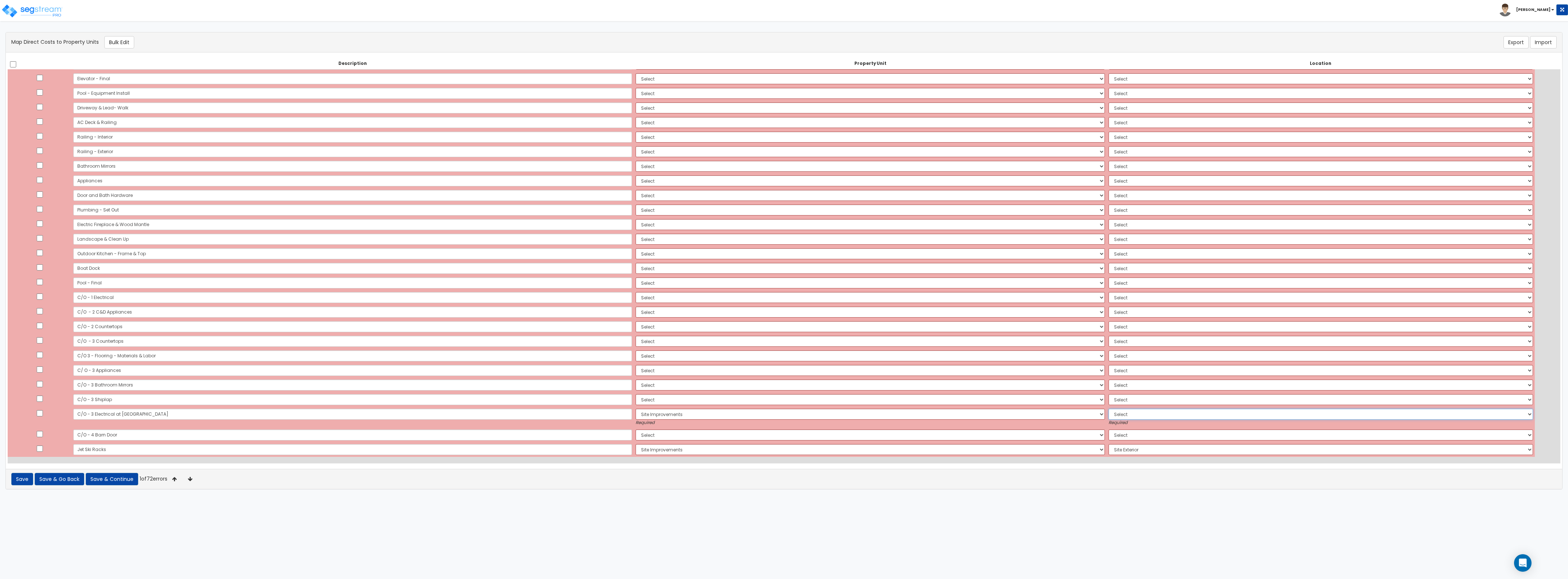
click at [1108, 409] on select "Select Add Additional Location Building Site Exterior" at bounding box center [1321, 414] width 424 height 11
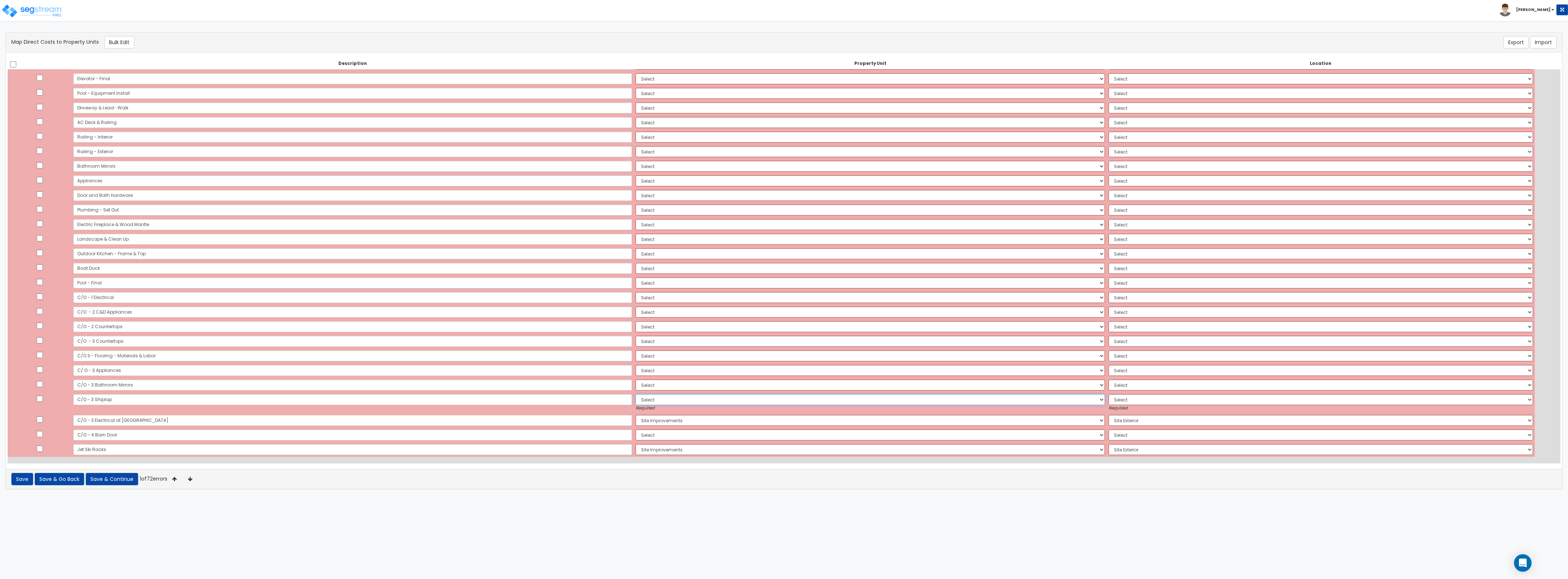
click at [636, 401] on select "Select [PERSON_NAME][GEOGRAPHIC_DATA] Site Improvements Add Additional Property…" at bounding box center [870, 399] width 469 height 11
select select "164614"
click at [636, 394] on select "Select [PERSON_NAME][GEOGRAPHIC_DATA] Site Improvements Add Additional Property…" at bounding box center [870, 399] width 469 height 11
click at [1108, 397] on select "Select Add Additional Location Building Building Interior" at bounding box center [1321, 399] width 424 height 11
select select "461"
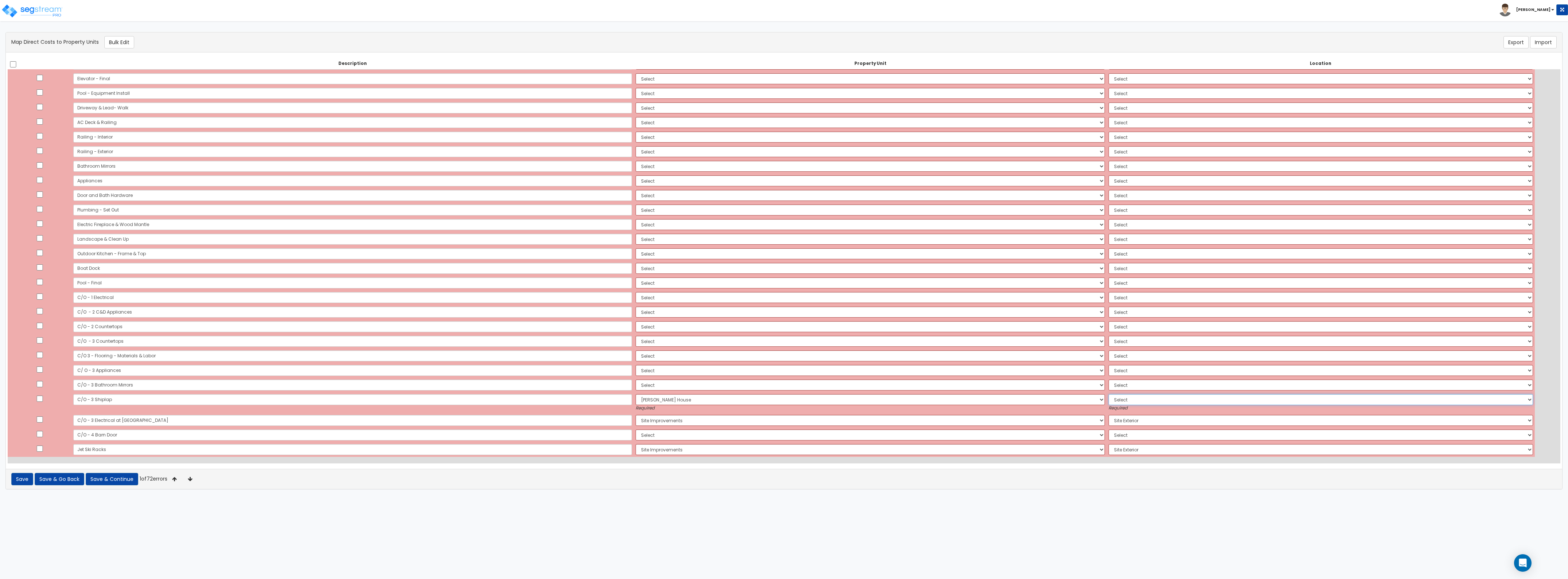
click at [1108, 394] on select "Select Add Additional Location Building Building Interior" at bounding box center [1321, 399] width 424 height 11
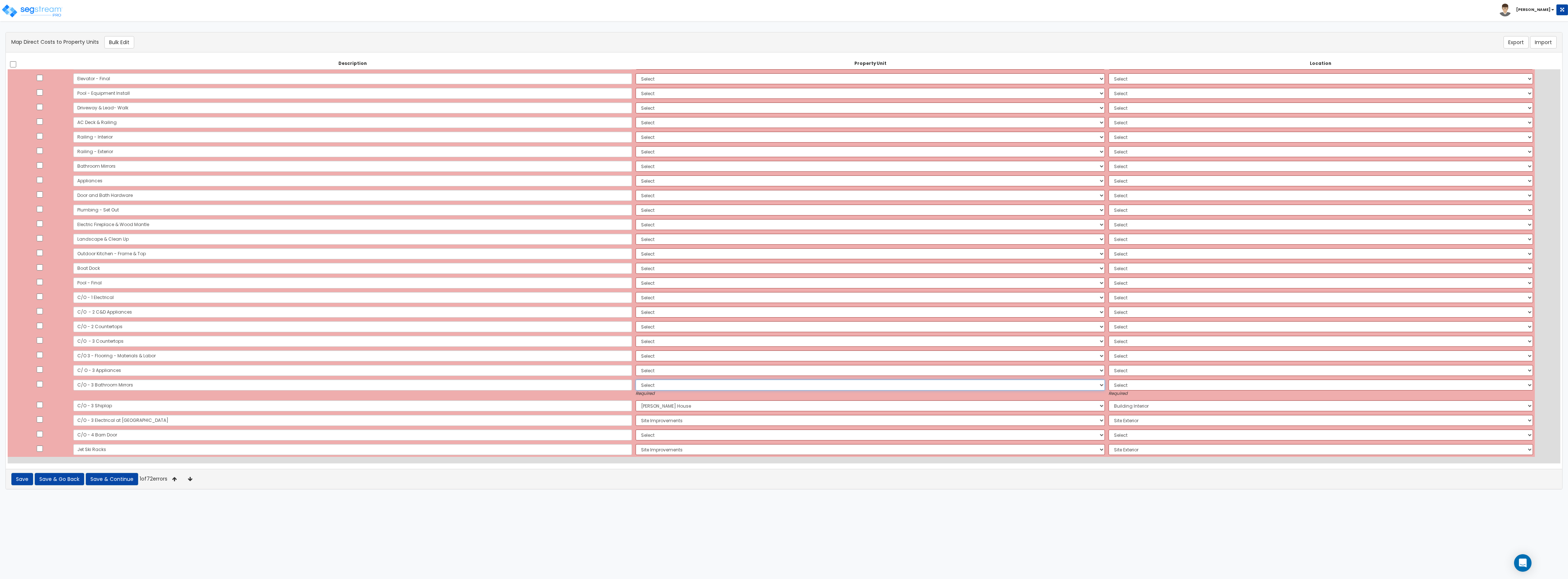
click at [642, 383] on select "Select [PERSON_NAME][GEOGRAPHIC_DATA] Site Improvements Add Additional Property…" at bounding box center [870, 384] width 469 height 11
select select "164614"
click at [636, 379] on select "Select [PERSON_NAME][GEOGRAPHIC_DATA] Site Improvements Add Additional Property…" at bounding box center [870, 384] width 469 height 11
click at [1108, 385] on select "Select Add Additional Location Building Building Interior" at bounding box center [1321, 384] width 424 height 11
select select "461"
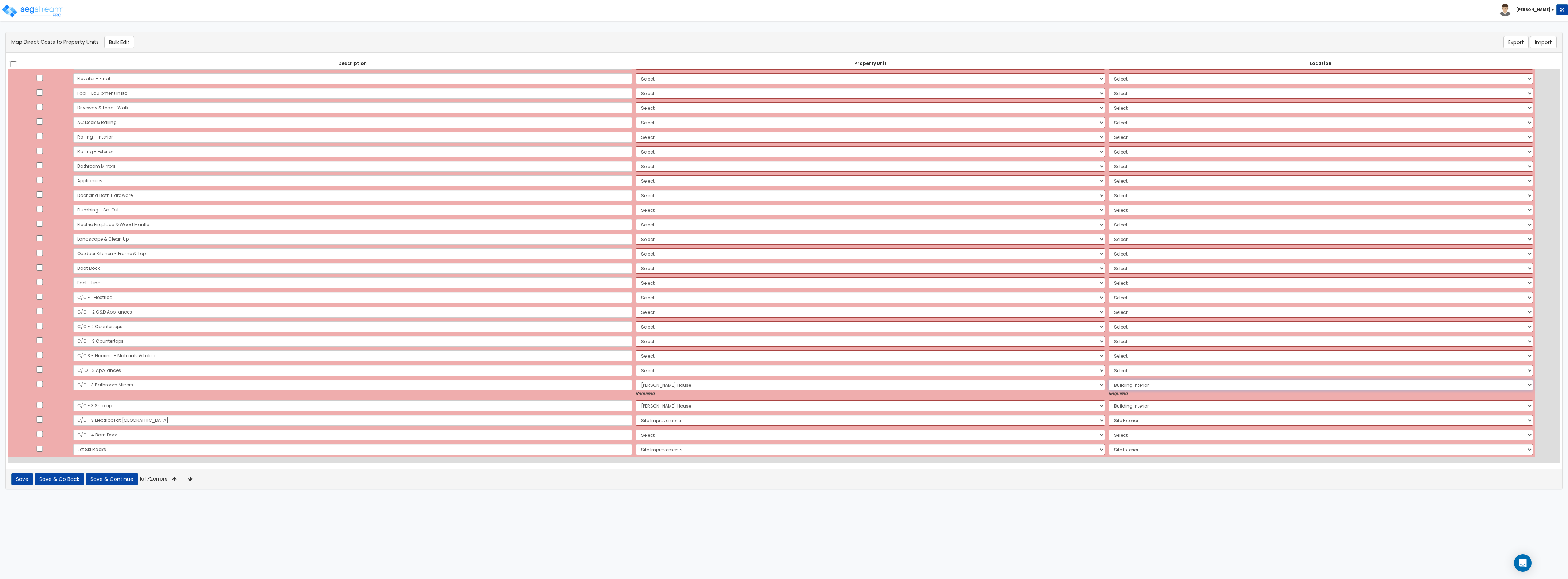
click at [1108, 379] on select "Select Add Additional Location Building Building Interior" at bounding box center [1321, 384] width 424 height 11
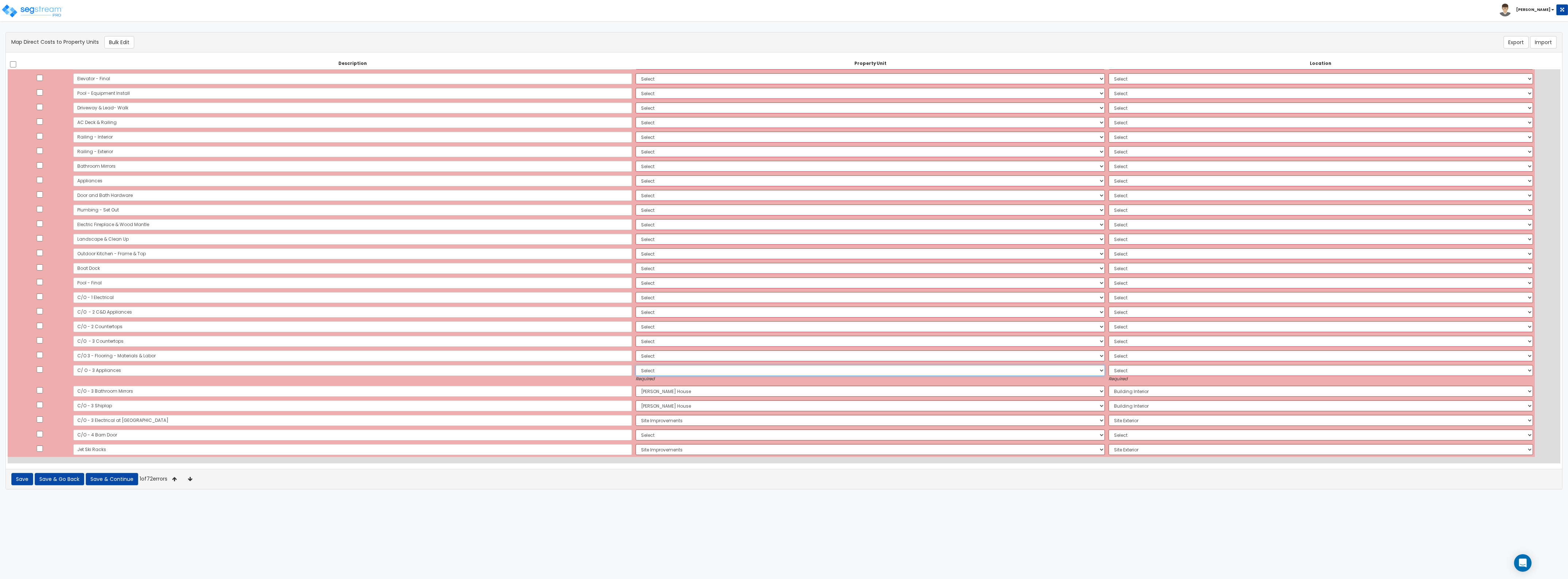
click at [734, 368] on select "Select [PERSON_NAME][GEOGRAPHIC_DATA] Site Improvements Add Additional Property…" at bounding box center [870, 370] width 469 height 11
select select "164614"
click at [636, 365] on select "Select [PERSON_NAME][GEOGRAPHIC_DATA] Site Improvements Add Additional Property…" at bounding box center [870, 370] width 469 height 11
click at [1108, 370] on select "Select Add Additional Location Building Building Interior" at bounding box center [1321, 370] width 424 height 11
select select "461"
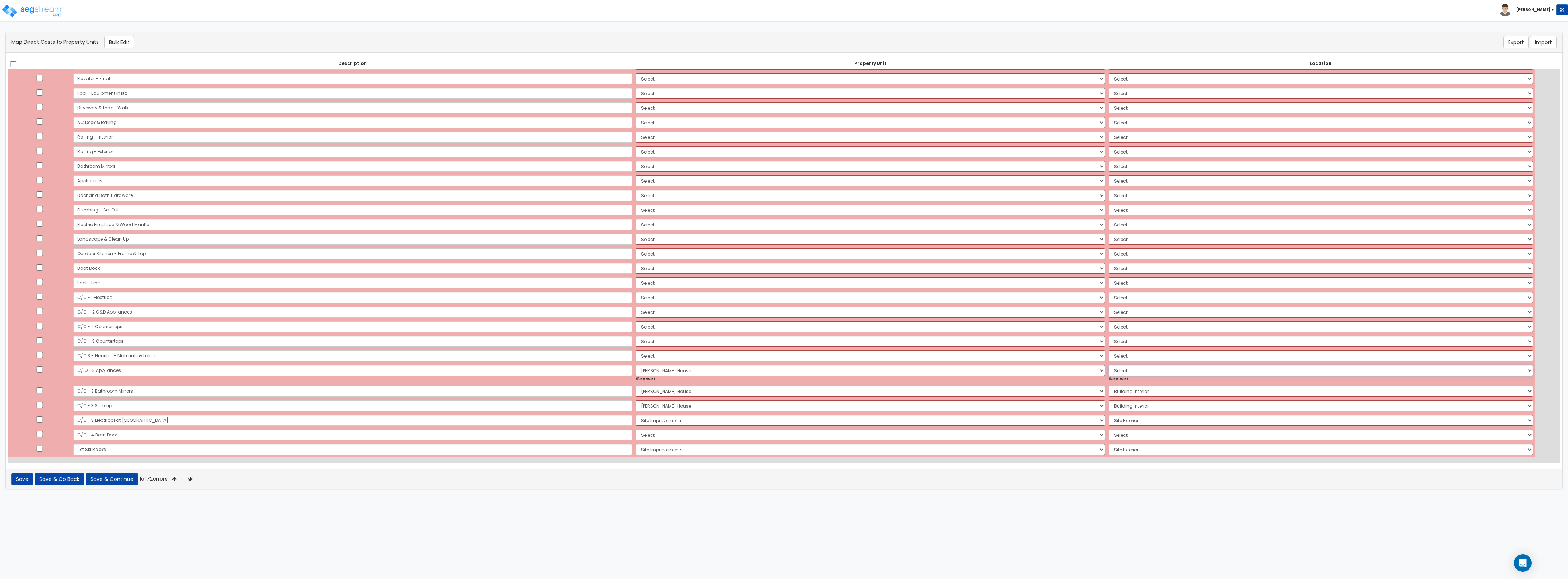
click at [1108, 365] on select "Select Add Additional Location Building Building Interior" at bounding box center [1321, 370] width 424 height 11
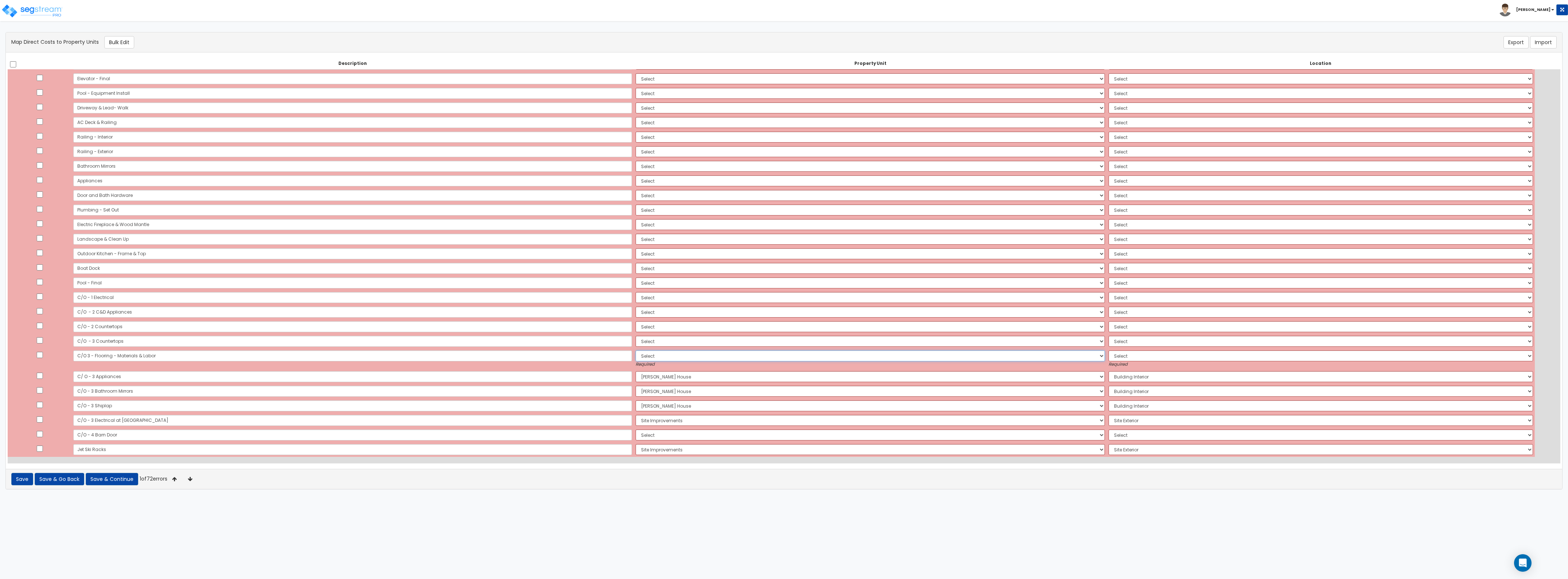
click at [790, 359] on select "Select [PERSON_NAME][GEOGRAPHIC_DATA] Site Improvements Add Additional Property…" at bounding box center [870, 355] width 469 height 11
select select "164614"
click at [636, 350] on select "Select [PERSON_NAME][GEOGRAPHIC_DATA] Site Improvements Add Additional Property…" at bounding box center [870, 355] width 469 height 11
click at [1108, 359] on select "Select Add Additional Location Building Building Interior" at bounding box center [1321, 355] width 424 height 11
select select "461"
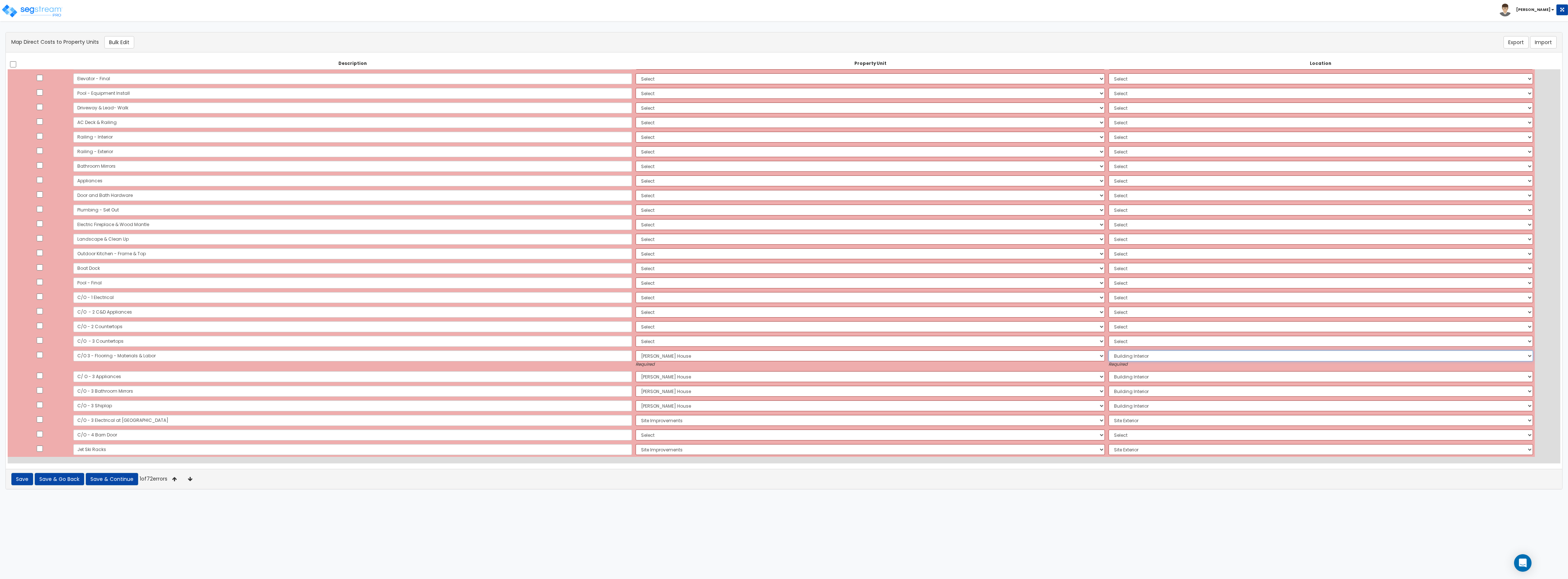
click at [1108, 350] on select "Select Add Additional Location Building Building Interior" at bounding box center [1321, 355] width 424 height 11
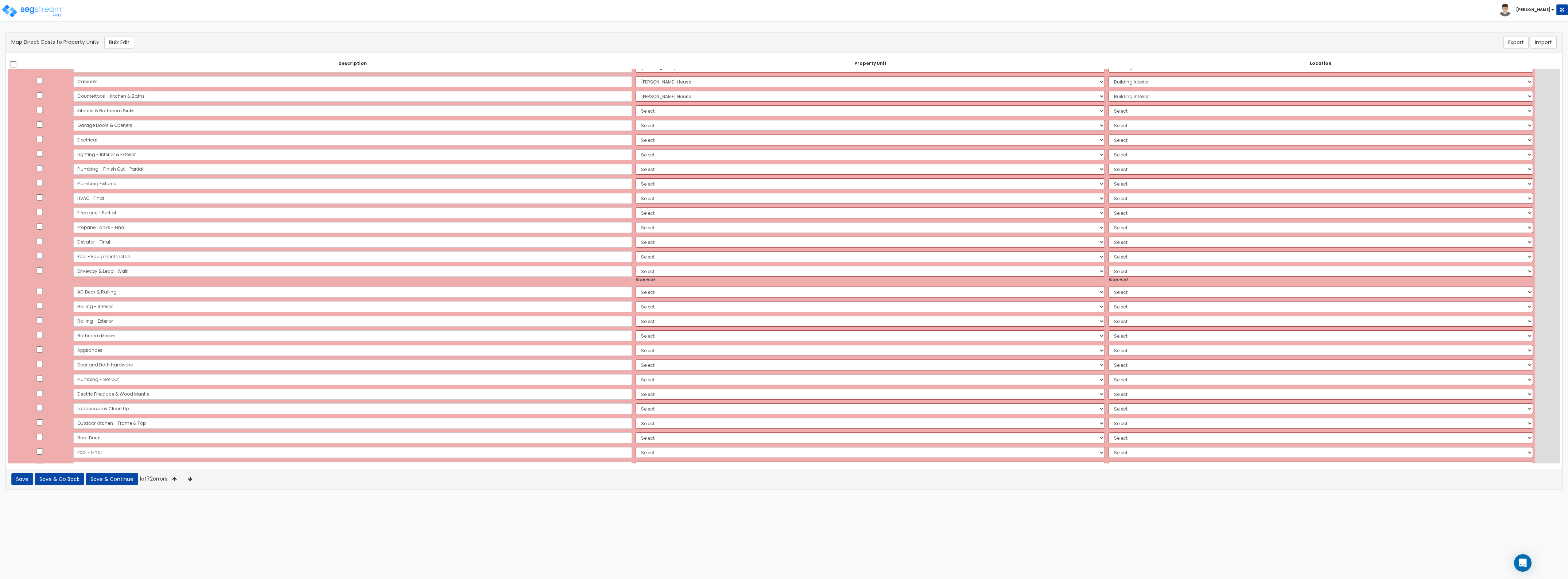
scroll to position [560, 0]
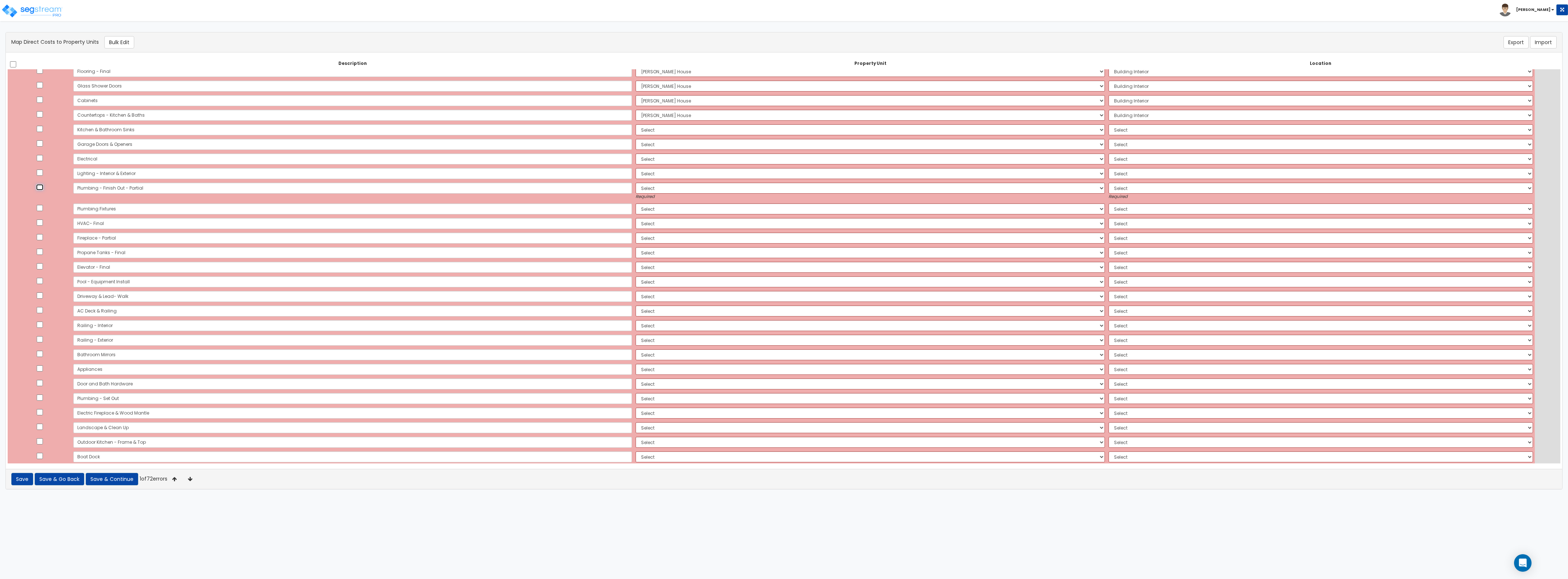
click at [40, 186] on input "checkbox" at bounding box center [39, 187] width 7 height 7
checkbox input "true"
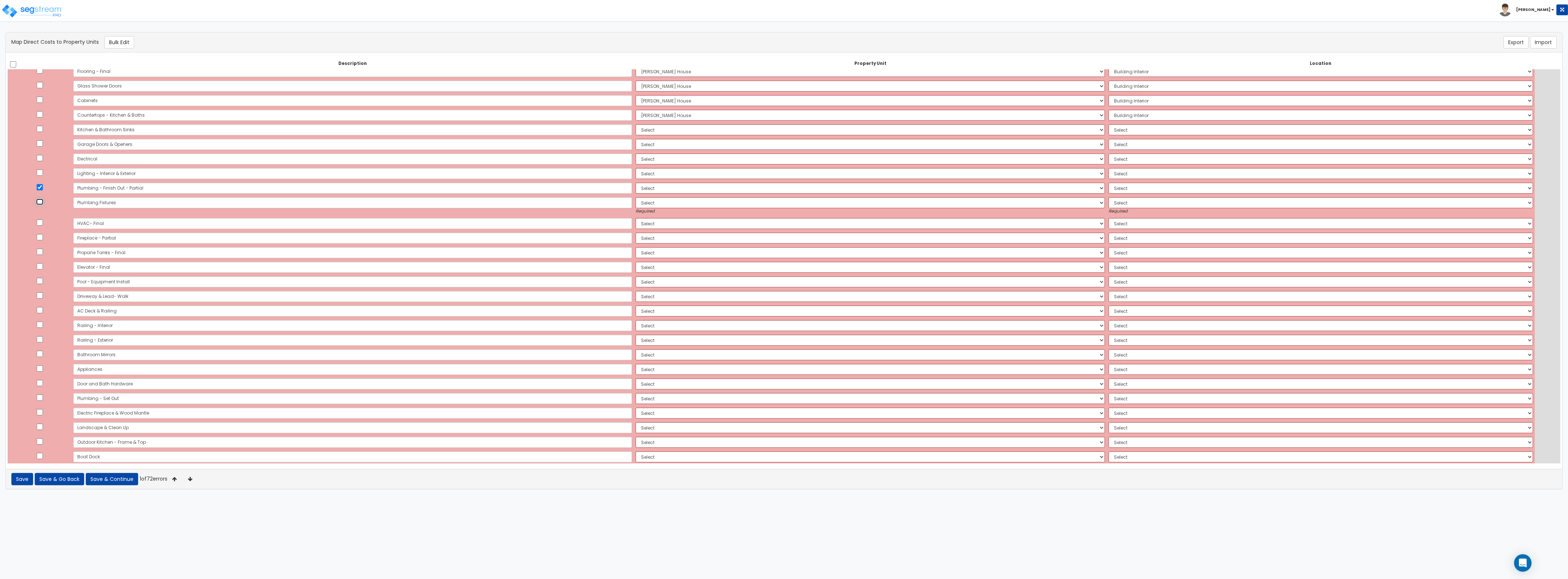
click at [41, 204] on input "checkbox" at bounding box center [39, 202] width 7 height 7
checkbox input "true"
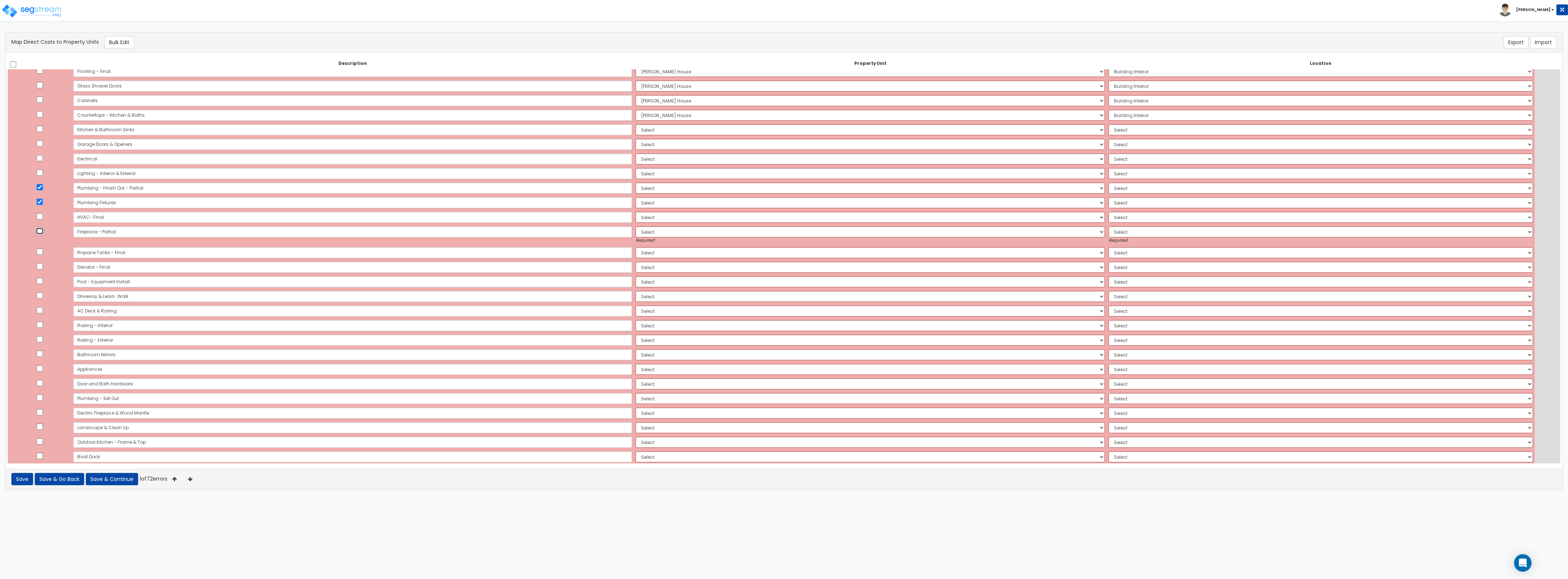
click at [41, 228] on input "checkbox" at bounding box center [39, 231] width 7 height 7
checkbox input "true"
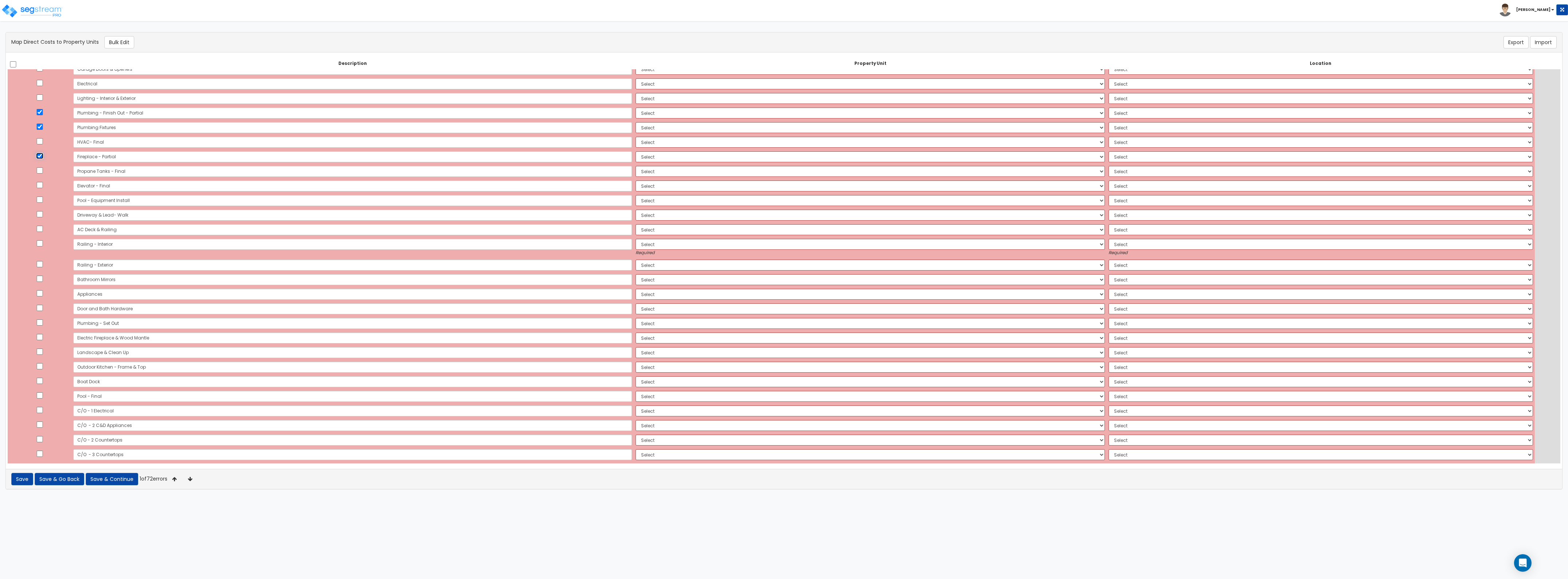
scroll to position [651, 0]
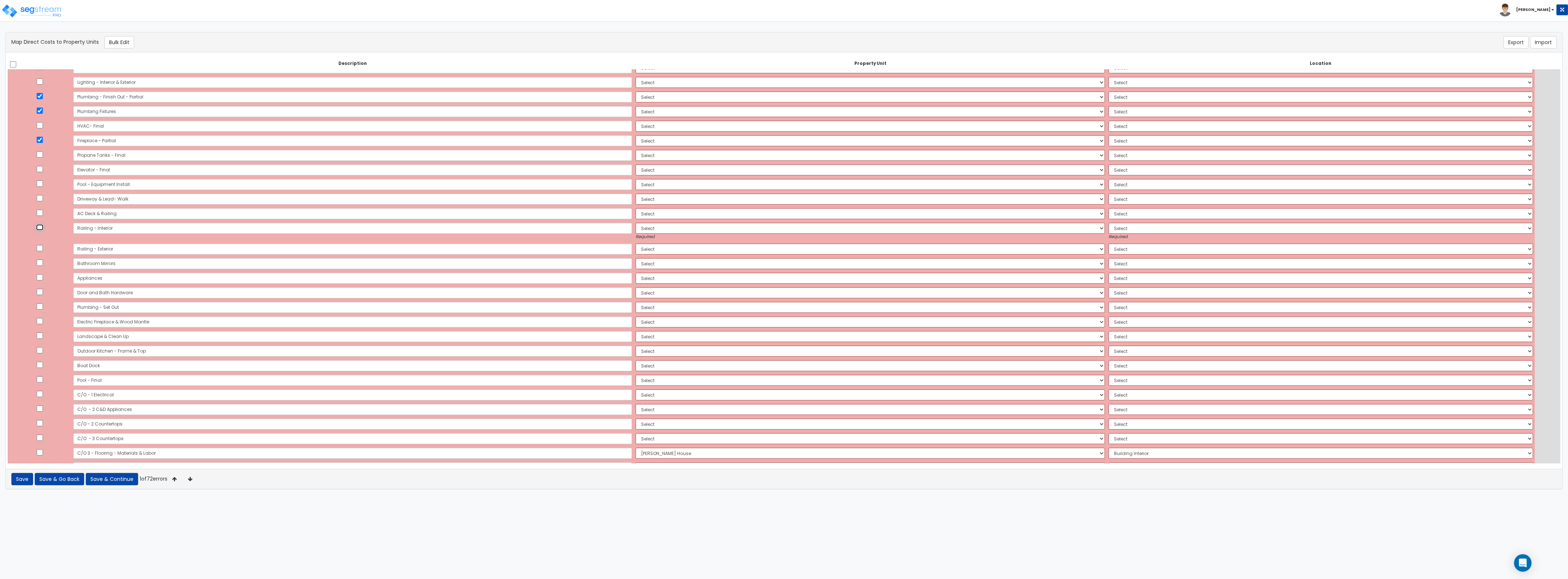
click at [41, 228] on input "checkbox" at bounding box center [39, 228] width 7 height 7
checkbox input "true"
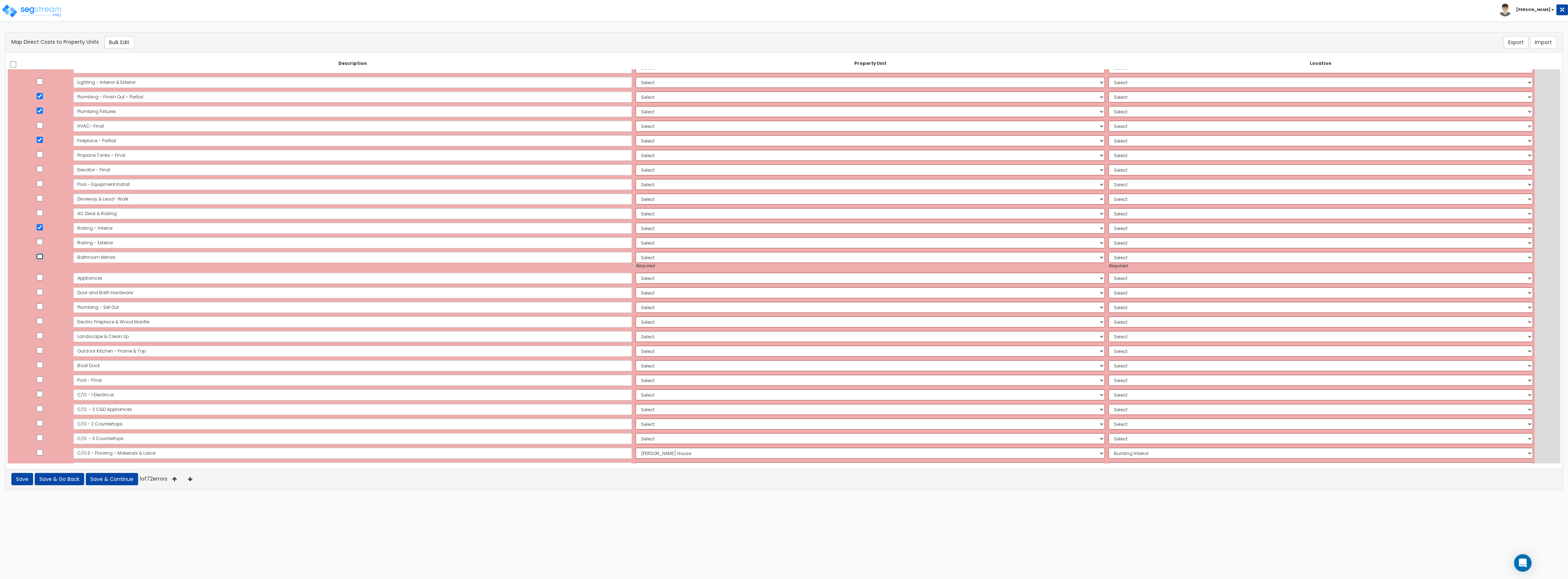
click at [41, 258] on input "checkbox" at bounding box center [39, 256] width 7 height 7
checkbox input "true"
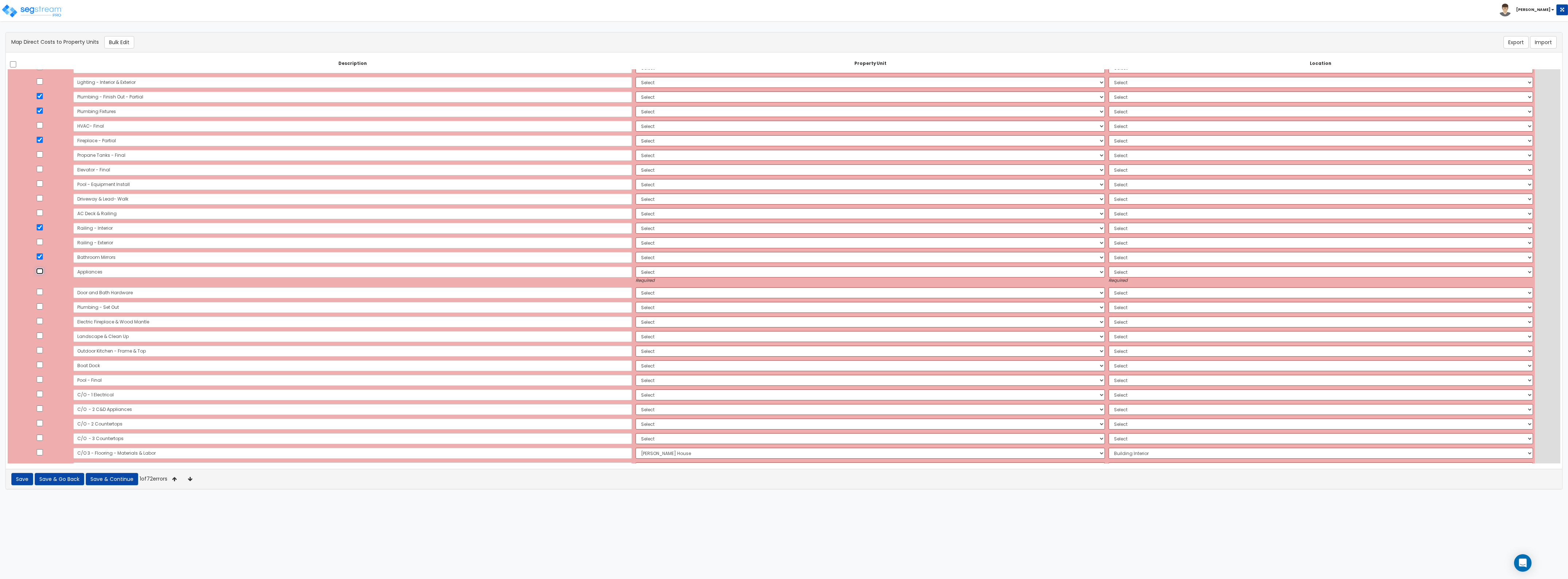
click at [42, 273] on input "checkbox" at bounding box center [39, 271] width 7 height 7
checkbox input "true"
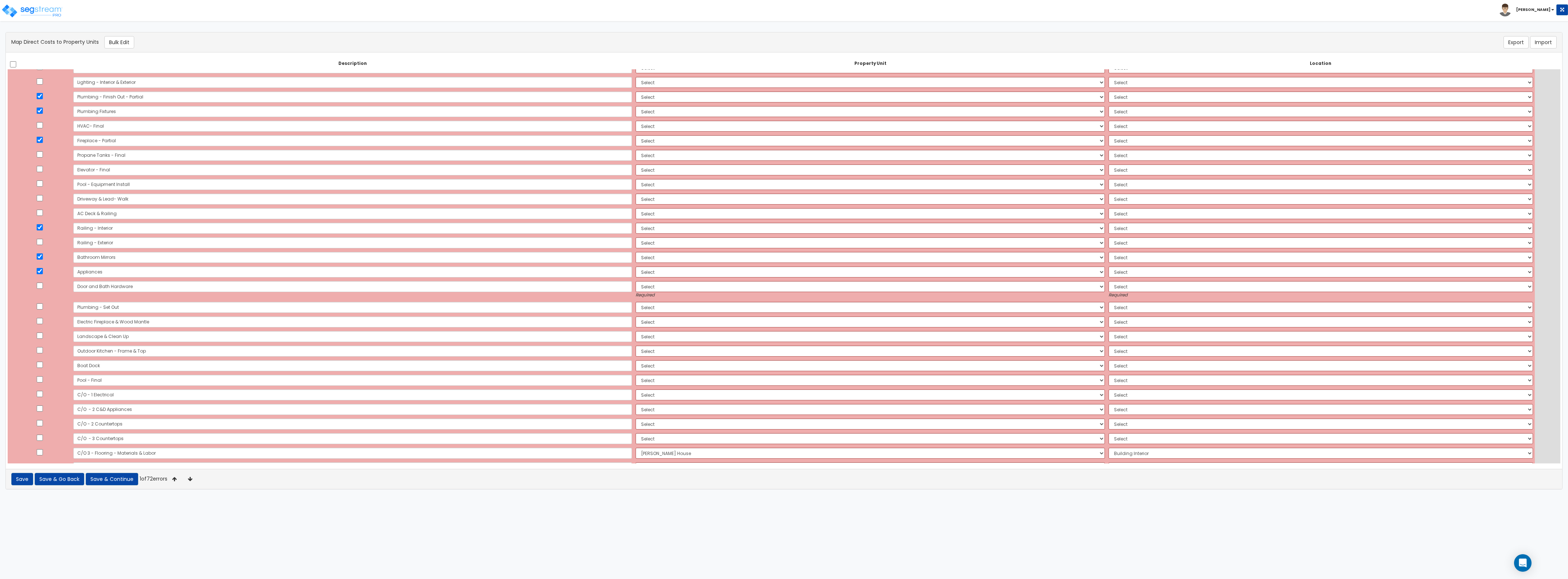
click at [40, 289] on td at bounding box center [40, 290] width 64 height 21
click at [44, 281] on td at bounding box center [40, 290] width 64 height 21
click at [44, 281] on td at bounding box center [40, 290] width 64 height 21
click at [44, 286] on input "checkbox" at bounding box center [39, 286] width 7 height 7
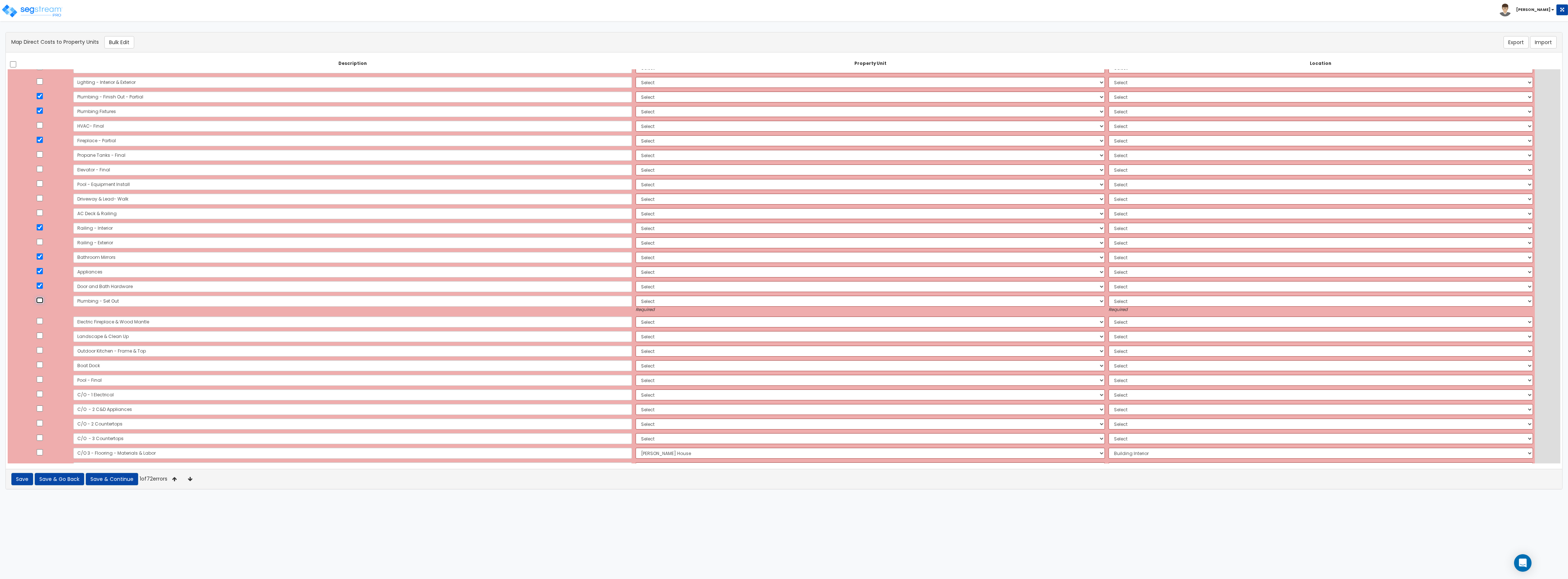
click at [42, 301] on input "checkbox" at bounding box center [39, 301] width 7 height 7
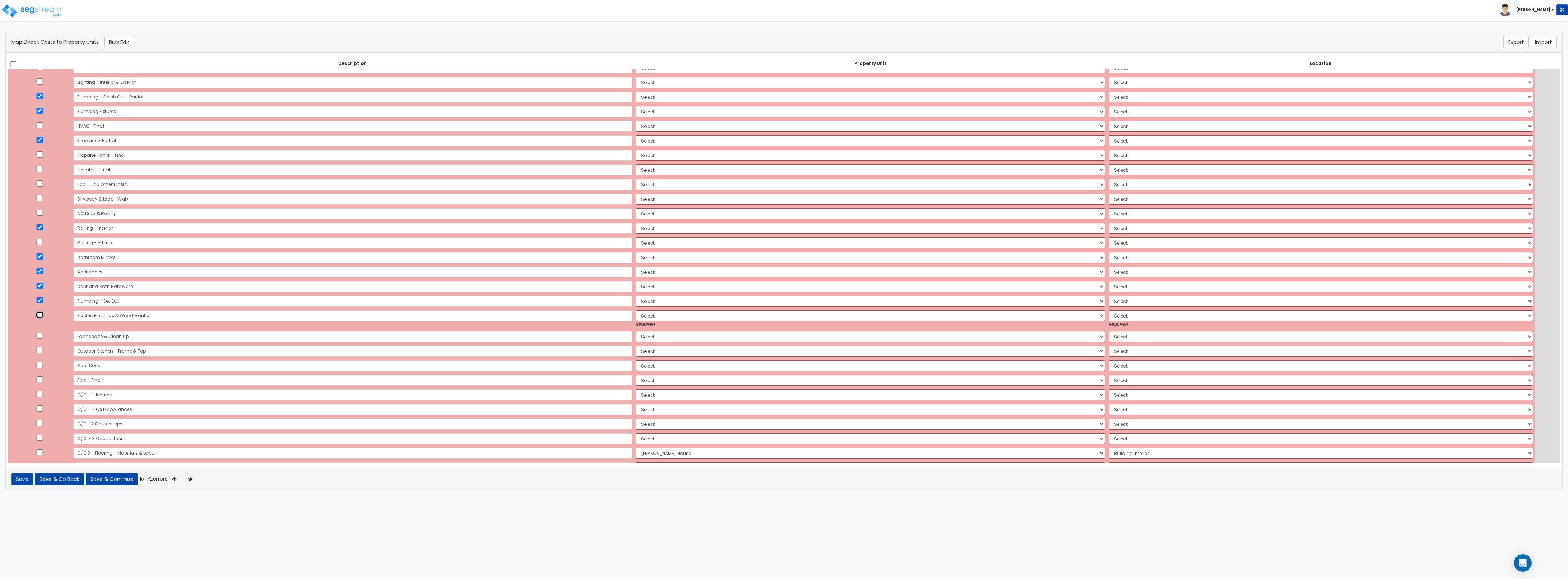
click at [42, 315] on input "checkbox" at bounding box center [39, 315] width 7 height 7
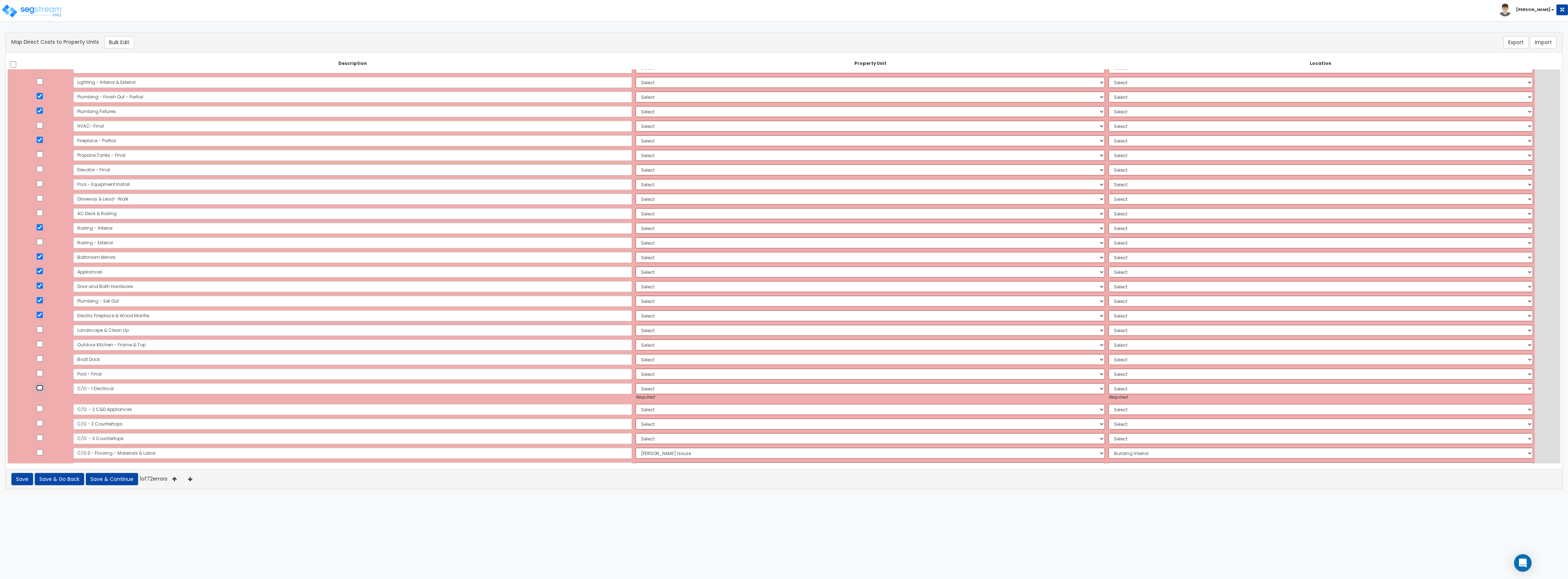
click at [41, 387] on input "checkbox" at bounding box center [39, 388] width 7 height 7
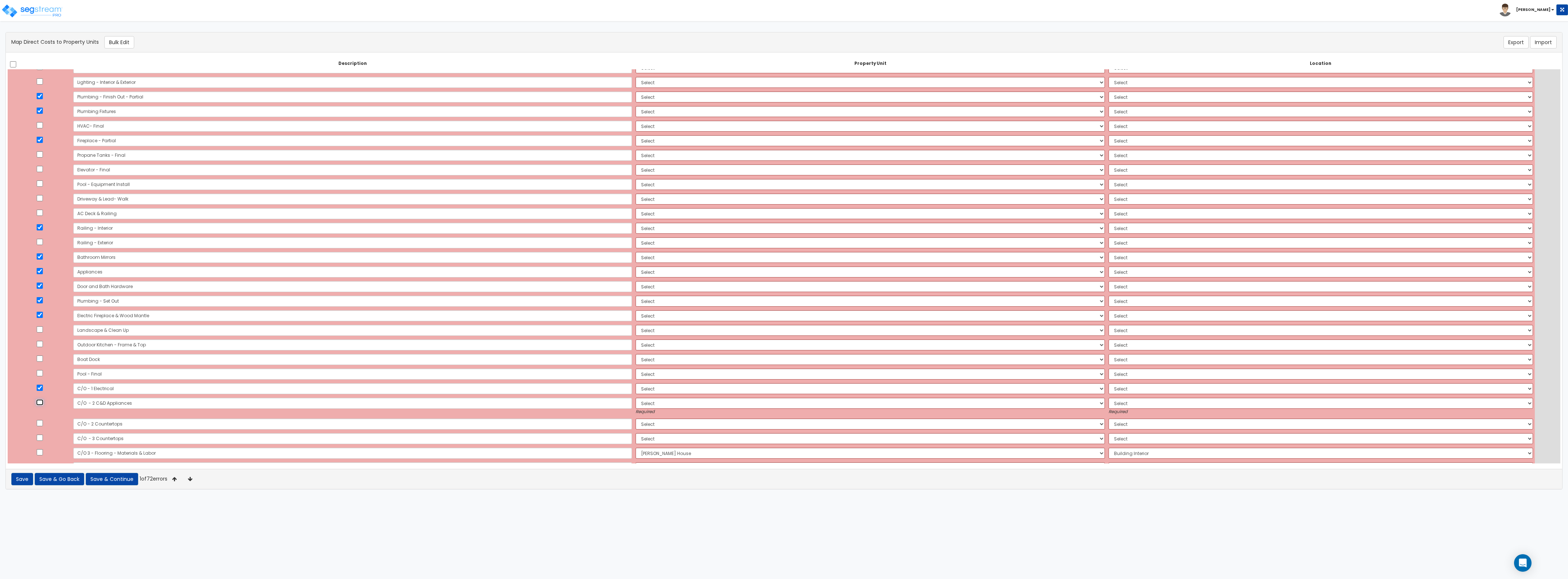
click at [43, 402] on input "checkbox" at bounding box center [39, 403] width 7 height 7
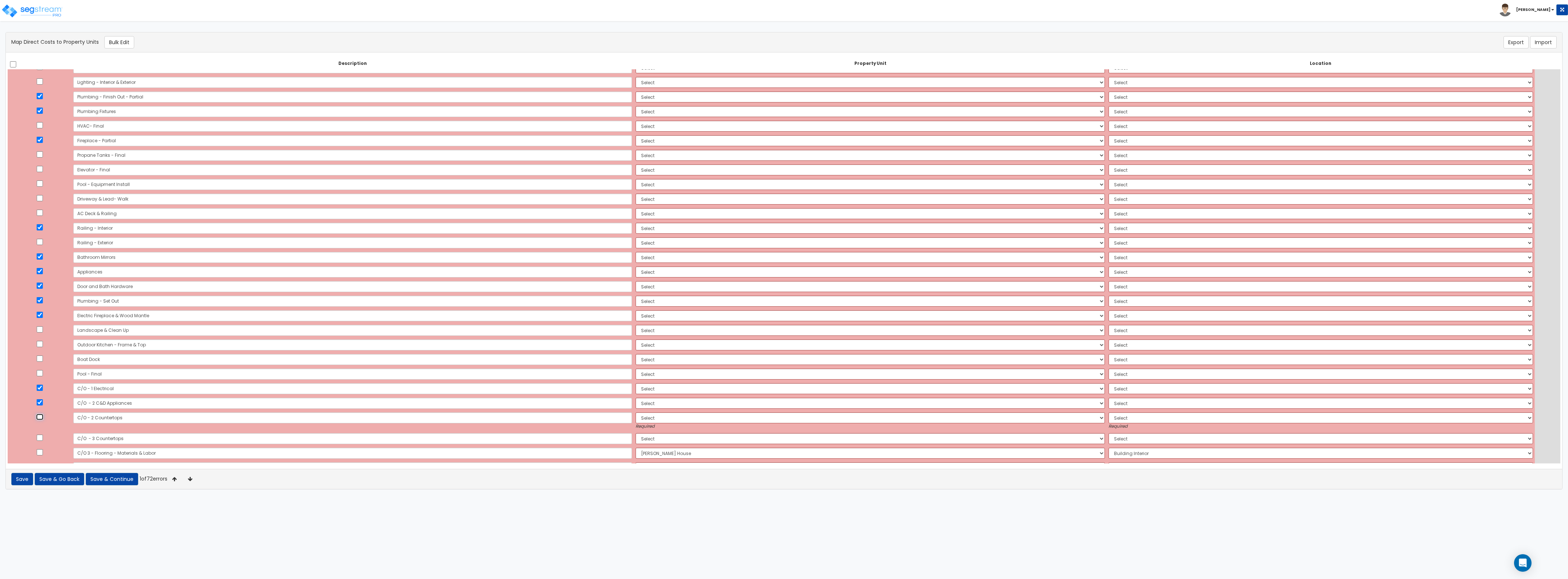
click at [43, 419] on input "checkbox" at bounding box center [39, 417] width 7 height 7
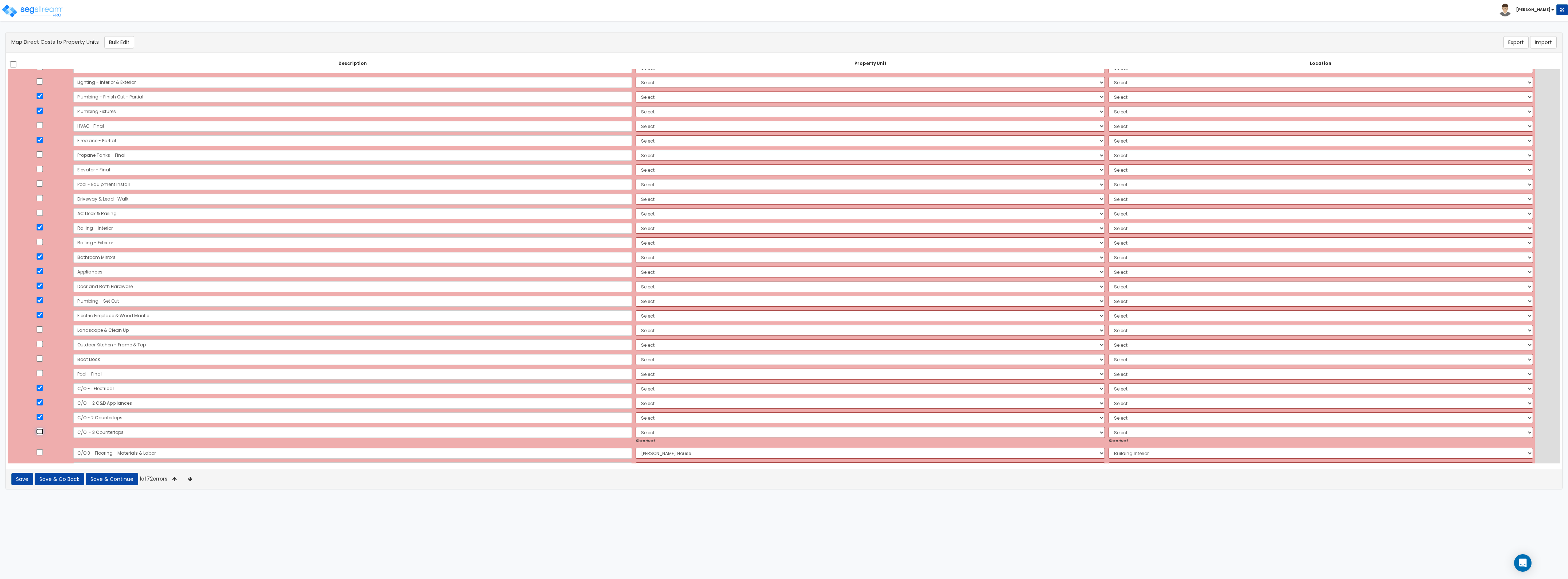
click at [41, 434] on input "checkbox" at bounding box center [39, 431] width 7 height 7
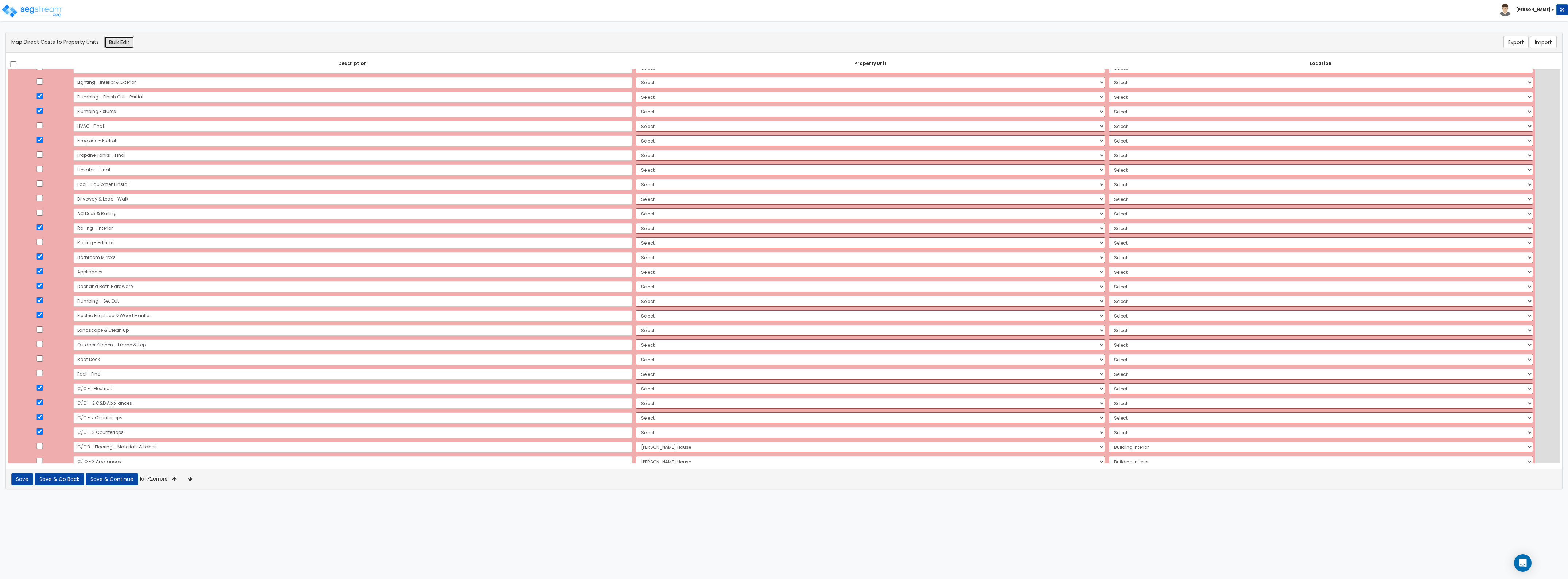
click at [126, 42] on button "Bulk Edit" at bounding box center [119, 42] width 30 height 12
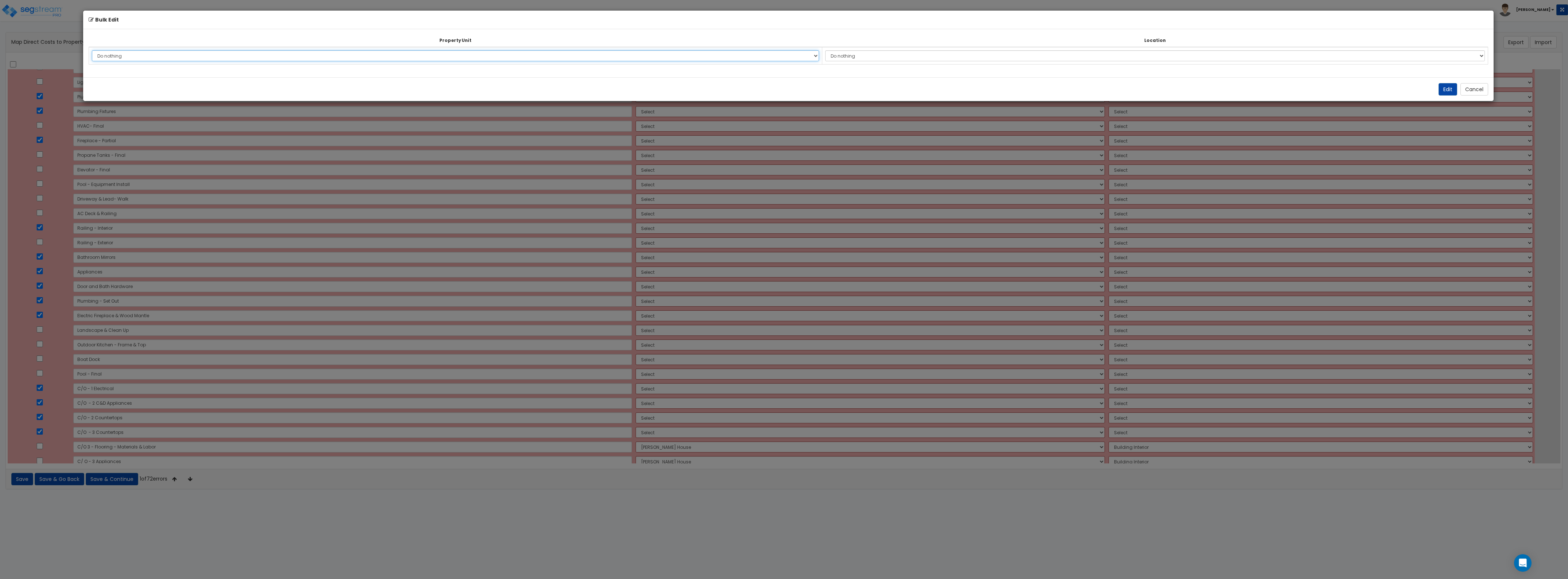
click at [495, 57] on select "Do nothing [PERSON_NAME][GEOGRAPHIC_DATA] Site Improvements Add Additional Prop…" at bounding box center [455, 55] width 727 height 11
click at [92, 50] on select "Do nothing [PERSON_NAME][GEOGRAPHIC_DATA] Site Improvements Add Additional Prop…" at bounding box center [455, 55] width 727 height 11
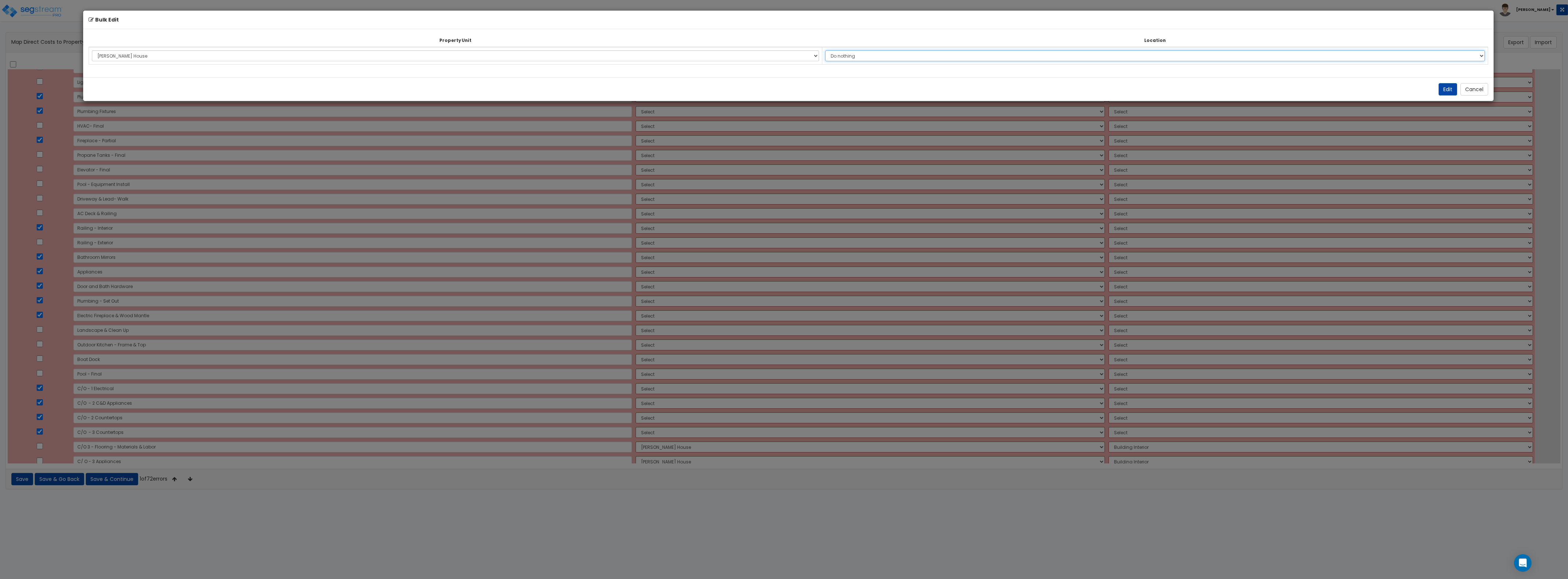
click at [872, 53] on select "Do nothing Add Additional Location Building Building Interior" at bounding box center [1155, 55] width 660 height 11
click at [831, 50] on select "Do nothing Add Additional Location Building Building Interior" at bounding box center [1155, 55] width 660 height 11
click at [1443, 85] on button "Edit" at bounding box center [1448, 89] width 19 height 12
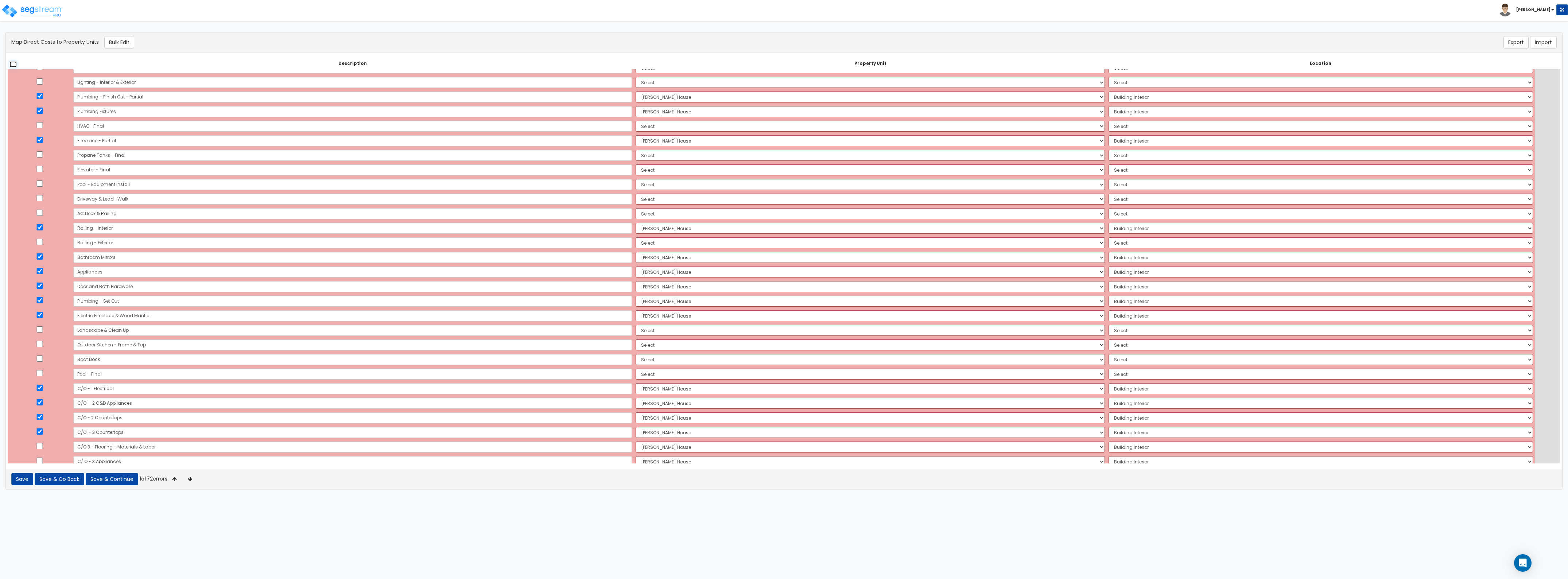
click at [14, 62] on input "checkbox" at bounding box center [13, 64] width 7 height 7
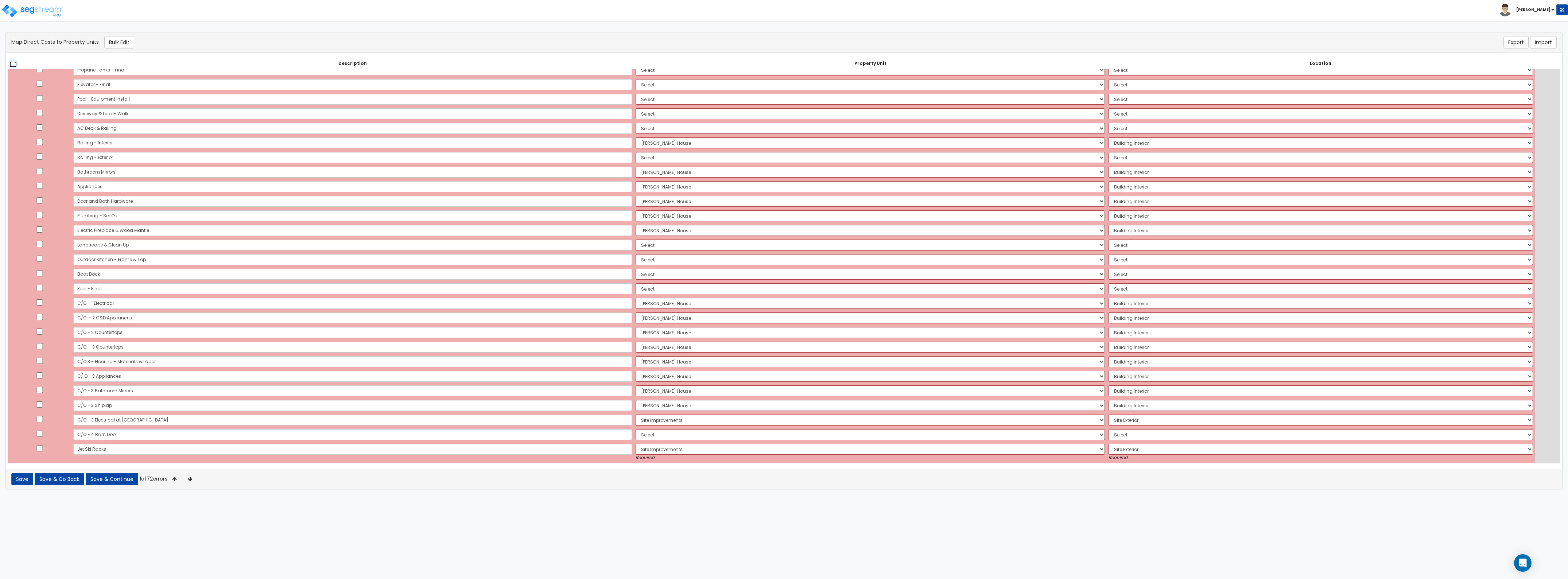
scroll to position [742, 0]
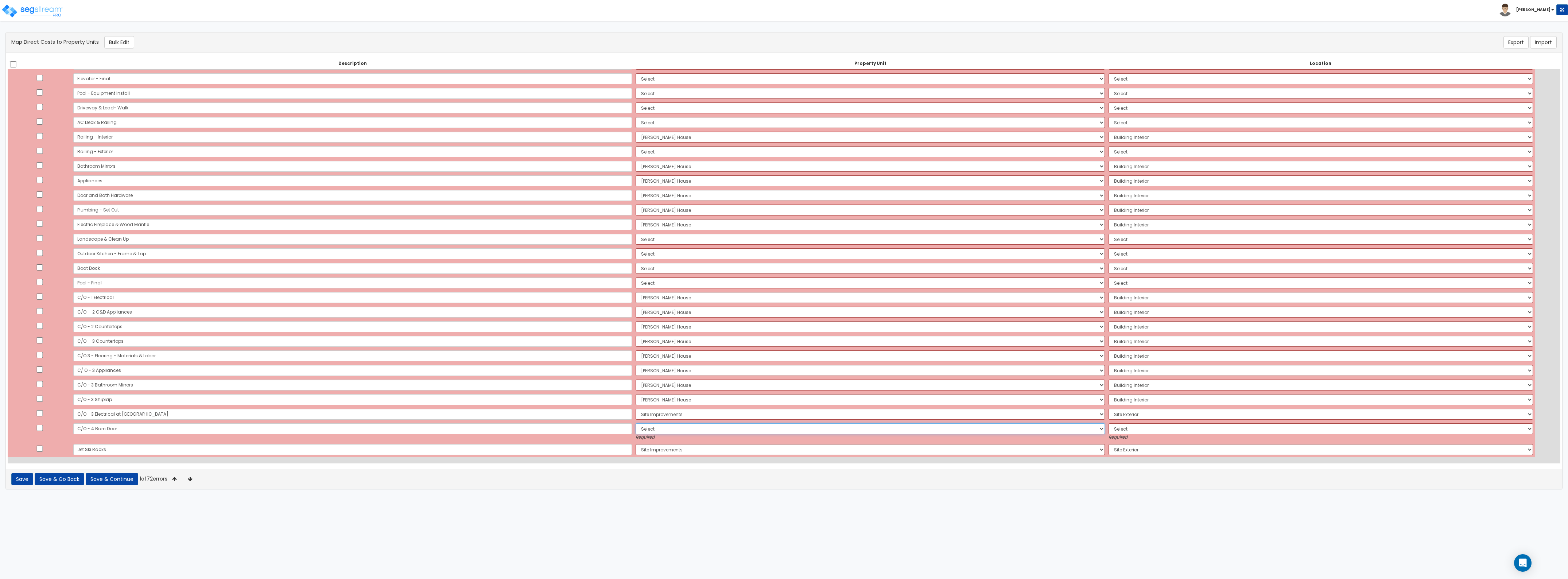
click at [654, 428] on select "Select [PERSON_NAME][GEOGRAPHIC_DATA] Site Improvements Add Additional Property…" at bounding box center [870, 429] width 469 height 11
click at [636, 424] on select "Select [PERSON_NAME][GEOGRAPHIC_DATA] Site Improvements Add Additional Property…" at bounding box center [870, 429] width 469 height 11
click at [1108, 429] on select "Select Add Additional Location Building Building Interior" at bounding box center [1321, 429] width 424 height 11
click at [1108, 424] on select "Select Add Additional Location Building Building Interior" at bounding box center [1321, 429] width 424 height 11
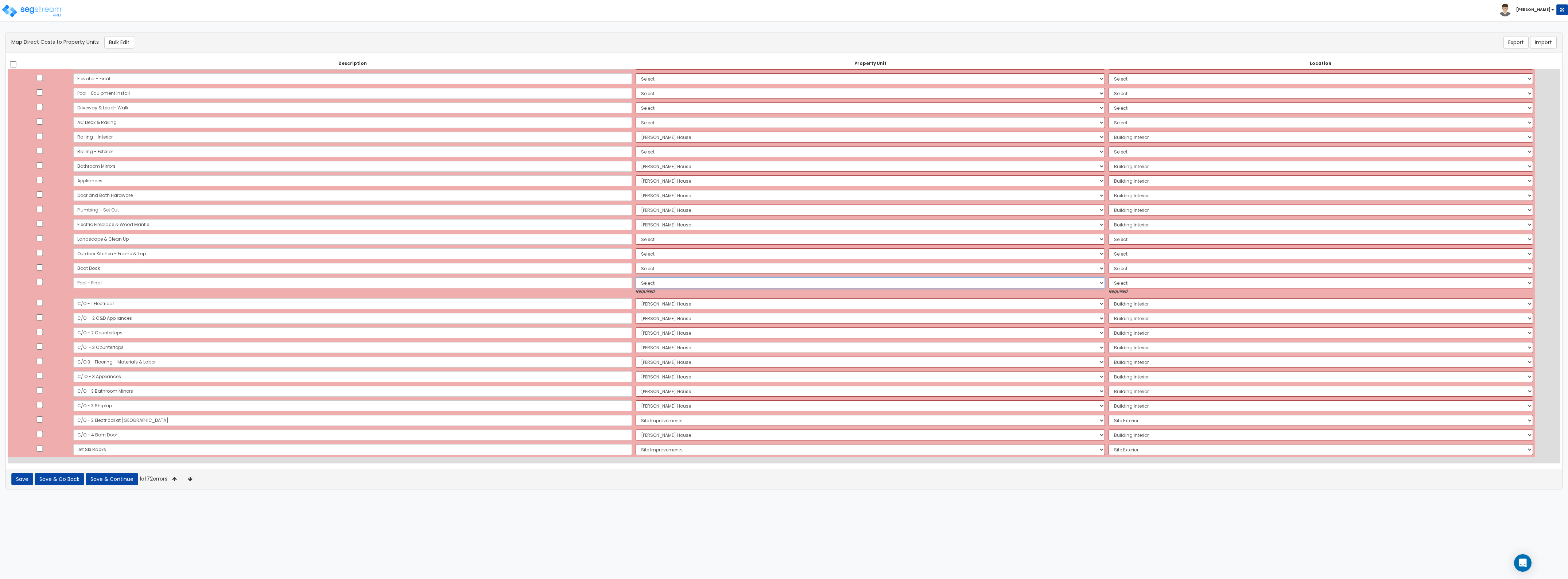
click at [672, 284] on select "Select [PERSON_NAME][GEOGRAPHIC_DATA] Site Improvements Add Additional Property…" at bounding box center [870, 282] width 469 height 11
click at [636, 277] on select "Select [PERSON_NAME][GEOGRAPHIC_DATA] Site Improvements Add Additional Property…" at bounding box center [870, 282] width 469 height 11
click at [1108, 280] on select "Select Add Additional Location Building Site Exterior" at bounding box center [1321, 282] width 424 height 11
click at [1108, 277] on select "Select Add Additional Location Building Site Exterior" at bounding box center [1321, 282] width 424 height 11
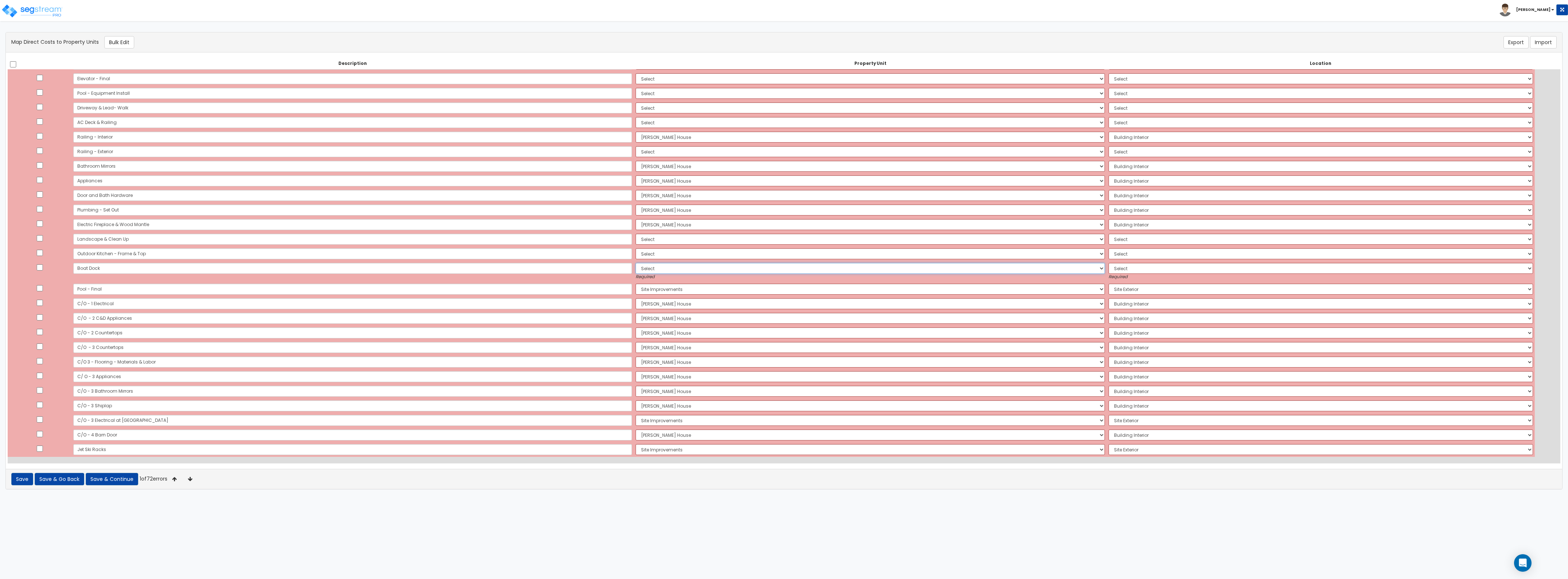
click at [725, 266] on select "Select [PERSON_NAME][GEOGRAPHIC_DATA] Site Improvements Add Additional Property…" at bounding box center [870, 268] width 469 height 11
click at [636, 263] on select "Select [PERSON_NAME][GEOGRAPHIC_DATA] Site Improvements Add Additional Property…" at bounding box center [870, 268] width 469 height 11
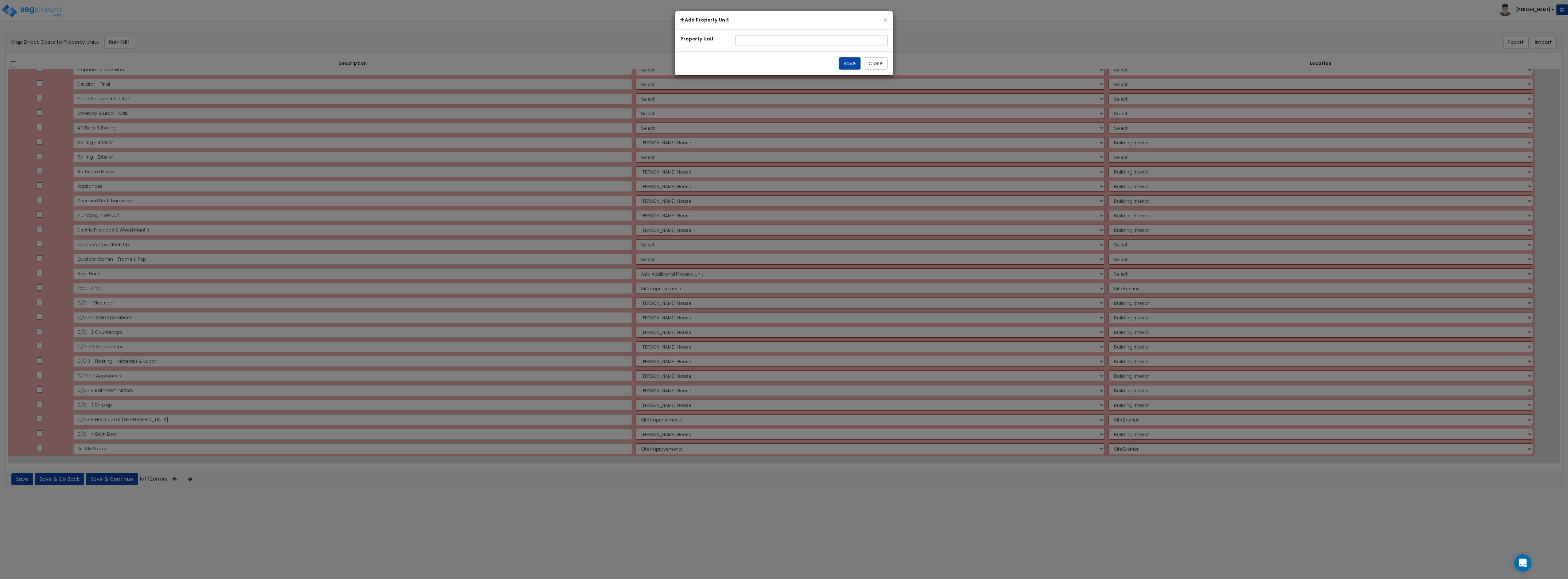
scroll to position [736, 0]
click at [870, 68] on button "Close" at bounding box center [875, 63] width 23 height 12
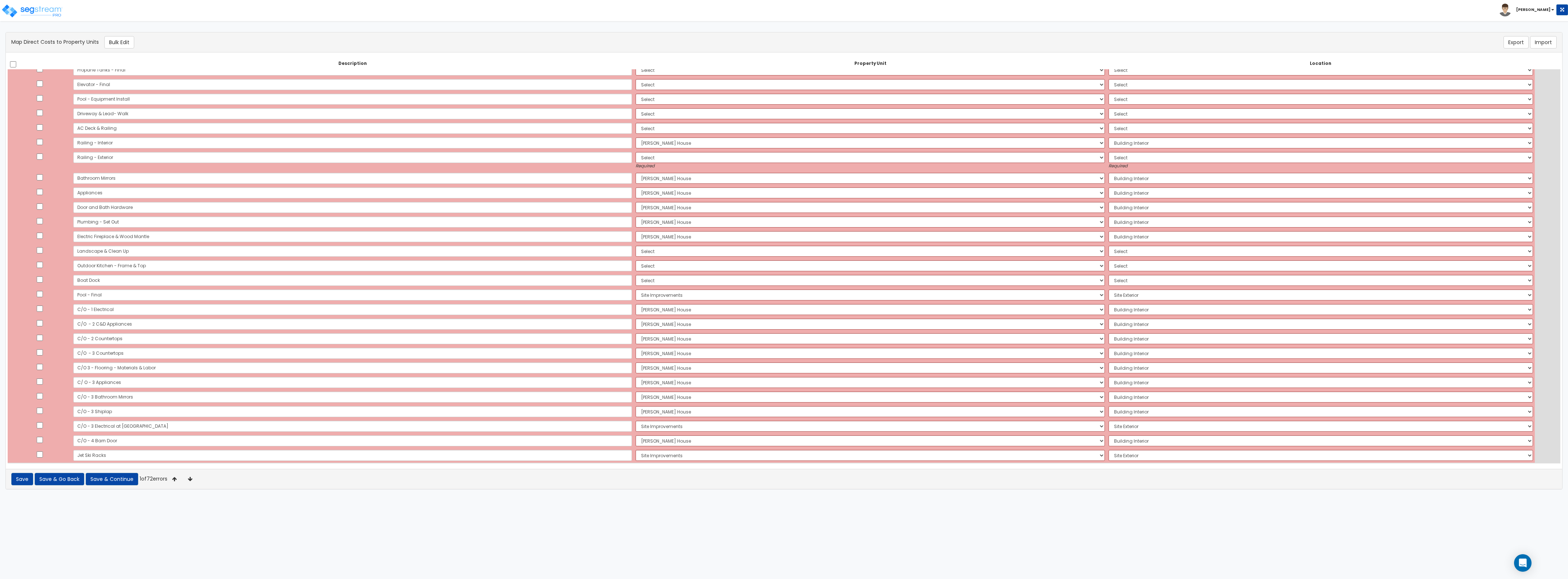
scroll to position [742, 0]
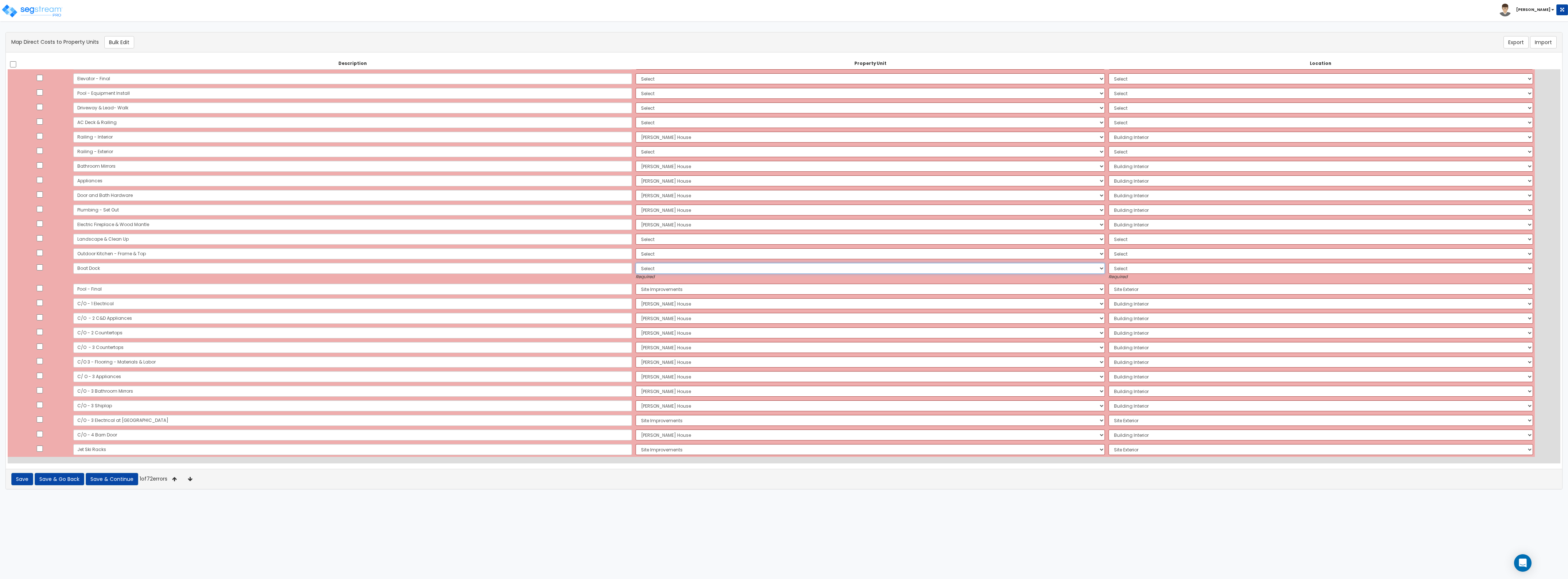
click at [636, 270] on select "Select [PERSON_NAME][GEOGRAPHIC_DATA] Site Improvements Add Additional Property…" at bounding box center [870, 268] width 469 height 11
click at [636, 263] on select "Select [PERSON_NAME][GEOGRAPHIC_DATA] Site Improvements Add Additional Property…" at bounding box center [870, 268] width 469 height 11
click at [1108, 269] on select "Select Add Additional Location Building Site Exterior" at bounding box center [1321, 268] width 424 height 11
click at [1108, 263] on select "Select Add Additional Location Building Site Exterior" at bounding box center [1321, 268] width 424 height 11
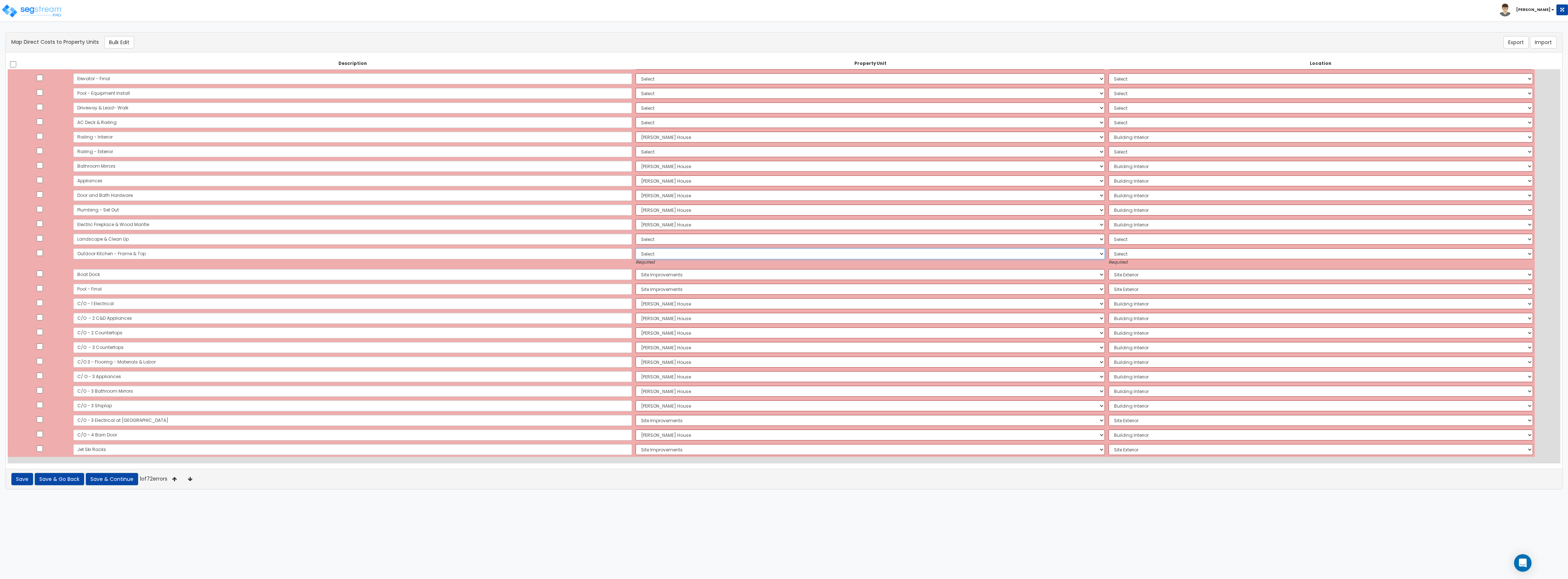
click at [730, 253] on select "Select [PERSON_NAME][GEOGRAPHIC_DATA] Site Improvements Add Additional Property…" at bounding box center [870, 254] width 469 height 11
click at [636, 249] on select "Select [PERSON_NAME][GEOGRAPHIC_DATA] Site Improvements Add Additional Property…" at bounding box center [870, 254] width 469 height 11
click at [1108, 256] on select "Select Add Additional Location Building Site Exterior" at bounding box center [1321, 254] width 424 height 11
click at [1108, 249] on select "Select Add Additional Location Building Site Exterior" at bounding box center [1321, 254] width 424 height 11
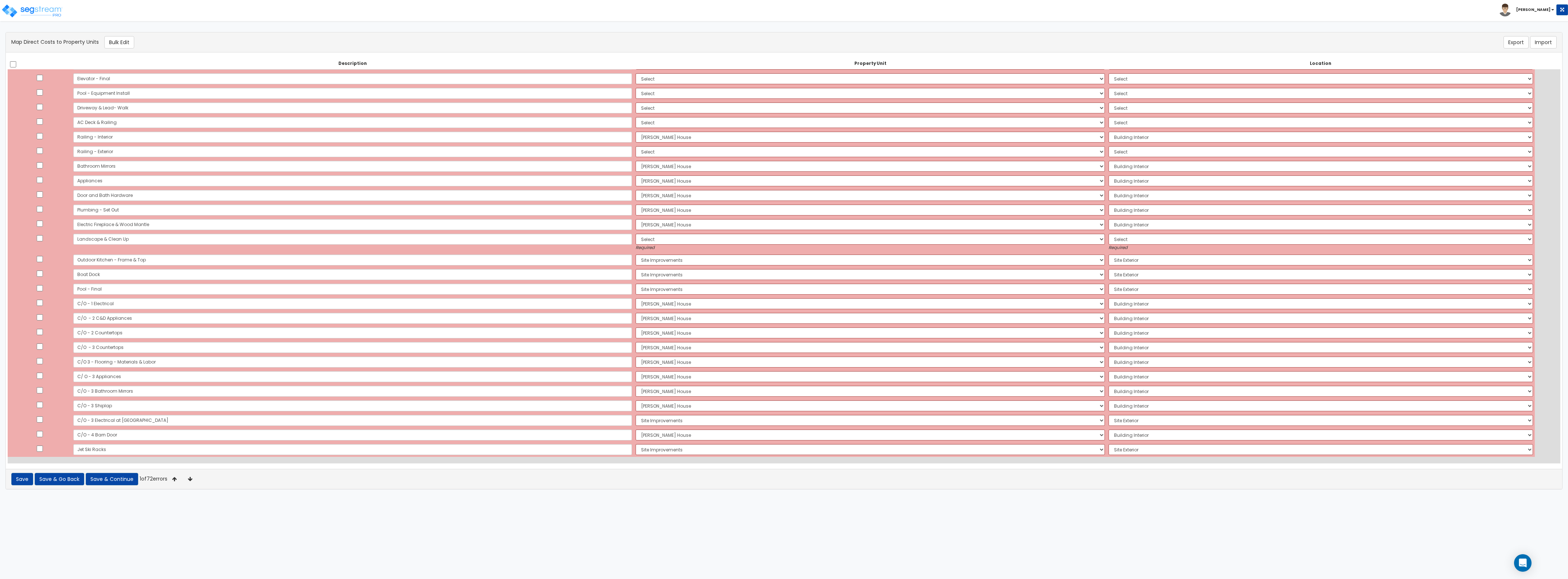
click at [1107, 232] on td "Select Add Additional Location Required" at bounding box center [1321, 242] width 428 height 21
click at [749, 243] on select "Select [PERSON_NAME][GEOGRAPHIC_DATA] Site Improvements Add Additional Property…" at bounding box center [870, 239] width 469 height 11
click at [636, 234] on select "Select [PERSON_NAME][GEOGRAPHIC_DATA] Site Improvements Add Additional Property…" at bounding box center [870, 239] width 469 height 11
click at [1108, 239] on select "Select Add Additional Location Building Site Exterior" at bounding box center [1321, 239] width 424 height 11
click at [1108, 234] on select "Select Add Additional Location Building Site Exterior" at bounding box center [1321, 239] width 424 height 11
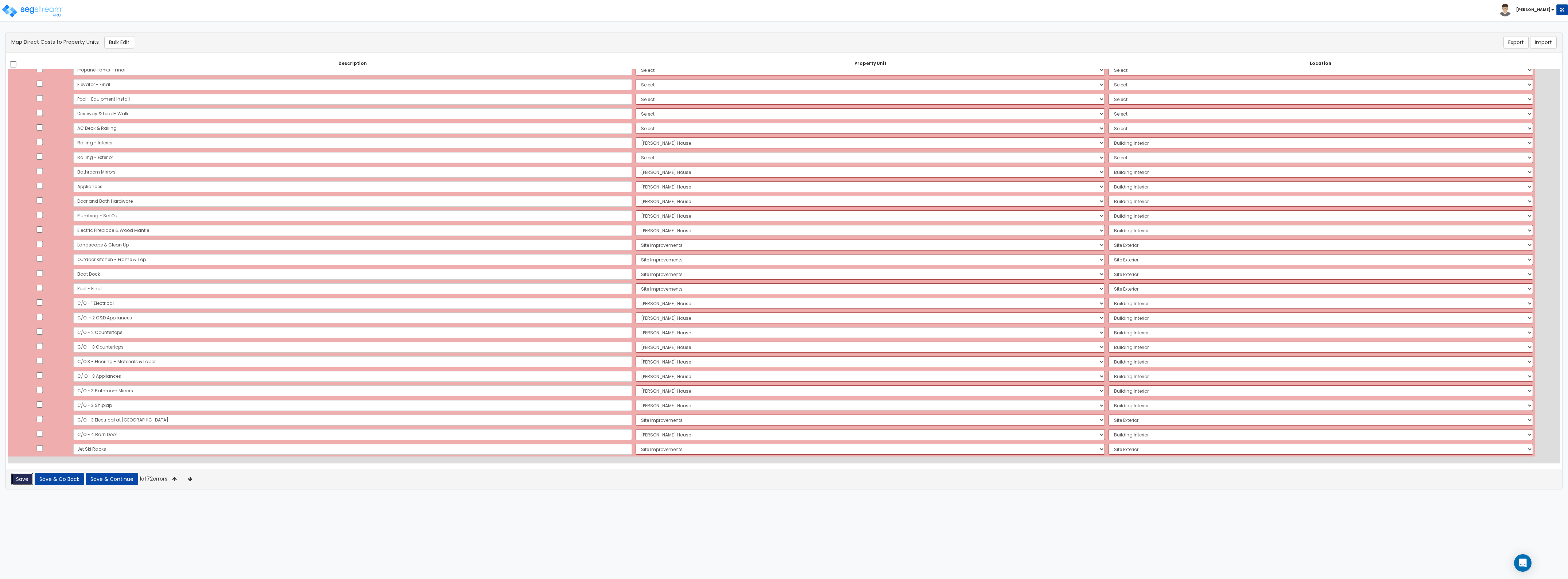
click at [19, 480] on button "Save" at bounding box center [22, 479] width 22 height 12
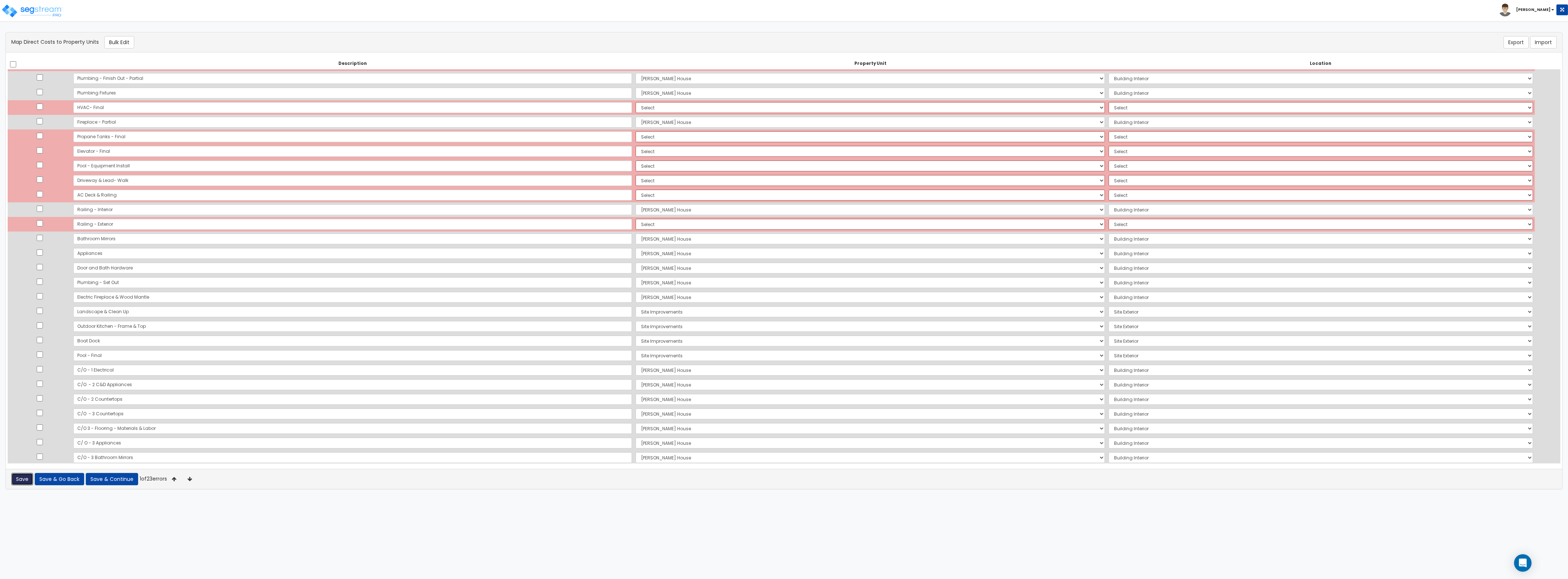
scroll to position [662, 0]
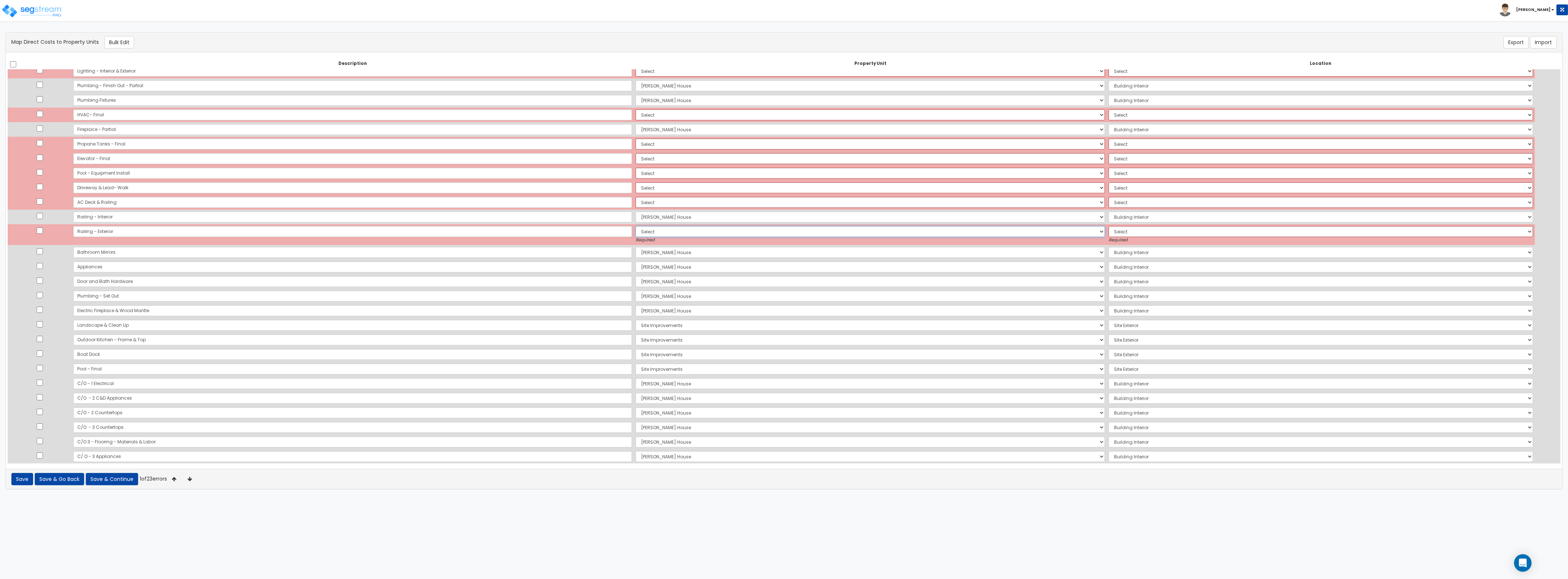
click at [636, 228] on select "Select [PERSON_NAME][GEOGRAPHIC_DATA] Site Improvements Add Additional Property…" at bounding box center [870, 231] width 469 height 11
click at [636, 226] on select "Select [PERSON_NAME][GEOGRAPHIC_DATA] Site Improvements Add Additional Property…" at bounding box center [870, 231] width 469 height 11
click at [1108, 232] on select "Select Add Additional Location Building Building Interior" at bounding box center [1321, 231] width 424 height 11
click at [916, 226] on select "Select [PERSON_NAME][GEOGRAPHIC_DATA] Site Improvements Add Additional Property…" at bounding box center [870, 231] width 469 height 11
click at [636, 226] on select "Select [PERSON_NAME][GEOGRAPHIC_DATA] Site Improvements Add Additional Property…" at bounding box center [870, 231] width 469 height 11
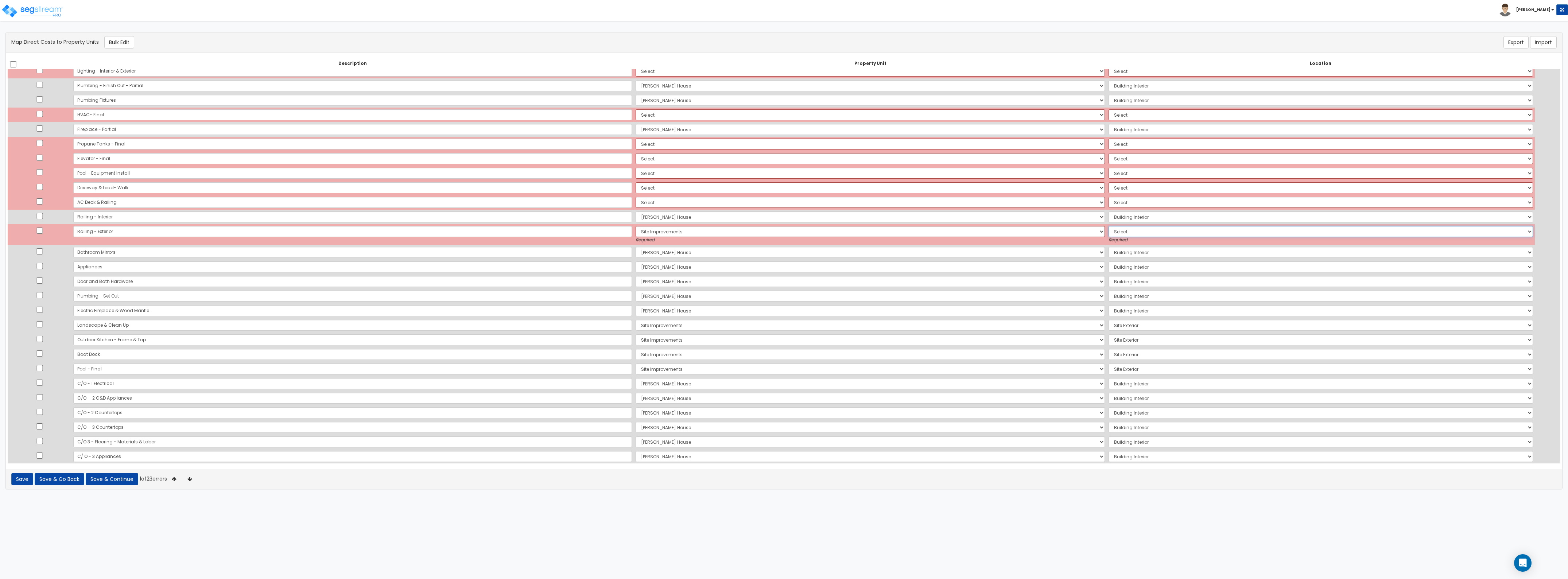
click at [1141, 235] on select "Select Add Additional Location Building Site Exterior" at bounding box center [1321, 231] width 424 height 11
click at [1108, 226] on select "Select Add Additional Location Building Site Exterior" at bounding box center [1321, 231] width 424 height 11
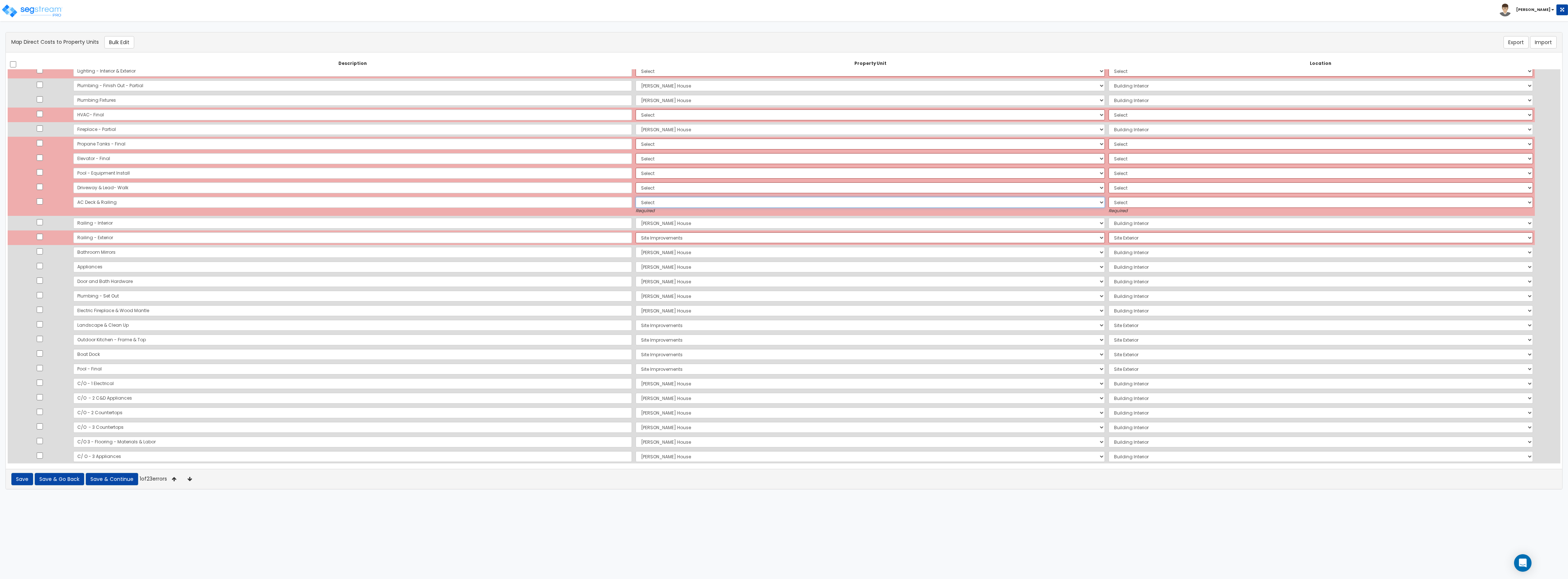
click at [636, 202] on select "Select [PERSON_NAME][GEOGRAPHIC_DATA] Site Improvements Add Additional Property…" at bounding box center [870, 202] width 469 height 11
click at [636, 197] on select "Select [PERSON_NAME][GEOGRAPHIC_DATA] Site Improvements Add Additional Property…" at bounding box center [870, 202] width 469 height 11
click at [1108, 200] on select "Select Add Additional Location Building Building Interior" at bounding box center [1321, 202] width 424 height 11
click at [1108, 197] on select "Select Add Additional Location Building Building Interior" at bounding box center [1321, 202] width 424 height 11
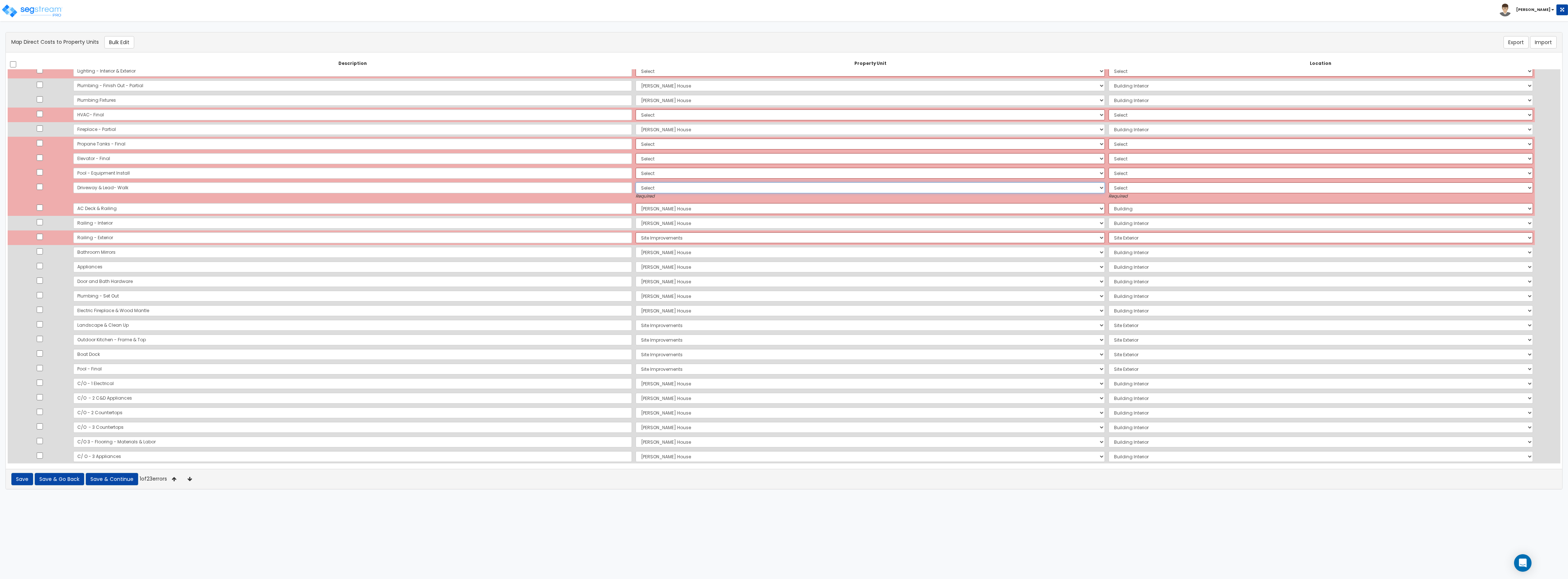
click at [636, 190] on select "Select [PERSON_NAME][GEOGRAPHIC_DATA] Site Improvements Add Additional Property…" at bounding box center [870, 187] width 469 height 11
click at [636, 182] on select "Select [PERSON_NAME][GEOGRAPHIC_DATA] Site Improvements Add Additional Property…" at bounding box center [870, 187] width 469 height 11
click at [1108, 190] on select "Select Add Additional Location Building Site Exterior" at bounding box center [1321, 187] width 424 height 11
click at [1108, 182] on select "Select Add Additional Location Building Site Exterior" at bounding box center [1321, 187] width 424 height 11
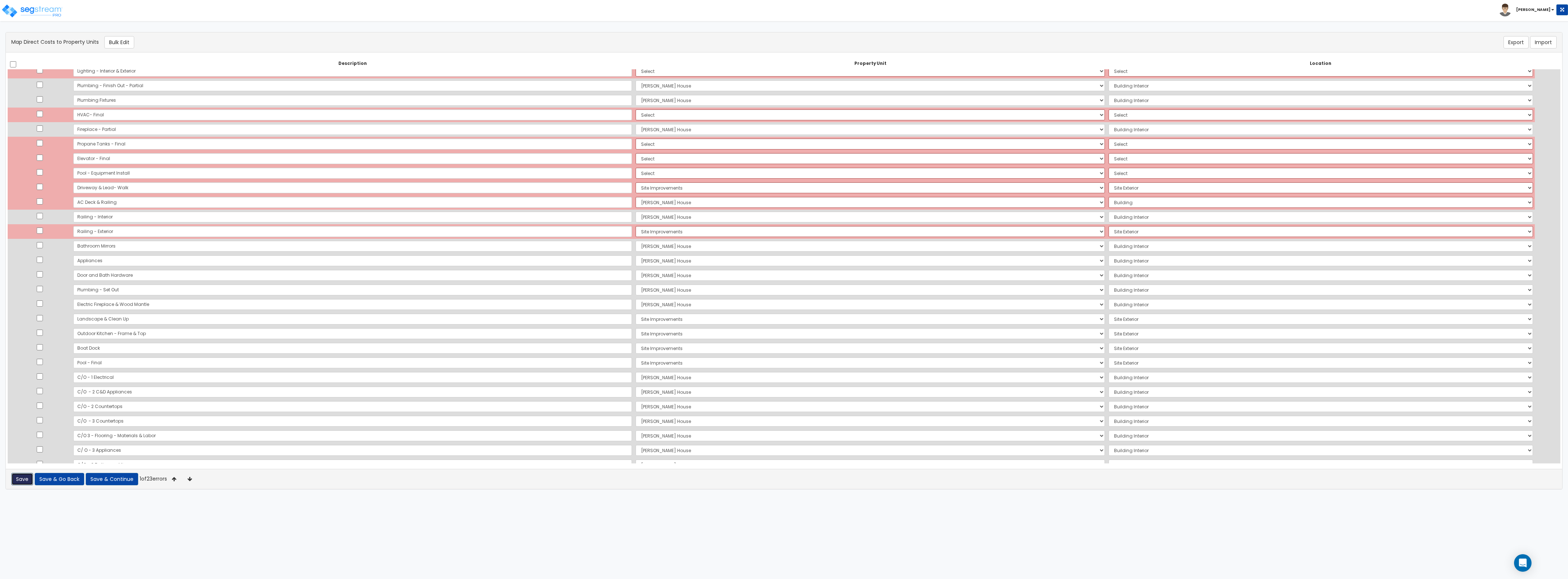
click at [16, 479] on button "Save" at bounding box center [22, 479] width 22 height 12
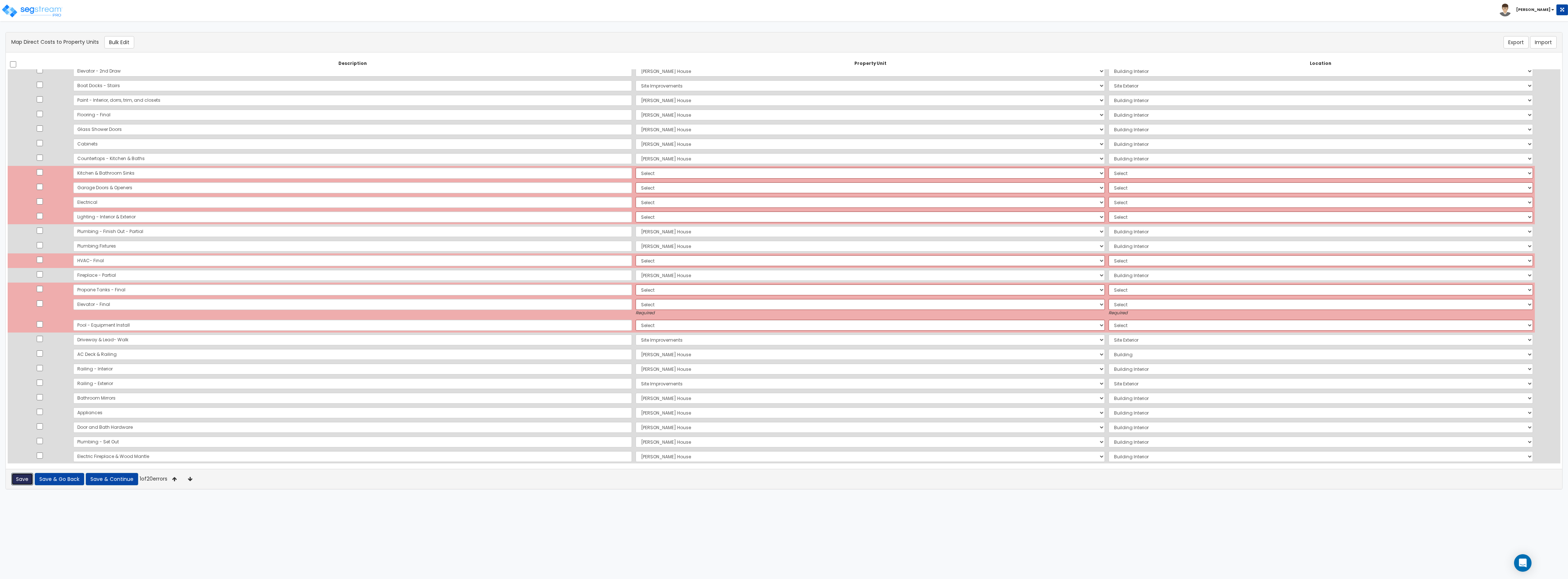
scroll to position [600, 0]
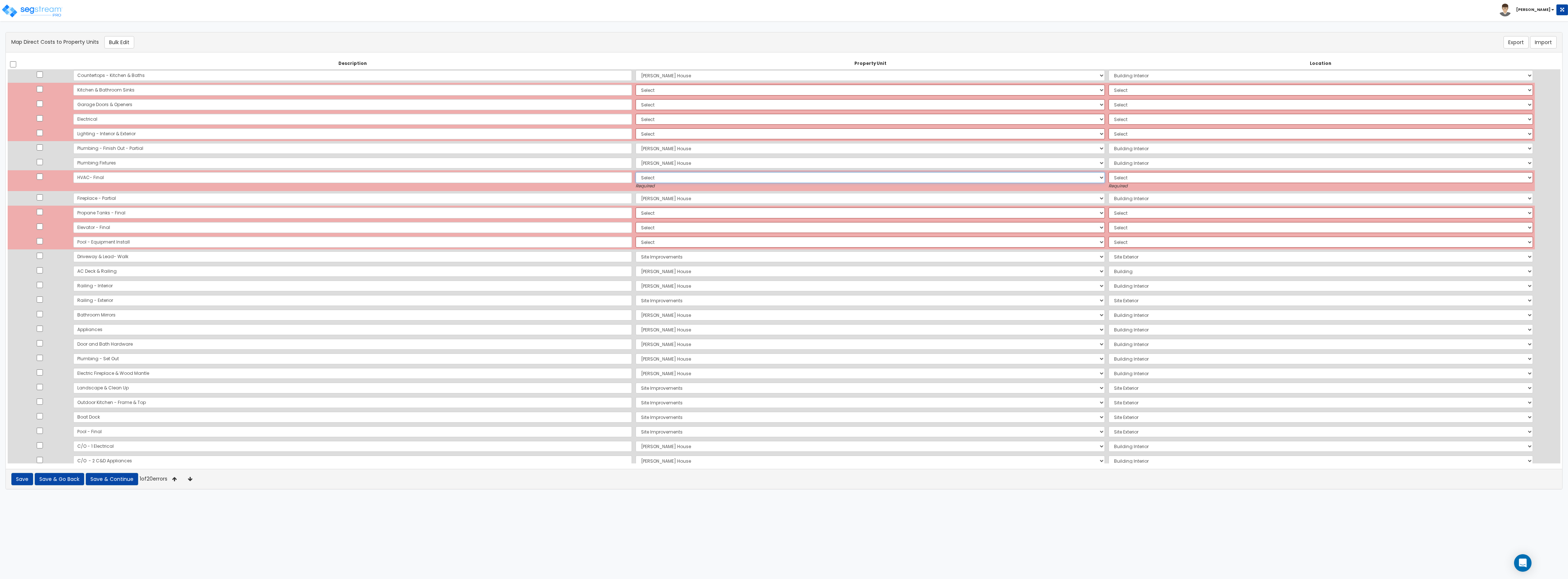
click at [953, 178] on select "Select [PERSON_NAME][GEOGRAPHIC_DATA] Site Improvements Add Additional Property…" at bounding box center [870, 177] width 469 height 11
click at [636, 172] on select "Select [PERSON_NAME][GEOGRAPHIC_DATA] Site Improvements Add Additional Property…" at bounding box center [870, 177] width 469 height 11
click at [1108, 179] on select "Select Add Additional Location Building Building Interior" at bounding box center [1321, 177] width 424 height 11
click at [1108, 172] on select "Select Add Additional Location Building Building Interior" at bounding box center [1321, 177] width 424 height 11
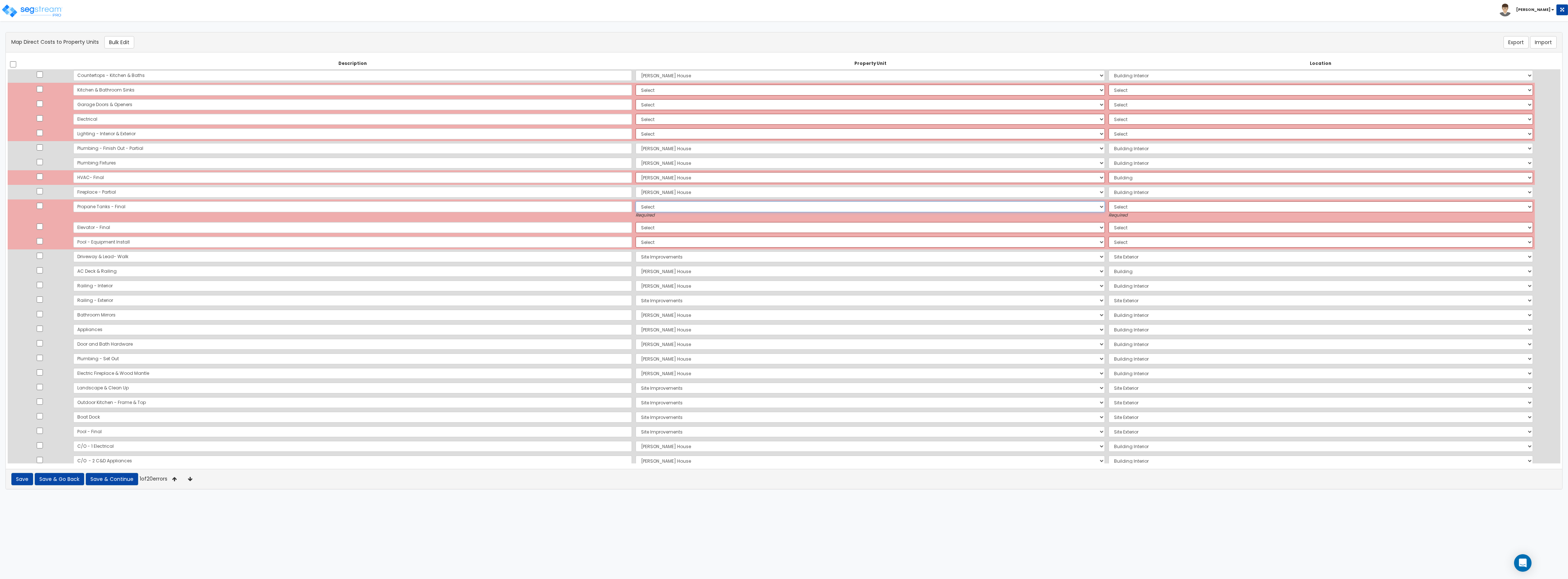
click at [782, 204] on select "Select [PERSON_NAME][GEOGRAPHIC_DATA] Site Improvements Add Additional Property…" at bounding box center [870, 206] width 469 height 11
click at [636, 201] on select "Select [PERSON_NAME][GEOGRAPHIC_DATA] Site Improvements Add Additional Property…" at bounding box center [870, 206] width 469 height 11
click at [1108, 202] on select "Select Add Additional Location Building Site Exterior" at bounding box center [1321, 206] width 424 height 11
click at [1108, 201] on select "Select Add Additional Location Building Site Exterior" at bounding box center [1321, 206] width 424 height 11
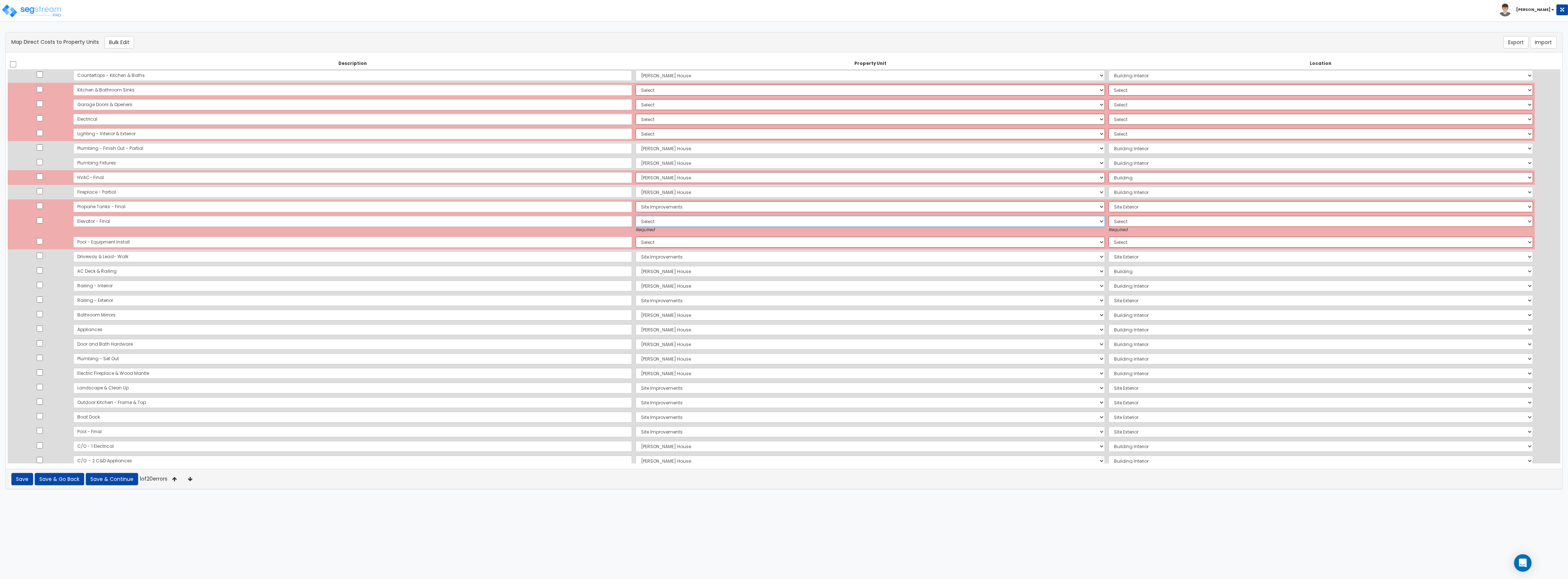
click at [640, 221] on select "Select [PERSON_NAME][GEOGRAPHIC_DATA] Site Improvements Add Additional Property…" at bounding box center [870, 221] width 469 height 11
click at [636, 216] on select "Select [PERSON_NAME][GEOGRAPHIC_DATA] Site Improvements Add Additional Property…" at bounding box center [870, 221] width 469 height 11
click at [1108, 221] on select "Select Add Additional Location Building Building Interior" at bounding box center [1321, 221] width 424 height 11
click at [1108, 216] on select "Select Add Additional Location Building Building Interior" at bounding box center [1321, 221] width 424 height 11
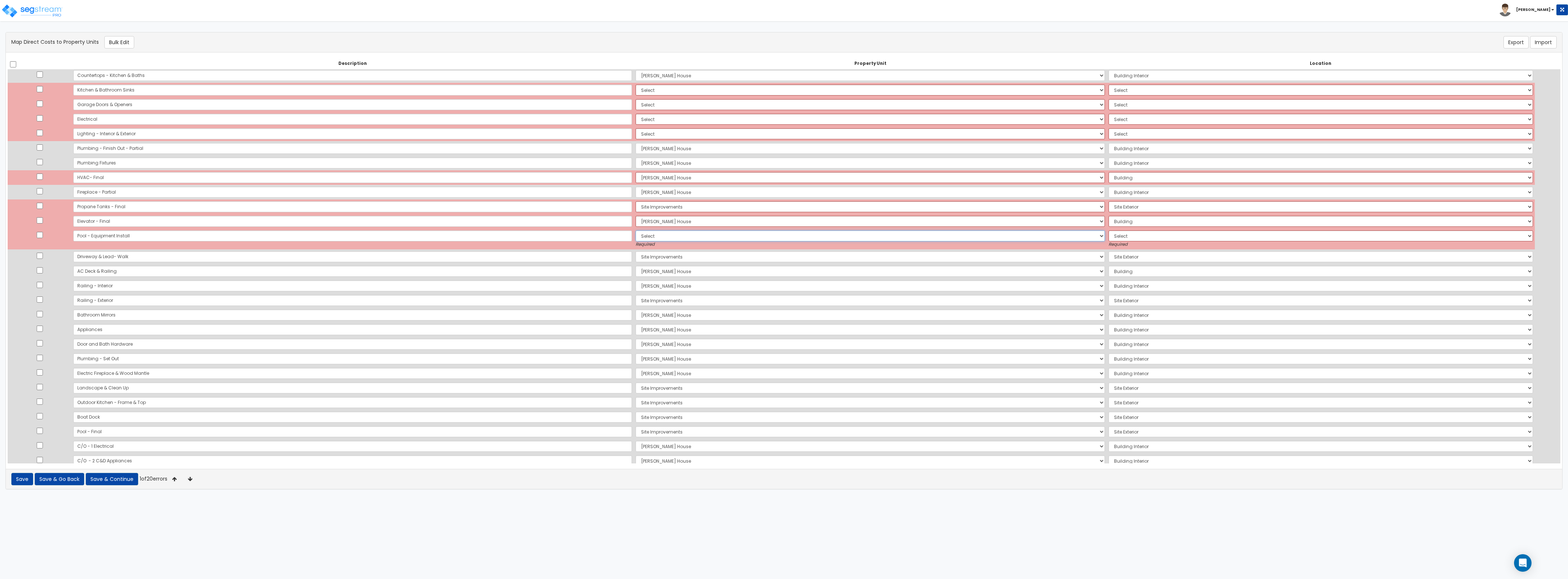
click at [670, 239] on select "Select [PERSON_NAME][GEOGRAPHIC_DATA] Site Improvements Add Additional Property…" at bounding box center [870, 236] width 469 height 11
click at [636, 230] on select "Select [PERSON_NAME][GEOGRAPHIC_DATA] Site Improvements Add Additional Property…" at bounding box center [870, 236] width 469 height 11
click at [1108, 238] on select "Select Add Additional Location Building Site Exterior" at bounding box center [1321, 236] width 424 height 11
click at [1108, 230] on select "Select Add Additional Location Building Site Exterior" at bounding box center [1321, 236] width 424 height 11
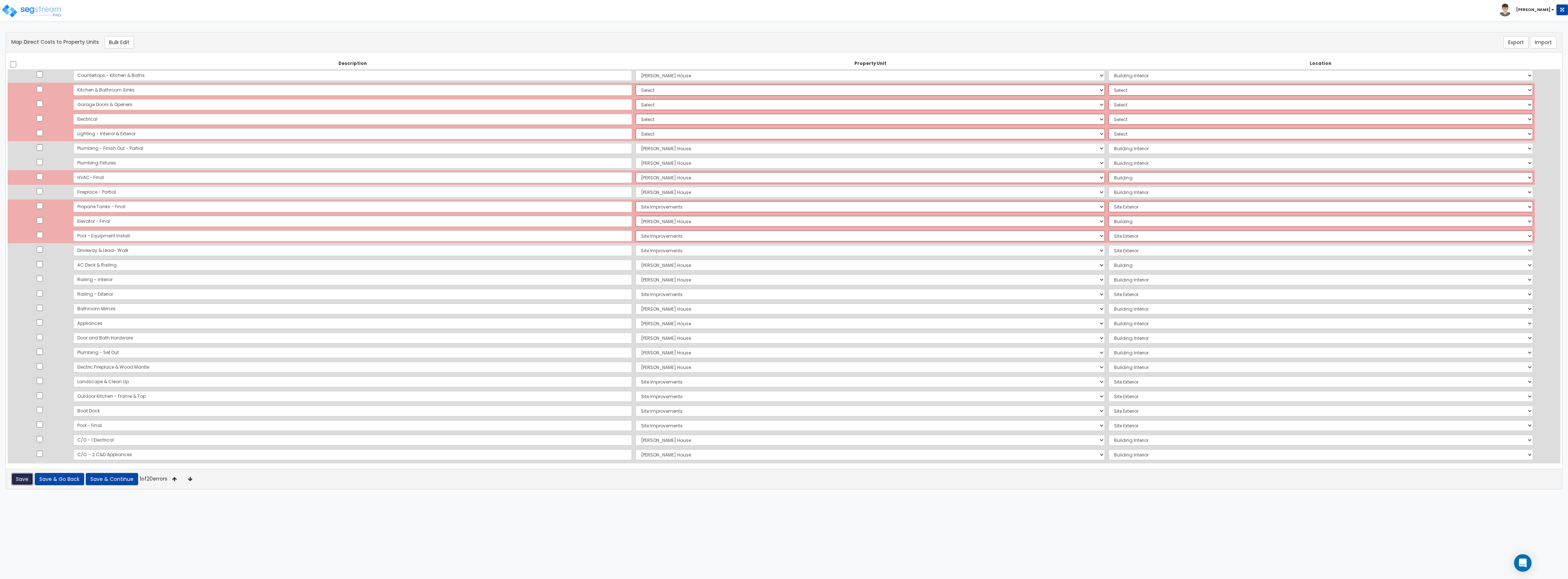
click at [25, 475] on button "Save" at bounding box center [22, 479] width 22 height 12
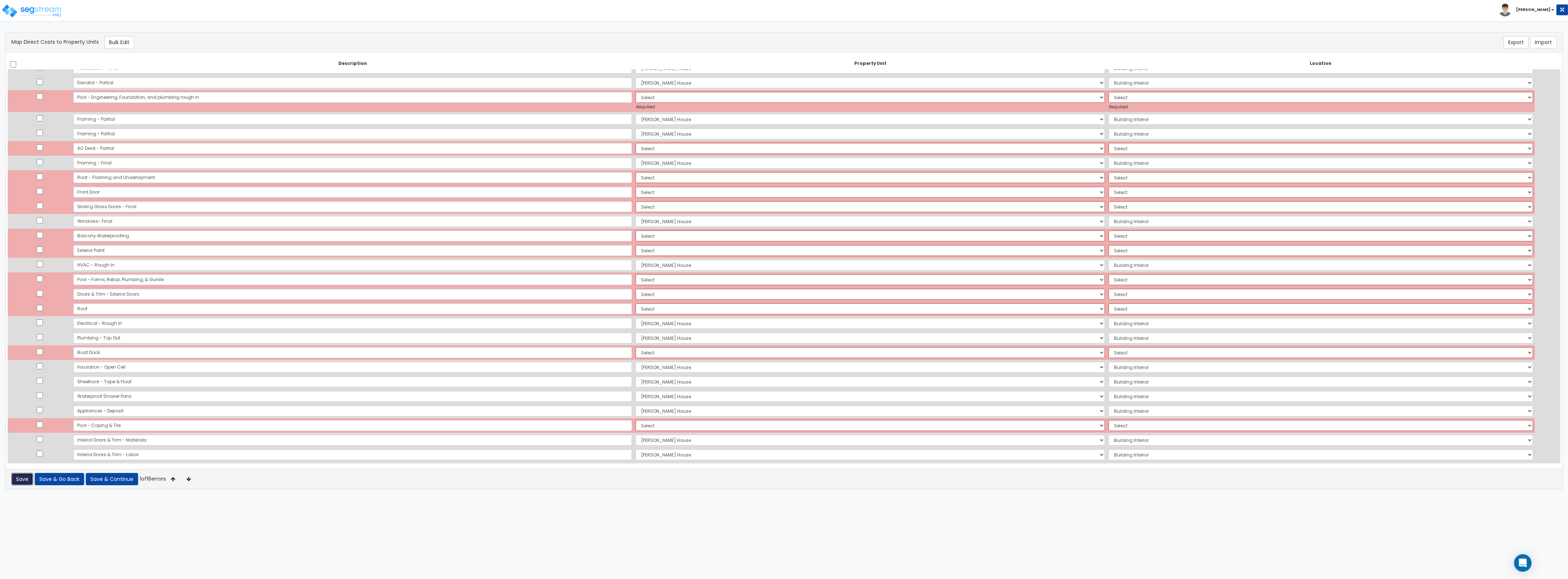
scroll to position [77, 0]
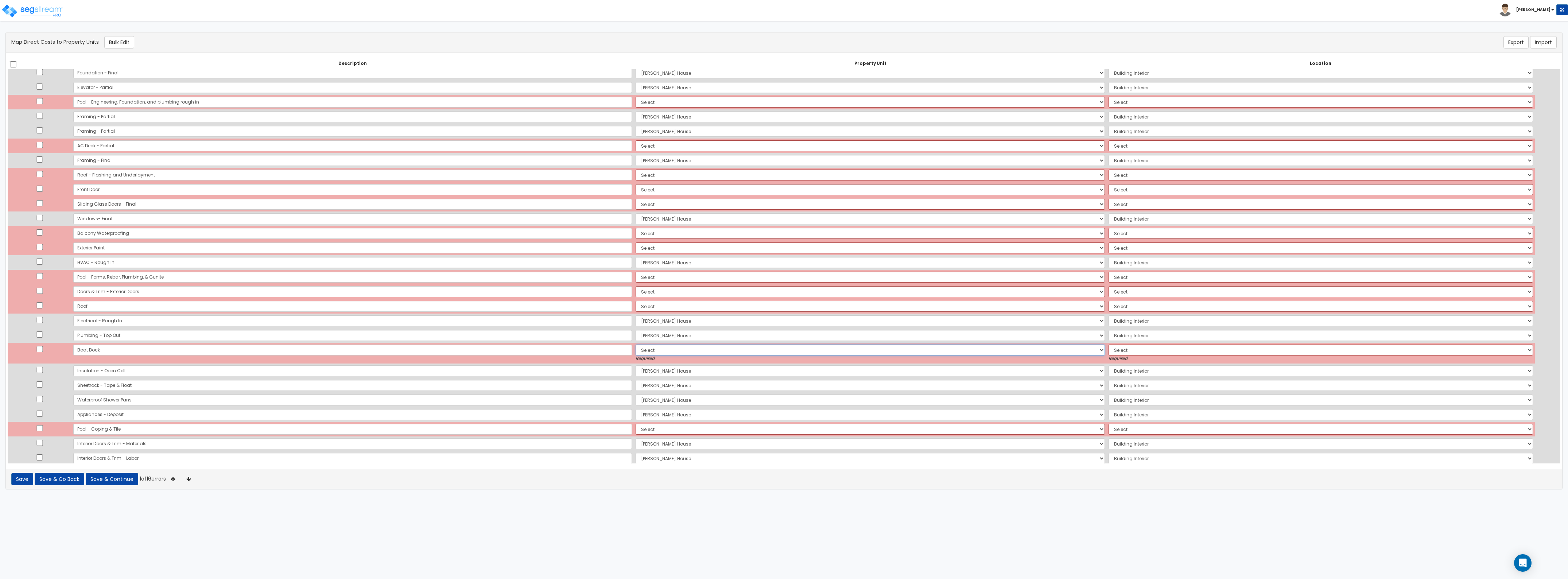
click at [636, 350] on select "Select [PERSON_NAME][GEOGRAPHIC_DATA] Site Improvements Add Additional Property…" at bounding box center [870, 349] width 469 height 11
click at [636, 344] on select "Select [PERSON_NAME][GEOGRAPHIC_DATA] Site Improvements Add Additional Property…" at bounding box center [870, 349] width 469 height 11
click at [1108, 349] on select "Select Add Additional Location Building Site Exterior" at bounding box center [1321, 349] width 424 height 11
click at [1108, 344] on select "Select Add Additional Location Building Site Exterior" at bounding box center [1321, 349] width 424 height 11
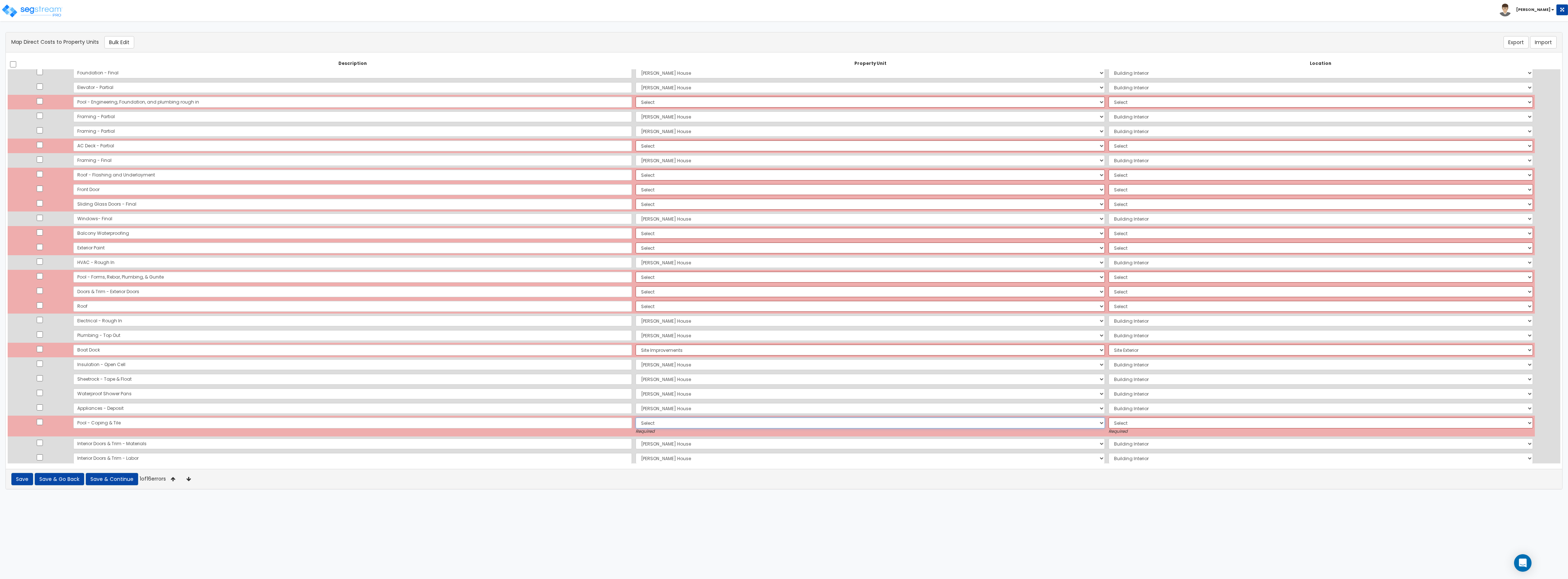
click at [636, 420] on select "Select [PERSON_NAME][GEOGRAPHIC_DATA] Site Improvements Add Additional Property…" at bounding box center [870, 423] width 469 height 11
click at [636, 418] on select "Select [PERSON_NAME][GEOGRAPHIC_DATA] Site Improvements Add Additional Property…" at bounding box center [870, 423] width 469 height 11
click at [1108, 423] on select "Select Add Additional Location Building Site Exterior" at bounding box center [1321, 423] width 424 height 11
click at [1108, 418] on select "Select Add Additional Location Building Site Exterior" at bounding box center [1321, 423] width 424 height 11
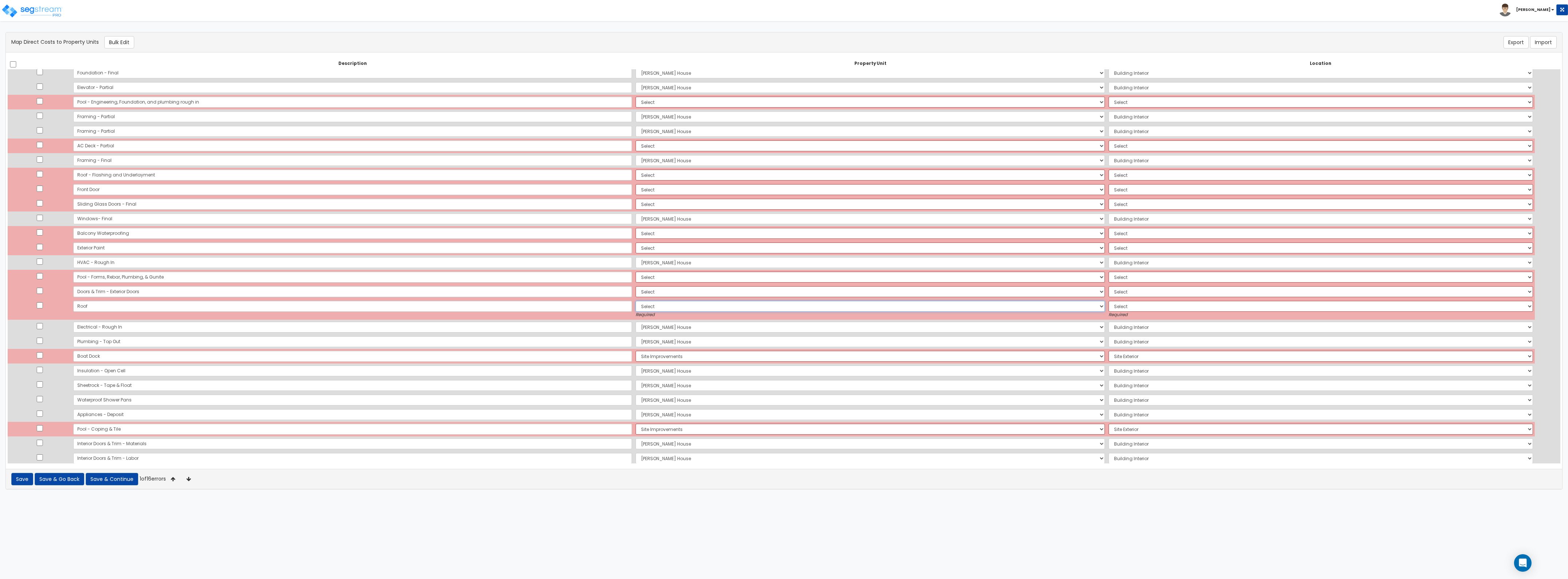
click at [636, 306] on select "Select [PERSON_NAME][GEOGRAPHIC_DATA] Site Improvements Add Additional Property…" at bounding box center [870, 306] width 469 height 11
click at [636, 301] on select "Select [PERSON_NAME][GEOGRAPHIC_DATA] Site Improvements Add Additional Property…" at bounding box center [870, 306] width 469 height 11
click at [1108, 309] on select "Select Add Additional Location Building Building Interior" at bounding box center [1321, 306] width 424 height 11
click at [1108, 301] on select "Select Add Additional Location Building Building Interior" at bounding box center [1321, 306] width 424 height 11
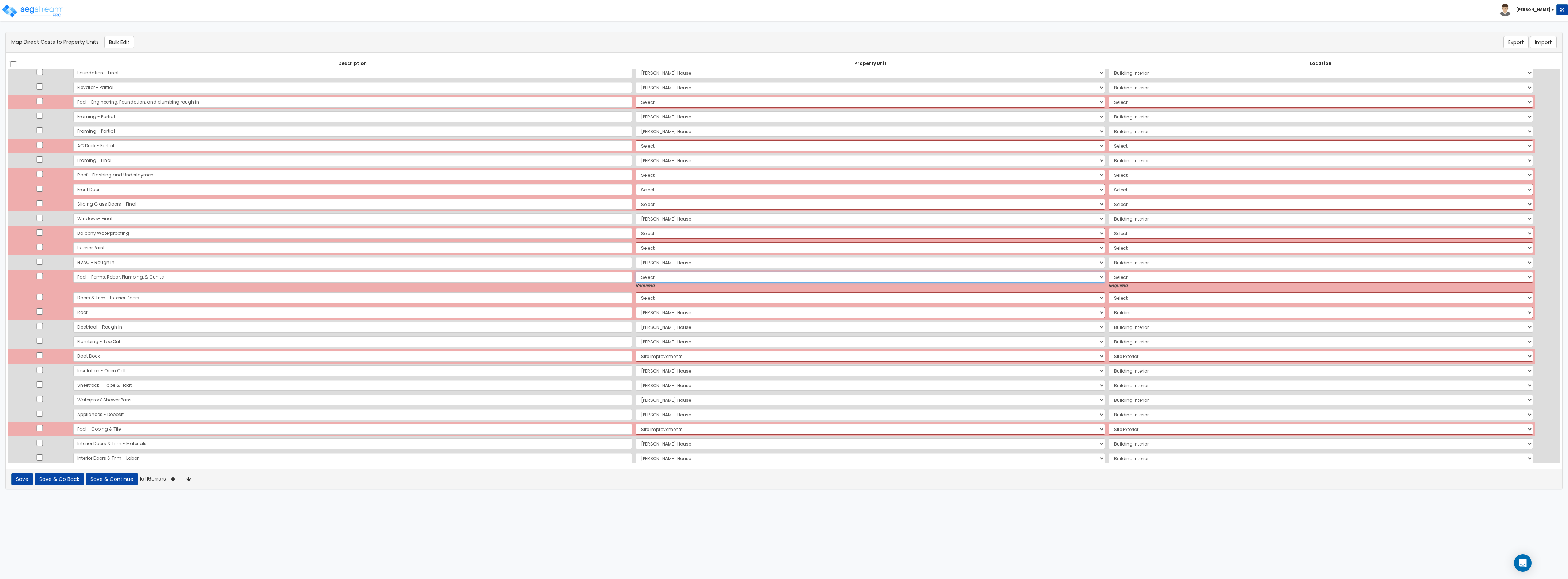
click at [636, 274] on select "Select [PERSON_NAME][GEOGRAPHIC_DATA] Site Improvements Add Additional Property…" at bounding box center [870, 276] width 469 height 11
click at [636, 271] on select "Select [PERSON_NAME][GEOGRAPHIC_DATA] Site Improvements Add Additional Property…" at bounding box center [870, 276] width 469 height 11
click at [1108, 280] on select "Select Add Additional Location Building Site Exterior" at bounding box center [1321, 276] width 424 height 11
click at [1108, 271] on select "Select Add Additional Location Building Site Exterior" at bounding box center [1321, 276] width 424 height 11
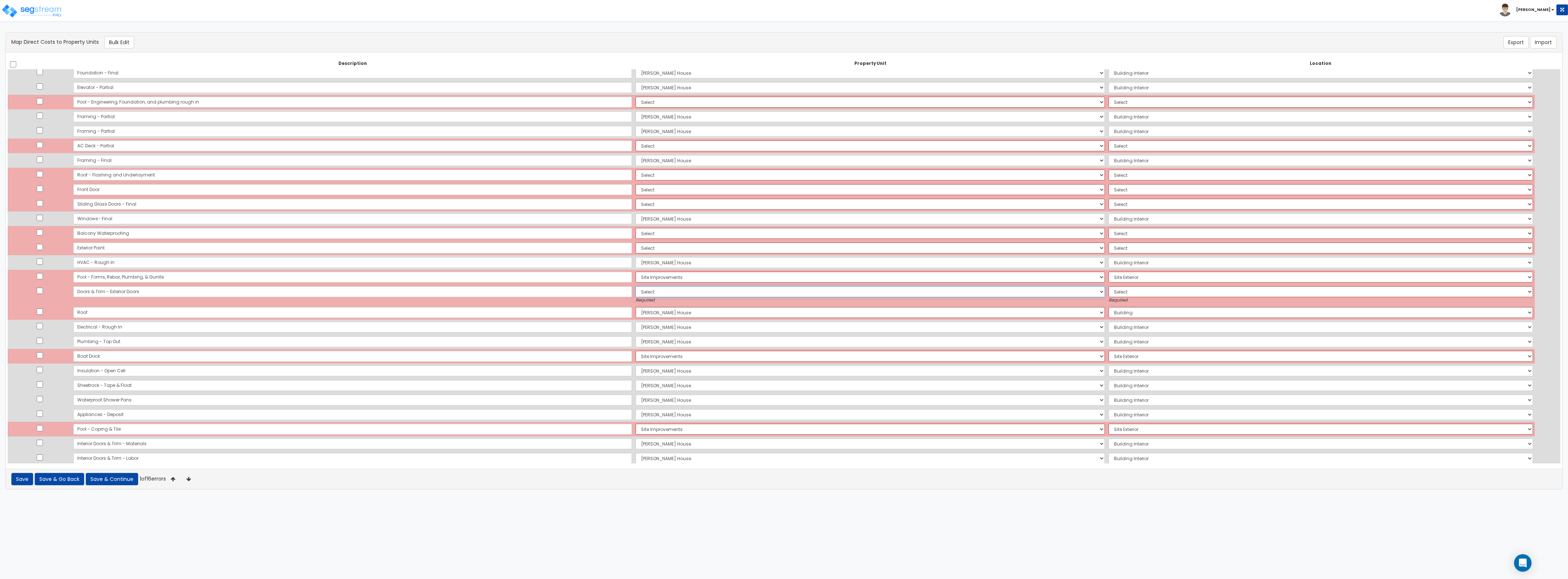
click at [636, 293] on select "Select [PERSON_NAME][GEOGRAPHIC_DATA] Site Improvements Add Additional Property…" at bounding box center [870, 291] width 469 height 11
click at [636, 286] on select "Select [PERSON_NAME][GEOGRAPHIC_DATA] Site Improvements Add Additional Property…" at bounding box center [870, 291] width 469 height 11
click at [1108, 295] on select "Select Add Additional Location Building Building Interior" at bounding box center [1321, 291] width 424 height 11
click at [1108, 286] on select "Select Add Additional Location Building Building Interior" at bounding box center [1321, 291] width 424 height 11
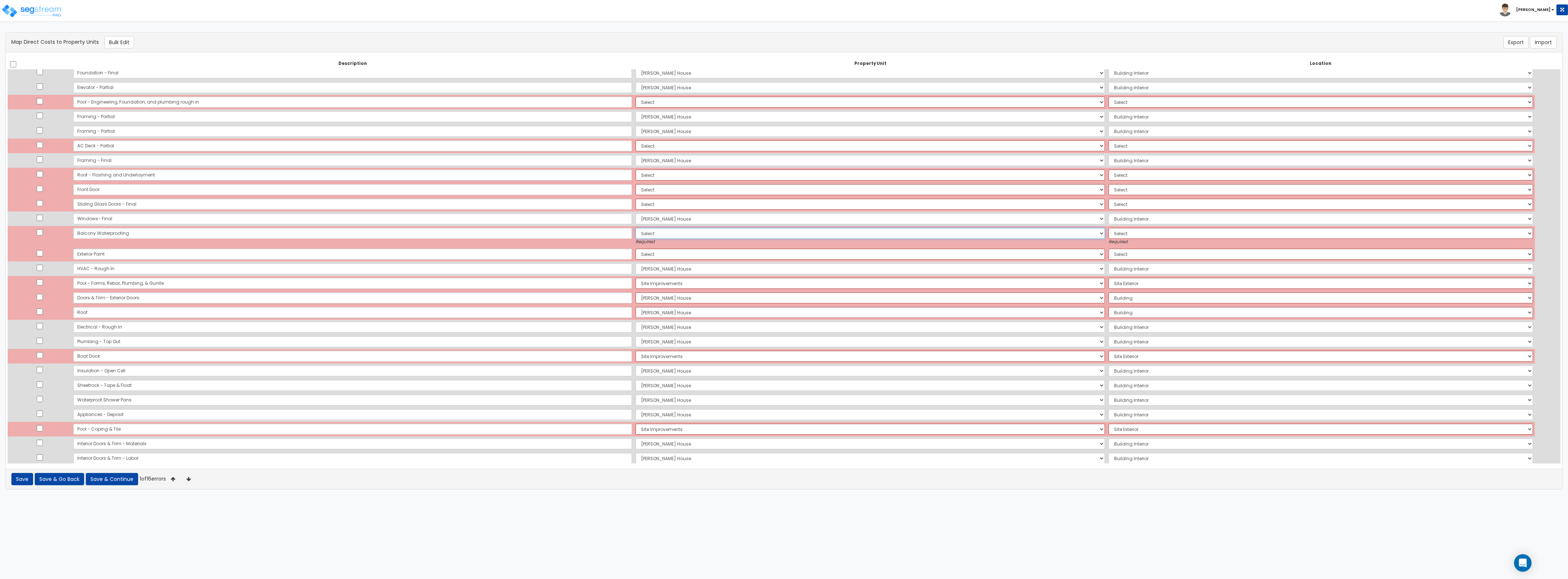
click at [636, 231] on select "Select [PERSON_NAME][GEOGRAPHIC_DATA] Site Improvements Add Additional Property…" at bounding box center [870, 233] width 469 height 11
click at [636, 228] on select "Select [PERSON_NAME][GEOGRAPHIC_DATA] Site Improvements Add Additional Property…" at bounding box center [870, 233] width 469 height 11
click at [1108, 232] on select "Select Add Additional Location Building Building Interior" at bounding box center [1321, 233] width 424 height 11
click at [1108, 228] on select "Select Add Additional Location Building Building Interior" at bounding box center [1321, 233] width 424 height 11
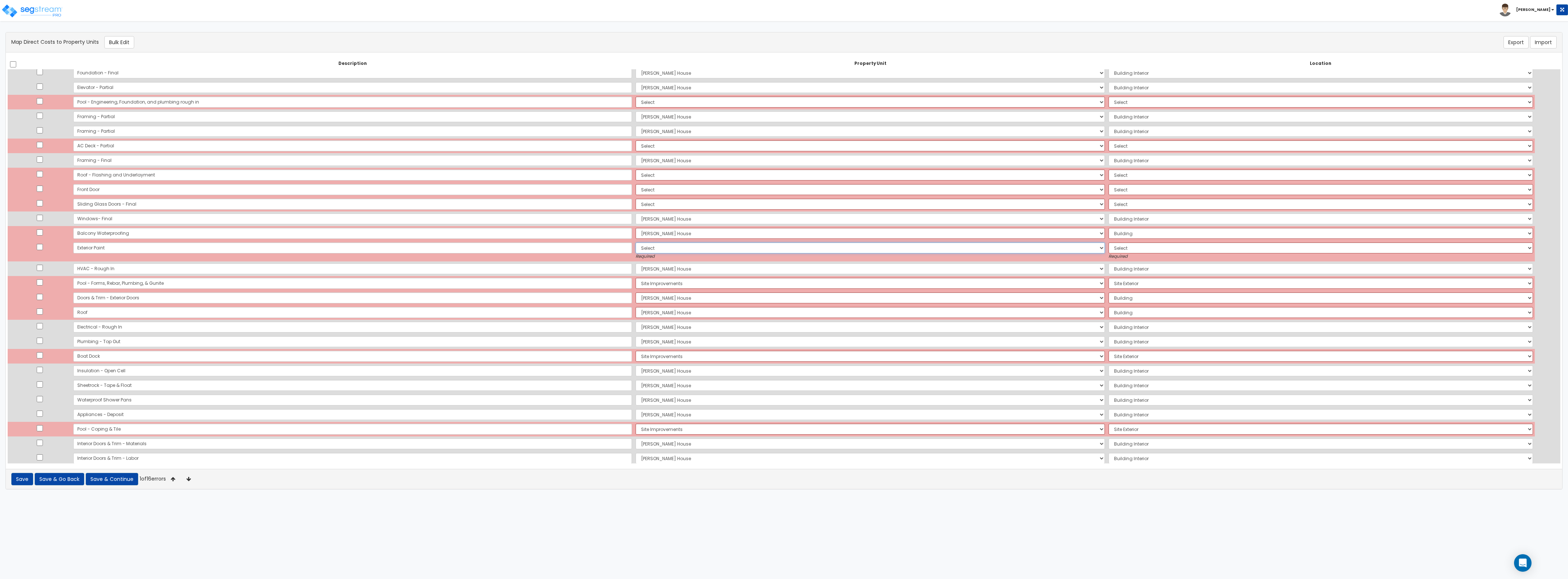
click at [723, 249] on select "Select [PERSON_NAME][GEOGRAPHIC_DATA] Site Improvements Add Additional Property…" at bounding box center [870, 248] width 469 height 11
click at [636, 243] on select "Select [PERSON_NAME][GEOGRAPHIC_DATA] Site Improvements Add Additional Property…" at bounding box center [870, 248] width 469 height 11
click at [1108, 250] on select "Select Add Additional Location Building Building Interior" at bounding box center [1321, 248] width 424 height 11
click at [1108, 243] on select "Select Add Additional Location Building Building Interior" at bounding box center [1321, 248] width 424 height 11
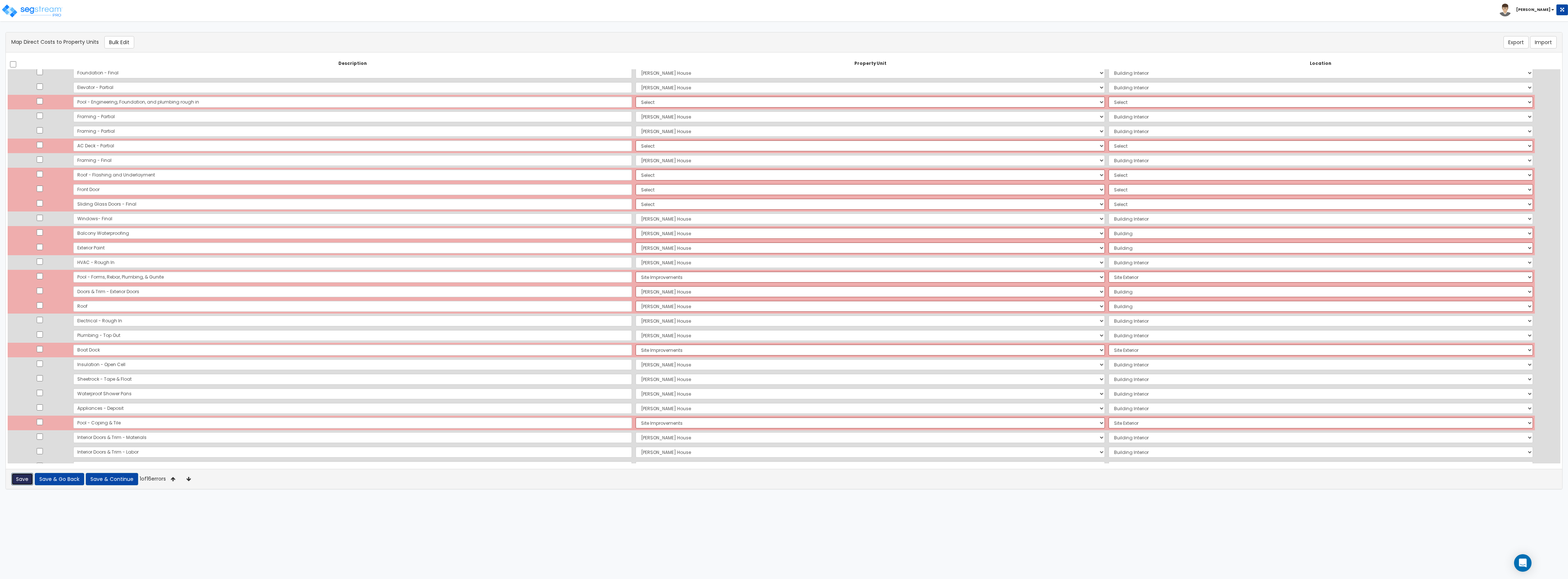
click at [18, 482] on button "Save" at bounding box center [22, 479] width 22 height 12
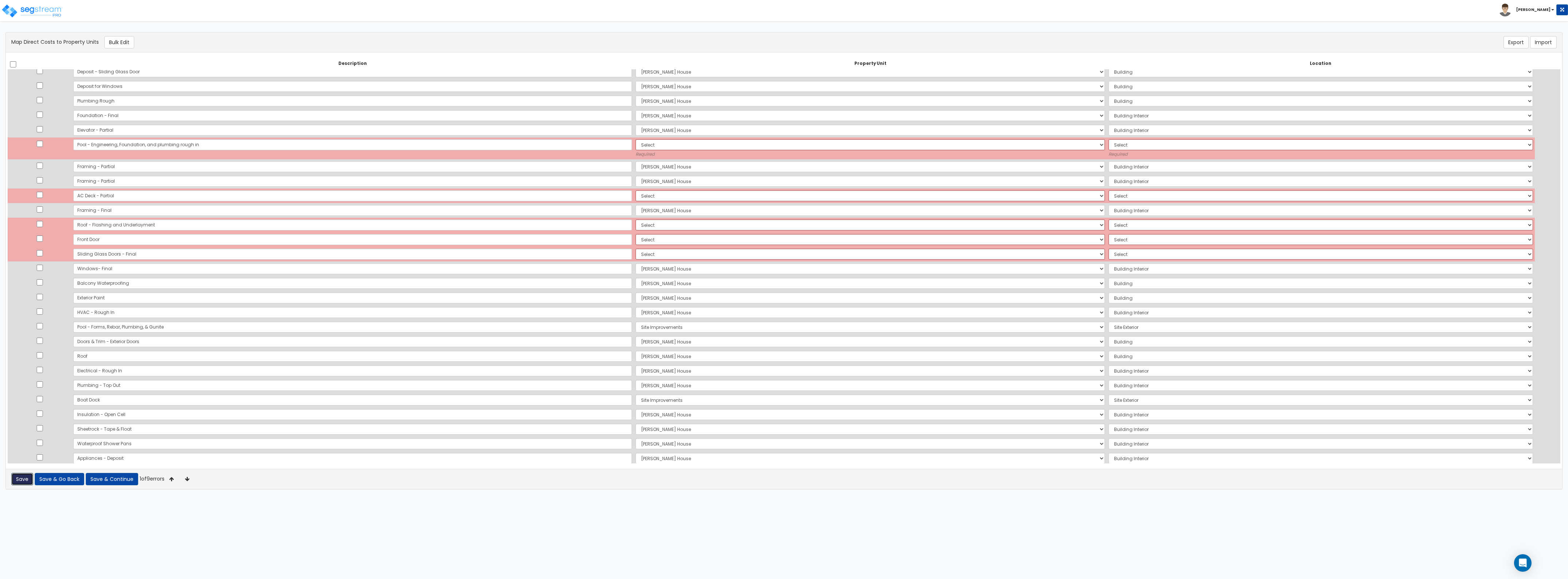
scroll to position [0, 0]
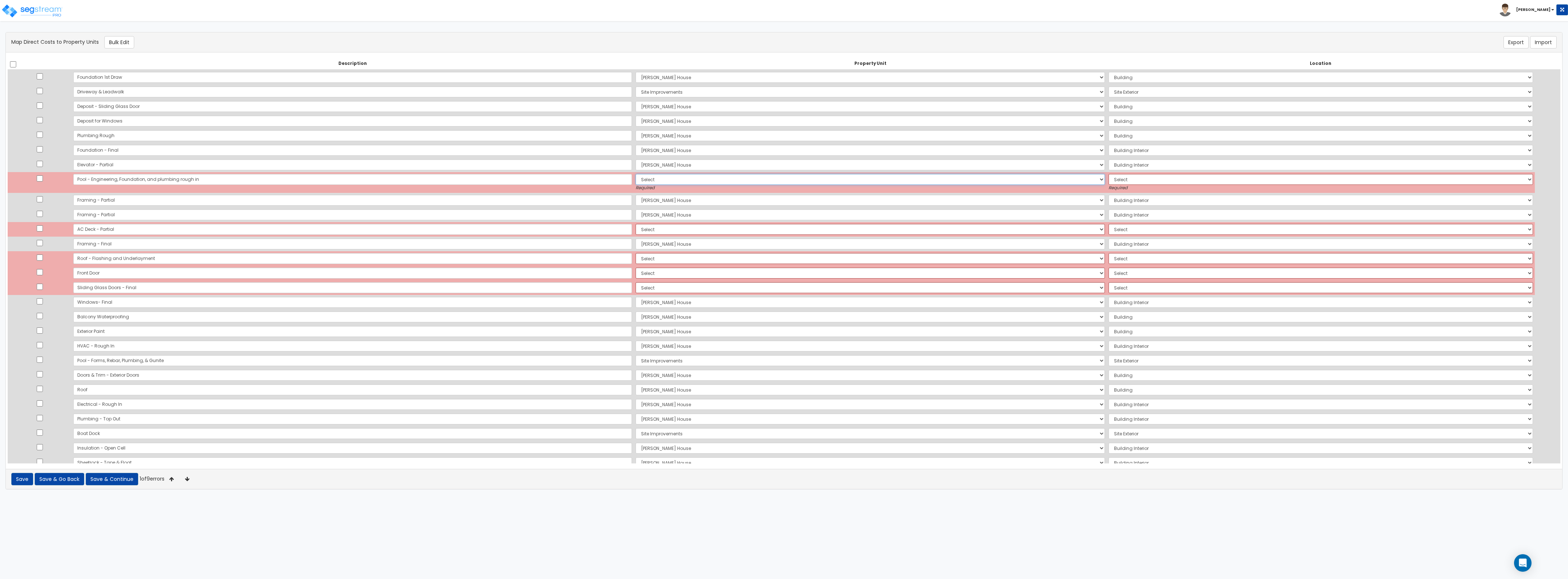
click at [636, 182] on select "Select [PERSON_NAME][GEOGRAPHIC_DATA] Site Improvements Add Additional Property…" at bounding box center [870, 179] width 469 height 11
click at [636, 174] on select "Select [PERSON_NAME][GEOGRAPHIC_DATA] Site Improvements Add Additional Property…" at bounding box center [870, 179] width 469 height 11
click at [1108, 176] on select "Select Add Additional Location Building Site Exterior" at bounding box center [1321, 179] width 424 height 11
click at [1108, 174] on select "Select Add Additional Location Building Site Exterior" at bounding box center [1321, 179] width 424 height 11
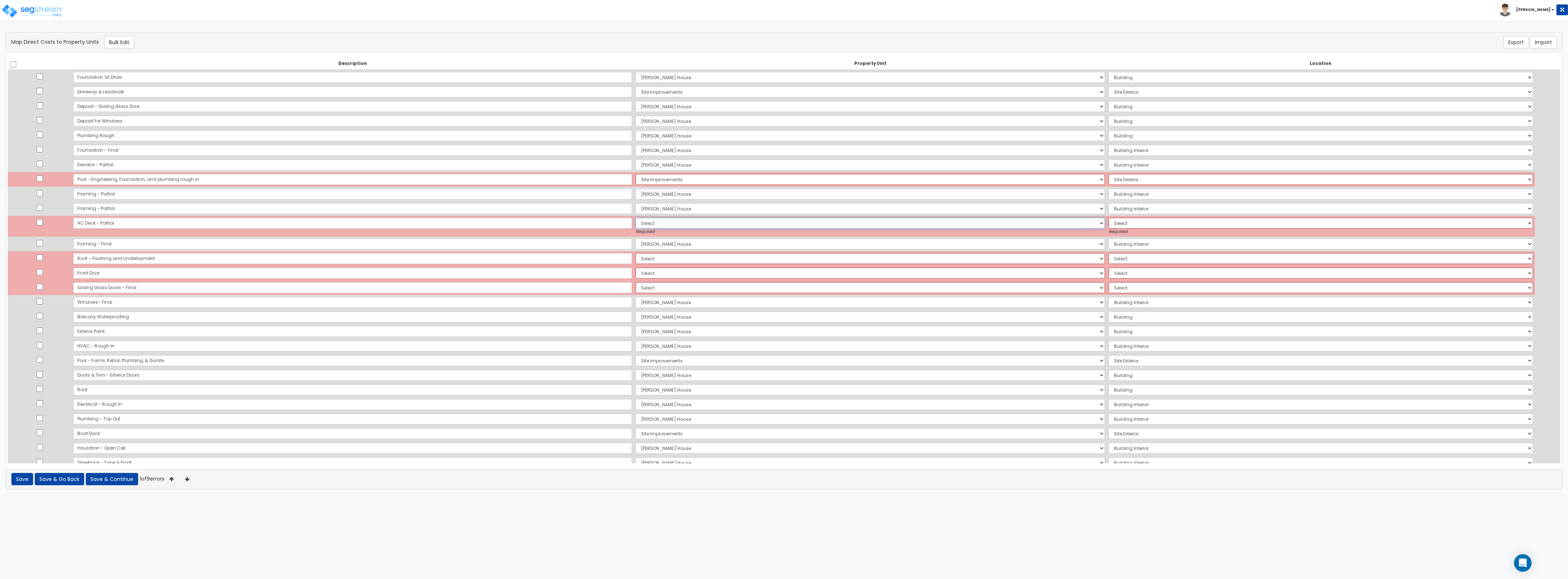
click at [849, 219] on select "Select [PERSON_NAME][GEOGRAPHIC_DATA] Site Improvements Add Additional Property…" at bounding box center [870, 223] width 469 height 11
click at [636, 218] on select "Select [PERSON_NAME][GEOGRAPHIC_DATA] Site Improvements Add Additional Property…" at bounding box center [870, 223] width 469 height 11
click at [1108, 219] on select "Select Add Additional Location Building Building Interior" at bounding box center [1321, 223] width 424 height 11
click at [1108, 218] on select "Select Add Additional Location Building Building Interior" at bounding box center [1321, 223] width 424 height 11
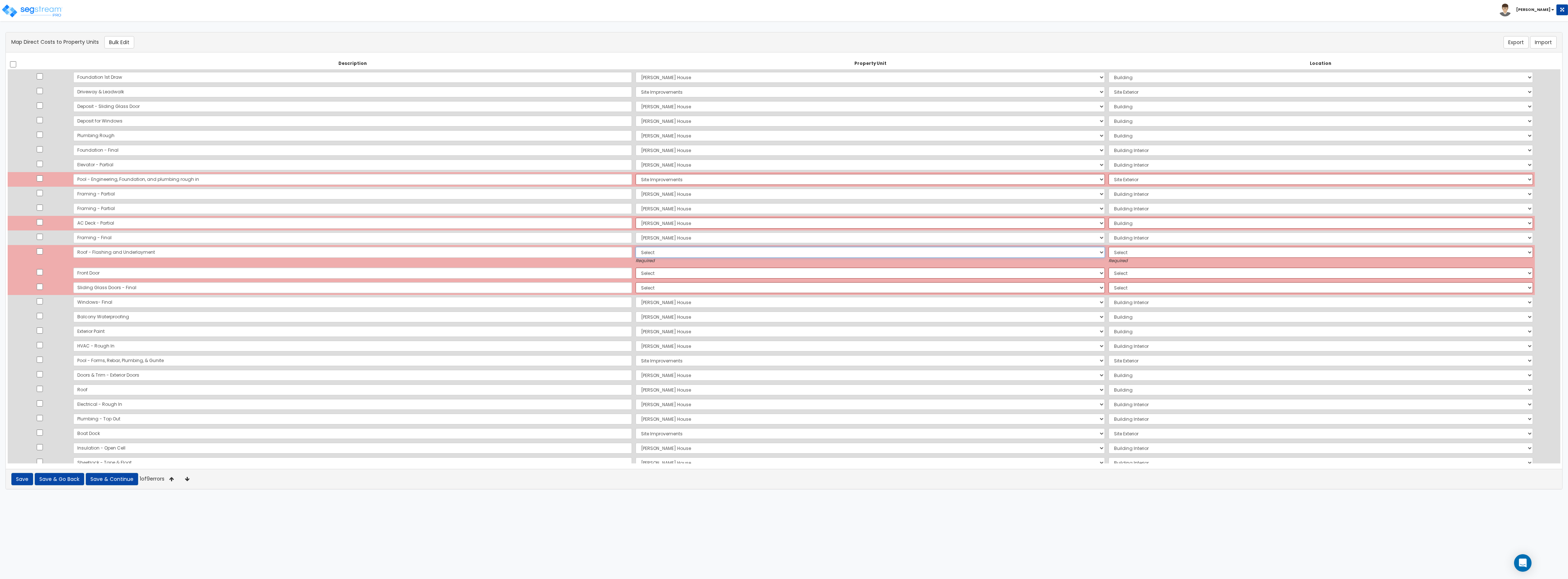
click at [636, 247] on select "Select [PERSON_NAME][GEOGRAPHIC_DATA] Site Improvements Add Additional Property…" at bounding box center [870, 252] width 469 height 11
click at [636, 247] on select "Select [PERSON_NAME][GEOGRAPHIC_DATA] Site Improvements Add Additional Property…" at bounding box center [870, 252] width 469 height 11
click at [1108, 249] on select "Select Add Additional Location Building Building Interior" at bounding box center [1321, 252] width 424 height 11
click at [1108, 247] on select "Select Add Additional Location Building Building Interior" at bounding box center [1321, 252] width 424 height 11
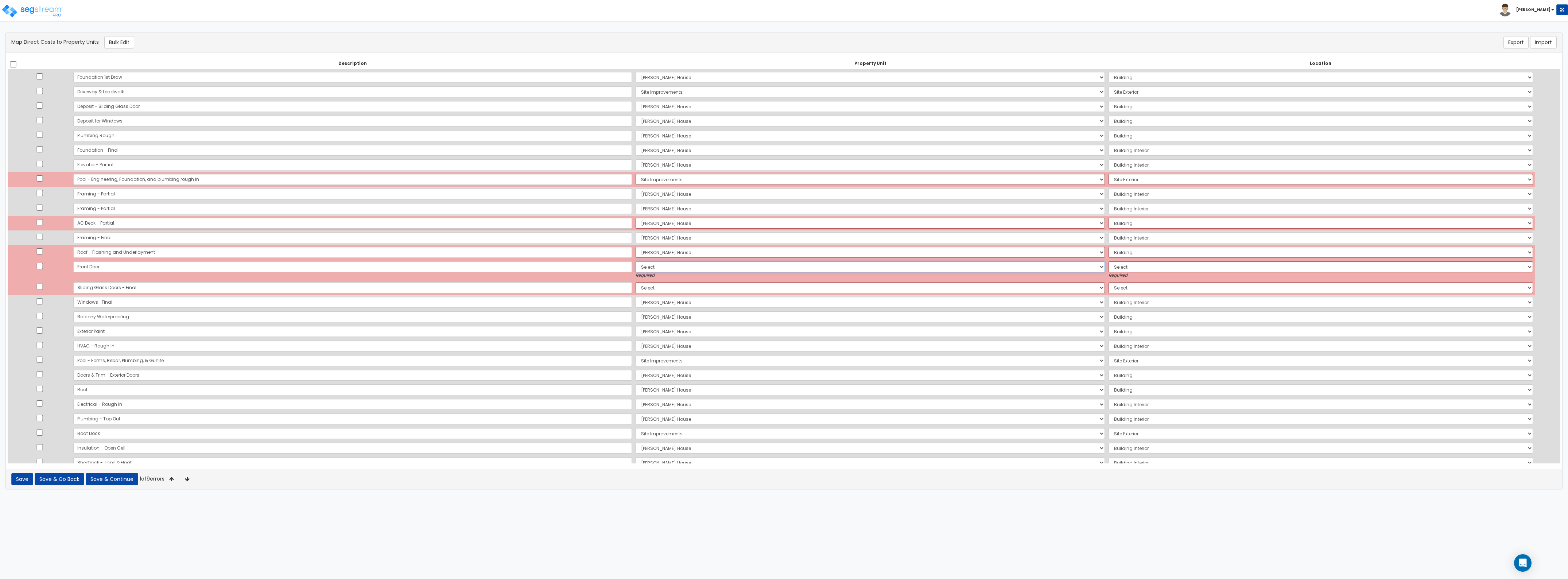
click at [682, 266] on select "Select [PERSON_NAME][GEOGRAPHIC_DATA] Site Improvements Add Additional Property…" at bounding box center [870, 267] width 469 height 11
click at [636, 262] on select "Select [PERSON_NAME][GEOGRAPHIC_DATA] Site Improvements Add Additional Property…" at bounding box center [870, 267] width 469 height 11
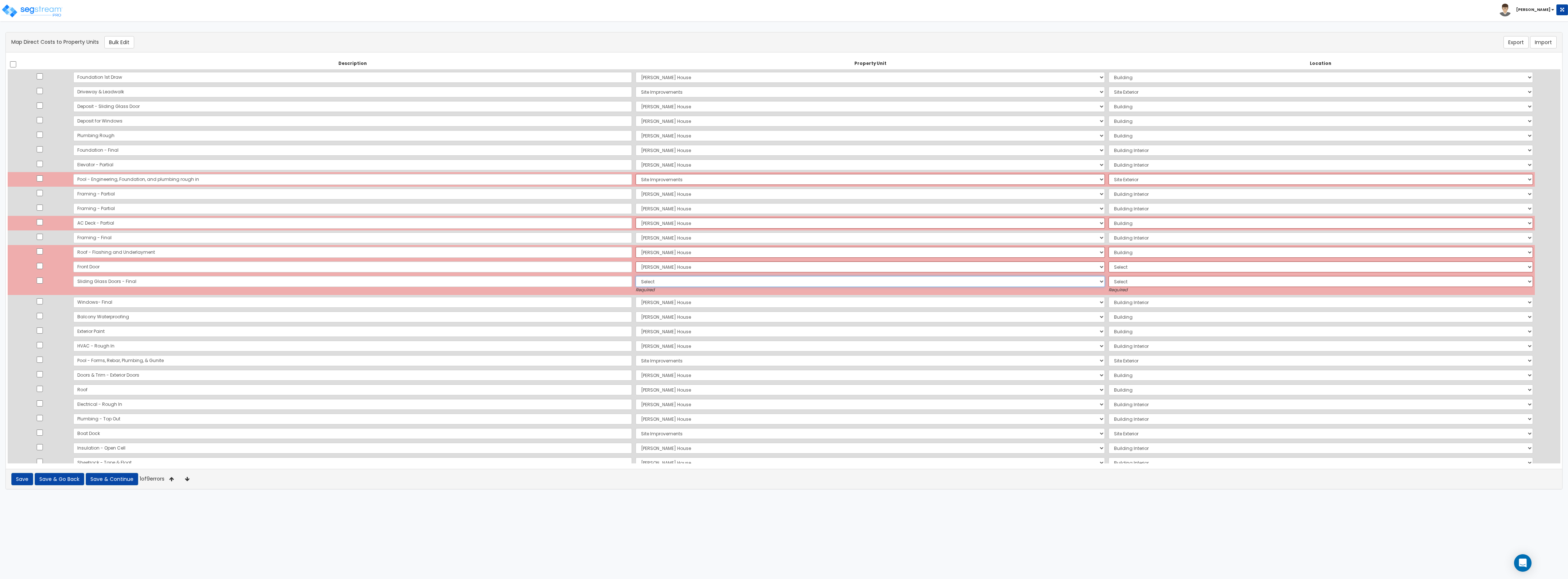
click at [666, 282] on select "Select [PERSON_NAME][GEOGRAPHIC_DATA] Site Improvements Add Additional Property…" at bounding box center [870, 281] width 469 height 11
click at [636, 276] on select "Select [PERSON_NAME][GEOGRAPHIC_DATA] Site Improvements Add Additional Property…" at bounding box center [870, 281] width 469 height 11
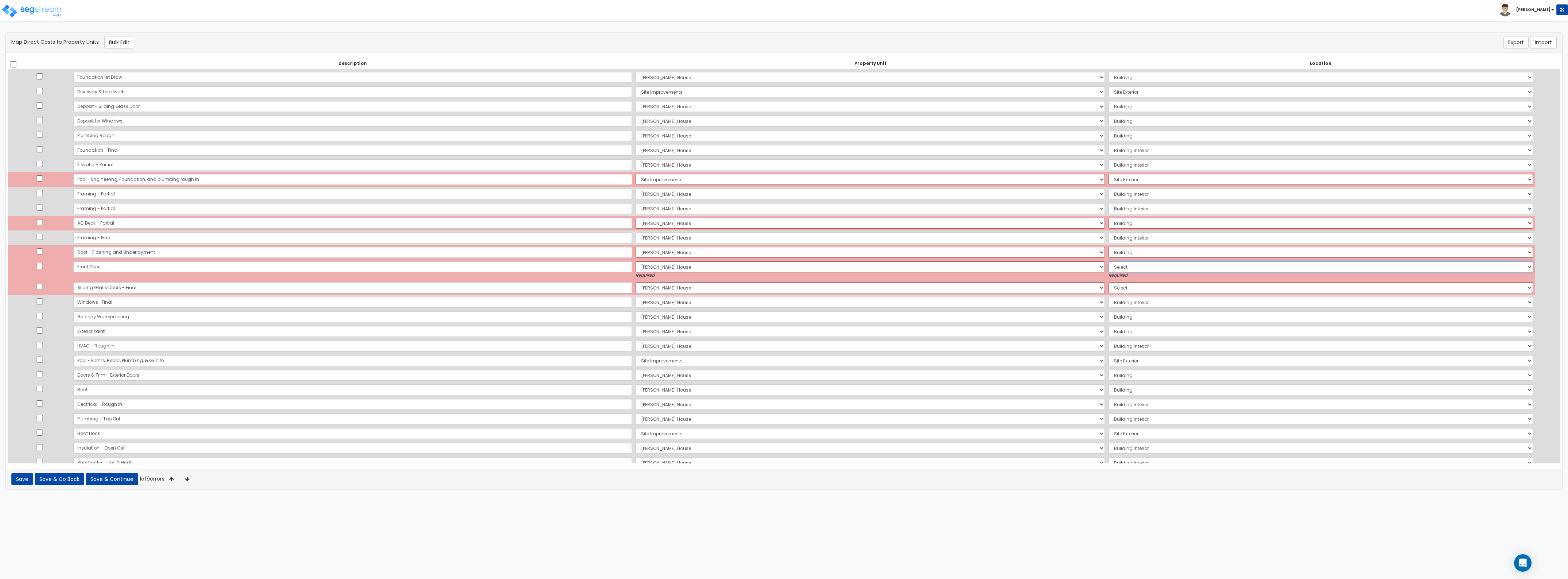
click at [1108, 270] on select "Select Add Additional Location Building Building Interior" at bounding box center [1321, 267] width 424 height 11
click at [1108, 262] on select "Select Add Additional Location Building Building Interior" at bounding box center [1321, 267] width 424 height 11
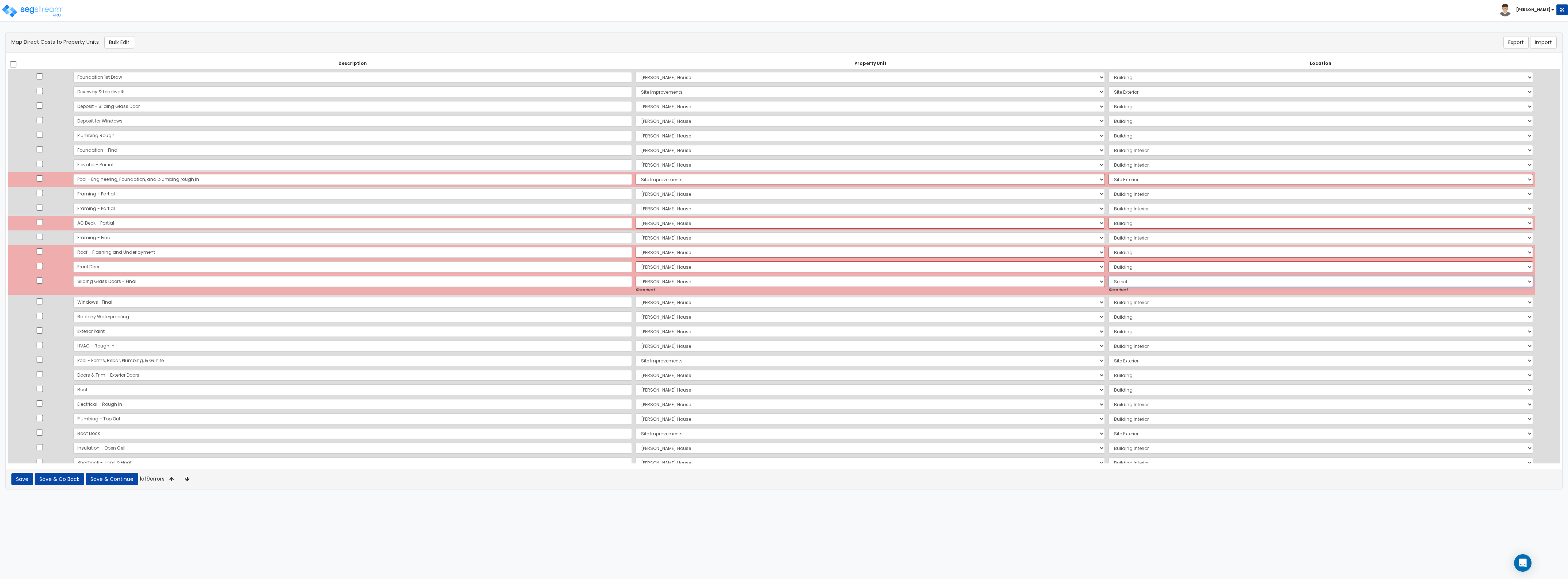
click at [1108, 284] on select "Select Add Additional Location Building Building Interior" at bounding box center [1321, 281] width 424 height 11
click at [1108, 276] on select "Select Add Additional Location Building Building Interior" at bounding box center [1321, 281] width 424 height 11
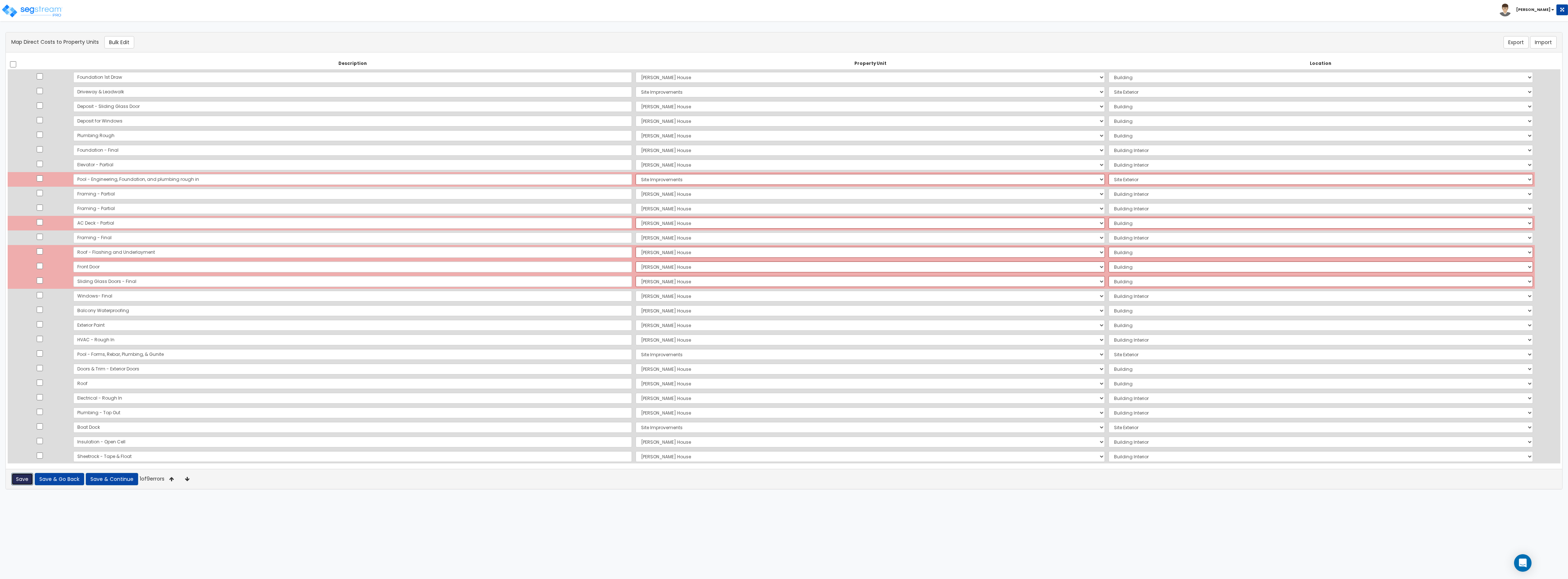
click at [21, 485] on button "Save" at bounding box center [22, 479] width 22 height 12
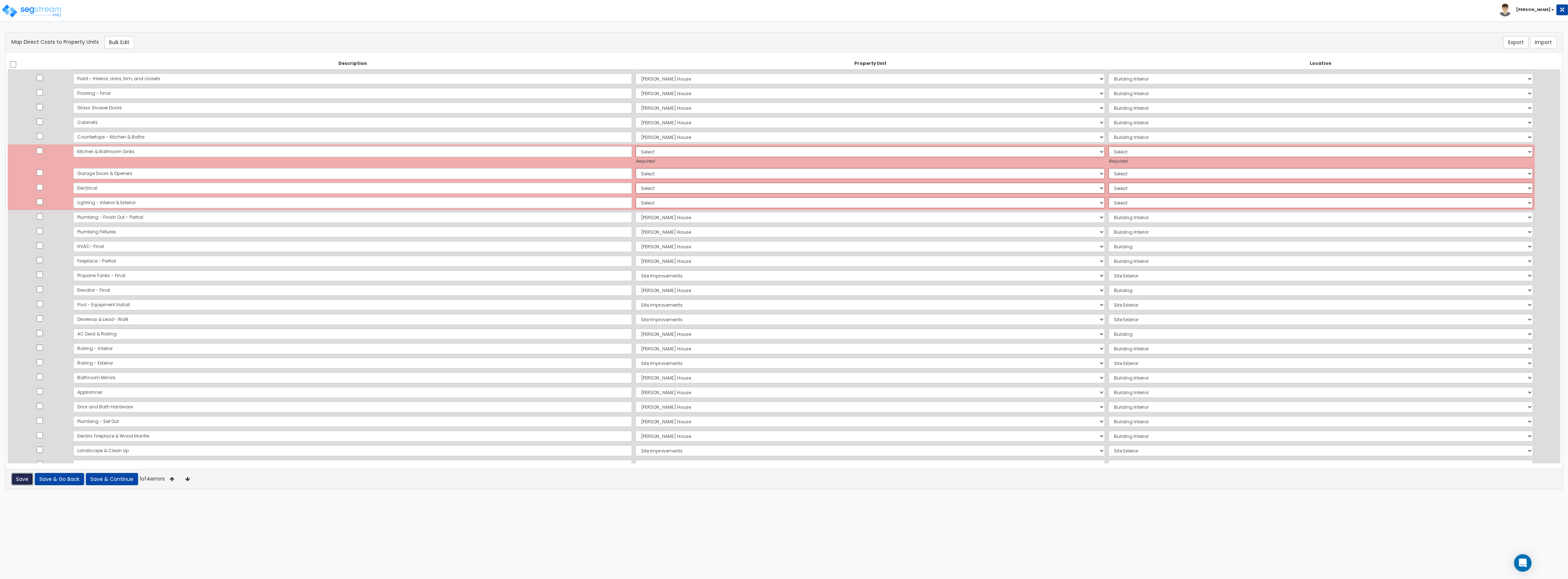
scroll to position [587, 0]
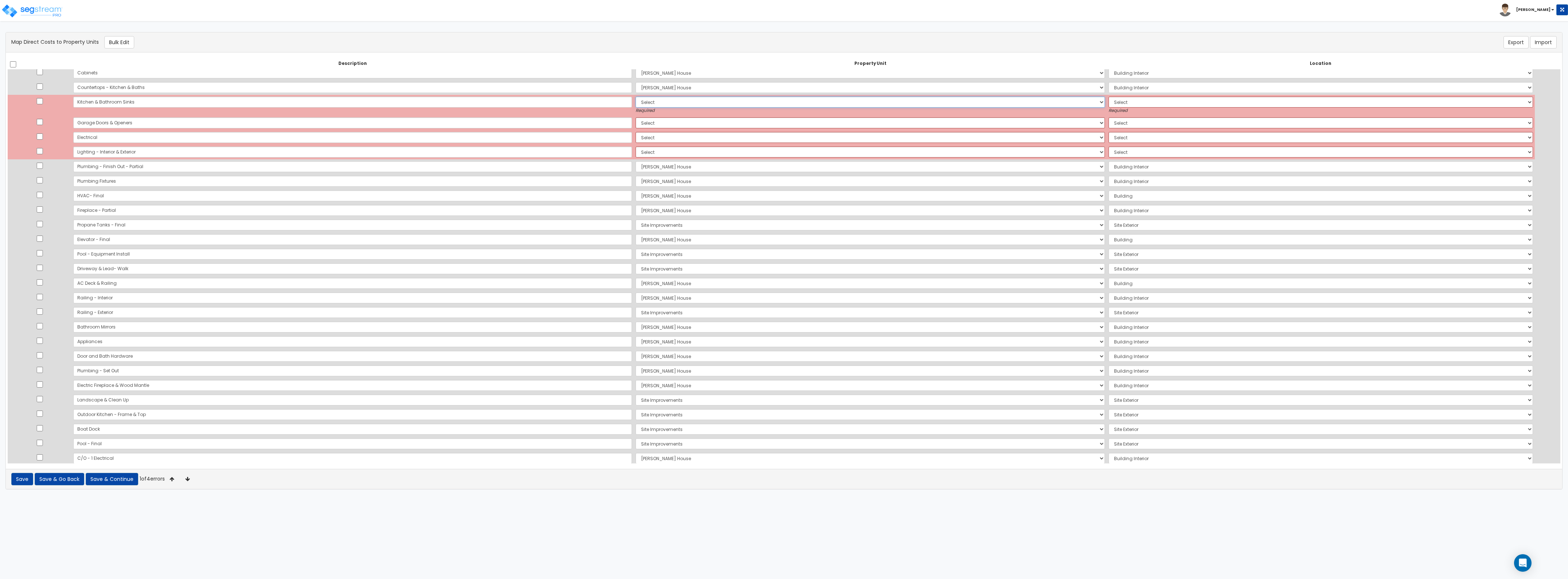
click at [636, 101] on select "Select Nelson House Site Improvements Add Additional Property Unit" at bounding box center [870, 101] width 469 height 11
click at [636, 96] on select "Select Nelson House Site Improvements Add Additional Property Unit" at bounding box center [870, 101] width 469 height 11
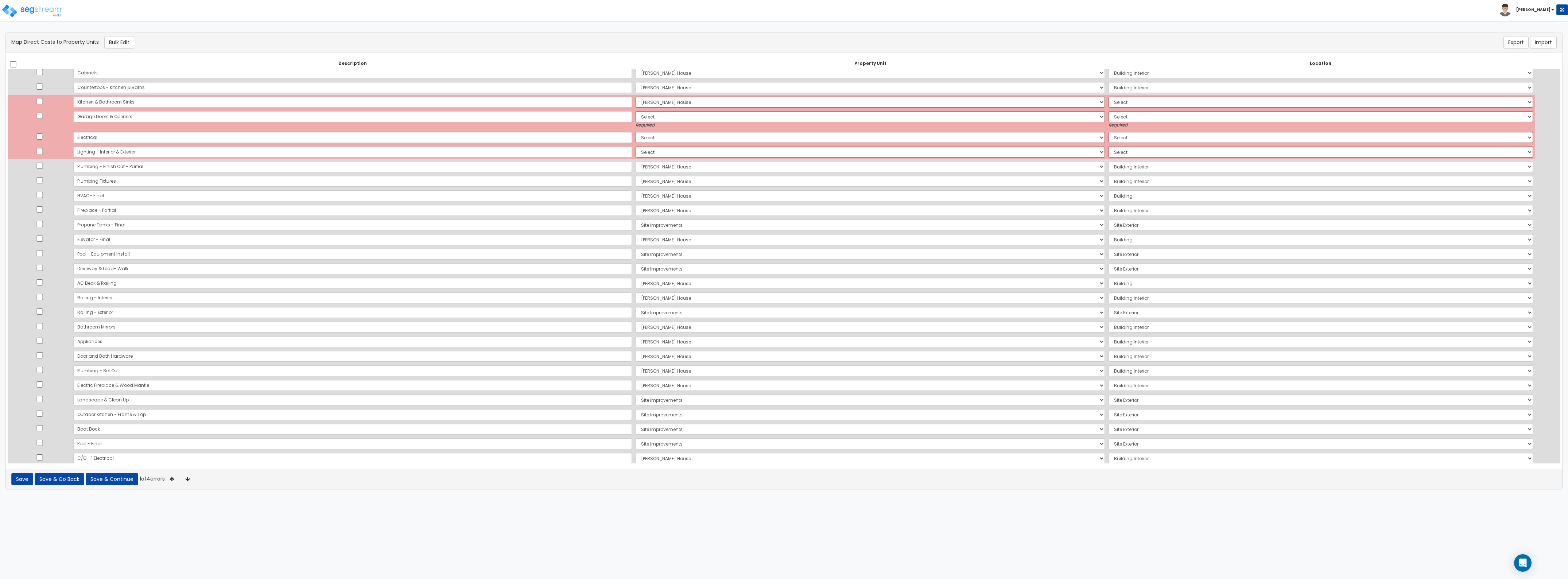
click at [676, 123] on small "Required" at bounding box center [870, 126] width 469 height 7
click at [664, 118] on select "Select Nelson House Site Improvements Add Additional Property Unit" at bounding box center [870, 116] width 469 height 11
click at [636, 111] on select "Select Nelson House Site Improvements Add Additional Property Unit" at bounding box center [870, 116] width 469 height 11
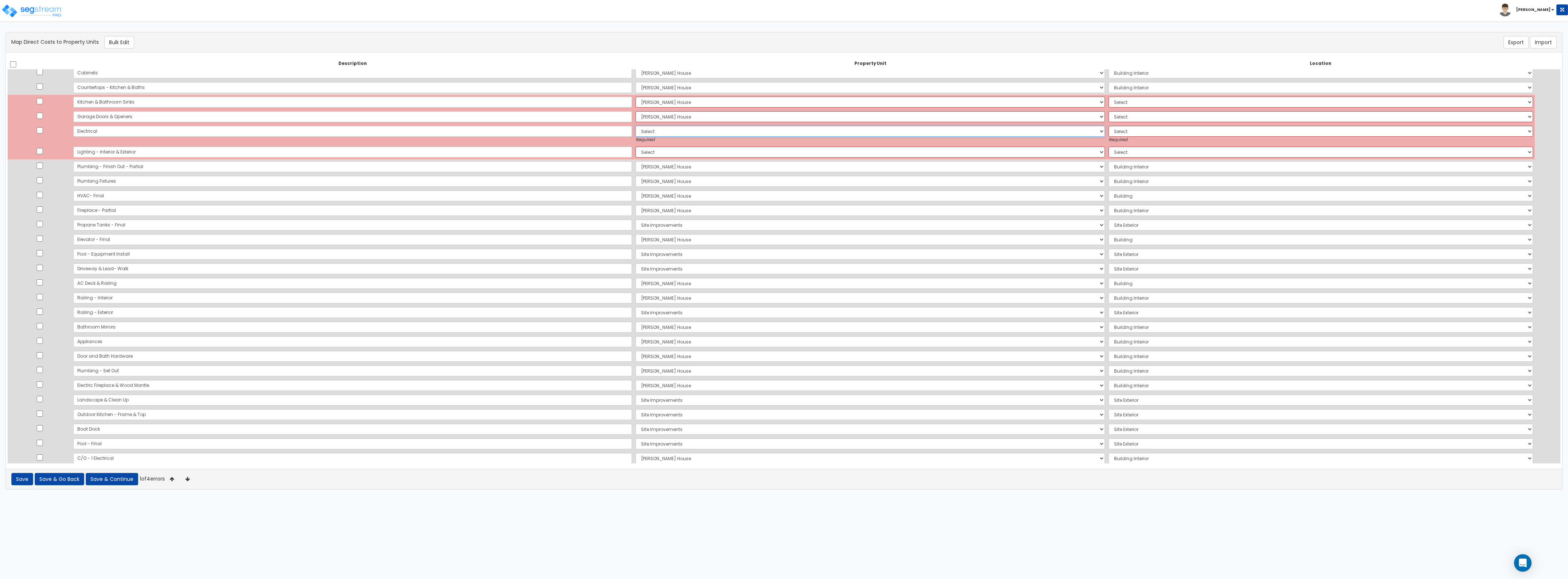
click at [643, 127] on select "Select Nelson House Site Improvements Add Additional Property Unit" at bounding box center [870, 131] width 469 height 11
click at [636, 126] on select "Select Nelson House Site Improvements Add Additional Property Unit" at bounding box center [870, 131] width 469 height 11
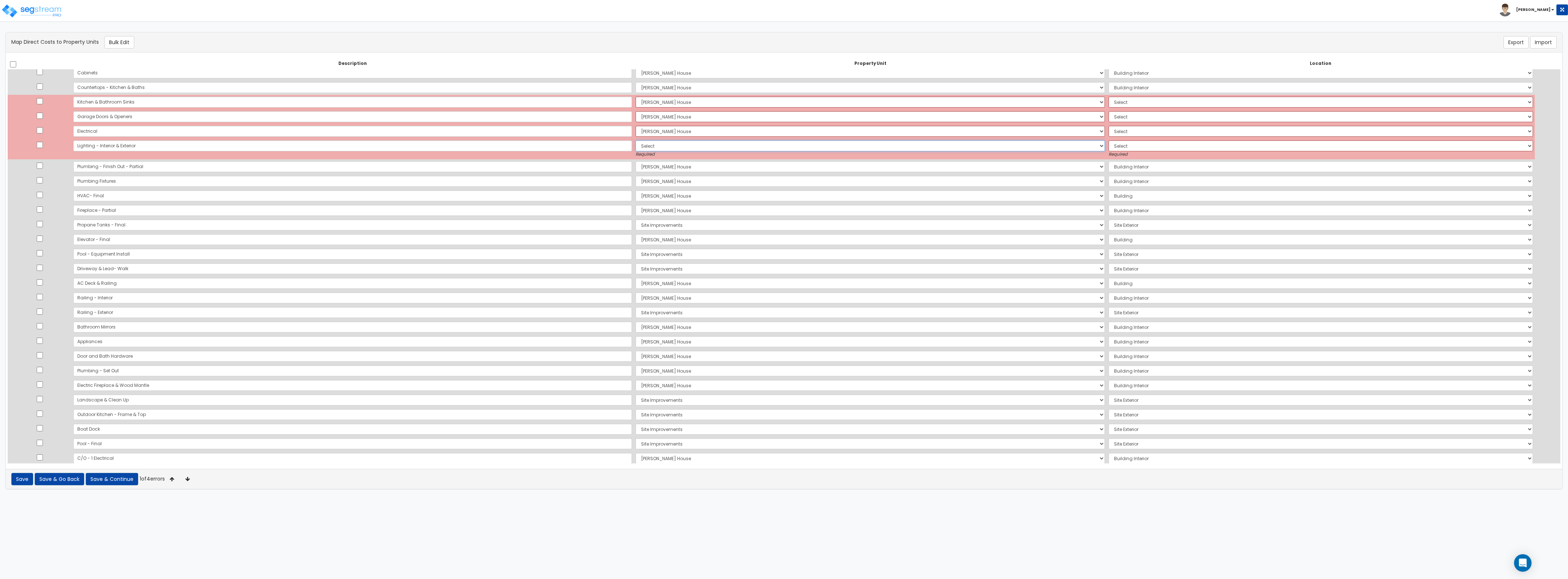
click at [636, 143] on select "Select Nelson House Site Improvements Add Additional Property Unit" at bounding box center [870, 146] width 469 height 11
click at [636, 141] on select "Select Nelson House Site Improvements Add Additional Property Unit" at bounding box center [870, 146] width 469 height 11
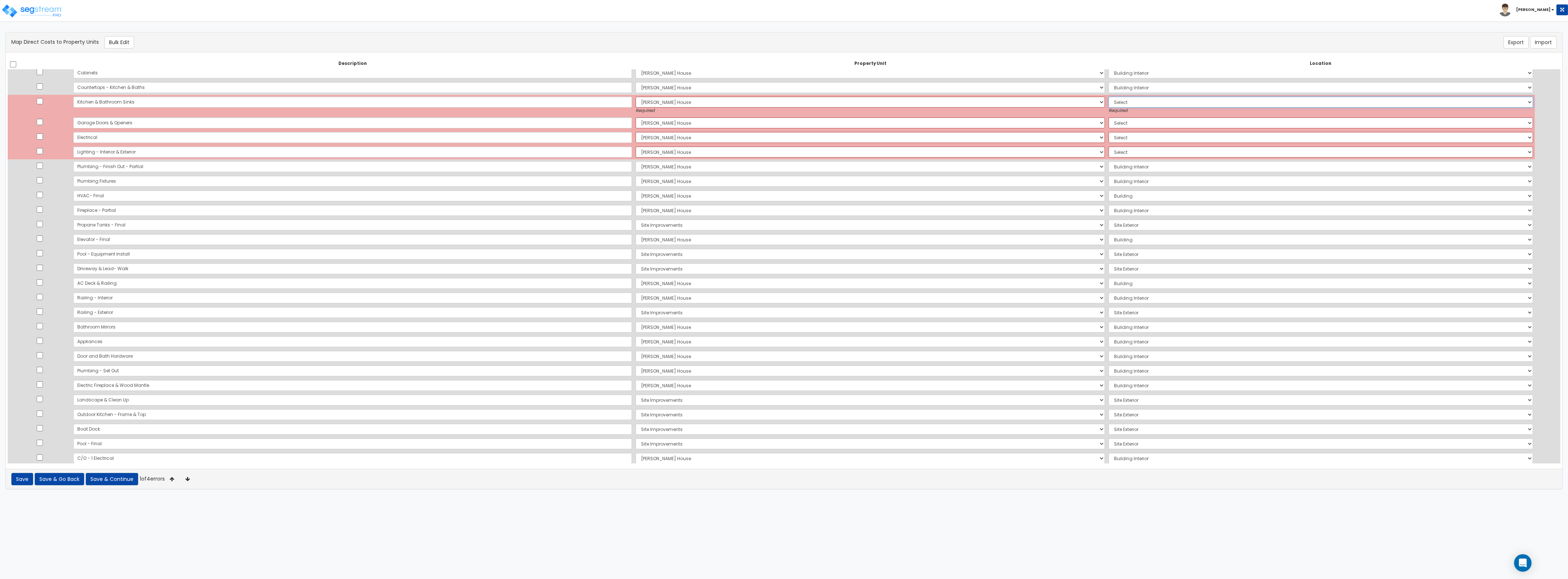
click at [1108, 99] on select "Select Add Additional Location Building Building Interior" at bounding box center [1321, 101] width 424 height 11
click at [1108, 96] on select "Select Add Additional Location Building Building Interior" at bounding box center [1321, 101] width 424 height 11
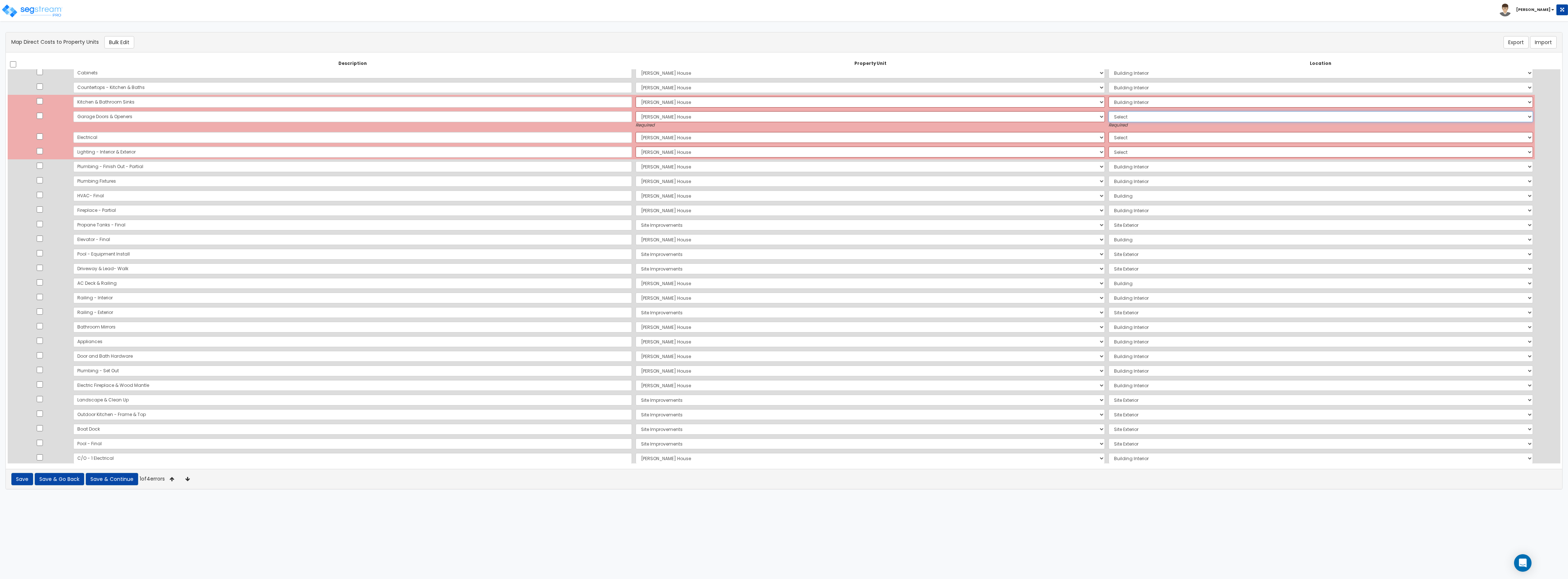
click at [1108, 119] on select "Select Add Additional Location Building Building Interior" at bounding box center [1321, 116] width 424 height 11
click at [1108, 111] on select "Select Add Additional Location Building Building Interior" at bounding box center [1321, 116] width 424 height 11
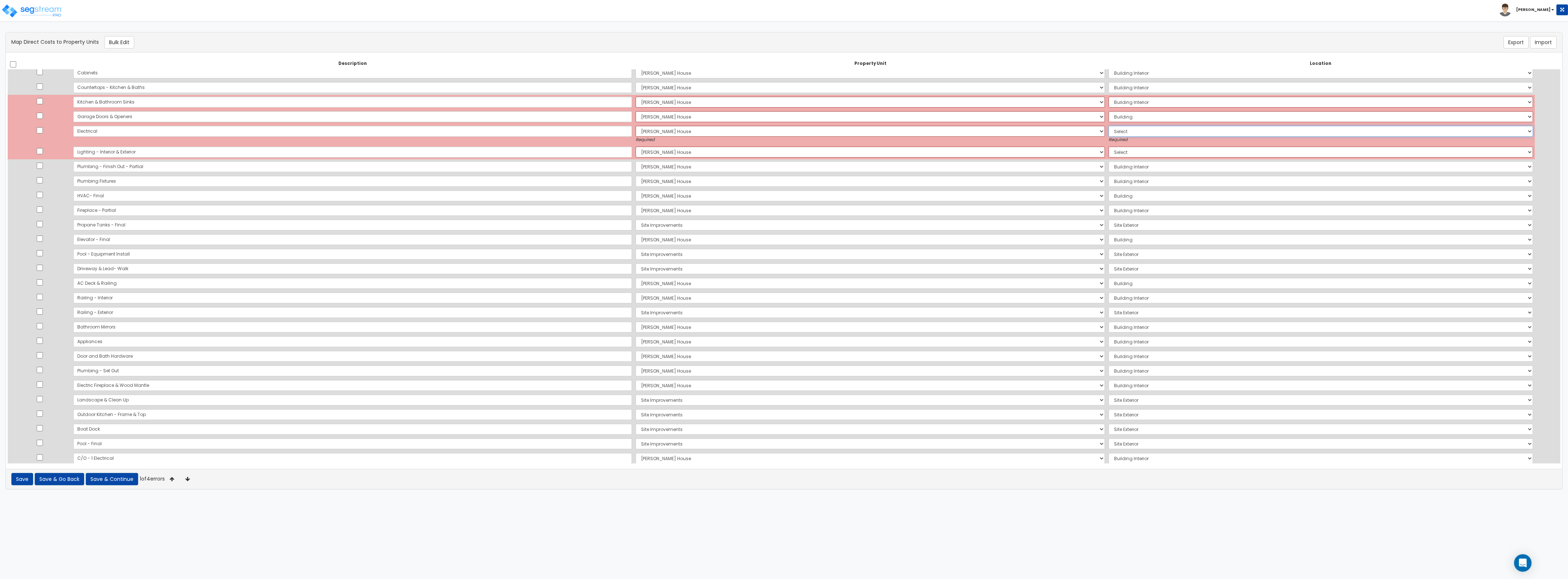
click at [1108, 133] on select "Select Add Additional Location Building Building Interior" at bounding box center [1321, 131] width 424 height 11
click at [1108, 126] on select "Select Add Additional Location Building Building Interior" at bounding box center [1321, 131] width 424 height 11
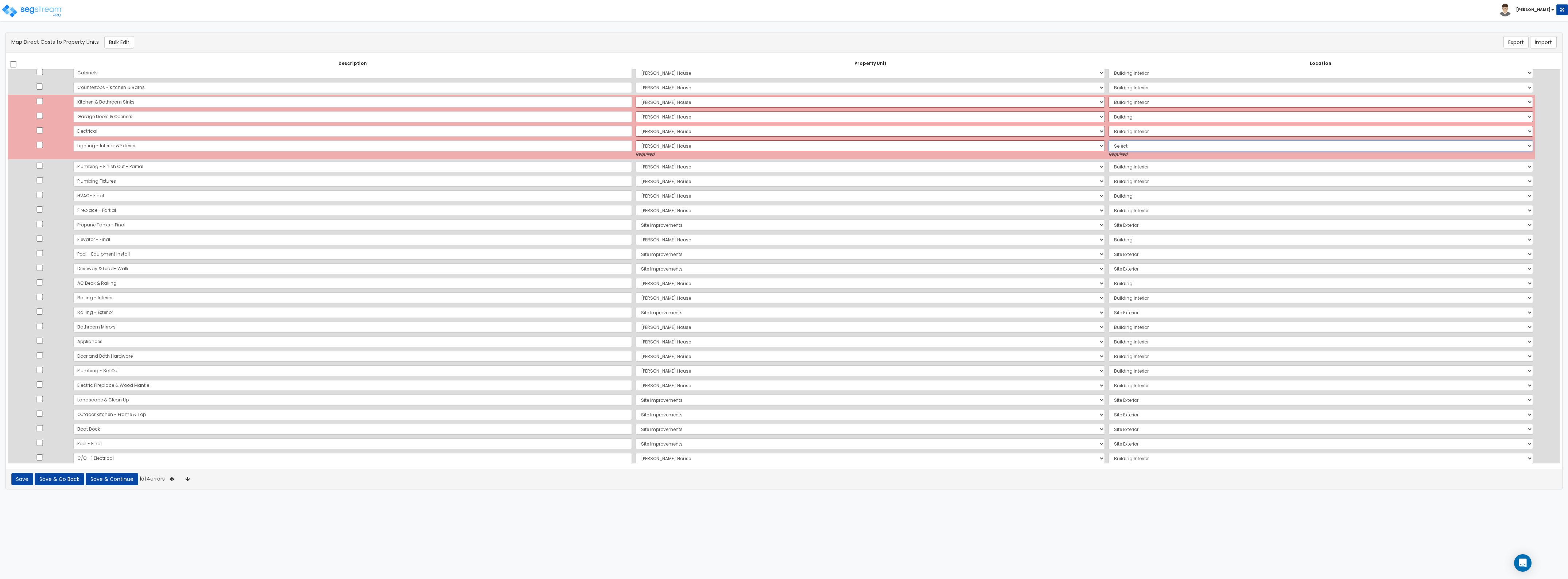
click at [1108, 143] on select "Select Add Additional Location Building Building Interior" at bounding box center [1321, 146] width 424 height 11
click at [1108, 141] on select "Select Add Additional Location Building Building Interior" at bounding box center [1321, 146] width 424 height 11
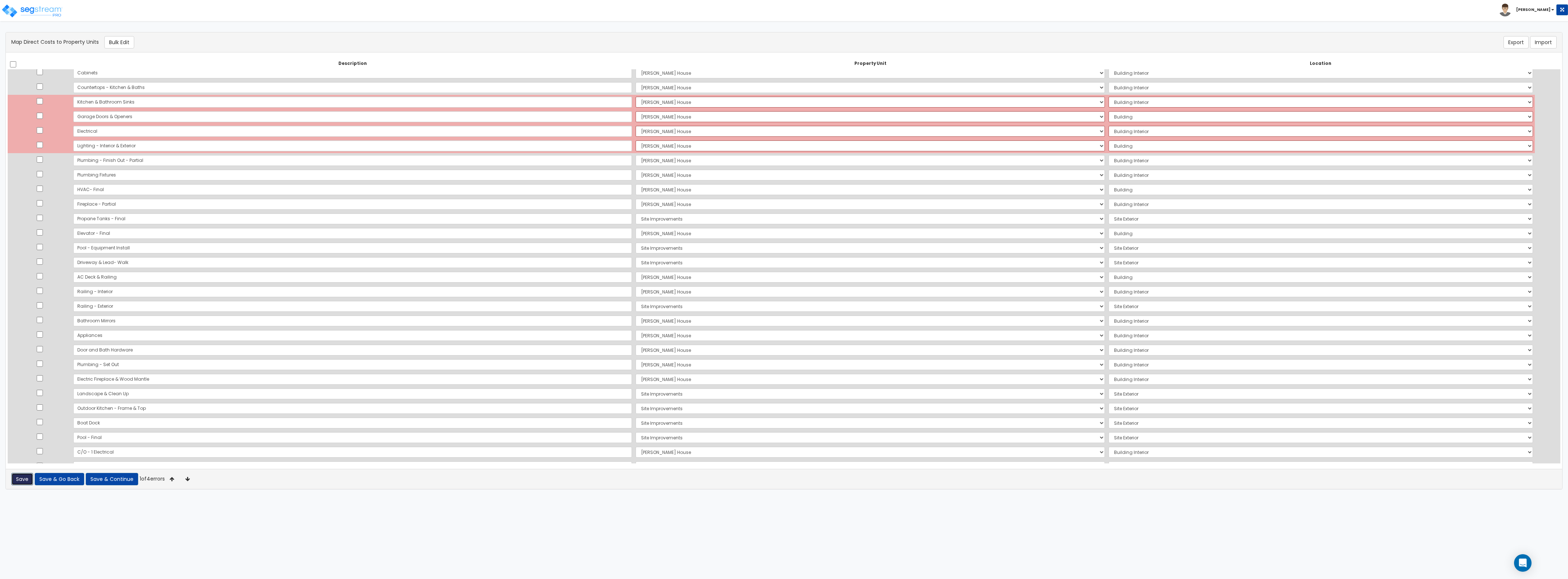
click at [14, 474] on button "Save" at bounding box center [22, 479] width 22 height 12
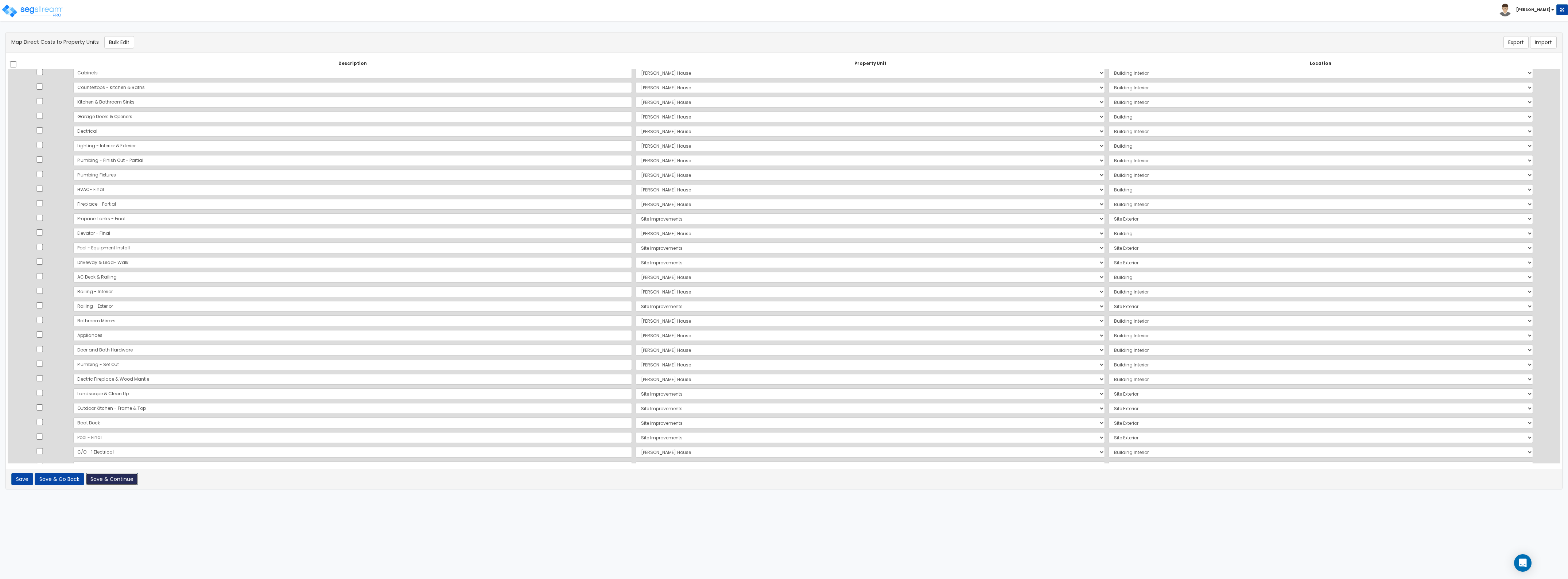
click at [126, 476] on button "Save & Continue" at bounding box center [112, 479] width 53 height 12
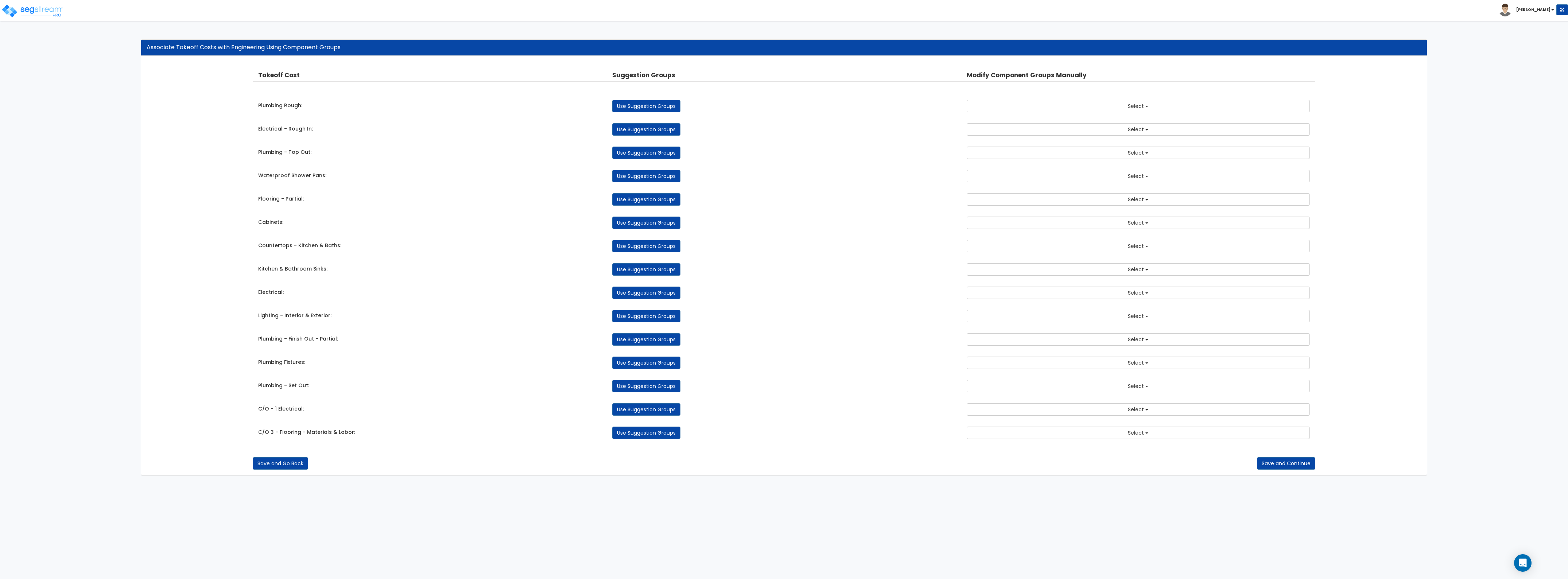
click at [1005, 230] on div "Takeoff Cost Suggestion Groups Modify Component Groups Manually Plumbing Rough:…" at bounding box center [784, 254] width 1063 height 383
click at [1008, 227] on button "Select" at bounding box center [1138, 222] width 343 height 12
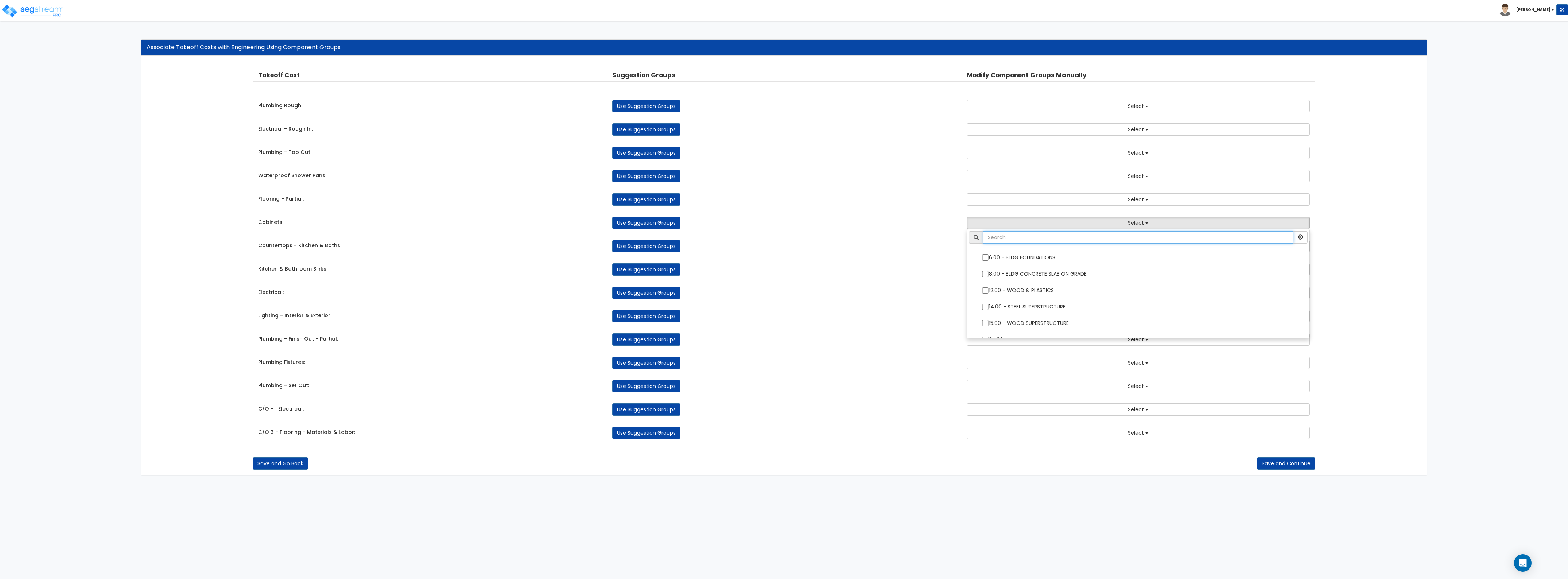
click at [1009, 237] on input "text" at bounding box center [1138, 237] width 310 height 12
type input "cabi"
click at [985, 256] on input "71.00 - RESTROOM CABINETRY/COUNTERS" at bounding box center [985, 258] width 7 height 7
checkbox input "true"
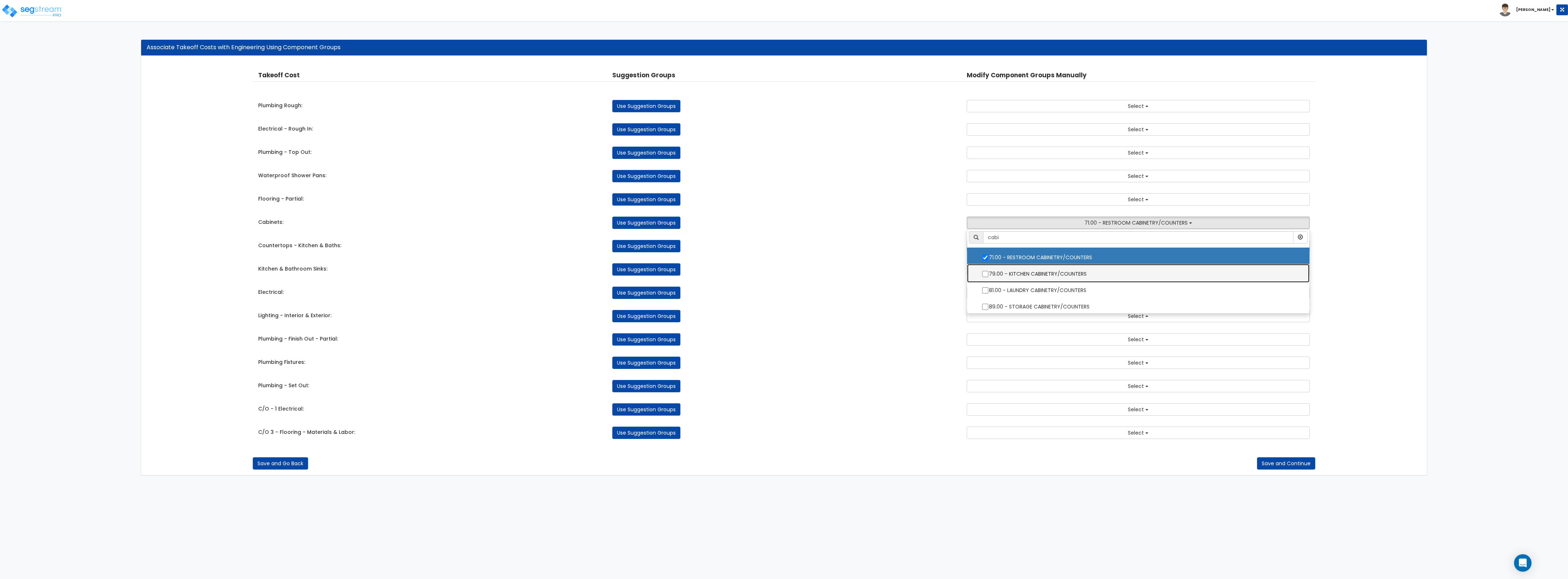
click at [987, 270] on label "79.00 - KITCHEN CABINETRY/COUNTERS" at bounding box center [1138, 273] width 328 height 17
click at [987, 271] on input "79.00 - KITCHEN CABINETRY/COUNTERS" at bounding box center [985, 274] width 7 height 7
checkbox input "true"
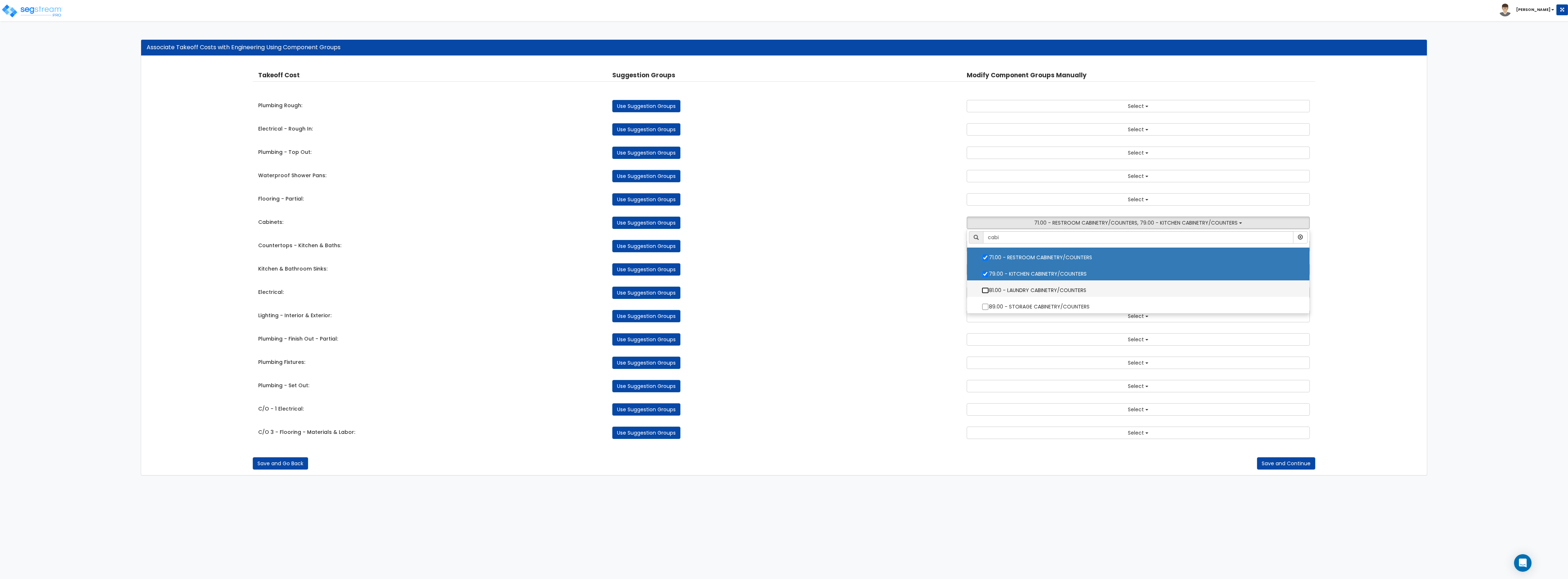
drag, startPoint x: 987, startPoint y: 289, endPoint x: 985, endPoint y: 297, distance: 8.2
click at [987, 290] on input "81.00 - LAUNDRY CABINETRY/COUNTERS" at bounding box center [985, 291] width 7 height 7
checkbox input "true"
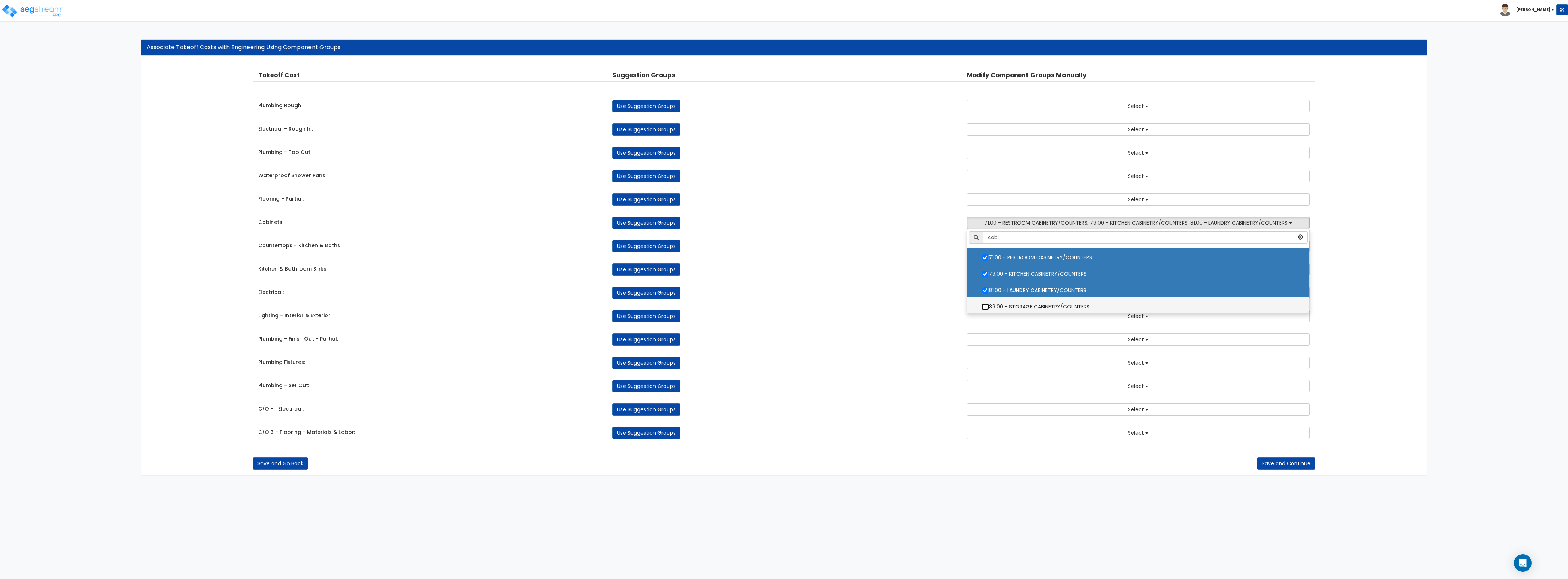
click at [985, 307] on input "89.00 - STORAGE CABINETRY/COUNTERS" at bounding box center [985, 307] width 7 height 7
checkbox input "true"
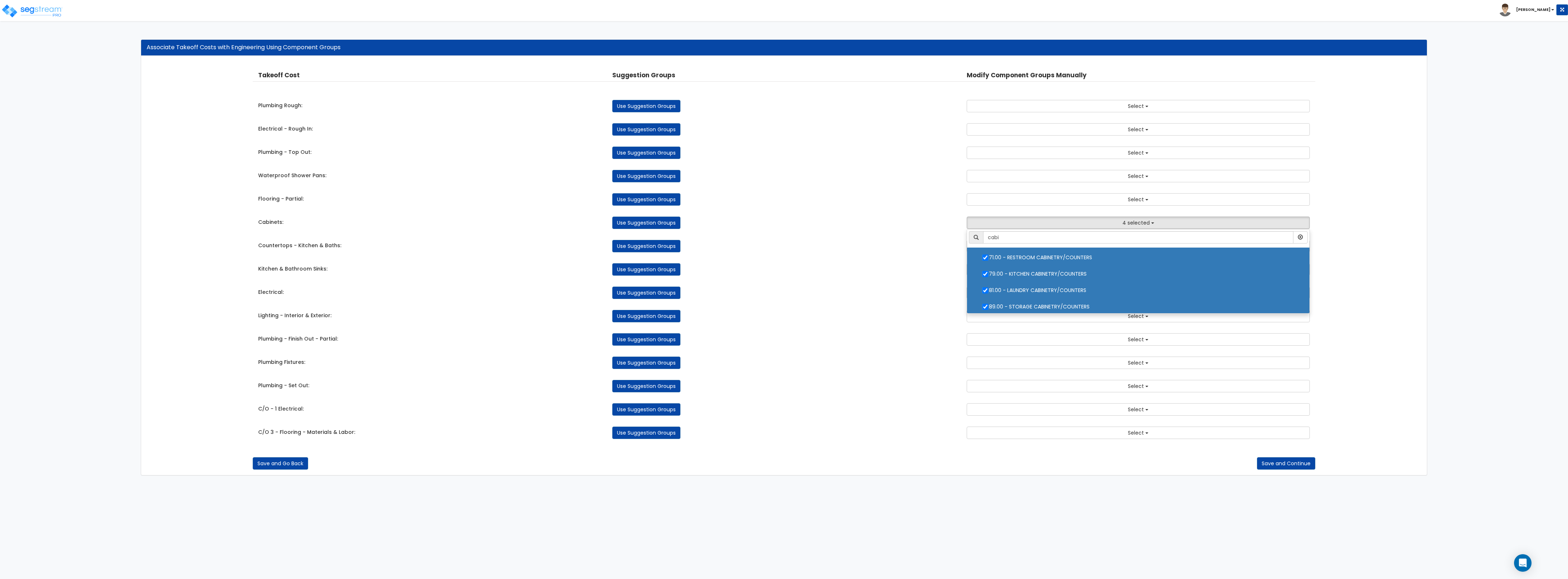
click at [778, 380] on div "Plumbing - Set Out: Use Suggestion Groups 6.00 - BLDG FOUNDATIONS 8.00 - BLDG C…" at bounding box center [784, 384] width 1063 height 16
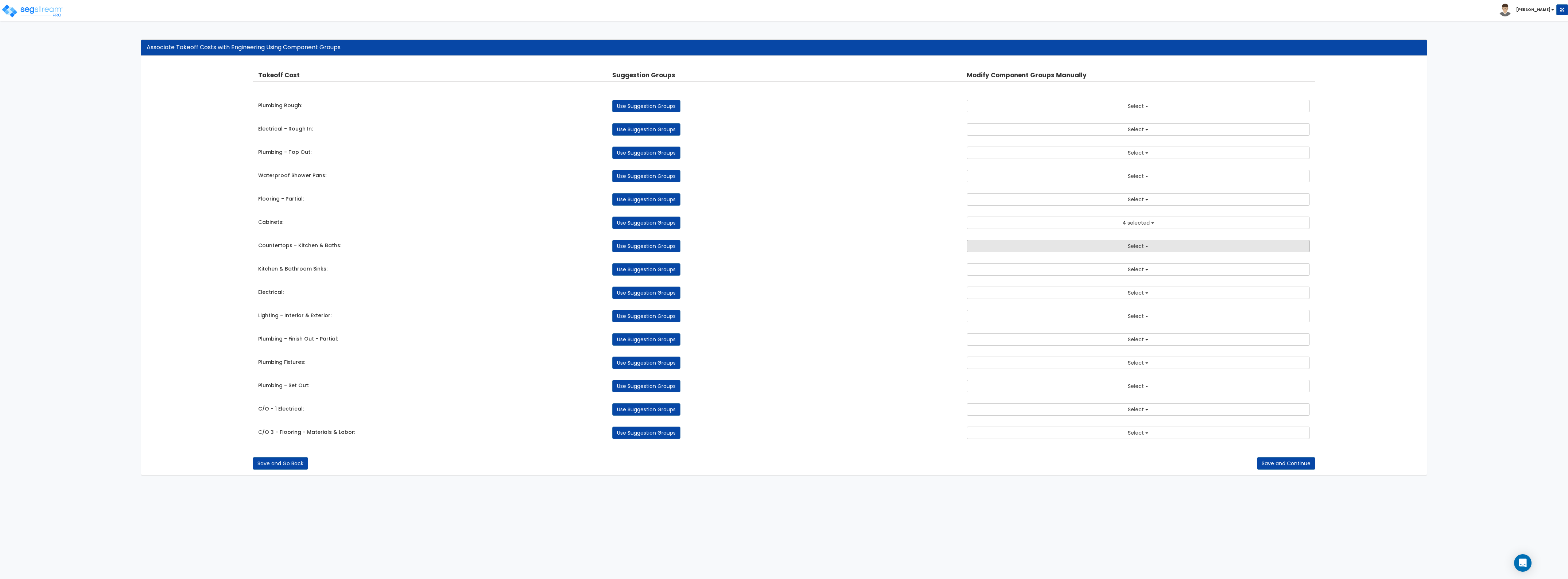
click at [1094, 245] on button "Select" at bounding box center [1138, 246] width 343 height 12
click at [1054, 257] on input "text" at bounding box center [1138, 260] width 310 height 12
type input "count"
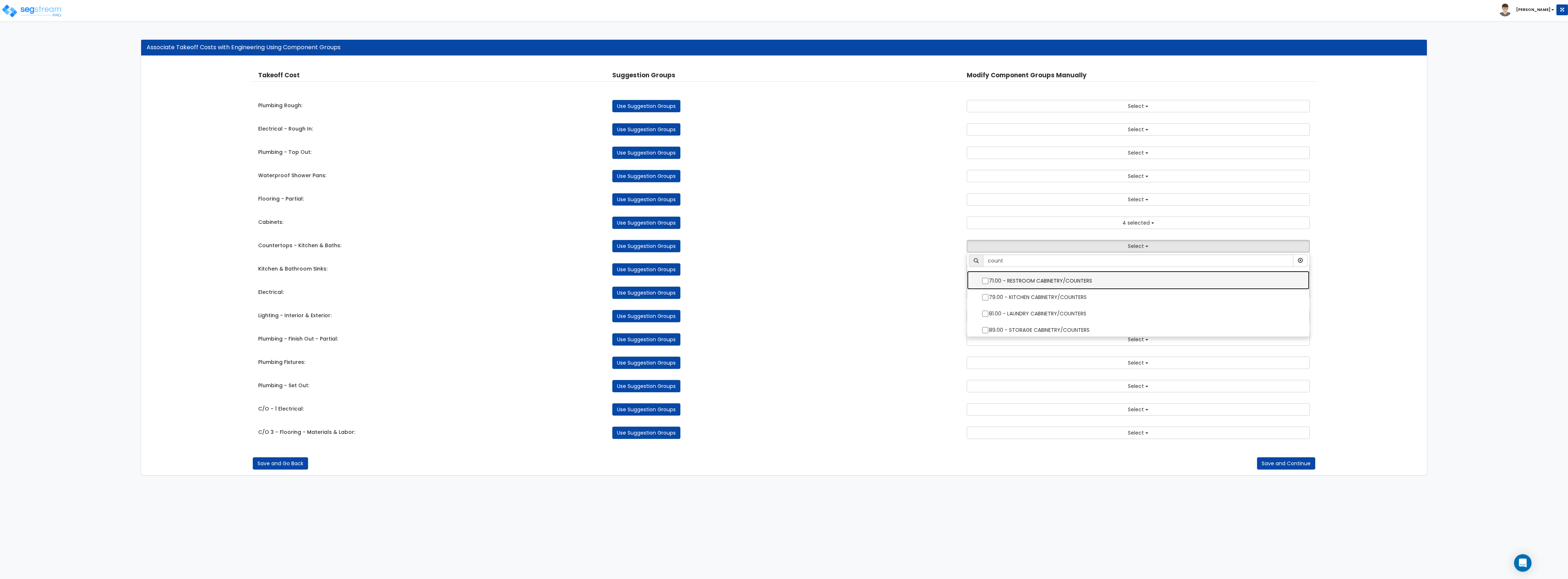
click at [1028, 276] on label "71.00 - RESTROOM CABINETRY/COUNTERS" at bounding box center [1138, 280] width 328 height 17
click at [989, 278] on input "71.00 - RESTROOM CABINETRY/COUNTERS" at bounding box center [985, 281] width 7 height 7
checkbox input "true"
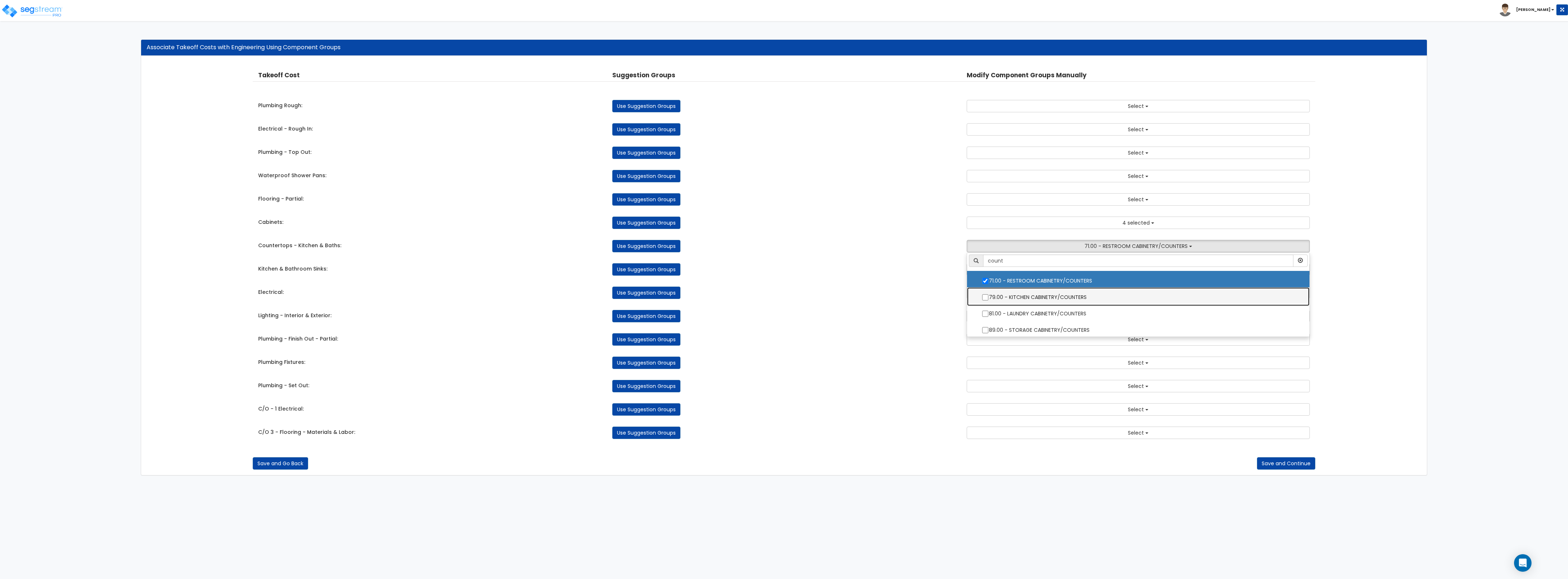
click at [1020, 293] on label "79.00 - KITCHEN CABINETRY/COUNTERS" at bounding box center [1138, 297] width 328 height 17
click at [989, 294] on input "79.00 - KITCHEN CABINETRY/COUNTERS" at bounding box center [985, 297] width 7 height 7
checkbox input "true"
drag, startPoint x: 1017, startPoint y: 305, endPoint x: 1017, endPoint y: 310, distance: 5.0
click at [1017, 306] on ul "count 6.00 - BLDG FOUNDATIONS 8.00 - BLDG CONCRETE SLAB ON GRADE 12.00 - WOOD &…" at bounding box center [1138, 295] width 343 height 85
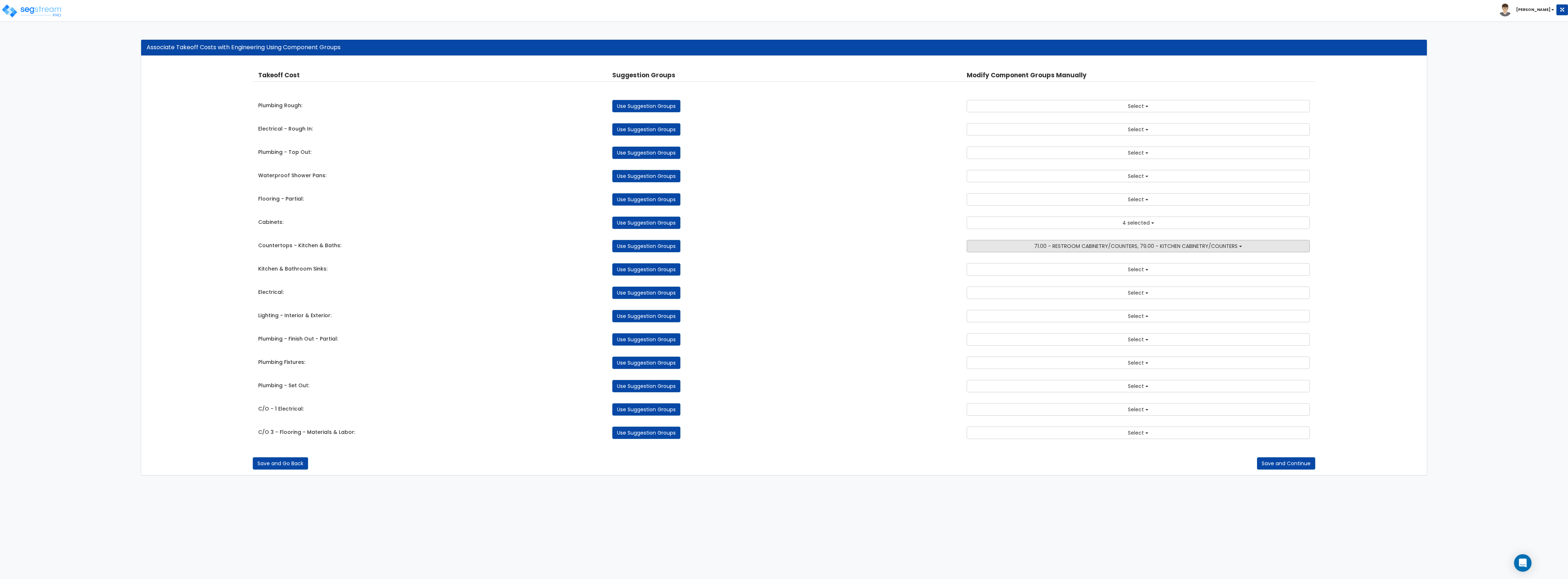
click at [1062, 250] on span "71.00 - RESTROOM CABINETRY/COUNTERS, 79.00 - KITCHEN CABINETRY/COUNTERS" at bounding box center [1136, 246] width 204 height 7
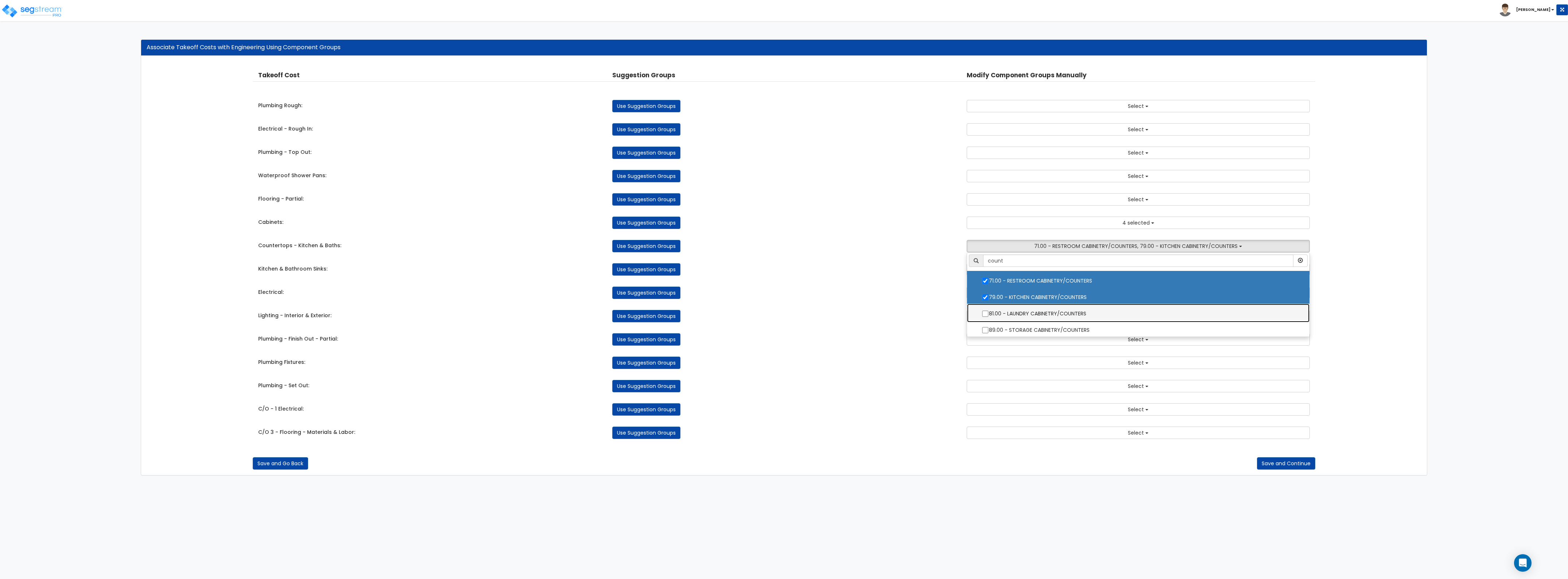
click at [997, 312] on label "81.00 - LAUNDRY CABINETRY/COUNTERS" at bounding box center [1138, 313] width 328 height 17
click at [989, 312] on input "81.00 - LAUNDRY CABINETRY/COUNTERS" at bounding box center [985, 314] width 7 height 7
checkbox input "true"
click at [998, 327] on label "89.00 - STORAGE CABINETRY/COUNTERS" at bounding box center [1138, 329] width 328 height 17
click at [989, 327] on input "89.00 - STORAGE CABINETRY/COUNTERS" at bounding box center [985, 330] width 7 height 7
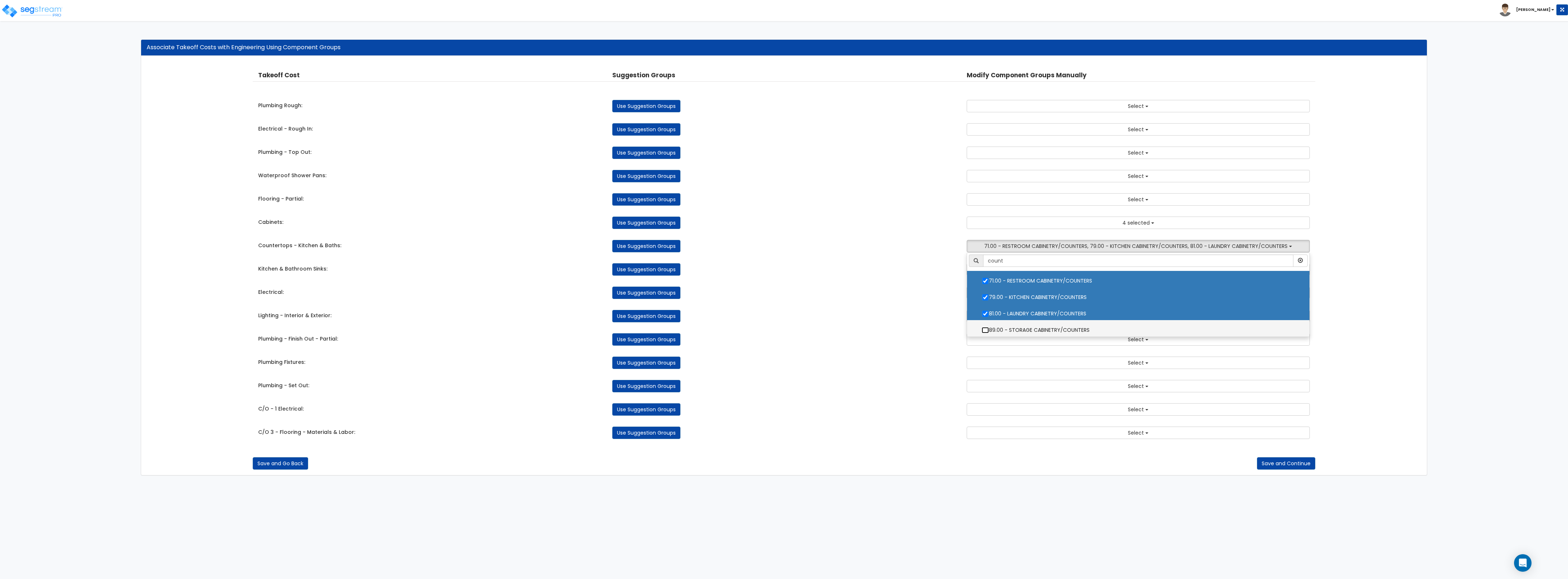
checkbox input "true"
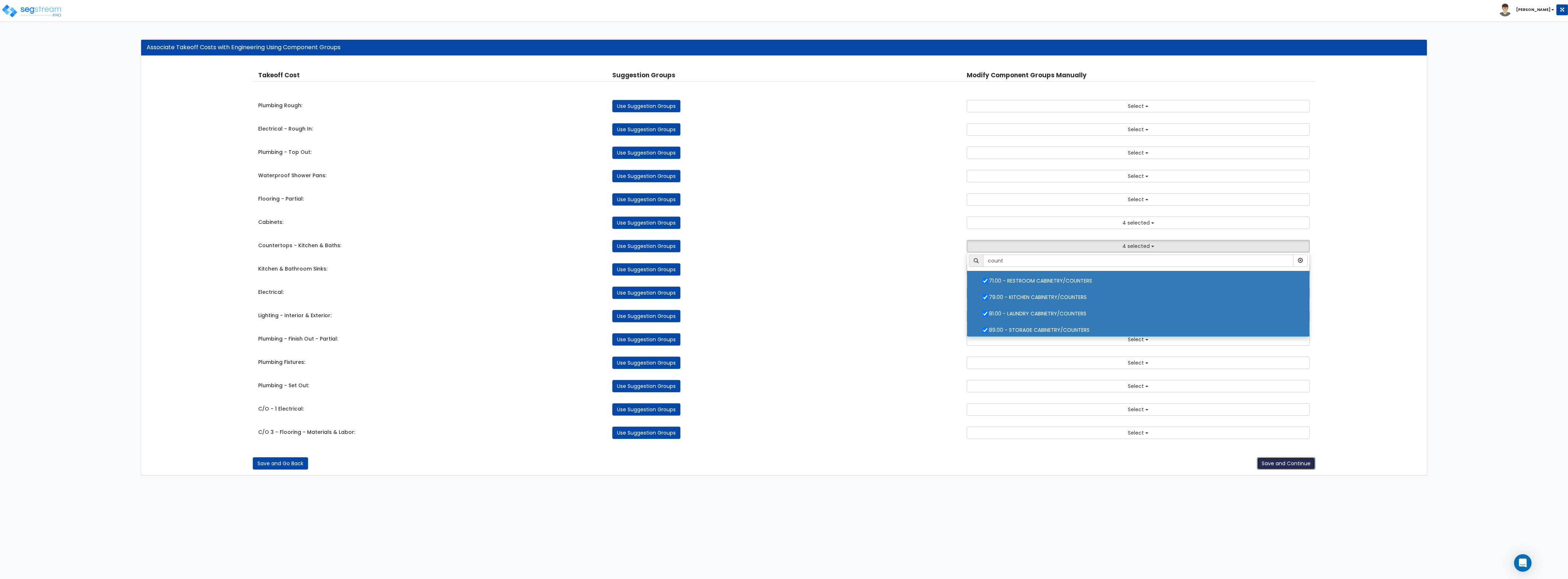
click at [1295, 467] on button "Save and Continue" at bounding box center [1286, 463] width 59 height 12
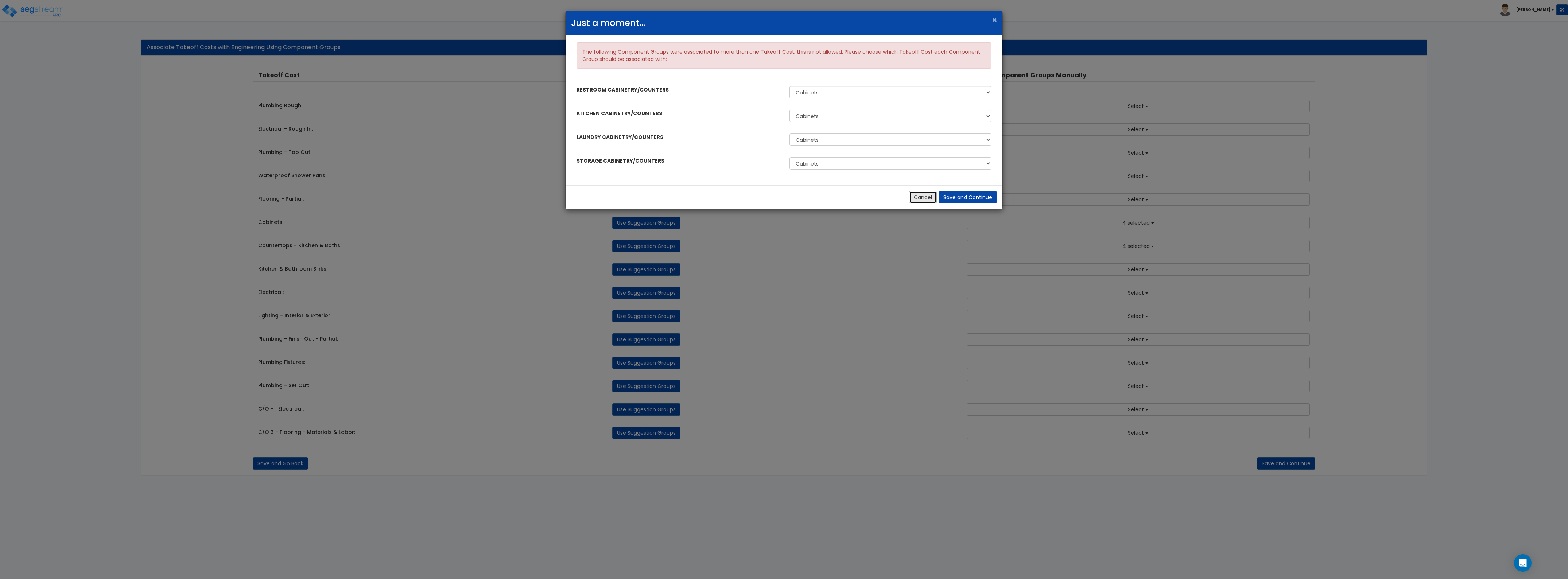
click at [912, 194] on button "Cancel" at bounding box center [923, 197] width 28 height 12
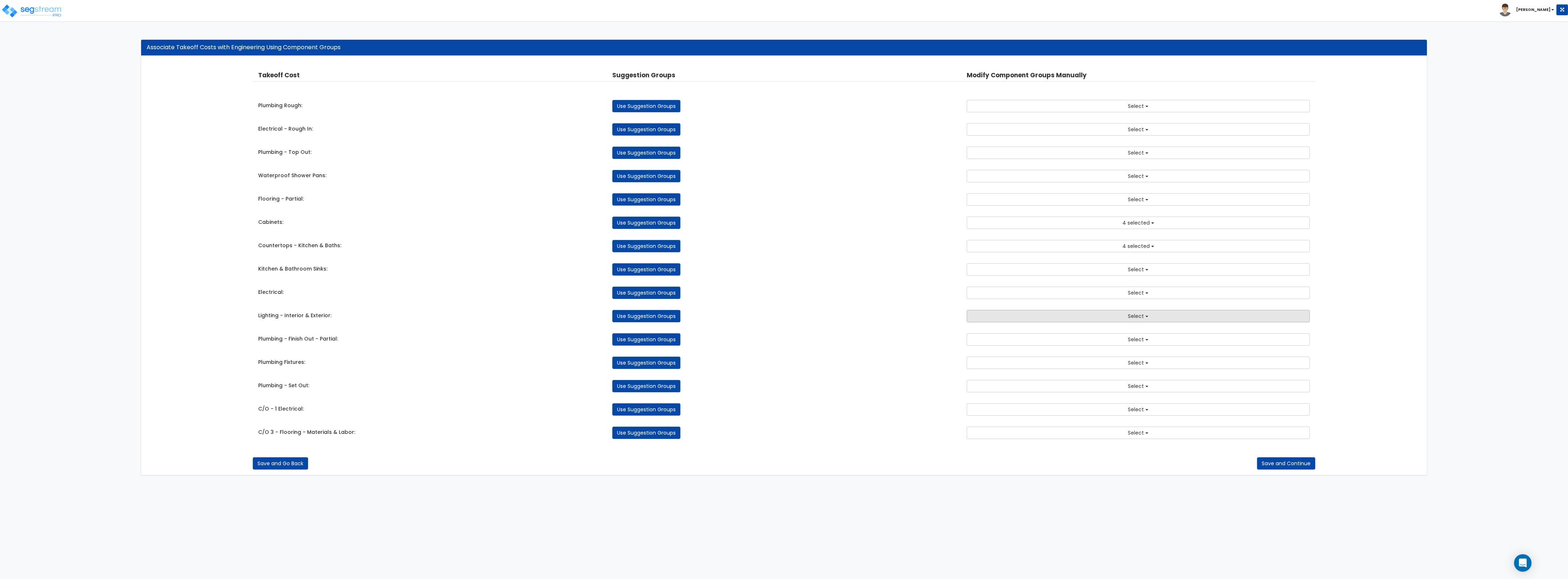
click at [1074, 321] on button "Select" at bounding box center [1138, 316] width 343 height 12
click at [1039, 334] on input "text" at bounding box center [1138, 330] width 310 height 12
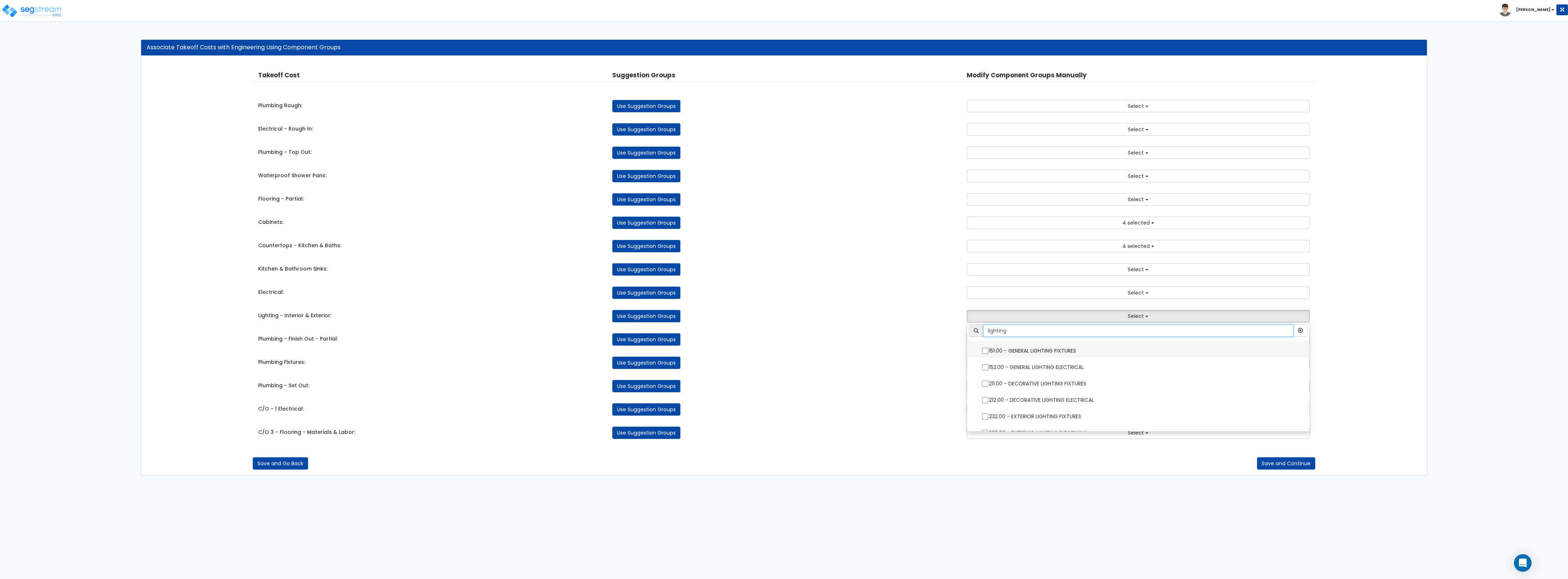
type input "lighting"
click at [985, 353] on input "151.00 - GENERAL LIGHTING FIXTURES" at bounding box center [985, 351] width 7 height 7
checkbox input "true"
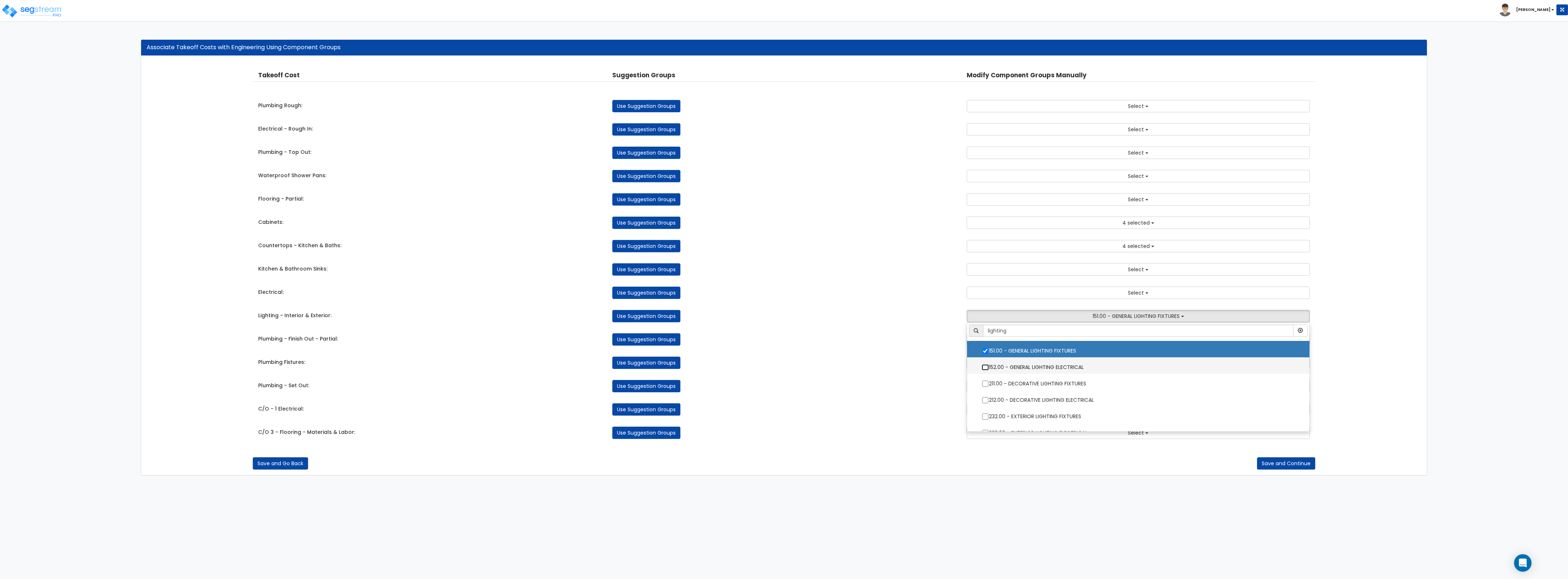
click at [987, 366] on input "152.00 - GENERAL LIGHTING ELECTRICAL" at bounding box center [985, 368] width 7 height 7
checkbox input "true"
click at [986, 383] on input "211.00 - DECORATIVE LIGHTING FIXTURES" at bounding box center [985, 384] width 7 height 7
checkbox input "true"
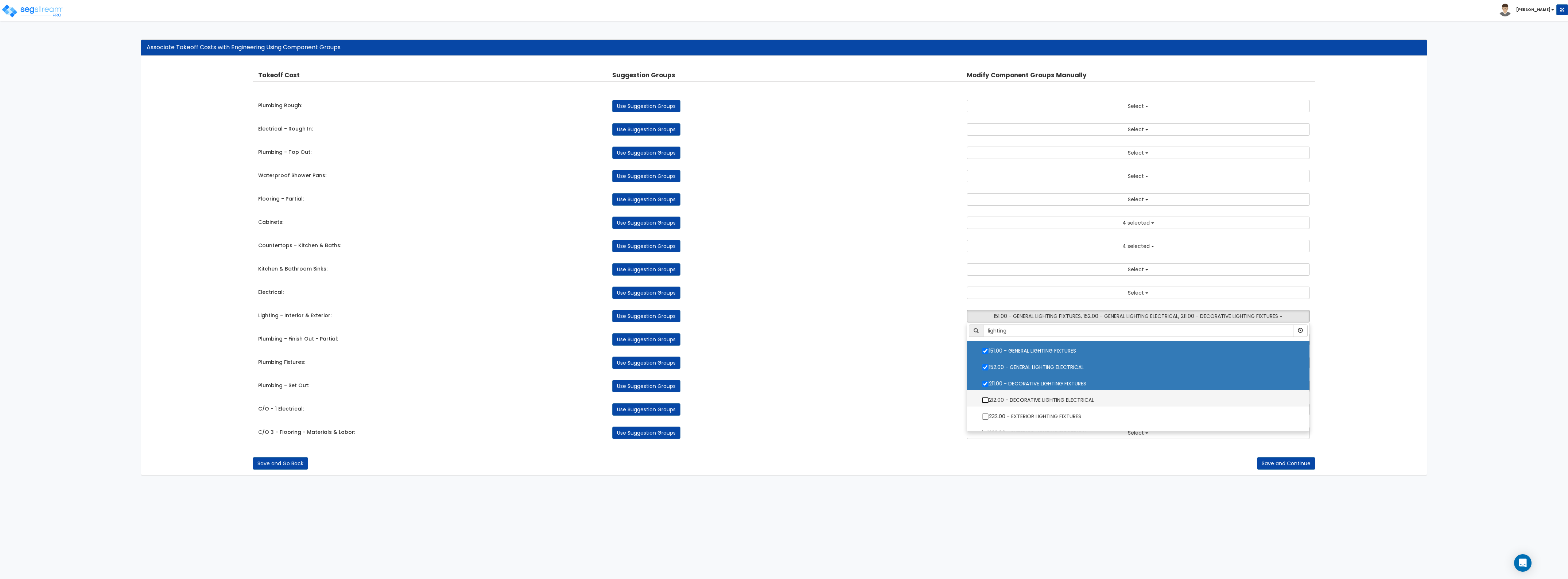
click at [986, 399] on input "212.00 - DECORATIVE LIGHTING ELECTRICAL" at bounding box center [985, 400] width 7 height 7
checkbox input "true"
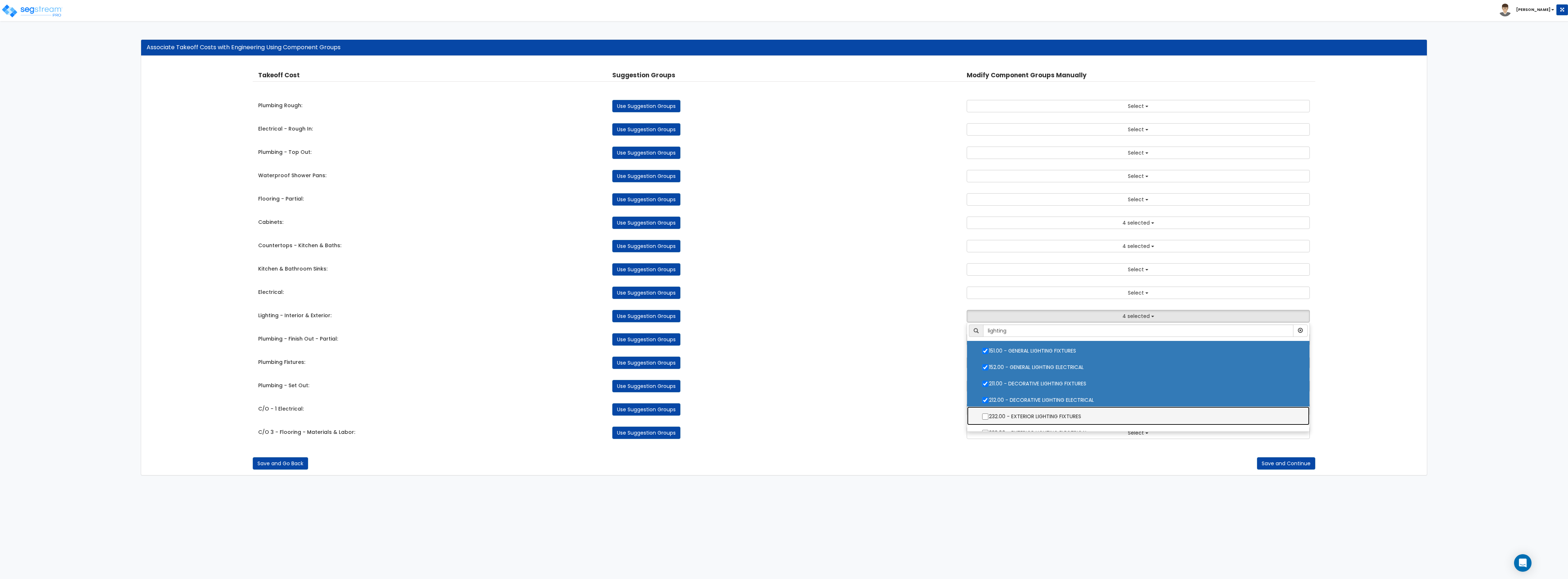
click at [987, 412] on label "232.00 - EXTERIOR LIGHTING FIXTURES" at bounding box center [1138, 416] width 328 height 17
click at [987, 413] on input "232.00 - EXTERIOR LIGHTING FIXTURES" at bounding box center [985, 416] width 7 height 7
checkbox input "true"
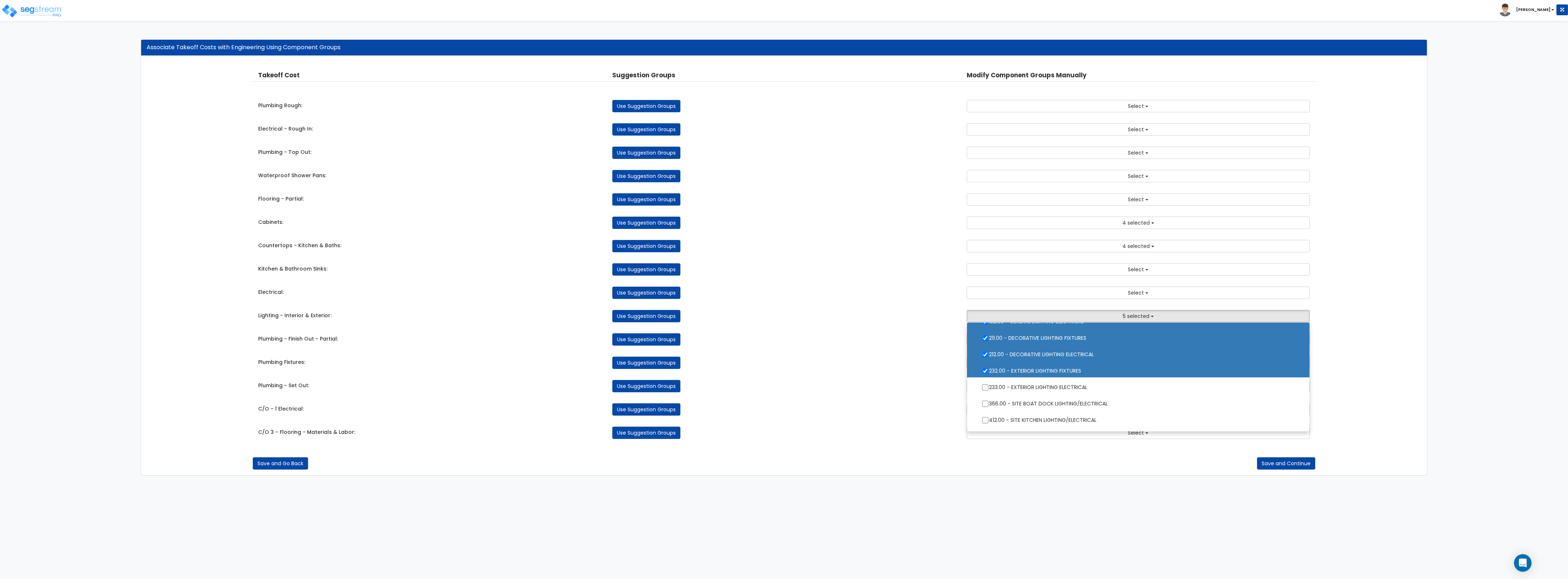
click at [1075, 358] on label "212.00 - DECORATIVE LIGHTING ELECTRICAL" at bounding box center [1138, 354] width 328 height 17
click at [989, 358] on input "212.00 - DECORATIVE LIGHTING ELECTRICAL" at bounding box center [985, 355] width 7 height 7
checkbox input "false"
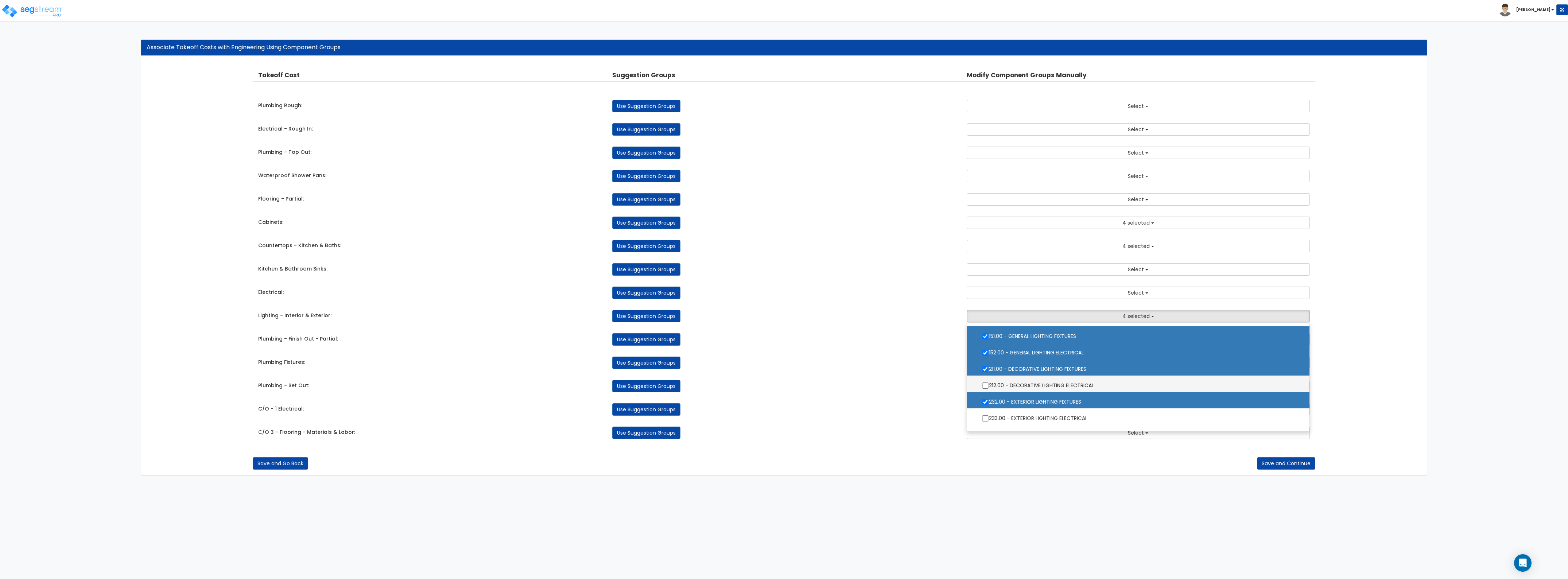
scroll to position [0, 0]
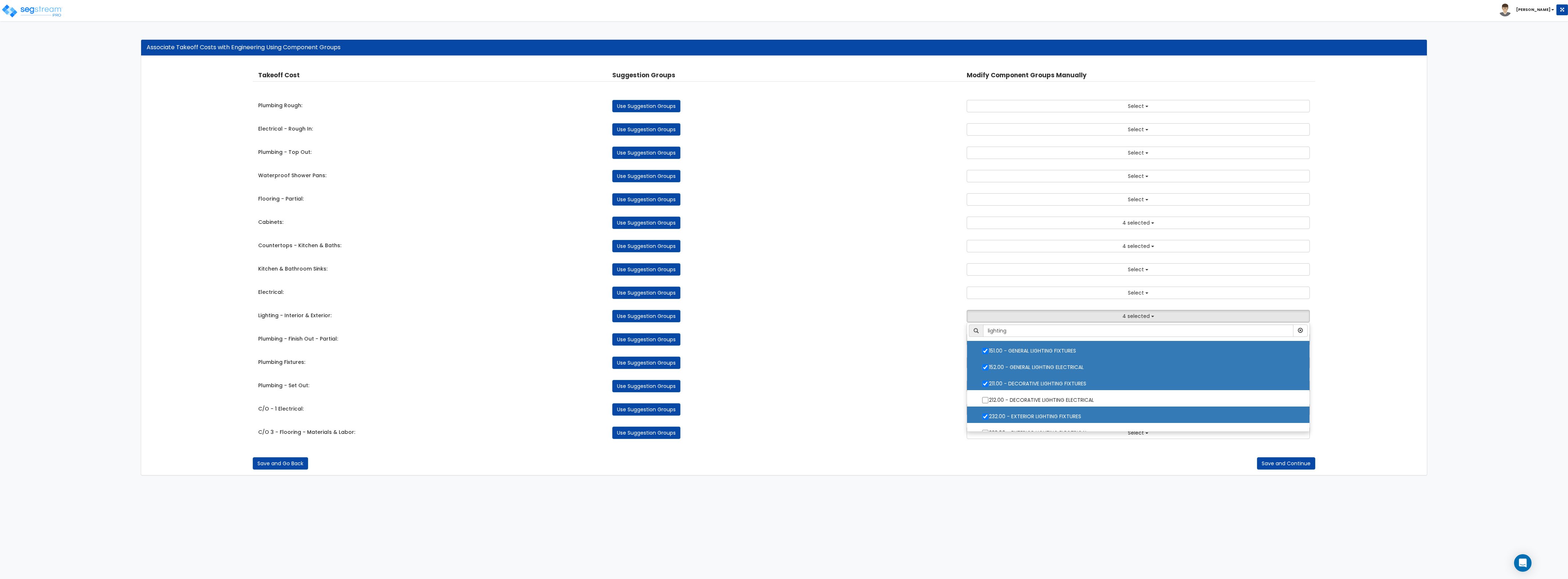
click at [1079, 364] on label "152.00 - GENERAL LIGHTING ELECTRICAL" at bounding box center [1138, 366] width 328 height 17
click at [989, 364] on input "152.00 - GENERAL LIGHTING ELECTRICAL" at bounding box center [985, 368] width 7 height 7
checkbox input "false"
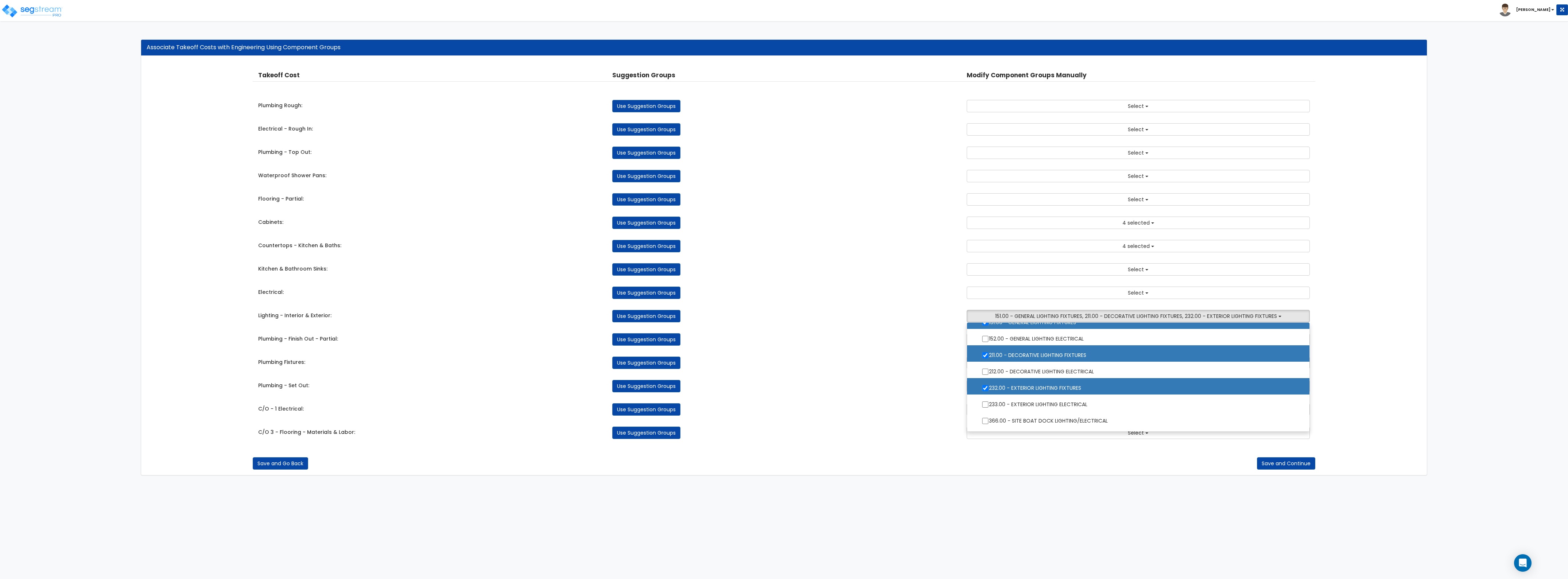
scroll to position [59, 0]
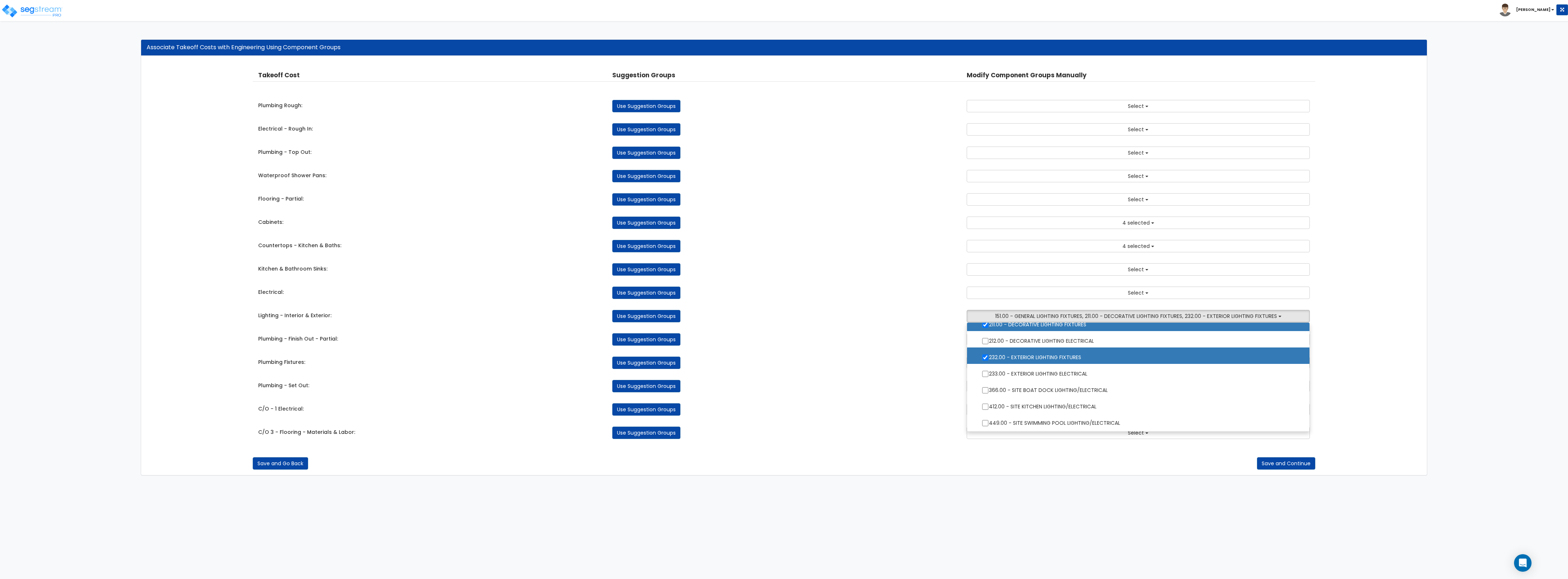
click at [851, 438] on div "Use Suggestion Groups" at bounding box center [784, 433] width 354 height 12
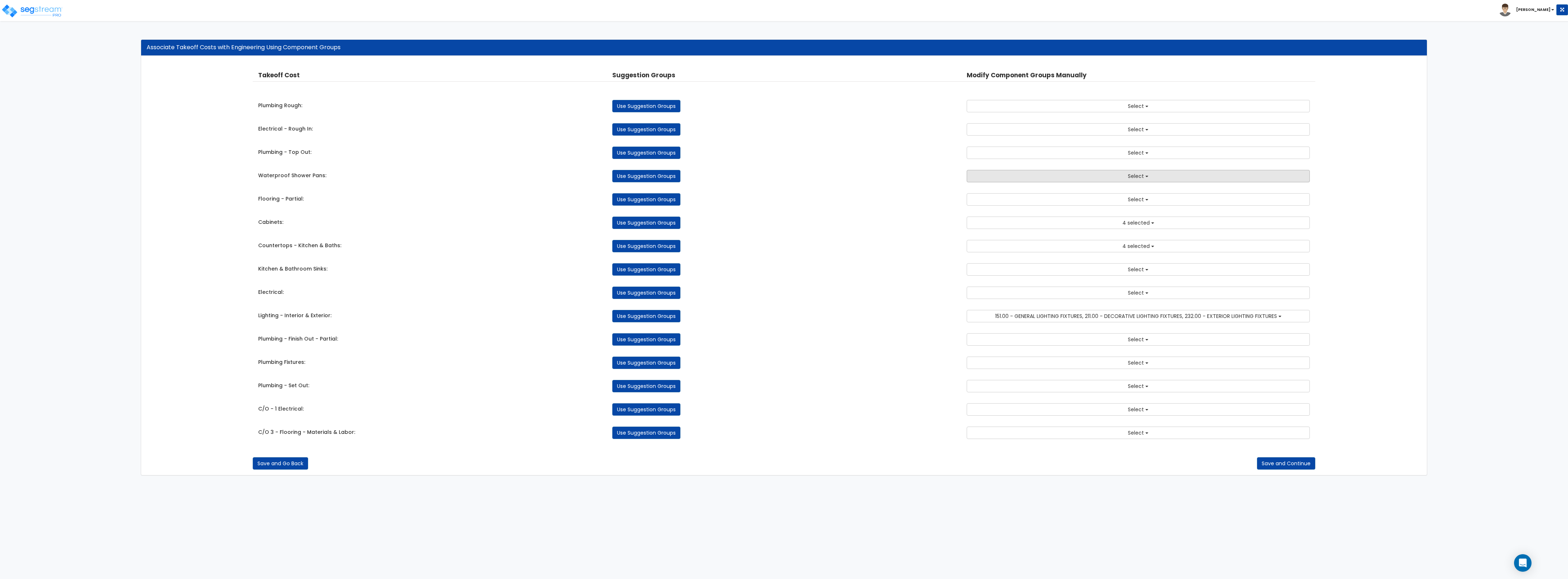
click at [1026, 176] on button "Select" at bounding box center [1138, 176] width 343 height 12
click at [294, 463] on button "Save and Go Back" at bounding box center [280, 463] width 55 height 12
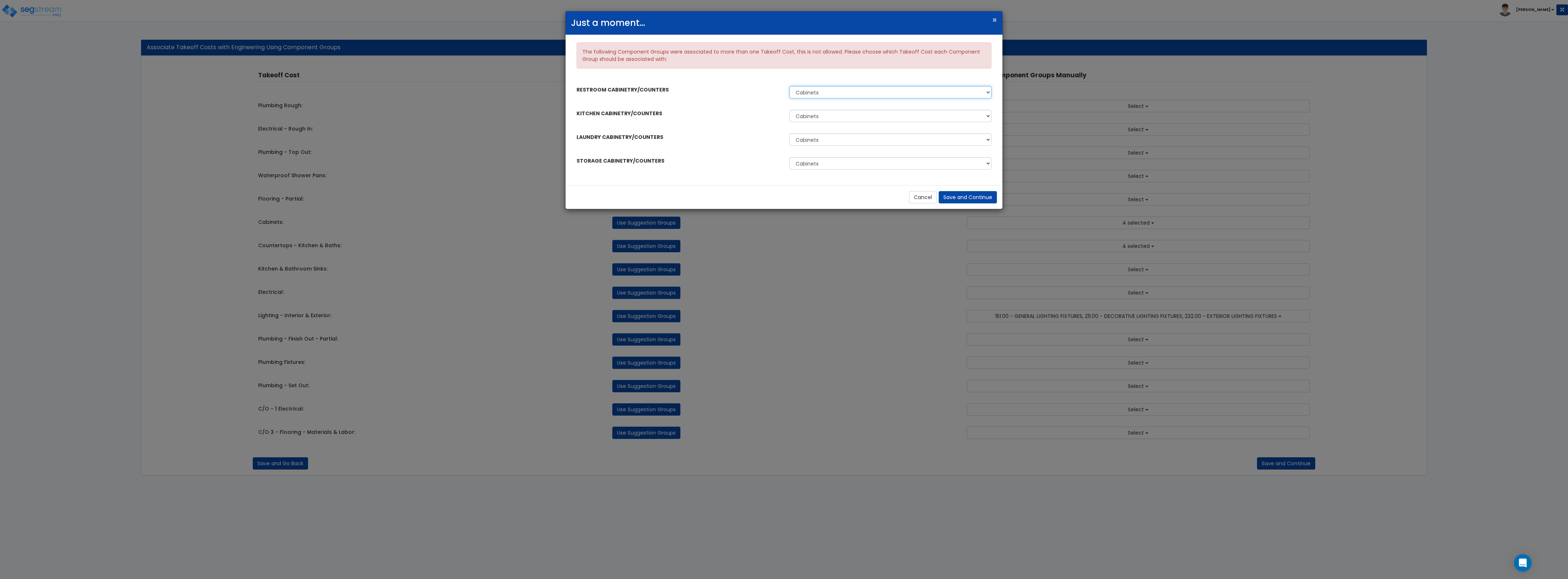
click at [866, 94] on select "Cabinets Countertops - Kitchen & Baths" at bounding box center [890, 92] width 202 height 12
click at [954, 204] on div "Cancel Save and Continue" at bounding box center [784, 197] width 437 height 23
click at [956, 200] on button "Save and Continue" at bounding box center [968, 197] width 59 height 12
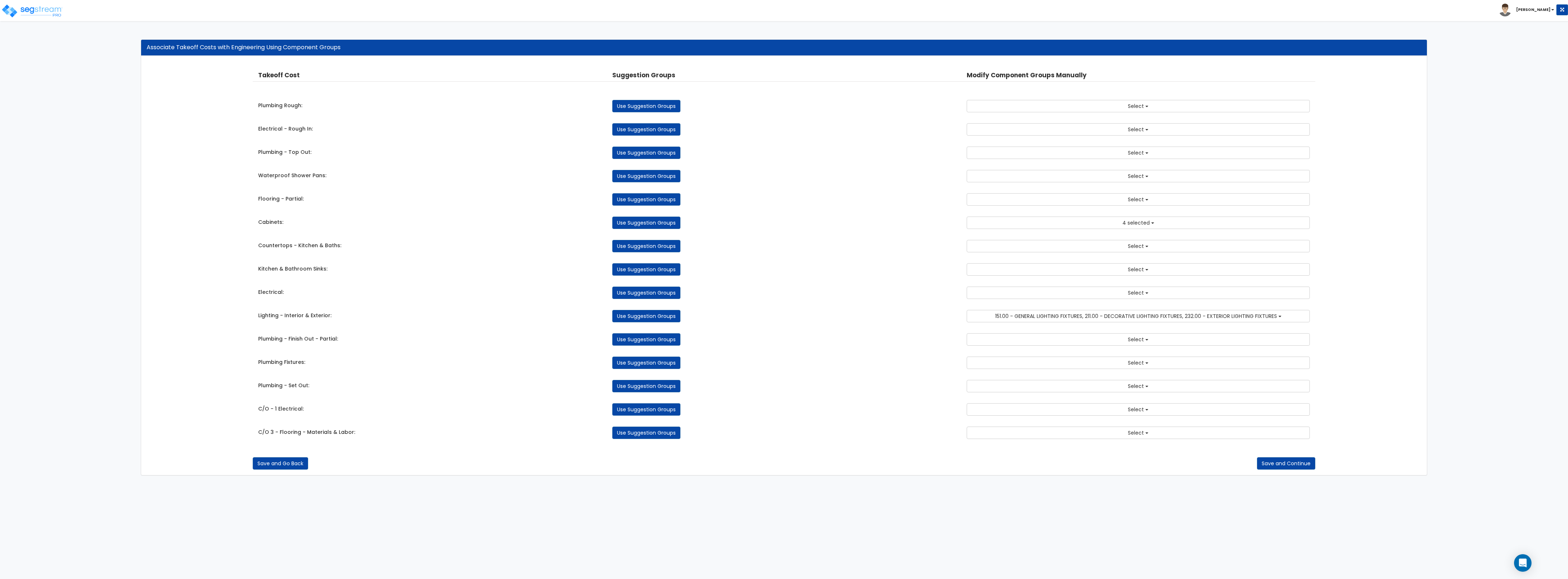
drag, startPoint x: 277, startPoint y: 473, endPoint x: 286, endPoint y: 461, distance: 15.0
click at [278, 472] on div "Takeoff Cost Suggestion Groups Modify Component Groups Manually Plumbing Rough:…" at bounding box center [784, 265] width 1286 height 419
click at [286, 461] on button "Save and Go Back" at bounding box center [280, 463] width 55 height 12
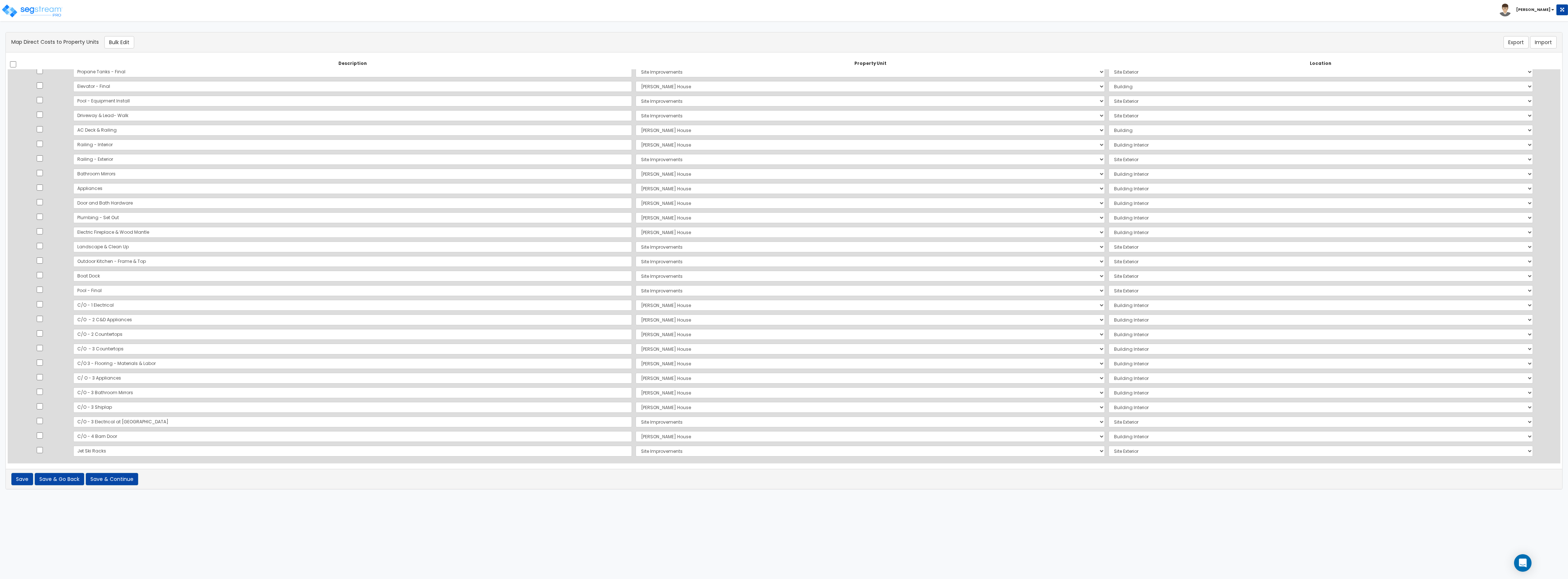
scroll to position [736, 0]
click at [109, 483] on button "Save & Continue" at bounding box center [112, 479] width 53 height 12
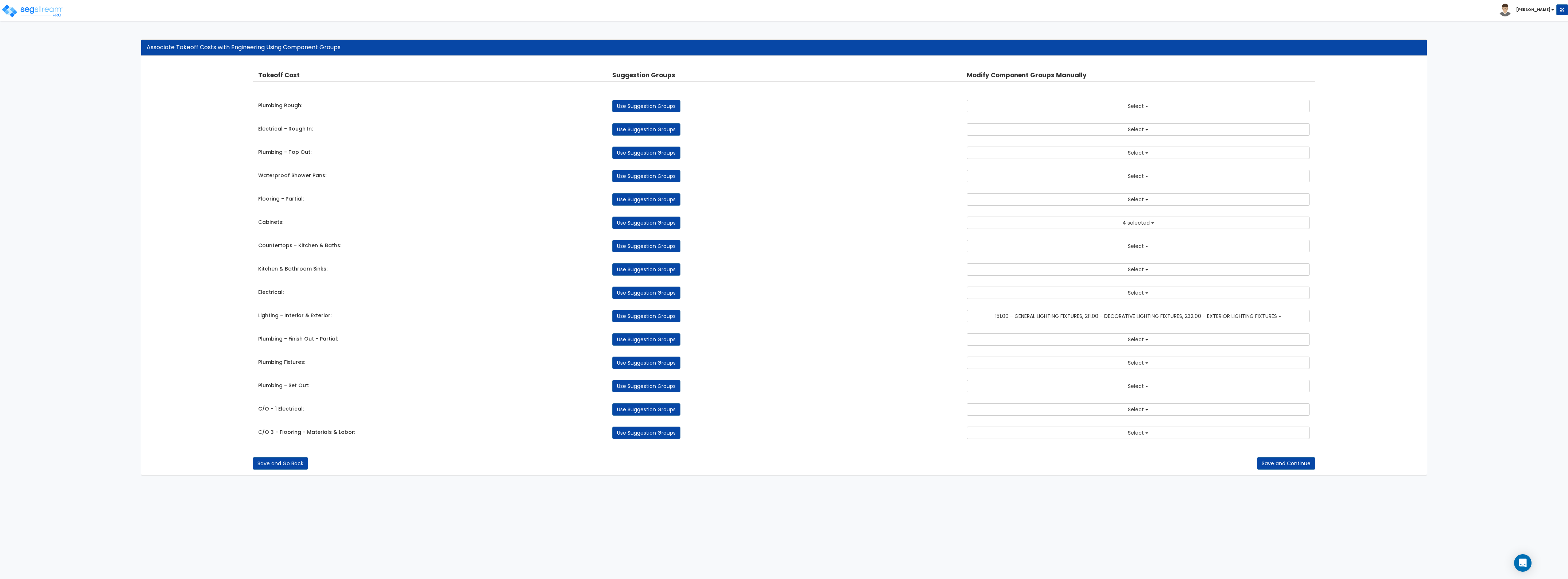
click at [521, 396] on div "Takeoff Cost Suggestion Groups Modify Component Groups Manually Plumbing Rough:…" at bounding box center [784, 254] width 1063 height 383
click at [1276, 470] on button "Save and Continue" at bounding box center [1286, 463] width 59 height 12
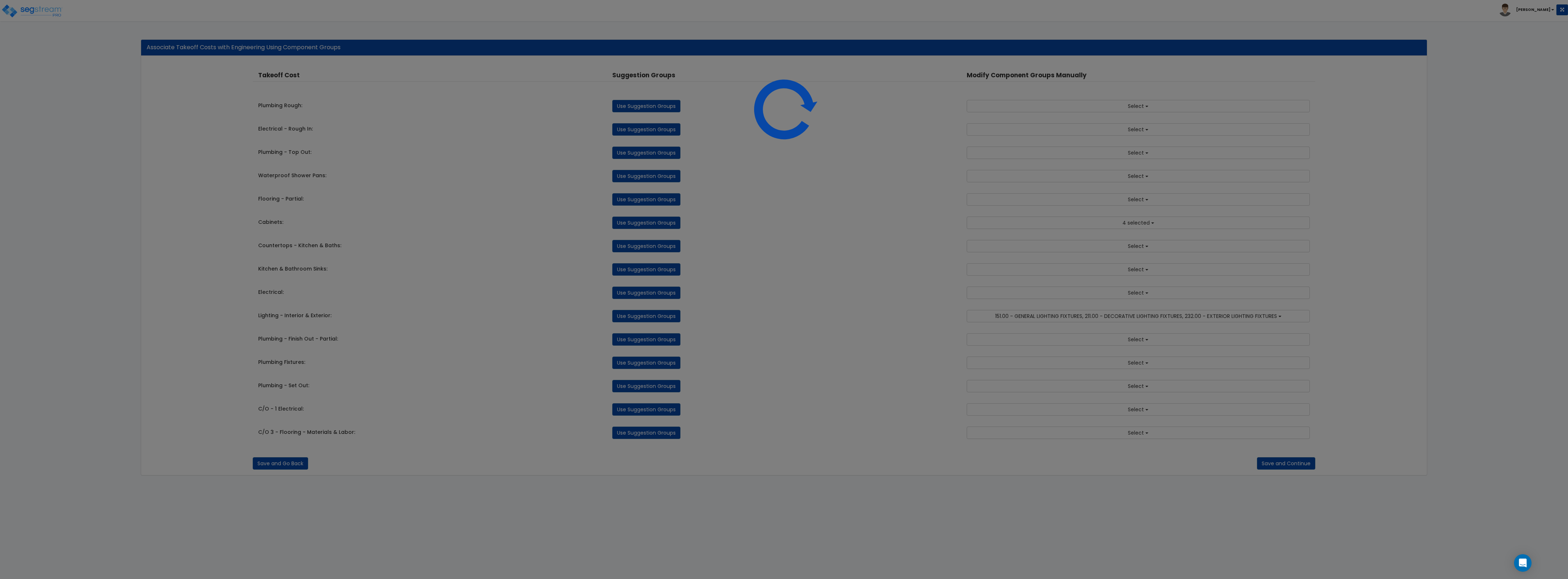
click at [1085, 311] on div at bounding box center [784, 290] width 1568 height 579
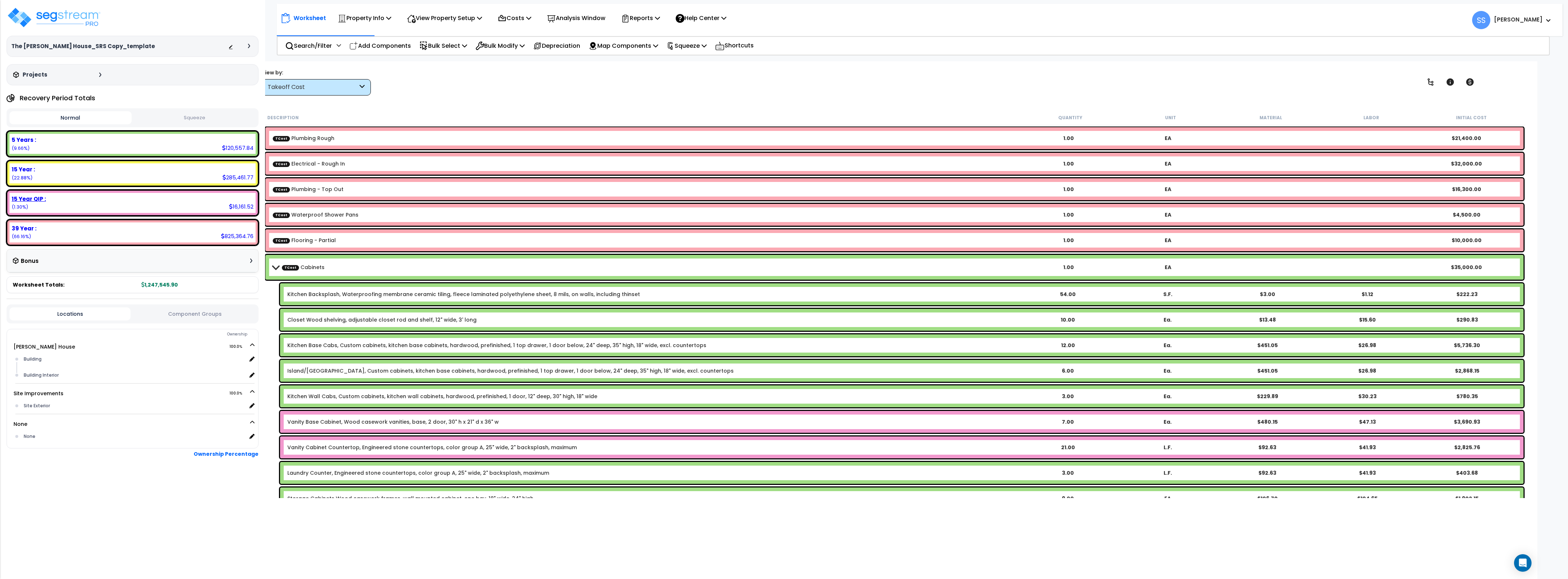
click at [68, 201] on div "15 Year QIP :" at bounding box center [132, 199] width 241 height 8
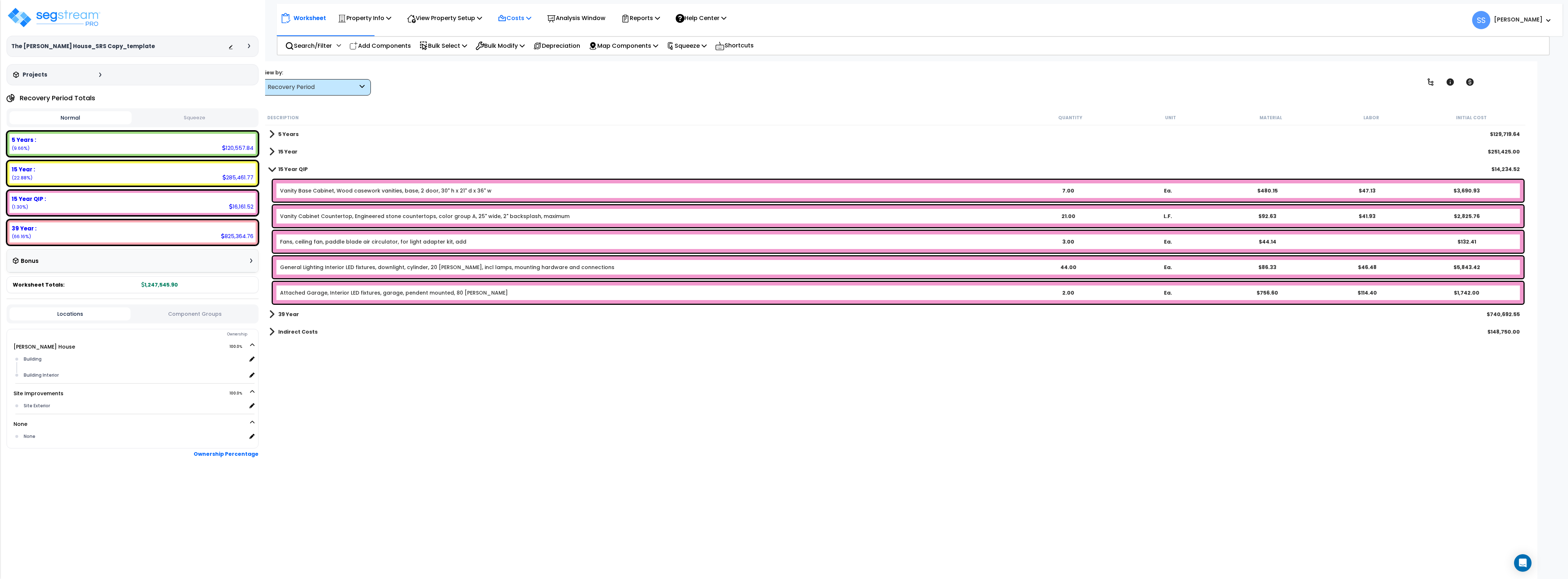
click at [521, 14] on p "Costs" at bounding box center [515, 18] width 34 height 10
click at [683, 135] on div "5 Years $129,719.64" at bounding box center [894, 134] width 1258 height 18
click at [105, 170] on div "15 Year :" at bounding box center [132, 169] width 241 height 8
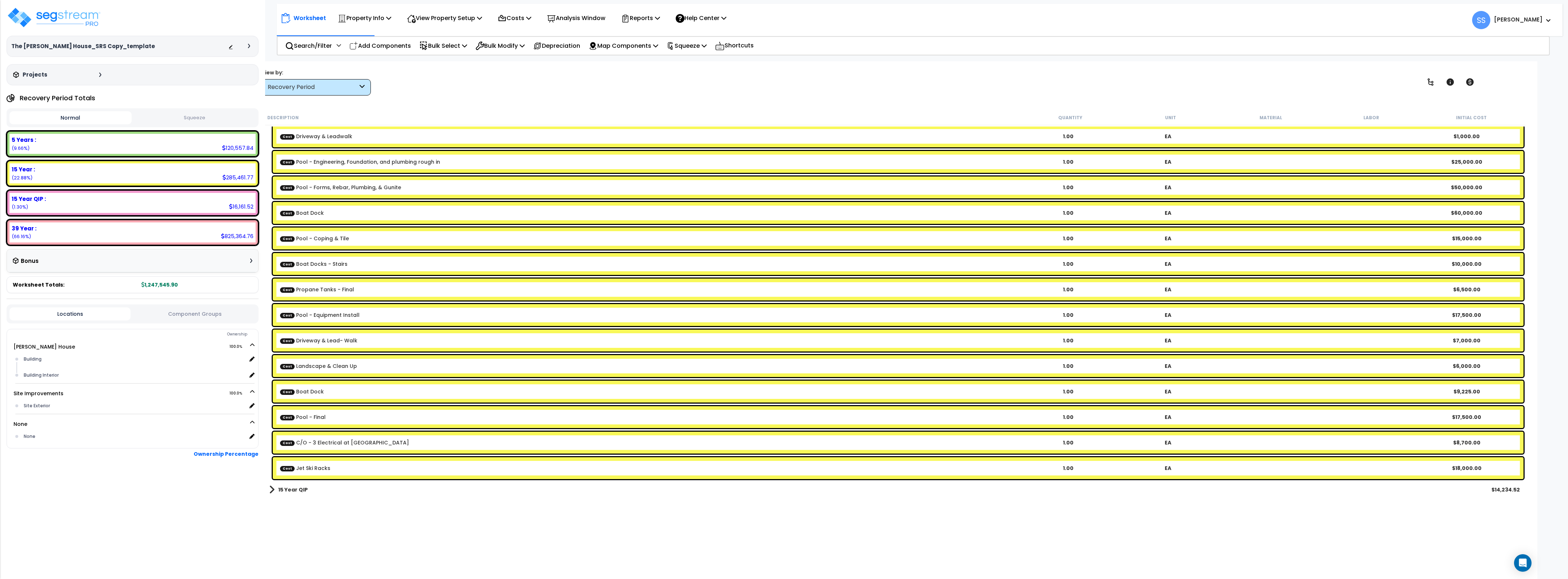
scroll to position [72, 0]
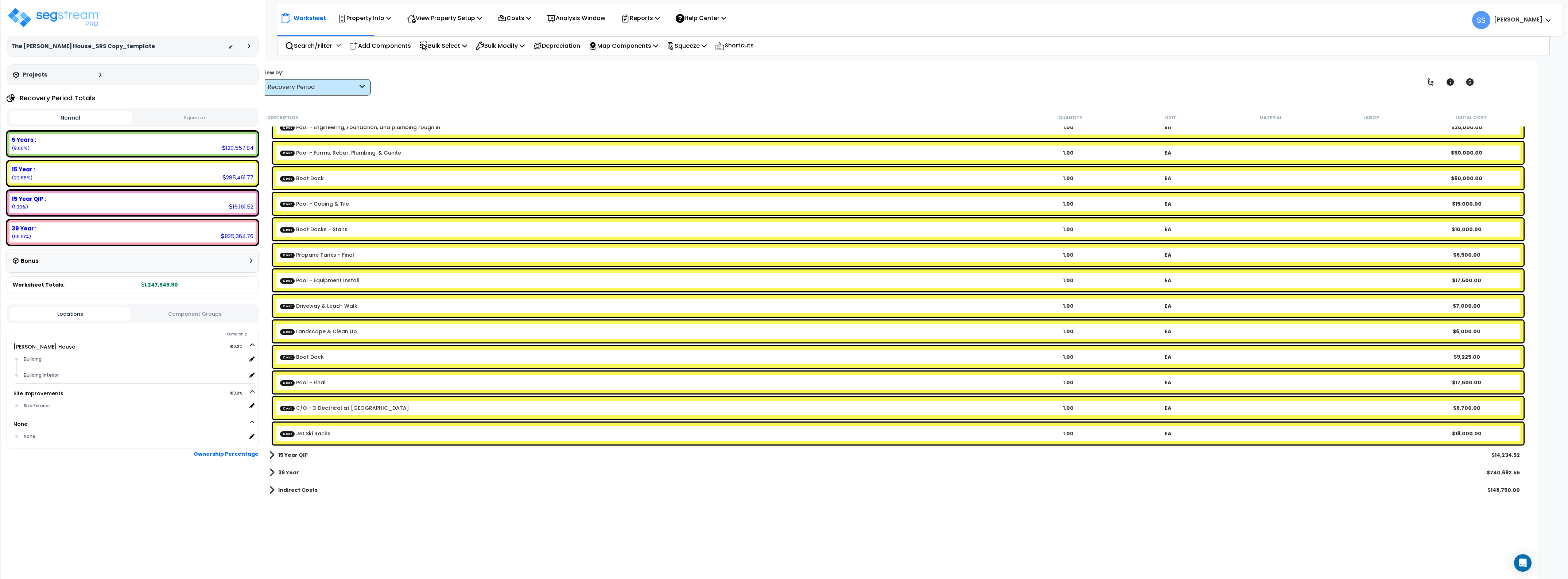
click at [282, 456] on b "15 Year QIP" at bounding box center [293, 455] width 29 height 7
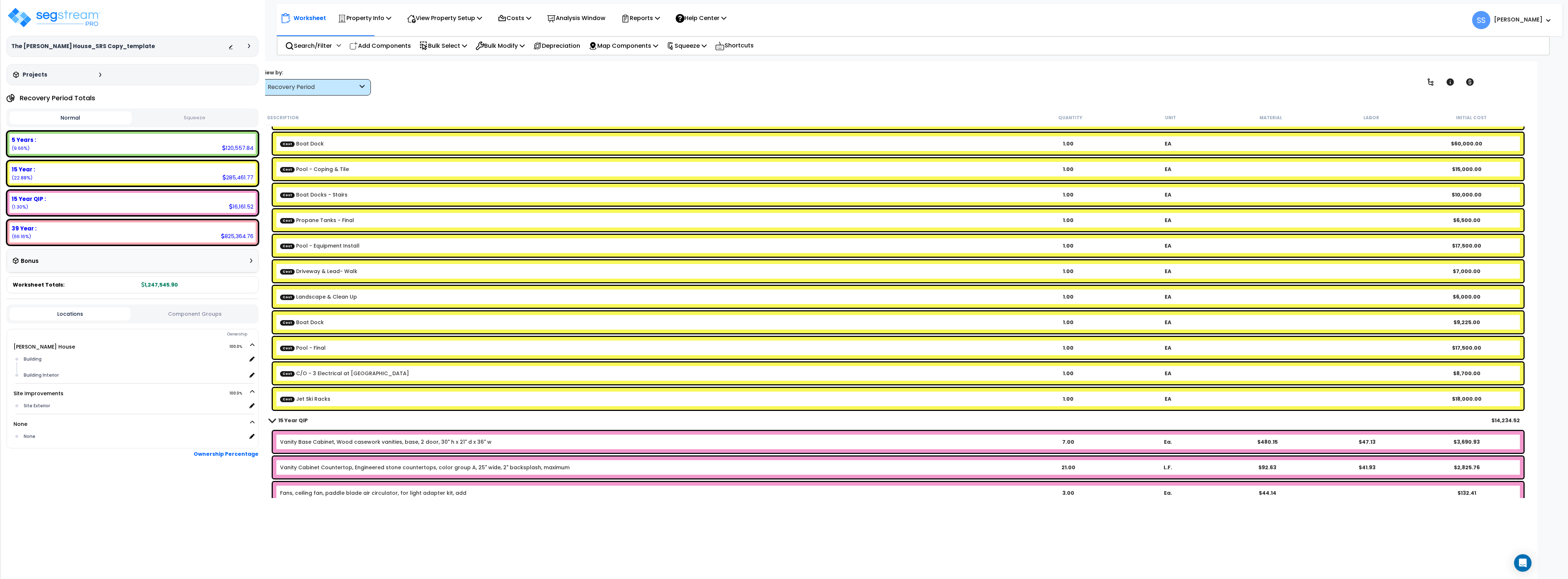
scroll to position [199, 0]
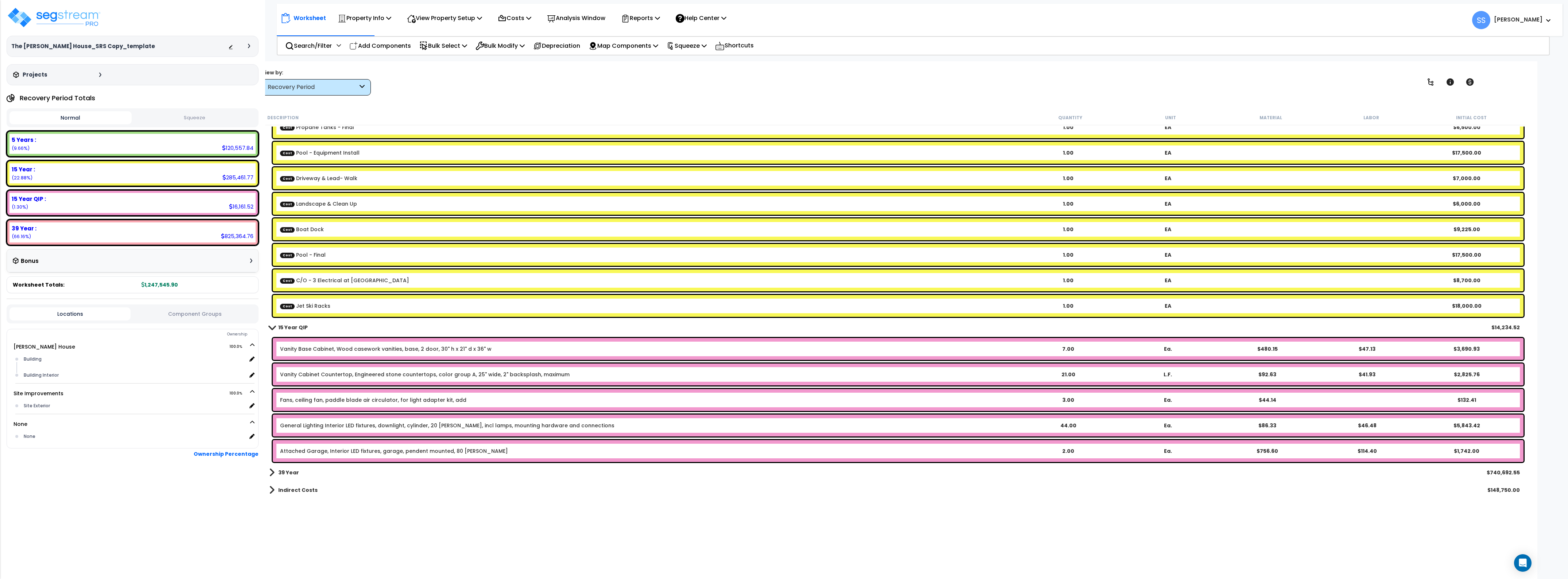
click at [331, 349] on link "Vanity Base Cabinet, Wood casework vanities, base, 2 door, 30" h x 21" d x 36" w" at bounding box center [385, 349] width 212 height 7
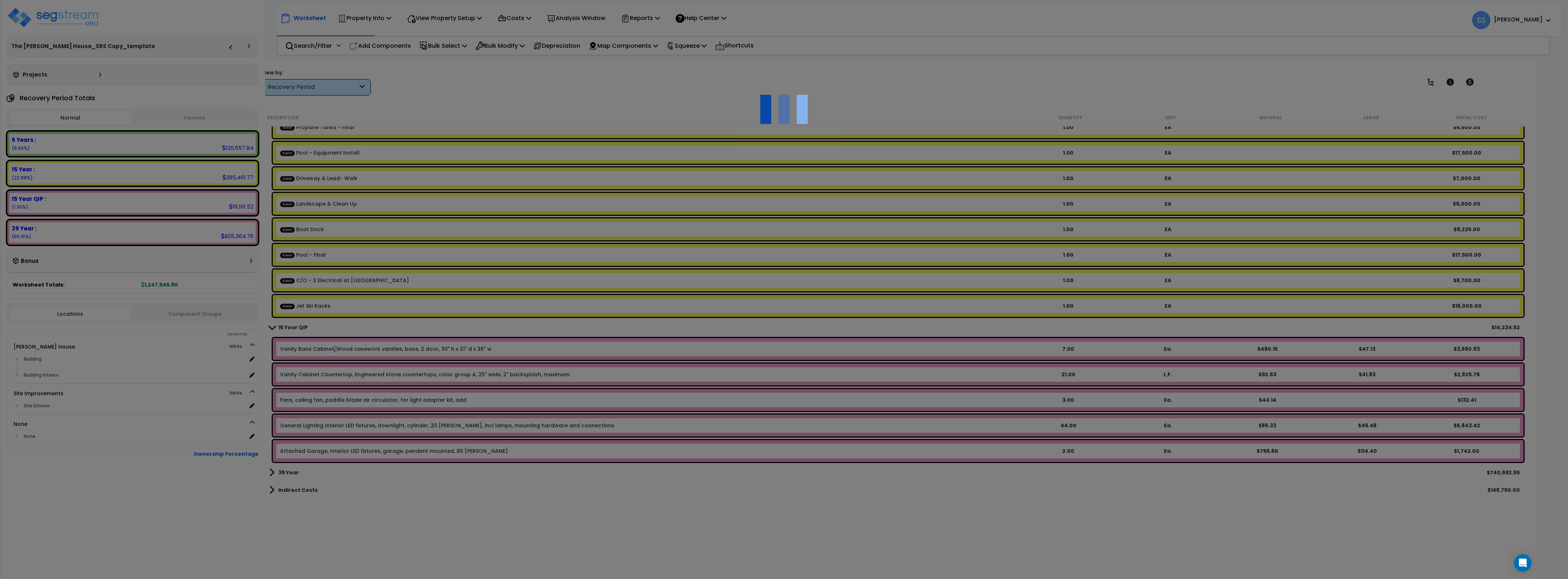
select select "44846200"
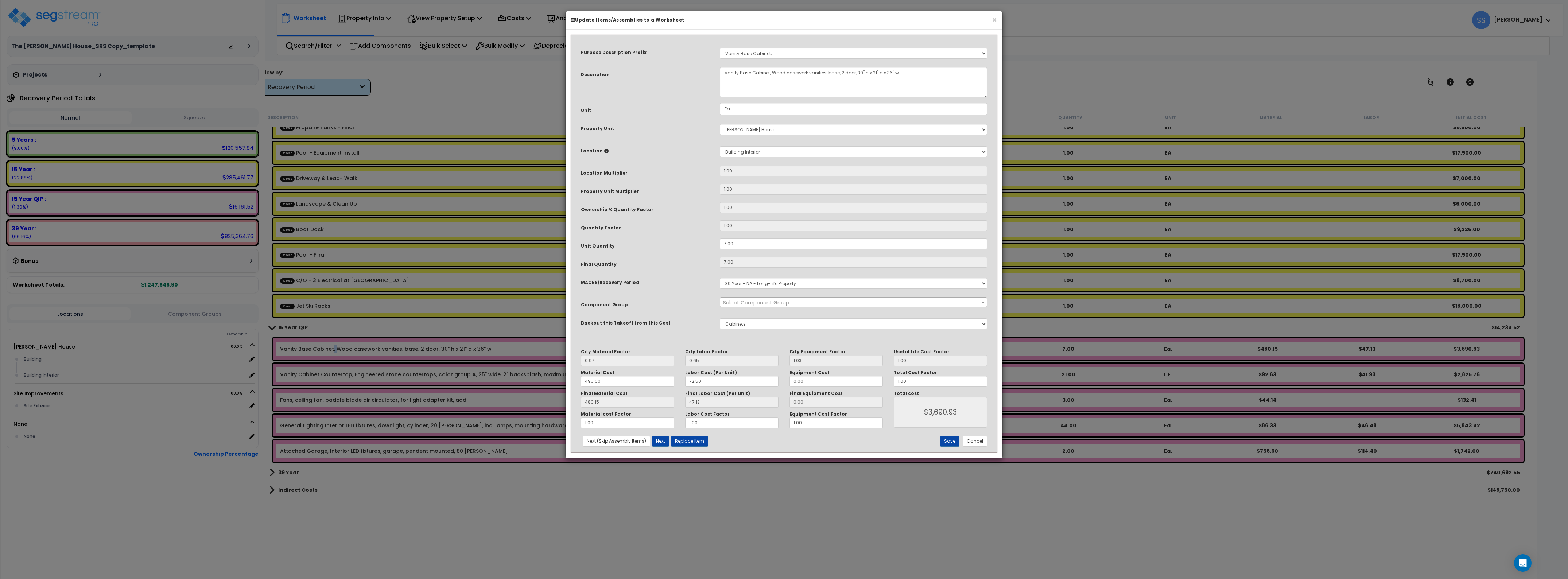
select select "43018"
click at [993, 20] on button "×" at bounding box center [995, 20] width 5 height 8
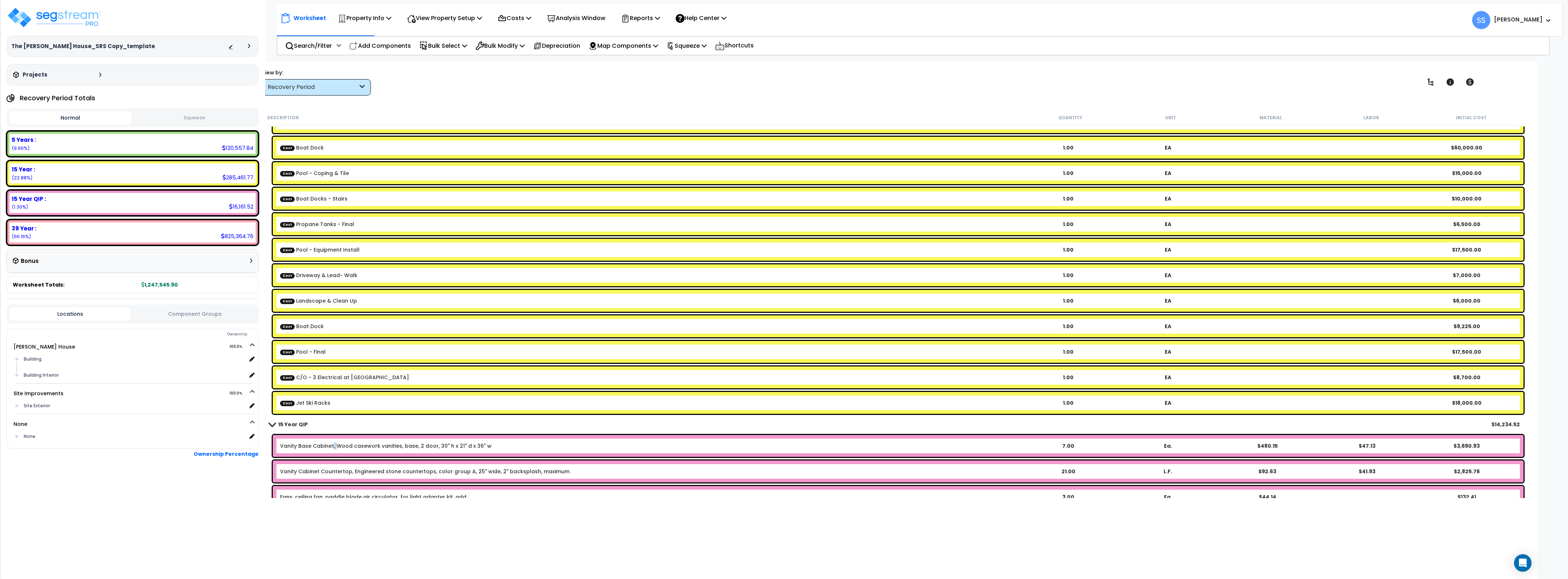
scroll to position [0, 0]
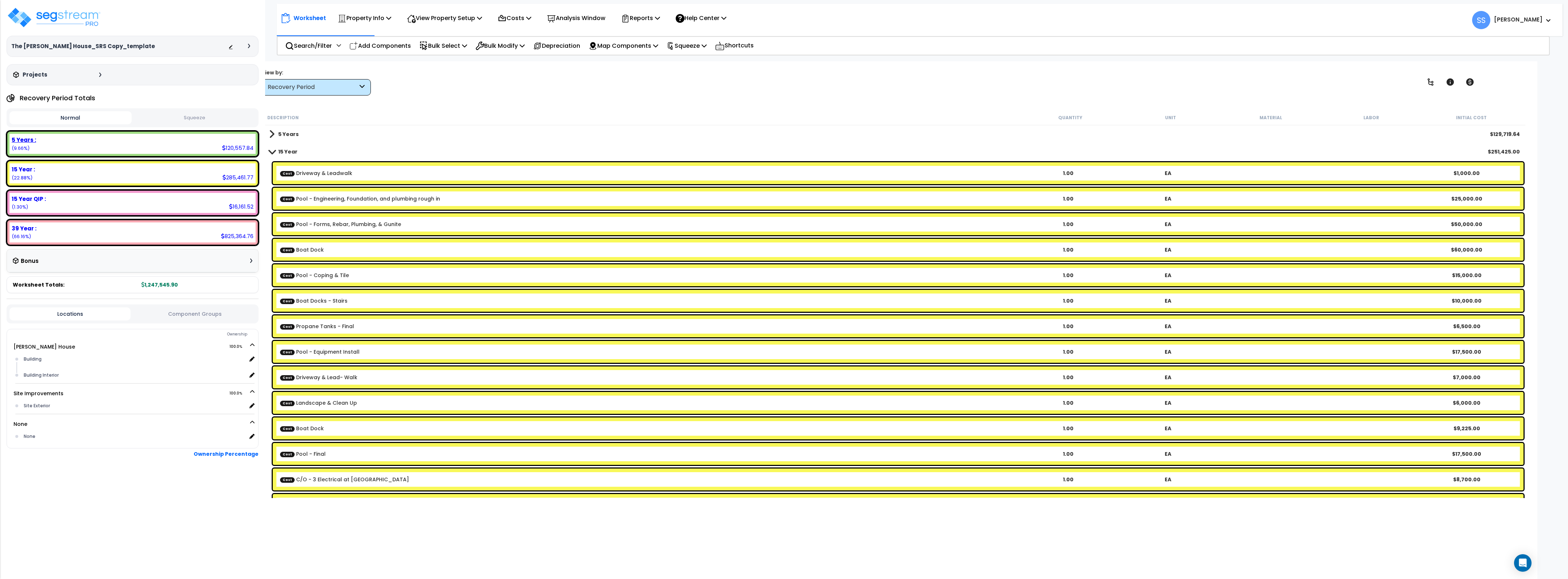
click at [190, 146] on div "5 Years : 120,557.84 (9.66%)" at bounding box center [133, 144] width 246 height 20
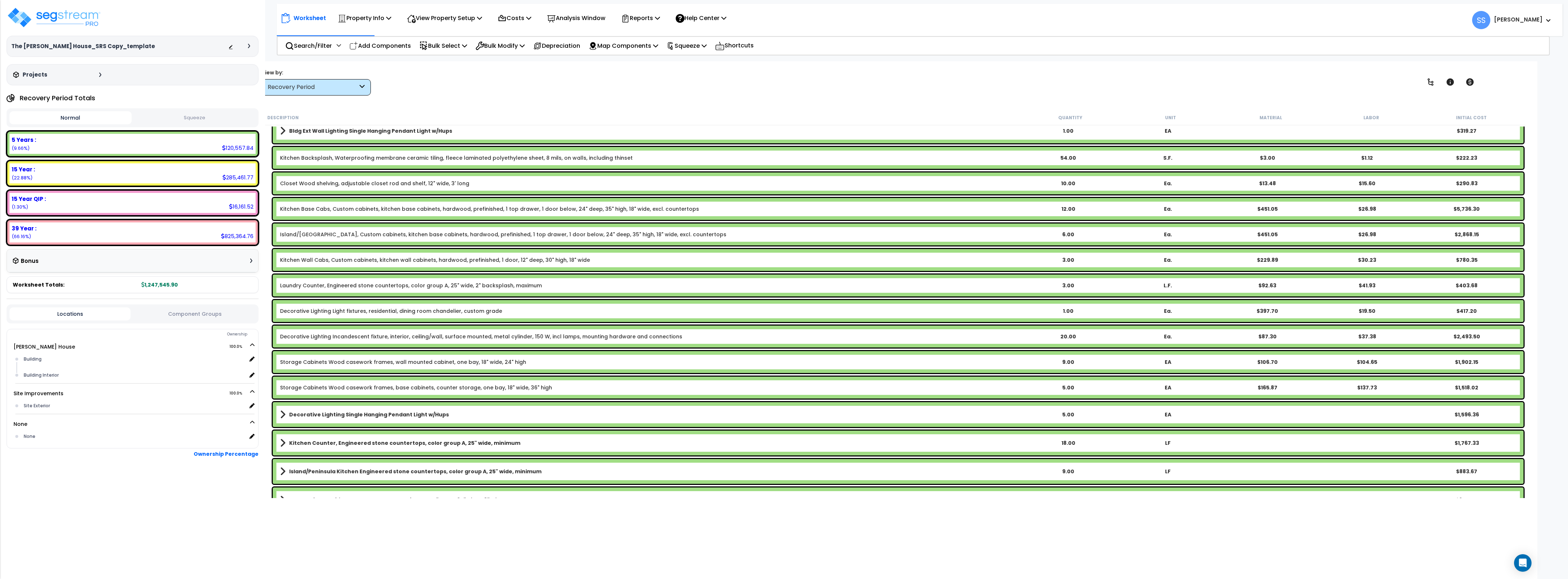
scroll to position [571, 0]
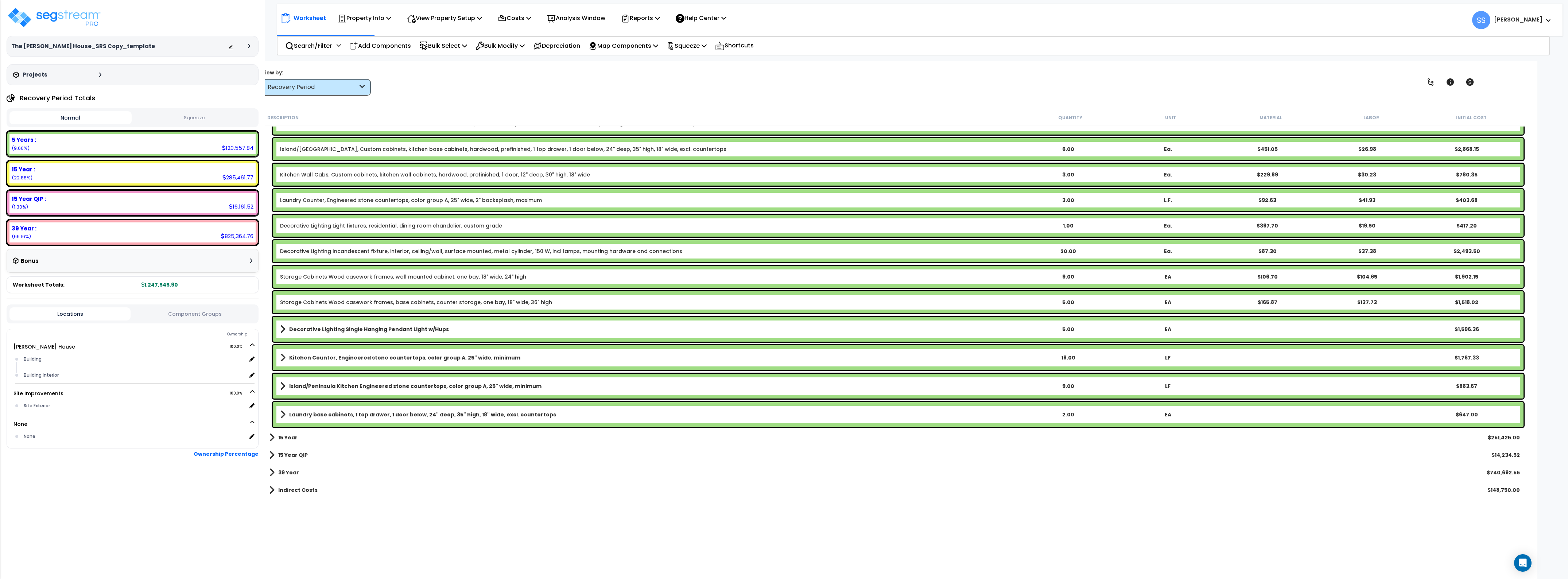
click at [296, 325] on b "Decorative Lighting Single Hanging Pendant Light w/Hups" at bounding box center [368, 329] width 159 height 7
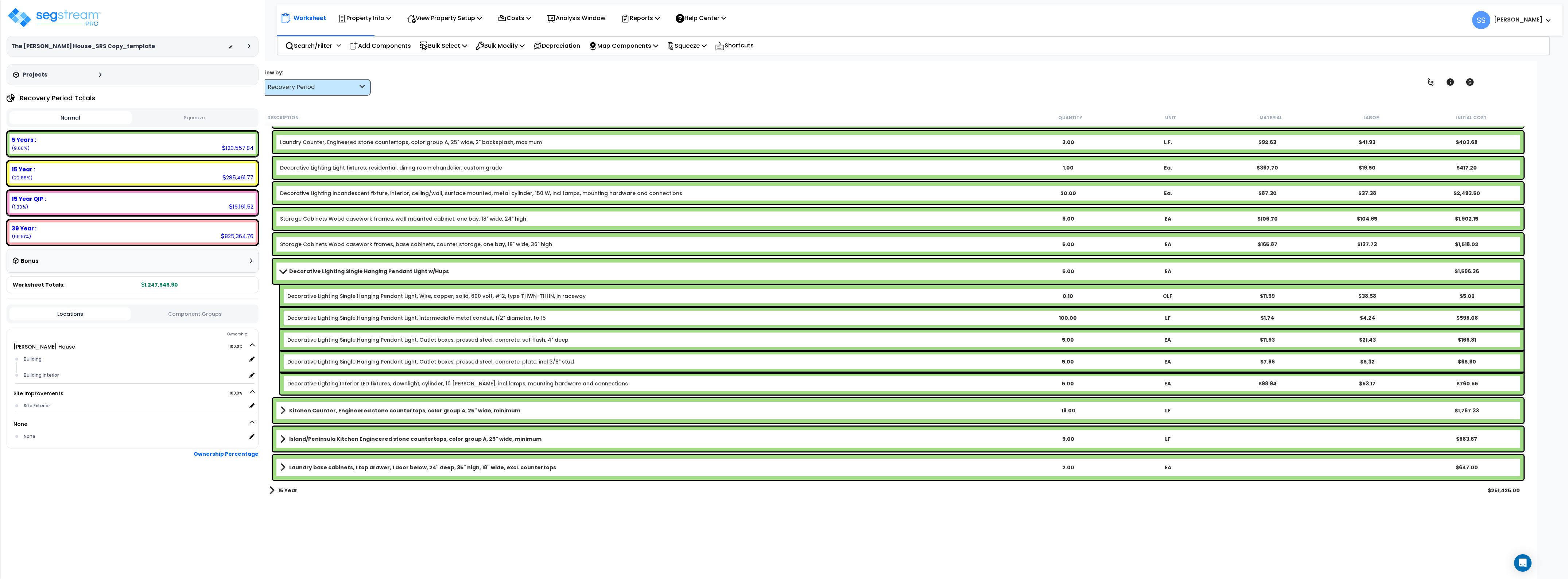
scroll to position [682, 0]
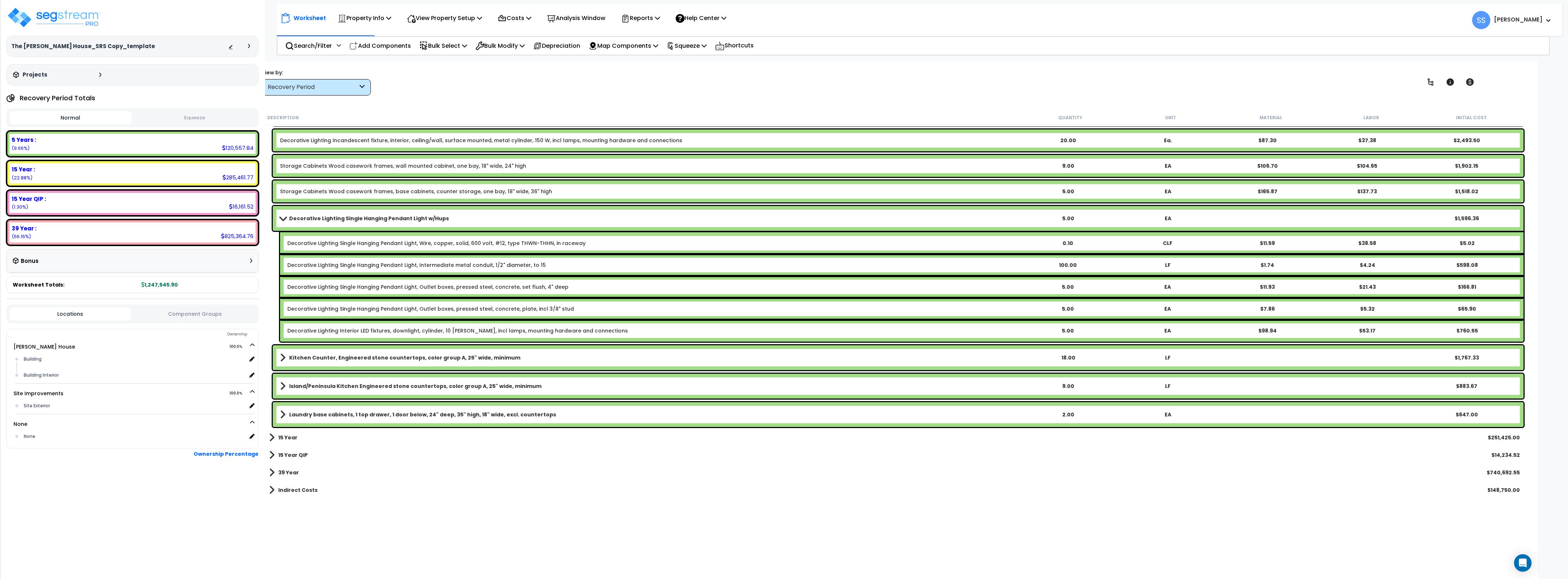
click at [118, 257] on div "Bonus" at bounding box center [133, 261] width 240 height 14
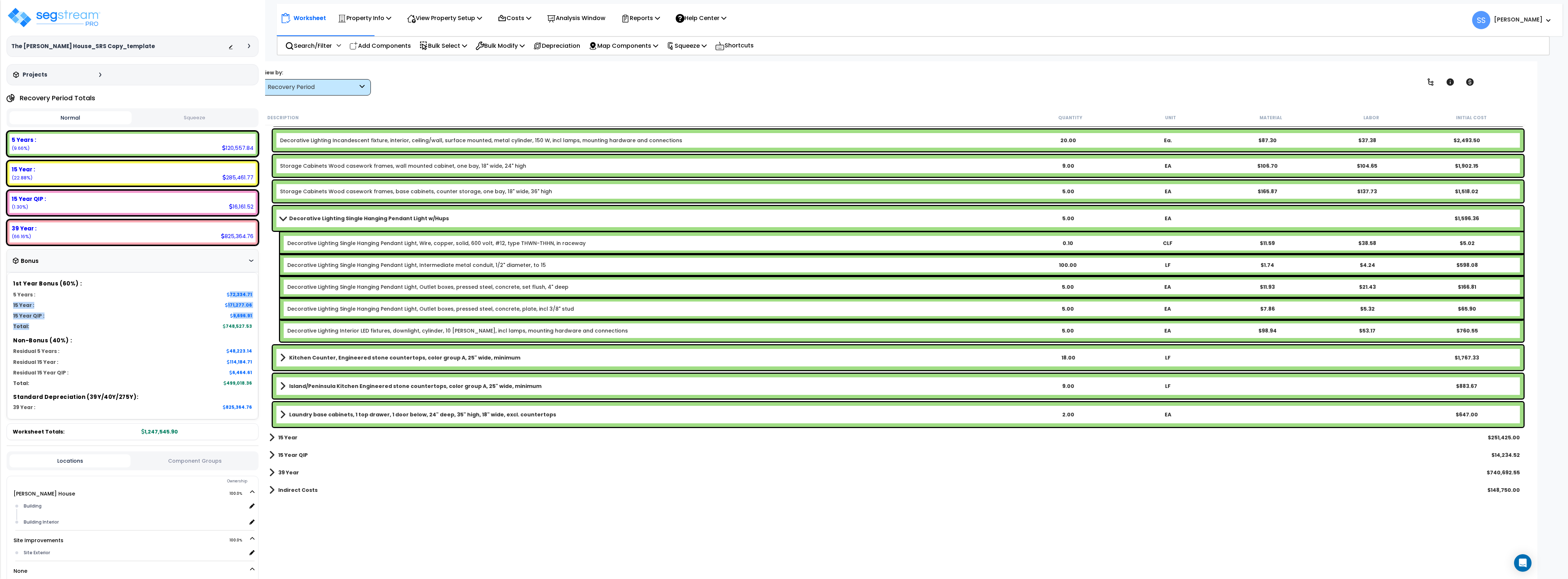
drag, startPoint x: 247, startPoint y: 306, endPoint x: 258, endPoint y: 323, distance: 20.2
click at [258, 323] on div "Bonus 1st Year Bonus (60%) : 5 Years : 72,334.71 7 Year : 0.00 15 Year :" at bounding box center [132, 334] width 252 height 171
click at [172, 333] on div "1st Year Bonus (60%) : 5 Years : 72,334.71 7 Year : 0.00 15 Year : 171,277.06 1…" at bounding box center [133, 346] width 251 height 147
click at [247, 283] on h6 "1st Year Bonus (60%) :" at bounding box center [132, 284] width 239 height 7
drag, startPoint x: 243, startPoint y: 294, endPoint x: 240, endPoint y: 304, distance: 10.4
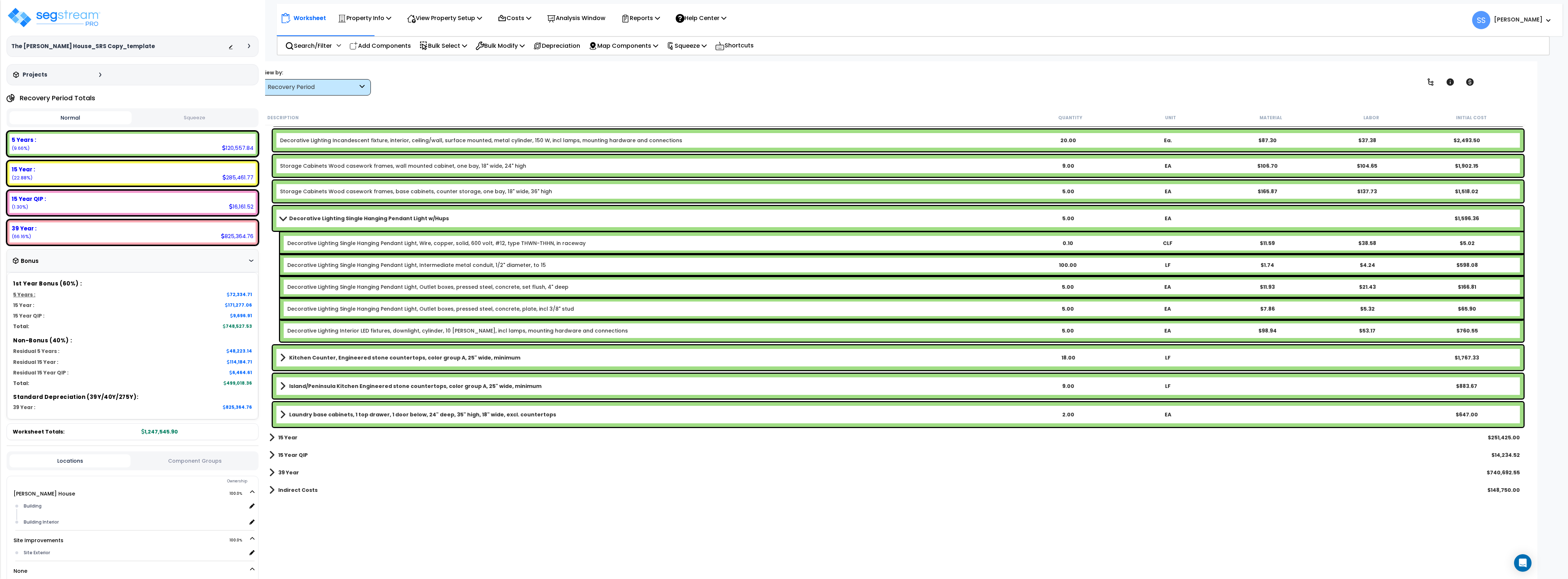
click at [241, 295] on div "72,334.71" at bounding box center [240, 295] width 25 height 7
click at [239, 306] on div "171,277.06" at bounding box center [238, 305] width 27 height 7
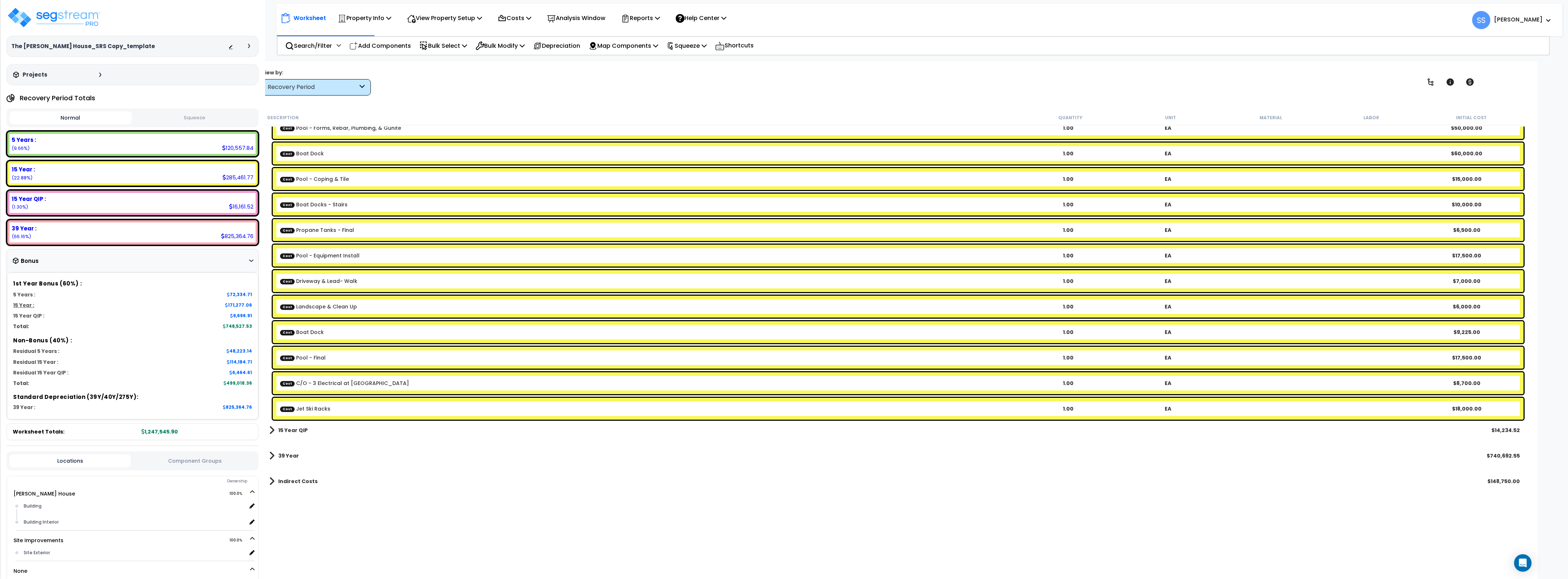
scroll to position [103, 0]
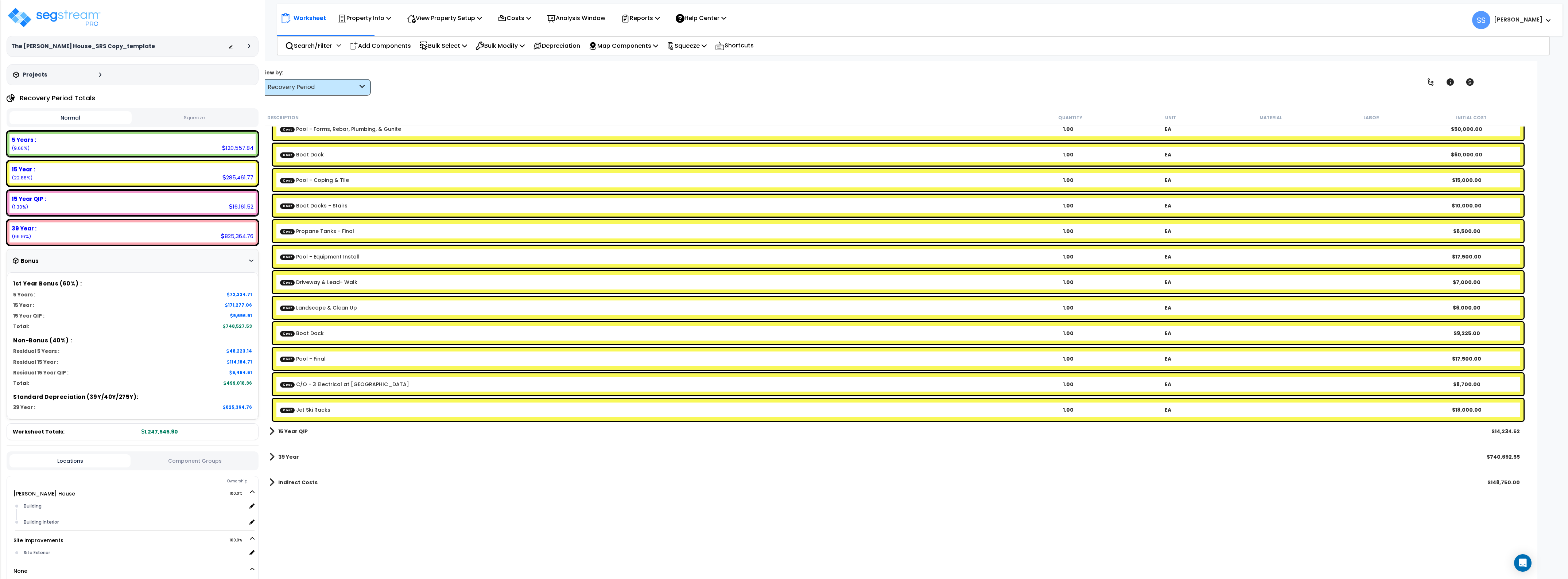
click at [190, 111] on div "Normal Squeeze" at bounding box center [132, 117] width 252 height 19
click at [185, 119] on button "Squeeze" at bounding box center [195, 118] width 122 height 13
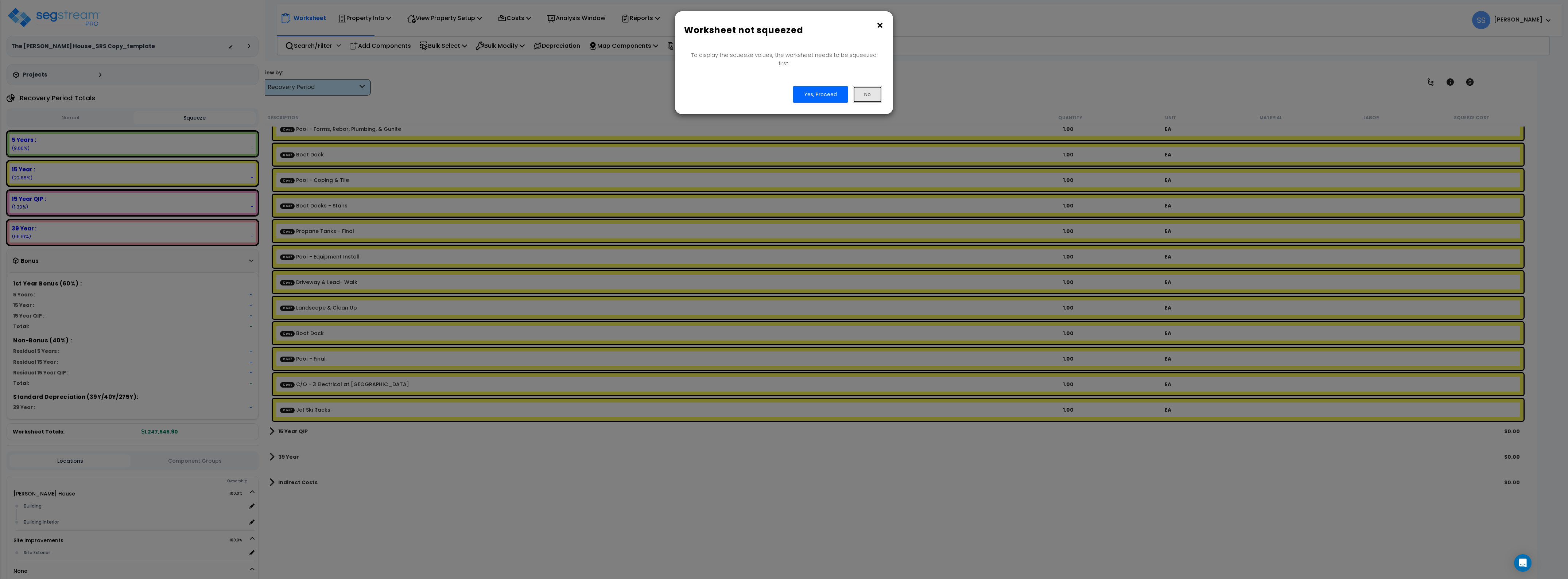
click at [860, 94] on button "No" at bounding box center [868, 94] width 29 height 17
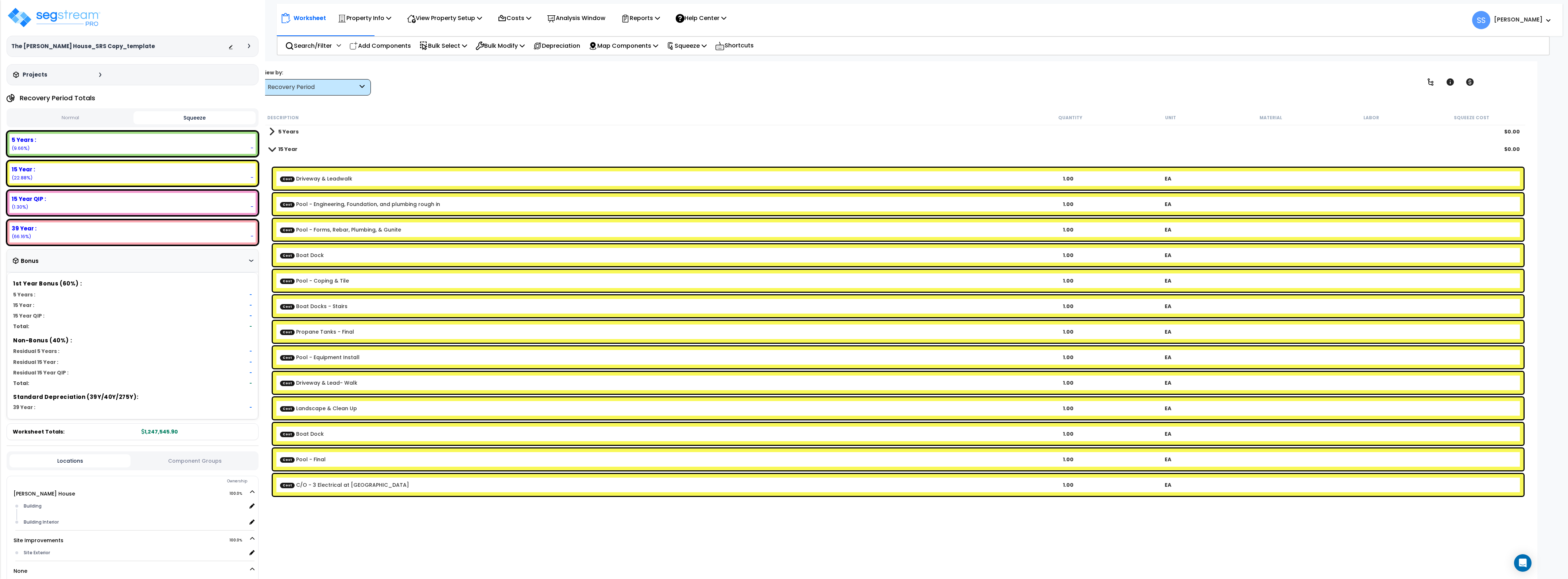
scroll to position [0, 0]
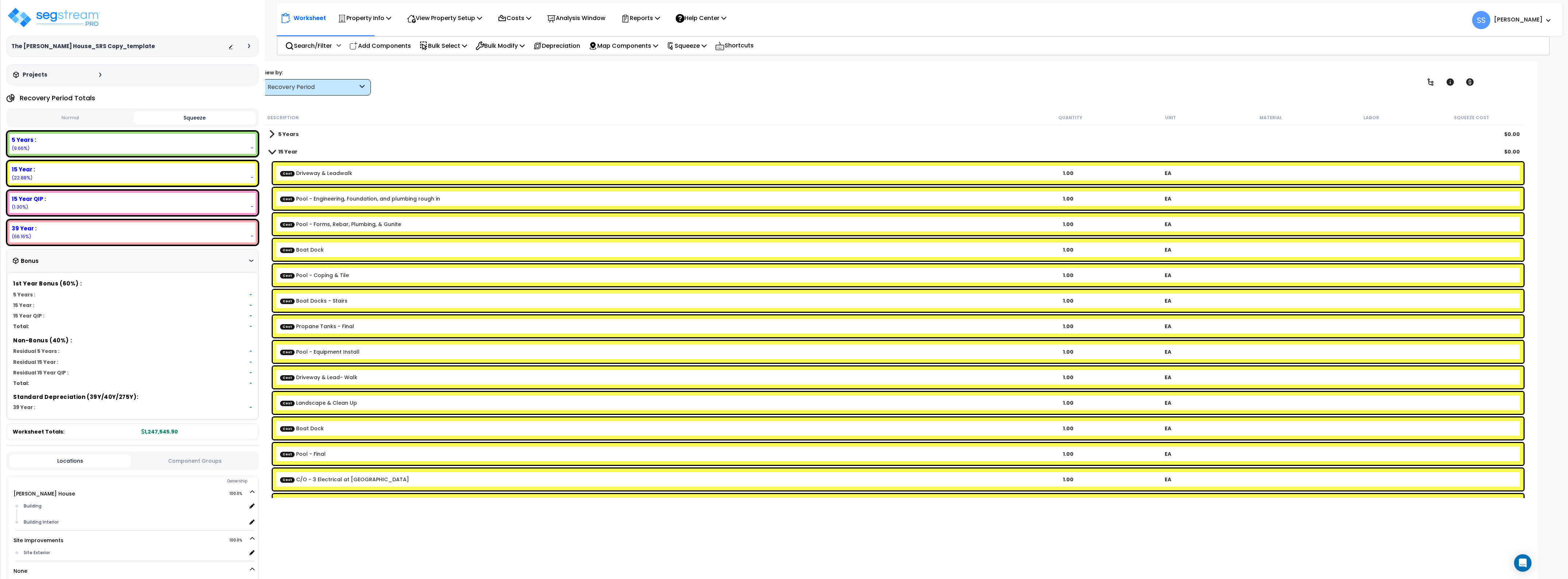
click at [279, 154] on b "15 Year" at bounding box center [288, 151] width 20 height 7
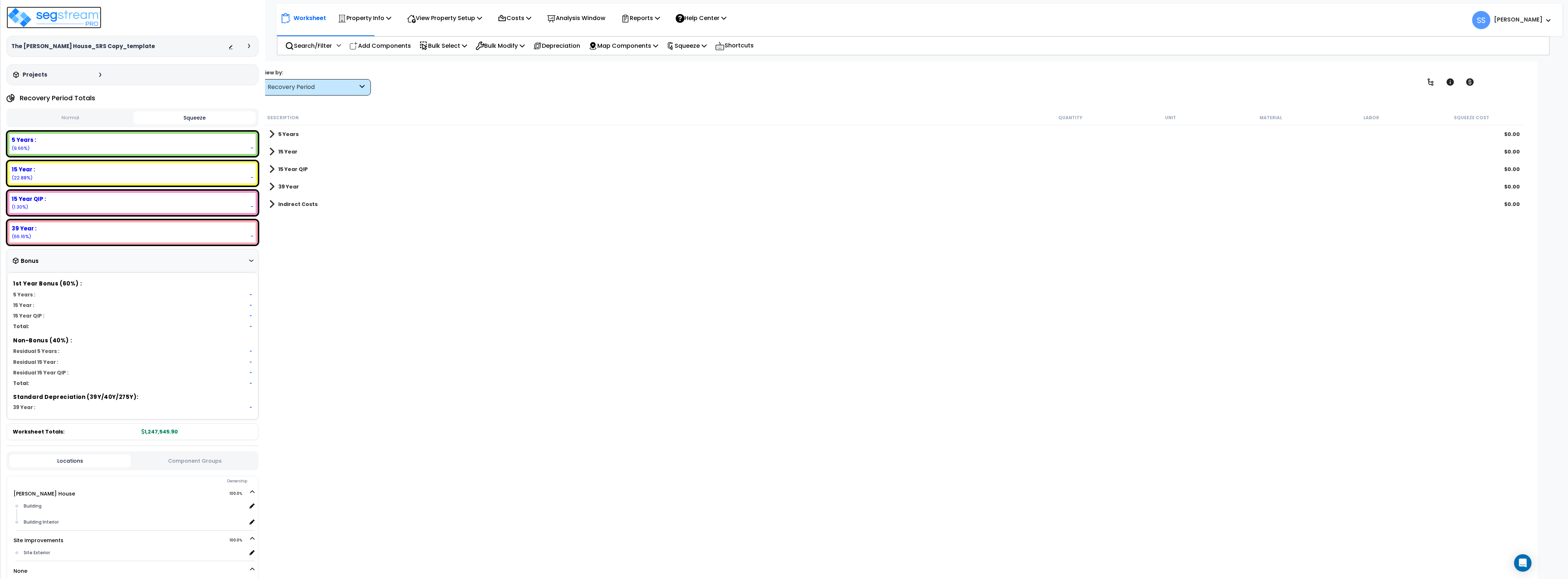
click at [62, 17] on img at bounding box center [54, 18] width 95 height 22
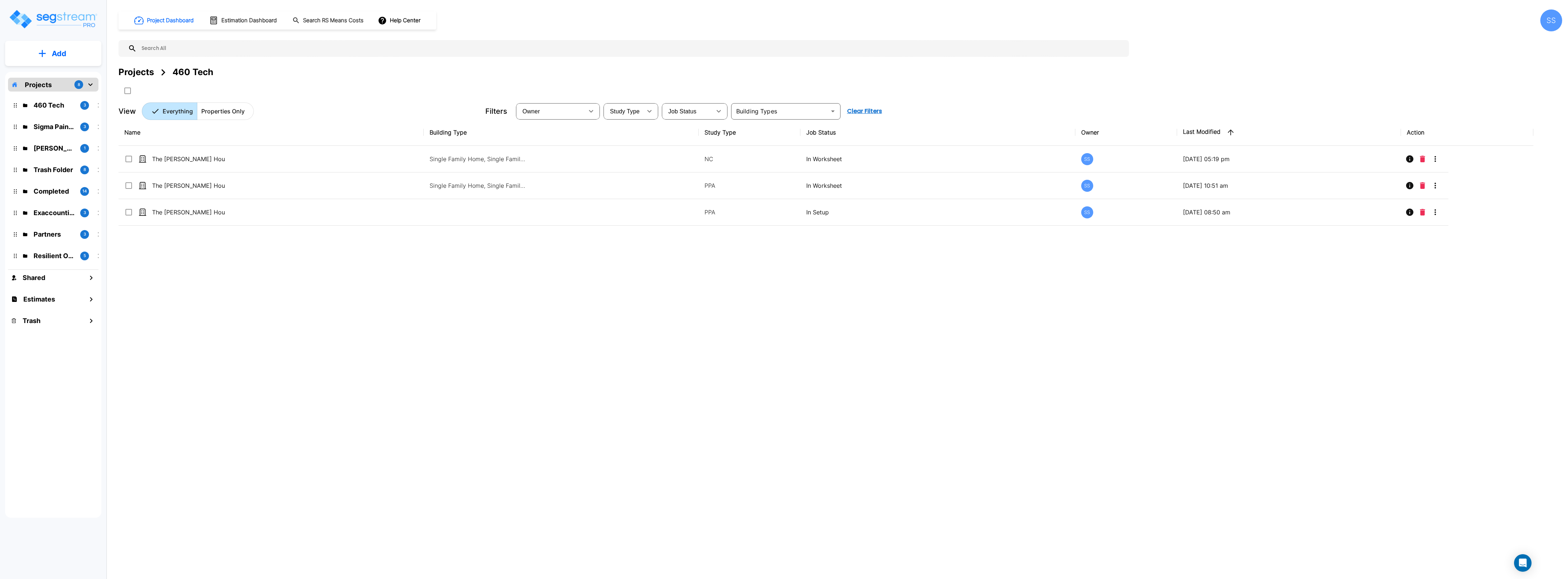
drag, startPoint x: 284, startPoint y: 285, endPoint x: 241, endPoint y: 293, distance: 43.7
click at [283, 284] on div "Name Building Type Study Type Job Status Owner Last Modified Action The [PERSON…" at bounding box center [826, 299] width 1415 height 359
click at [872, 297] on div "Name Building Type Study Type Job Status Owner Last Modified Action The [PERSON…" at bounding box center [826, 299] width 1415 height 359
click at [1040, 241] on div "Name Building Type Study Type Job Status Owner Last Modified Action The [PERSON…" at bounding box center [826, 299] width 1415 height 359
